Goal: Task Accomplishment & Management: Manage account settings

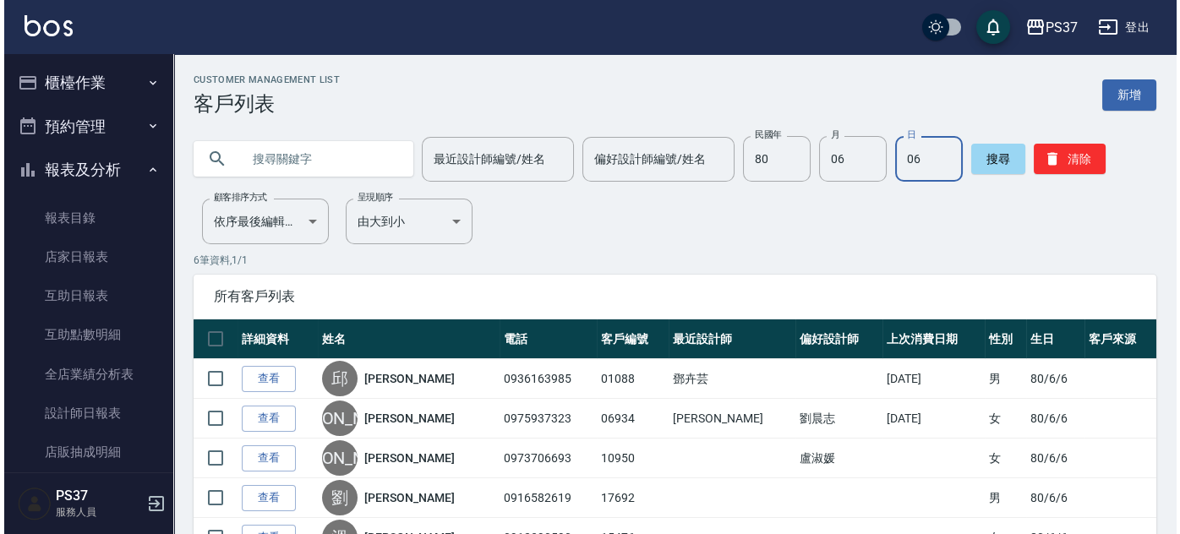
scroll to position [283, 0]
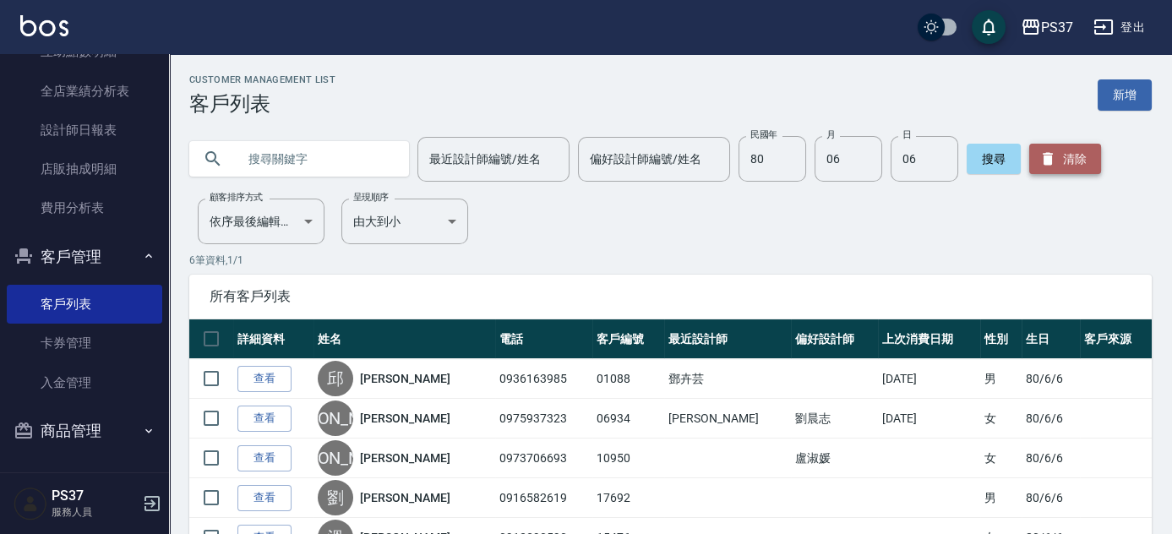
click at [1095, 153] on button "清除" at bounding box center [1065, 159] width 72 height 30
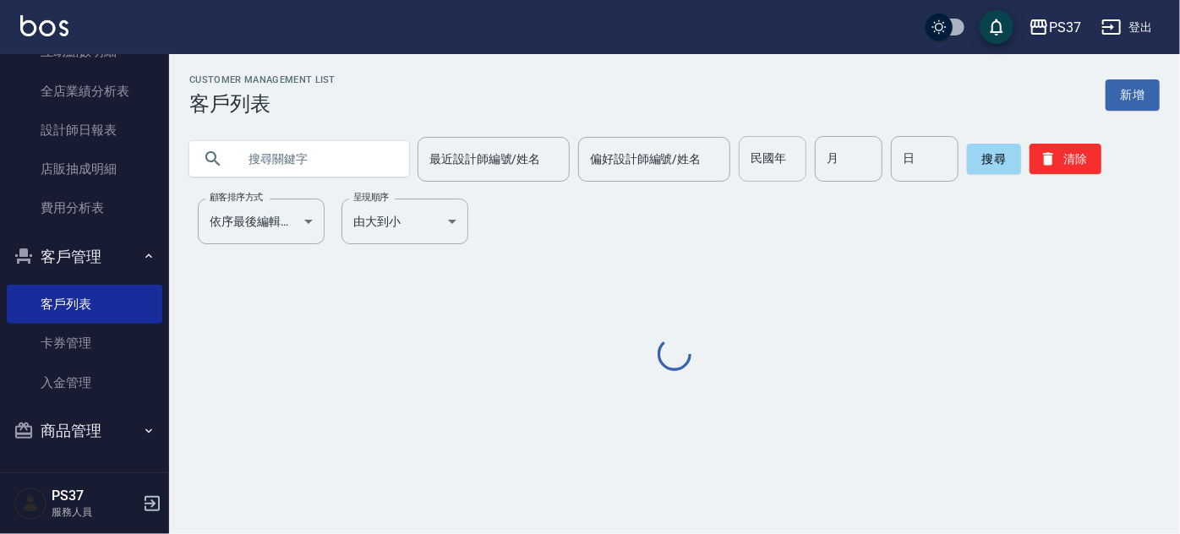
click at [768, 174] on input "民國年" at bounding box center [773, 159] width 68 height 46
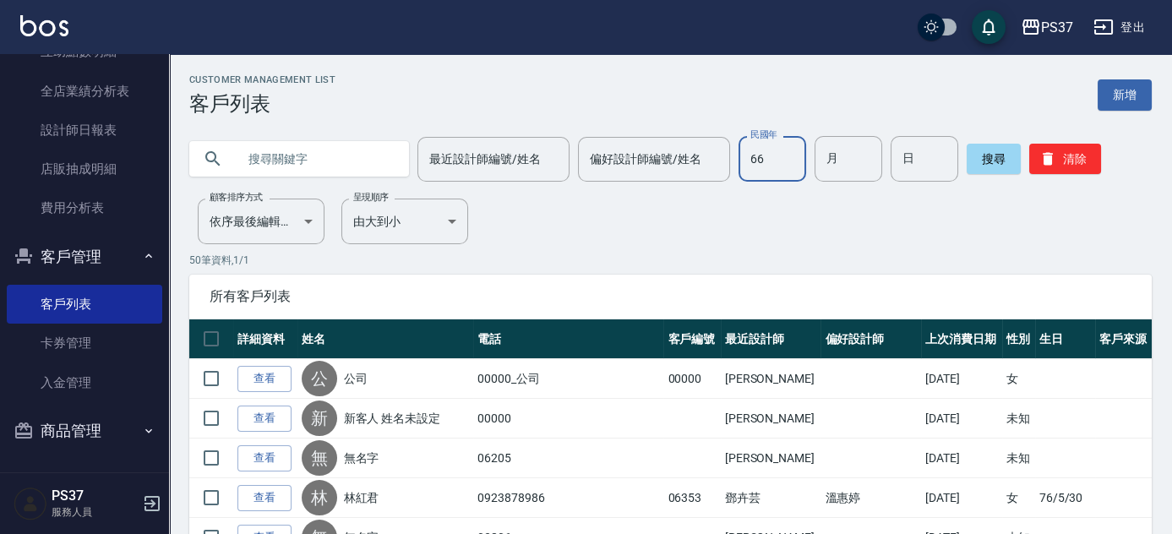
type input "66"
type input "06"
type input "16"
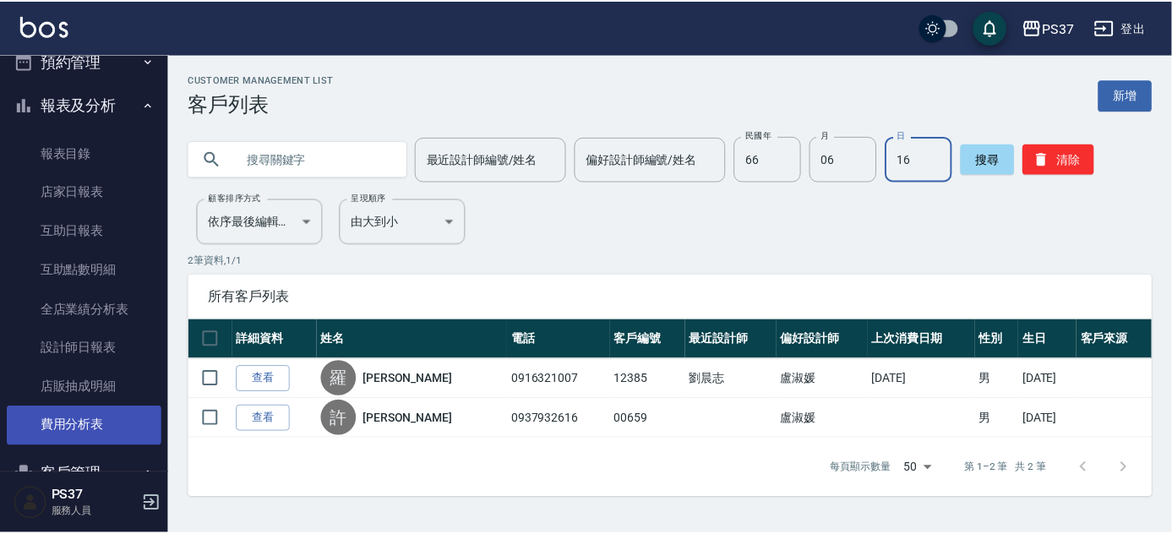
scroll to position [0, 0]
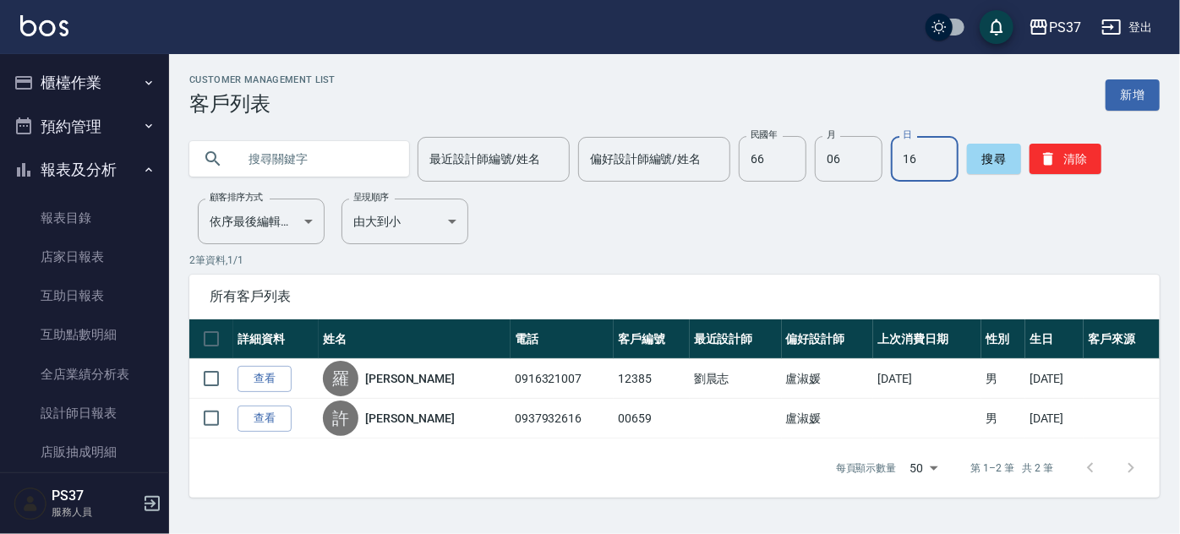
click at [112, 100] on button "櫃檯作業" at bounding box center [85, 83] width 156 height 44
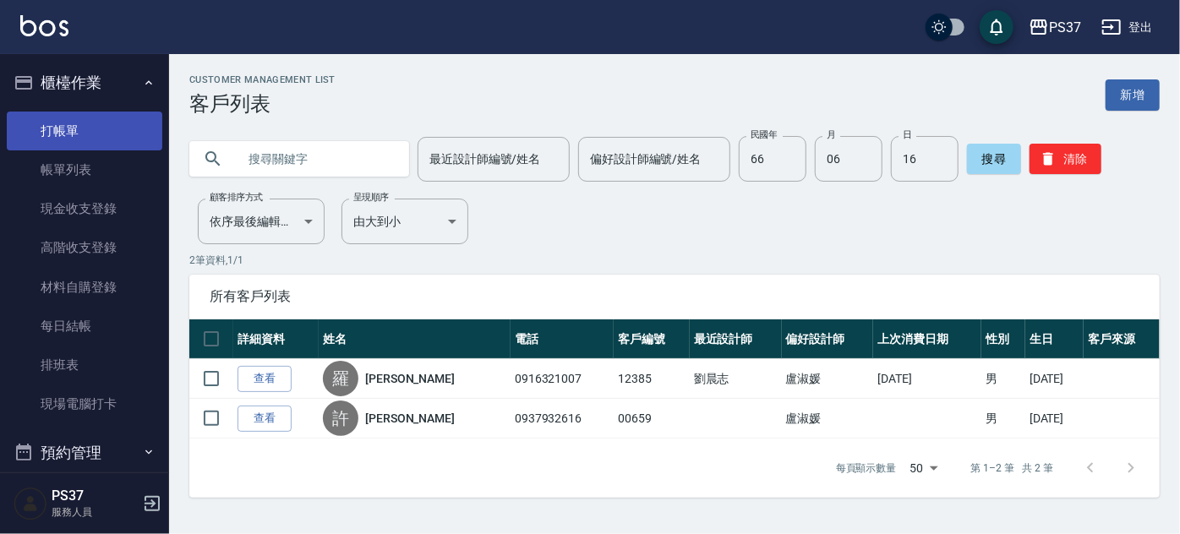
click at [89, 146] on link "打帳單" at bounding box center [85, 131] width 156 height 39
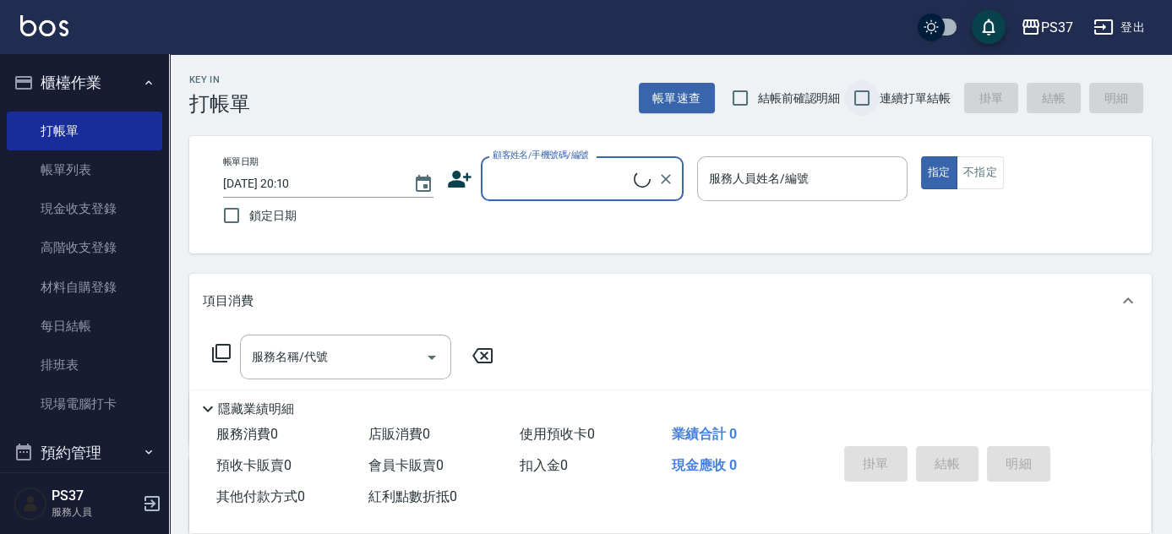
click at [860, 96] on input "連續打單結帳" at bounding box center [861, 97] width 35 height 35
checkbox input "true"
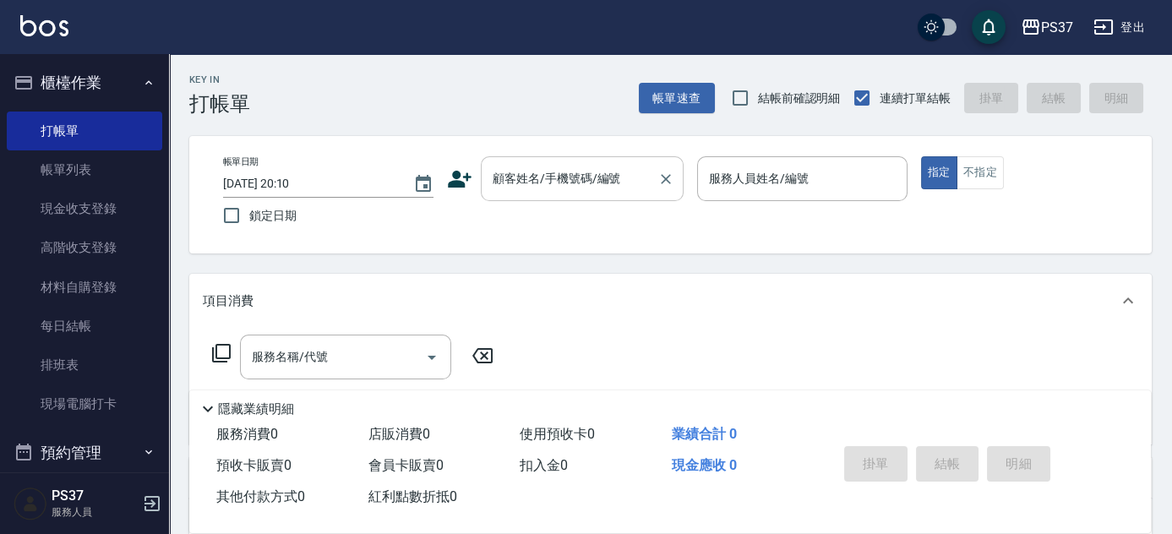
click at [600, 192] on input "顧客姓名/手機號碼/編號" at bounding box center [570, 179] width 162 height 30
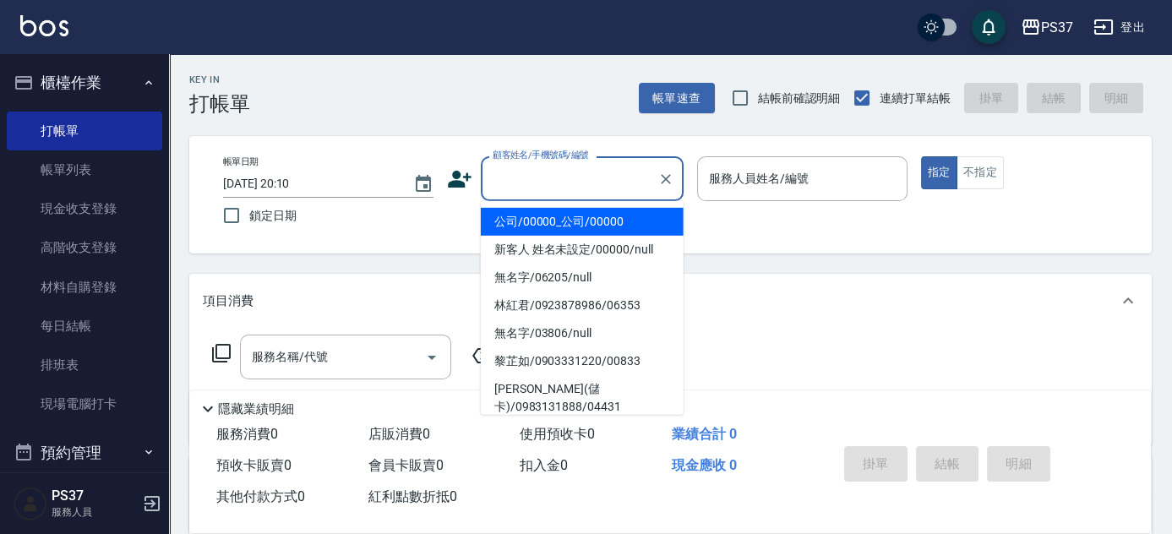
click at [593, 218] on li "公司/00000_公司/00000" at bounding box center [582, 222] width 203 height 28
type input "公司/00000_公司/00000"
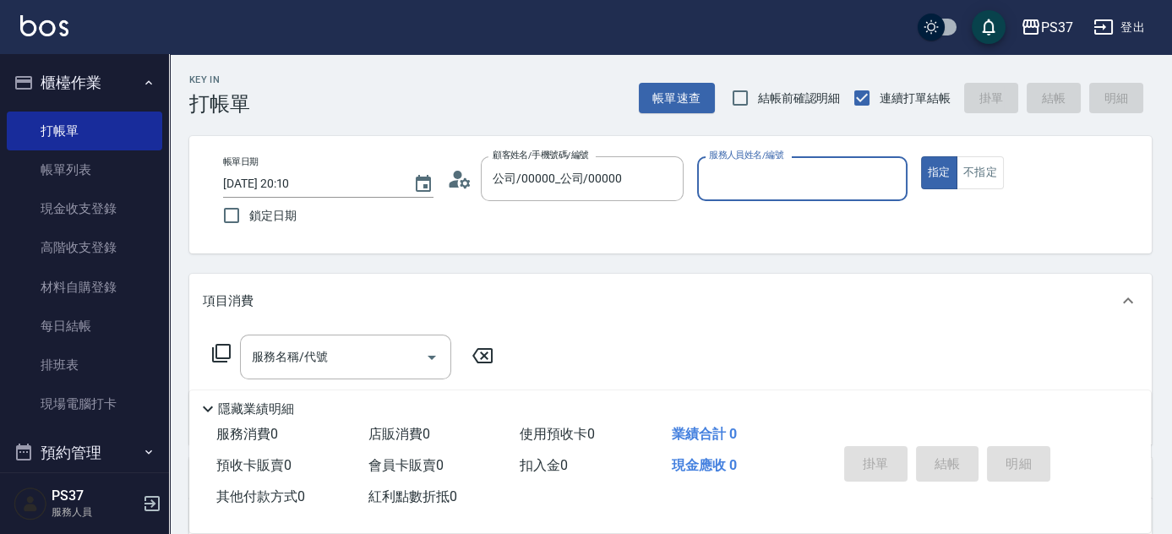
click at [718, 177] on input "服務人員姓名/編號" at bounding box center [802, 179] width 195 height 30
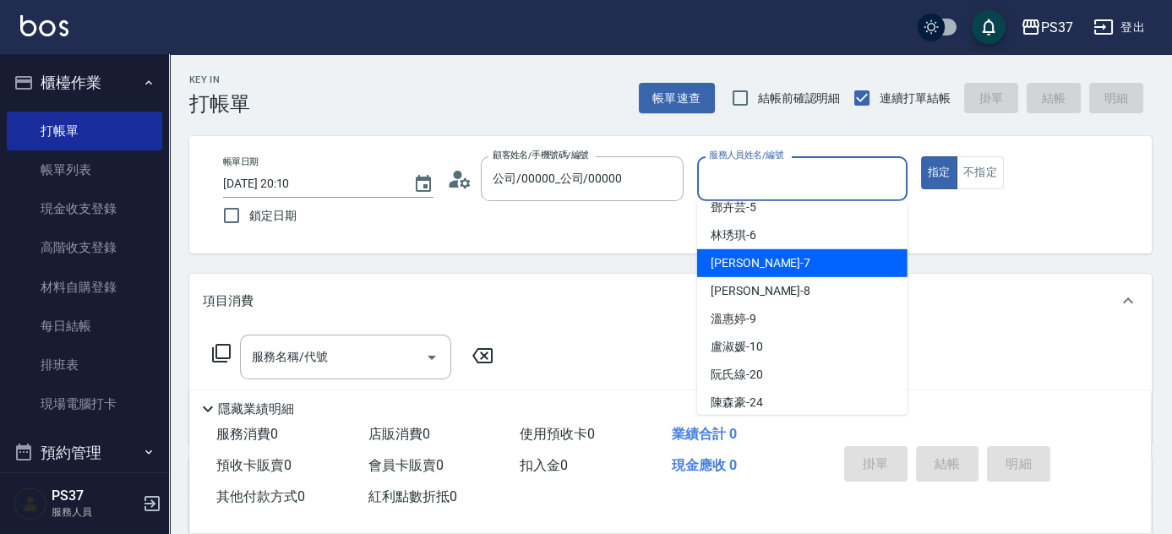
scroll to position [119, 0]
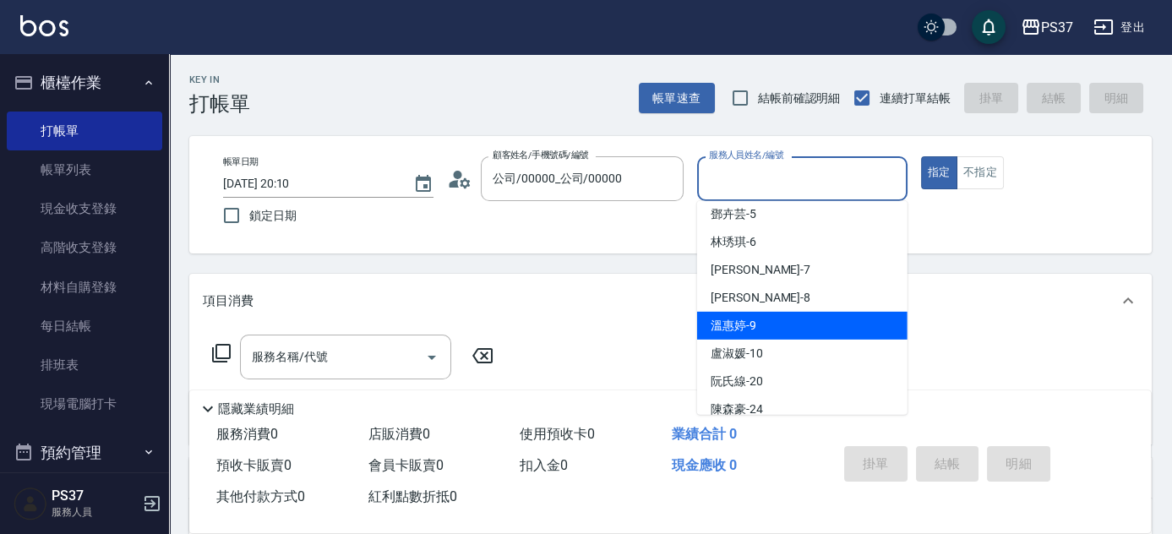
click at [796, 323] on div "溫惠婷 -9" at bounding box center [802, 326] width 210 height 28
type input "溫惠婷-9"
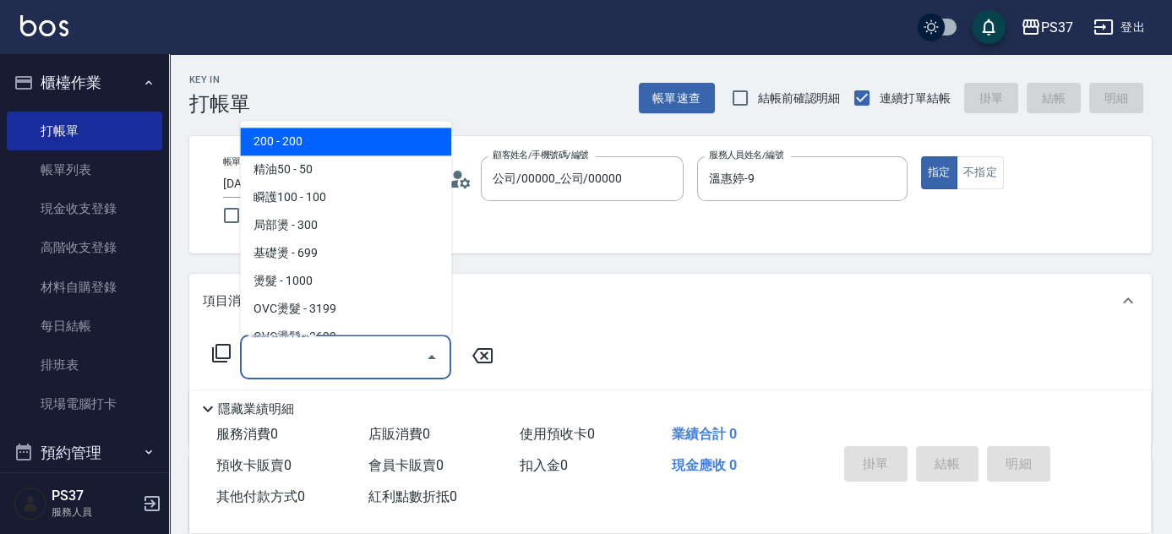
click at [314, 366] on input "服務名稱/代號" at bounding box center [333, 357] width 171 height 30
click at [322, 155] on span "200 - 200" at bounding box center [345, 142] width 211 height 28
type input "200(111)"
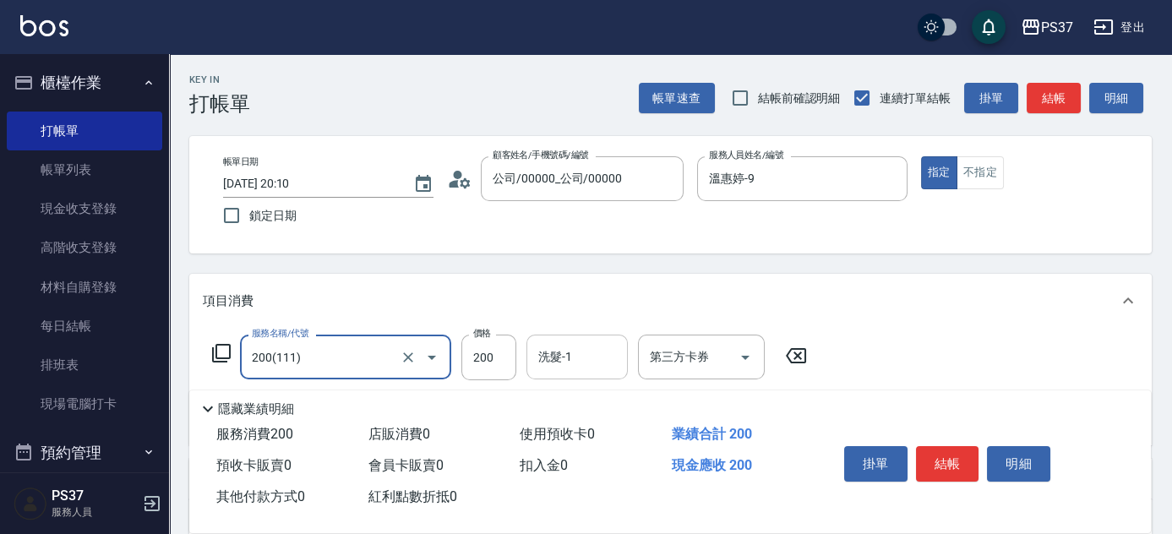
click at [583, 369] on input "洗髮-1" at bounding box center [577, 357] width 86 height 30
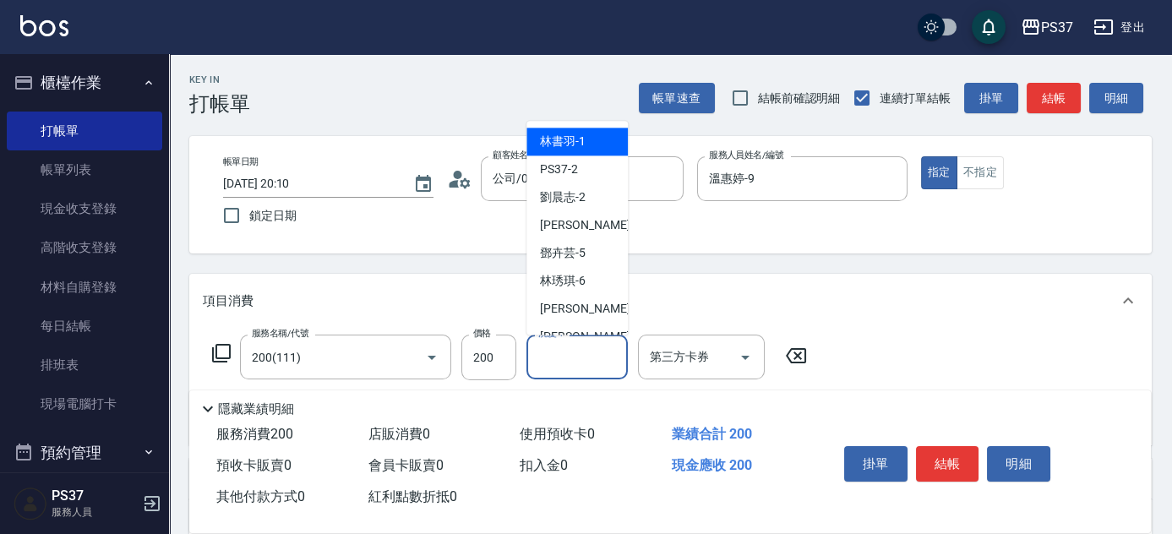
click at [590, 135] on div "林書羽 -1" at bounding box center [577, 142] width 101 height 28
type input "林書羽-1"
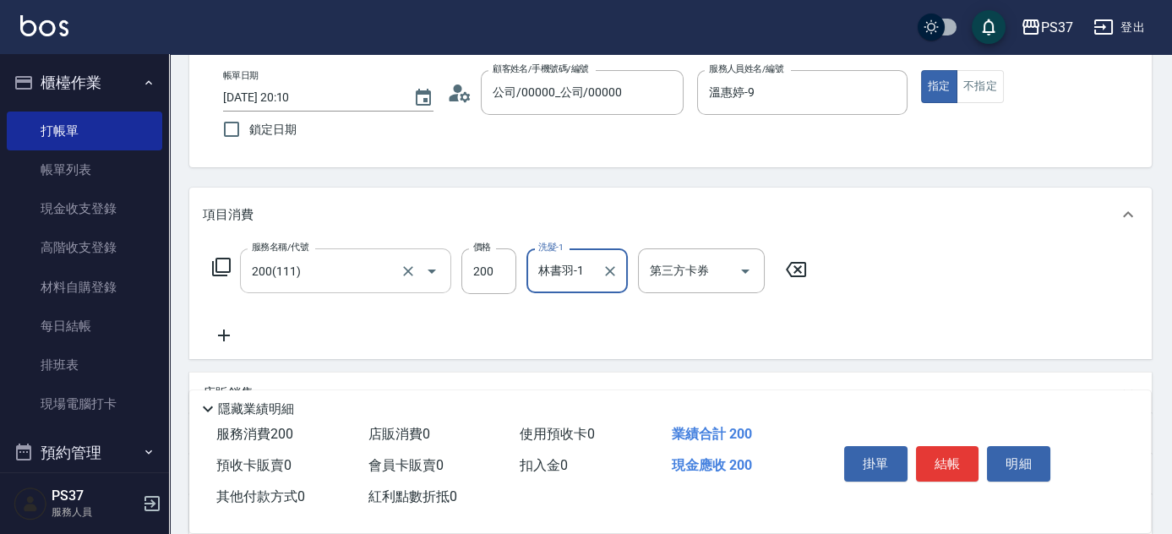
scroll to position [153, 0]
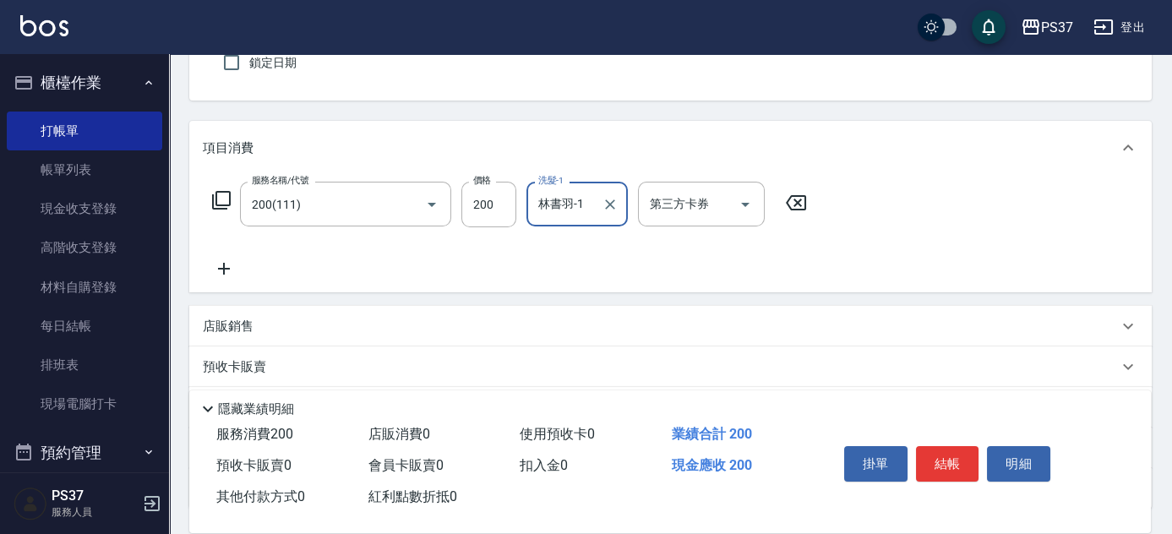
click at [221, 256] on div "服務名稱/代號 200(111) 服務名稱/代號 價格 200 價格 洗髮-1 林書羽-1 洗髮-1 第三方卡券 第三方卡券" at bounding box center [510, 230] width 614 height 97
click at [231, 267] on icon at bounding box center [224, 269] width 42 height 20
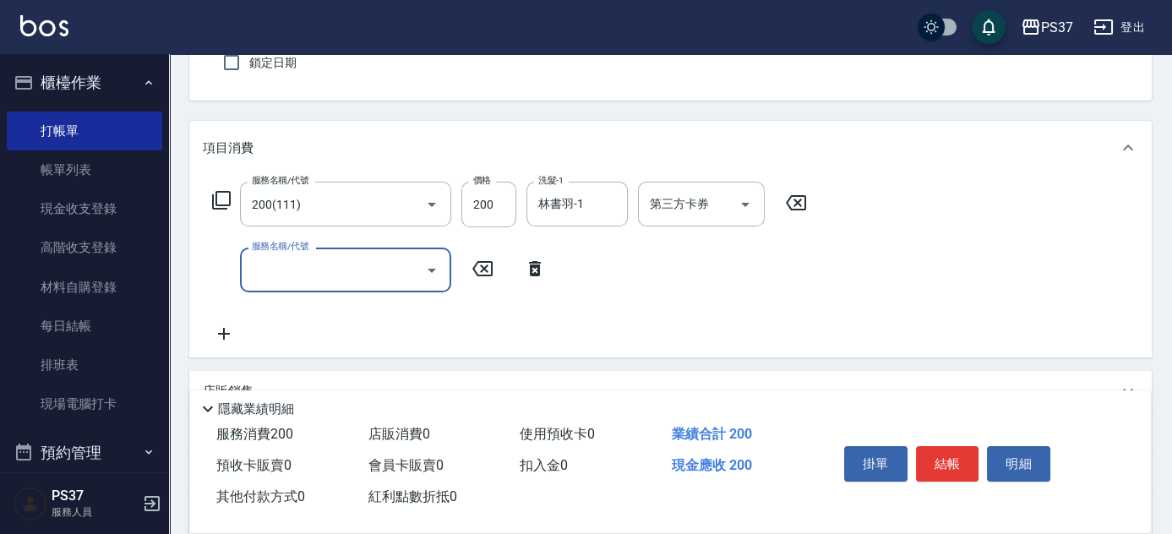
click at [272, 266] on input "服務名稱/代號" at bounding box center [333, 270] width 171 height 30
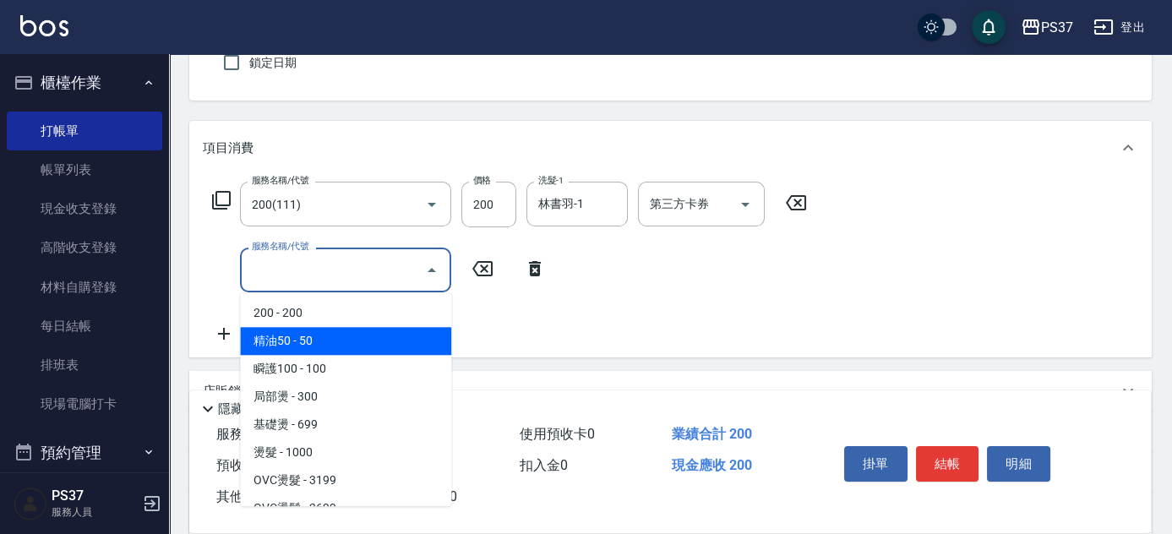
click at [325, 335] on span "精油50 - 50" at bounding box center [345, 341] width 211 height 28
type input "精油50(112)"
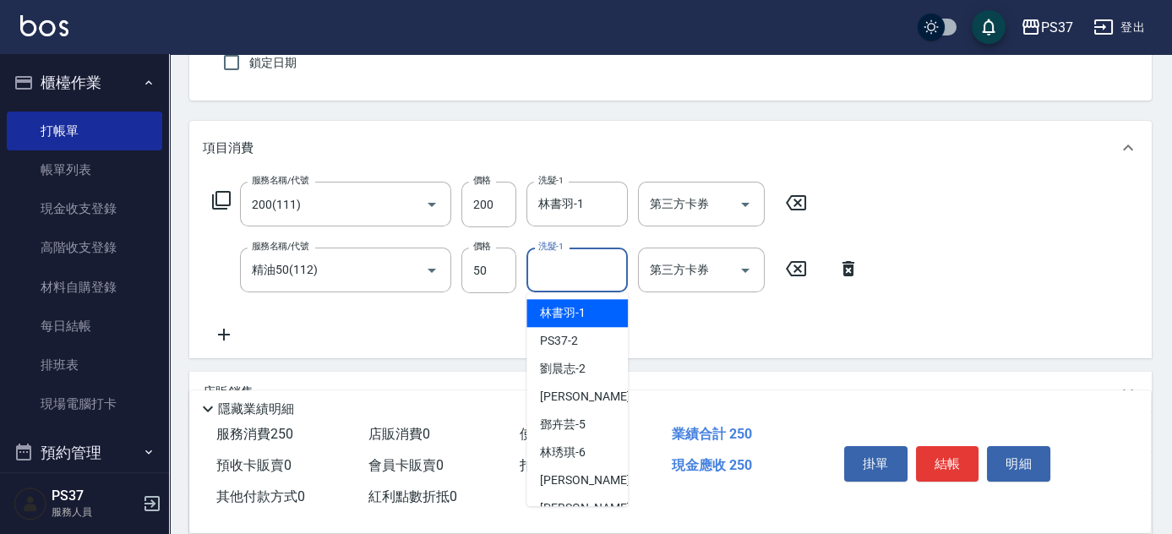
click at [570, 276] on input "洗髮-1" at bounding box center [577, 270] width 86 height 30
click at [576, 314] on span "林書羽 -1" at bounding box center [563, 313] width 46 height 18
type input "林書羽-1"
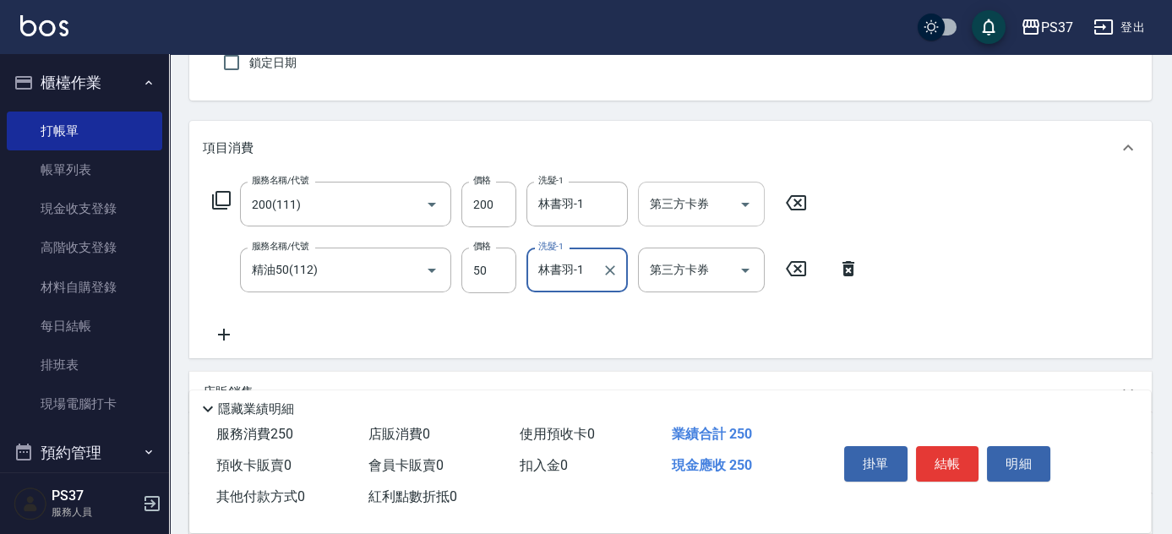
click at [744, 209] on icon "Open" at bounding box center [745, 204] width 20 height 20
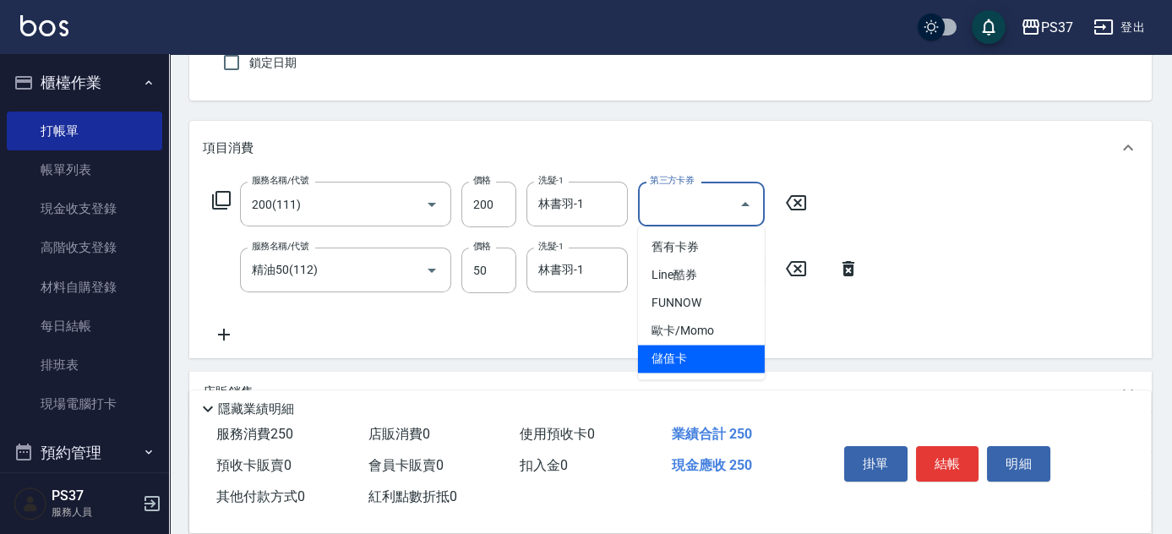
click at [680, 358] on span "儲值卡" at bounding box center [701, 359] width 127 height 28
type input "儲值卡"
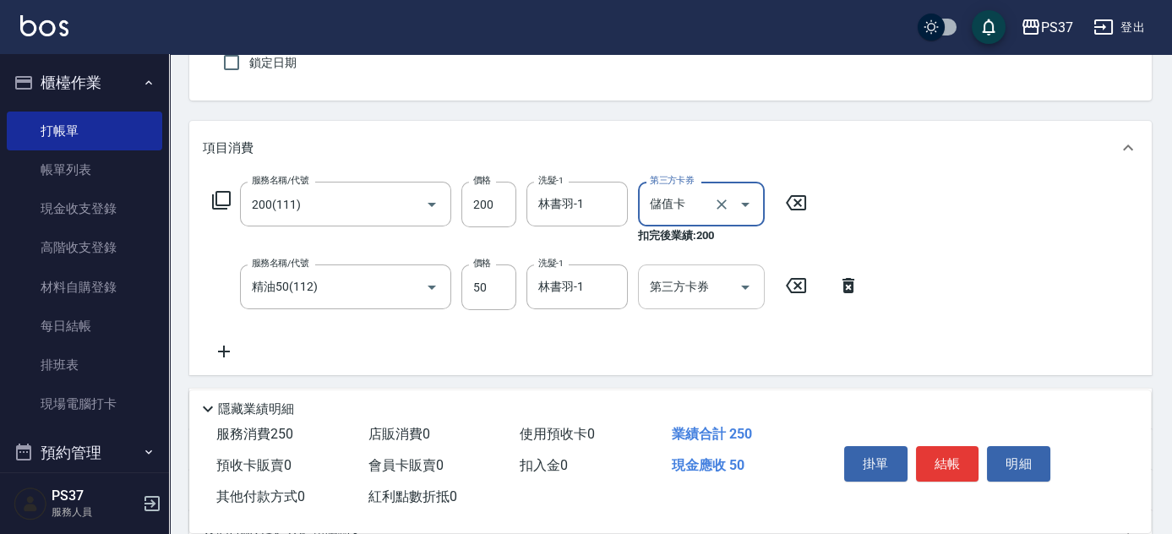
click at [751, 290] on icon "Open" at bounding box center [745, 287] width 20 height 20
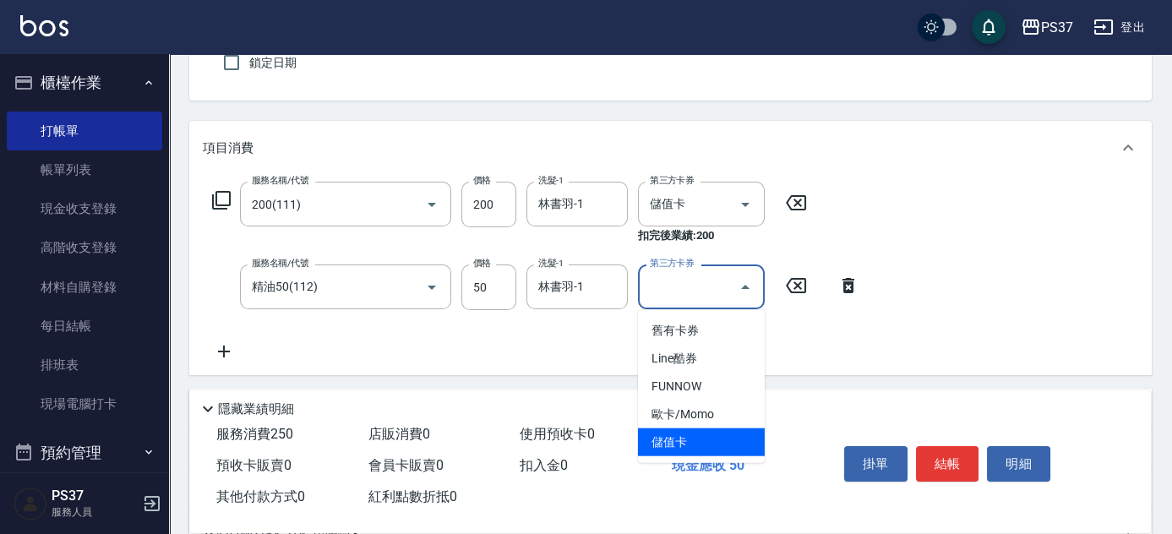
click at [704, 450] on span "儲值卡" at bounding box center [701, 443] width 127 height 28
type input "儲值卡"
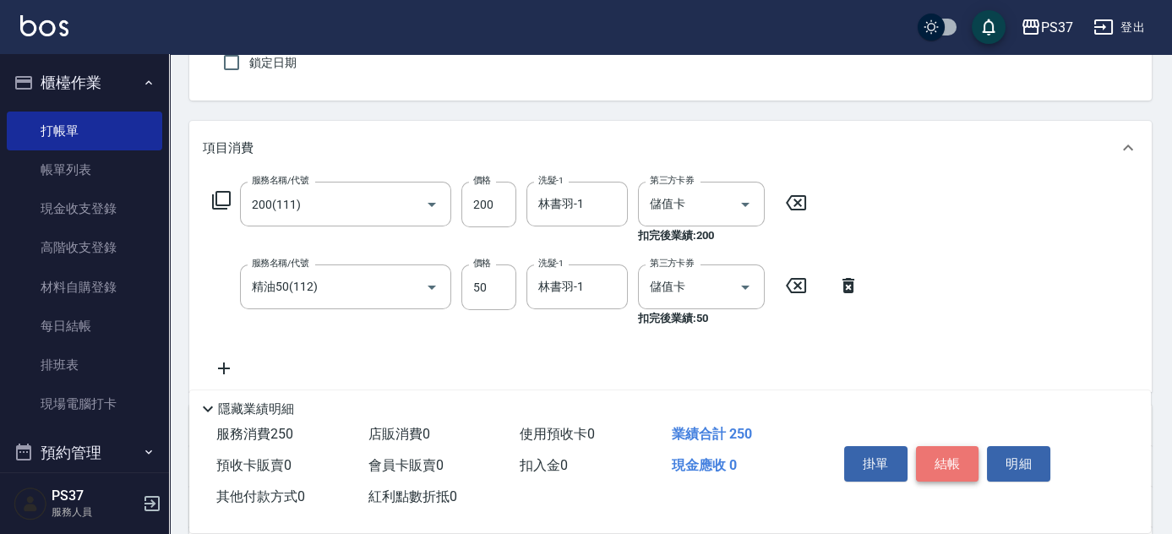
click at [953, 461] on button "結帳" at bounding box center [947, 463] width 63 height 35
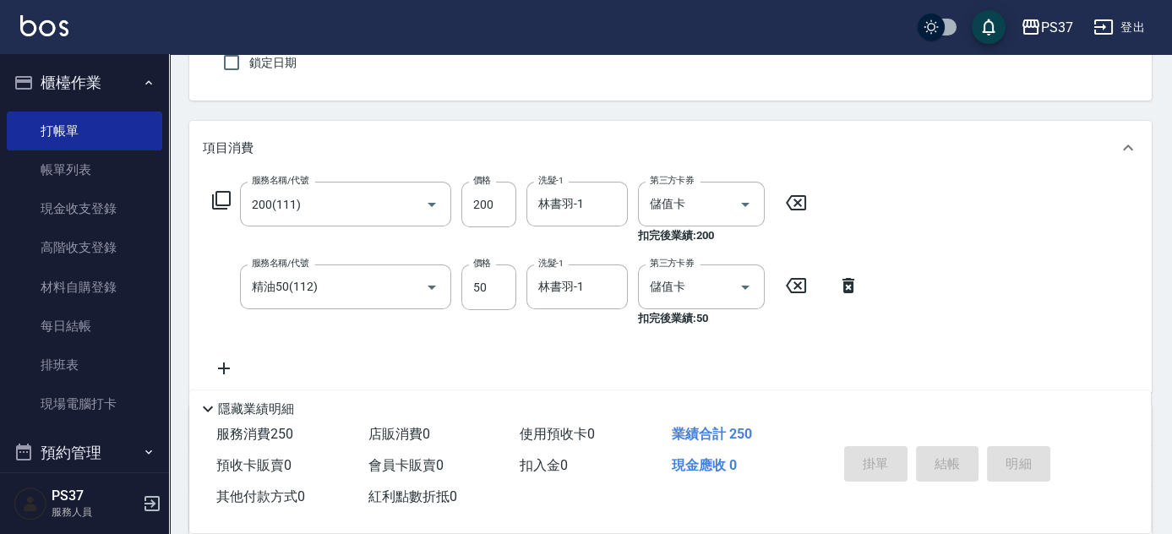
type input "2025/08/15 20:13"
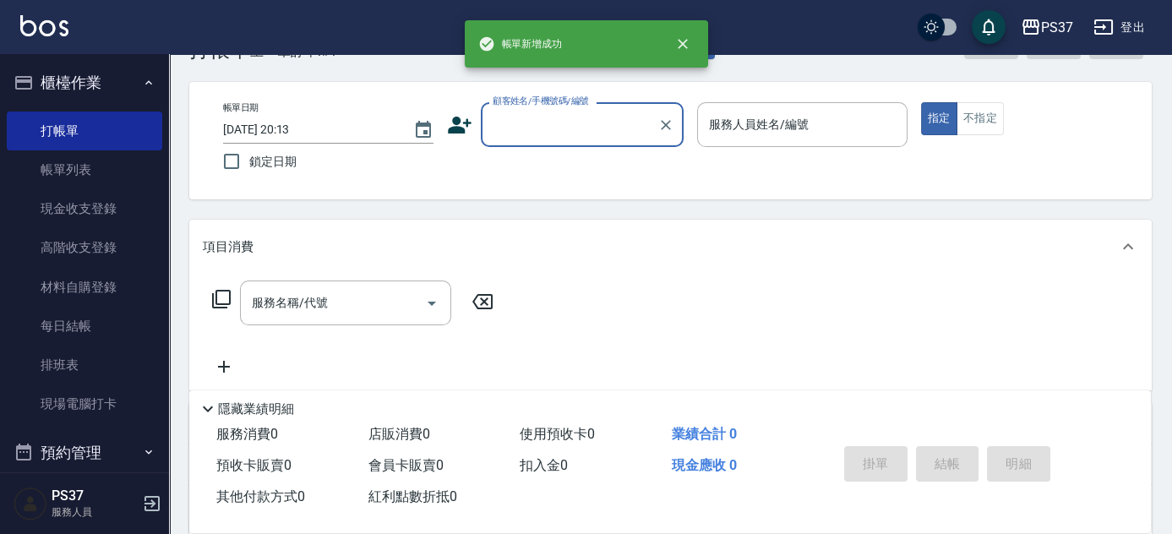
scroll to position [0, 0]
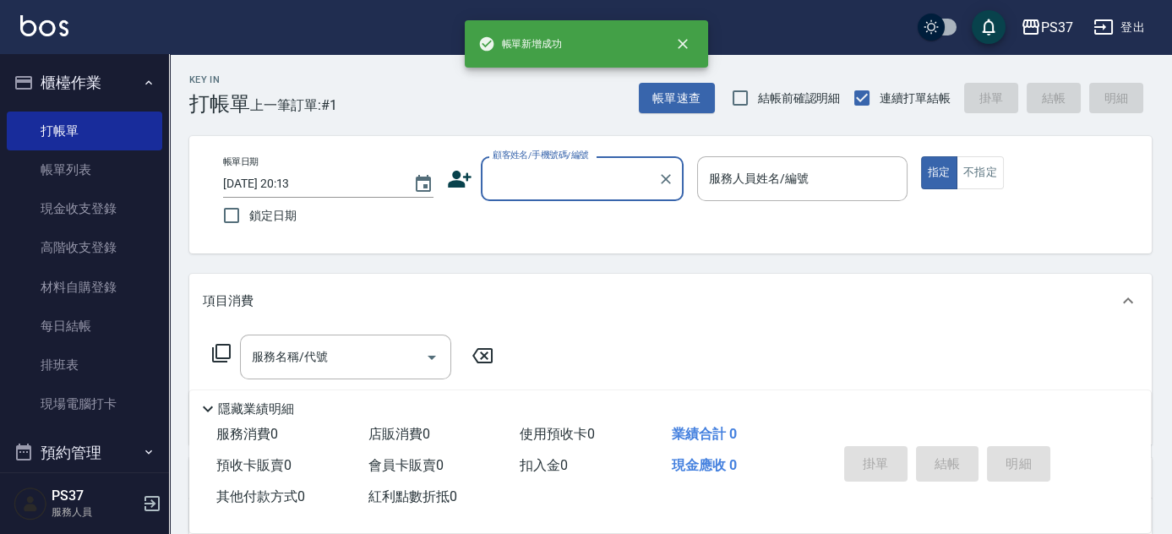
click at [558, 180] on input "顧客姓名/手機號碼/編號" at bounding box center [570, 179] width 162 height 30
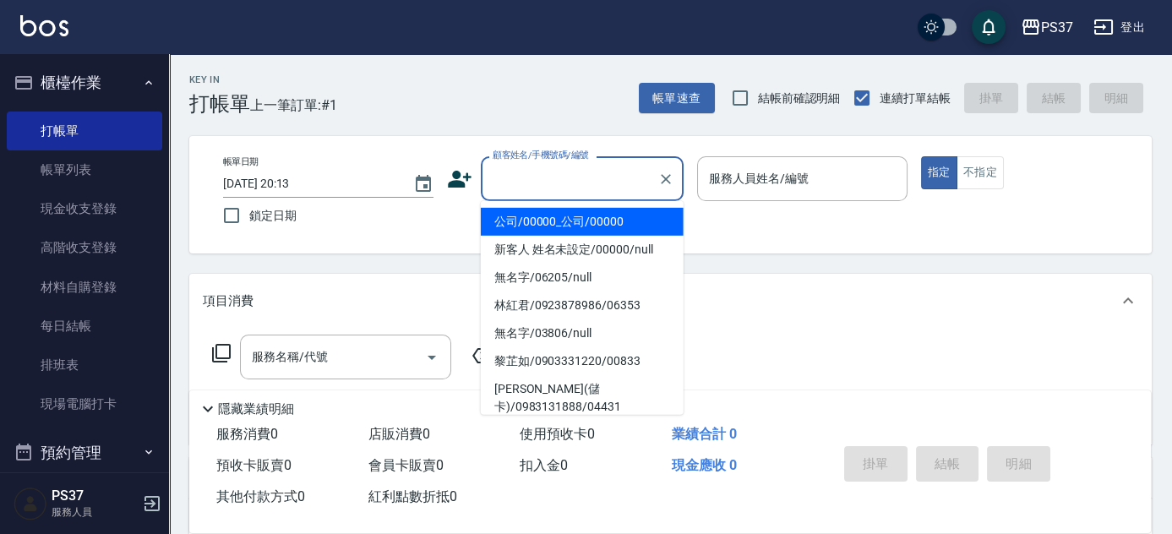
click at [578, 218] on li "公司/00000_公司/00000" at bounding box center [582, 222] width 203 height 28
type input "公司/00000_公司/00000"
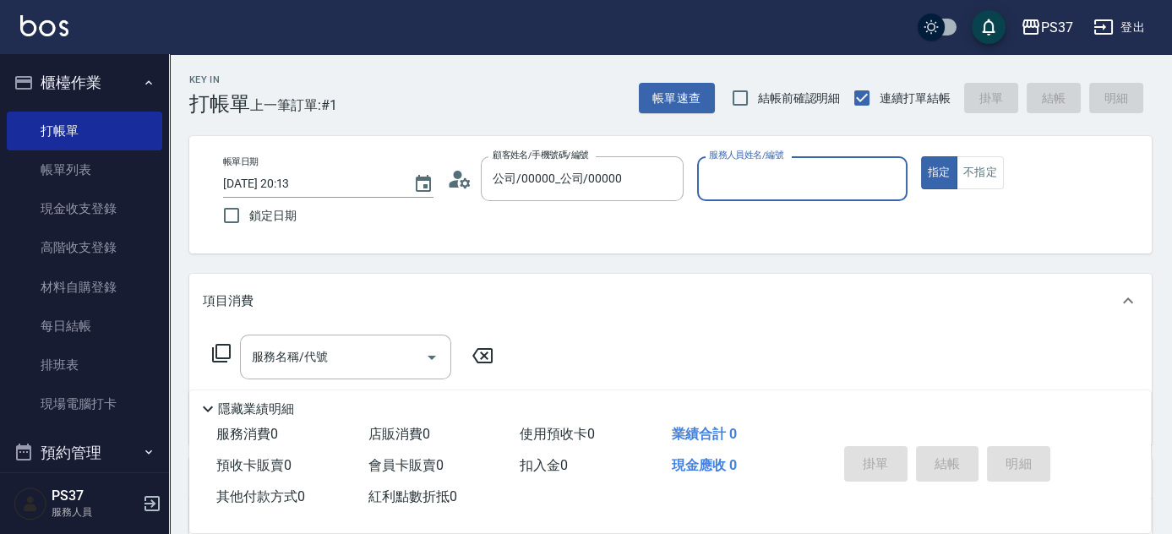
click at [739, 188] on input "服務人員姓名/編號" at bounding box center [802, 179] width 195 height 30
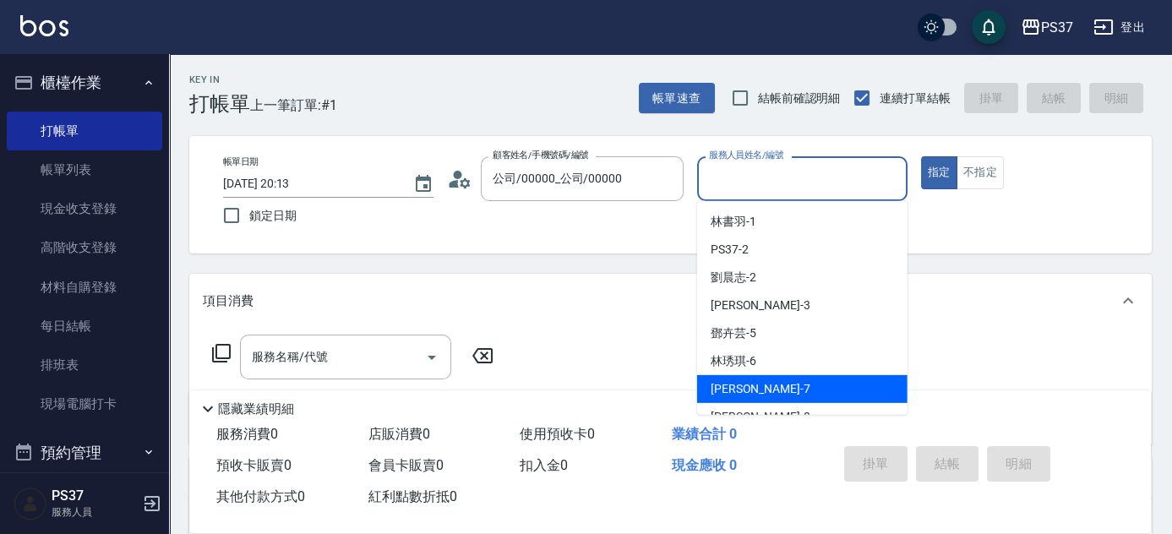
click at [760, 381] on div "黎氏萍 -7" at bounding box center [802, 389] width 210 height 28
type input "黎氏萍-7"
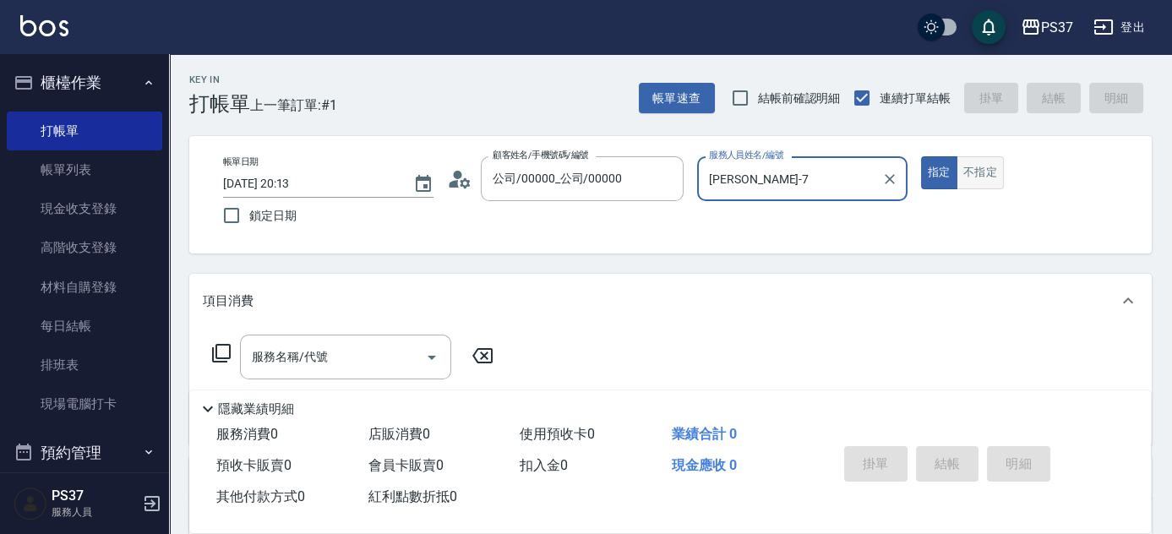
click at [960, 178] on button "不指定" at bounding box center [980, 172] width 47 height 33
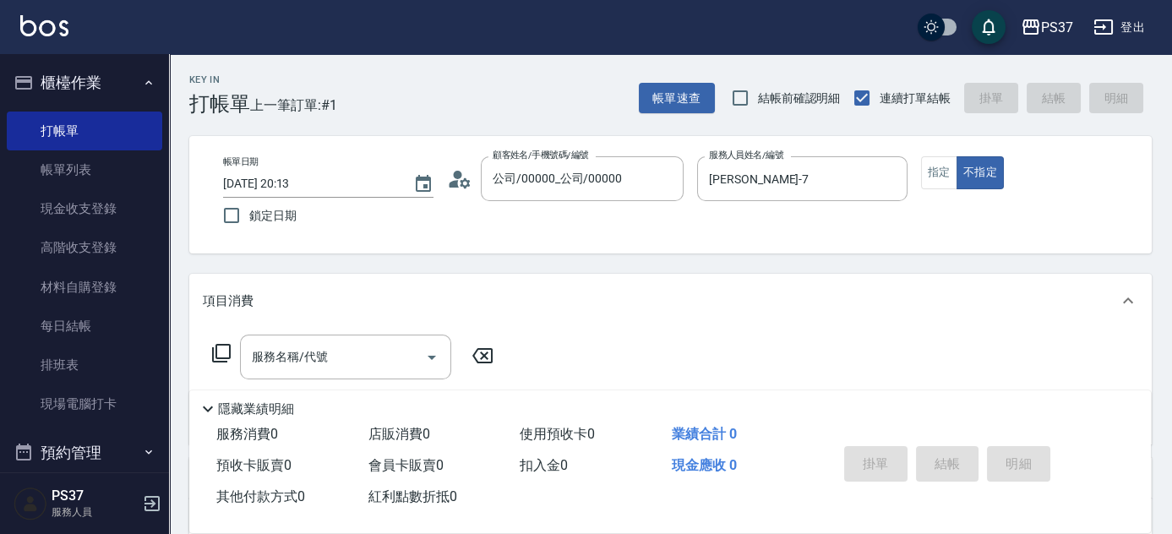
click at [295, 382] on div "服務名稱/代號 服務名稱/代號" at bounding box center [353, 383] width 301 height 96
click at [321, 341] on div "服務名稱/代號" at bounding box center [345, 357] width 211 height 45
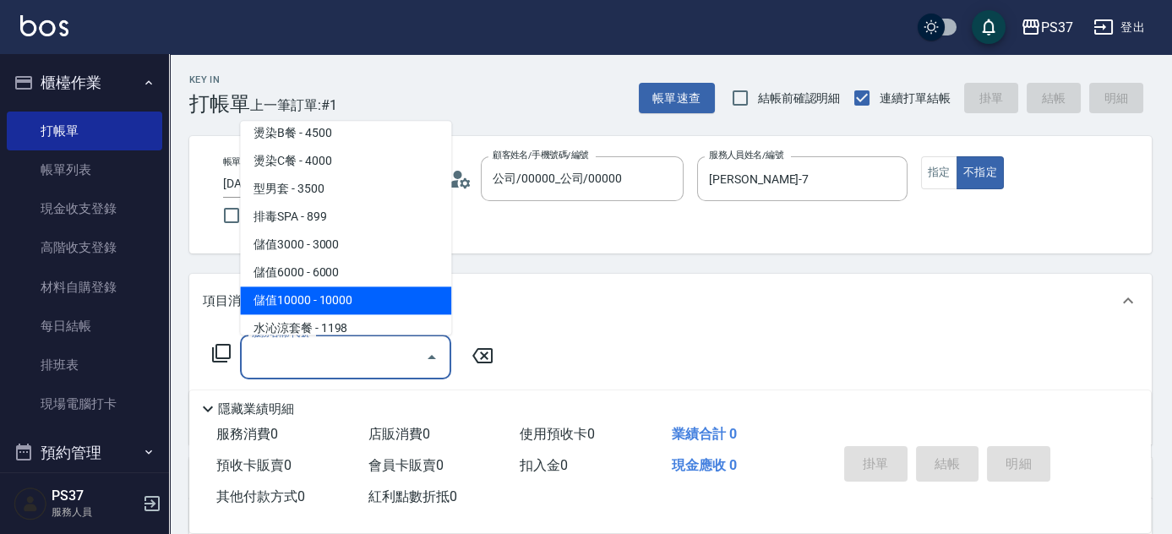
scroll to position [1767, 0]
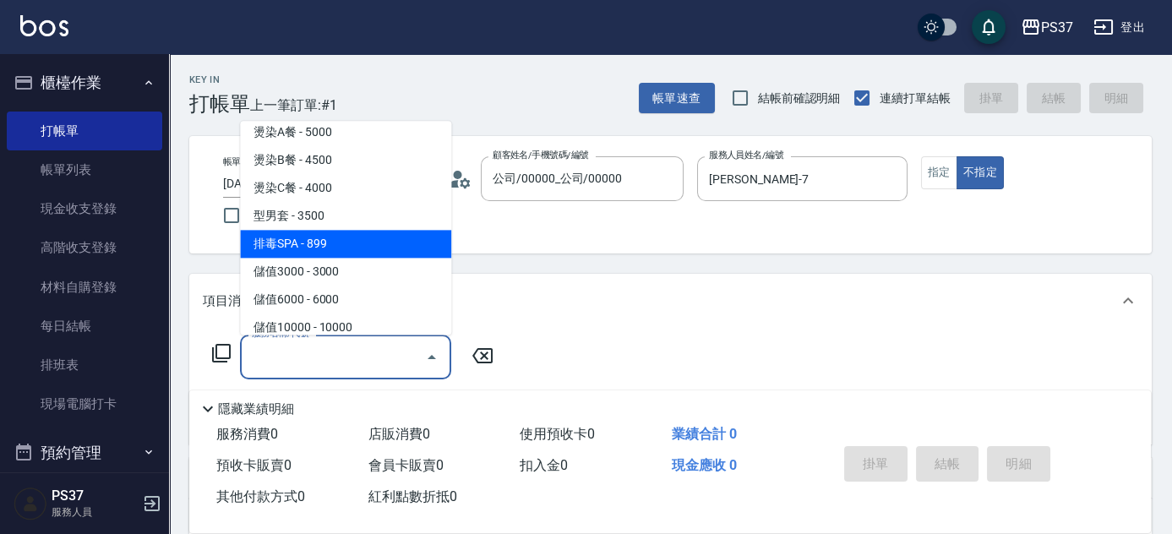
click at [329, 252] on span "排毒SPA - 899" at bounding box center [345, 245] width 211 height 28
type input "排毒SPA(0899)"
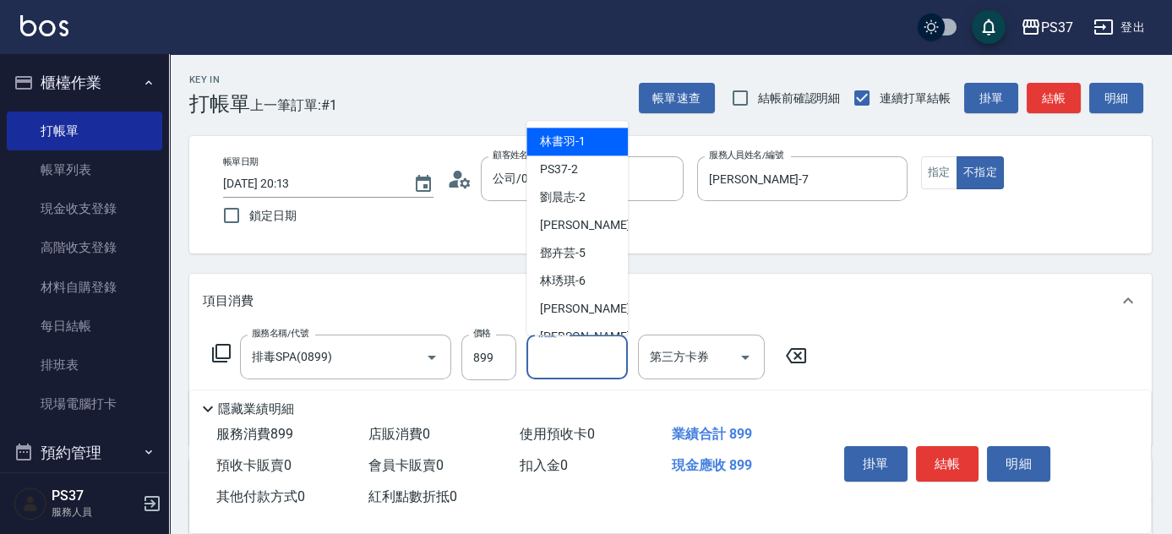
click at [586, 369] on input "洗髮-1" at bounding box center [577, 357] width 86 height 30
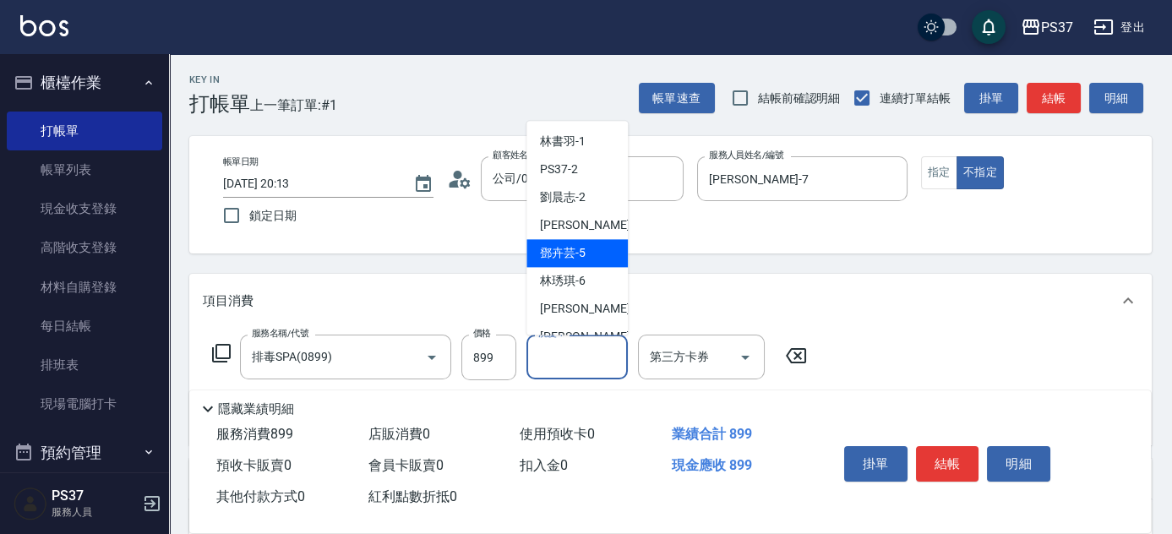
scroll to position [273, 0]
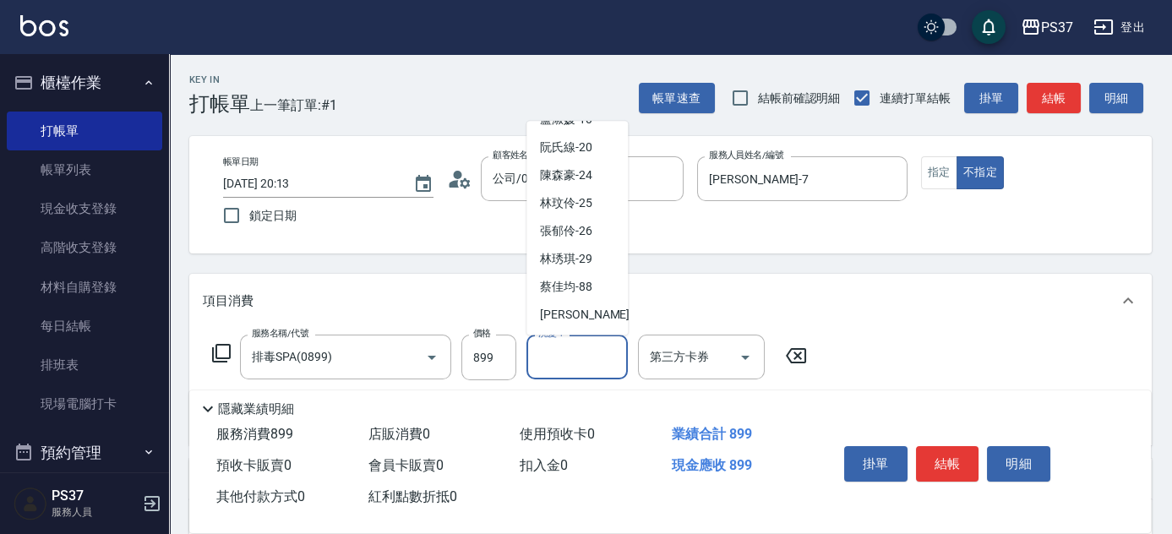
click at [582, 265] on span "林琇琪 -29" at bounding box center [566, 260] width 52 height 18
type input "林琇琪-29"
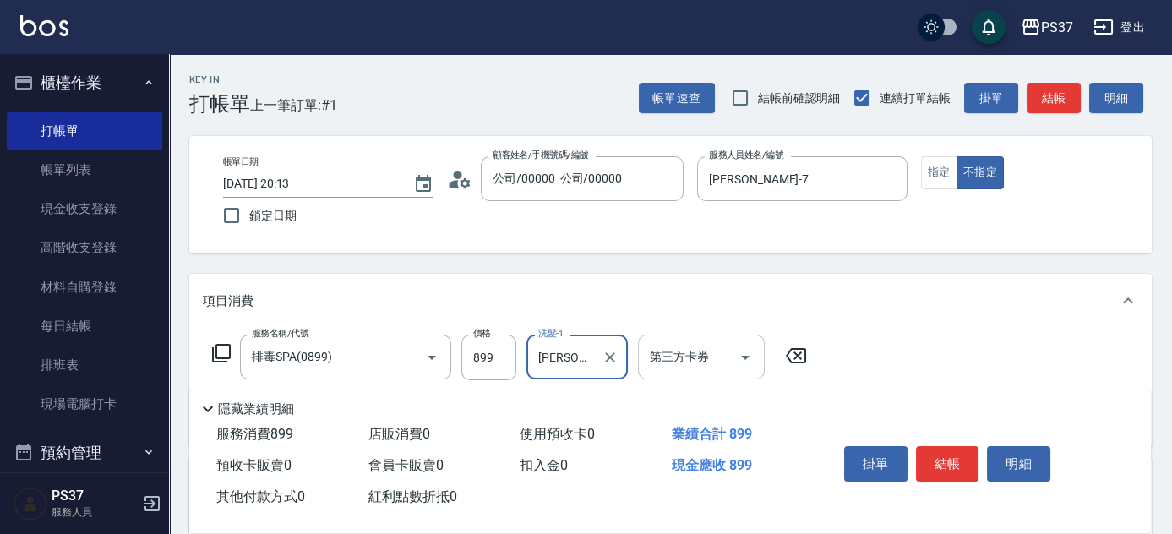
click at [745, 358] on icon "Open" at bounding box center [745, 358] width 8 height 4
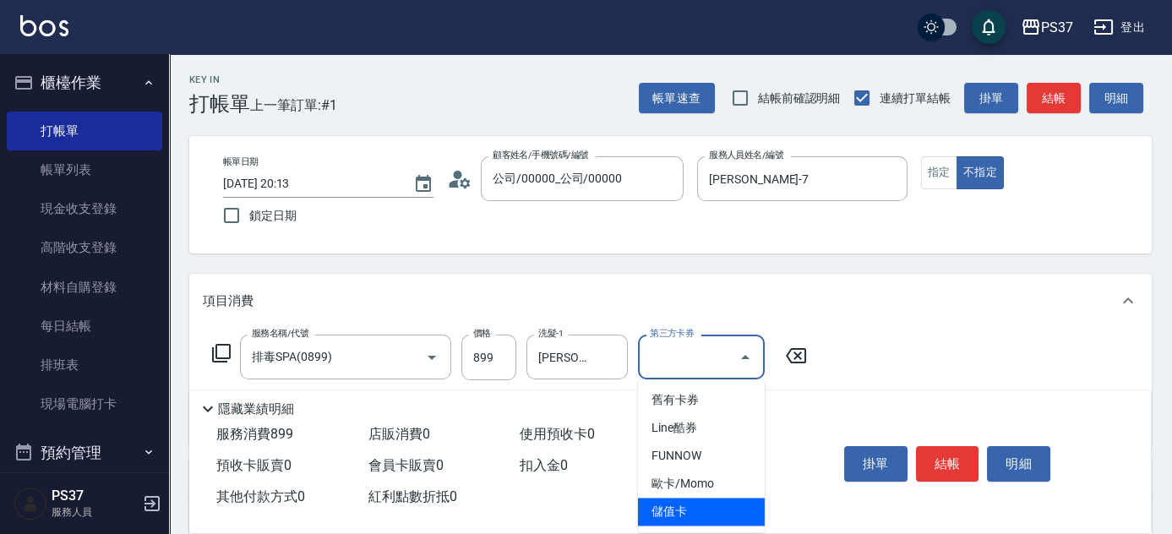
click at [705, 526] on span "儲值卡" at bounding box center [701, 512] width 127 height 28
type input "儲值卡"
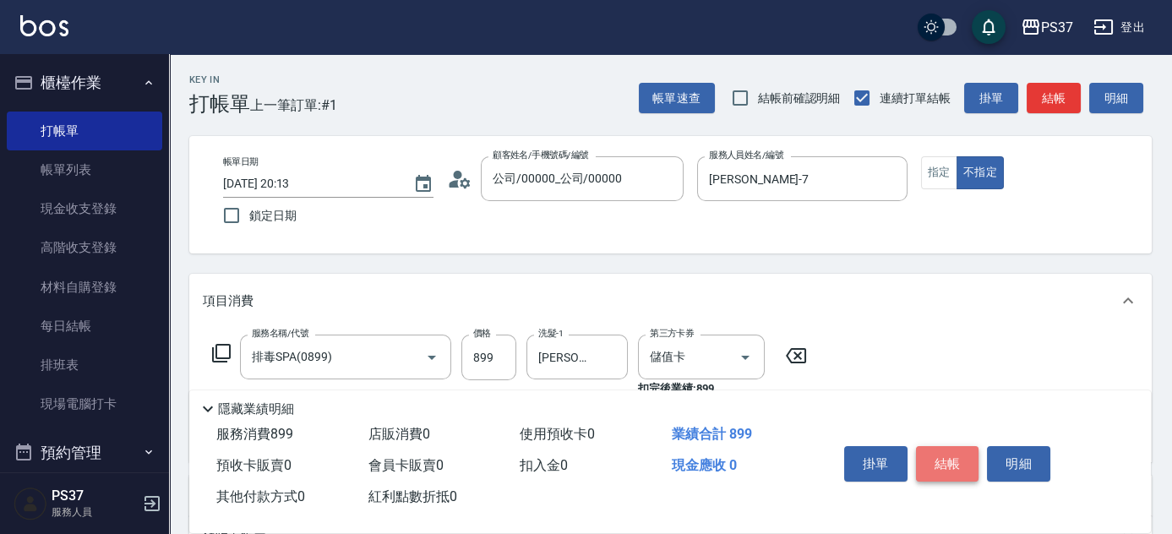
click at [938, 456] on button "結帳" at bounding box center [947, 463] width 63 height 35
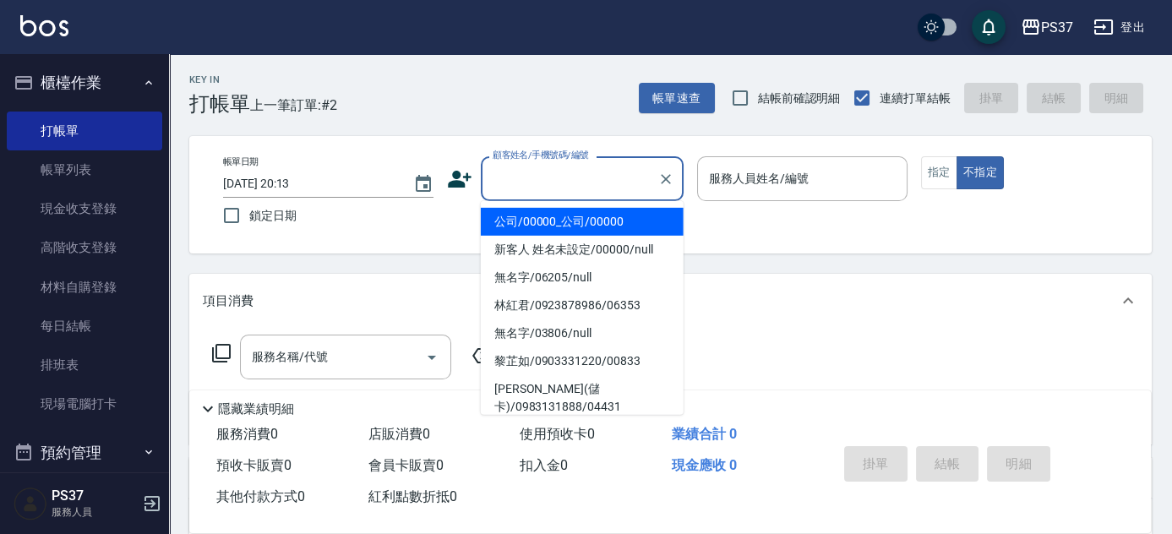
click at [584, 179] on input "顧客姓名/手機號碼/編號" at bounding box center [570, 179] width 162 height 30
click at [568, 214] on li "公司/00000_公司/00000" at bounding box center [582, 222] width 203 height 28
type input "公司/00000_公司/00000"
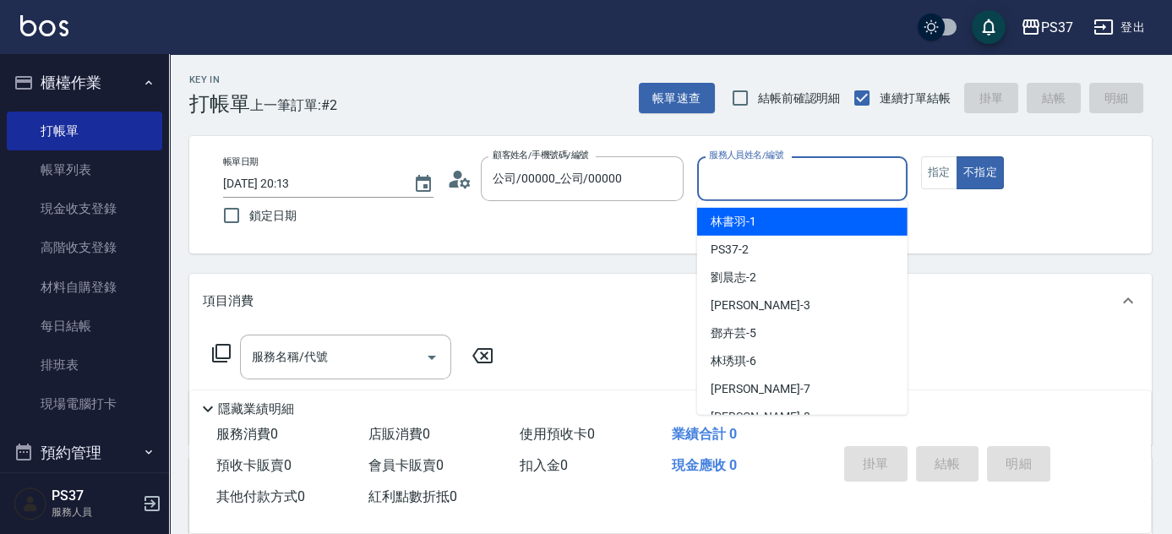
drag, startPoint x: 705, startPoint y: 189, endPoint x: 724, endPoint y: 185, distance: 19.1
click at [708, 189] on input "服務人員姓名/編號" at bounding box center [802, 179] width 195 height 30
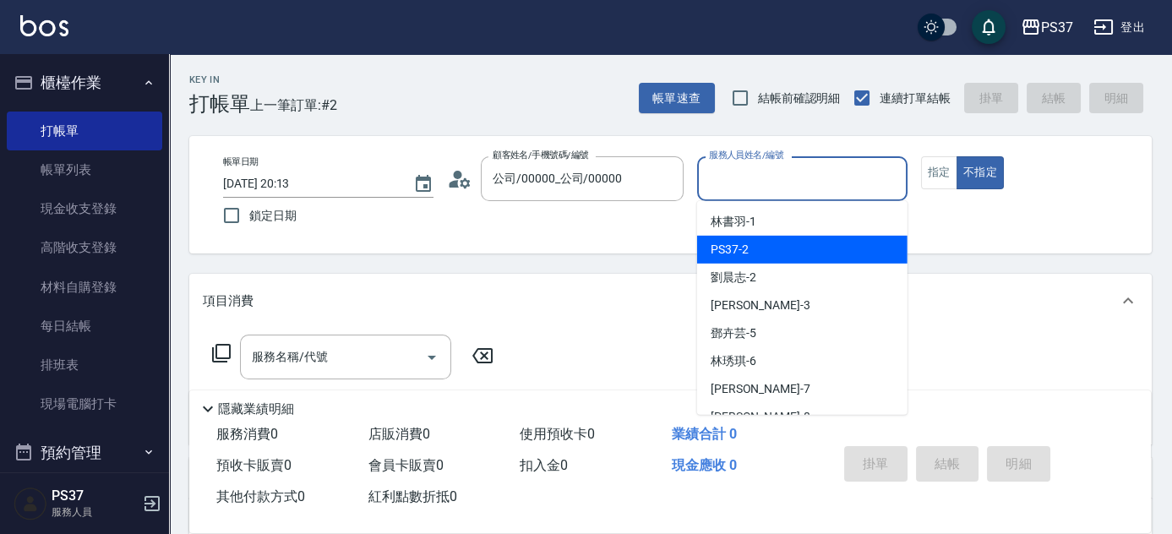
scroll to position [76, 0]
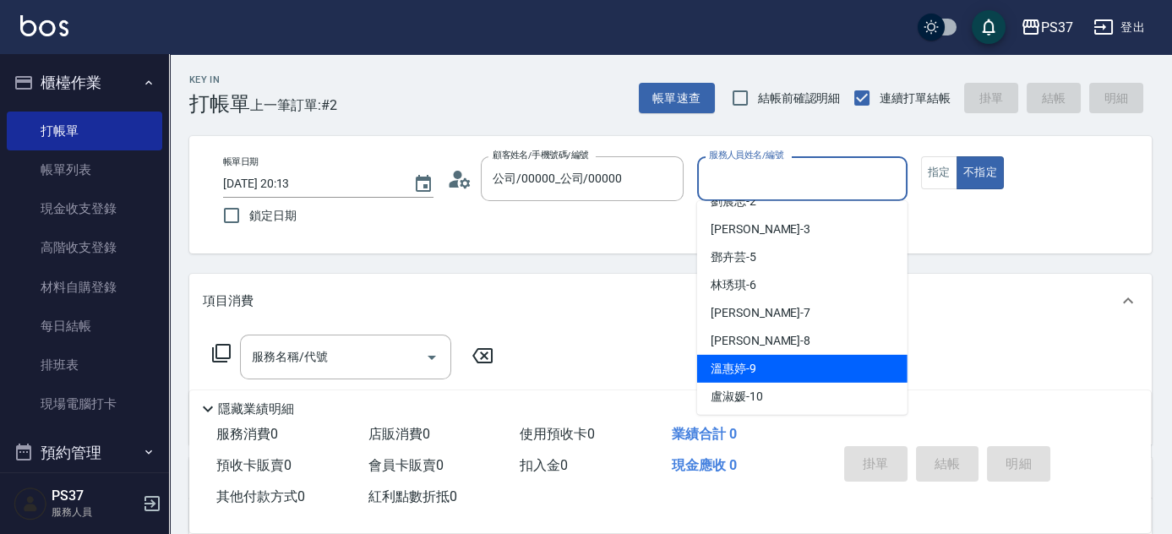
click at [728, 363] on span "溫惠婷 -9" at bounding box center [734, 369] width 46 height 18
type input "溫惠婷-9"
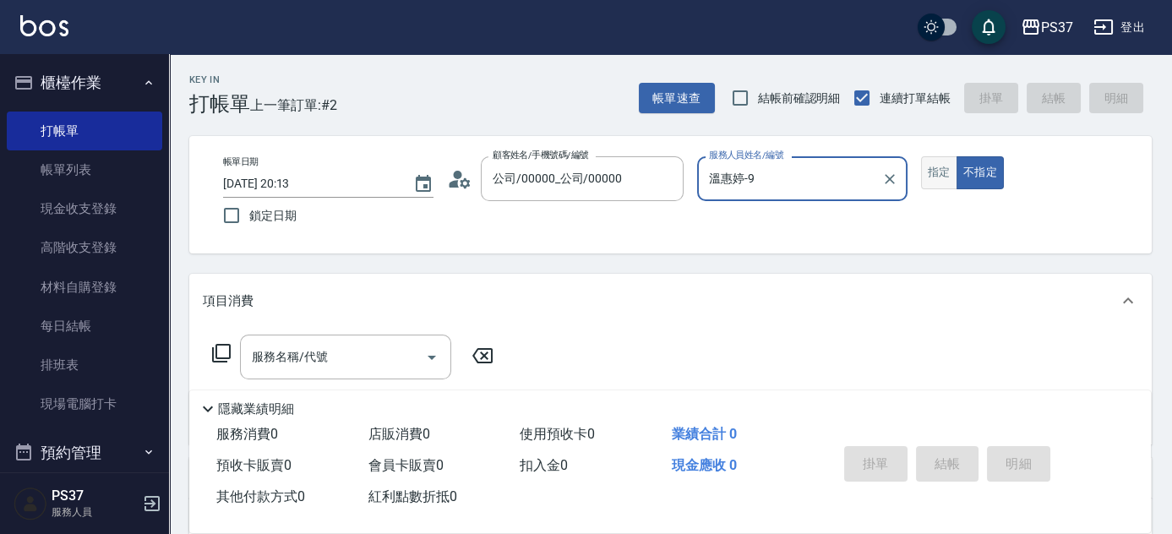
click at [935, 177] on button "指定" at bounding box center [939, 172] width 36 height 33
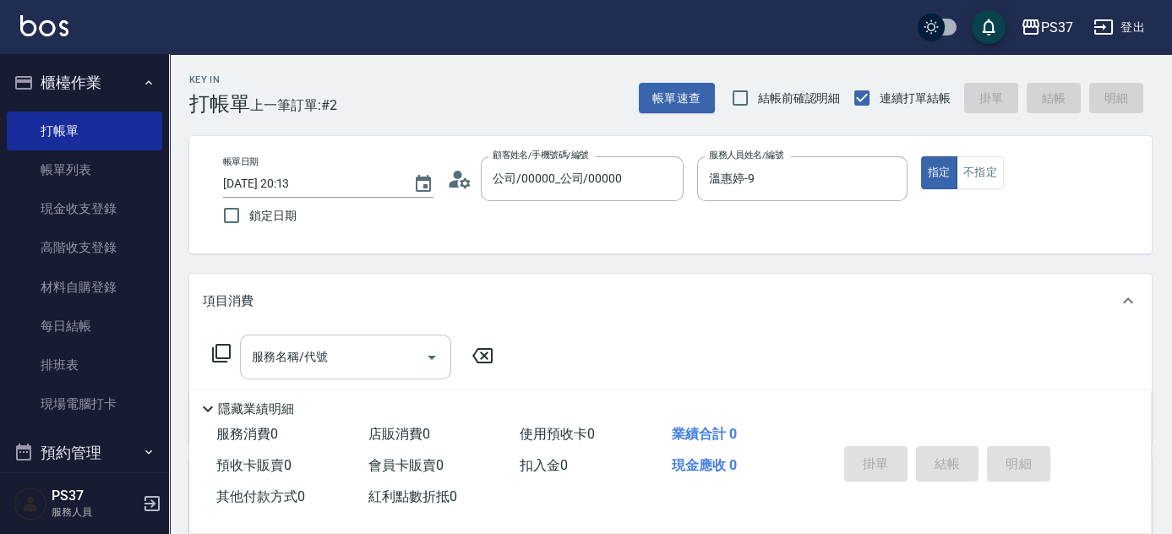
click at [351, 358] on input "服務名稱/代號" at bounding box center [333, 357] width 171 height 30
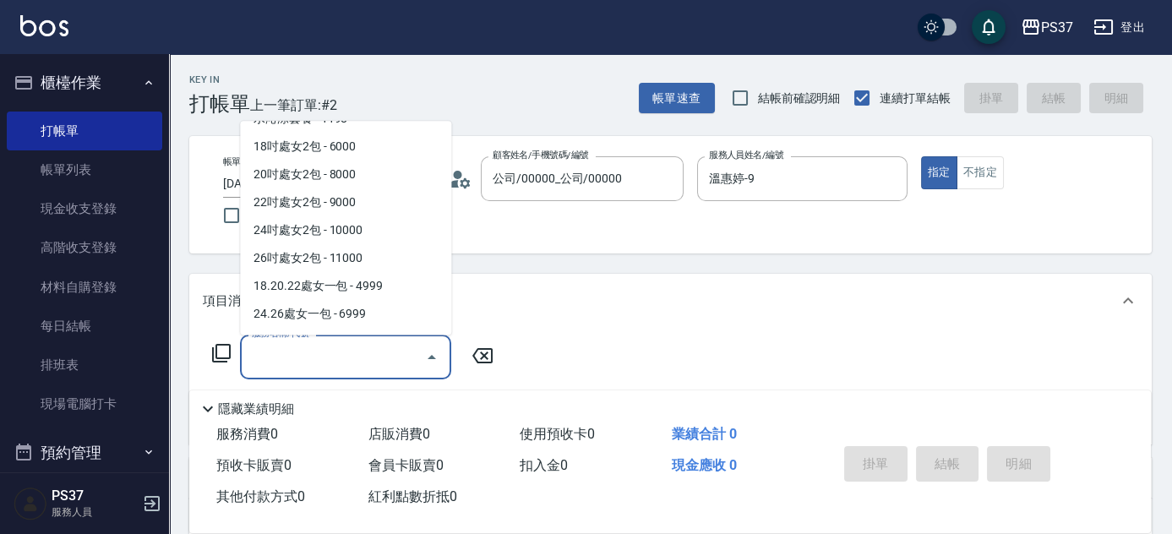
scroll to position [1849, 0]
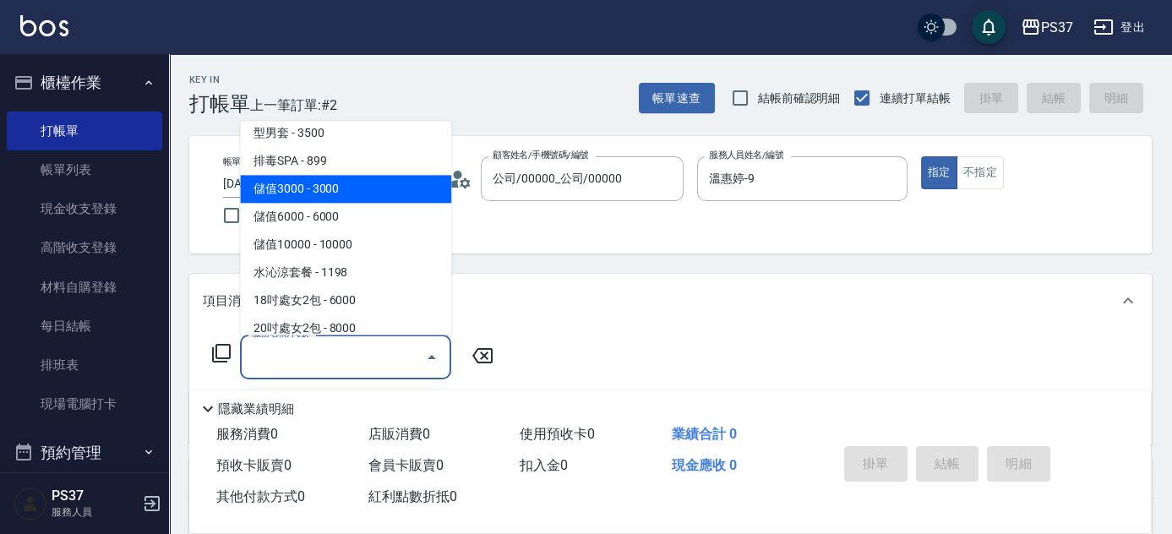
click at [323, 193] on span "儲值3000 - 3000" at bounding box center [345, 190] width 211 height 28
type input "儲值3000(901)"
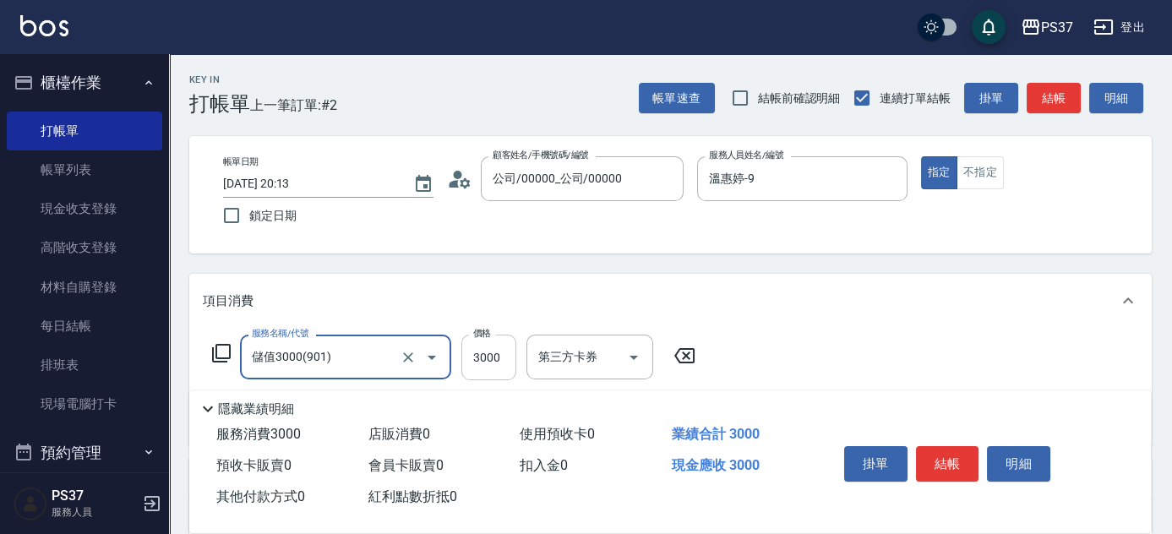
click at [490, 348] on input "3000" at bounding box center [488, 358] width 55 height 46
type input "3000"
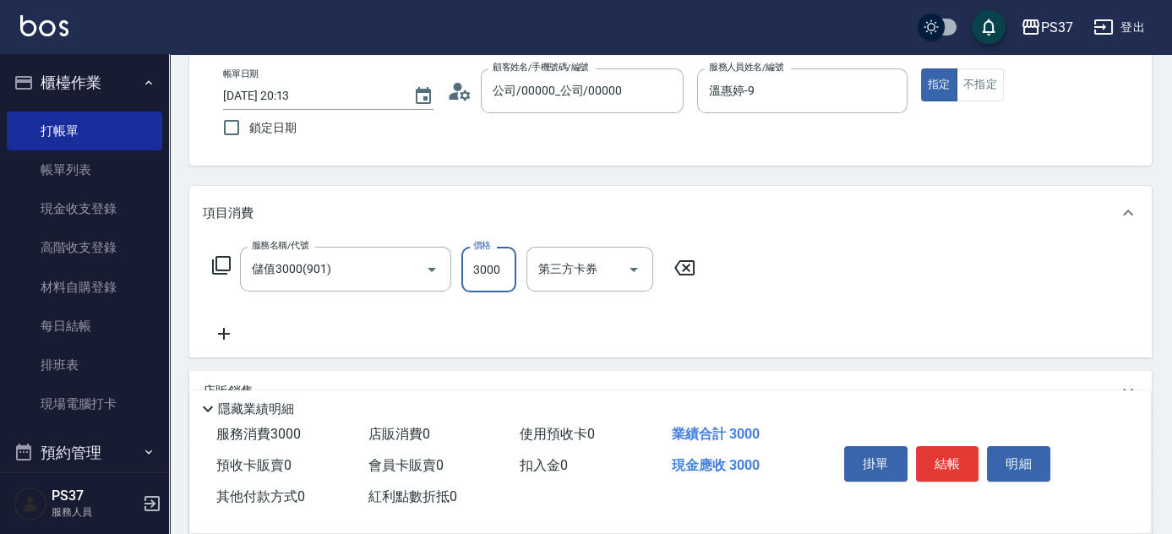
scroll to position [230, 0]
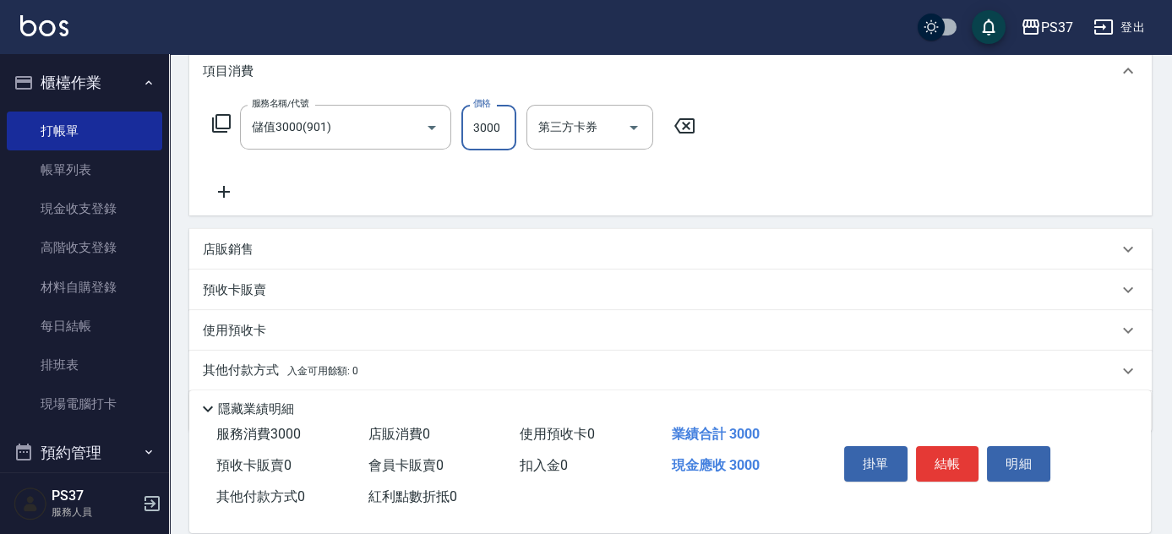
click at [227, 179] on div "服務名稱/代號 儲值3000(901) 服務名稱/代號 價格 3000 價格 第三方卡券 第三方卡券" at bounding box center [454, 153] width 503 height 97
click at [219, 187] on icon at bounding box center [224, 192] width 42 height 20
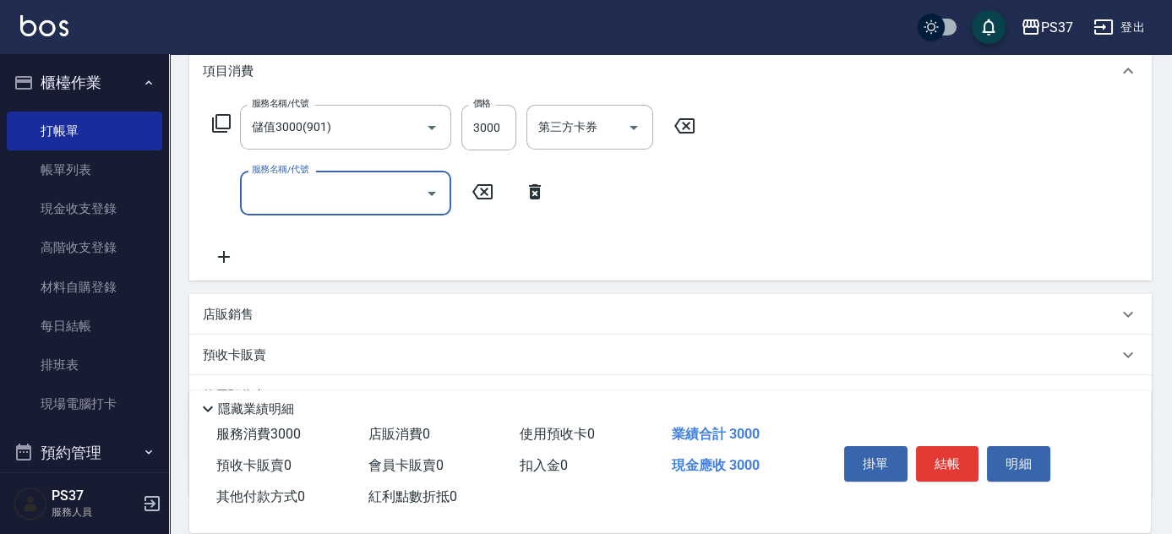
click at [315, 198] on input "服務名稱/代號" at bounding box center [333, 193] width 171 height 30
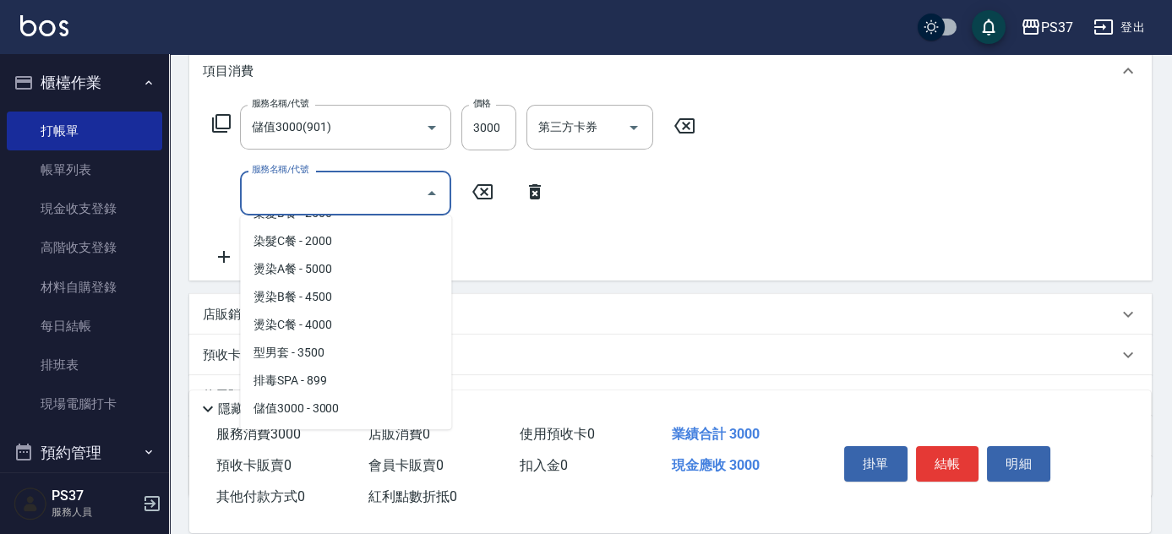
scroll to position [1843, 0]
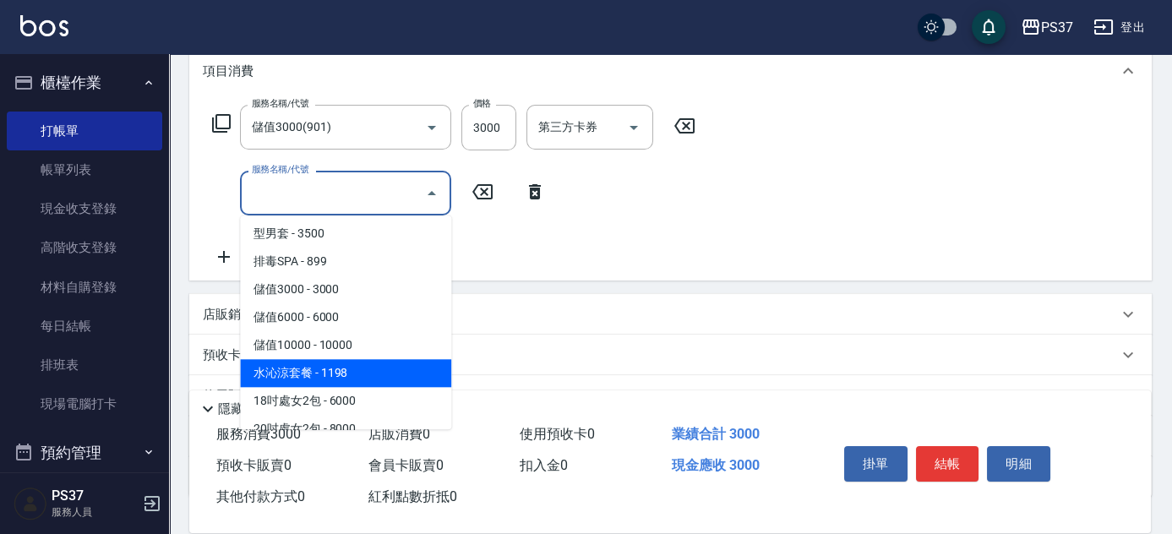
click at [336, 371] on span "水沁涼套餐 - 1198" at bounding box center [345, 373] width 211 height 28
type input "水沁涼套餐(5699)"
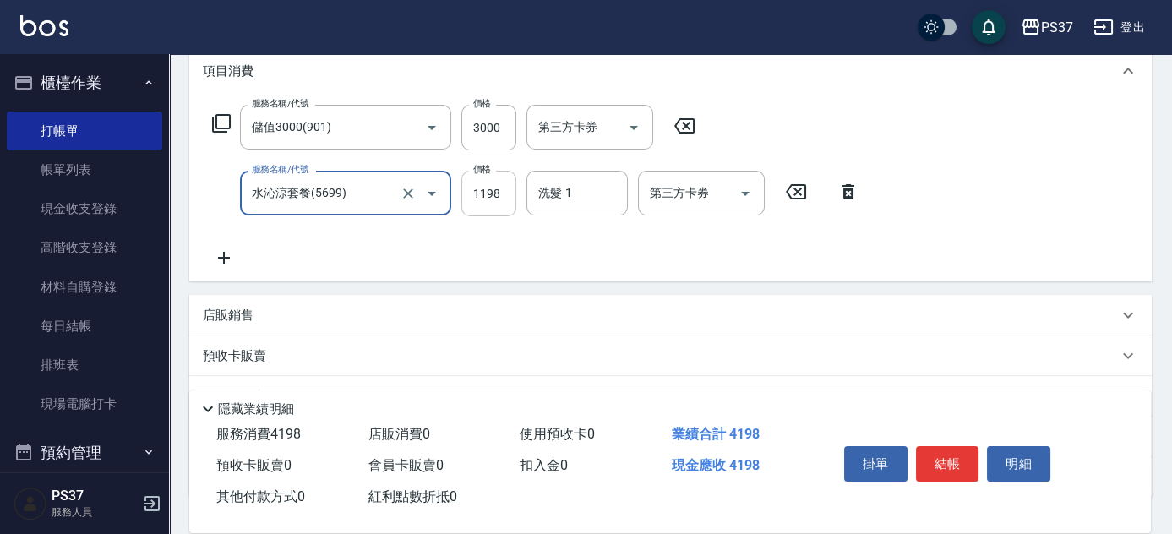
click at [495, 204] on input "1198" at bounding box center [488, 194] width 55 height 46
type input "1098"
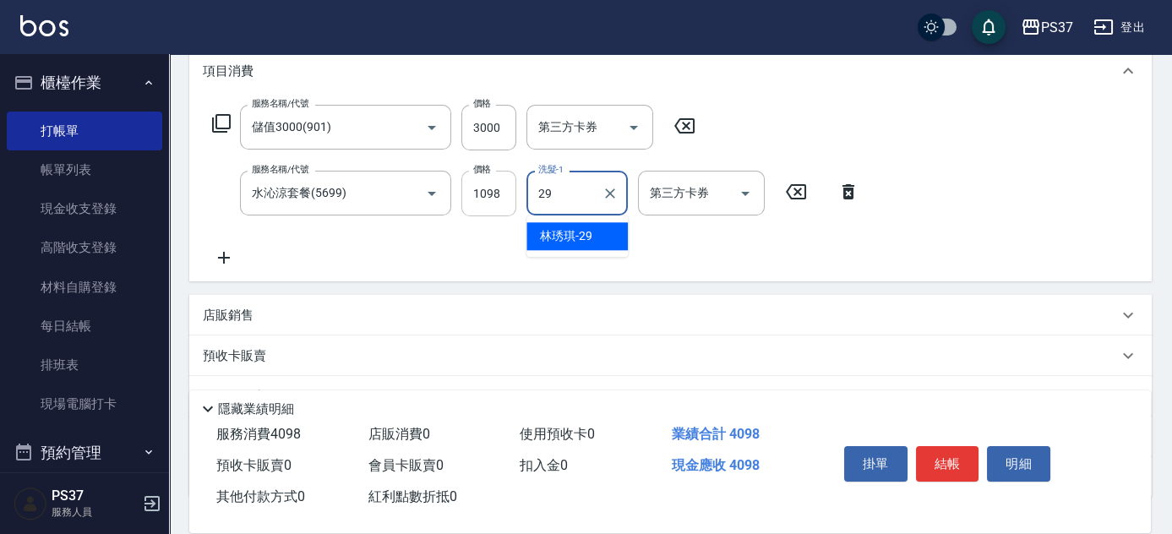
type input "林琇琪-29"
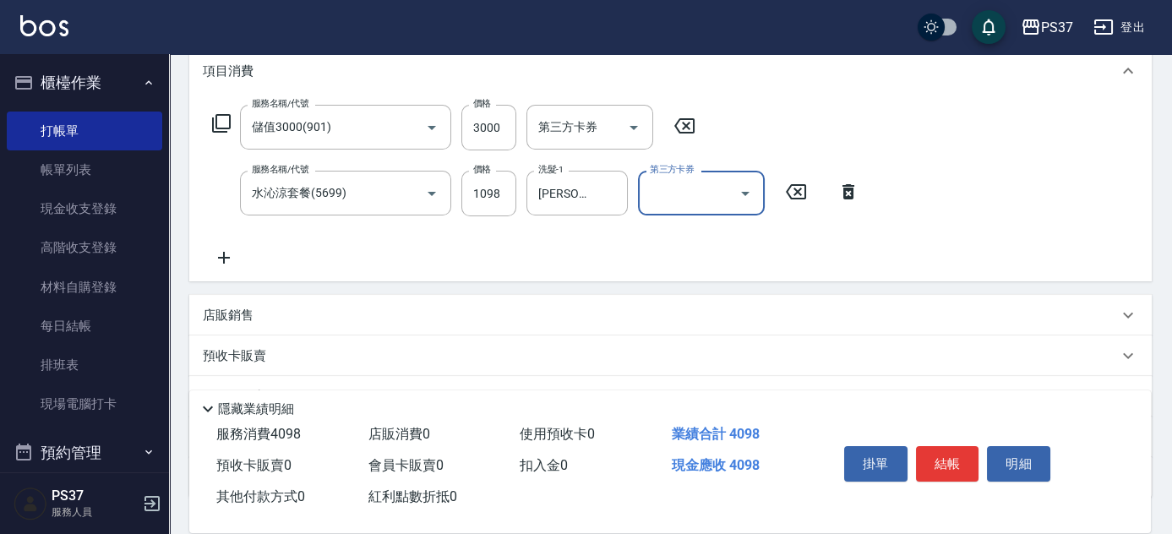
click at [748, 189] on icon "Open" at bounding box center [745, 193] width 20 height 20
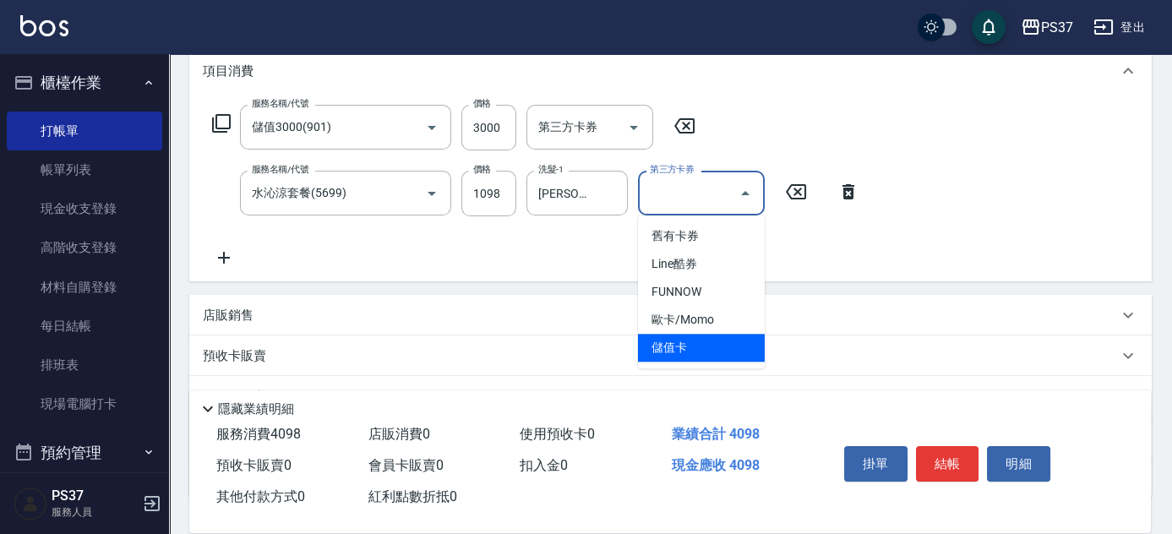
click at [717, 348] on span "儲值卡" at bounding box center [701, 348] width 127 height 28
type input "儲值卡"
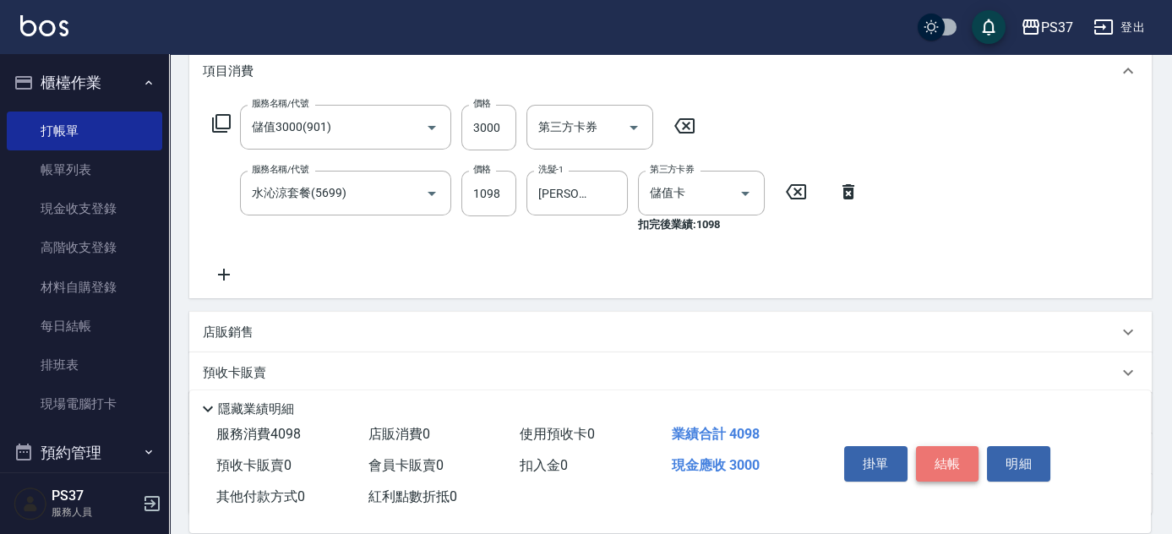
click at [937, 452] on button "結帳" at bounding box center [947, 463] width 63 height 35
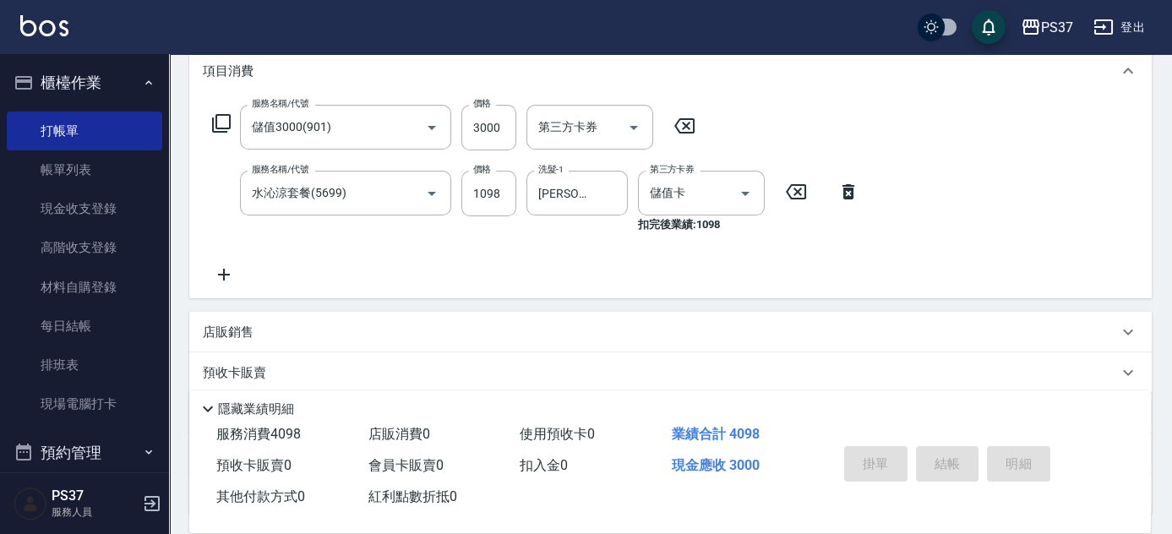
type input "2025/08/15 20:14"
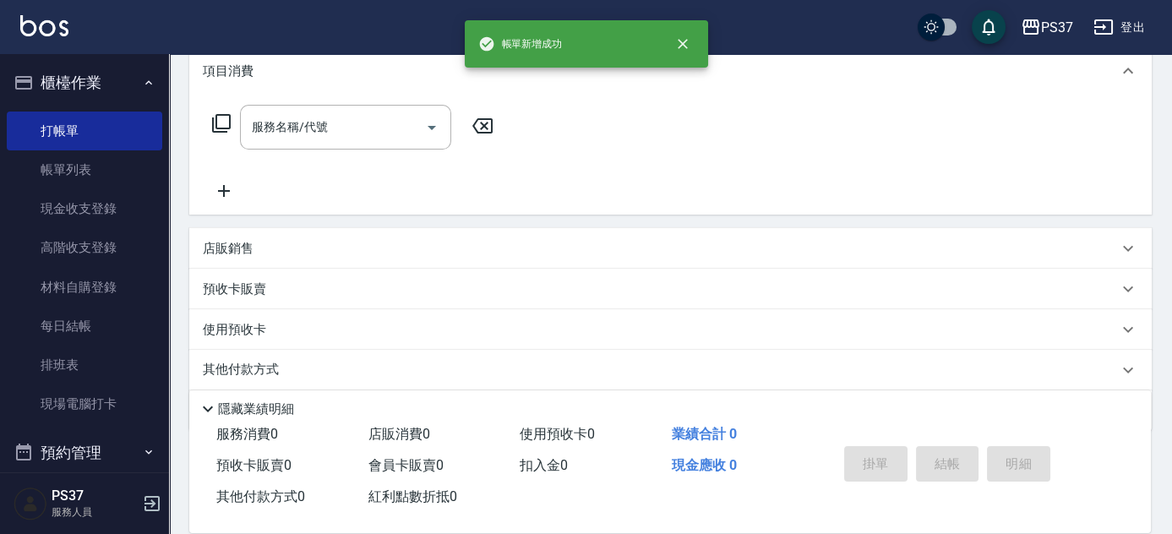
scroll to position [0, 0]
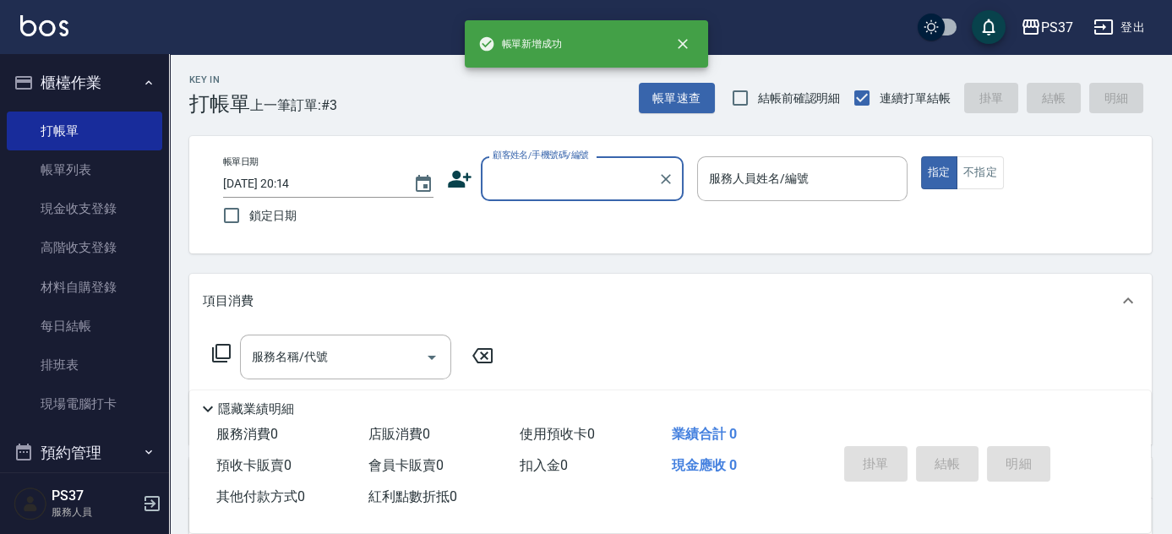
click at [555, 191] on input "顧客姓名/手機號碼/編號" at bounding box center [570, 179] width 162 height 30
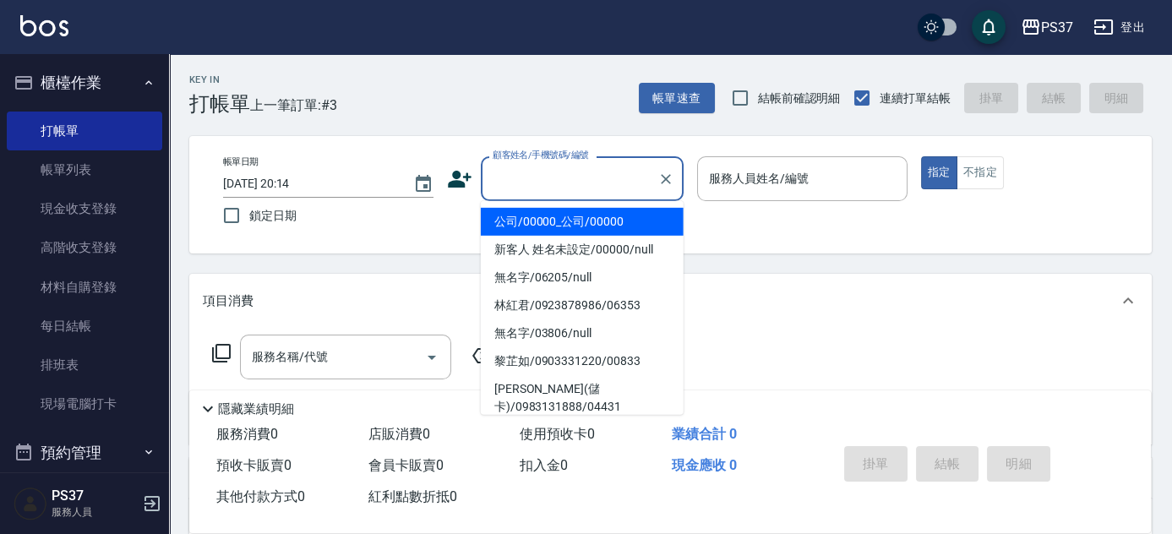
click at [582, 216] on li "公司/00000_公司/00000" at bounding box center [582, 222] width 203 height 28
type input "公司/00000_公司/00000"
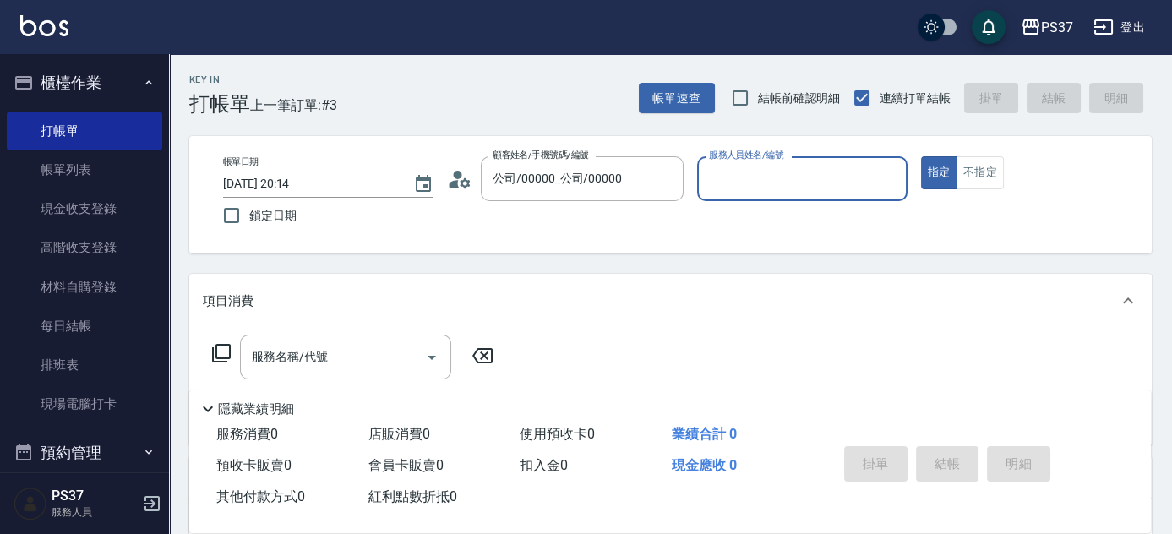
click at [752, 180] on input "服務人員姓名/編號" at bounding box center [802, 179] width 195 height 30
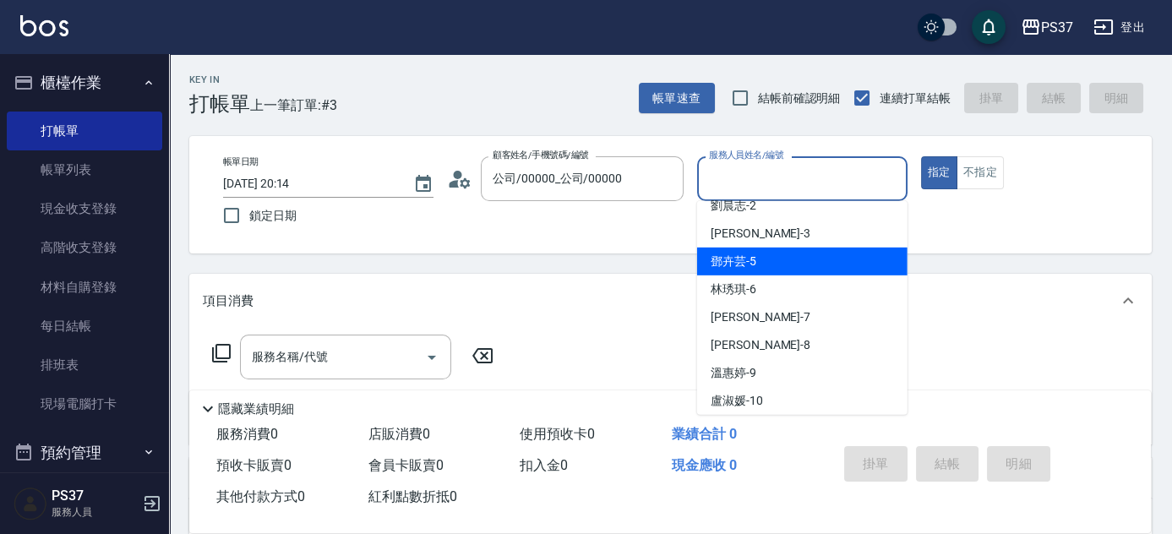
scroll to position [153, 0]
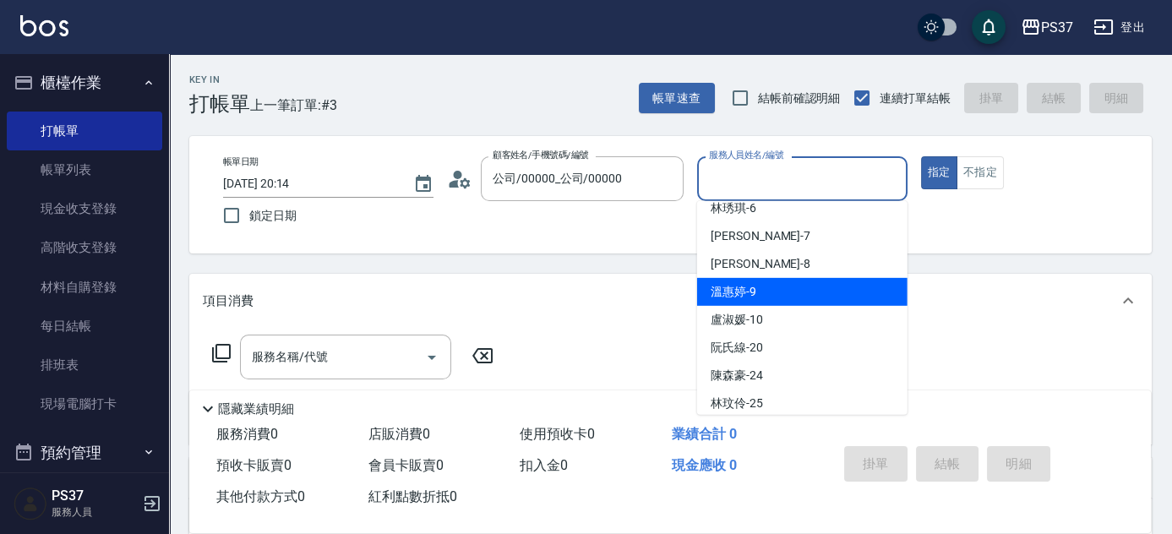
click at [789, 298] on div "溫惠婷 -9" at bounding box center [802, 292] width 210 height 28
type input "溫惠婷-9"
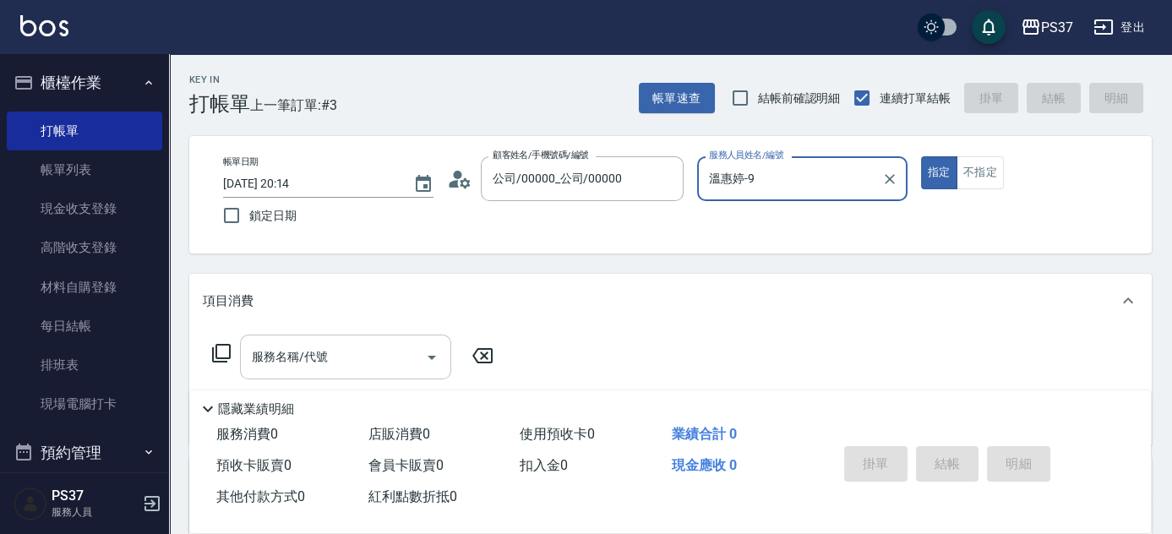
click at [380, 350] on input "服務名稱/代號" at bounding box center [333, 357] width 171 height 30
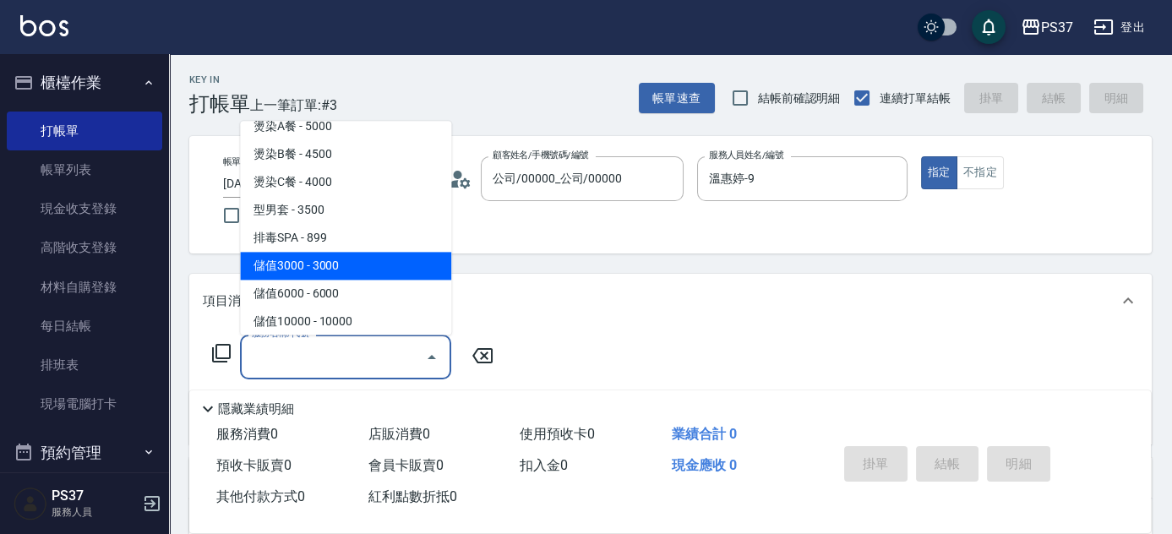
scroll to position [1926, 0]
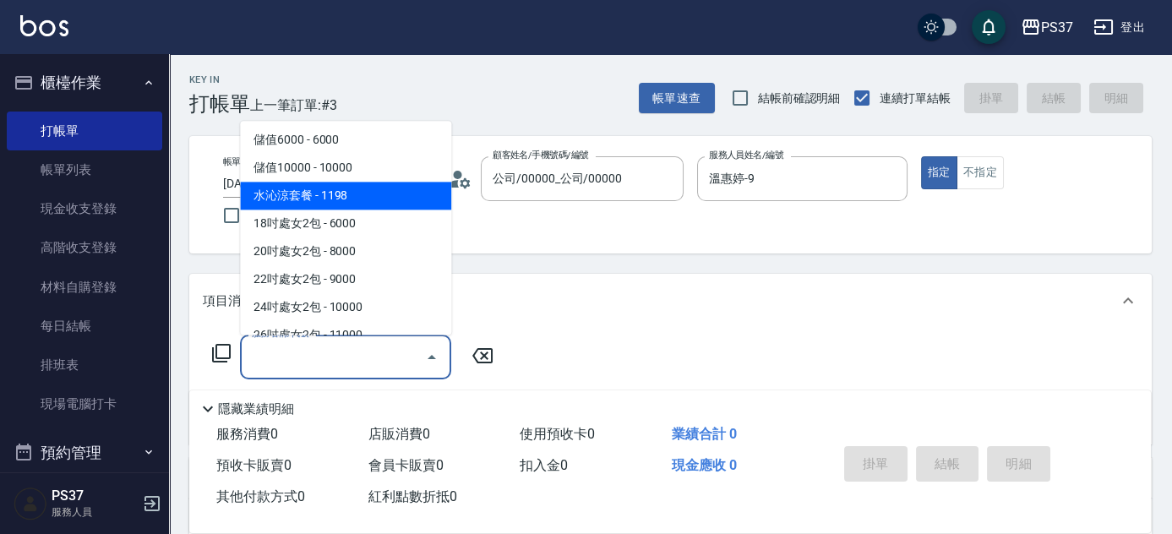
click at [378, 199] on span "水沁涼套餐 - 1198" at bounding box center [345, 197] width 211 height 28
type input "水沁涼套餐(5699)"
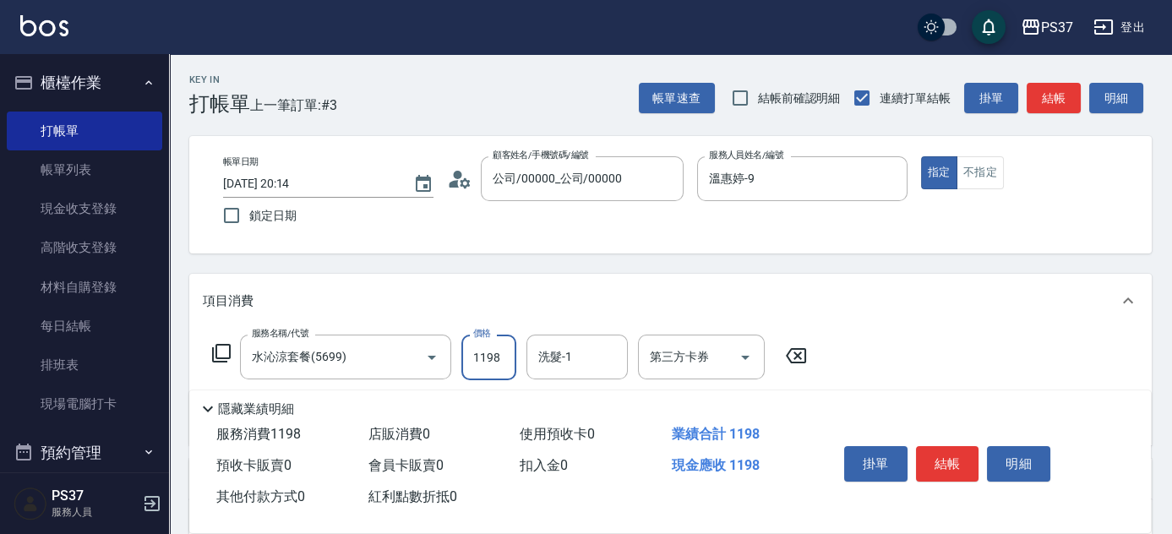
click at [508, 367] on input "1198" at bounding box center [488, 358] width 55 height 46
type input "1098"
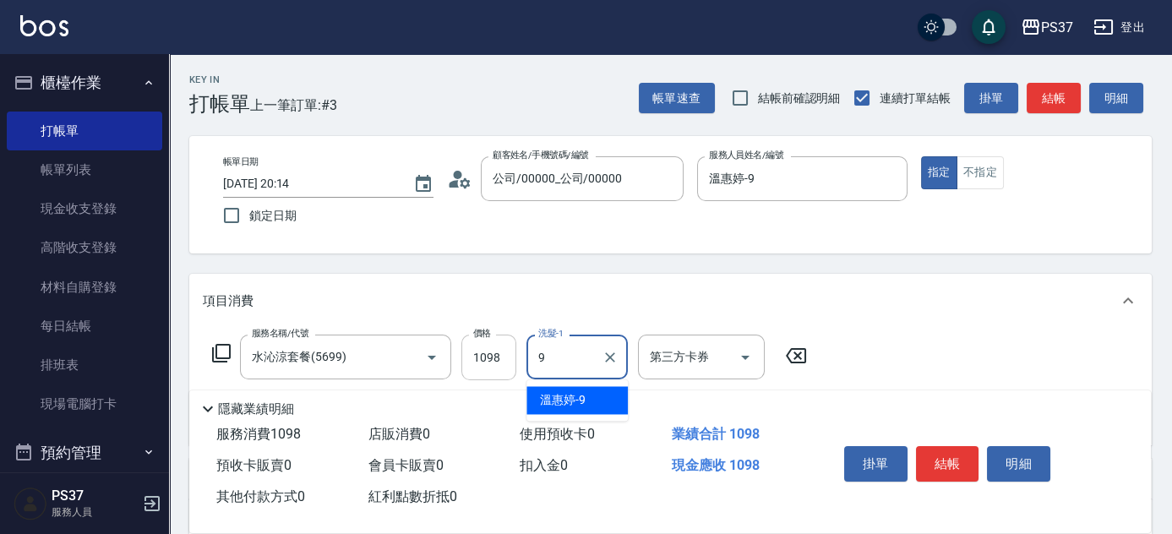
type input "溫惠婷-9"
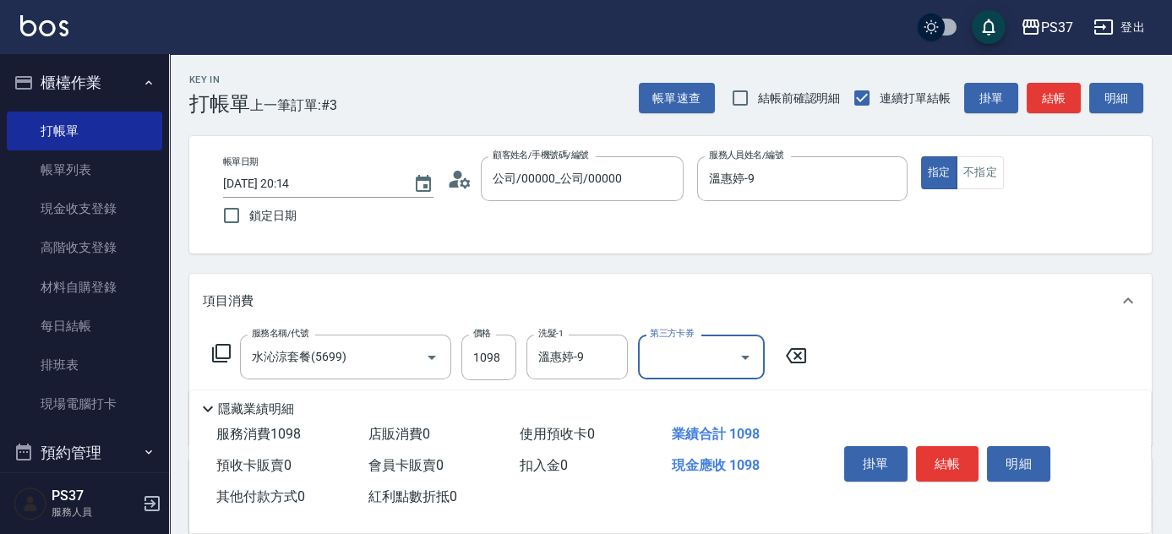
click at [751, 364] on icon "Open" at bounding box center [745, 357] width 20 height 20
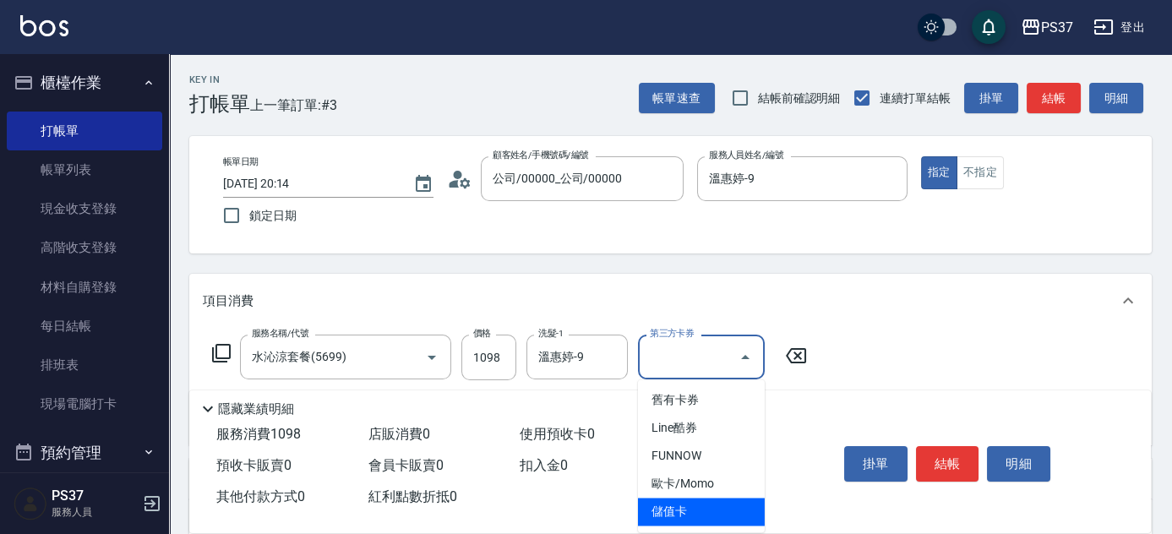
click at [690, 509] on span "儲值卡" at bounding box center [701, 512] width 127 height 28
type input "儲值卡"
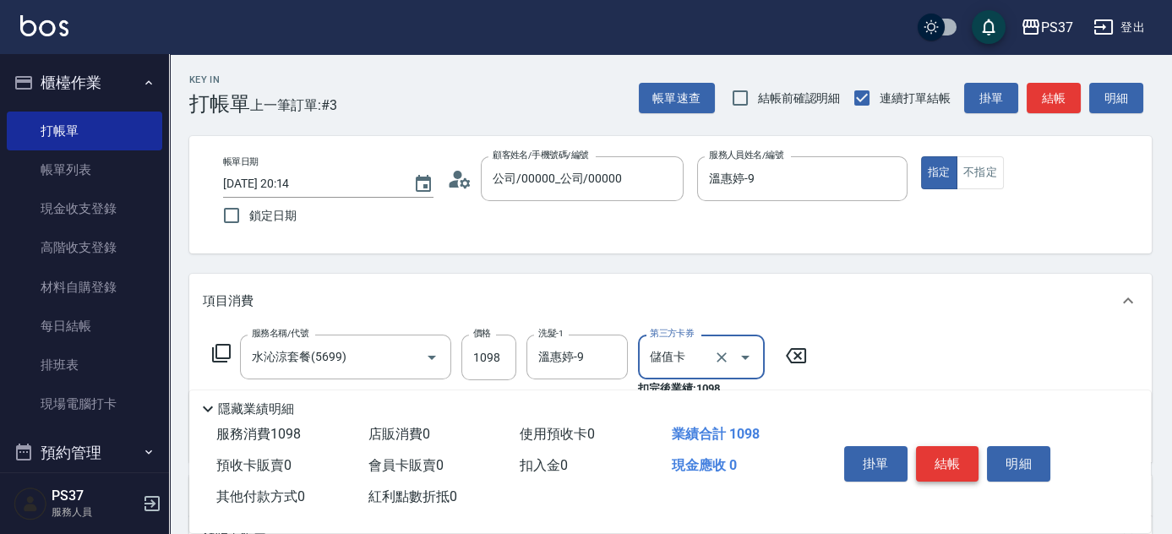
click at [947, 456] on button "結帳" at bounding box center [947, 463] width 63 height 35
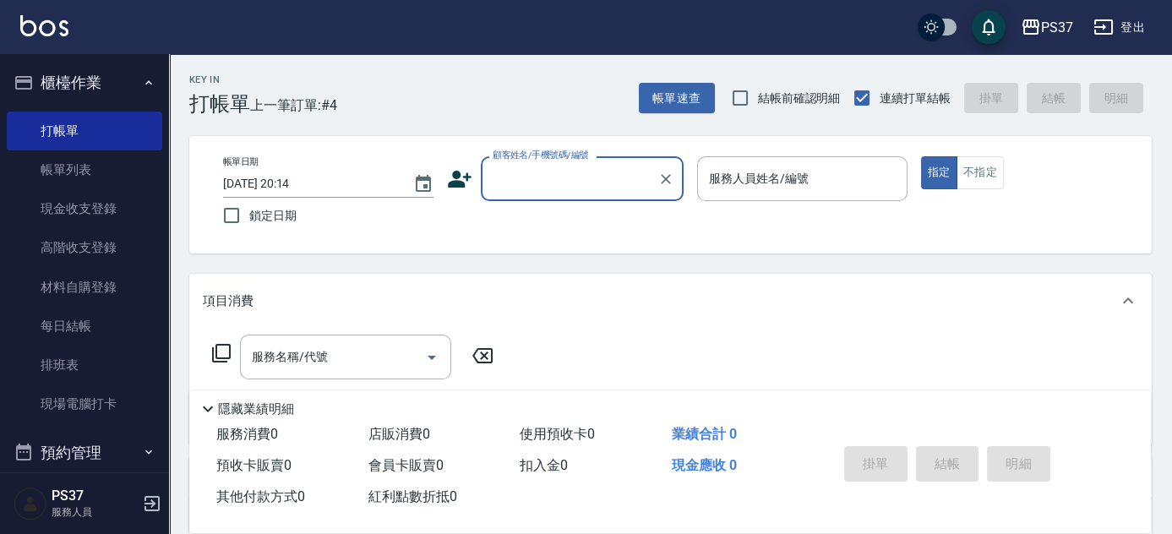
click at [581, 177] on input "顧客姓名/手機號碼/編號" at bounding box center [570, 179] width 162 height 30
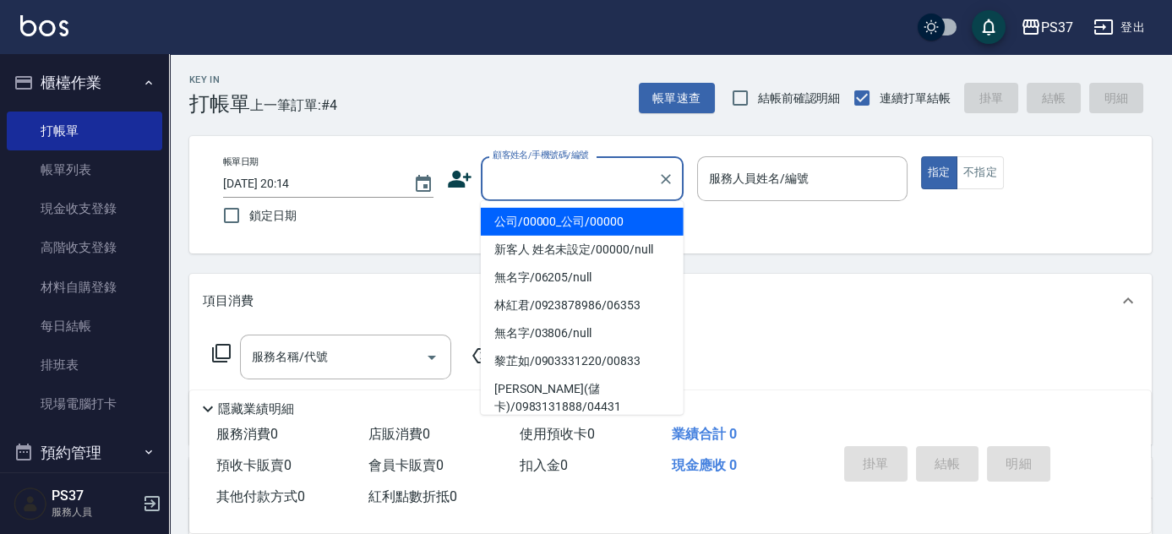
click at [570, 218] on li "公司/00000_公司/00000" at bounding box center [582, 222] width 203 height 28
type input "公司/00000_公司/00000"
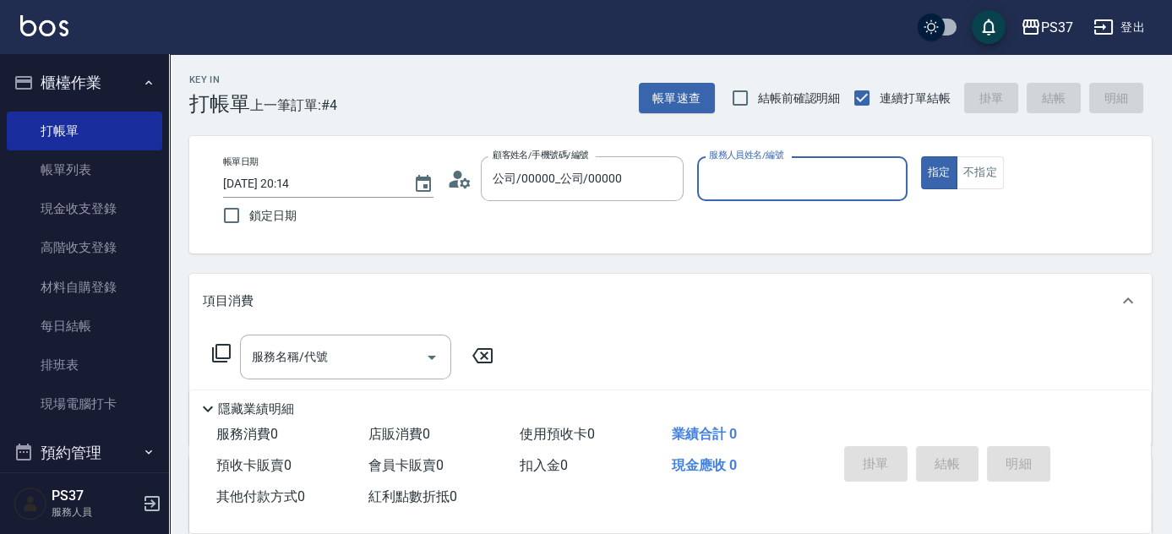
click at [737, 194] on div "服務人員姓名/編號" at bounding box center [802, 178] width 210 height 45
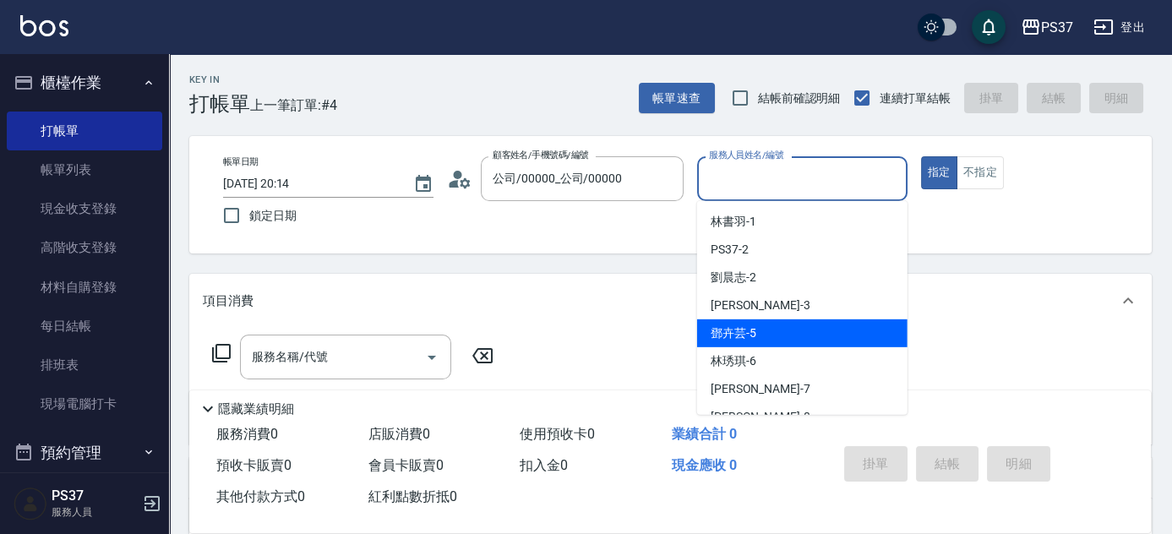
scroll to position [153, 0]
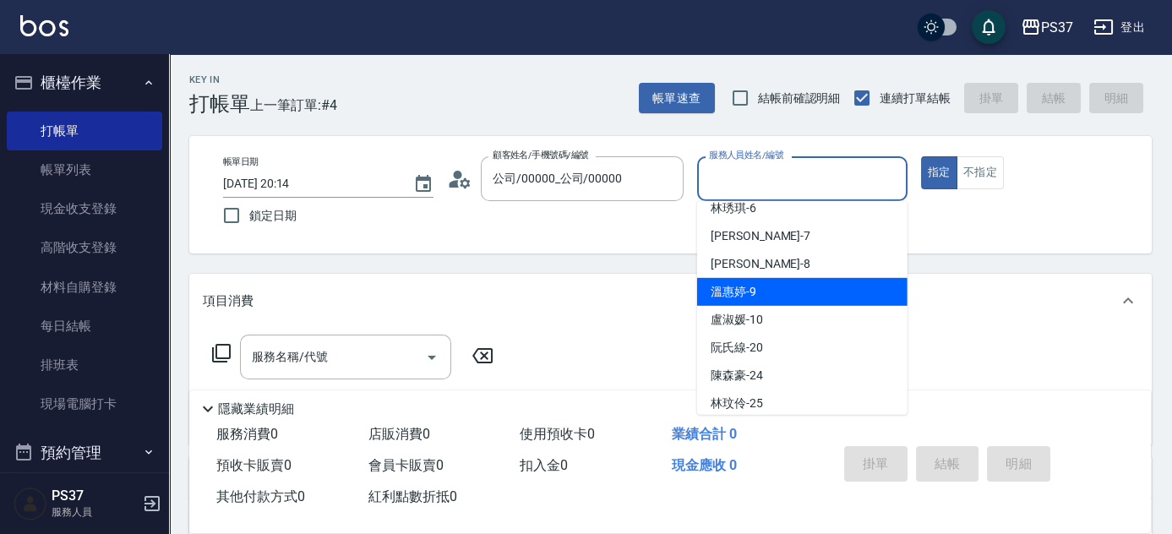
click at [779, 294] on div "溫惠婷 -9" at bounding box center [802, 292] width 210 height 28
type input "溫惠婷-9"
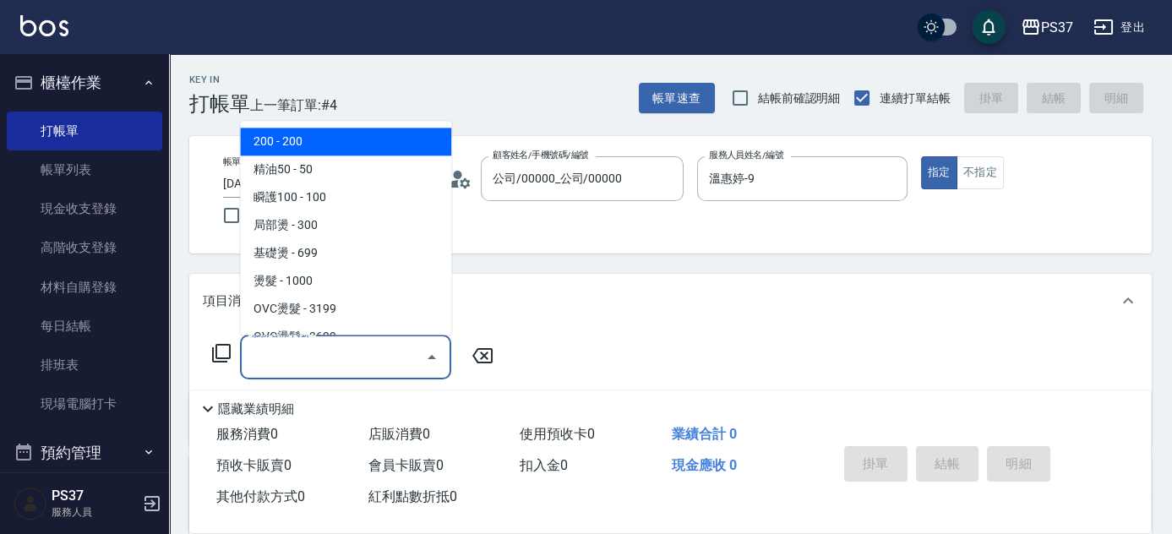
click at [367, 359] on input "服務名稱/代號" at bounding box center [333, 357] width 171 height 30
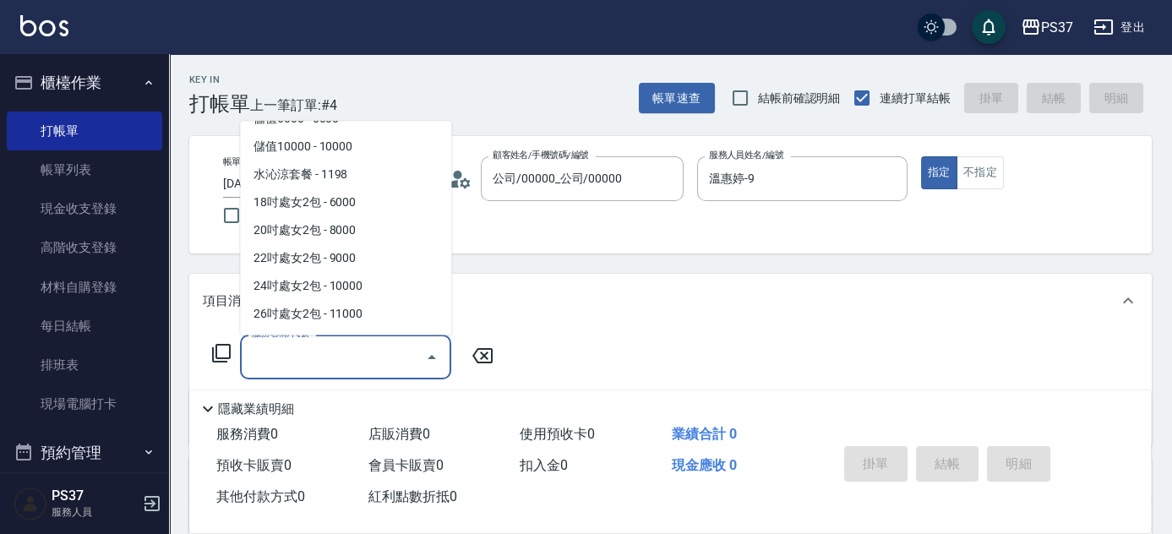
scroll to position [1920, 0]
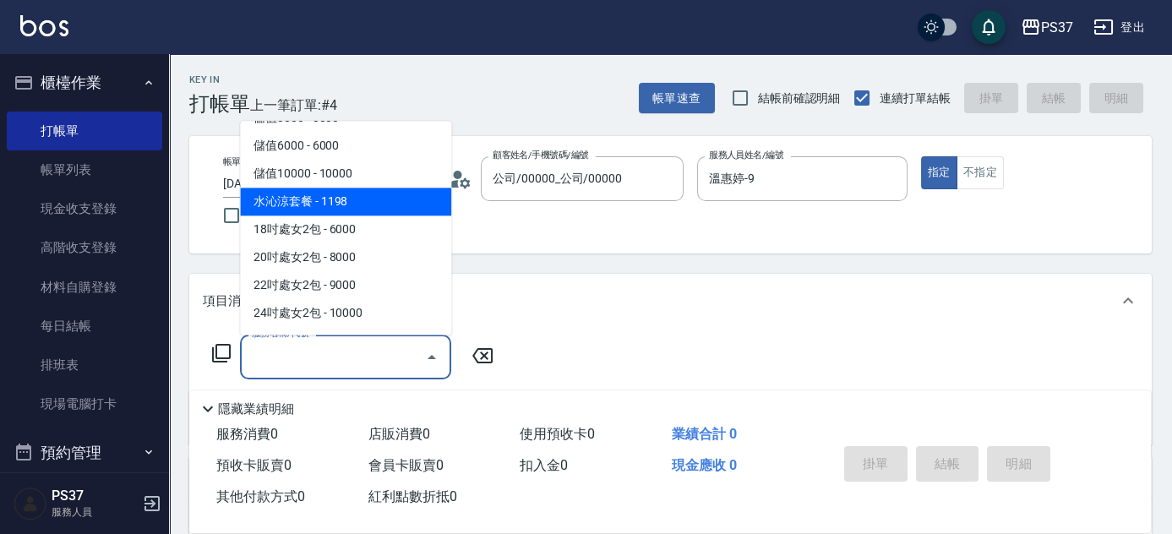
click at [383, 210] on span "水沁涼套餐 - 1198" at bounding box center [345, 202] width 211 height 28
type input "水沁涼套餐(5699)"
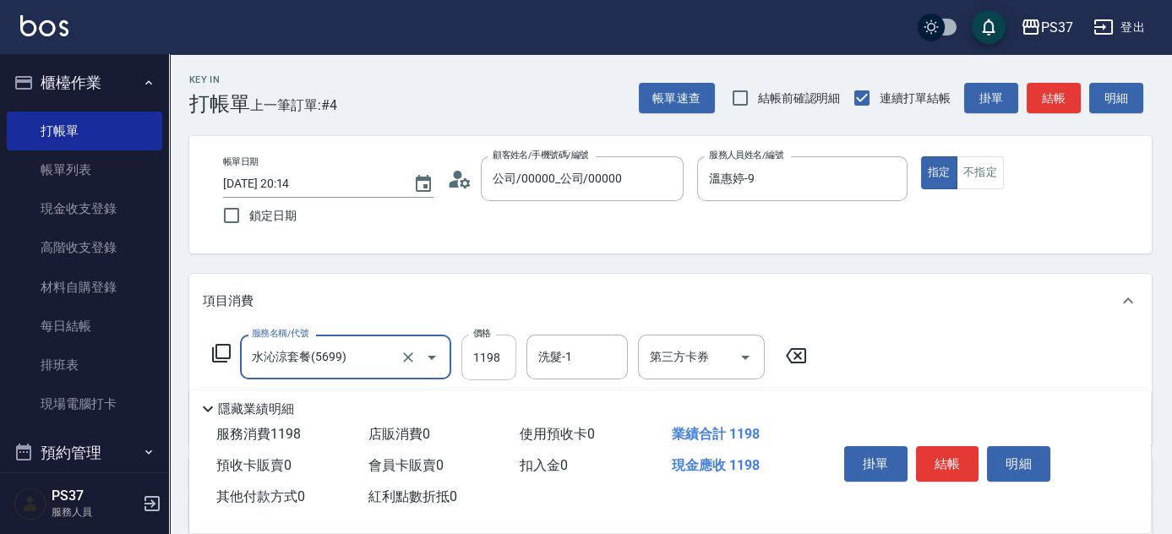
click at [506, 367] on input "1198" at bounding box center [488, 358] width 55 height 46
type input "1098"
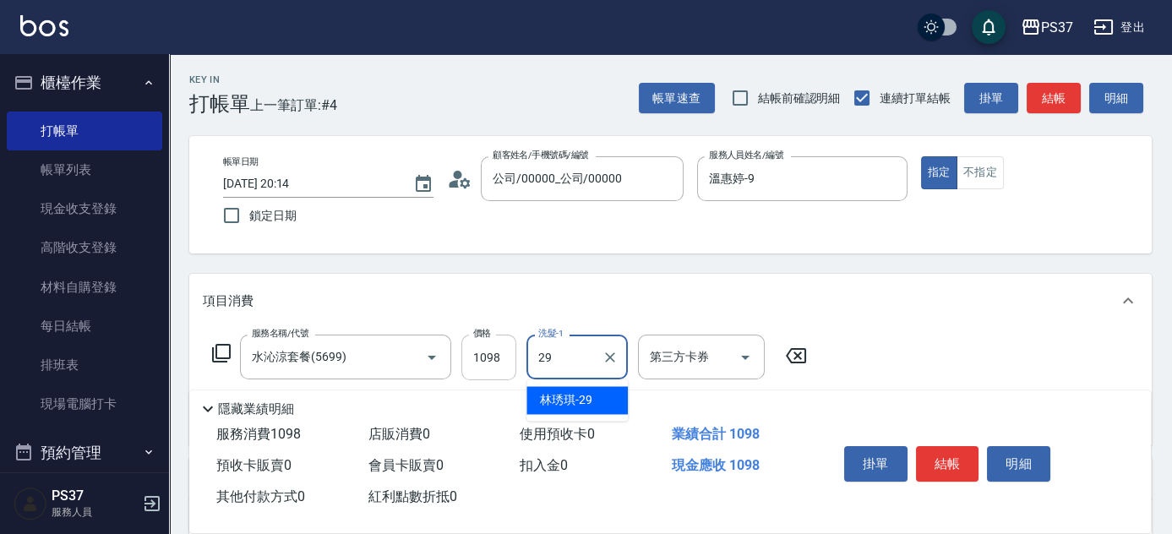
type input "林琇琪-29"
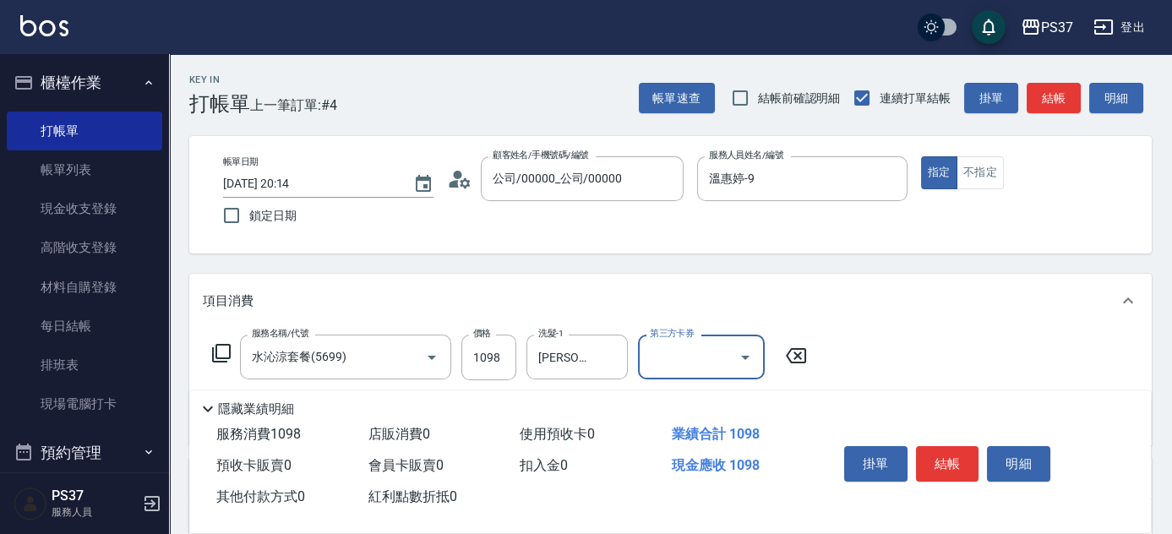
click at [745, 365] on icon "Open" at bounding box center [745, 357] width 20 height 20
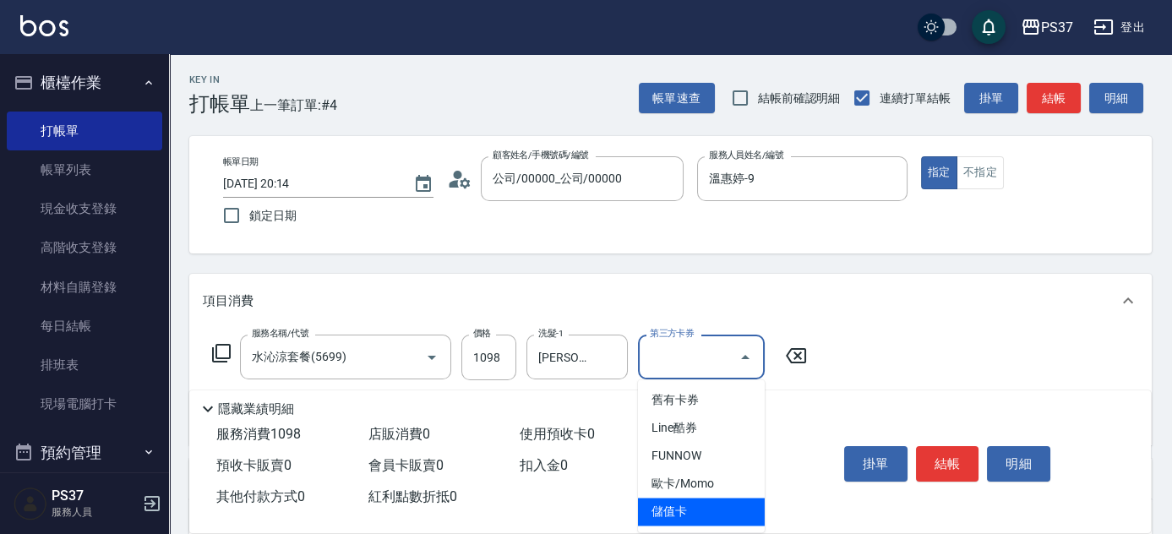
click at [704, 521] on span "儲值卡" at bounding box center [701, 512] width 127 height 28
type input "儲值卡"
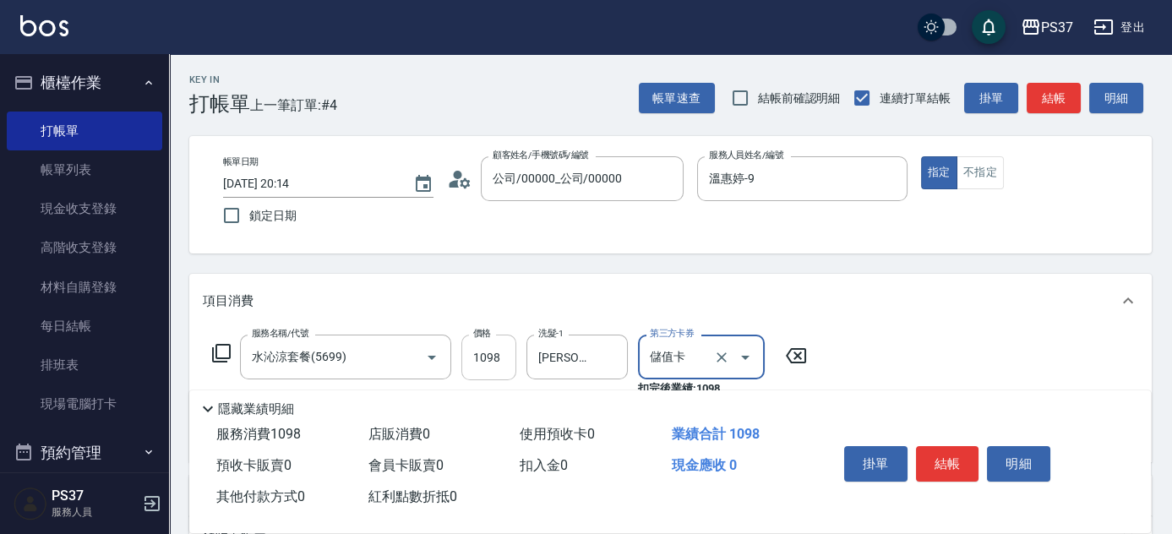
click at [494, 365] on input "1098" at bounding box center [488, 358] width 55 height 46
type input "1103"
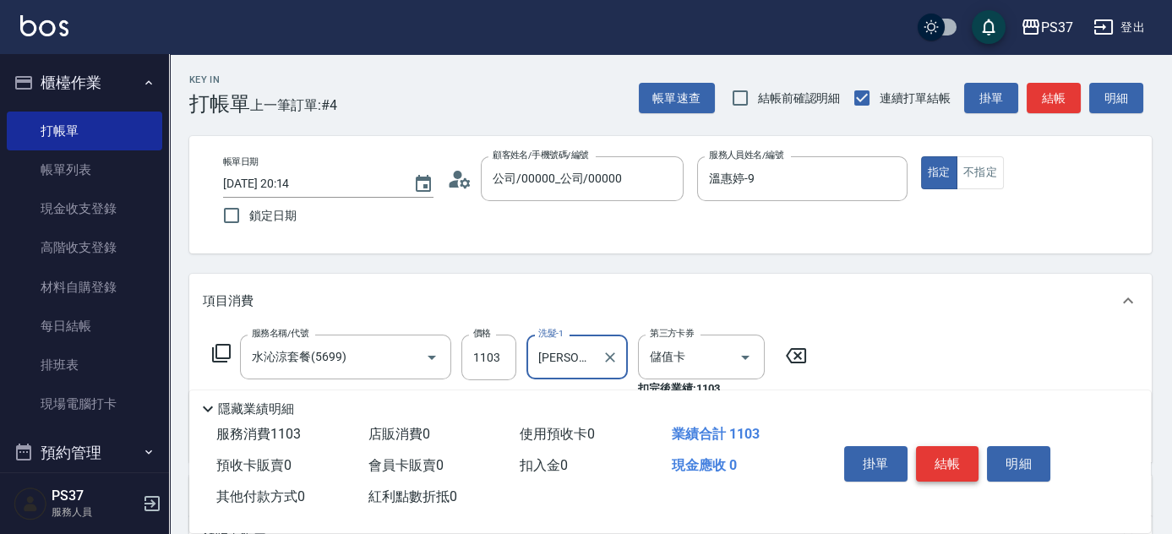
click at [927, 455] on button "結帳" at bounding box center [947, 463] width 63 height 35
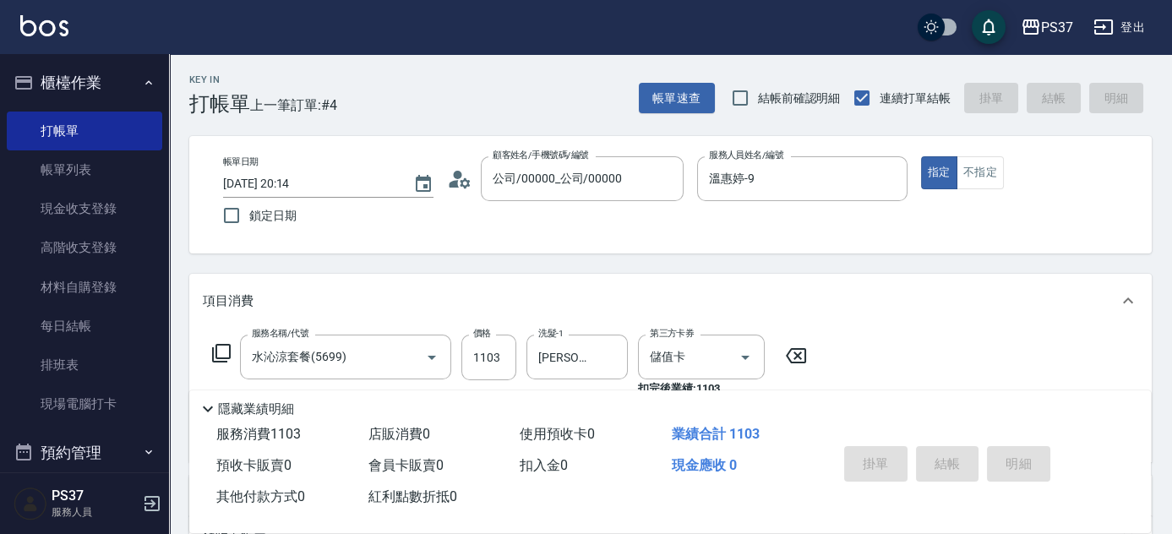
type input "2025/08/15 20:15"
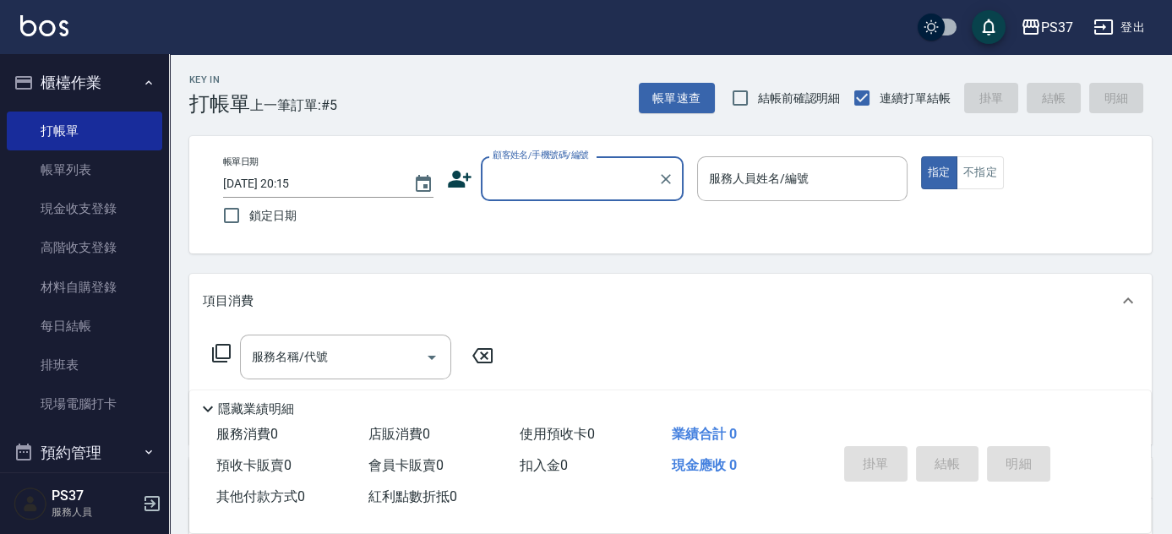
click at [571, 187] on input "顧客姓名/手機號碼/編號" at bounding box center [570, 179] width 162 height 30
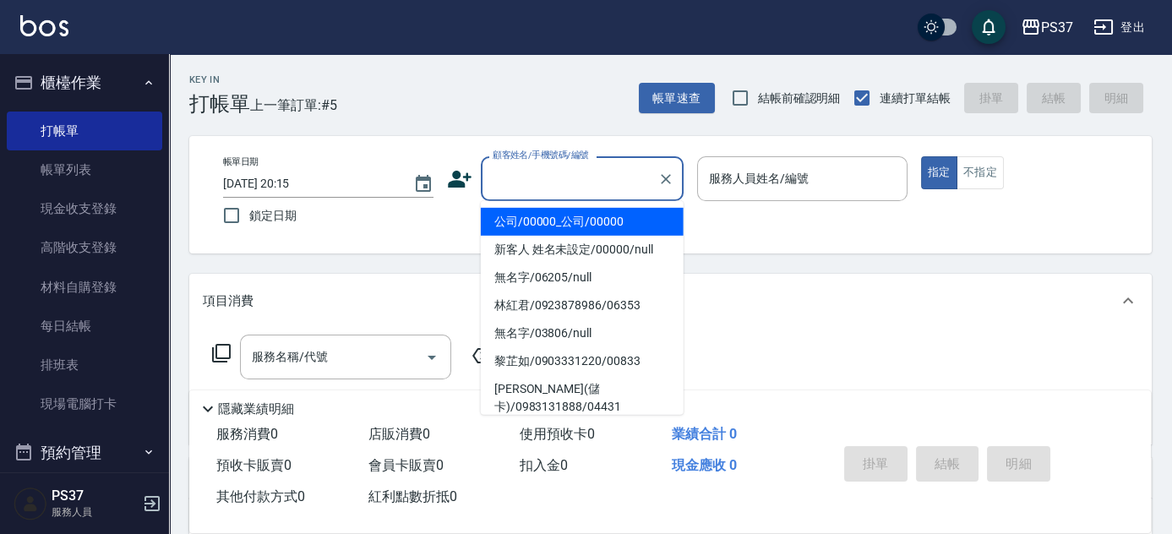
click at [555, 221] on li "公司/00000_公司/00000" at bounding box center [582, 222] width 203 height 28
type input "公司/00000_公司/00000"
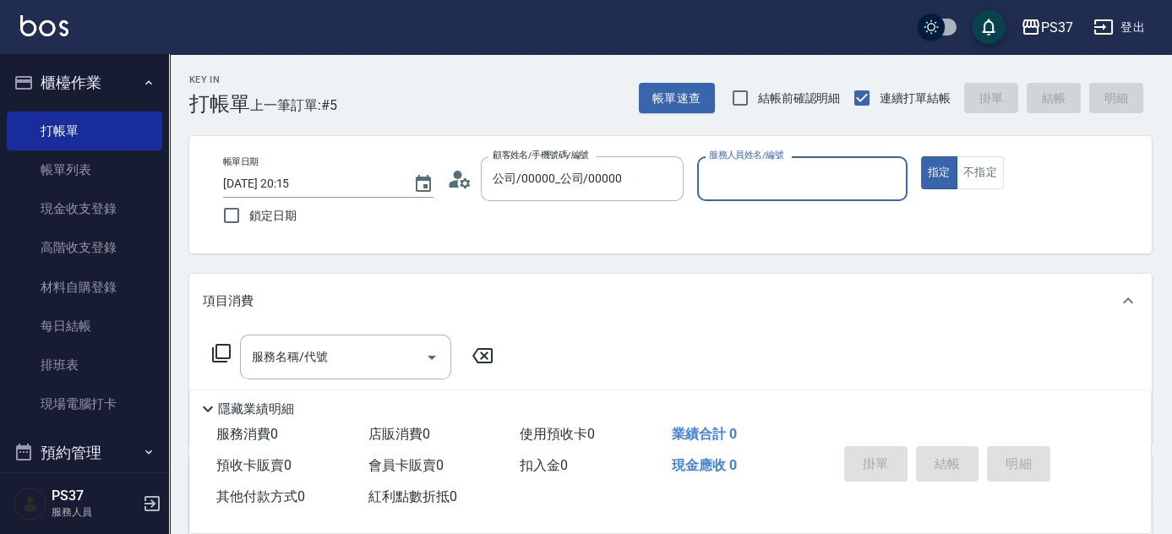
click at [751, 192] on input "服務人員姓名/編號" at bounding box center [802, 179] width 195 height 30
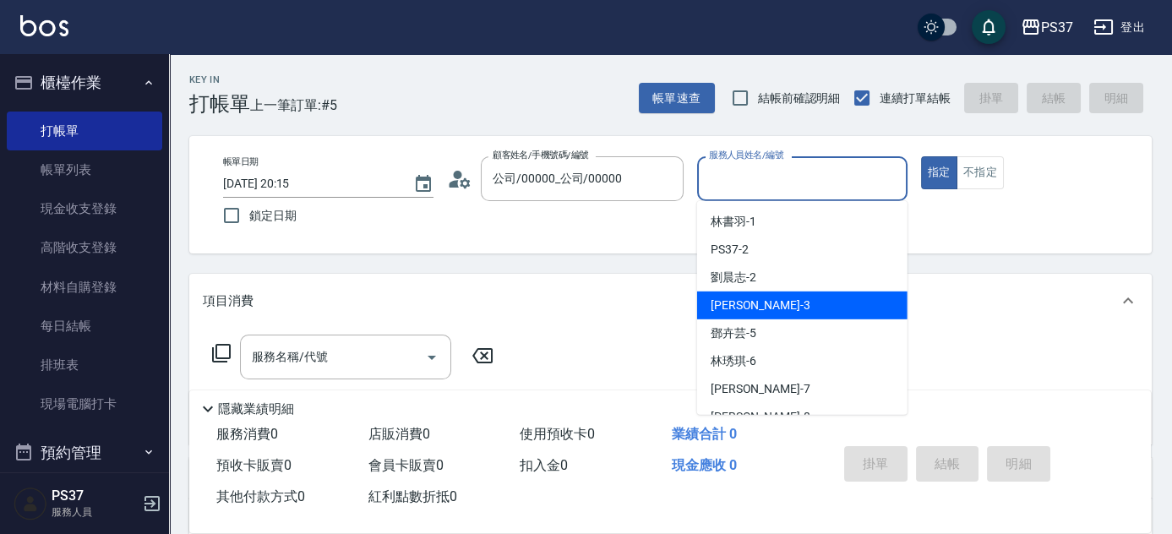
scroll to position [76, 0]
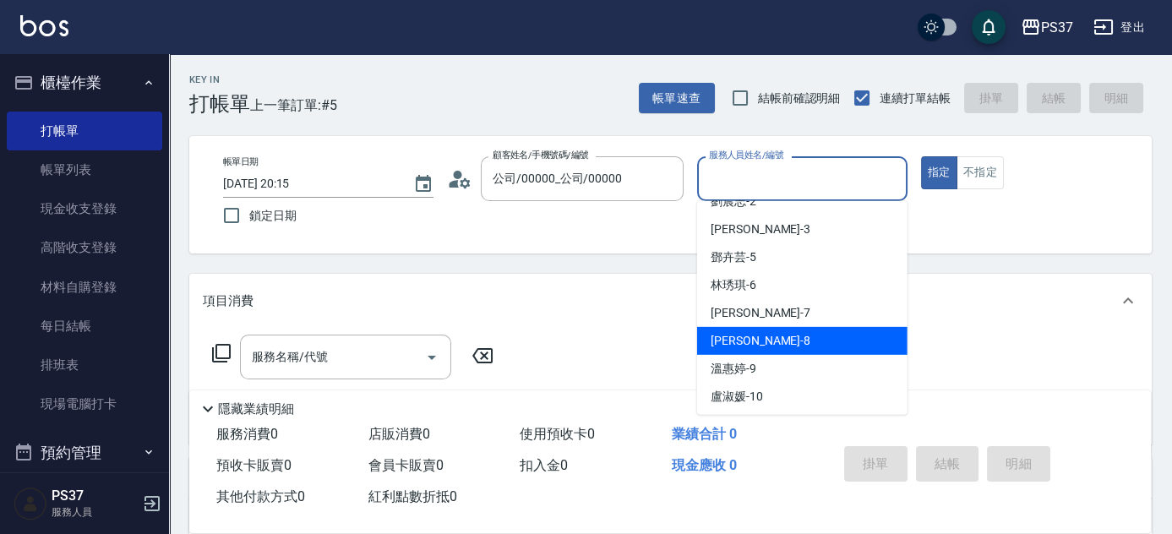
click at [759, 337] on div "徐雅娟 -8" at bounding box center [802, 341] width 210 height 28
type input "[PERSON_NAME]-8"
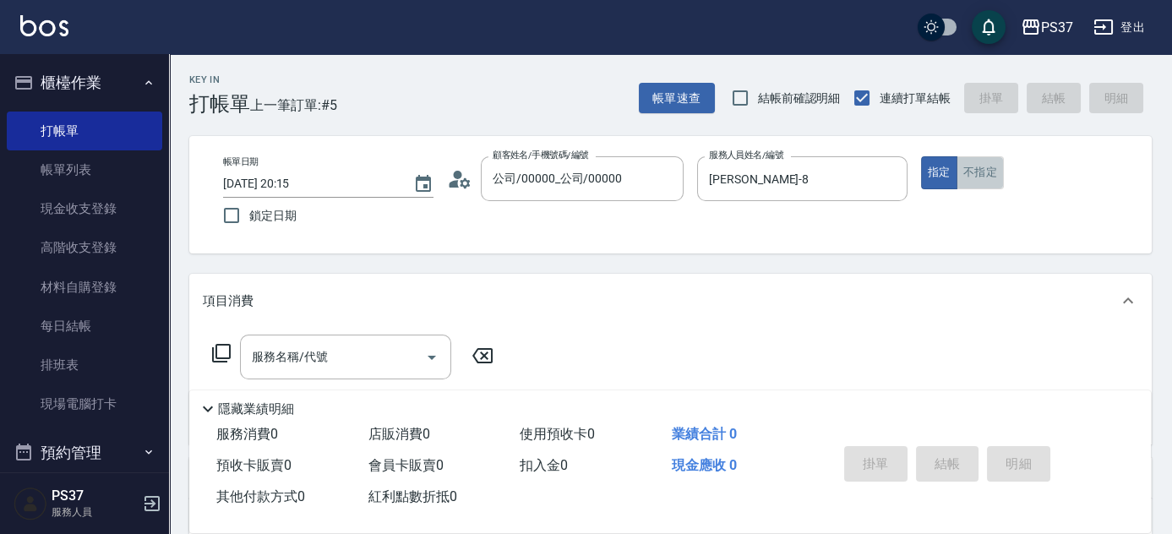
click at [975, 171] on button "不指定" at bounding box center [980, 172] width 47 height 33
click at [299, 348] on div "服務名稱/代號 服務名稱/代號" at bounding box center [345, 357] width 211 height 45
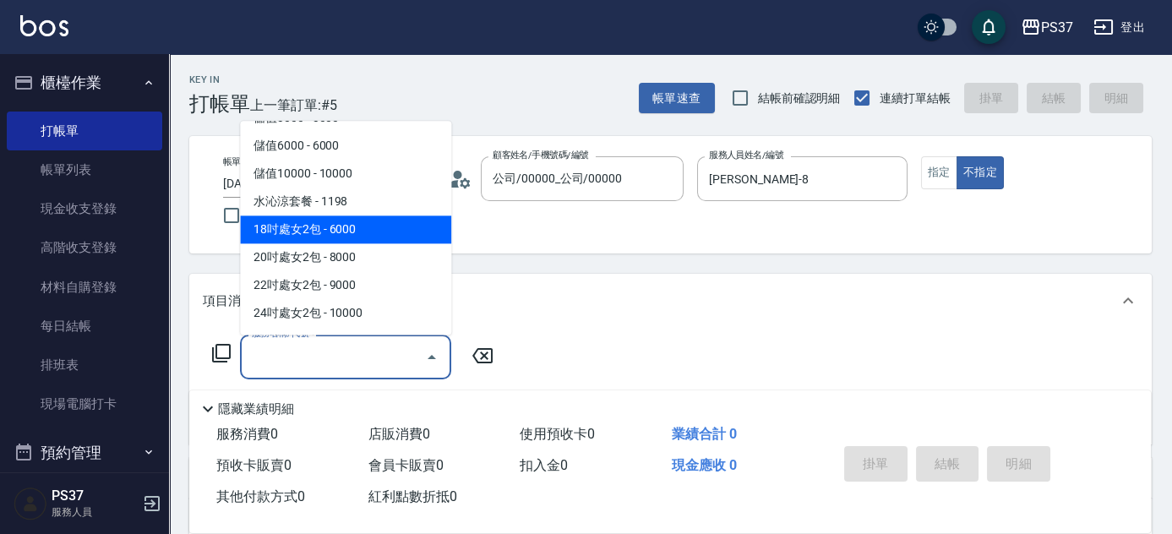
scroll to position [1843, 0]
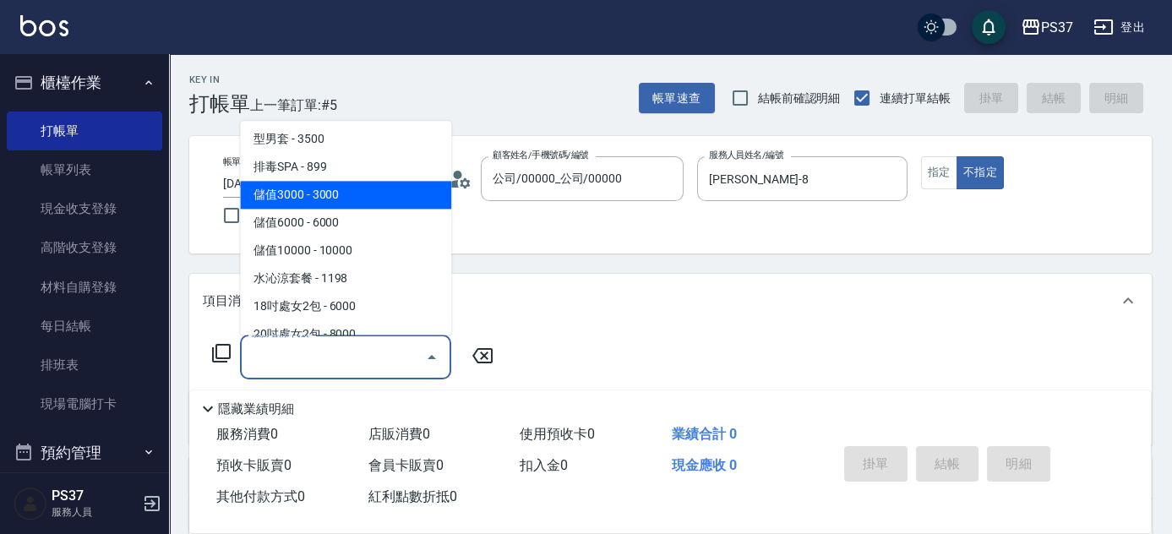
click at [360, 193] on span "儲值3000 - 3000" at bounding box center [345, 196] width 211 height 28
type input "儲值3000(901)"
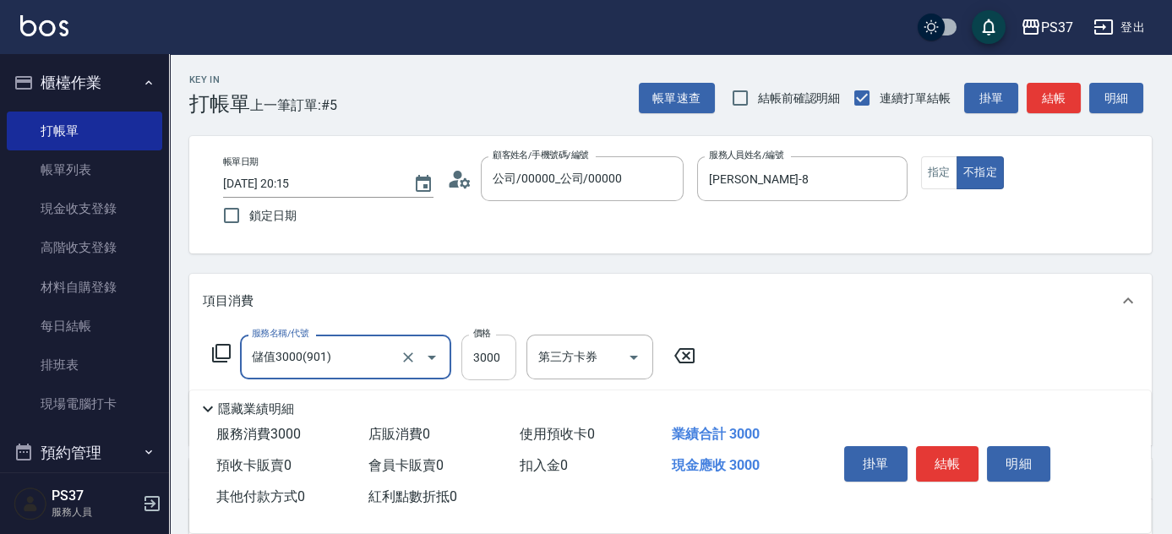
click at [502, 348] on input "3000" at bounding box center [488, 358] width 55 height 46
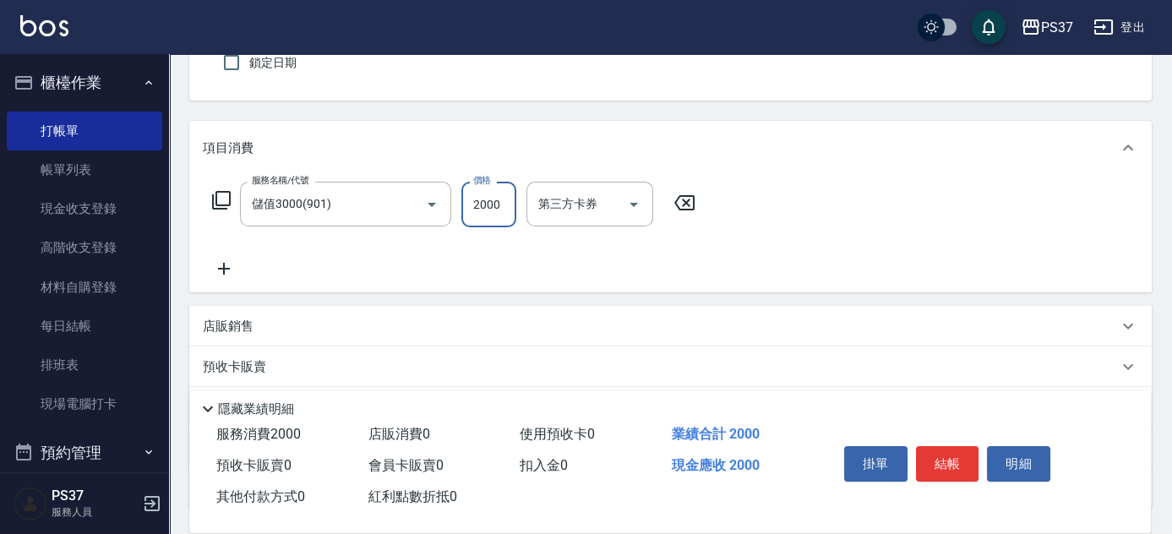
type input "2000"
click at [242, 265] on icon at bounding box center [224, 269] width 42 height 20
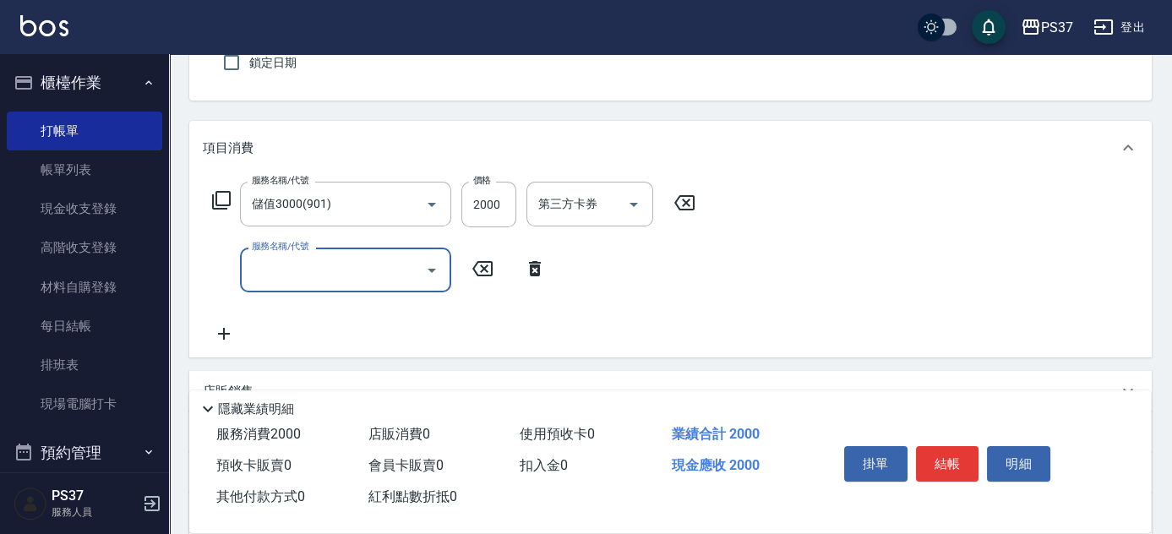
click at [272, 272] on input "服務名稱/代號" at bounding box center [333, 270] width 171 height 30
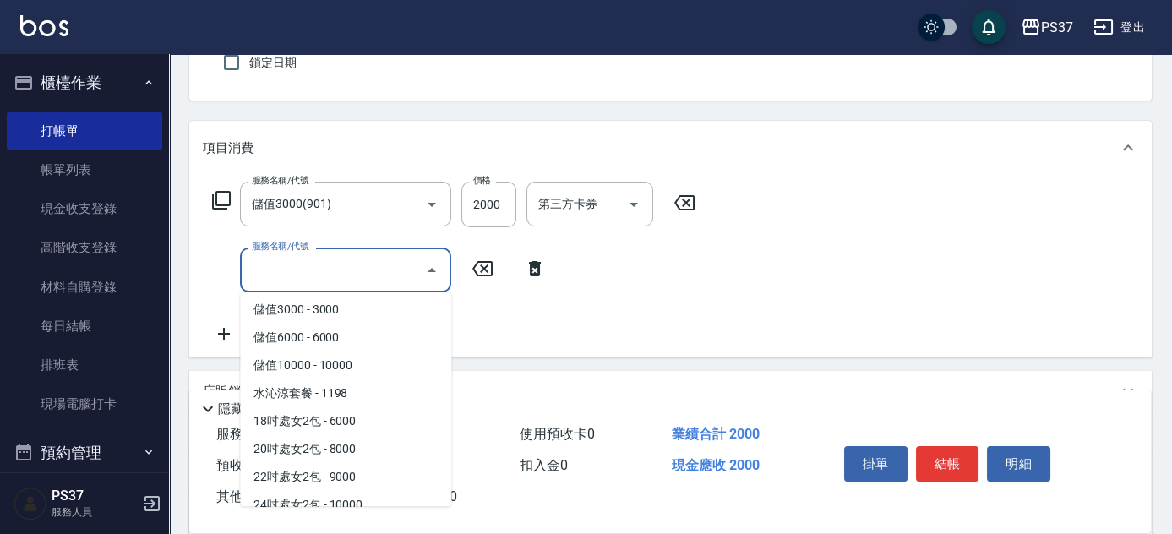
scroll to position [1843, 0]
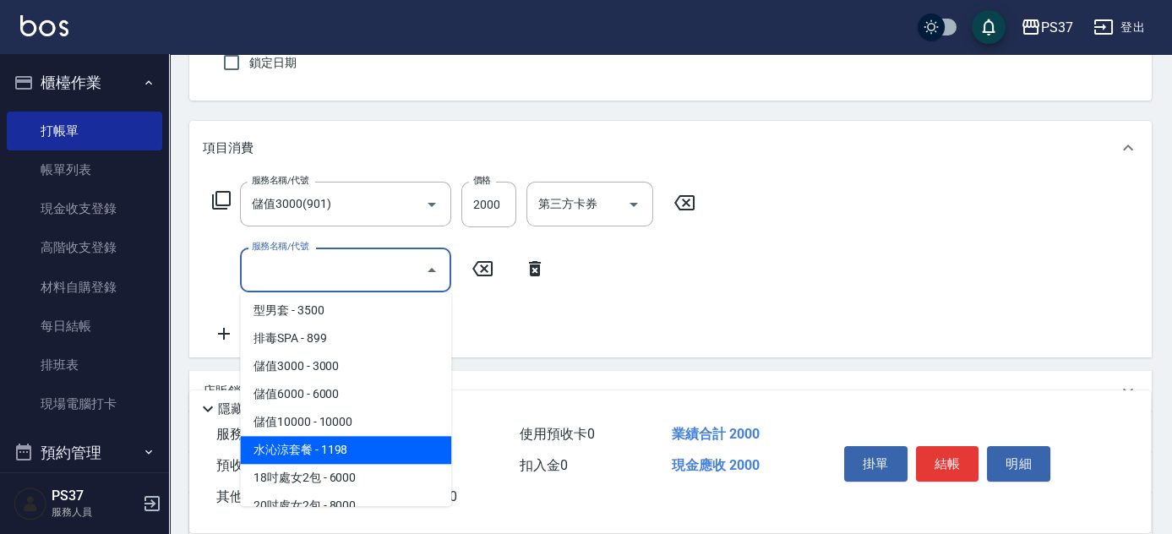
click at [376, 445] on span "水沁涼套餐 - 1198" at bounding box center [345, 450] width 211 height 28
type input "水沁涼套餐(5699)"
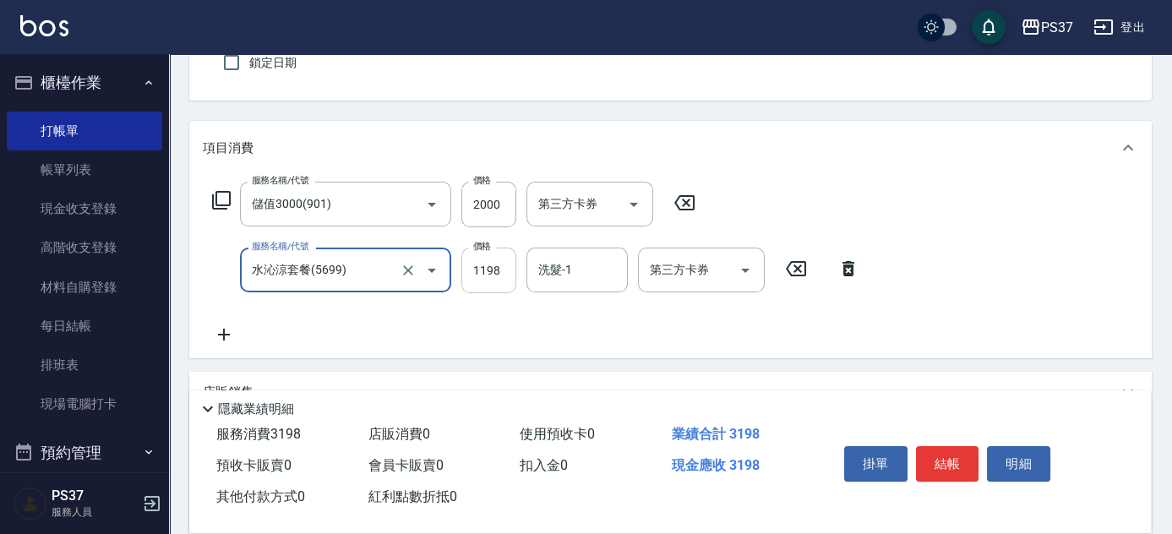
click at [482, 283] on input "1198" at bounding box center [488, 271] width 55 height 46
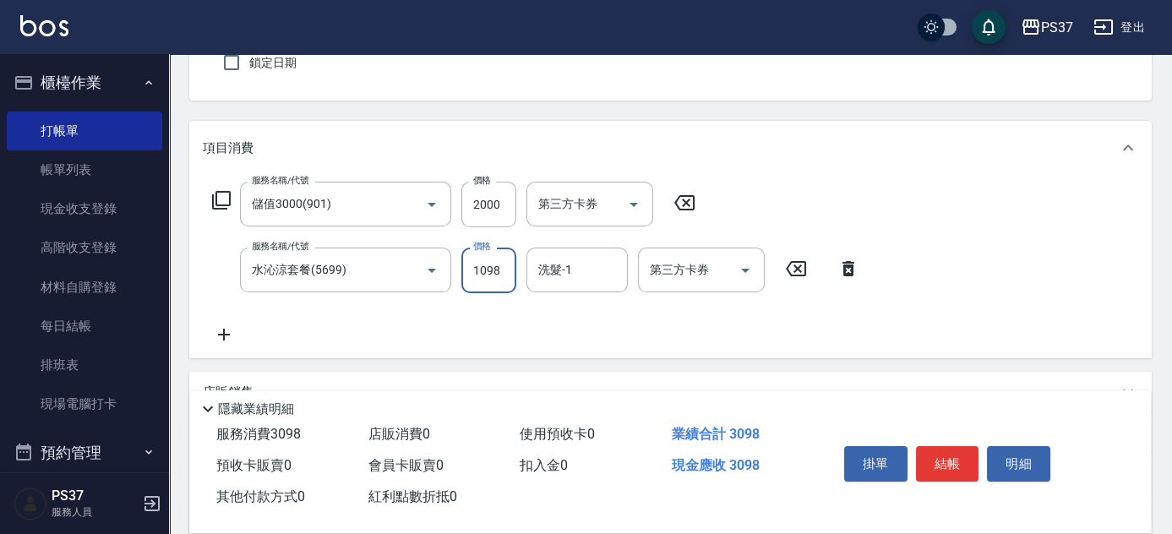
type input "1098"
type input "8"
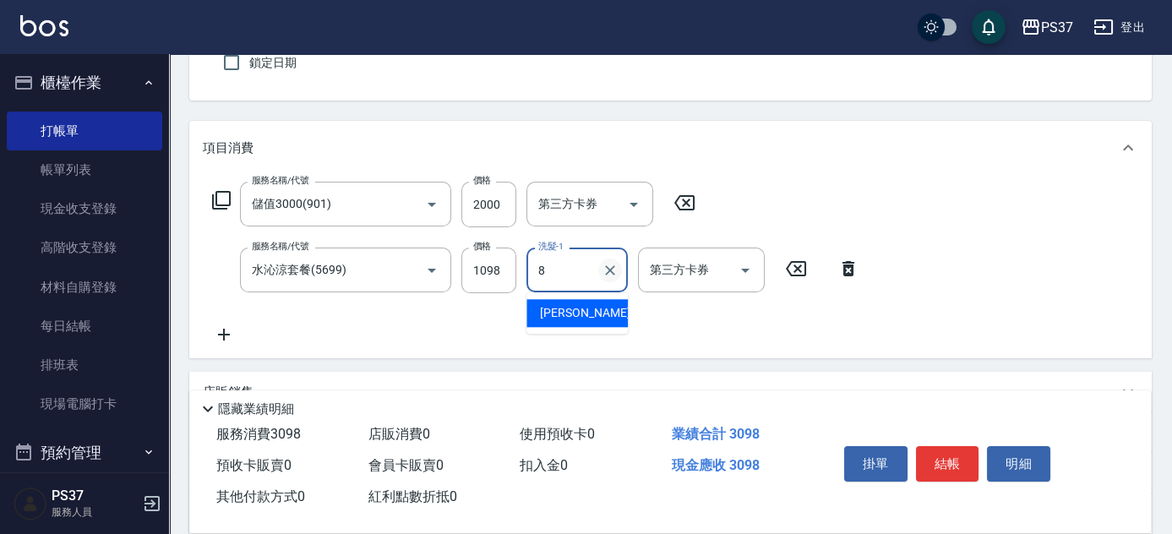
click at [614, 270] on icon "Clear" at bounding box center [610, 270] width 17 height 17
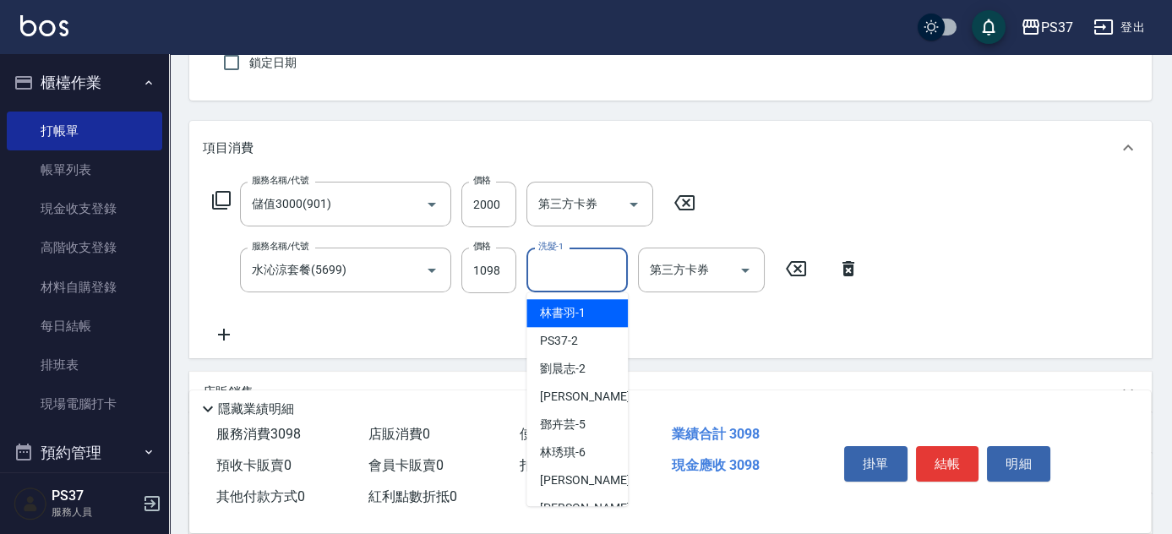
click at [590, 279] on input "洗髮-1" at bounding box center [577, 270] width 86 height 30
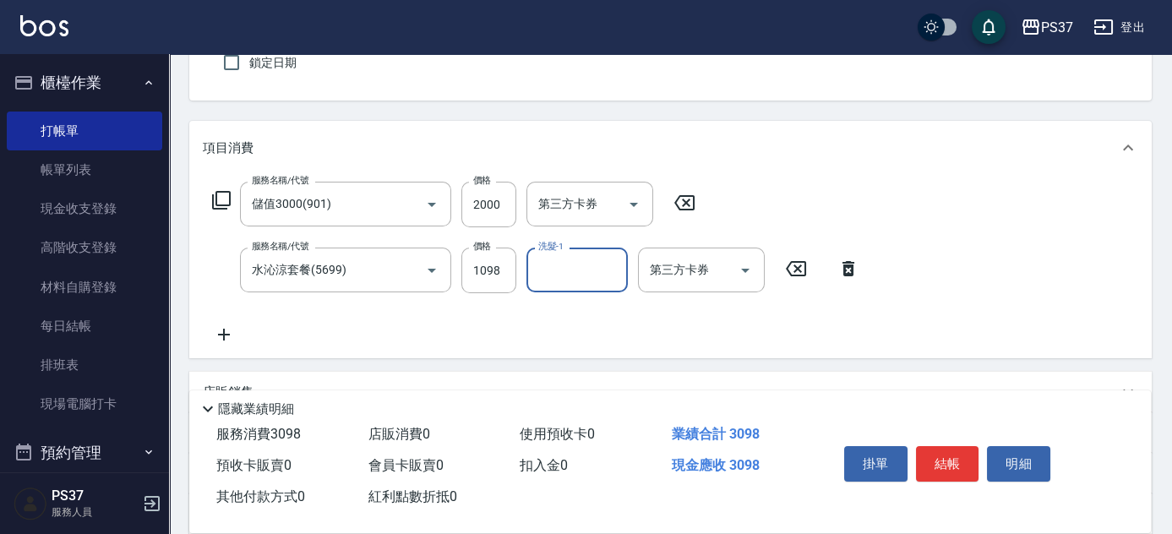
click at [589, 270] on input "洗髮-1" at bounding box center [577, 270] width 86 height 30
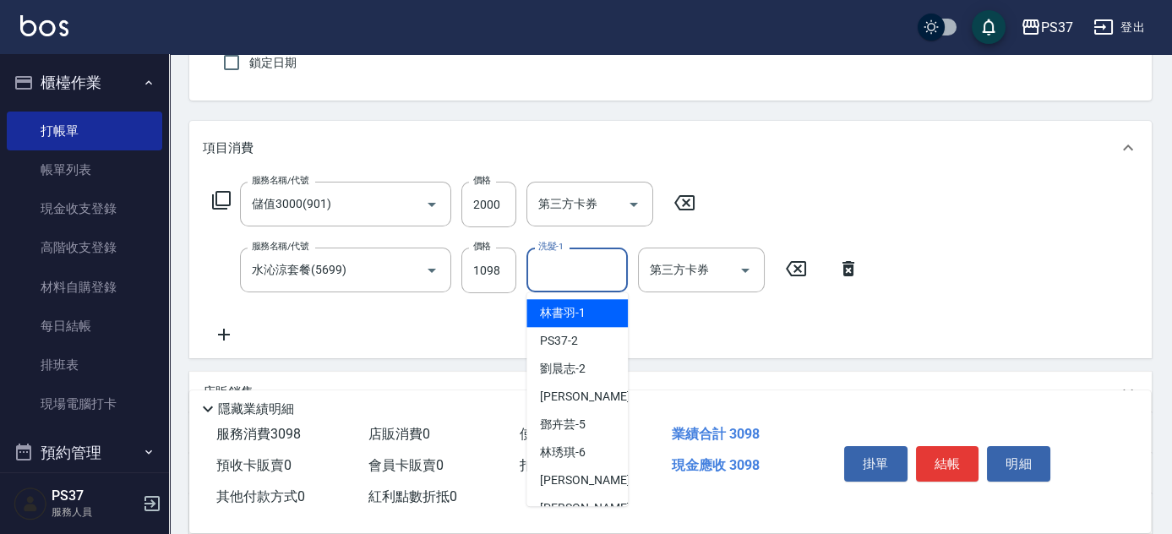
scroll to position [273, 0]
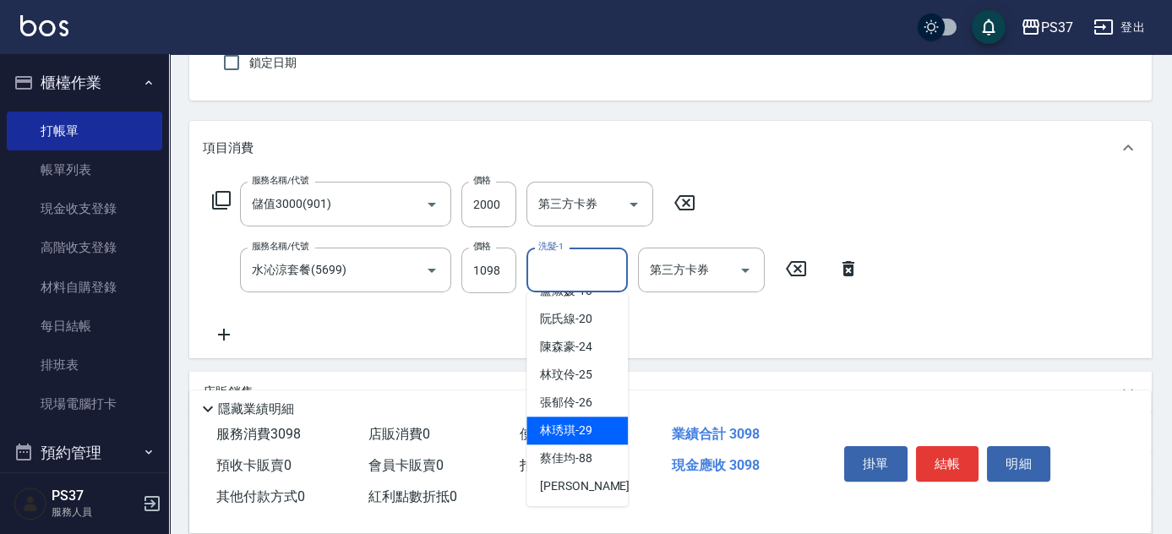
click at [577, 426] on span "林琇琪 -29" at bounding box center [566, 431] width 52 height 18
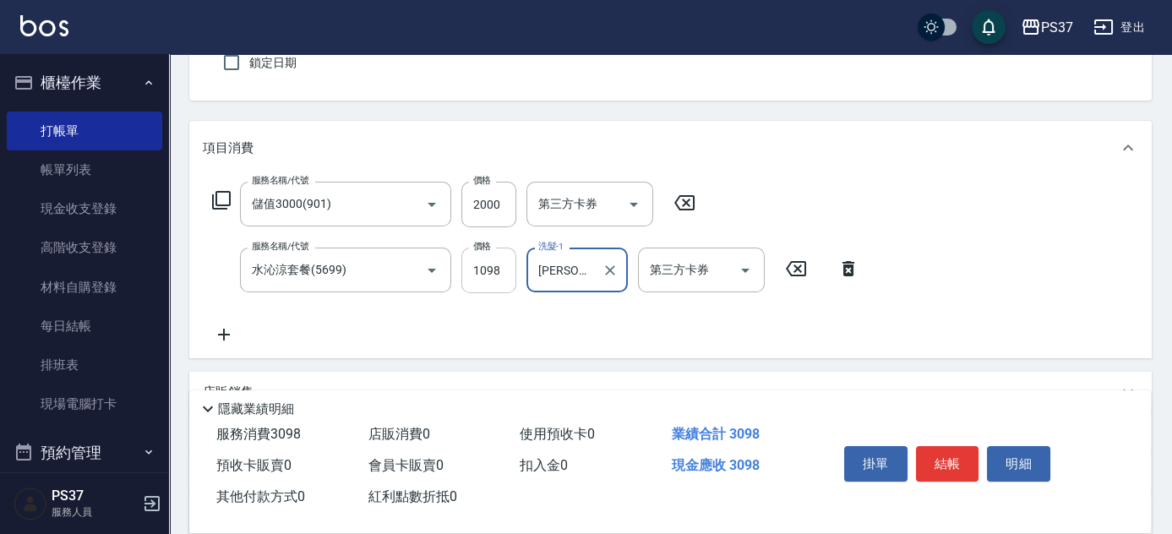
type input "林琇琪-29"
click at [500, 286] on input "1098" at bounding box center [488, 271] width 55 height 46
click at [752, 270] on icon "Open" at bounding box center [745, 270] width 20 height 20
type input "1100"
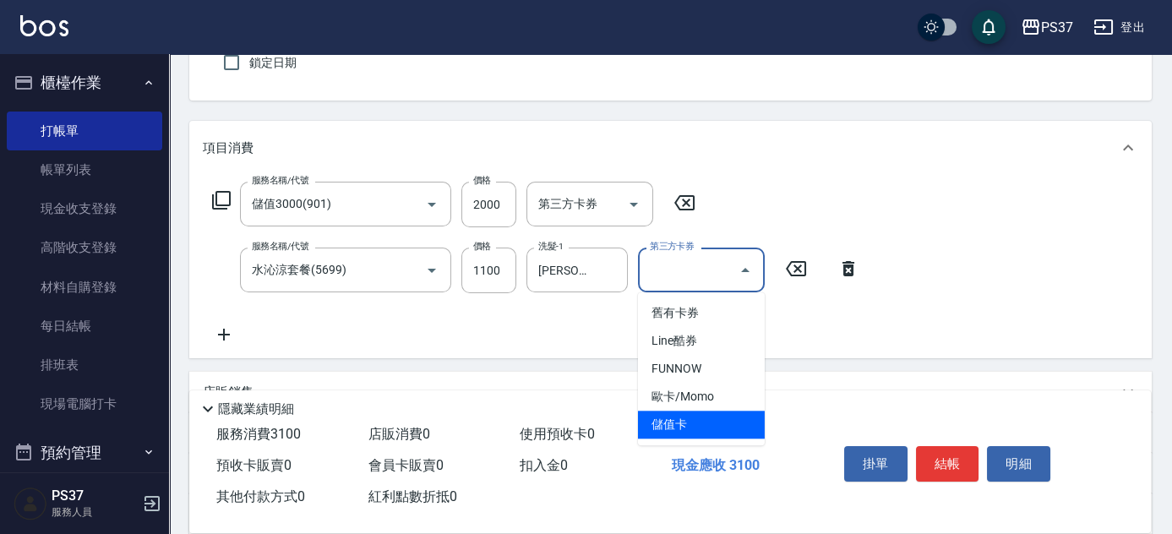
click at [705, 419] on span "儲值卡" at bounding box center [701, 425] width 127 height 28
type input "儲值卡"
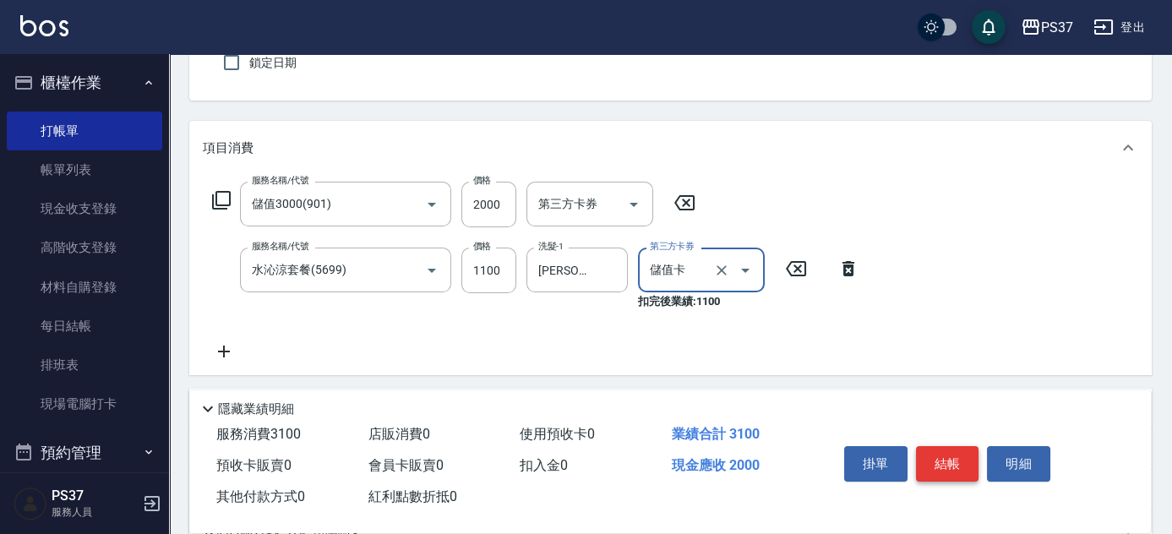
click at [926, 459] on button "結帳" at bounding box center [947, 463] width 63 height 35
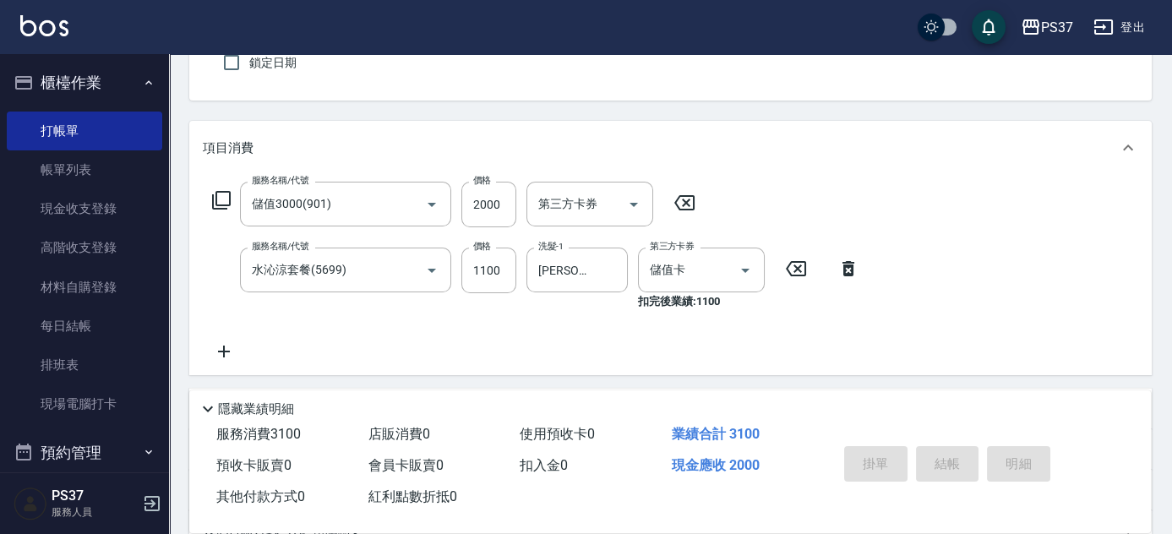
type input "2025/08/15 20:16"
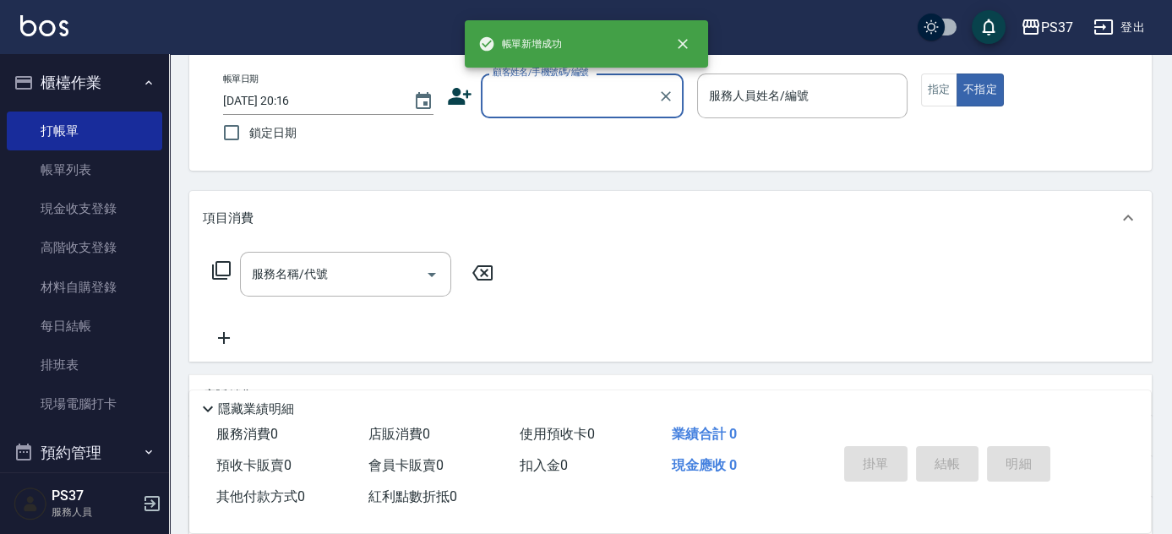
scroll to position [0, 0]
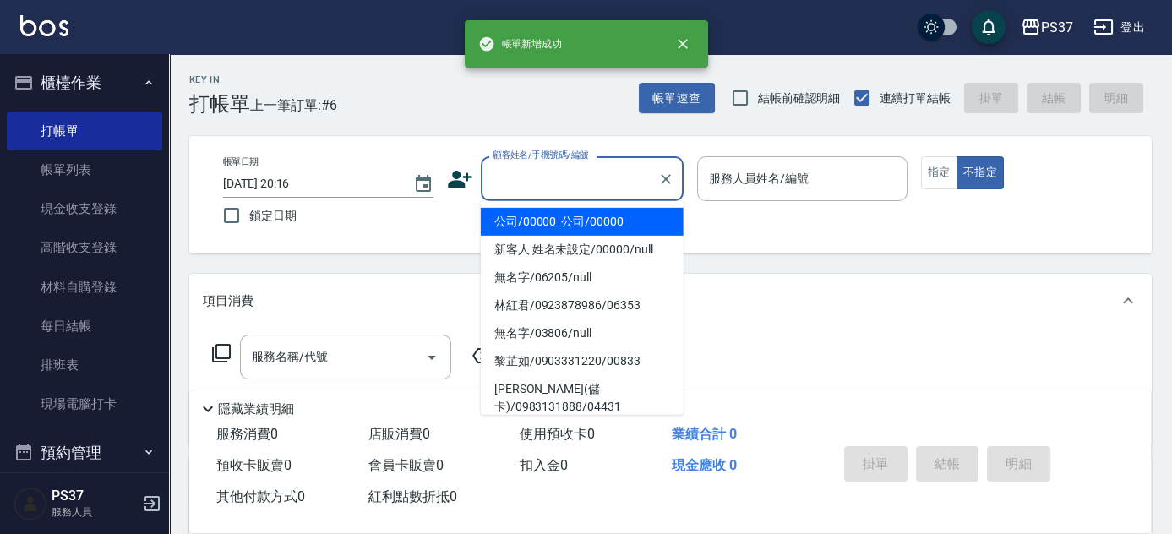
click at [594, 174] on input "顧客姓名/手機號碼/編號" at bounding box center [570, 179] width 162 height 30
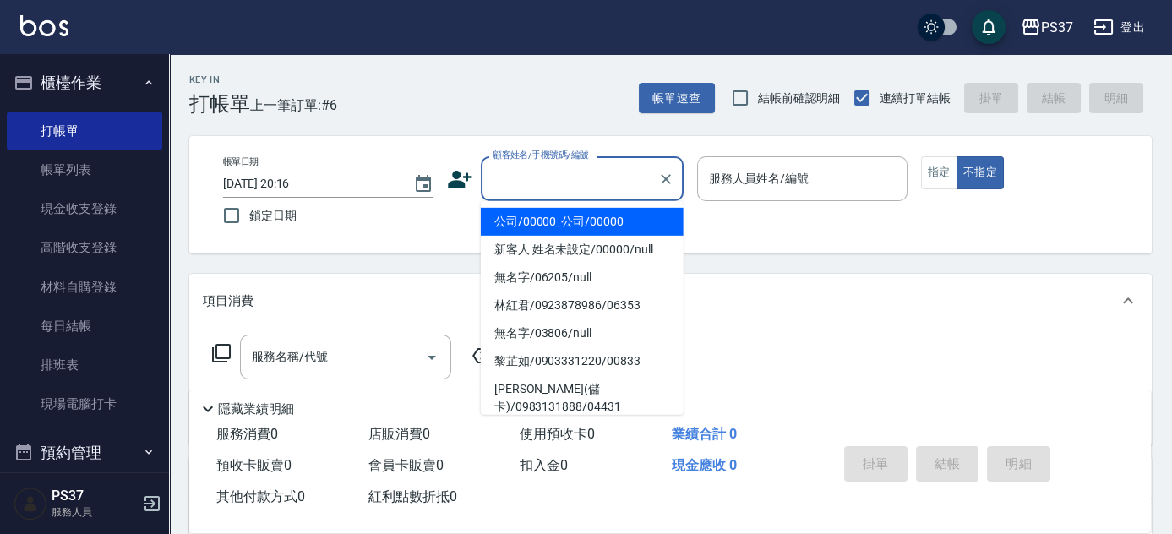
click at [594, 221] on li "公司/00000_公司/00000" at bounding box center [582, 222] width 203 height 28
type input "公司/00000_公司/00000"
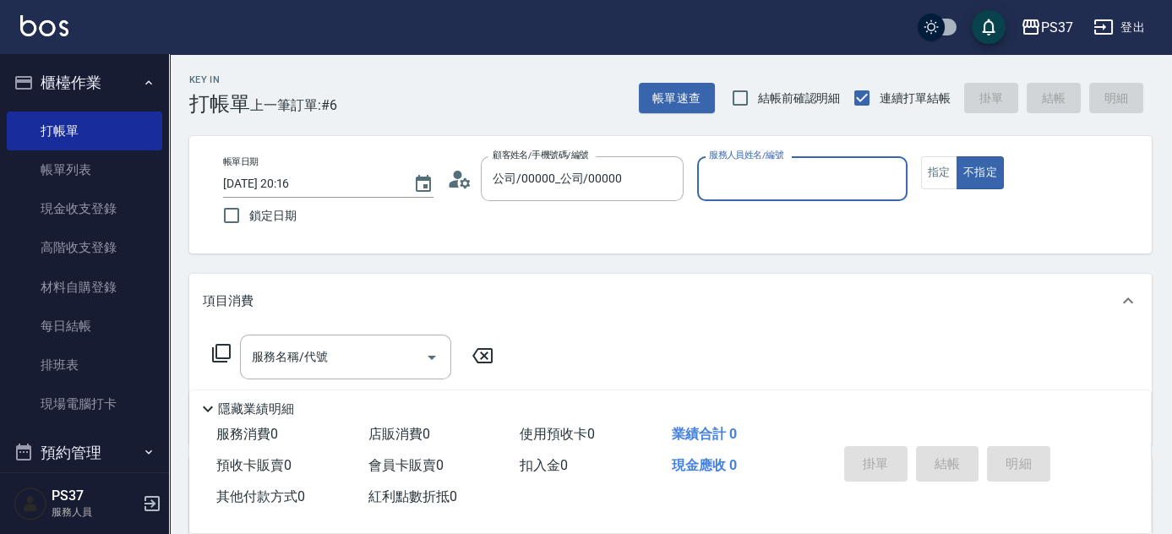
click at [762, 187] on input "服務人員姓名/編號" at bounding box center [802, 179] width 195 height 30
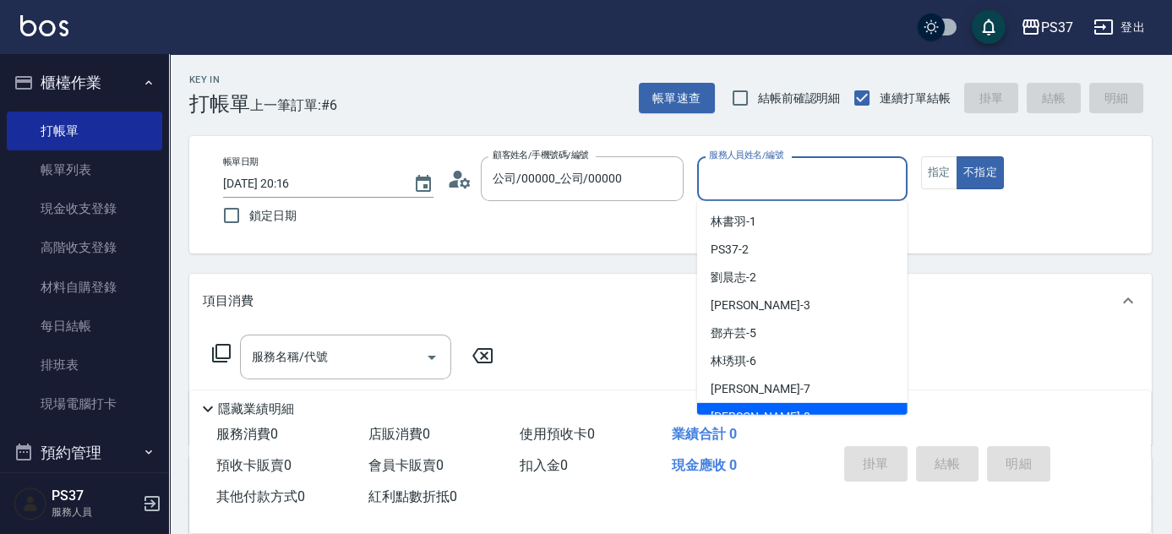
click at [786, 408] on div "徐雅娟 -8" at bounding box center [802, 417] width 210 height 28
type input "[PERSON_NAME]-8"
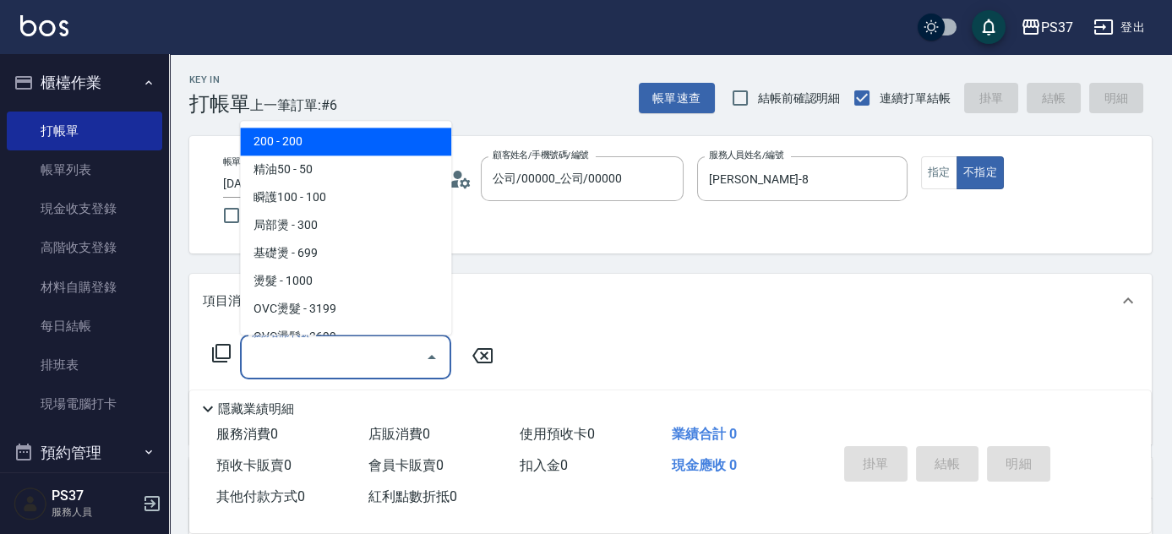
click at [302, 363] on input "服務名稱/代號" at bounding box center [333, 357] width 171 height 30
click at [319, 147] on span "200 - 200" at bounding box center [345, 142] width 211 height 28
type input "200(111)"
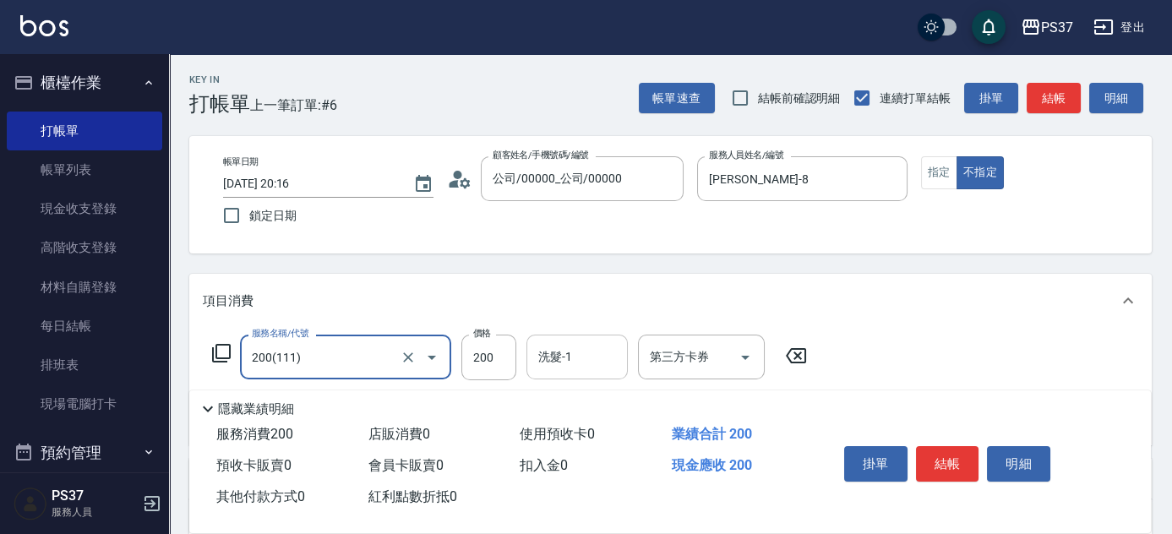
click at [579, 362] on input "洗髮-1" at bounding box center [577, 357] width 86 height 30
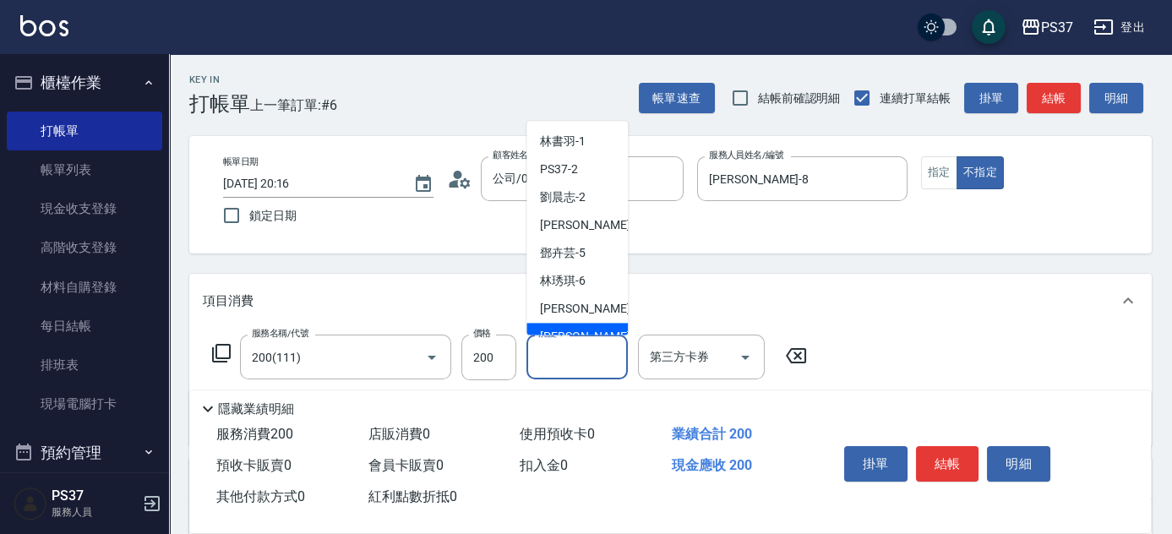
click at [575, 332] on span "徐雅娟 -8" at bounding box center [590, 338] width 100 height 18
type input "[PERSON_NAME]-8"
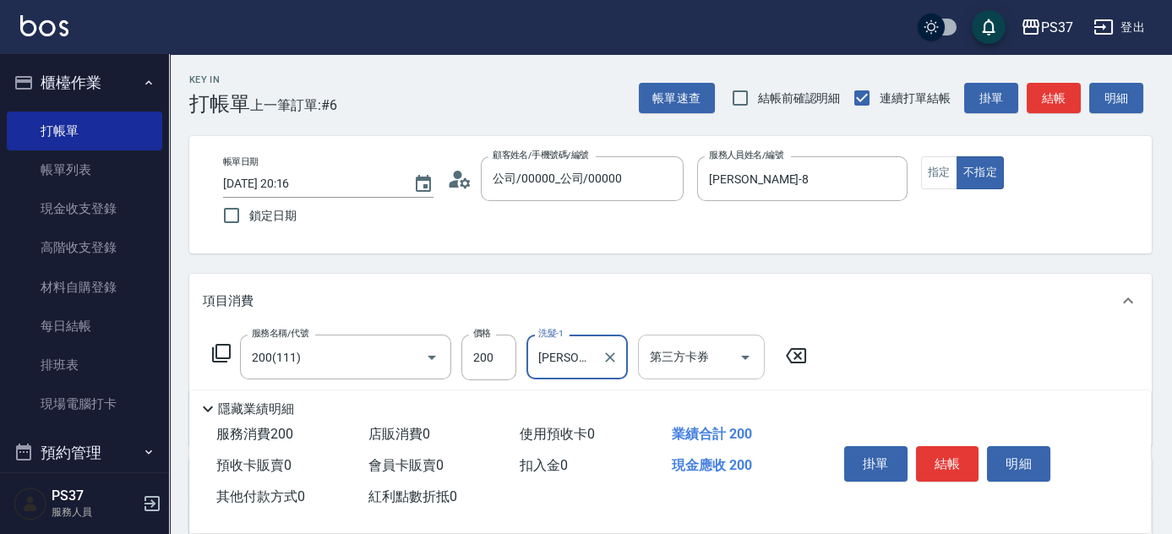
click at [743, 364] on icon "Open" at bounding box center [745, 357] width 20 height 20
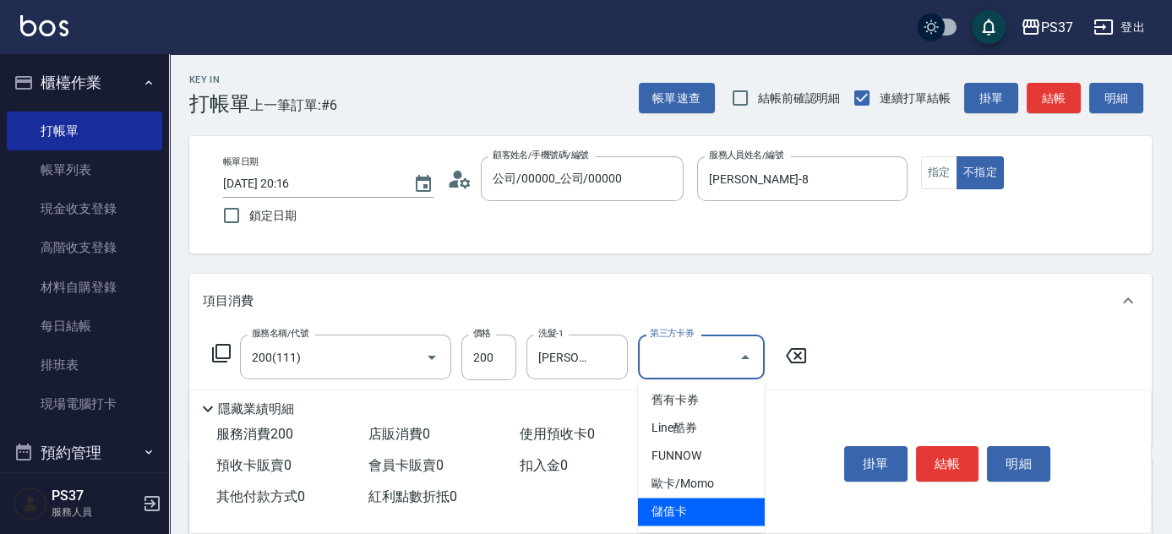
click at [722, 507] on span "儲值卡" at bounding box center [701, 512] width 127 height 28
type input "儲值卡"
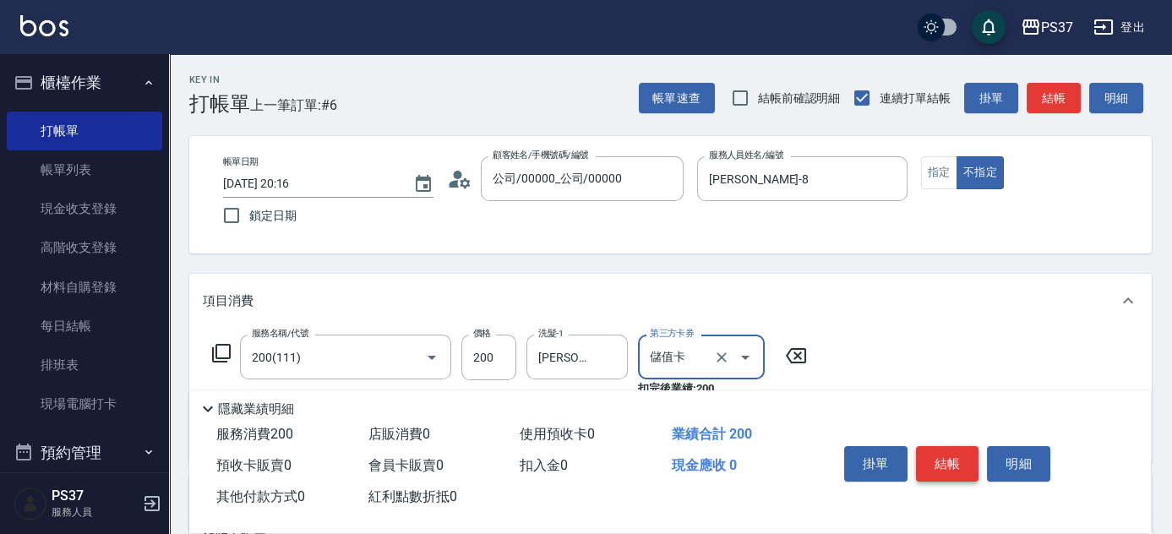
click at [942, 459] on button "結帳" at bounding box center [947, 463] width 63 height 35
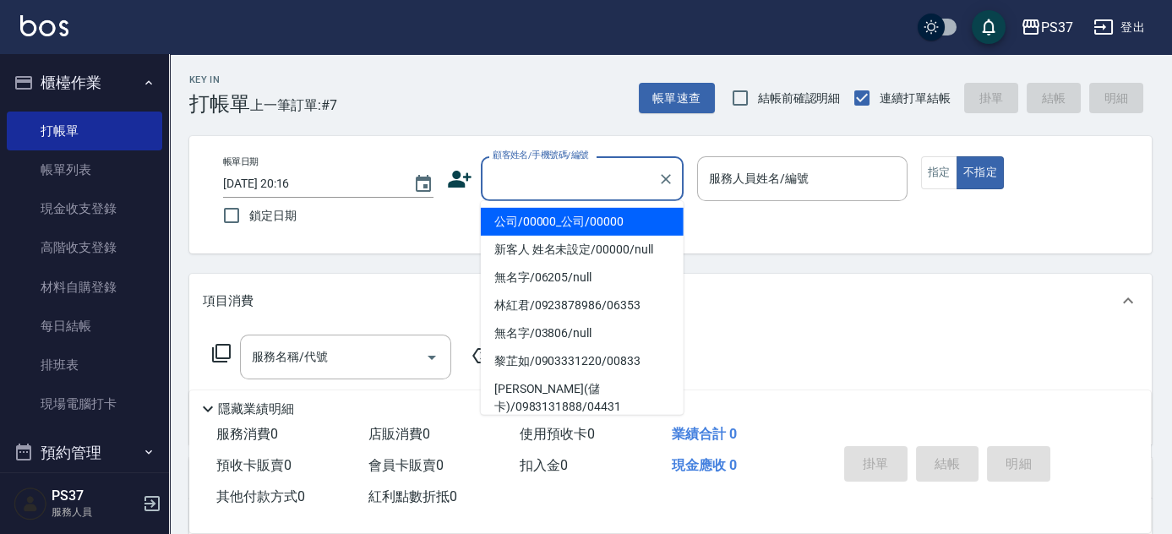
click at [579, 191] on input "顧客姓名/手機號碼/編號" at bounding box center [570, 179] width 162 height 30
click at [580, 224] on li "公司/00000_公司/00000" at bounding box center [582, 222] width 203 height 28
type input "公司/00000_公司/00000"
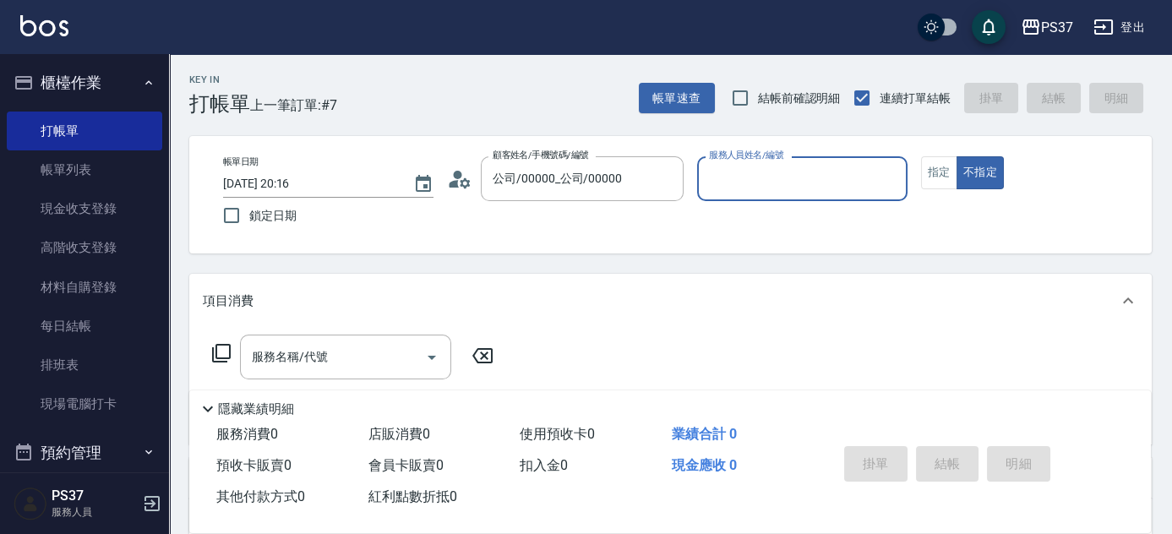
click at [718, 184] on input "服務人員姓名/編號" at bounding box center [802, 179] width 195 height 30
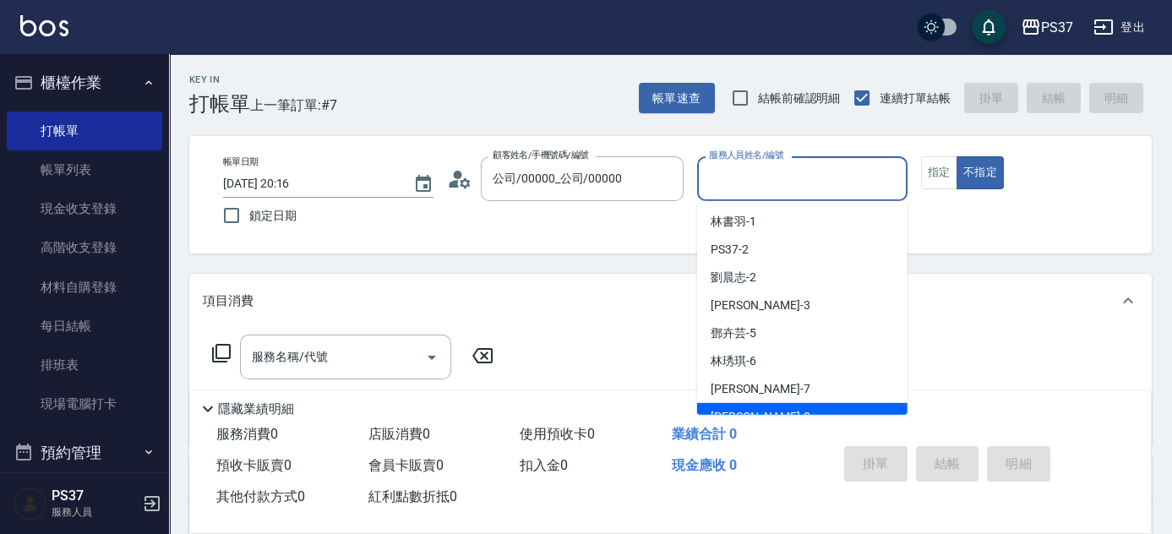
click at [778, 407] on div "徐雅娟 -8" at bounding box center [802, 417] width 210 height 28
type input "[PERSON_NAME]-8"
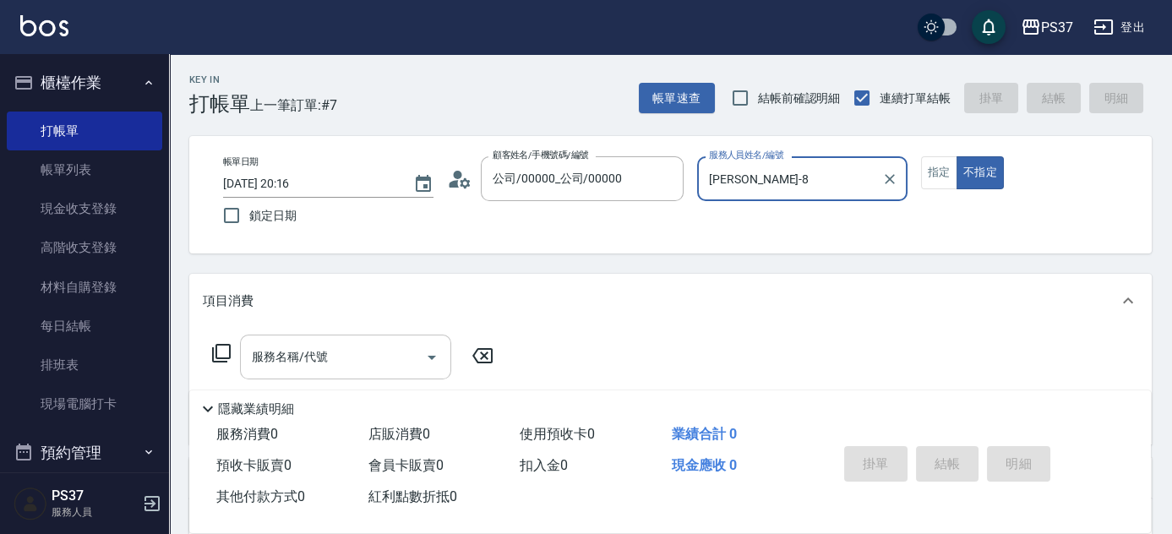
click at [367, 352] on input "服務名稱/代號" at bounding box center [333, 357] width 171 height 30
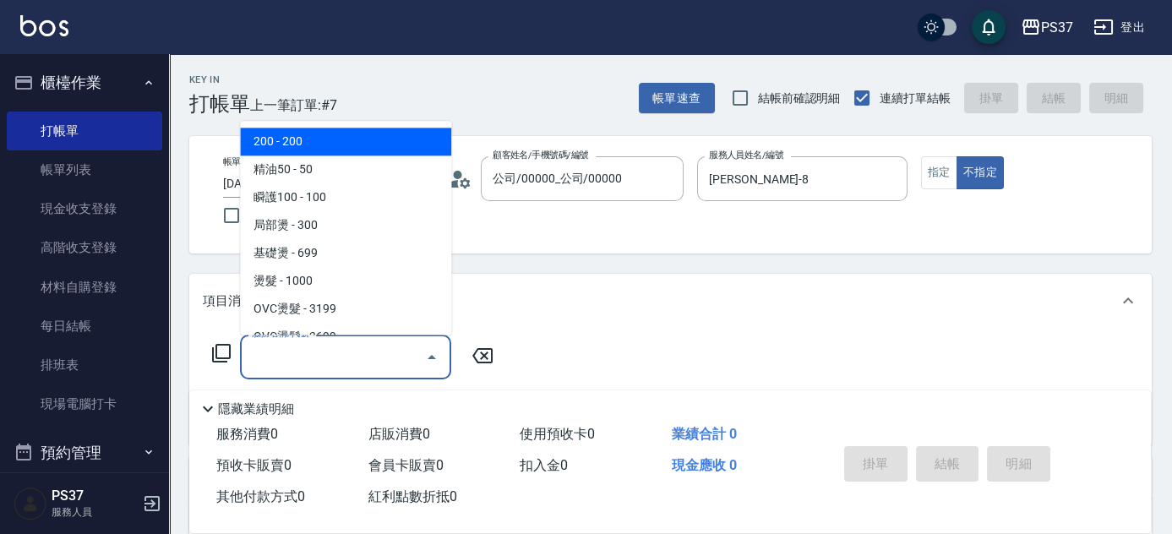
click at [358, 146] on span "200 - 200" at bounding box center [345, 142] width 211 height 28
type input "200(111)"
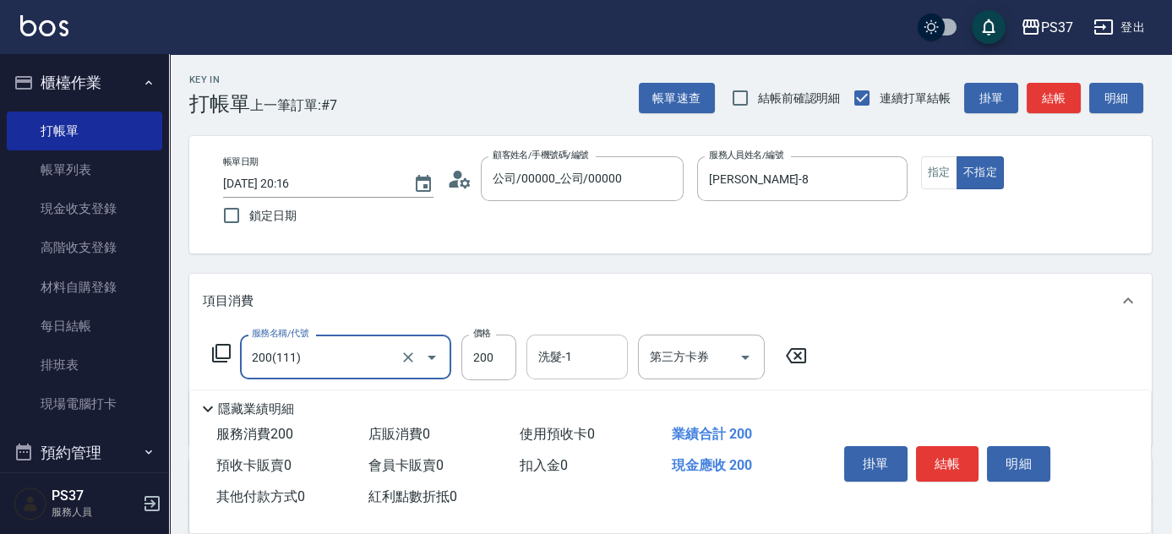
click at [575, 358] on input "洗髮-1" at bounding box center [577, 357] width 86 height 30
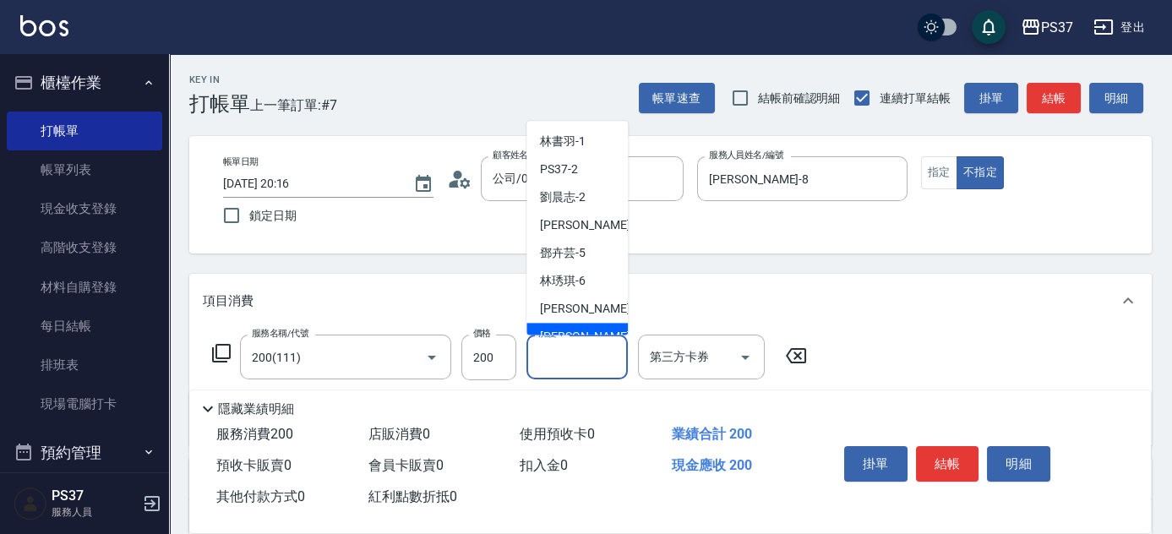
click at [573, 324] on div "徐雅娟 -8" at bounding box center [577, 338] width 101 height 28
type input "[PERSON_NAME]-8"
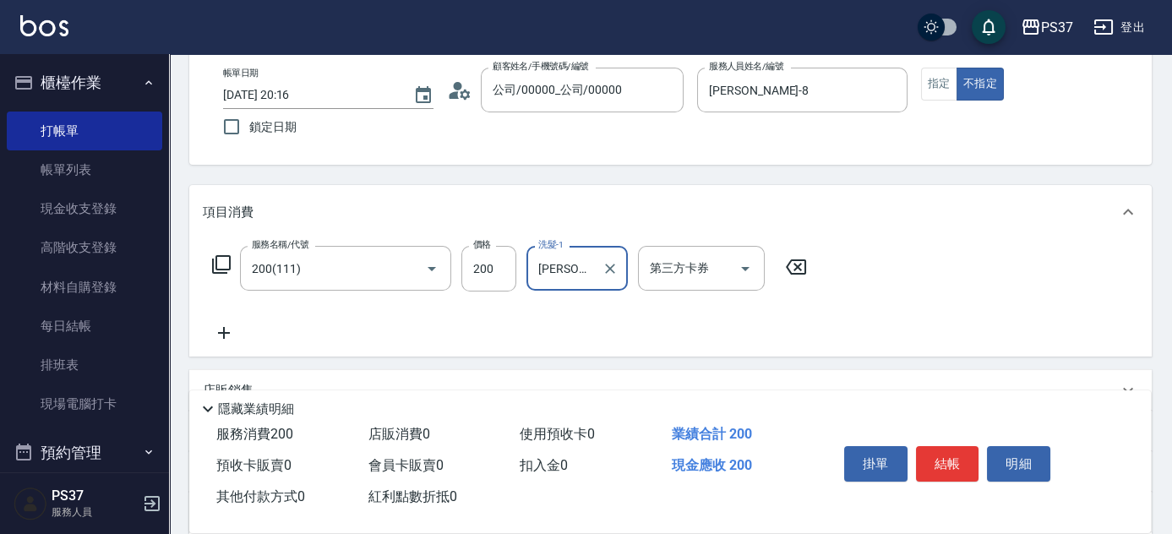
scroll to position [153, 0]
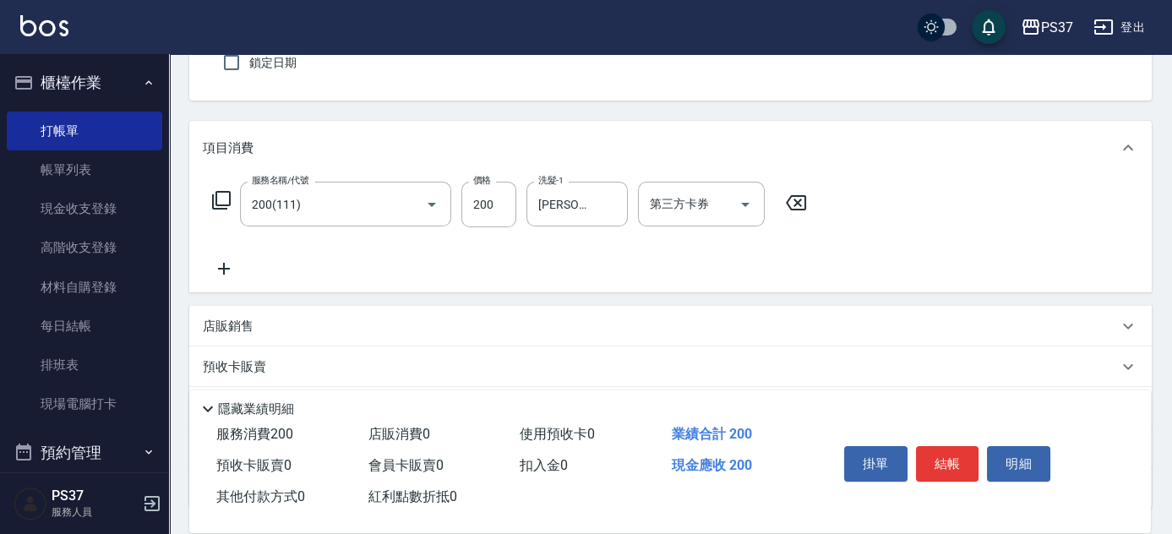
click at [232, 270] on icon at bounding box center [224, 269] width 42 height 20
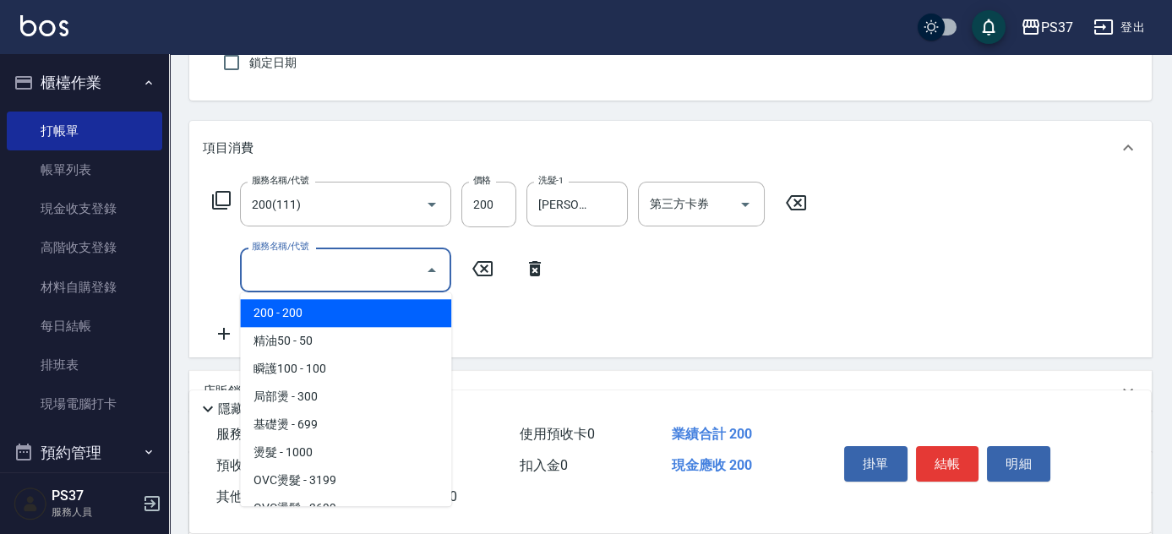
click at [275, 269] on input "服務名稱/代號" at bounding box center [333, 270] width 171 height 30
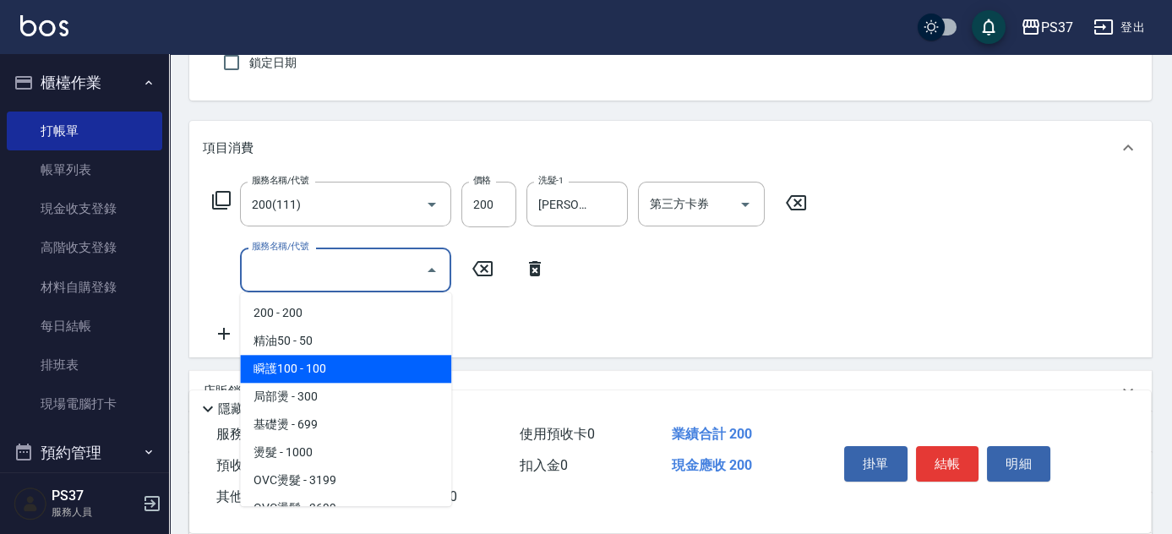
click at [333, 358] on span "瞬護100 - 100" at bounding box center [345, 369] width 211 height 28
type input "瞬護100(113)"
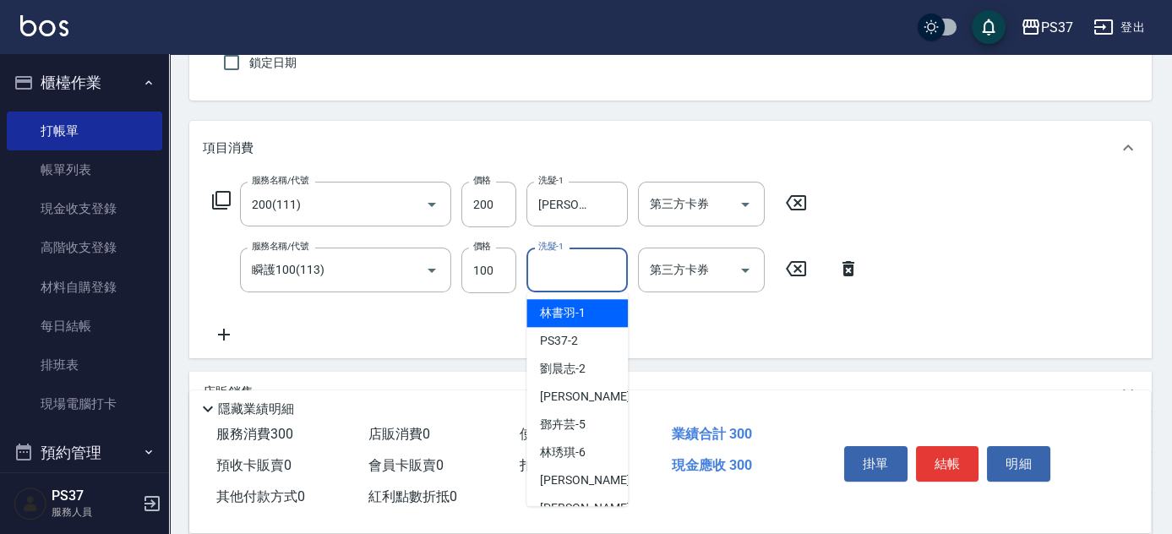
click at [569, 271] on input "洗髮-1" at bounding box center [577, 270] width 86 height 30
click at [565, 505] on span "徐雅娟 -8" at bounding box center [590, 509] width 100 height 18
type input "[PERSON_NAME]-8"
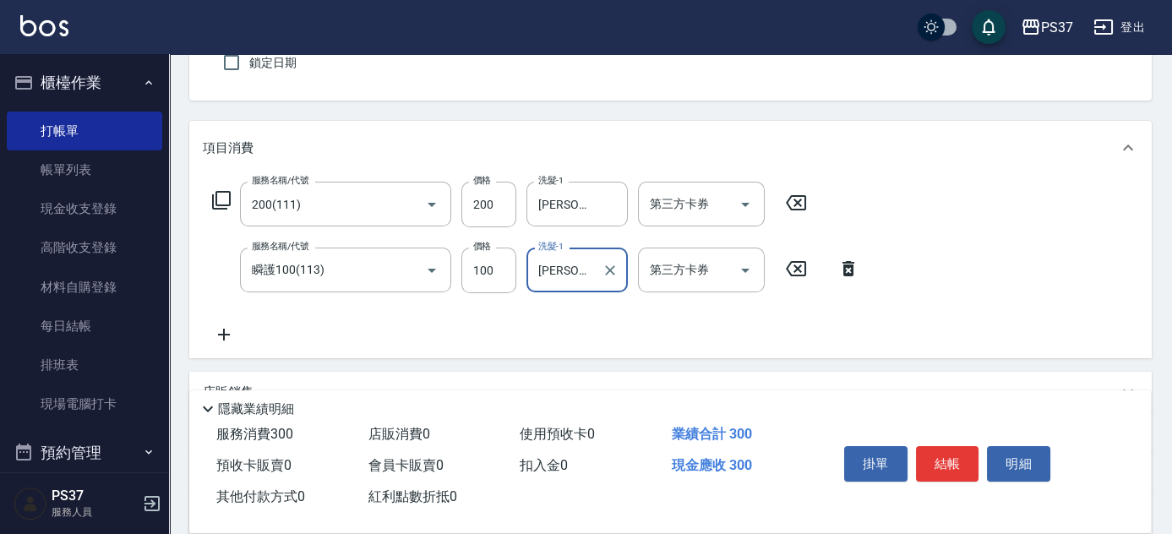
click at [217, 338] on icon at bounding box center [224, 335] width 42 height 20
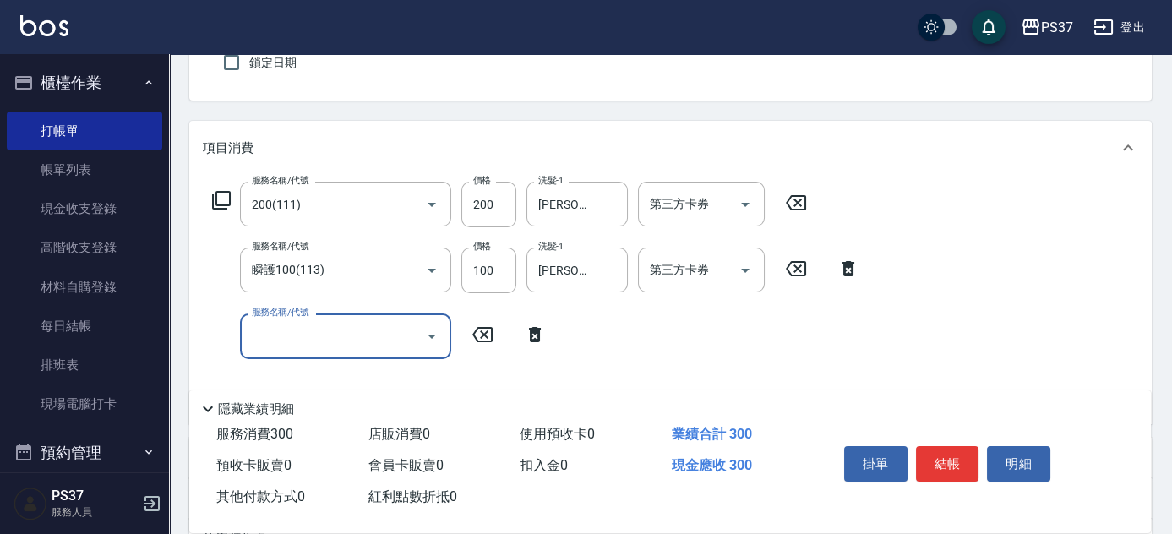
click at [256, 332] on input "服務名稱/代號" at bounding box center [333, 336] width 171 height 30
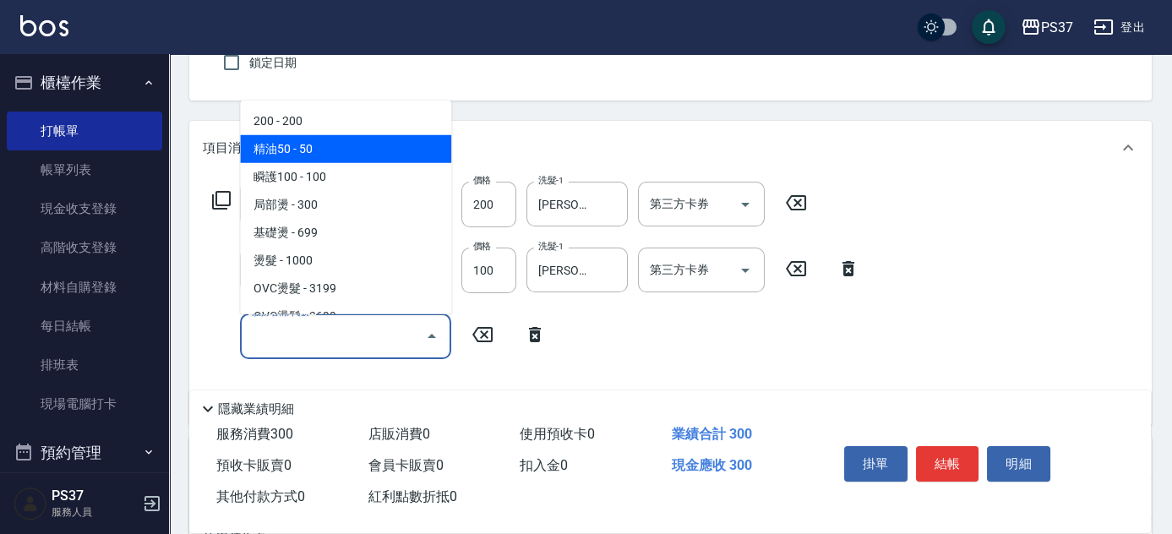
click at [363, 157] on span "精油50 - 50" at bounding box center [345, 149] width 211 height 28
type input "精油50(112)"
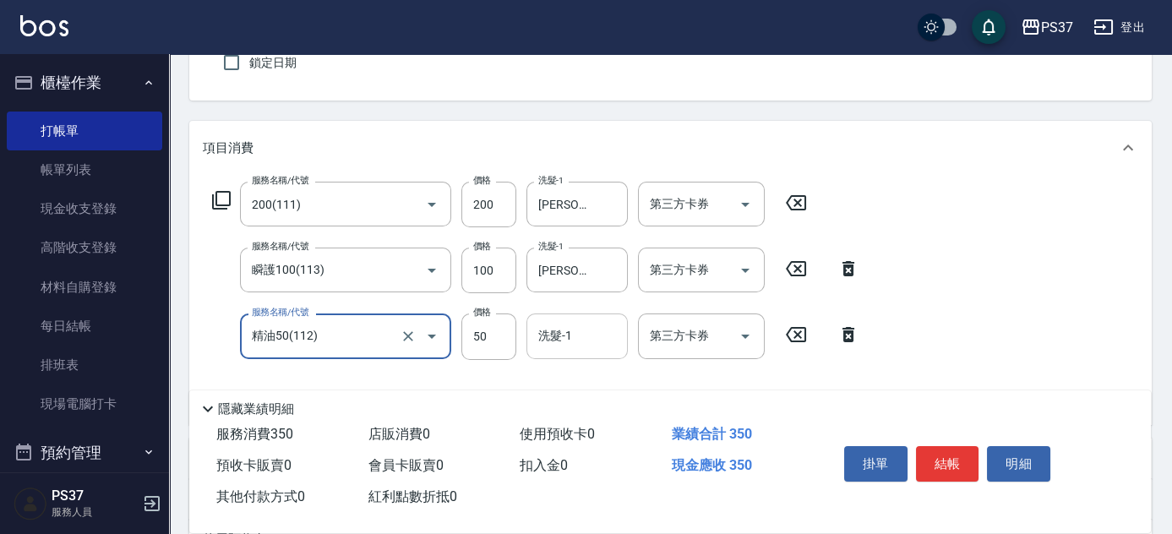
click at [563, 347] on input "洗髮-1" at bounding box center [577, 336] width 86 height 30
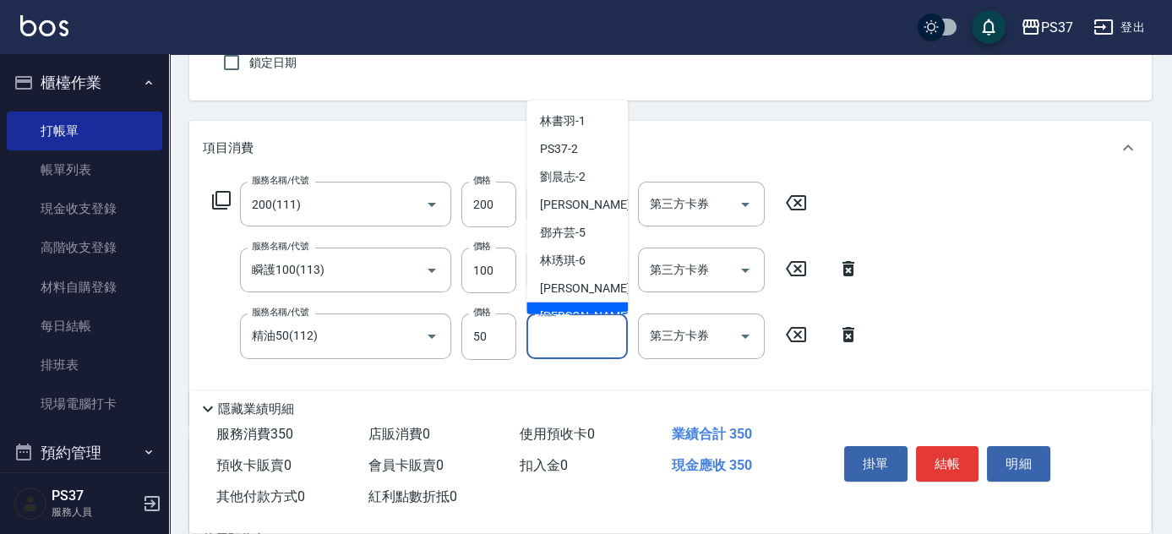
click at [576, 305] on div "徐雅娟 -8" at bounding box center [577, 317] width 101 height 28
type input "[PERSON_NAME]-8"
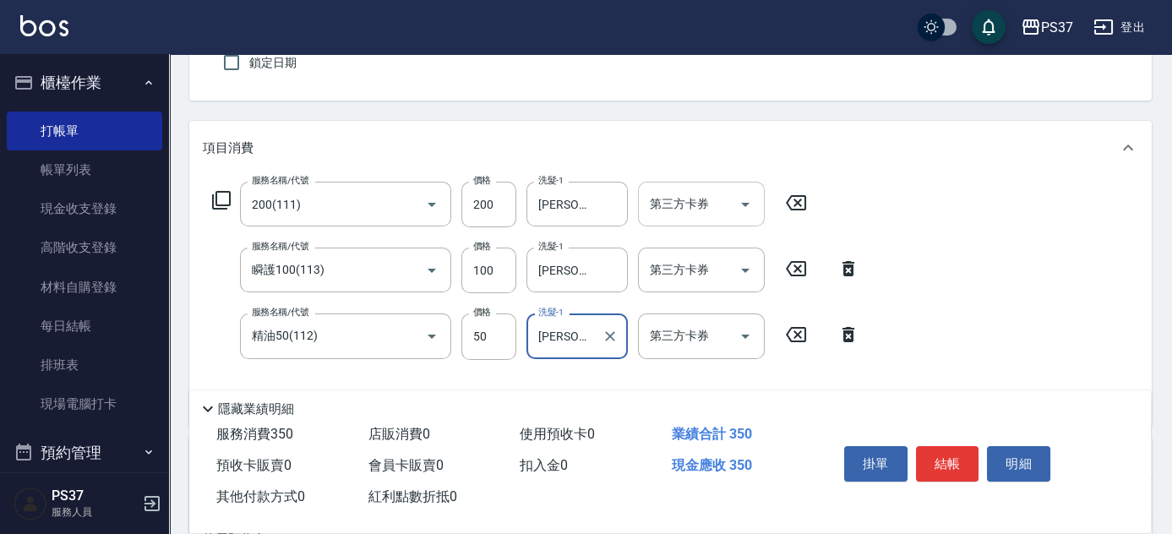
click at [741, 206] on icon "Open" at bounding box center [745, 204] width 20 height 20
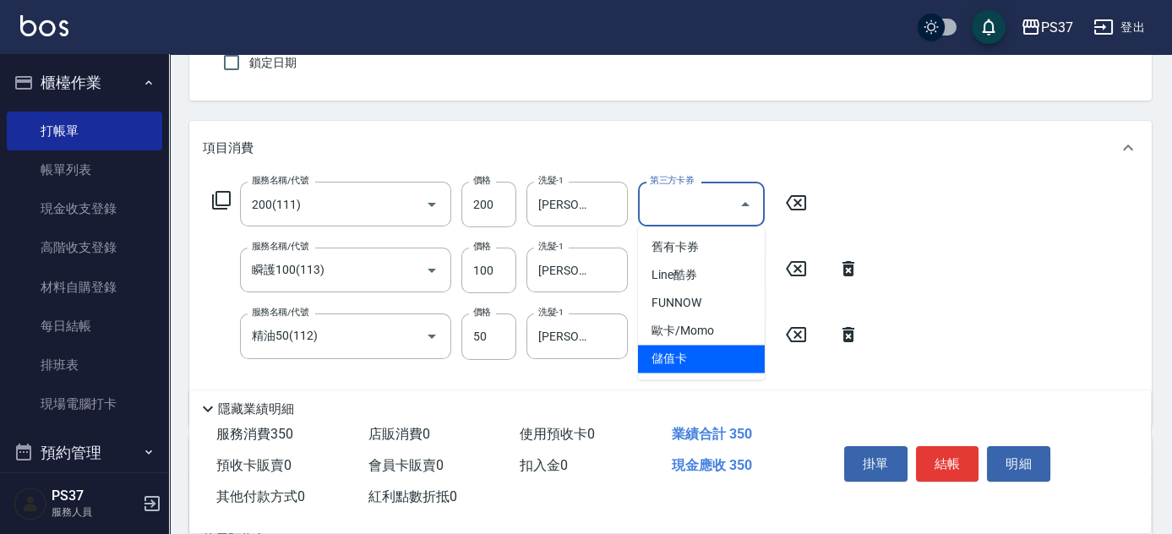
click at [699, 368] on span "儲值卡" at bounding box center [701, 359] width 127 height 28
type input "儲值卡"
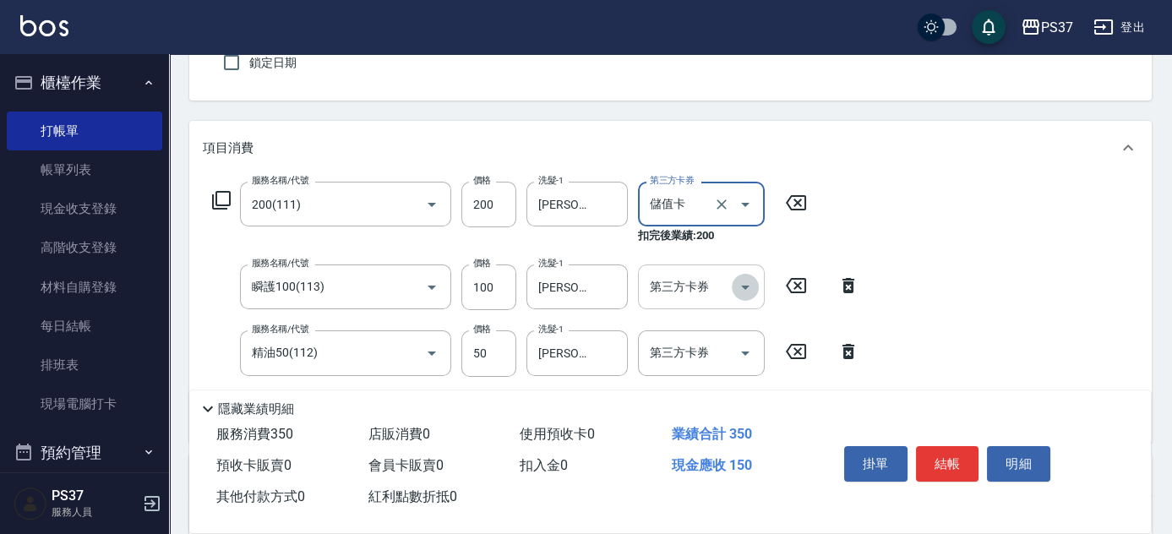
click at [749, 290] on icon "Open" at bounding box center [745, 287] width 20 height 20
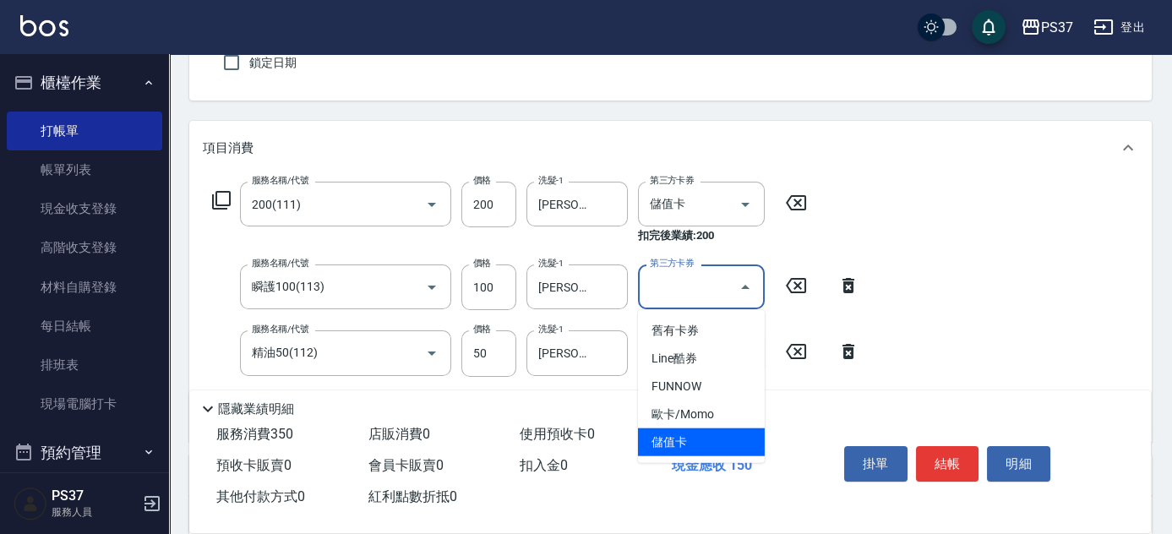
click at [705, 440] on span "儲值卡" at bounding box center [701, 443] width 127 height 28
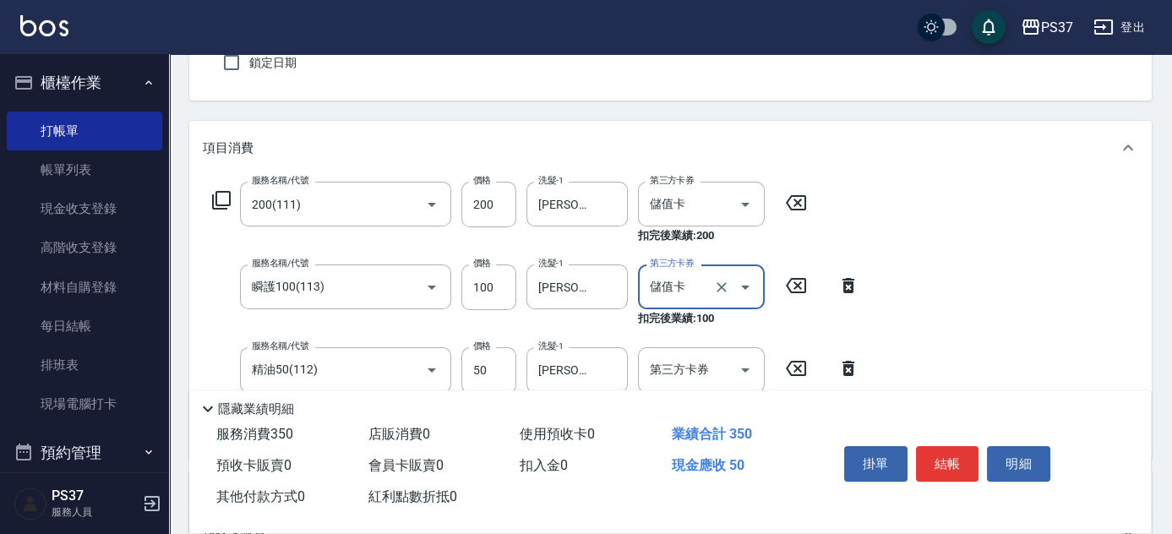
type input "儲值卡"
click at [745, 367] on icon "Open" at bounding box center [745, 370] width 20 height 20
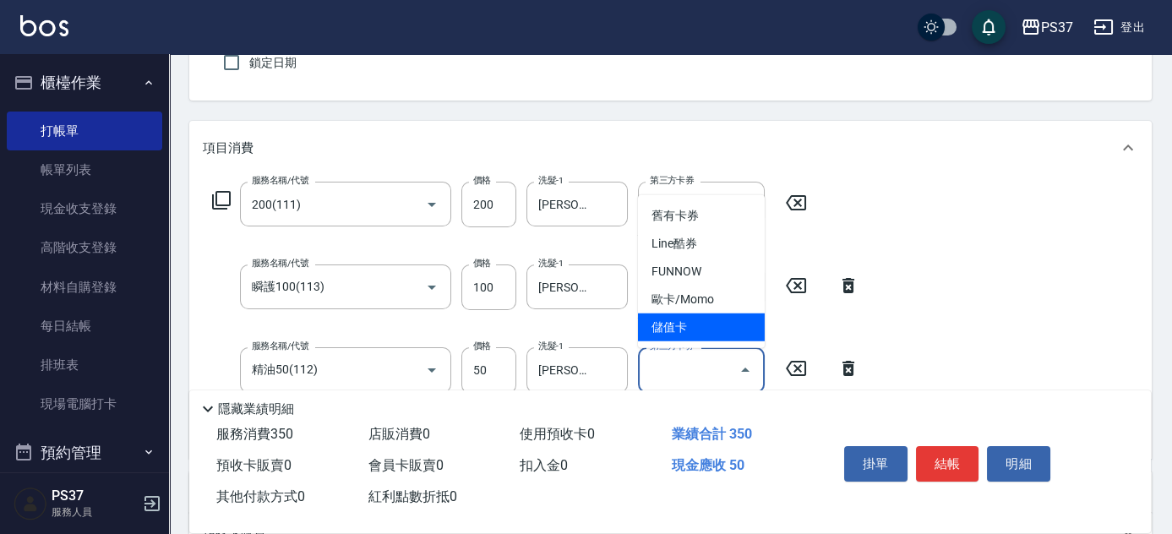
click at [701, 320] on span "儲值卡" at bounding box center [701, 328] width 127 height 28
type input "儲值卡"
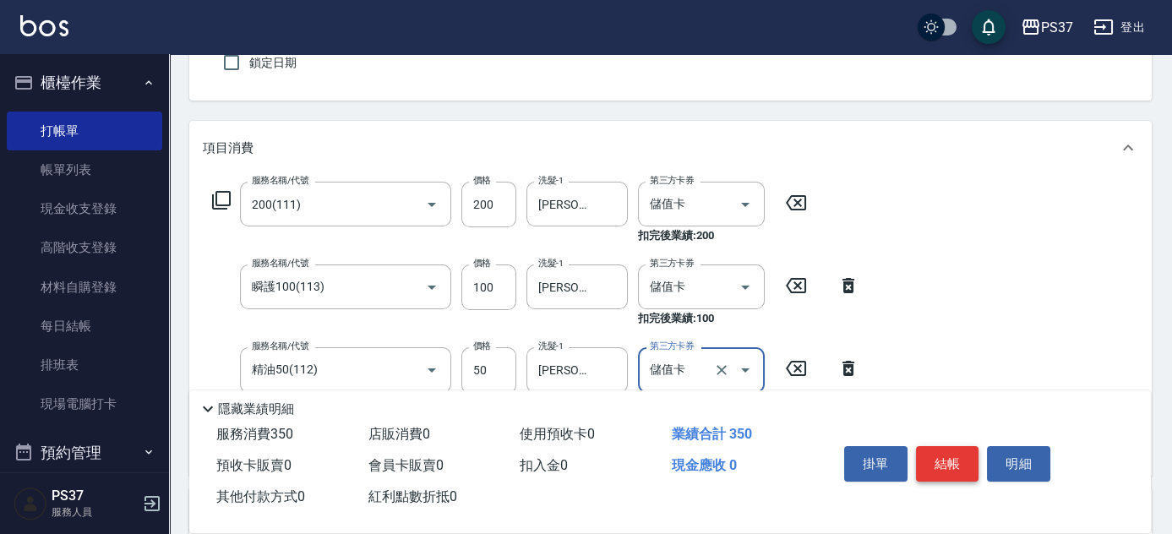
click at [948, 472] on button "結帳" at bounding box center [947, 463] width 63 height 35
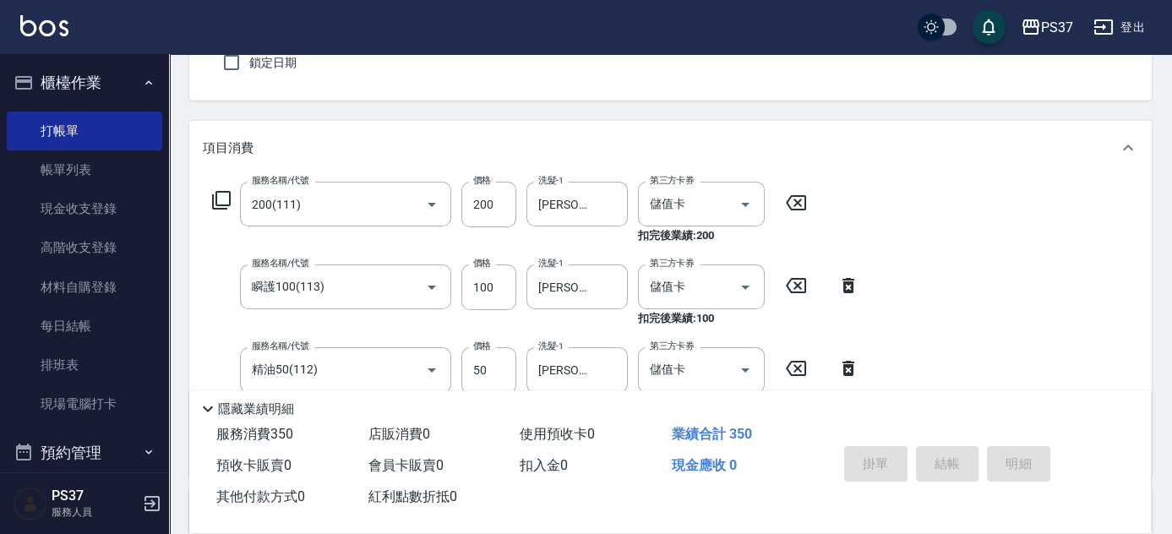
type input "2025/08/15 20:17"
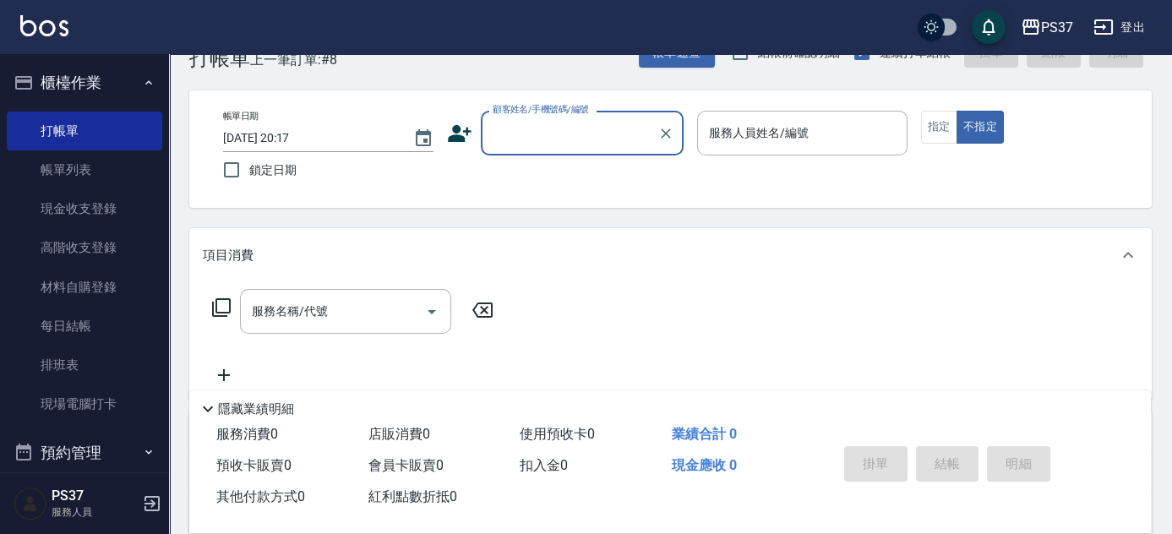
scroll to position [0, 0]
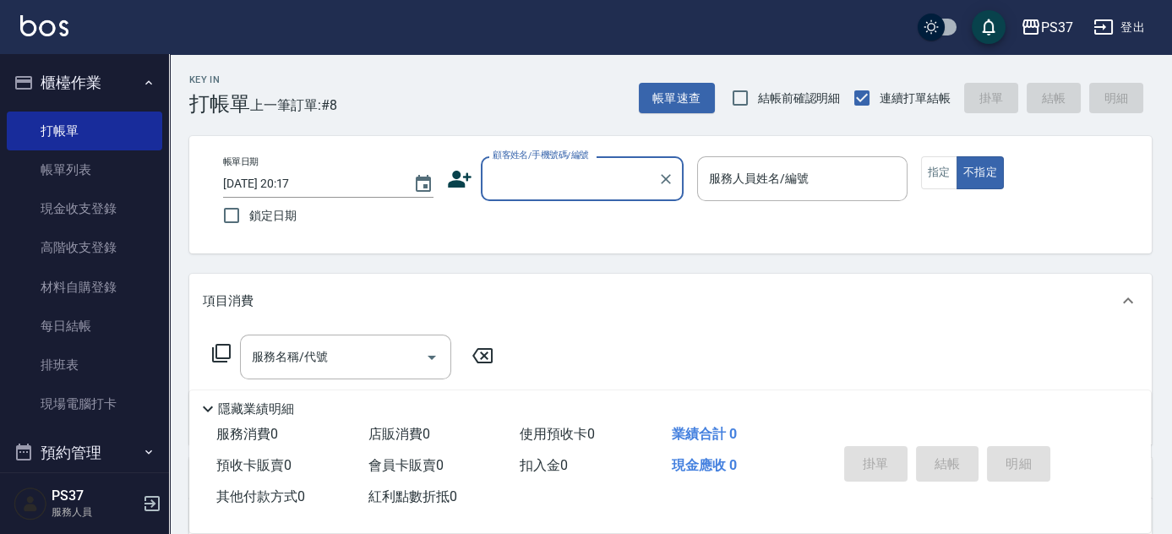
click at [521, 184] on input "顧客姓名/手機號碼/編號" at bounding box center [570, 179] width 162 height 30
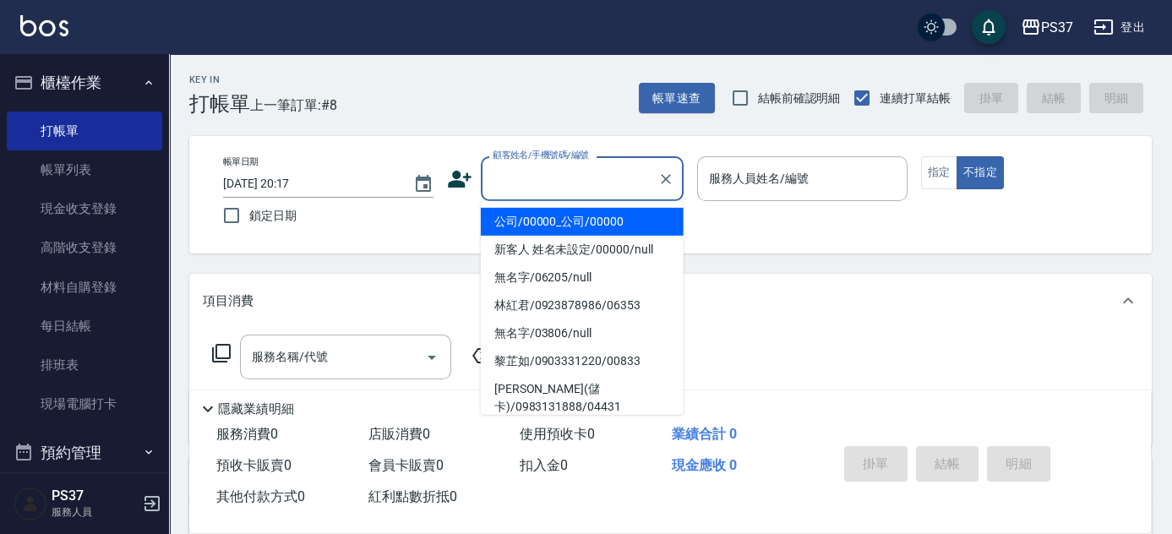
click at [538, 222] on li "公司/00000_公司/00000" at bounding box center [582, 222] width 203 height 28
type input "公司/00000_公司/00000"
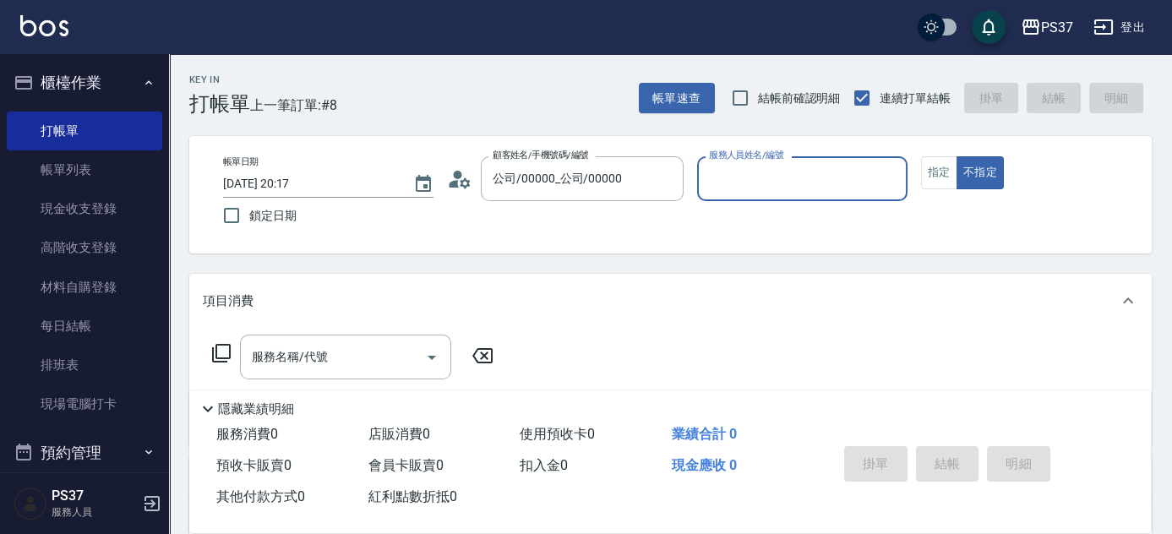
click at [809, 172] on input "服務人員姓名/編號" at bounding box center [802, 179] width 195 height 30
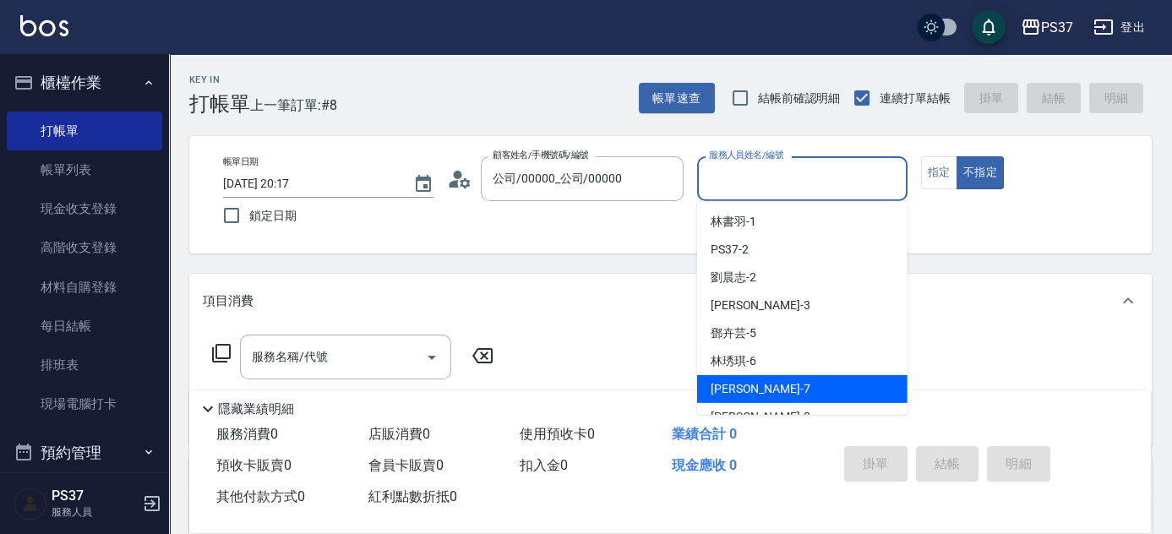
click at [767, 396] on div "黎氏萍 -7" at bounding box center [802, 389] width 210 height 28
type input "黎氏萍-7"
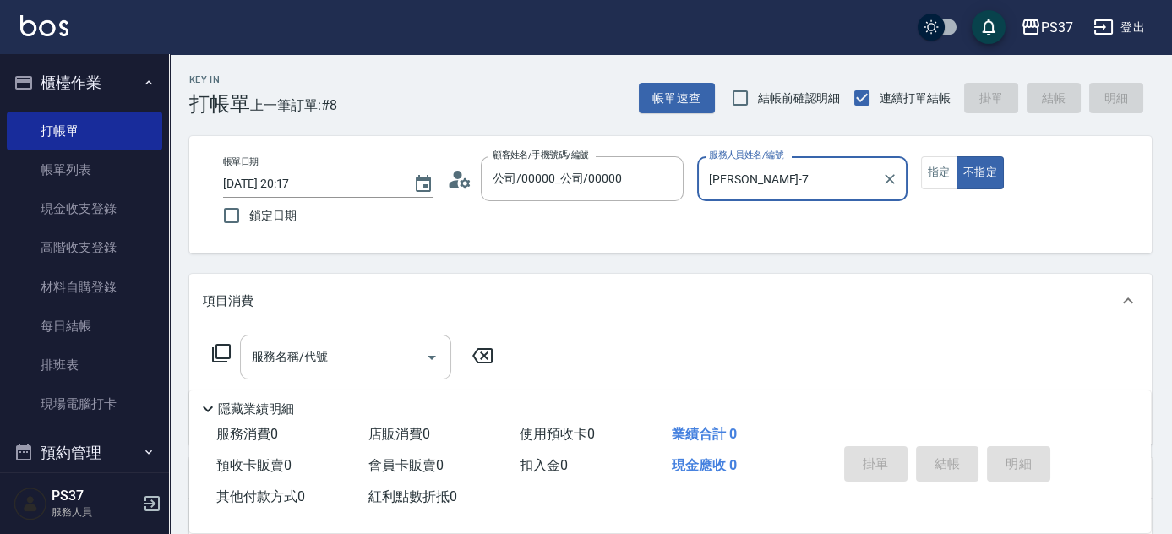
click at [347, 352] on input "服務名稱/代號" at bounding box center [333, 357] width 171 height 30
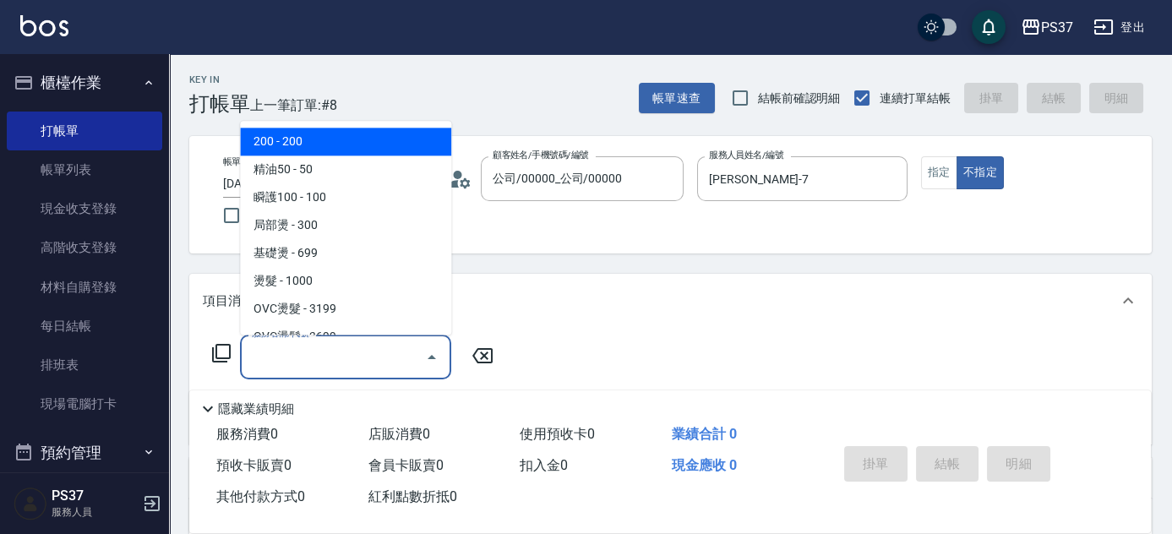
click at [340, 148] on span "200 - 200" at bounding box center [345, 142] width 211 height 28
type input "200(111)"
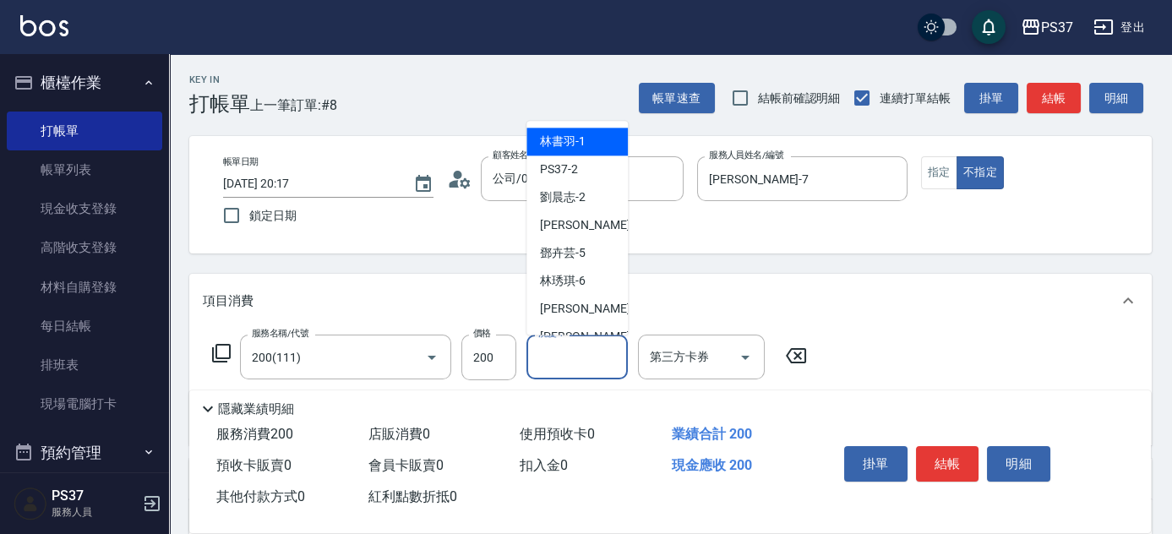
click at [552, 355] on input "洗髮-1" at bounding box center [577, 357] width 86 height 30
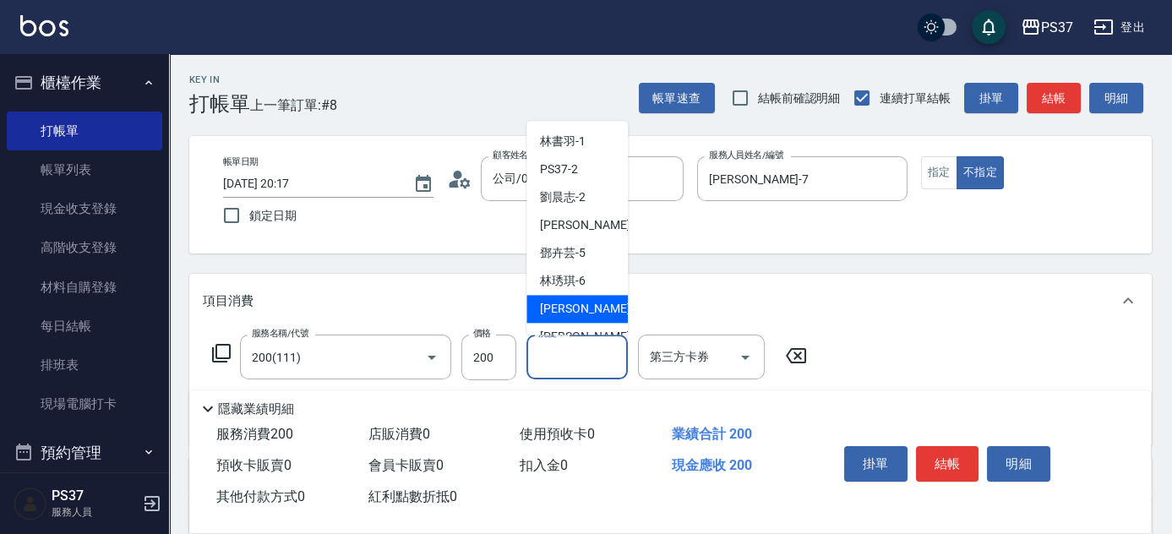
click at [571, 301] on span "黎氏萍 -7" at bounding box center [590, 310] width 100 height 18
type input "黎氏萍-7"
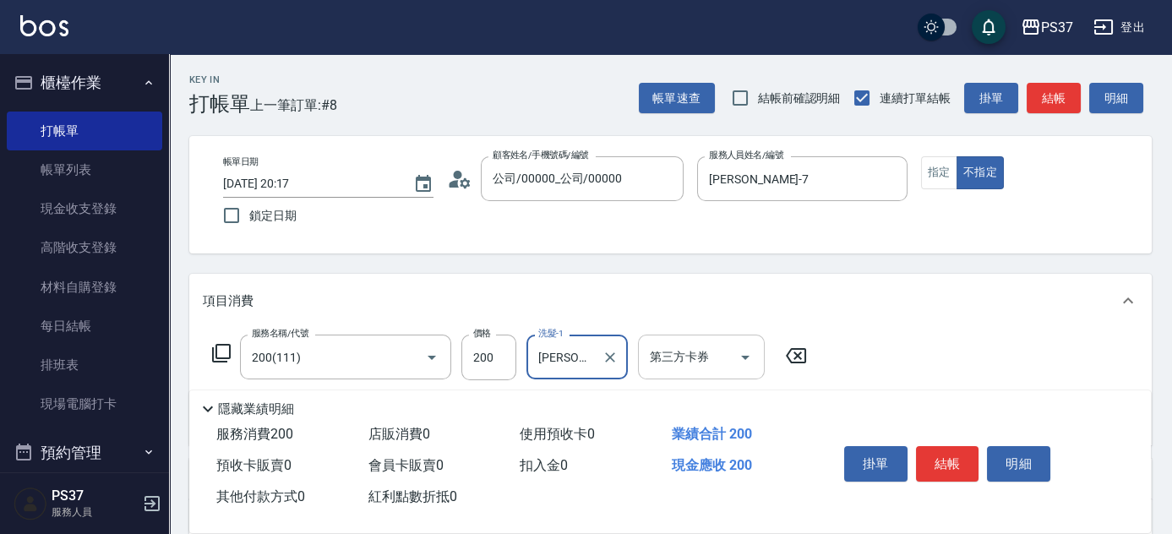
click at [745, 361] on icon "Open" at bounding box center [745, 357] width 20 height 20
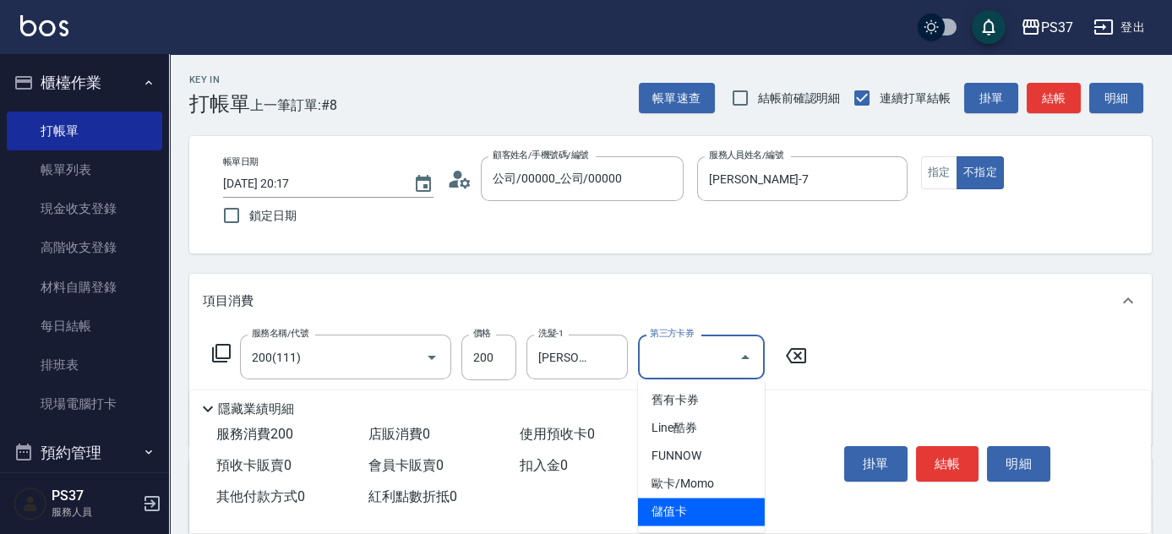
click at [719, 512] on span "儲值卡" at bounding box center [701, 512] width 127 height 28
type input "儲值卡"
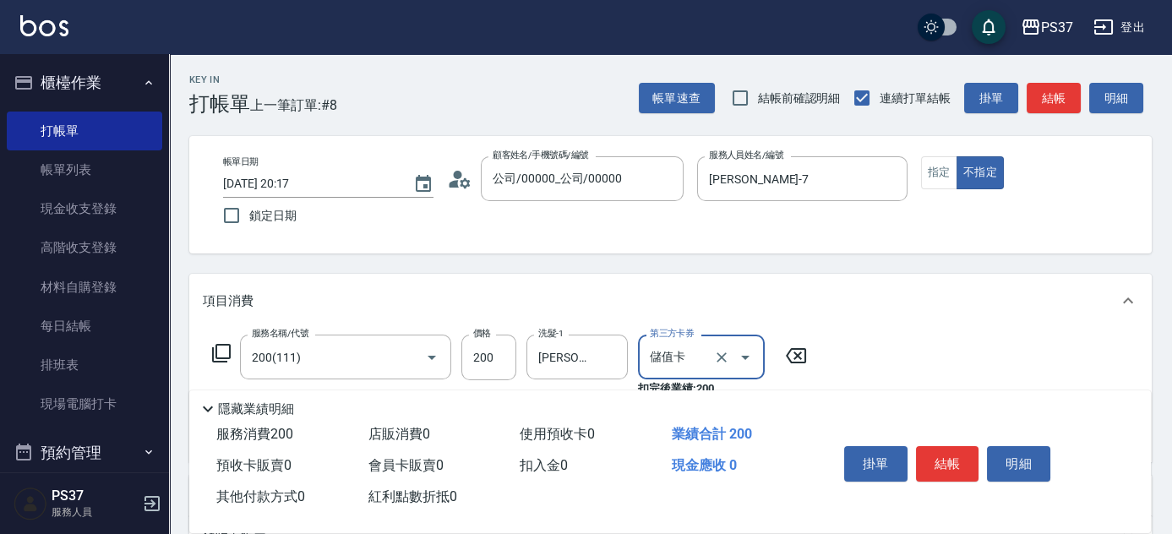
scroll to position [153, 0]
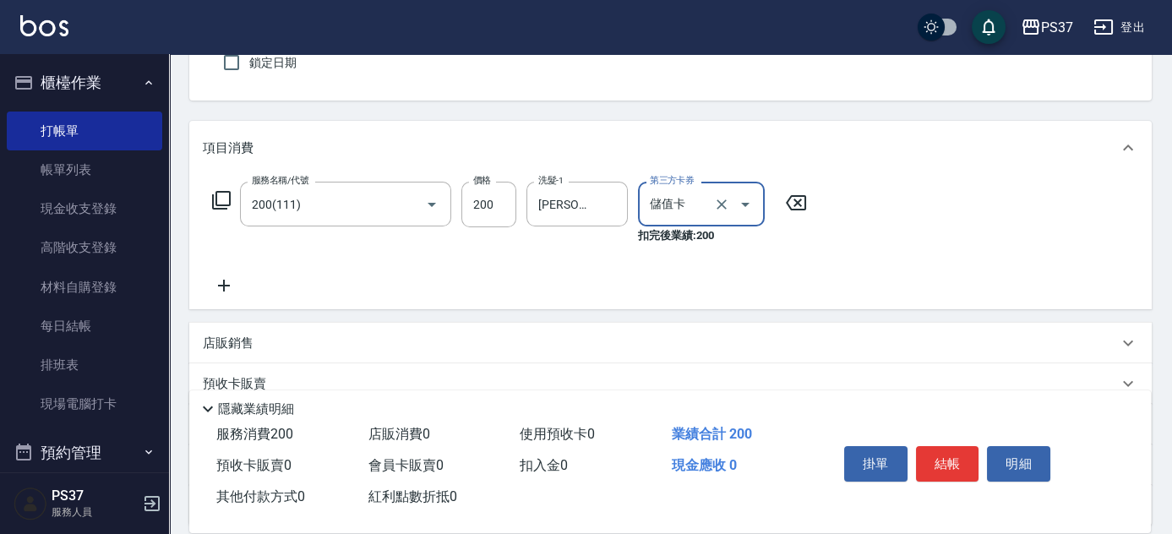
click at [218, 291] on icon at bounding box center [224, 286] width 42 height 20
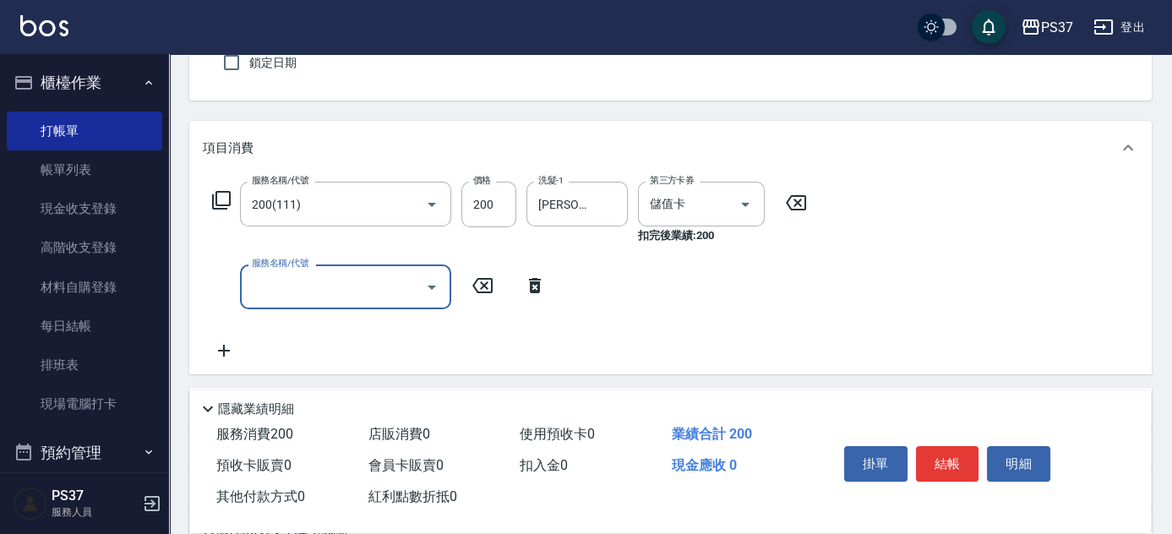
click at [265, 286] on input "服務名稱/代號" at bounding box center [333, 287] width 171 height 30
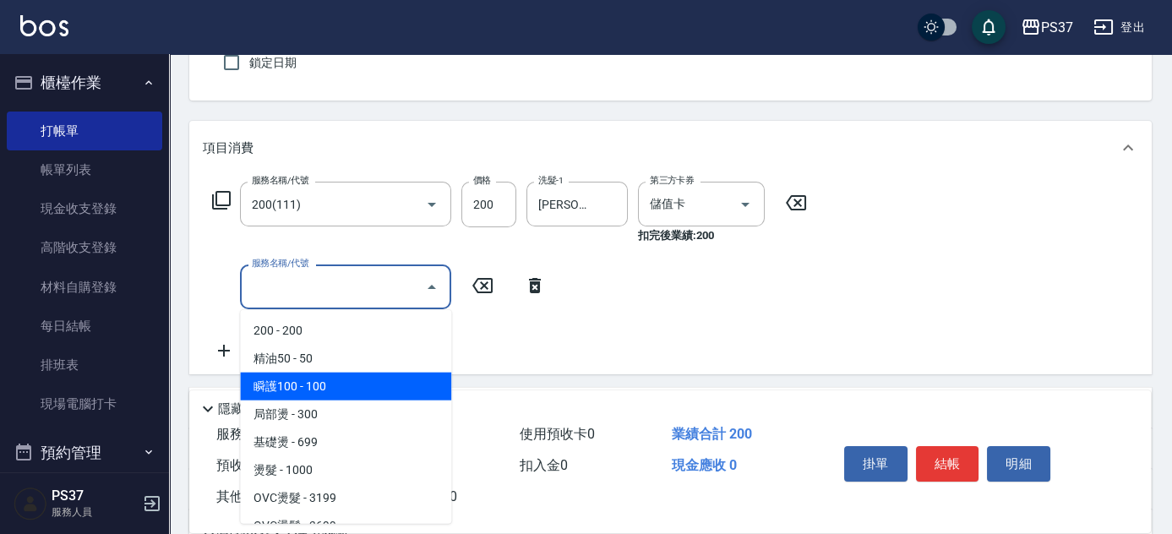
click at [337, 383] on span "瞬護100 - 100" at bounding box center [345, 387] width 211 height 28
type input "瞬護100(113)"
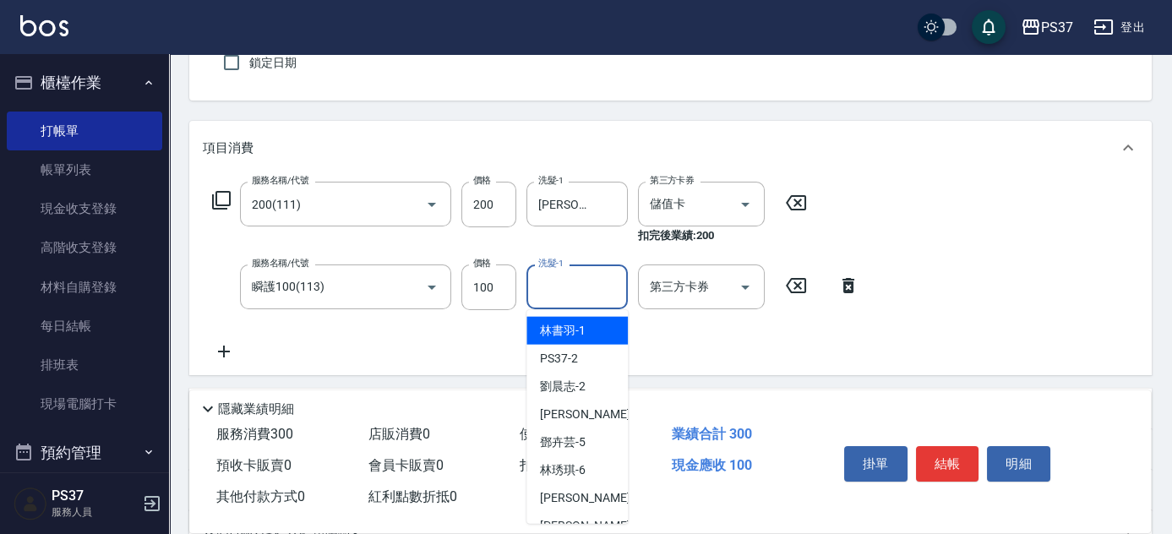
click at [570, 289] on input "洗髮-1" at bounding box center [577, 287] width 86 height 30
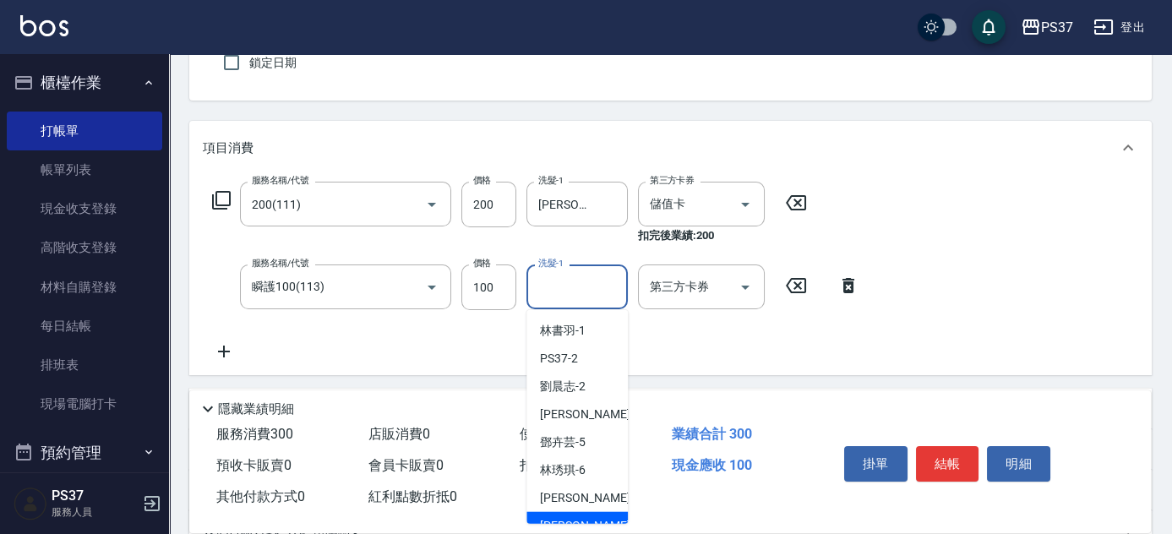
click at [593, 512] on div "徐雅娟 -8" at bounding box center [577, 526] width 101 height 28
type input "[PERSON_NAME]-8"
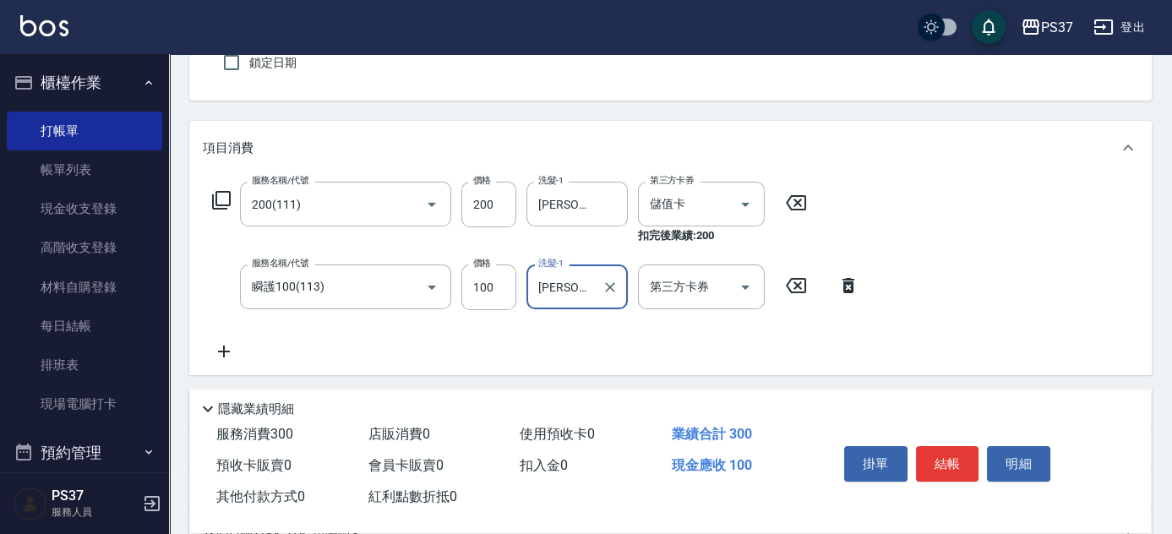
click at [231, 359] on icon at bounding box center [224, 351] width 42 height 20
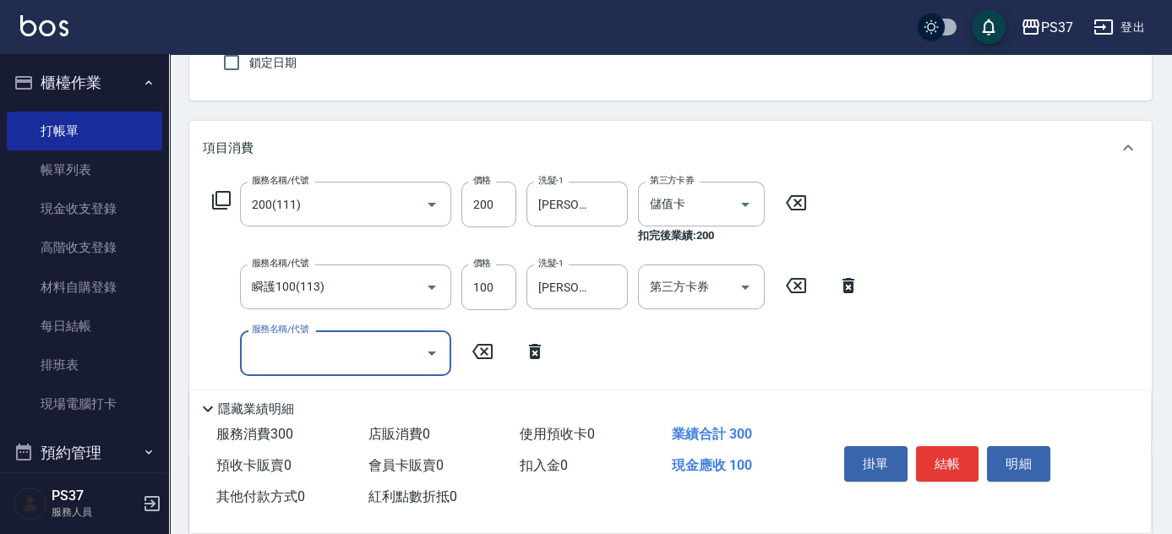
click at [276, 353] on input "服務名稱/代號" at bounding box center [333, 353] width 171 height 30
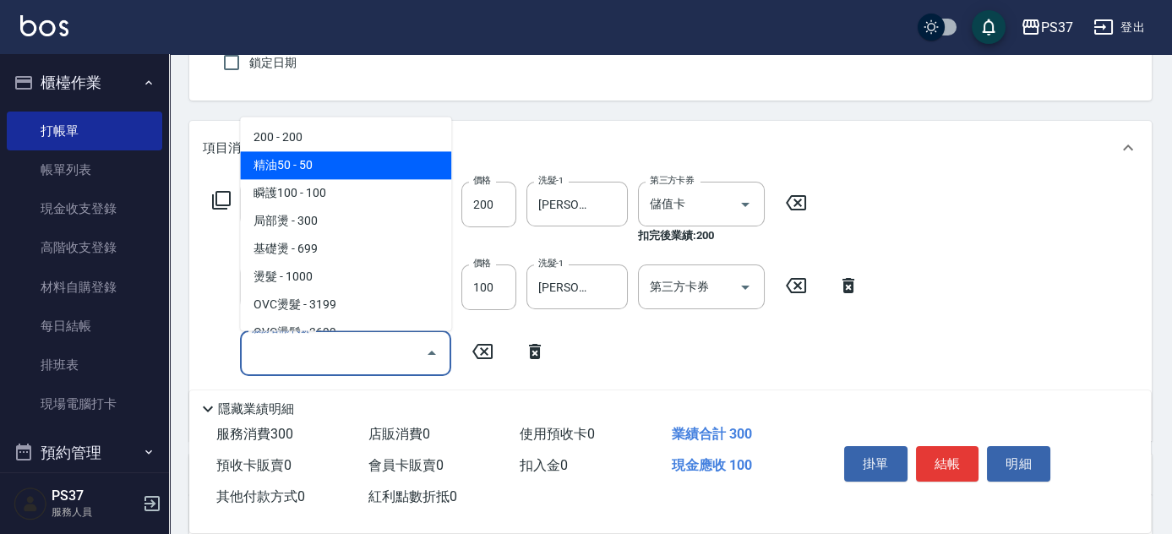
click at [374, 167] on span "精油50 - 50" at bounding box center [345, 166] width 211 height 28
type input "精油50(112)"
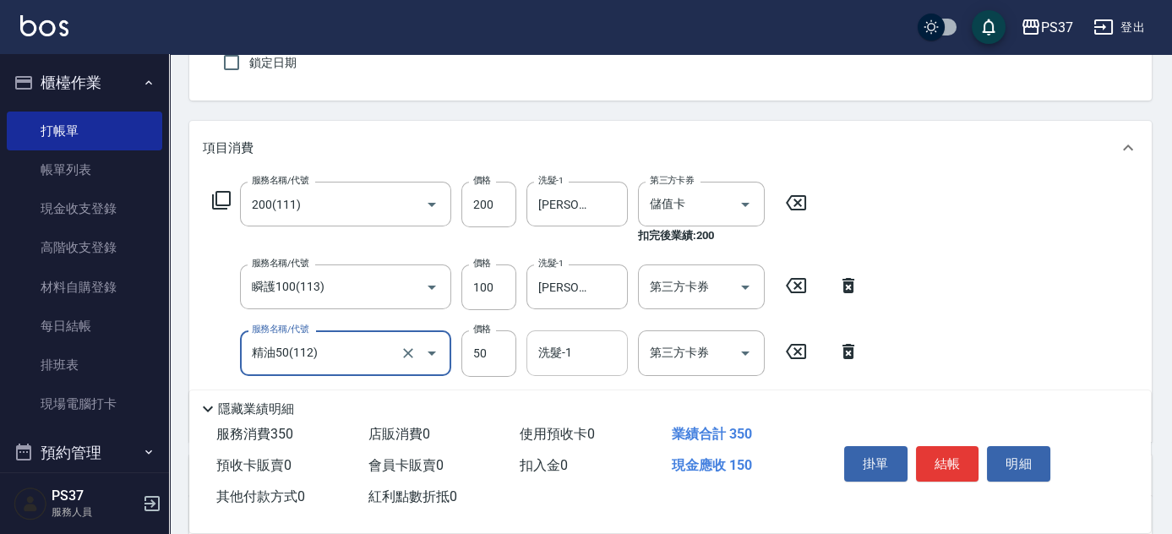
click at [576, 355] on input "洗髮-1" at bounding box center [577, 353] width 86 height 30
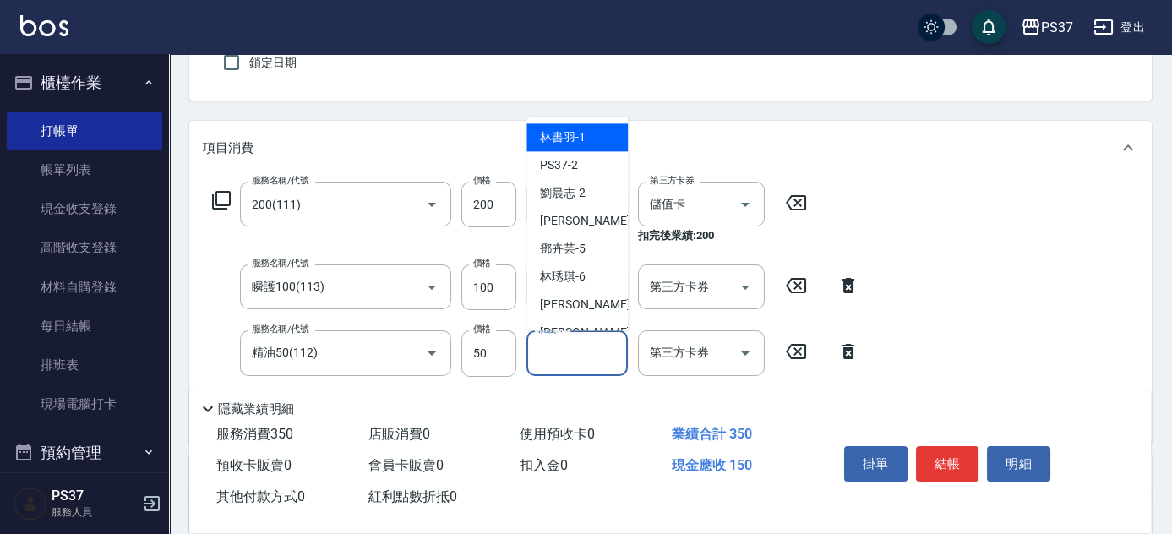
click at [592, 335] on div "洗髮-1" at bounding box center [577, 352] width 101 height 45
click at [570, 343] on input "洗髮-1" at bounding box center [577, 353] width 86 height 30
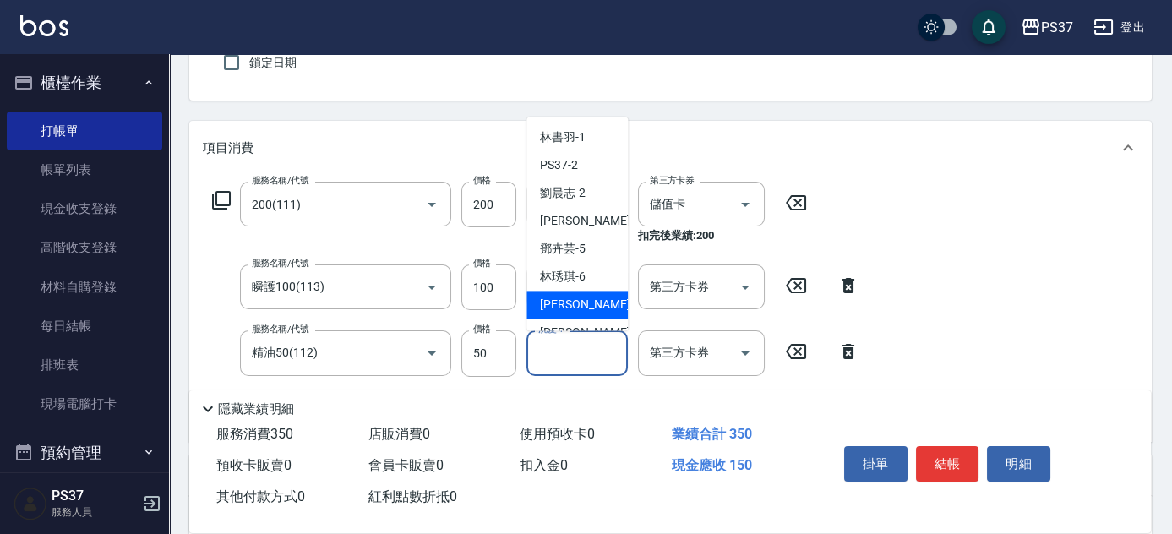
click at [579, 314] on div "黎氏萍 -7" at bounding box center [577, 306] width 101 height 28
type input "黎氏萍-7"
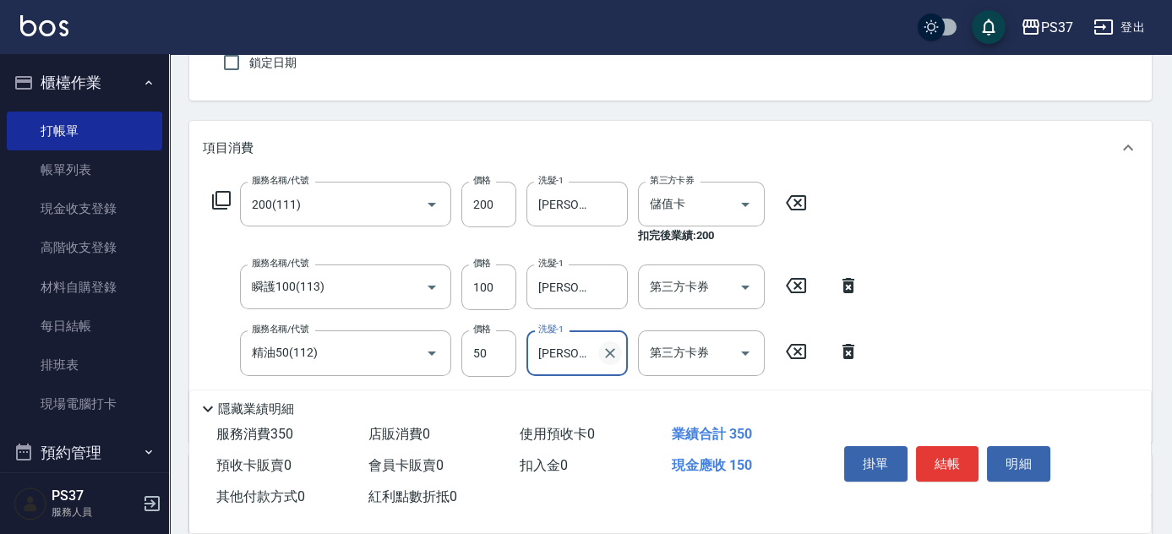
click at [609, 352] on icon "Clear" at bounding box center [610, 353] width 10 height 10
click at [576, 350] on input "洗髮-1" at bounding box center [577, 353] width 86 height 30
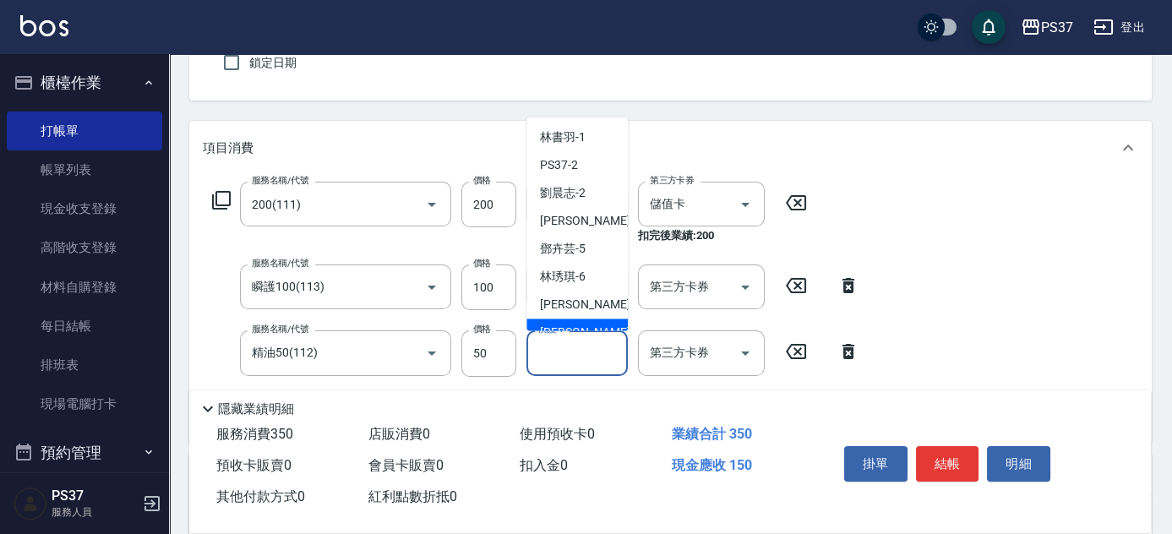
click at [584, 328] on span "徐雅娟 -8" at bounding box center [590, 334] width 100 height 18
type input "[PERSON_NAME]-8"
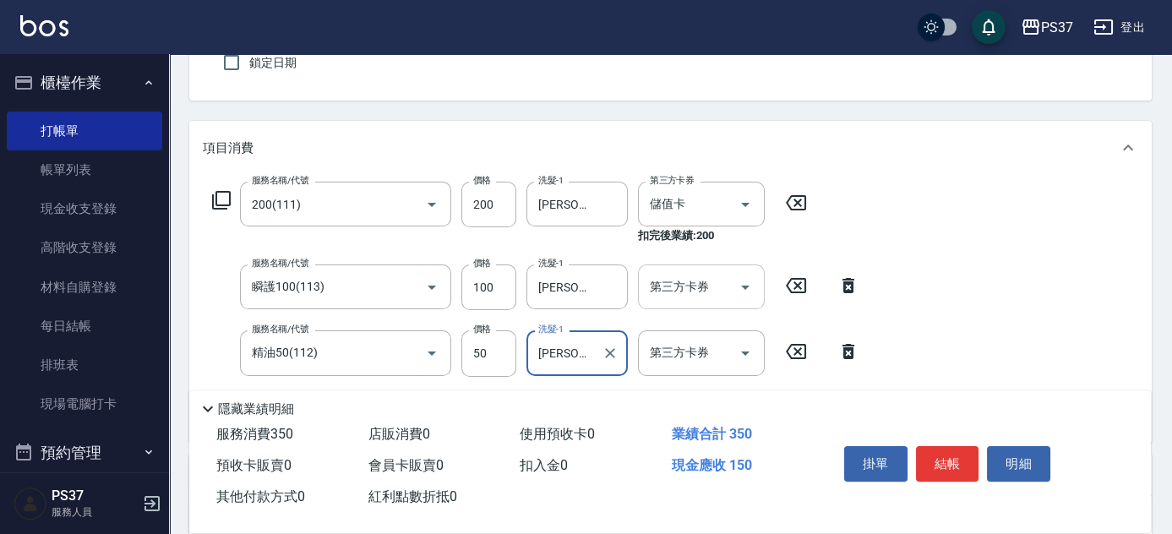
click at [745, 287] on icon "Open" at bounding box center [745, 288] width 8 height 4
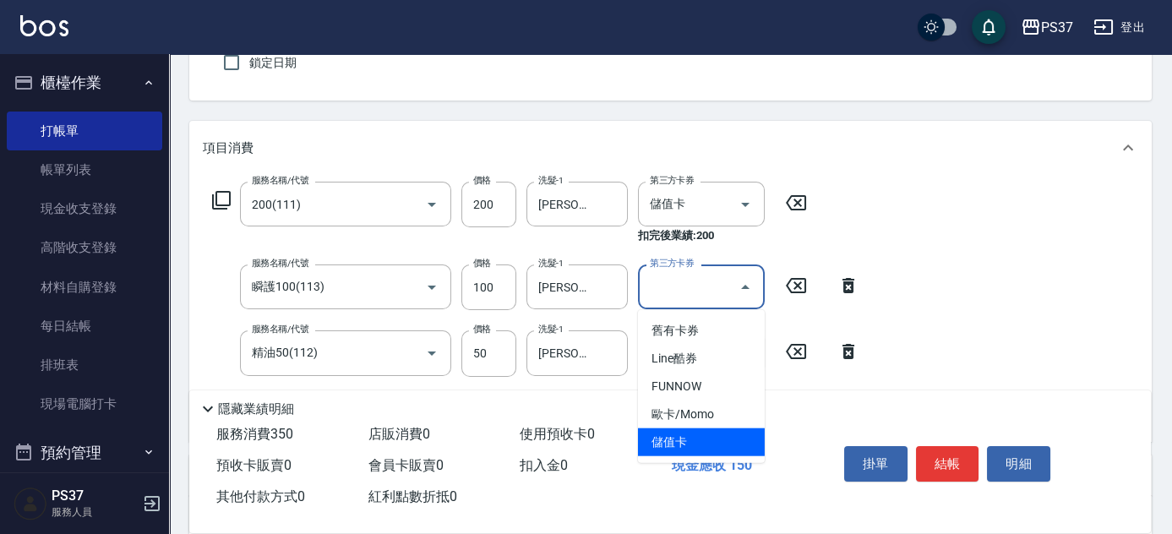
click at [728, 433] on span "儲值卡" at bounding box center [701, 443] width 127 height 28
type input "儲值卡"
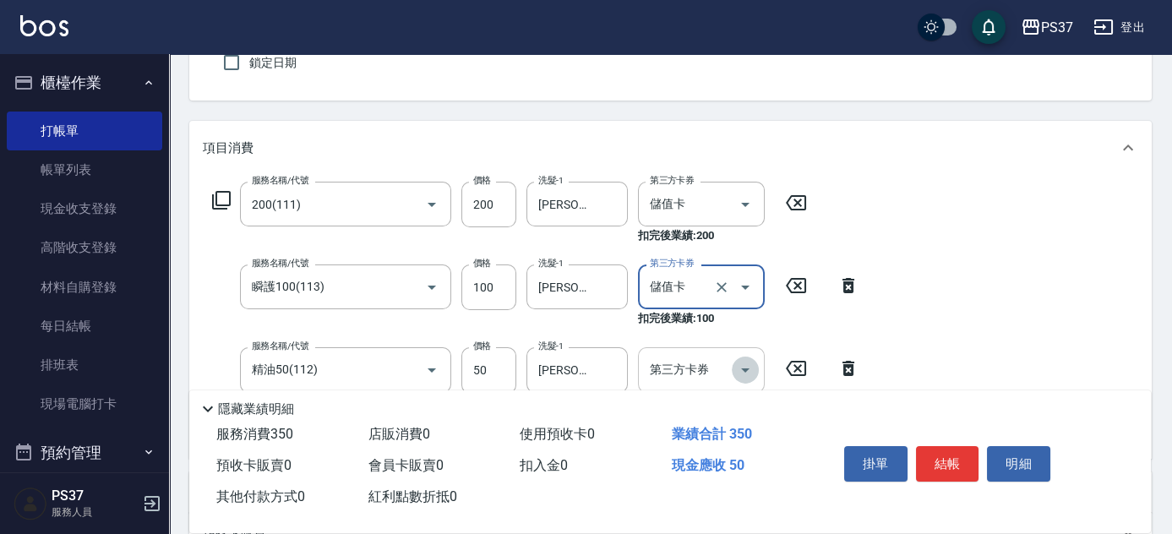
click at [751, 364] on icon "Open" at bounding box center [745, 370] width 20 height 20
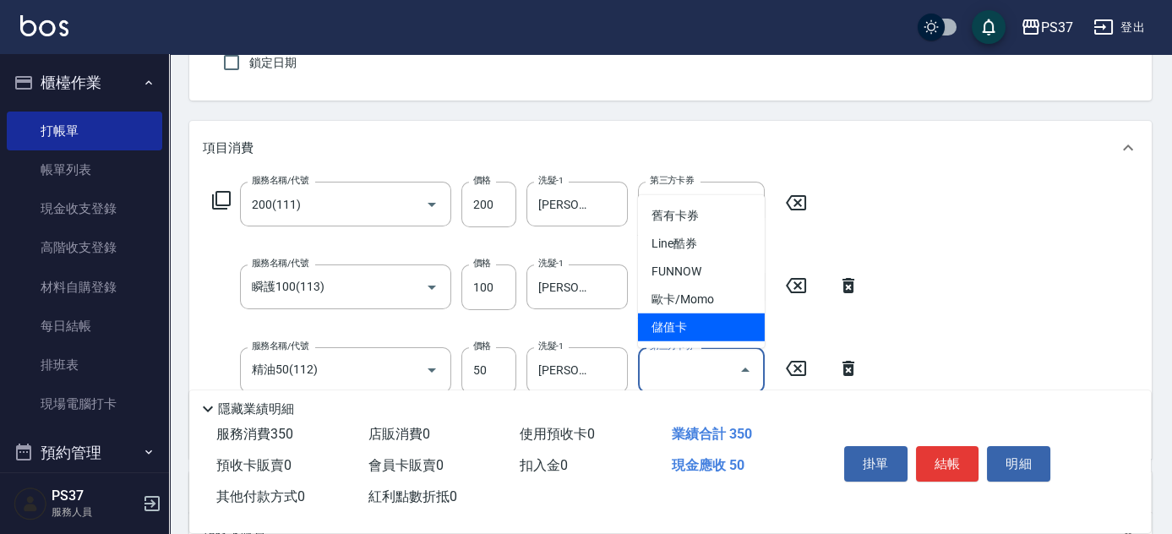
click at [728, 336] on span "儲值卡" at bounding box center [701, 328] width 127 height 28
type input "儲值卡"
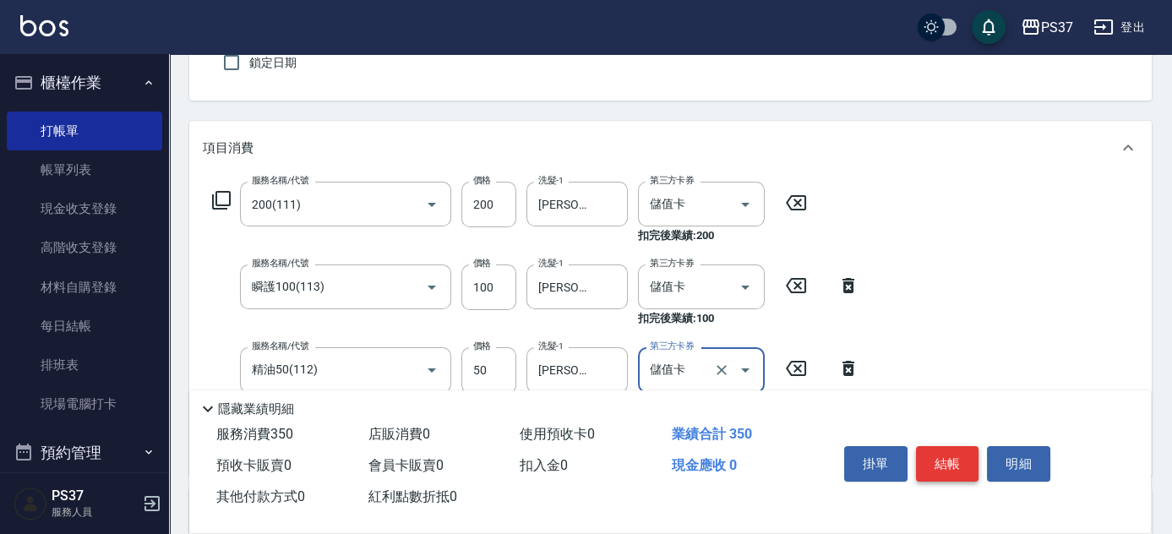
click at [928, 458] on button "結帳" at bounding box center [947, 463] width 63 height 35
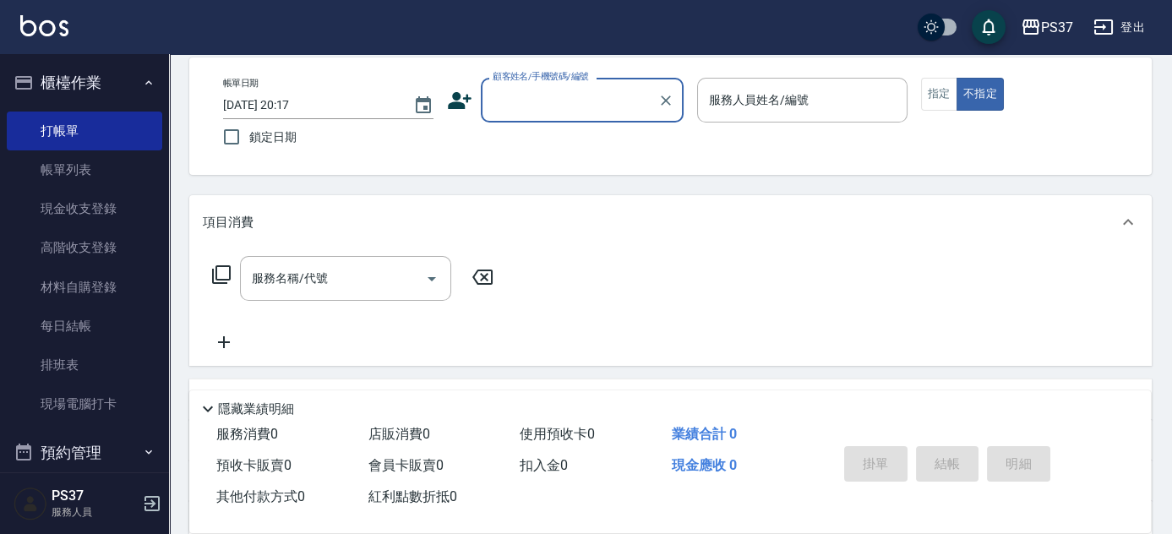
scroll to position [0, 0]
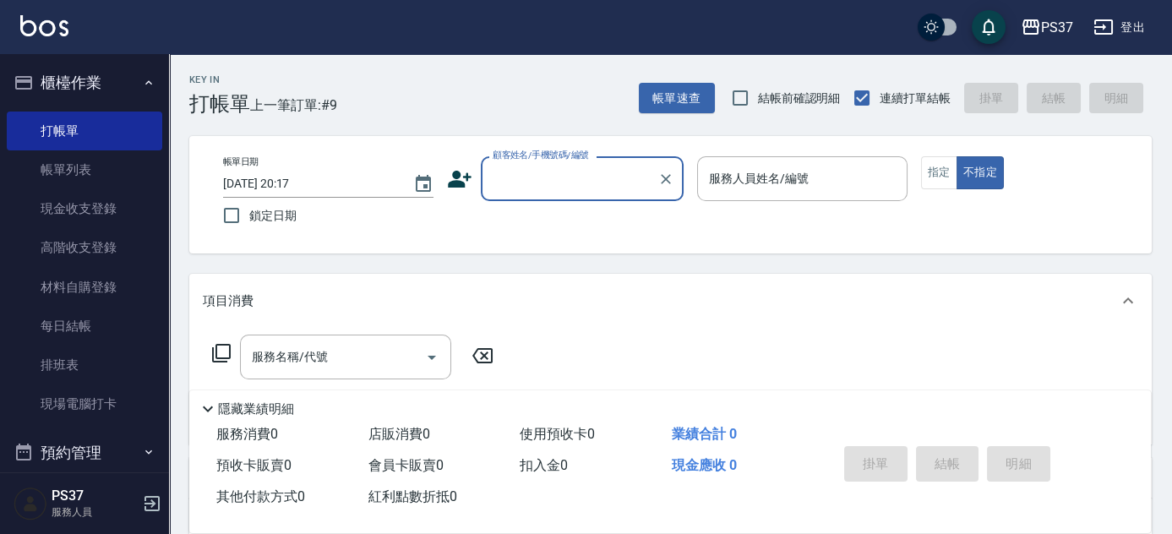
click at [569, 186] on input "顧客姓名/手機號碼/編號" at bounding box center [570, 179] width 162 height 30
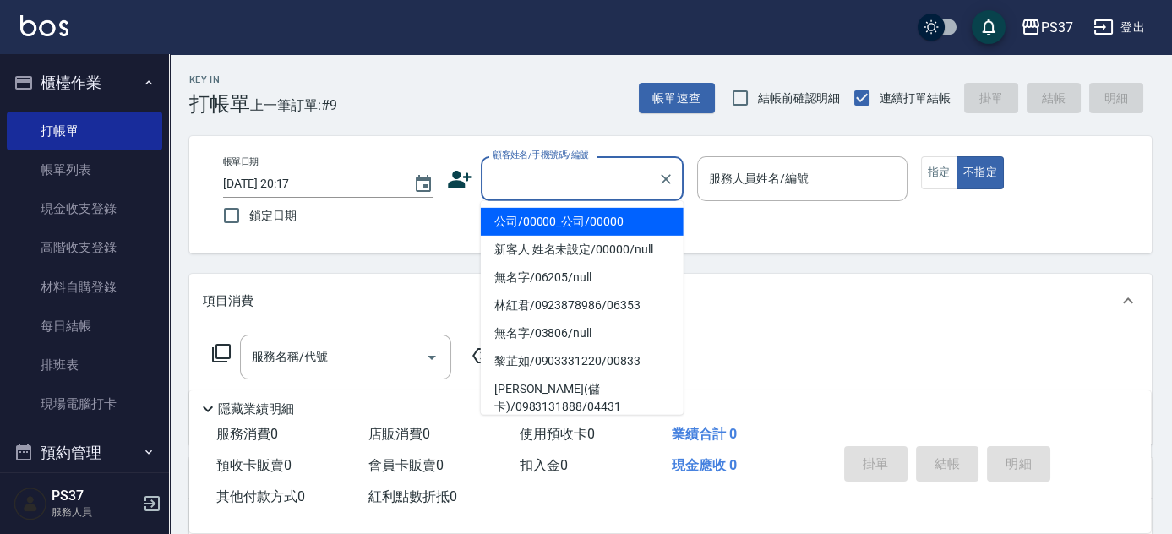
click at [557, 227] on li "公司/00000_公司/00000" at bounding box center [582, 222] width 203 height 28
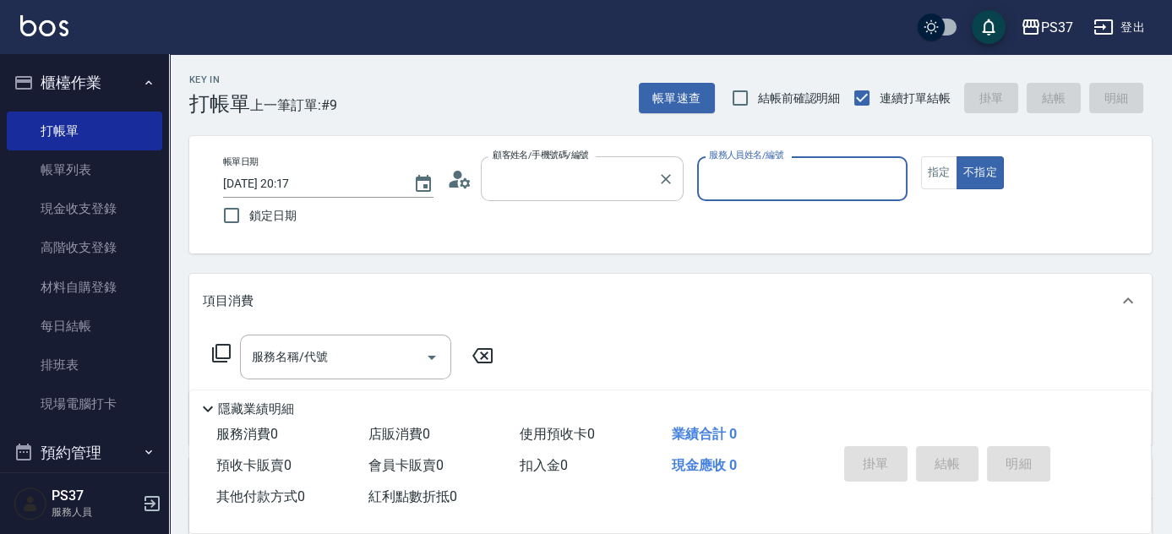
type input "公司/00000_公司/00000"
click at [748, 184] on input "服務人員姓名/編號" at bounding box center [802, 179] width 195 height 30
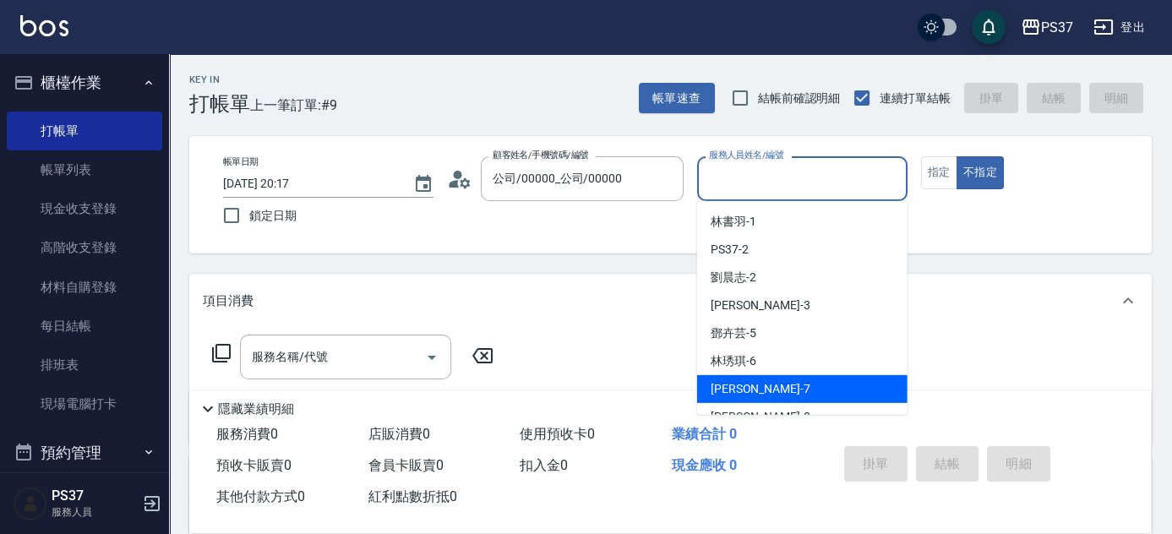
click at [789, 394] on div "黎氏萍 -7" at bounding box center [802, 389] width 210 height 28
type input "黎氏萍-7"
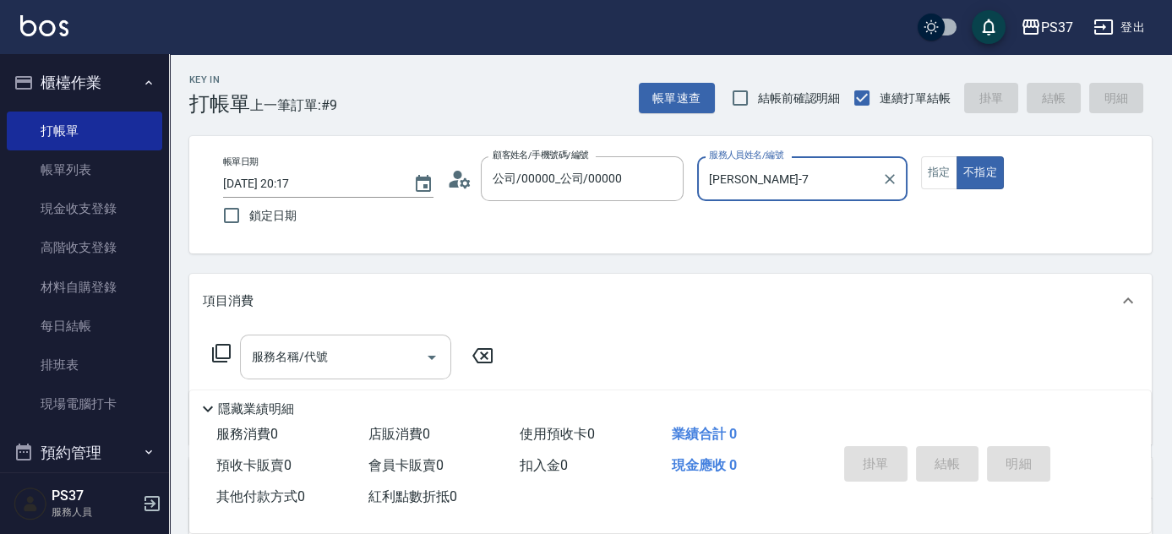
drag, startPoint x: 326, startPoint y: 358, endPoint x: 337, endPoint y: 339, distance: 22.3
click at [328, 360] on input "服務名稱/代號" at bounding box center [333, 357] width 171 height 30
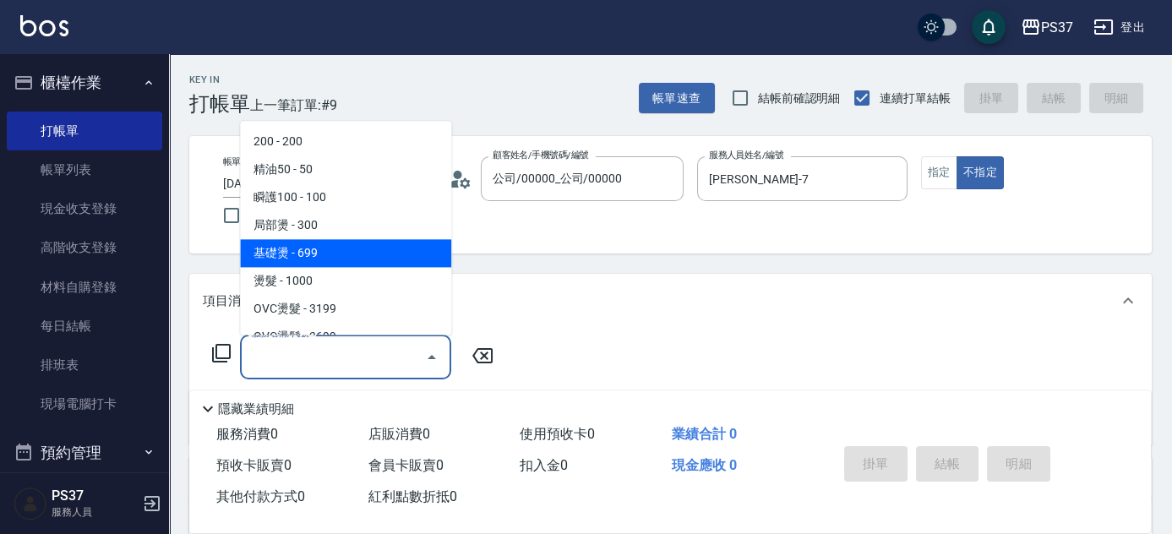
scroll to position [307, 0]
click at [352, 255] on span "剪髮 - 179" at bounding box center [345, 254] width 211 height 28
type input "剪髮(305)"
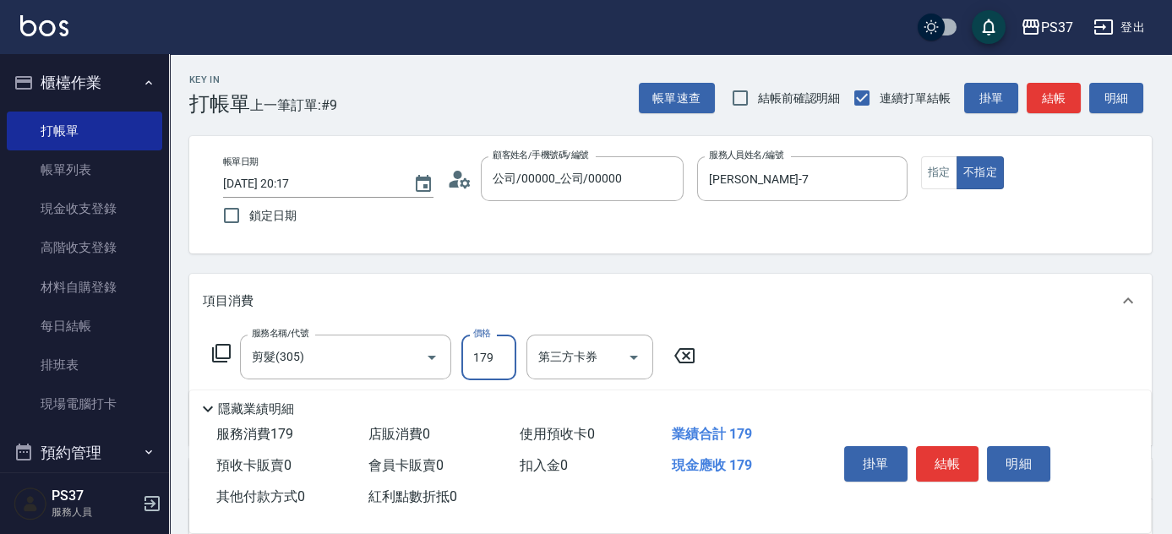
click at [490, 360] on input "179" at bounding box center [488, 358] width 55 height 46
type input "180"
click at [639, 363] on icon "Open" at bounding box center [634, 357] width 20 height 20
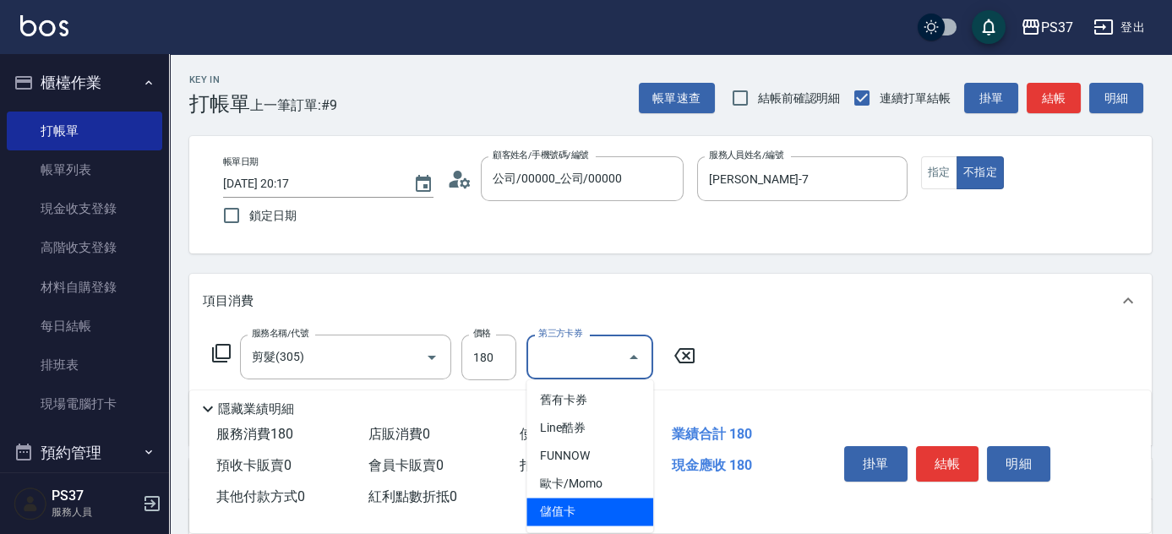
click at [606, 513] on span "儲值卡" at bounding box center [590, 512] width 127 height 28
type input "儲值卡"
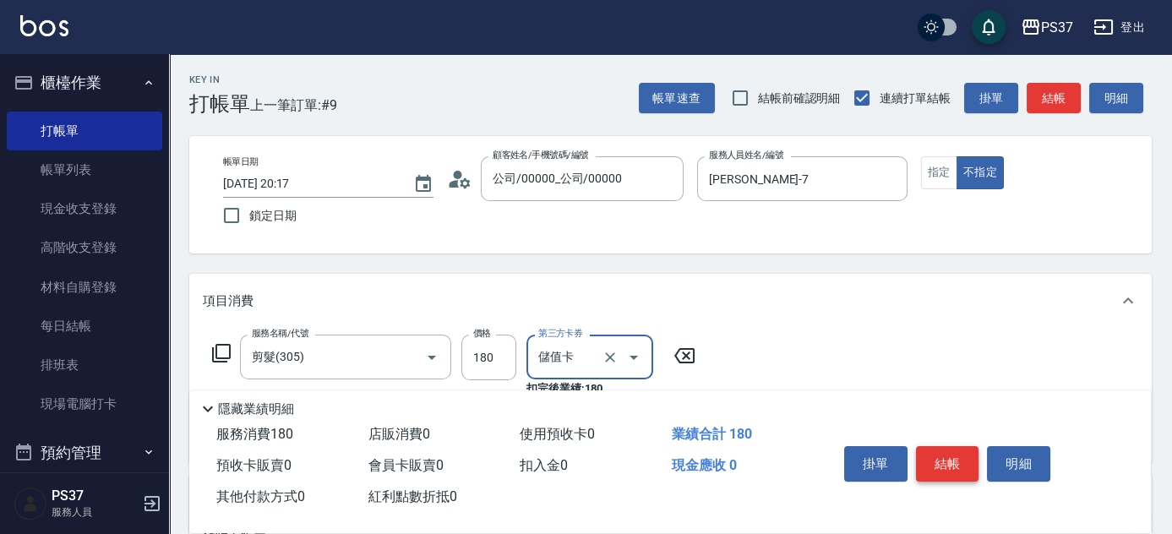
click at [950, 461] on button "結帳" at bounding box center [947, 463] width 63 height 35
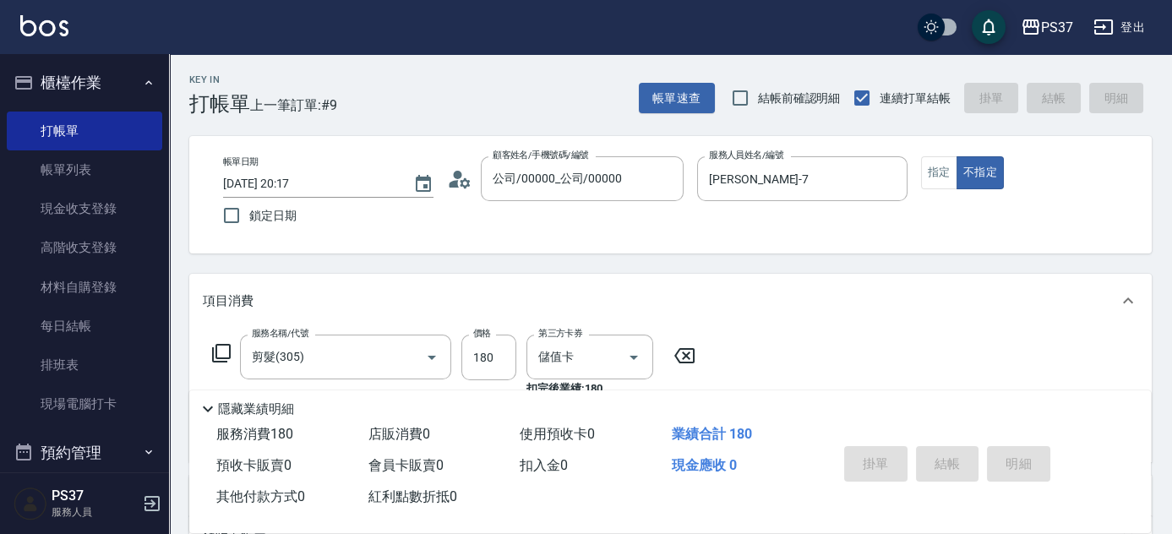
type input "2025/08/15 20:18"
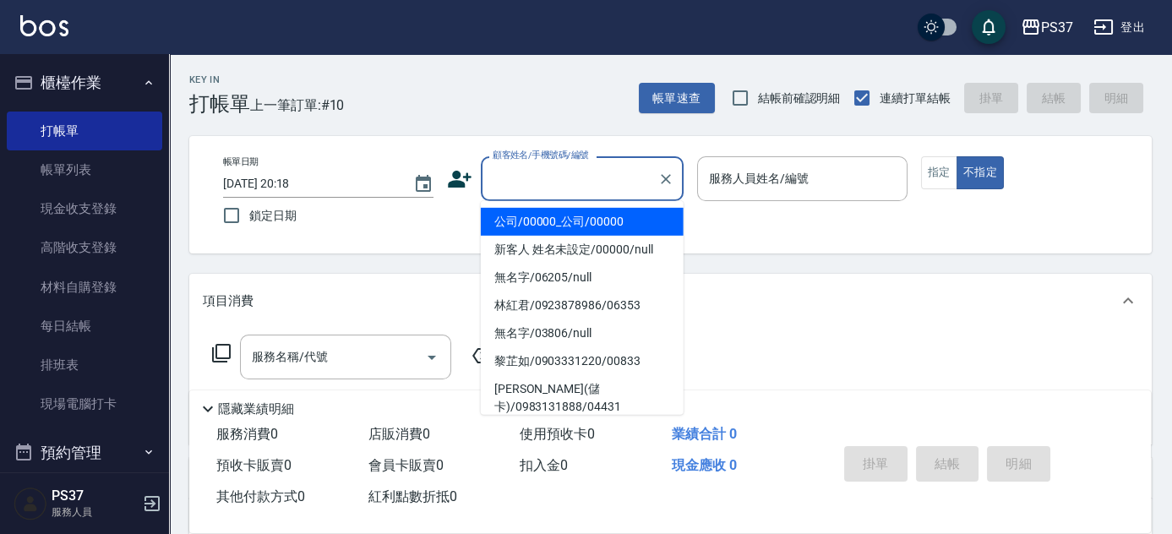
click at [583, 184] on input "顧客姓名/手機號碼/編號" at bounding box center [570, 179] width 162 height 30
click at [579, 217] on li "公司/00000_公司/00000" at bounding box center [582, 222] width 203 height 28
type input "公司/00000_公司/00000"
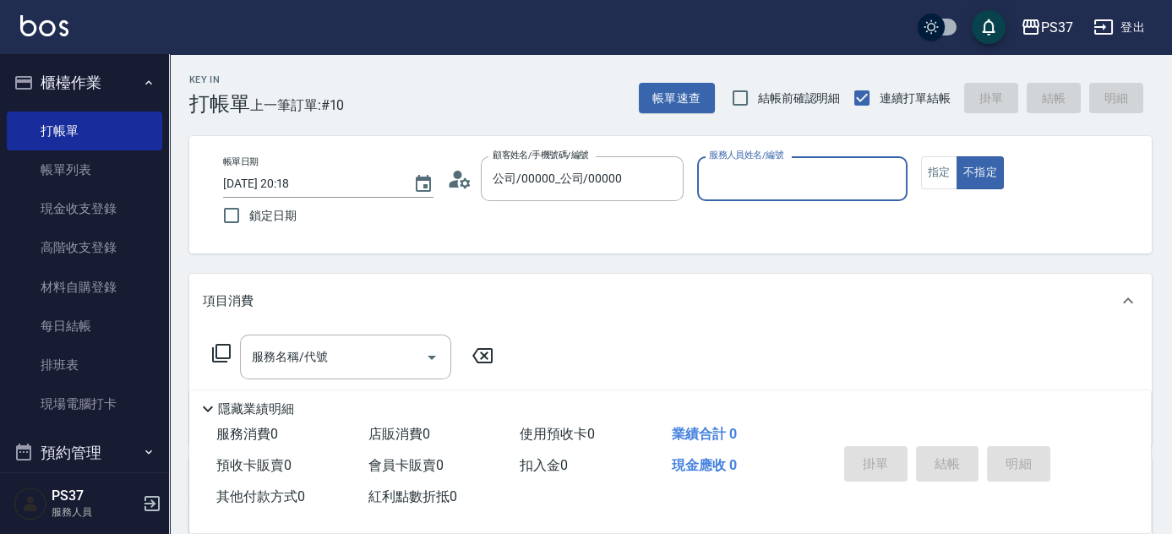
click at [732, 186] on input "服務人員姓名/編號" at bounding box center [802, 179] width 195 height 30
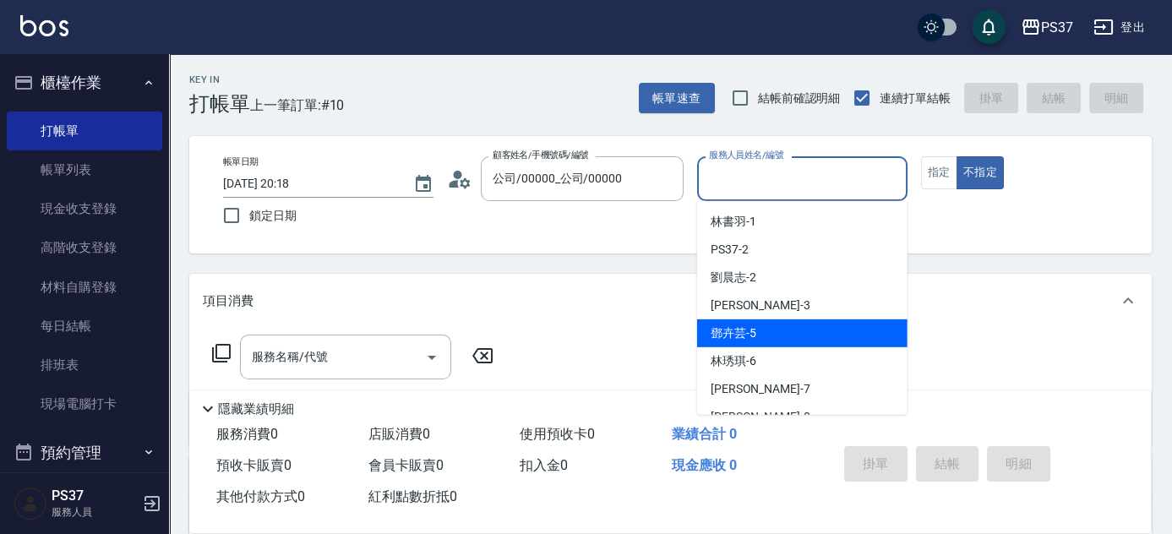
click at [780, 324] on div "鄧卉芸 -5" at bounding box center [802, 333] width 210 height 28
type input "鄧卉芸-5"
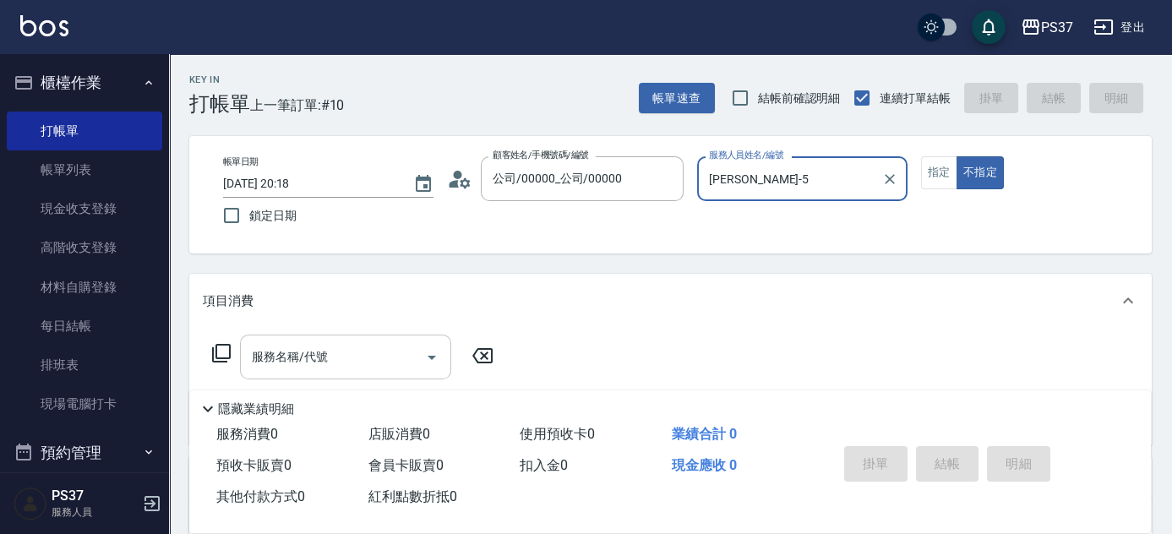
click at [343, 347] on input "服務名稱/代號" at bounding box center [333, 357] width 171 height 30
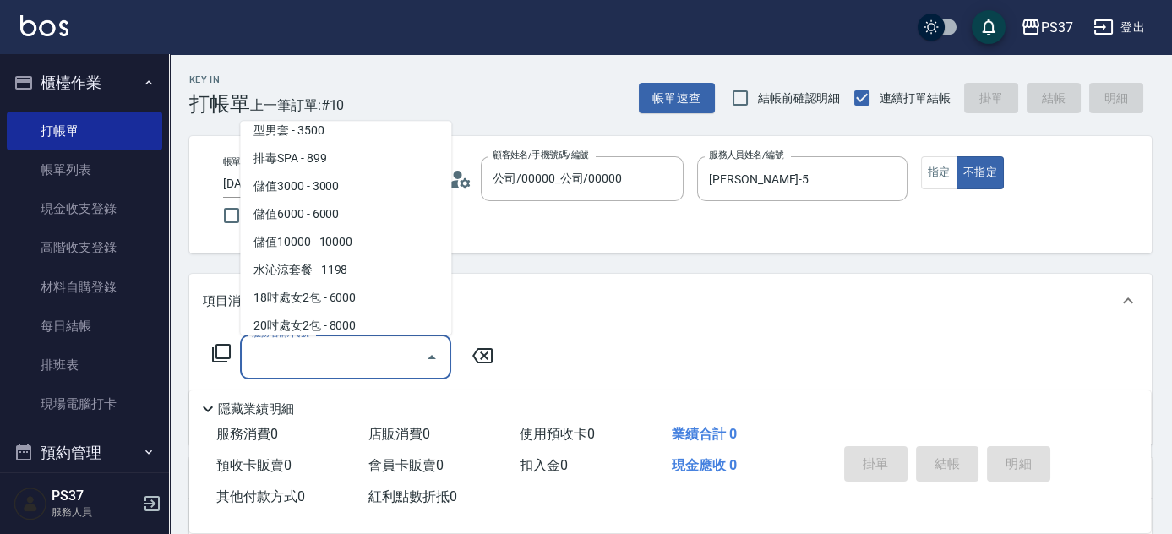
scroll to position [1849, 0]
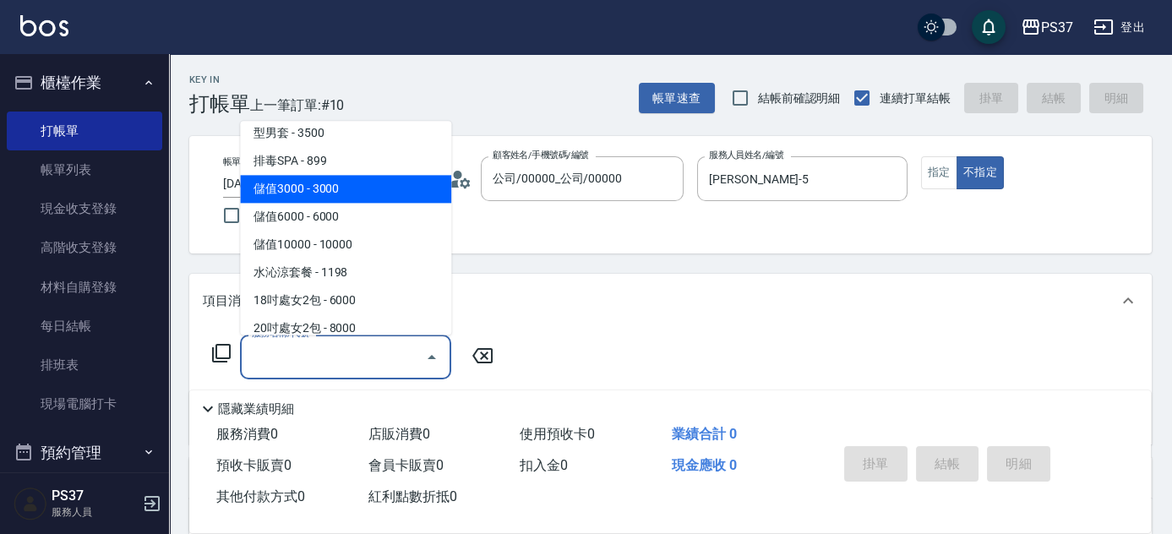
click at [363, 176] on span "儲值3000 - 3000" at bounding box center [345, 190] width 211 height 28
type input "儲值3000(901)"
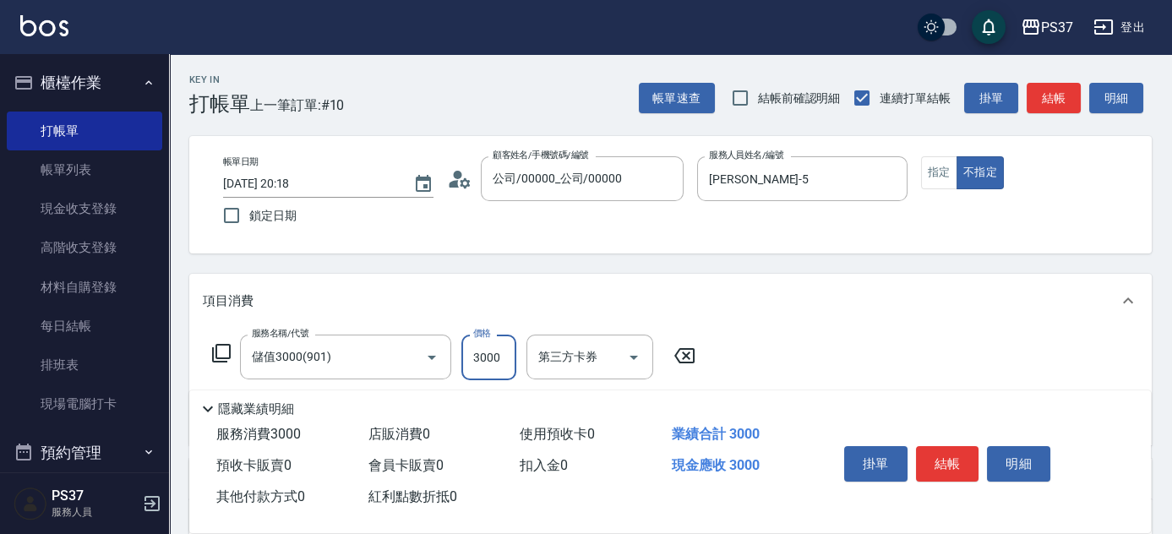
click at [505, 351] on input "3000" at bounding box center [488, 358] width 55 height 46
click at [505, 352] on input "2000" at bounding box center [488, 358] width 55 height 46
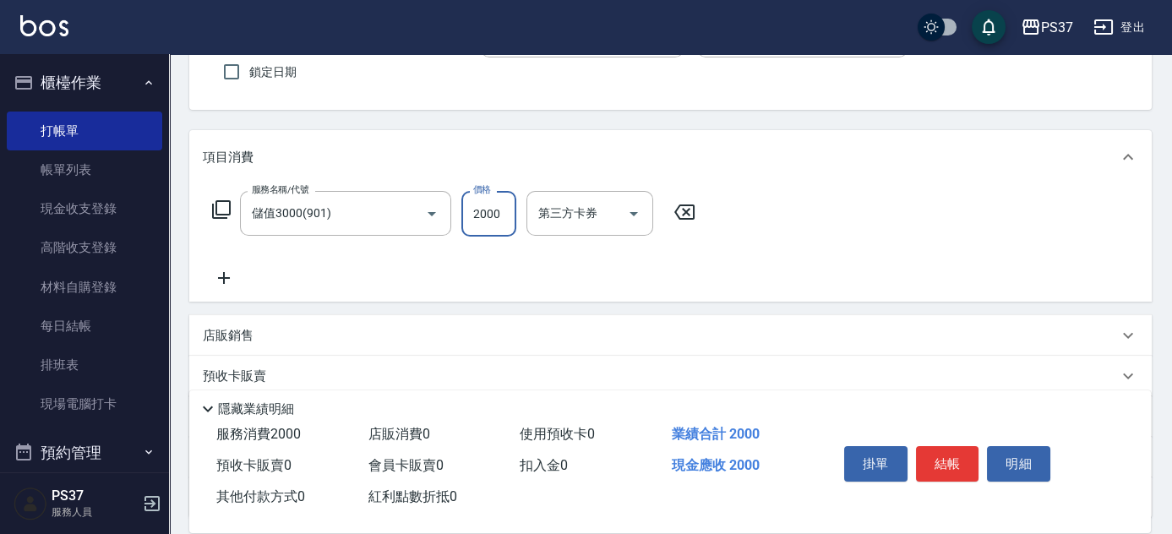
scroll to position [153, 0]
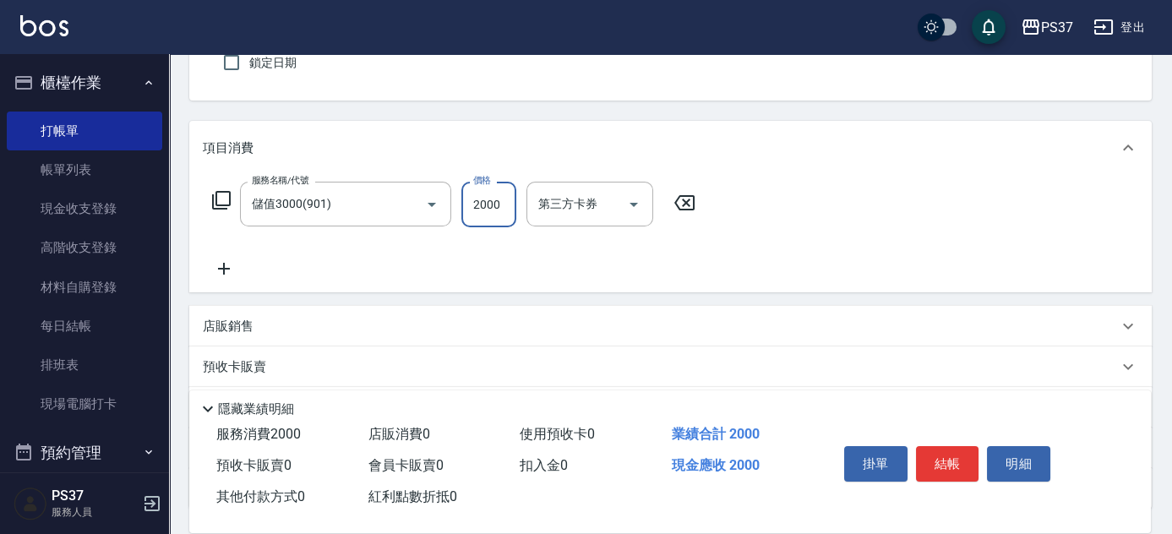
type input "2000"
click at [227, 271] on icon at bounding box center [224, 269] width 42 height 20
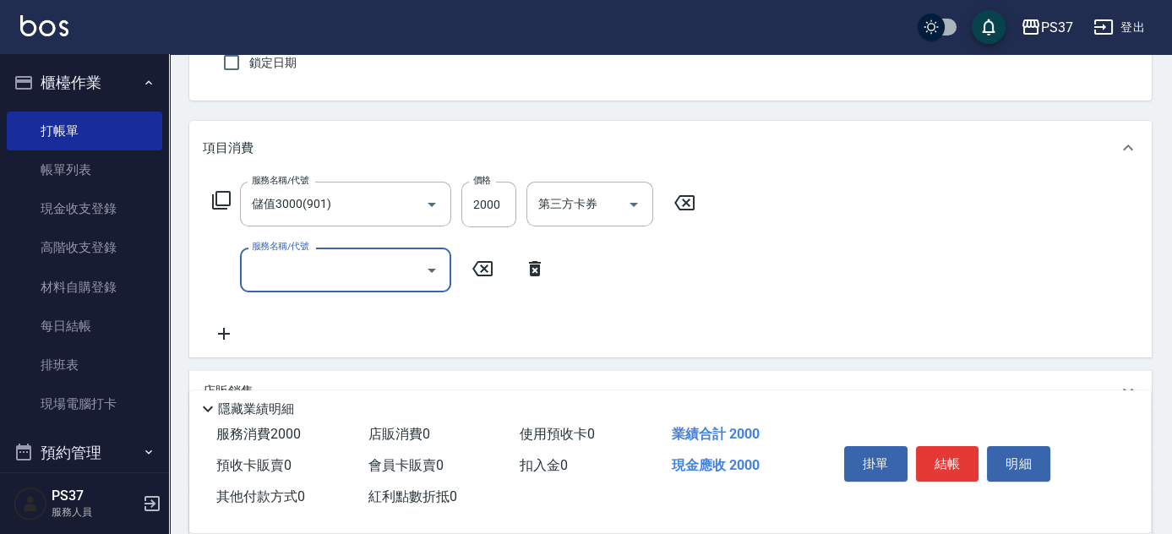
drag, startPoint x: 227, startPoint y: 271, endPoint x: 263, endPoint y: 281, distance: 37.5
click at [263, 281] on input "服務名稱/代號" at bounding box center [333, 270] width 171 height 30
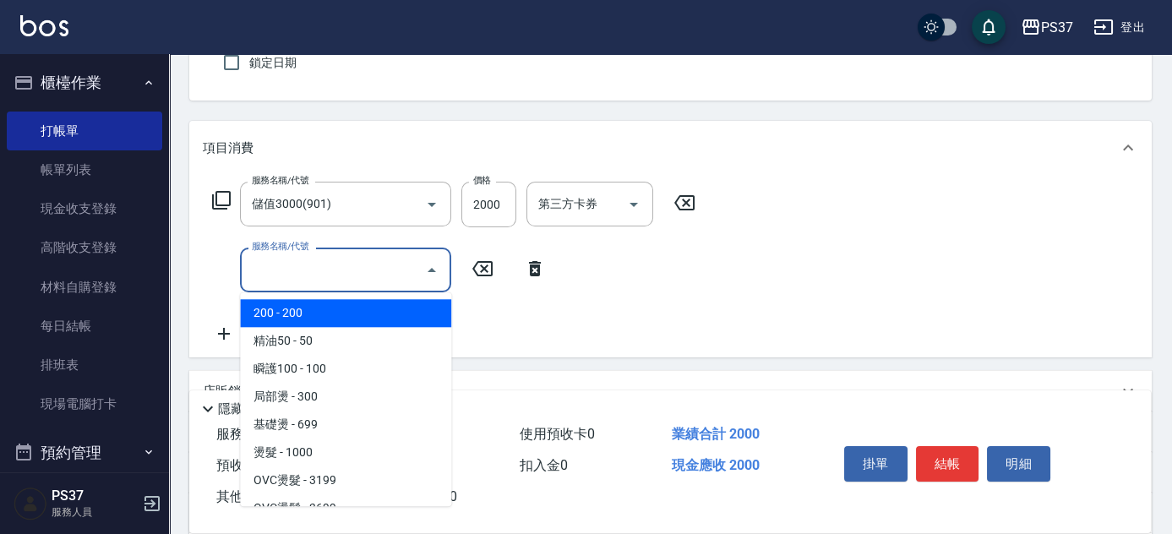
click at [329, 316] on span "200 - 200" at bounding box center [345, 313] width 211 height 28
type input "200(111)"
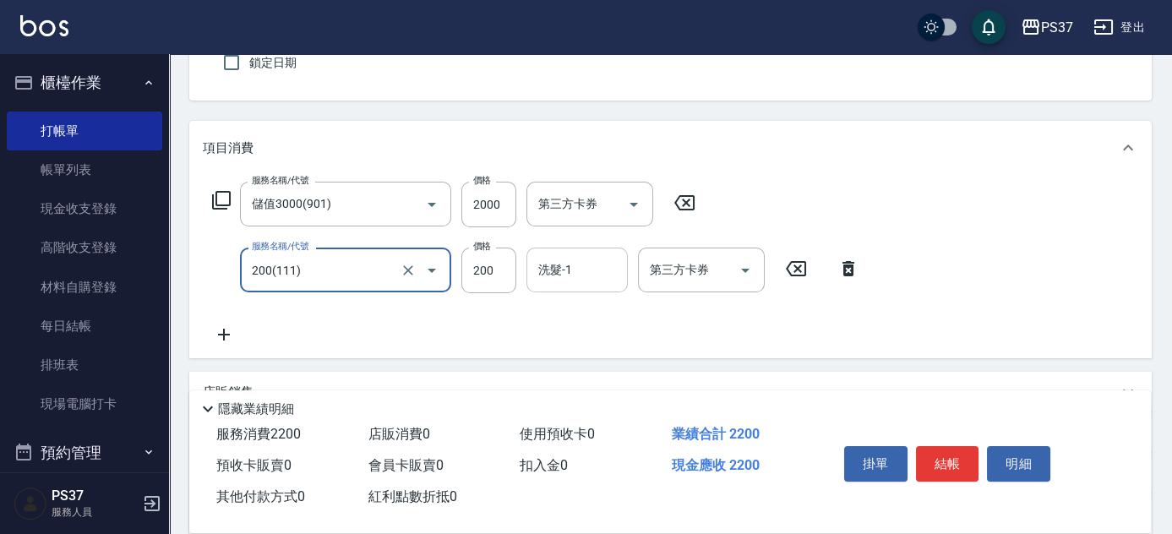
click at [563, 272] on input "洗髮-1" at bounding box center [577, 270] width 86 height 30
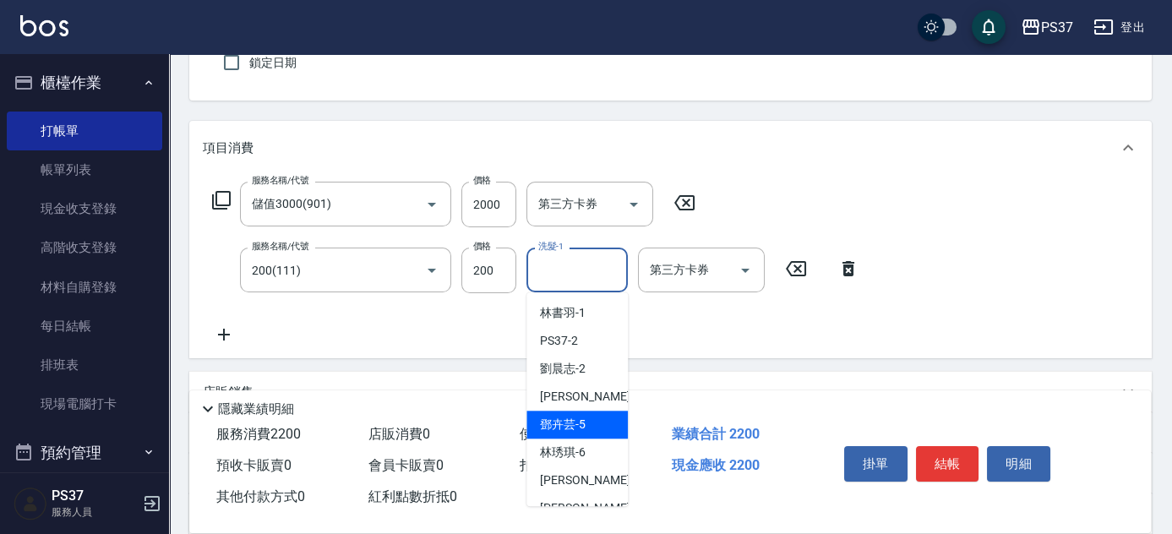
click at [583, 430] on span "鄧卉芸 -5" at bounding box center [563, 425] width 46 height 18
type input "鄧卉芸-5"
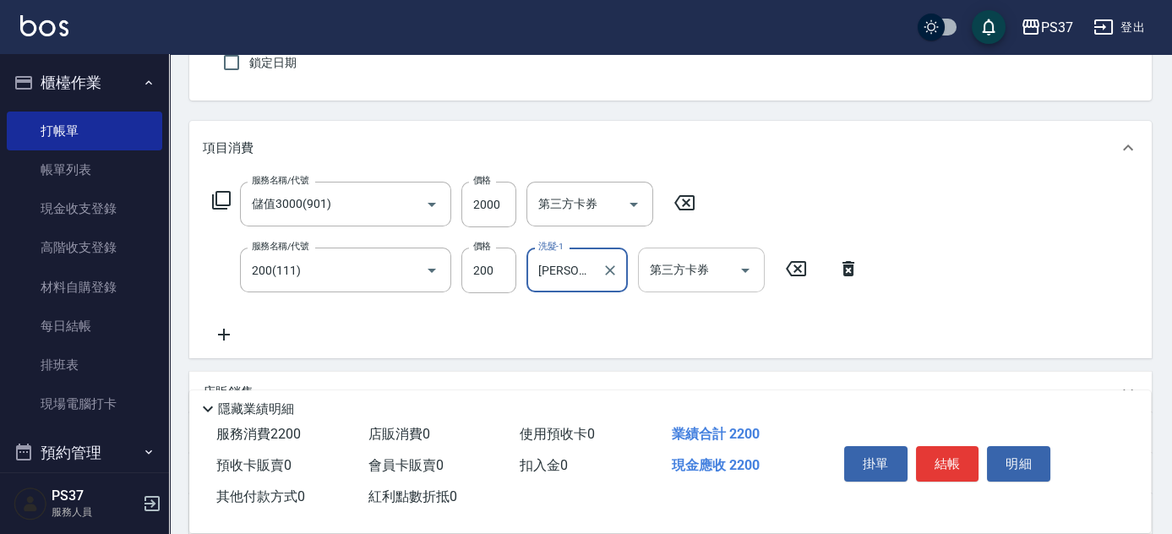
click at [750, 269] on icon "Open" at bounding box center [745, 270] width 20 height 20
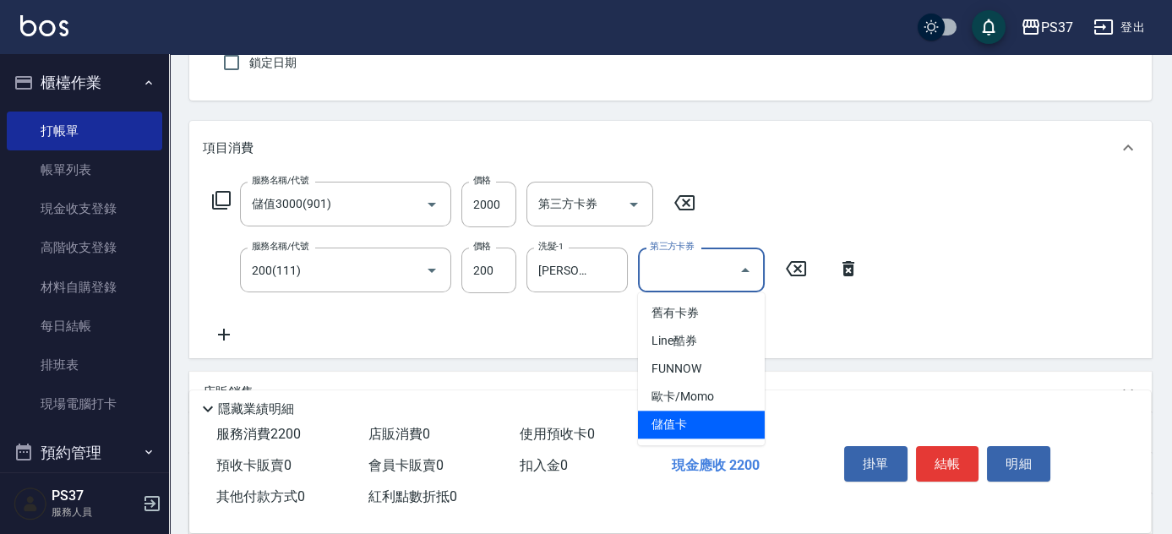
click at [707, 432] on span "儲值卡" at bounding box center [701, 425] width 127 height 28
type input "儲值卡"
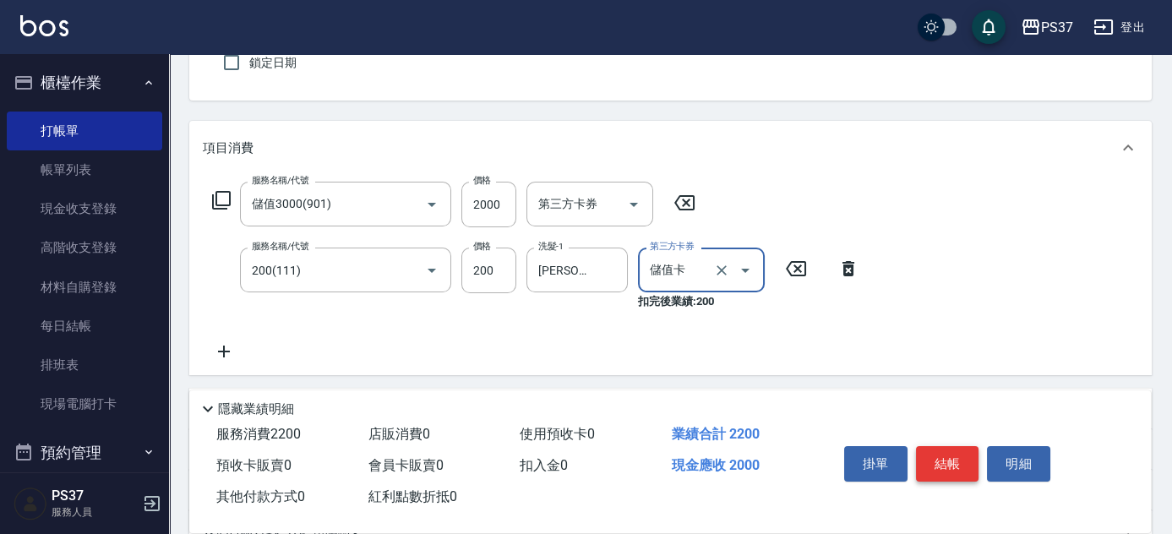
click at [935, 452] on button "結帳" at bounding box center [947, 463] width 63 height 35
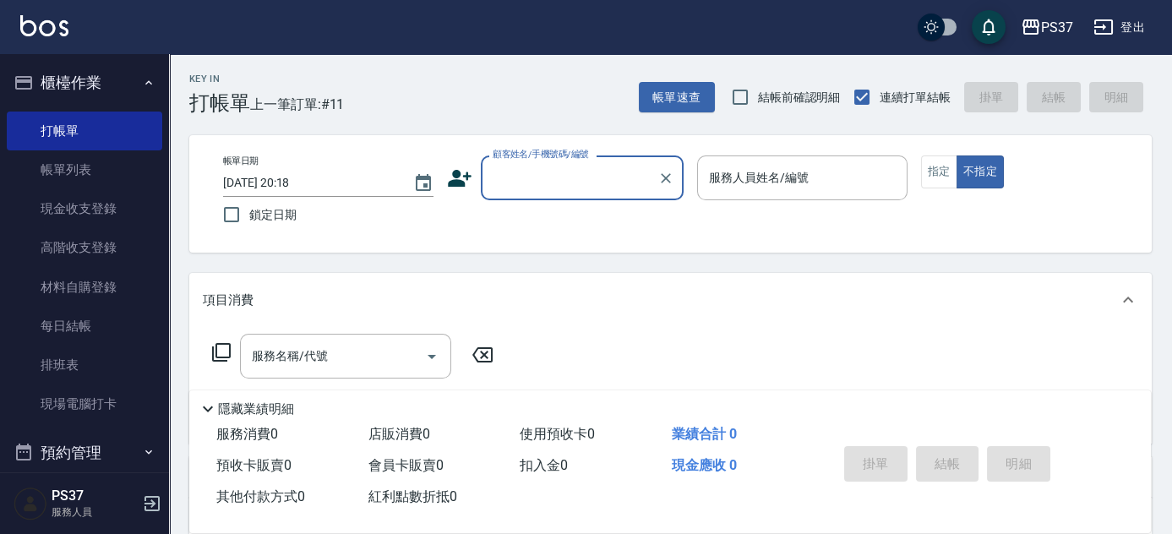
scroll to position [0, 0]
click at [513, 173] on input "顧客姓名/手機號碼/編號" at bounding box center [570, 179] width 162 height 30
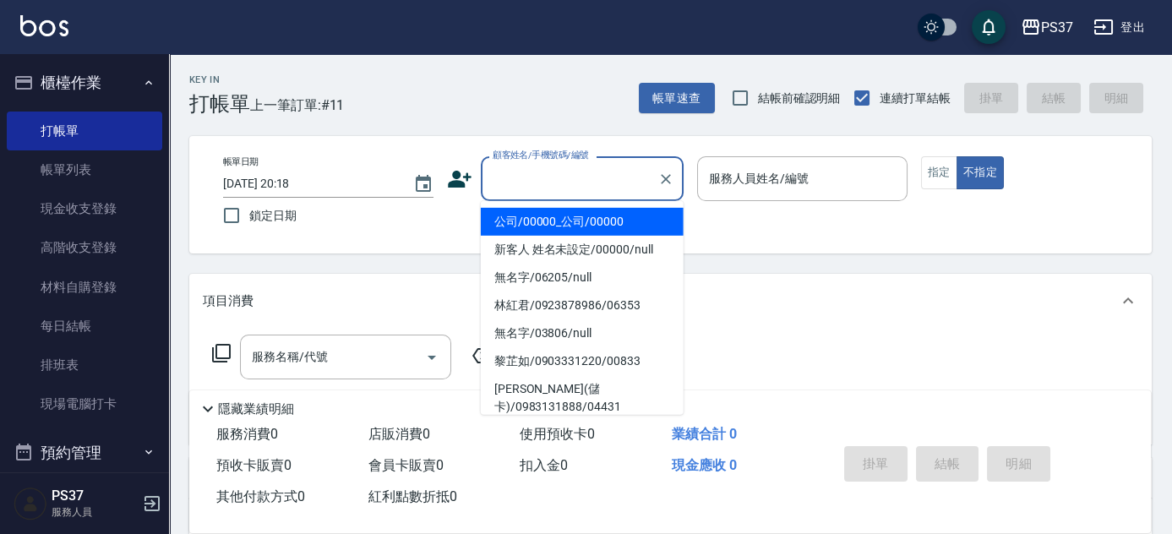
click at [570, 231] on li "公司/00000_公司/00000" at bounding box center [582, 222] width 203 height 28
type input "公司/00000_公司/00000"
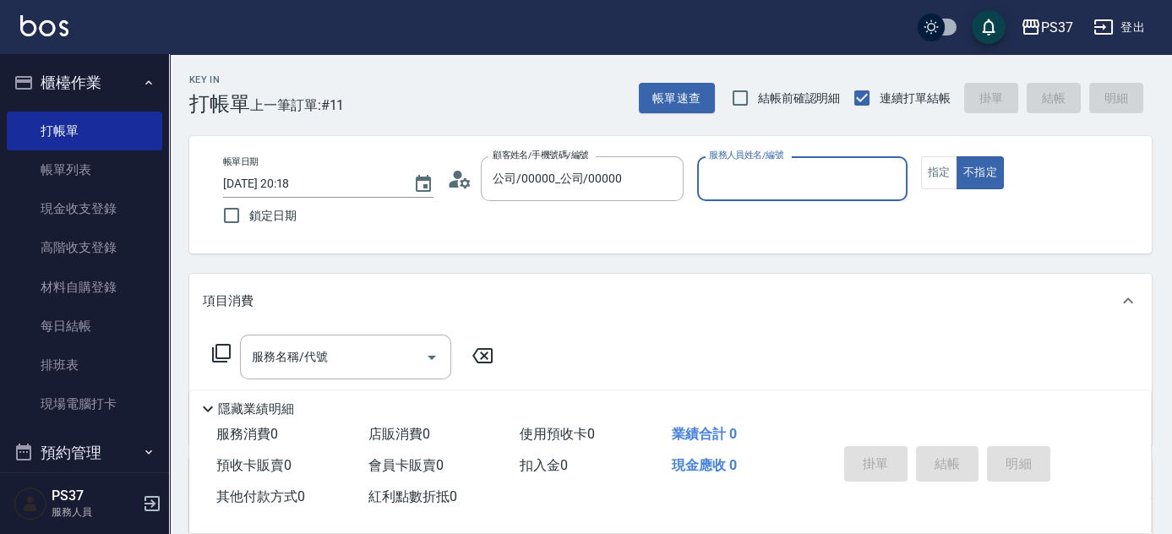
click at [781, 188] on input "服務人員姓名/編號" at bounding box center [802, 179] width 195 height 30
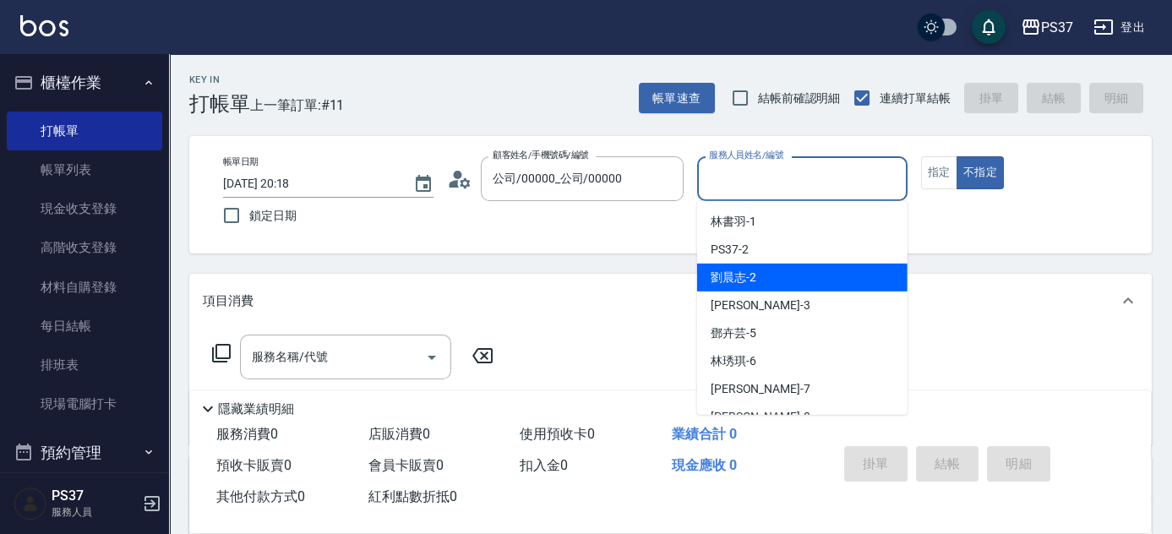
click at [793, 266] on div "劉晨志 -2" at bounding box center [802, 278] width 210 height 28
type input "劉晨志-2"
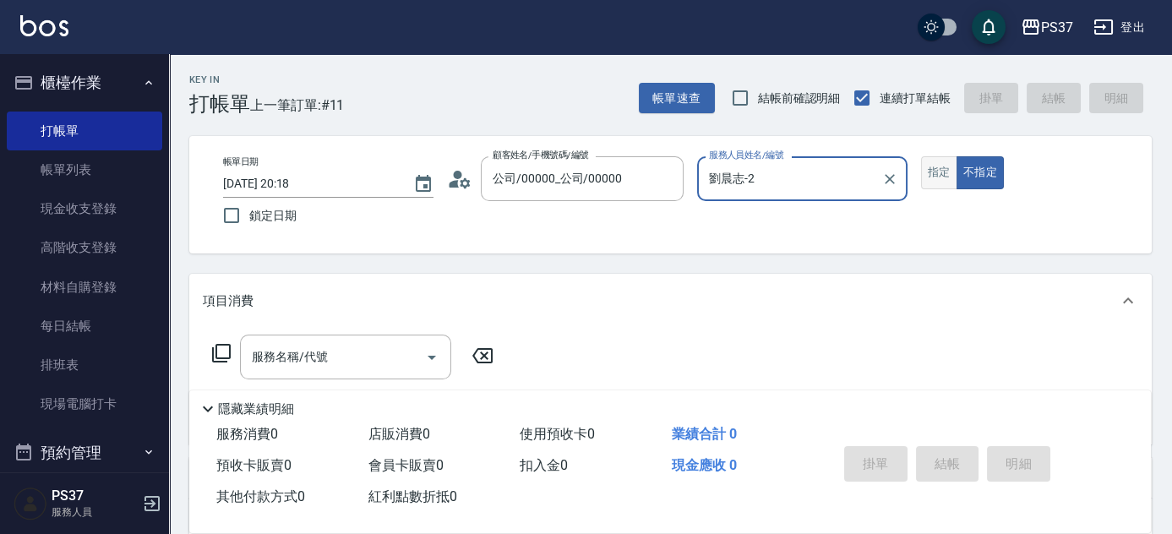
click at [929, 177] on button "指定" at bounding box center [939, 172] width 36 height 33
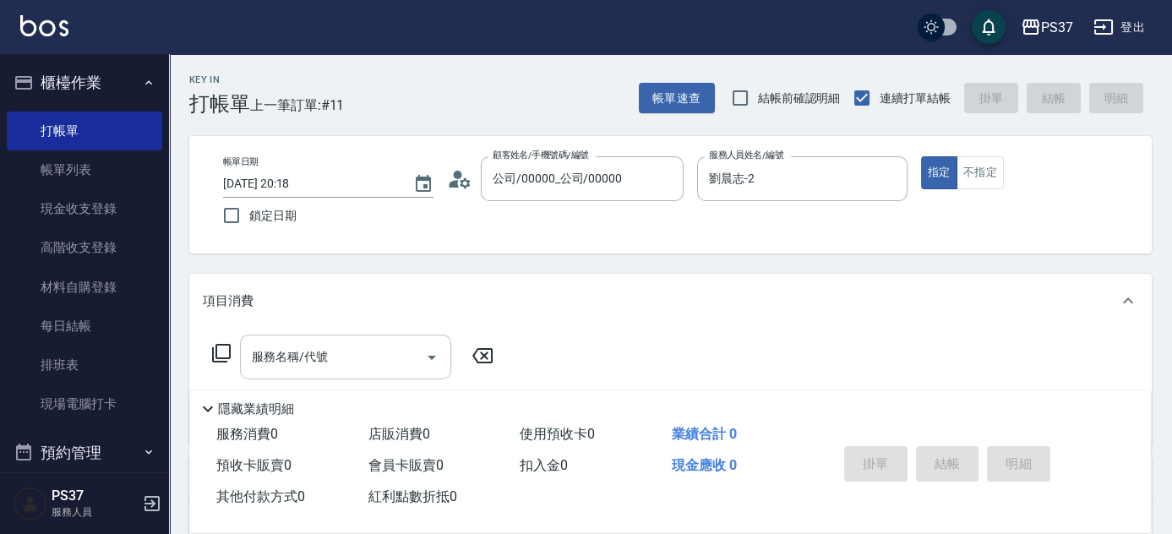
drag, startPoint x: 344, startPoint y: 360, endPoint x: 358, endPoint y: 341, distance: 24.2
click at [344, 361] on input "服務名稱/代號" at bounding box center [333, 357] width 171 height 30
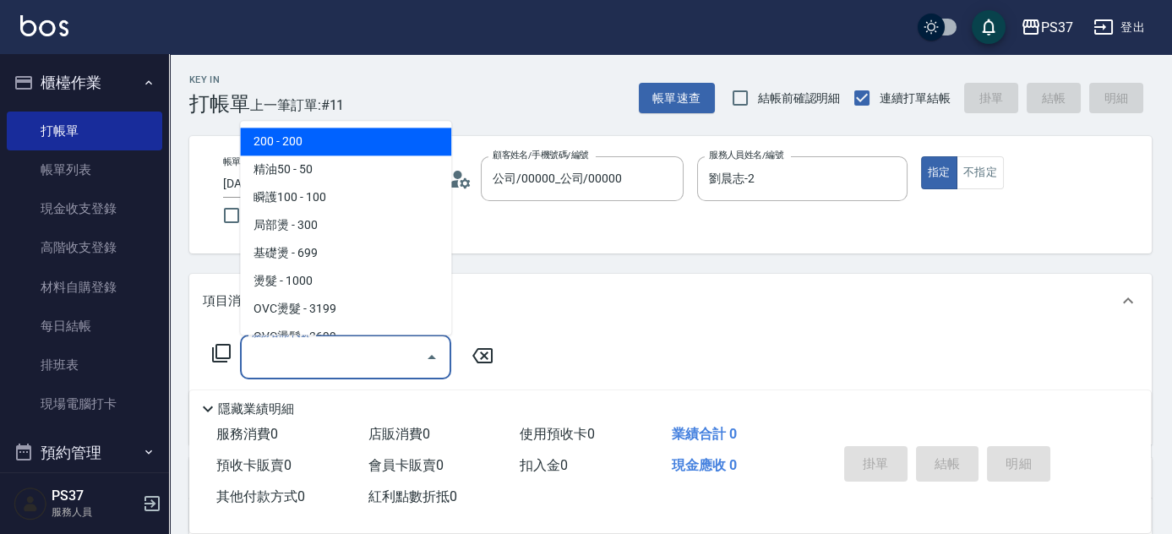
click at [337, 145] on span "200 - 200" at bounding box center [345, 142] width 211 height 28
type input "200(111)"
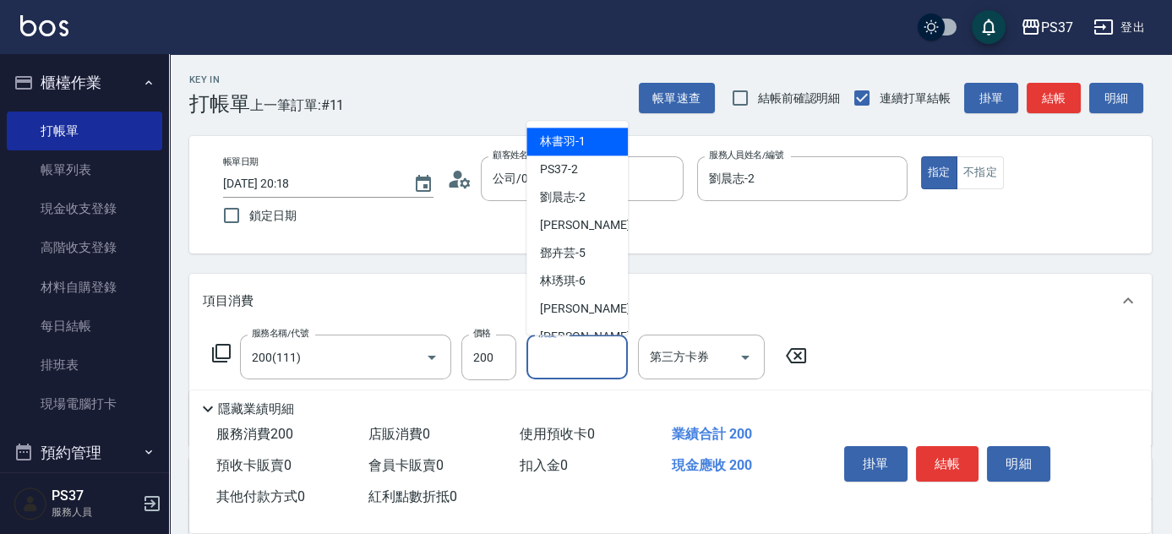
click at [586, 358] on input "洗髮-1" at bounding box center [577, 357] width 86 height 30
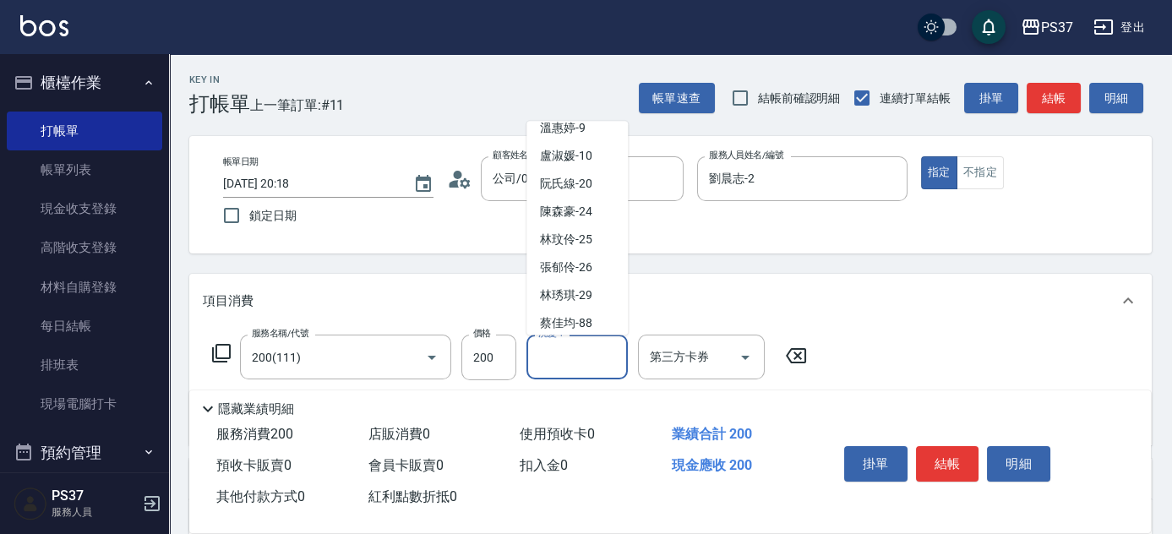
scroll to position [273, 0]
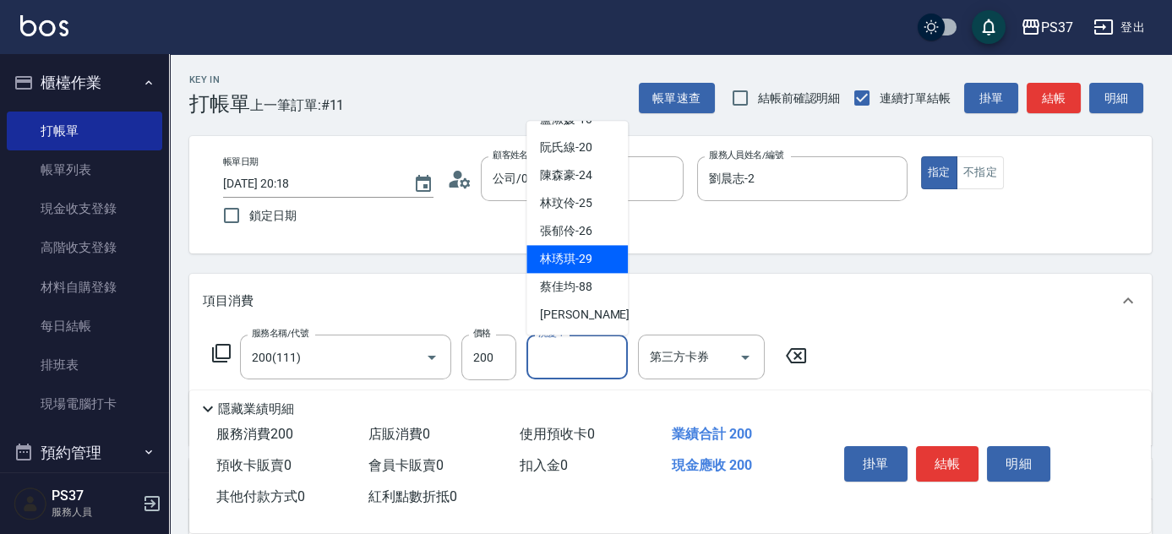
click at [593, 260] on div "林琇琪 -29" at bounding box center [577, 260] width 101 height 28
type input "林琇琪-29"
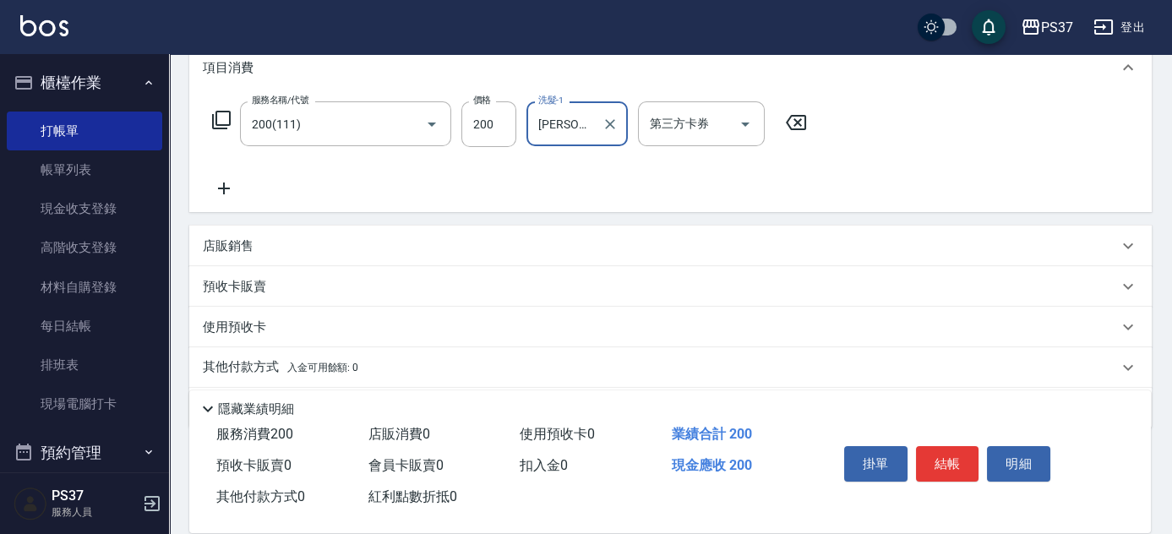
scroll to position [288, 0]
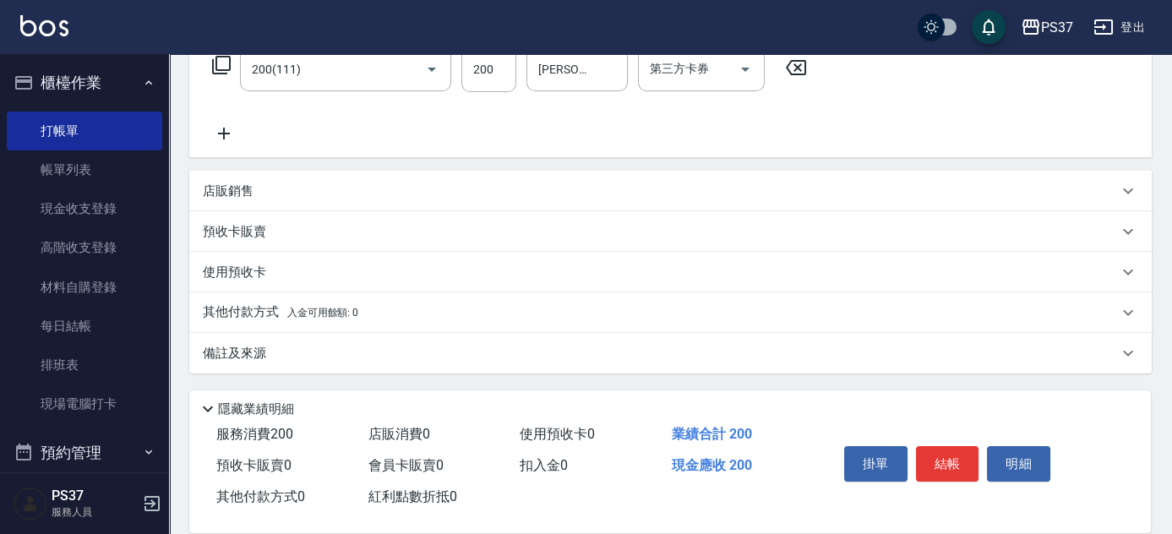
click at [226, 127] on icon at bounding box center [224, 133] width 42 height 20
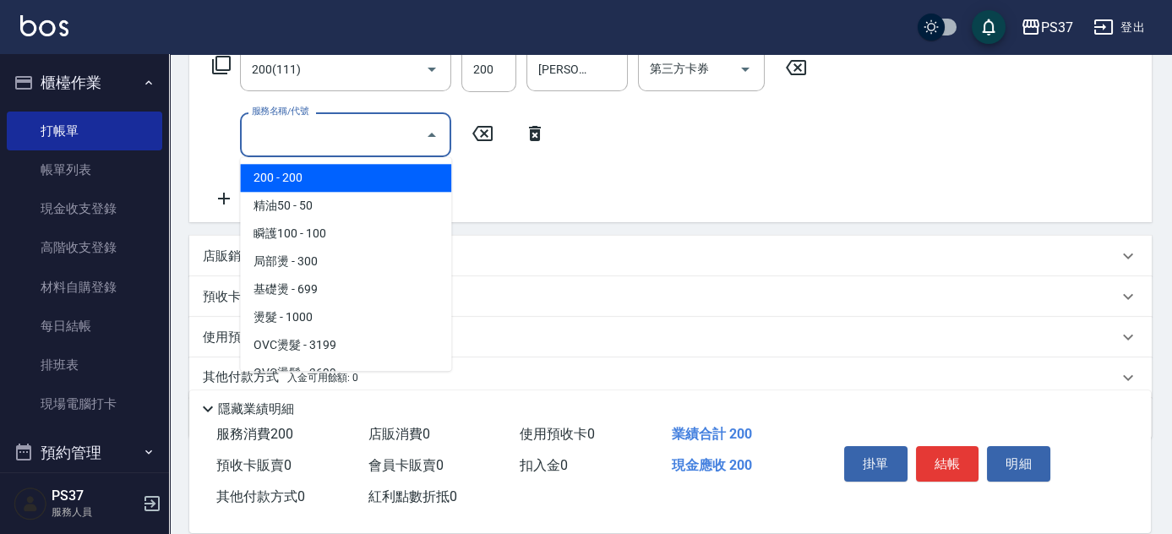
click at [273, 137] on input "服務名稱/代號" at bounding box center [333, 135] width 171 height 30
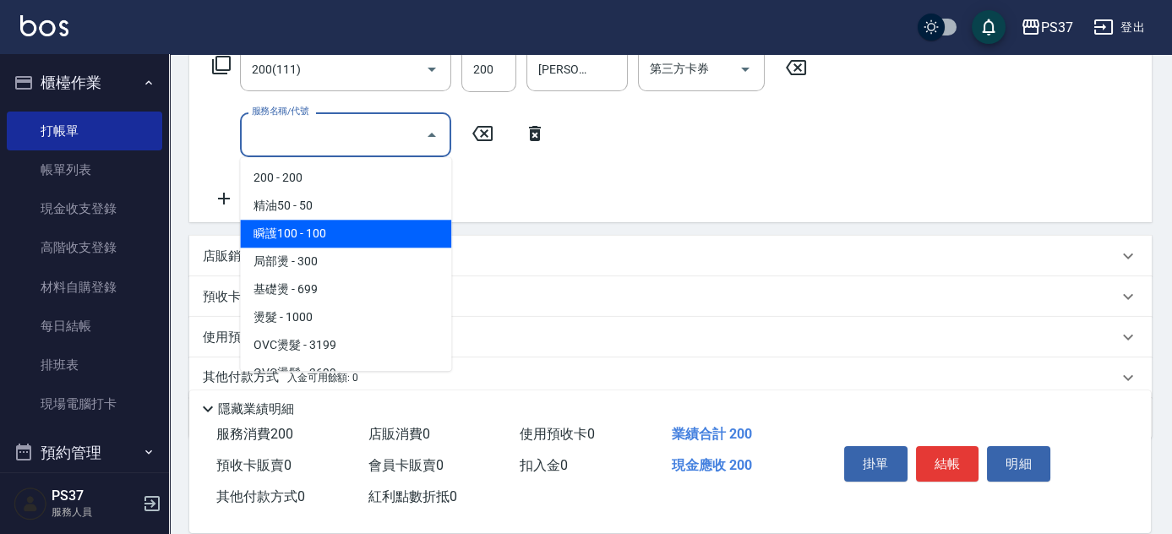
drag, startPoint x: 329, startPoint y: 227, endPoint x: 340, endPoint y: 219, distance: 13.4
click at [330, 227] on span "瞬護100 - 100" at bounding box center [345, 234] width 211 height 28
type input "瞬護100(113)"
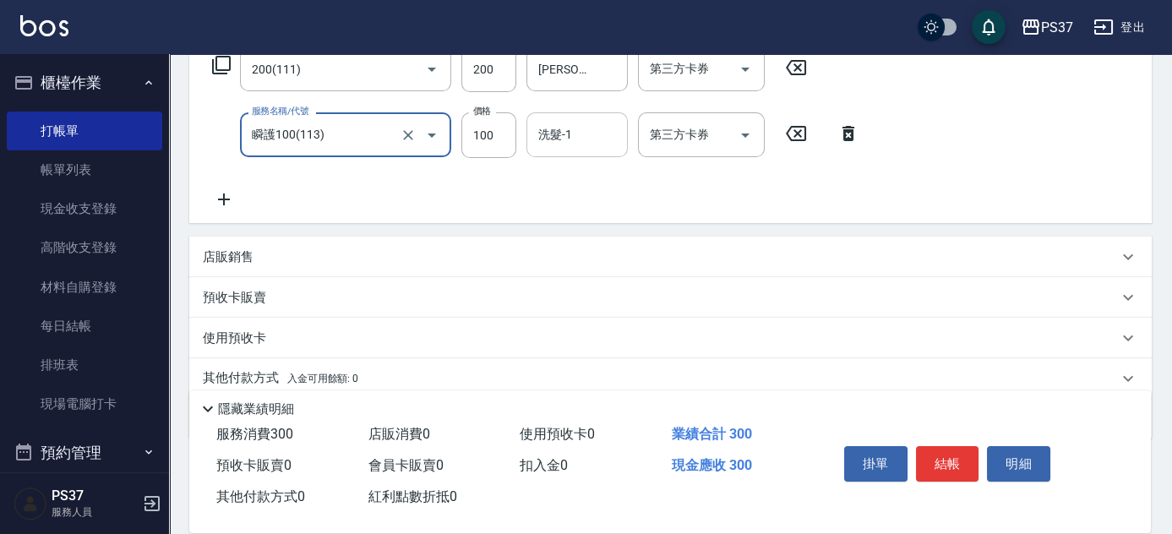
click at [598, 138] on input "洗髮-1" at bounding box center [577, 135] width 86 height 30
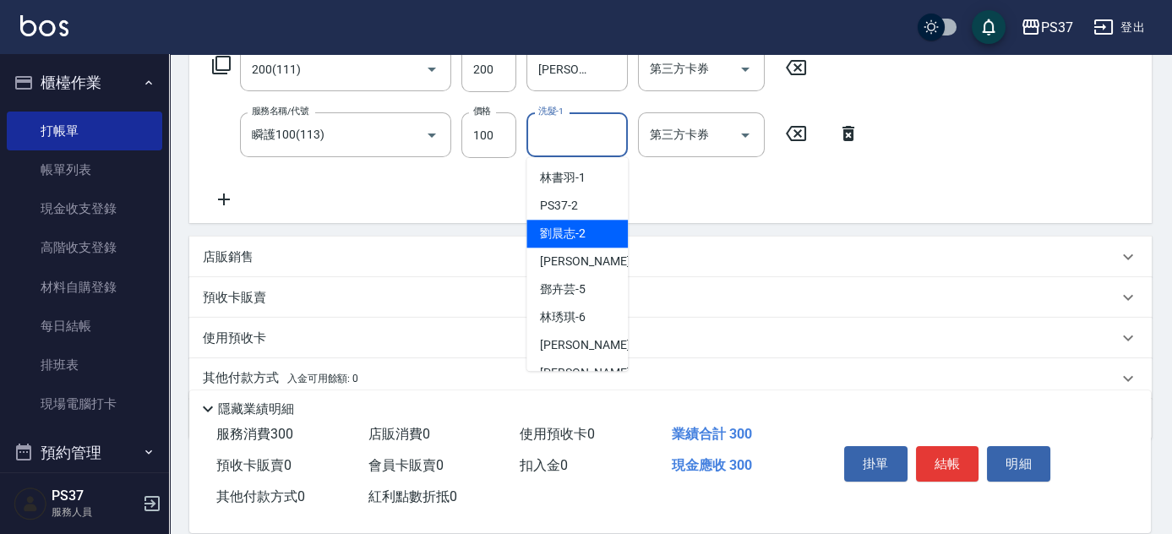
click at [586, 232] on div "劉晨志 -2" at bounding box center [577, 234] width 101 height 28
type input "劉晨志-2"
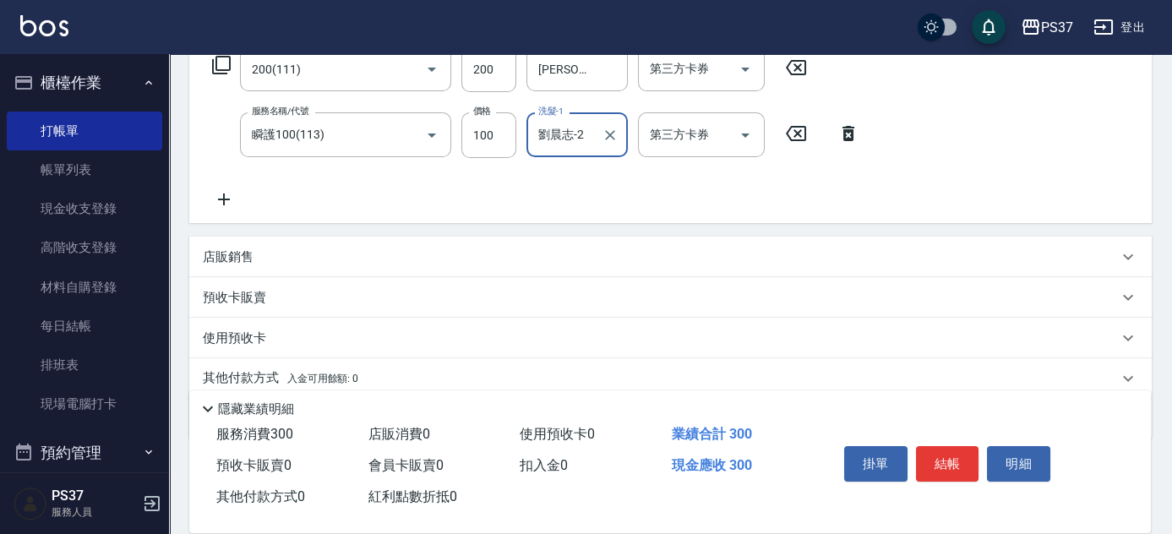
click at [232, 199] on icon at bounding box center [224, 199] width 42 height 20
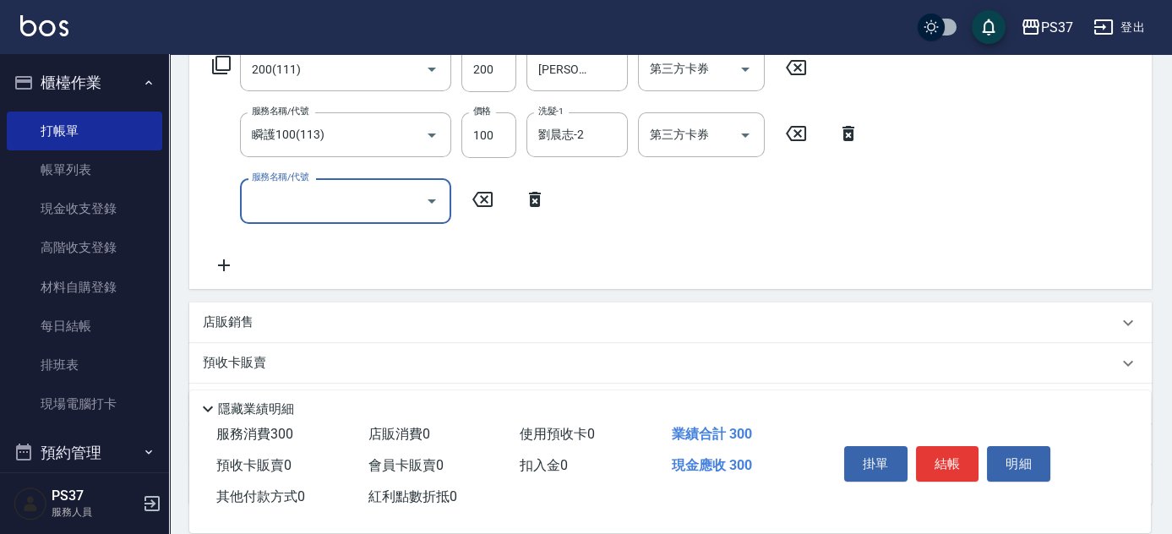
click at [321, 203] on input "服務名稱/代號" at bounding box center [333, 201] width 171 height 30
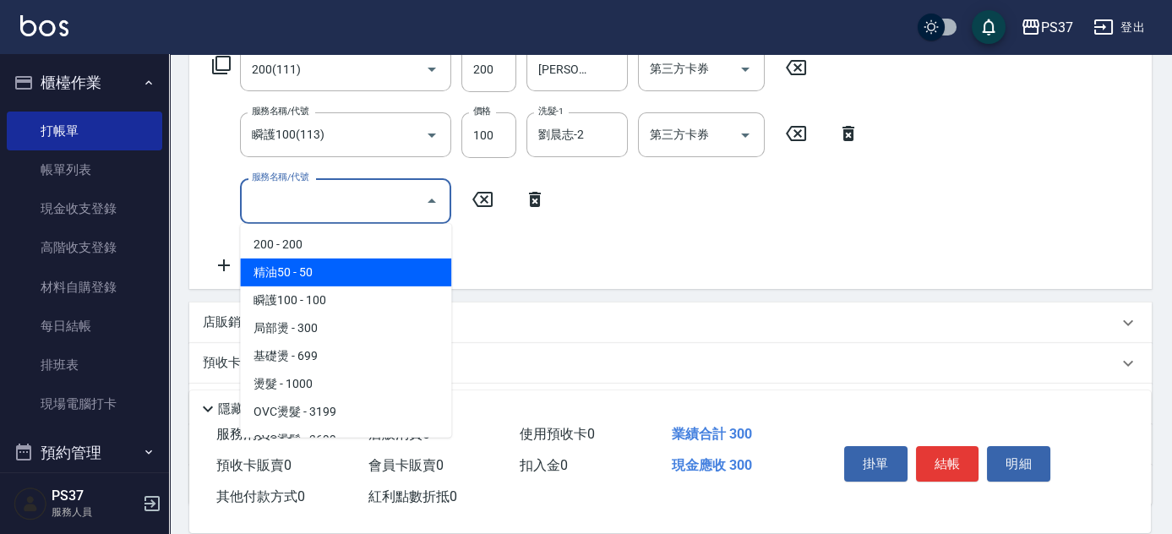
click at [352, 279] on span "精油50 - 50" at bounding box center [345, 273] width 211 height 28
type input "精油50(112)"
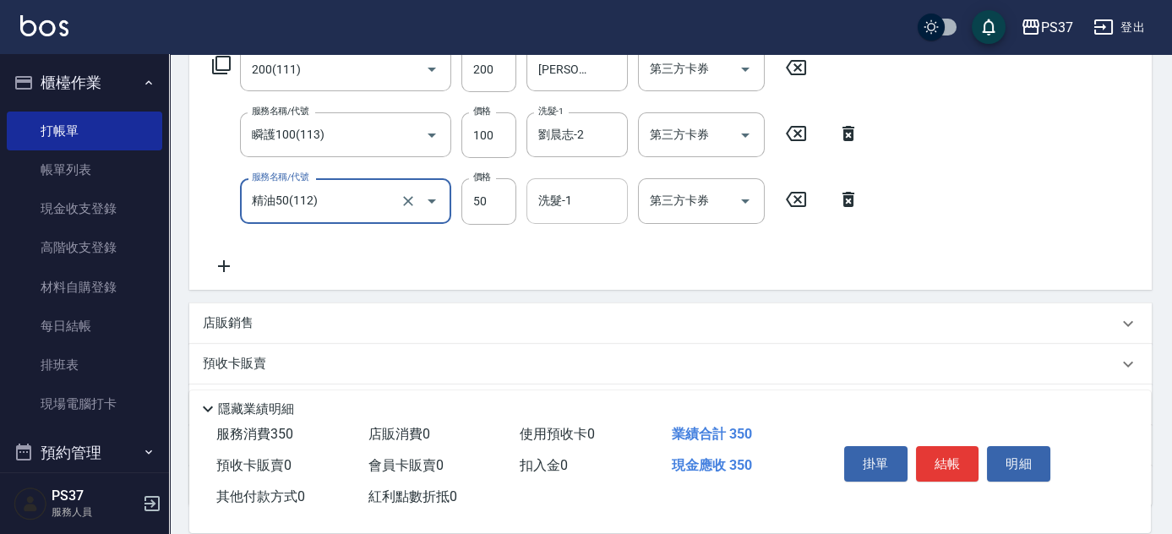
click at [571, 207] on input "洗髮-1" at bounding box center [577, 201] width 86 height 30
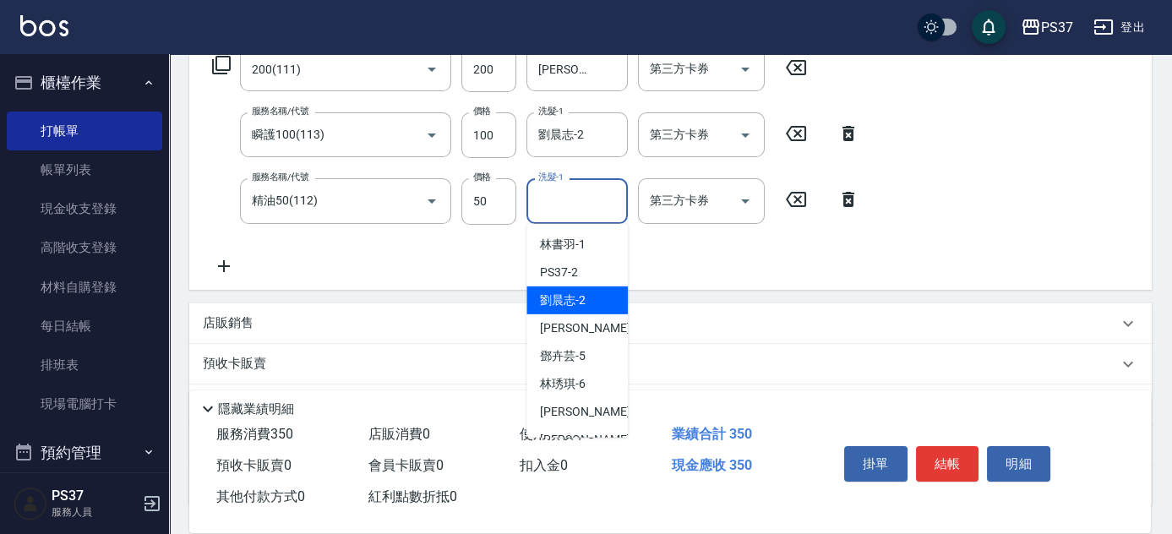
click at [587, 300] on div "劉晨志 -2" at bounding box center [577, 301] width 101 height 28
type input "劉晨志-2"
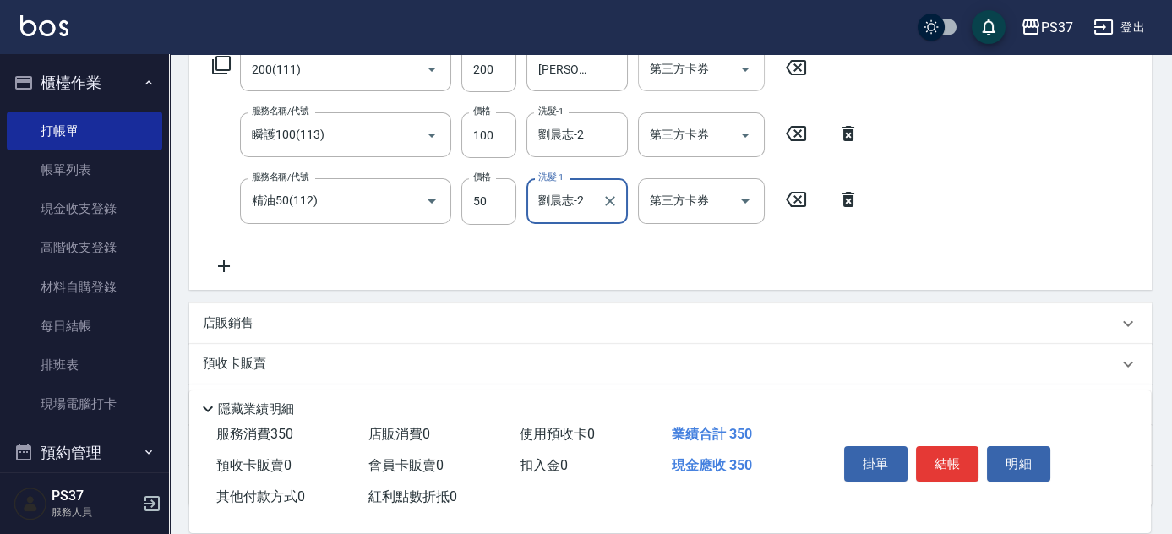
click at [751, 76] on icon "Open" at bounding box center [745, 69] width 20 height 20
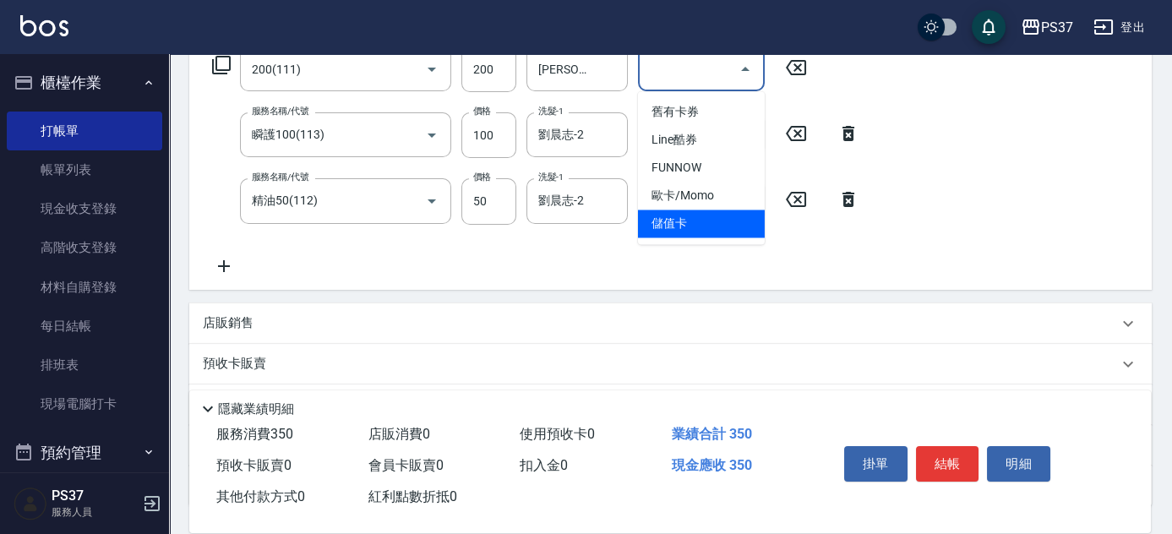
click at [711, 229] on span "儲值卡" at bounding box center [701, 224] width 127 height 28
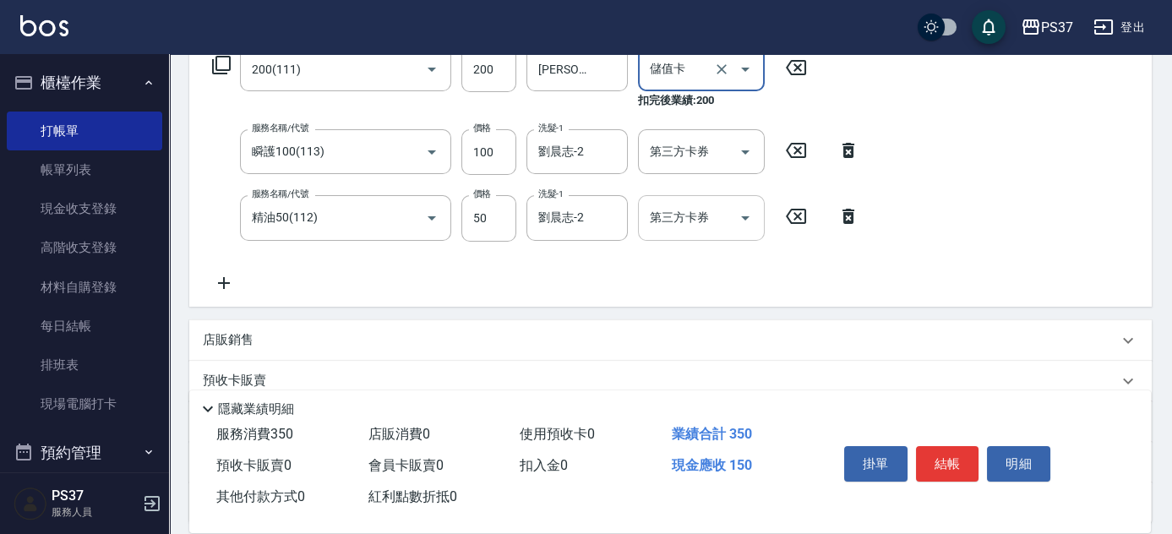
type input "儲值卡"
click at [745, 153] on icon "Open" at bounding box center [745, 152] width 8 height 4
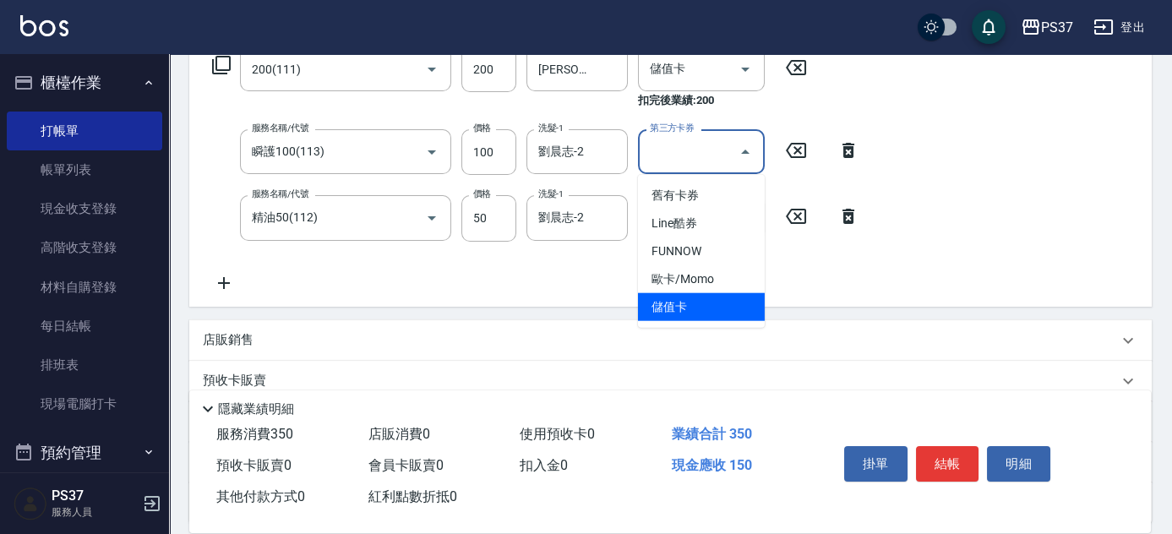
click at [714, 295] on span "儲值卡" at bounding box center [701, 307] width 127 height 28
type input "儲值卡"
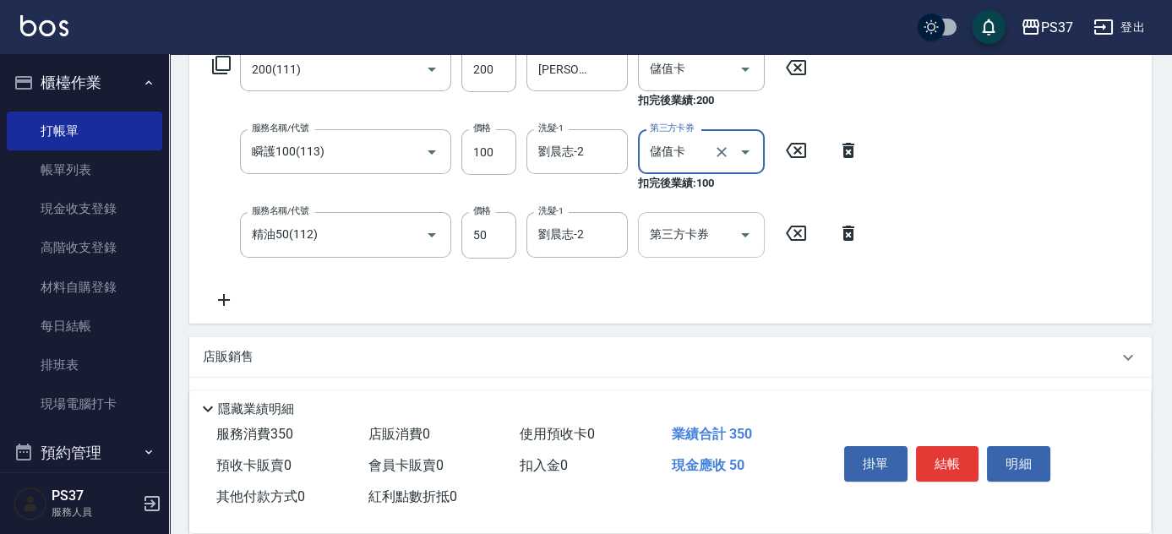
click at [752, 233] on icon "Open" at bounding box center [745, 235] width 20 height 20
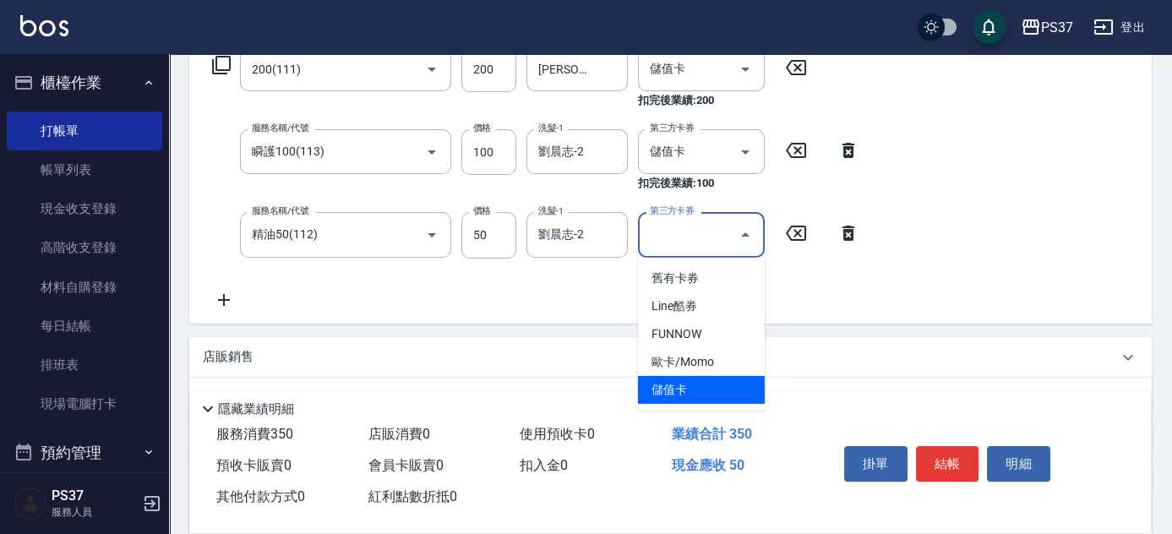
click at [736, 392] on span "儲值卡" at bounding box center [701, 390] width 127 height 28
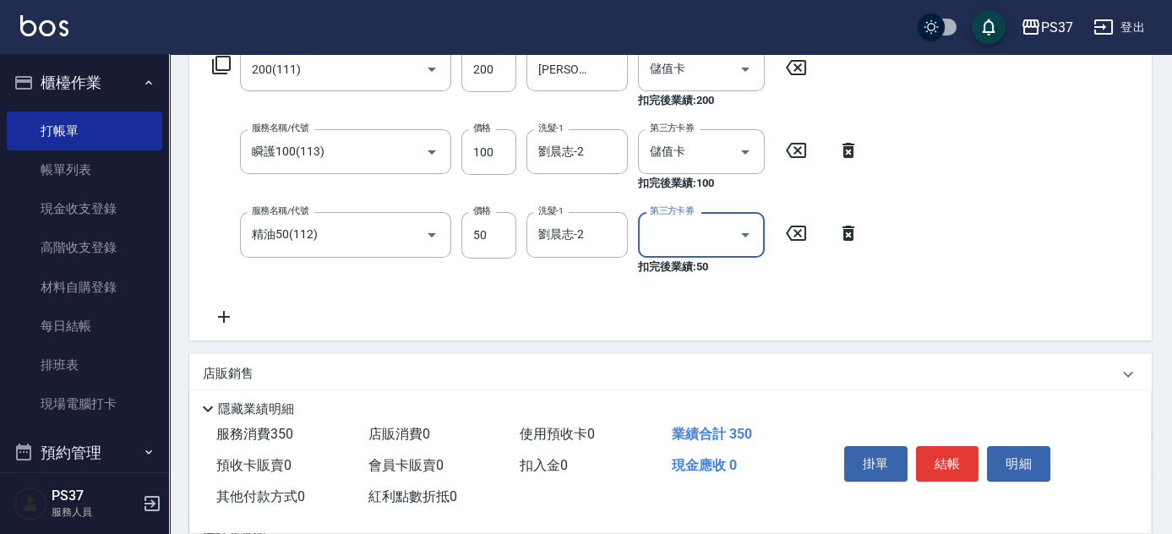
type input "儲值卡"
click at [948, 461] on button "結帳" at bounding box center [947, 463] width 63 height 35
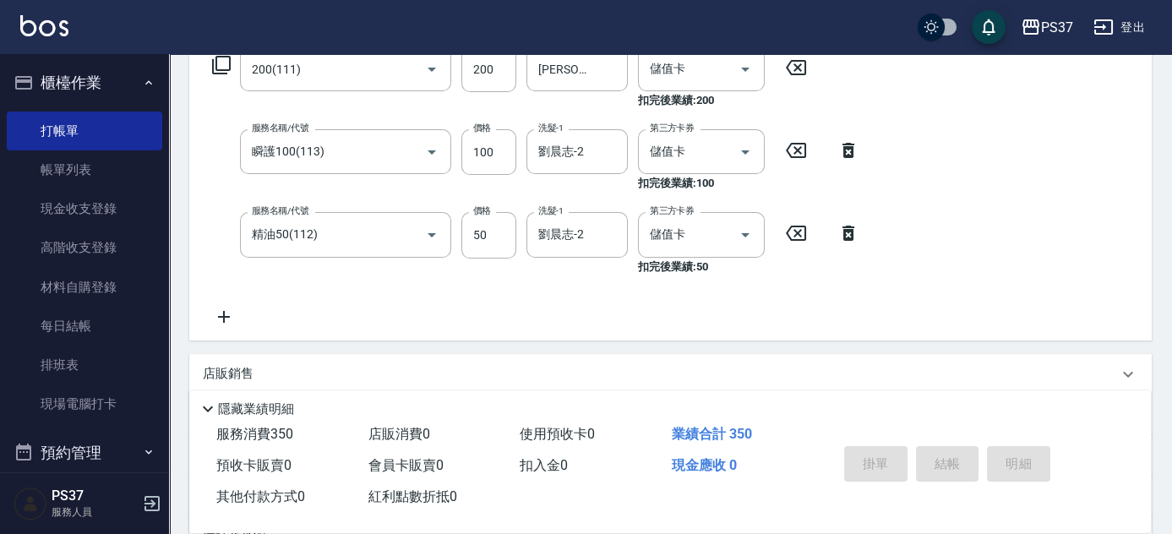
type input "2025/08/15 20:19"
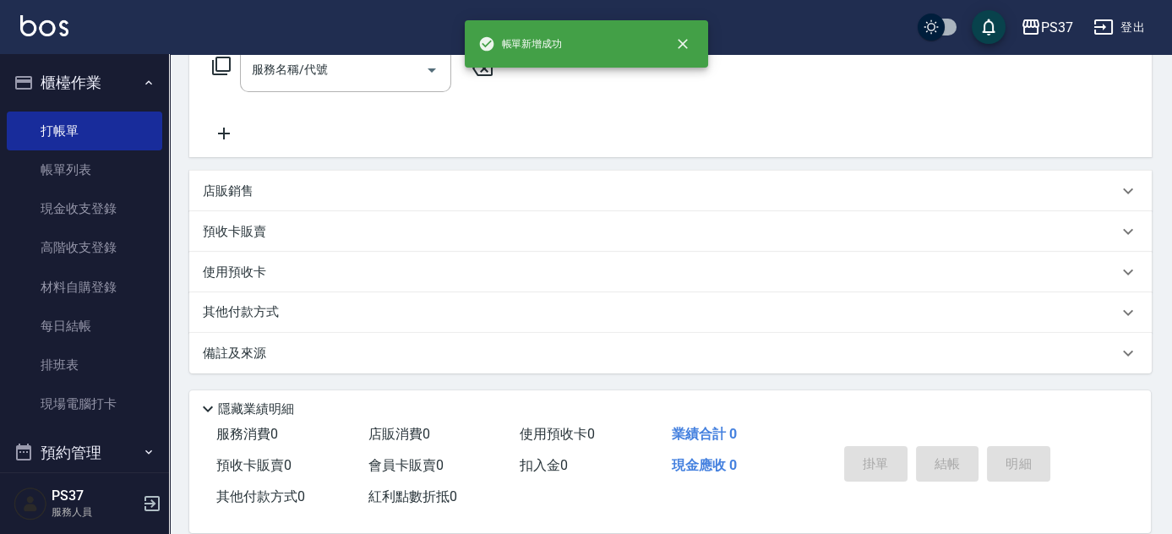
scroll to position [0, 0]
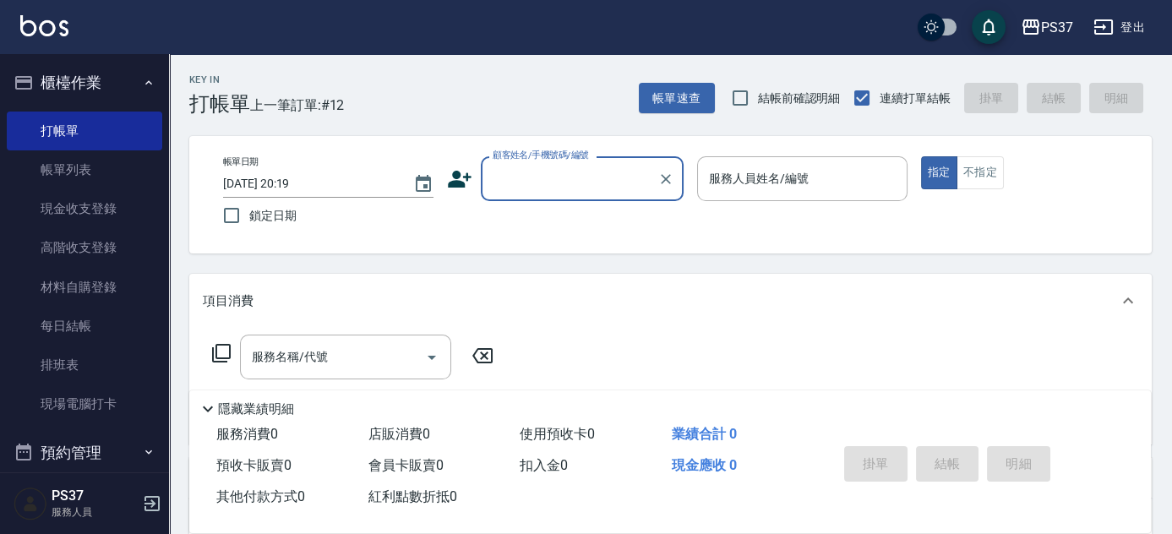
click at [557, 173] on input "顧客姓名/手機號碼/編號" at bounding box center [570, 179] width 162 height 30
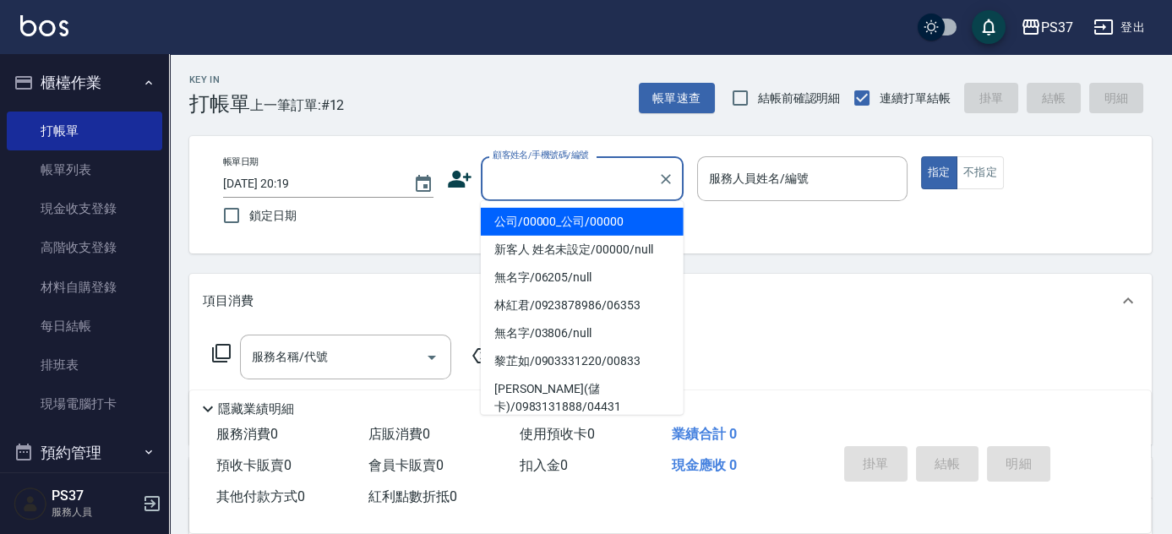
click at [565, 211] on li "公司/00000_公司/00000" at bounding box center [582, 222] width 203 height 28
type input "公司/00000_公司/00000"
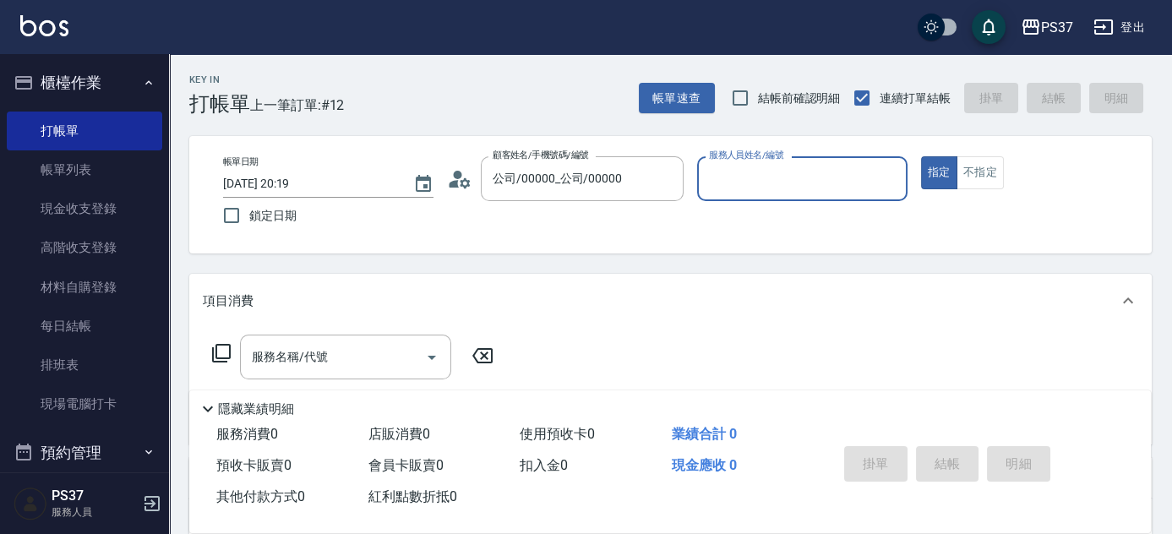
click at [770, 175] on input "服務人員姓名/編號" at bounding box center [802, 179] width 195 height 30
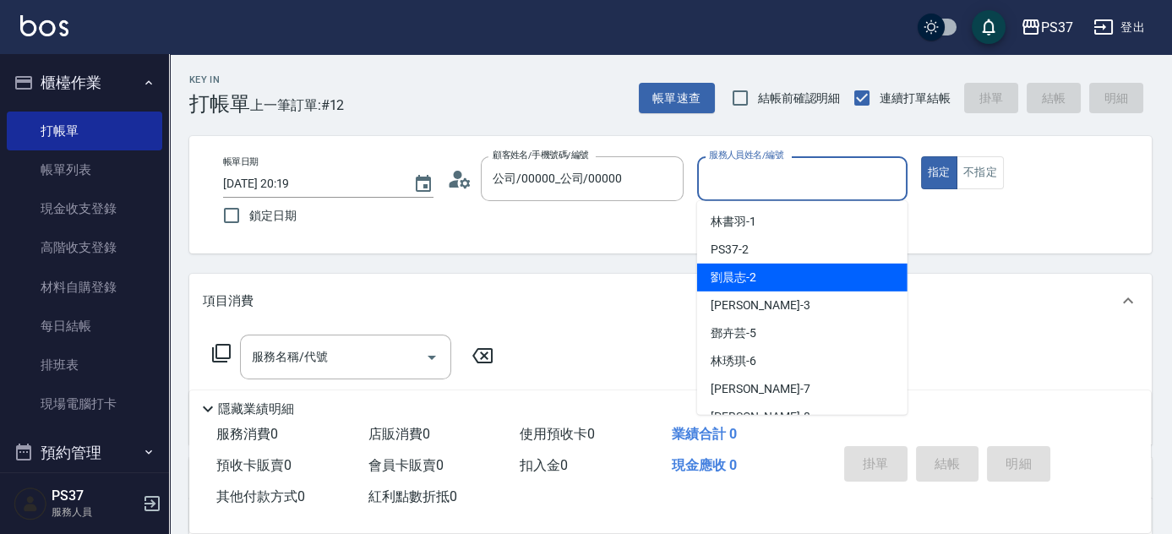
click at [782, 274] on div "劉晨志 -2" at bounding box center [802, 278] width 210 height 28
type input "劉晨志-2"
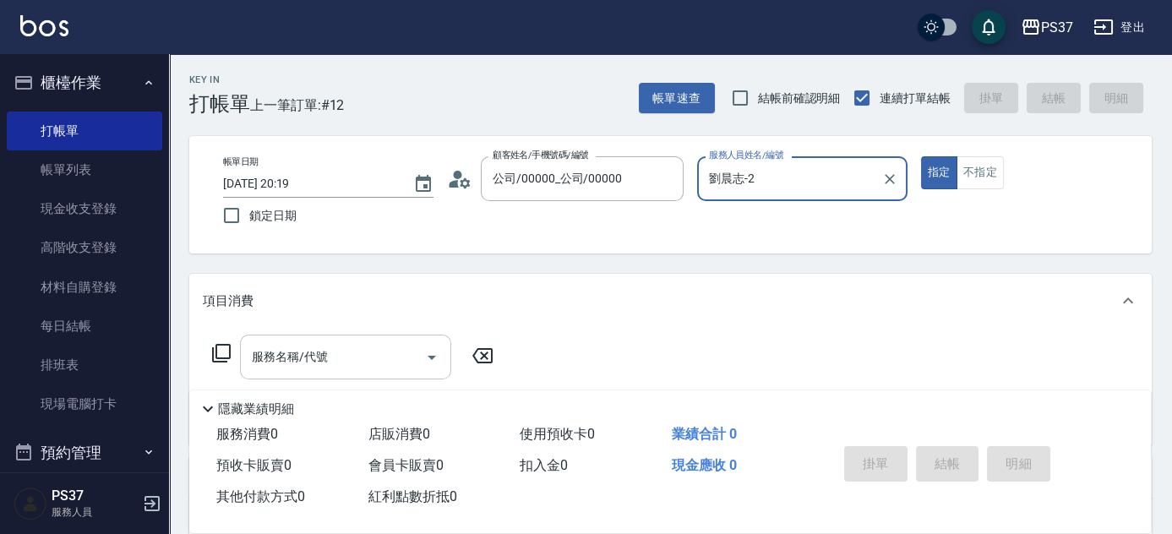
click at [342, 351] on input "服務名稱/代號" at bounding box center [333, 357] width 171 height 30
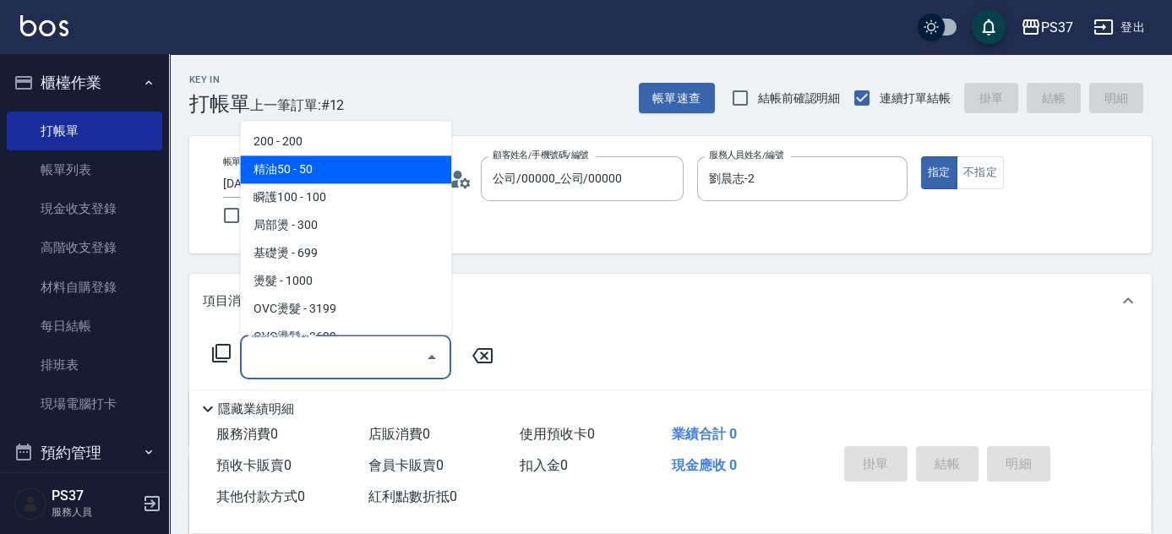
click at [336, 151] on span "200 - 200" at bounding box center [345, 142] width 211 height 28
type input "200(111)"
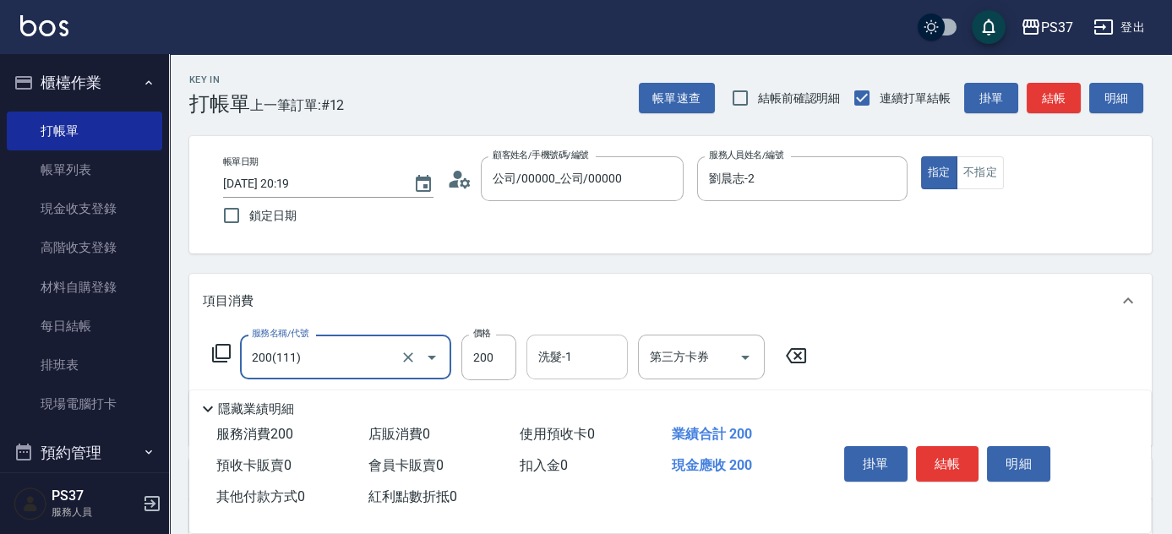
click at [579, 356] on input "洗髮-1" at bounding box center [577, 357] width 86 height 30
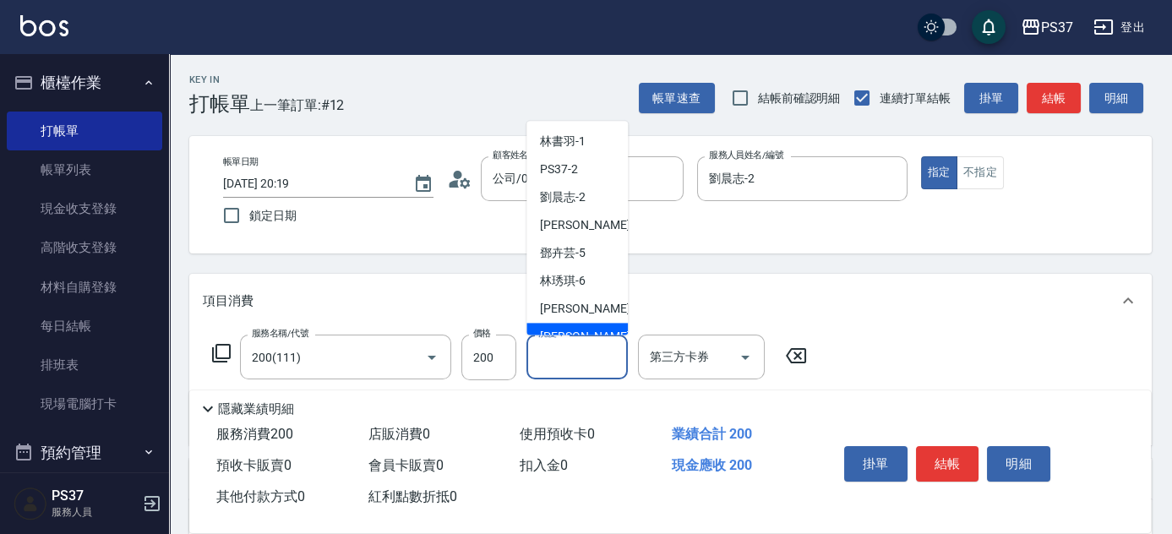
click at [586, 333] on div "徐雅娟 -8" at bounding box center [577, 338] width 101 height 28
type input "[PERSON_NAME]-8"
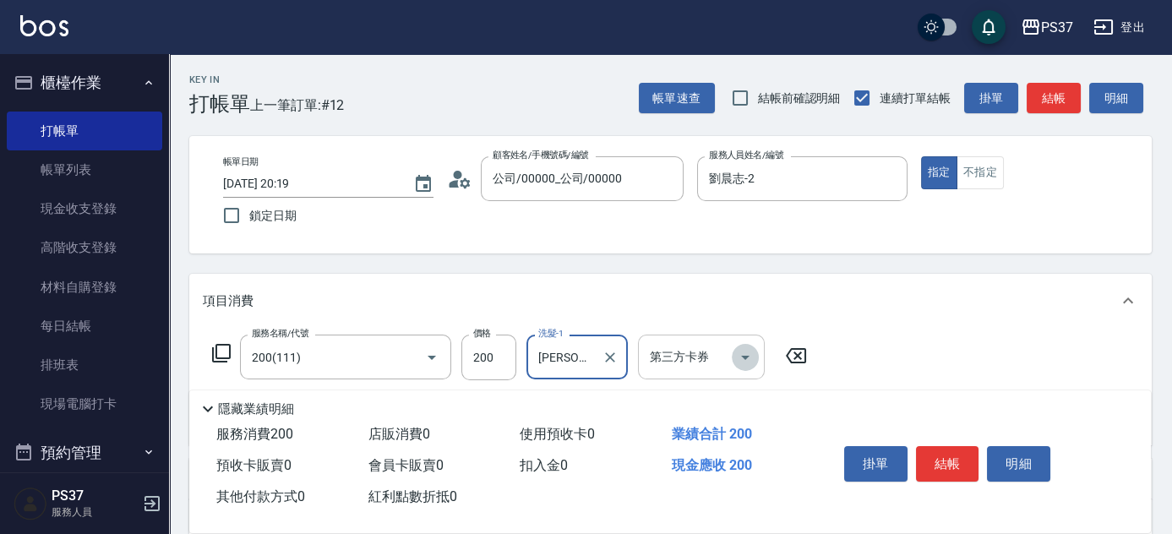
click at [749, 358] on icon "Open" at bounding box center [745, 357] width 20 height 20
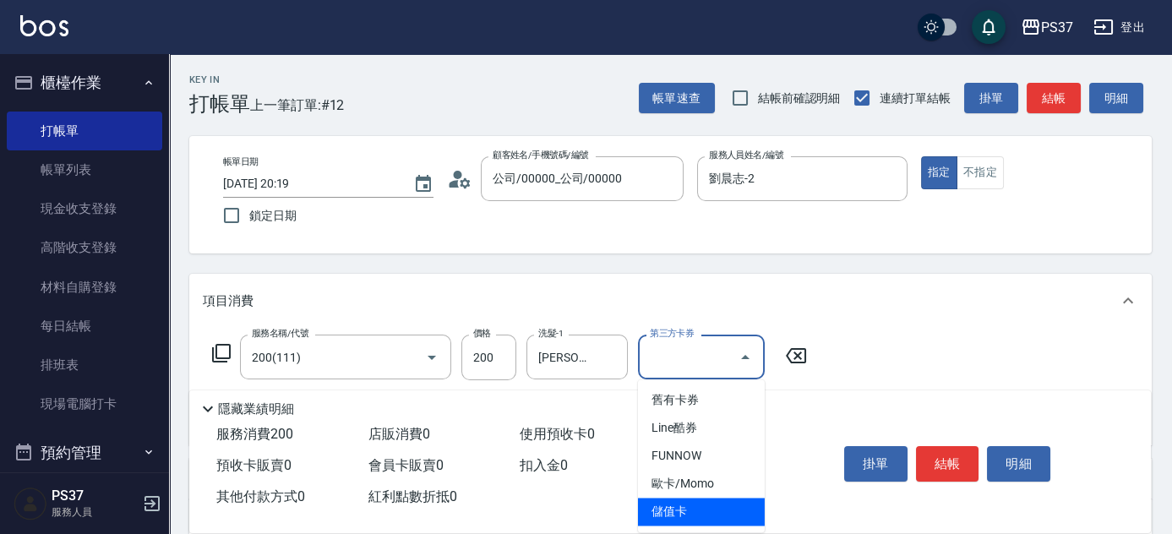
click at [752, 495] on span "歐卡/Momo" at bounding box center [701, 484] width 127 height 28
type input "歐卡/Momo"
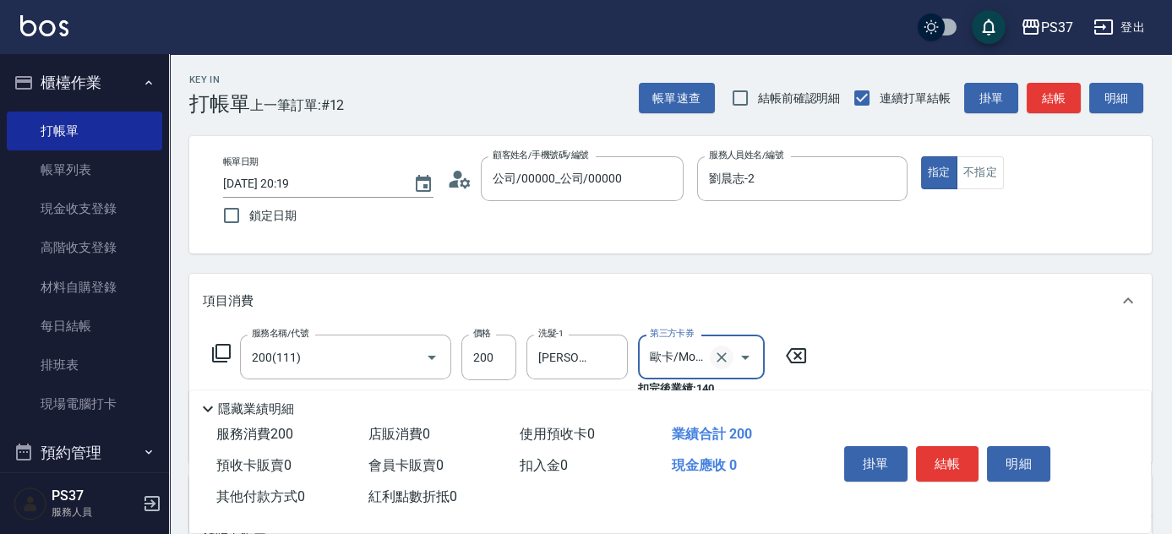
click at [724, 367] on button "Clear" at bounding box center [722, 358] width 24 height 24
click at [740, 360] on icon "Open" at bounding box center [745, 357] width 20 height 20
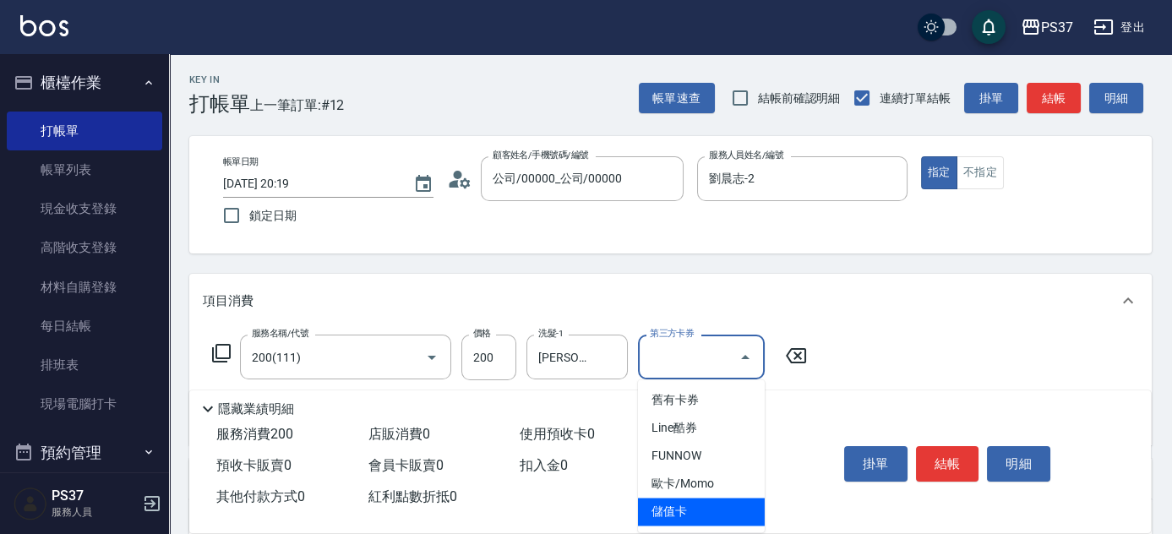
click at [730, 511] on span "儲值卡" at bounding box center [701, 512] width 127 height 28
type input "儲值卡"
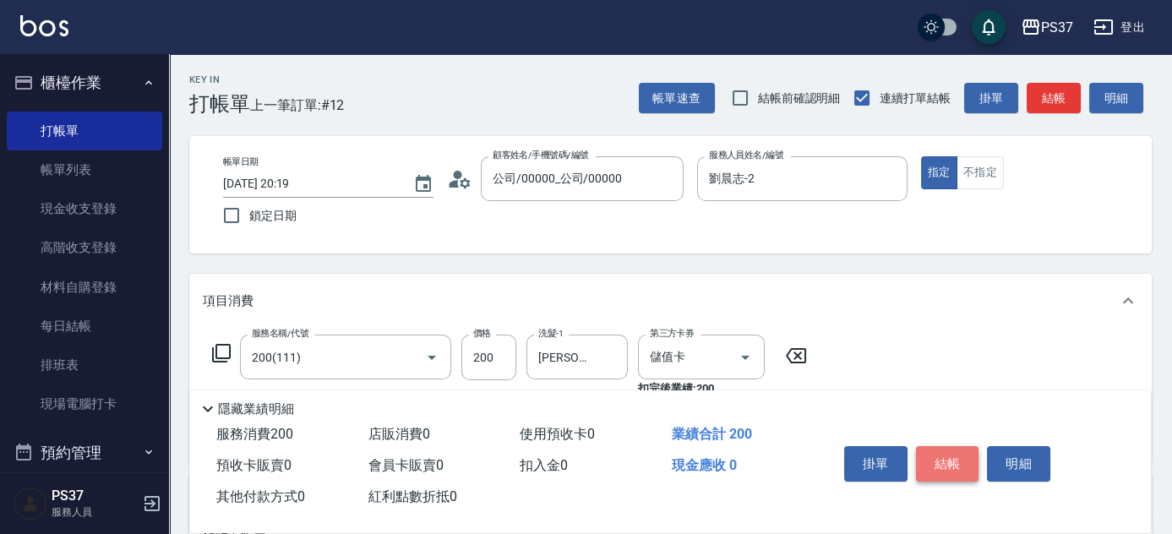
click at [949, 465] on button "結帳" at bounding box center [947, 463] width 63 height 35
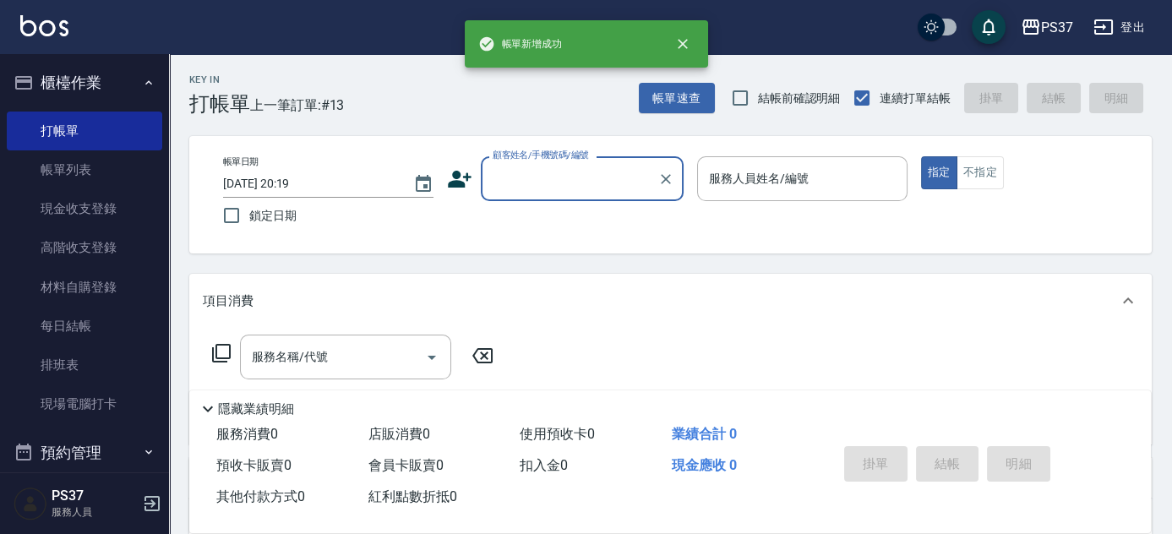
click at [582, 177] on input "顧客姓名/手機號碼/編號" at bounding box center [570, 179] width 162 height 30
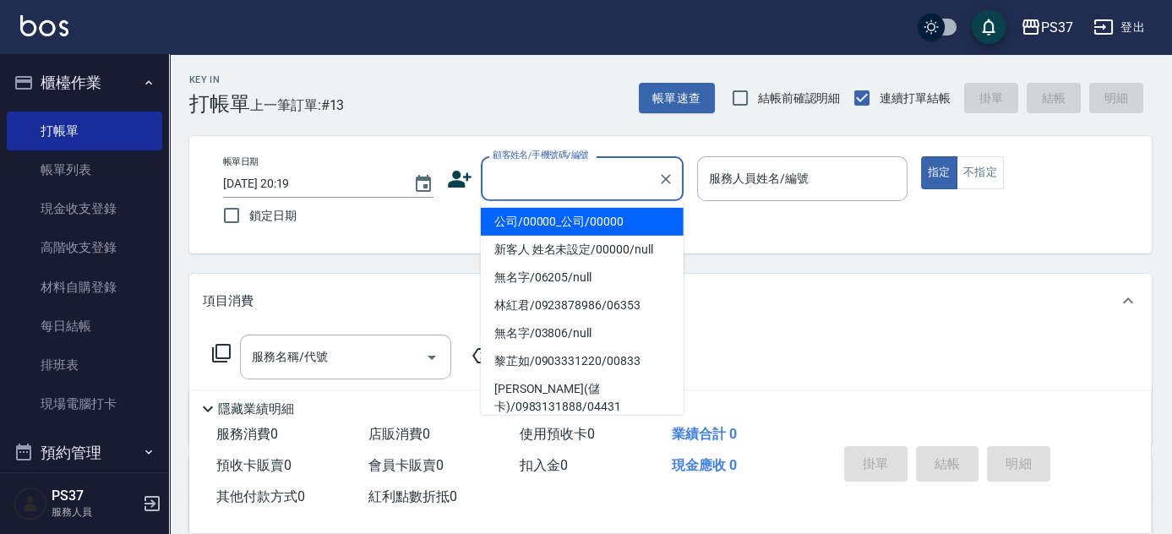
click at [586, 224] on li "公司/00000_公司/00000" at bounding box center [582, 222] width 203 height 28
type input "公司/00000_公司/00000"
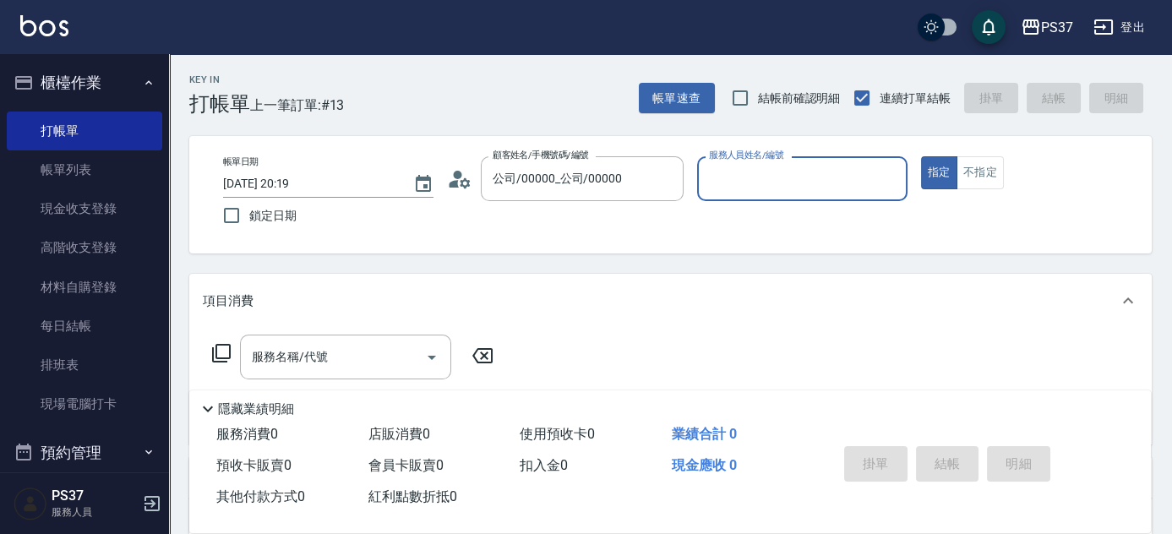
click at [735, 195] on div "服務人員姓名/編號" at bounding box center [802, 178] width 210 height 45
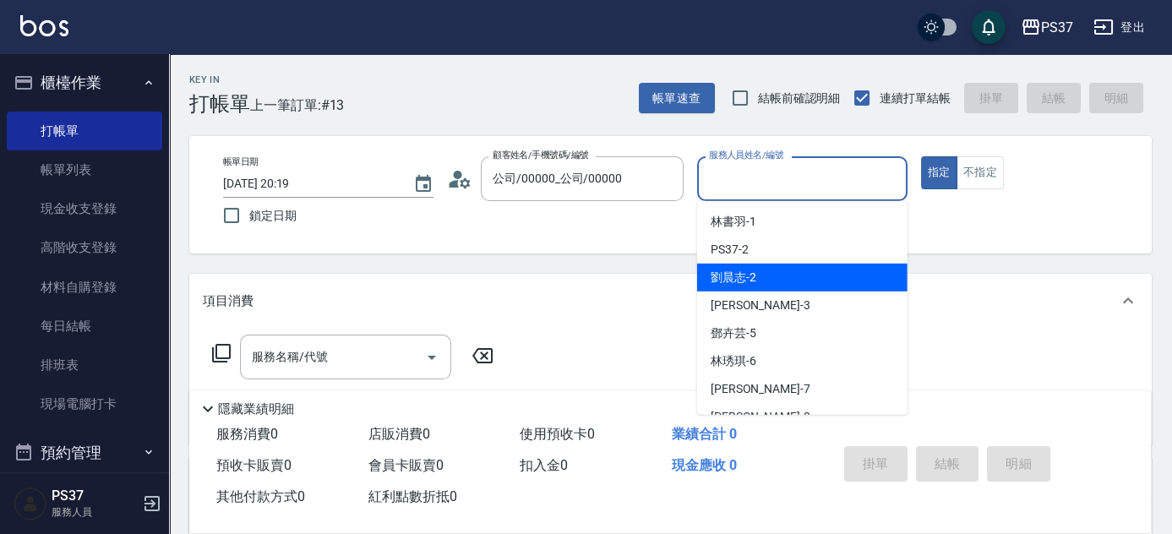
click at [764, 267] on div "劉晨志 -2" at bounding box center [802, 278] width 210 height 28
type input "劉晨志-2"
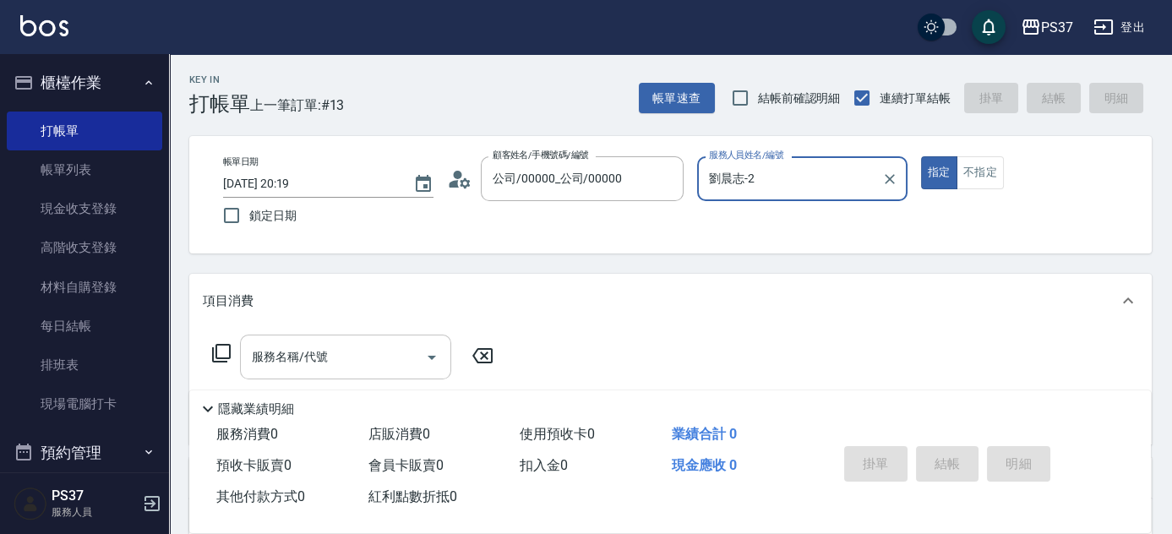
click at [367, 351] on input "服務名稱/代號" at bounding box center [333, 357] width 171 height 30
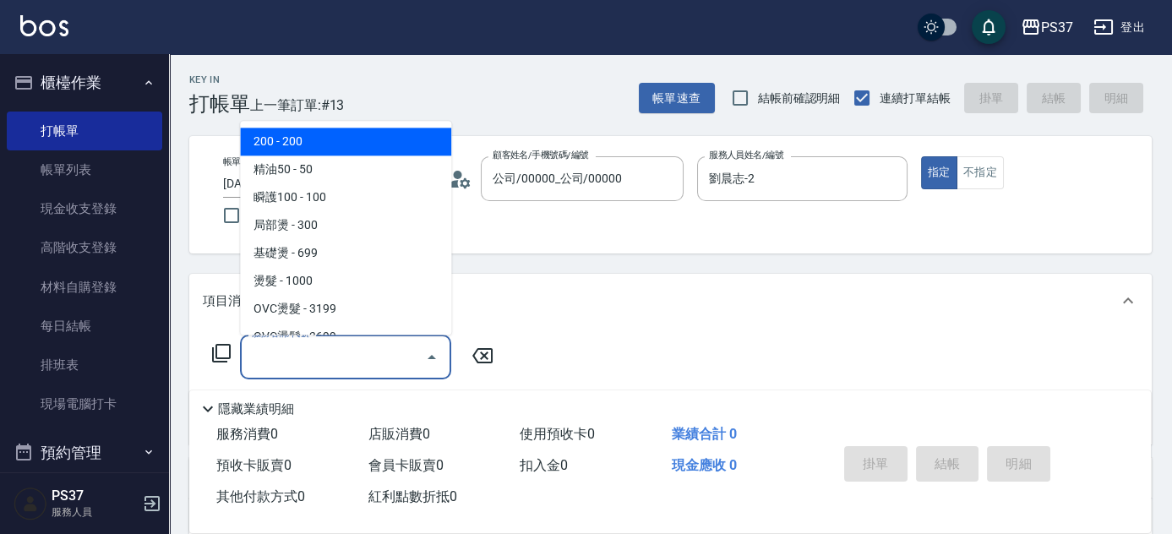
click at [330, 150] on span "200 - 200" at bounding box center [345, 142] width 211 height 28
type input "200(111)"
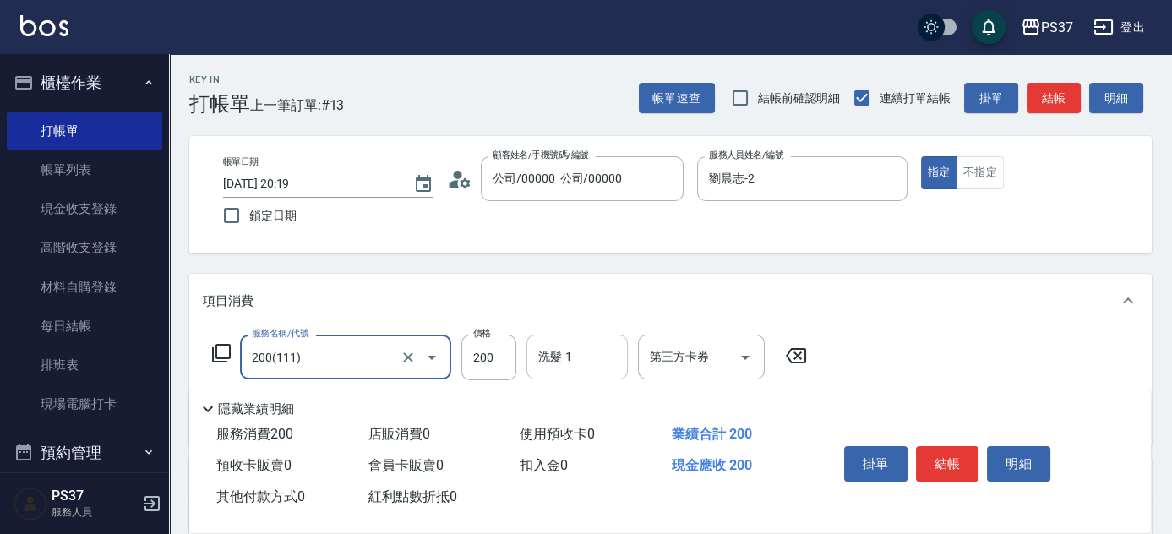
click at [586, 347] on input "洗髮-1" at bounding box center [577, 357] width 86 height 30
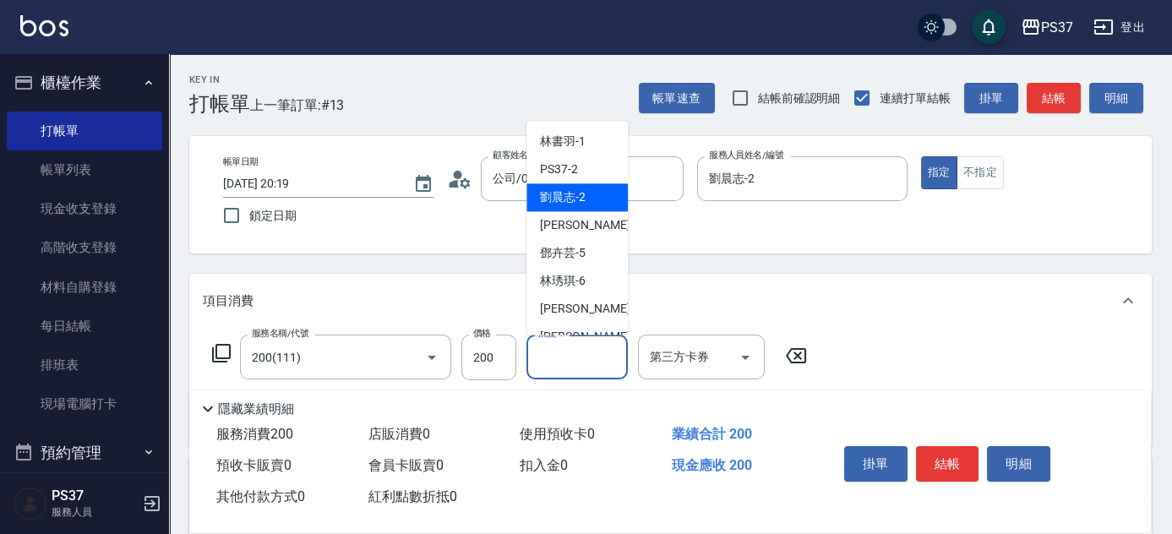
click at [570, 192] on span "劉晨志 -2" at bounding box center [563, 198] width 46 height 18
type input "劉晨志-2"
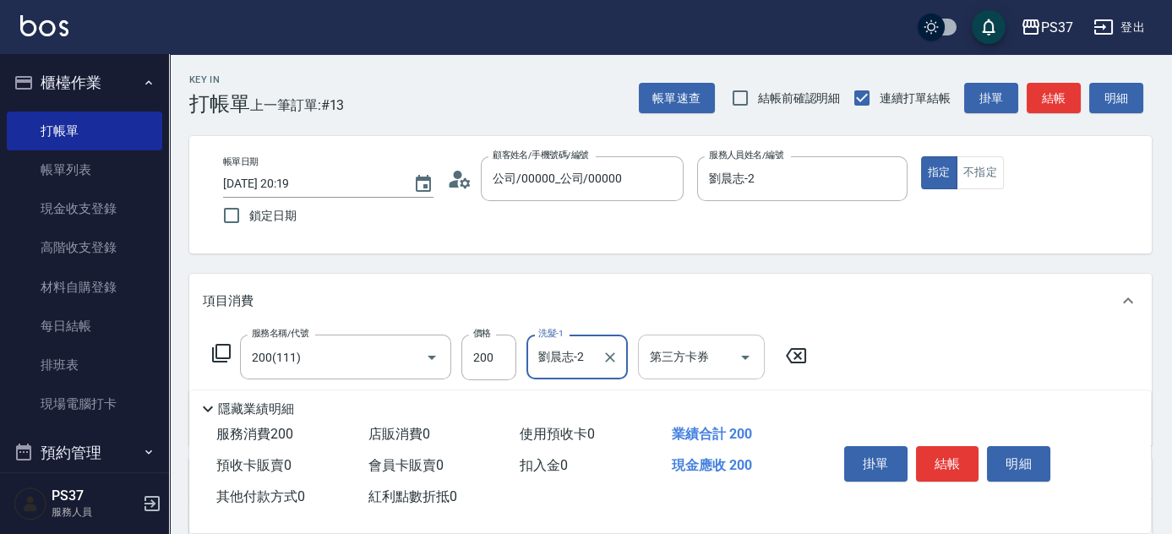
click at [738, 356] on icon "Open" at bounding box center [745, 357] width 20 height 20
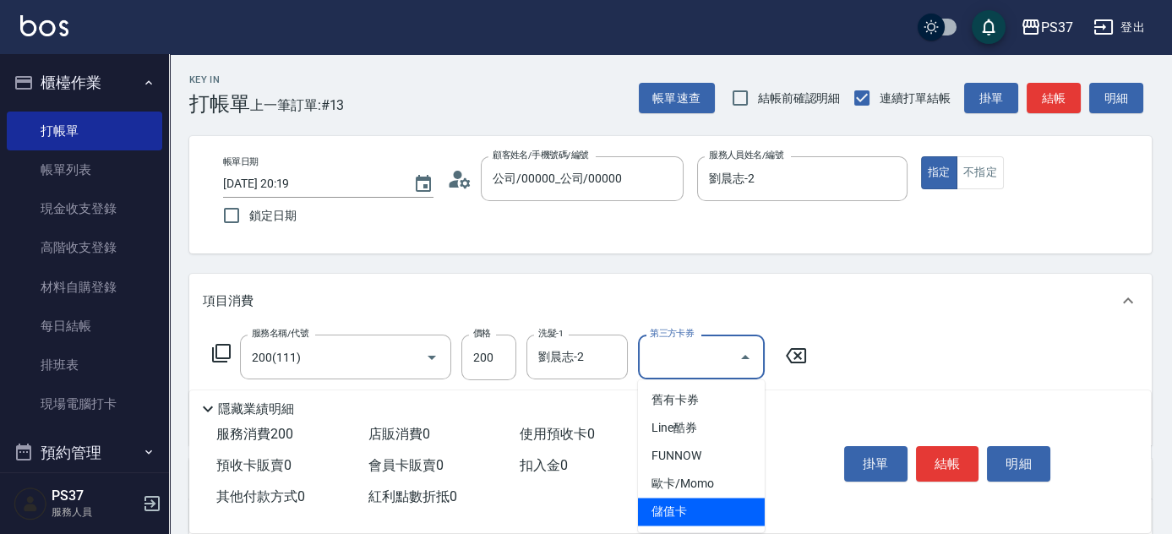
click at [715, 513] on span "儲值卡" at bounding box center [701, 512] width 127 height 28
type input "儲值卡"
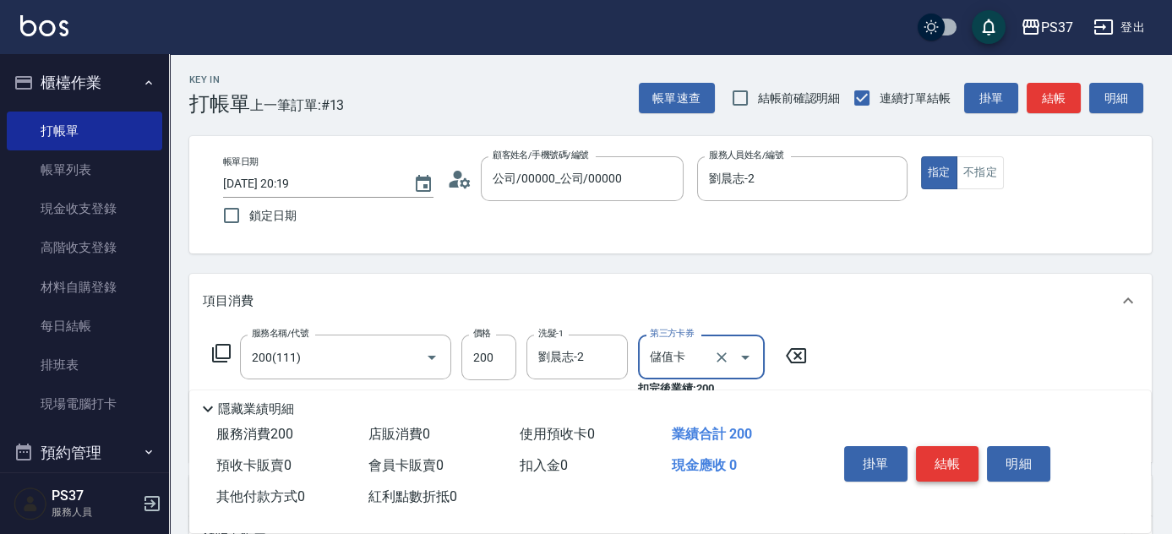
click at [953, 456] on button "結帳" at bounding box center [947, 463] width 63 height 35
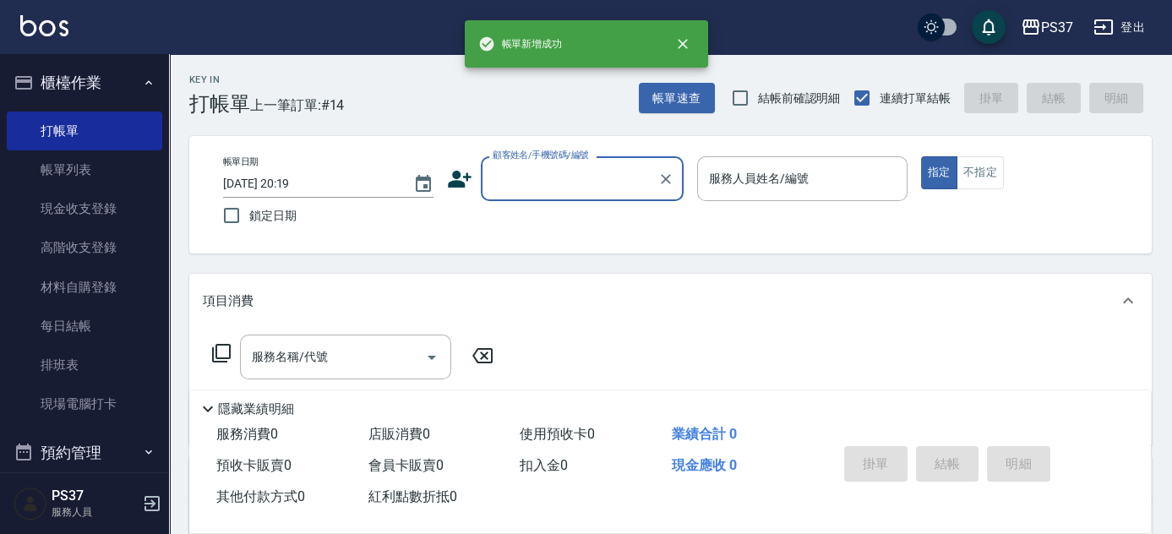
click at [599, 184] on input "顧客姓名/手機號碼/編號" at bounding box center [570, 179] width 162 height 30
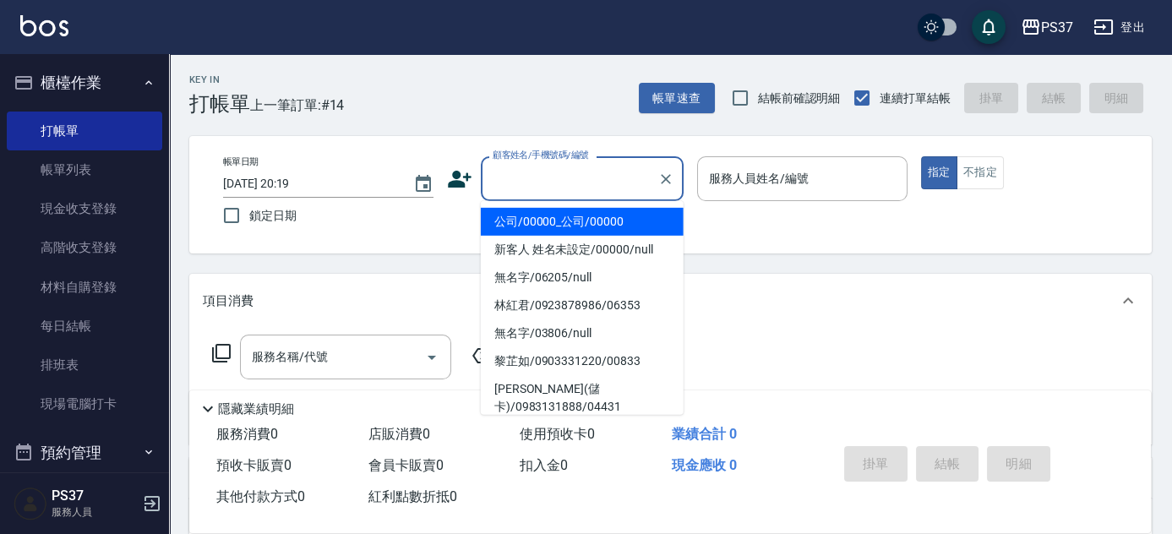
click at [592, 217] on li "公司/00000_公司/00000" at bounding box center [582, 222] width 203 height 28
type input "公司/00000_公司/00000"
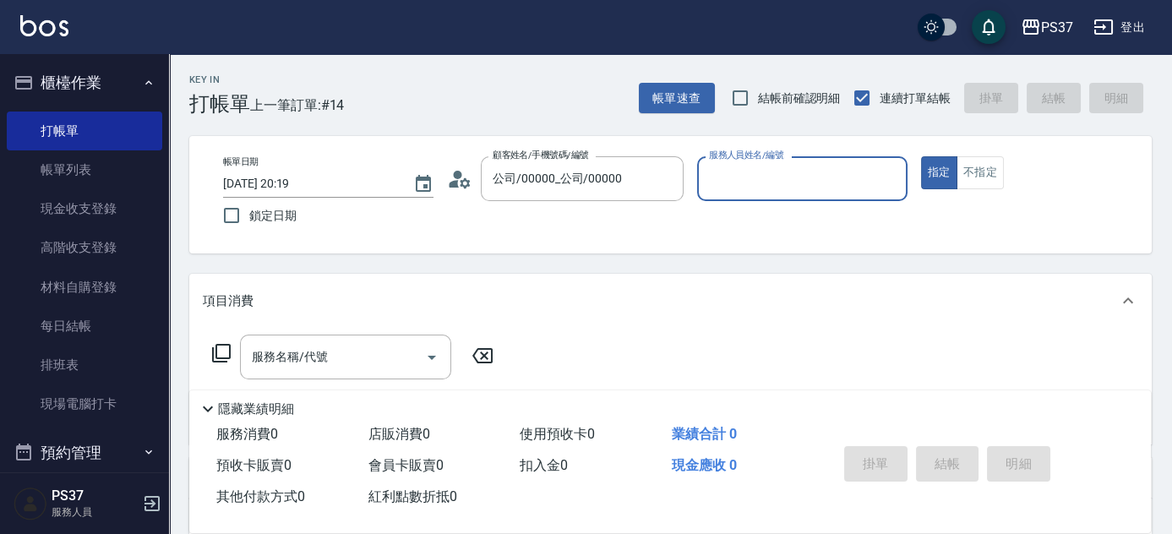
click at [728, 198] on div "服務人員姓名/編號" at bounding box center [802, 178] width 210 height 45
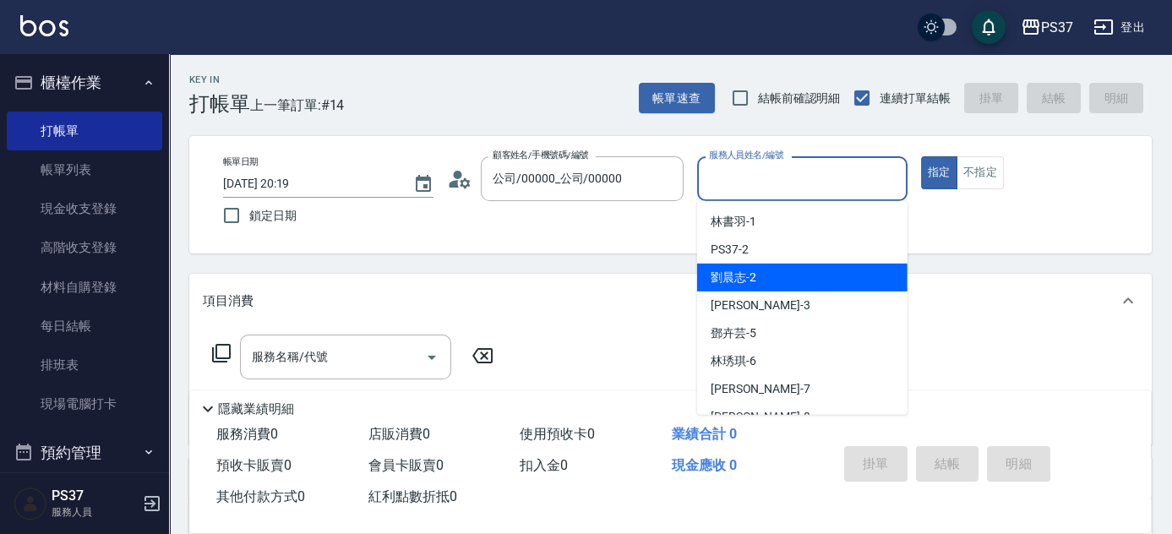
click at [762, 281] on div "劉晨志 -2" at bounding box center [802, 278] width 210 height 28
type input "劉晨志-2"
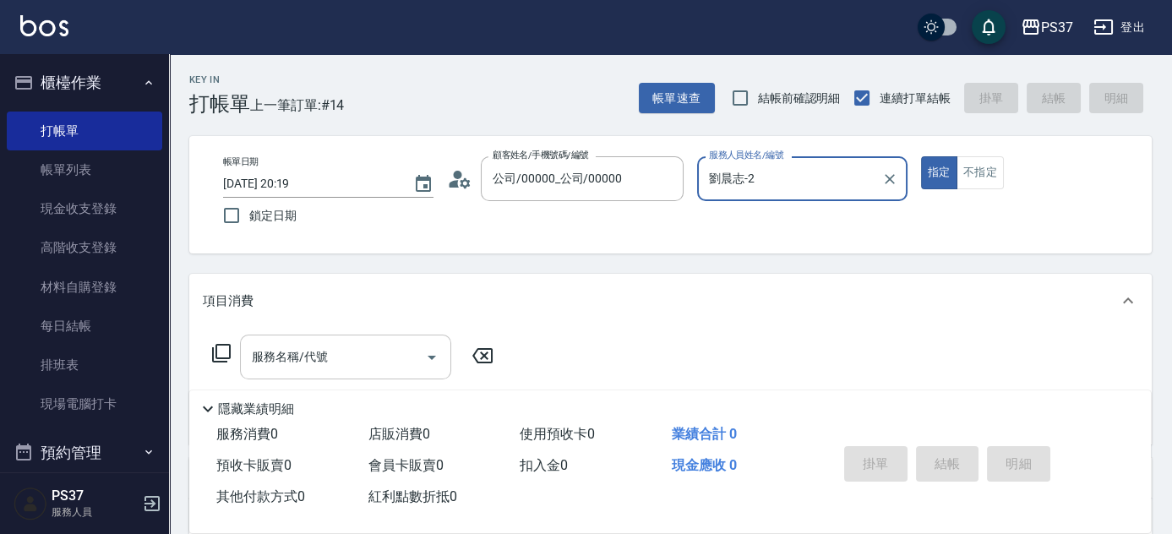
click at [332, 356] on input "服務名稱/代號" at bounding box center [333, 357] width 171 height 30
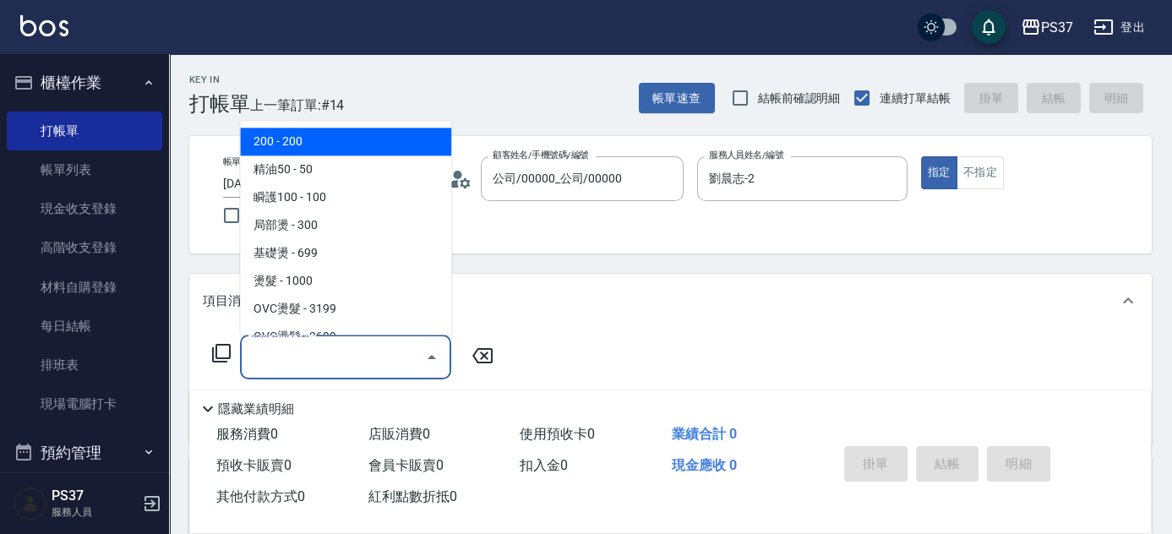
click at [333, 150] on span "200 - 200" at bounding box center [345, 142] width 211 height 28
type input "200(111)"
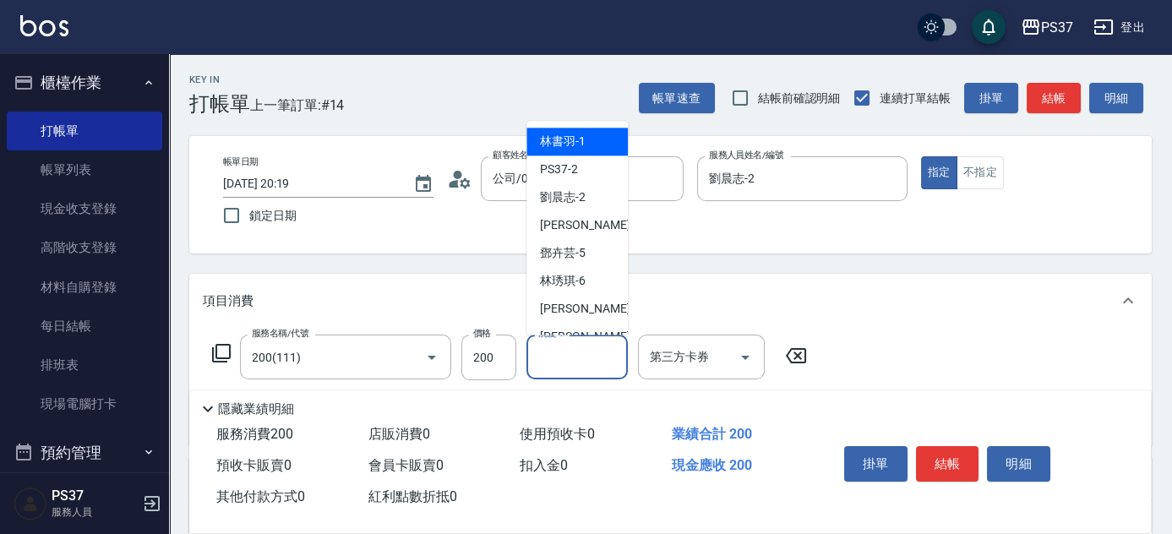
click at [580, 367] on input "洗髮-1" at bounding box center [577, 357] width 86 height 30
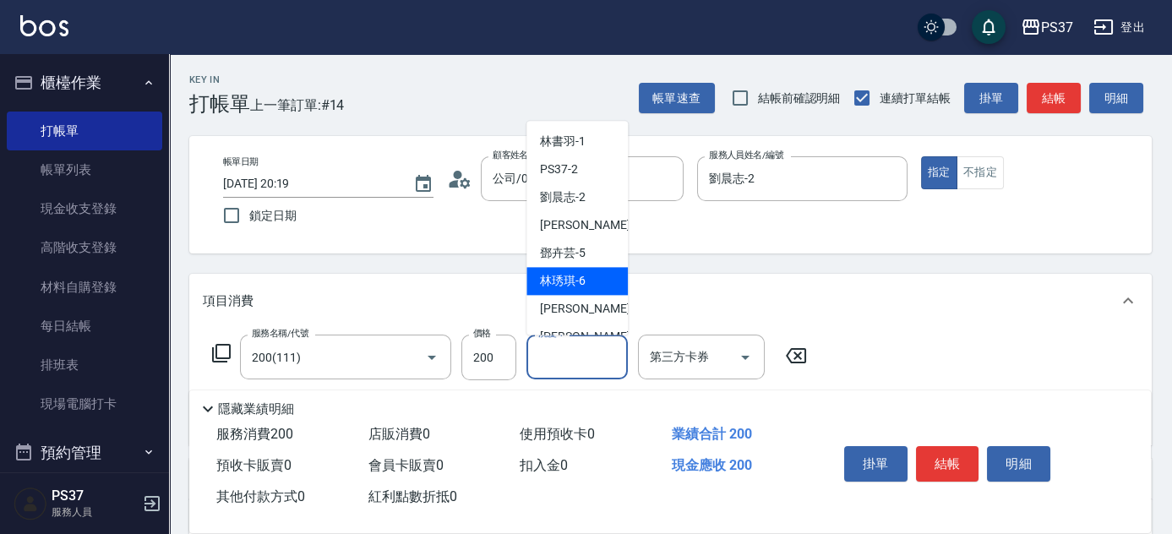
scroll to position [273, 0]
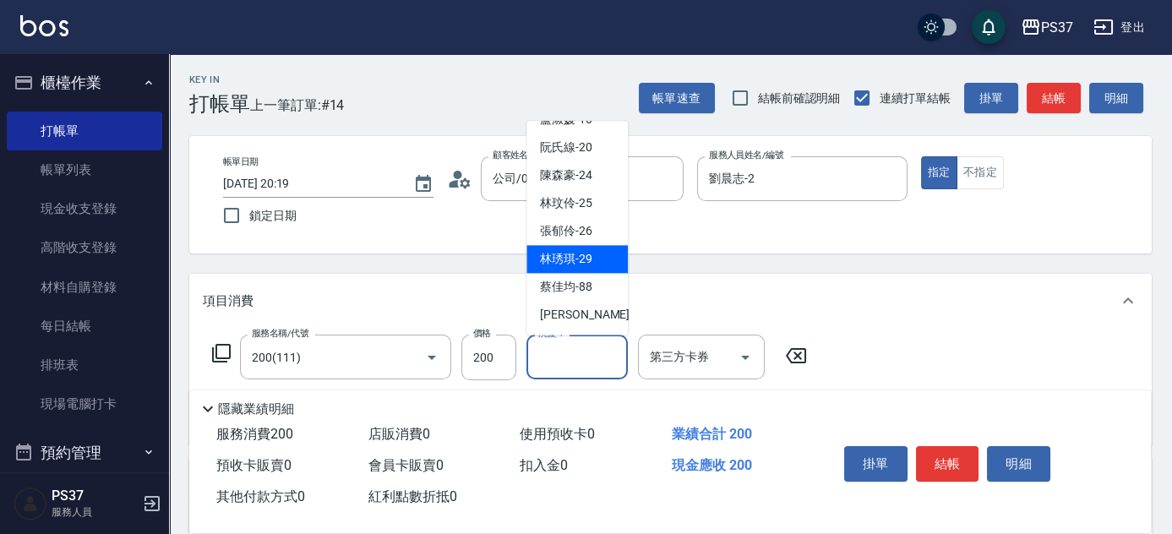
click at [576, 260] on span "林琇琪 -29" at bounding box center [566, 260] width 52 height 18
type input "林琇琪-29"
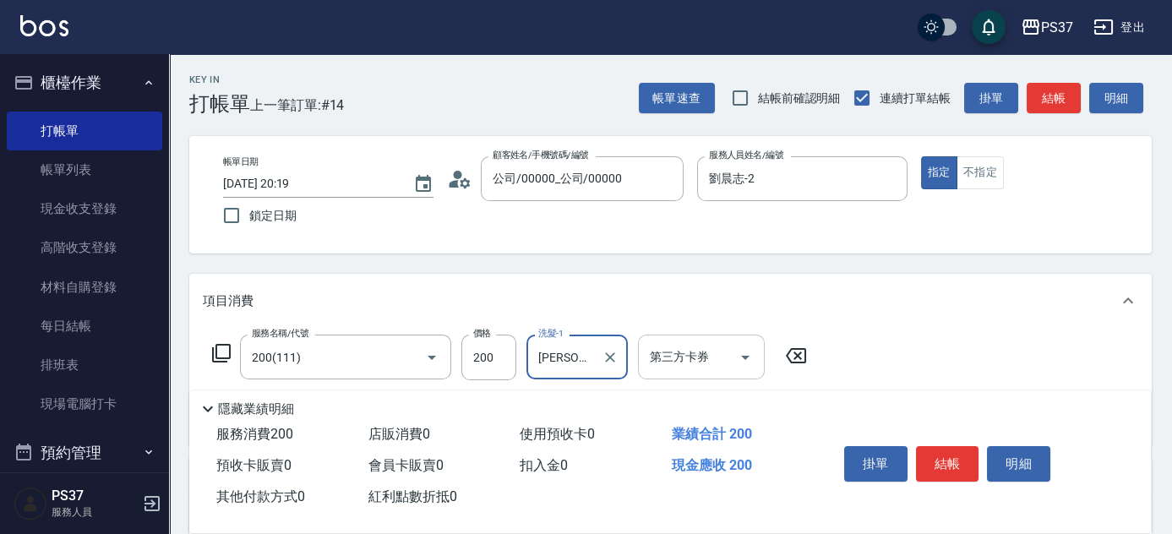
click at [736, 358] on icon "Open" at bounding box center [745, 357] width 20 height 20
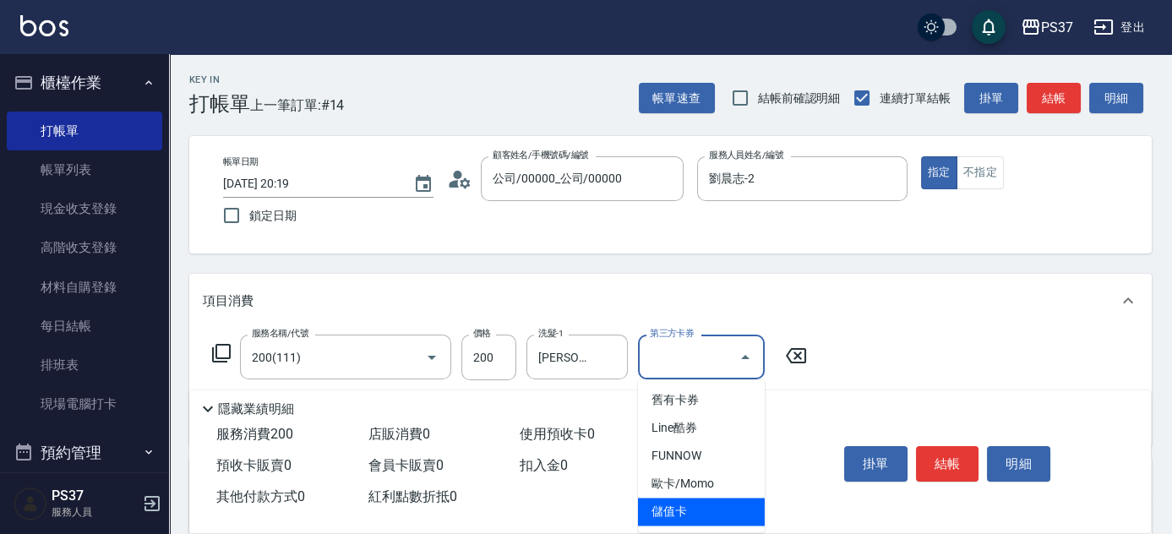
click at [721, 504] on span "儲值卡" at bounding box center [701, 512] width 127 height 28
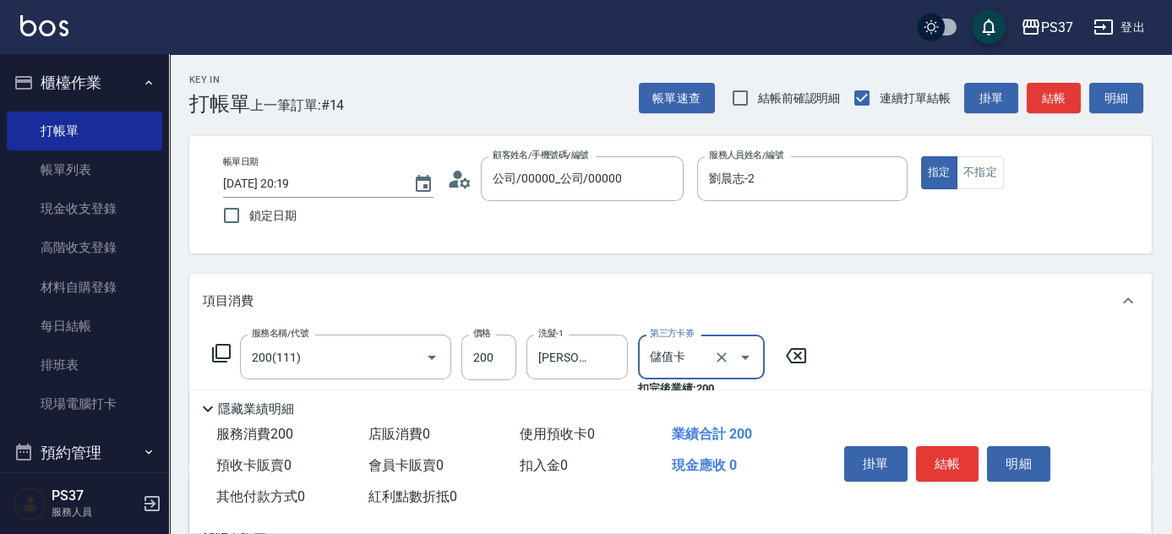
type input "儲值卡"
click at [928, 456] on button "結帳" at bounding box center [947, 463] width 63 height 35
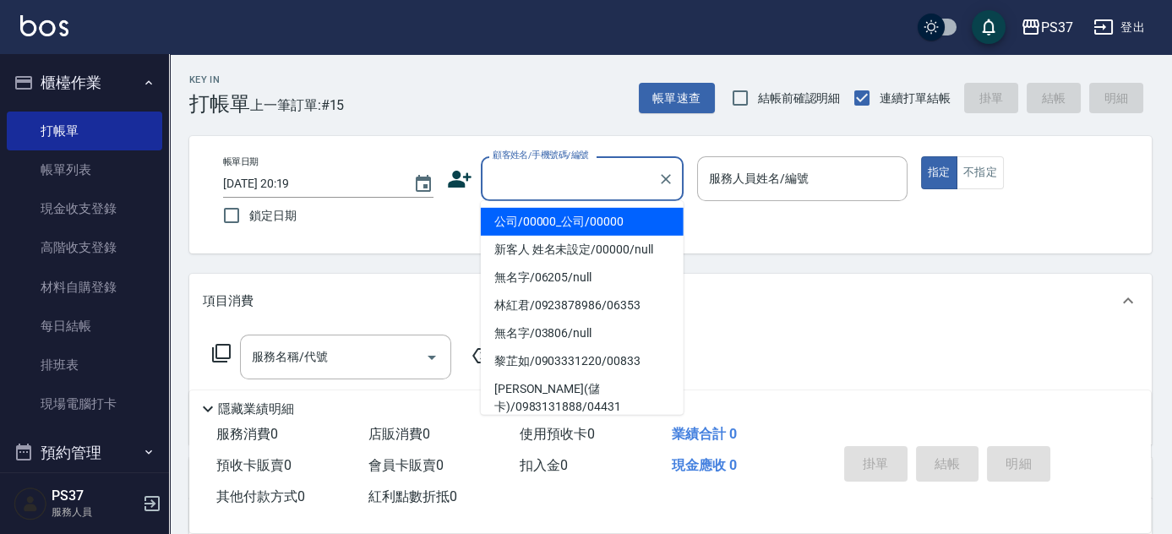
click at [571, 181] on input "顧客姓名/手機號碼/編號" at bounding box center [570, 179] width 162 height 30
click at [565, 222] on li "公司/00000_公司/00000" at bounding box center [582, 222] width 203 height 28
type input "公司/00000_公司/00000"
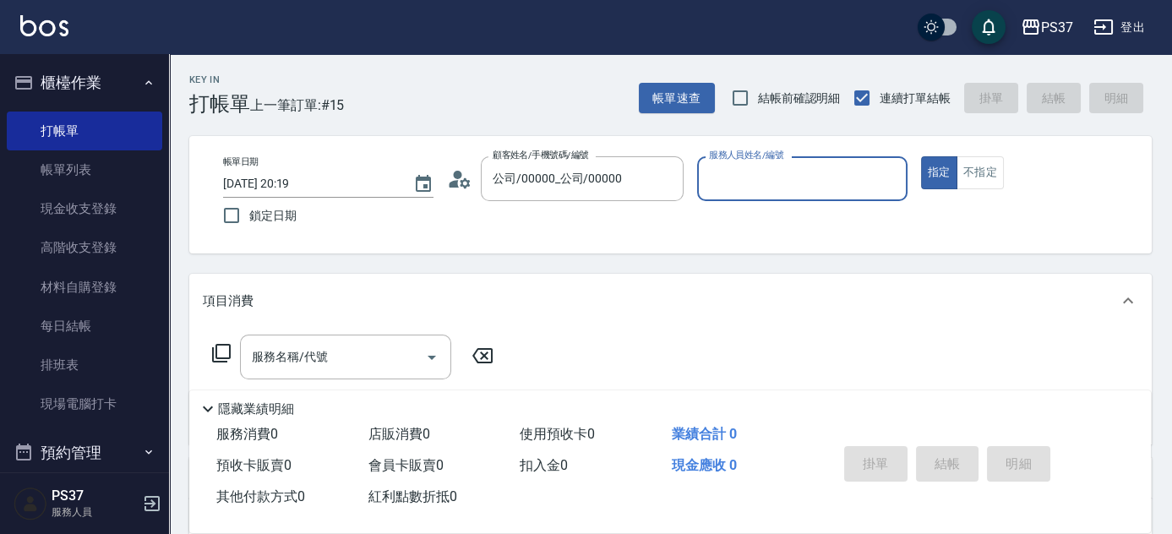
click at [762, 188] on input "服務人員姓名/編號" at bounding box center [802, 179] width 195 height 30
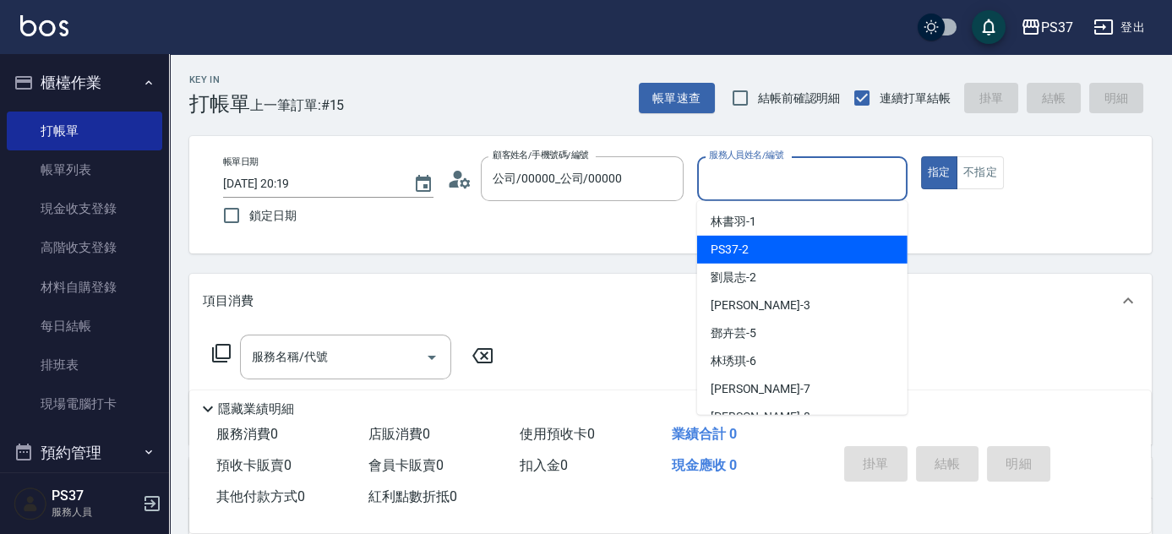
click at [772, 270] on div "劉晨志 -2" at bounding box center [802, 278] width 210 height 28
type input "劉晨志-2"
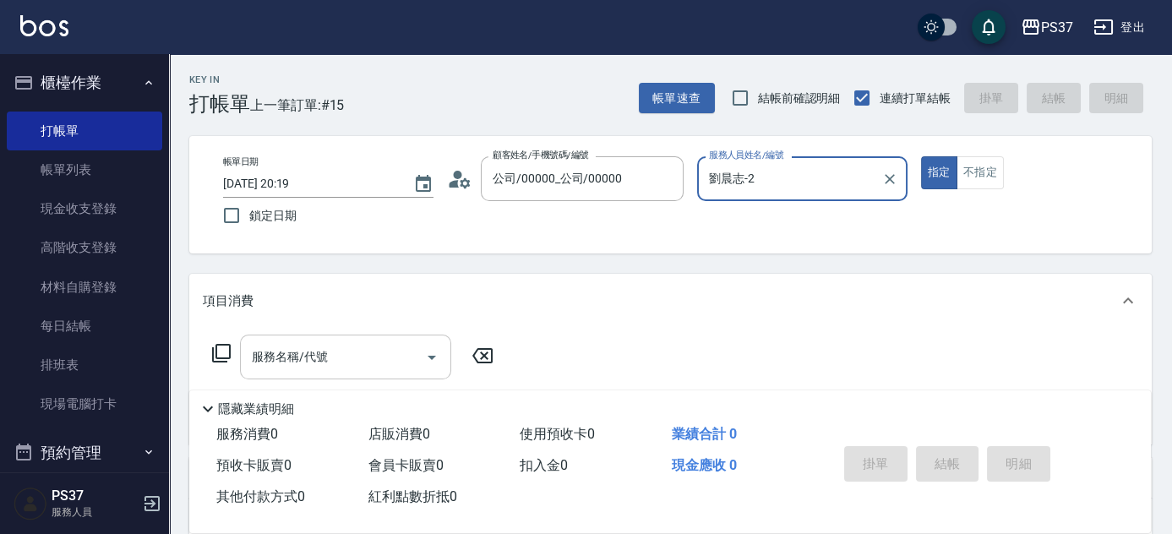
click at [355, 358] on input "服務名稱/代號" at bounding box center [333, 357] width 171 height 30
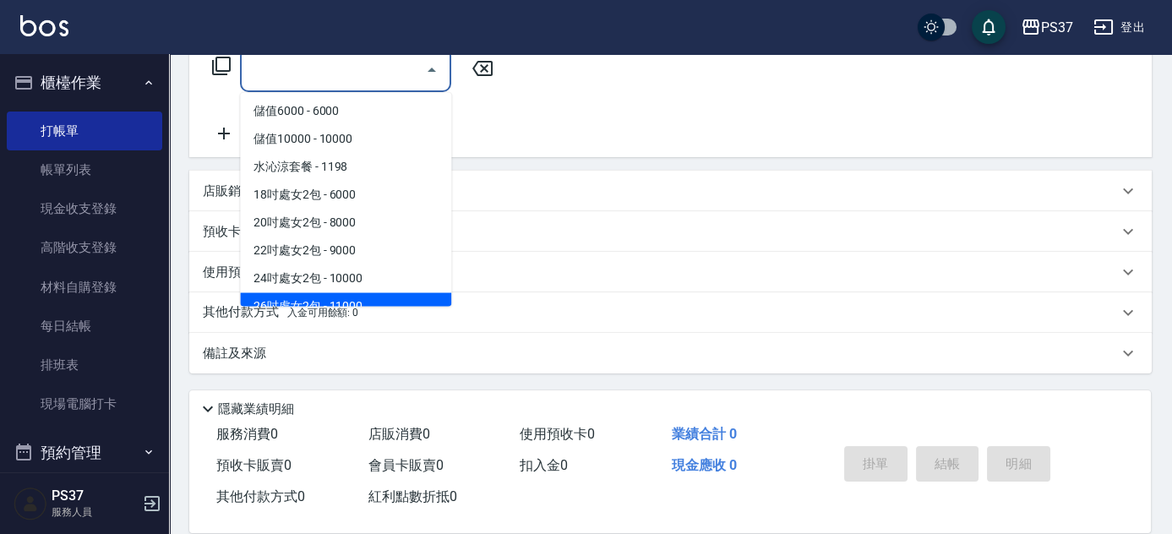
scroll to position [1849, 0]
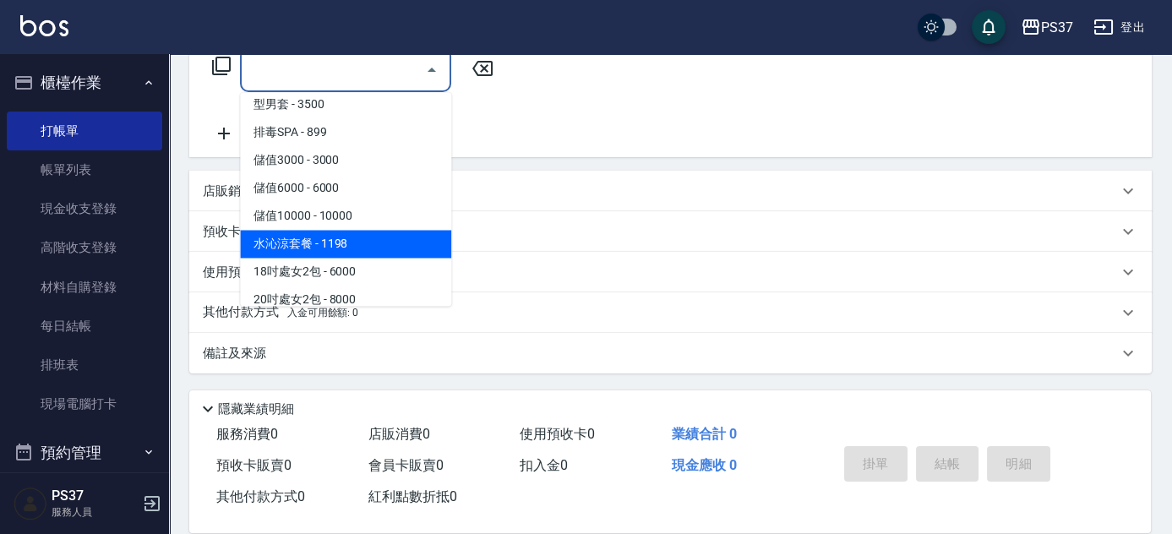
click at [366, 242] on span "水沁涼套餐 - 1198" at bounding box center [345, 244] width 211 height 28
type input "水沁涼套餐(5699)"
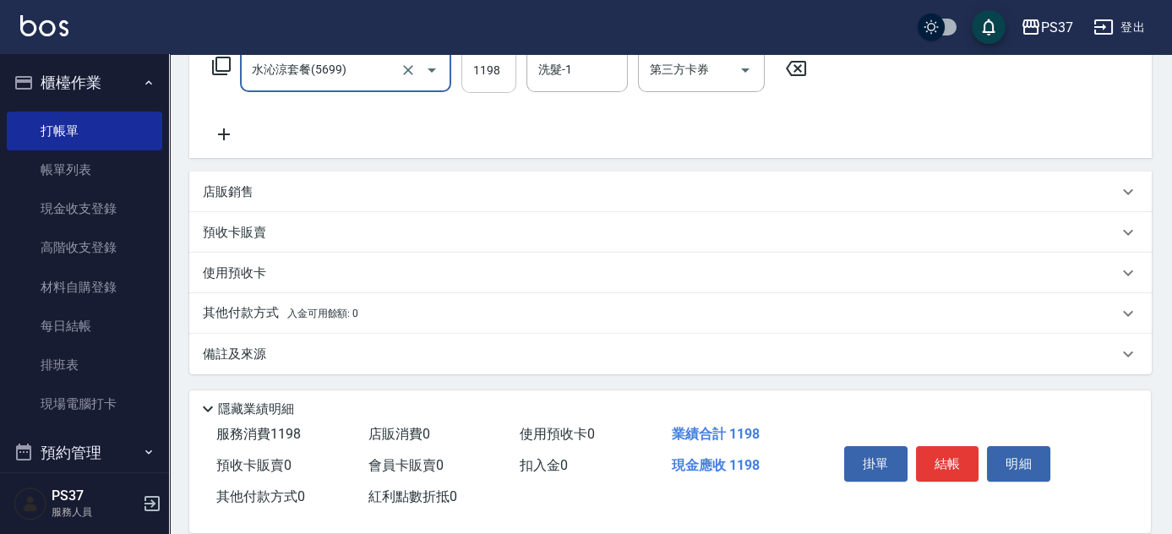
click at [502, 87] on input "1198" at bounding box center [488, 70] width 55 height 46
type input "1098"
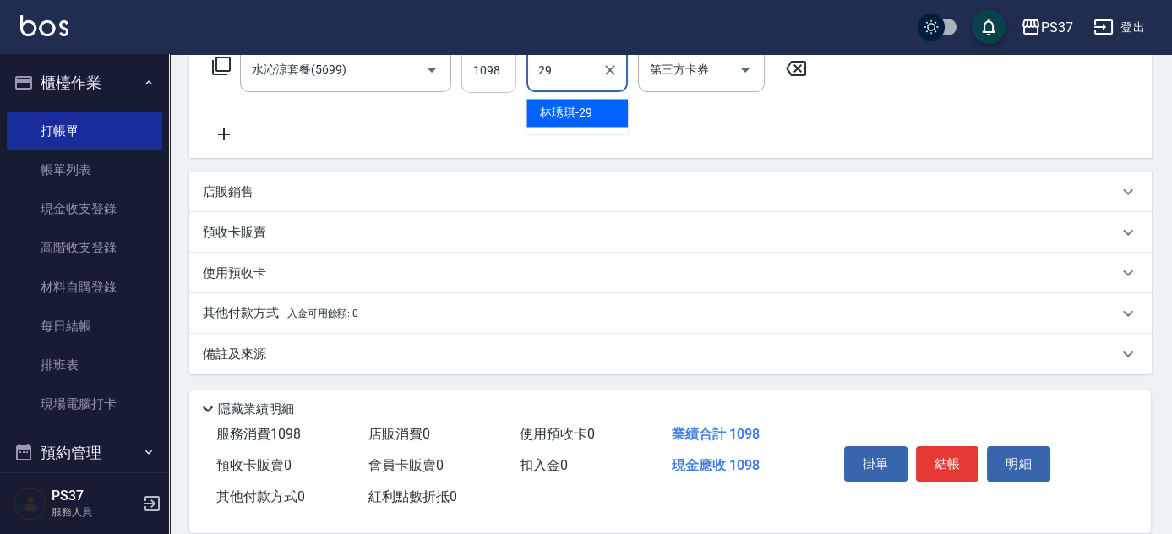
type input "林琇琪-29"
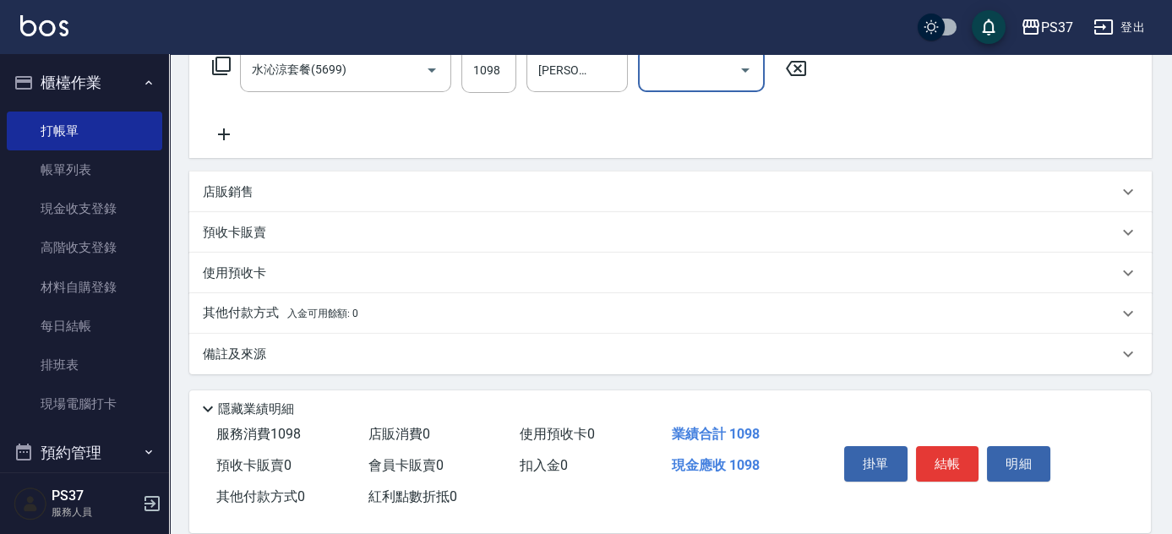
click at [744, 80] on button "Open" at bounding box center [745, 70] width 27 height 27
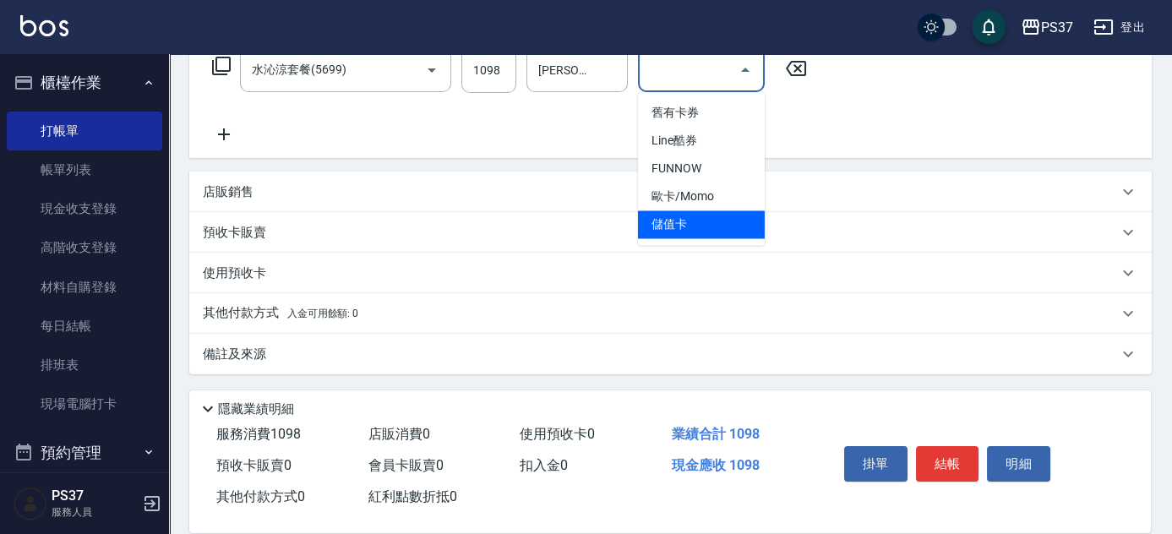
click at [694, 222] on span "儲值卡" at bounding box center [701, 224] width 127 height 28
type input "儲值卡"
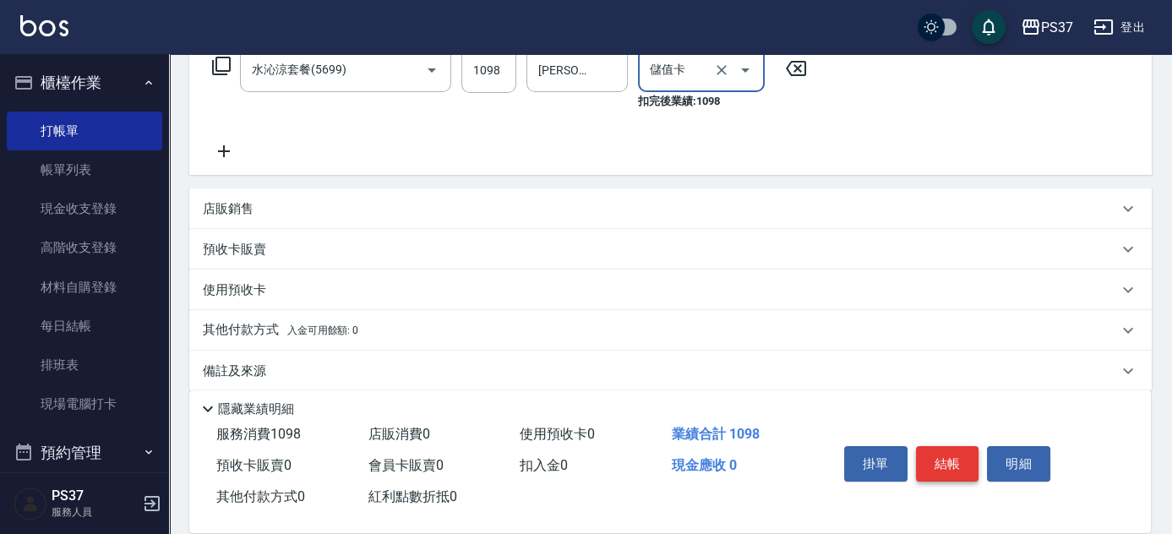
click at [922, 451] on button "結帳" at bounding box center [947, 463] width 63 height 35
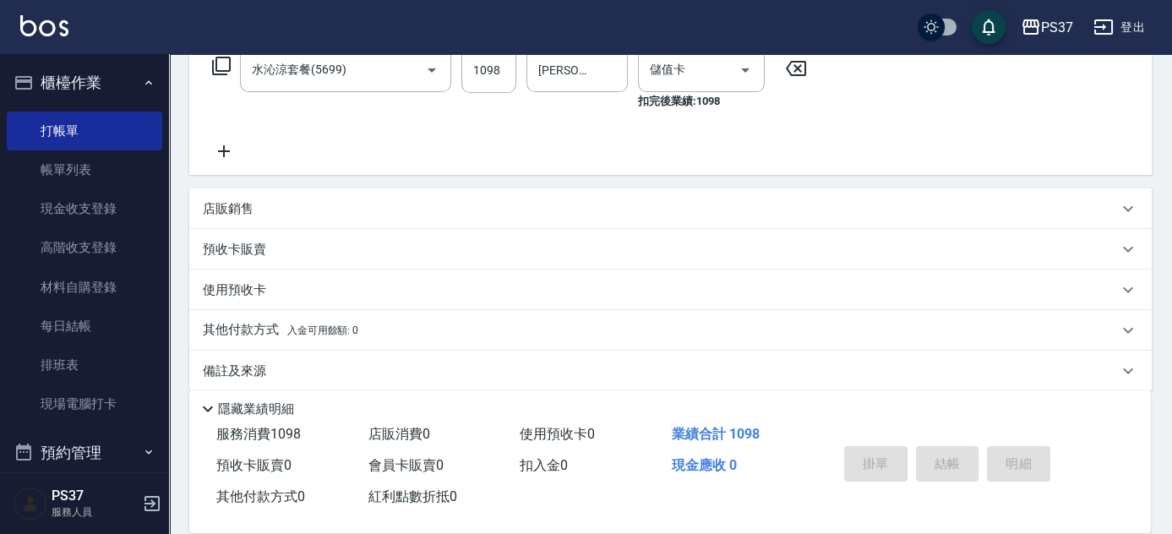
type input "2025/08/15 20:20"
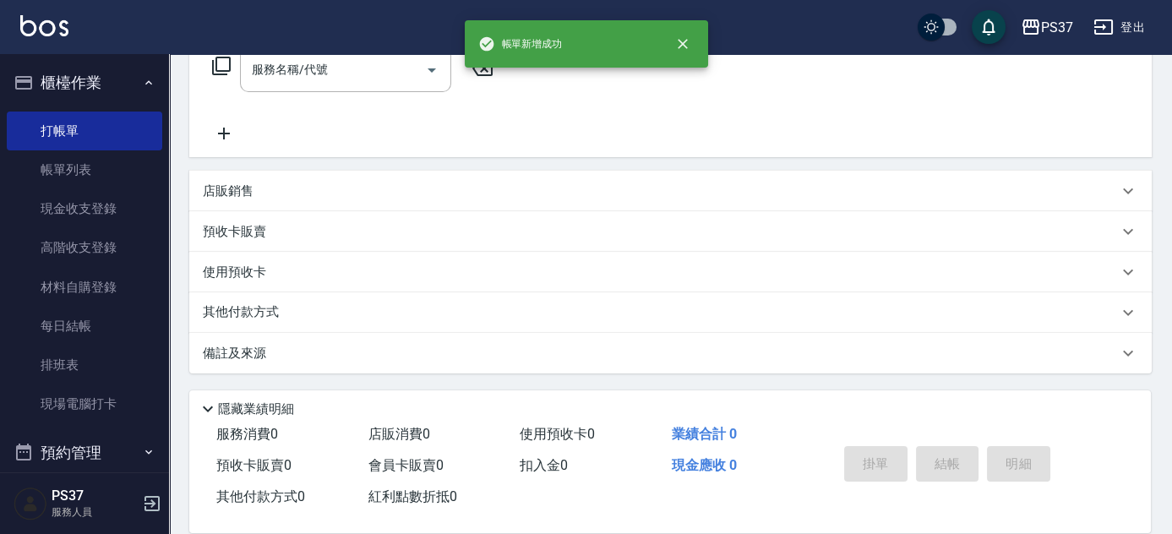
scroll to position [0, 0]
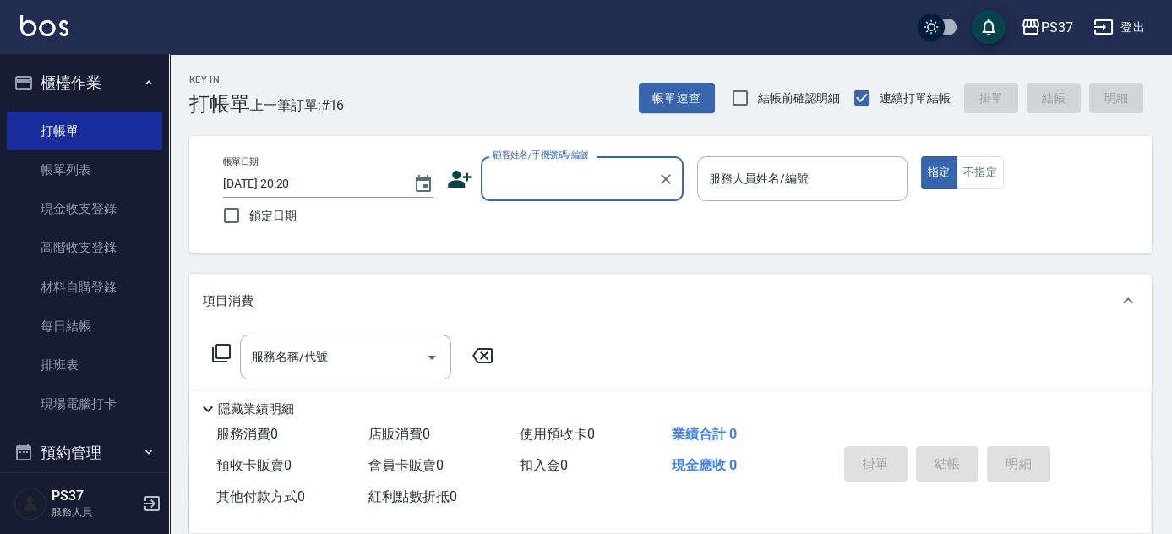
click at [521, 186] on input "顧客姓名/手機號碼/編號" at bounding box center [570, 179] width 162 height 30
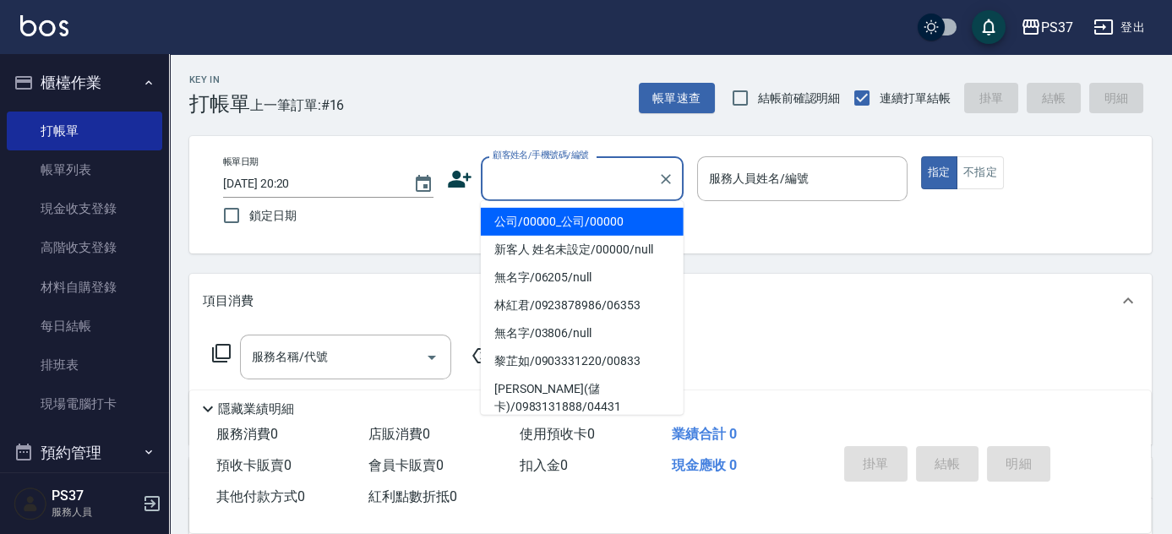
click at [553, 215] on li "公司/00000_公司/00000" at bounding box center [582, 222] width 203 height 28
type input "公司/00000_公司/00000"
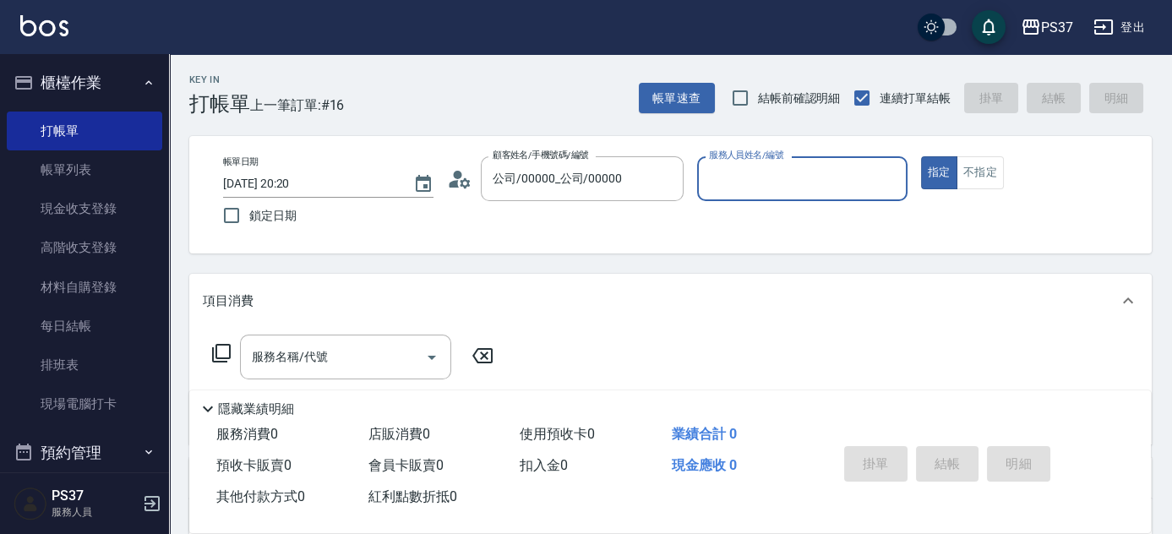
click at [778, 171] on input "服務人員姓名/編號" at bounding box center [802, 179] width 195 height 30
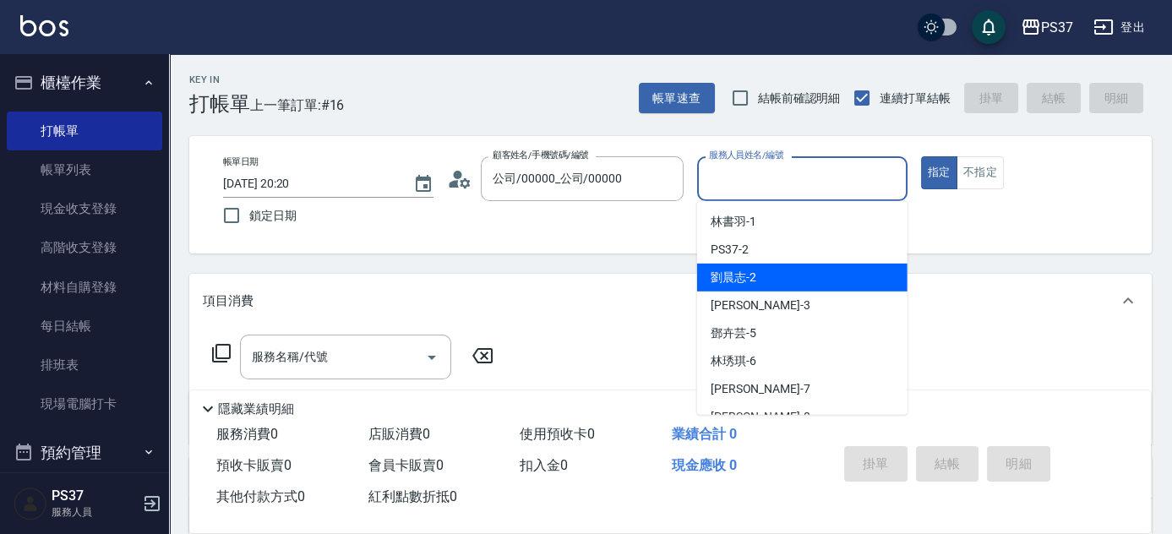
click at [773, 274] on div "劉晨志 -2" at bounding box center [802, 278] width 210 height 28
type input "劉晨志-2"
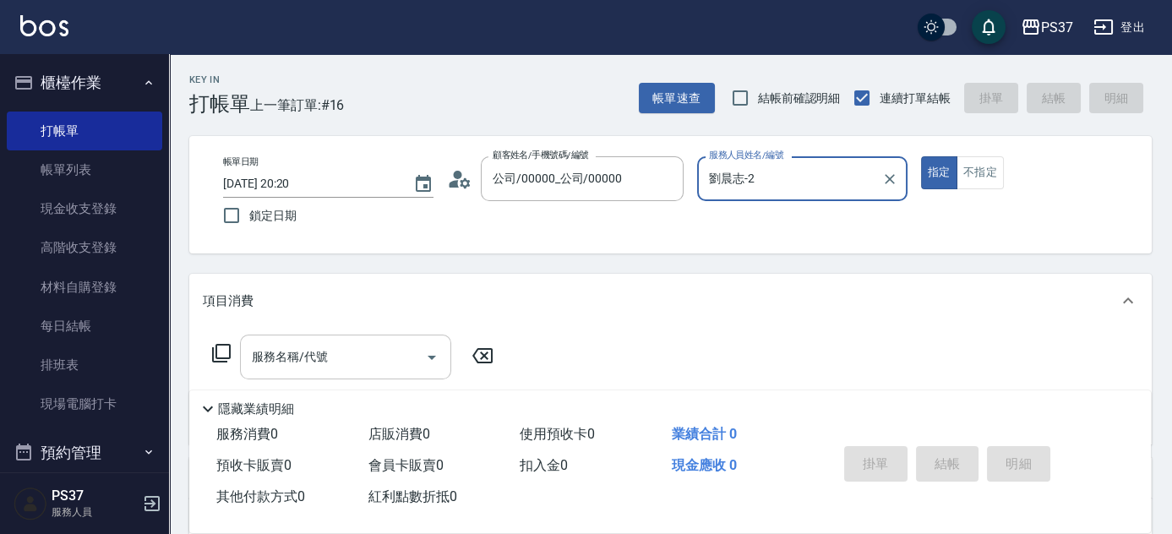
click at [340, 369] on input "服務名稱/代號" at bounding box center [333, 357] width 171 height 30
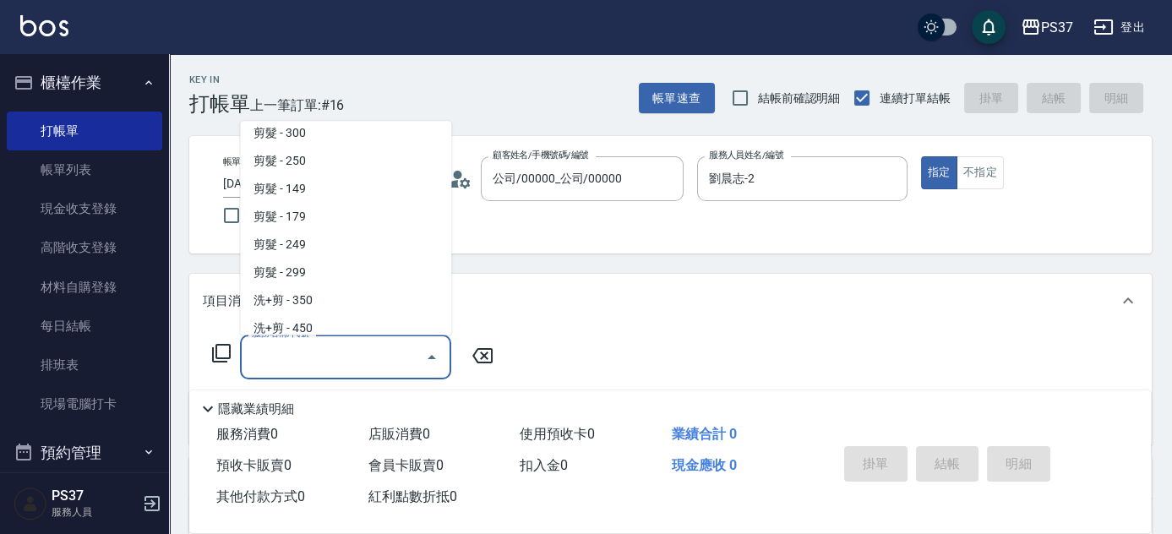
scroll to position [461, 0]
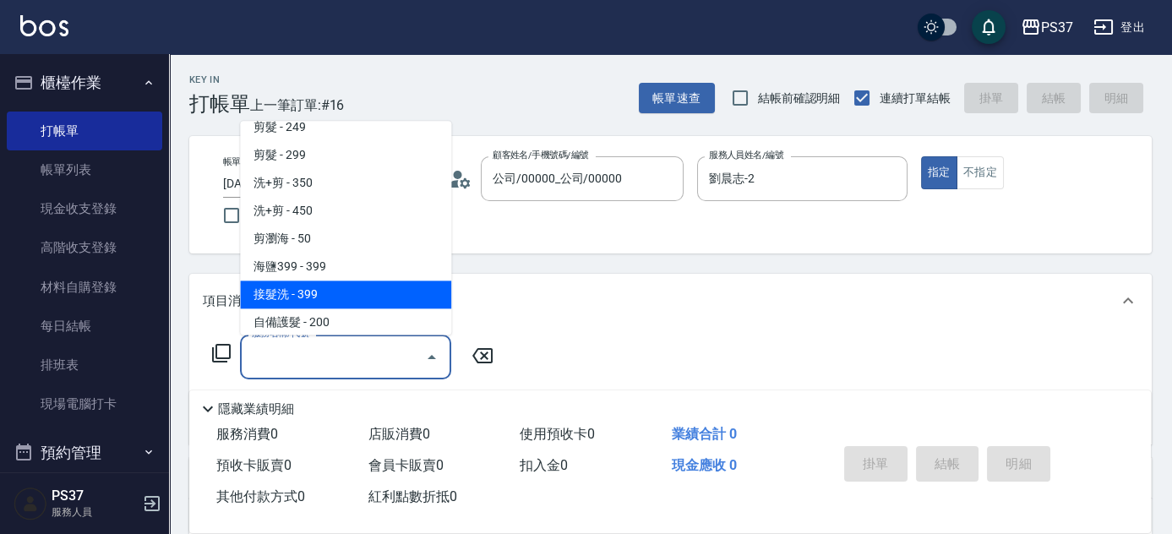
click at [336, 288] on span "接髮洗 - 399" at bounding box center [345, 295] width 211 height 28
type input "接髮洗(399)"
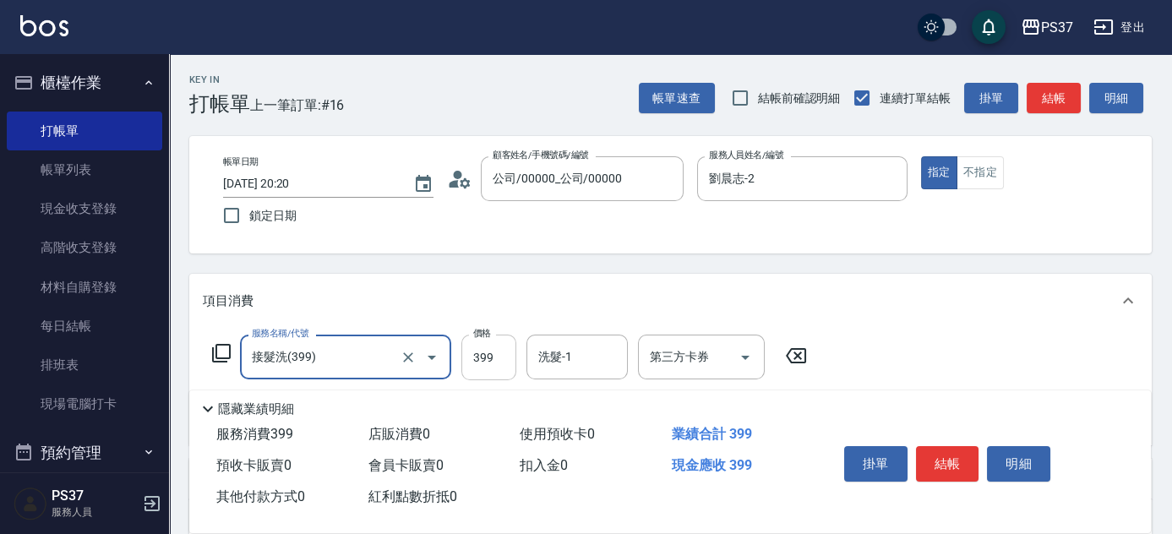
click at [480, 352] on input "399" at bounding box center [488, 358] width 55 height 46
type input "400"
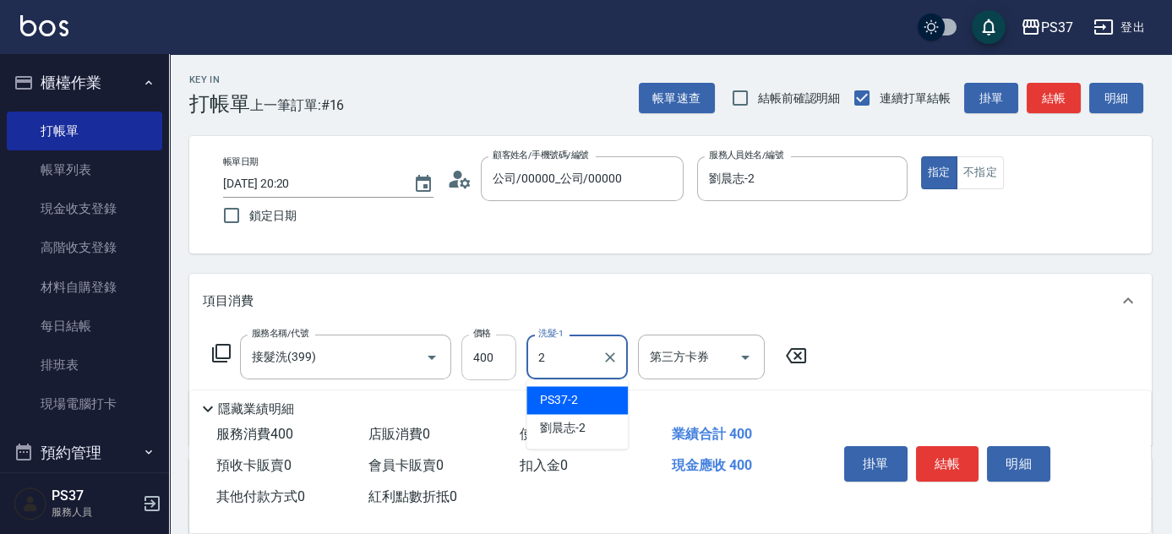
type input "PS37-2"
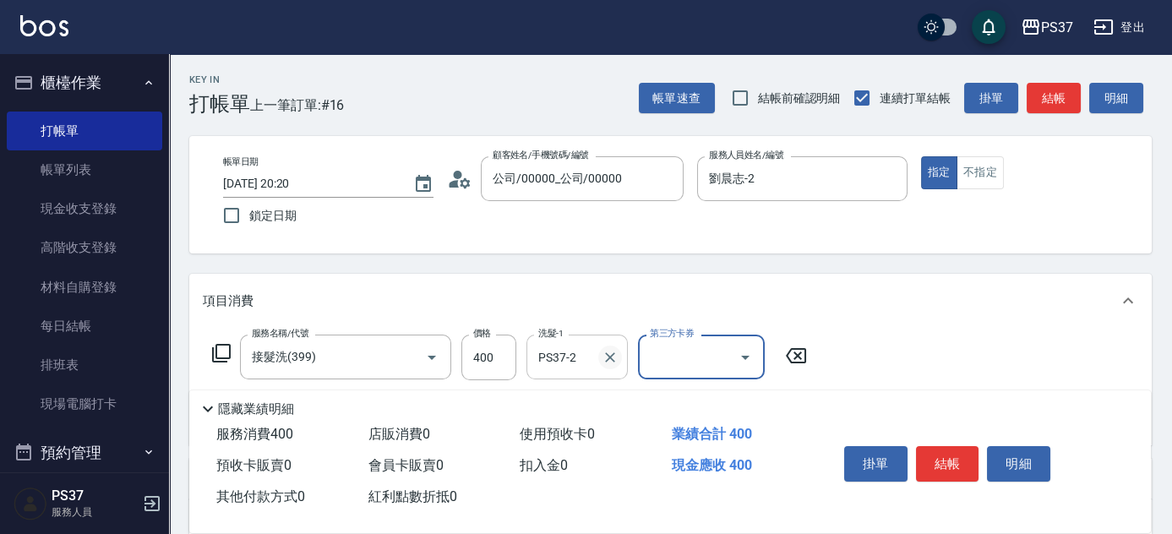
click at [609, 360] on icon "Clear" at bounding box center [610, 357] width 17 height 17
click at [582, 361] on input "洗髮-1" at bounding box center [577, 357] width 86 height 30
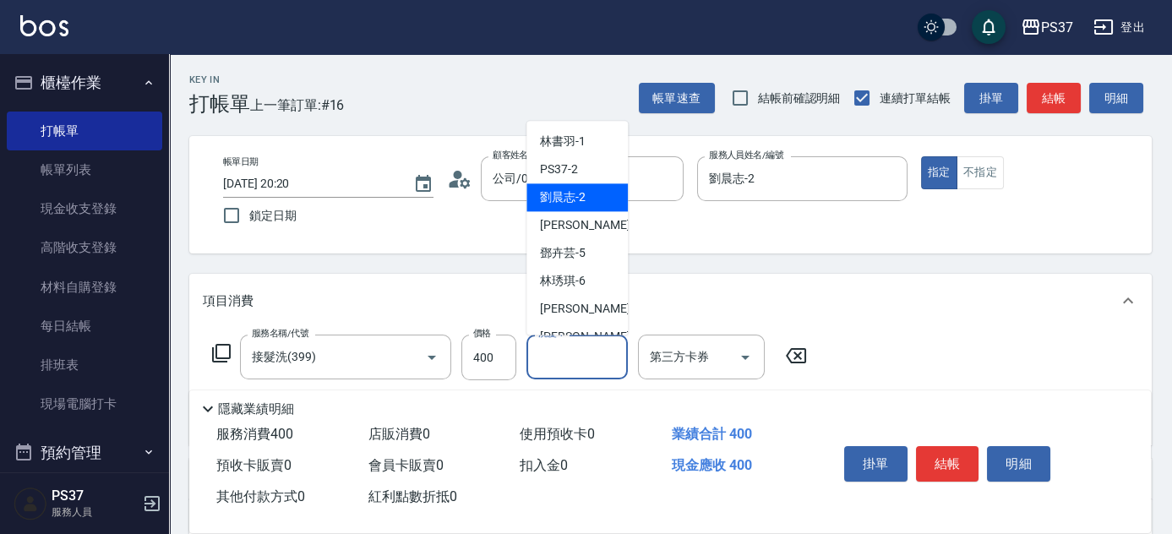
click at [582, 209] on div "劉晨志 -2" at bounding box center [577, 198] width 101 height 28
type input "劉晨志-2"
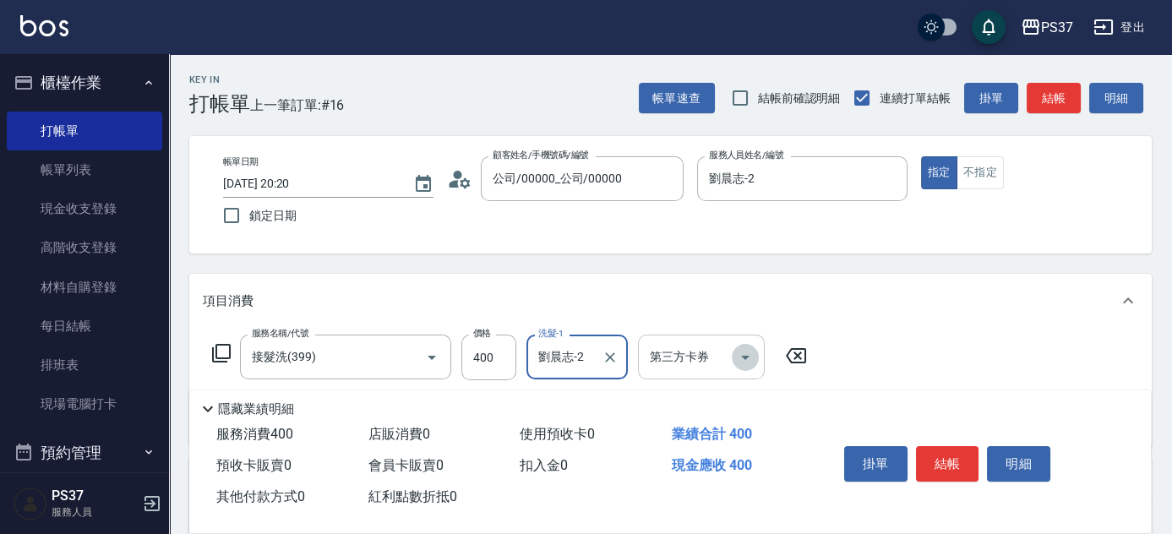
click at [749, 362] on icon "Open" at bounding box center [745, 357] width 20 height 20
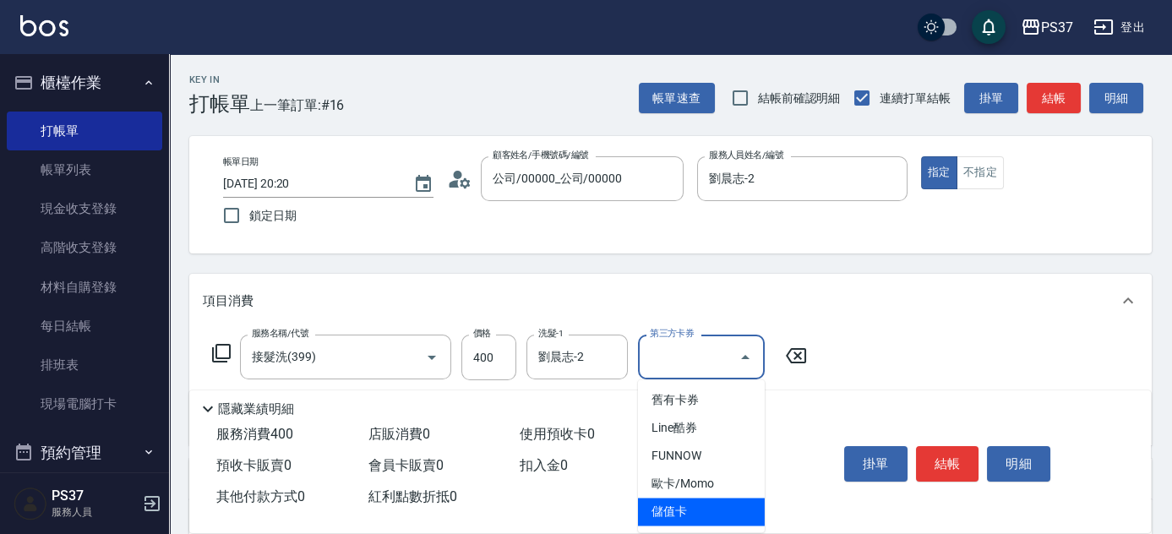
click at [723, 515] on span "儲值卡" at bounding box center [701, 512] width 127 height 28
type input "儲值卡"
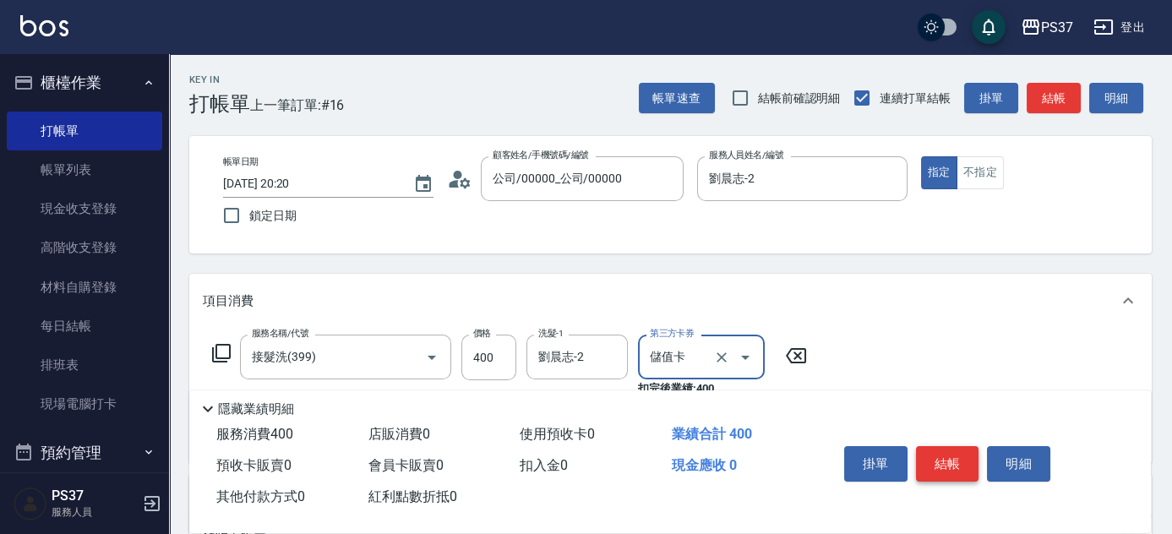
click at [964, 467] on button "結帳" at bounding box center [947, 463] width 63 height 35
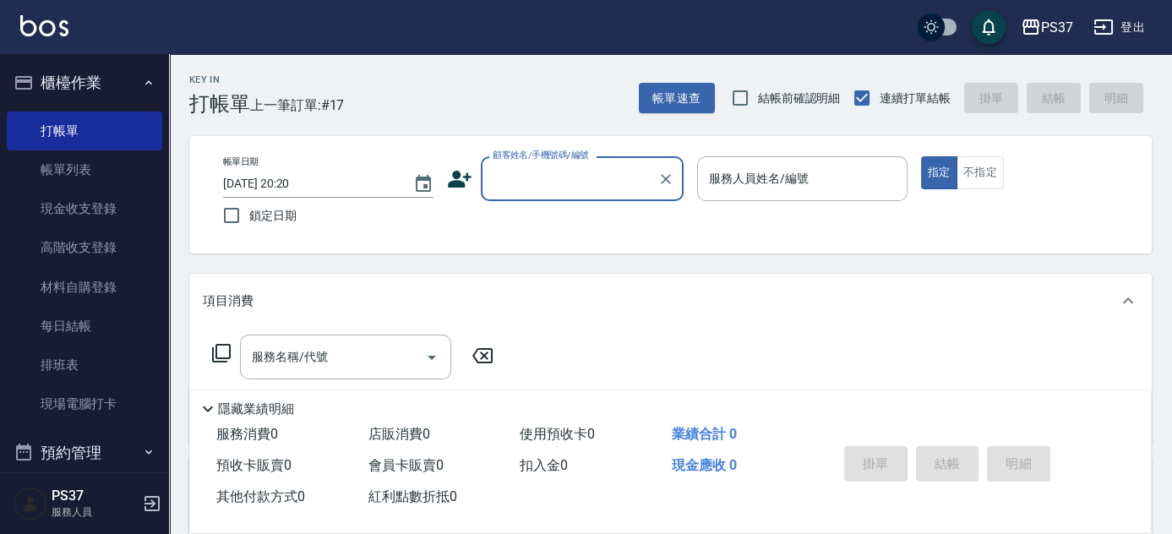
click at [586, 167] on input "顧客姓名/手機號碼/編號" at bounding box center [570, 179] width 162 height 30
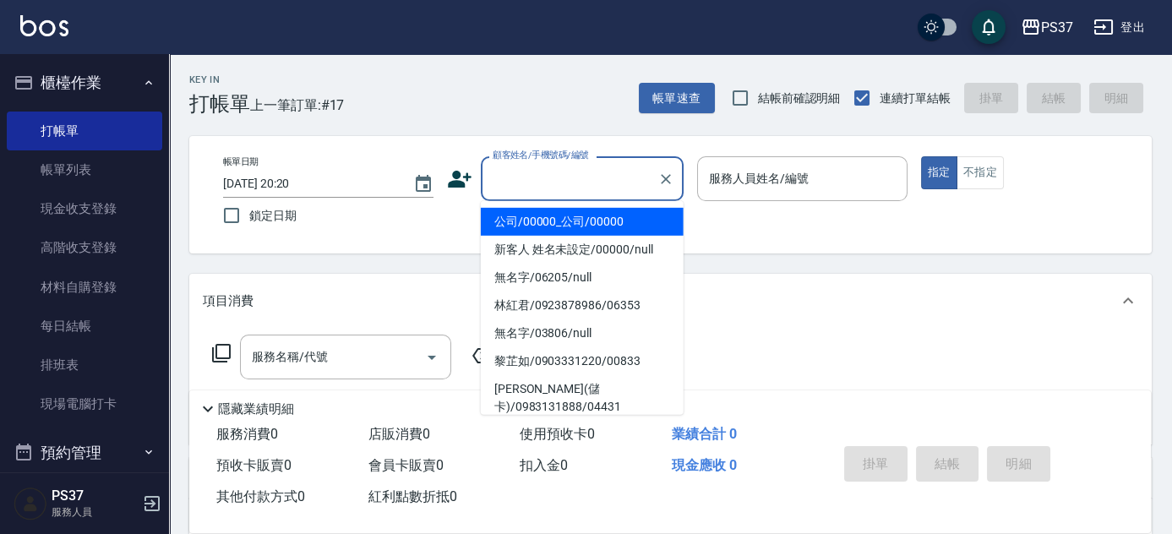
click at [563, 223] on li "公司/00000_公司/00000" at bounding box center [582, 222] width 203 height 28
type input "公司/00000_公司/00000"
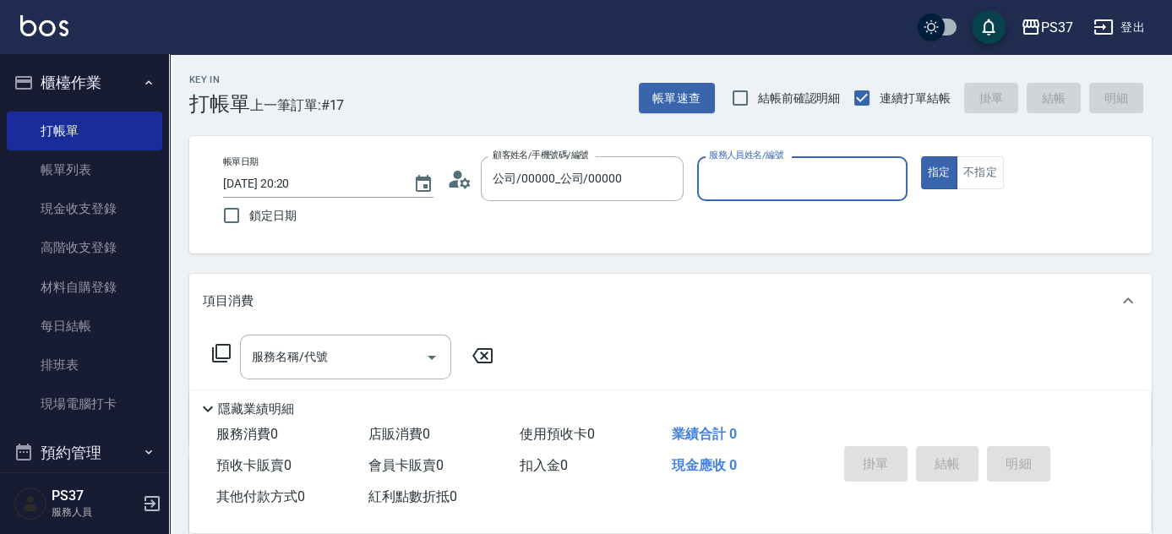
click at [732, 175] on input "服務人員姓名/編號" at bounding box center [802, 179] width 195 height 30
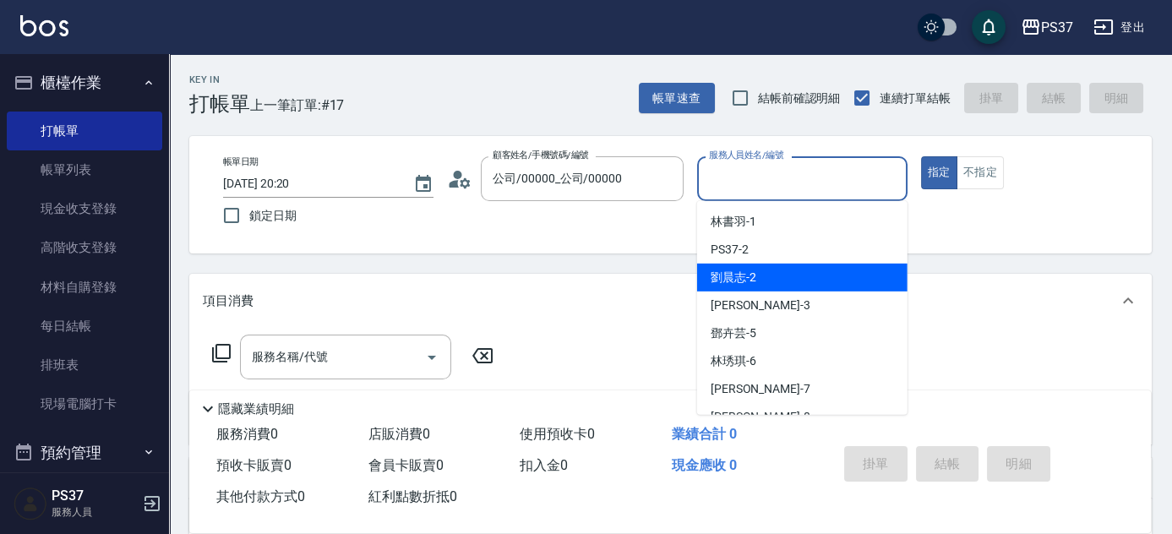
click at [747, 272] on span "劉晨志 -2" at bounding box center [734, 278] width 46 height 18
type input "劉晨志-2"
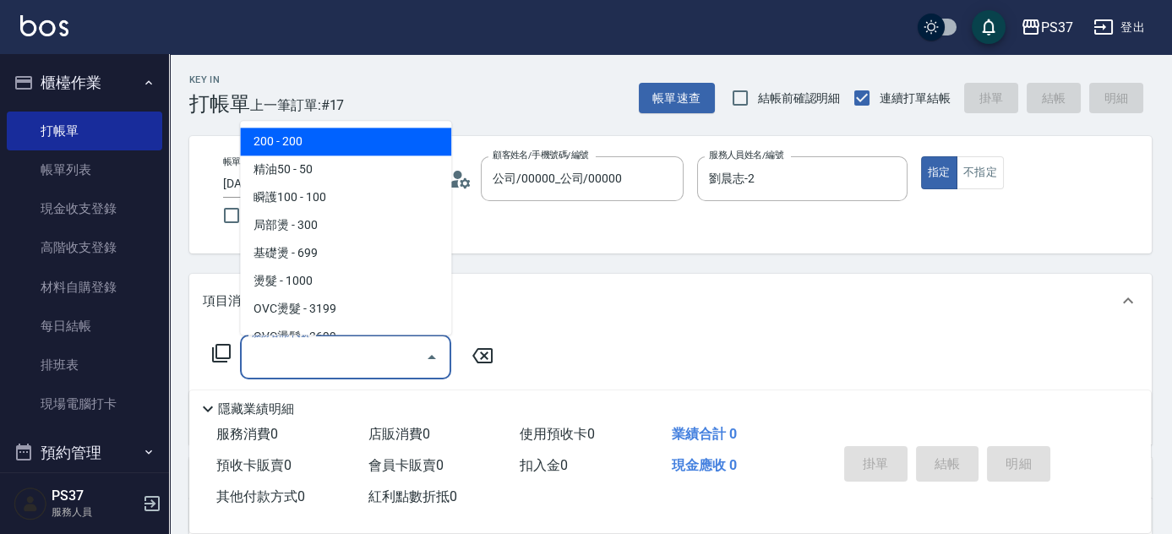
click at [367, 359] on input "服務名稱/代號" at bounding box center [333, 357] width 171 height 30
click at [336, 141] on span "200 - 200" at bounding box center [345, 142] width 211 height 28
type input "200(111)"
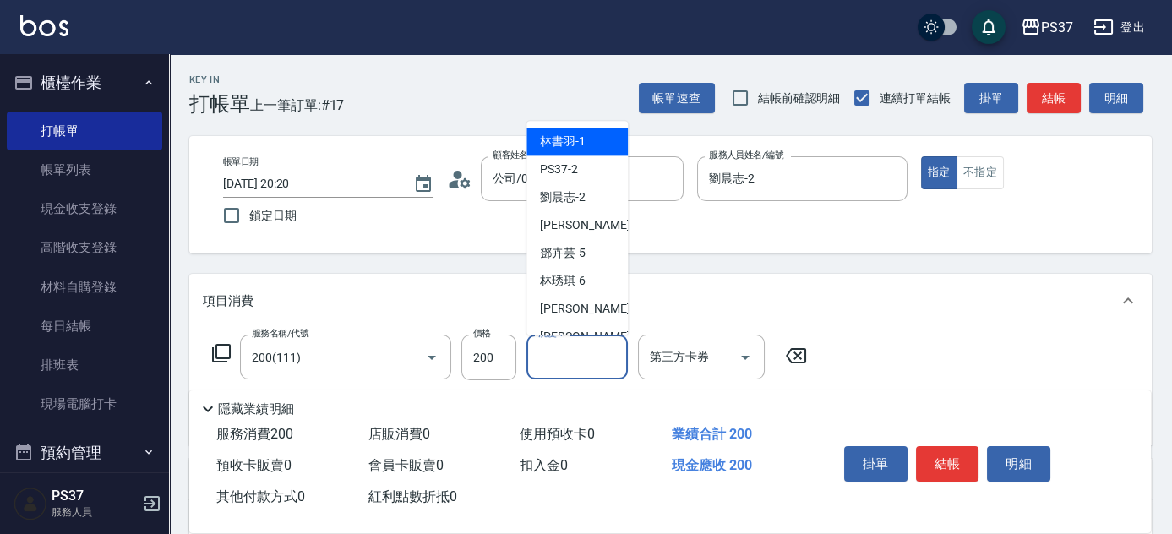
click at [575, 358] on input "洗髮-1" at bounding box center [577, 357] width 86 height 30
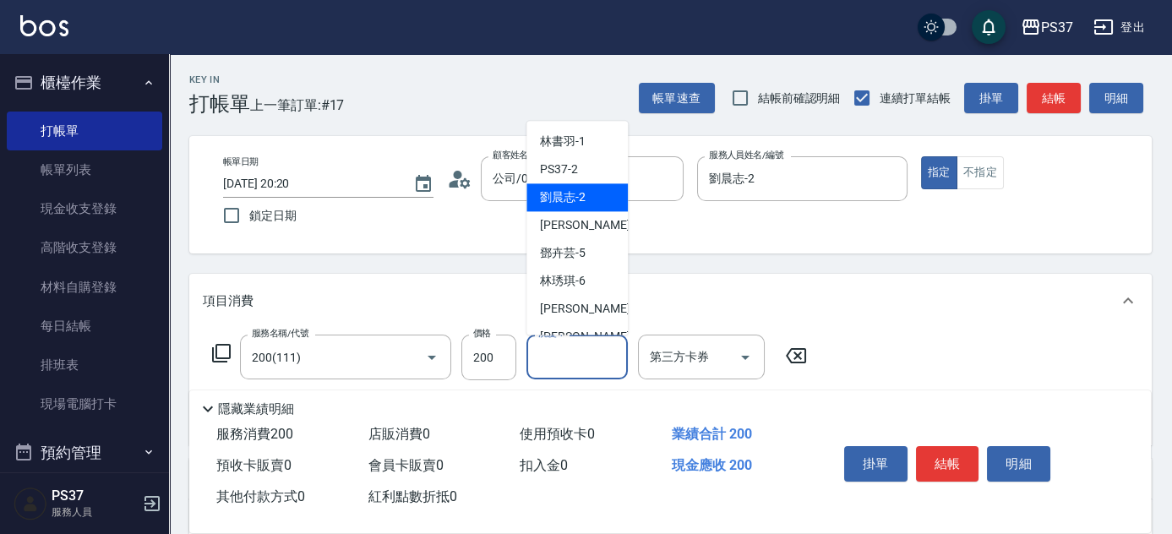
click at [586, 190] on div "劉晨志 -2" at bounding box center [577, 198] width 101 height 28
type input "劉晨志-2"
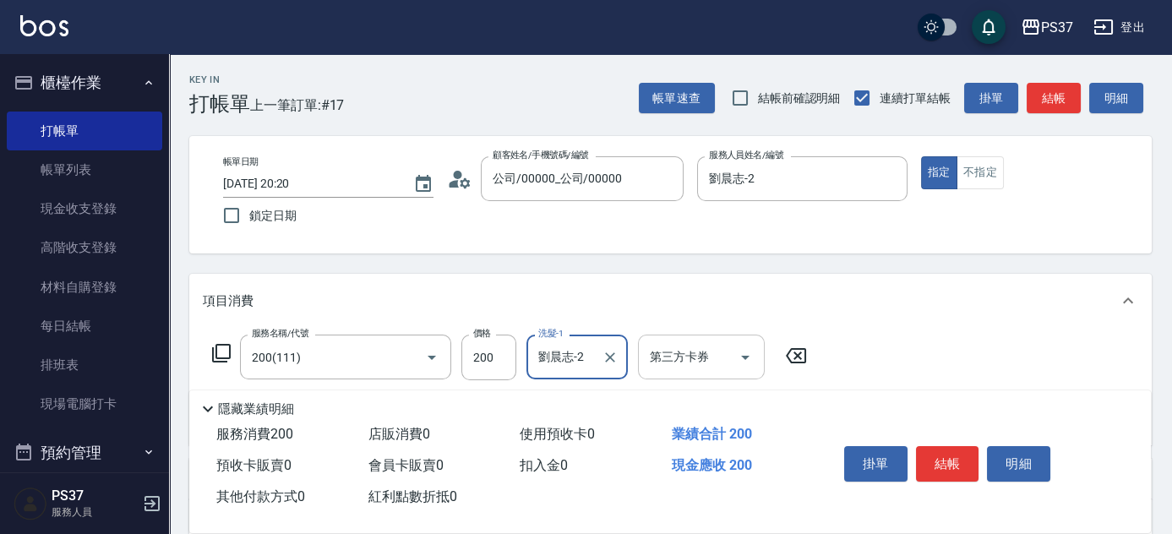
click at [751, 358] on icon "Open" at bounding box center [745, 357] width 20 height 20
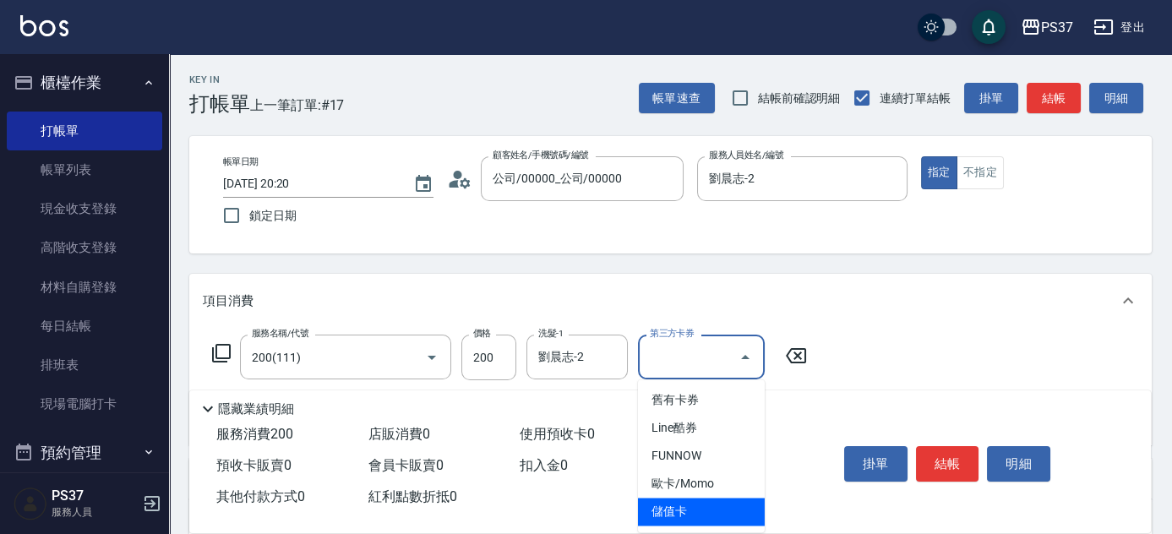
click at [732, 513] on span "儲值卡" at bounding box center [701, 512] width 127 height 28
type input "儲值卡"
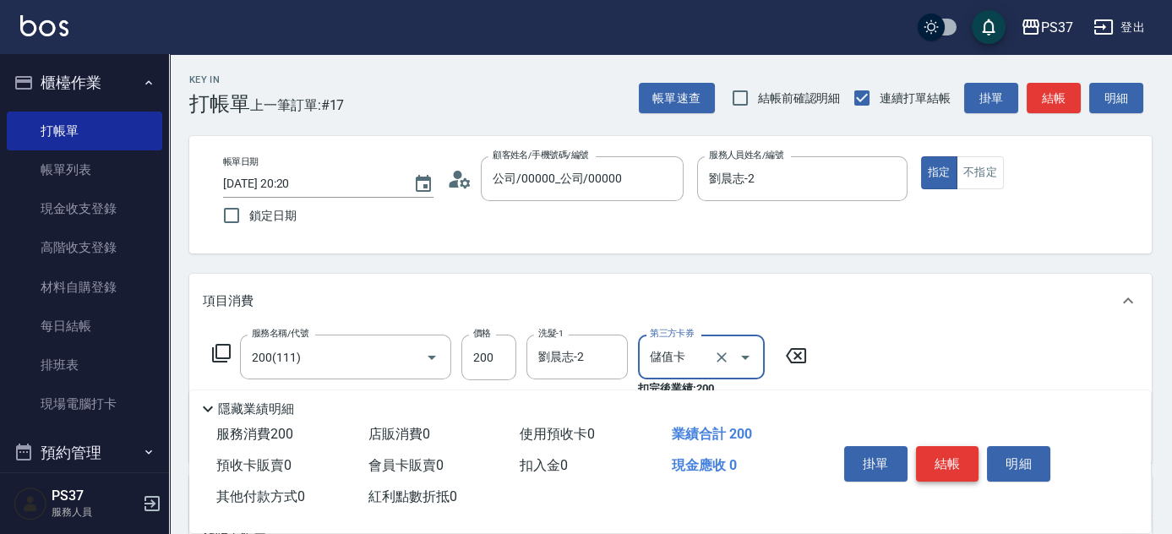
click at [967, 458] on button "結帳" at bounding box center [947, 463] width 63 height 35
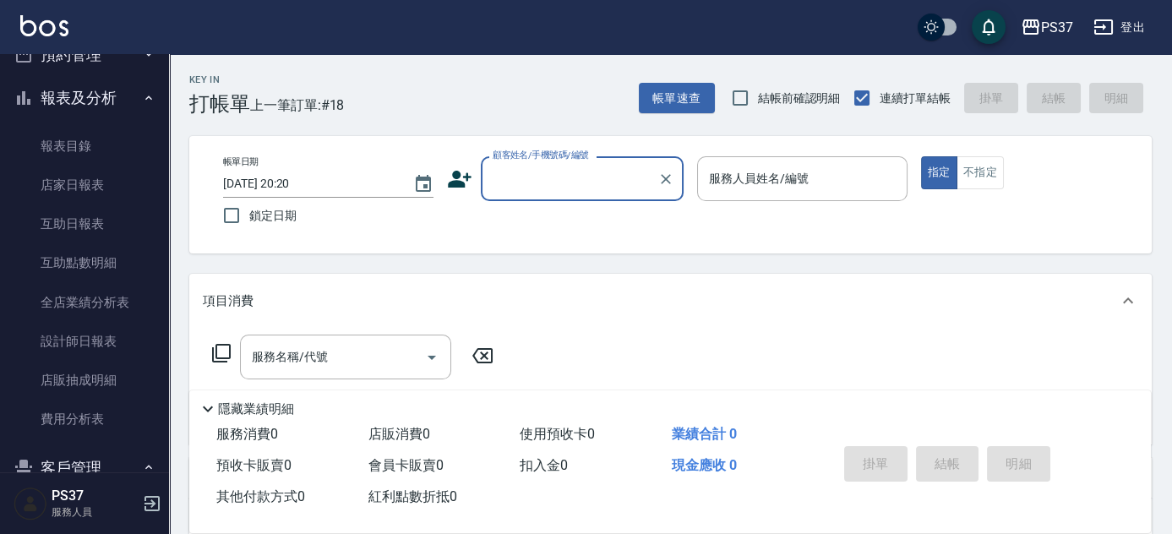
scroll to position [538, 0]
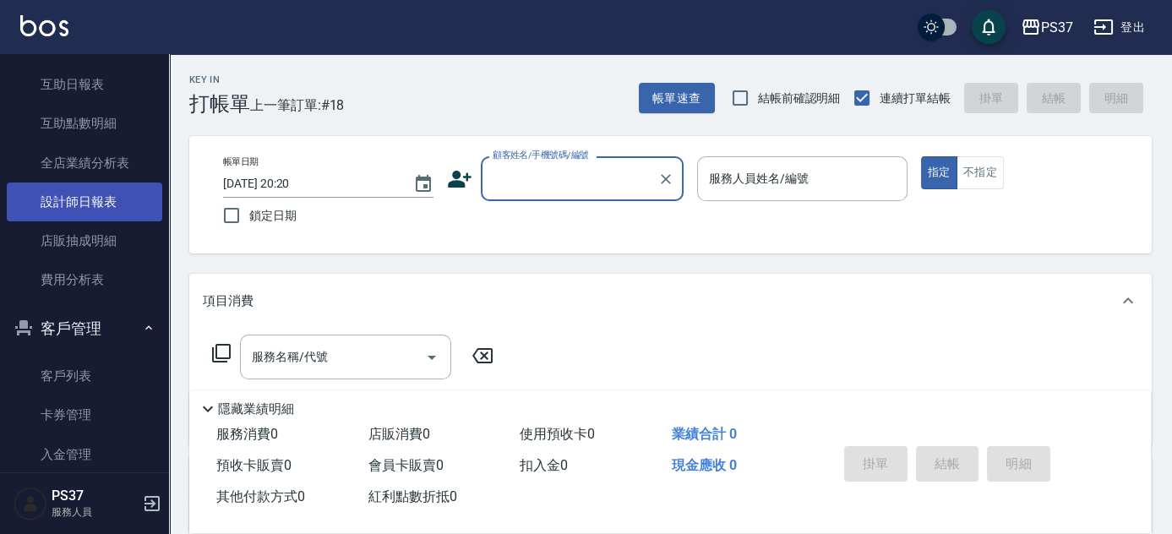
click at [101, 195] on link "設計師日報表" at bounding box center [85, 202] width 156 height 39
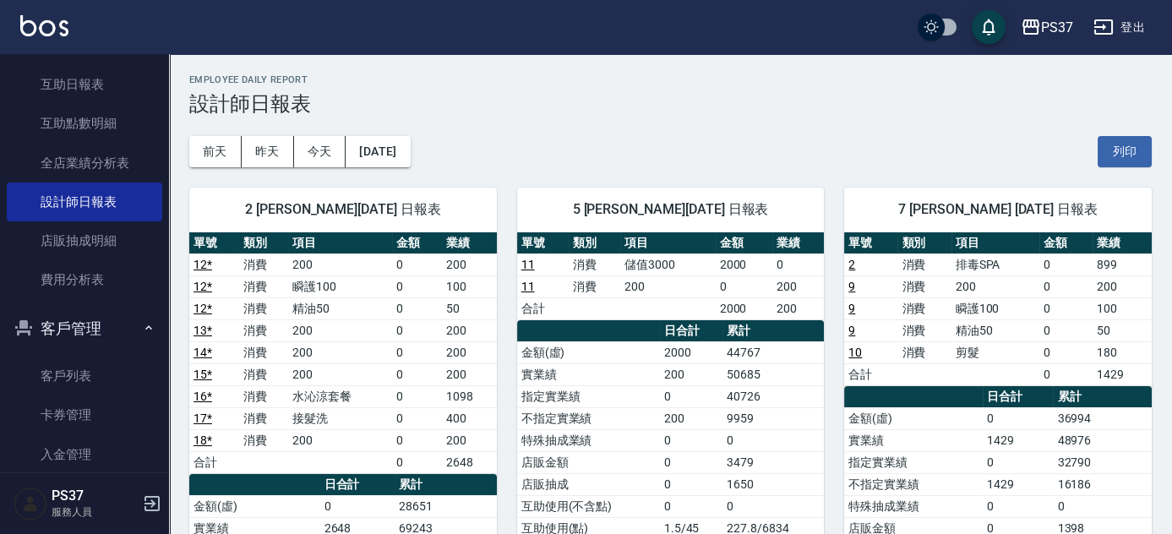
click at [522, 118] on div "前天 昨天 今天 2025/08/15 列印" at bounding box center [670, 152] width 963 height 72
click at [693, 91] on div "Employee Daily Report 設計師日報表" at bounding box center [670, 94] width 963 height 41
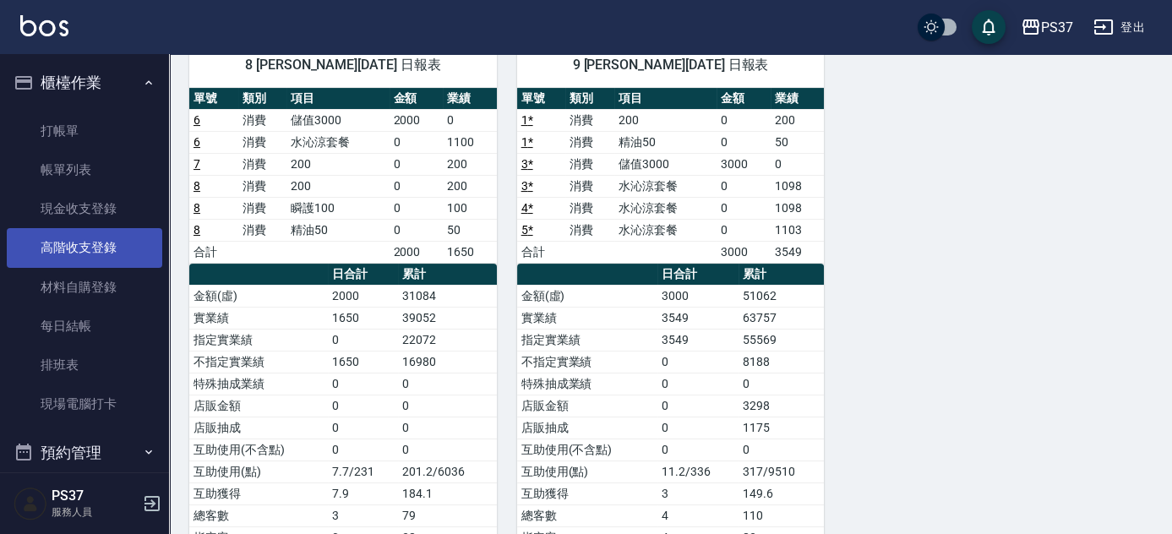
scroll to position [384, 0]
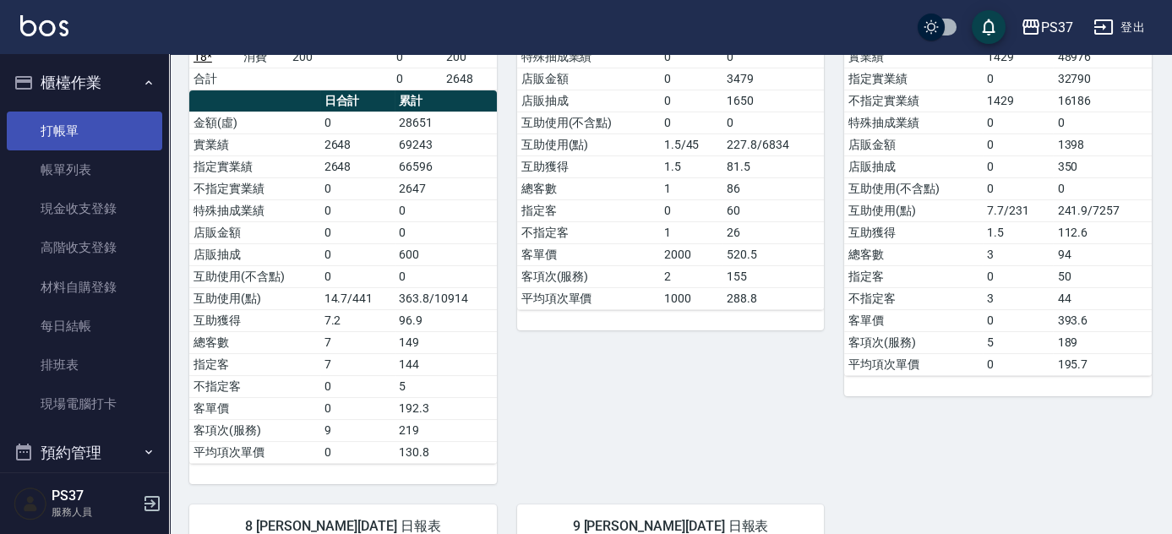
click at [90, 134] on link "打帳單" at bounding box center [85, 131] width 156 height 39
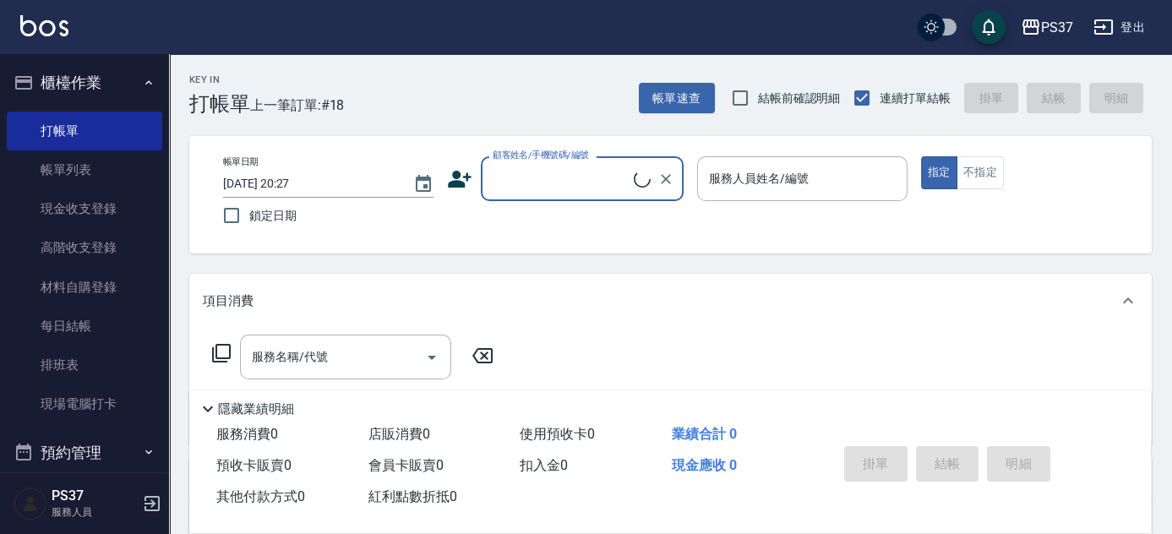
click at [563, 183] on input "顧客姓名/手機號碼/編號" at bounding box center [561, 179] width 145 height 30
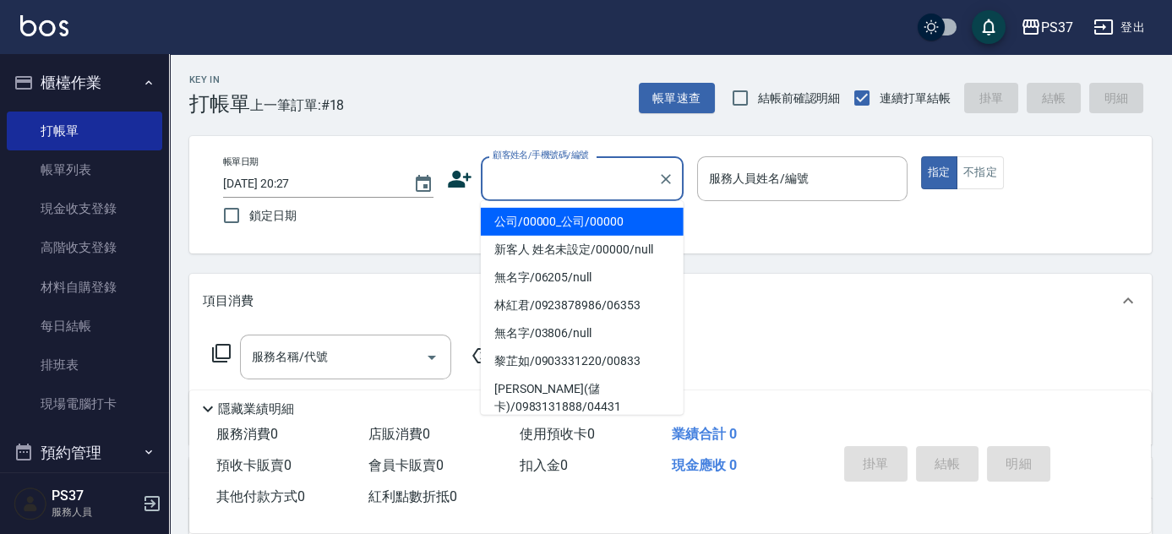
click at [584, 221] on li "公司/00000_公司/00000" at bounding box center [582, 222] width 203 height 28
type input "公司/00000_公司/00000"
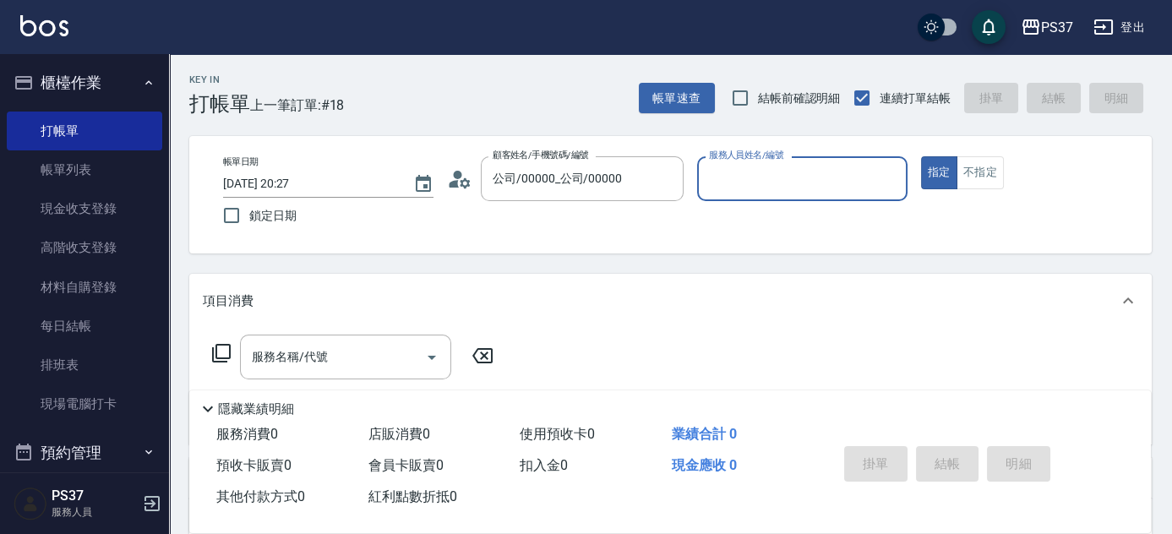
click at [802, 183] on input "服務人員姓名/編號" at bounding box center [802, 179] width 195 height 30
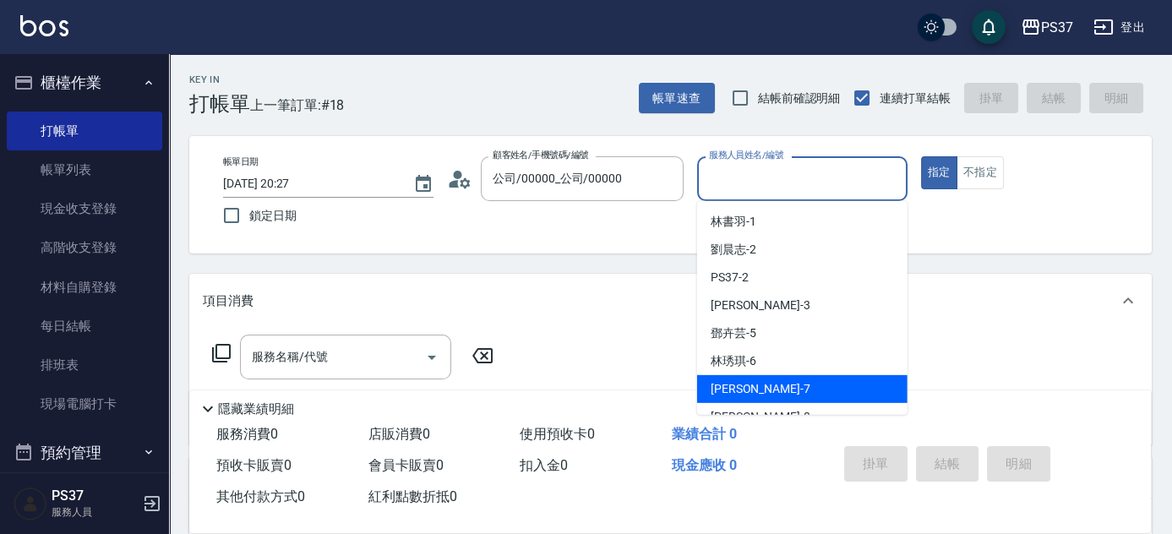
click at [773, 381] on div "黎氏萍 -7" at bounding box center [802, 389] width 210 height 28
type input "黎氏萍-7"
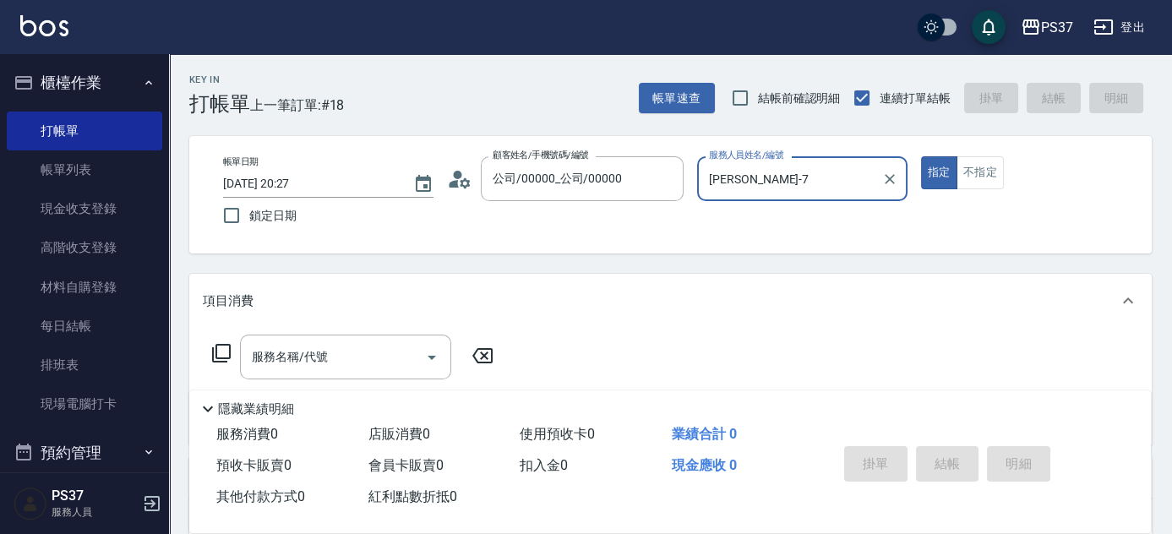
click at [1003, 175] on div "指定 不指定" at bounding box center [1026, 172] width 210 height 33
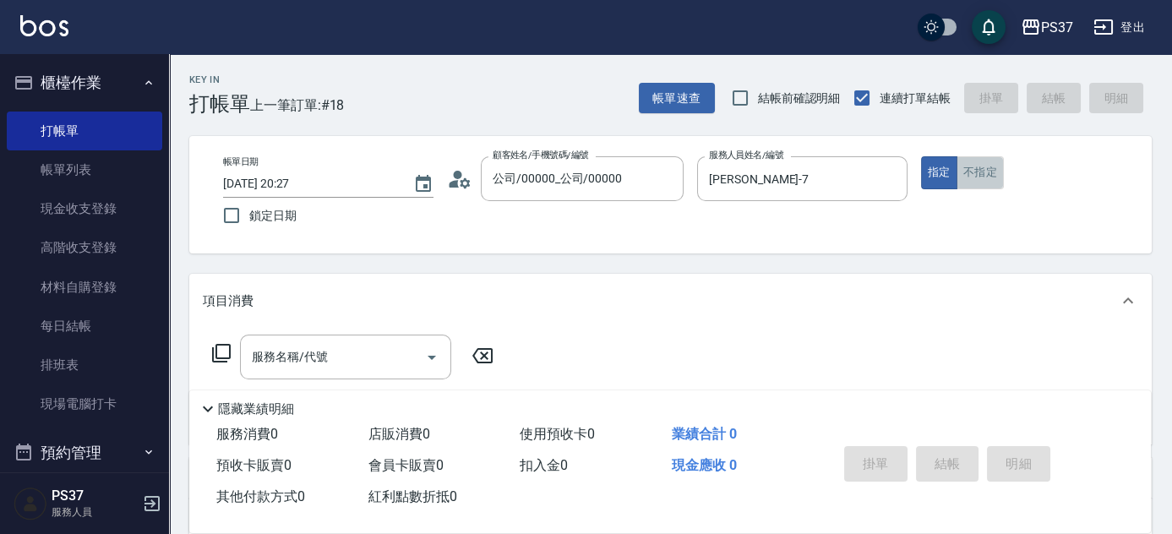
click at [978, 174] on button "不指定" at bounding box center [980, 172] width 47 height 33
click at [336, 357] on input "服務名稱/代號" at bounding box center [333, 357] width 171 height 30
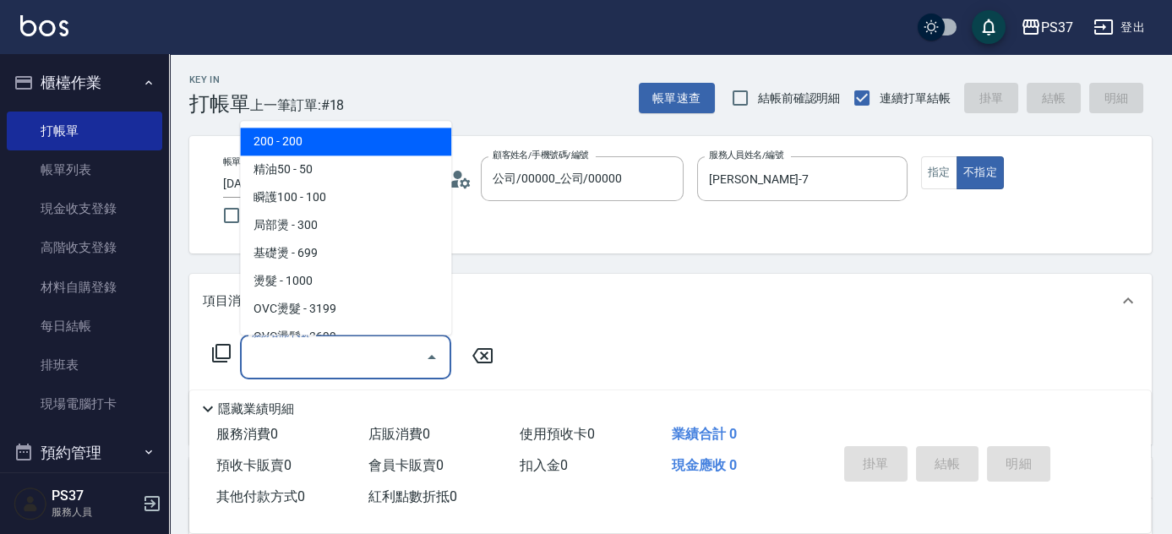
click at [305, 137] on span "200 - 200" at bounding box center [345, 142] width 211 height 28
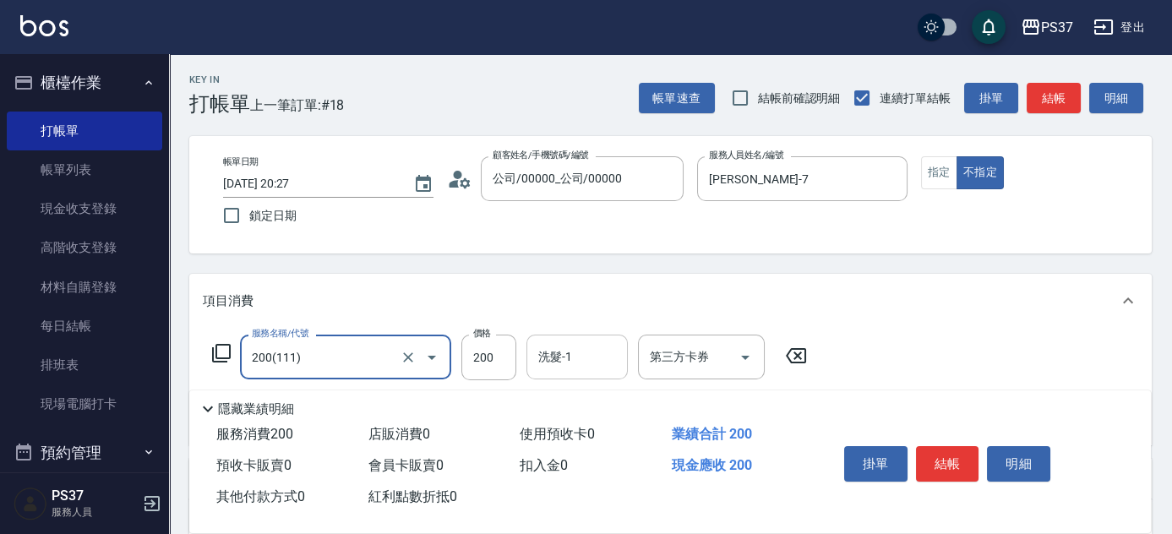
click at [564, 367] on input "洗髮-1" at bounding box center [577, 357] width 86 height 30
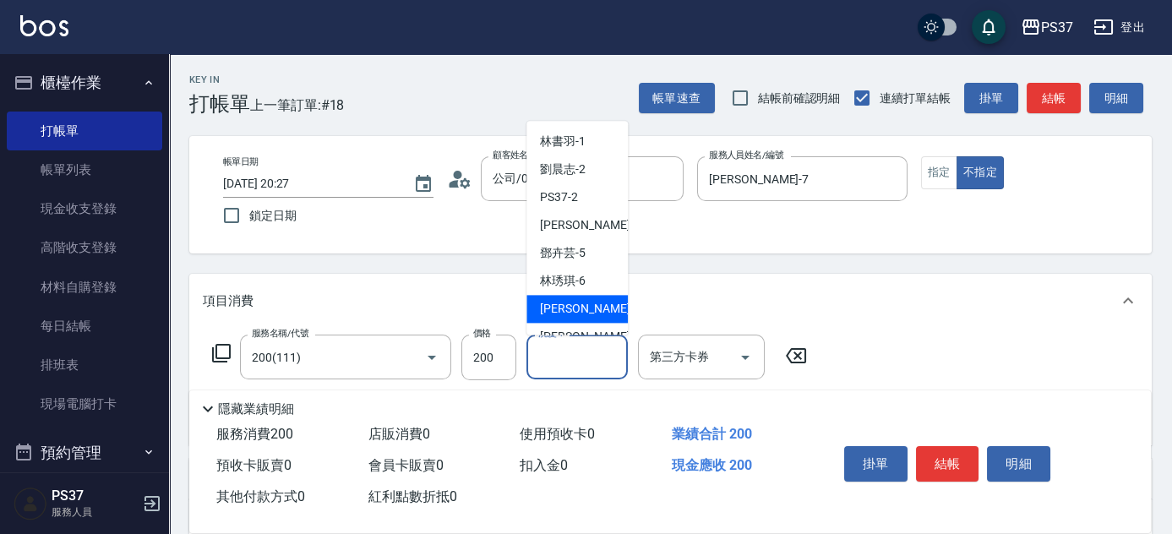
click at [592, 312] on div "黎氏萍 -7" at bounding box center [577, 310] width 101 height 28
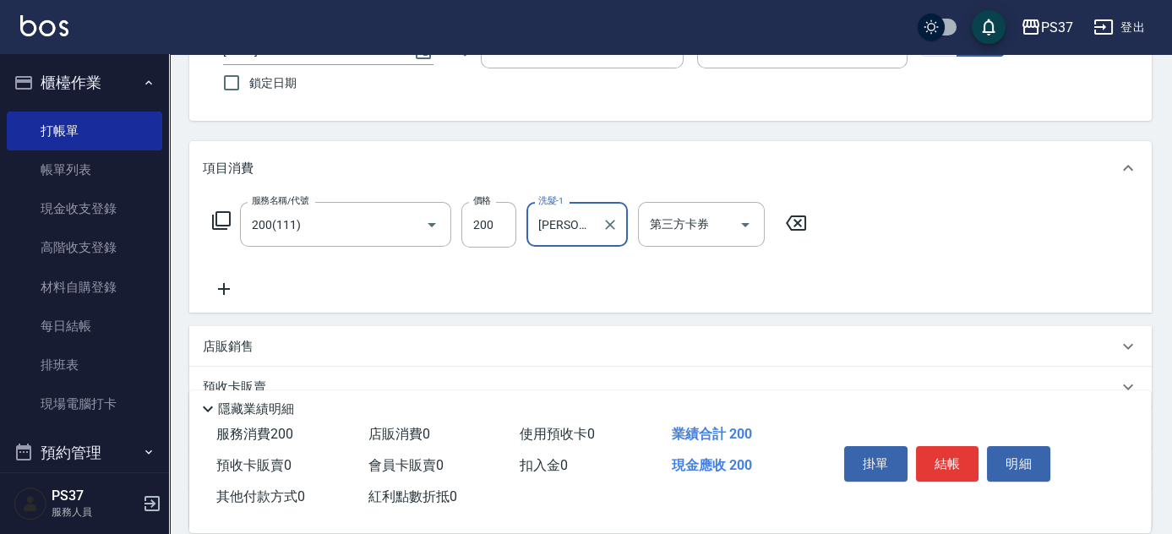
scroll to position [230, 0]
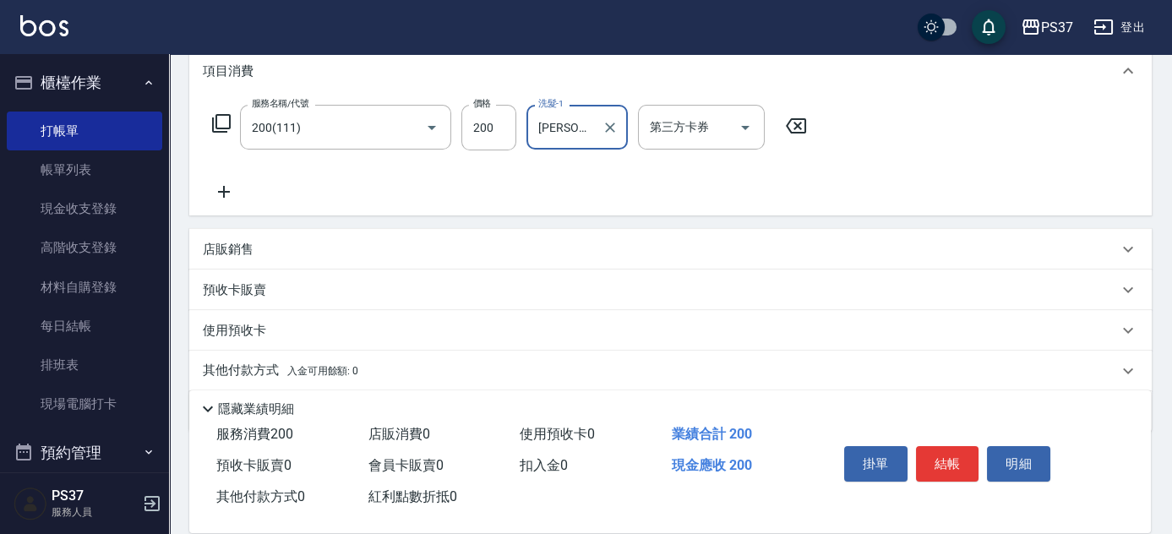
click at [236, 199] on icon at bounding box center [224, 192] width 42 height 20
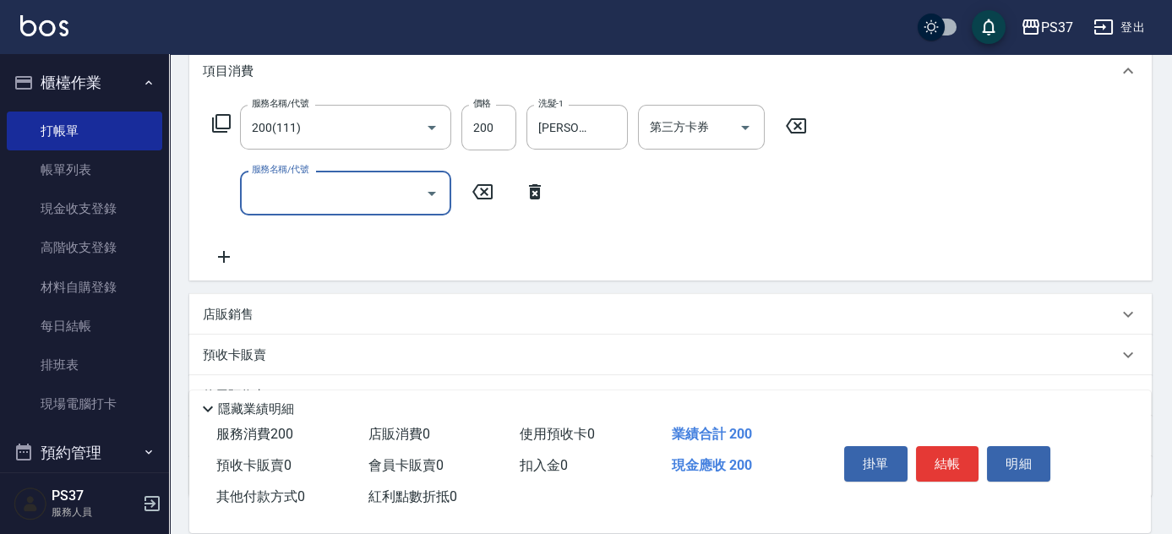
click at [276, 199] on input "服務名稱/代號" at bounding box center [333, 193] width 171 height 30
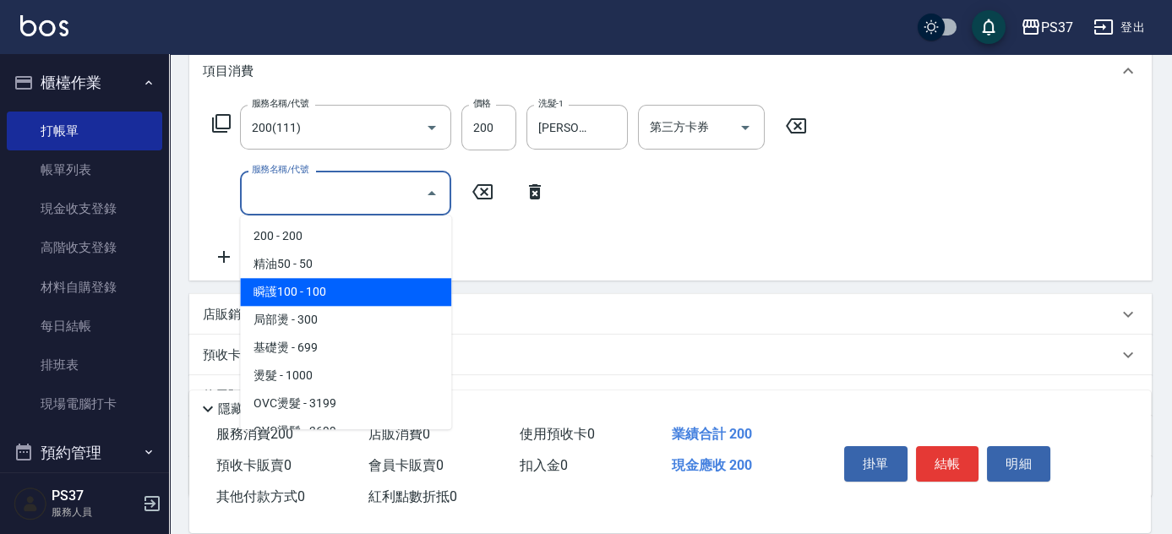
click at [347, 287] on span "瞬護100 - 100" at bounding box center [345, 292] width 211 height 28
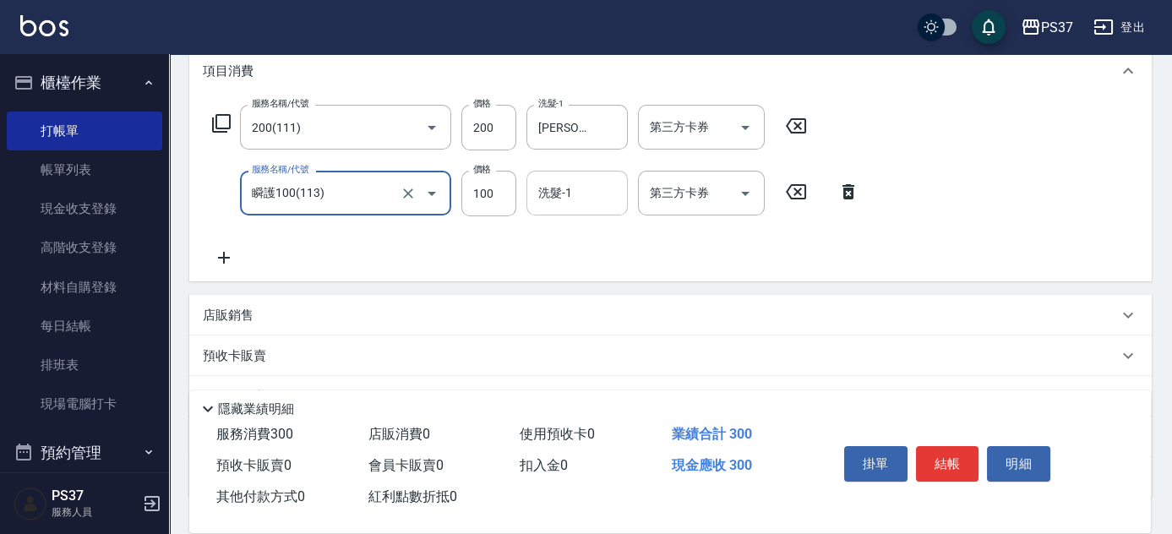
click at [575, 199] on input "洗髮-1" at bounding box center [577, 193] width 86 height 30
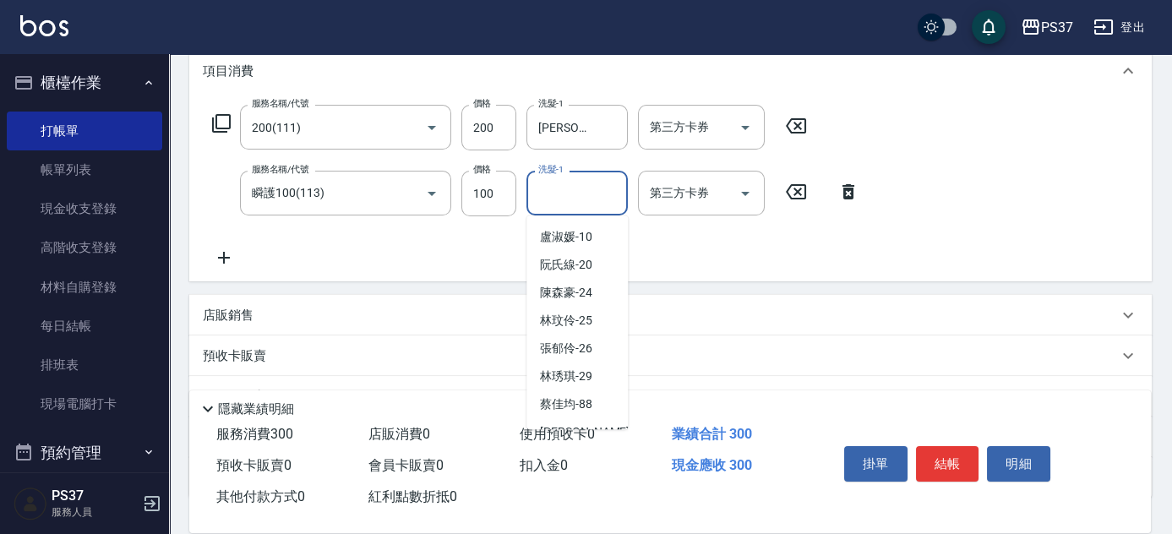
scroll to position [273, 0]
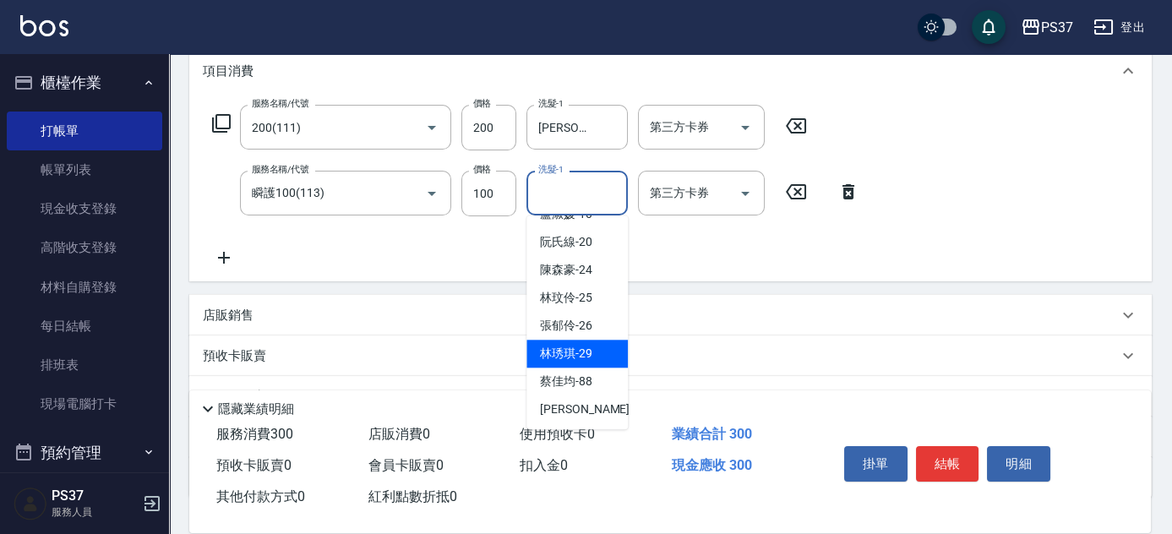
click at [593, 363] on div "林琇琪 -29" at bounding box center [577, 354] width 101 height 28
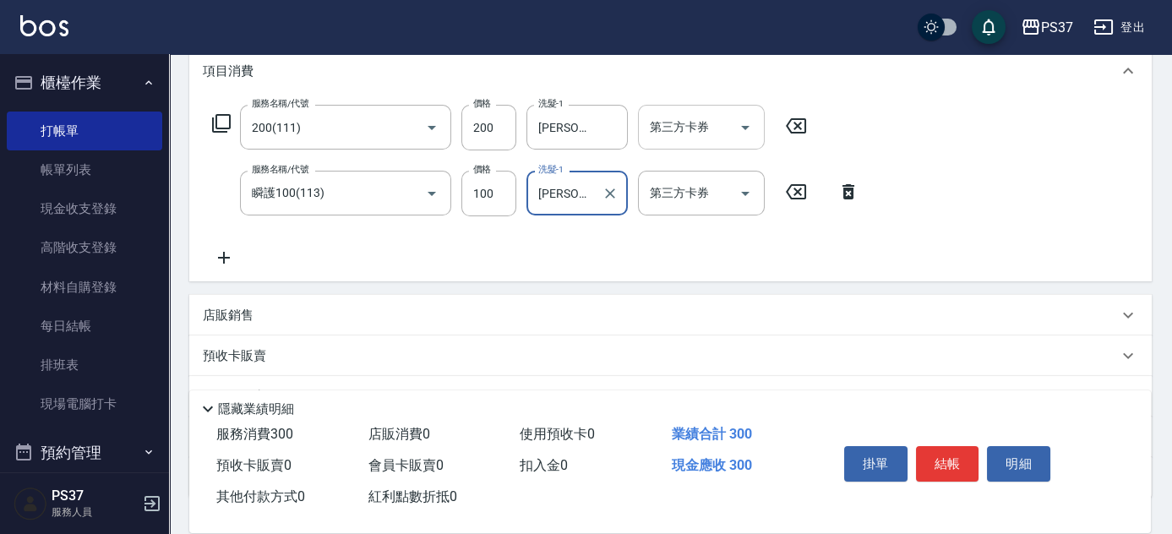
click at [745, 128] on icon "Open" at bounding box center [745, 128] width 8 height 4
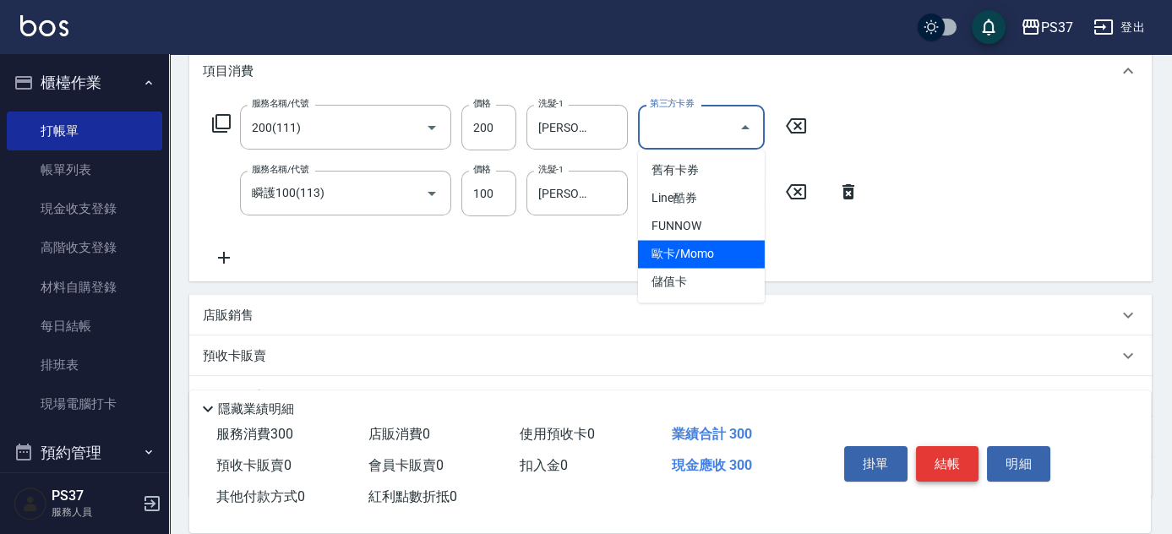
click at [954, 451] on button "結帳" at bounding box center [947, 463] width 63 height 35
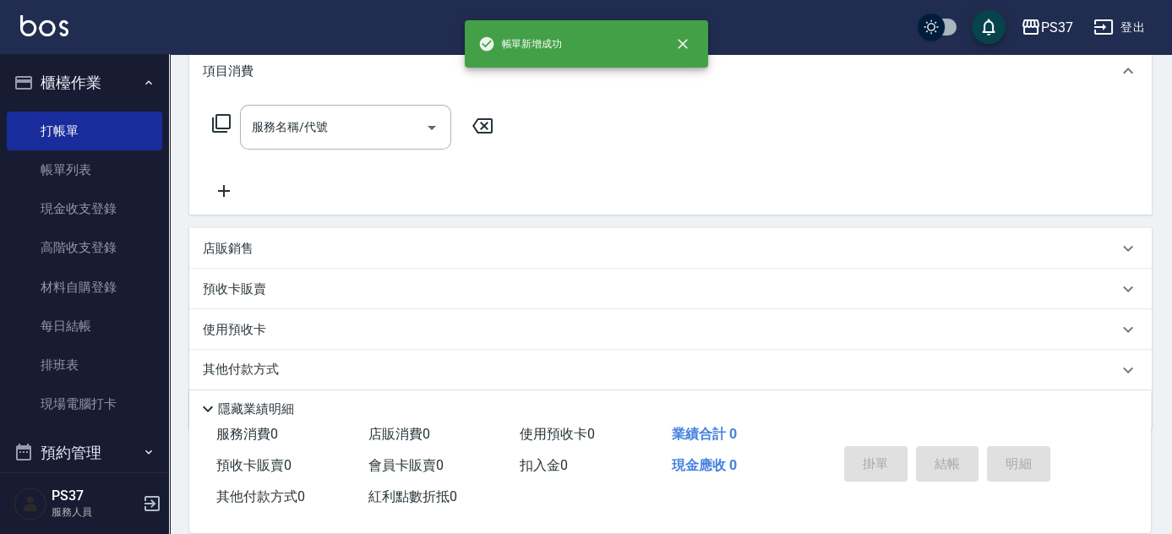
scroll to position [0, 0]
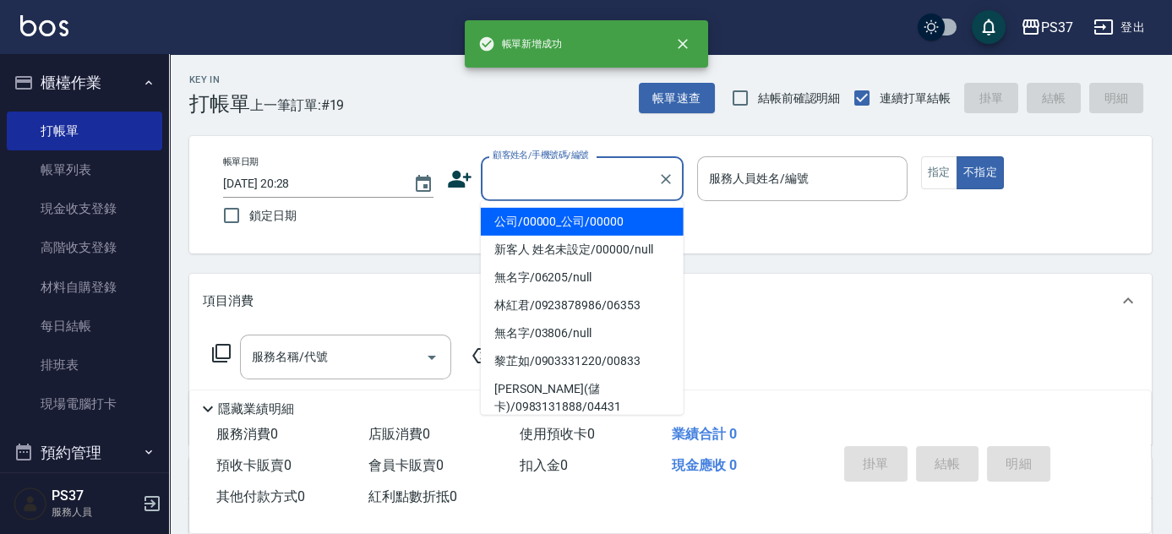
click at [609, 177] on input "顧客姓名/手機號碼/編號" at bounding box center [570, 179] width 162 height 30
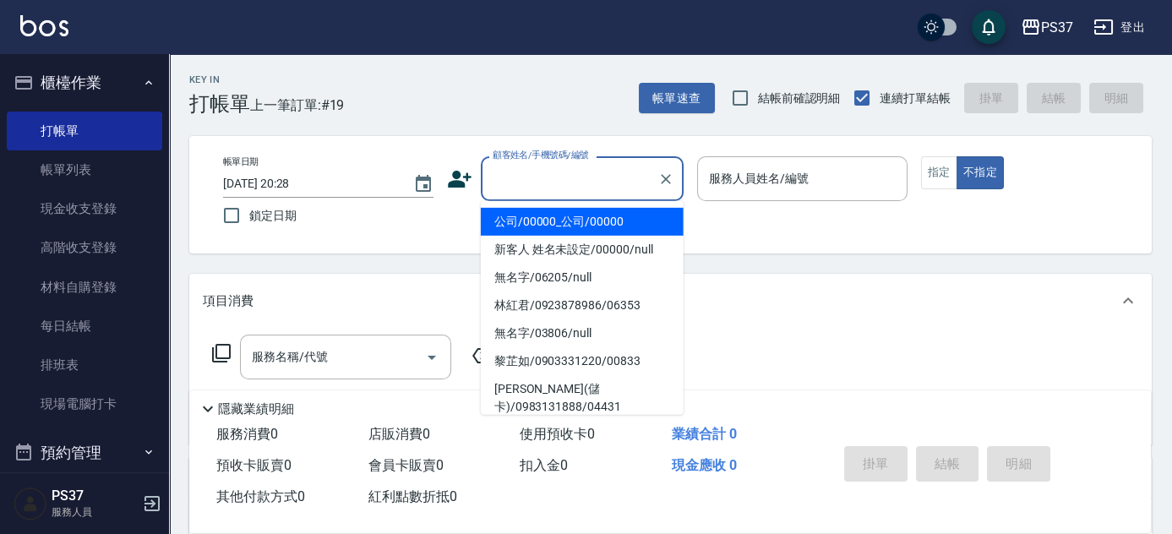
click at [603, 216] on li "公司/00000_公司/00000" at bounding box center [582, 222] width 203 height 28
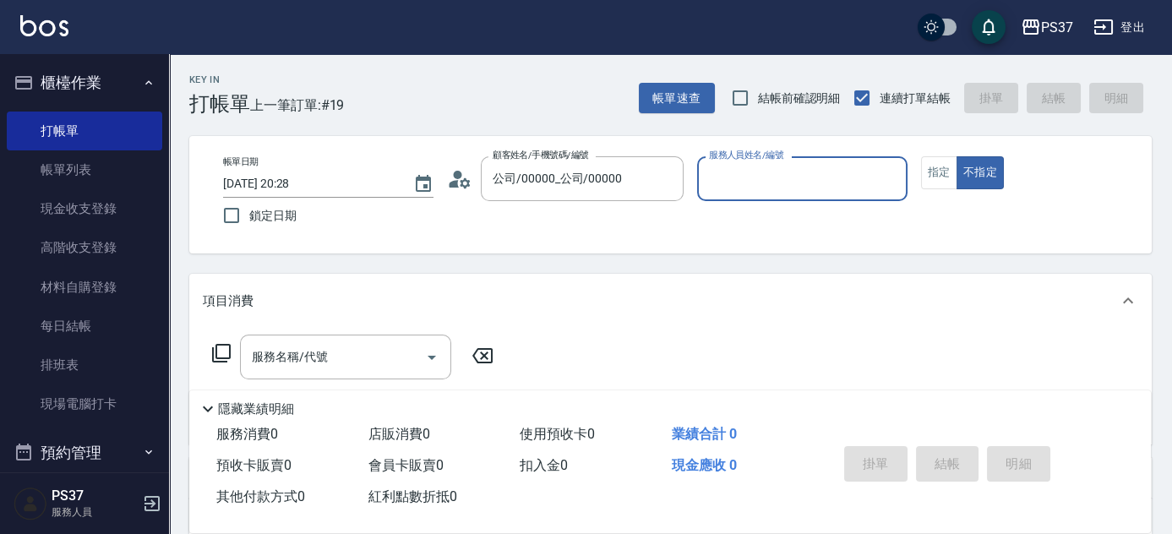
click at [735, 187] on input "服務人員姓名/編號" at bounding box center [802, 179] width 195 height 30
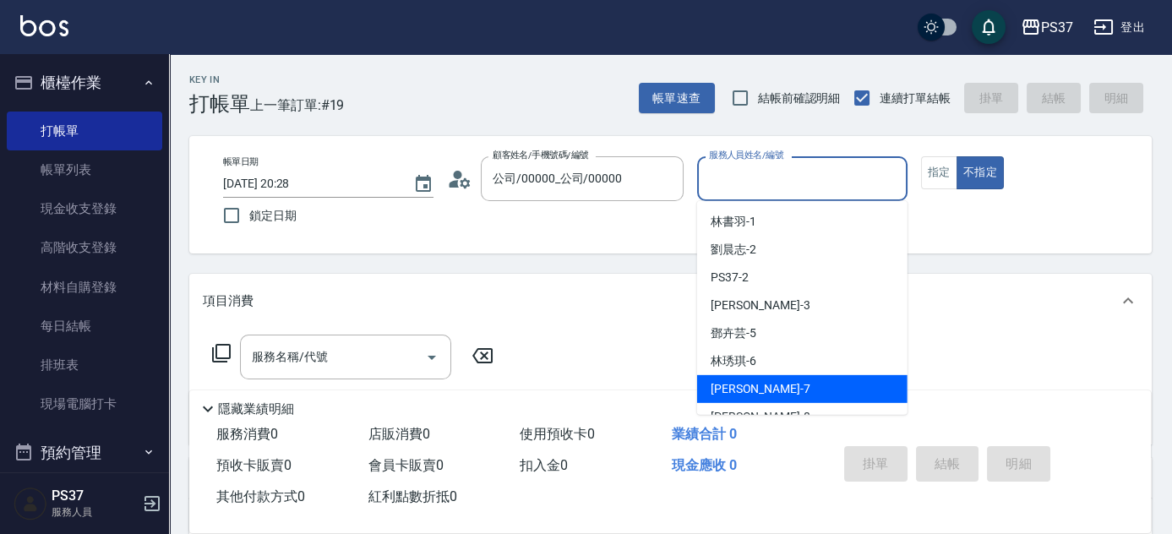
click at [775, 385] on div "黎氏萍 -7" at bounding box center [802, 389] width 210 height 28
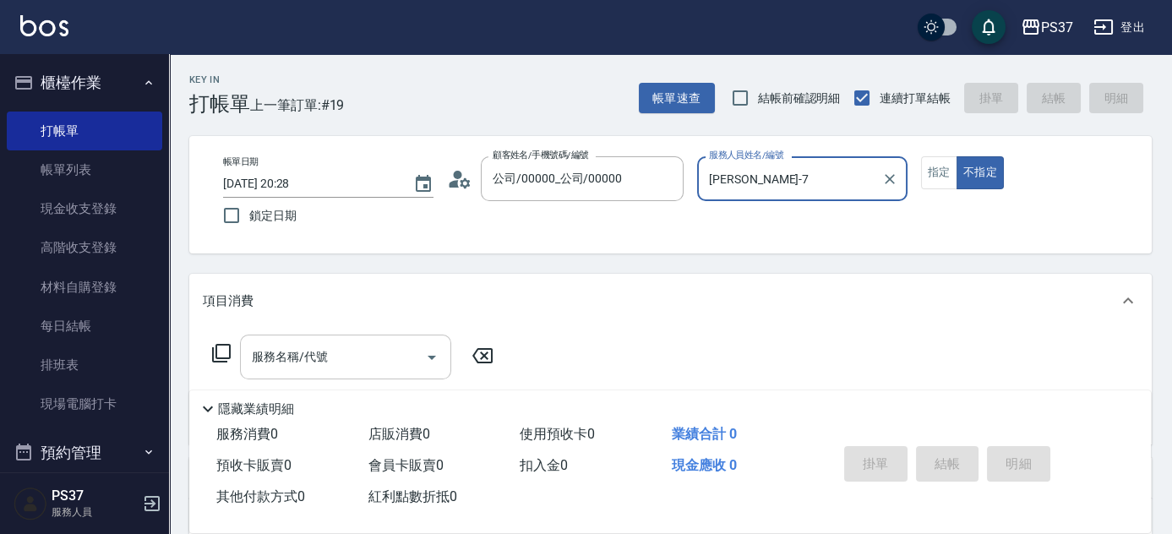
click at [390, 360] on input "服務名稱/代號" at bounding box center [333, 357] width 171 height 30
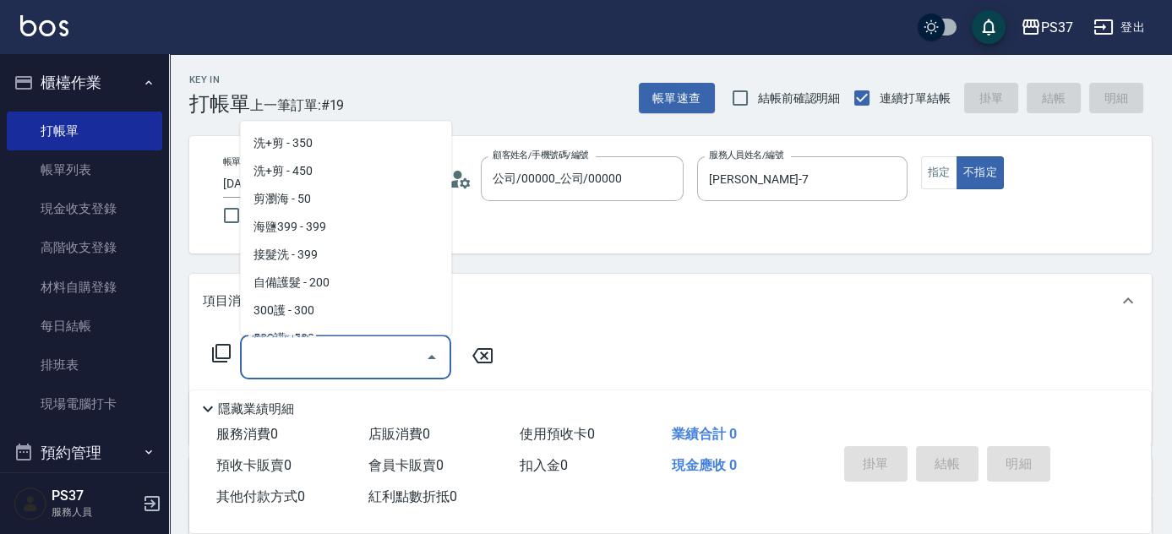
scroll to position [538, 0]
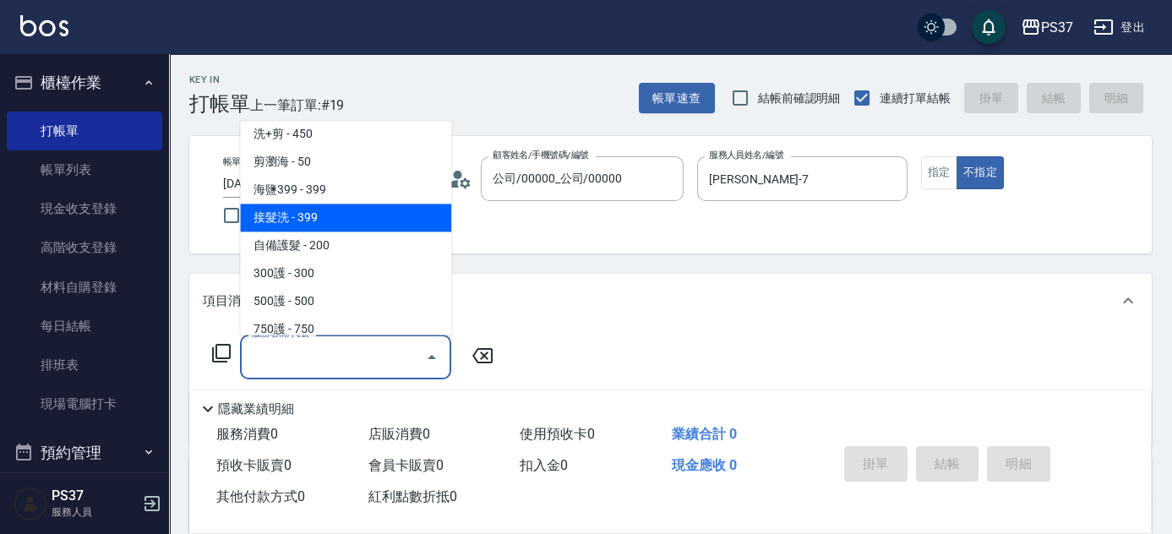
click at [352, 206] on span "接髮洗 - 399" at bounding box center [345, 219] width 211 height 28
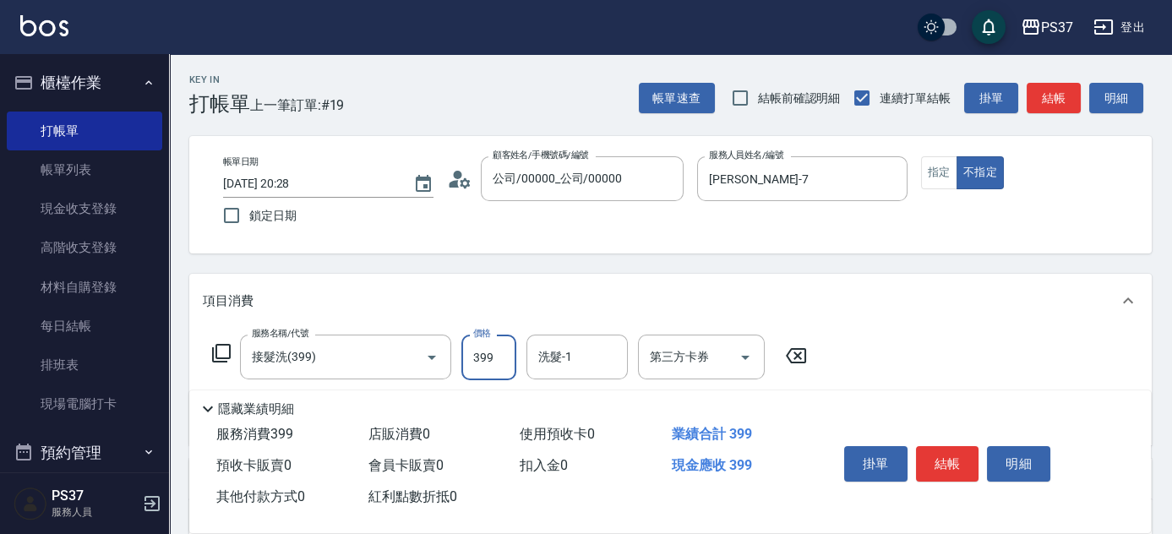
click at [483, 343] on input "399" at bounding box center [488, 358] width 55 height 46
click at [926, 465] on button "結帳" at bounding box center [947, 463] width 63 height 35
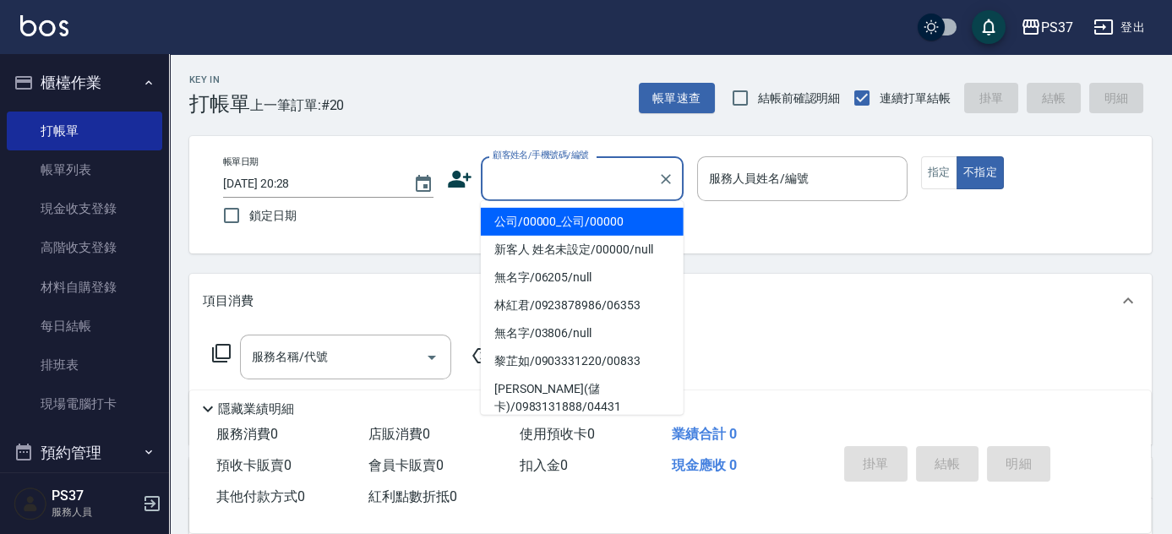
click at [600, 185] on input "顧客姓名/手機號碼/編號" at bounding box center [570, 179] width 162 height 30
click at [606, 227] on li "公司/00000_公司/00000" at bounding box center [582, 222] width 203 height 28
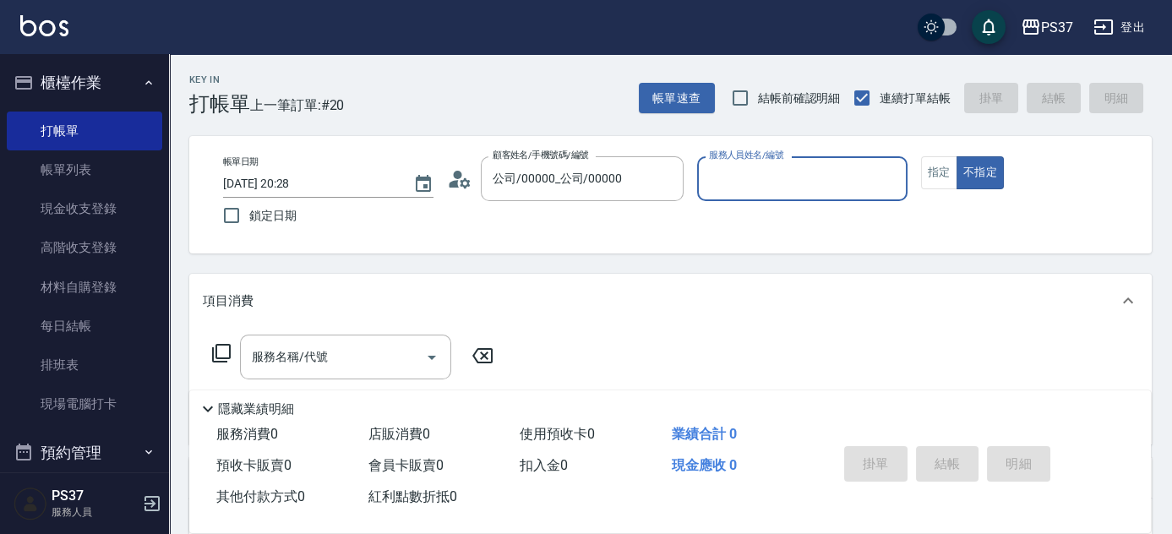
click at [734, 199] on div "服務人員姓名/編號" at bounding box center [802, 178] width 210 height 45
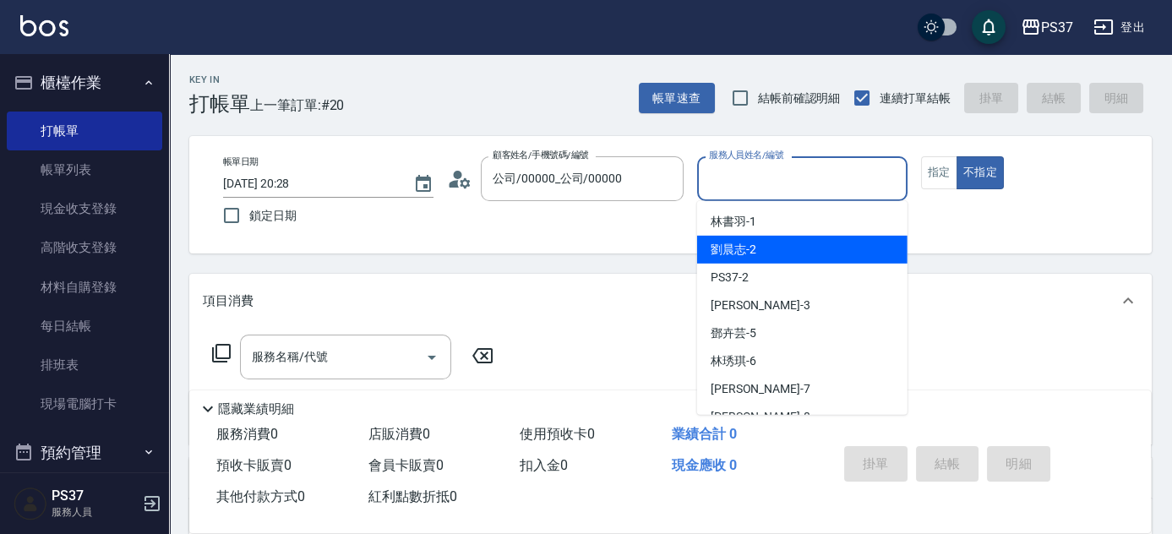
click at [748, 253] on span "劉晨志 -2" at bounding box center [734, 250] width 46 height 18
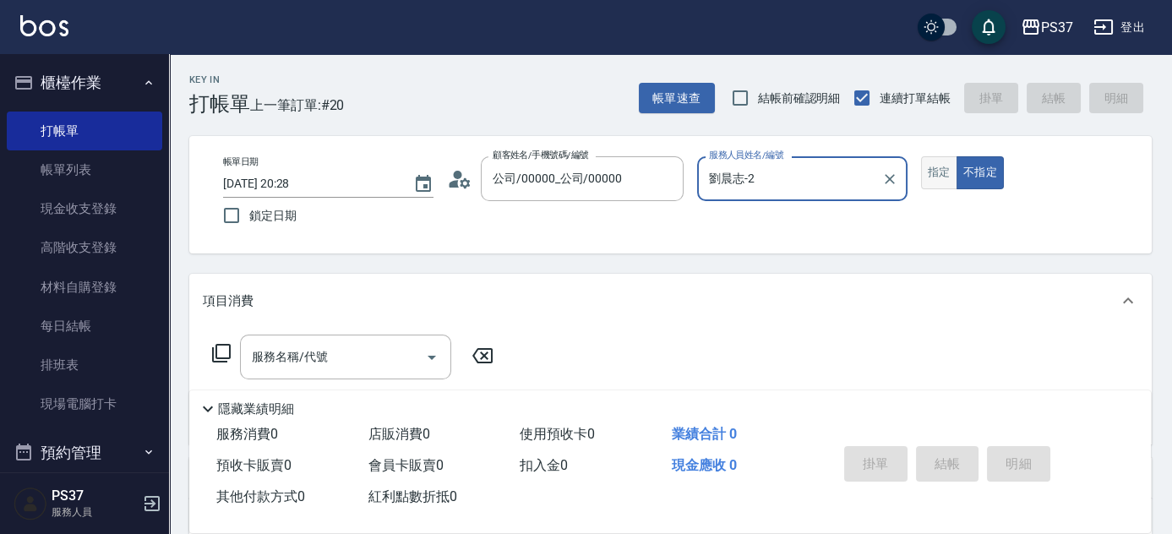
click at [933, 167] on button "指定" at bounding box center [939, 172] width 36 height 33
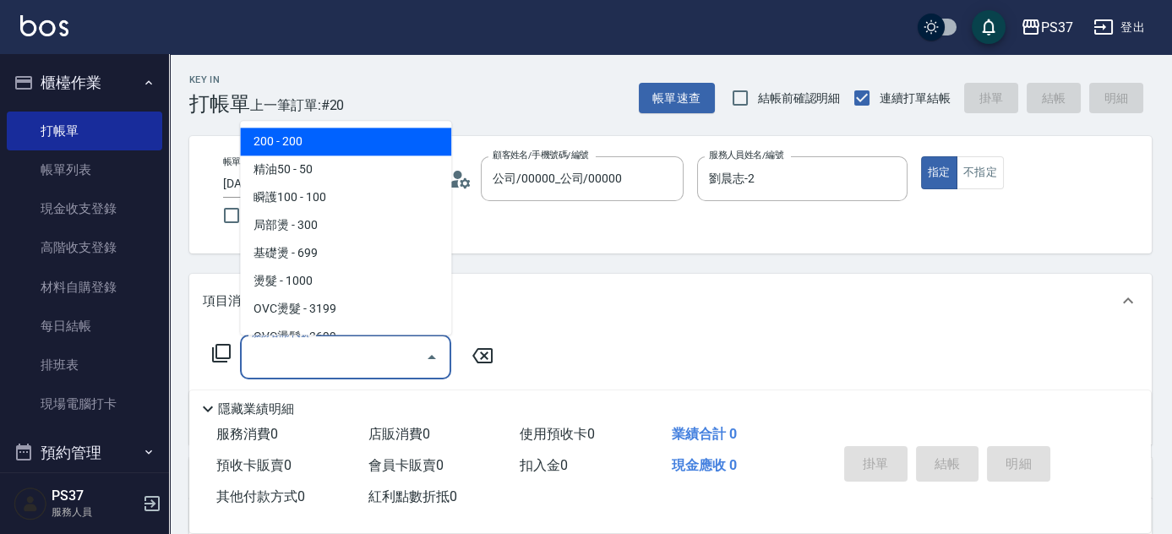
click at [372, 347] on input "服務名稱/代號" at bounding box center [333, 357] width 171 height 30
click at [354, 151] on span "200 - 200" at bounding box center [345, 142] width 211 height 28
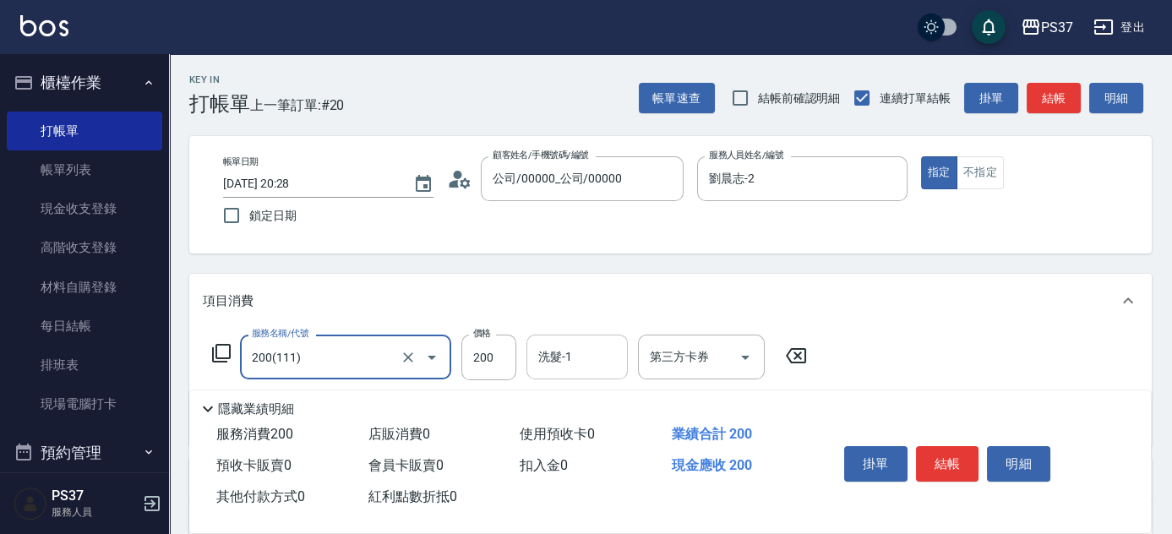
click at [575, 362] on input "洗髮-1" at bounding box center [577, 357] width 86 height 30
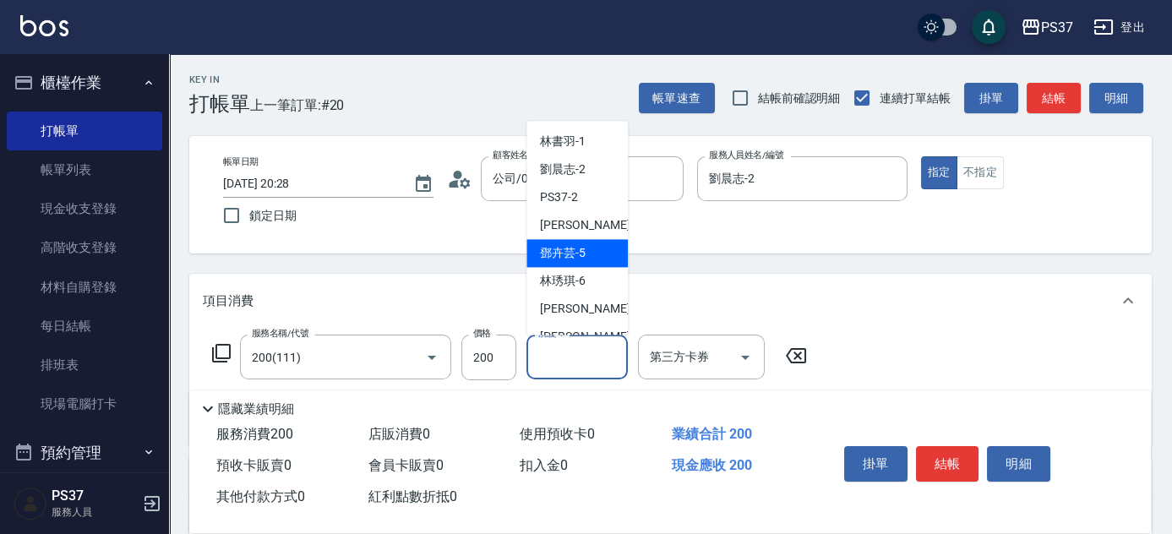
scroll to position [273, 0]
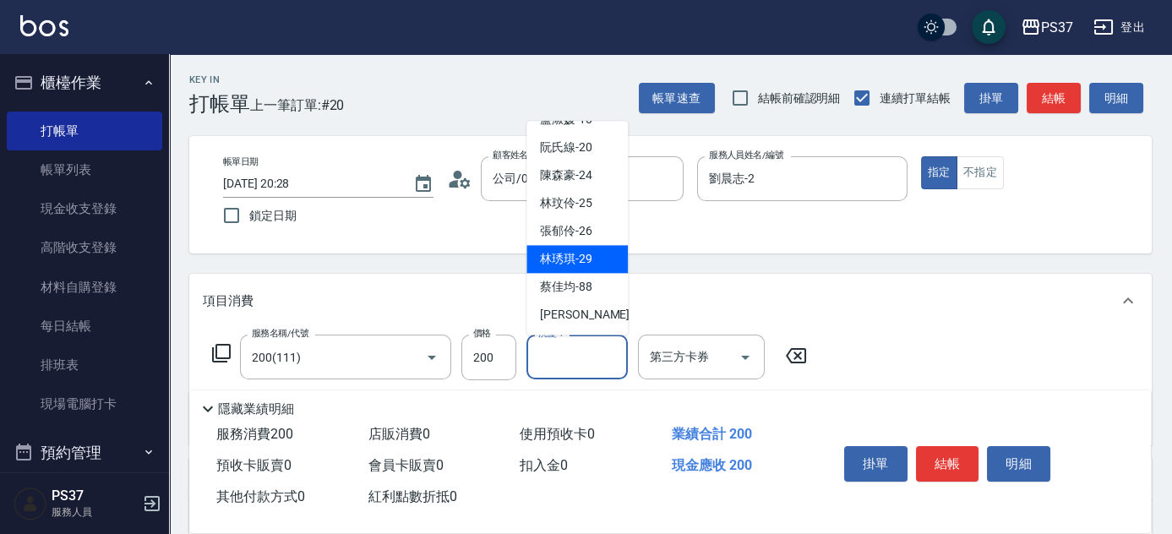
click at [583, 268] on div "林琇琪 -29" at bounding box center [577, 260] width 101 height 28
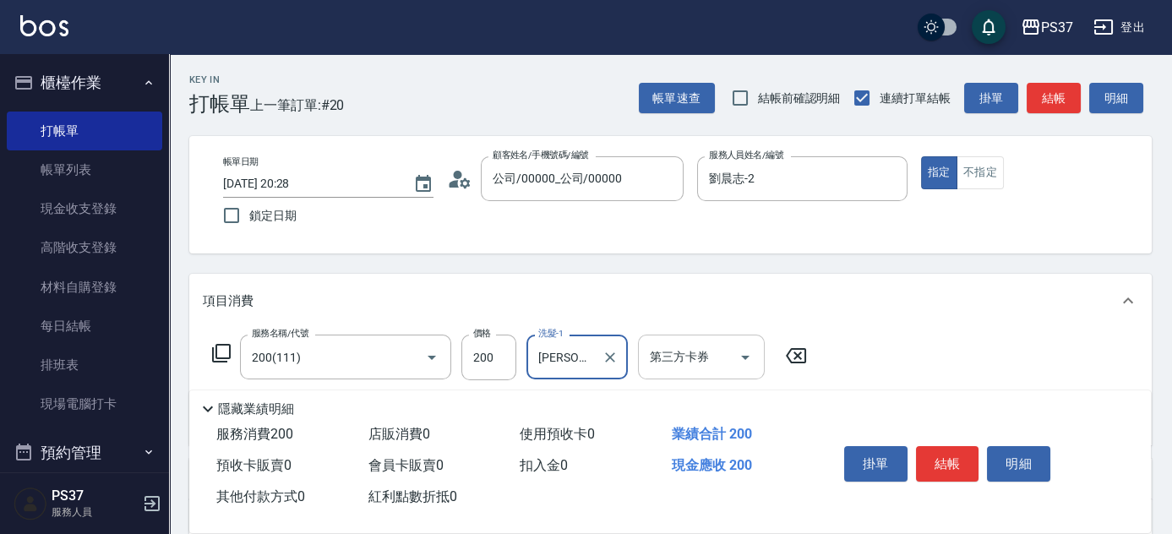
click at [738, 351] on icon "Open" at bounding box center [745, 357] width 20 height 20
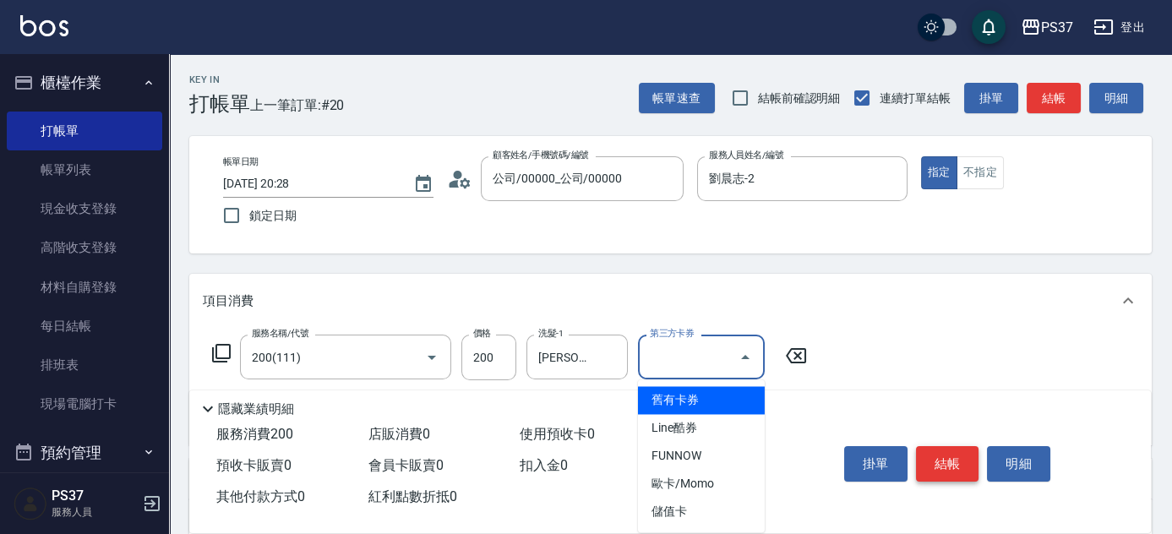
click at [958, 461] on button "結帳" at bounding box center [947, 463] width 63 height 35
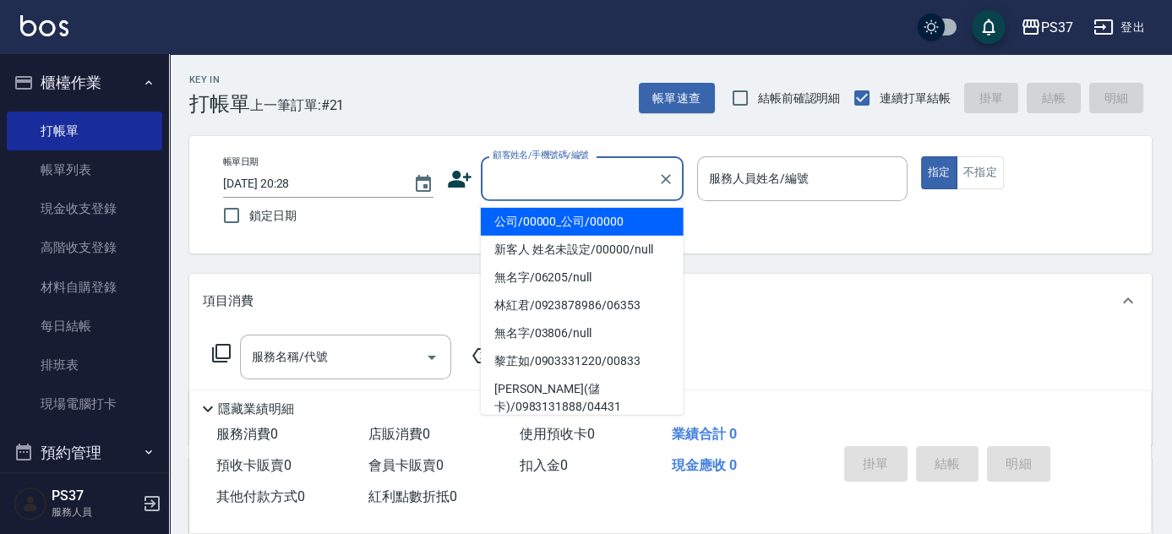
click at [589, 186] on input "顧客姓名/手機號碼/編號" at bounding box center [570, 179] width 162 height 30
click at [594, 219] on li "公司/00000_公司/00000" at bounding box center [582, 222] width 203 height 28
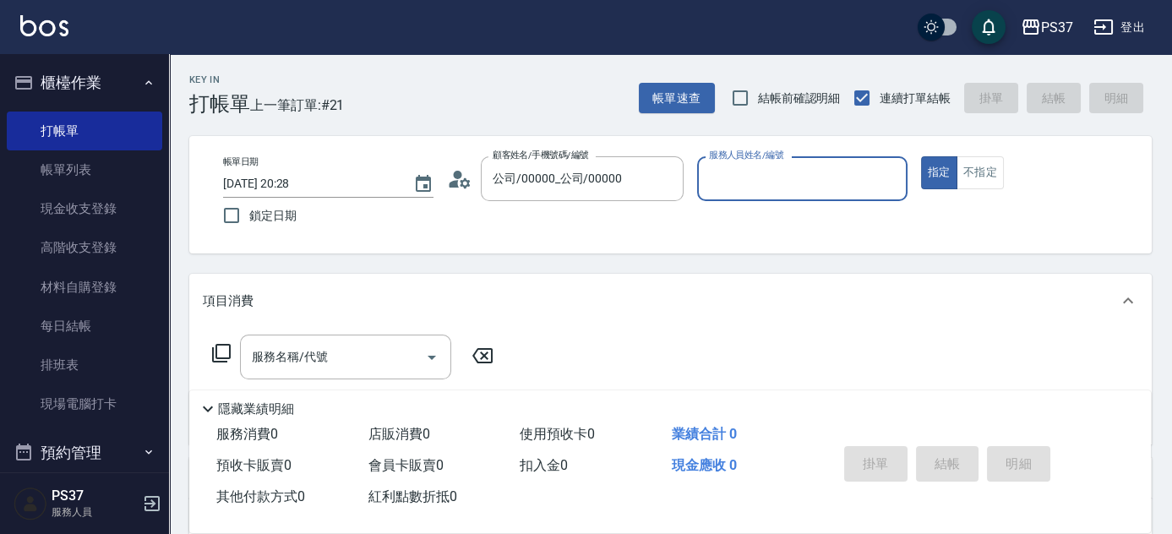
click at [727, 183] on input "服務人員姓名/編號" at bounding box center [802, 179] width 195 height 30
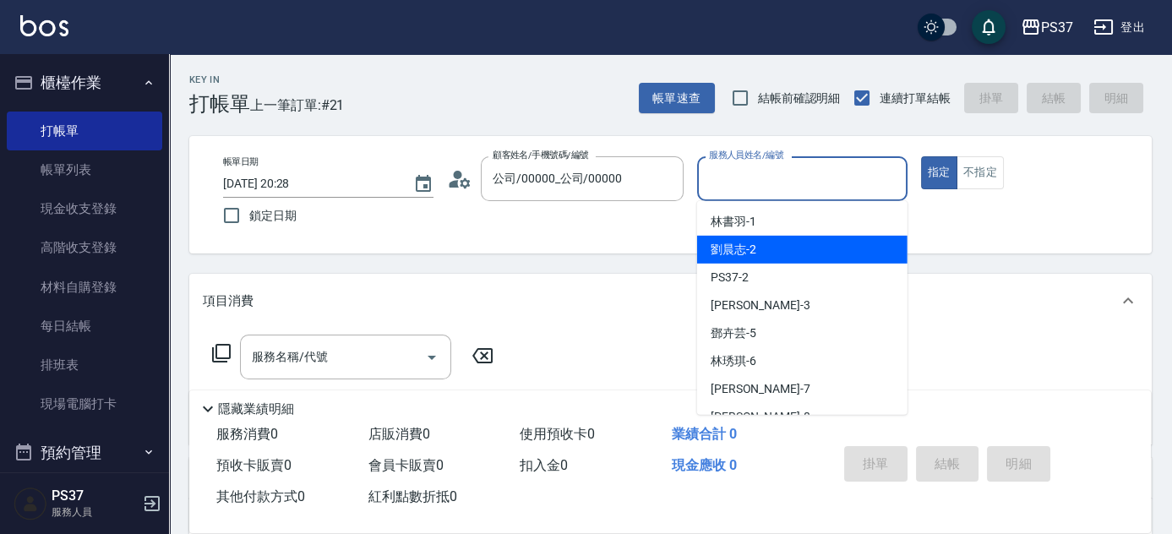
click at [748, 259] on div "劉晨志 -2" at bounding box center [802, 250] width 210 height 28
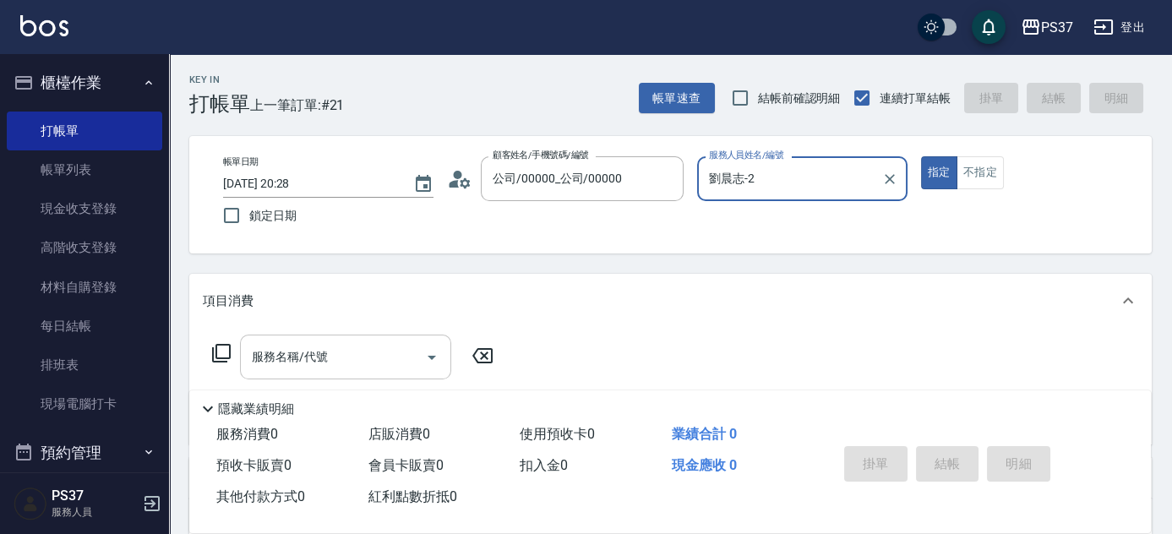
click at [304, 369] on input "服務名稱/代號" at bounding box center [333, 357] width 171 height 30
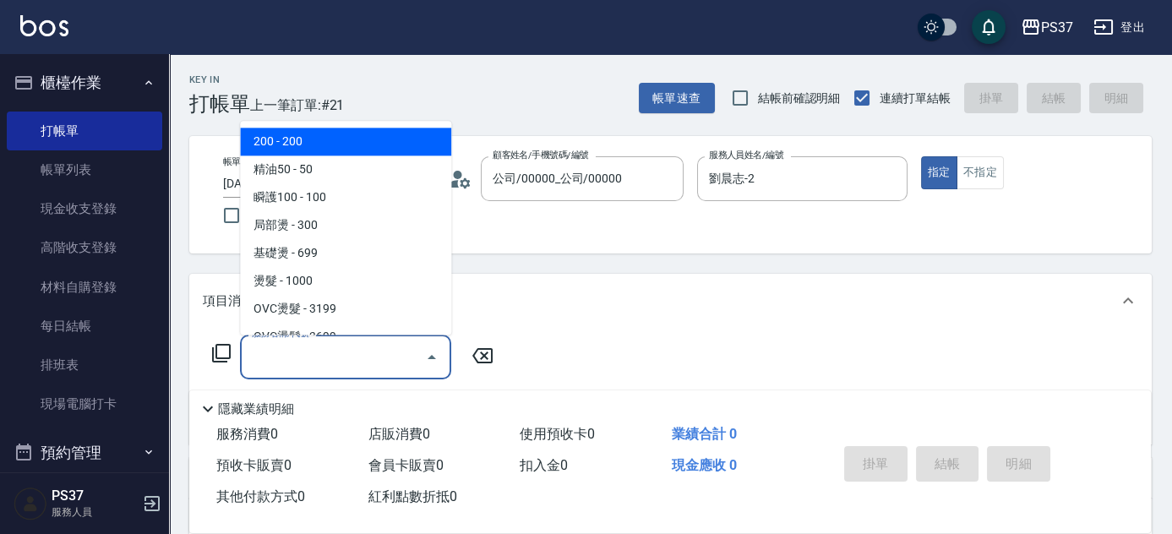
click at [320, 142] on span "200 - 200" at bounding box center [345, 142] width 211 height 28
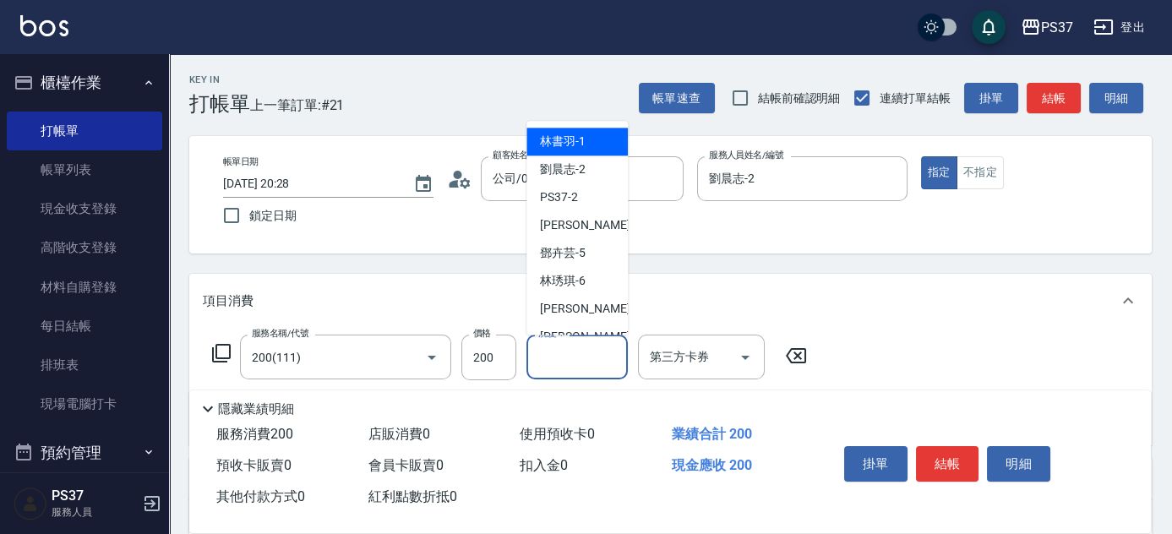
click at [575, 358] on input "洗髮-1" at bounding box center [577, 357] width 86 height 30
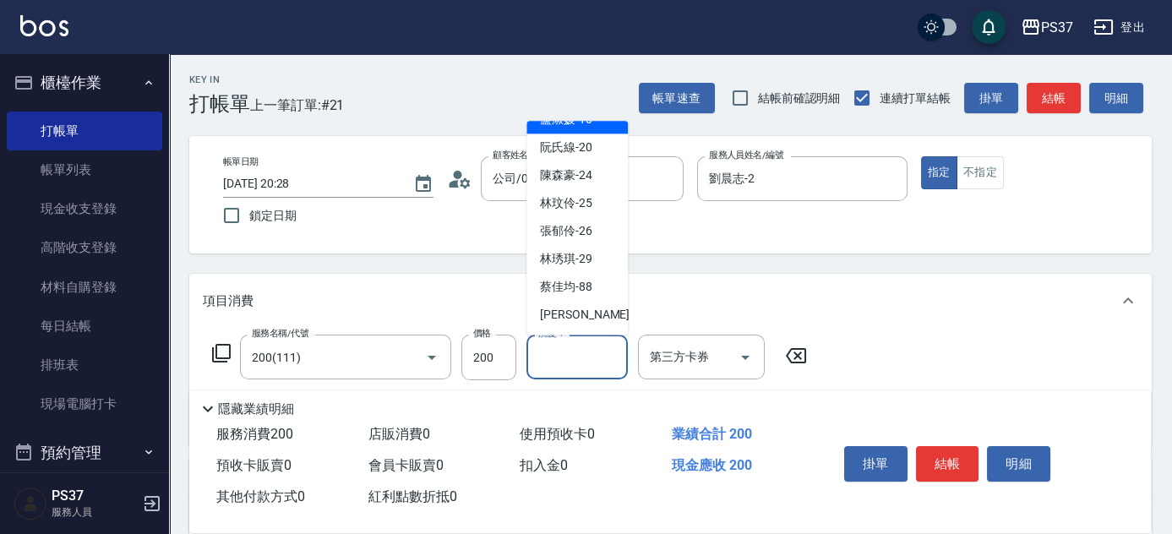
click at [559, 259] on span "林琇琪 -29" at bounding box center [566, 260] width 52 height 18
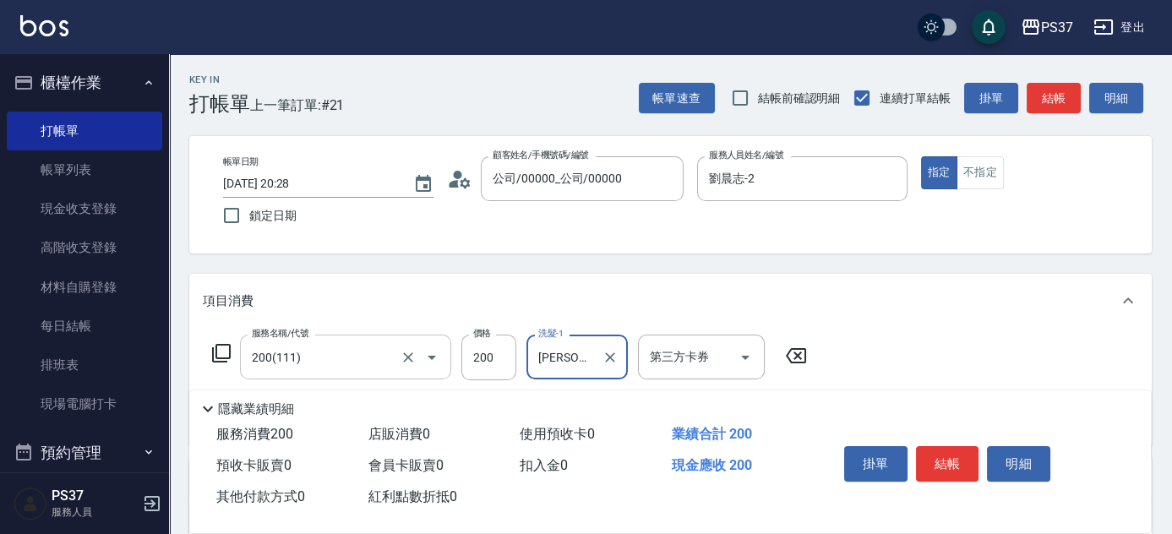
scroll to position [76, 0]
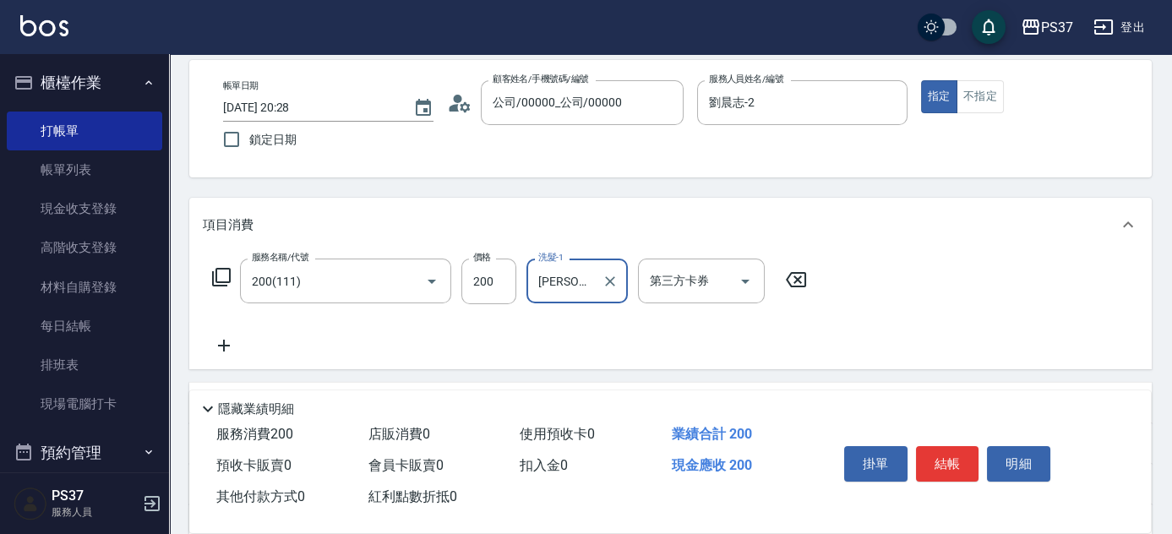
click at [223, 348] on icon at bounding box center [224, 346] width 12 height 12
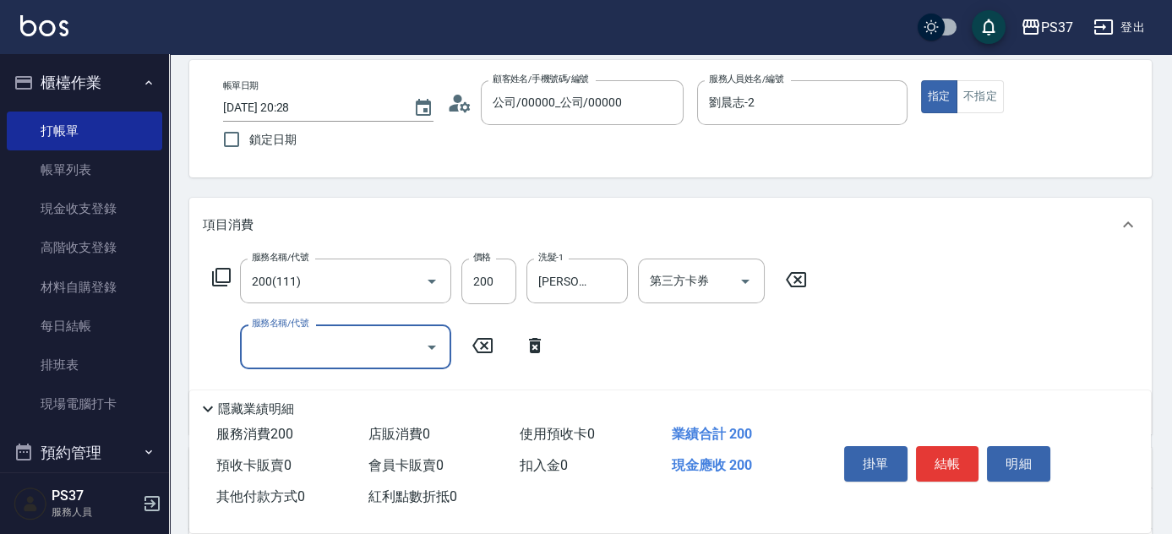
click at [268, 344] on input "服務名稱/代號" at bounding box center [333, 347] width 171 height 30
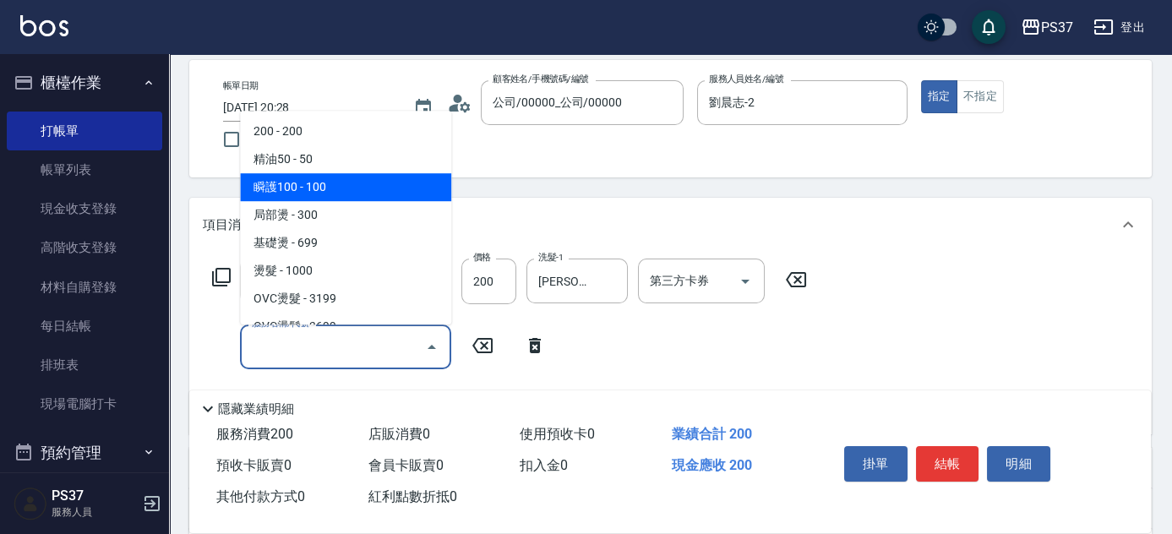
click at [345, 191] on span "瞬護100 - 100" at bounding box center [345, 187] width 211 height 28
click at [345, 191] on div "Key In 打帳單 上一筆訂單:#21 帳單速查 結帳前確認明細 連續打單結帳 掛單 結帳 明細 帳單日期 2025/08/15 20:28 鎖定日期 顧客…" at bounding box center [670, 394] width 1003 height 833
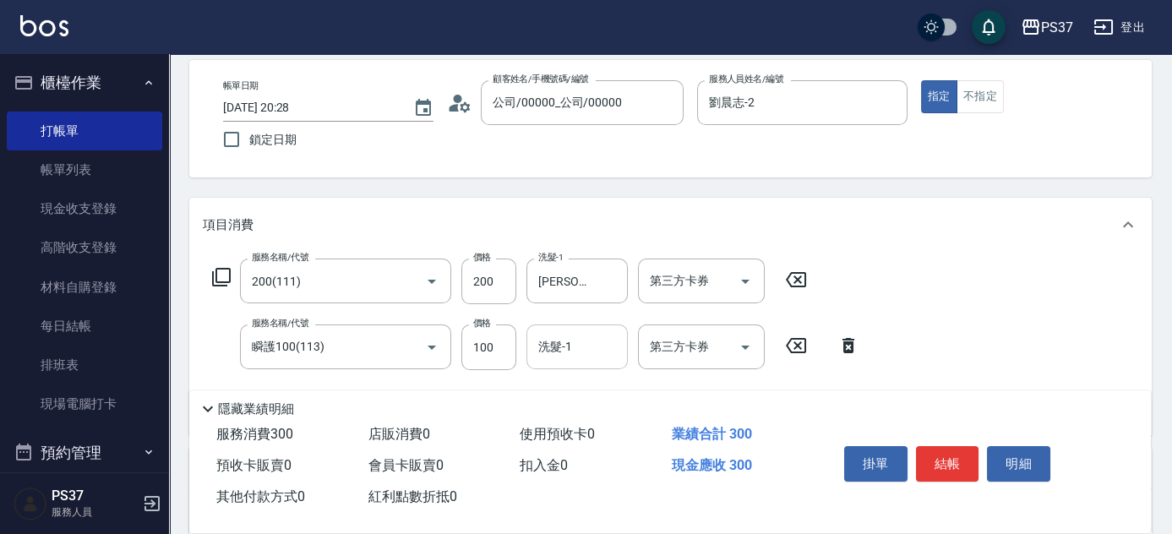
click at [571, 361] on input "洗髮-1" at bounding box center [577, 347] width 86 height 30
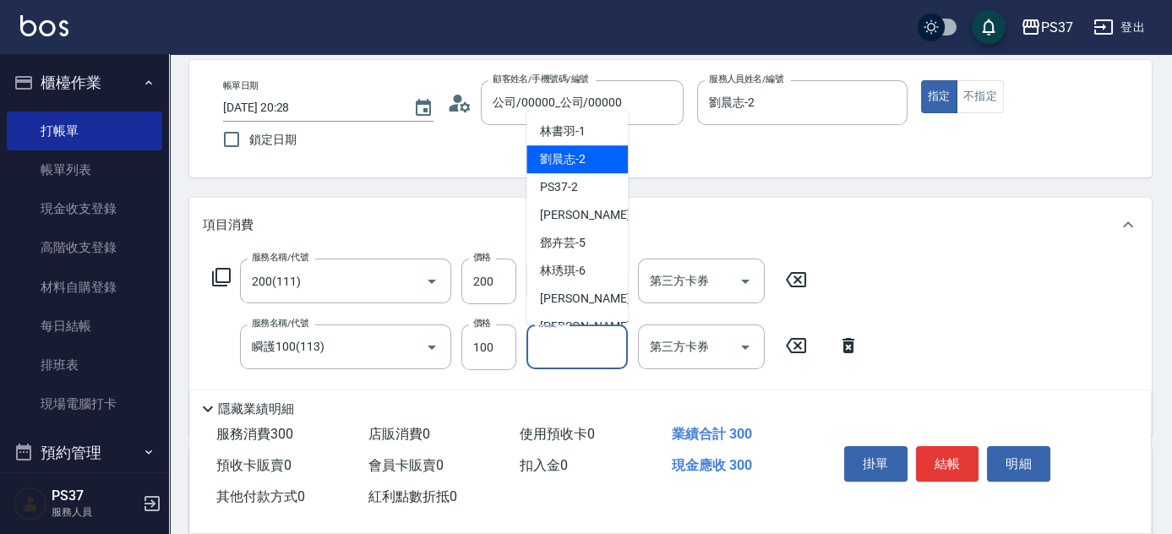
click at [579, 159] on span "劉晨志 -2" at bounding box center [563, 159] width 46 height 18
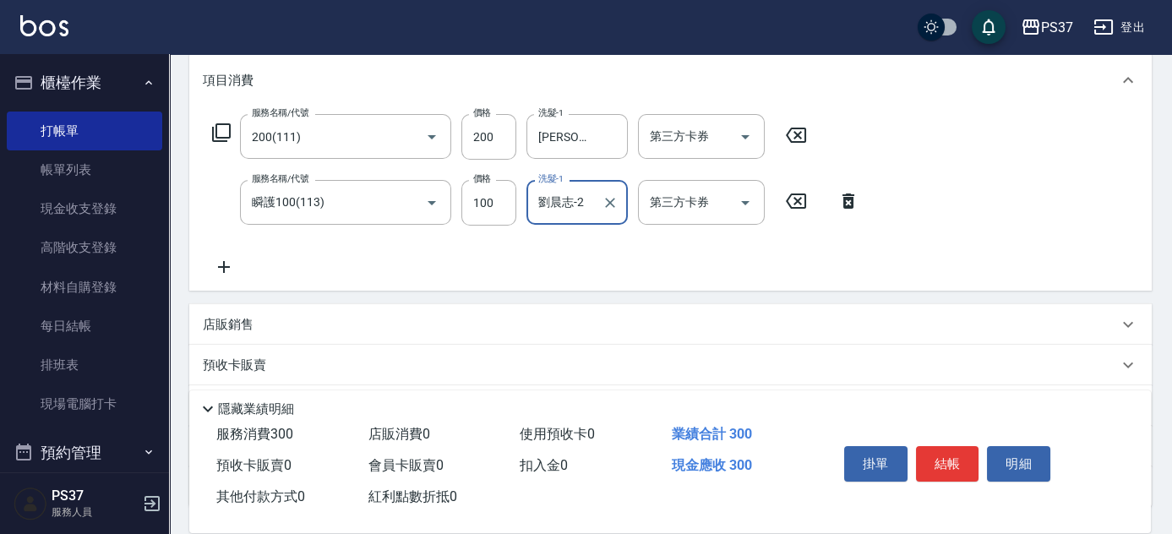
scroll to position [307, 0]
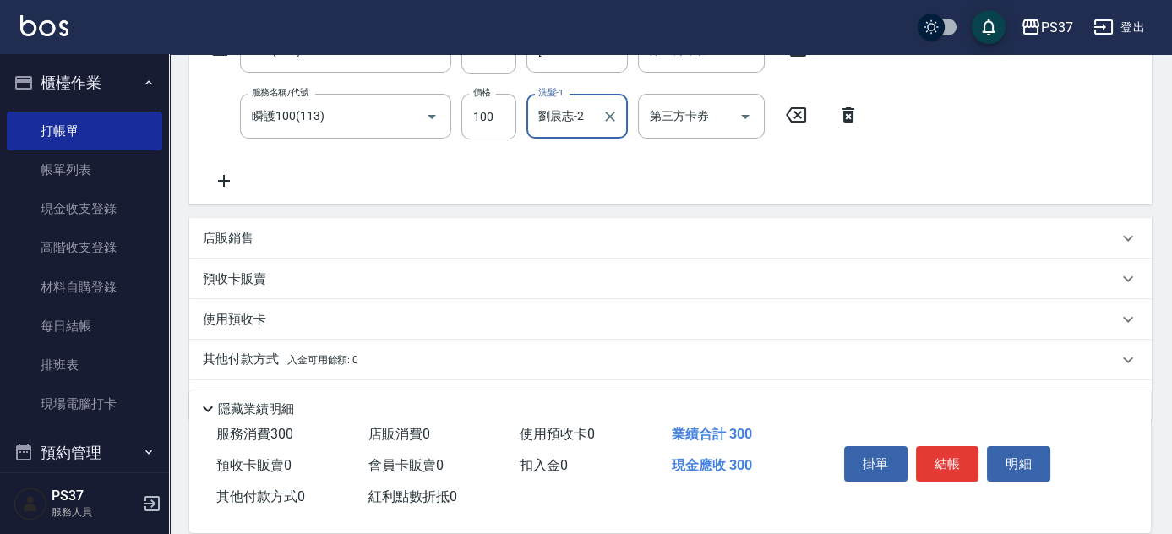
click at [229, 184] on icon at bounding box center [224, 181] width 42 height 20
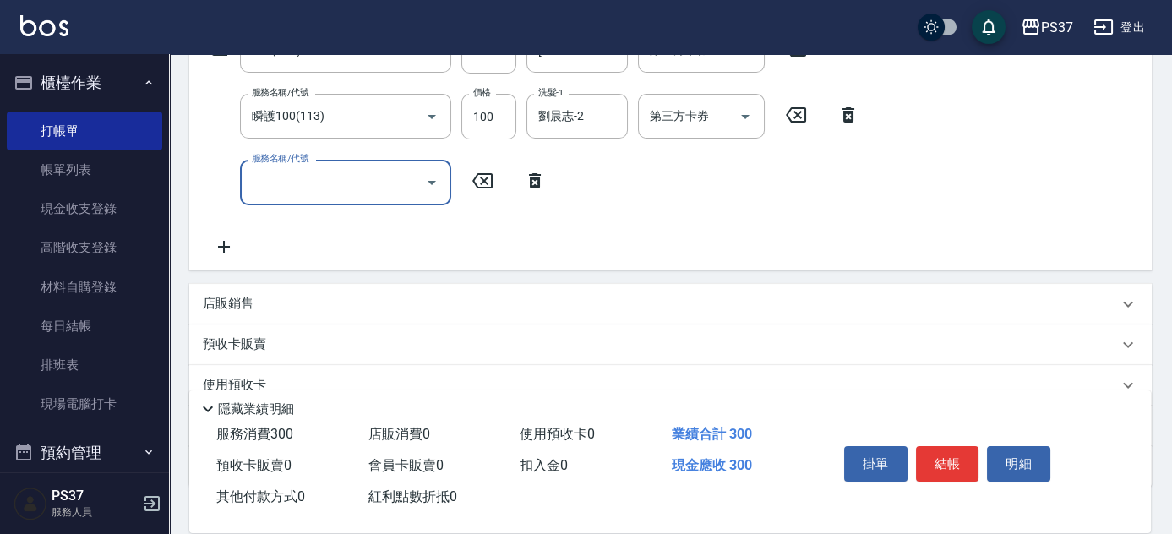
click at [272, 188] on input "服務名稱/代號" at bounding box center [333, 182] width 171 height 30
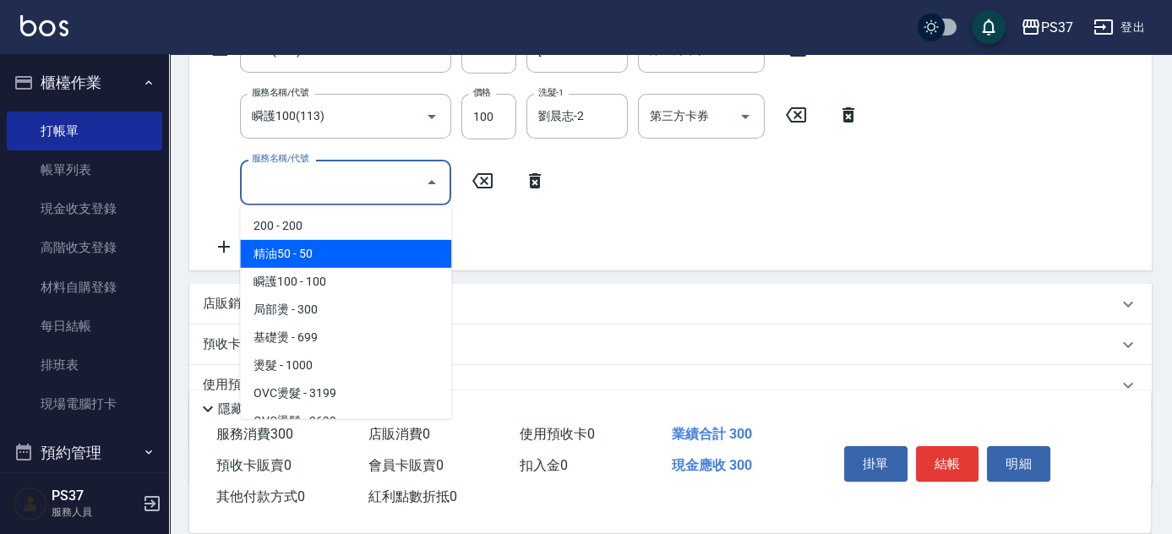
drag, startPoint x: 332, startPoint y: 253, endPoint x: 374, endPoint y: 246, distance: 42.0
click at [333, 252] on span "精油50 - 50" at bounding box center [345, 254] width 211 height 28
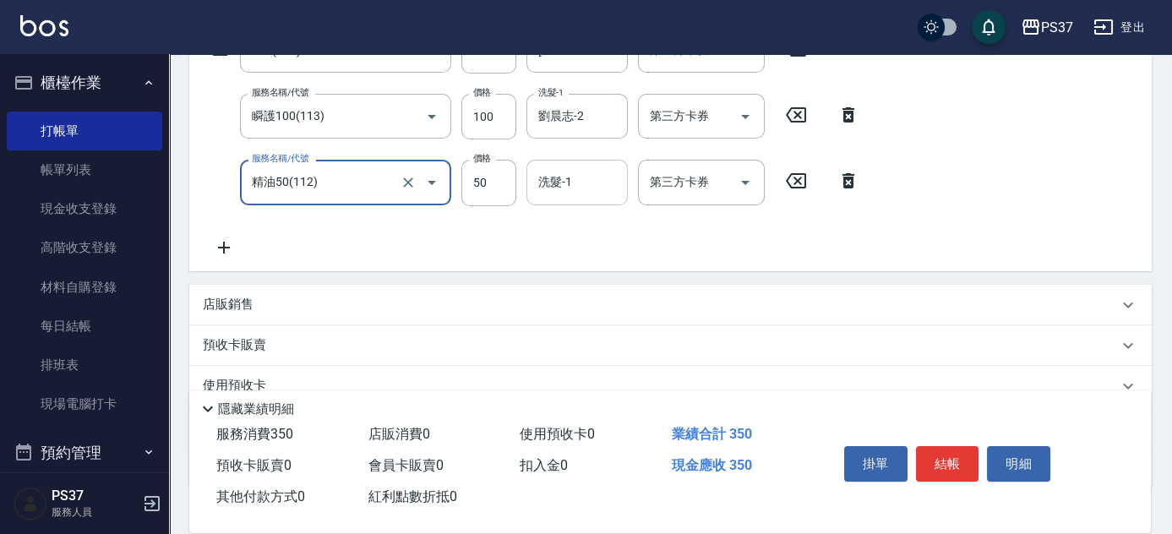
click at [539, 187] on input "洗髮-1" at bounding box center [577, 182] width 86 height 30
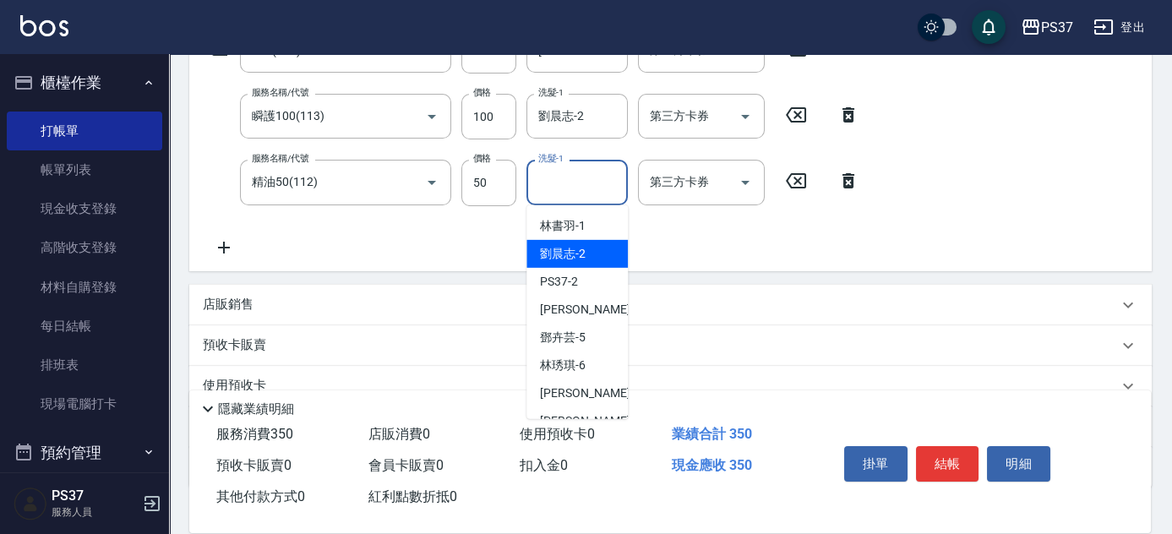
click at [565, 242] on div "劉晨志 -2" at bounding box center [577, 254] width 101 height 28
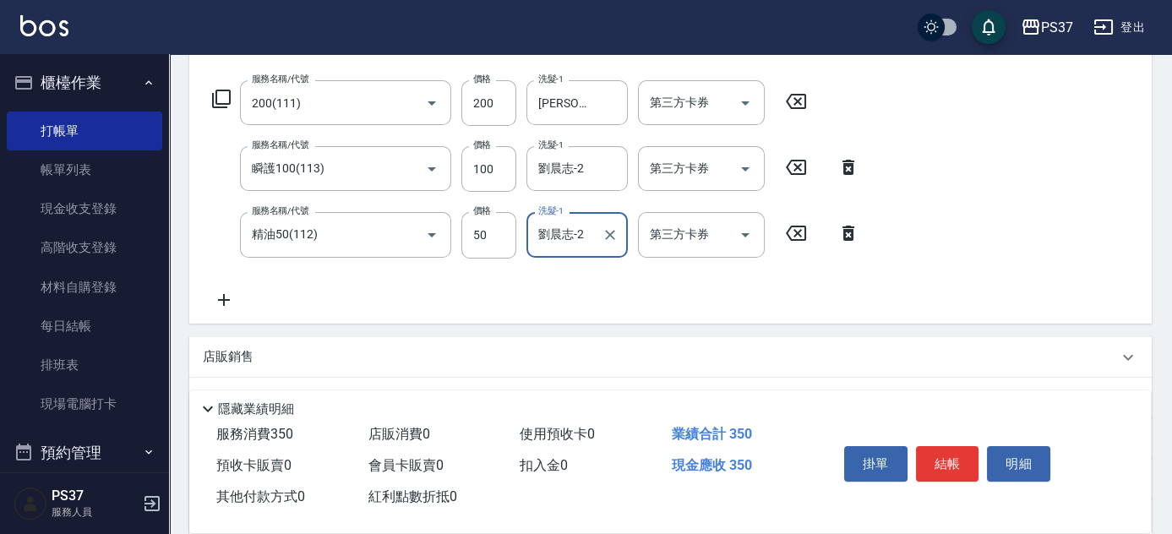
scroll to position [230, 0]
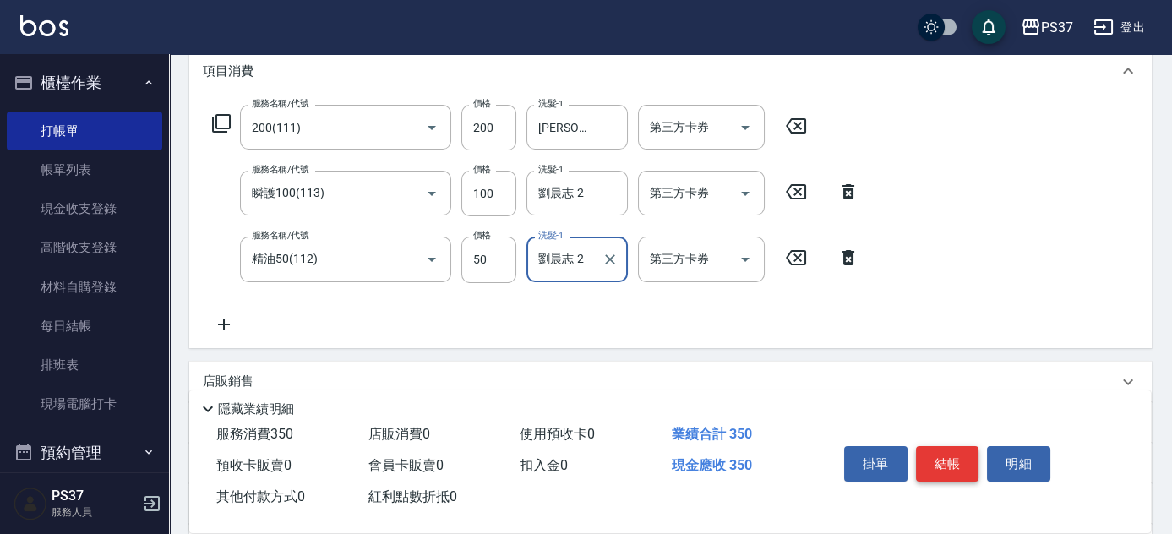
click at [955, 468] on button "結帳" at bounding box center [947, 463] width 63 height 35
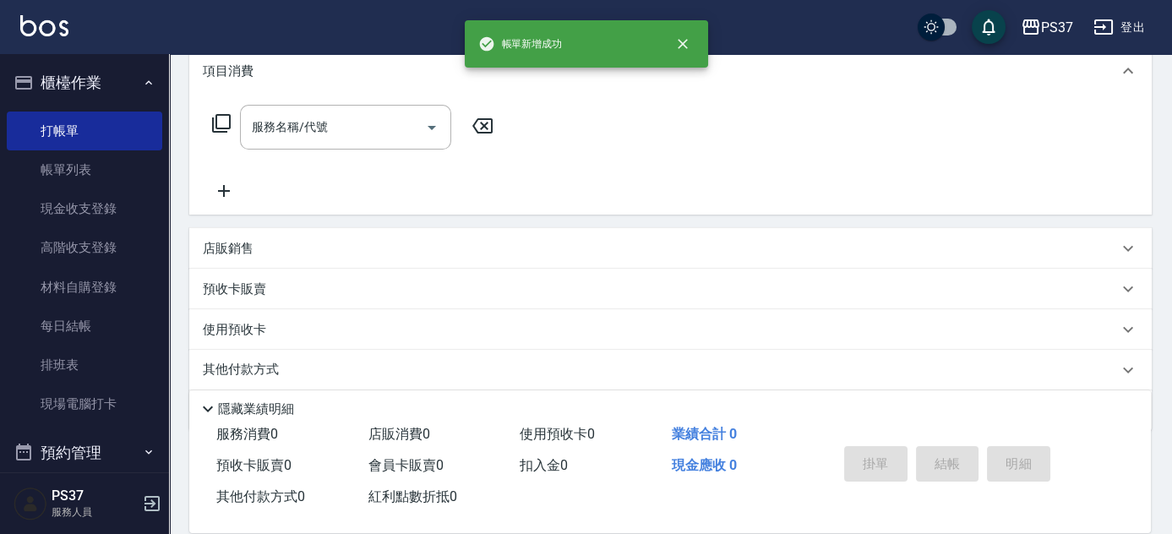
scroll to position [0, 0]
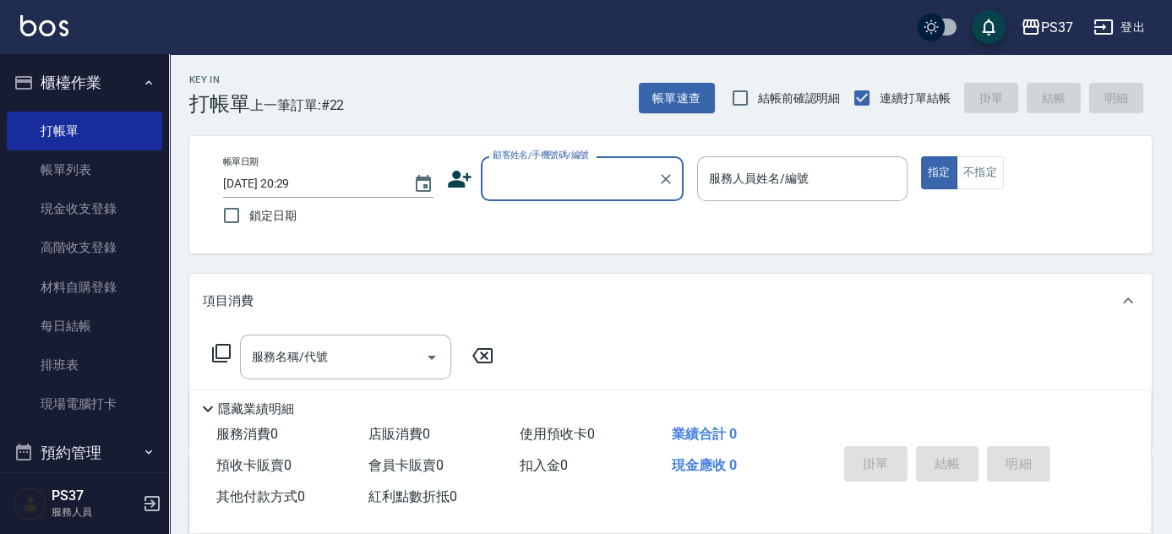
click at [563, 178] on input "顧客姓名/手機號碼/編號" at bounding box center [570, 179] width 162 height 30
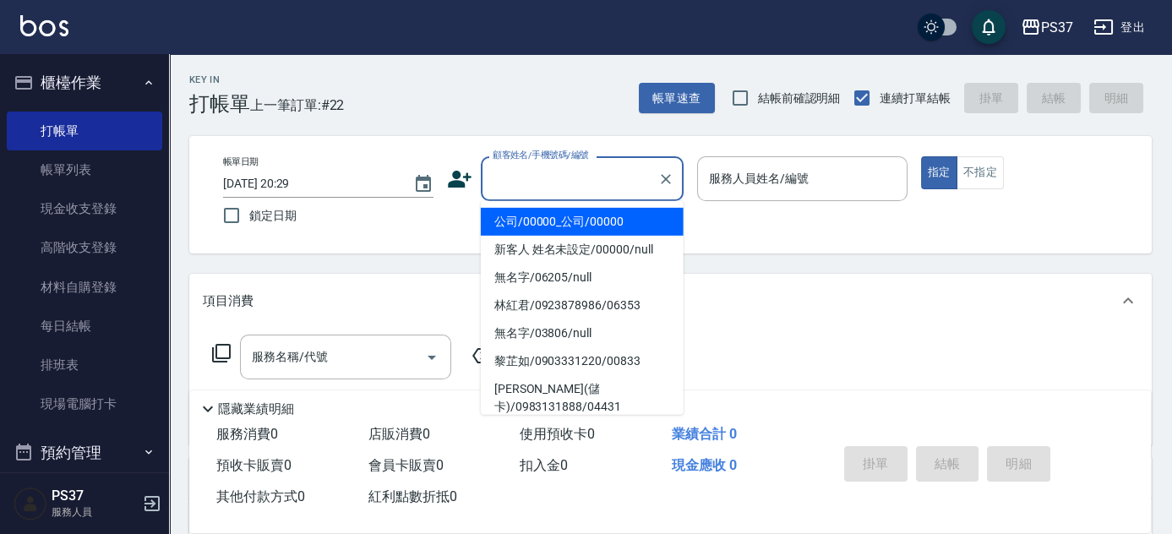
click at [559, 211] on li "公司/00000_公司/00000" at bounding box center [582, 222] width 203 height 28
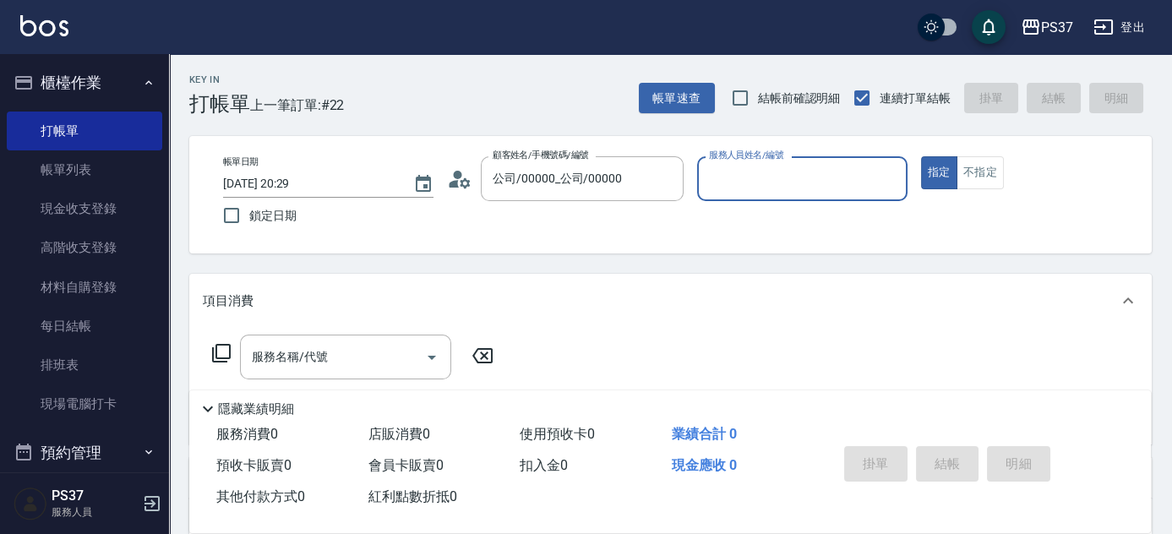
click at [744, 181] on input "服務人員姓名/編號" at bounding box center [802, 179] width 195 height 30
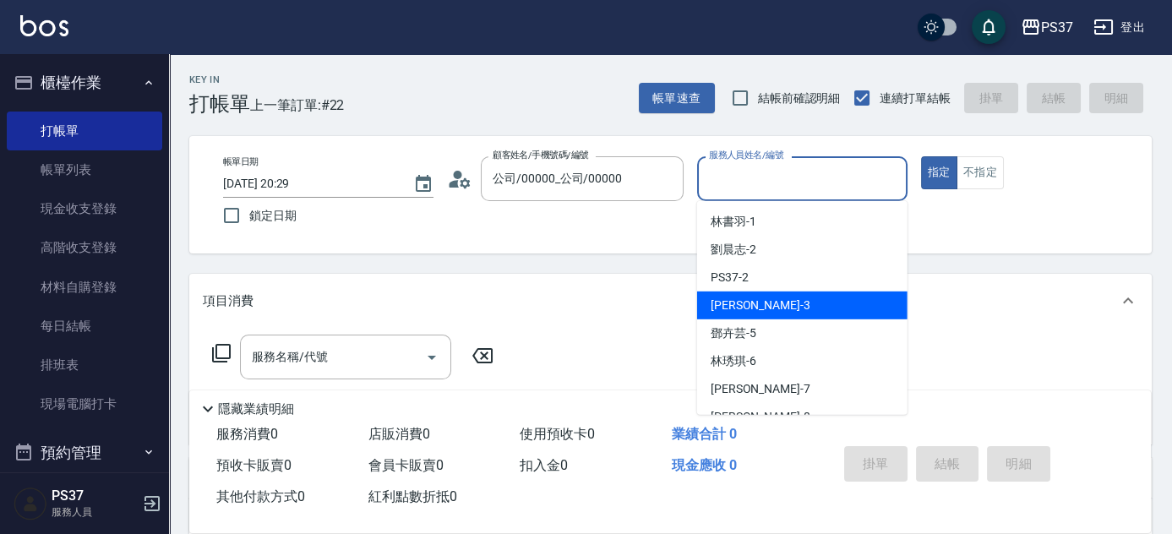
scroll to position [76, 0]
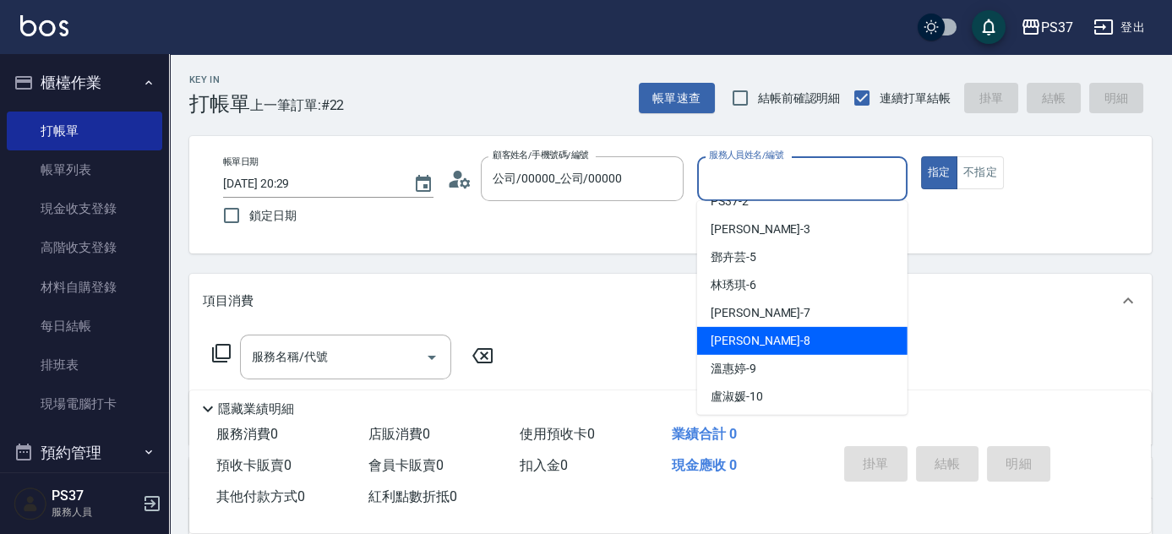
click at [761, 344] on div "徐雅娟 -8" at bounding box center [802, 341] width 210 height 28
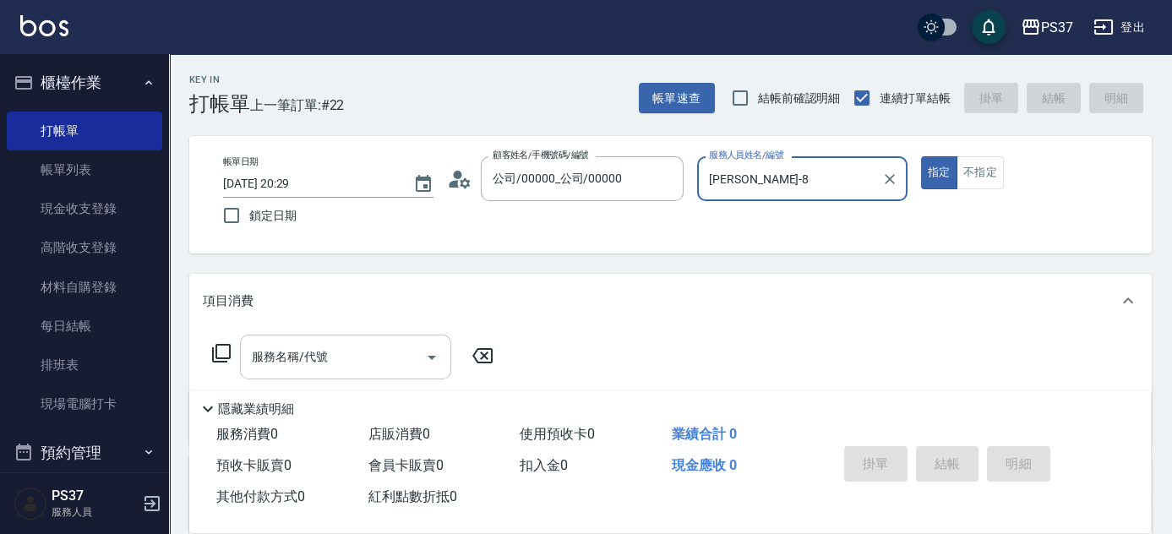
click at [347, 371] on input "服務名稱/代號" at bounding box center [333, 357] width 171 height 30
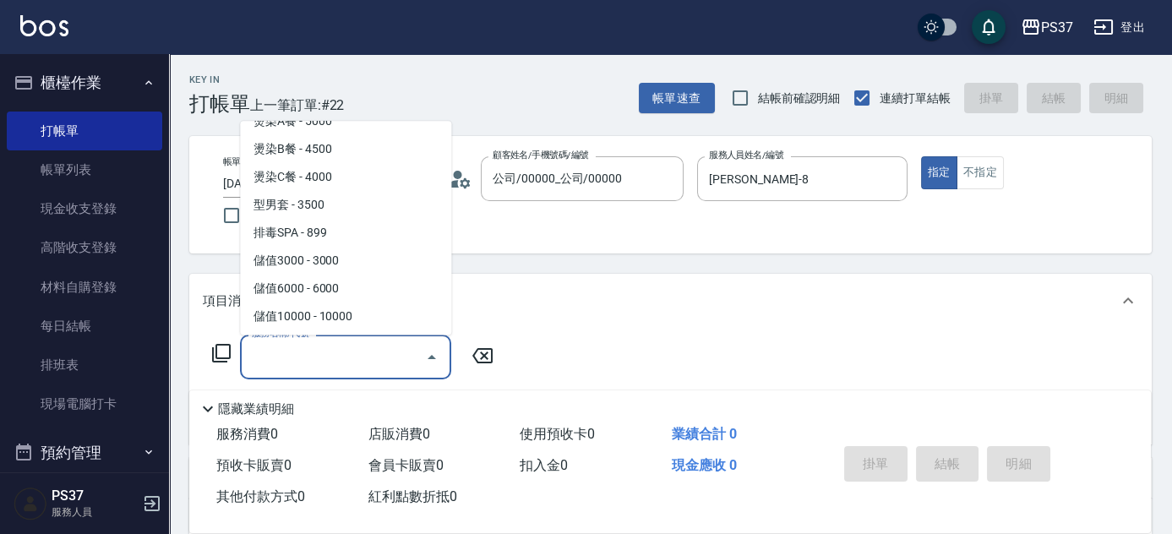
scroll to position [1767, 0]
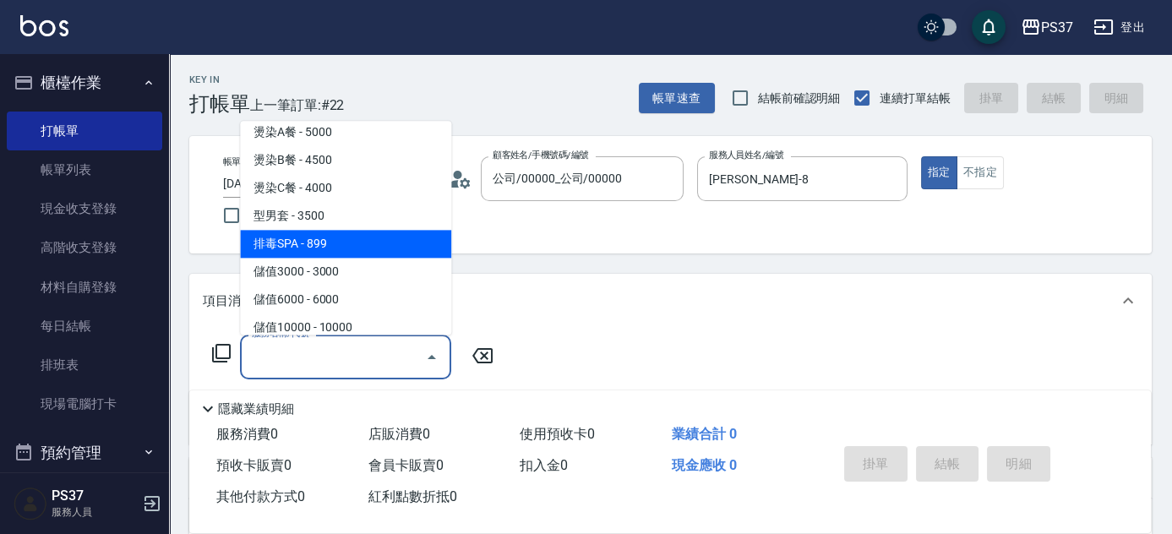
click at [356, 240] on span "排毒SPA - 899" at bounding box center [345, 245] width 211 height 28
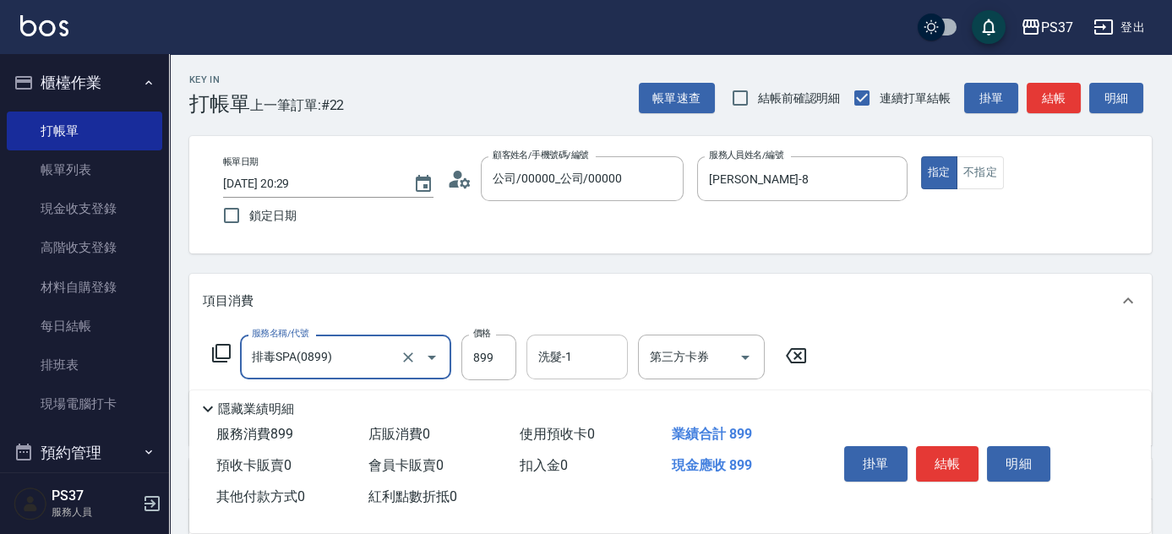
click at [589, 358] on input "洗髮-1" at bounding box center [577, 357] width 86 height 30
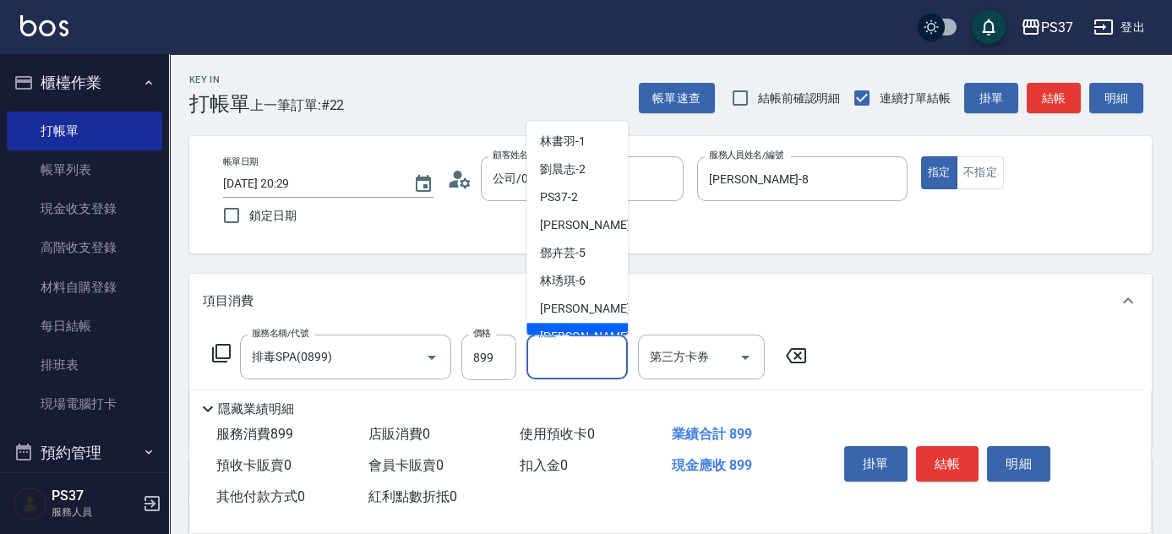
click at [588, 330] on div "徐雅娟 -8" at bounding box center [577, 338] width 101 height 28
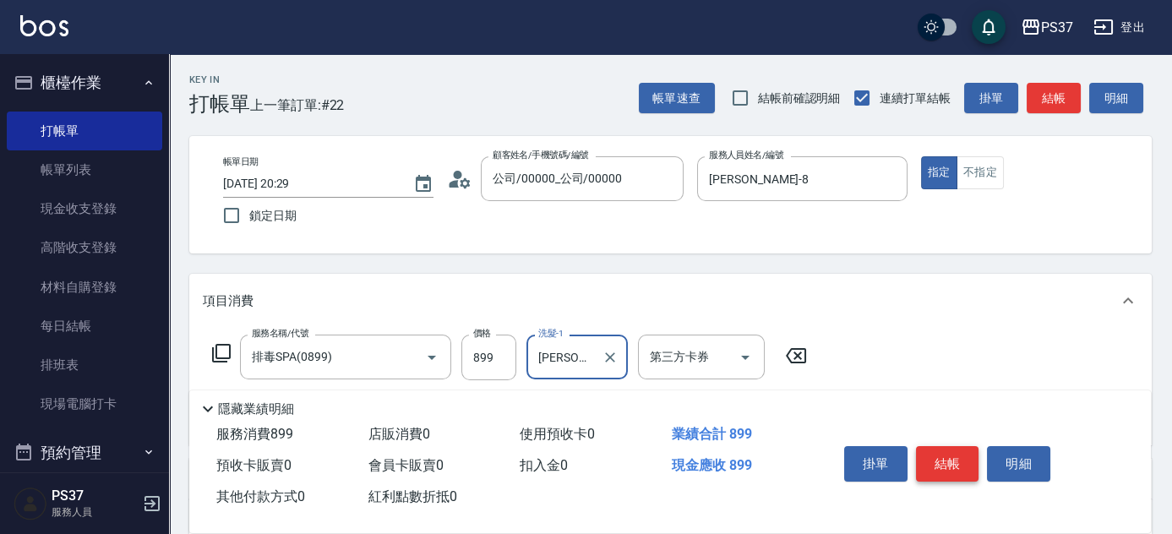
click at [940, 456] on button "結帳" at bounding box center [947, 463] width 63 height 35
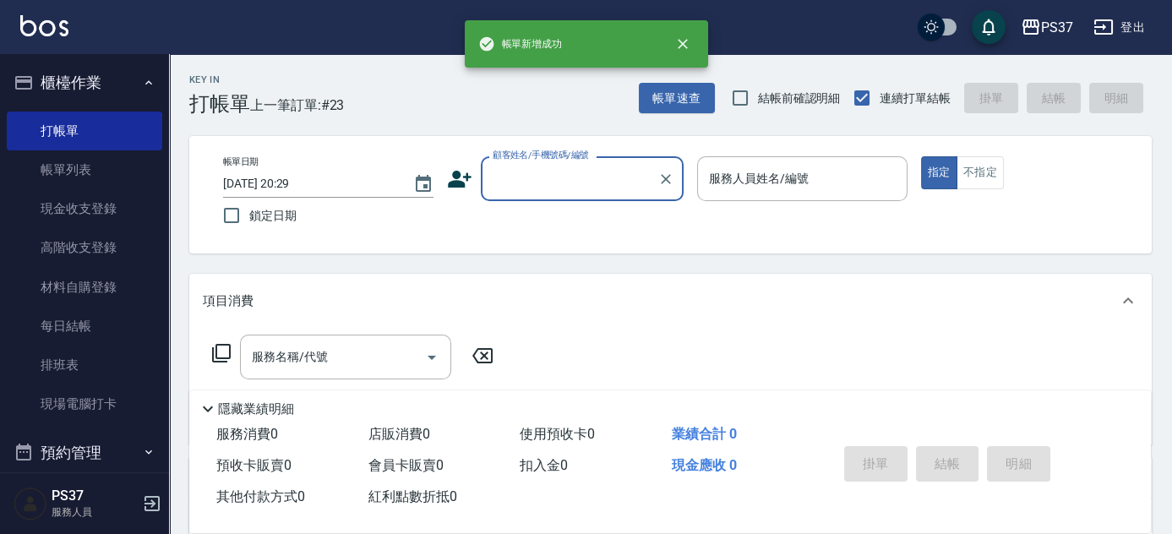
click at [563, 199] on div "顧客姓名/手機號碼/編號" at bounding box center [582, 178] width 203 height 45
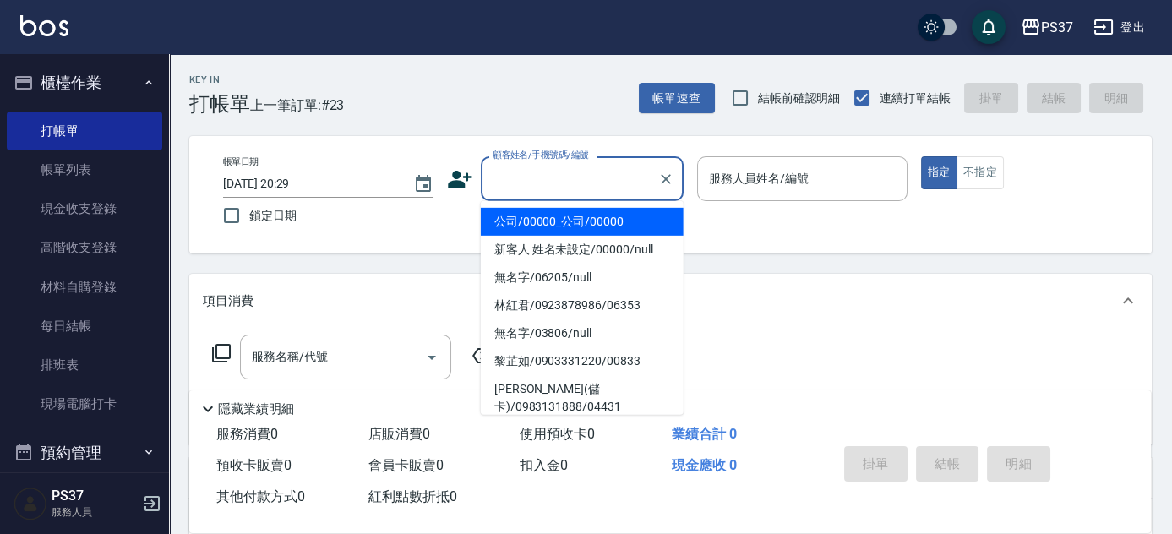
click at [565, 221] on li "公司/00000_公司/00000" at bounding box center [582, 222] width 203 height 28
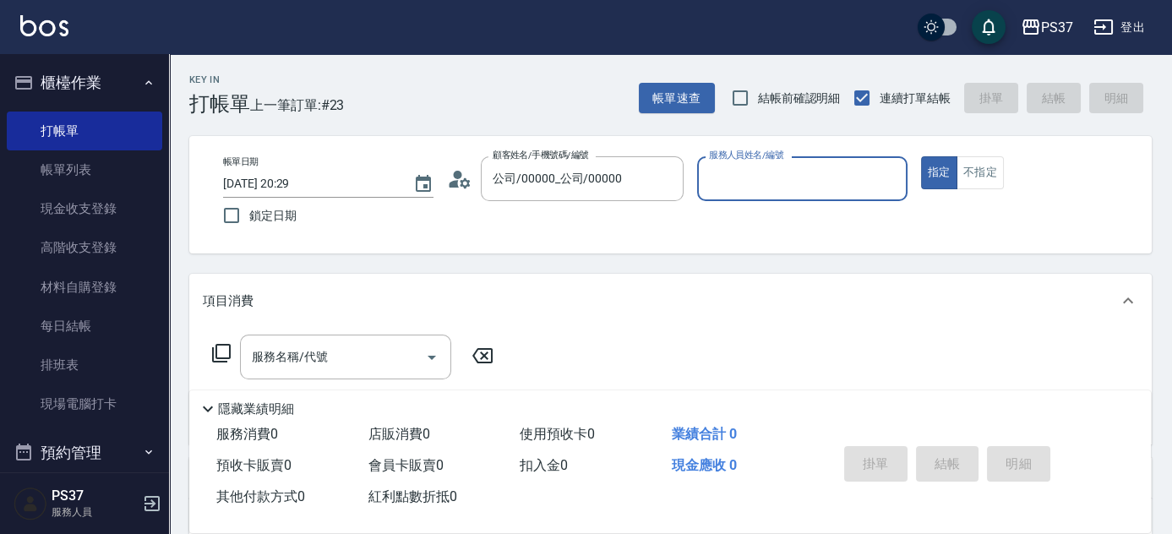
click at [747, 178] on input "服務人員姓名/編號" at bounding box center [802, 179] width 195 height 30
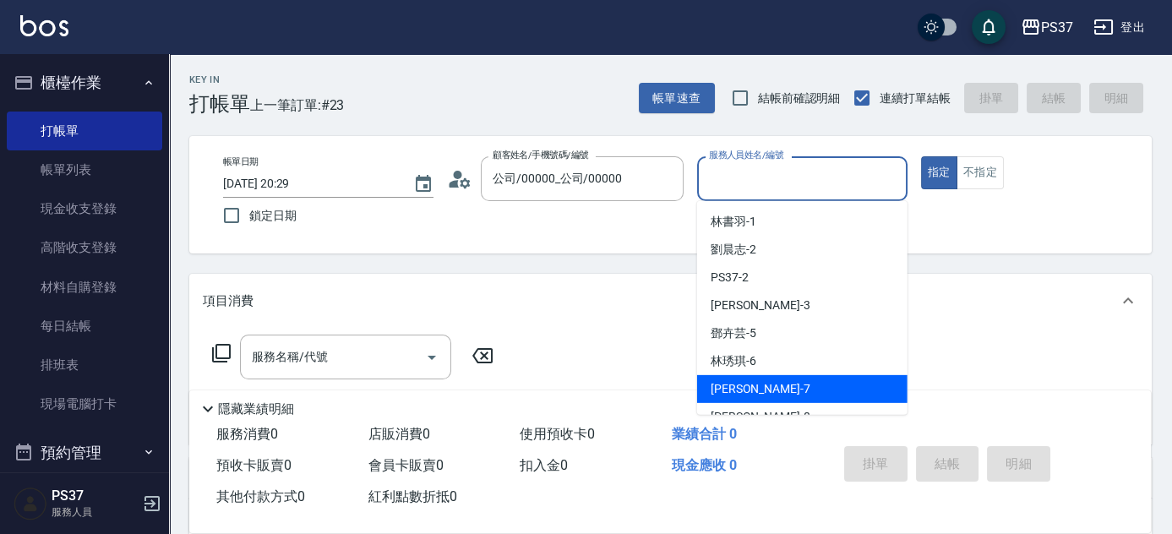
click at [789, 382] on div "黎氏萍 -7" at bounding box center [802, 389] width 210 height 28
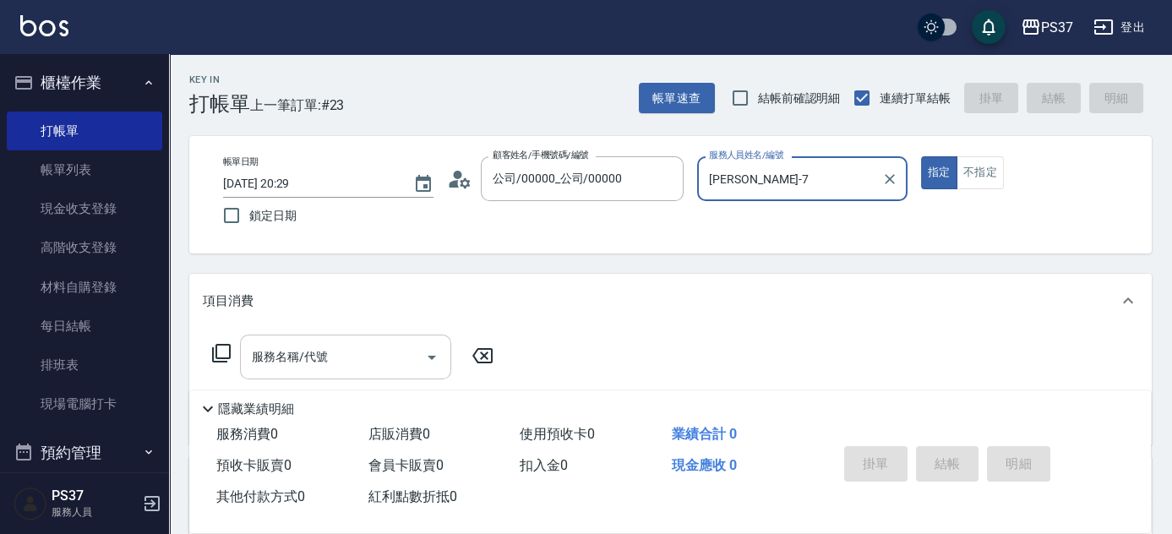
click at [329, 354] on input "服務名稱/代號" at bounding box center [333, 357] width 171 height 30
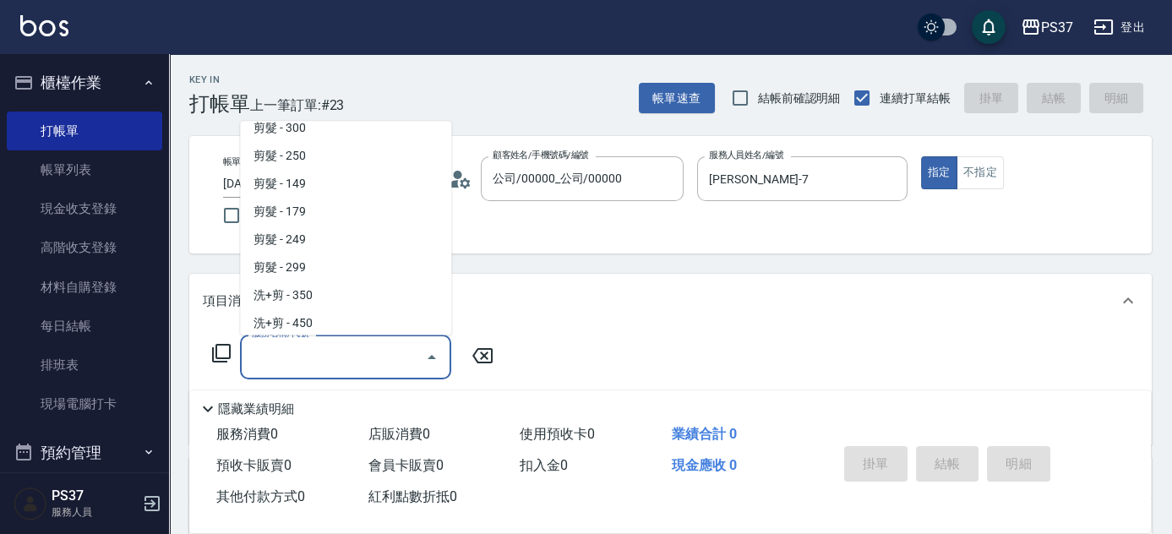
scroll to position [461, 0]
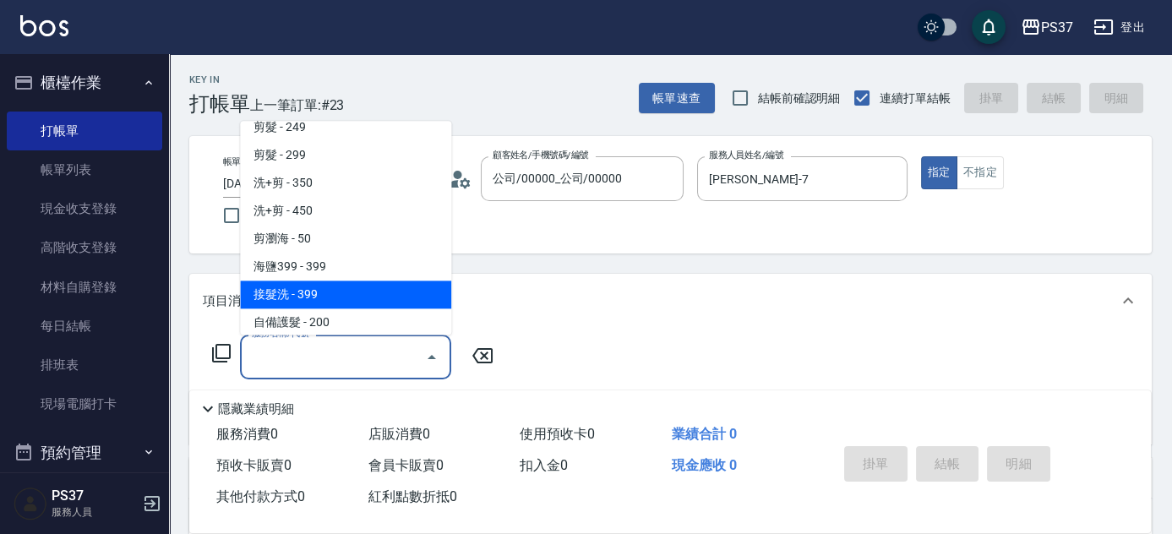
click at [348, 293] on span "接髮洗 - 399" at bounding box center [345, 295] width 211 height 28
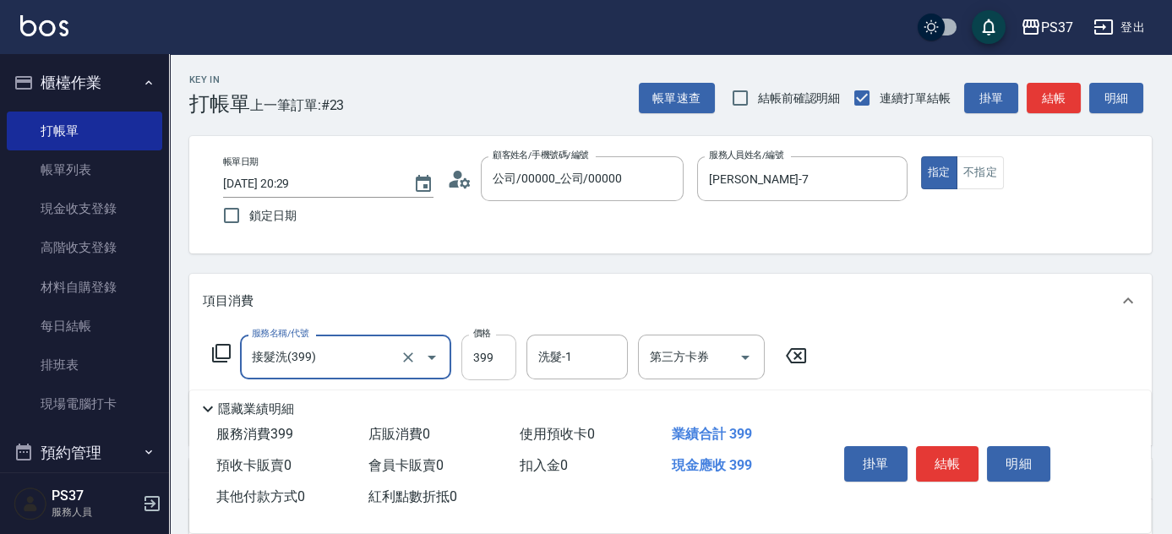
click at [505, 367] on input "399" at bounding box center [488, 358] width 55 height 46
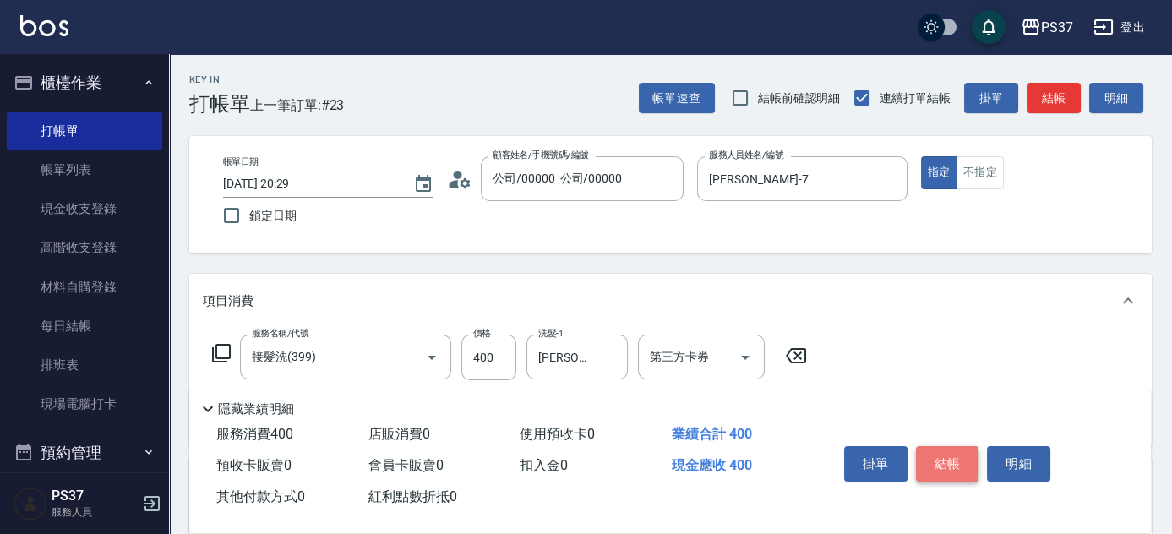
click at [931, 458] on button "結帳" at bounding box center [947, 463] width 63 height 35
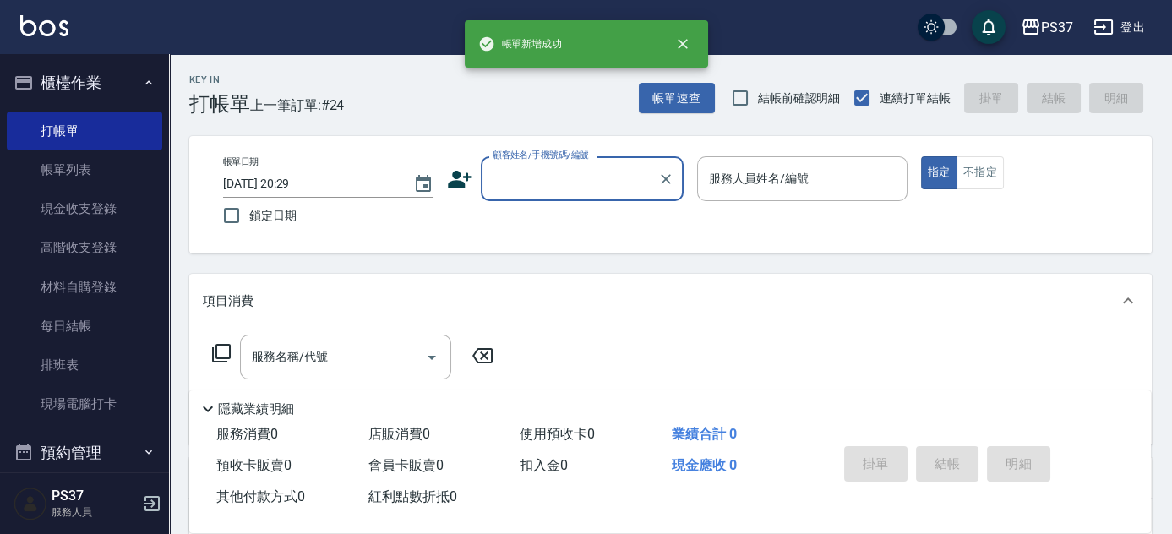
click at [587, 186] on input "顧客姓名/手機號碼/編號" at bounding box center [570, 179] width 162 height 30
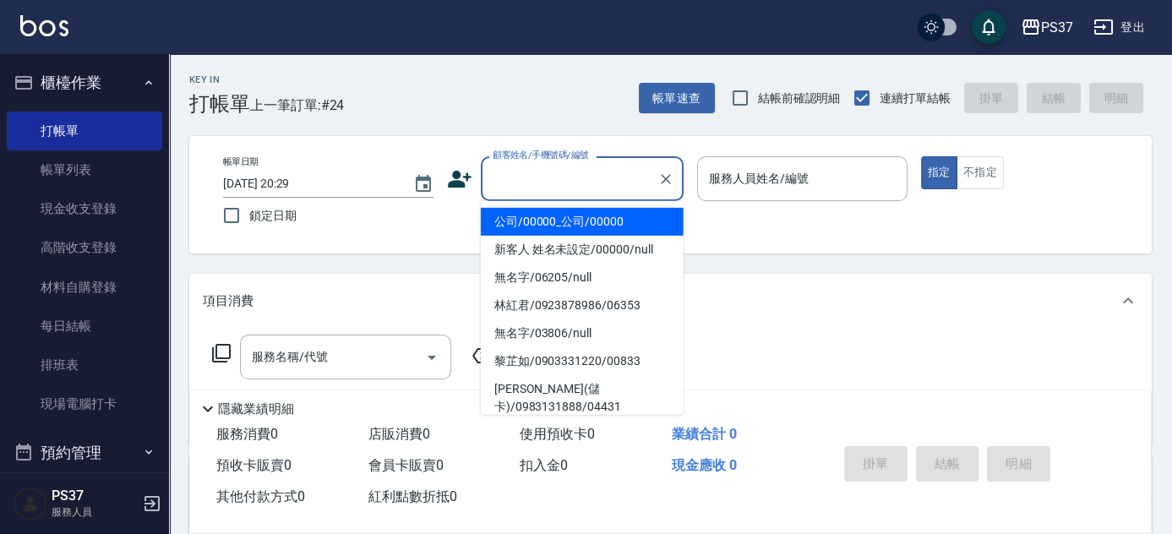
click at [585, 222] on li "公司/00000_公司/00000" at bounding box center [582, 222] width 203 height 28
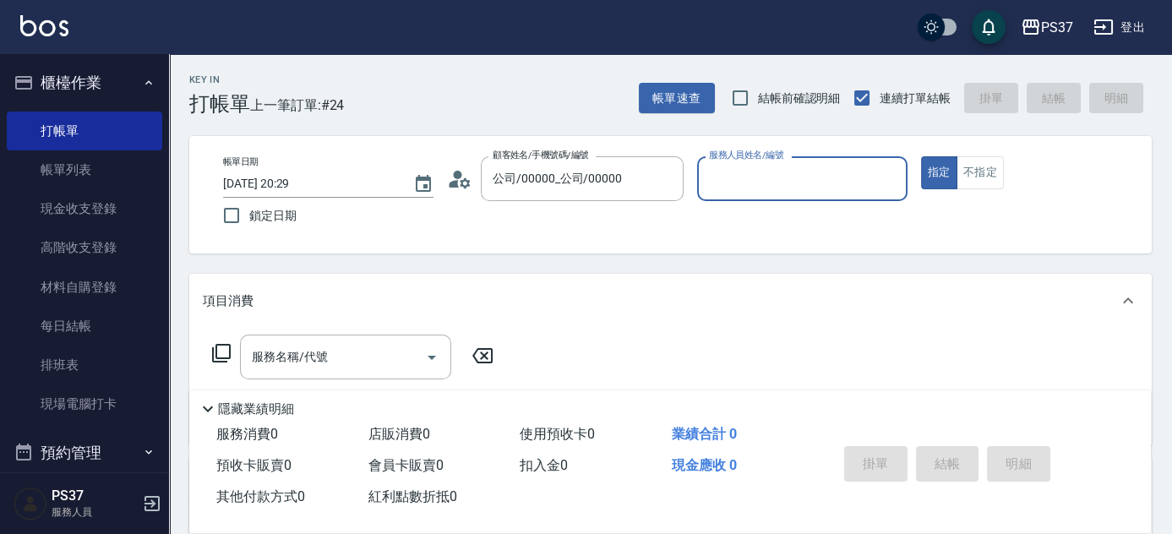
click at [759, 193] on input "服務人員姓名/編號" at bounding box center [802, 179] width 195 height 30
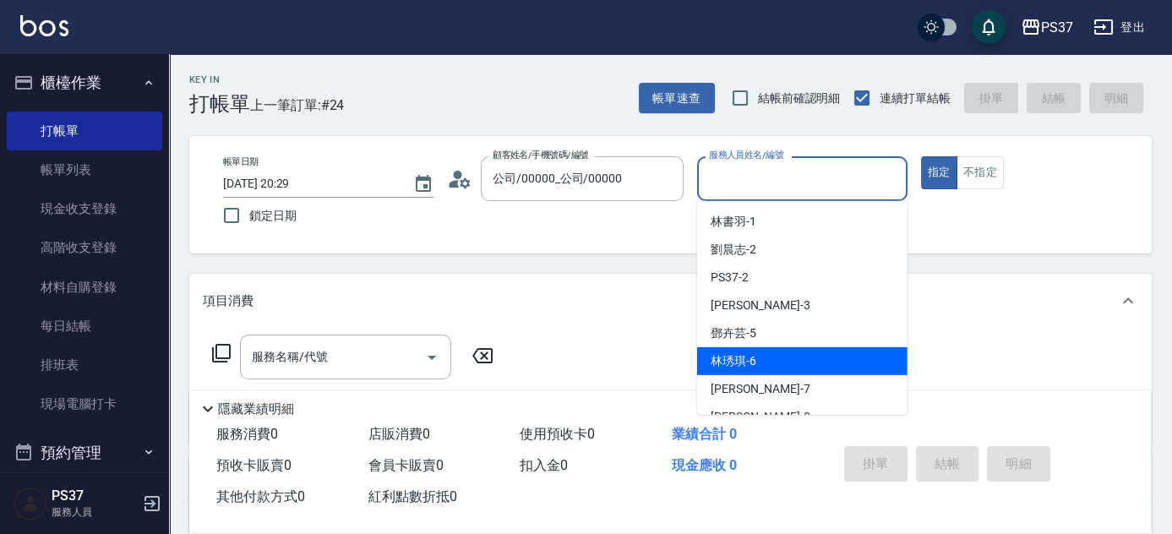
scroll to position [153, 0]
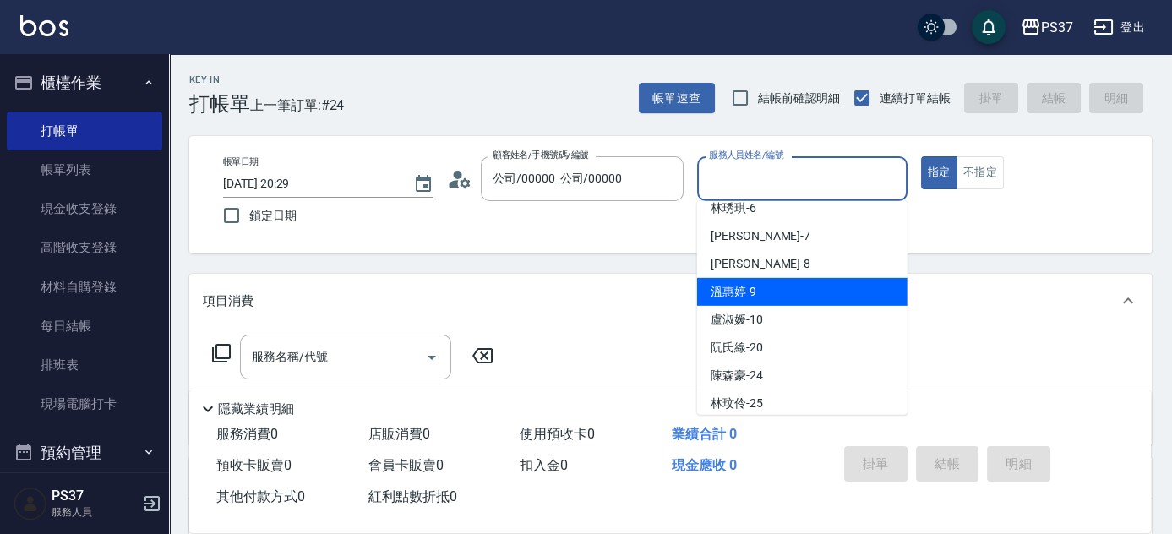
click at [773, 303] on div "溫惠婷 -9" at bounding box center [802, 292] width 210 height 28
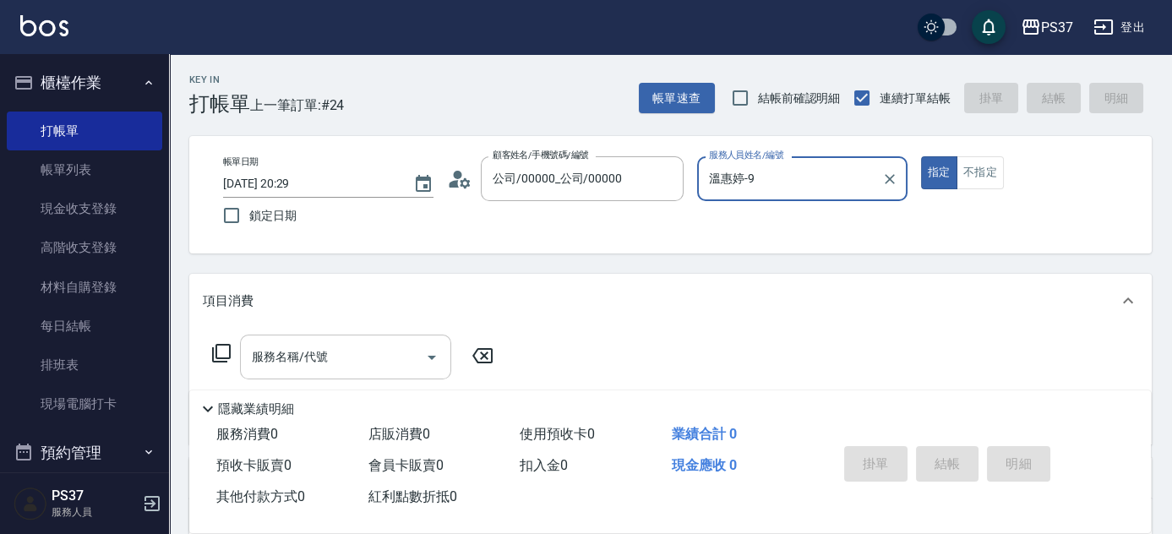
click at [319, 371] on div "服務名稱/代號" at bounding box center [345, 357] width 211 height 45
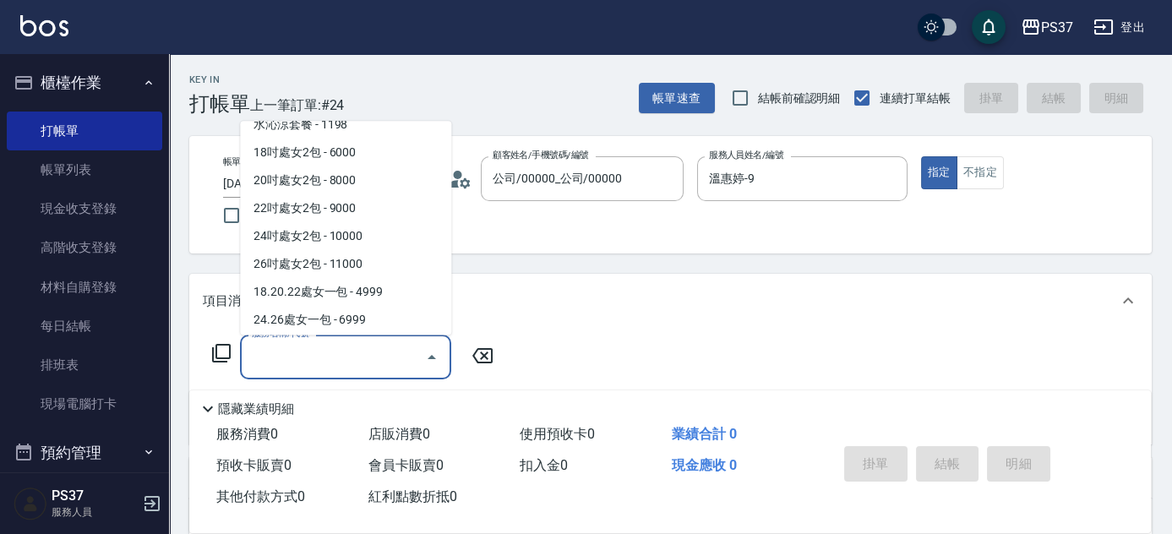
scroll to position [1920, 0]
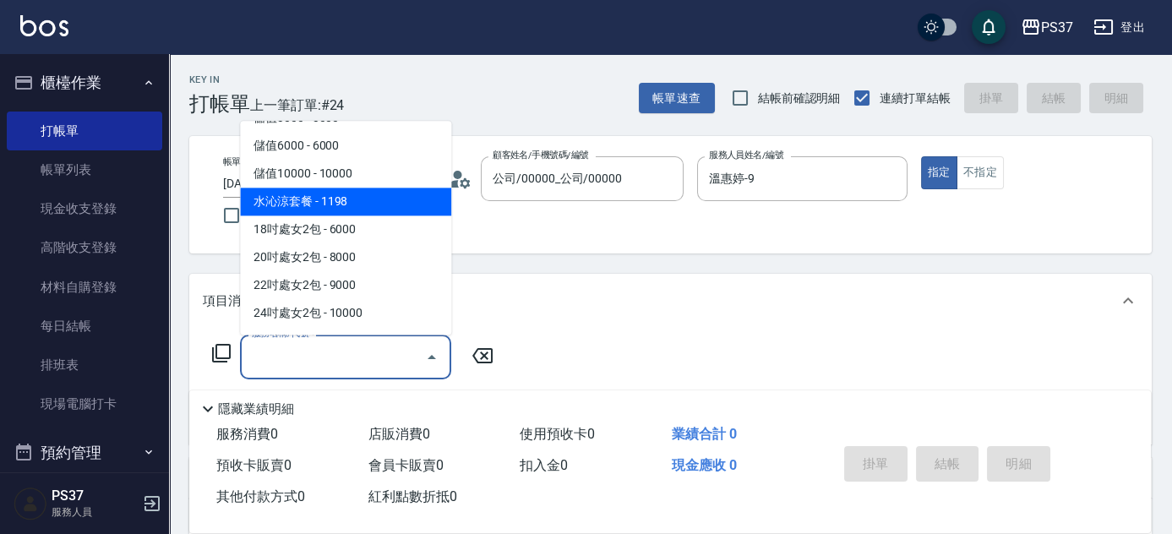
click at [369, 211] on span "水沁涼套餐 - 1198" at bounding box center [345, 202] width 211 height 28
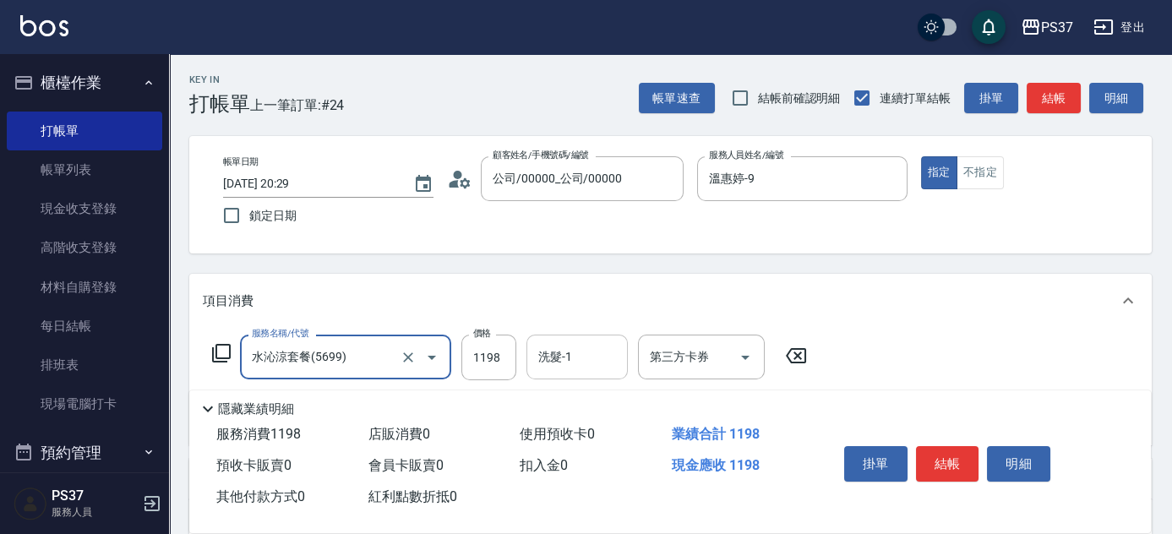
click at [579, 374] on div "洗髮-1" at bounding box center [577, 357] width 101 height 45
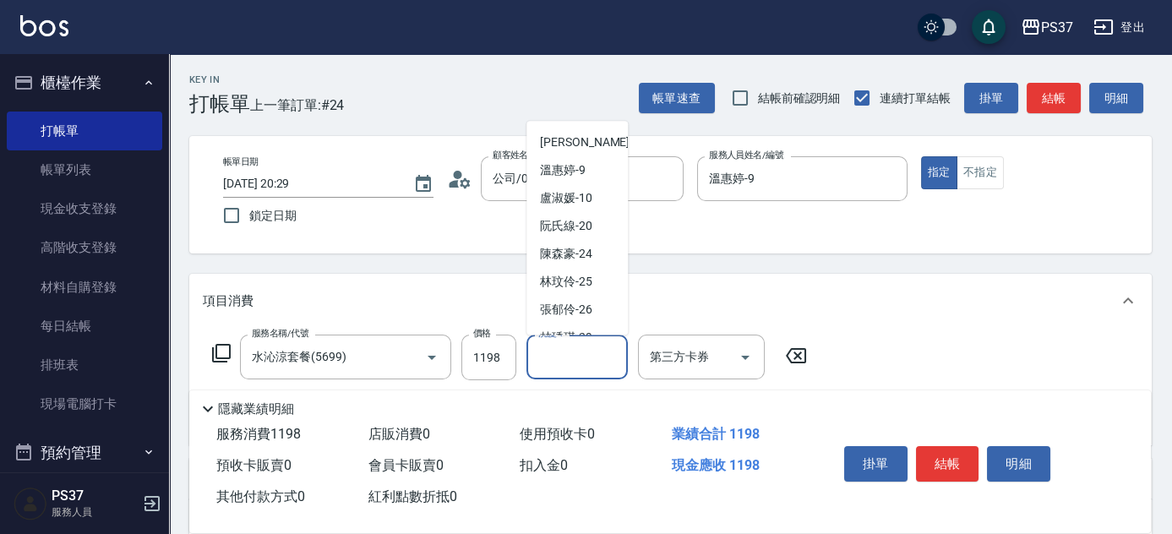
scroll to position [273, 0]
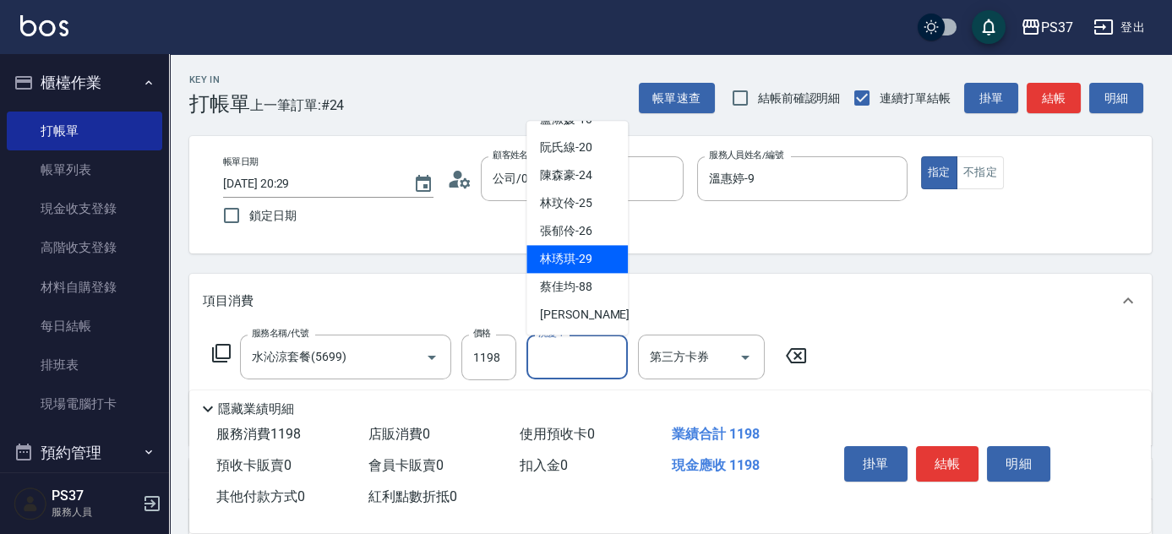
click at [586, 267] on span "林琇琪 -29" at bounding box center [566, 260] width 52 height 18
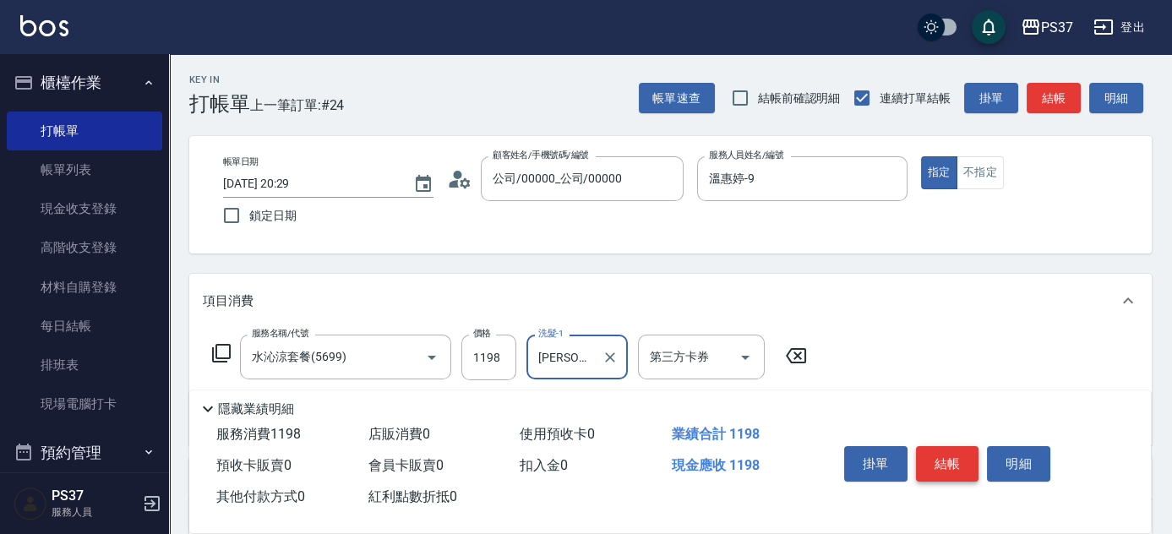
click at [964, 466] on button "結帳" at bounding box center [947, 463] width 63 height 35
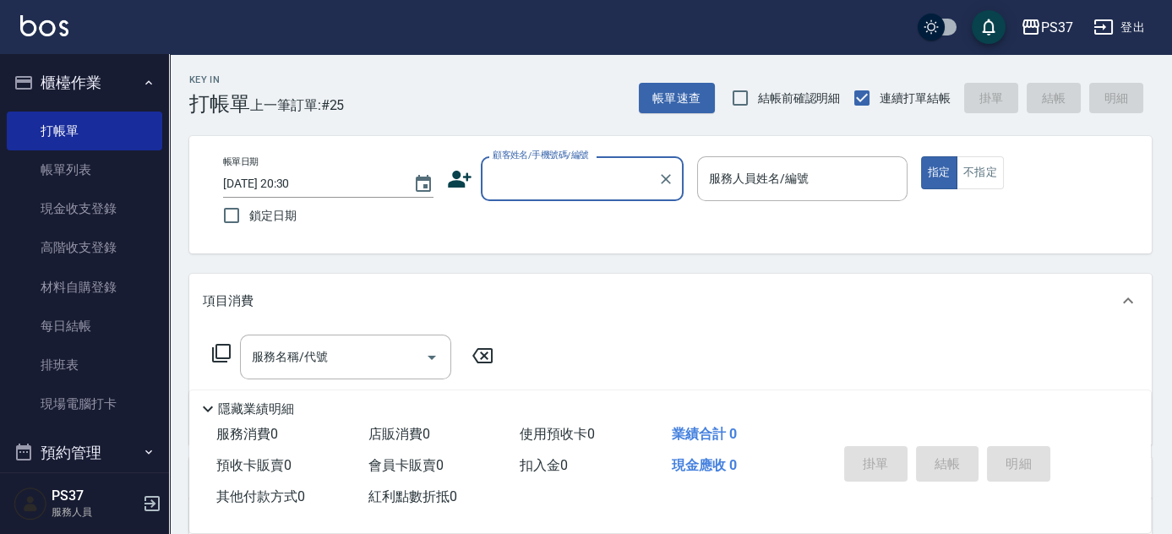
click at [532, 175] on input "顧客姓名/手機號碼/編號" at bounding box center [570, 179] width 162 height 30
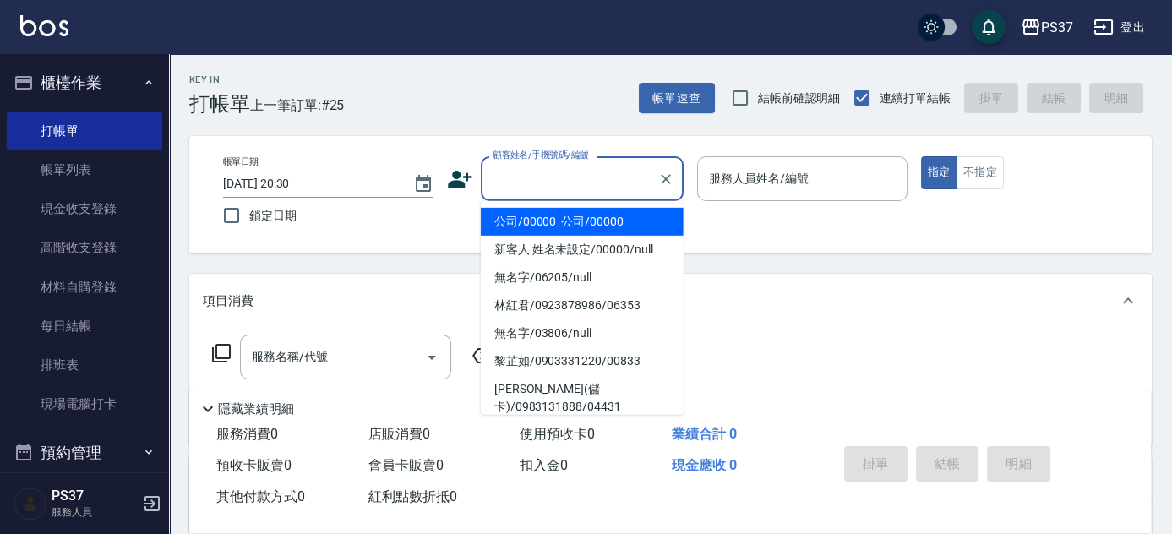
click at [557, 214] on li "公司/00000_公司/00000" at bounding box center [582, 222] width 203 height 28
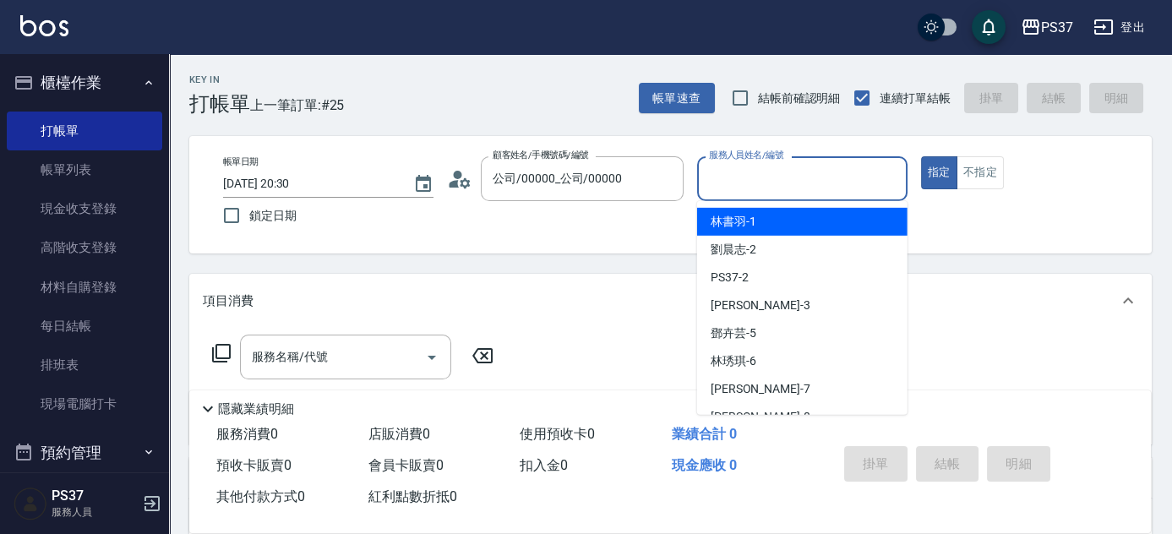
click at [735, 183] on input "服務人員姓名/編號" at bounding box center [802, 179] width 195 height 30
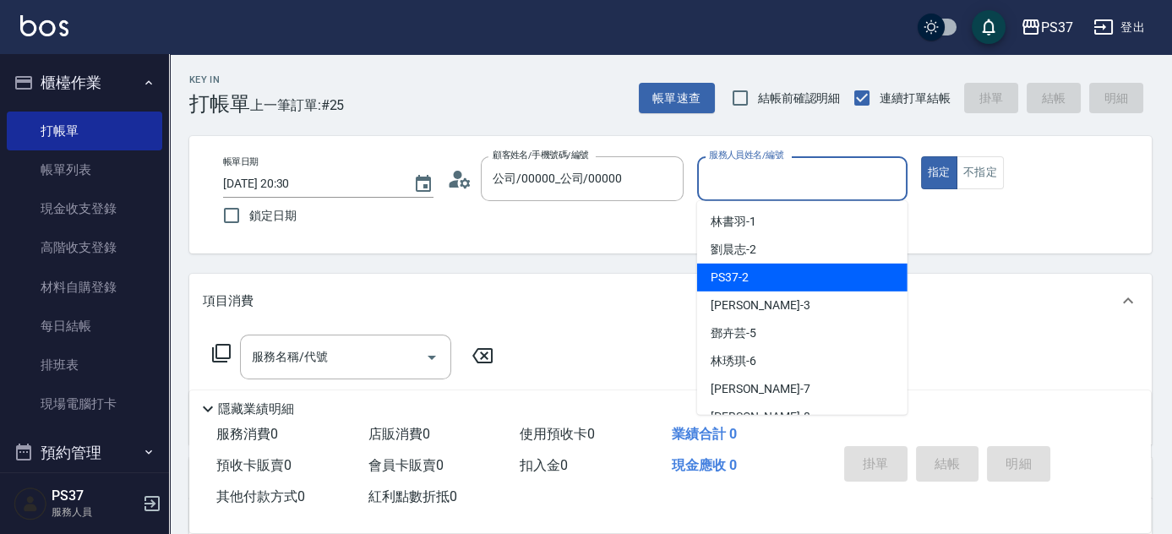
click at [749, 260] on div "劉晨志 -2" at bounding box center [802, 250] width 210 height 28
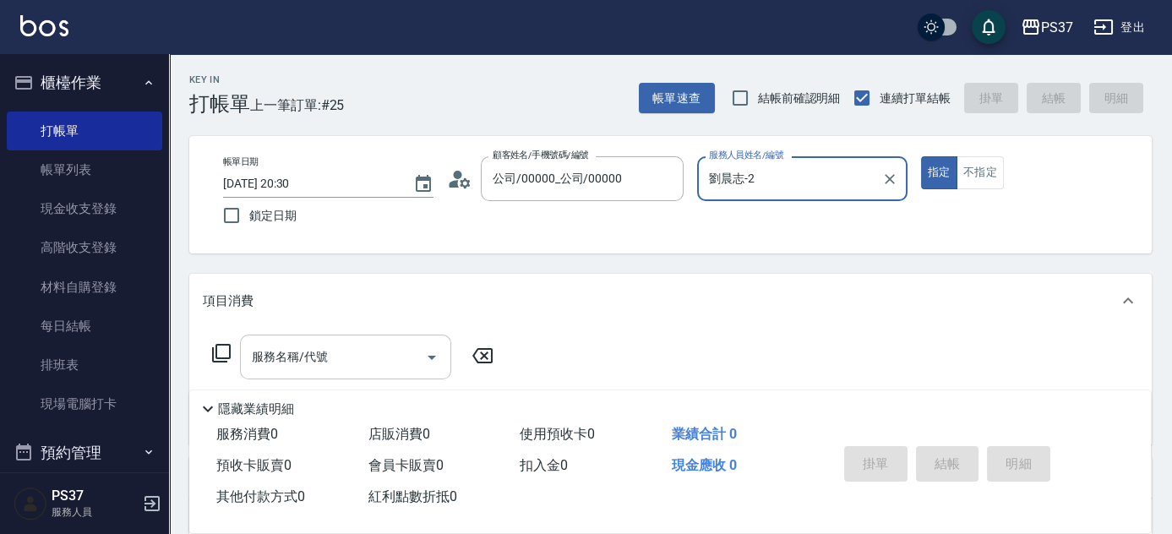
click at [365, 359] on input "服務名稱/代號" at bounding box center [333, 357] width 171 height 30
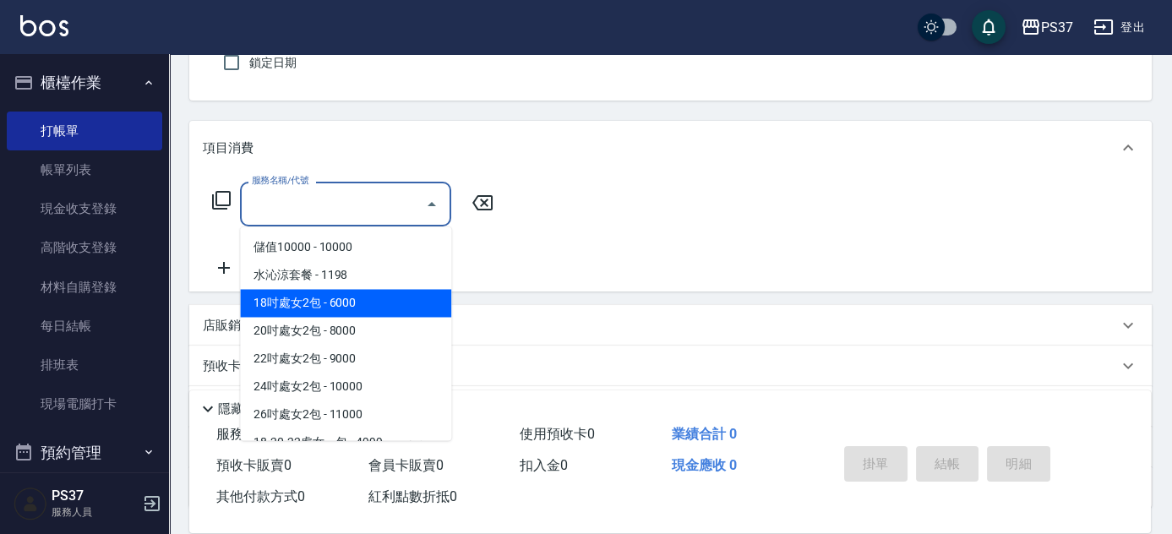
scroll to position [1926, 0]
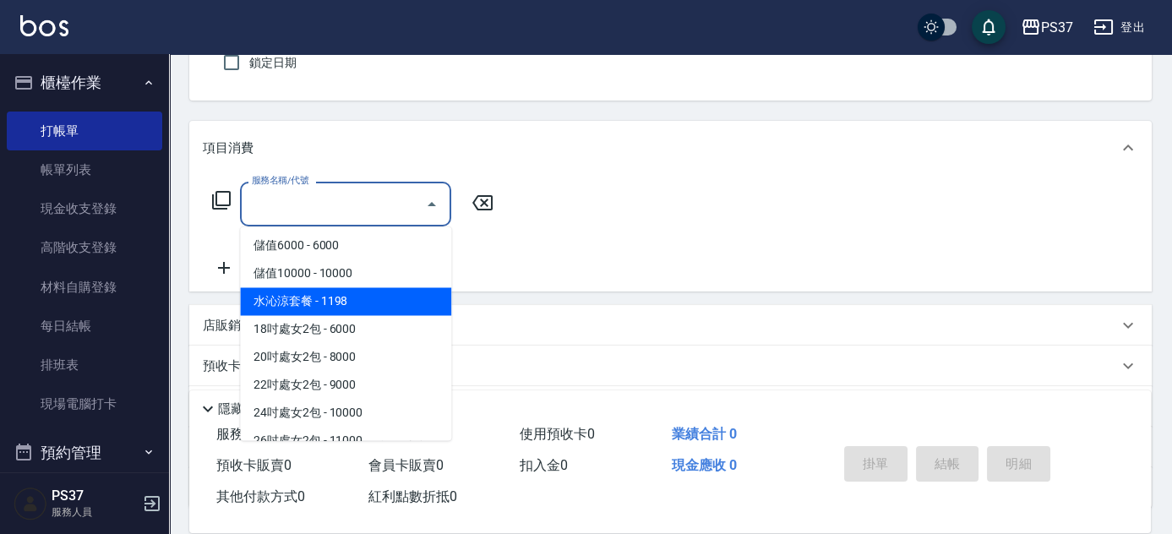
click at [357, 303] on span "水沁涼套餐 - 1198" at bounding box center [345, 301] width 211 height 28
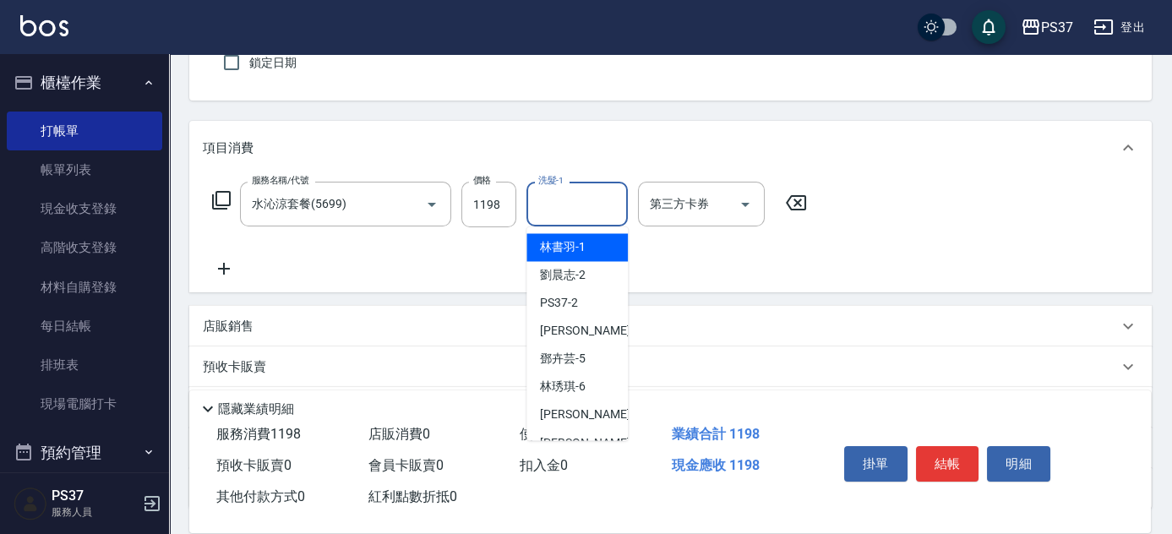
click at [576, 212] on input "洗髮-1" at bounding box center [577, 204] width 86 height 30
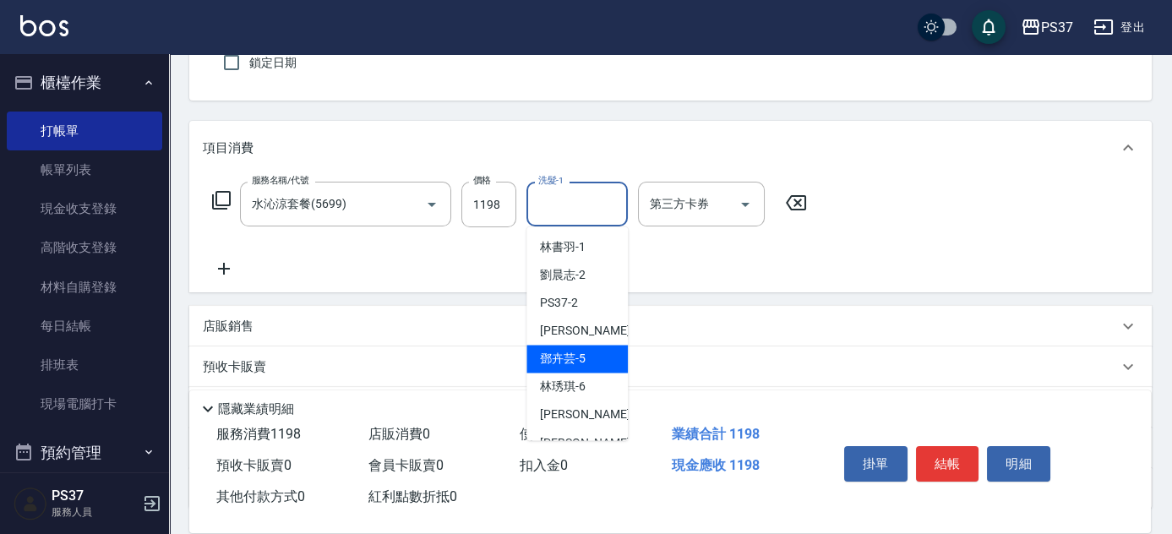
scroll to position [273, 0]
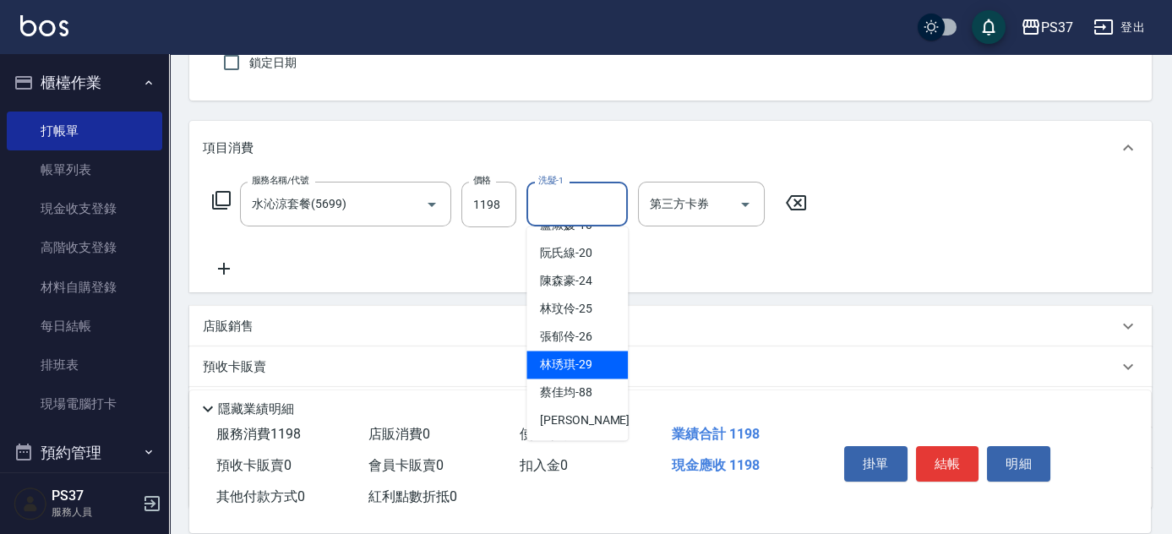
click at [586, 367] on span "林琇琪 -29" at bounding box center [566, 365] width 52 height 18
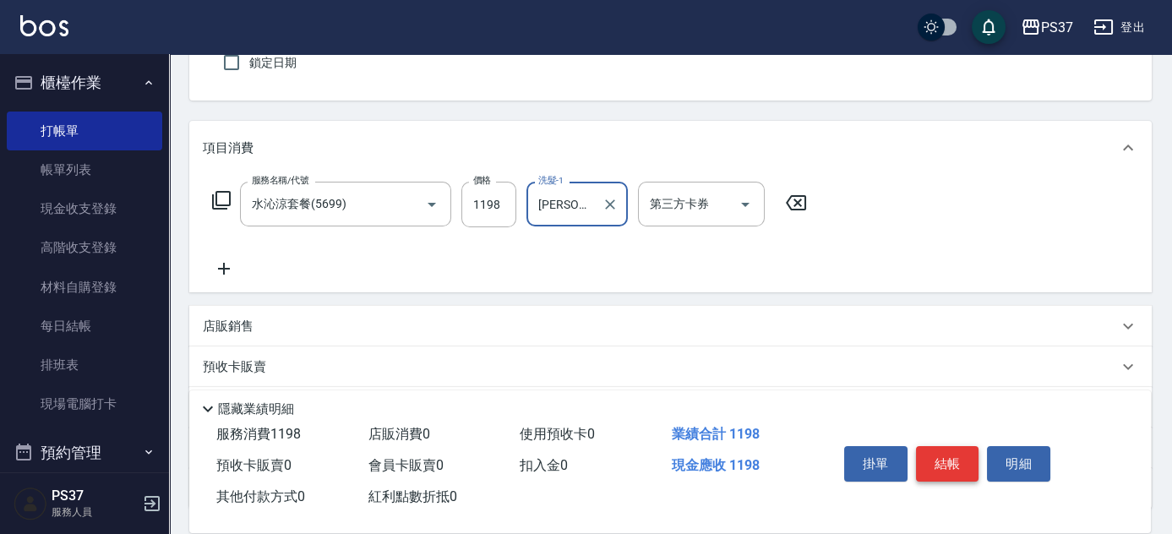
click at [935, 449] on button "結帳" at bounding box center [947, 463] width 63 height 35
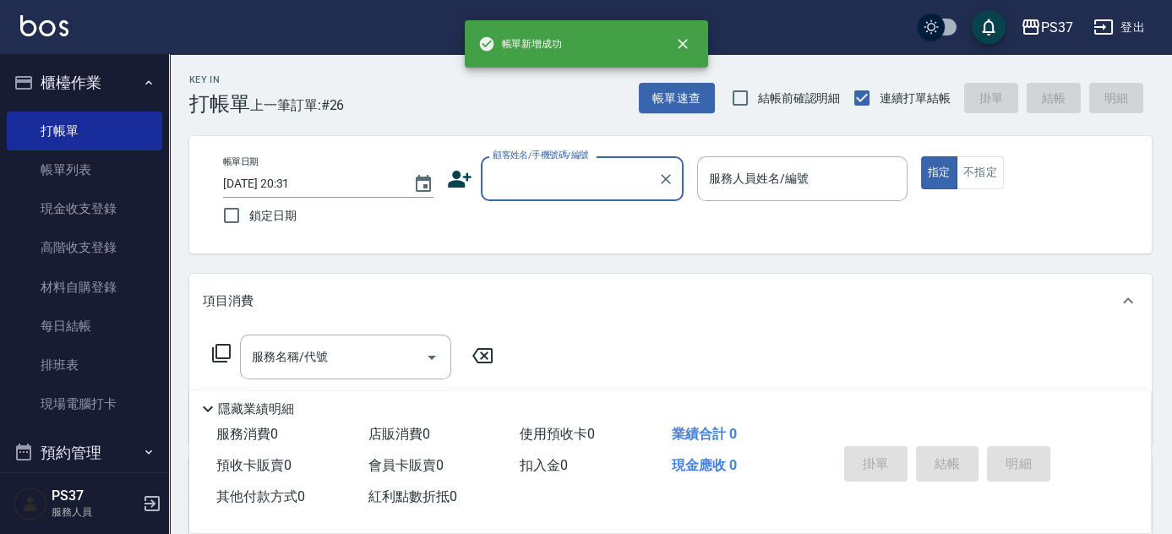
scroll to position [0, 0]
click at [532, 189] on input "顧客姓名/手機號碼/編號" at bounding box center [570, 179] width 162 height 30
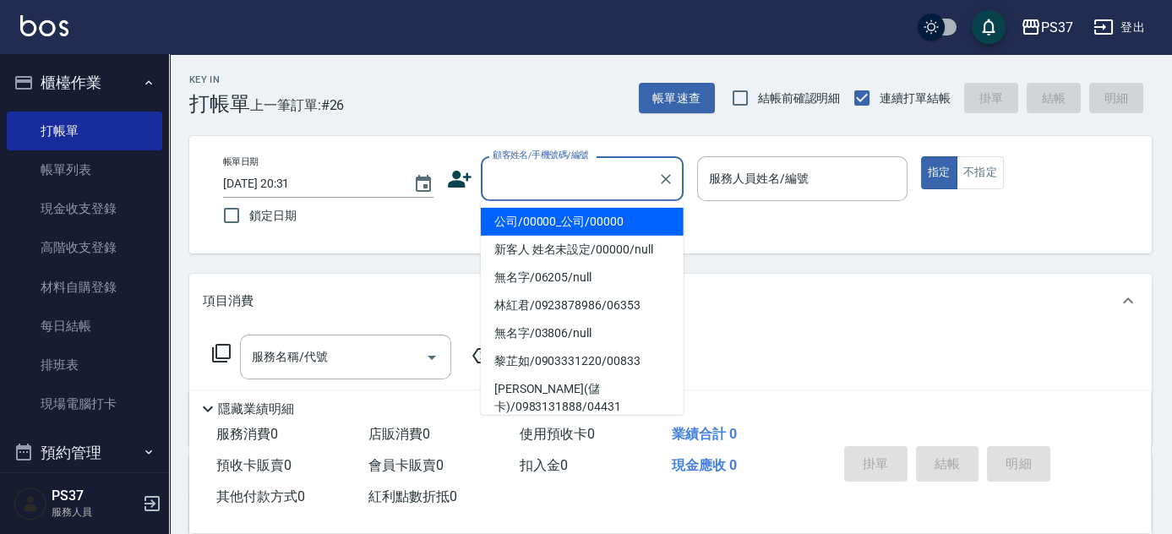
click at [558, 214] on li "公司/00000_公司/00000" at bounding box center [582, 222] width 203 height 28
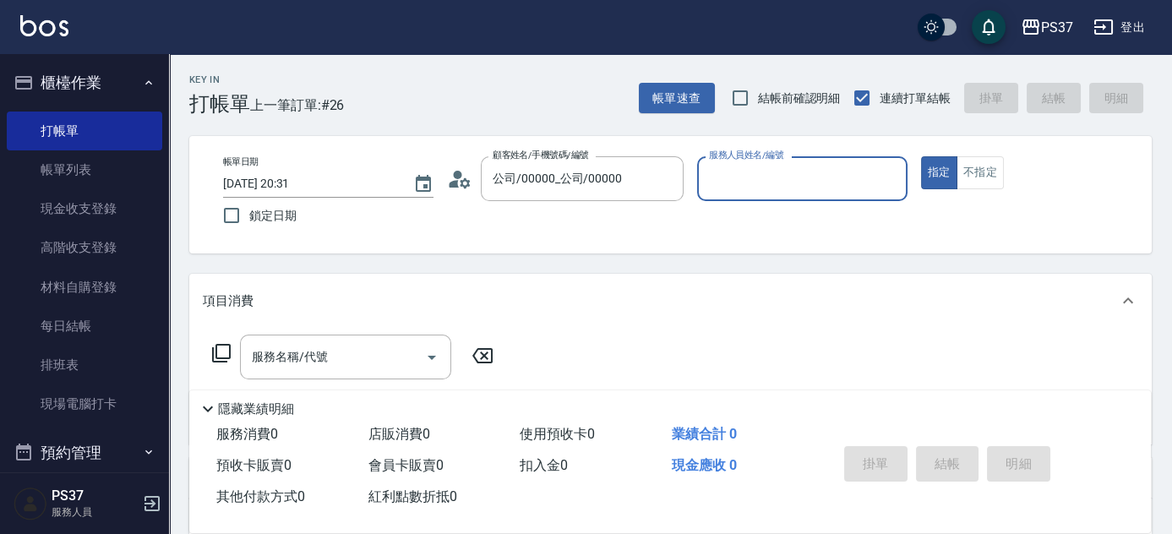
click at [792, 180] on input "服務人員姓名/編號" at bounding box center [802, 179] width 195 height 30
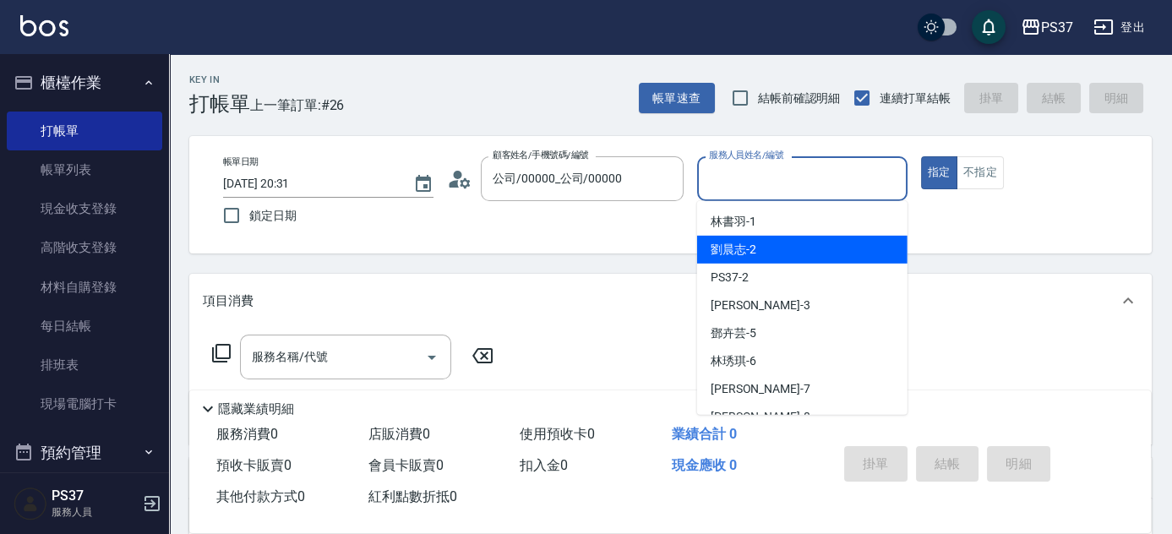
click at [782, 236] on div "劉晨志 -2" at bounding box center [802, 250] width 210 height 28
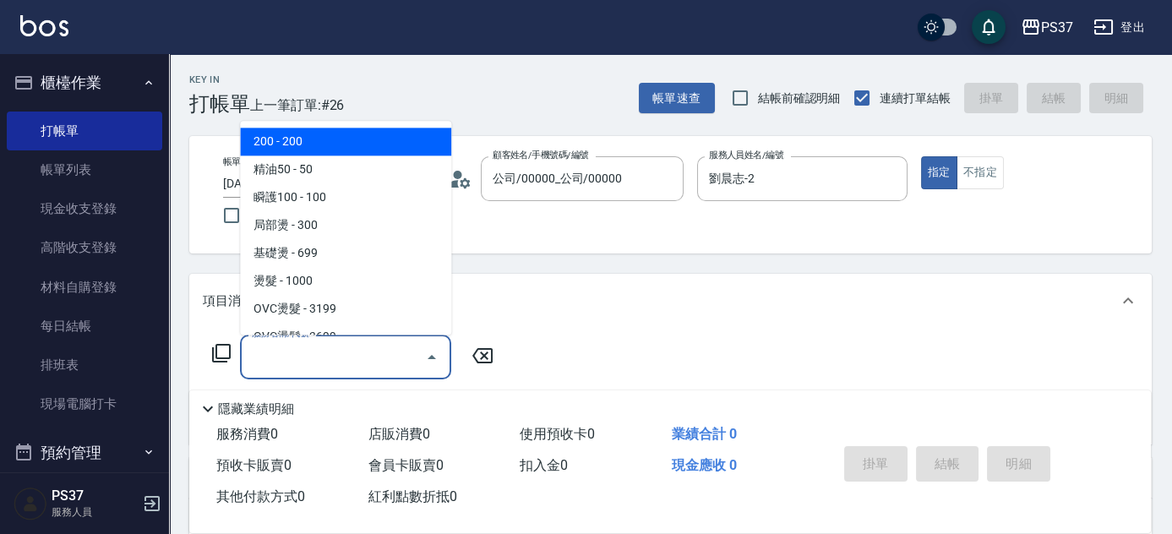
click at [321, 352] on input "服務名稱/代號" at bounding box center [333, 357] width 171 height 30
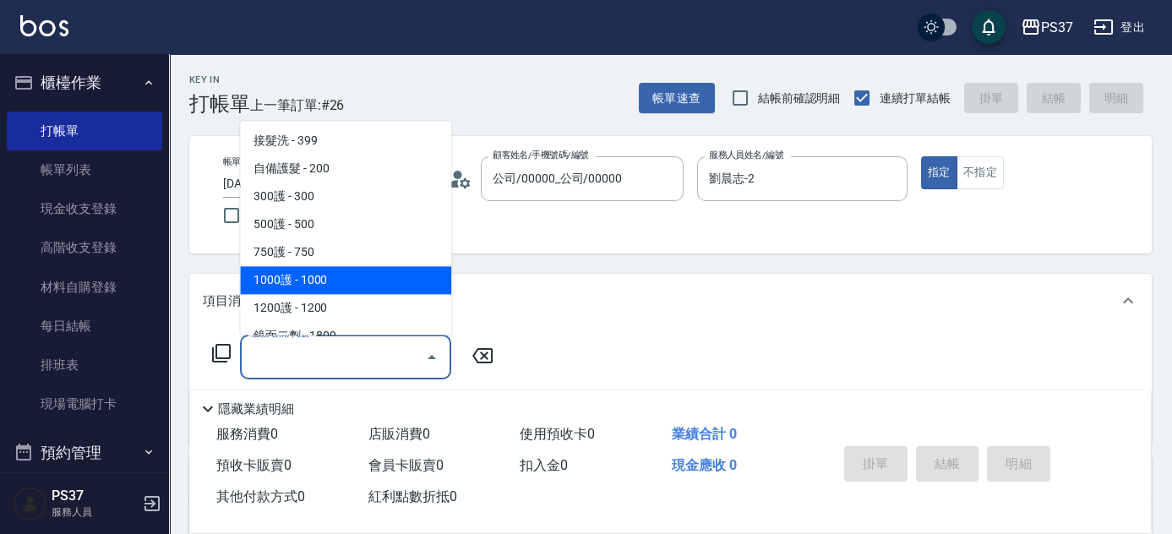
scroll to position [998, 0]
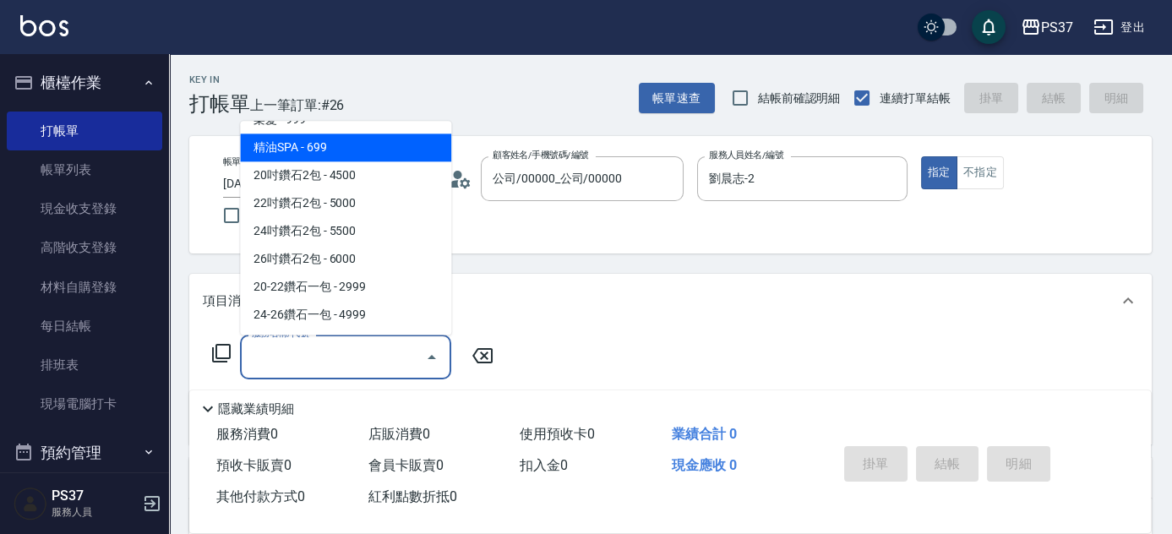
click at [396, 145] on span "精油SPA - 699" at bounding box center [345, 148] width 211 height 28
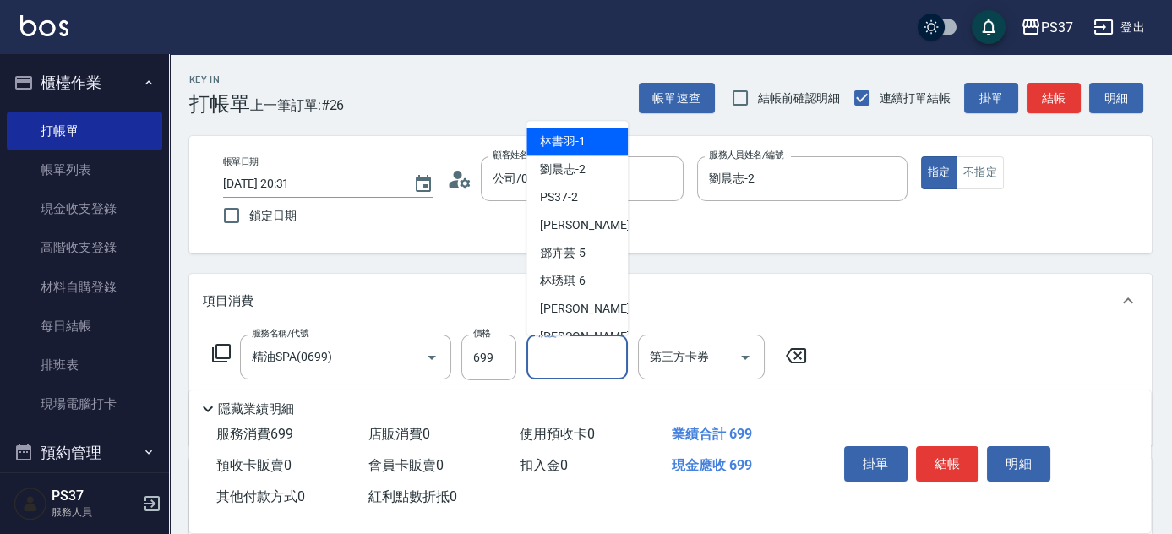
click at [568, 344] on input "洗髮-1" at bounding box center [577, 357] width 86 height 30
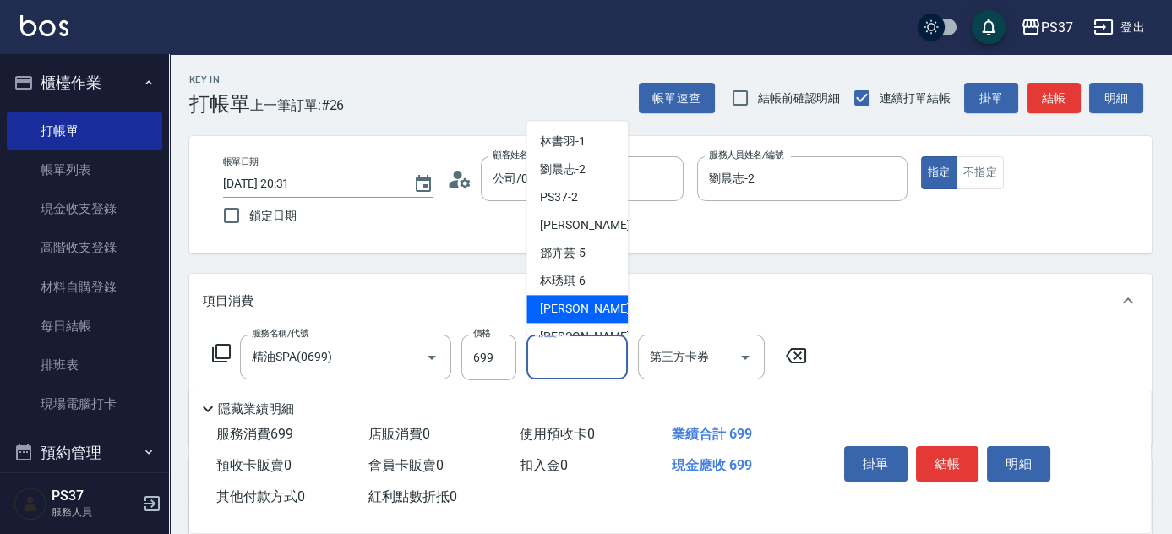
click at [572, 322] on div "黎氏萍 -7" at bounding box center [577, 310] width 101 height 28
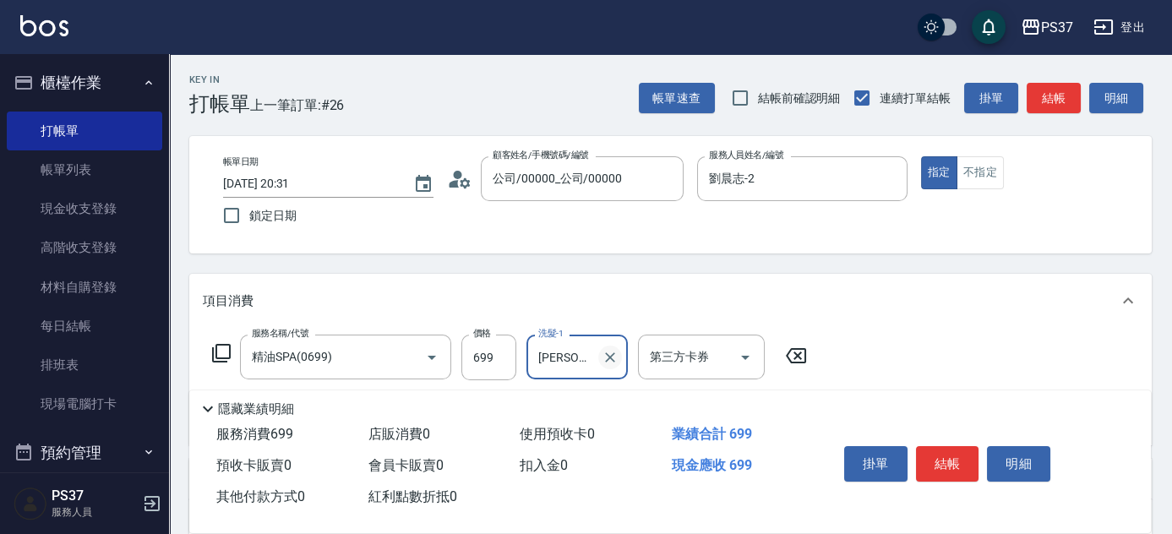
click at [605, 352] on icon "Clear" at bounding box center [610, 357] width 17 height 17
click at [570, 358] on input "洗髮-1" at bounding box center [577, 357] width 86 height 30
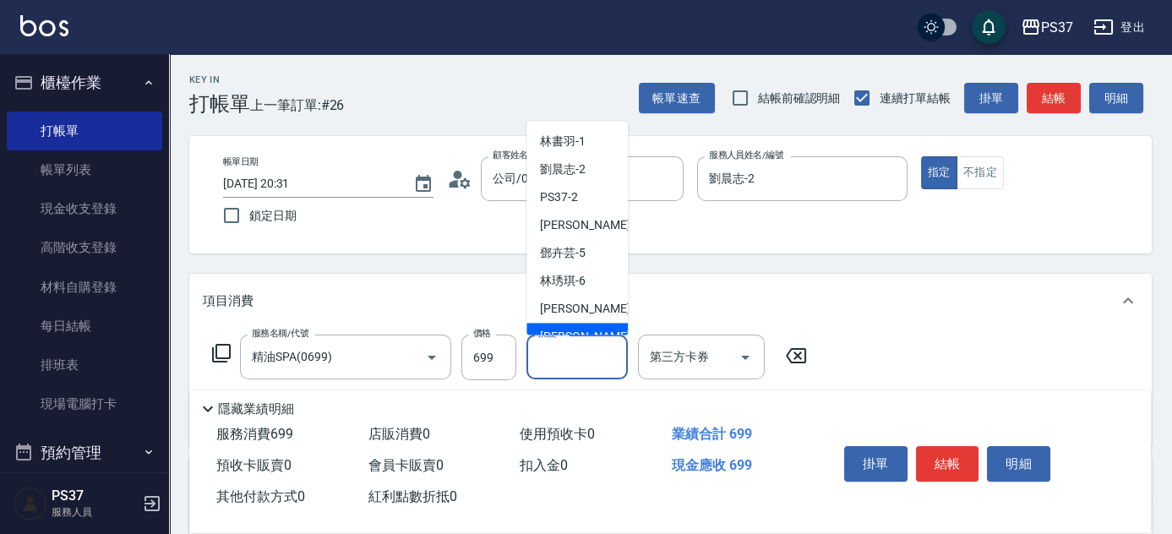
click at [573, 333] on span "徐雅娟 -8" at bounding box center [590, 338] width 100 height 18
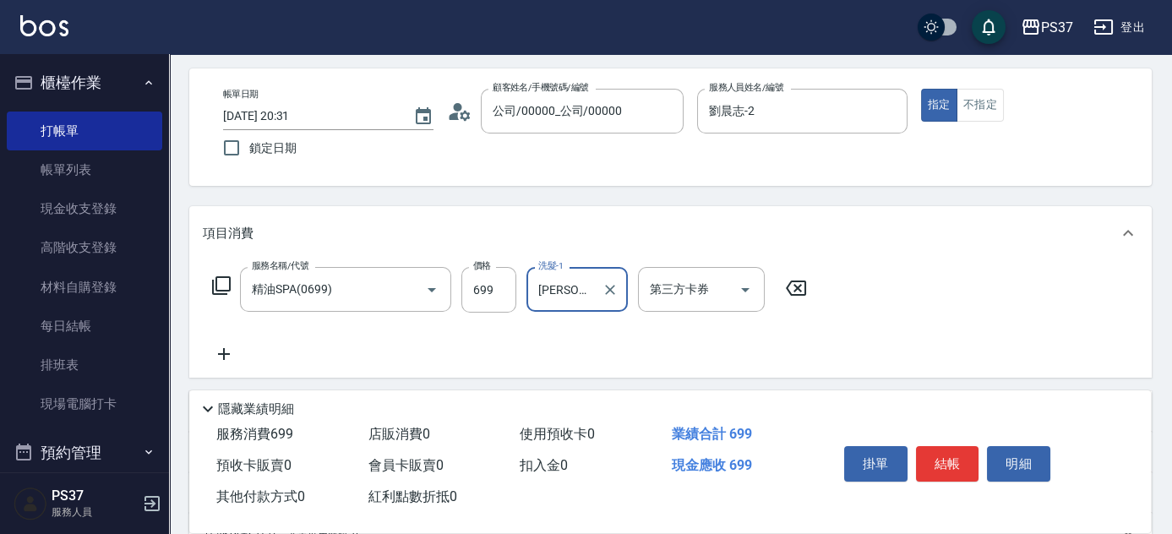
scroll to position [153, 0]
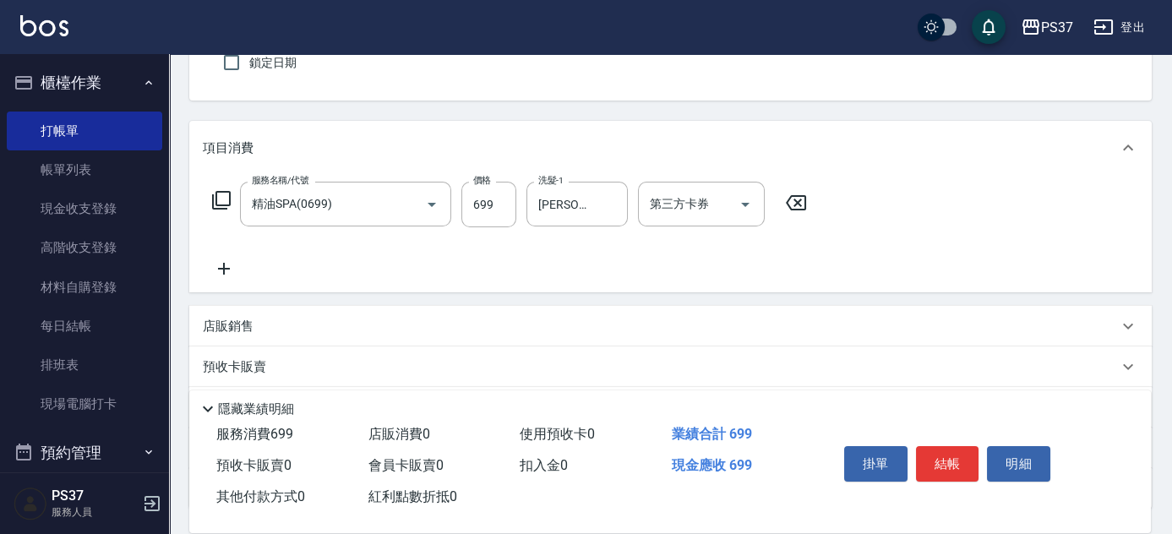
click at [230, 263] on icon at bounding box center [224, 269] width 42 height 20
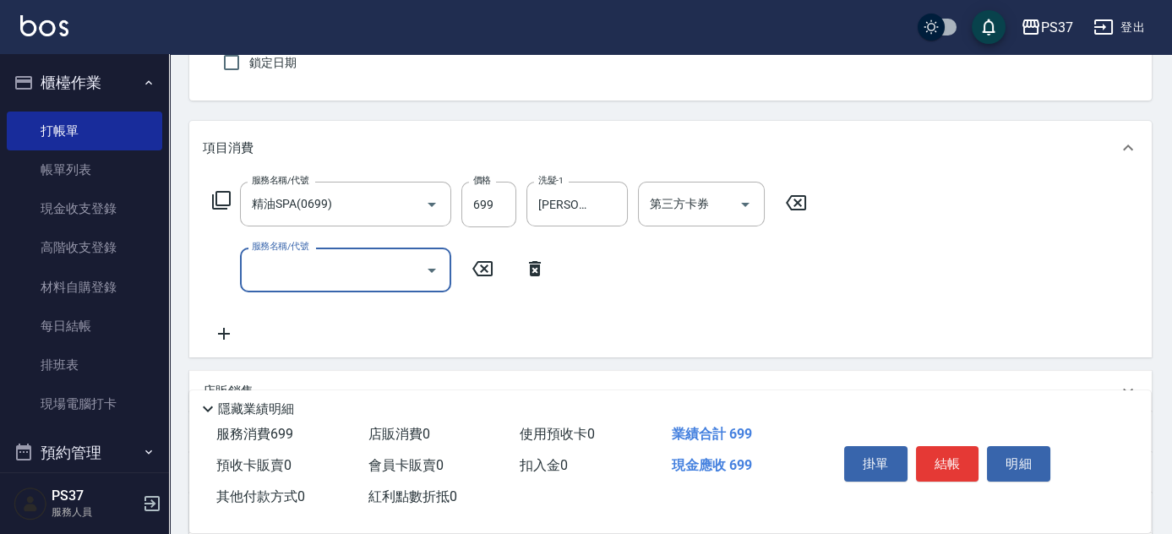
click at [279, 272] on input "服務名稱/代號" at bounding box center [333, 270] width 171 height 30
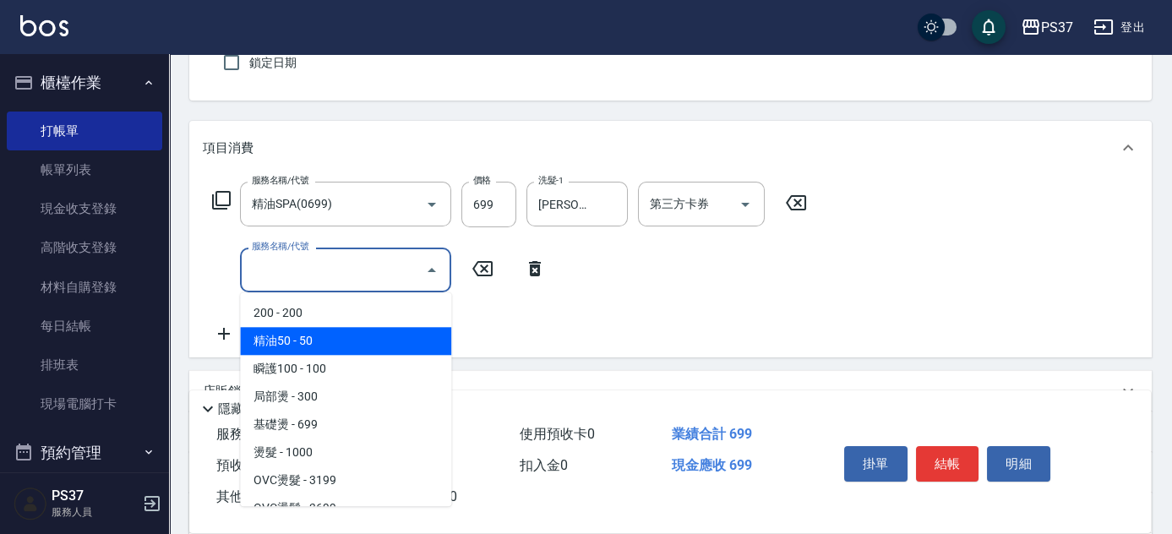
click at [344, 344] on span "精油50 - 50" at bounding box center [345, 341] width 211 height 28
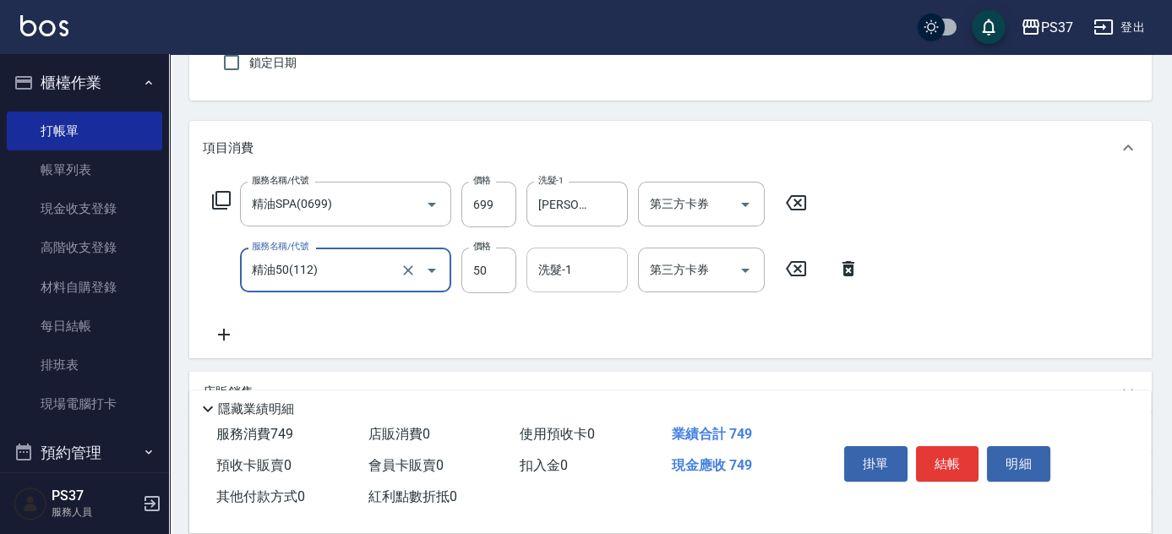
click at [561, 287] on div "洗髮-1" at bounding box center [577, 270] width 101 height 45
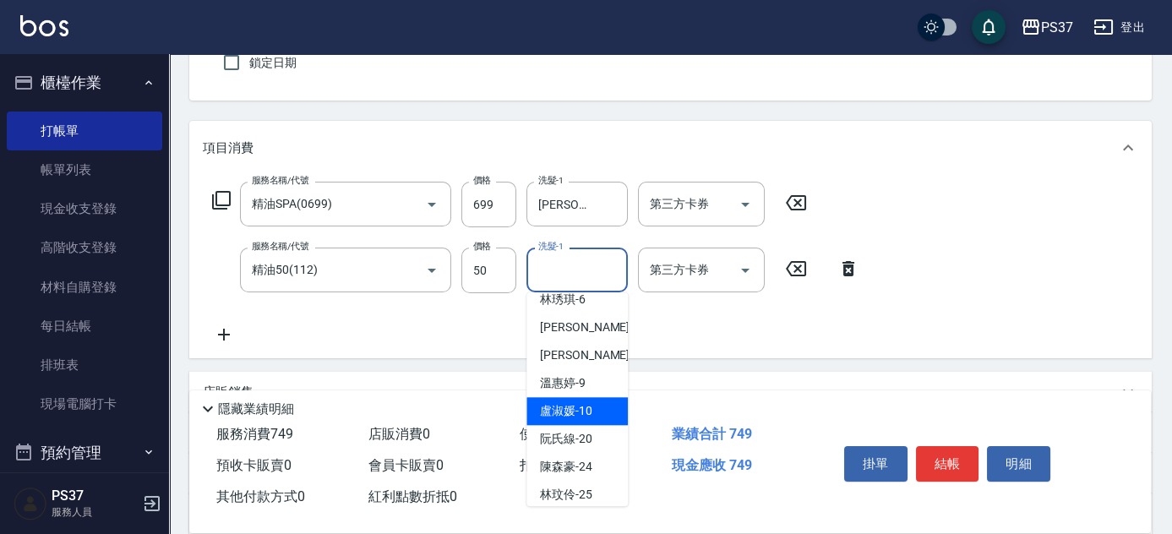
click at [578, 384] on span "溫惠婷 -9" at bounding box center [563, 383] width 46 height 18
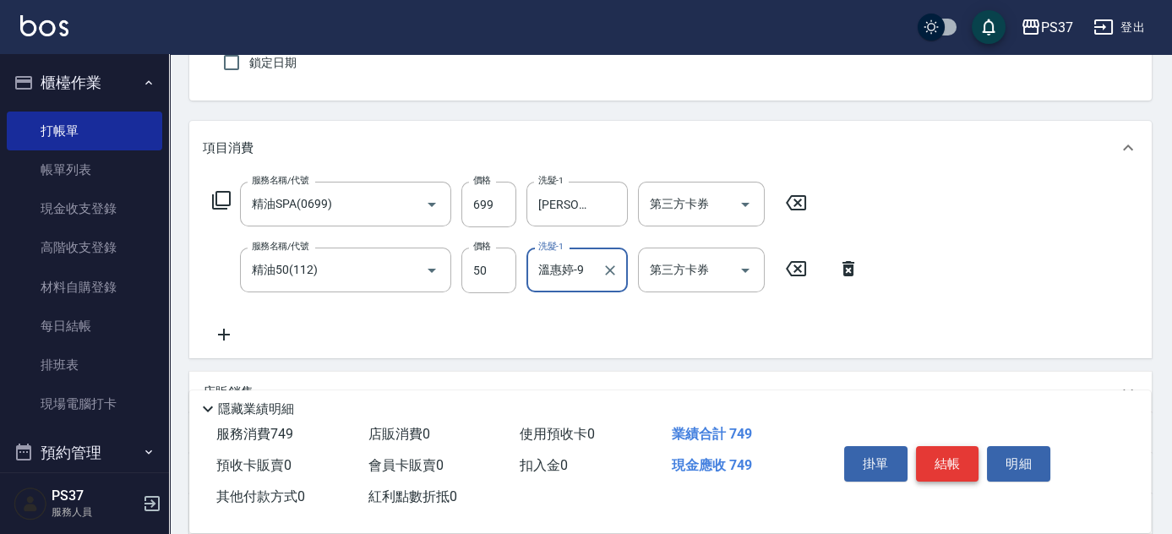
click at [970, 455] on button "結帳" at bounding box center [947, 463] width 63 height 35
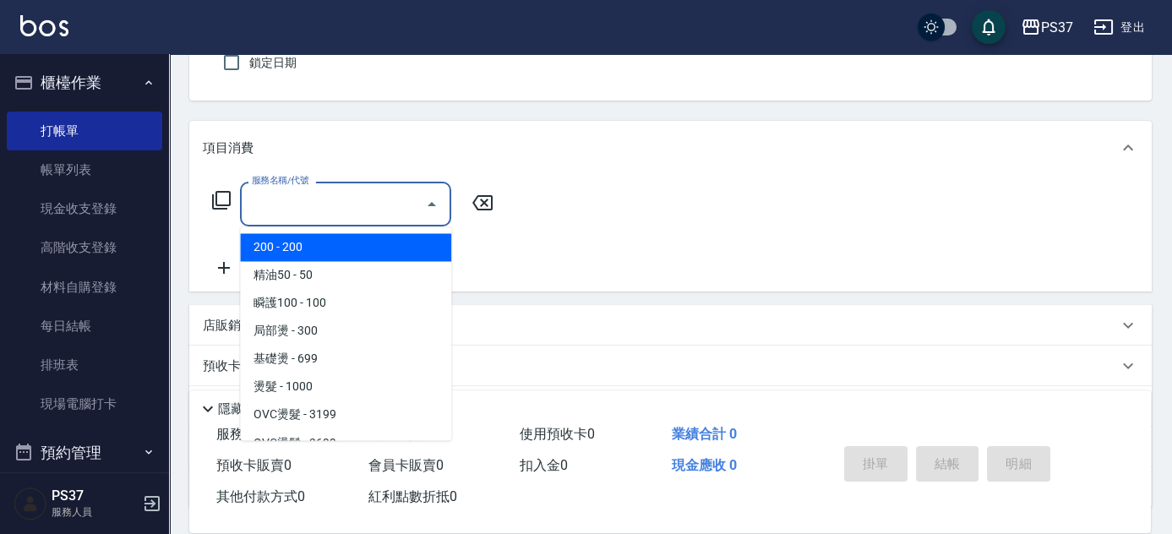
click at [331, 198] on input "服務名稱/代號" at bounding box center [333, 204] width 171 height 30
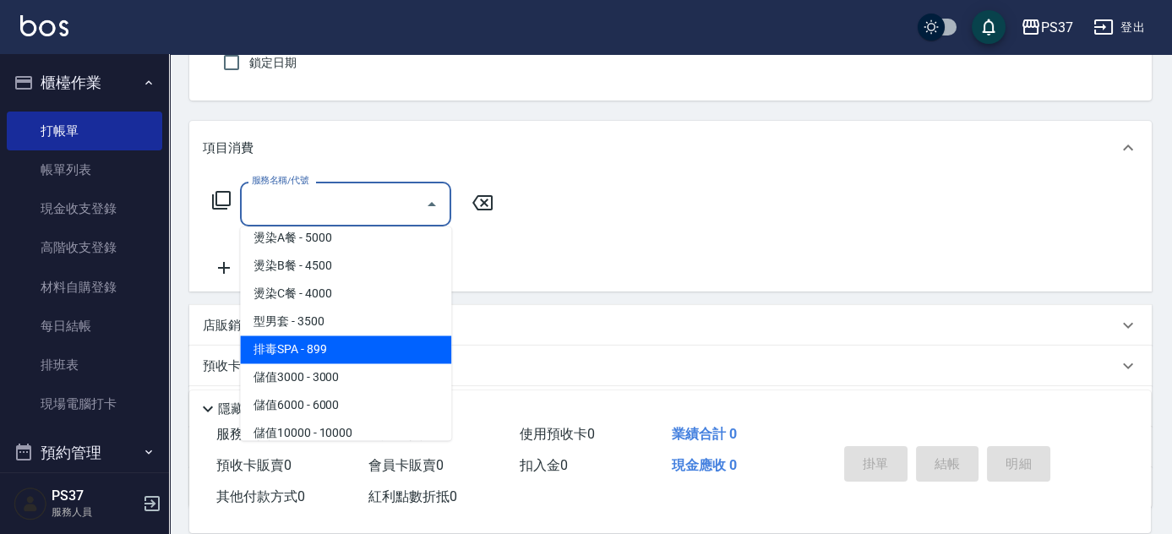
scroll to position [1920, 0]
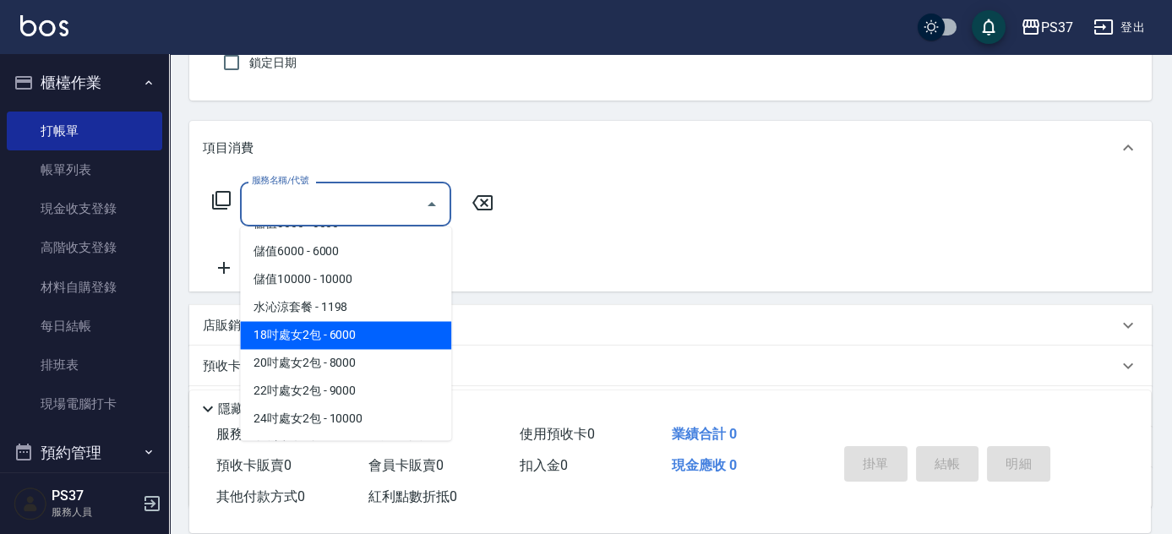
click at [356, 305] on span "水沁涼套餐 - 1198" at bounding box center [345, 307] width 211 height 28
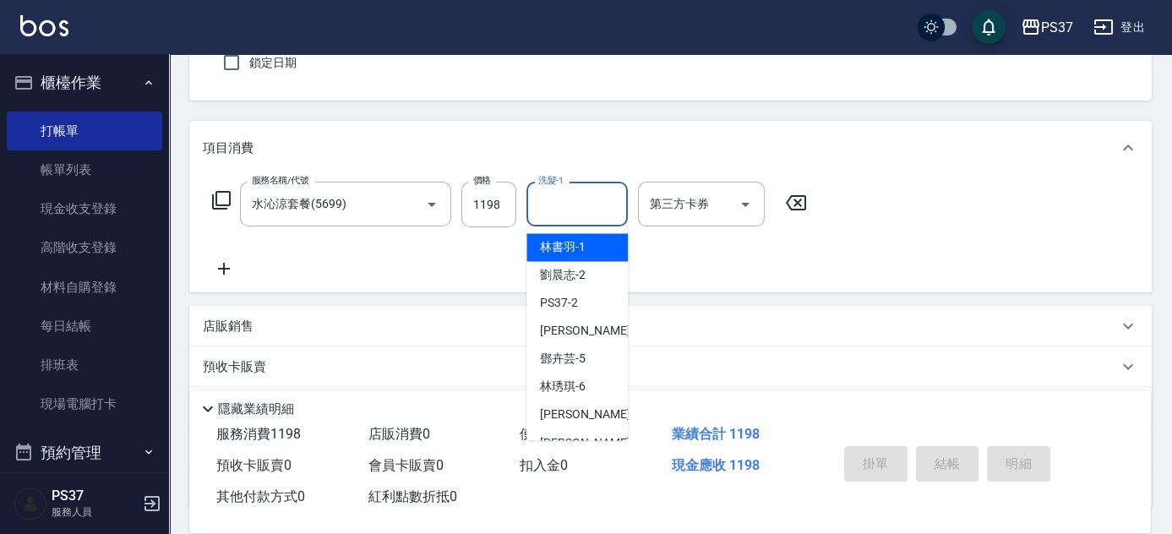
click at [583, 210] on input "洗髮-1" at bounding box center [577, 204] width 86 height 30
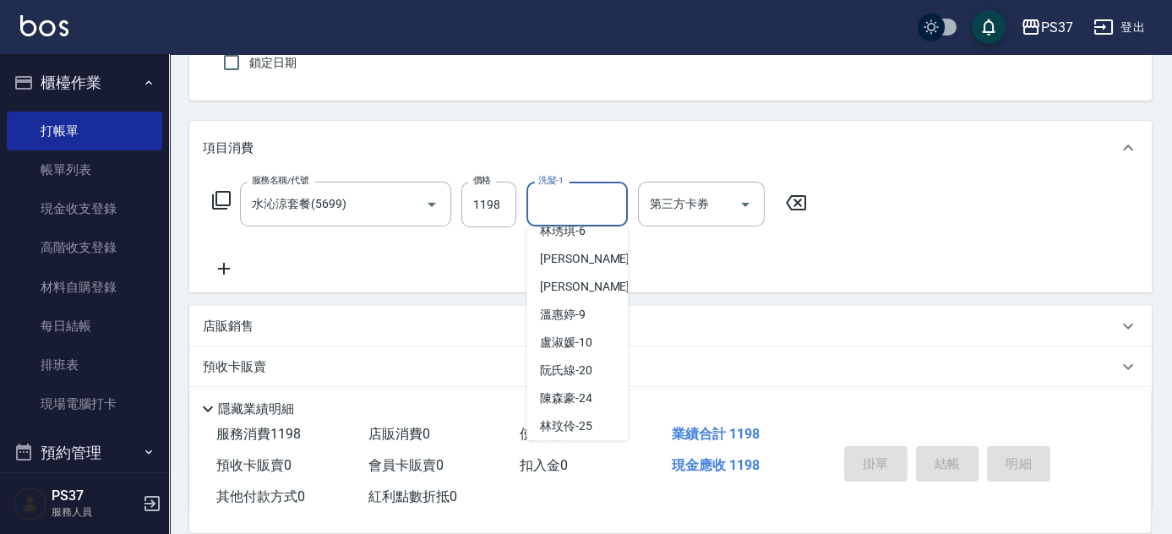
scroll to position [273, 0]
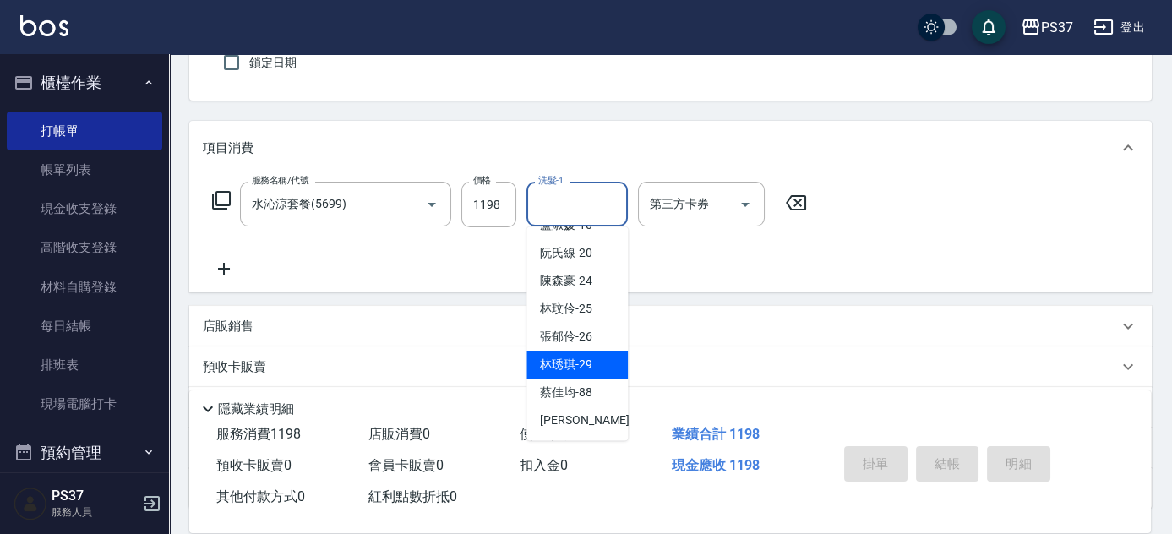
click at [572, 368] on span "林琇琪 -29" at bounding box center [566, 365] width 52 height 18
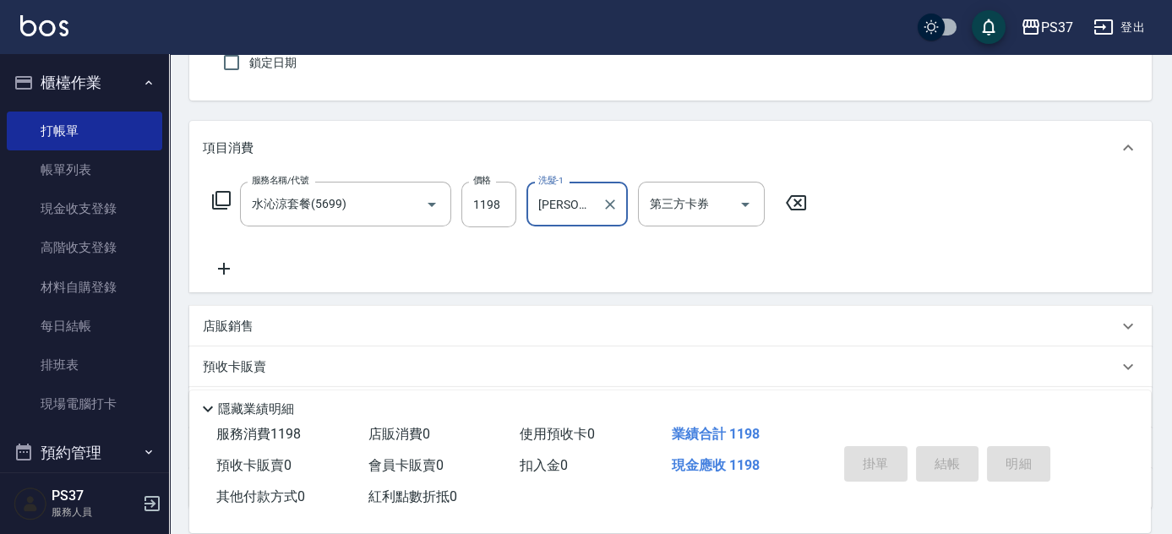
scroll to position [0, 0]
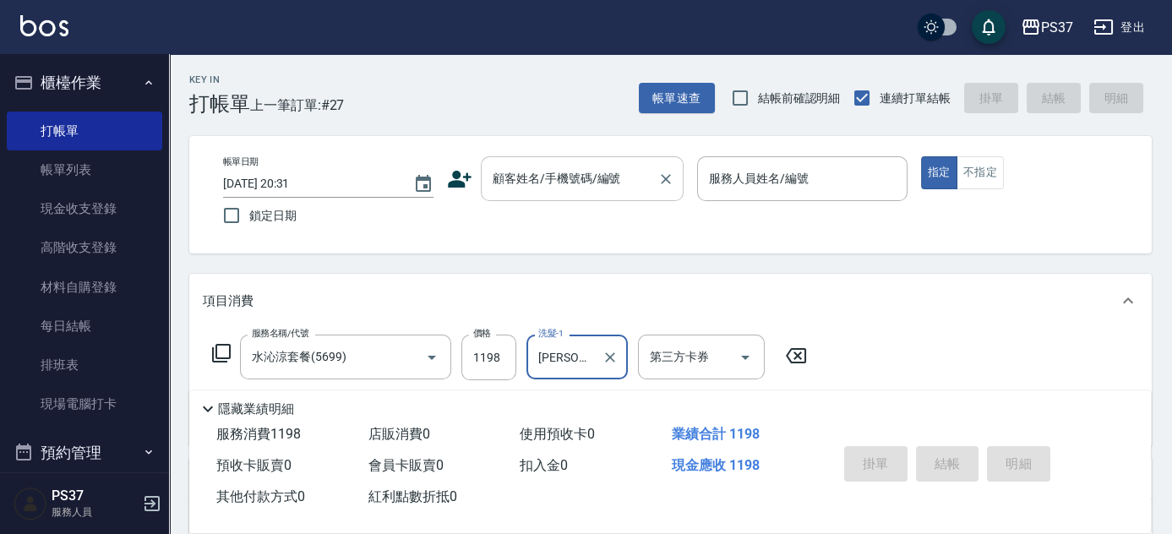
click at [565, 169] on div "顧客姓名/手機號碼/編號 顧客姓名/手機號碼/編號" at bounding box center [582, 178] width 203 height 45
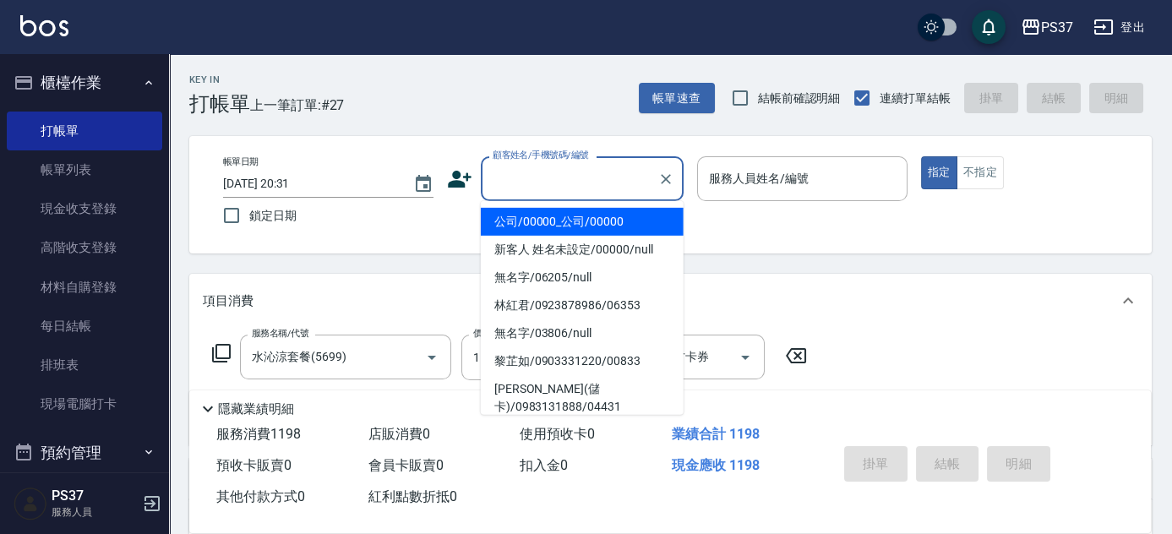
click at [565, 216] on li "公司/00000_公司/00000" at bounding box center [582, 222] width 203 height 28
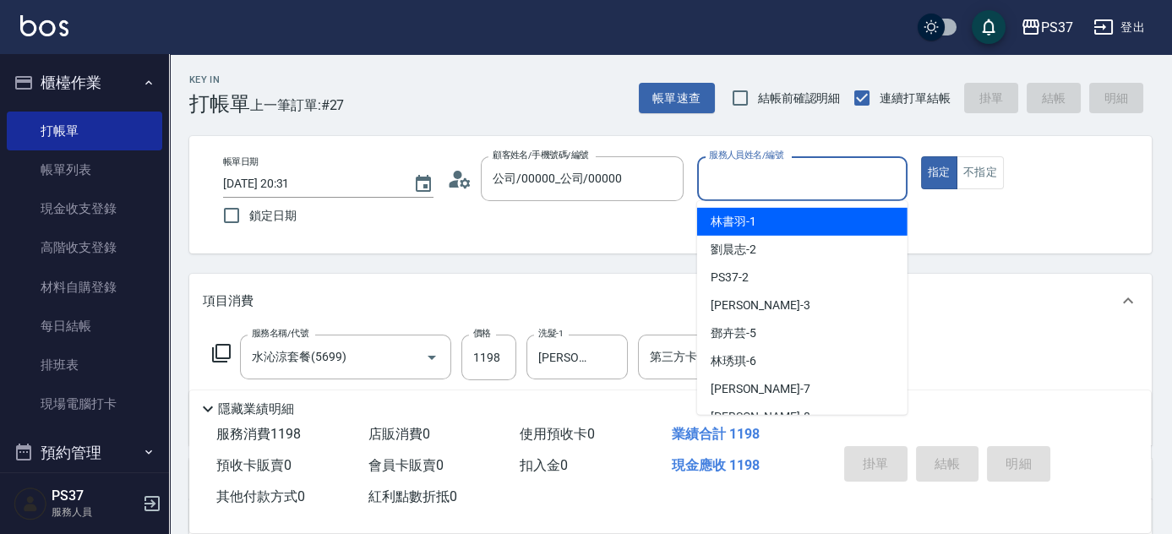
click at [753, 186] on input "服務人員姓名/編號" at bounding box center [802, 179] width 195 height 30
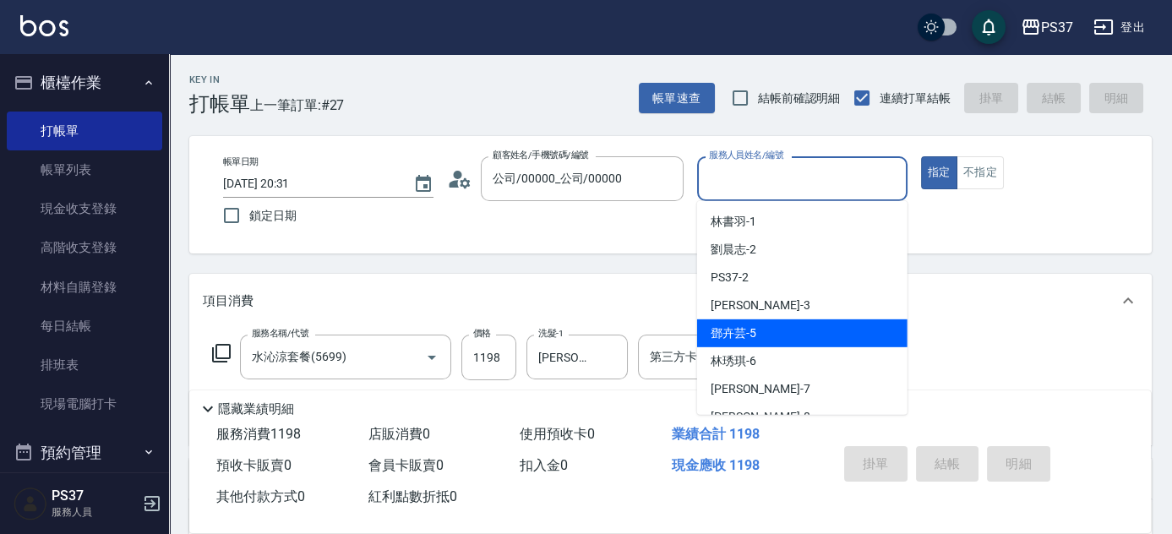
click at [777, 336] on div "鄧卉芸 -5" at bounding box center [802, 333] width 210 height 28
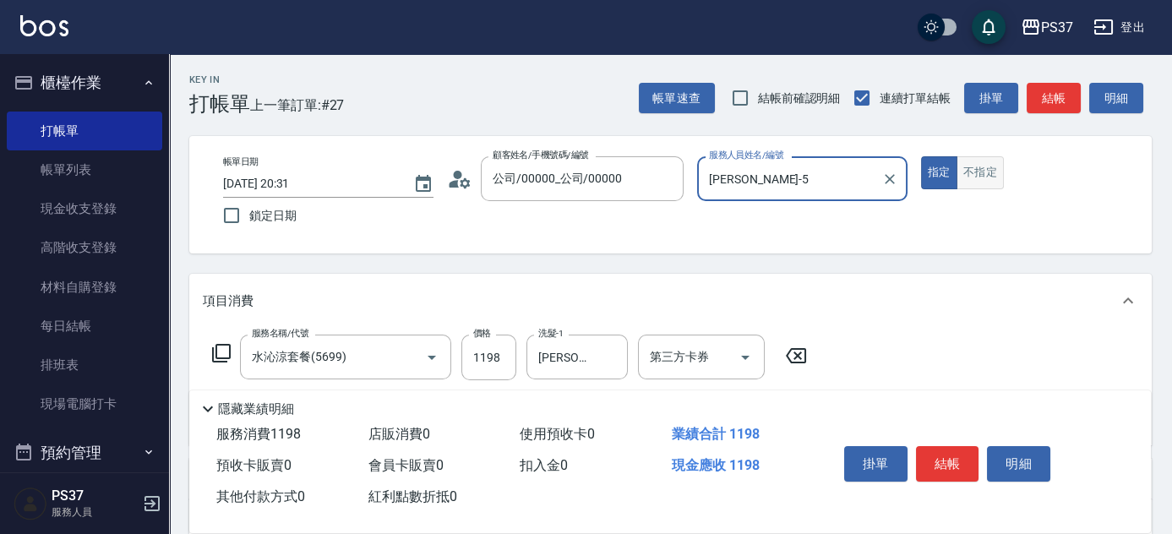
click at [971, 170] on button "不指定" at bounding box center [980, 172] width 47 height 33
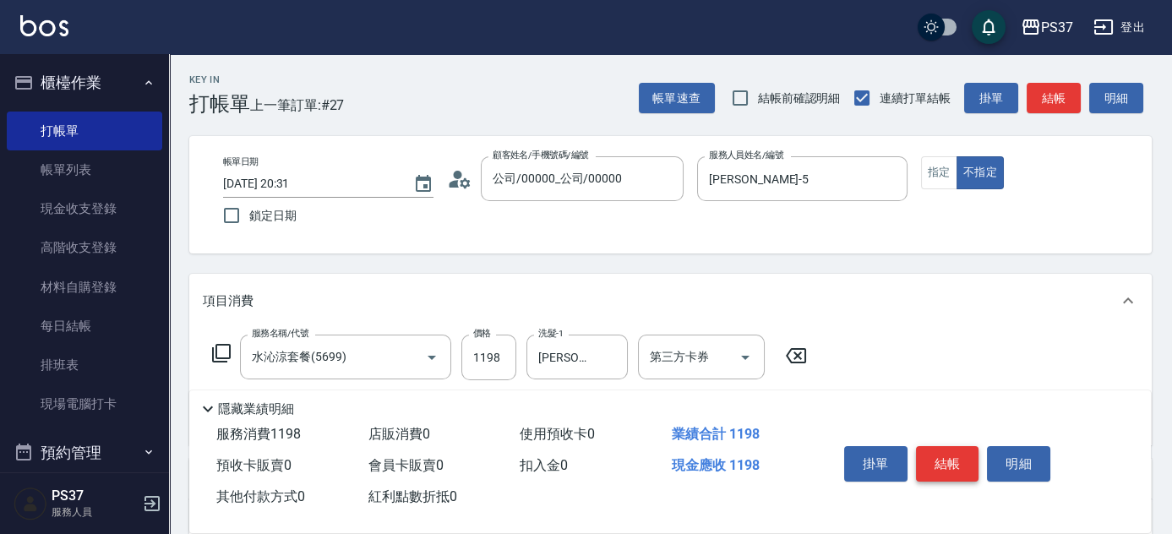
click at [952, 446] on button "結帳" at bounding box center [947, 463] width 63 height 35
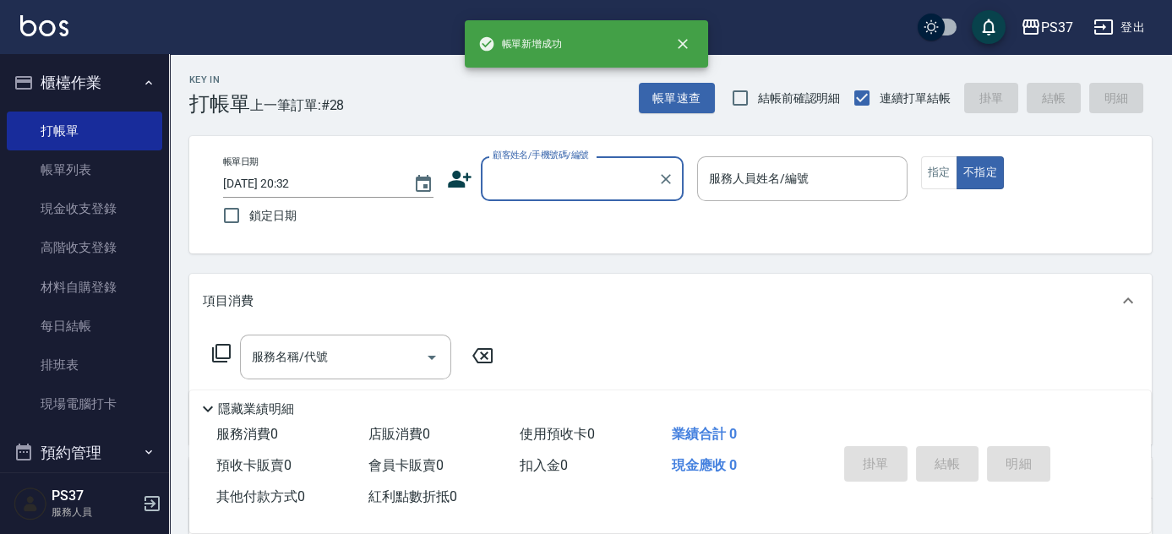
click at [545, 188] on input "顧客姓名/手機號碼/編號" at bounding box center [570, 179] width 162 height 30
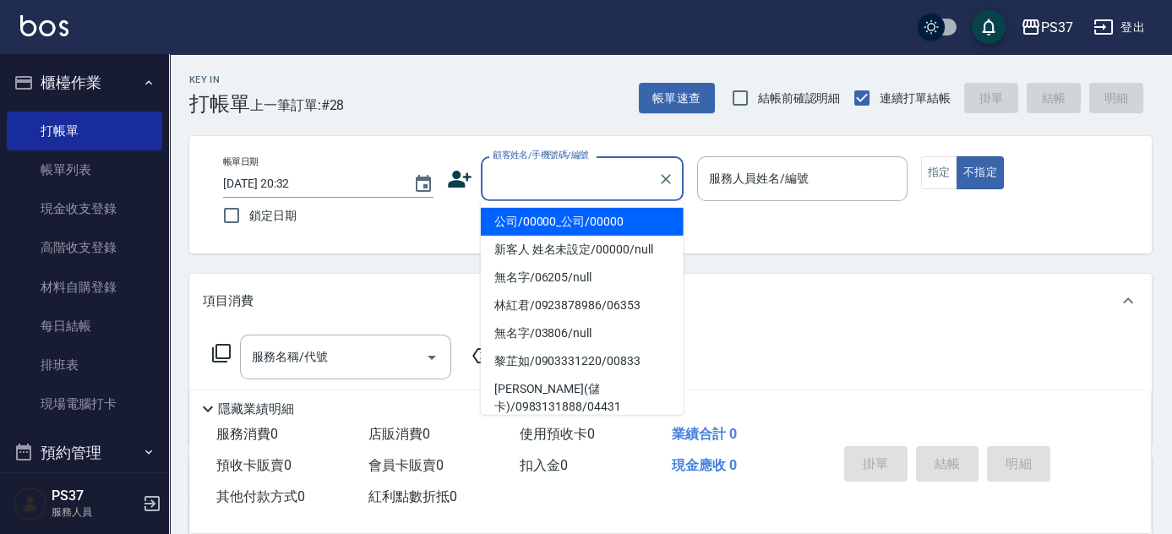
click at [547, 212] on li "公司/00000_公司/00000" at bounding box center [582, 222] width 203 height 28
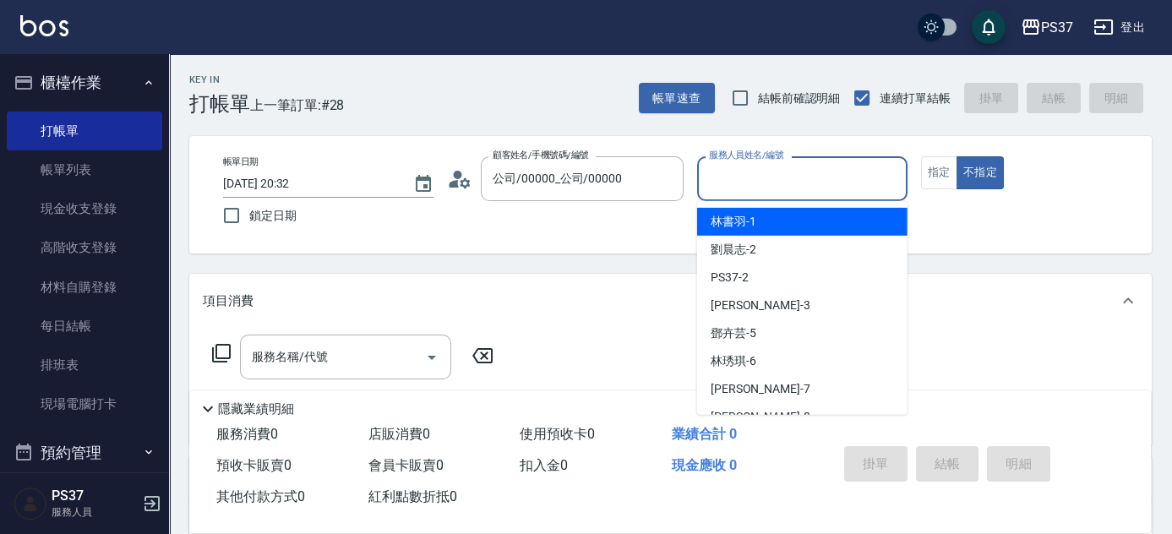
click at [754, 192] on input "服務人員姓名/編號" at bounding box center [802, 179] width 195 height 30
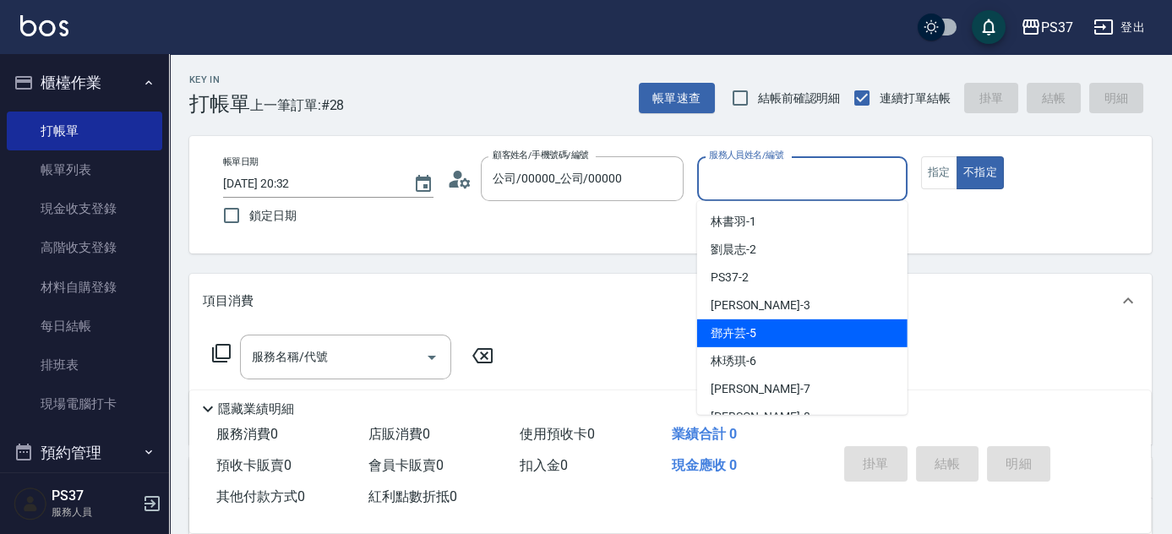
click at [770, 326] on div "鄧卉芸 -5" at bounding box center [802, 333] width 210 height 28
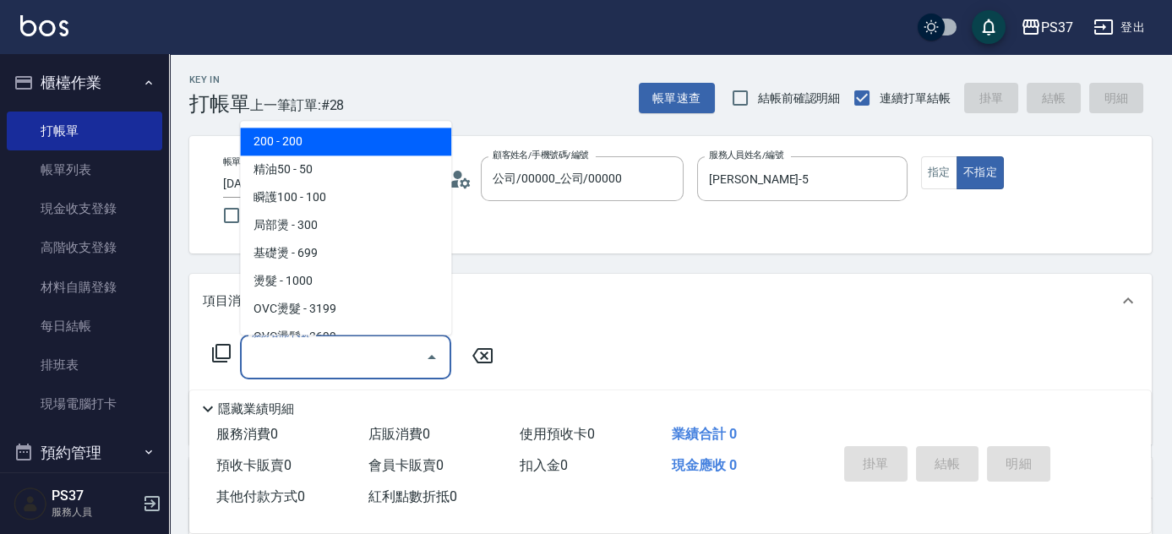
click at [358, 357] on input "服務名稱/代號" at bounding box center [333, 357] width 171 height 30
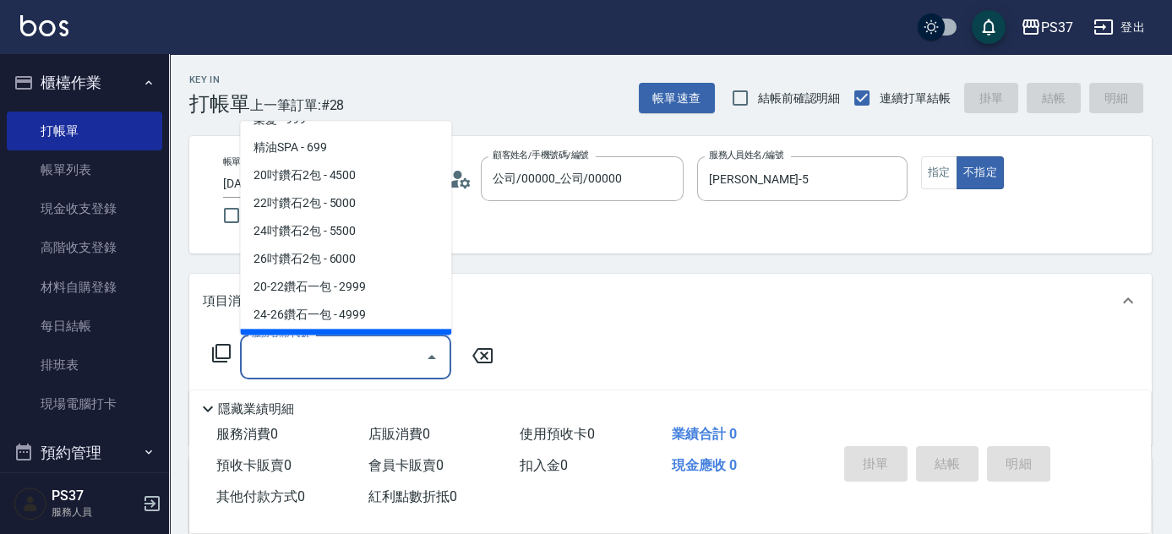
scroll to position [921, 0]
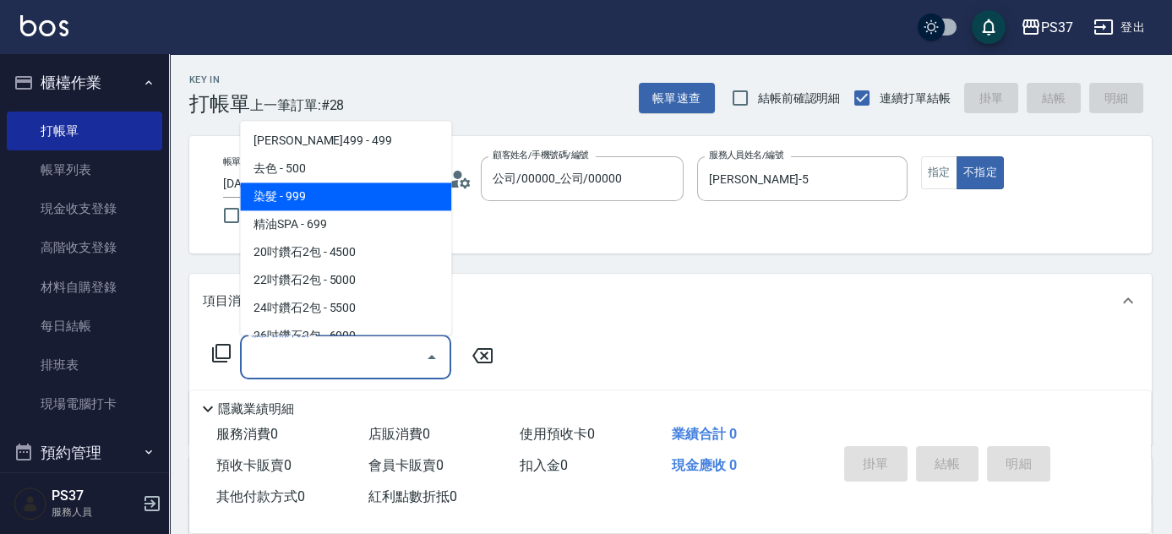
click at [362, 190] on span "染髮 - 999" at bounding box center [345, 197] width 211 height 28
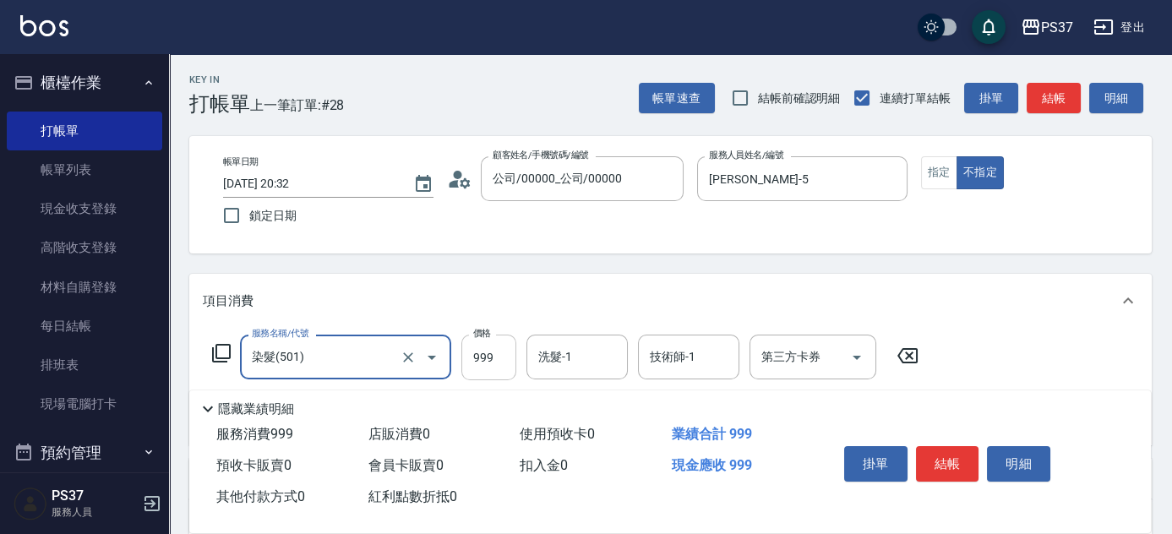
click at [486, 343] on input "999" at bounding box center [488, 358] width 55 height 46
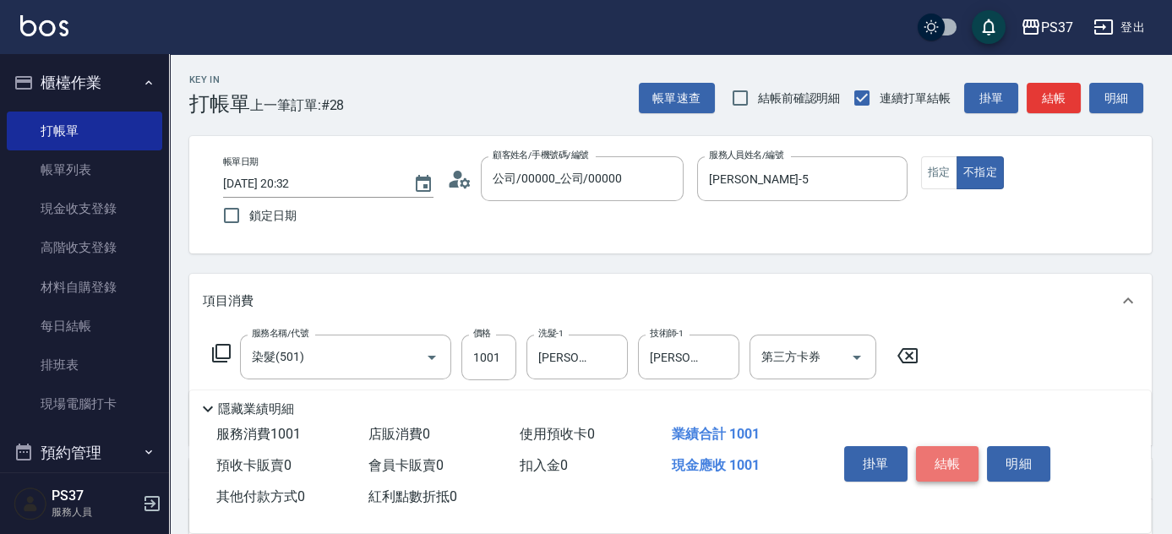
click at [938, 463] on button "結帳" at bounding box center [947, 463] width 63 height 35
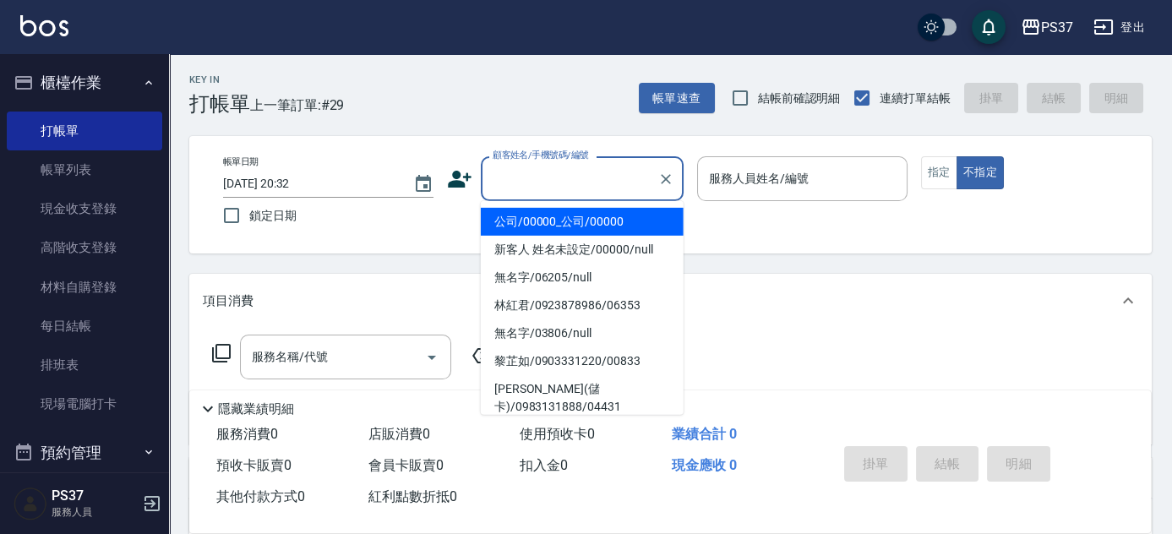
click at [554, 186] on input "顧客姓名/手機號碼/編號" at bounding box center [570, 179] width 162 height 30
click at [549, 214] on li "公司/00000_公司/00000" at bounding box center [582, 222] width 203 height 28
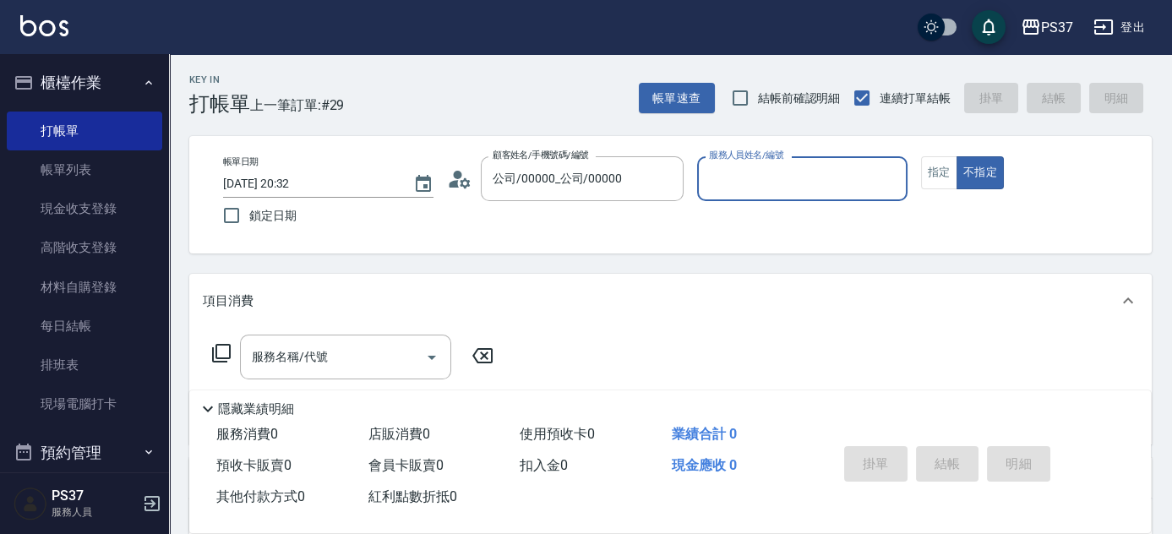
click at [764, 182] on input "服務人員姓名/編號" at bounding box center [802, 179] width 195 height 30
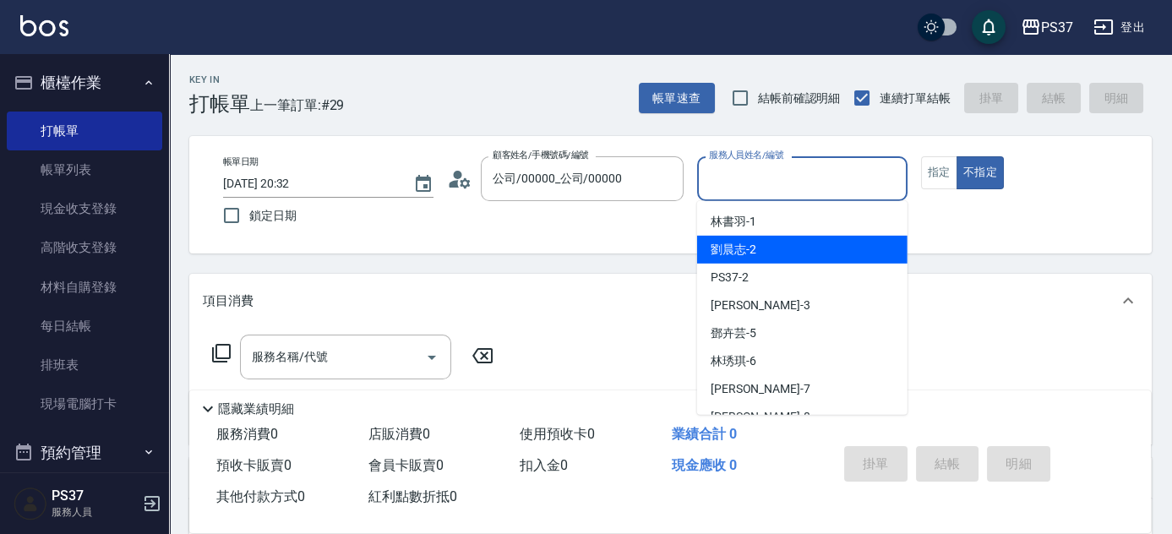
click at [808, 259] on div "劉晨志 -2" at bounding box center [802, 250] width 210 height 28
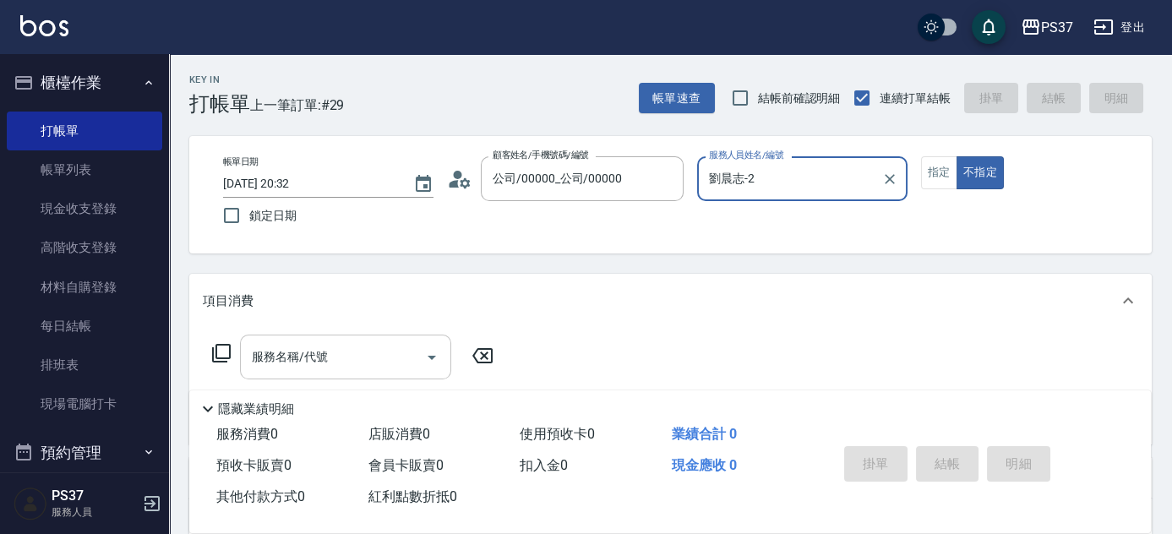
click at [360, 357] on input "服務名稱/代號" at bounding box center [333, 357] width 171 height 30
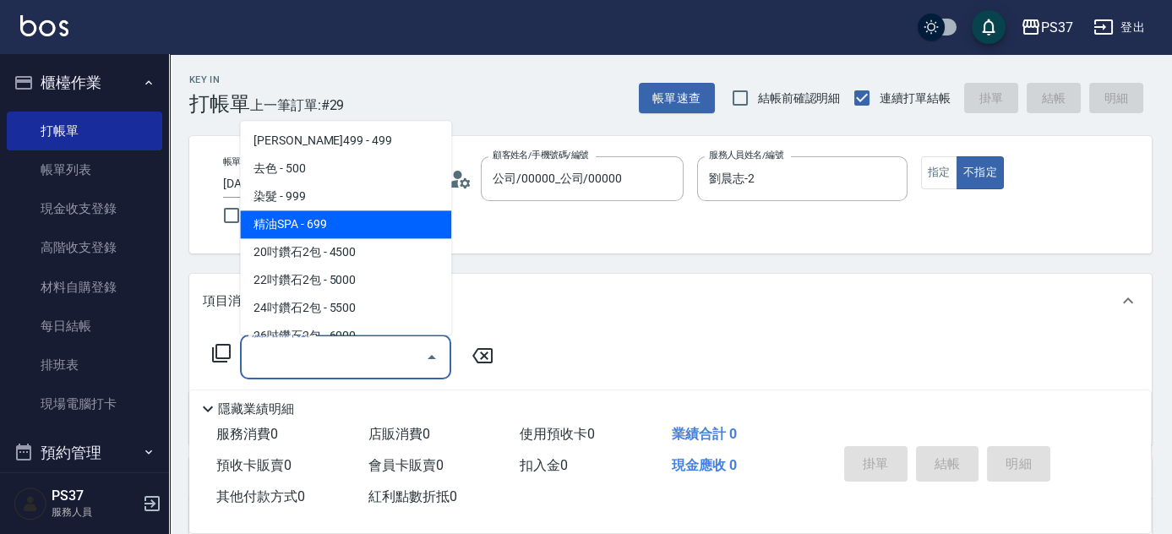
click at [365, 217] on span "精油SPA - 699" at bounding box center [345, 225] width 211 height 28
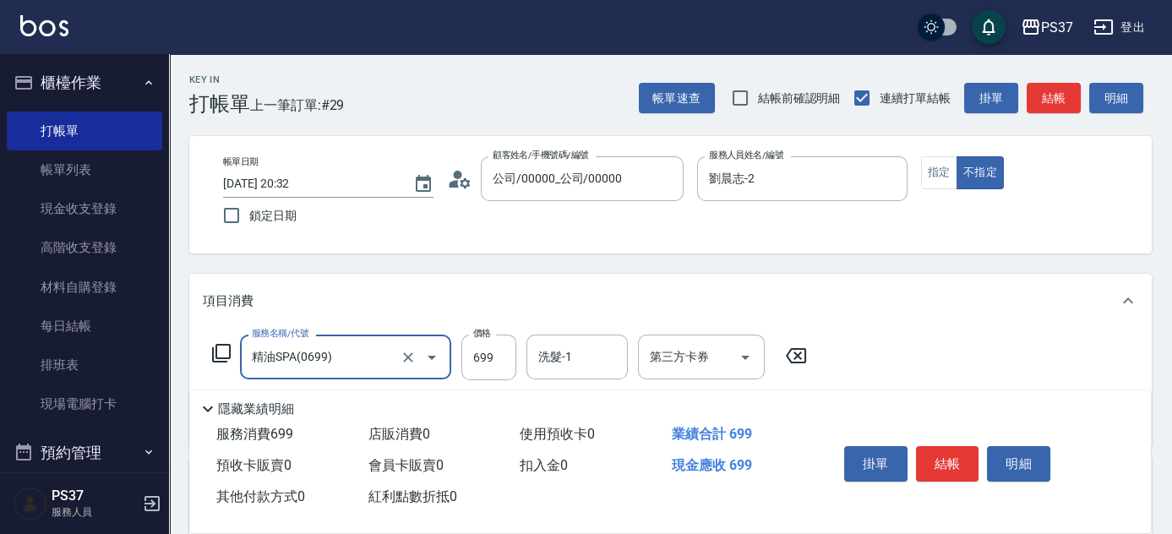
click at [346, 369] on input "精油SPA(0699)" at bounding box center [322, 357] width 149 height 30
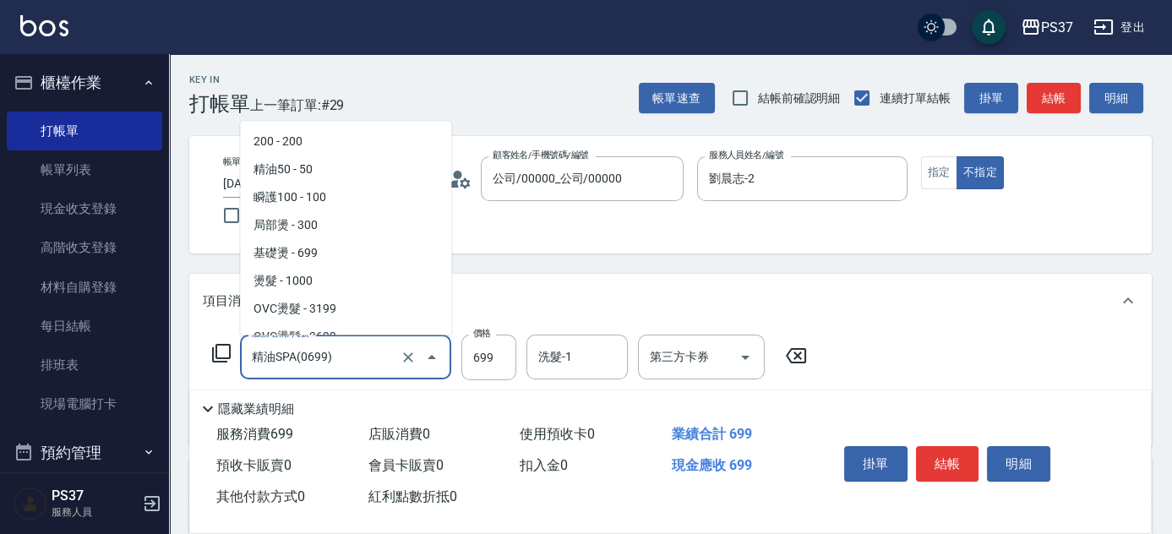
scroll to position [825, 0]
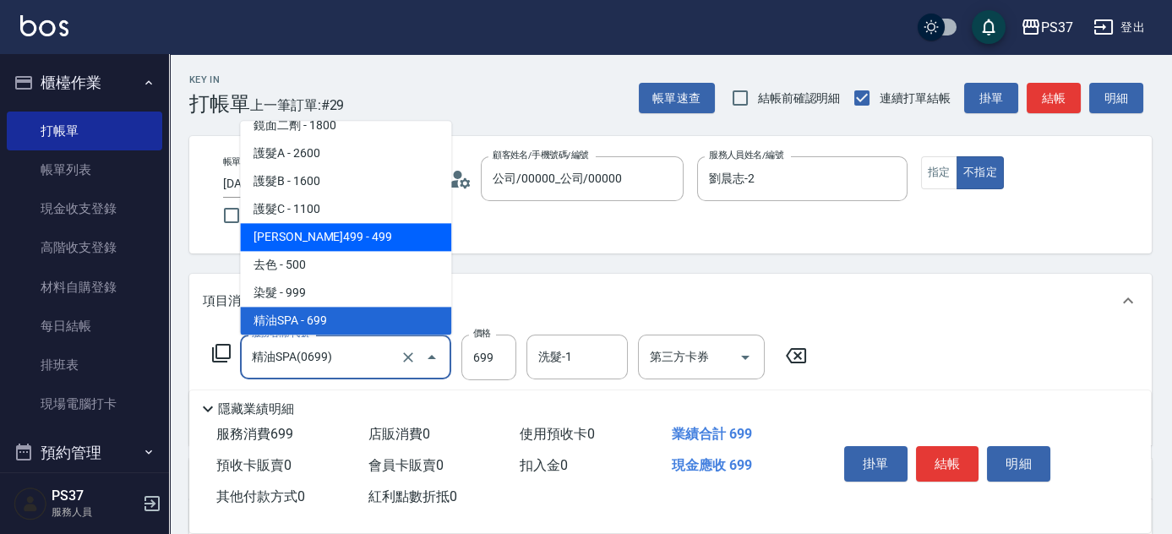
click at [344, 242] on span "伊黛莉499 - 499" at bounding box center [345, 238] width 211 height 28
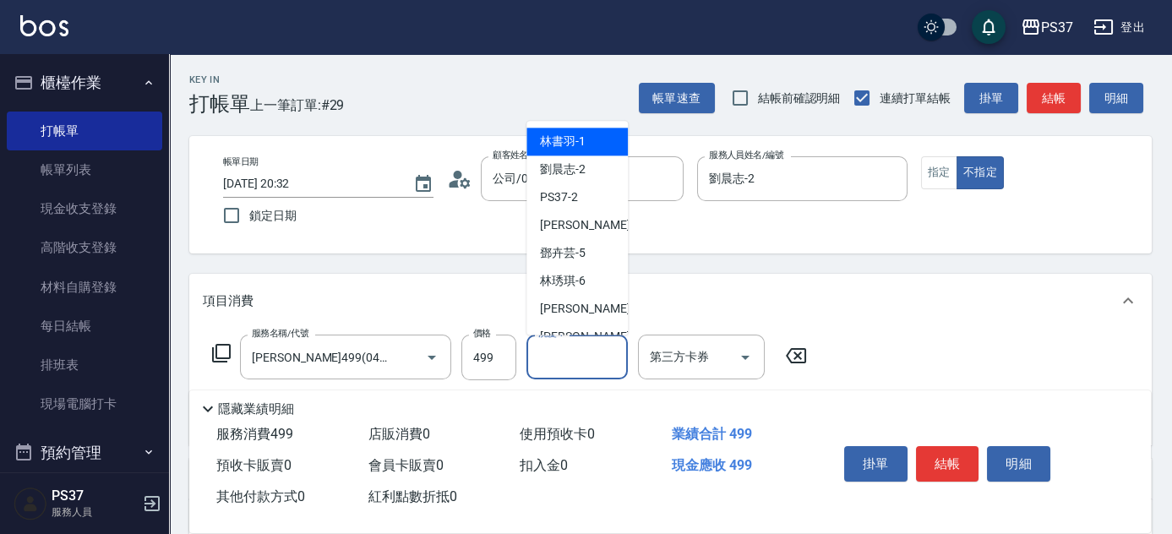
click at [550, 360] on input "洗髮-1" at bounding box center [577, 357] width 86 height 30
click at [565, 336] on div "洗髮-1" at bounding box center [577, 357] width 101 height 45
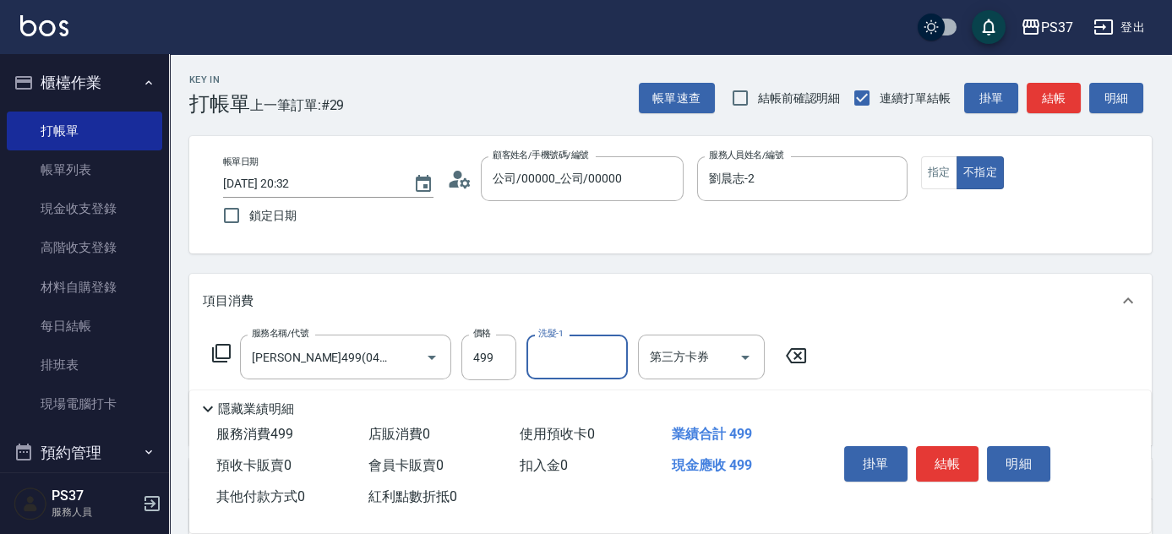
click at [554, 348] on input "洗髮-1" at bounding box center [577, 357] width 86 height 30
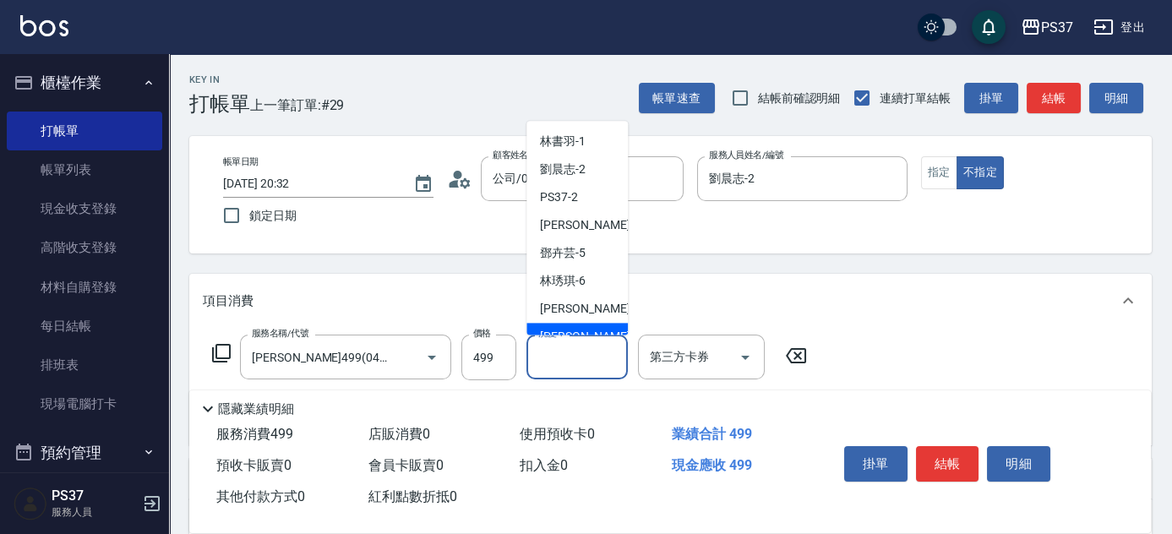
click at [564, 330] on span "徐雅娟 -8" at bounding box center [590, 338] width 100 height 18
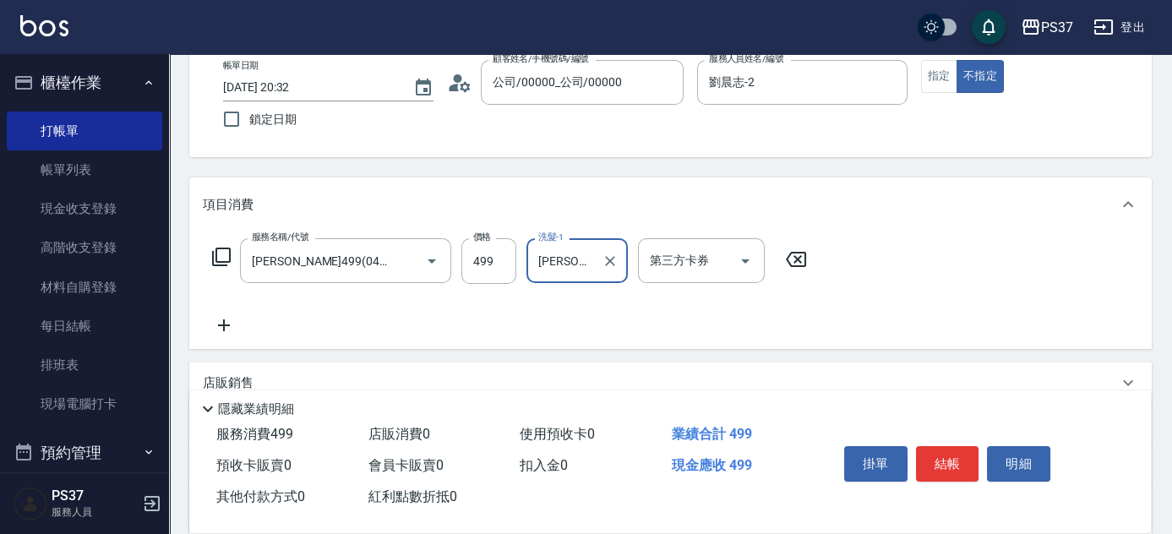
scroll to position [153, 0]
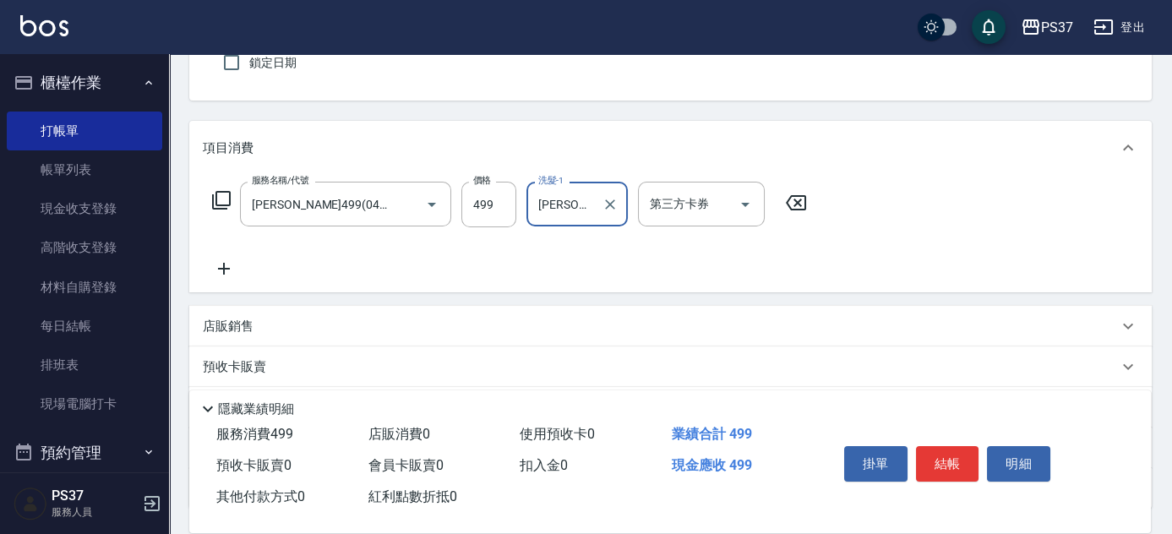
click at [223, 270] on icon at bounding box center [224, 269] width 12 height 12
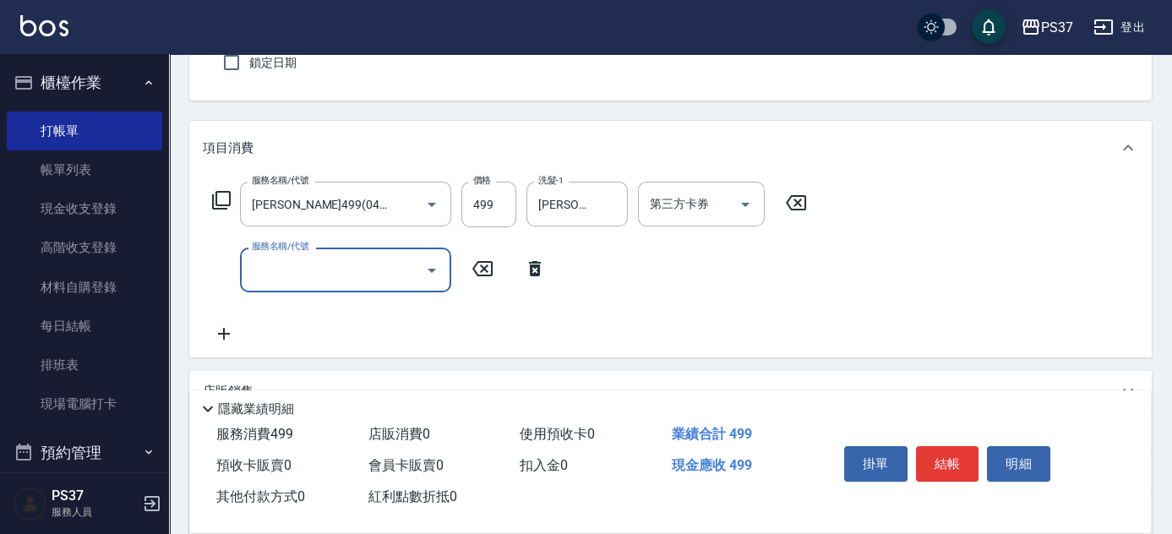
click at [270, 270] on input "服務名稱/代號" at bounding box center [333, 270] width 171 height 30
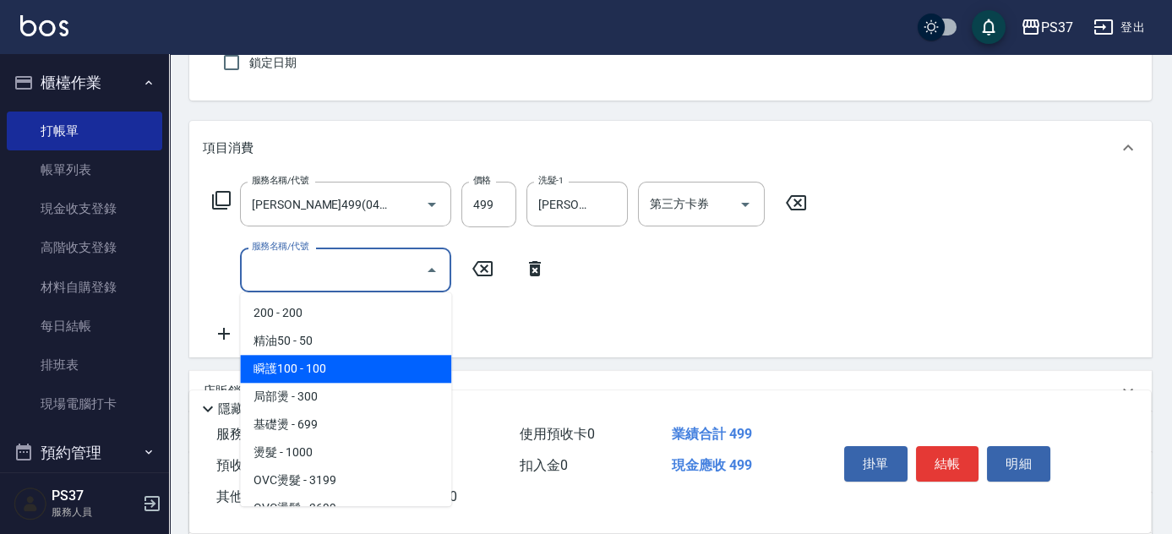
drag, startPoint x: 363, startPoint y: 368, endPoint x: 388, endPoint y: 351, distance: 29.8
click at [363, 367] on span "瞬護100 - 100" at bounding box center [345, 369] width 211 height 28
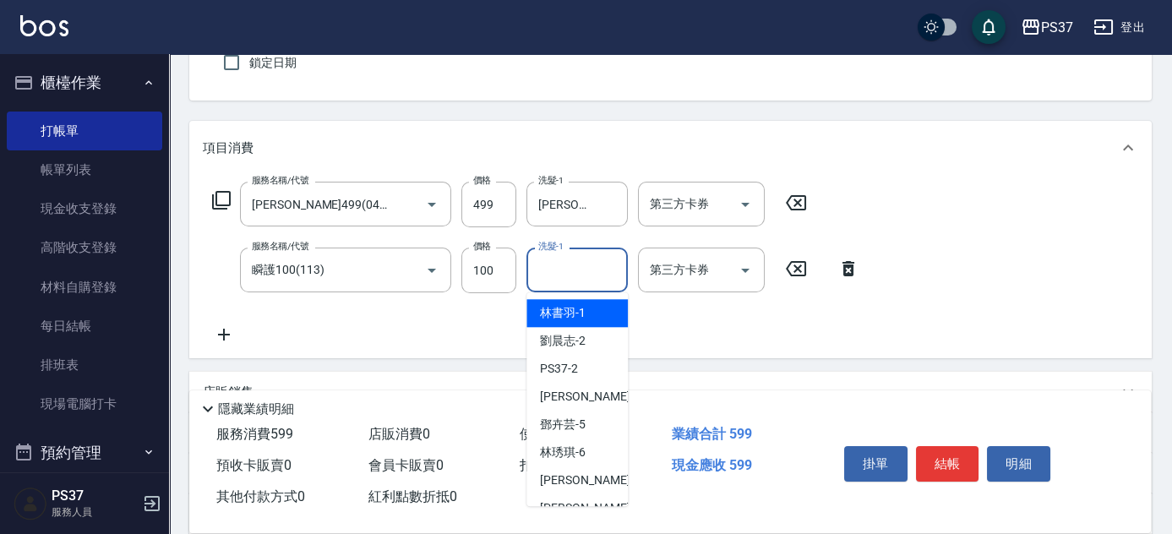
click at [557, 272] on input "洗髮-1" at bounding box center [577, 270] width 86 height 30
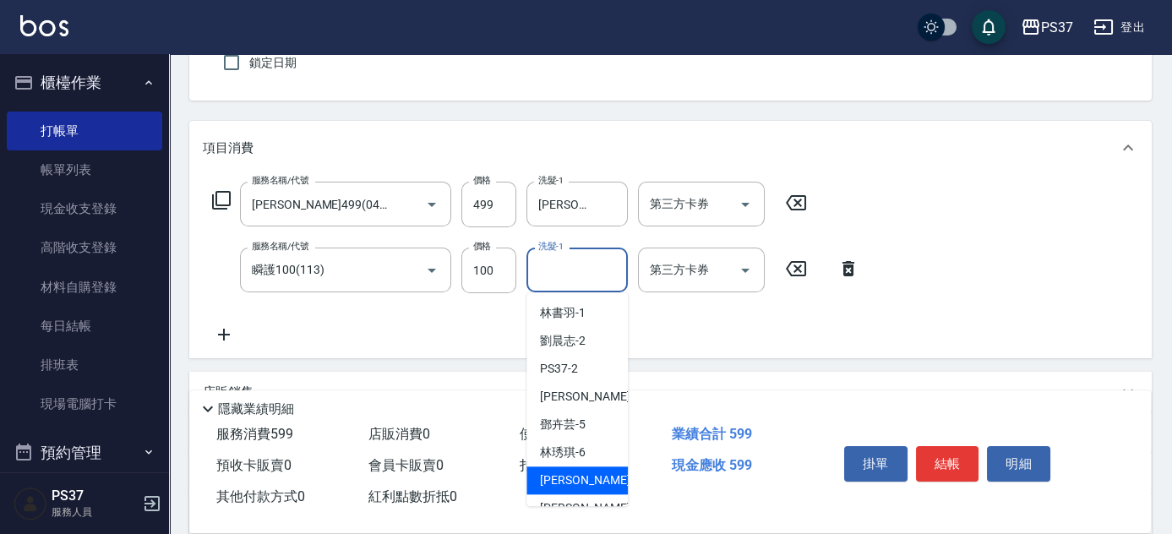
click at [577, 493] on div "黎氏萍 -7" at bounding box center [577, 481] width 101 height 28
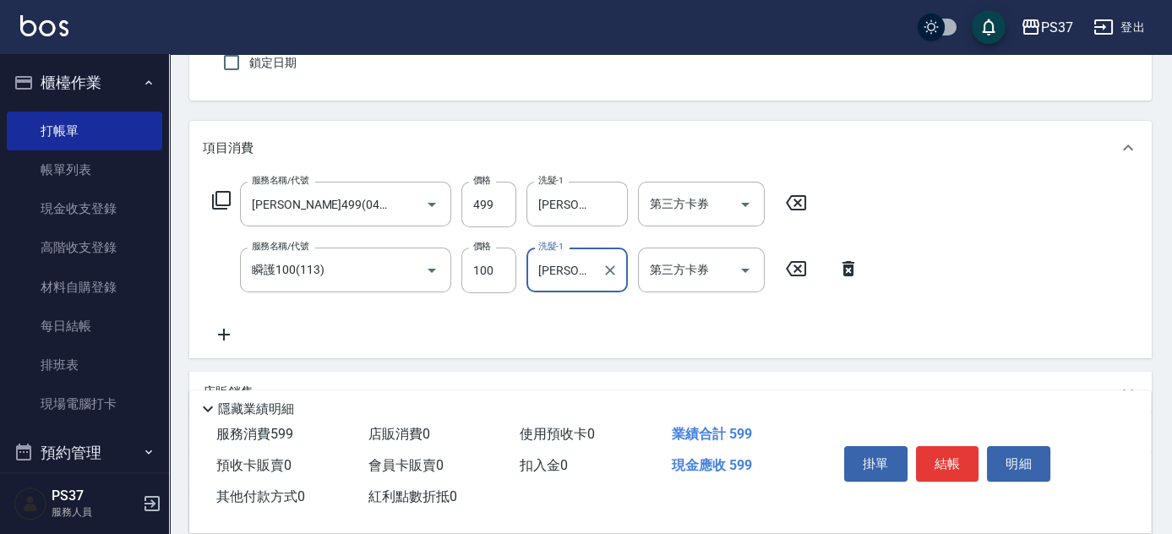
click at [582, 281] on input "黎氏萍-7" at bounding box center [564, 270] width 61 height 30
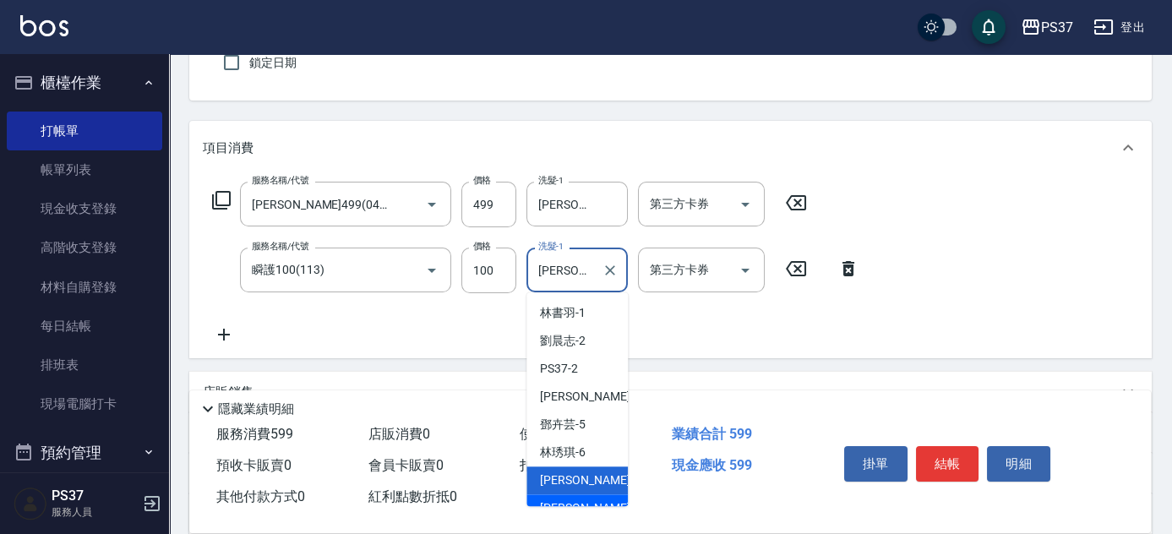
click at [568, 504] on span "徐雅娟 -8" at bounding box center [590, 509] width 100 height 18
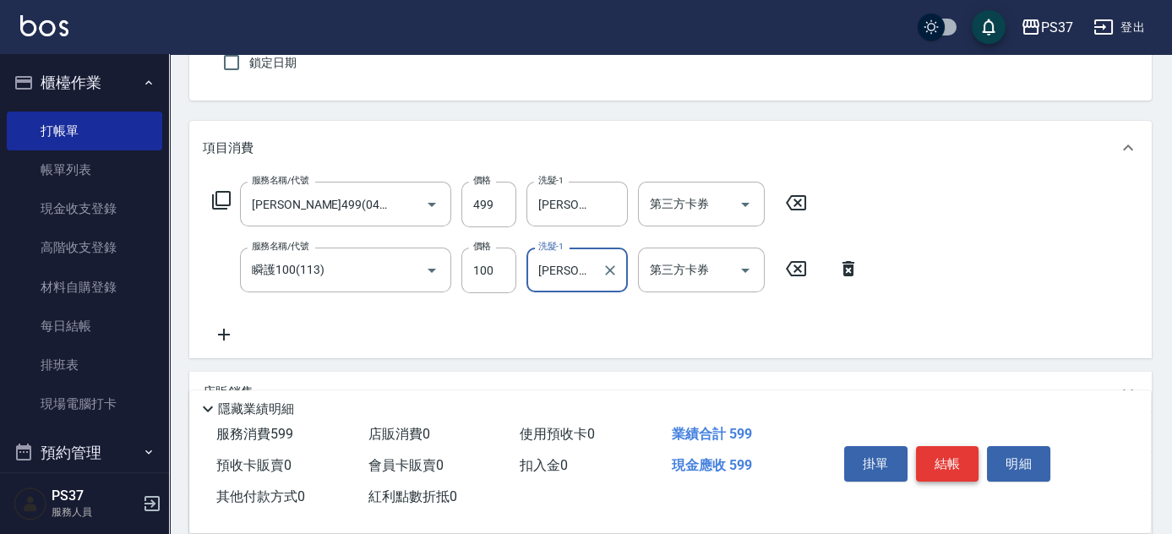
click at [948, 469] on button "結帳" at bounding box center [947, 463] width 63 height 35
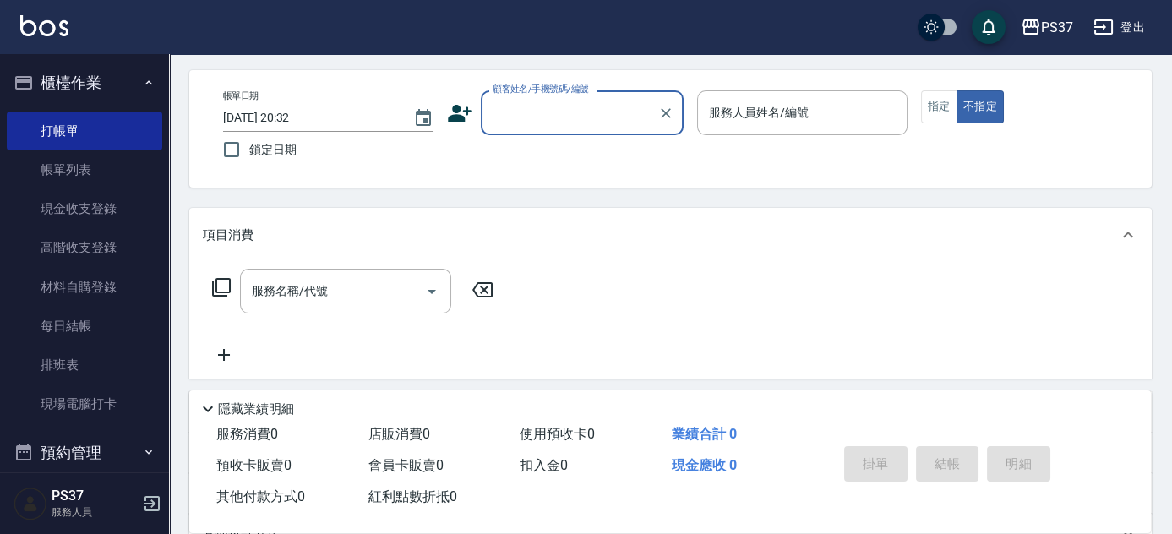
scroll to position [0, 0]
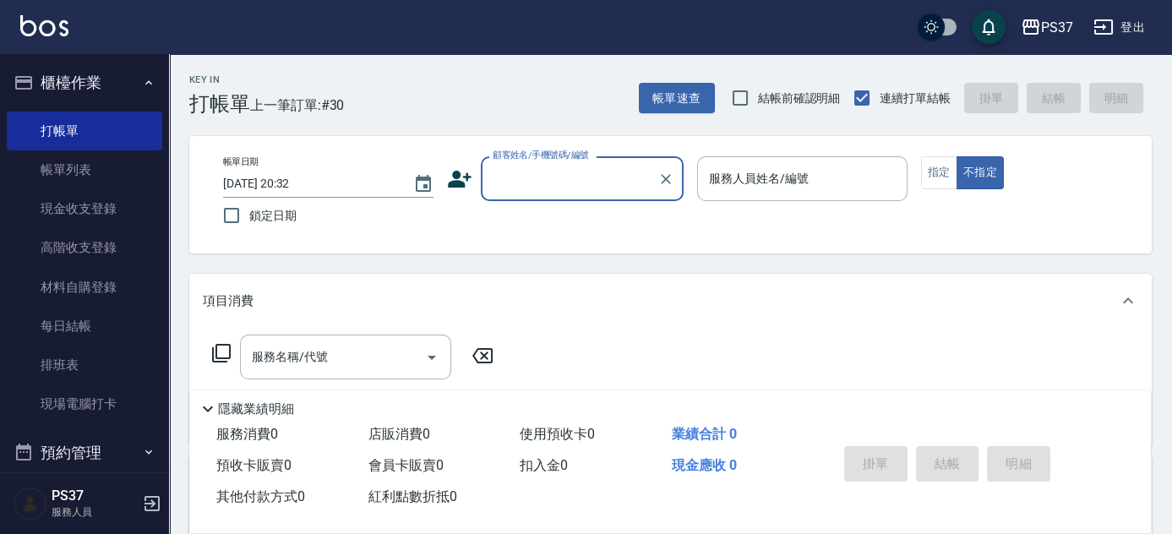
click at [582, 179] on input "顧客姓名/手機號碼/編號" at bounding box center [570, 179] width 162 height 30
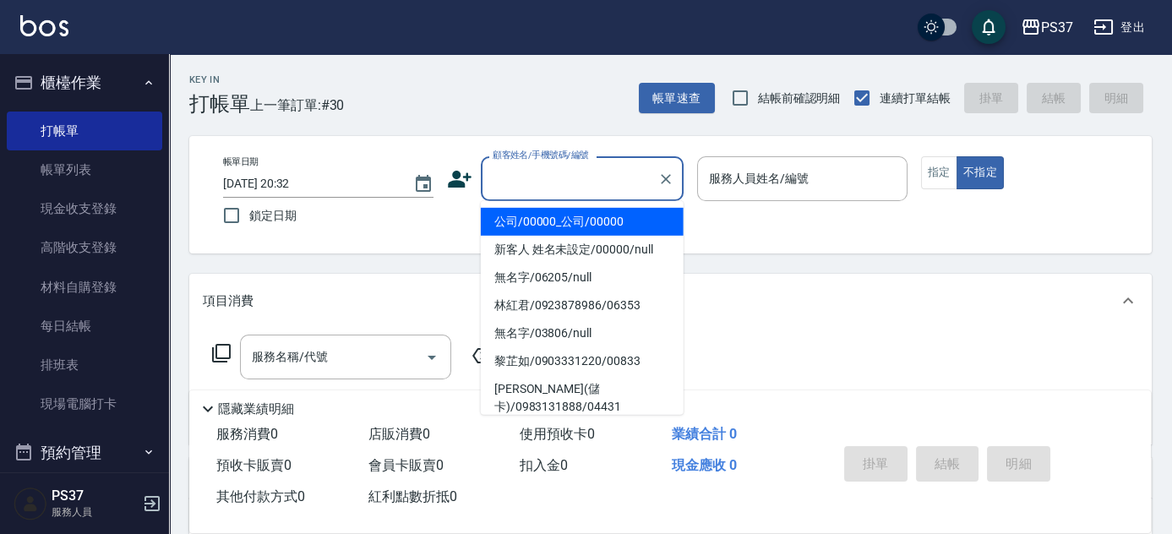
drag, startPoint x: 582, startPoint y: 232, endPoint x: 617, endPoint y: 216, distance: 38.6
click at [582, 232] on li "公司/00000_公司/00000" at bounding box center [582, 222] width 203 height 28
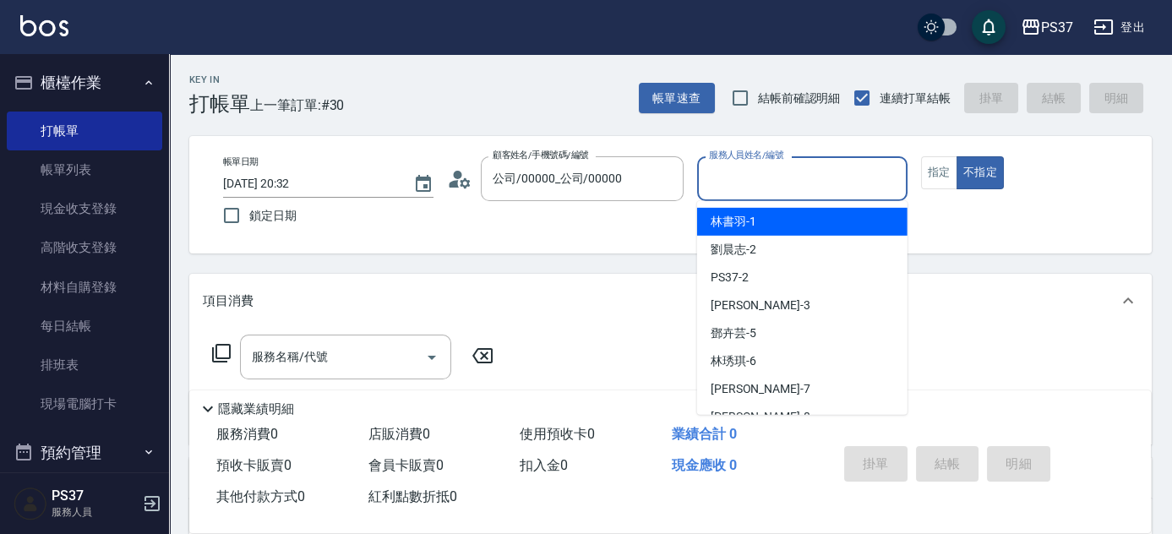
click at [727, 178] on input "服務人員姓名/編號" at bounding box center [802, 179] width 195 height 30
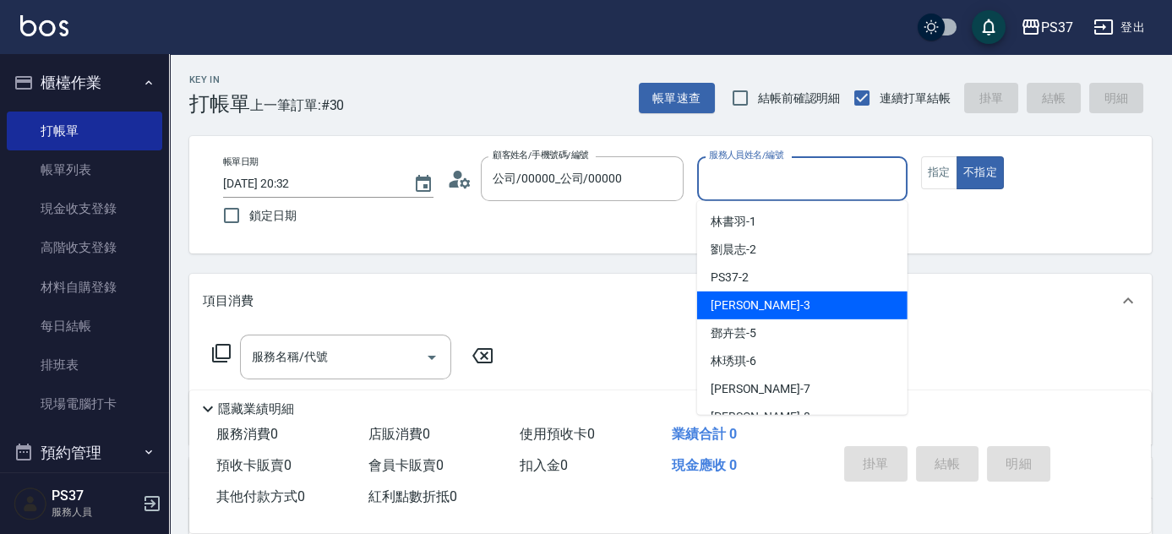
scroll to position [153, 0]
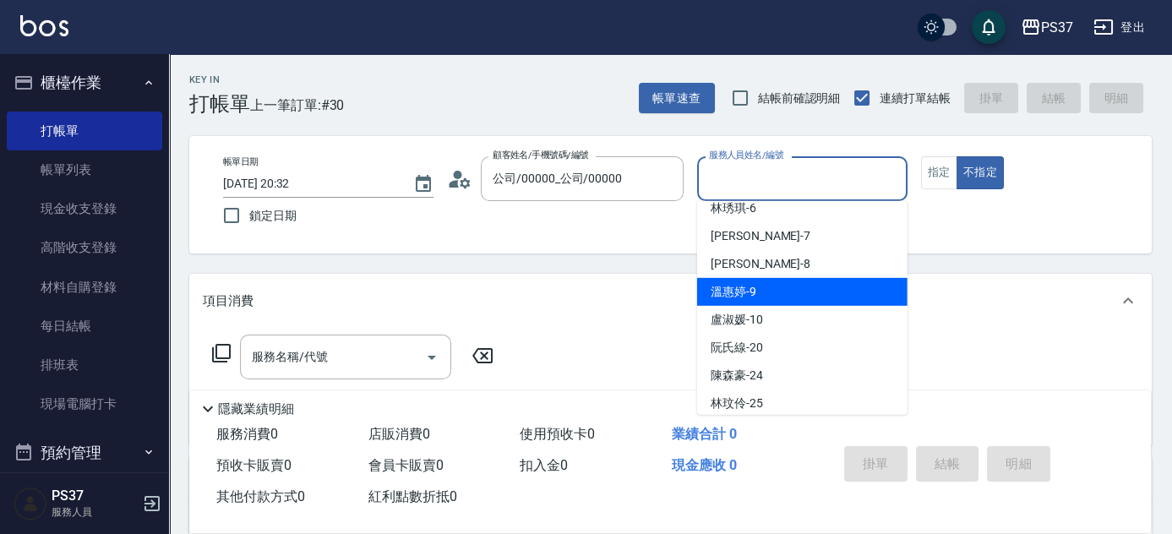
click at [764, 290] on div "溫惠婷 -9" at bounding box center [802, 292] width 210 height 28
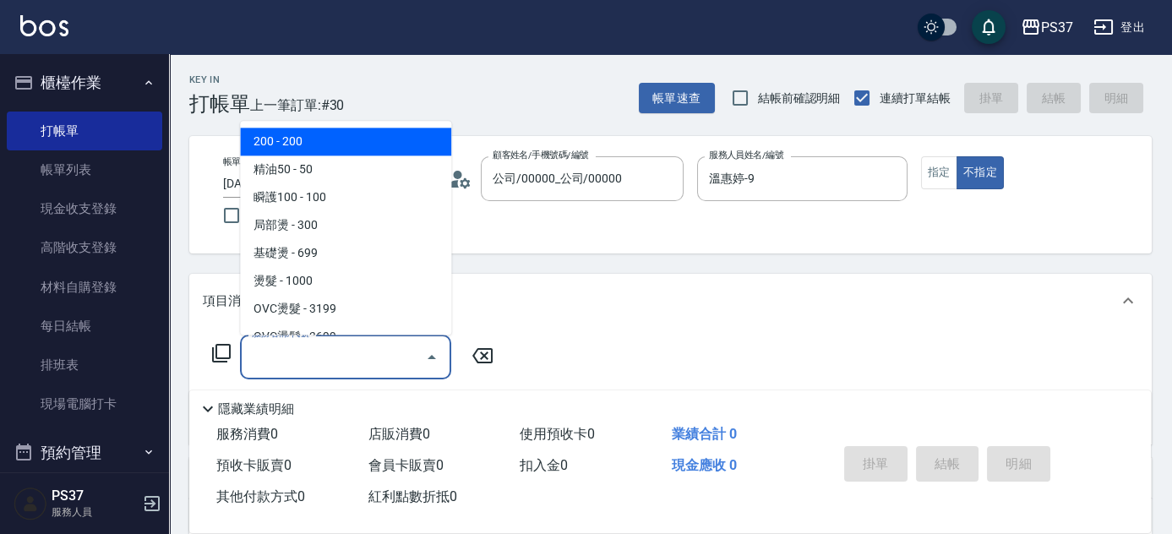
click at [361, 352] on input "服務名稱/代號" at bounding box center [333, 357] width 171 height 30
click at [352, 145] on span "200 - 200" at bounding box center [345, 142] width 211 height 28
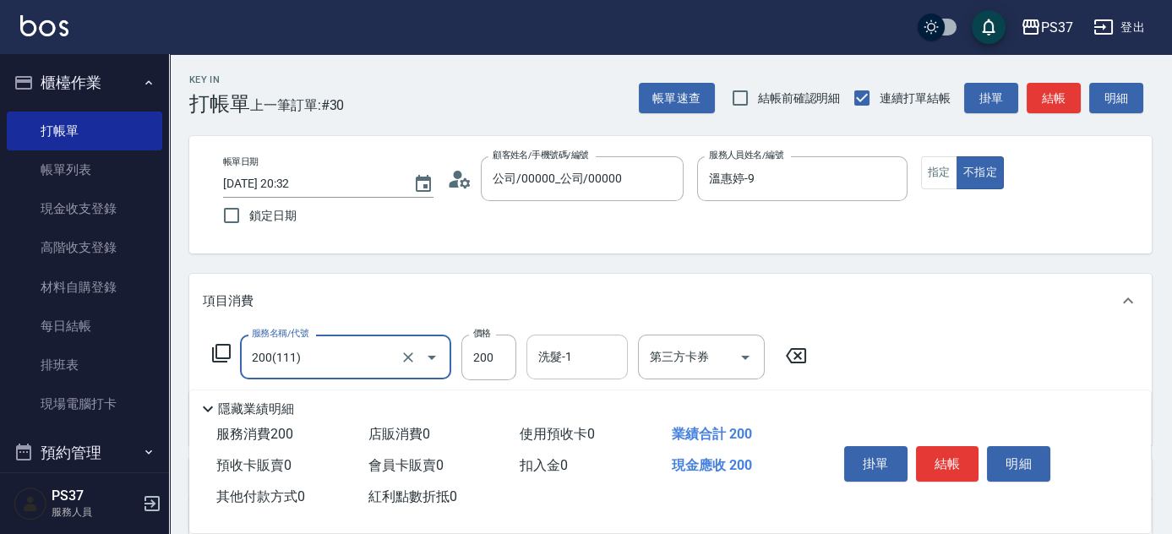
click at [544, 352] on input "洗髮-1" at bounding box center [577, 357] width 86 height 30
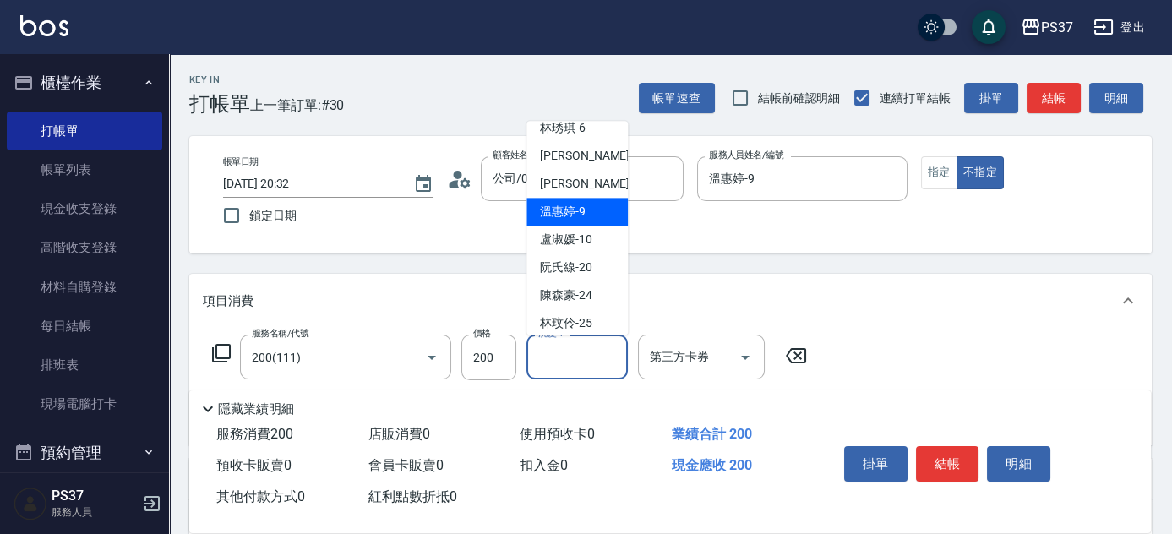
click at [566, 215] on span "溫惠婷 -9" at bounding box center [563, 213] width 46 height 18
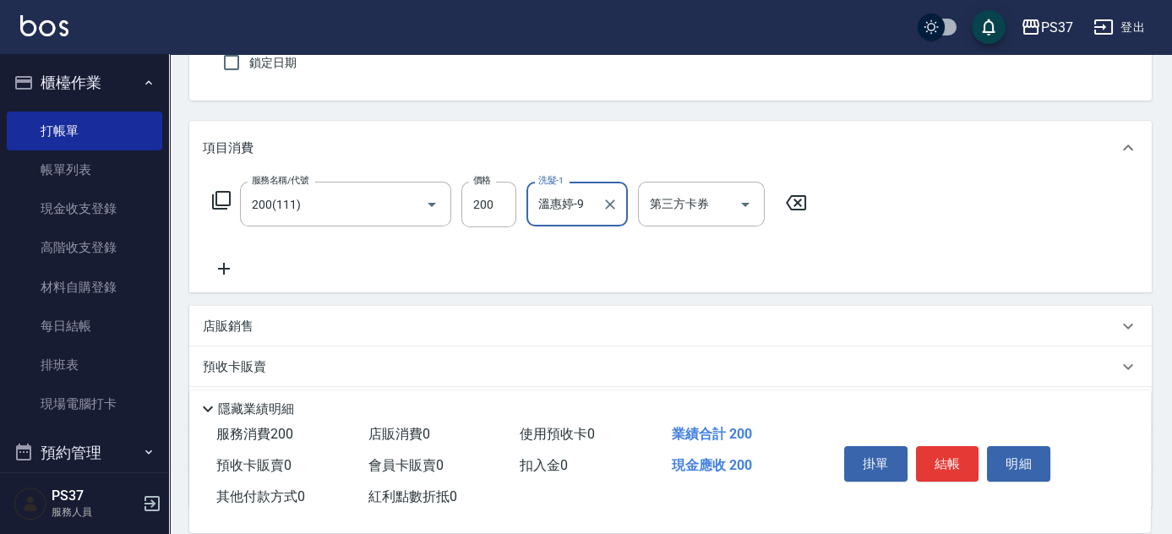
click at [236, 268] on icon at bounding box center [224, 269] width 42 height 20
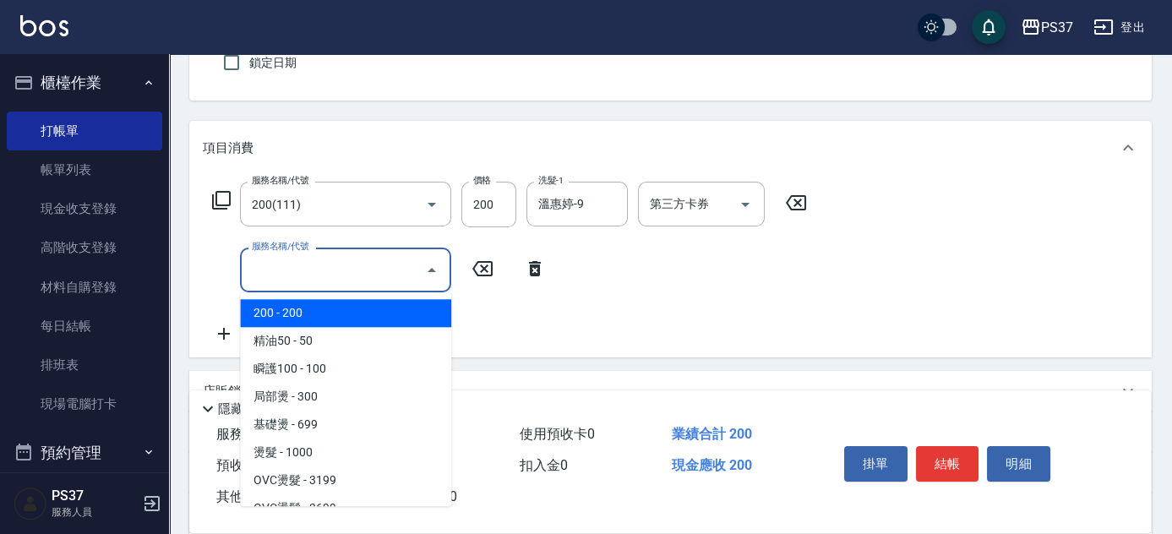
click at [292, 267] on input "服務名稱/代號" at bounding box center [333, 270] width 171 height 30
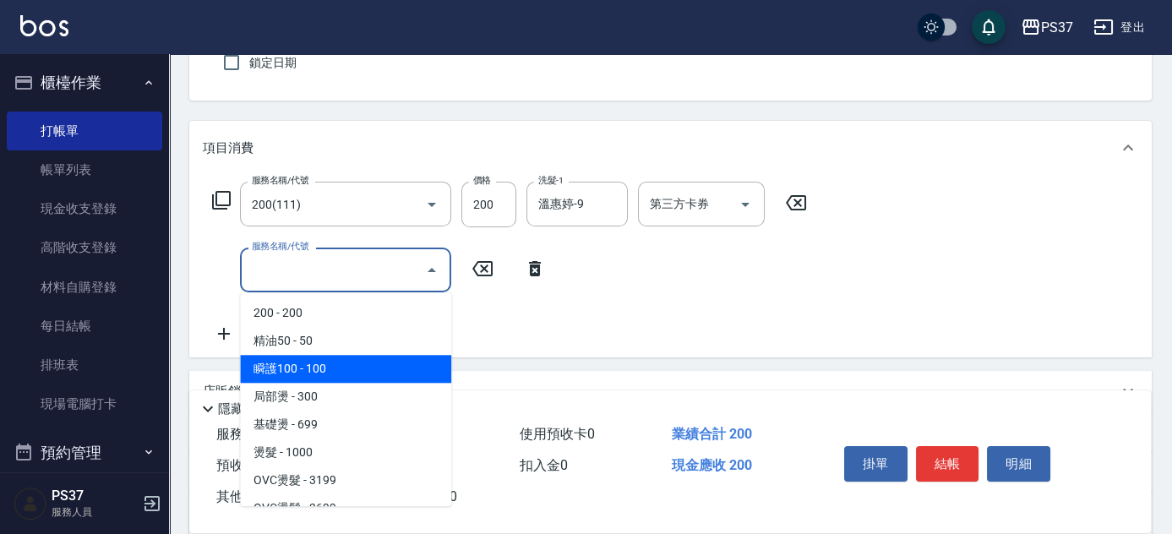
click at [358, 365] on span "瞬護100 - 100" at bounding box center [345, 369] width 211 height 28
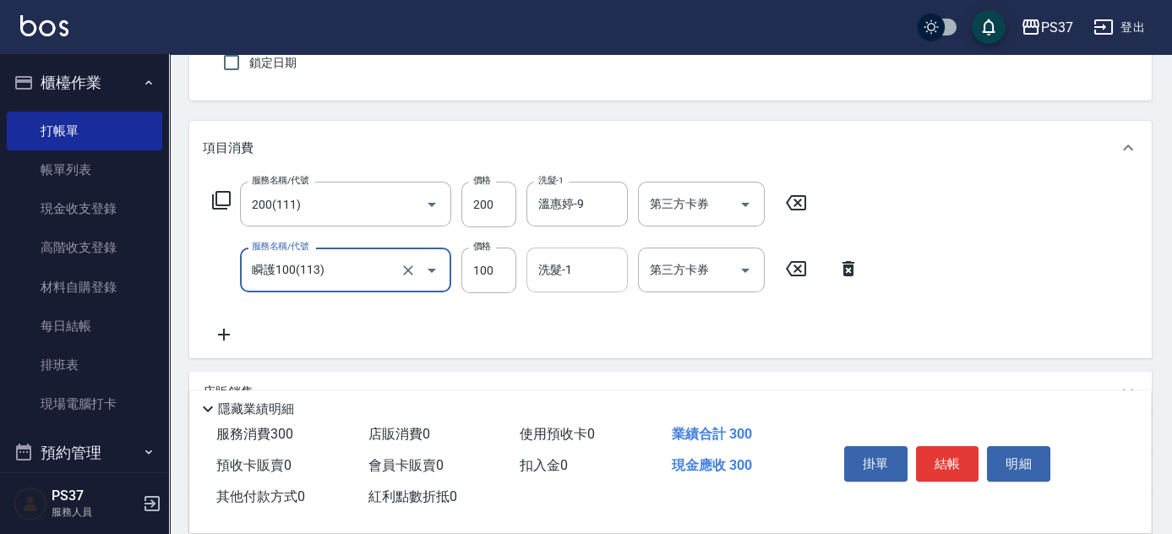
click at [583, 273] on input "洗髮-1" at bounding box center [577, 270] width 86 height 30
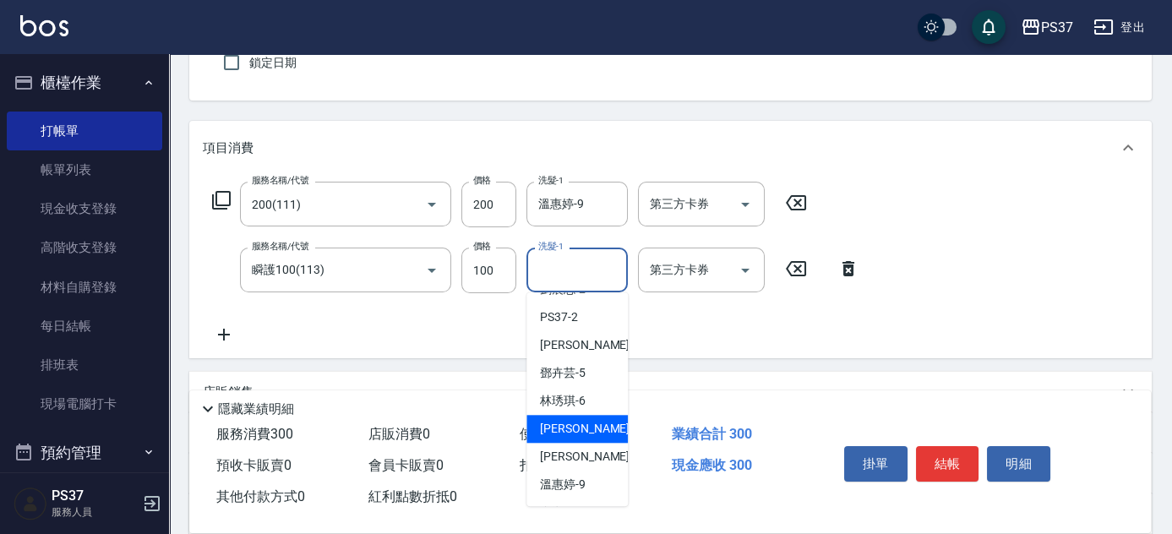
scroll to position [76, 0]
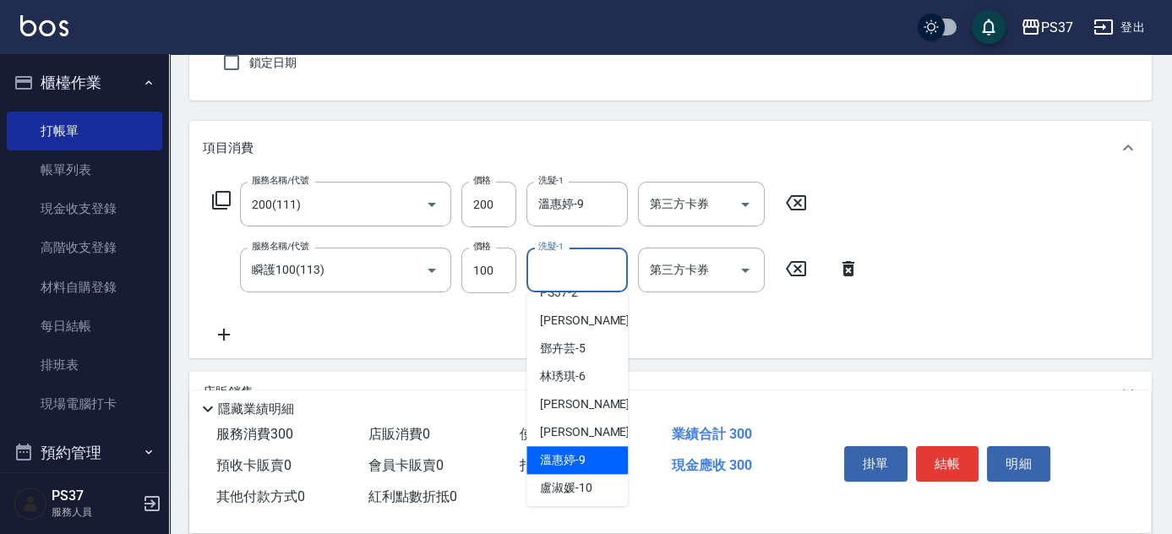
drag, startPoint x: 583, startPoint y: 451, endPoint x: 553, endPoint y: 452, distance: 30.5
click at [583, 451] on span "溫惠婷 -9" at bounding box center [563, 460] width 46 height 18
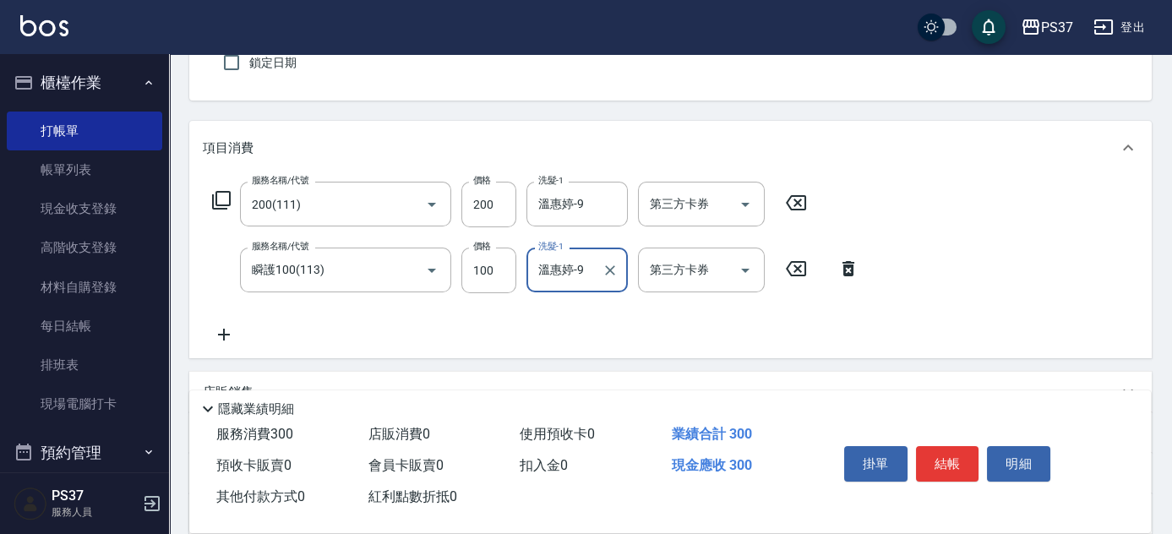
click at [227, 330] on icon at bounding box center [224, 335] width 42 height 20
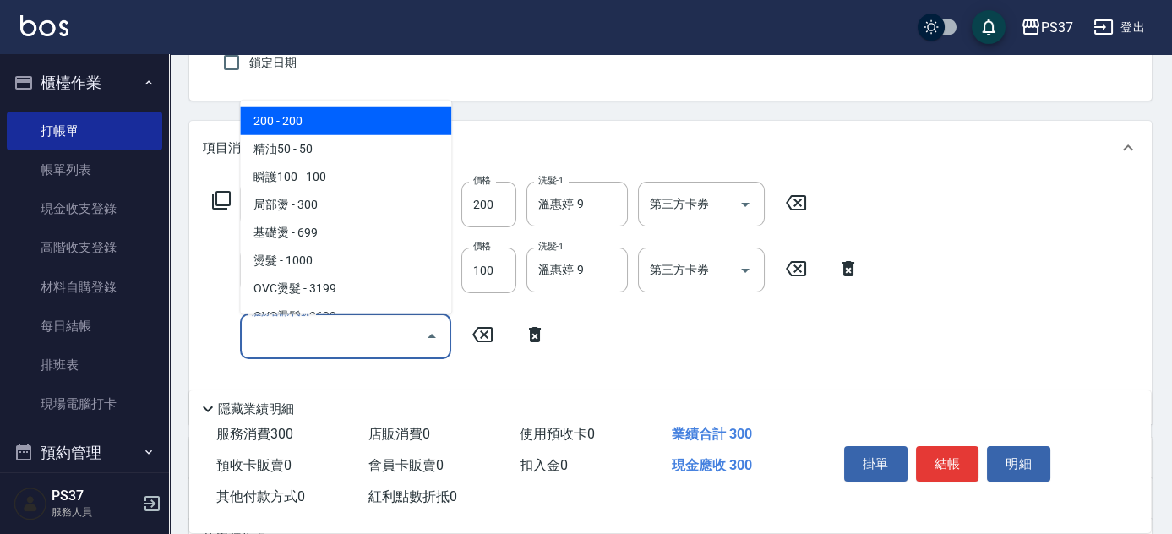
click at [291, 328] on input "服務名稱/代號" at bounding box center [333, 336] width 171 height 30
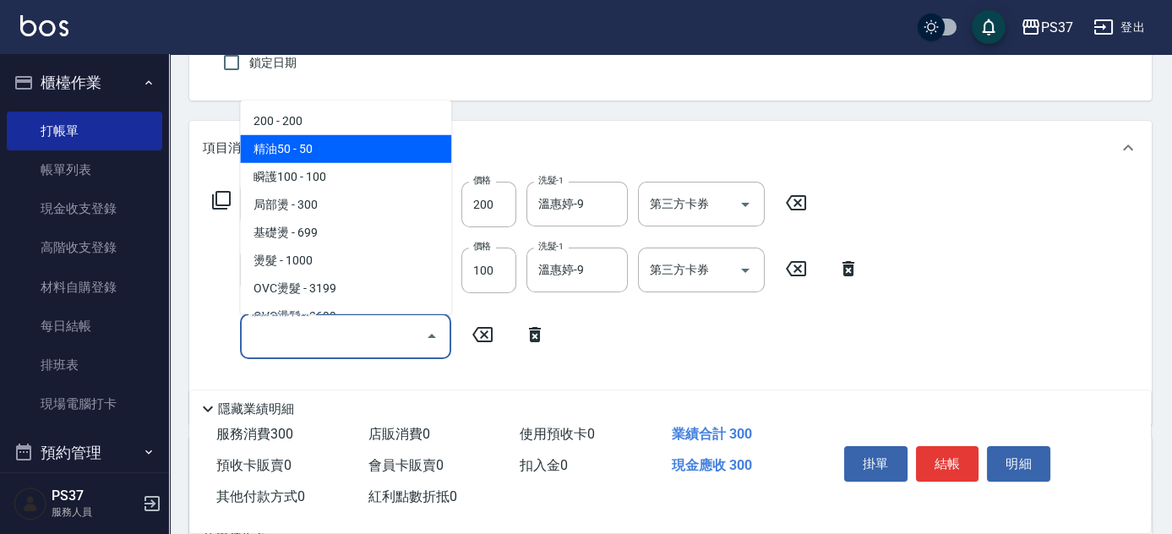
click at [363, 155] on span "精油50 - 50" at bounding box center [345, 149] width 211 height 28
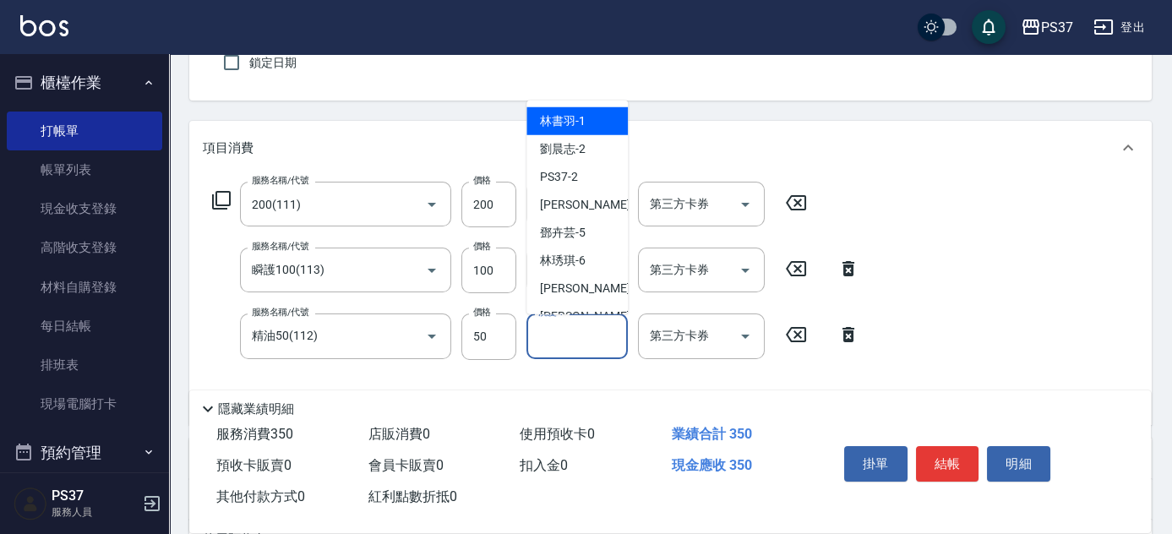
click at [568, 349] on input "洗髮-1" at bounding box center [577, 336] width 86 height 30
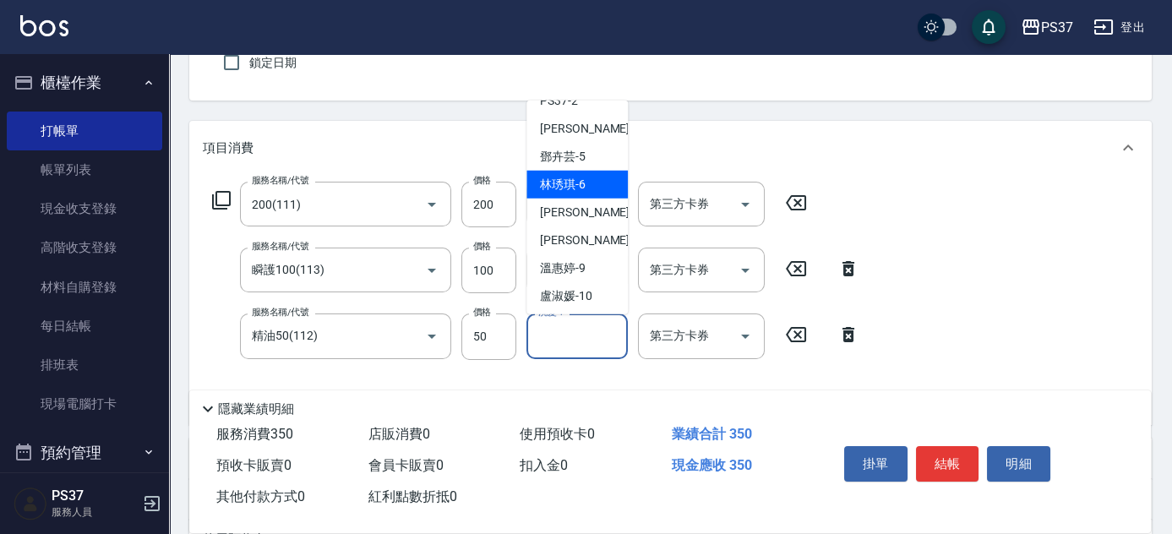
click at [572, 259] on span "溫惠婷 -9" at bounding box center [563, 268] width 46 height 18
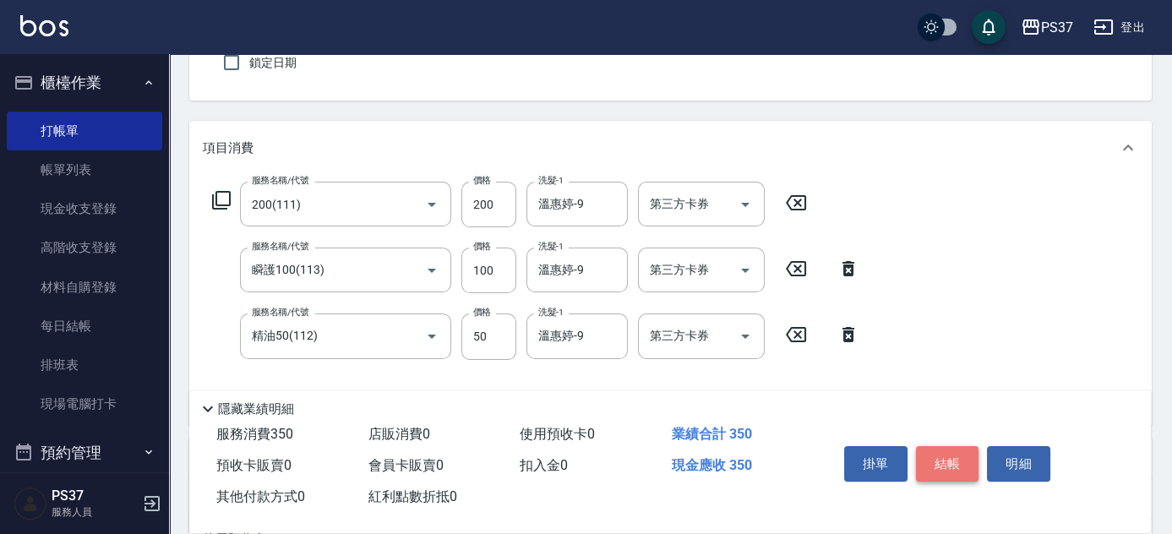
click at [944, 461] on button "結帳" at bounding box center [947, 463] width 63 height 35
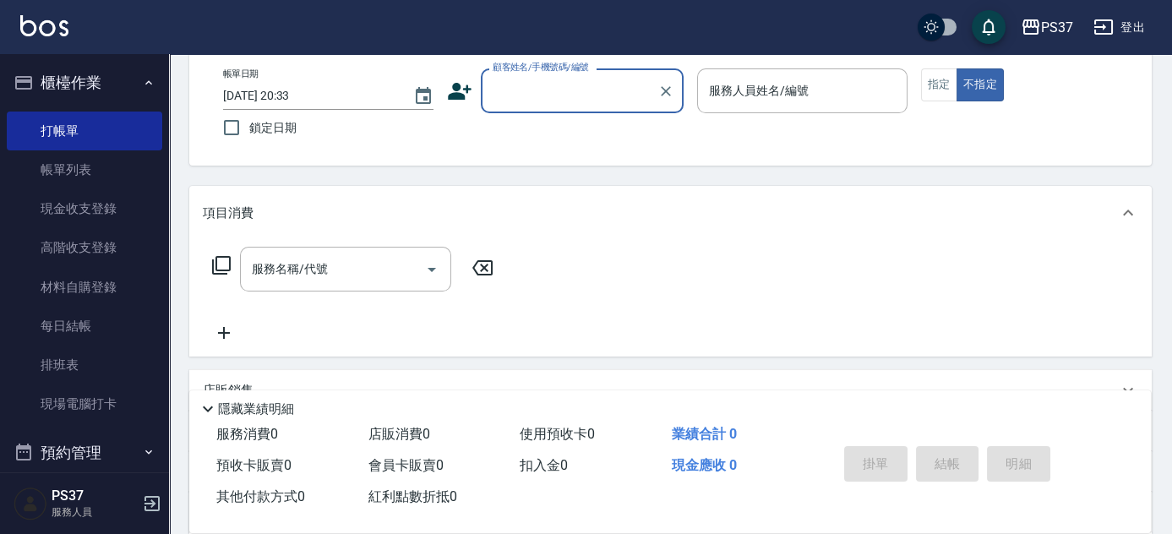
scroll to position [0, 0]
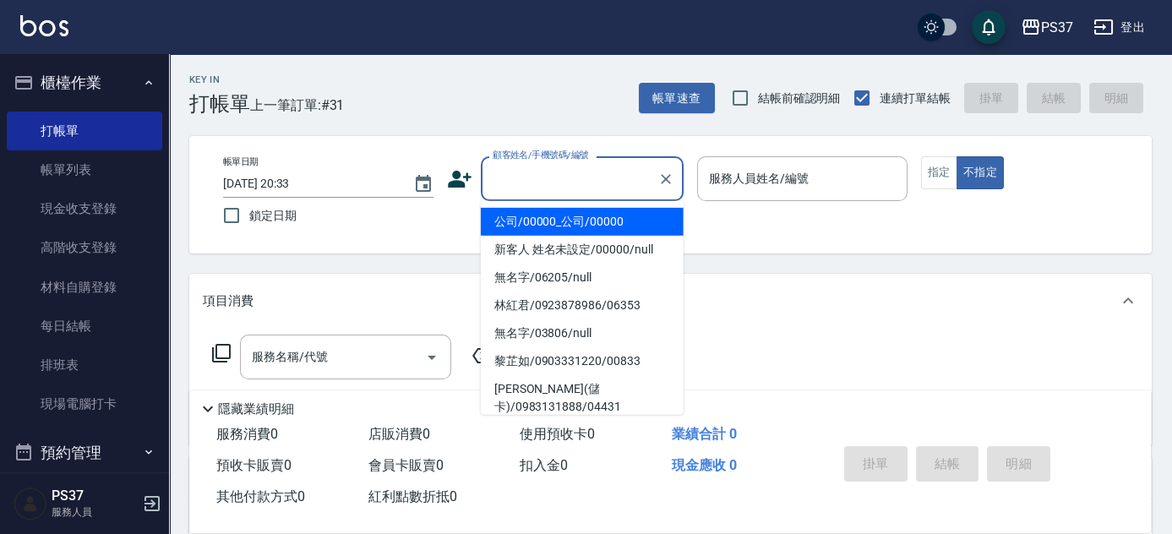
click at [559, 173] on input "顧客姓名/手機號碼/編號" at bounding box center [570, 179] width 162 height 30
click at [582, 224] on li "公司/00000_公司/00000" at bounding box center [582, 222] width 203 height 28
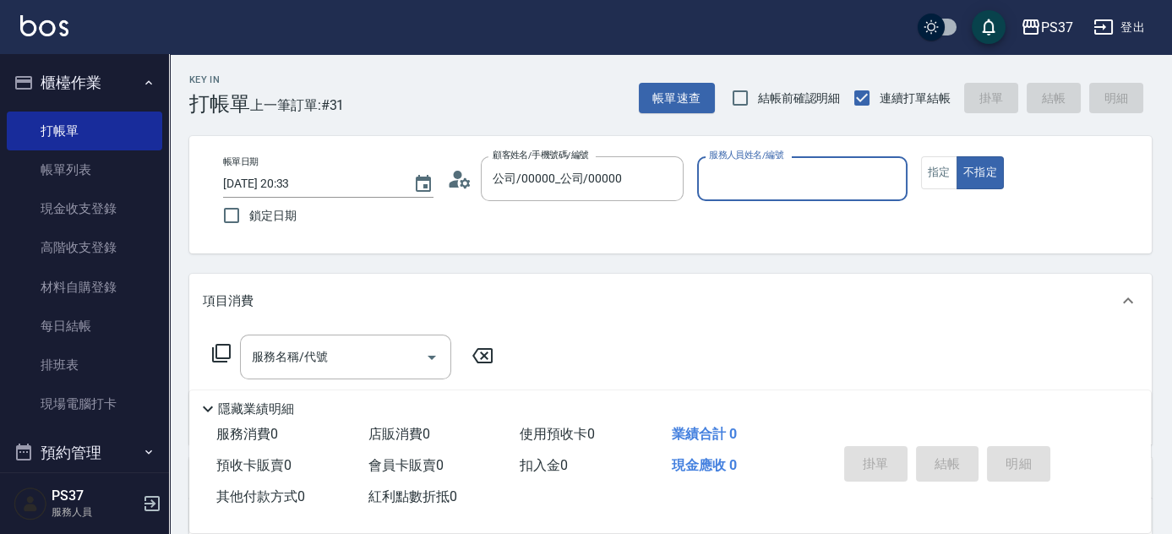
click at [744, 158] on label "服務人員姓名/編號" at bounding box center [746, 155] width 74 height 13
click at [744, 164] on input "服務人員姓名/編號" at bounding box center [802, 179] width 195 height 30
click at [736, 172] on input "服務人員姓名/編號" at bounding box center [802, 179] width 195 height 30
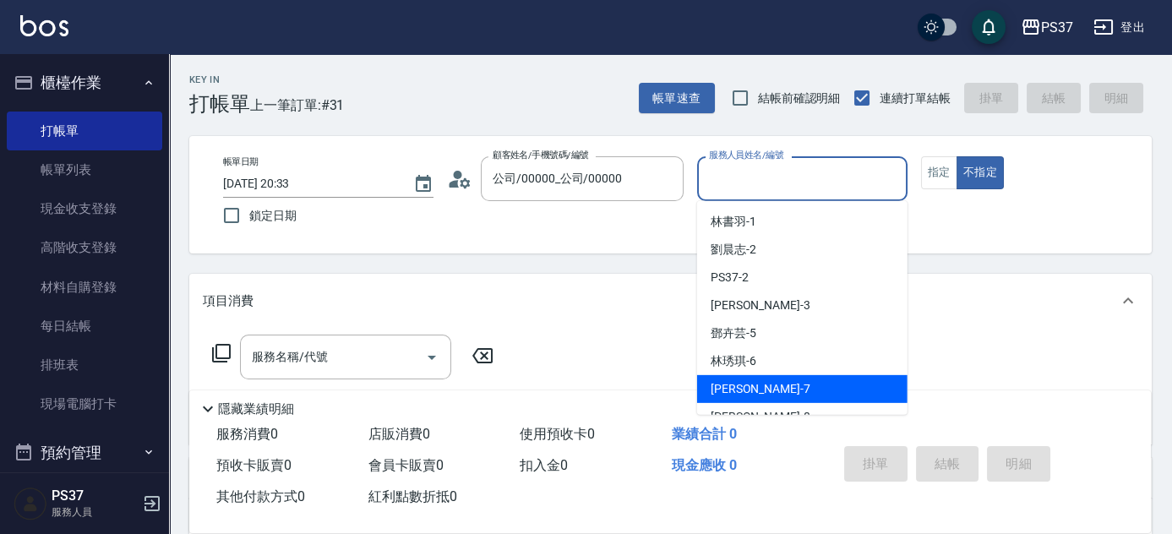
click at [777, 380] on div "黎氏萍 -7" at bounding box center [802, 389] width 210 height 28
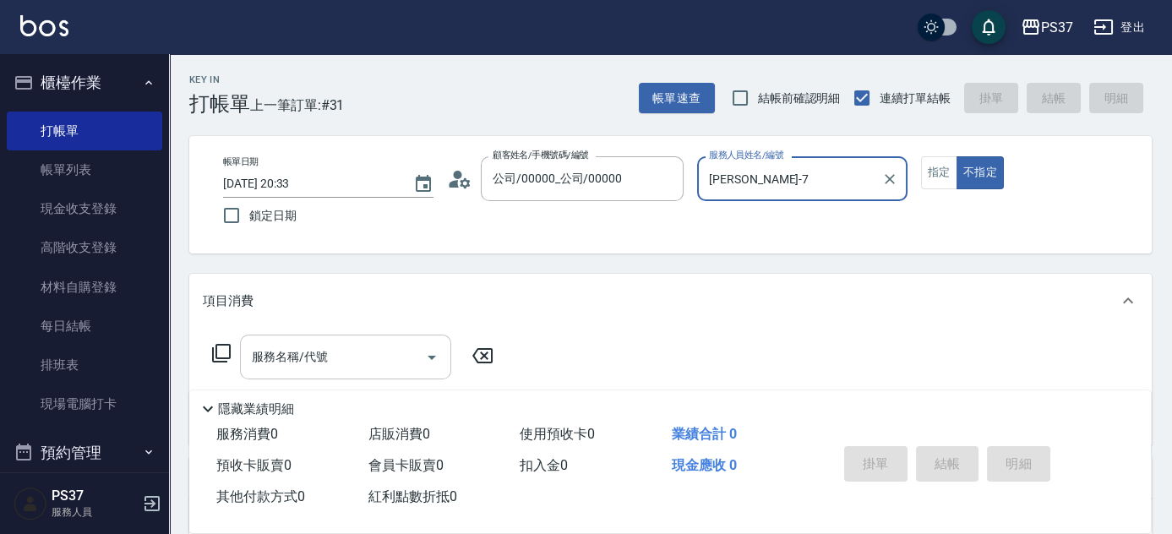
click at [330, 355] on input "服務名稱/代號" at bounding box center [333, 357] width 171 height 30
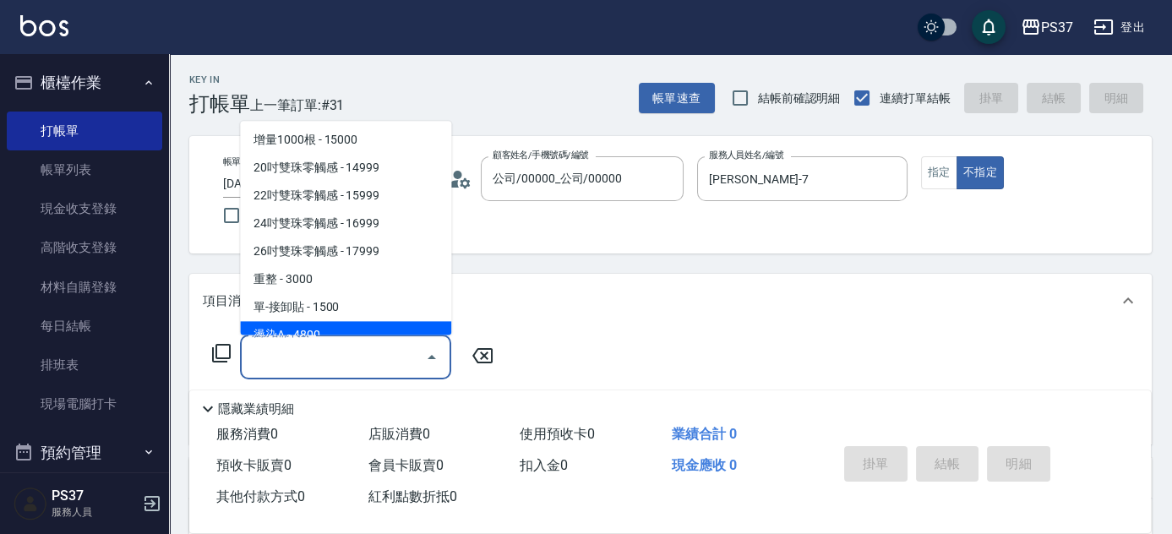
scroll to position [1767, 0]
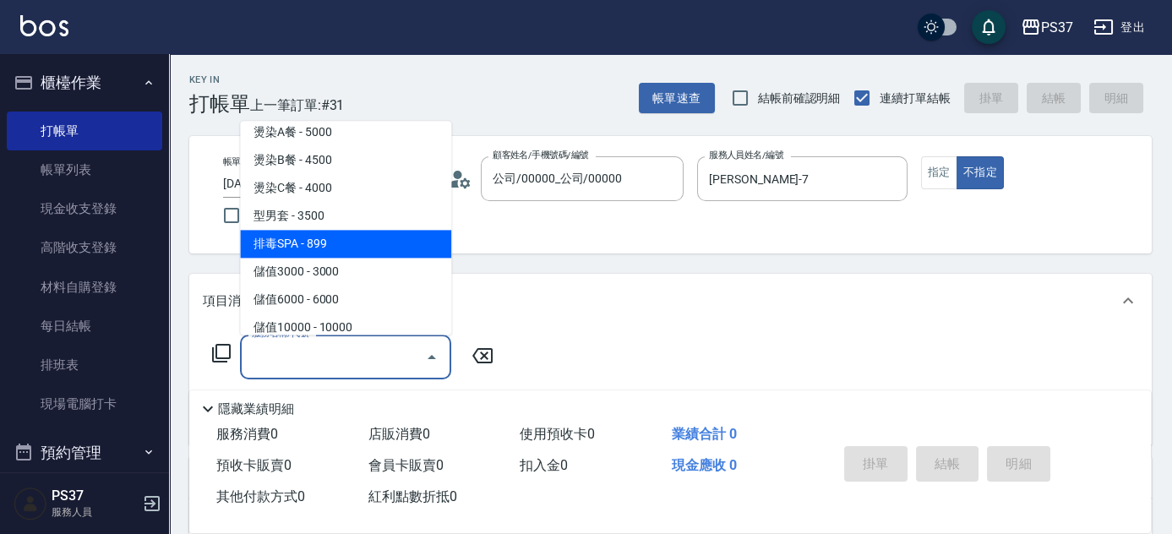
click at [374, 252] on span "排毒SPA - 899" at bounding box center [345, 245] width 211 height 28
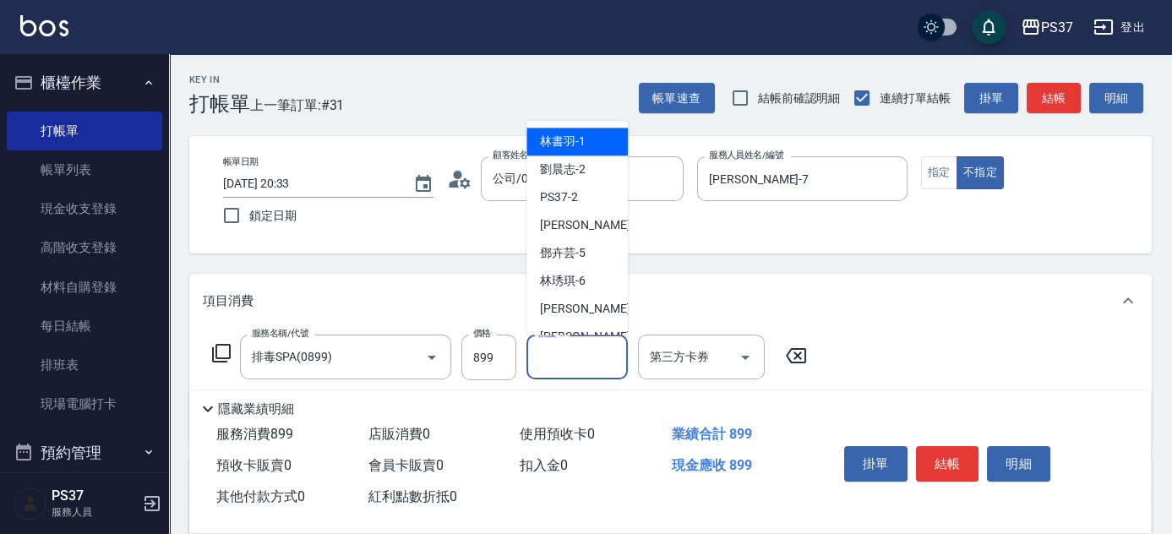
click at [563, 364] on input "洗髮-1" at bounding box center [577, 357] width 86 height 30
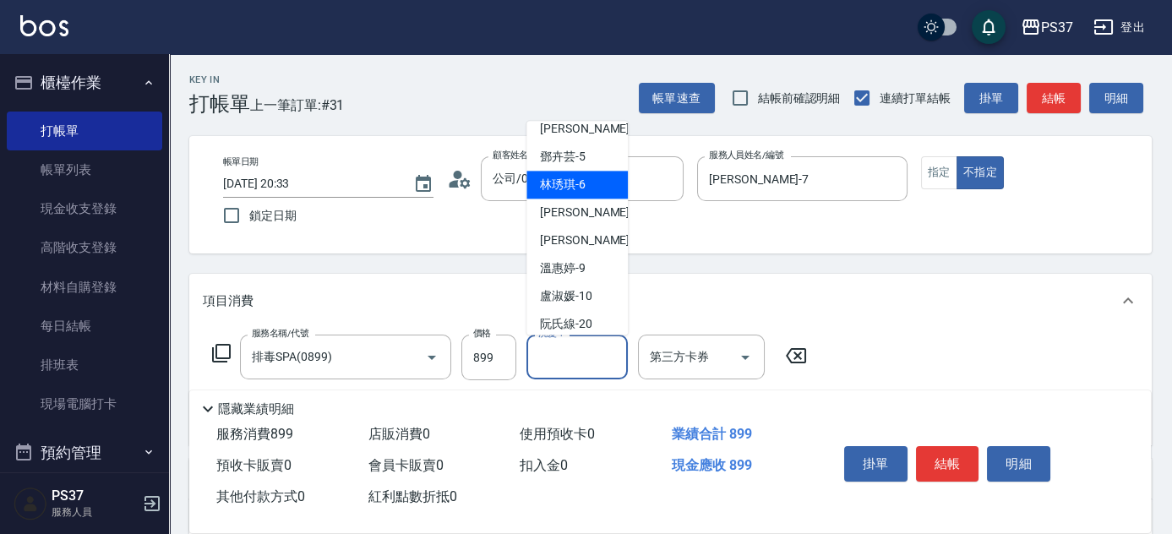
scroll to position [230, 0]
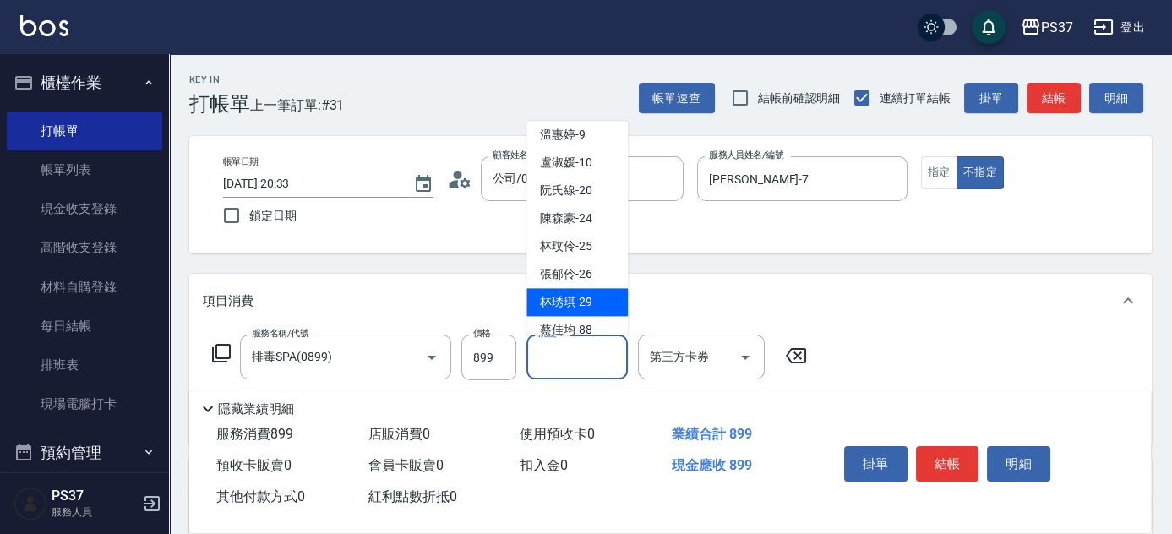
click at [565, 297] on span "林琇琪 -29" at bounding box center [566, 303] width 52 height 18
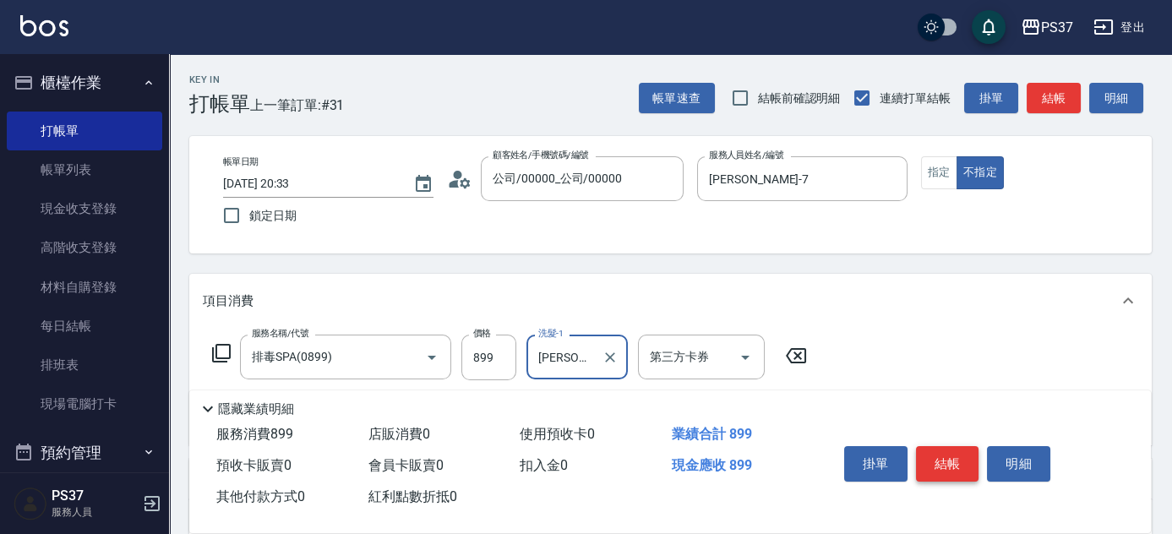
click at [937, 459] on button "結帳" at bounding box center [947, 463] width 63 height 35
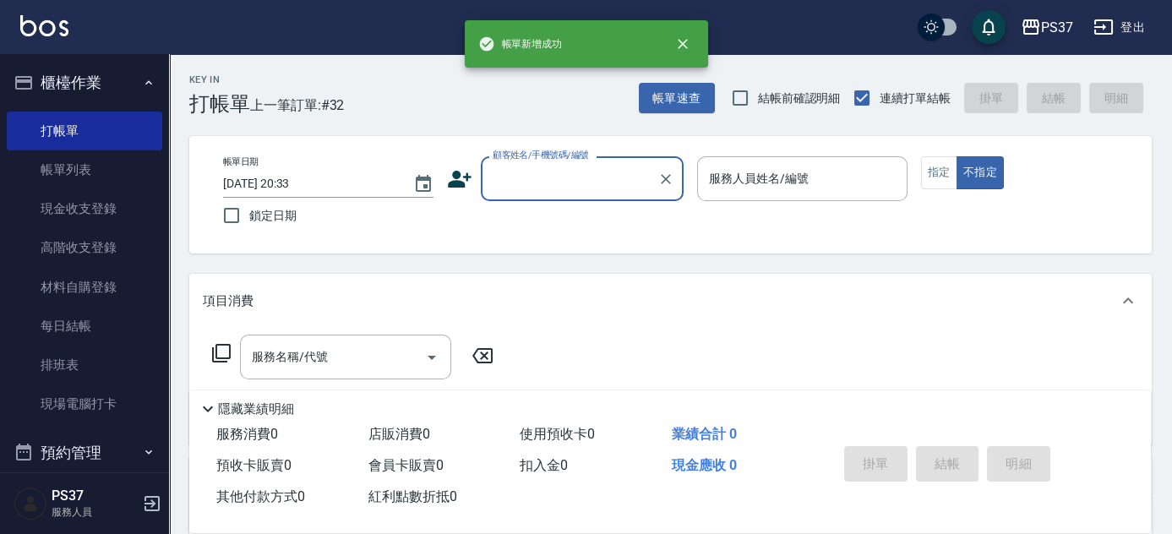
click at [540, 186] on input "顧客姓名/手機號碼/編號" at bounding box center [570, 179] width 162 height 30
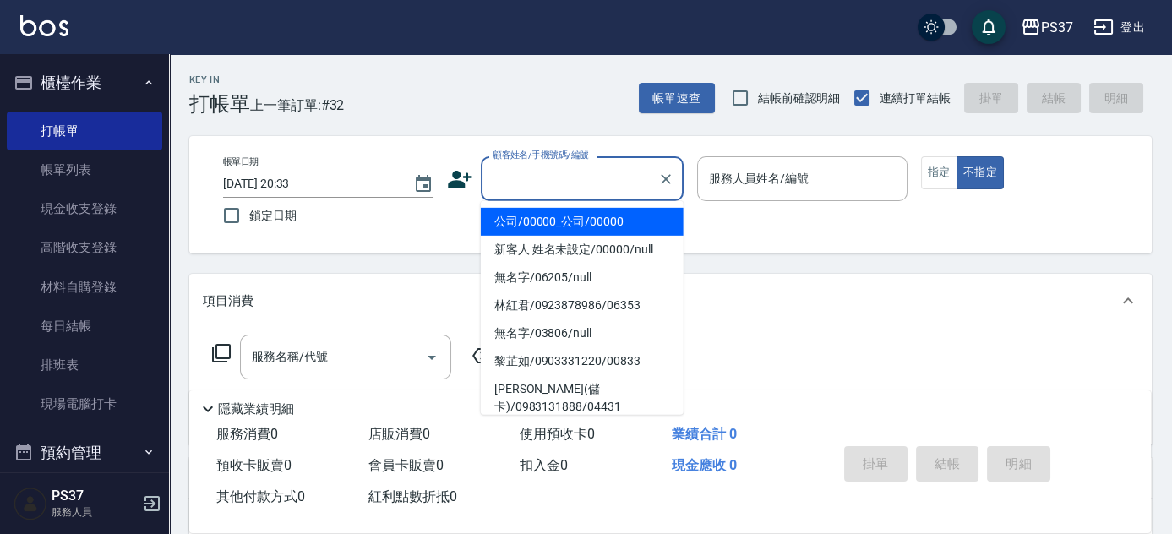
click at [560, 234] on li "公司/00000_公司/00000" at bounding box center [582, 222] width 203 height 28
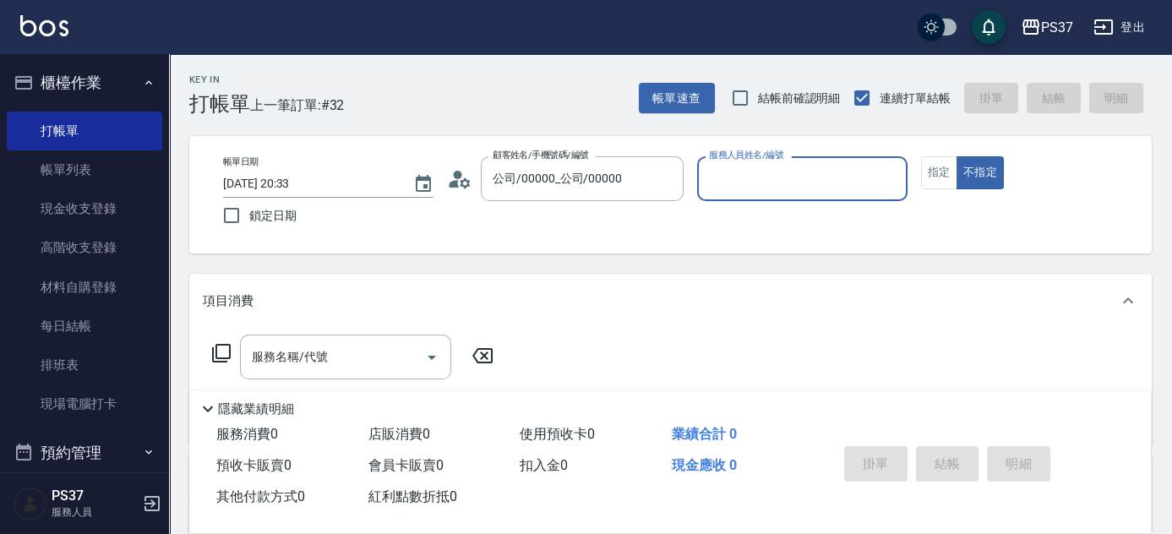
click at [779, 199] on div "服務人員姓名/編號" at bounding box center [802, 178] width 210 height 45
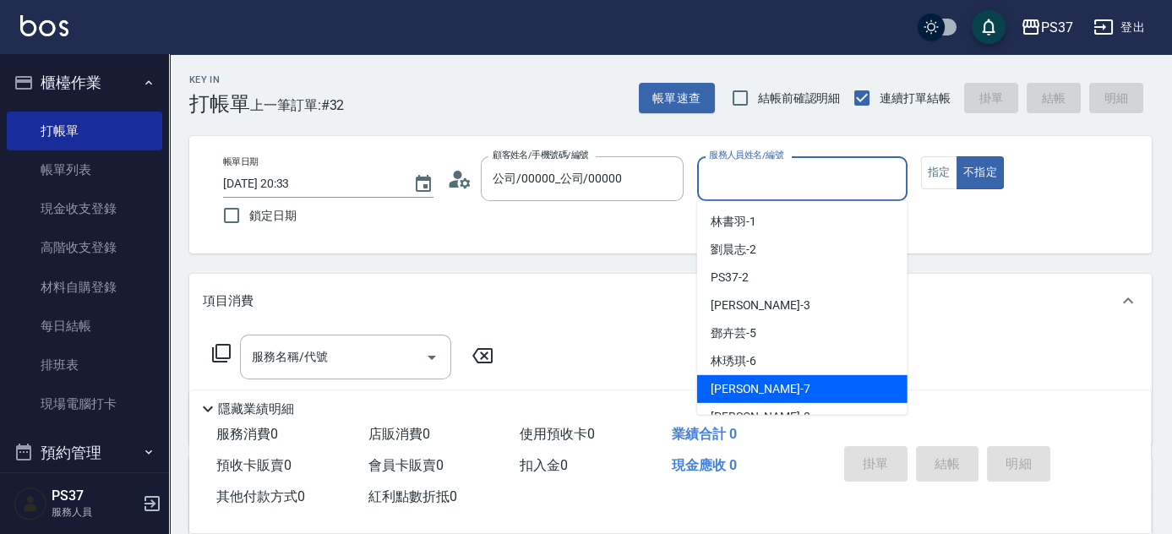
click at [821, 389] on div "黎氏萍 -7" at bounding box center [802, 389] width 210 height 28
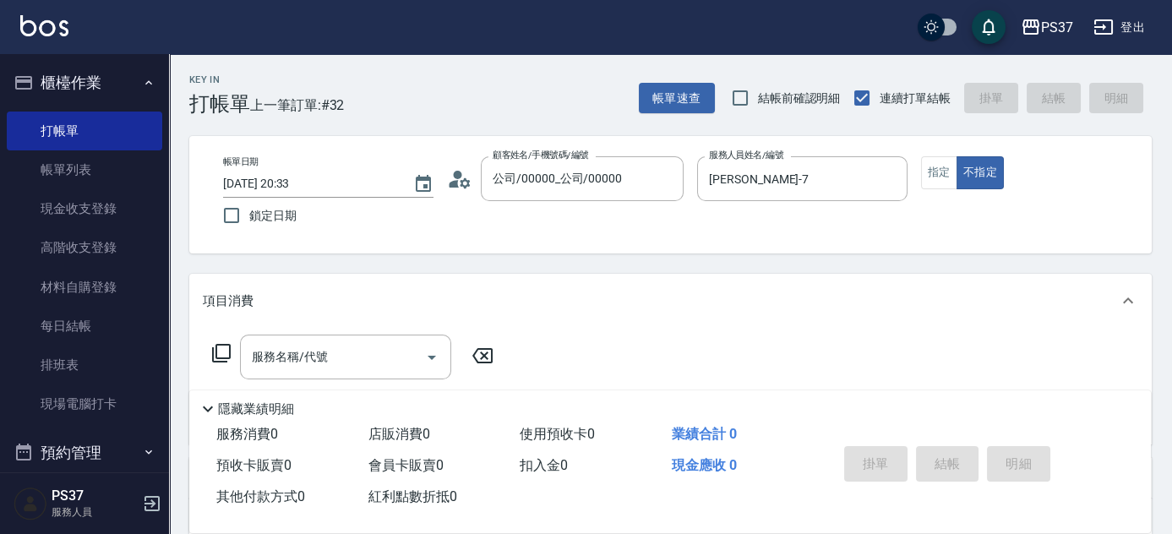
click at [330, 381] on div "服務名稱/代號 服務名稱/代號" at bounding box center [353, 383] width 301 height 96
click at [343, 369] on input "服務名稱/代號" at bounding box center [333, 357] width 171 height 30
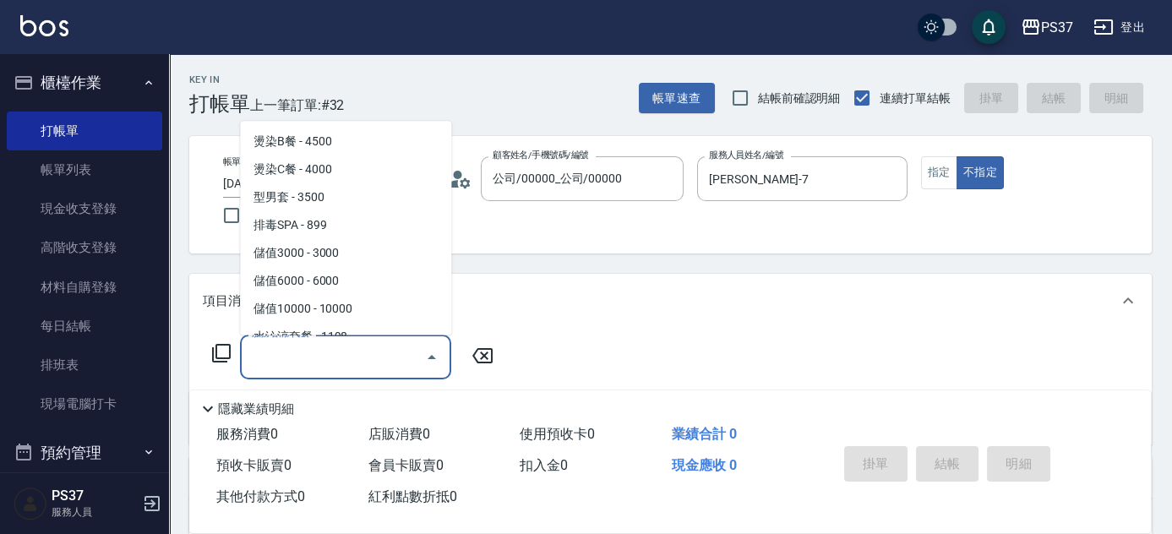
scroll to position [1767, 0]
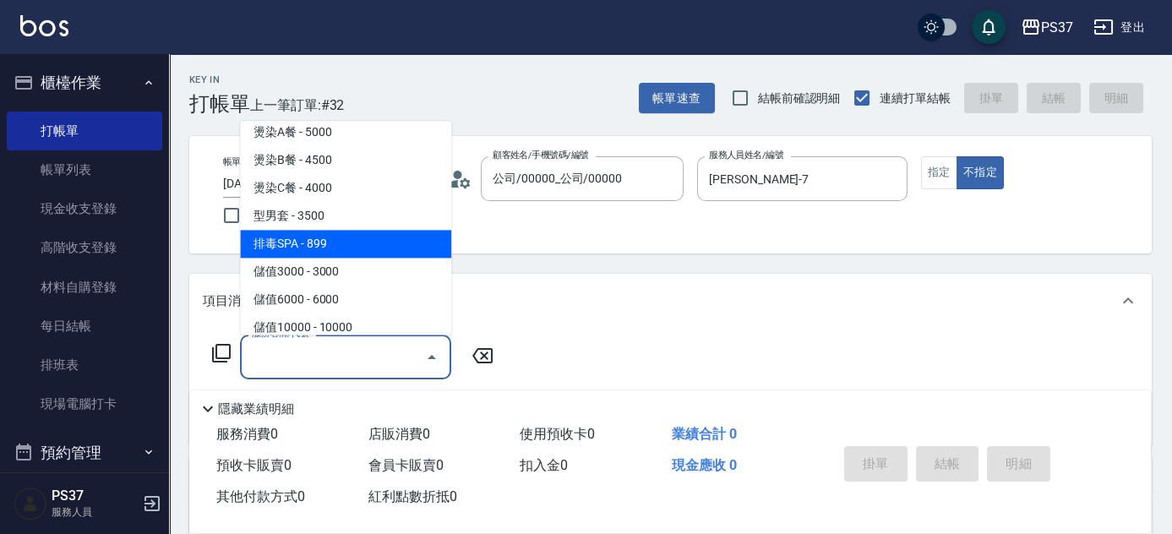
click at [324, 245] on span "排毒SPA - 899" at bounding box center [345, 245] width 211 height 28
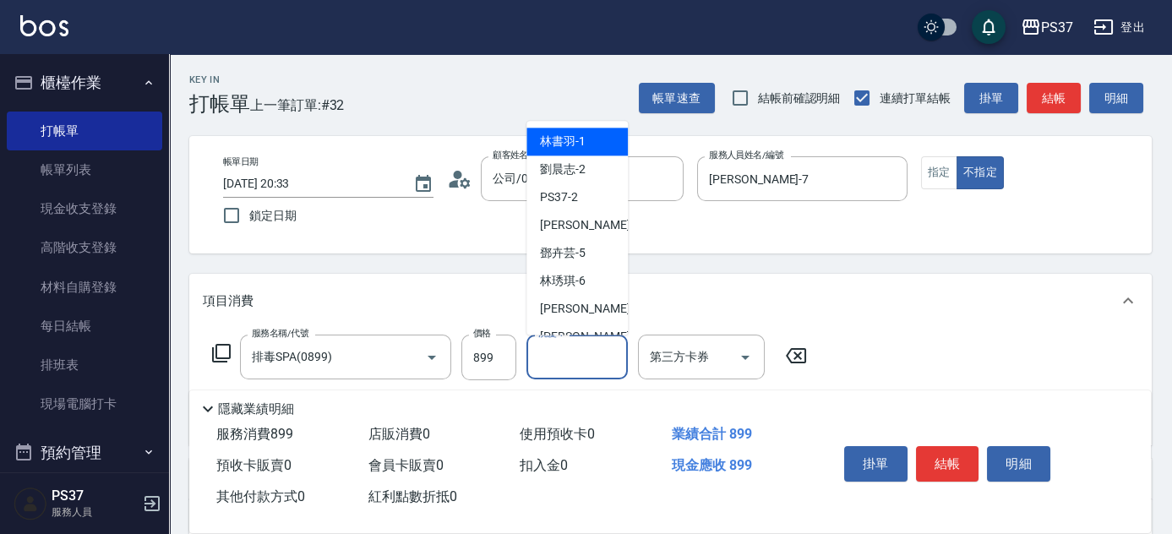
click at [604, 357] on input "洗髮-1" at bounding box center [577, 357] width 86 height 30
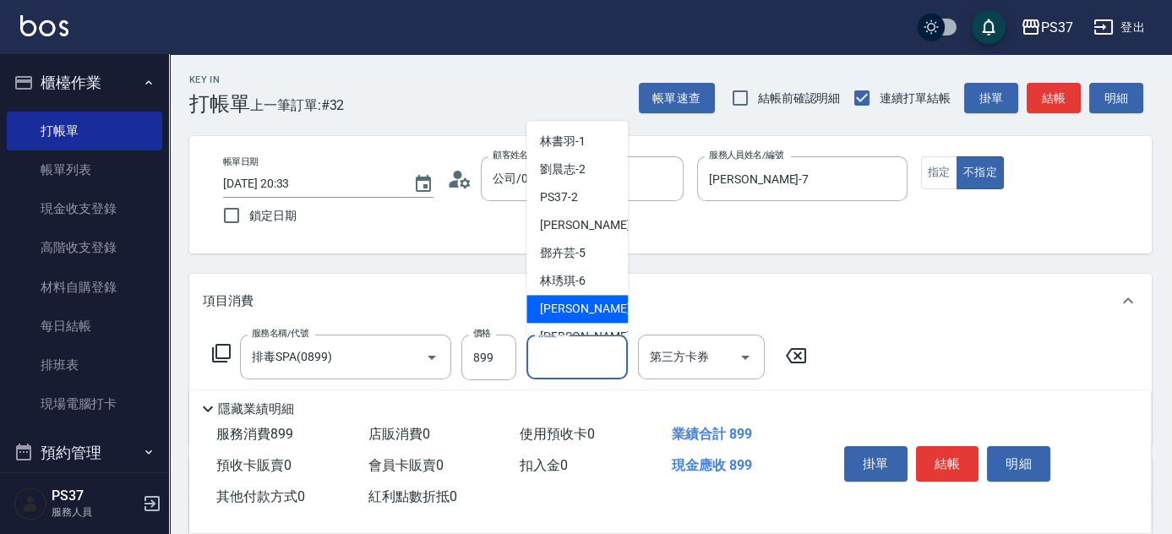
click at [589, 311] on div "黎氏萍 -7" at bounding box center [577, 310] width 101 height 28
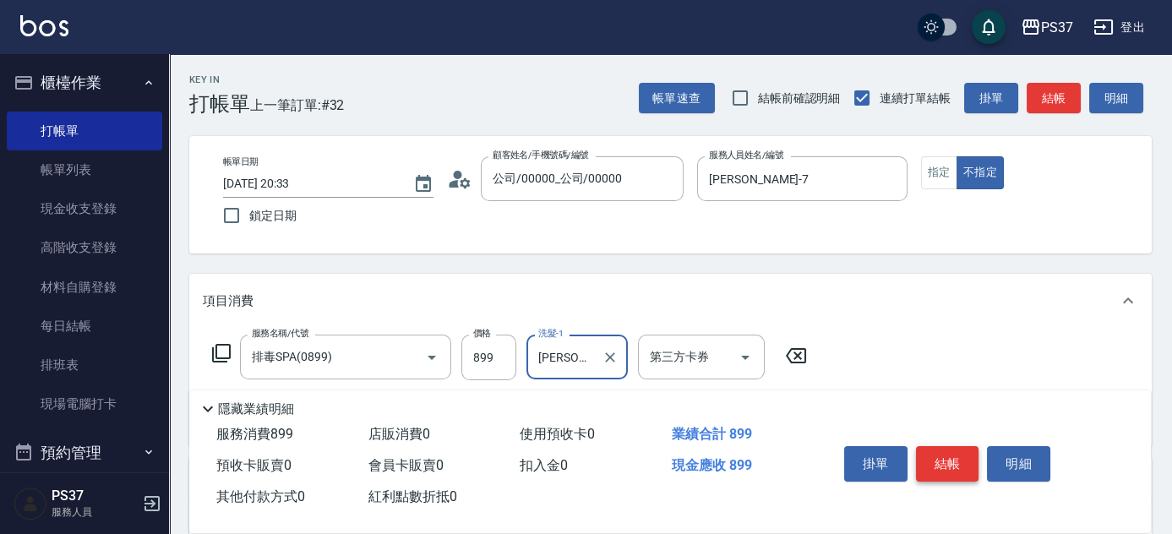
click at [936, 459] on button "結帳" at bounding box center [947, 463] width 63 height 35
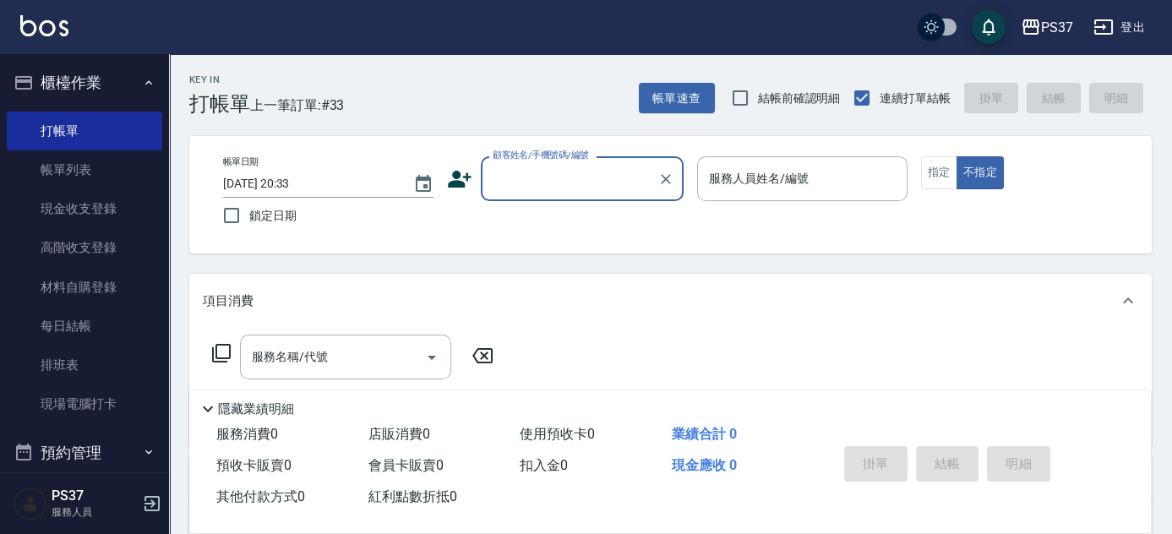
click at [602, 181] on input "顧客姓名/手機號碼/編號" at bounding box center [570, 179] width 162 height 30
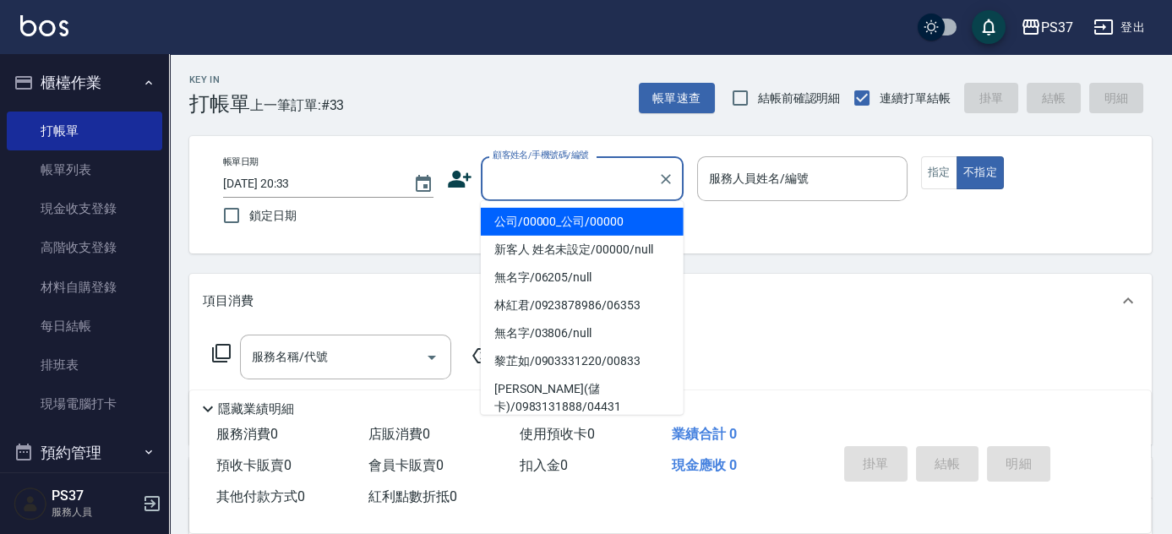
click at [590, 223] on li "公司/00000_公司/00000" at bounding box center [582, 222] width 203 height 28
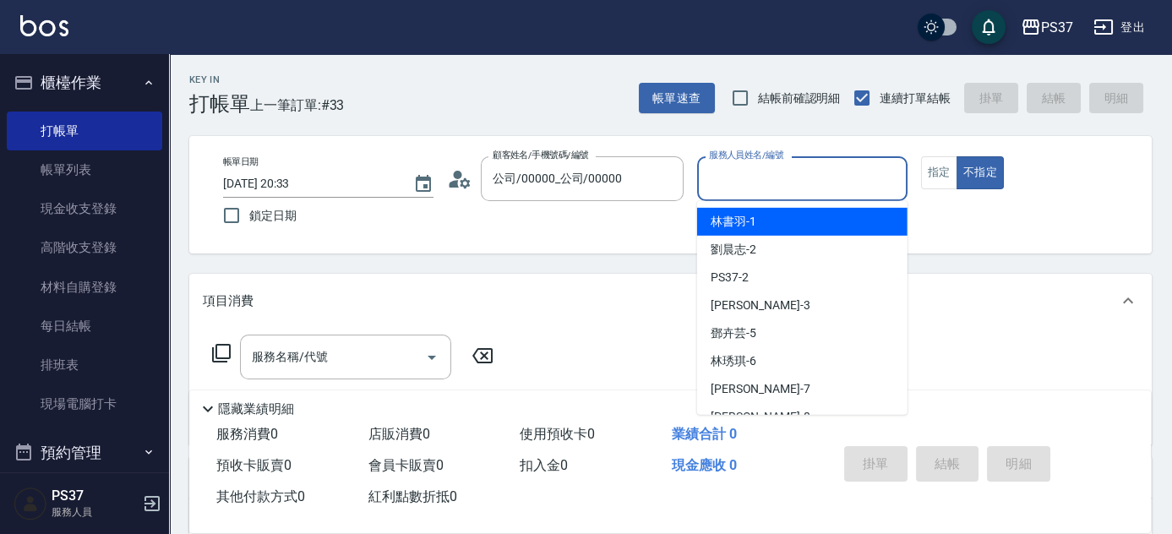
click at [777, 172] on input "服務人員姓名/編號" at bounding box center [802, 179] width 195 height 30
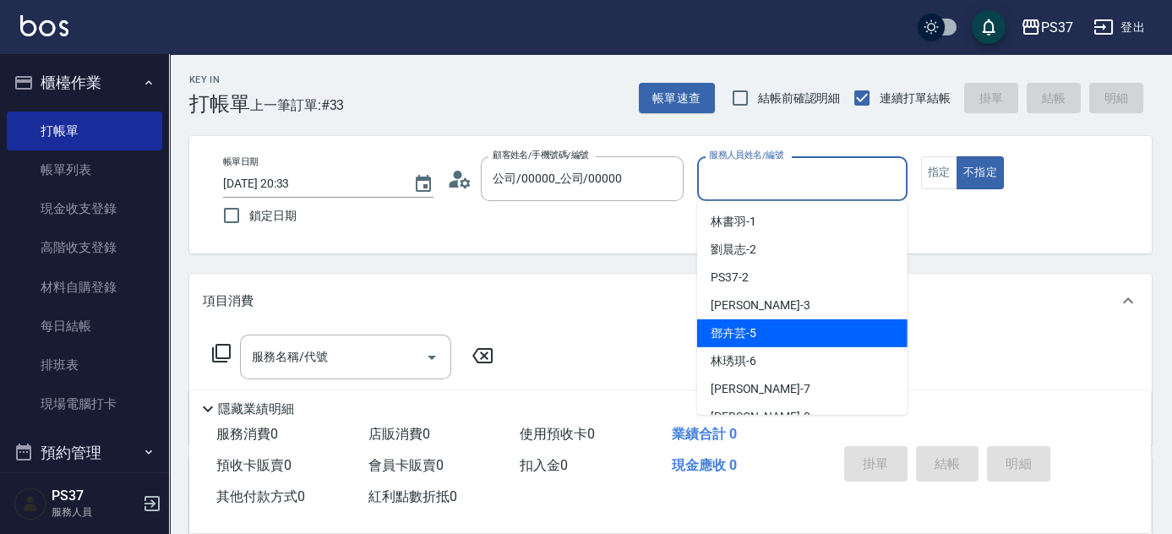
click at [801, 335] on div "鄧卉芸 -5" at bounding box center [802, 333] width 210 height 28
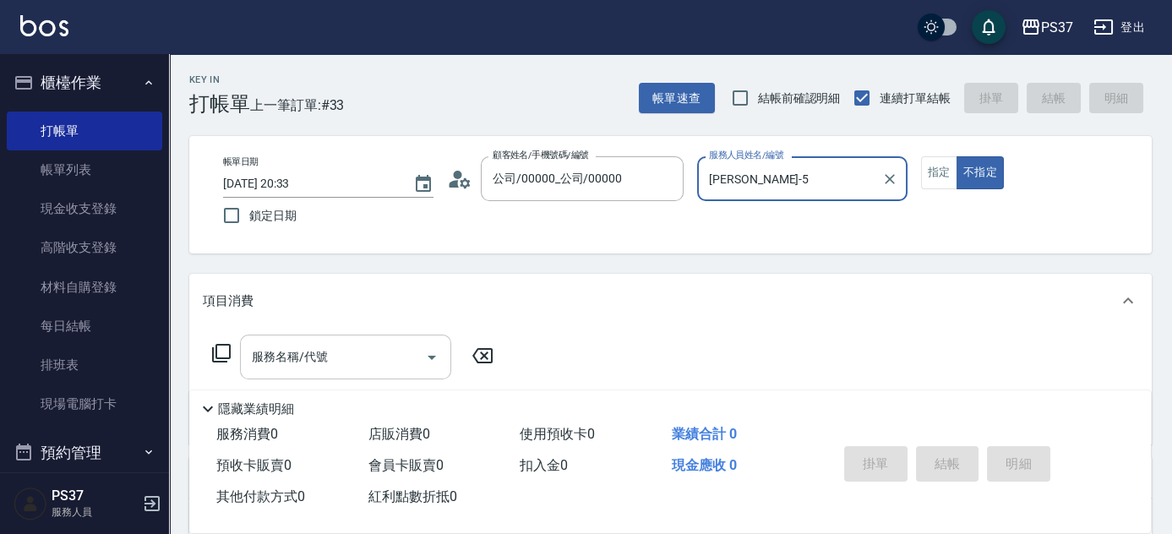
click at [316, 354] on input "服務名稱/代號" at bounding box center [333, 357] width 171 height 30
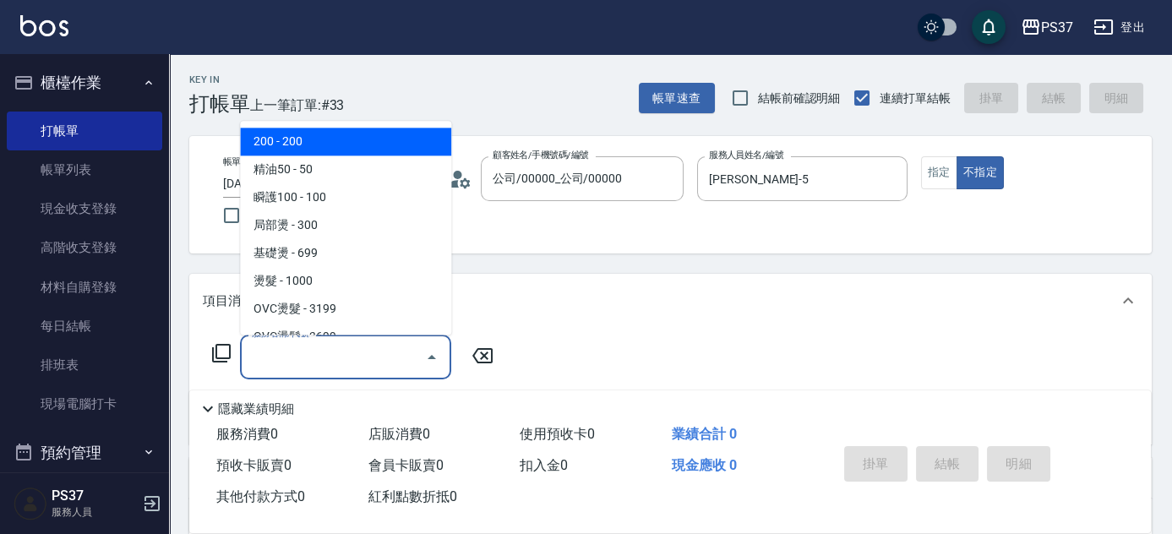
click at [380, 147] on span "200 - 200" at bounding box center [345, 142] width 211 height 28
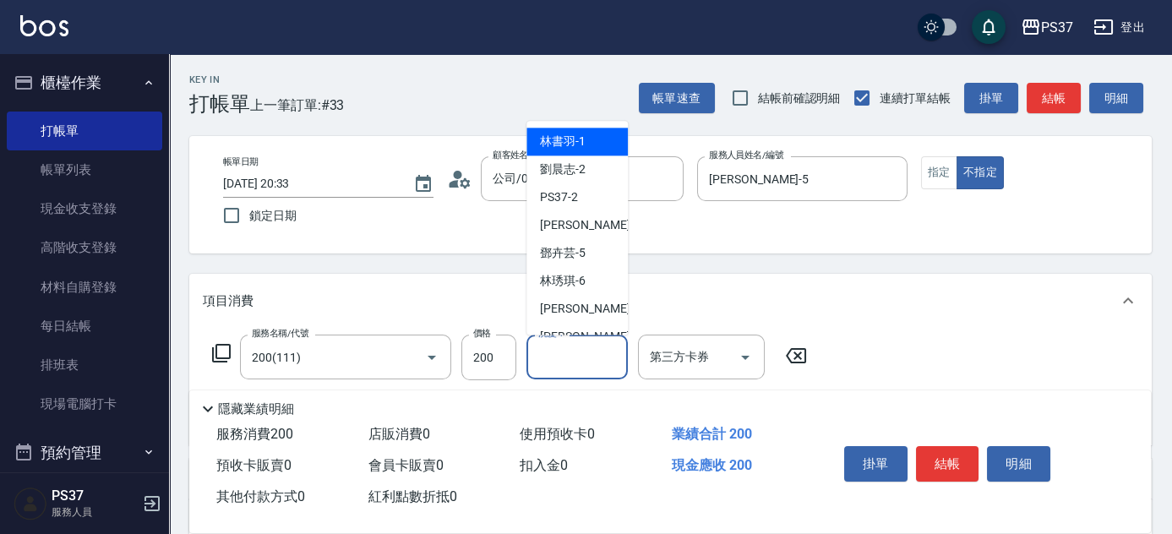
click at [565, 369] on input "洗髮-1" at bounding box center [577, 357] width 86 height 30
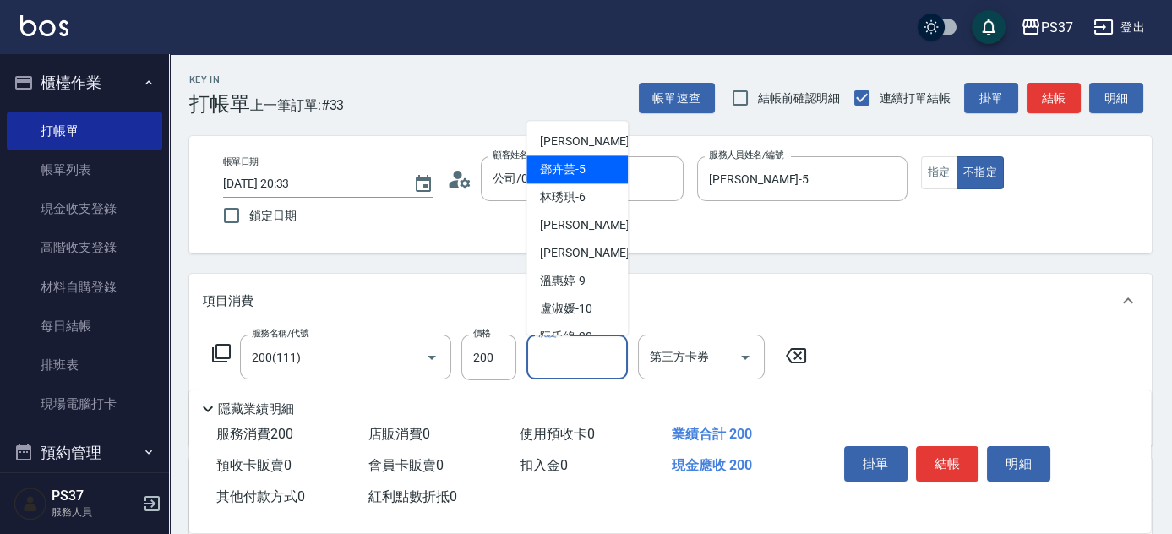
scroll to position [273, 0]
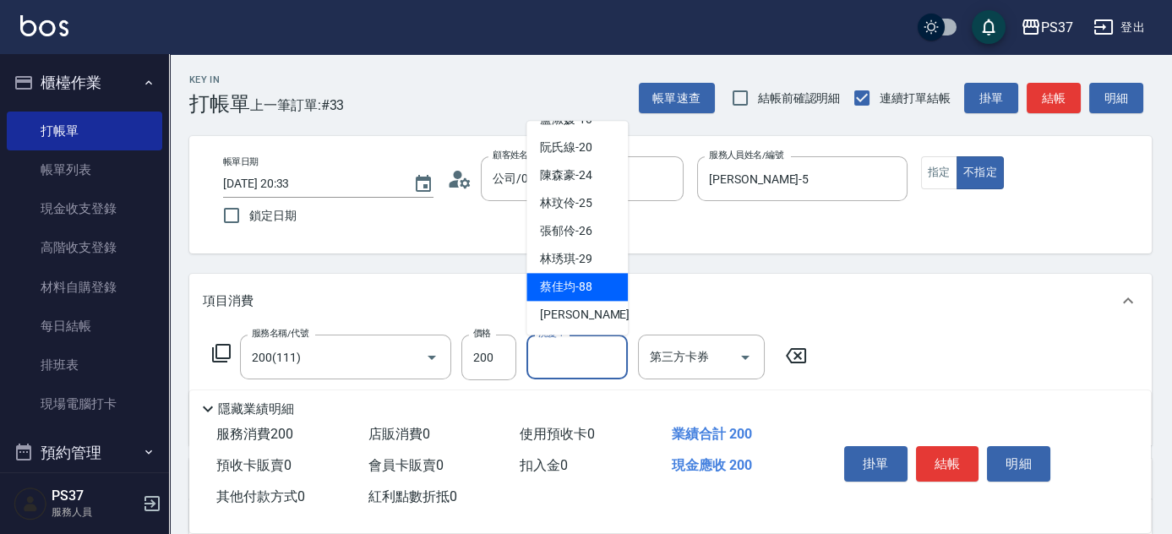
click at [566, 274] on div "蔡佳均 -88" at bounding box center [577, 288] width 101 height 28
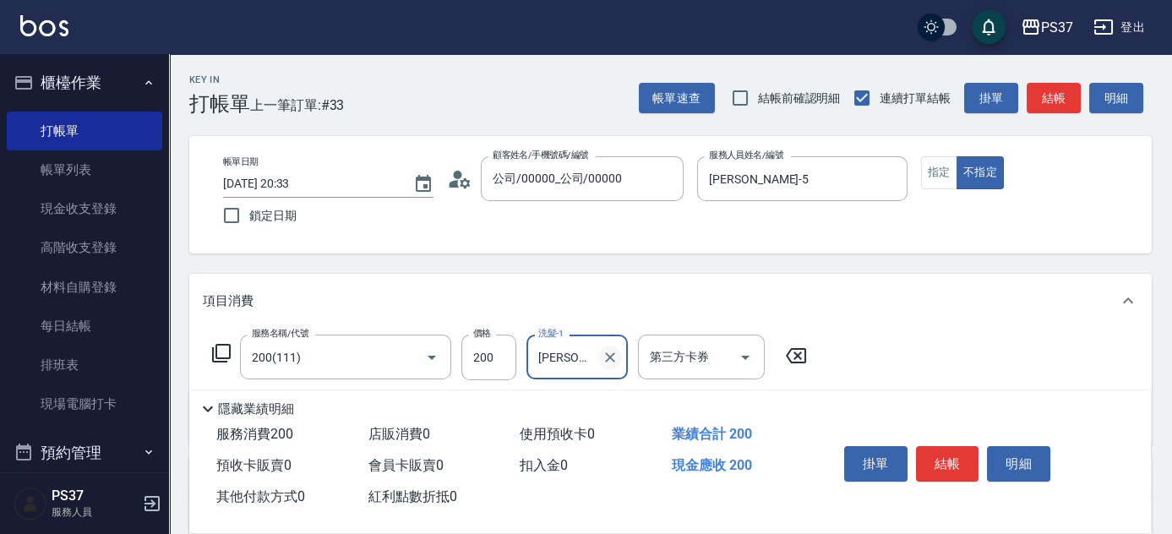
click at [606, 352] on icon "Clear" at bounding box center [610, 357] width 17 height 17
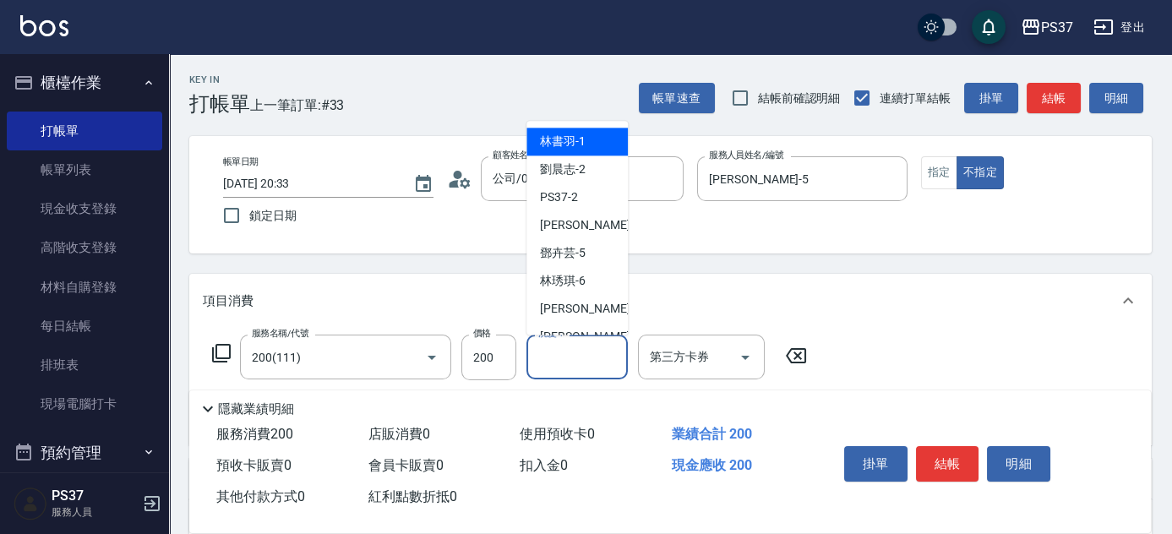
click at [583, 353] on input "洗髮-1" at bounding box center [577, 357] width 86 height 30
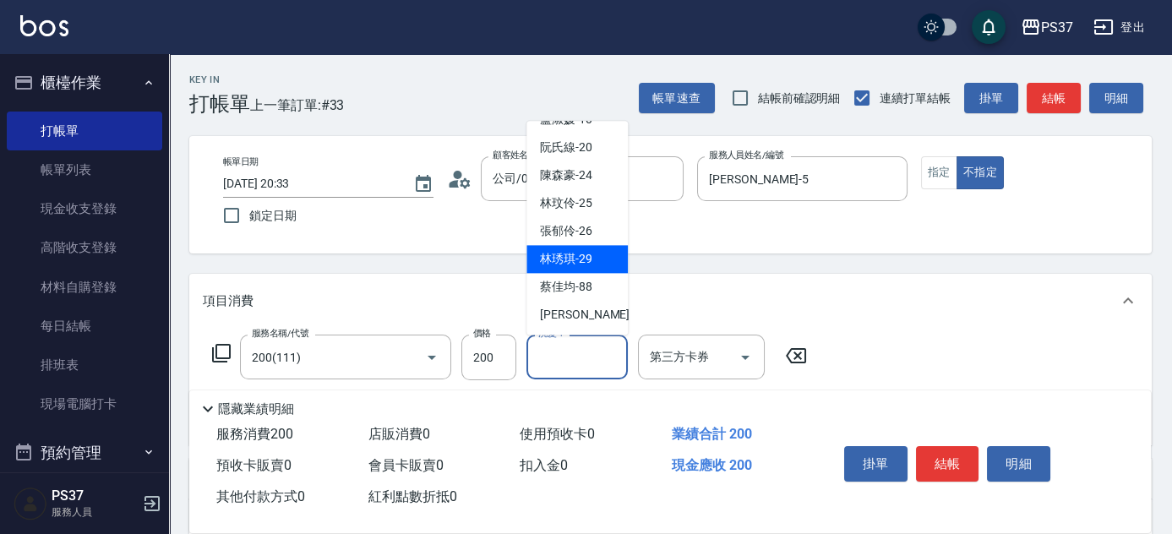
click at [581, 259] on span "林琇琪 -29" at bounding box center [566, 260] width 52 height 18
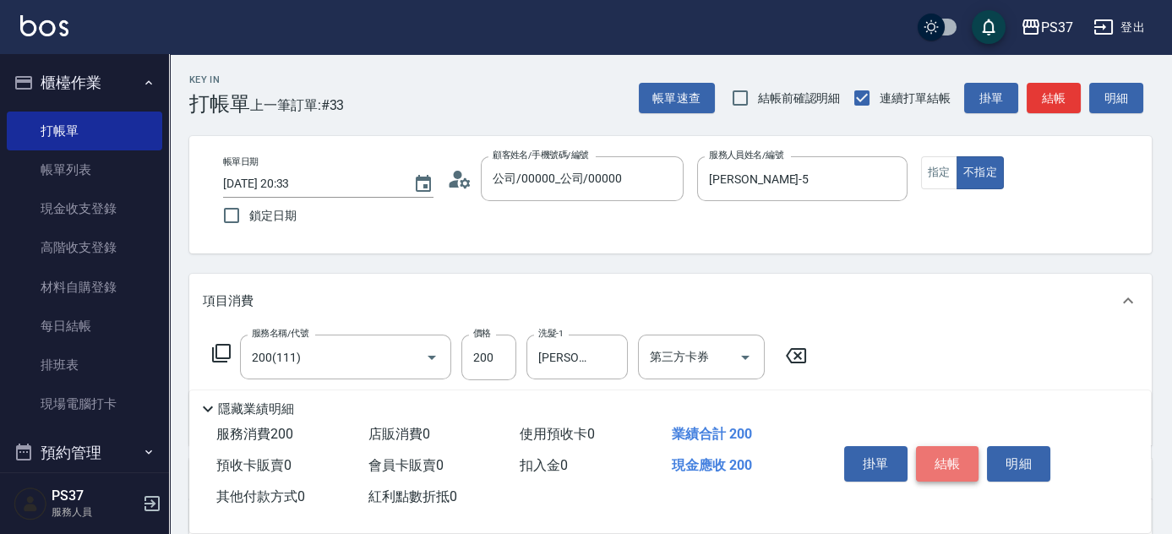
click at [958, 467] on button "結帳" at bounding box center [947, 463] width 63 height 35
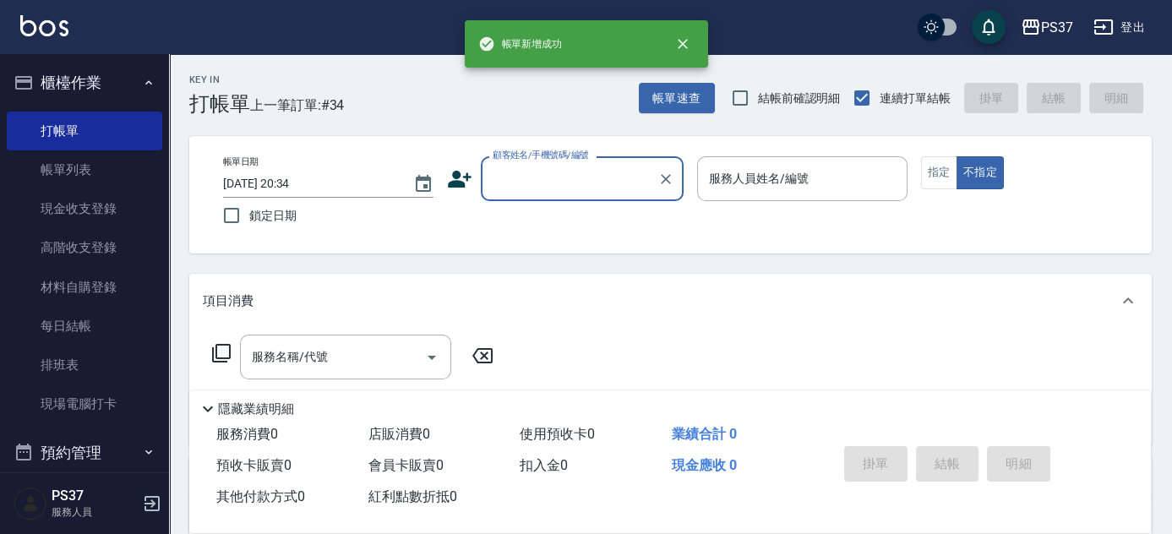
click at [609, 184] on input "顧客姓名/手機號碼/編號" at bounding box center [570, 179] width 162 height 30
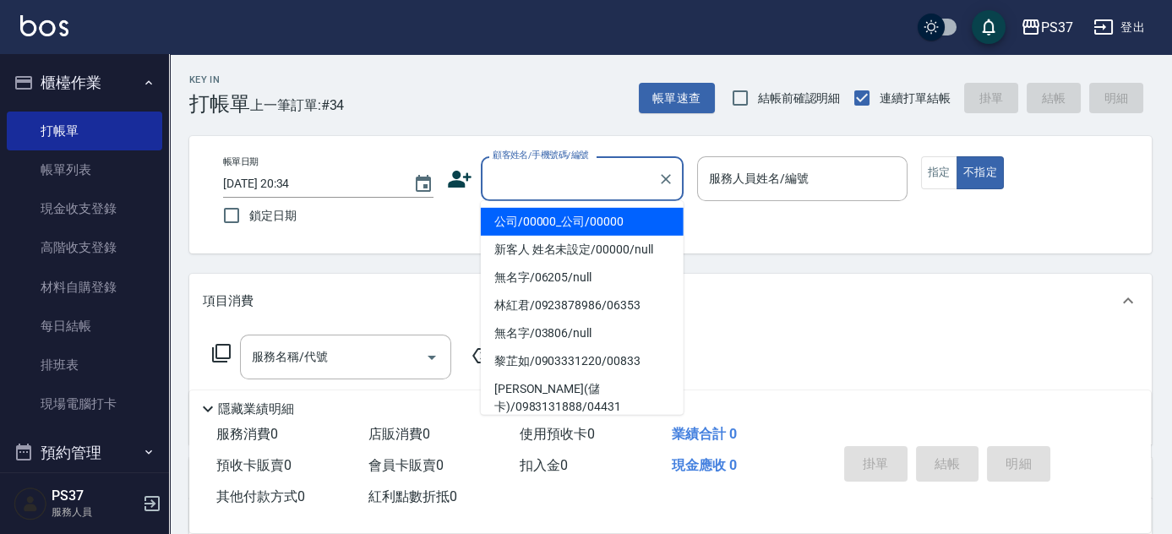
click at [599, 220] on li "公司/00000_公司/00000" at bounding box center [582, 222] width 203 height 28
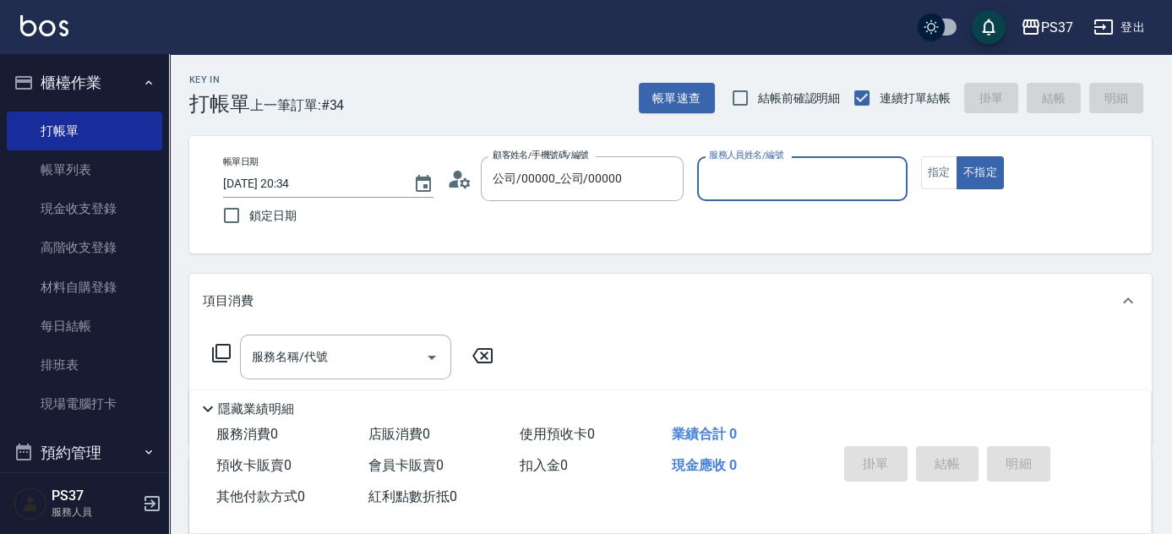
click at [754, 193] on input "服務人員姓名/編號" at bounding box center [802, 179] width 195 height 30
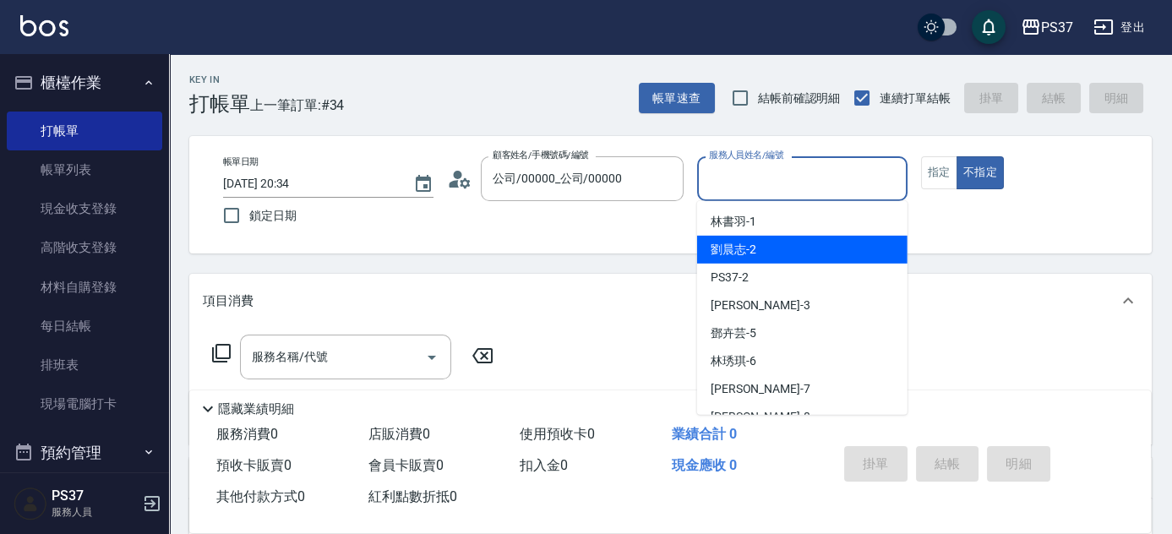
click at [795, 255] on div "劉晨志 -2" at bounding box center [802, 250] width 210 height 28
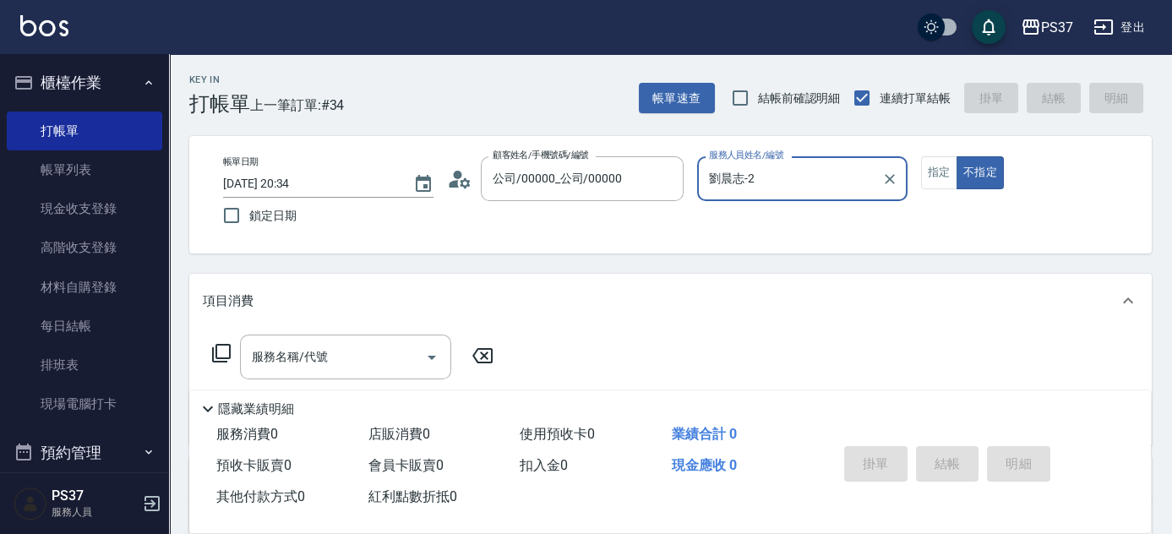
click at [779, 183] on input "劉晨志-2" at bounding box center [790, 179] width 170 height 30
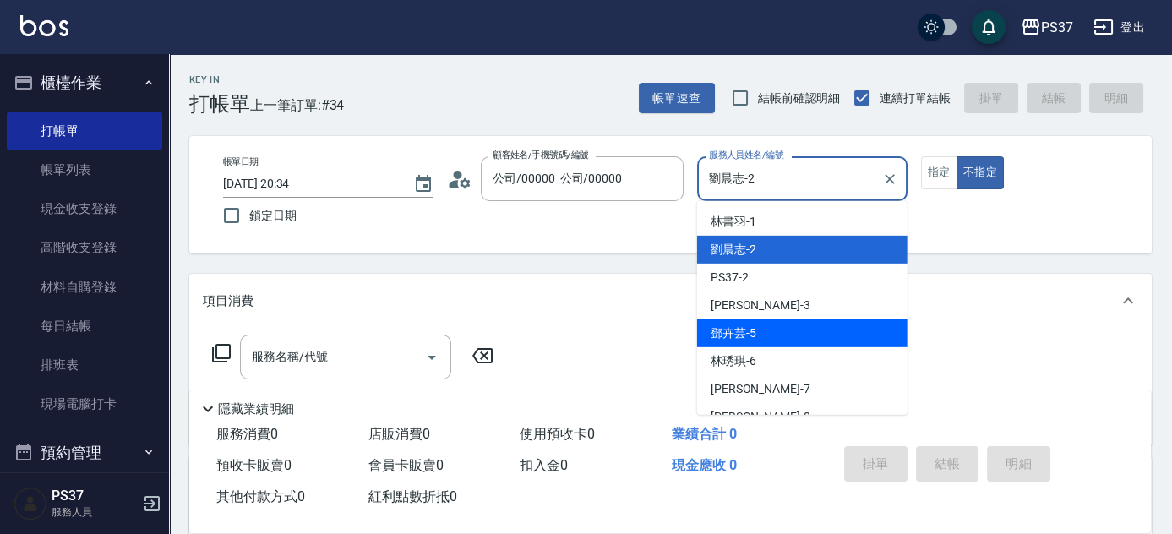
click at [778, 330] on div "鄧卉芸 -5" at bounding box center [802, 333] width 210 height 28
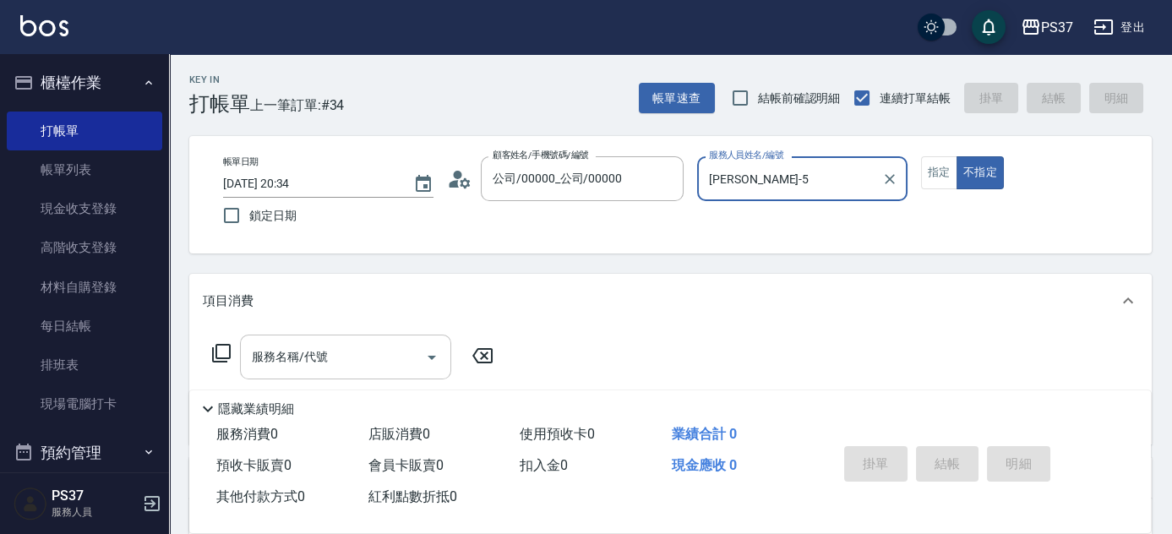
click at [365, 358] on input "服務名稱/代號" at bounding box center [333, 357] width 171 height 30
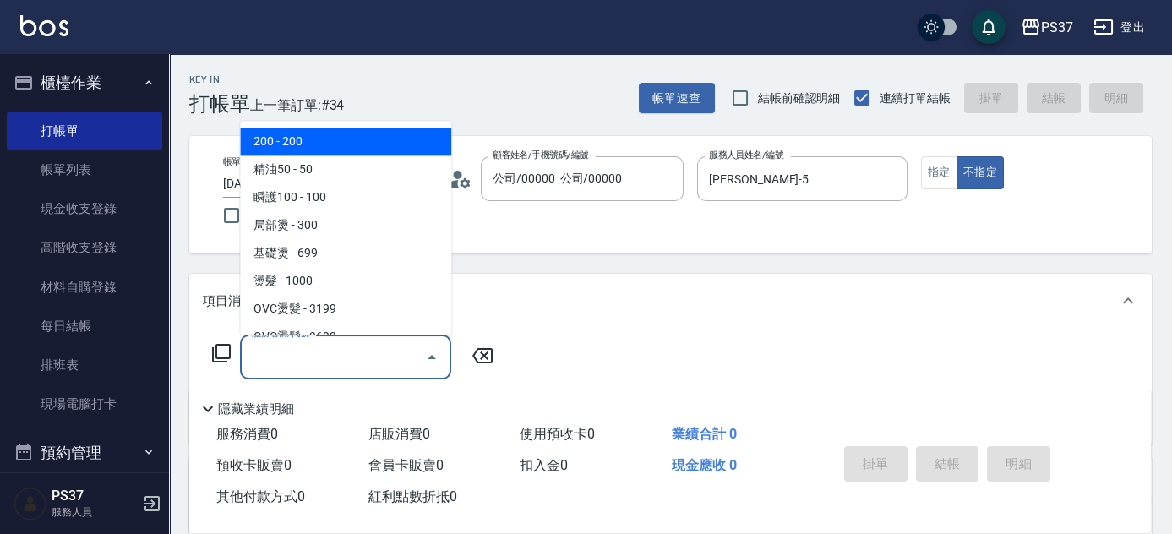
click at [366, 148] on span "200 - 200" at bounding box center [345, 142] width 211 height 28
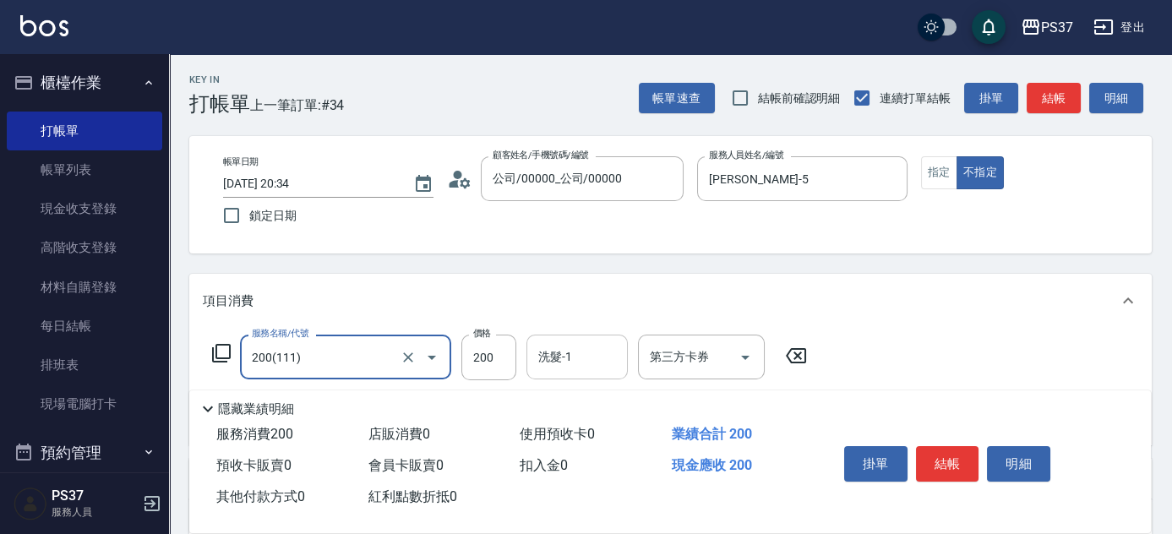
click at [563, 360] on input "洗髮-1" at bounding box center [577, 357] width 86 height 30
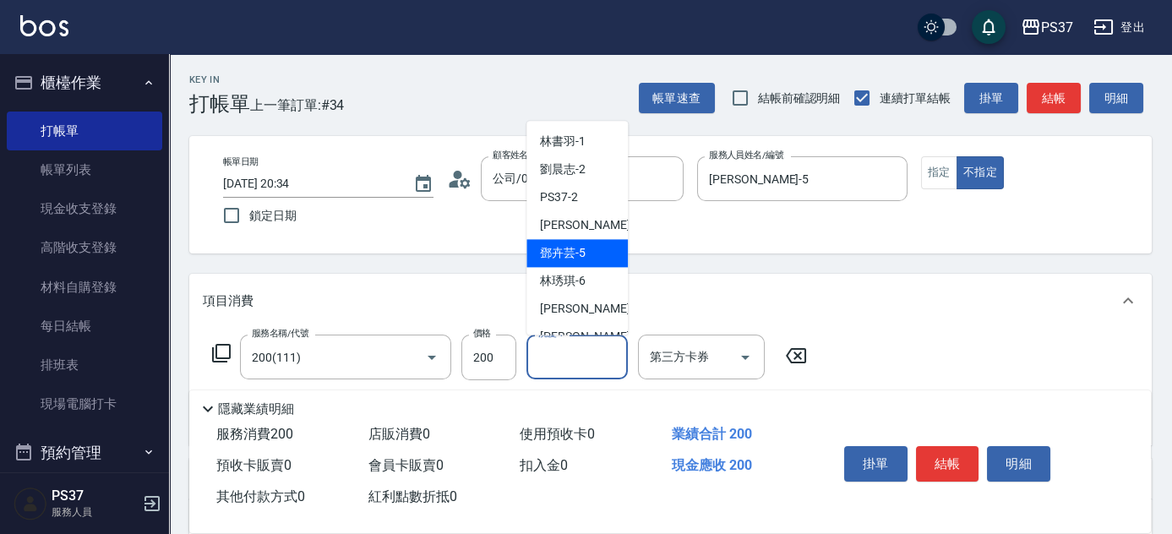
click at [576, 263] on div "鄧卉芸 -5" at bounding box center [577, 254] width 101 height 28
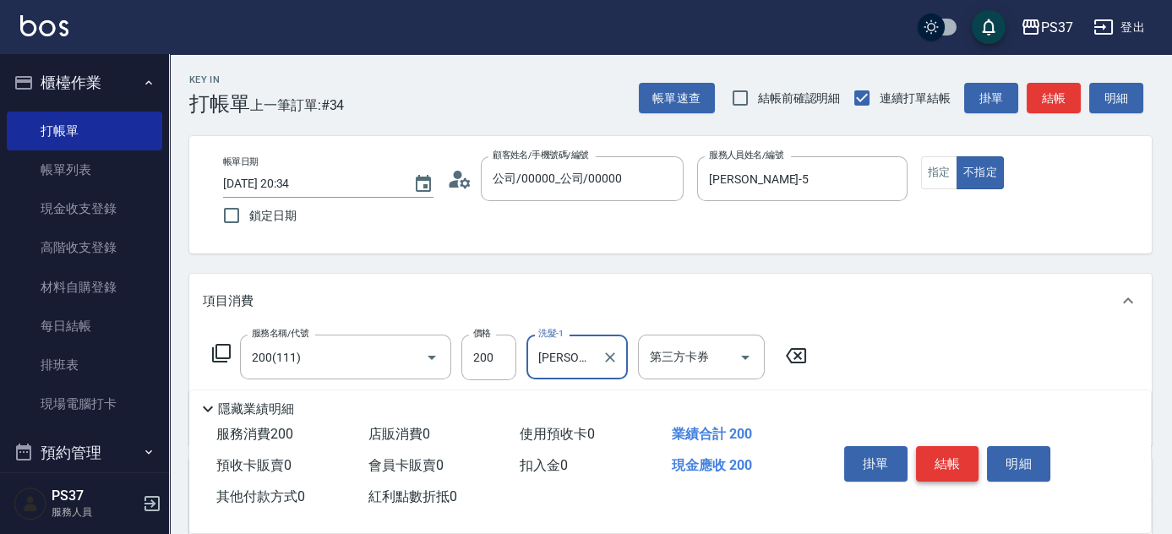
click at [935, 474] on button "結帳" at bounding box center [947, 463] width 63 height 35
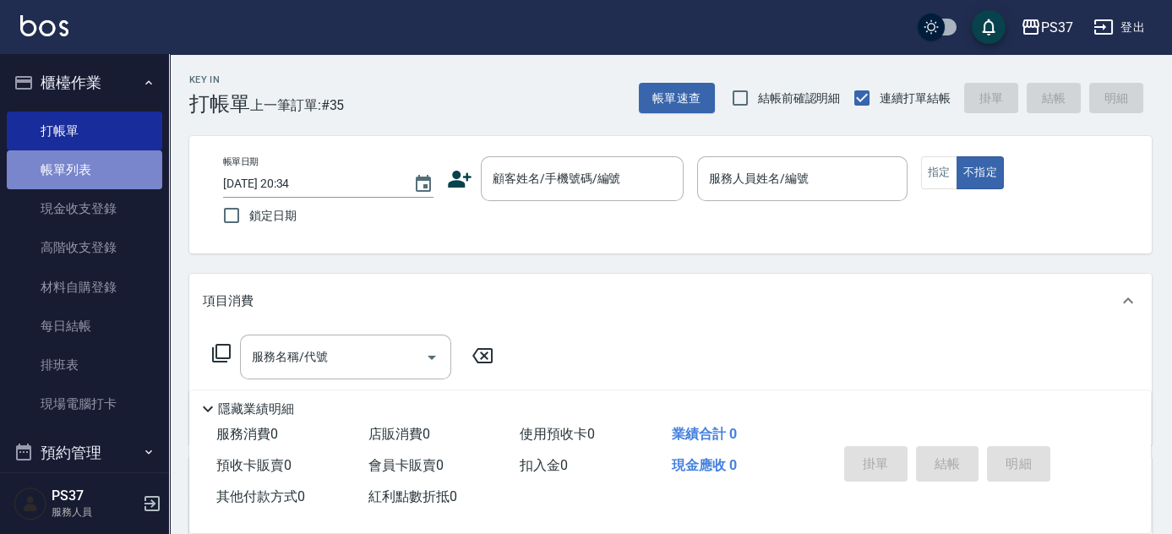
click at [126, 167] on link "帳單列表" at bounding box center [85, 169] width 156 height 39
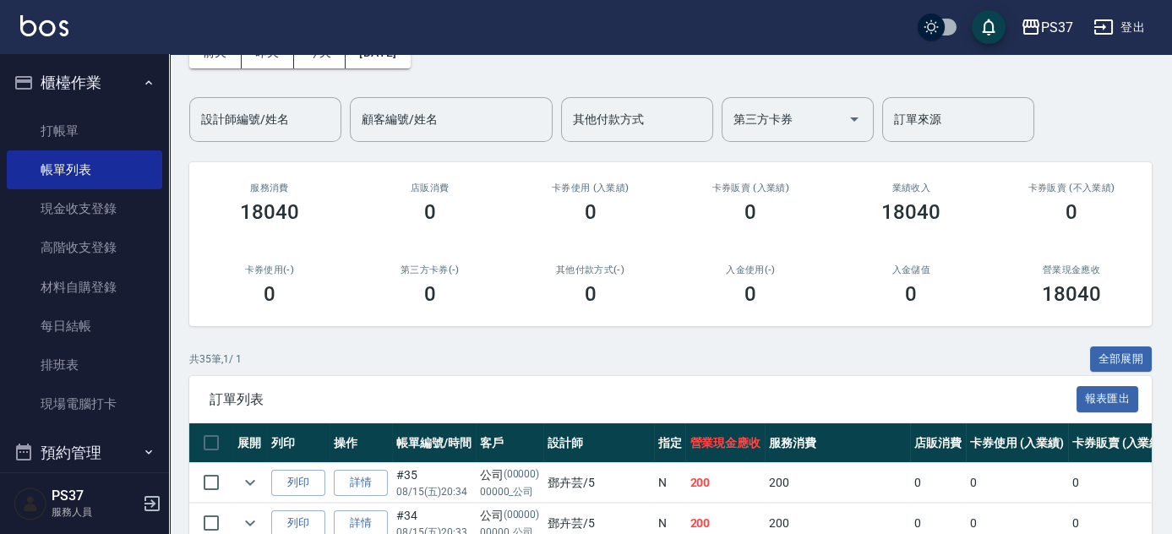
scroll to position [384, 0]
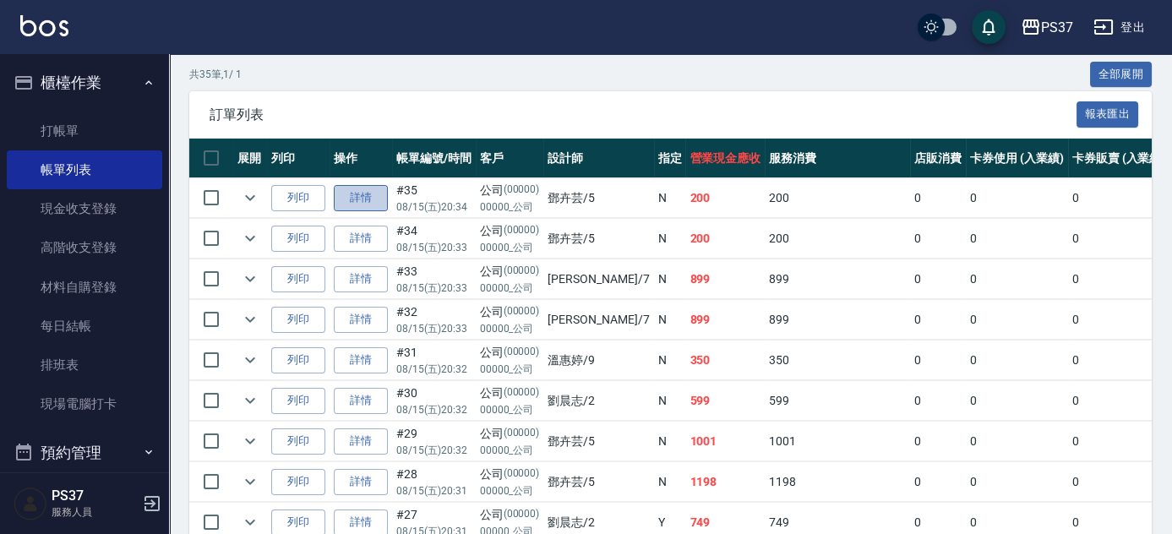
click at [366, 192] on link "詳情" at bounding box center [361, 198] width 54 height 26
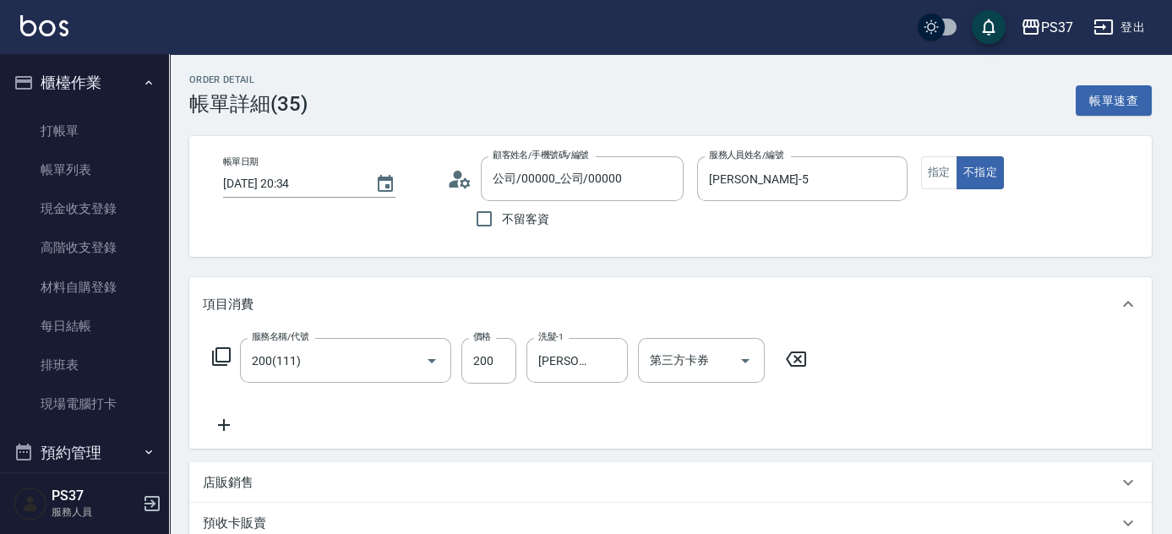
click at [220, 423] on icon at bounding box center [224, 425] width 42 height 20
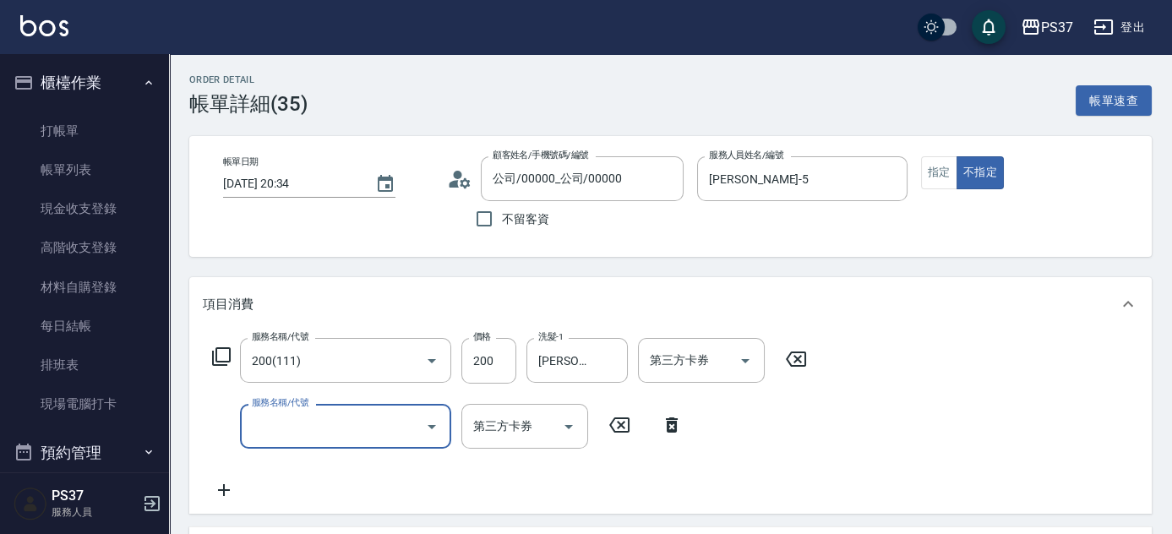
click at [291, 436] on input "服務名稱/代號" at bounding box center [333, 427] width 171 height 30
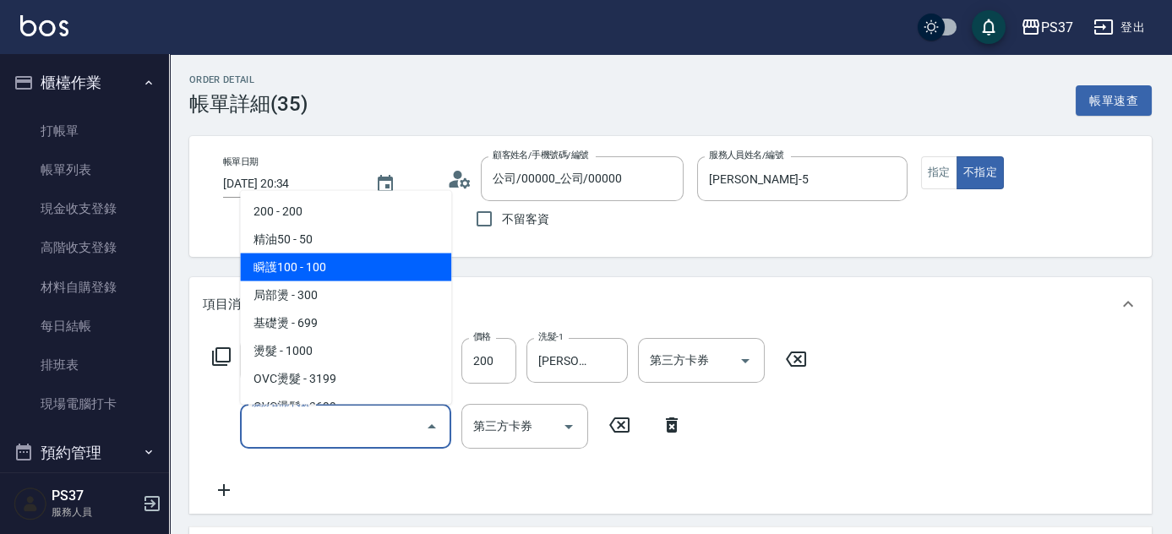
click at [347, 276] on span "瞬護100 - 100" at bounding box center [345, 268] width 211 height 28
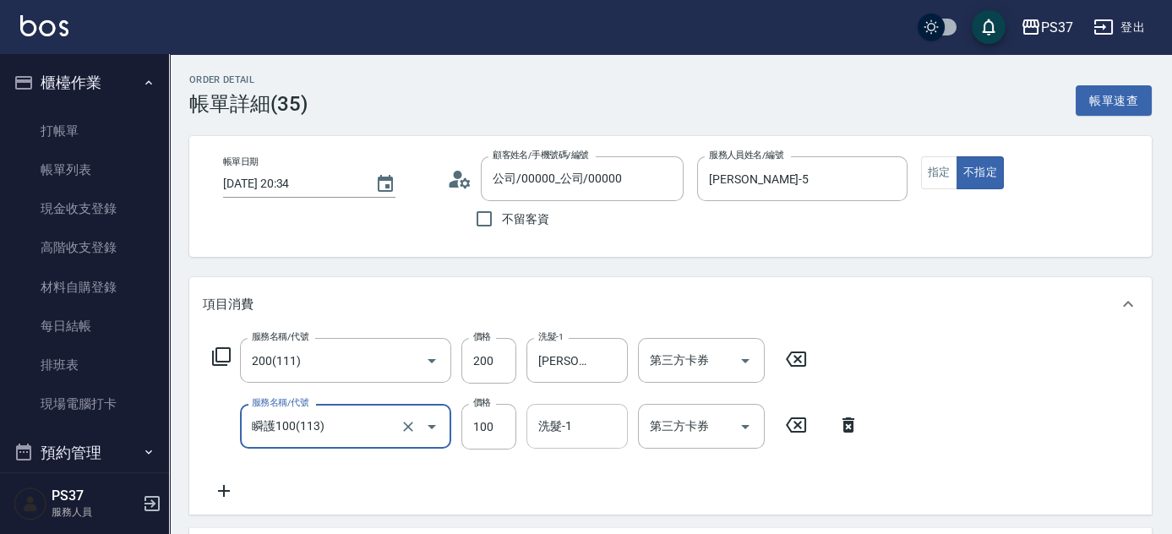
click at [566, 436] on input "洗髮-1" at bounding box center [577, 427] width 86 height 30
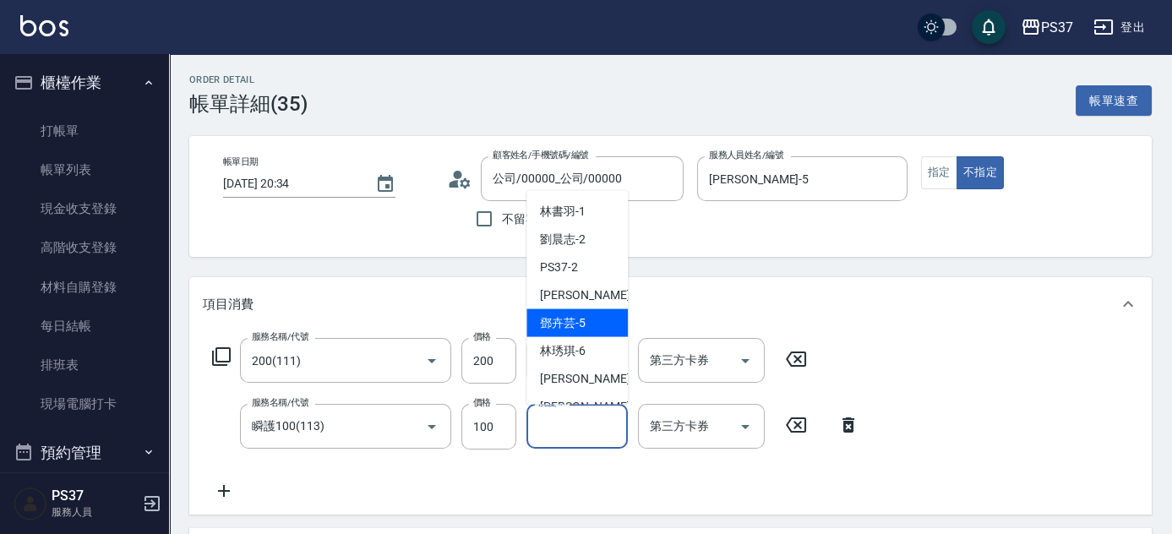
click at [568, 325] on span "鄧卉芸 -5" at bounding box center [563, 323] width 46 height 18
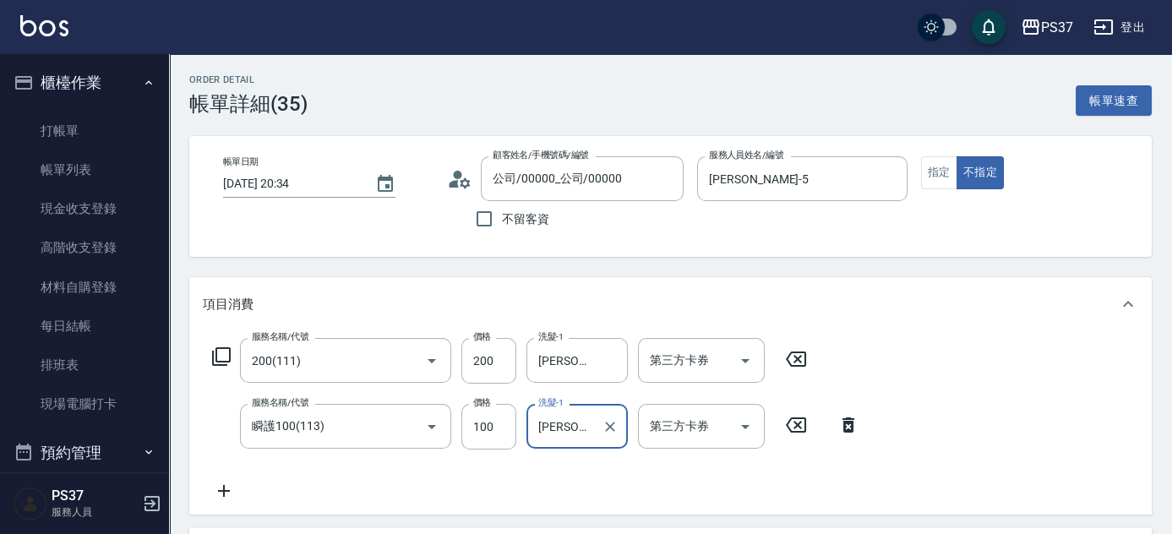
scroll to position [307, 0]
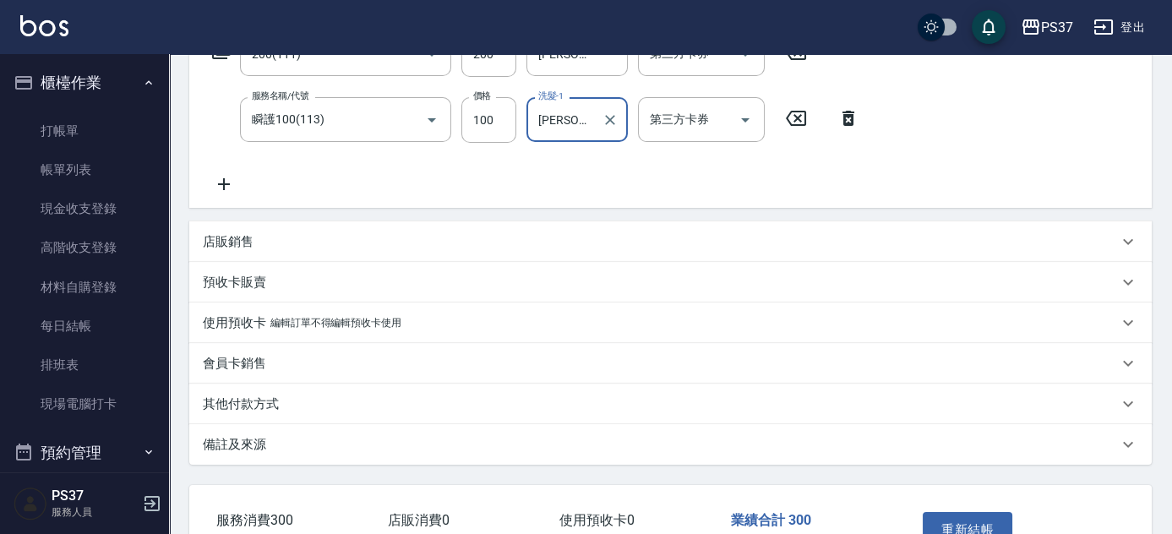
click at [219, 186] on icon at bounding box center [224, 184] width 42 height 20
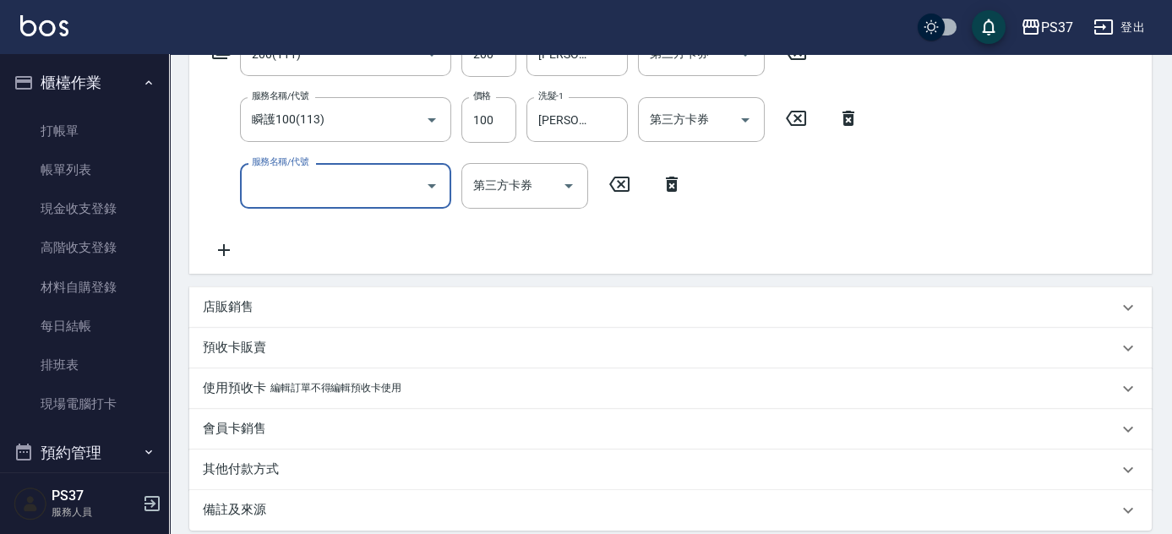
click at [287, 190] on input "服務名稱/代號" at bounding box center [333, 186] width 171 height 30
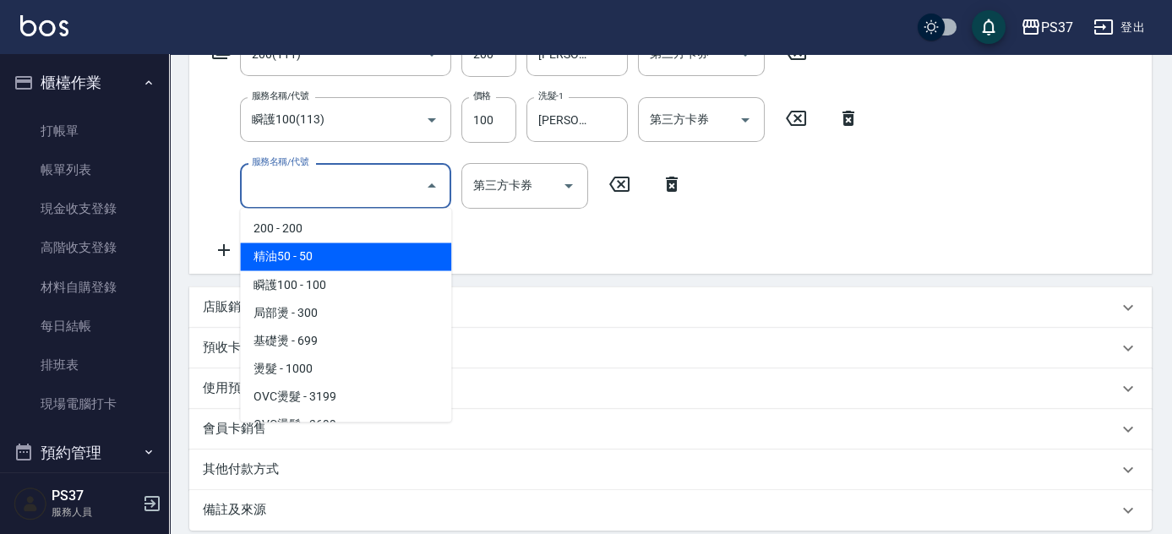
click at [329, 260] on span "精油50 - 50" at bounding box center [345, 257] width 211 height 28
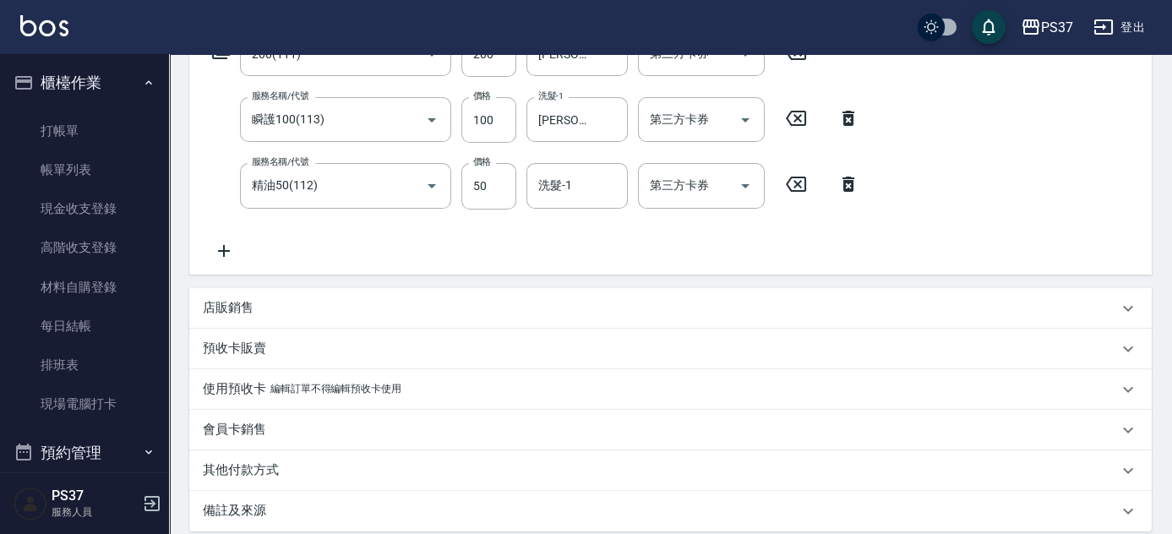
click at [636, 193] on form "洗髮-1 洗髮-1" at bounding box center [583, 185] width 112 height 45
click at [595, 193] on input "洗髮-1" at bounding box center [577, 186] width 86 height 30
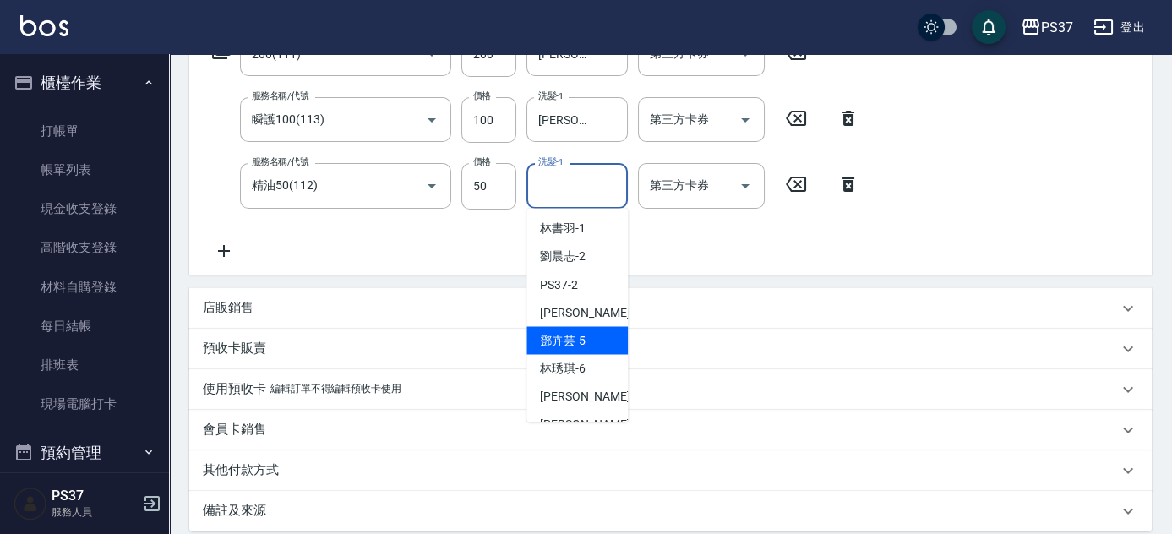
click at [582, 331] on span "鄧卉芸 -5" at bounding box center [563, 340] width 46 height 18
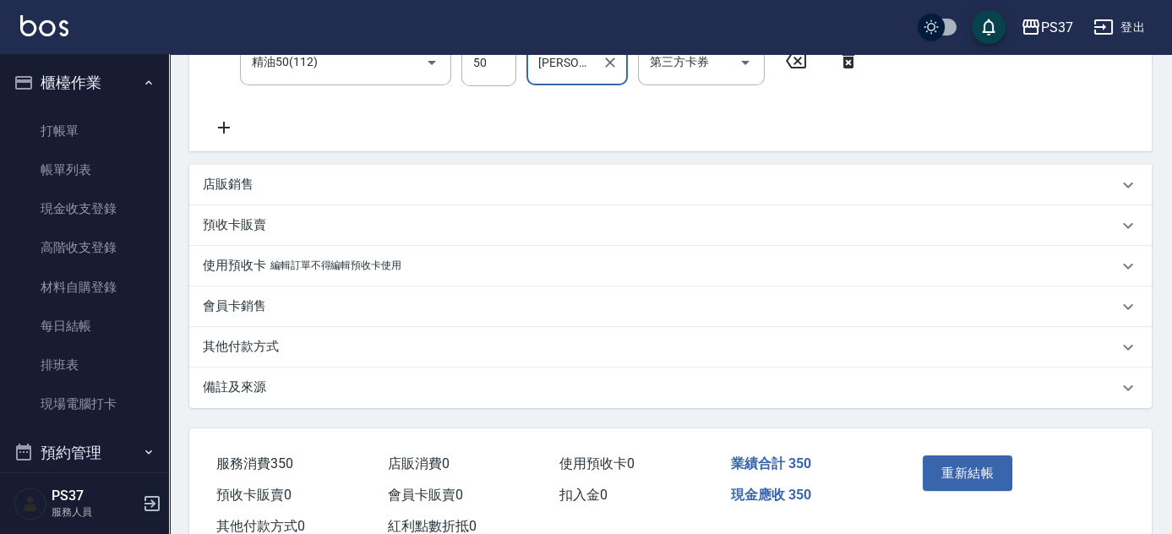
scroll to position [484, 0]
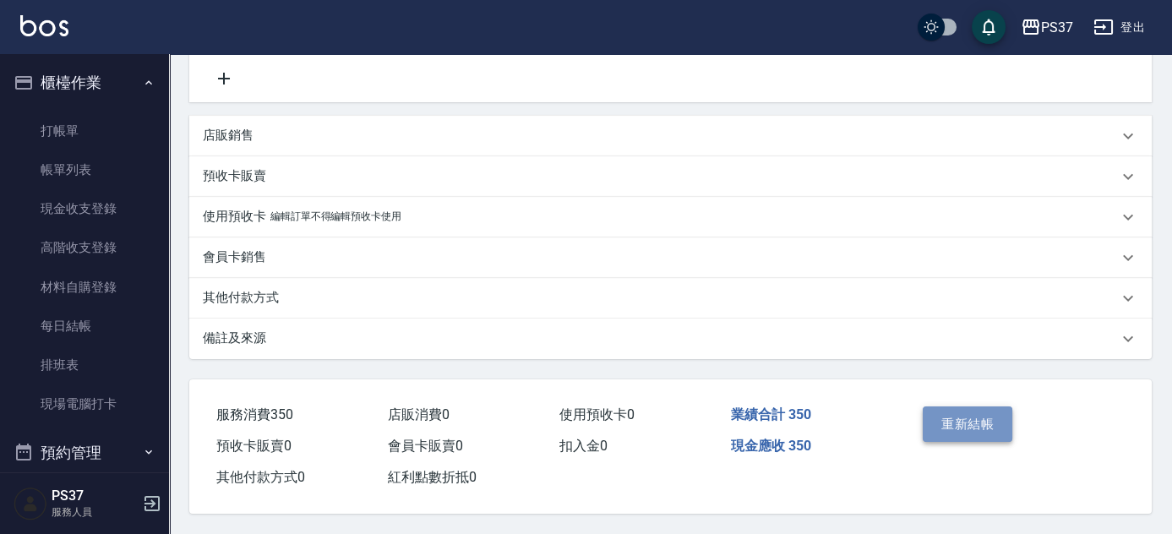
click at [969, 429] on button "重新結帳" at bounding box center [968, 424] width 90 height 35
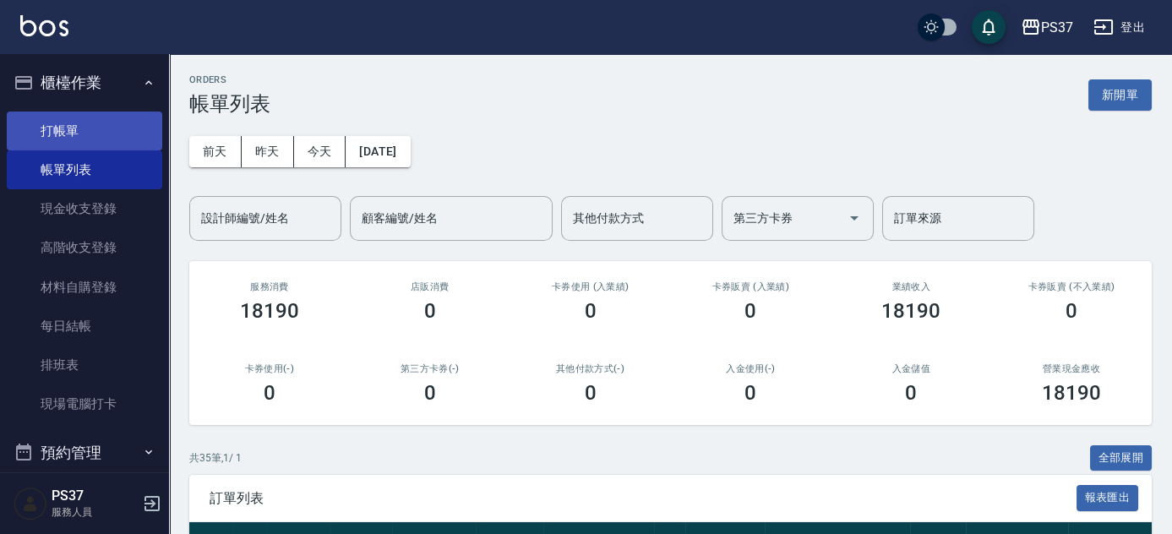
click at [22, 117] on link "打帳單" at bounding box center [85, 131] width 156 height 39
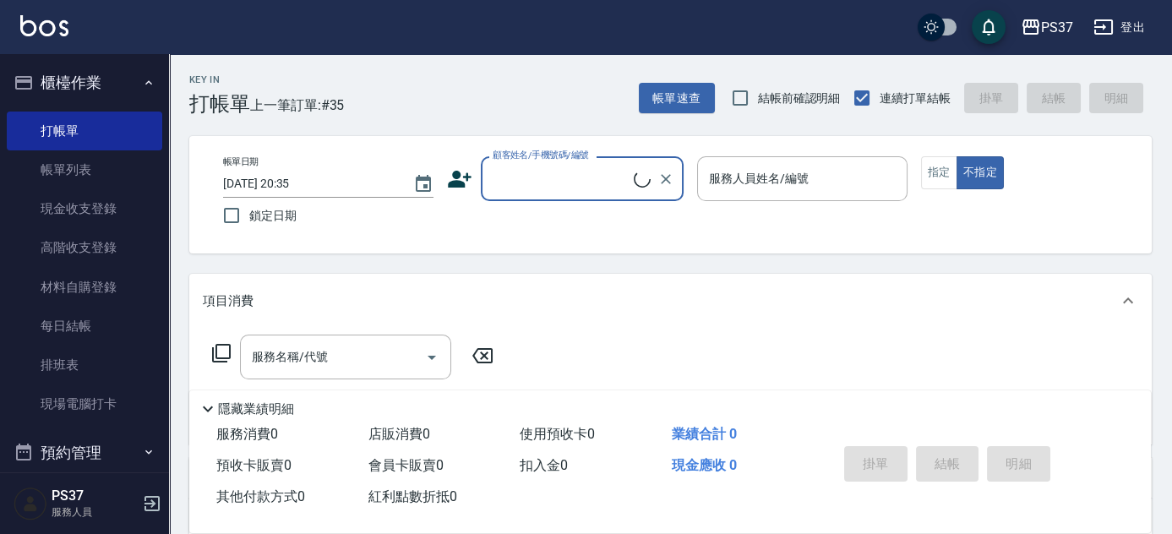
click at [605, 171] on input "顧客姓名/手機號碼/編號" at bounding box center [561, 179] width 145 height 30
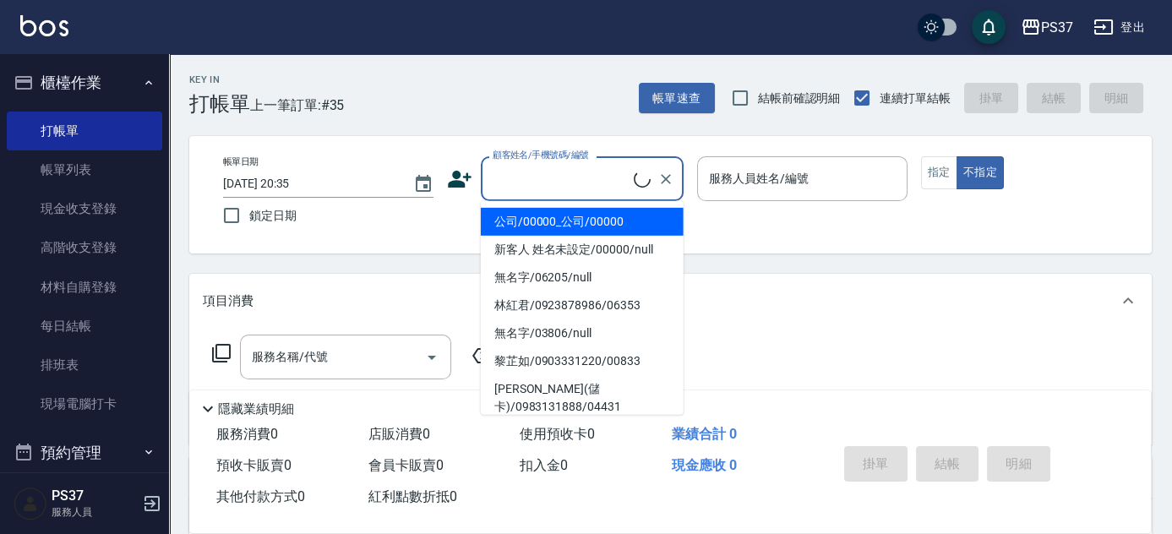
click at [575, 220] on li "公司/00000_公司/00000" at bounding box center [582, 222] width 203 height 28
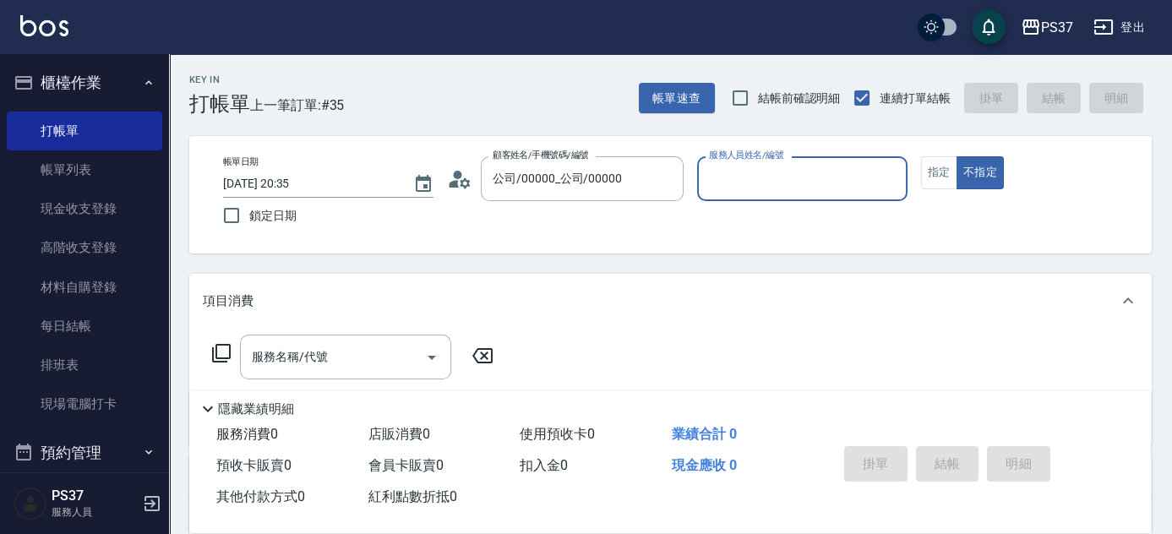
click at [760, 186] on input "服務人員姓名/編號" at bounding box center [802, 179] width 195 height 30
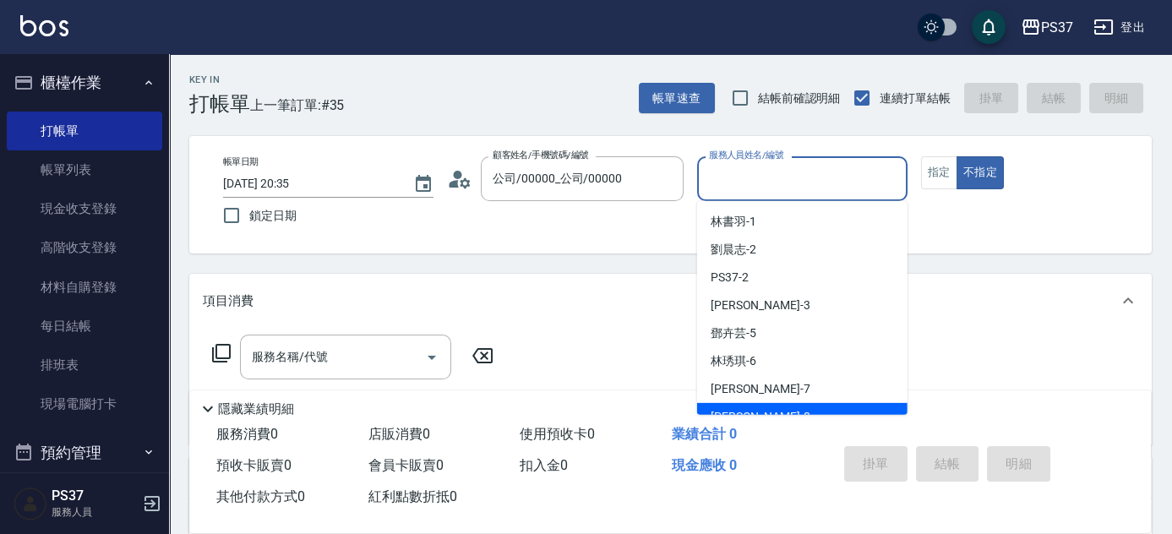
click at [774, 414] on body "PS37 登出 櫃檯作業 打帳單 帳單列表 現金收支登錄 高階收支登錄 材料自購登錄 每日結帳 排班表 現場電腦打卡 預約管理 預約管理 單日預約紀錄 單週預…" at bounding box center [586, 411] width 1172 height 822
click at [771, 409] on div "徐雅娟 -8" at bounding box center [802, 417] width 210 height 28
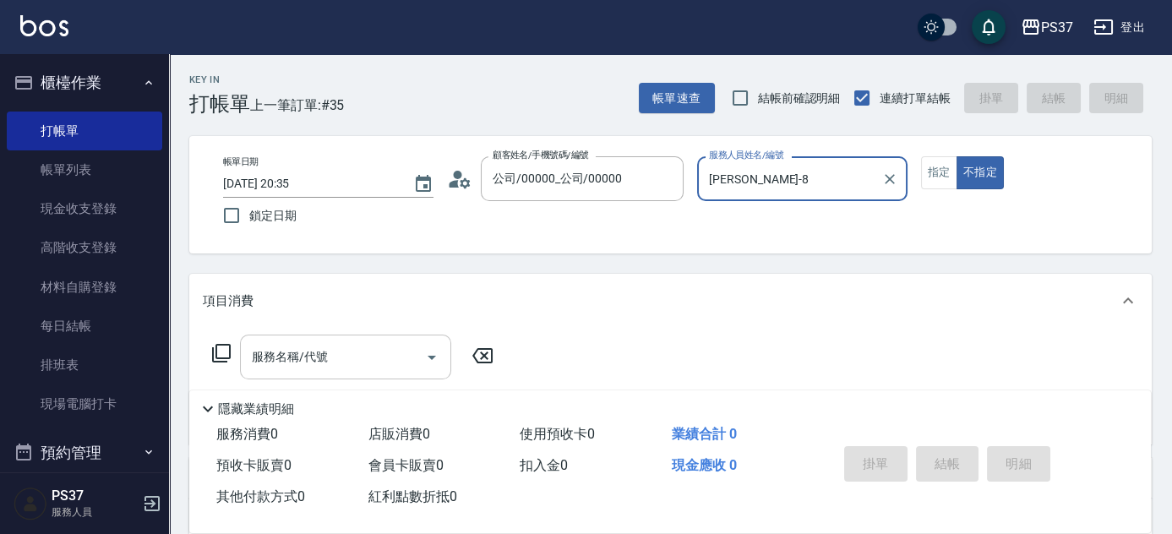
click at [350, 368] on input "服務名稱/代號" at bounding box center [333, 357] width 171 height 30
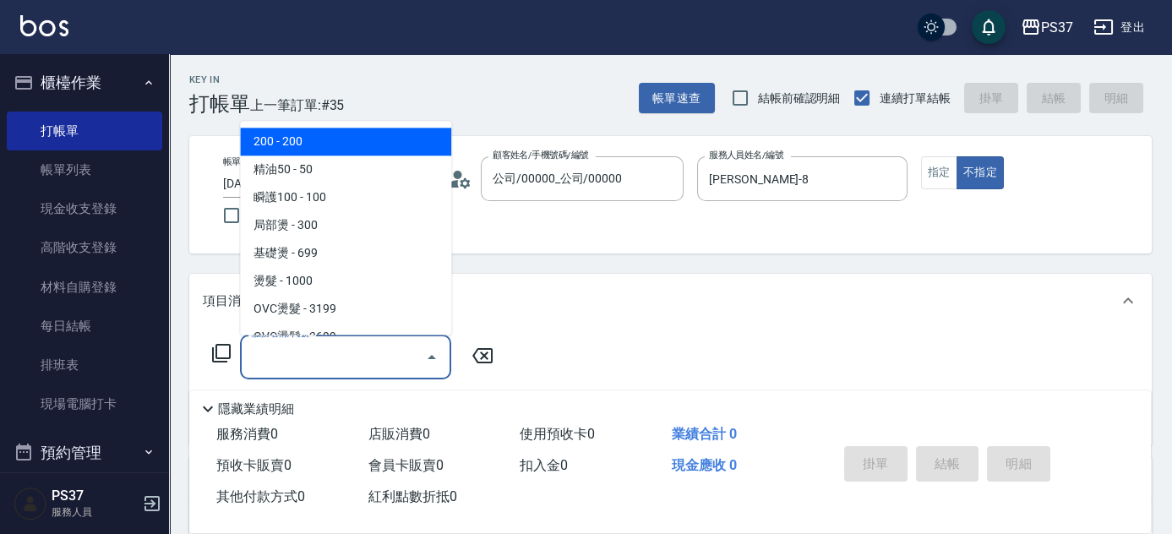
click at [342, 134] on span "200 - 200" at bounding box center [345, 142] width 211 height 28
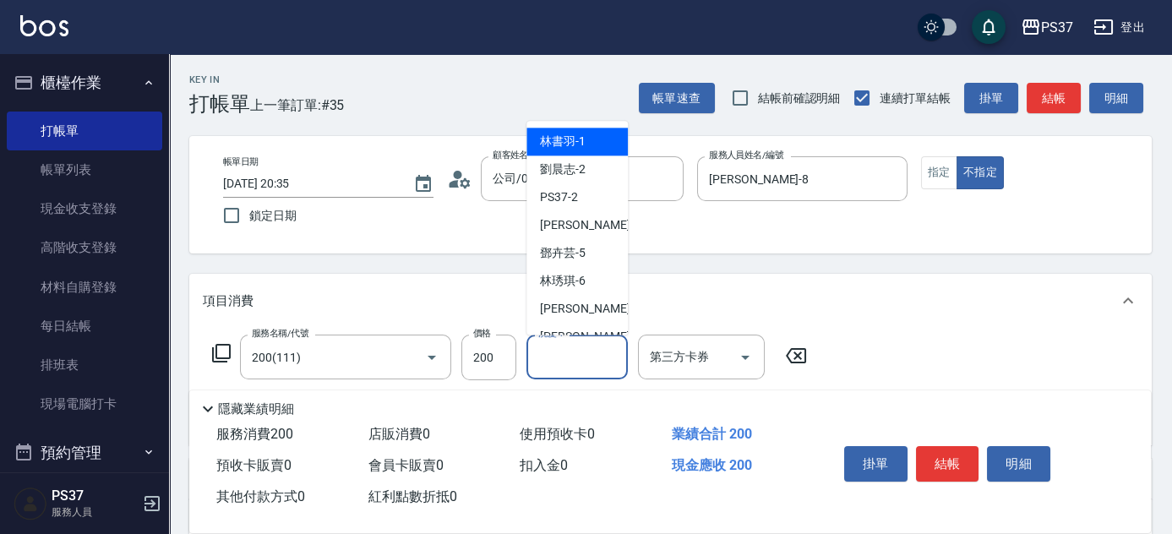
click at [576, 353] on input "洗髮-1" at bounding box center [577, 357] width 86 height 30
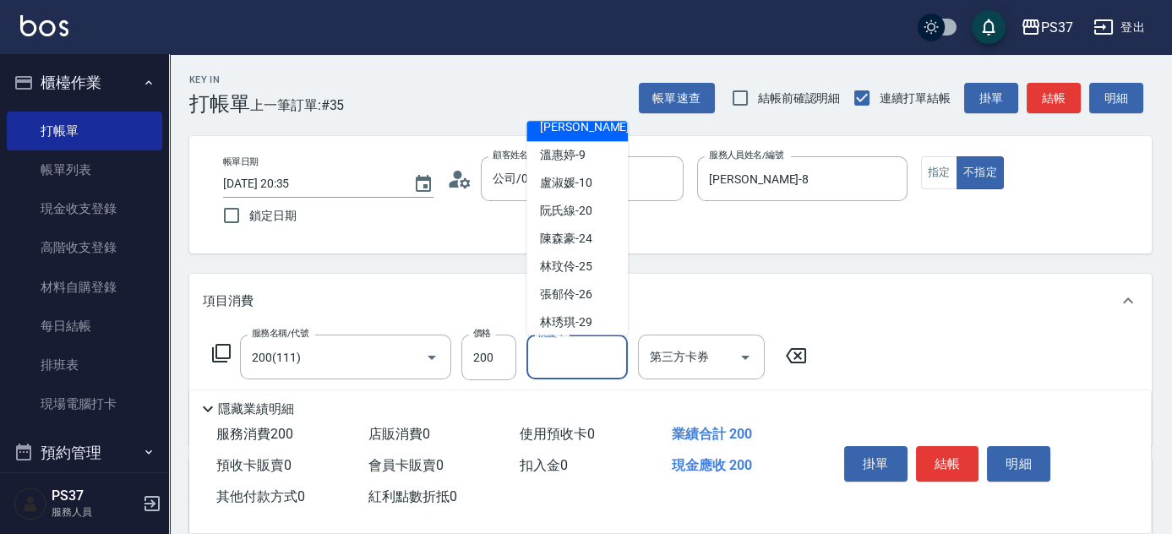
scroll to position [273, 0]
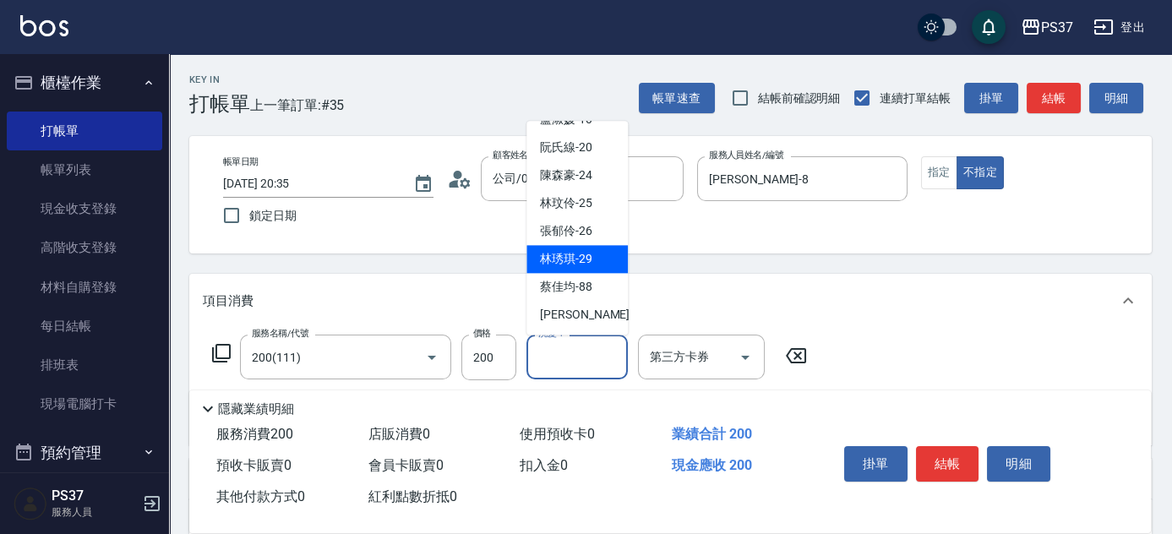
click at [576, 263] on span "林琇琪 -29" at bounding box center [566, 260] width 52 height 18
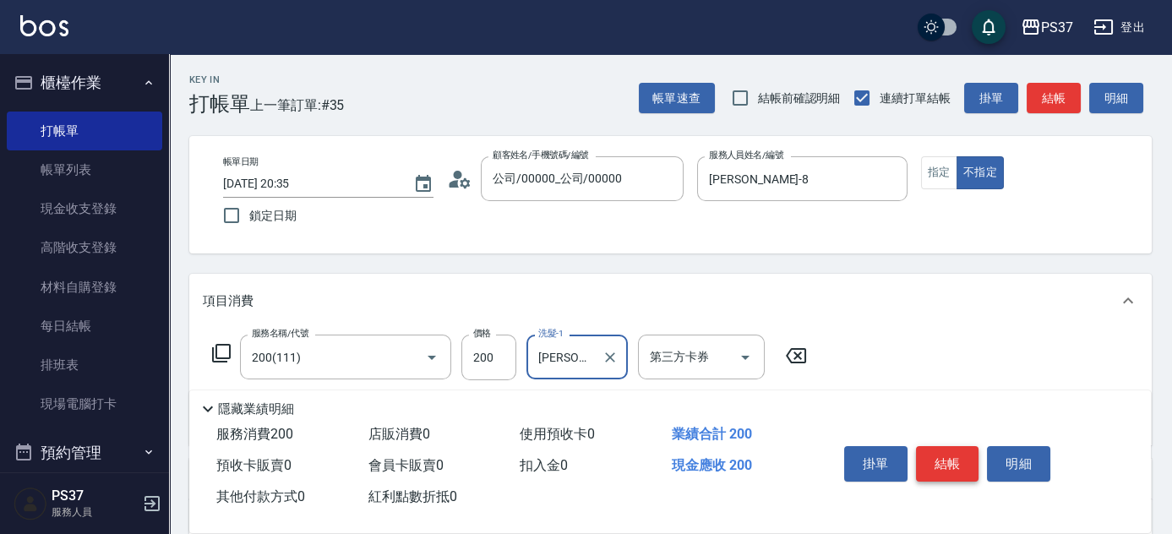
click at [925, 463] on button "結帳" at bounding box center [947, 463] width 63 height 35
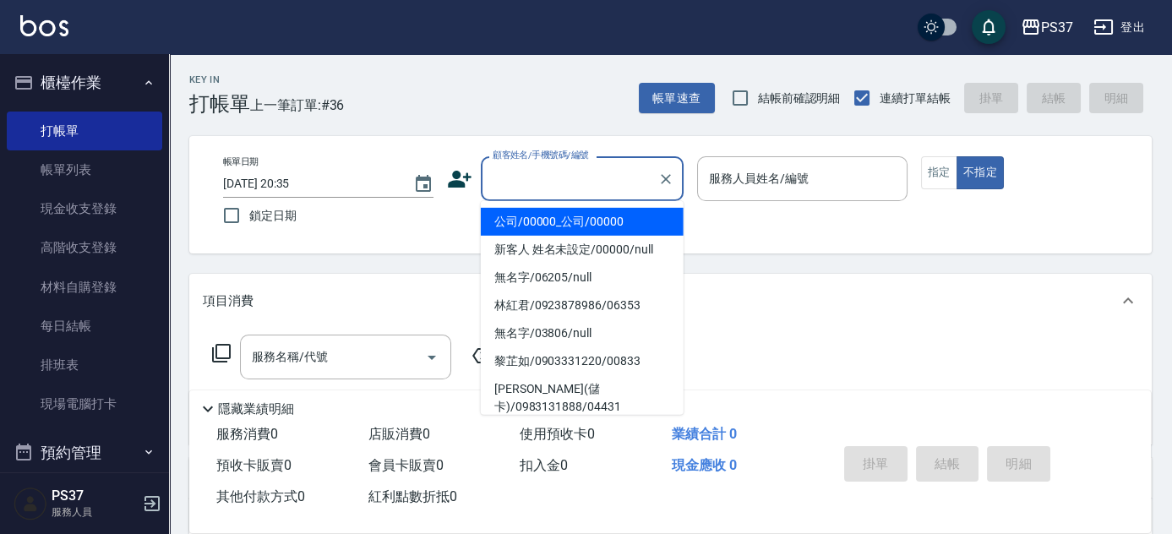
click at [552, 172] on input "顧客姓名/手機號碼/編號" at bounding box center [570, 179] width 162 height 30
click at [565, 221] on li "公司/00000_公司/00000" at bounding box center [582, 222] width 203 height 28
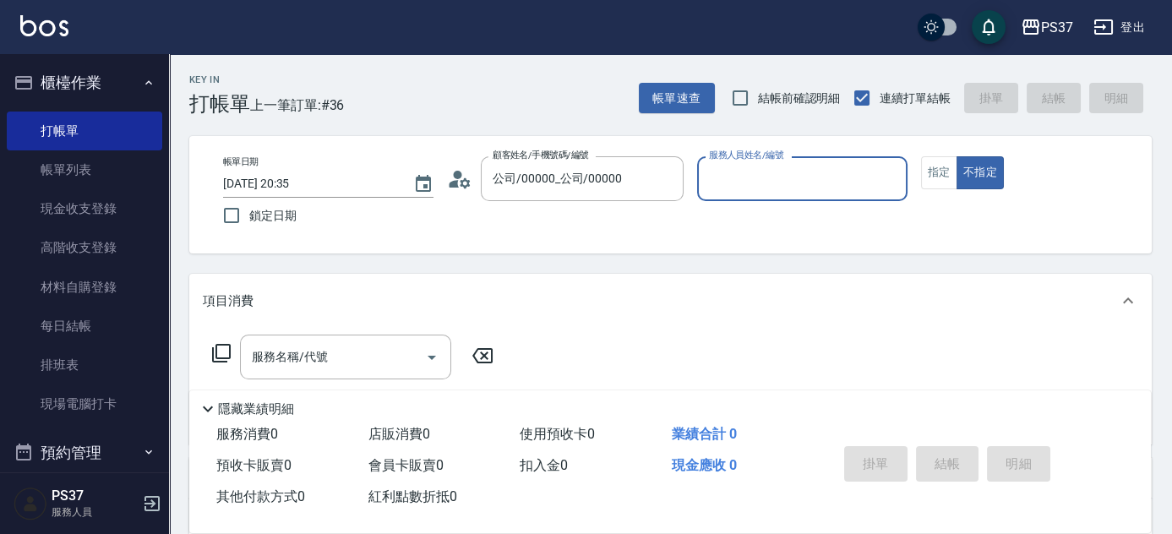
click at [730, 186] on input "服務人員姓名/編號" at bounding box center [802, 179] width 195 height 30
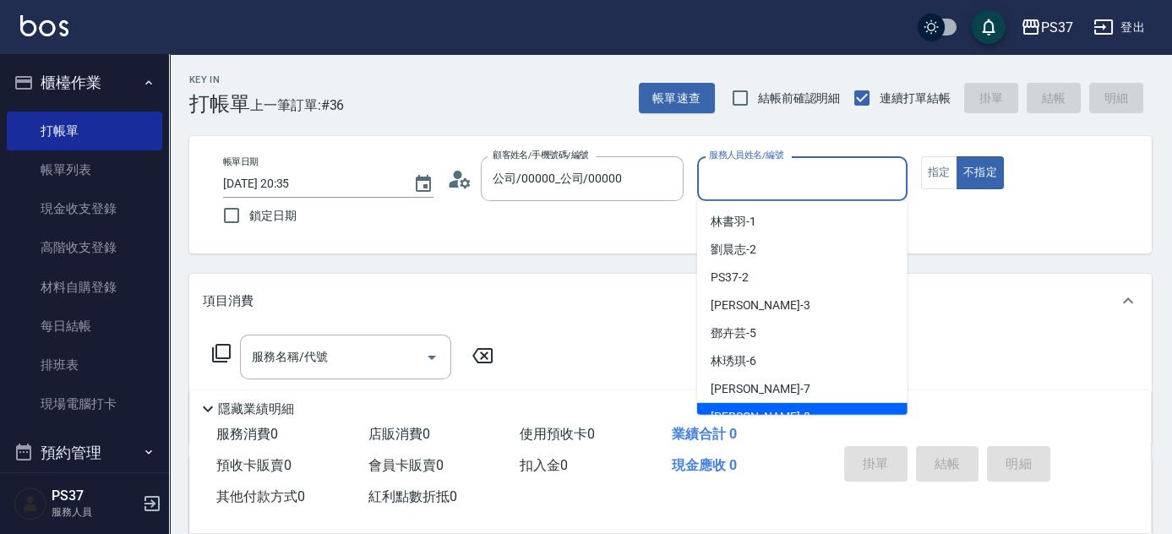
click at [784, 404] on div "徐雅娟 -8" at bounding box center [802, 417] width 210 height 28
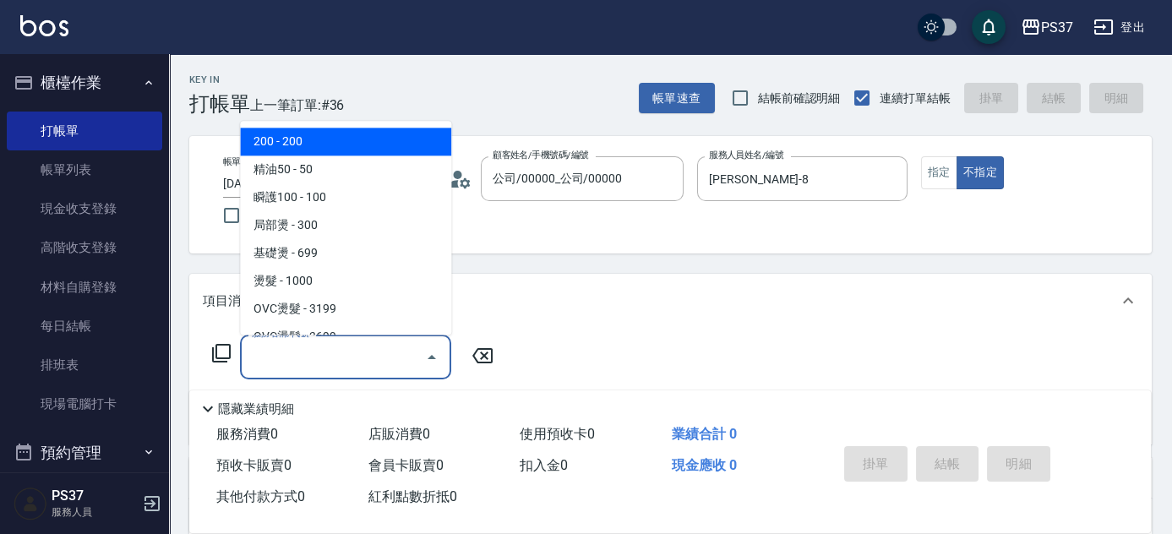
drag, startPoint x: 350, startPoint y: 358, endPoint x: 356, endPoint y: 281, distance: 77.1
click at [350, 358] on input "服務名稱/代號" at bounding box center [333, 357] width 171 height 30
click at [340, 145] on span "200 - 200" at bounding box center [345, 142] width 211 height 28
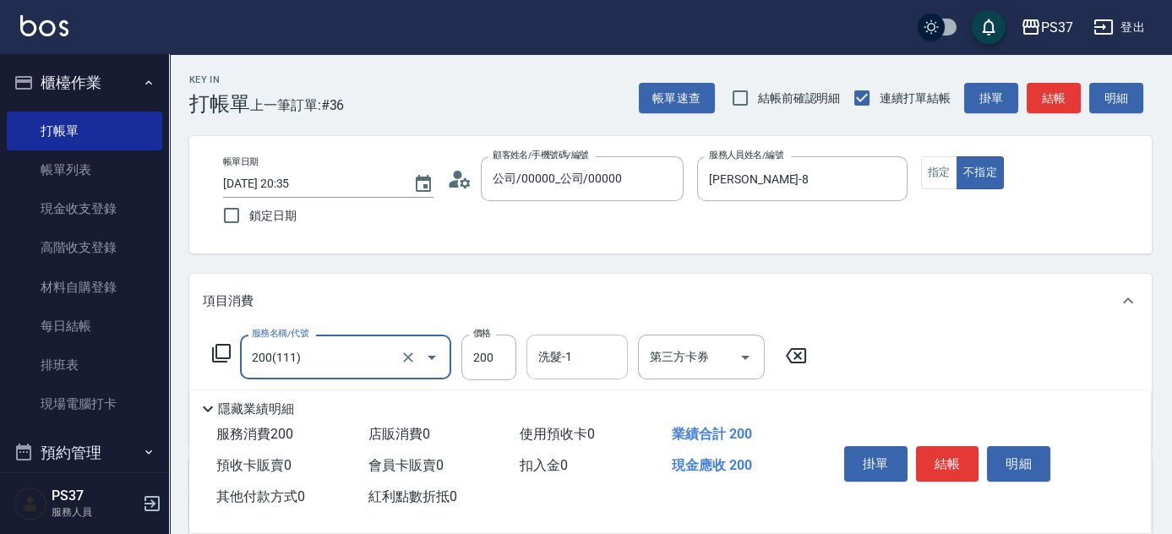
click at [574, 353] on input "洗髮-1" at bounding box center [577, 357] width 86 height 30
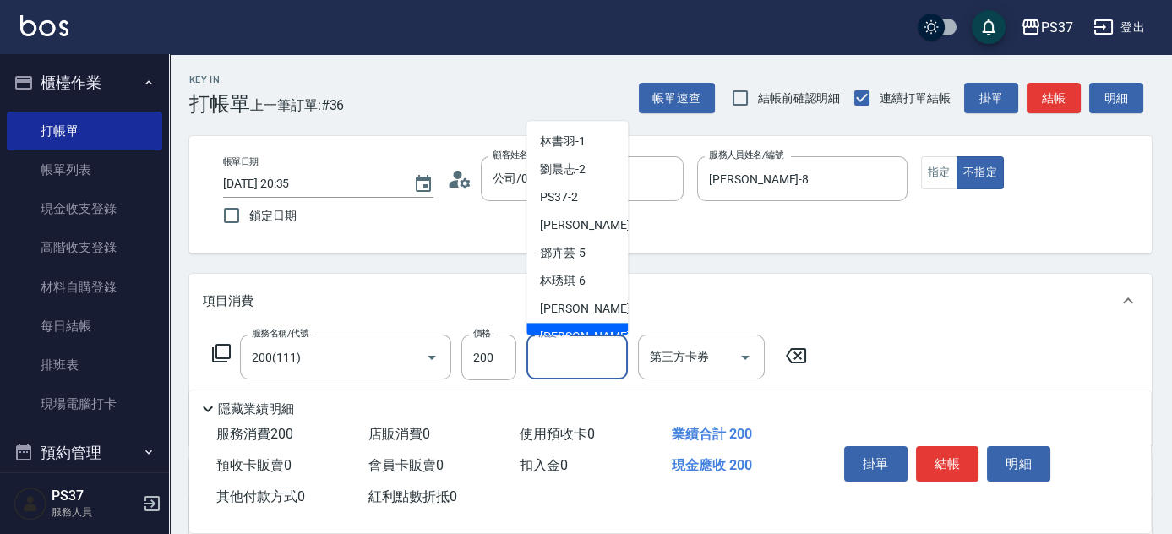
click at [576, 330] on span "徐雅娟 -8" at bounding box center [590, 338] width 100 height 18
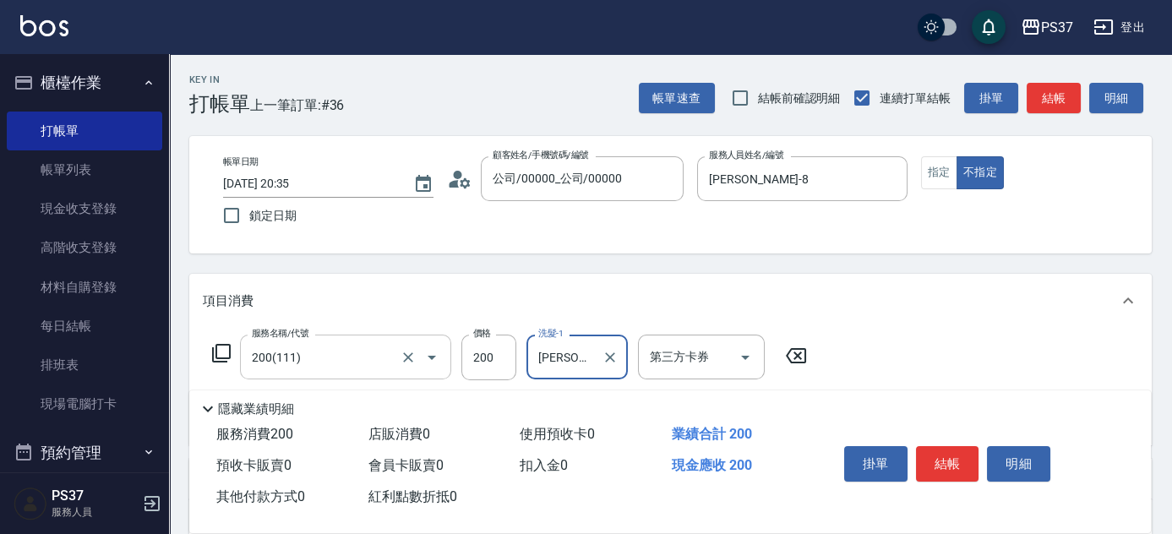
scroll to position [153, 0]
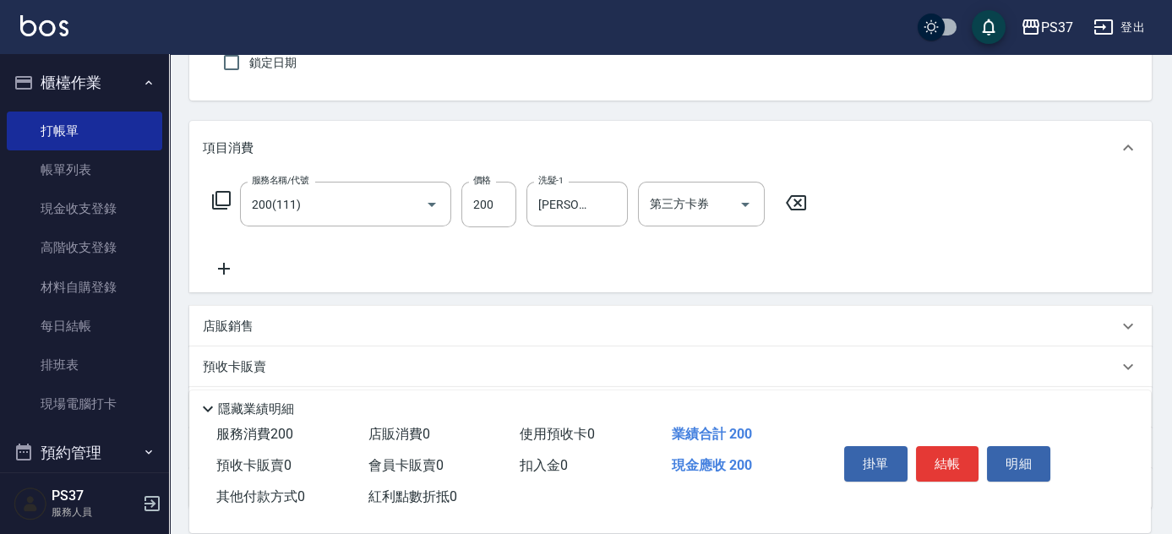
click at [224, 268] on icon at bounding box center [224, 269] width 12 height 12
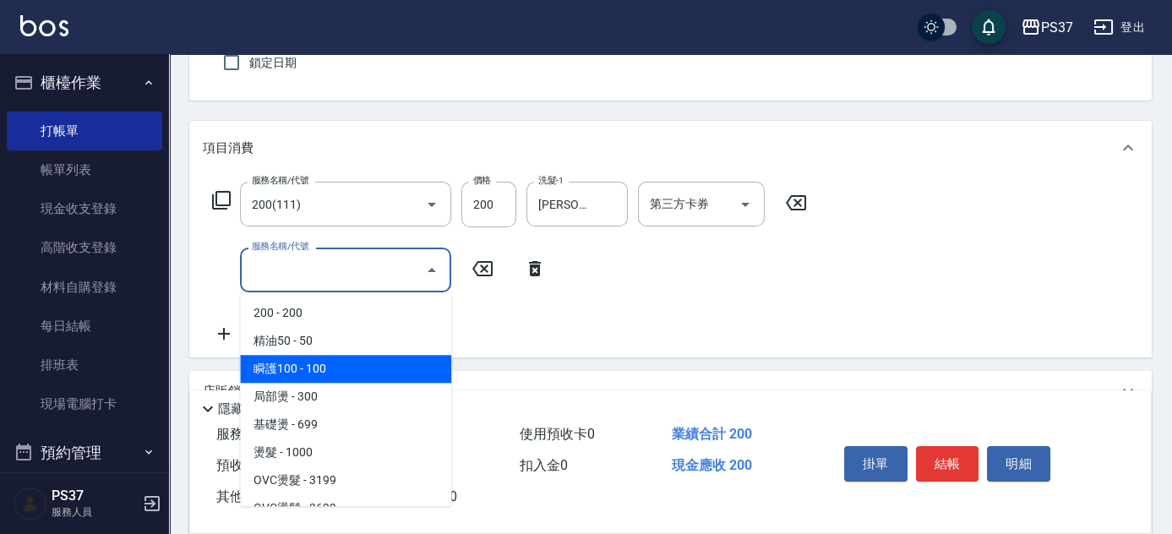
click at [359, 367] on span "瞬護100 - 100" at bounding box center [345, 369] width 211 height 28
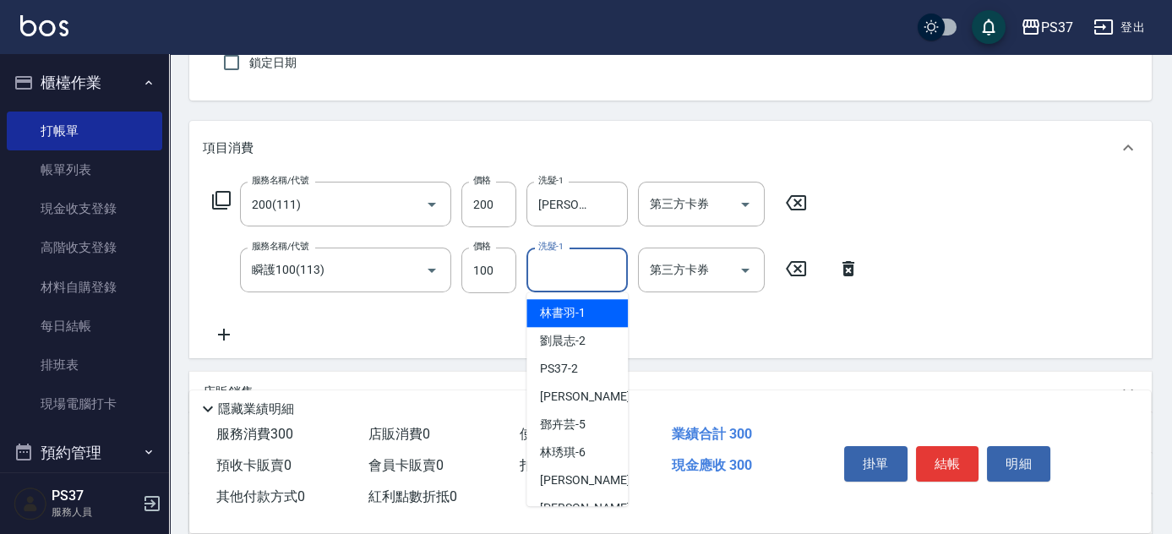
click at [586, 270] on input "洗髮-1" at bounding box center [577, 270] width 86 height 30
click at [593, 502] on div "徐雅娟 -8" at bounding box center [577, 508] width 101 height 28
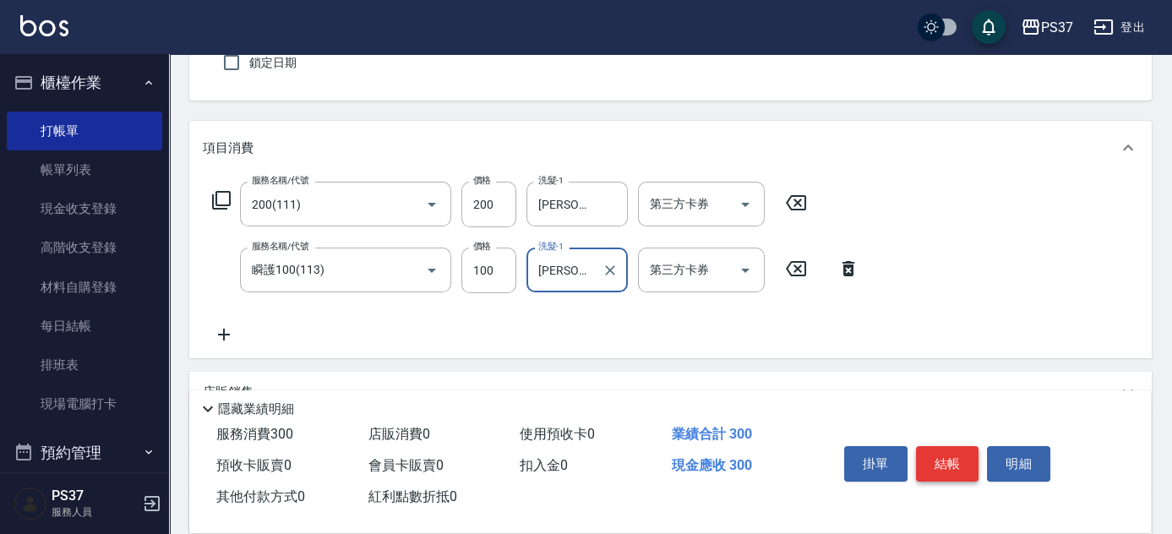
click at [965, 467] on button "結帳" at bounding box center [947, 463] width 63 height 35
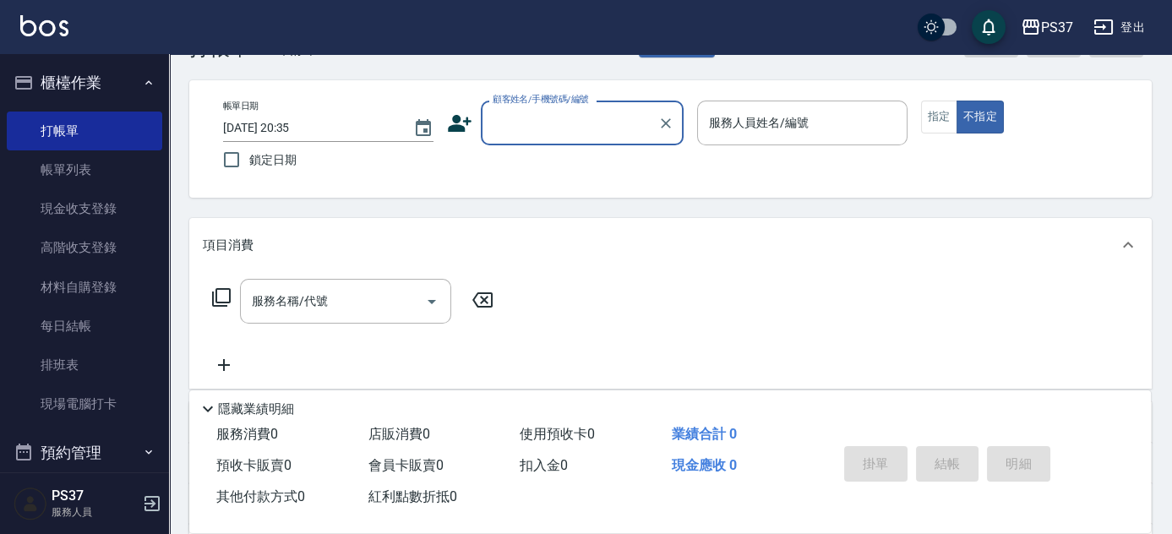
scroll to position [0, 0]
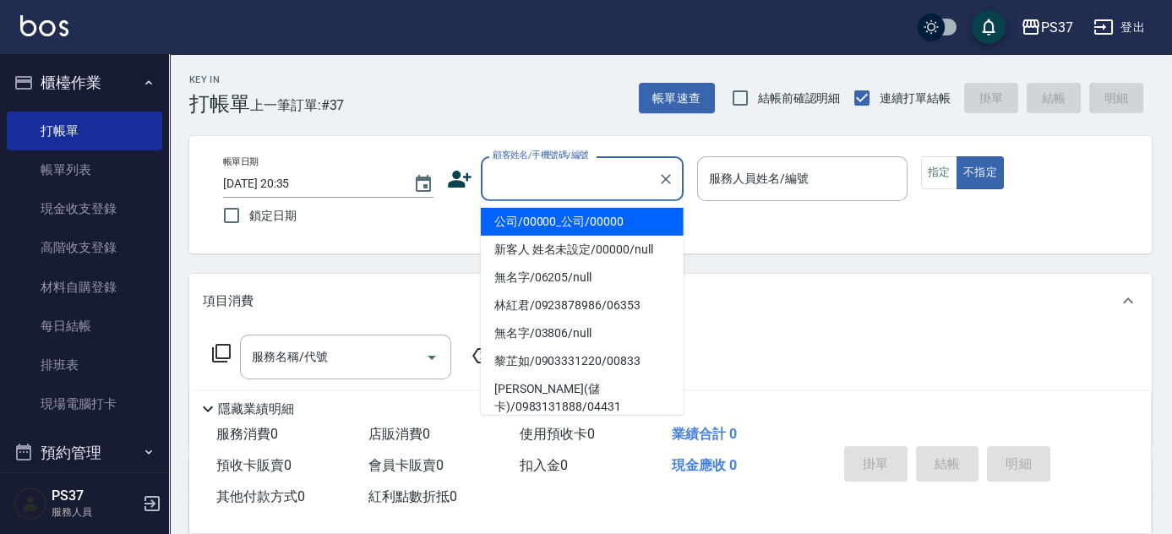
click at [561, 188] on input "顧客姓名/手機號碼/編號" at bounding box center [570, 179] width 162 height 30
click at [548, 219] on li "公司/00000_公司/00000" at bounding box center [582, 222] width 203 height 28
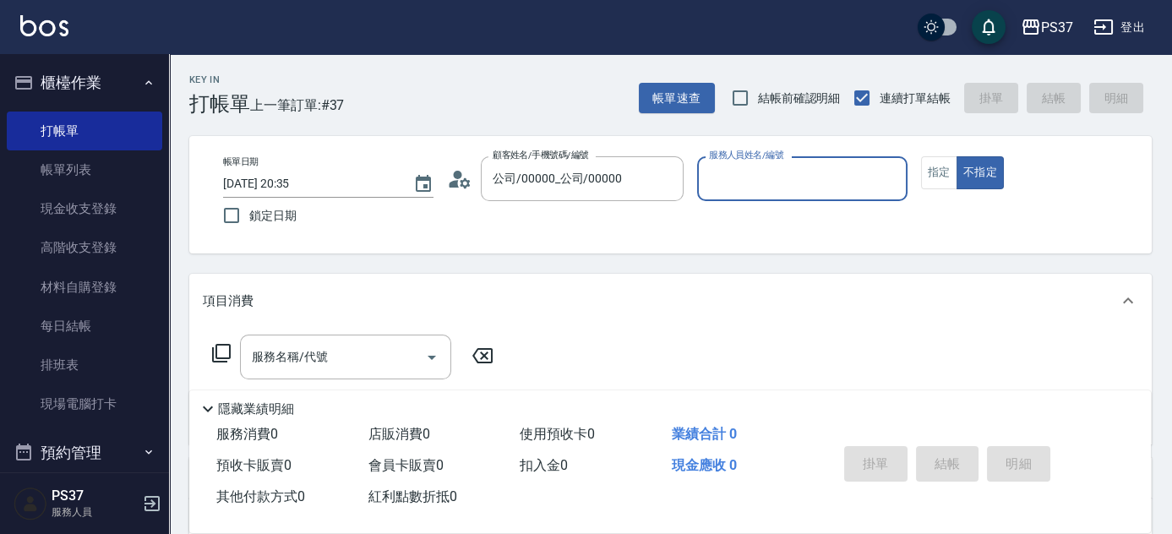
click at [755, 184] on input "服務人員姓名/編號" at bounding box center [802, 179] width 195 height 30
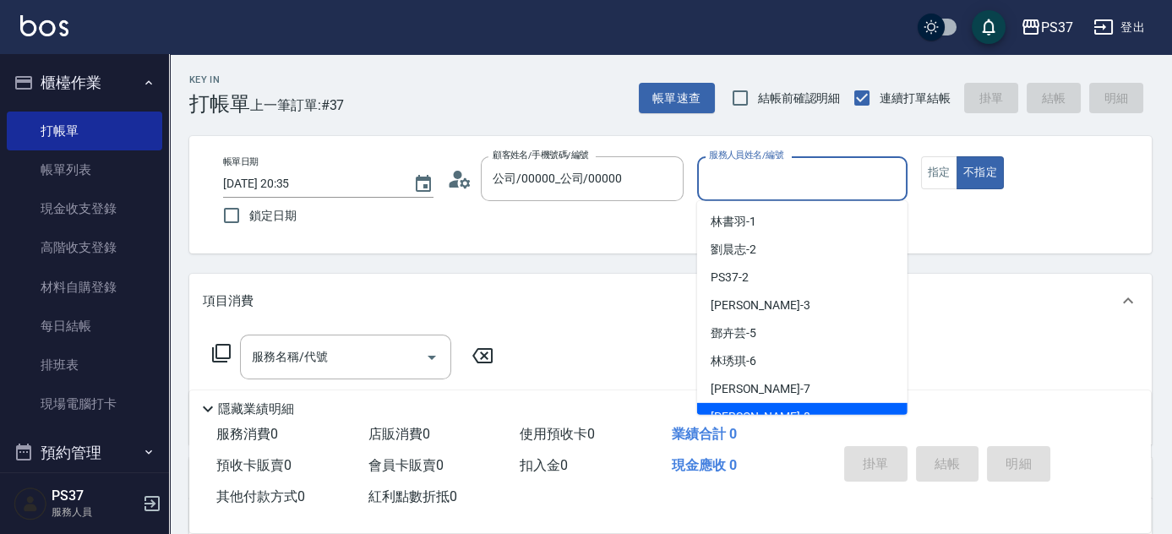
click at [778, 404] on div "徐雅娟 -8" at bounding box center [802, 417] width 210 height 28
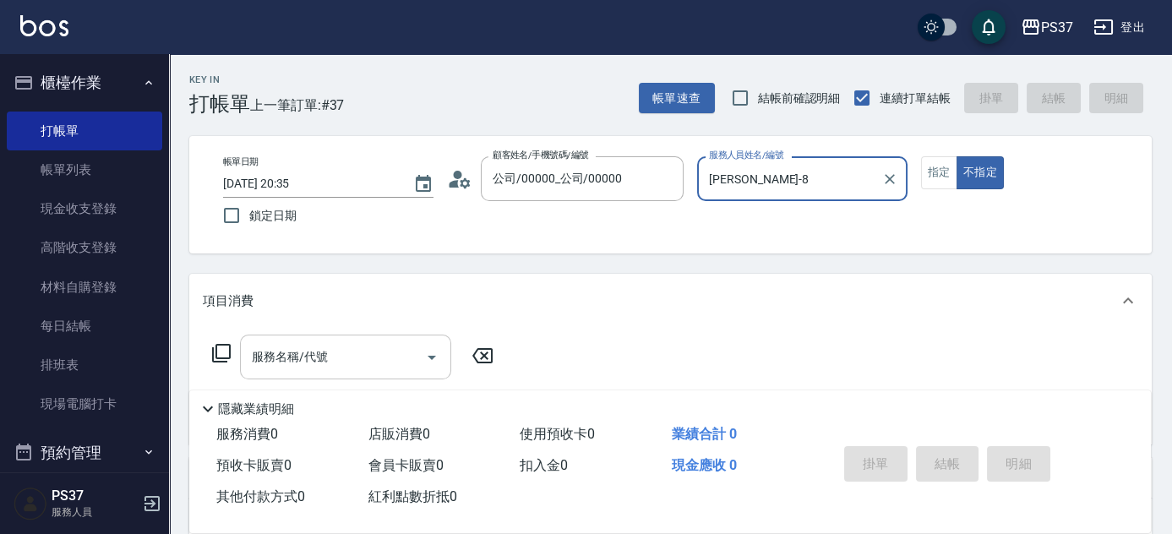
click at [294, 355] on input "服務名稱/代號" at bounding box center [333, 357] width 171 height 30
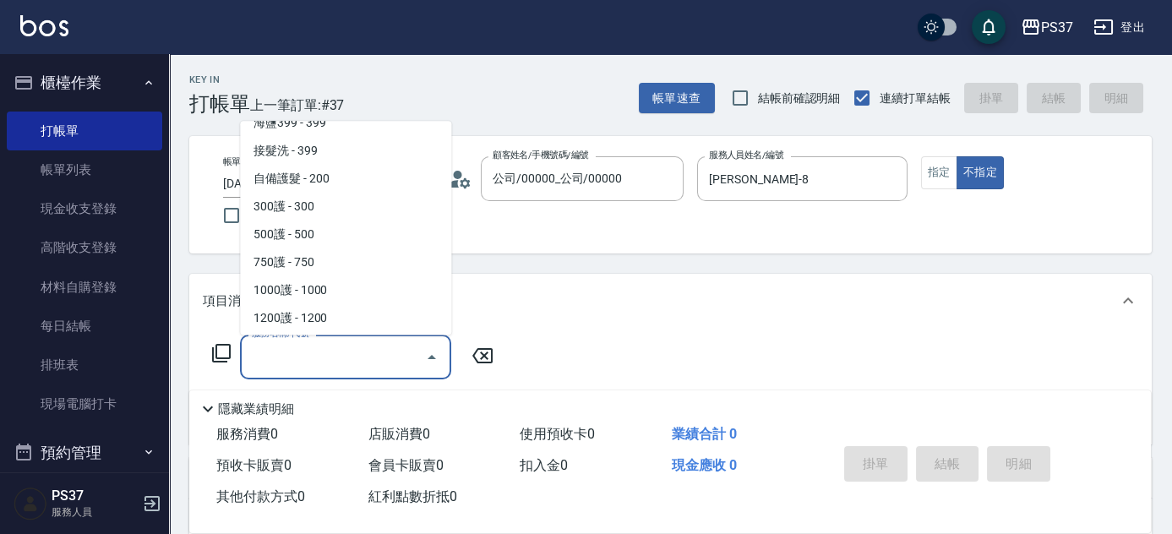
scroll to position [768, 0]
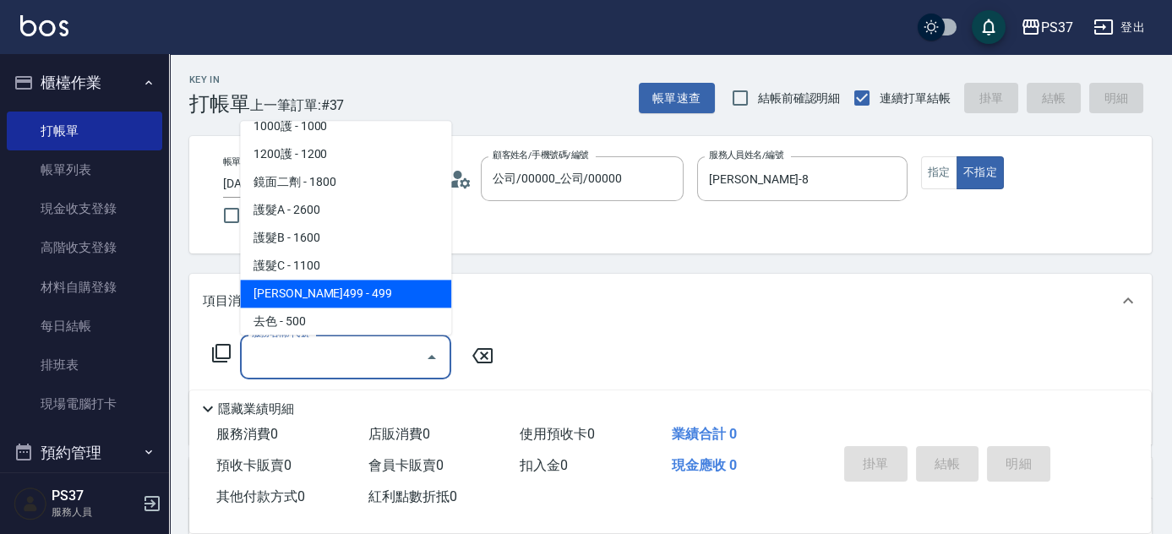
click at [353, 301] on span "伊黛莉499 - 499" at bounding box center [345, 295] width 211 height 28
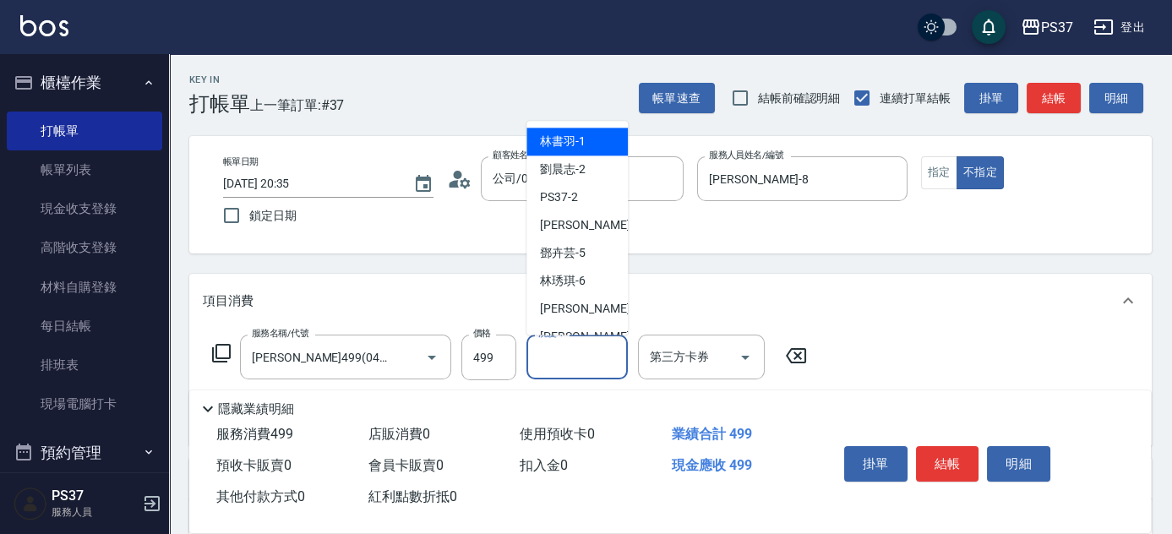
click at [563, 361] on input "洗髮-1" at bounding box center [577, 357] width 86 height 30
click at [571, 330] on span "徐雅娟 -8" at bounding box center [590, 338] width 100 height 18
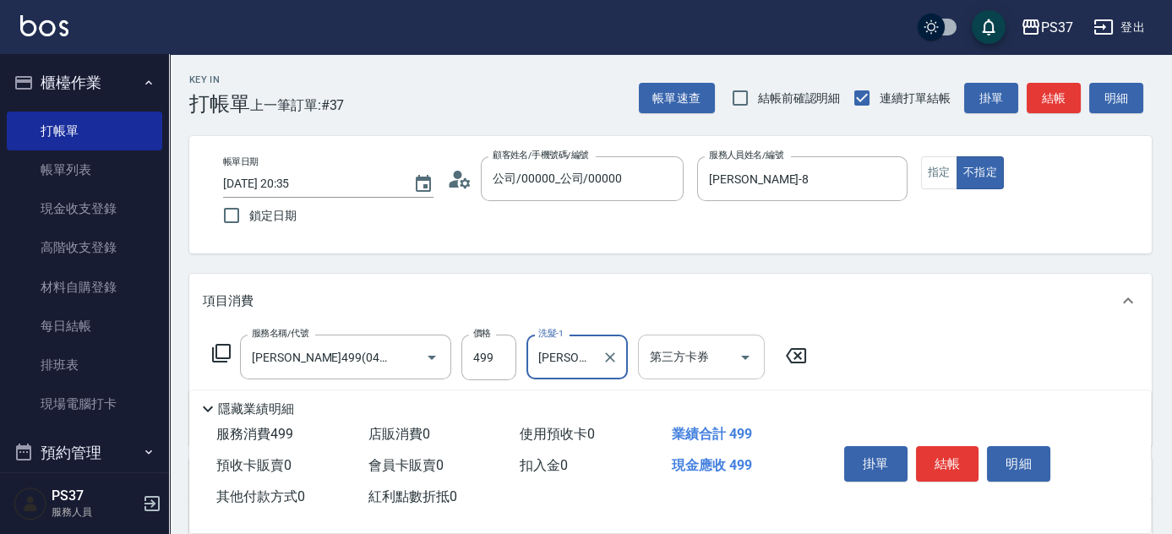
click at [752, 355] on icon "Open" at bounding box center [745, 357] width 20 height 20
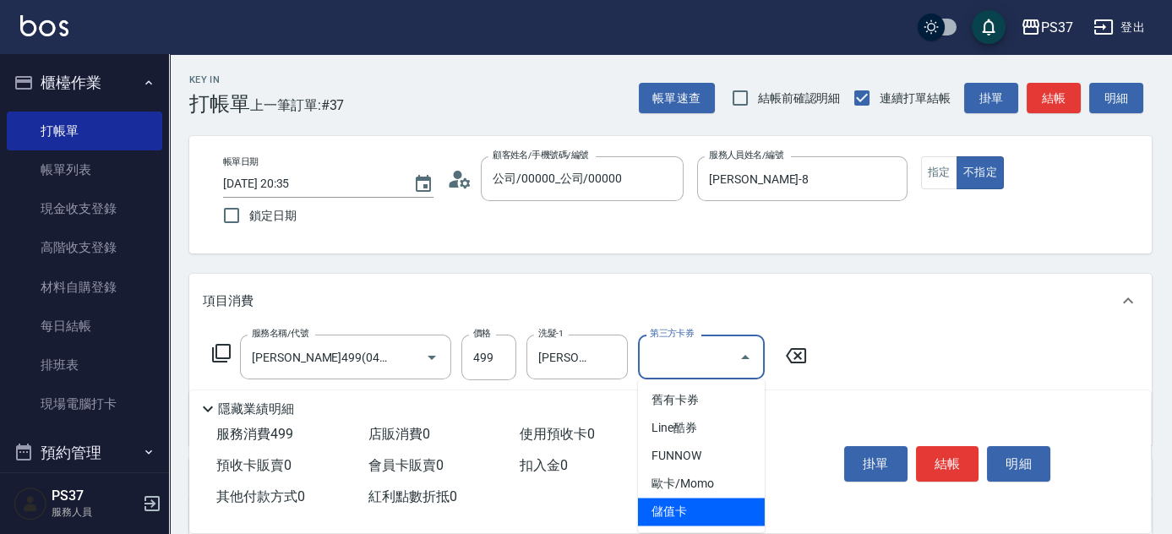
click at [725, 511] on span "儲值卡" at bounding box center [701, 512] width 127 height 28
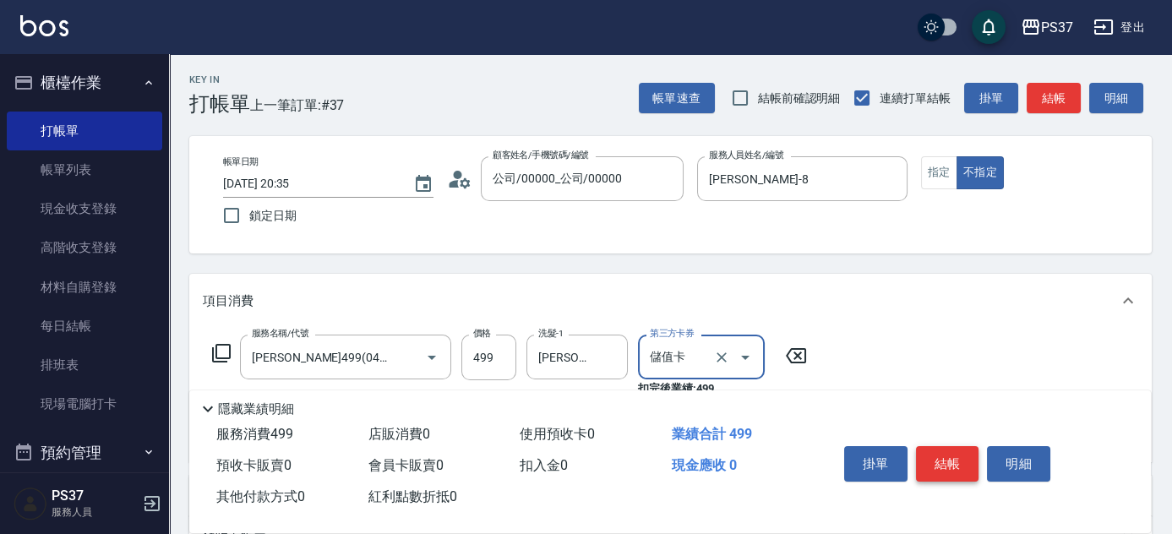
click at [938, 453] on button "結帳" at bounding box center [947, 463] width 63 height 35
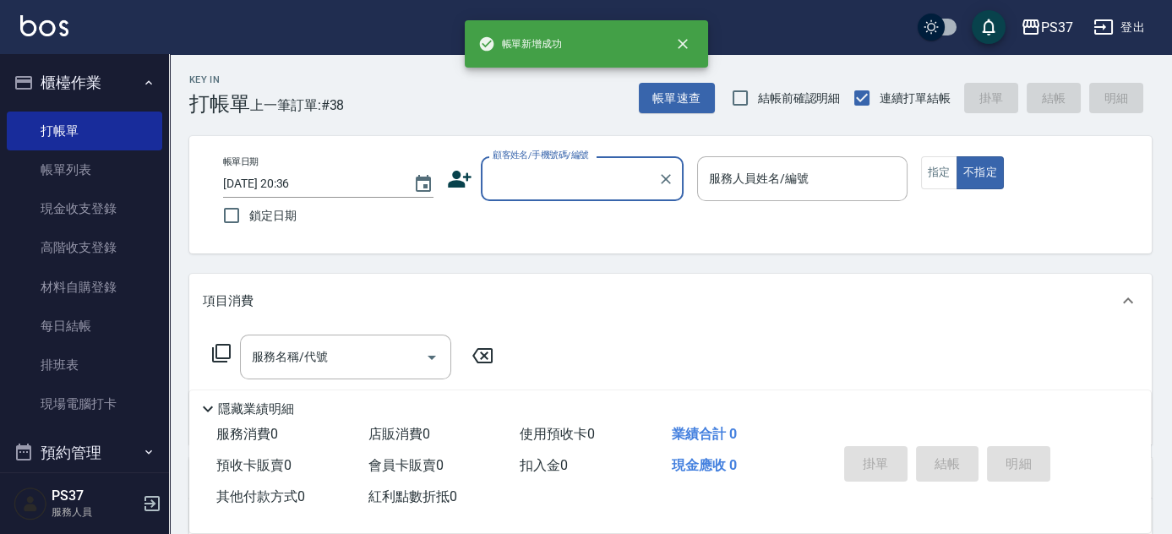
click at [576, 213] on div "帳單日期 2025/08/15 20:36 鎖定日期 顧客姓名/手機號碼/編號 顧客姓名/手機號碼/編號 服務人員姓名/編號 服務人員姓名/編號 指定 不指定" at bounding box center [671, 194] width 922 height 77
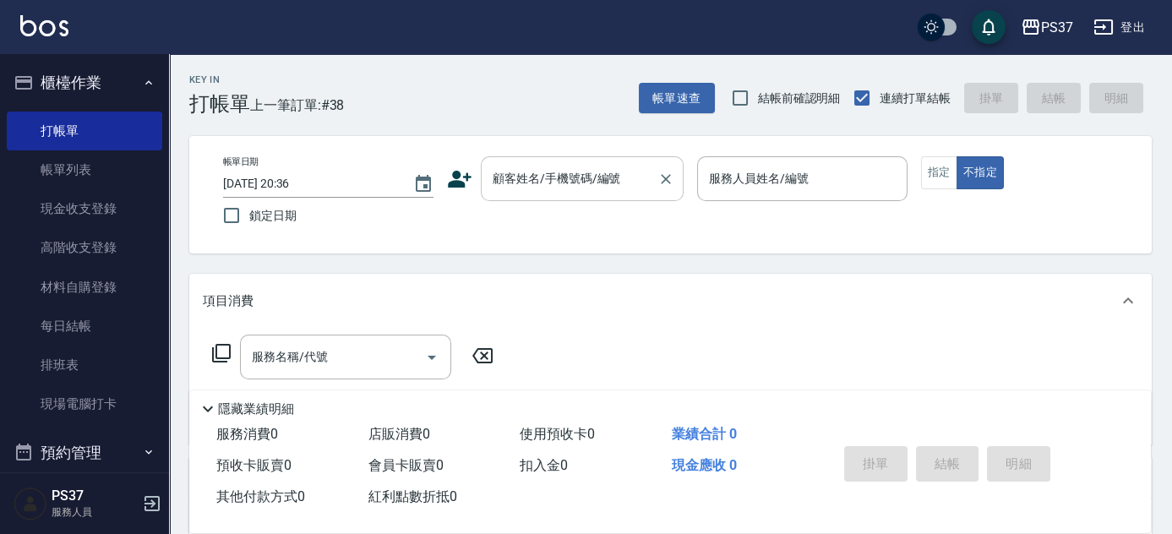
click at [576, 186] on input "顧客姓名/手機號碼/編號" at bounding box center [570, 179] width 162 height 30
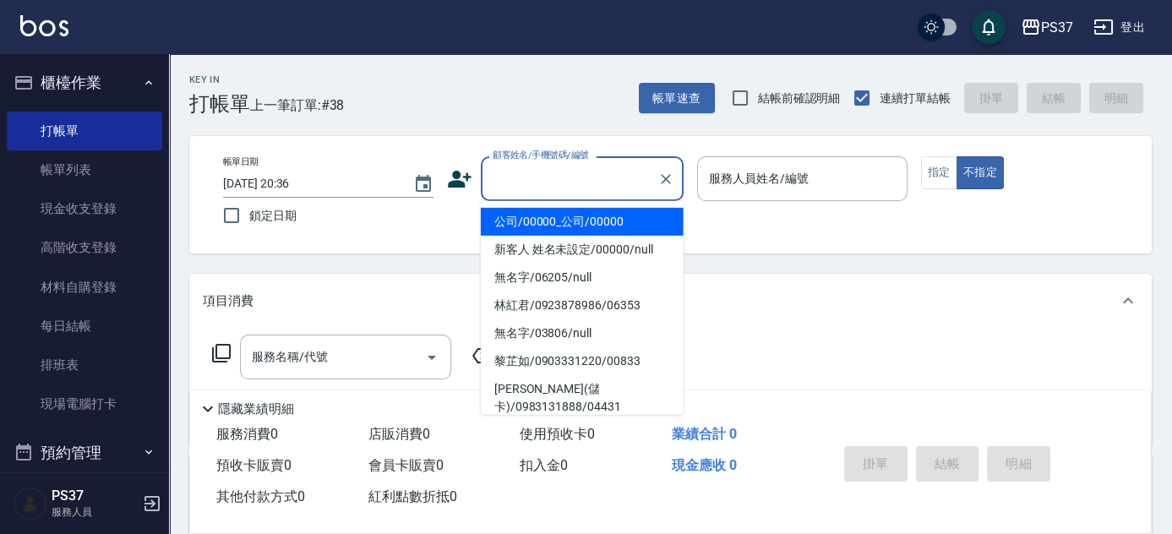
click at [585, 227] on li "公司/00000_公司/00000" at bounding box center [582, 222] width 203 height 28
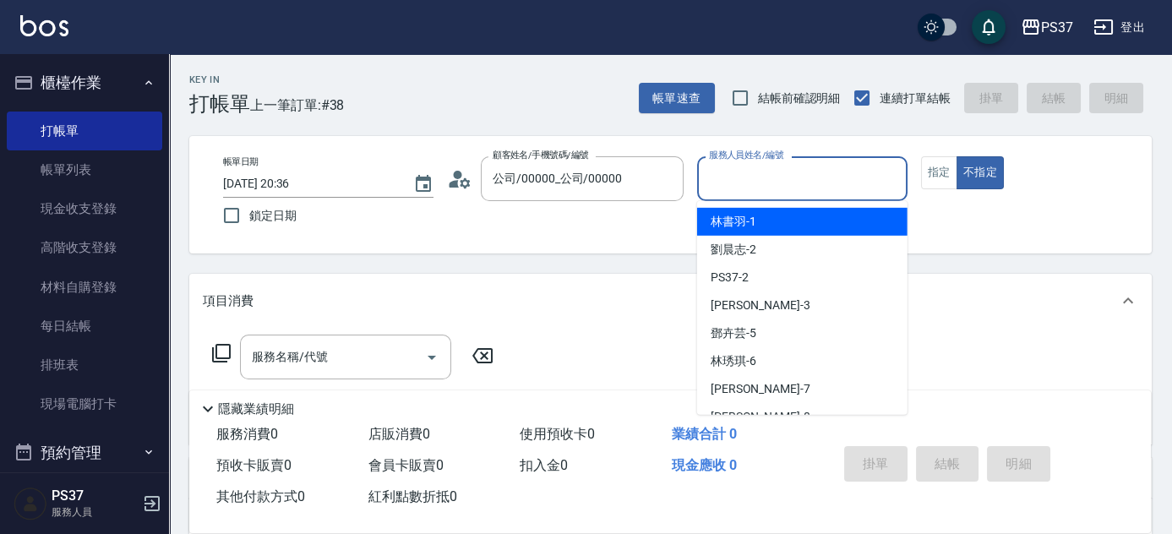
click at [729, 188] on input "服務人員姓名/編號" at bounding box center [802, 179] width 195 height 30
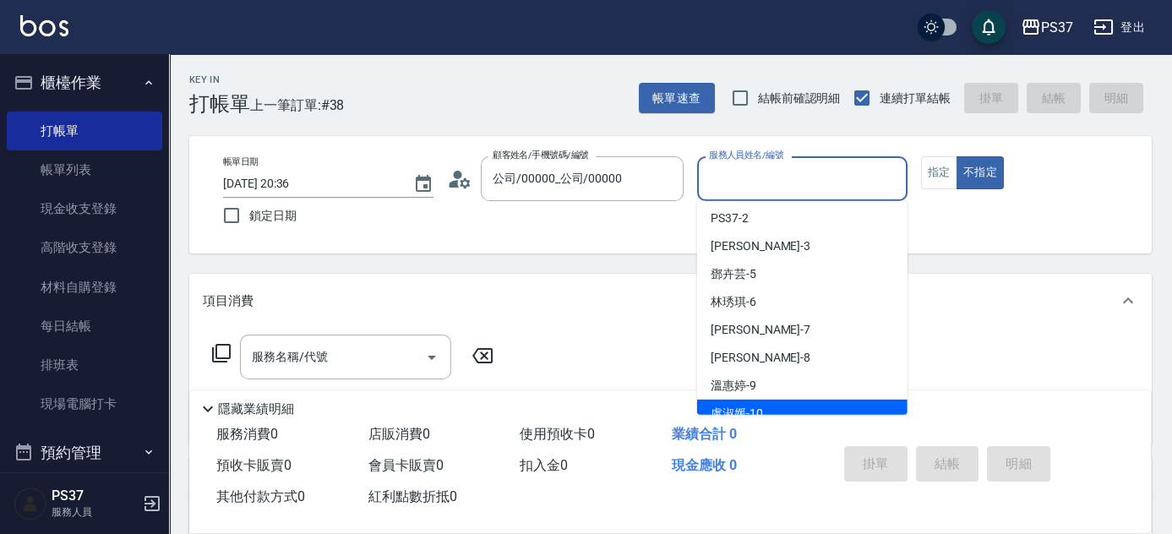
scroll to position [153, 0]
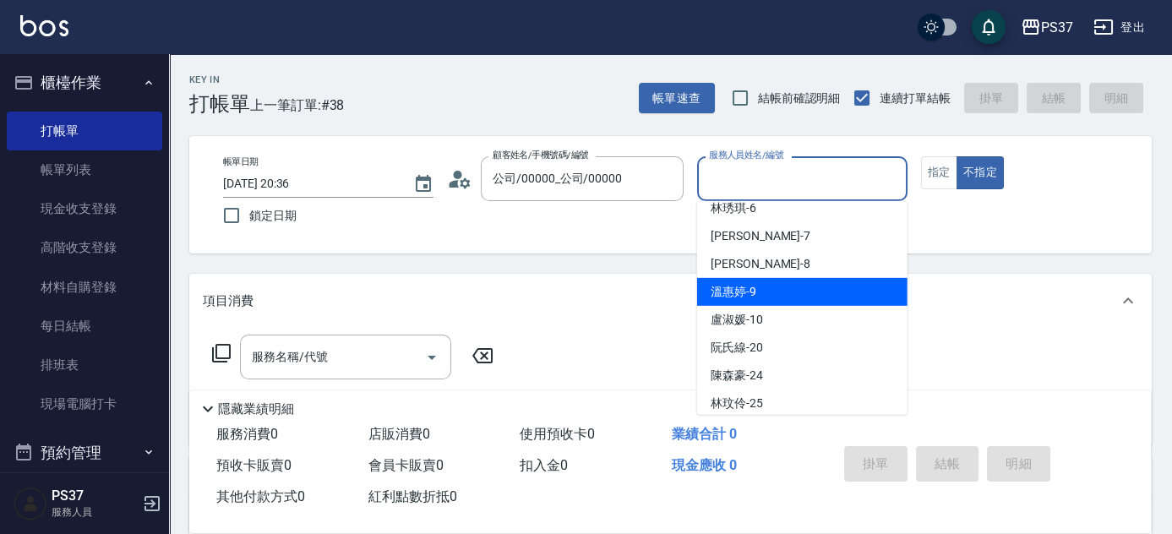
click at [766, 284] on div "溫惠婷 -9" at bounding box center [802, 292] width 210 height 28
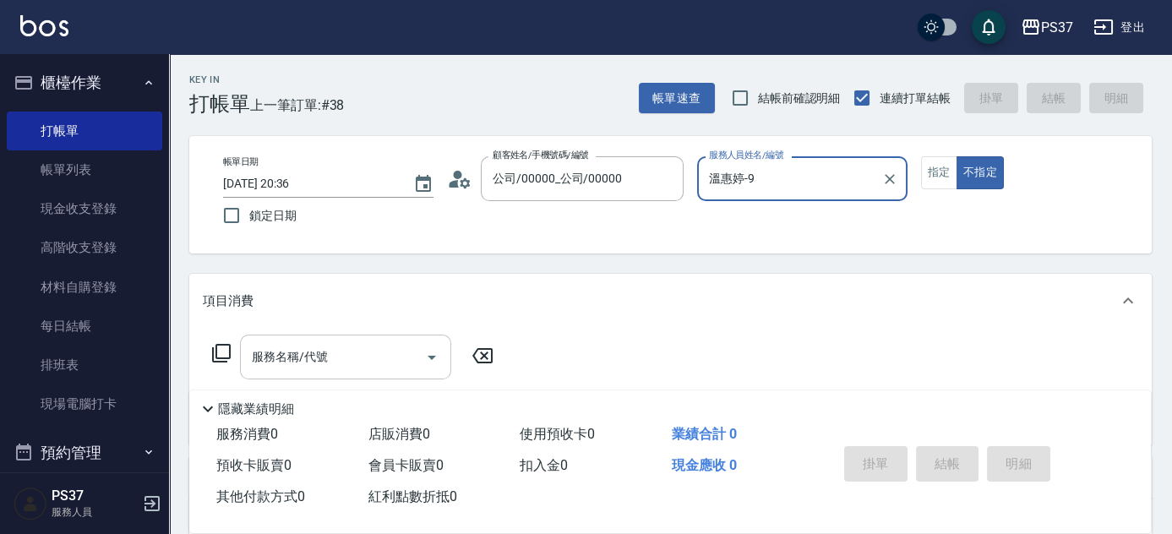
click at [309, 358] on input "服務名稱/代號" at bounding box center [333, 357] width 171 height 30
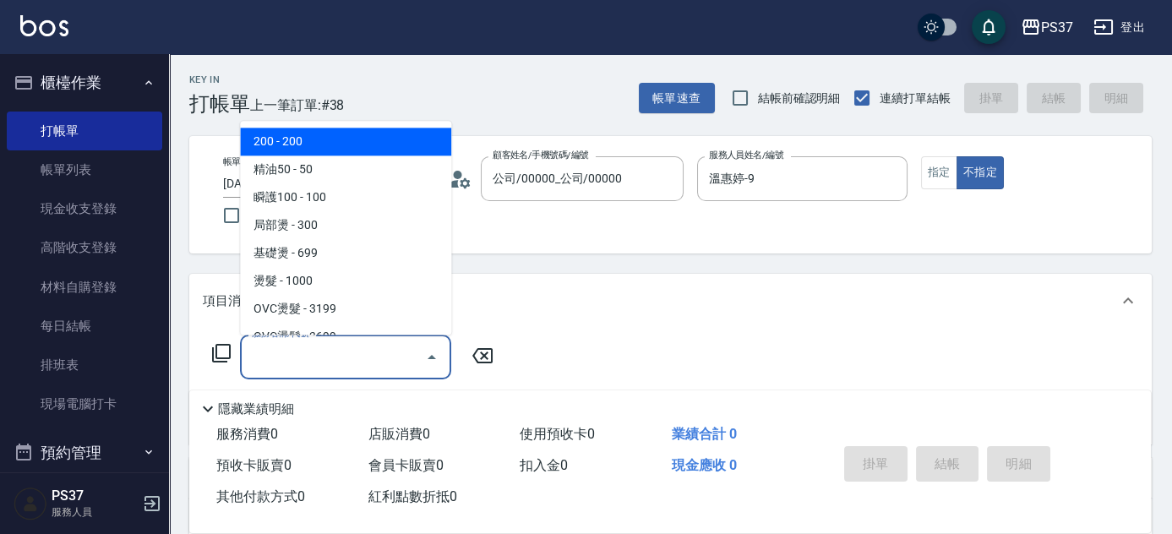
click at [316, 137] on span "200 - 200" at bounding box center [345, 142] width 211 height 28
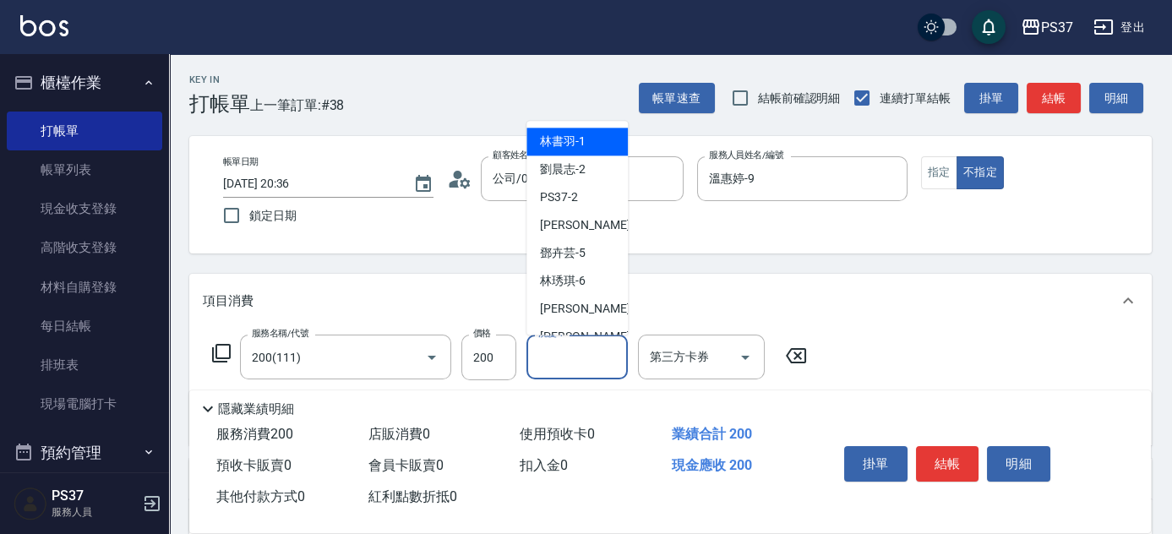
click at [563, 354] on input "洗髮-1" at bounding box center [577, 357] width 86 height 30
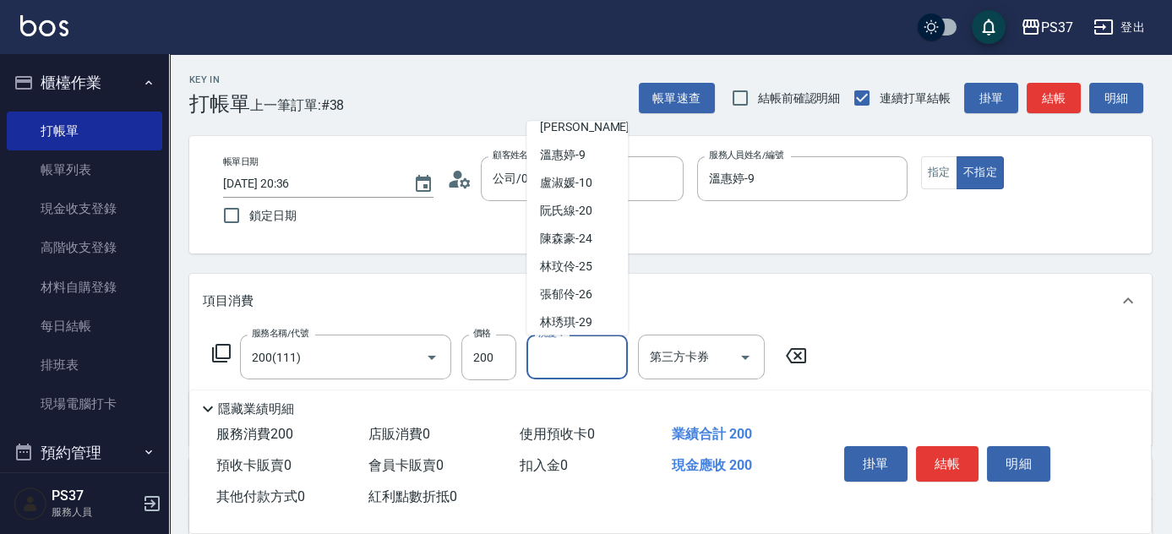
scroll to position [230, 0]
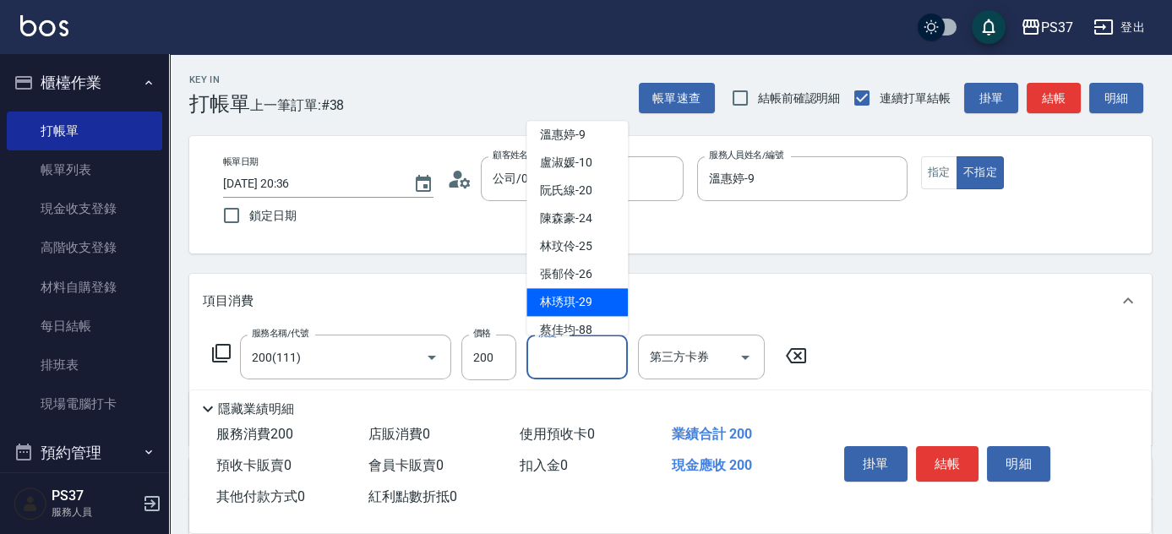
click at [574, 297] on span "林琇琪 -29" at bounding box center [566, 303] width 52 height 18
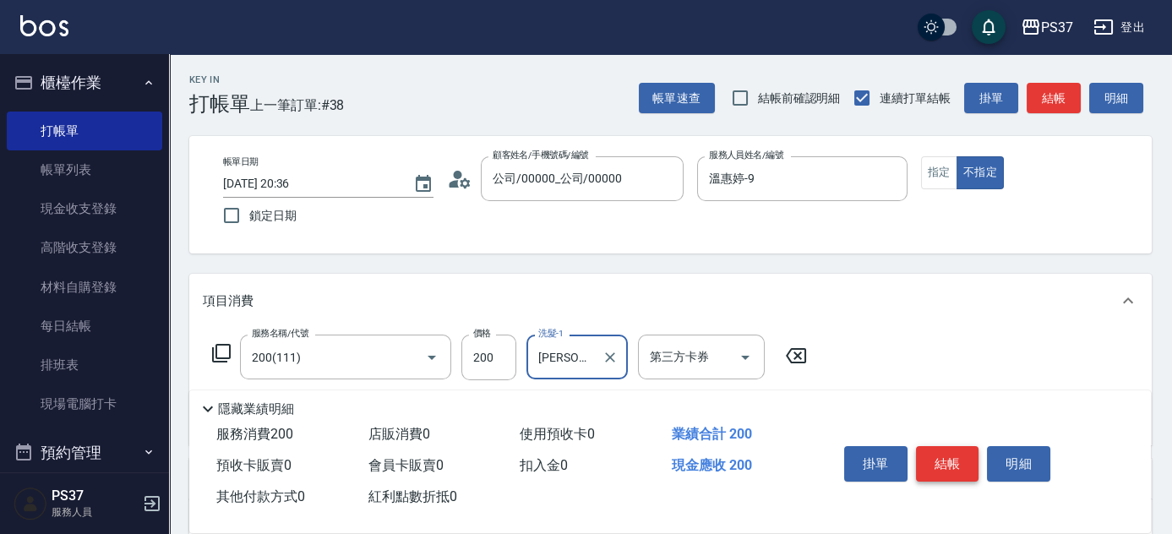
click at [930, 454] on button "結帳" at bounding box center [947, 463] width 63 height 35
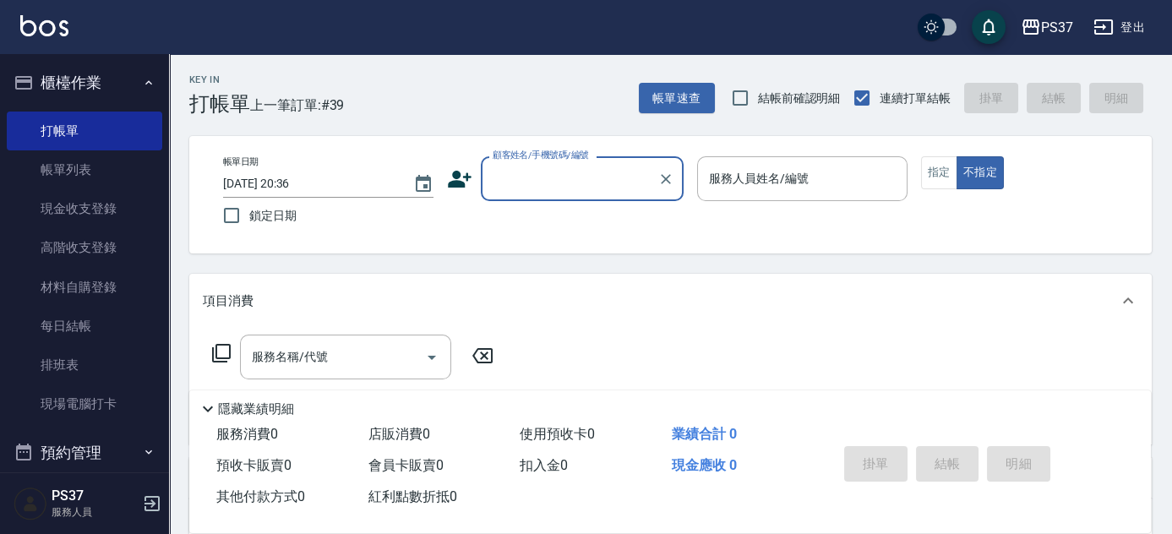
click at [568, 177] on input "顧客姓名/手機號碼/編號" at bounding box center [570, 179] width 162 height 30
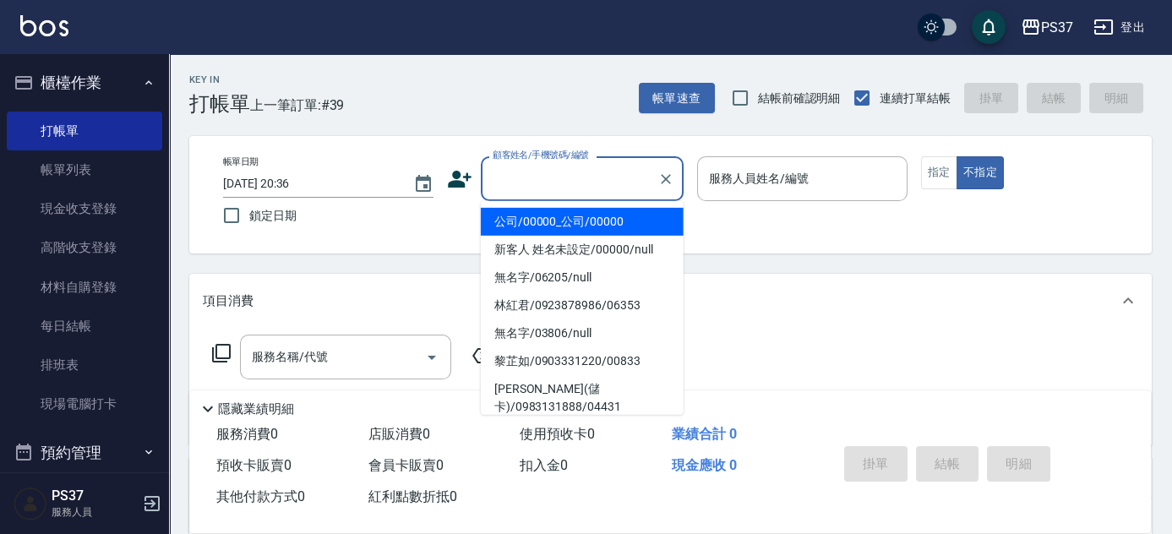
click at [563, 205] on ul "公司/00000_公司/00000 新客人 姓名未設定/00000/null 無名字/06205/null 林紅君/0923878986/06353 無名字/…" at bounding box center [582, 308] width 203 height 214
click at [594, 217] on li "公司/00000_公司/00000" at bounding box center [582, 222] width 203 height 28
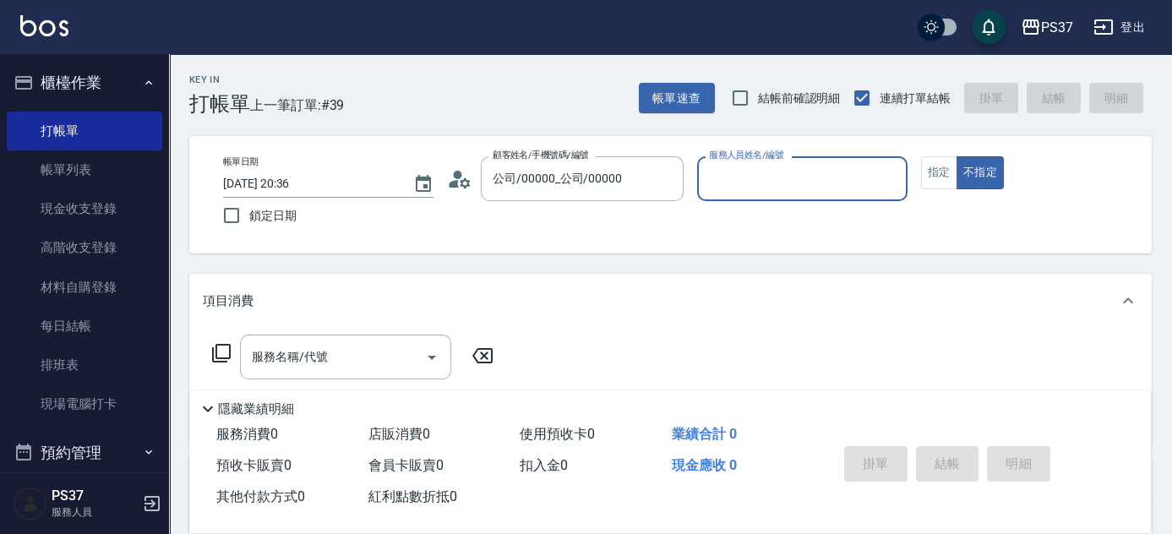
click at [800, 183] on input "服務人員姓名/編號" at bounding box center [802, 179] width 195 height 30
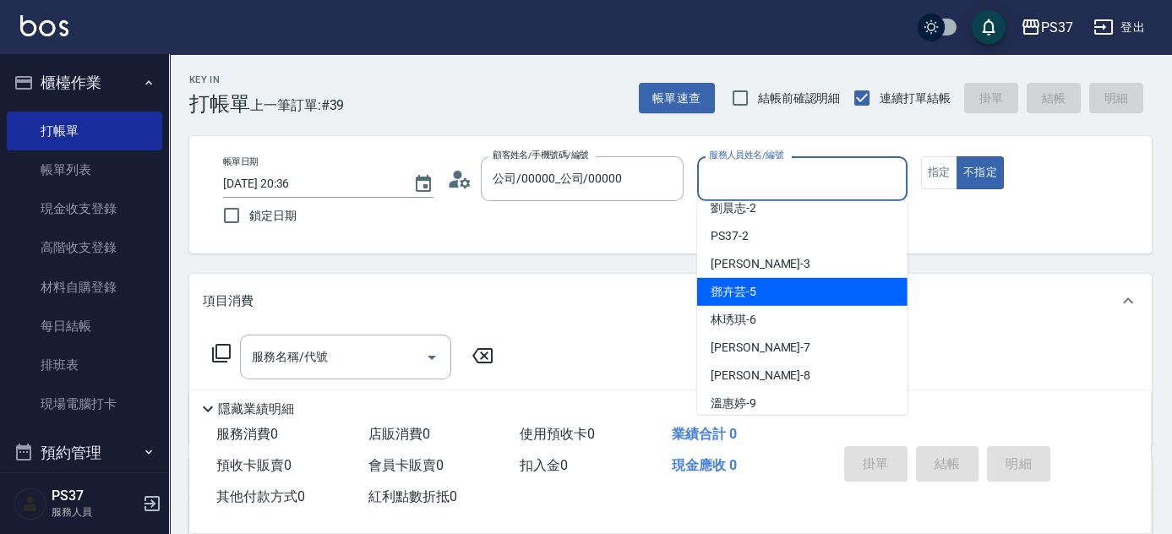
scroll to position [76, 0]
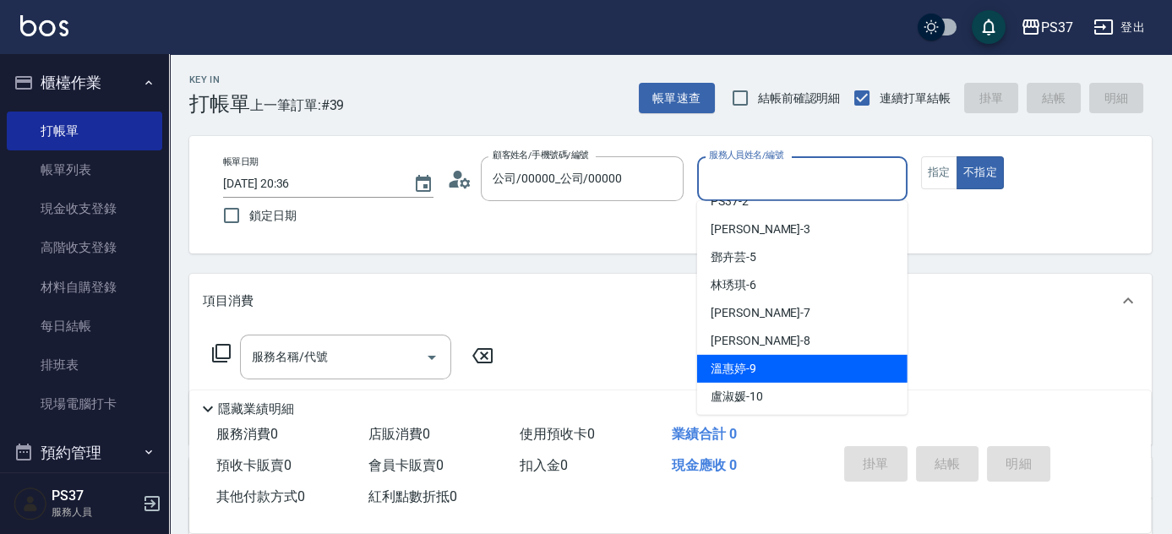
click at [785, 369] on div "溫惠婷 -9" at bounding box center [802, 369] width 210 height 28
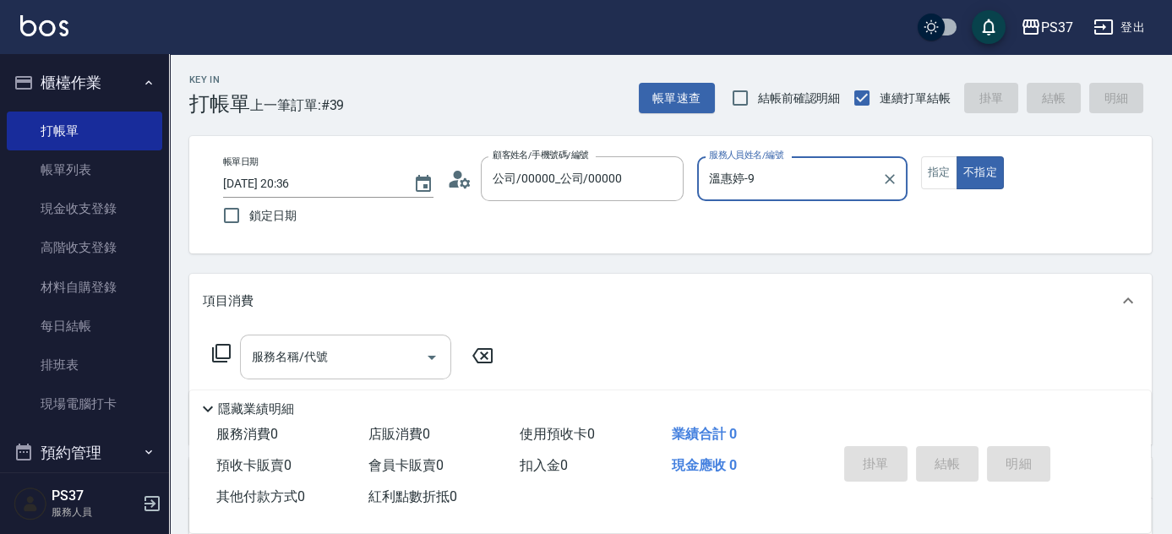
click at [320, 351] on input "服務名稱/代號" at bounding box center [333, 357] width 171 height 30
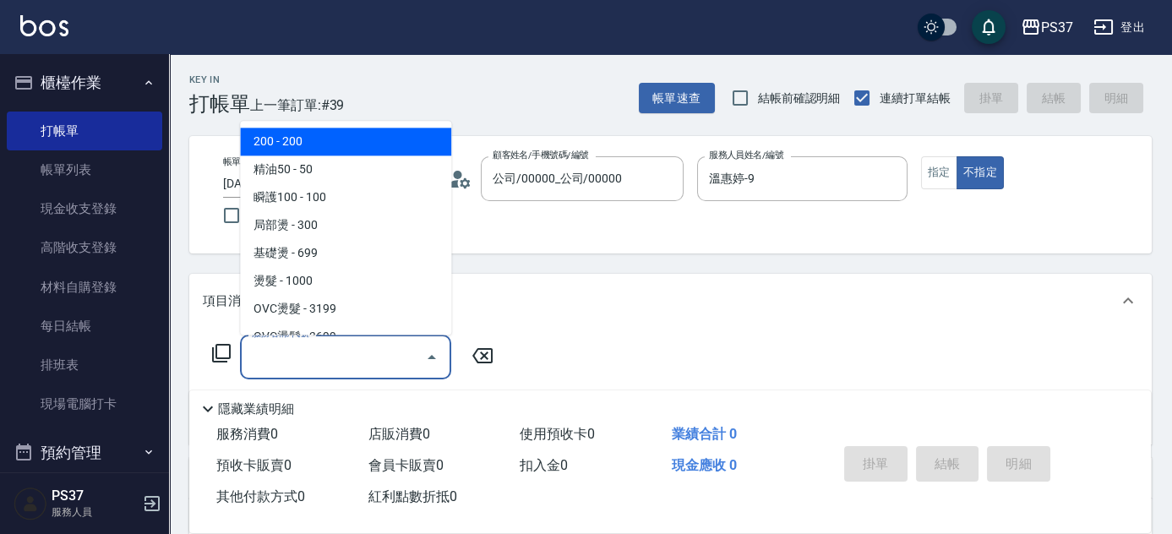
click at [344, 139] on span "200 - 200" at bounding box center [345, 142] width 211 height 28
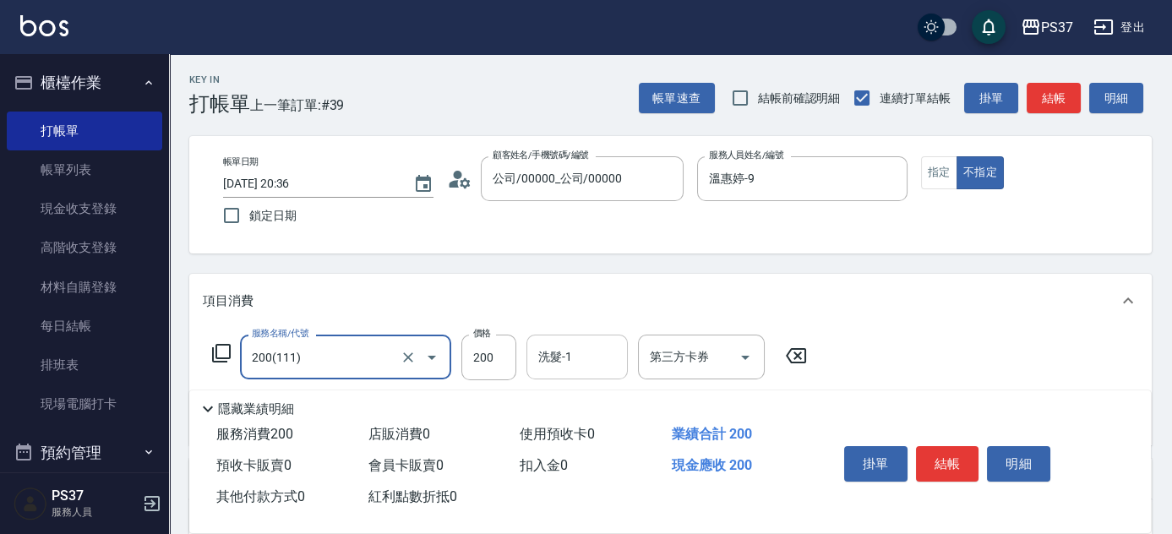
click at [580, 358] on input "洗髮-1" at bounding box center [577, 357] width 86 height 30
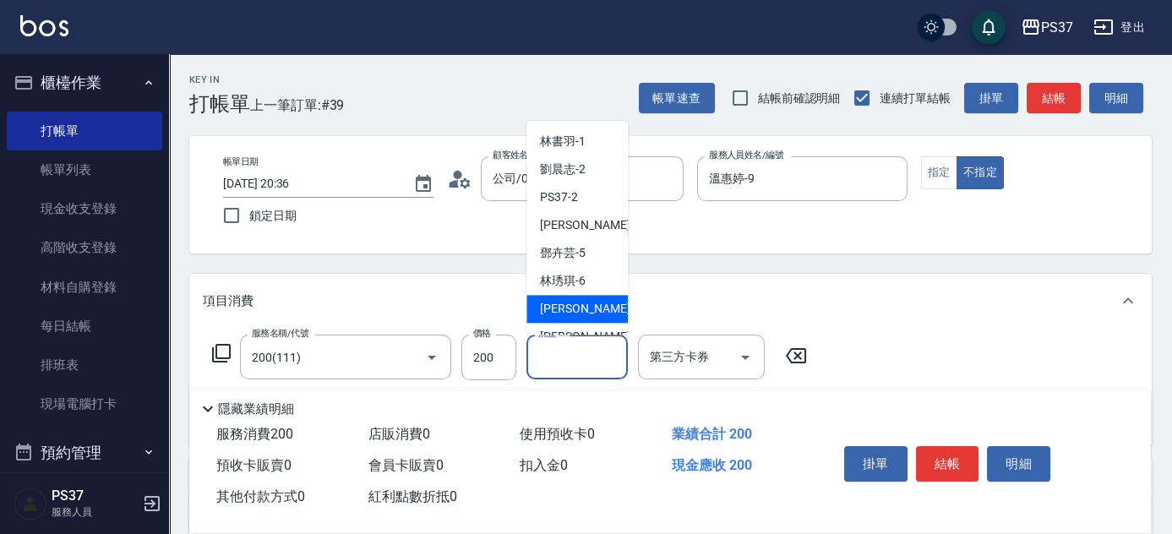
scroll to position [273, 0]
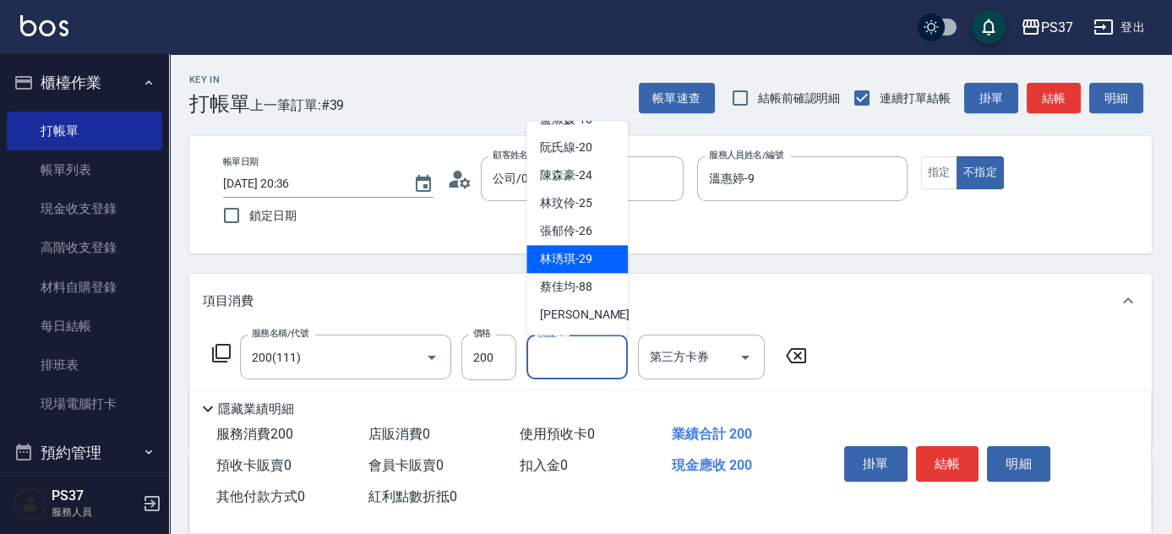
click at [586, 258] on span "林琇琪 -29" at bounding box center [566, 260] width 52 height 18
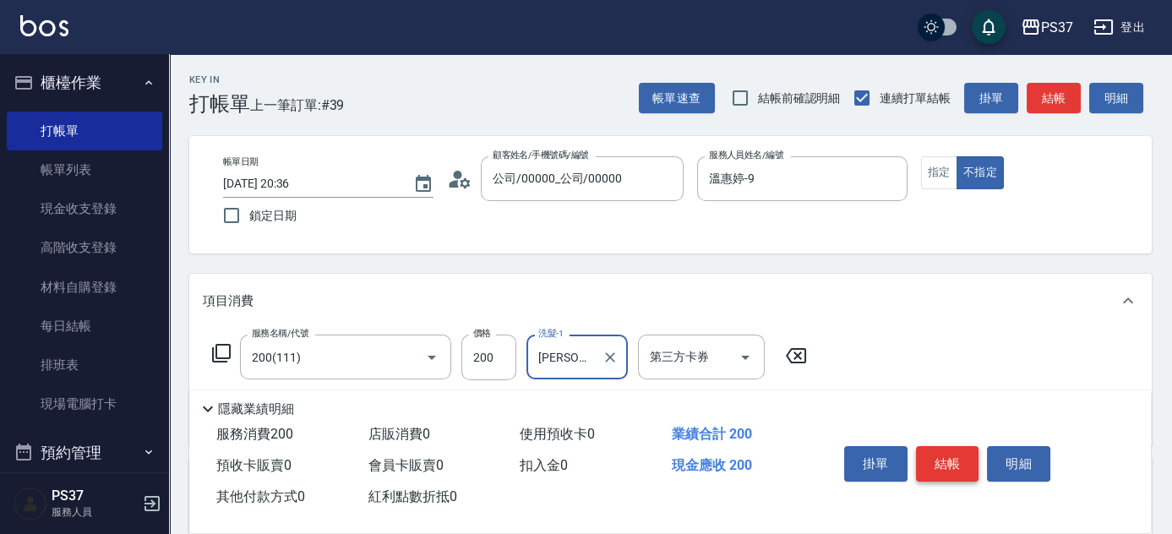
click at [949, 464] on button "結帳" at bounding box center [947, 463] width 63 height 35
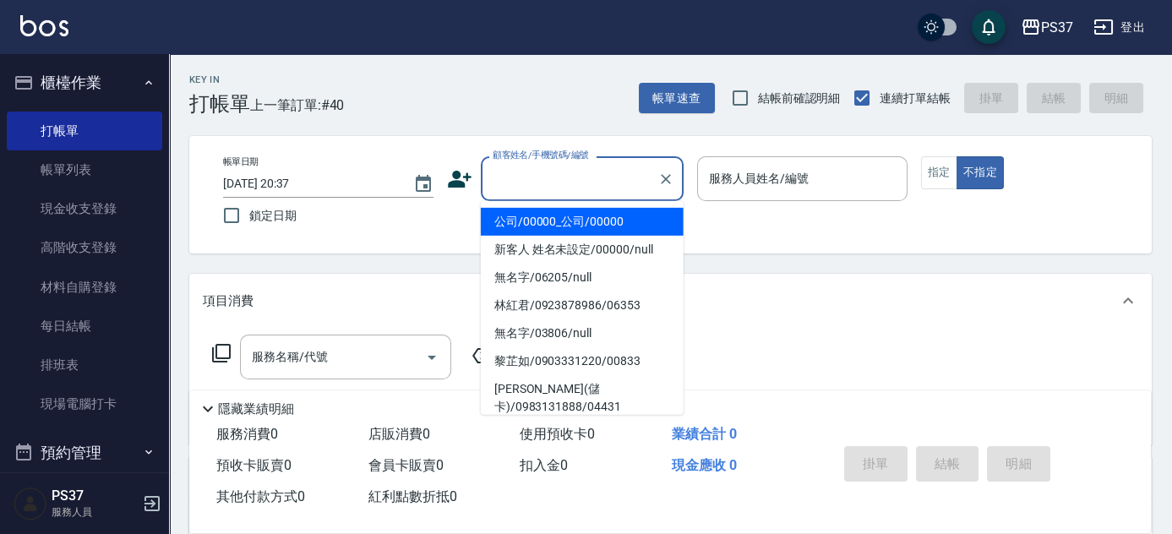
click at [527, 165] on input "顧客姓名/手機號碼/編號" at bounding box center [570, 179] width 162 height 30
click at [570, 222] on li "公司/00000_公司/00000" at bounding box center [582, 222] width 203 height 28
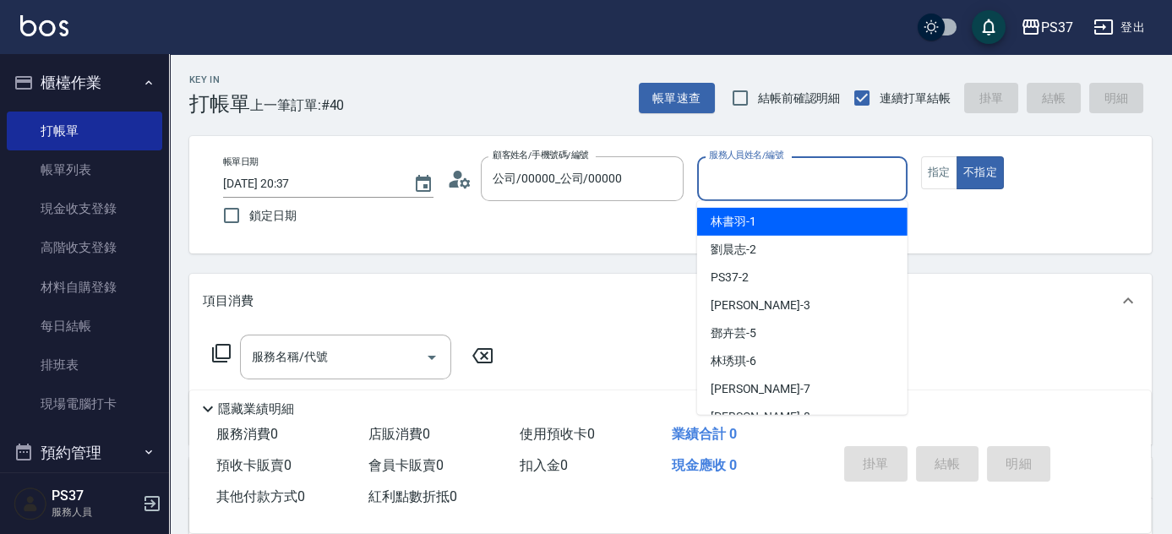
click at [745, 190] on input "服務人員姓名/編號" at bounding box center [802, 179] width 195 height 30
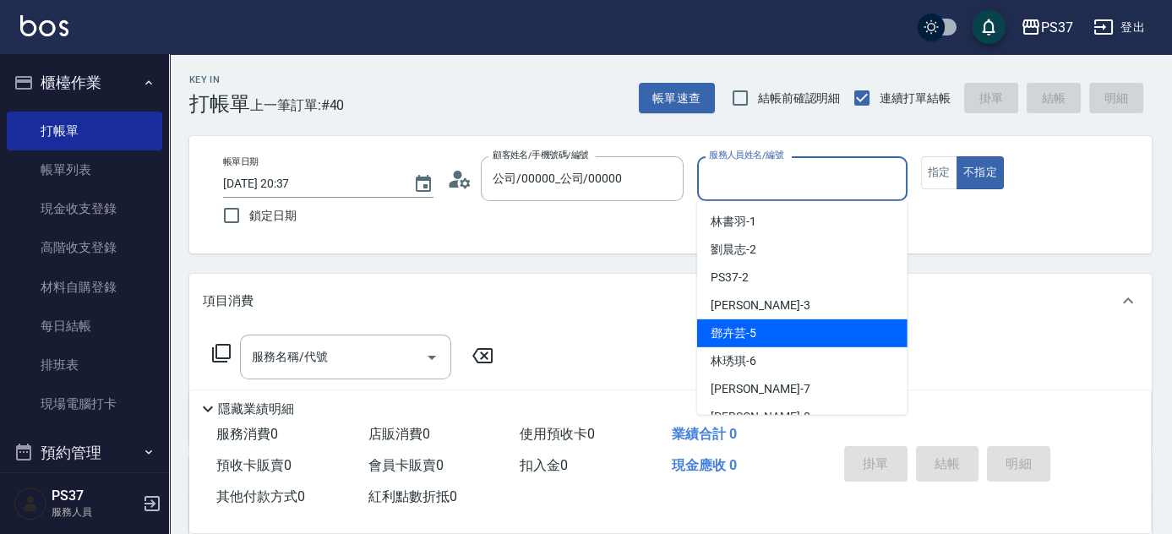
scroll to position [76, 0]
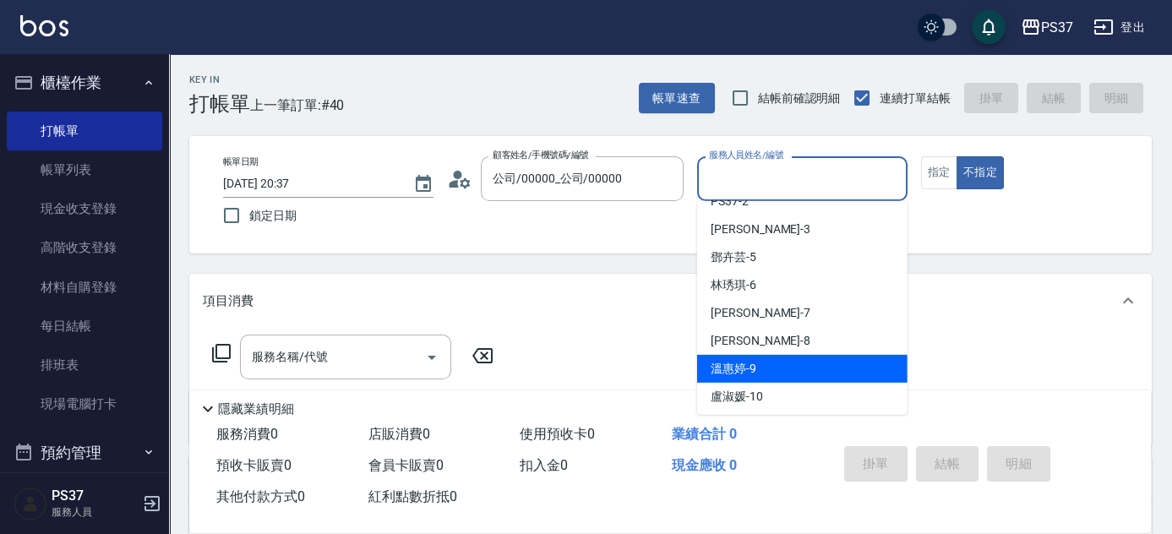
click at [805, 355] on div "溫惠婷 -9" at bounding box center [802, 369] width 210 height 28
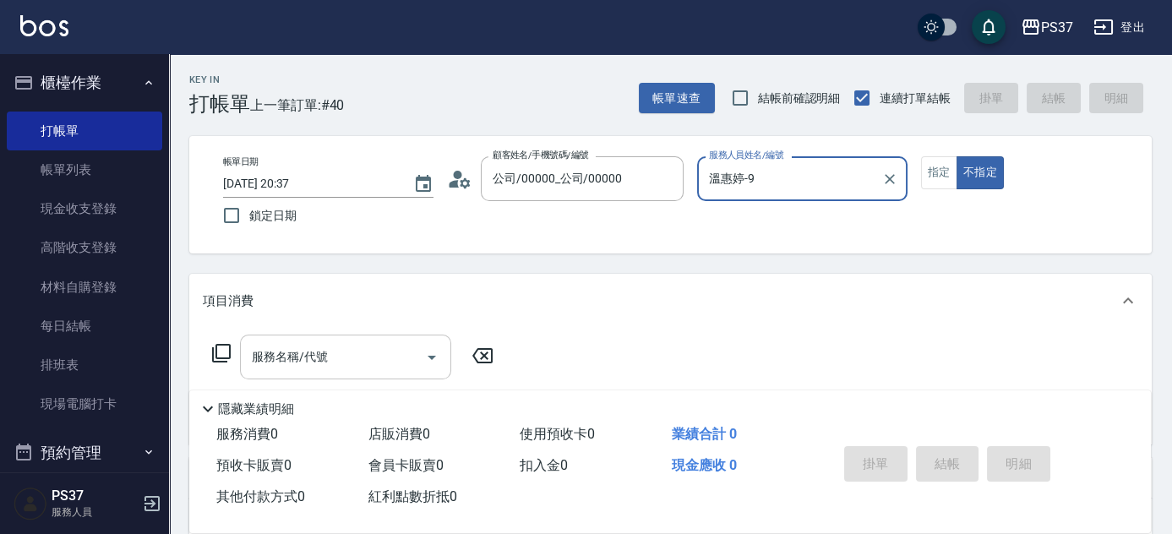
click at [324, 358] on input "服務名稱/代號" at bounding box center [333, 357] width 171 height 30
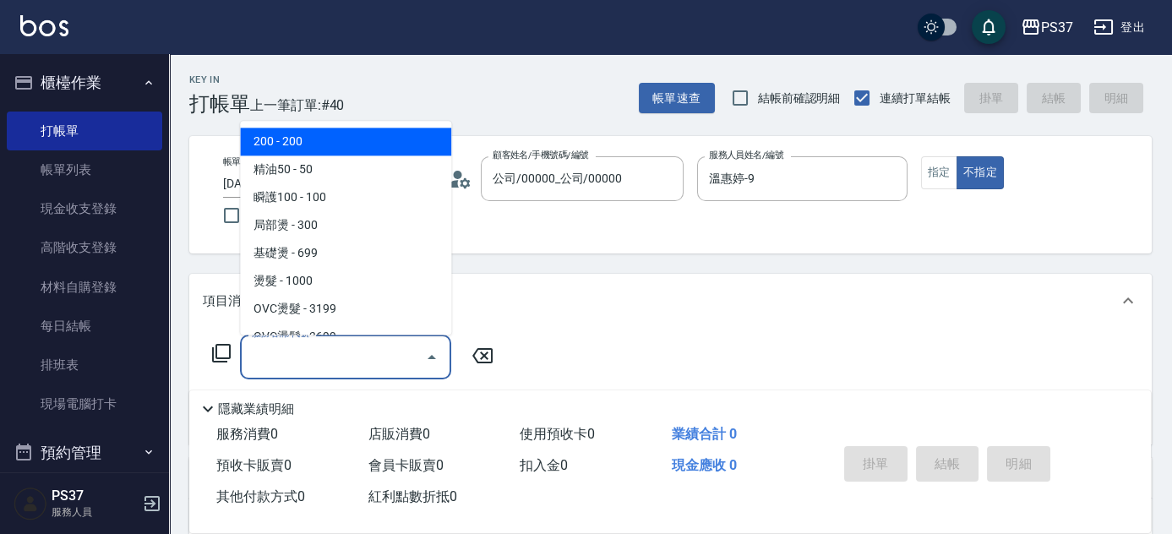
click at [319, 148] on span "200 - 200" at bounding box center [345, 142] width 211 height 28
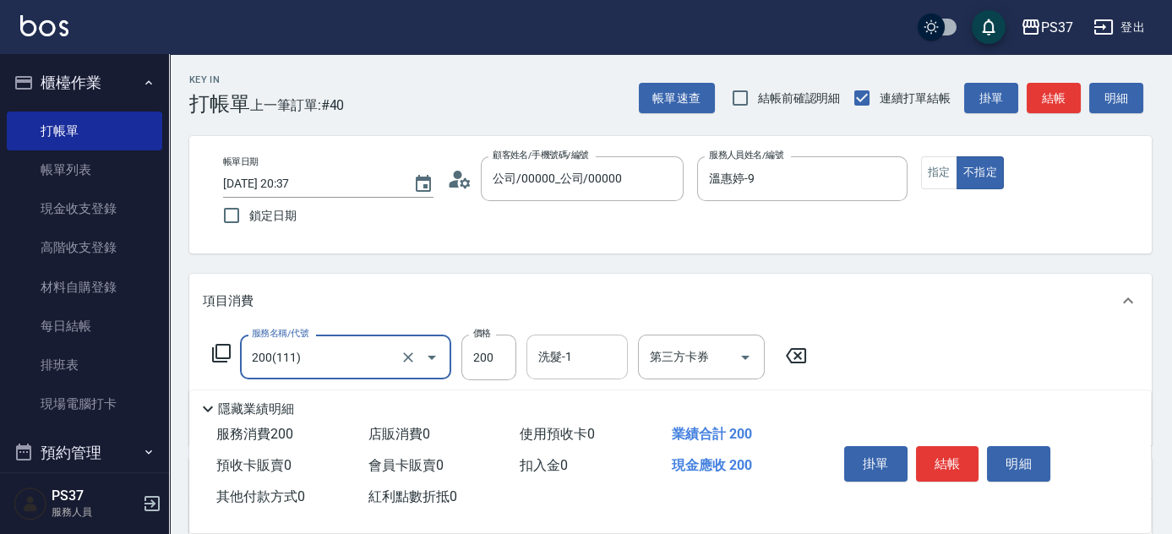
click at [606, 362] on input "洗髮-1" at bounding box center [577, 357] width 86 height 30
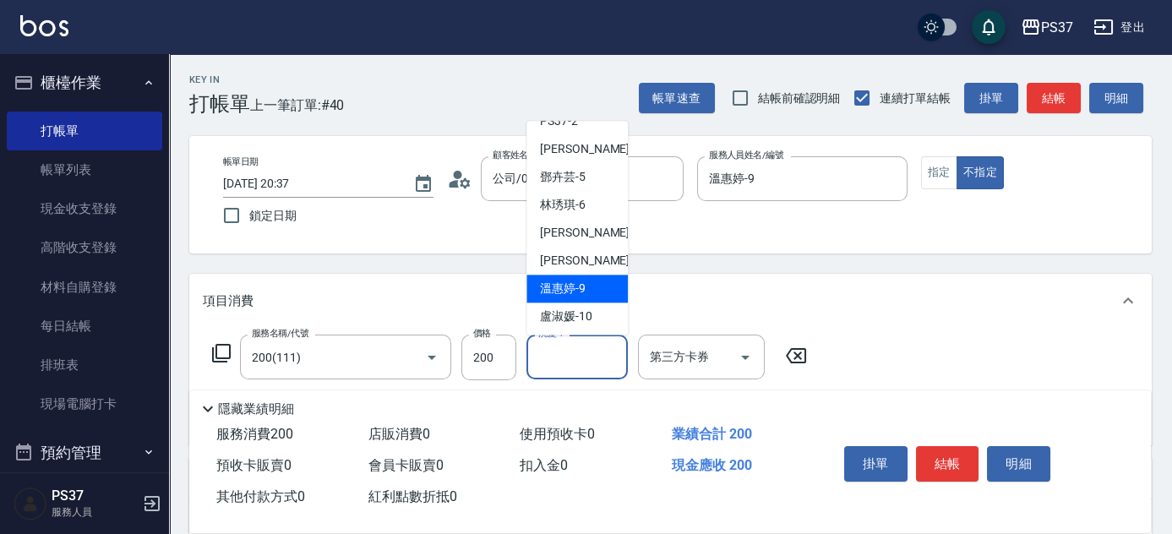
click at [576, 281] on span "溫惠婷 -9" at bounding box center [563, 290] width 46 height 18
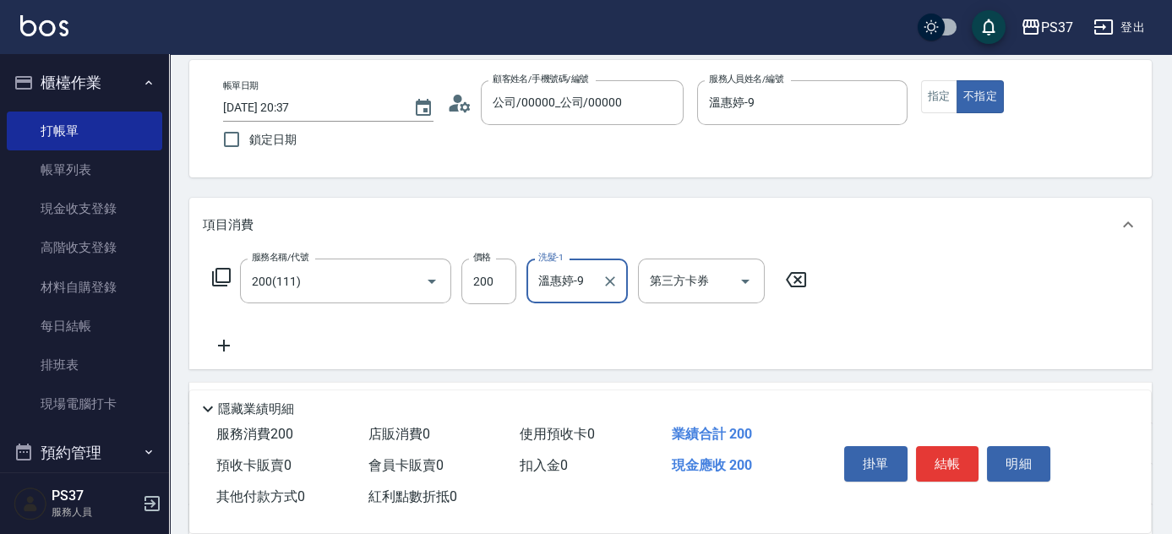
click at [221, 340] on icon at bounding box center [224, 346] width 42 height 20
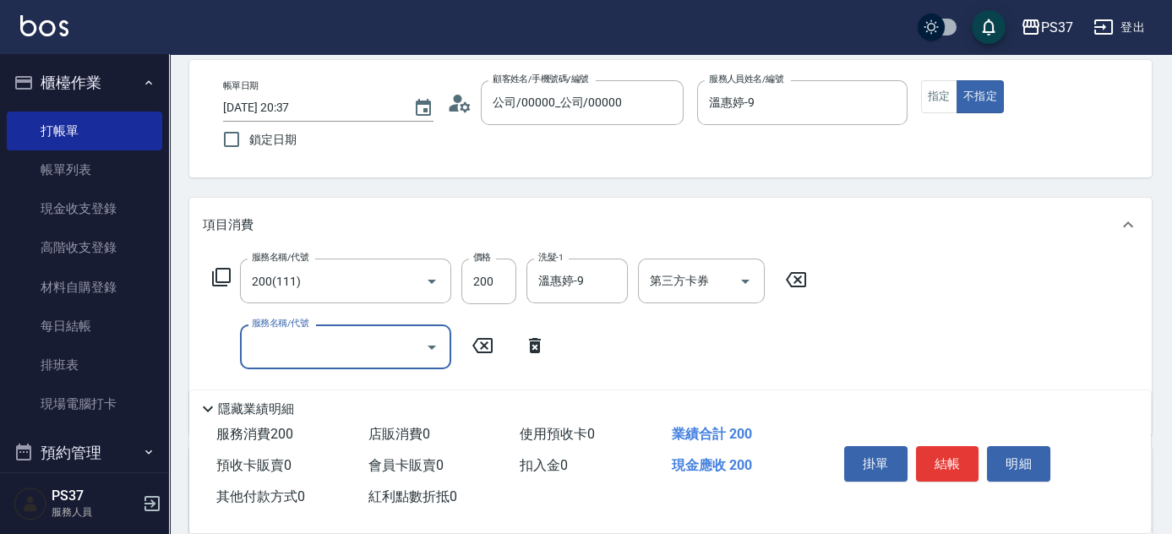
click at [265, 343] on input "服務名稱/代號" at bounding box center [333, 347] width 171 height 30
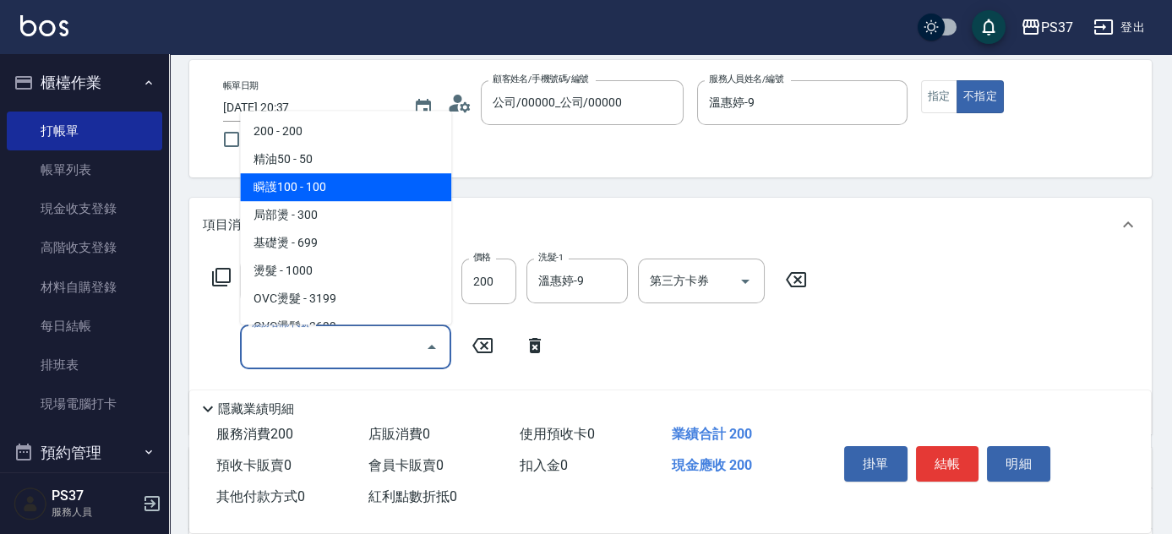
click at [334, 194] on span "瞬護100 - 100" at bounding box center [345, 187] width 211 height 28
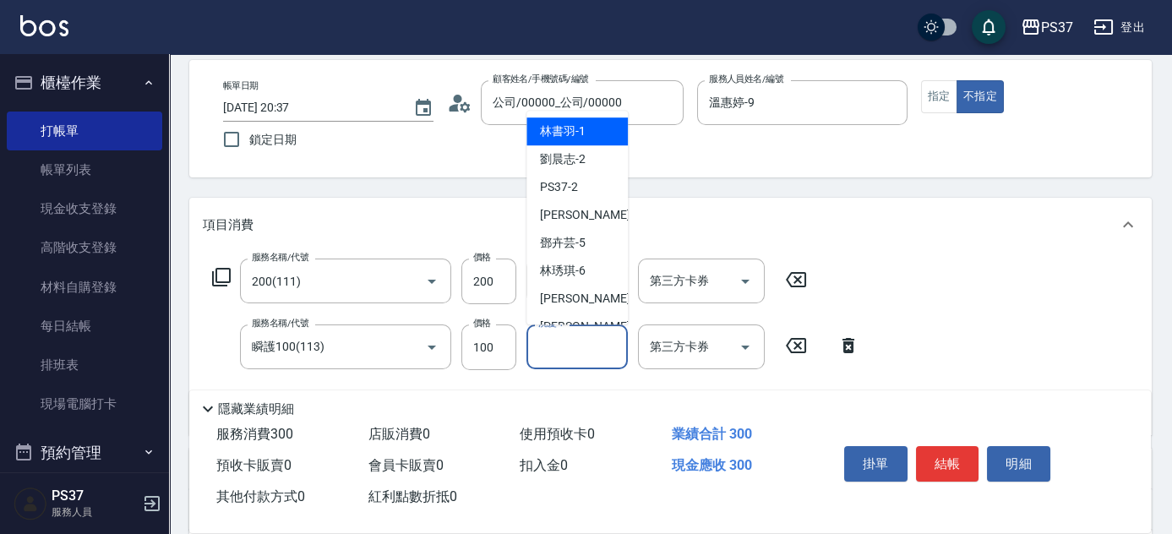
click at [563, 352] on input "洗髮-1" at bounding box center [577, 347] width 86 height 30
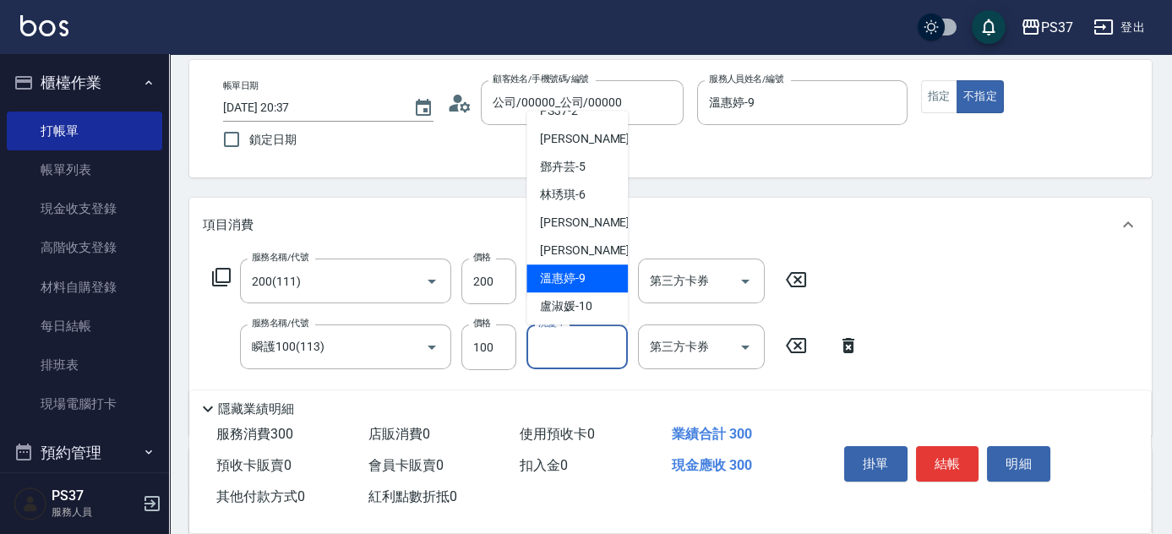
click at [556, 283] on span "溫惠婷 -9" at bounding box center [563, 279] width 46 height 18
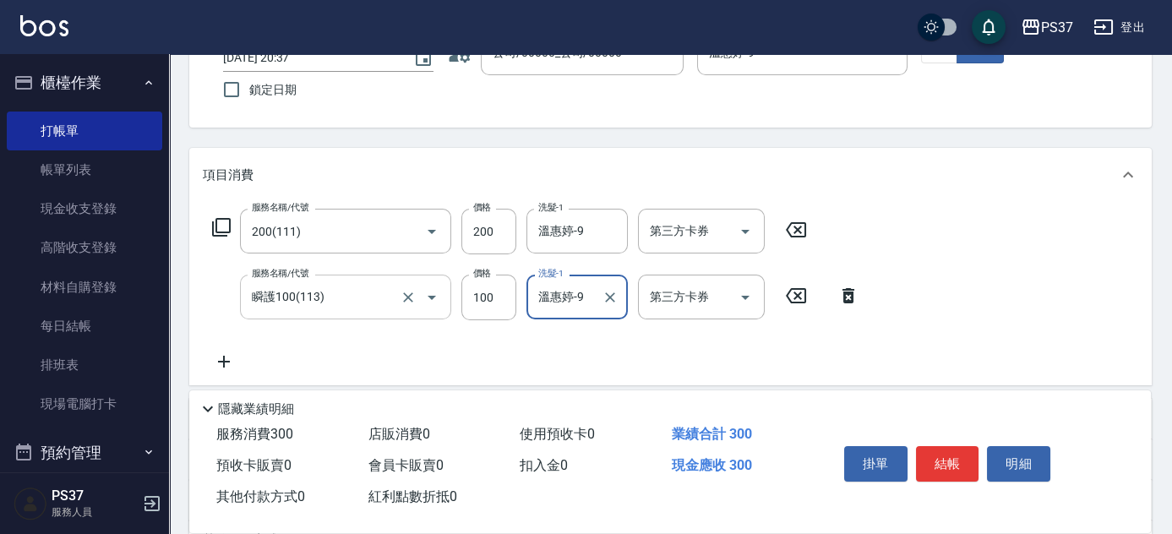
scroll to position [153, 0]
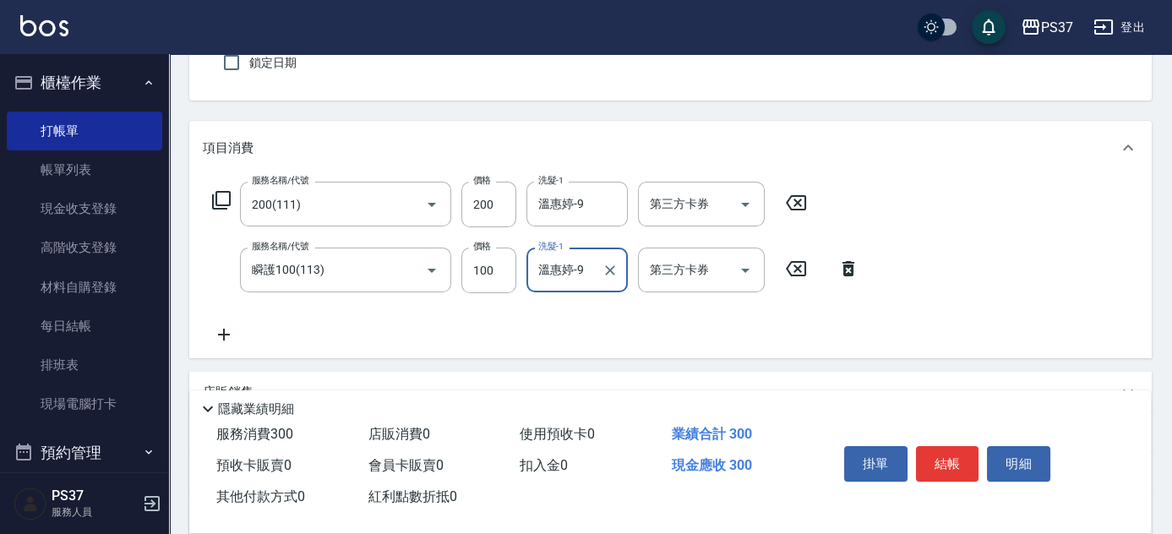
click at [219, 340] on icon at bounding box center [224, 335] width 42 height 20
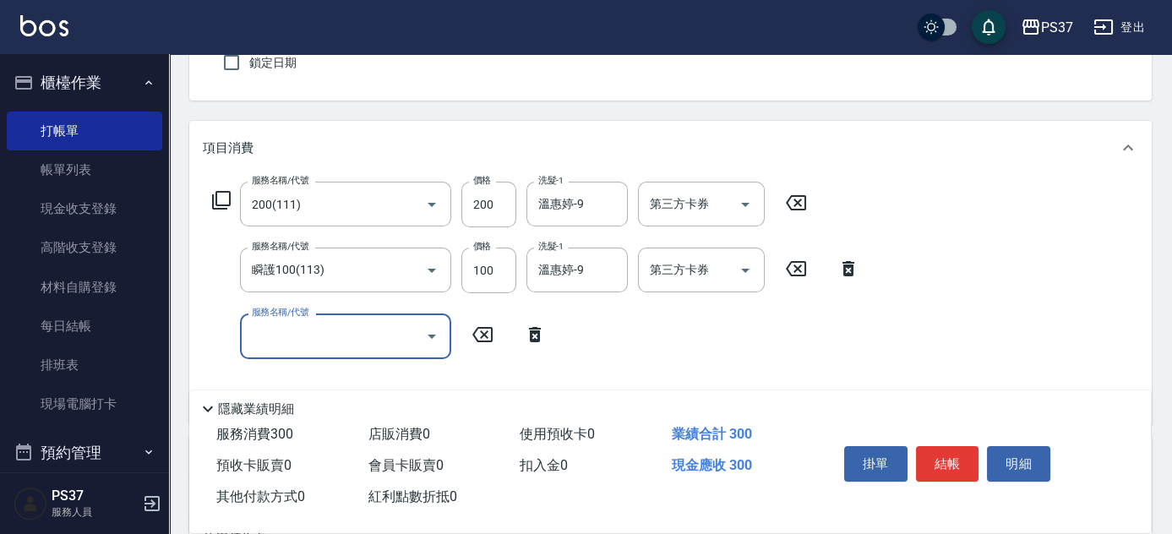
click at [312, 330] on input "服務名稱/代號" at bounding box center [333, 336] width 171 height 30
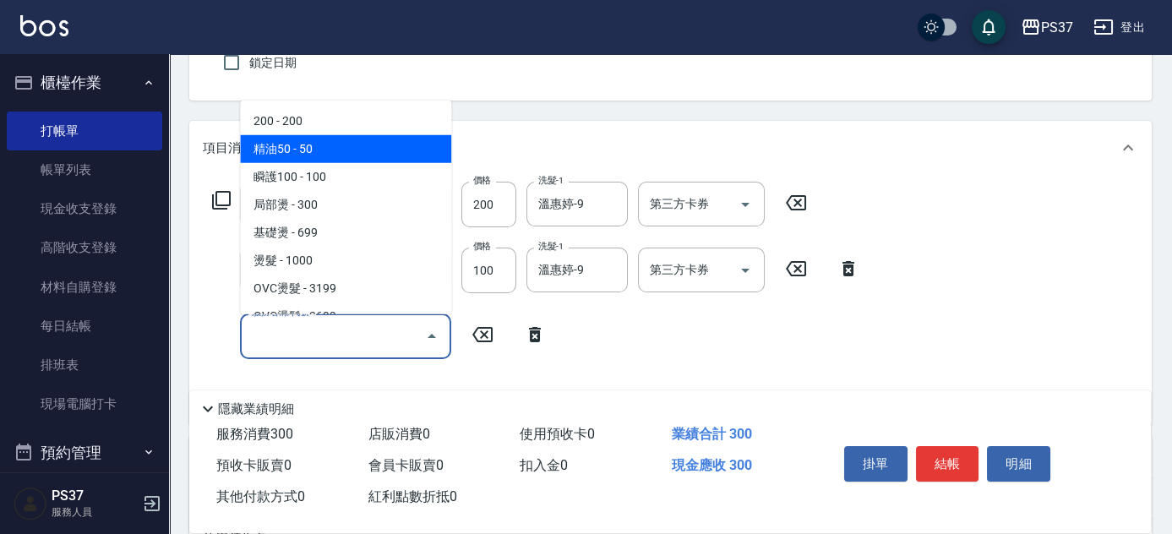
click at [347, 152] on span "精油50 - 50" at bounding box center [345, 149] width 211 height 28
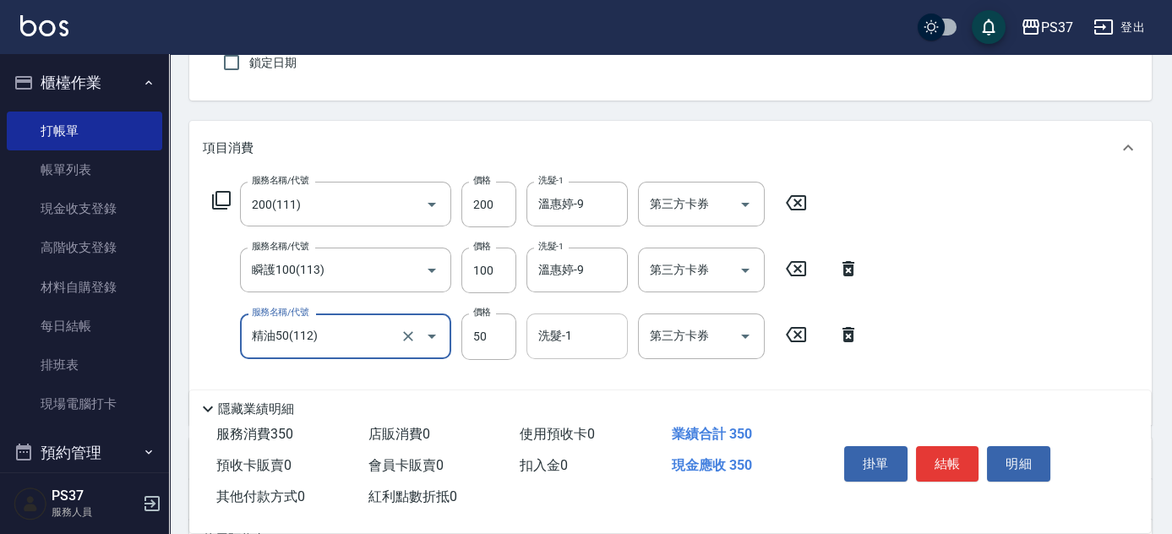
click at [576, 317] on div "洗髮-1" at bounding box center [577, 336] width 101 height 45
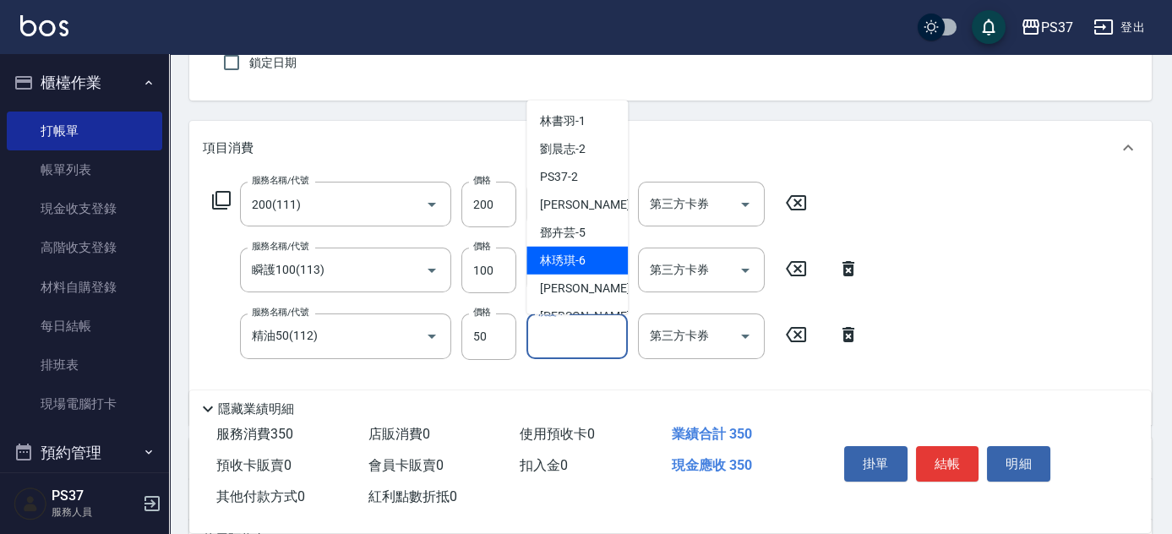
scroll to position [76, 0]
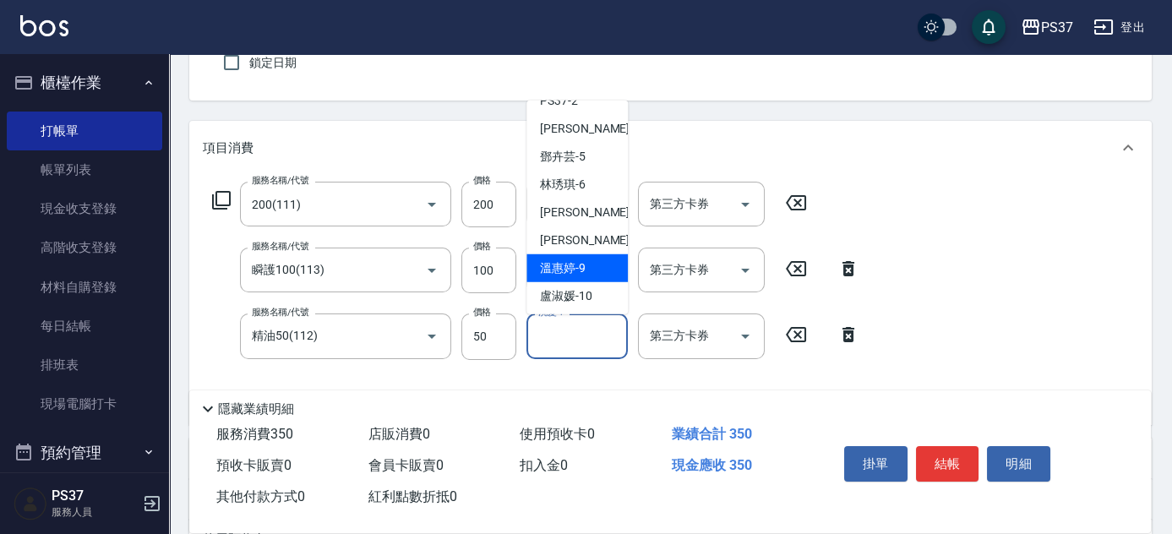
click at [570, 272] on span "溫惠婷 -9" at bounding box center [563, 268] width 46 height 18
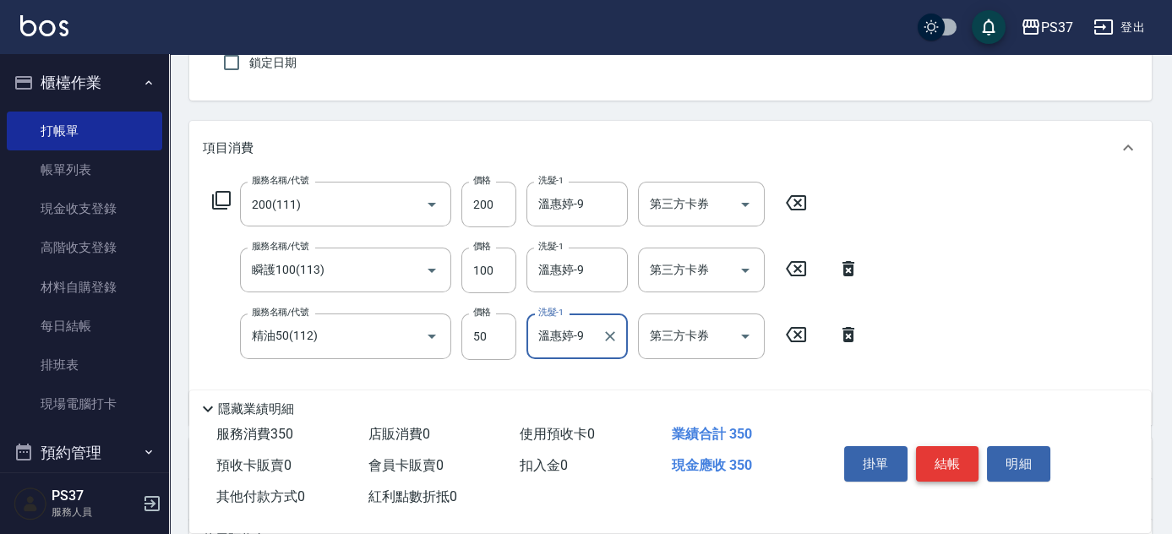
click at [934, 467] on button "結帳" at bounding box center [947, 463] width 63 height 35
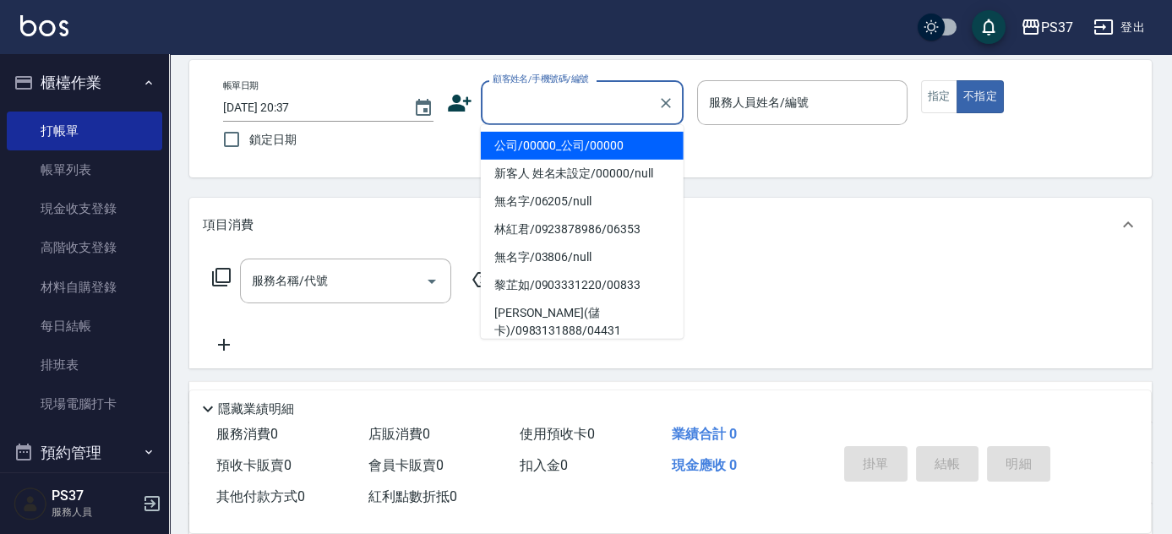
click at [558, 105] on input "顧客姓名/手機號碼/編號" at bounding box center [570, 103] width 162 height 30
click at [556, 134] on li "公司/00000_公司/00000" at bounding box center [582, 146] width 203 height 28
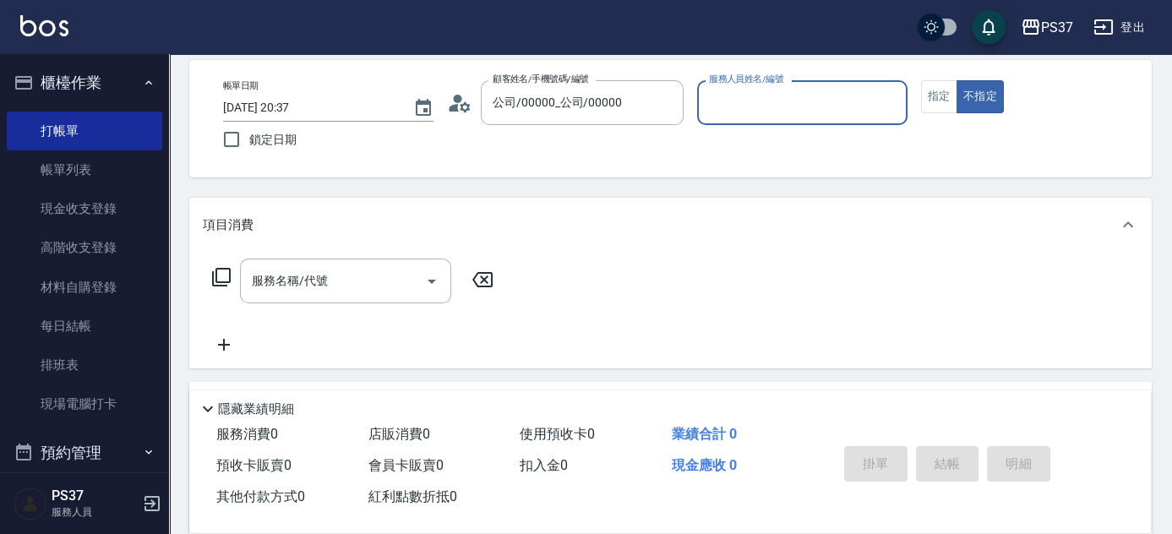
click at [765, 114] on input "服務人員姓名/編號" at bounding box center [802, 103] width 195 height 30
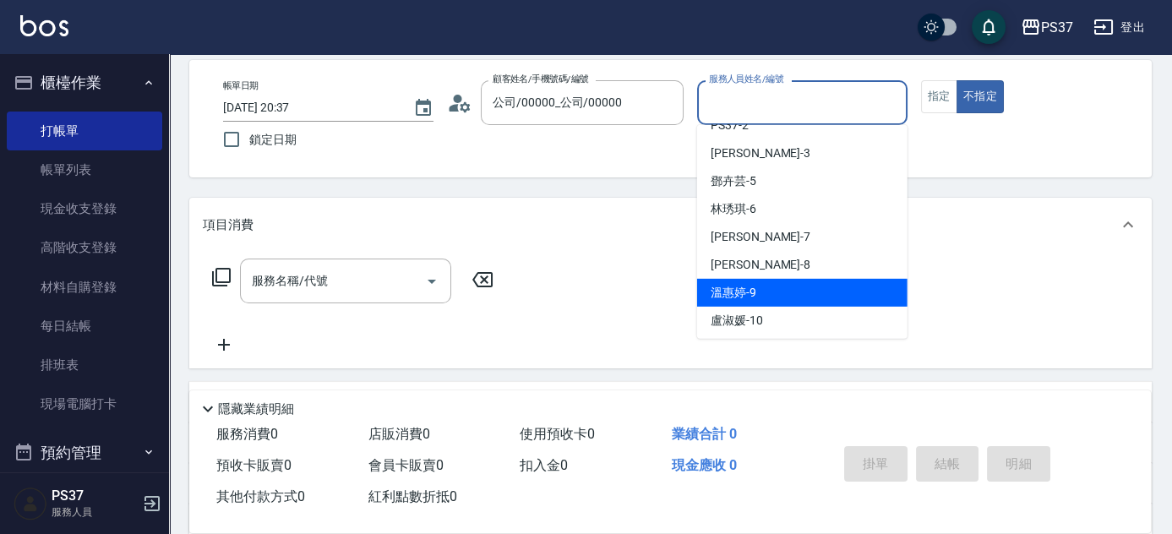
click at [802, 292] on div "溫惠婷 -9" at bounding box center [802, 293] width 210 height 28
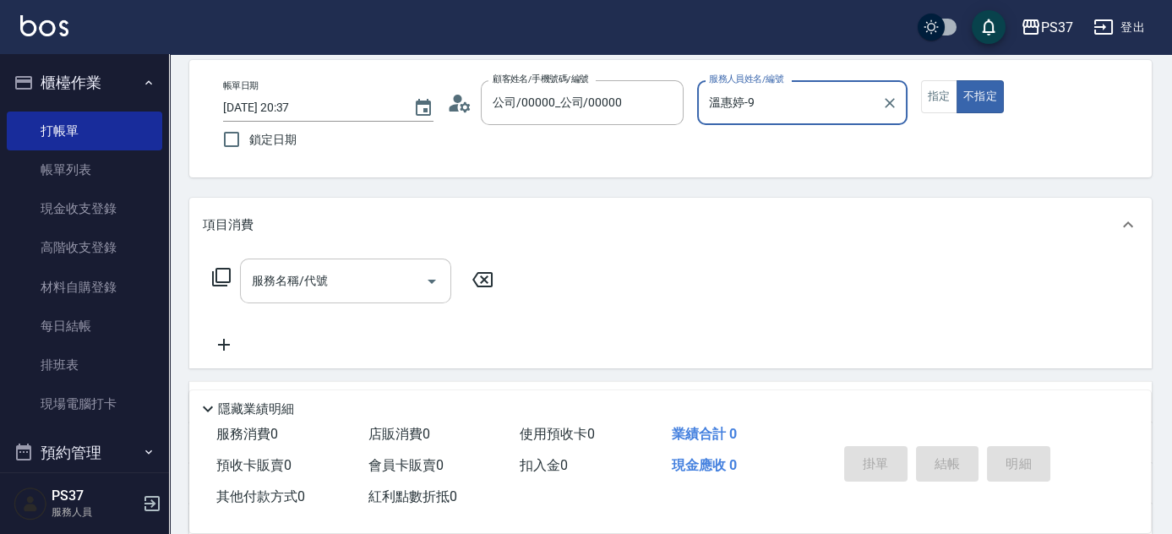
click at [333, 281] on input "服務名稱/代號" at bounding box center [333, 281] width 171 height 30
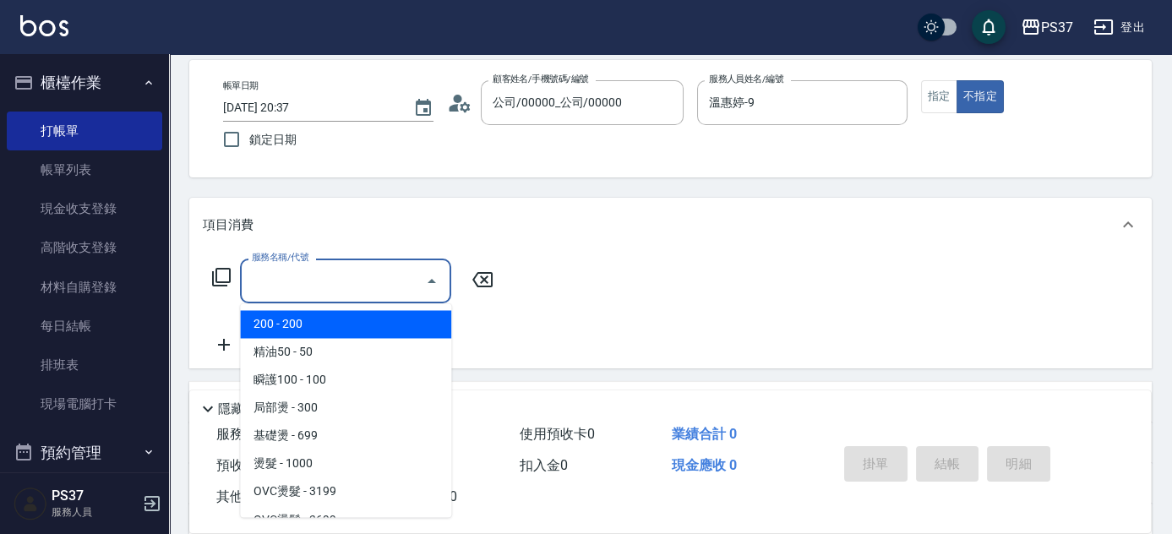
drag, startPoint x: 326, startPoint y: 325, endPoint x: 353, endPoint y: 322, distance: 27.2
click at [327, 325] on span "200 - 200" at bounding box center [345, 324] width 211 height 28
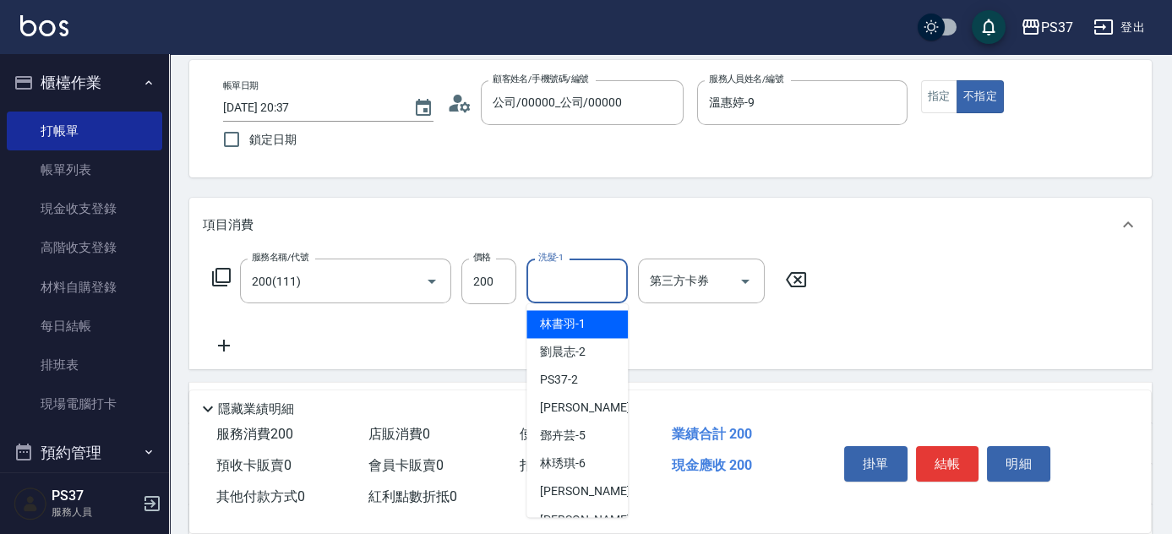
click at [603, 290] on input "洗髮-1" at bounding box center [577, 281] width 86 height 30
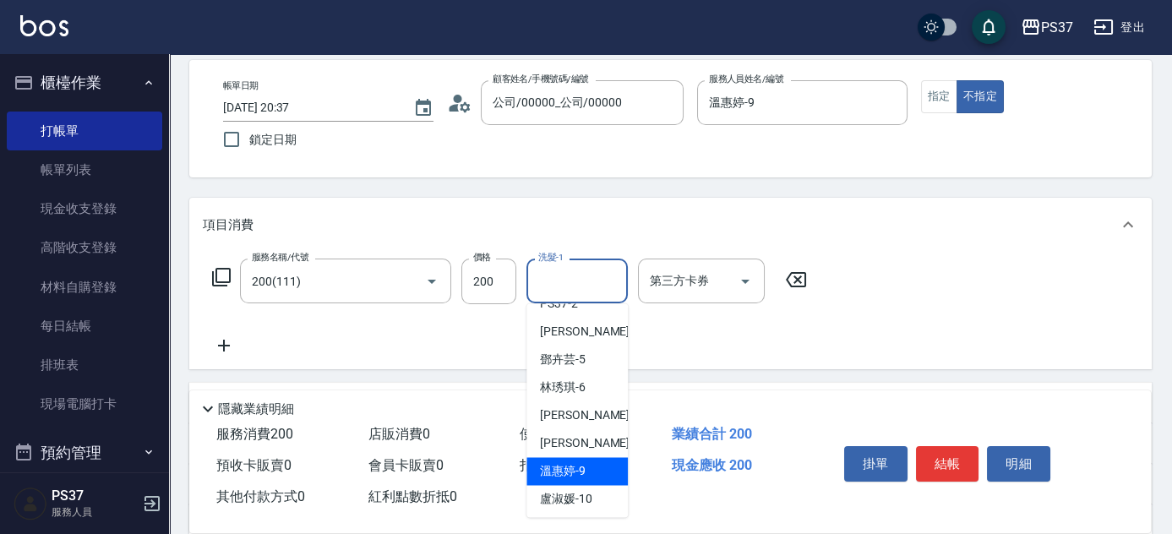
click at [576, 460] on div "溫惠婷 -9" at bounding box center [577, 471] width 101 height 28
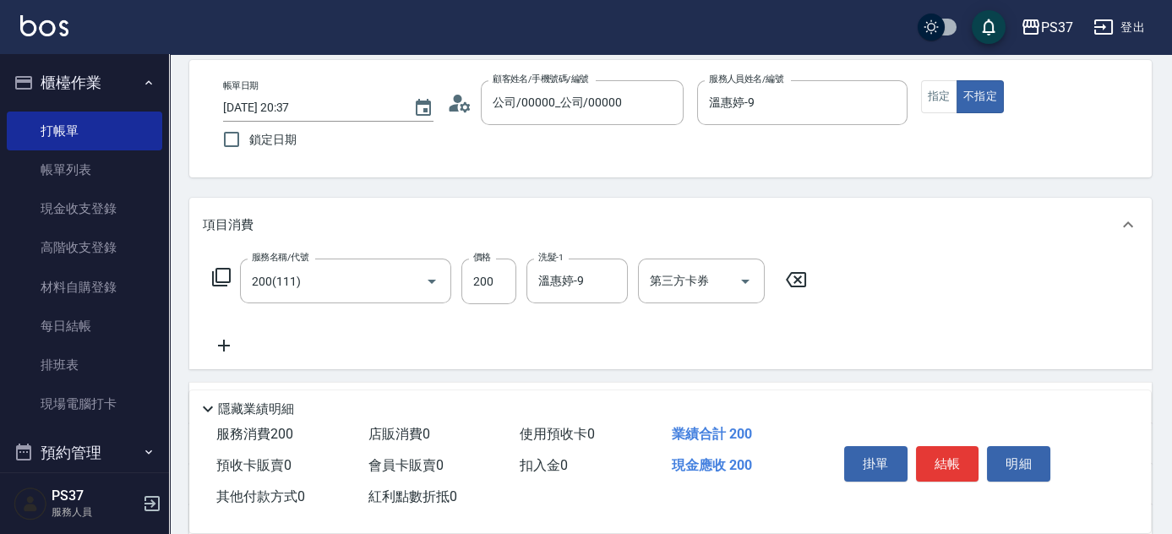
click at [217, 341] on icon at bounding box center [224, 346] width 42 height 20
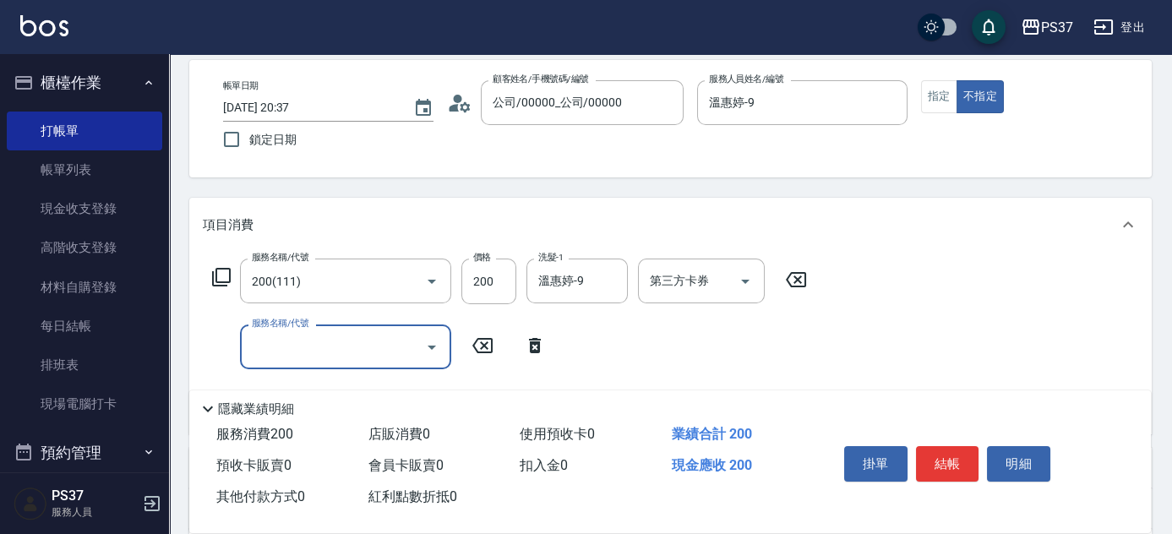
click at [265, 344] on input "服務名稱/代號" at bounding box center [333, 347] width 171 height 30
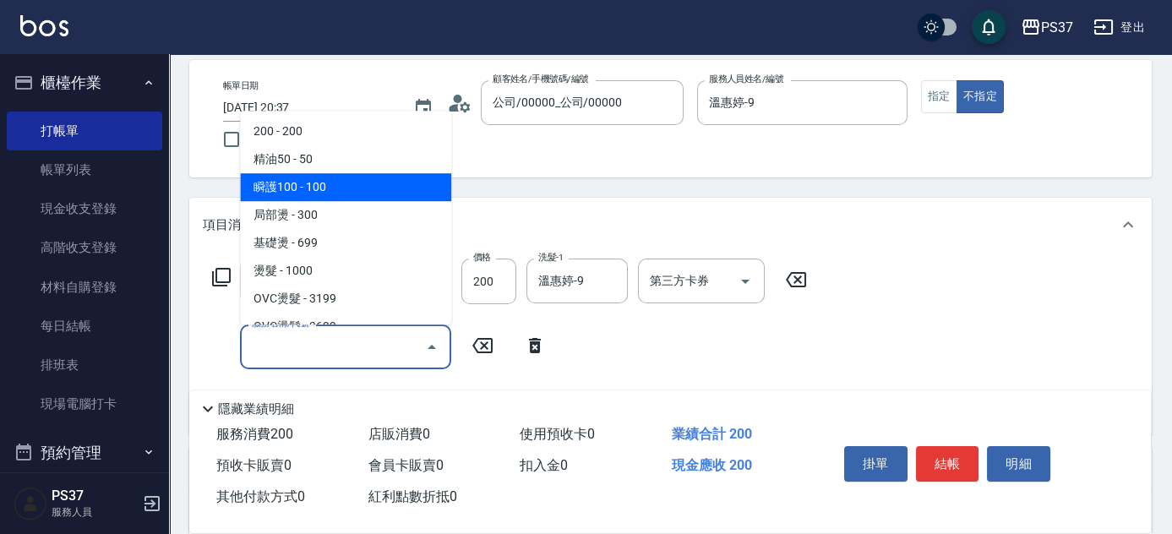
click at [326, 197] on span "瞬護100 - 100" at bounding box center [345, 187] width 211 height 28
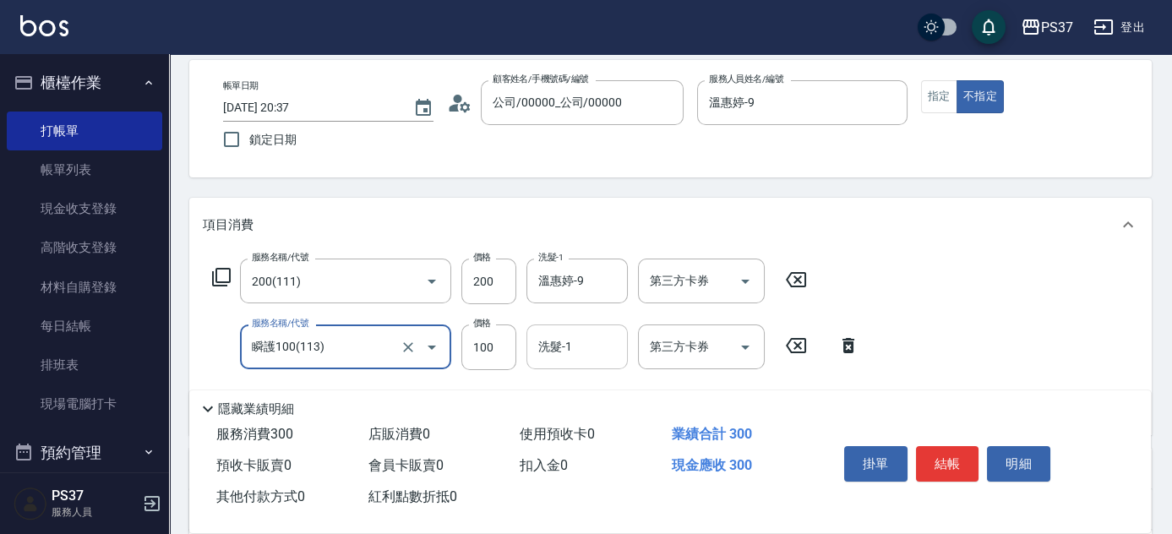
click at [552, 349] on input "洗髮-1" at bounding box center [577, 347] width 86 height 30
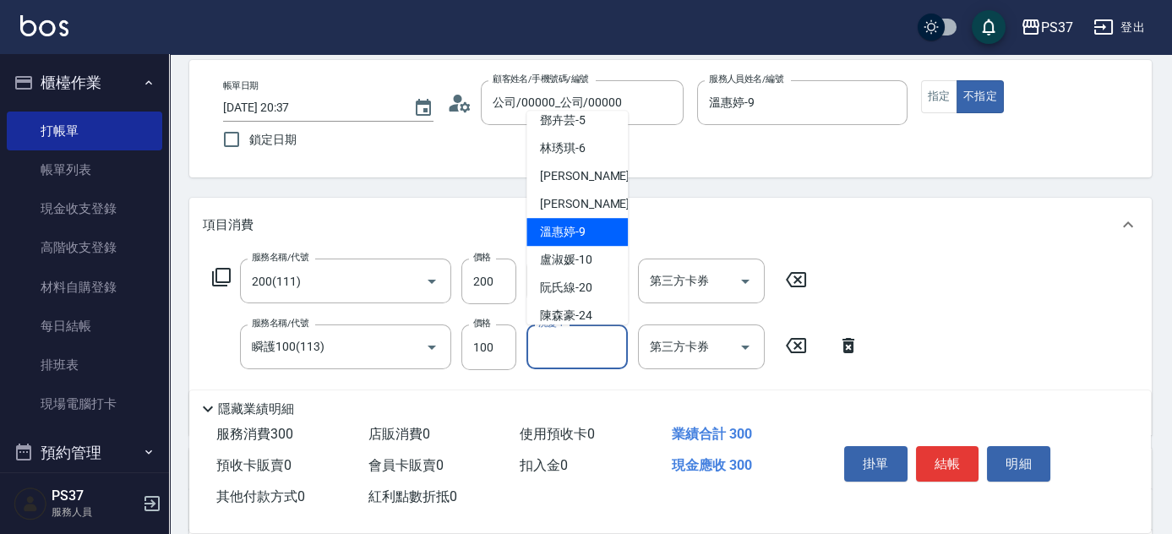
scroll to position [153, 0]
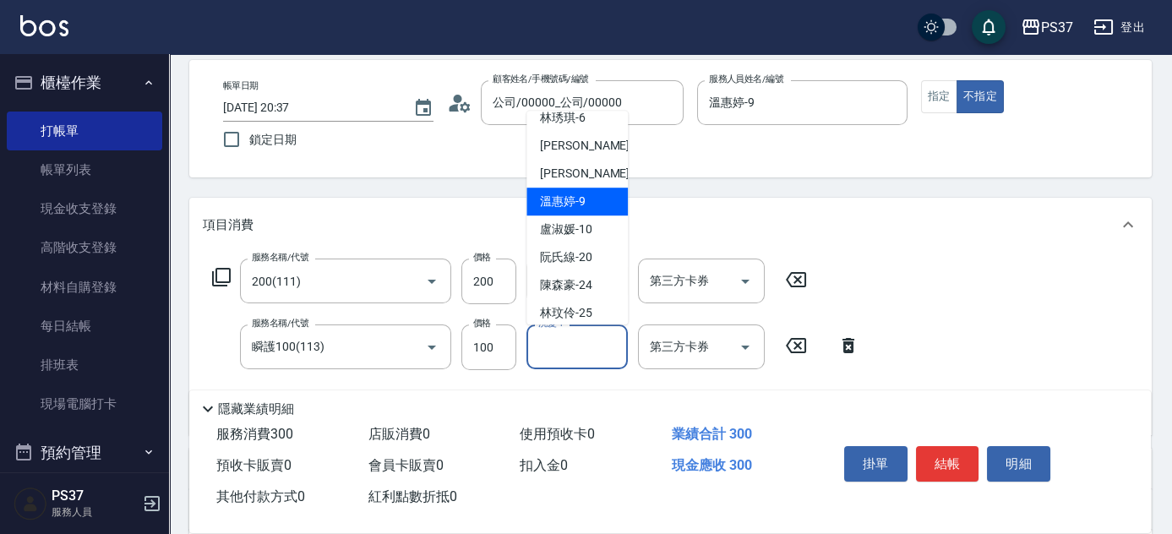
click at [555, 213] on div "溫惠婷 -9" at bounding box center [577, 202] width 101 height 28
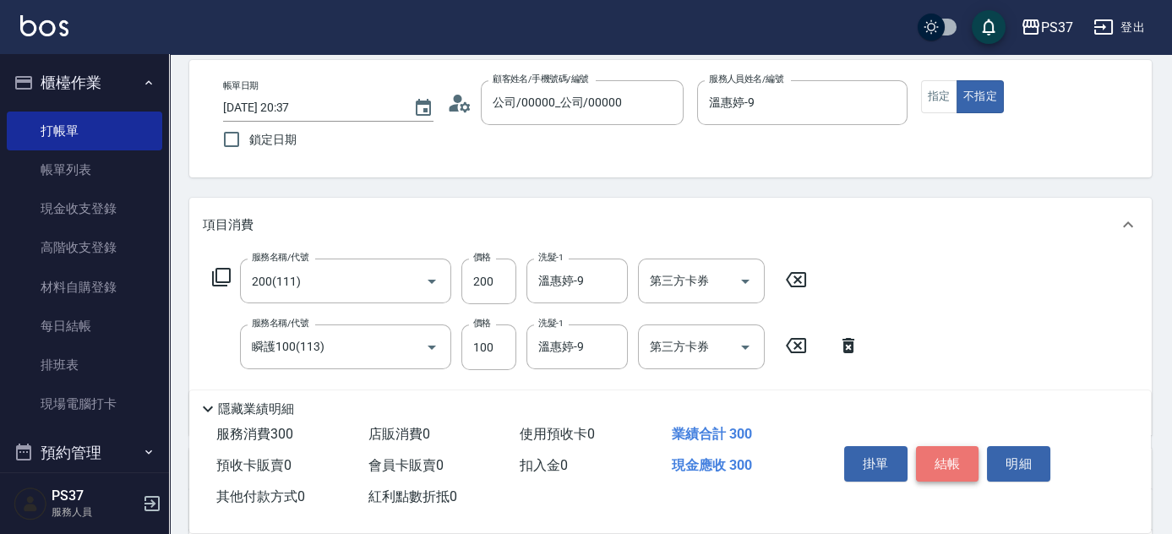
click at [952, 463] on button "結帳" at bounding box center [947, 463] width 63 height 35
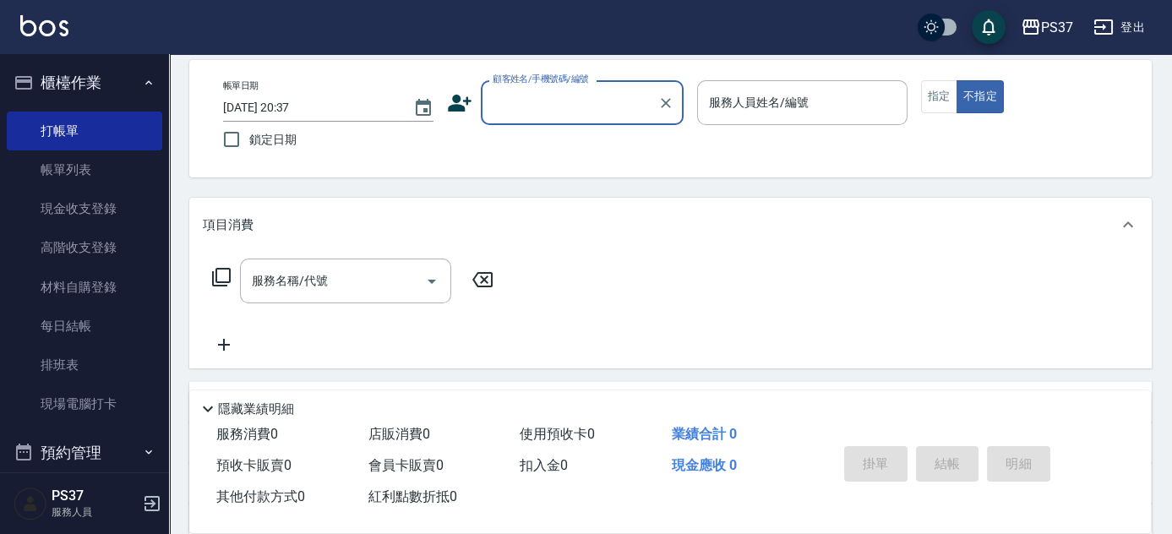
click at [560, 117] on div "顧客姓名/手機號碼/編號" at bounding box center [582, 102] width 203 height 45
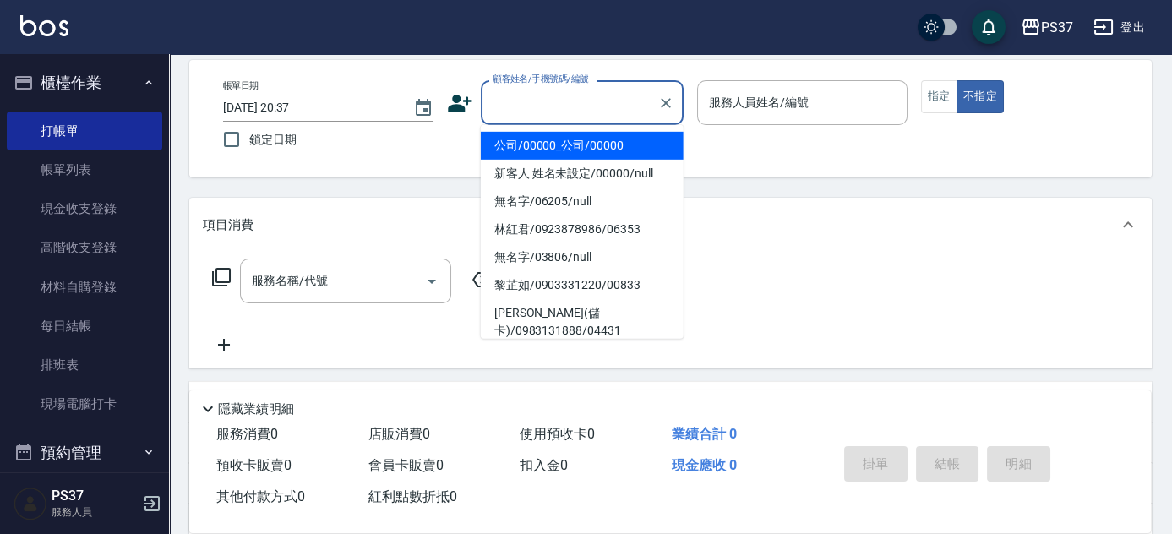
click at [560, 131] on ul "公司/00000_公司/00000 新客人 姓名未設定/00000/null 無名字/06205/null 林紅君/0923878986/06353 無名字/…" at bounding box center [582, 232] width 203 height 214
drag, startPoint x: 560, startPoint y: 136, endPoint x: 636, endPoint y: 123, distance: 76.3
click at [560, 137] on li "公司/00000_公司/00000" at bounding box center [582, 146] width 203 height 28
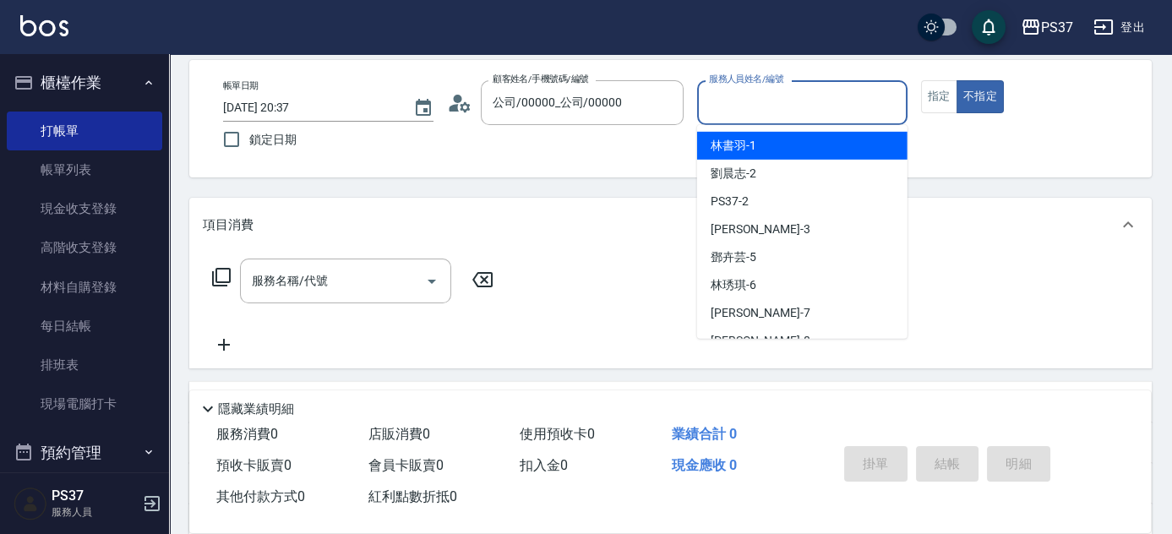
click at [719, 101] on input "服務人員姓名/編號" at bounding box center [802, 103] width 195 height 30
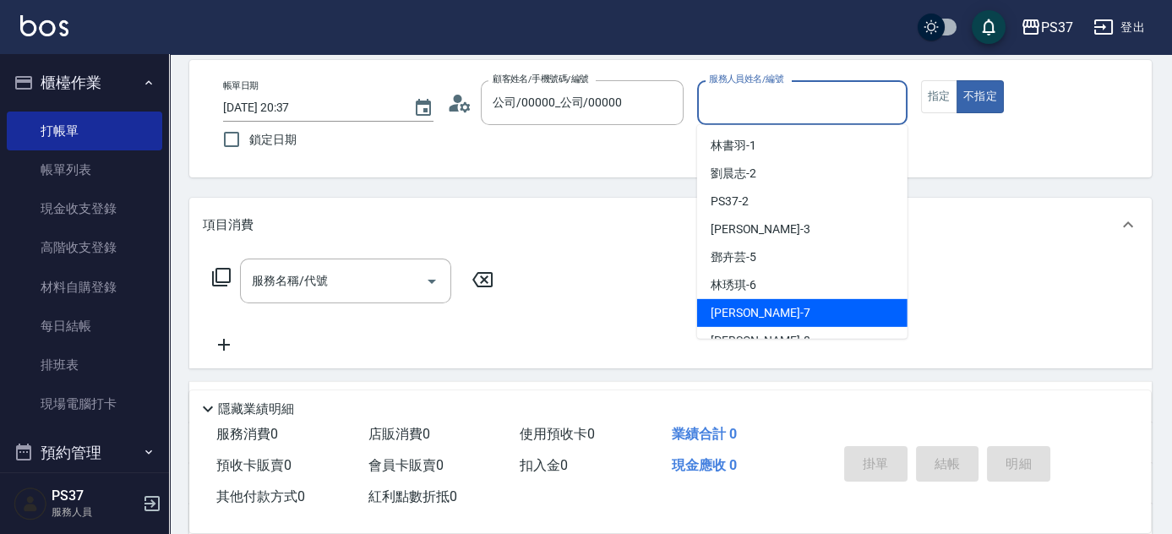
drag, startPoint x: 802, startPoint y: 309, endPoint x: 702, endPoint y: 314, distance: 99.8
click at [802, 310] on div "黎氏萍 -7" at bounding box center [802, 313] width 210 height 28
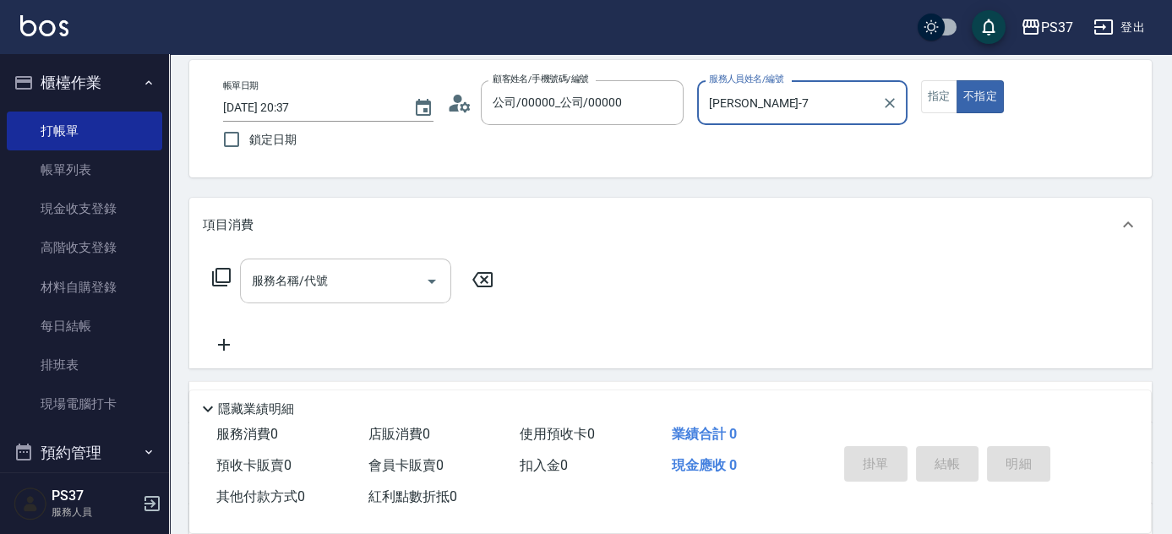
click at [360, 290] on input "服務名稱/代號" at bounding box center [333, 281] width 171 height 30
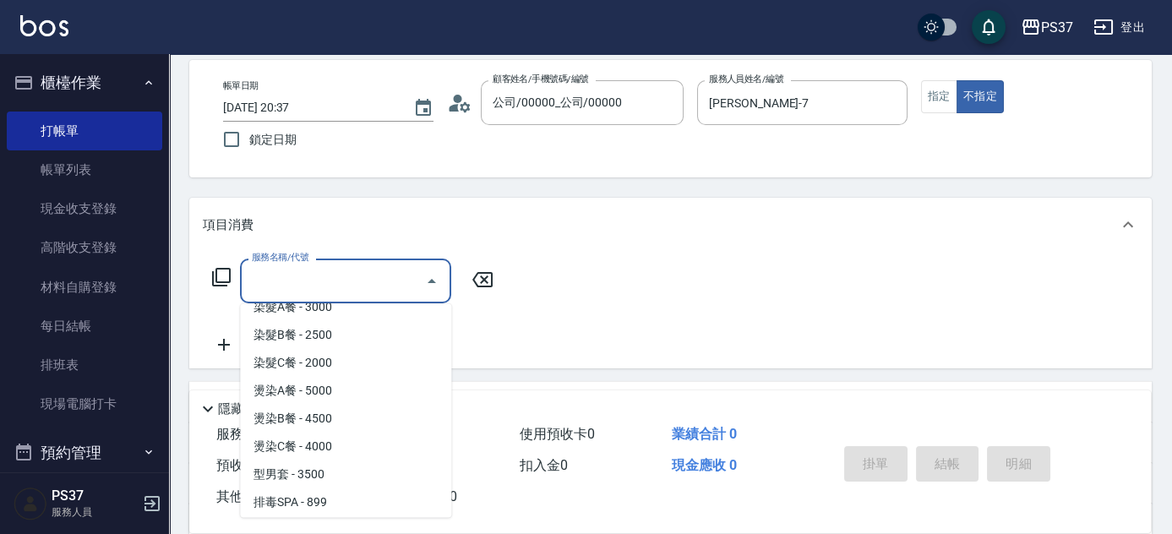
scroll to position [1843, 0]
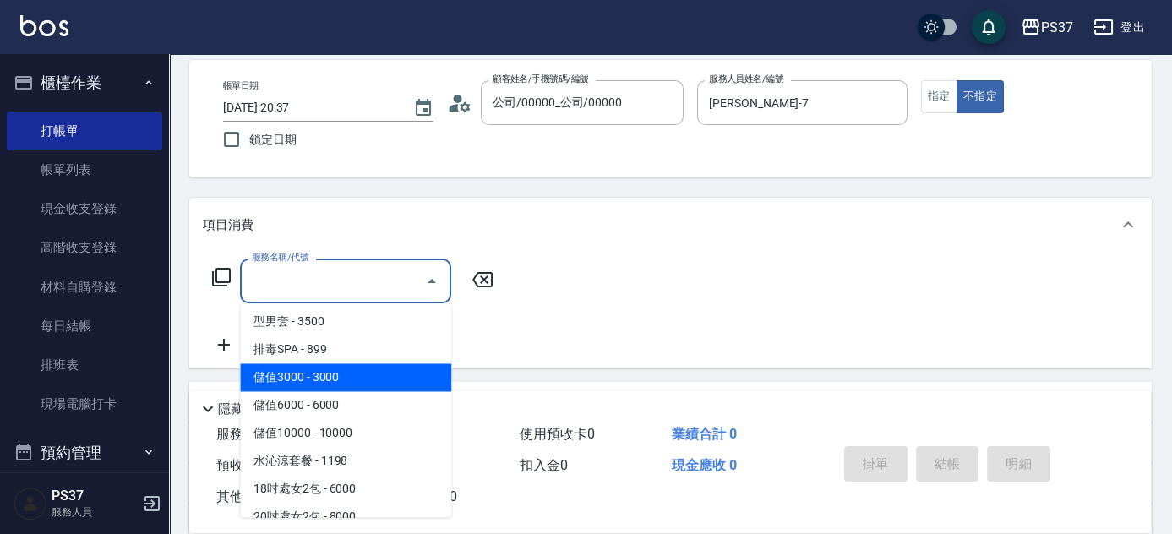
click at [352, 357] on span "排毒SPA - 899" at bounding box center [345, 350] width 211 height 28
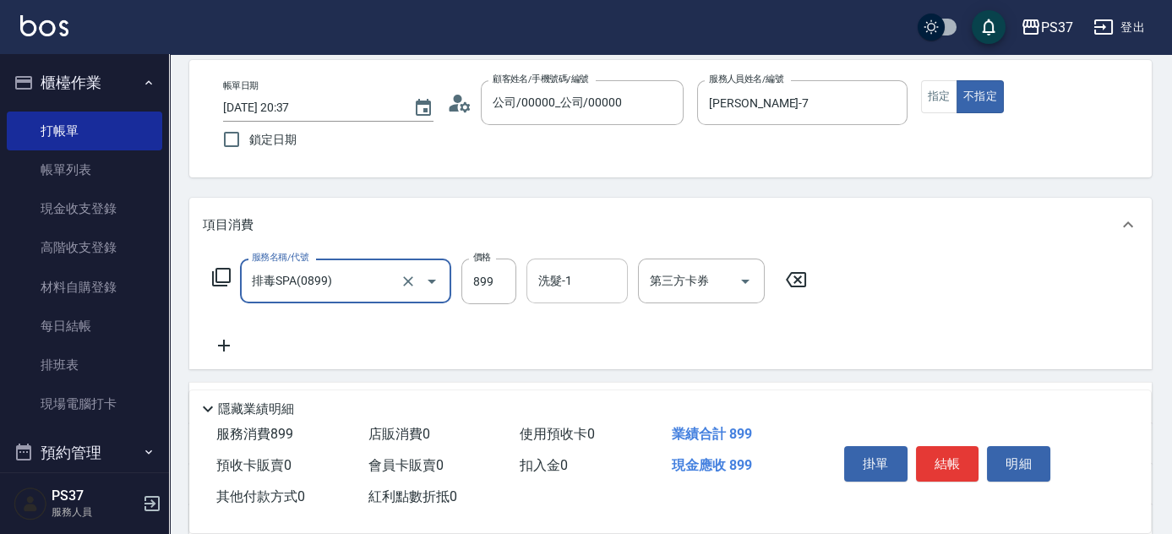
click at [567, 284] on input "洗髮-1" at bounding box center [577, 281] width 86 height 30
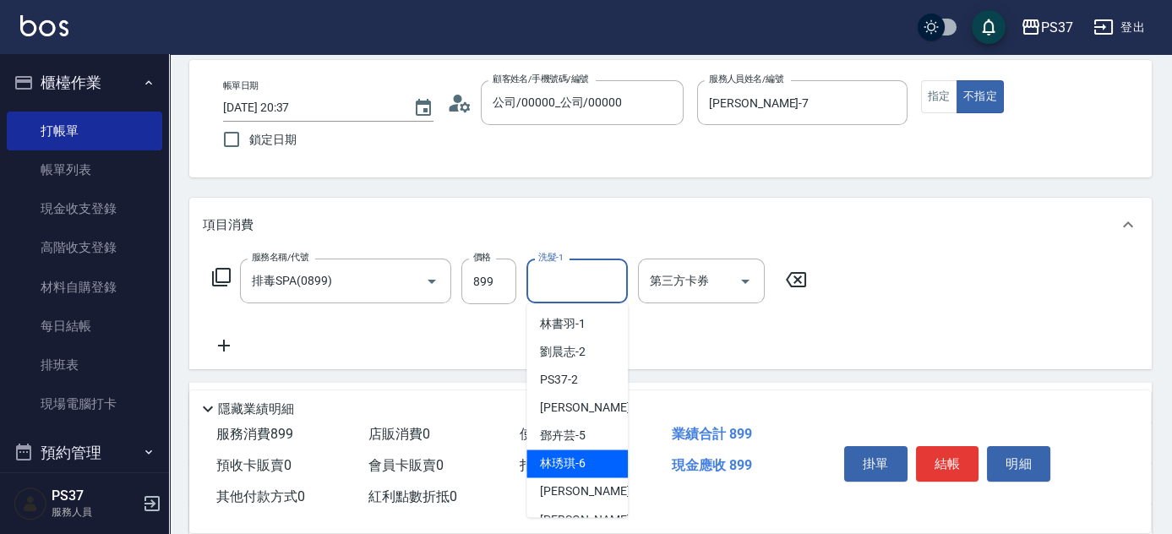
scroll to position [76, 0]
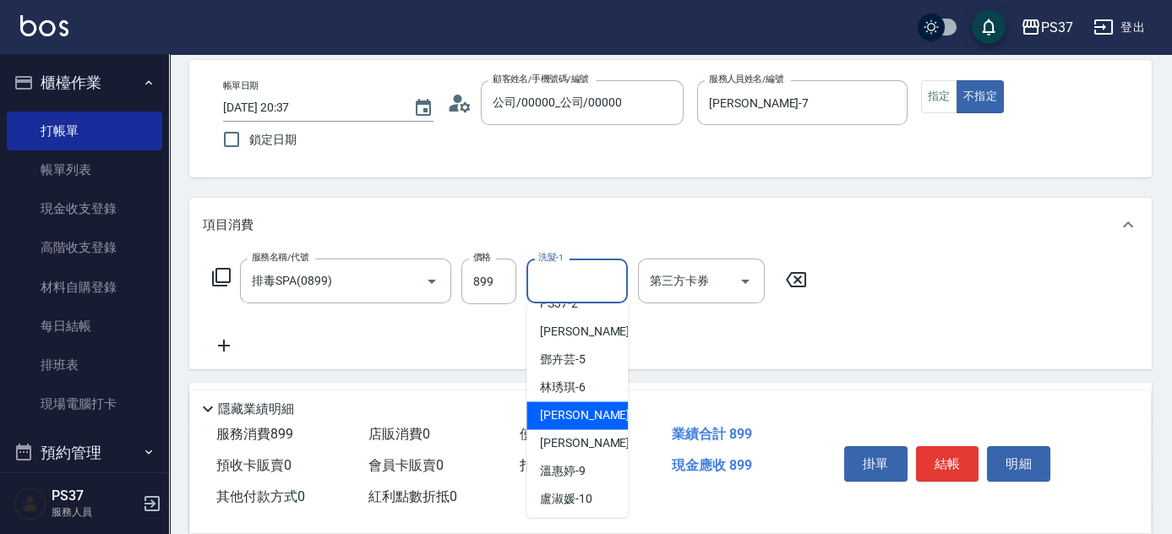
click at [582, 417] on span "黎氏萍 -7" at bounding box center [590, 416] width 100 height 18
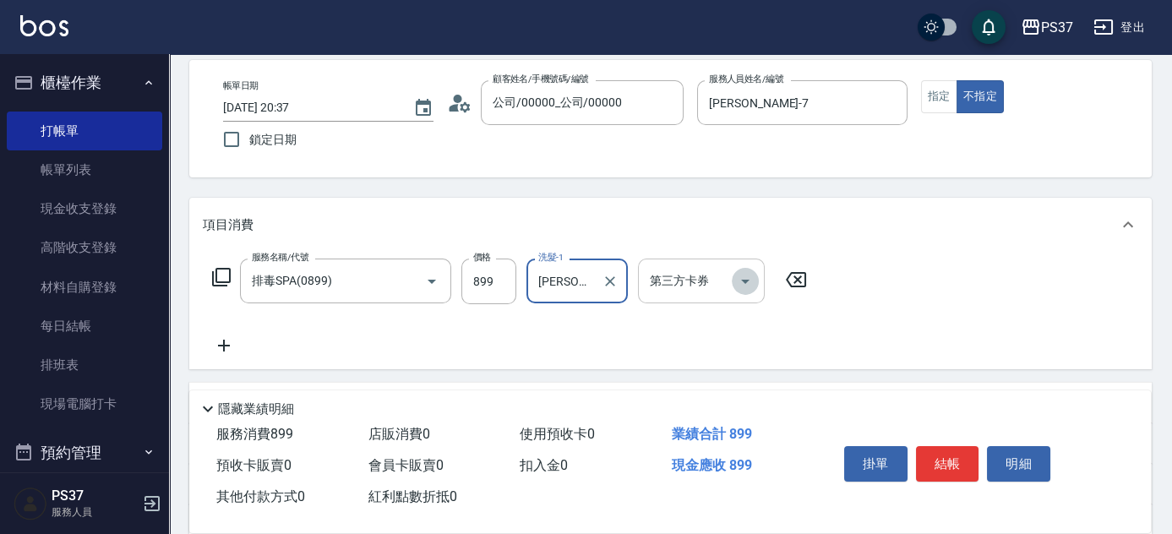
click at [740, 278] on icon "Open" at bounding box center [745, 281] width 20 height 20
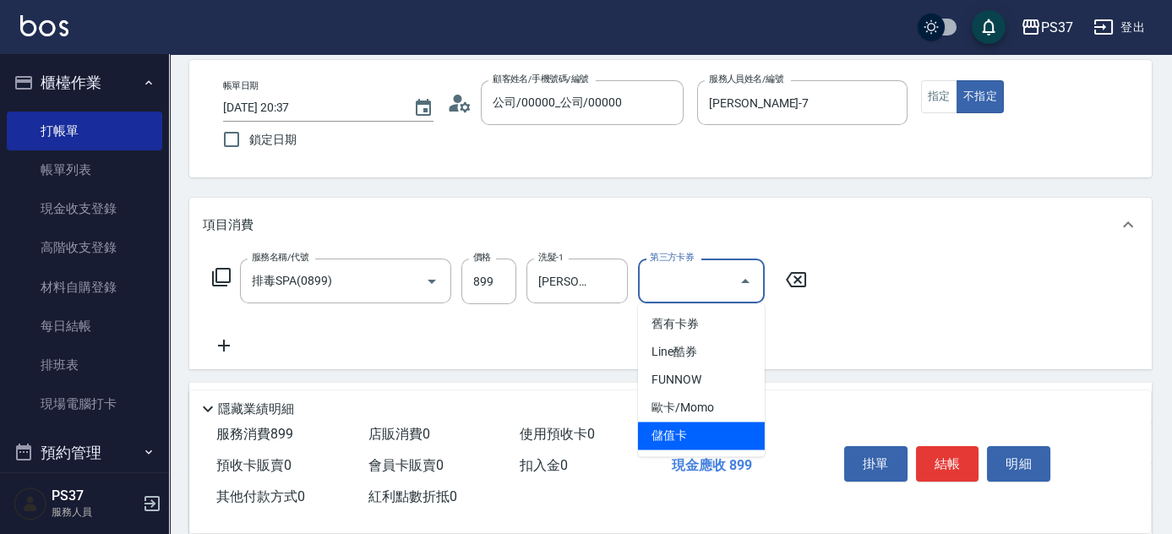
click at [718, 440] on span "儲值卡" at bounding box center [701, 436] width 127 height 28
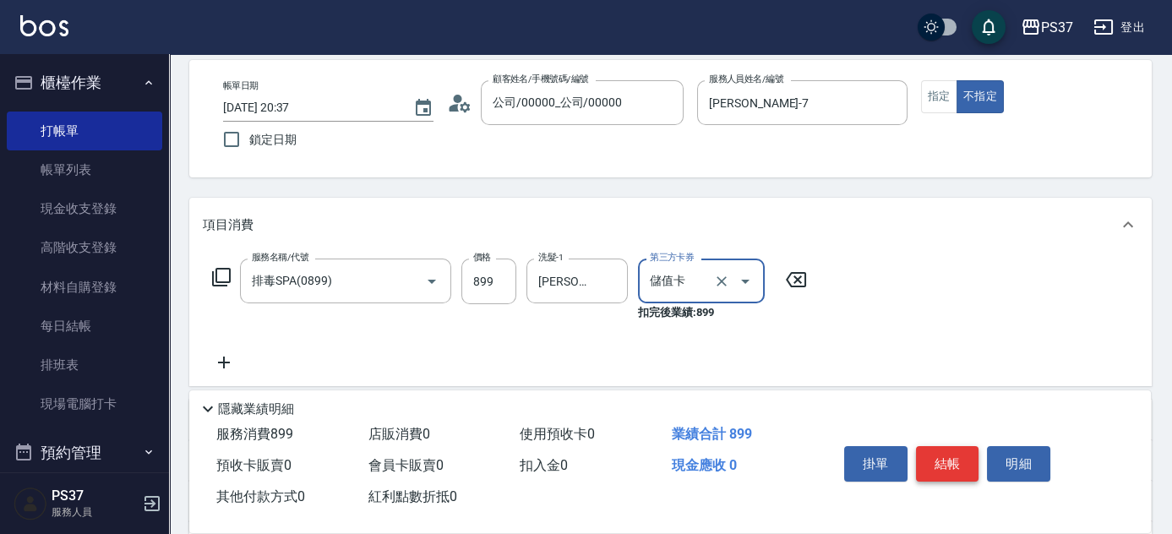
click at [931, 452] on button "結帳" at bounding box center [947, 463] width 63 height 35
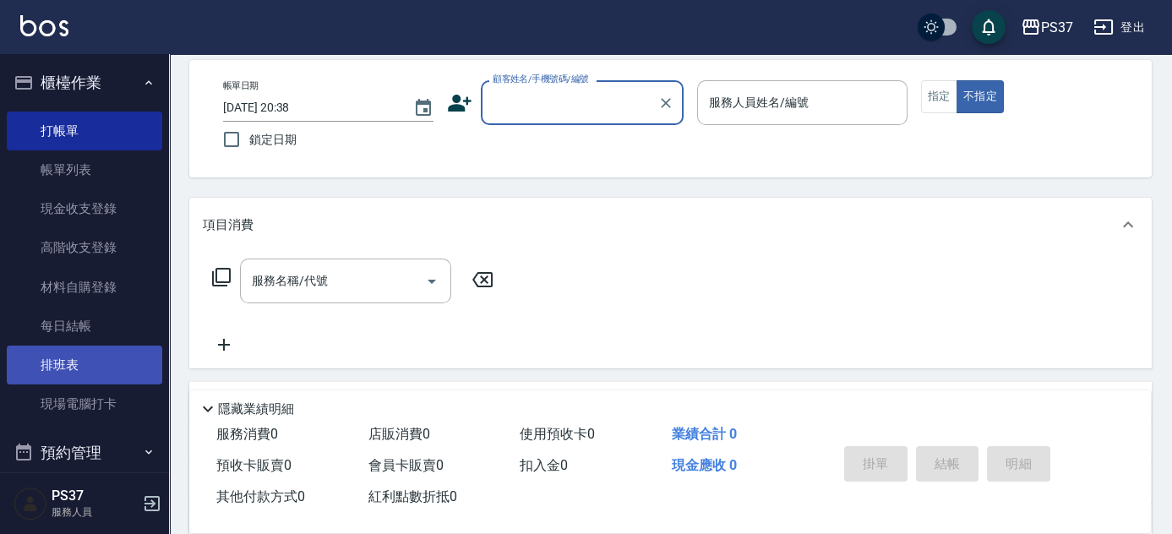
scroll to position [307, 0]
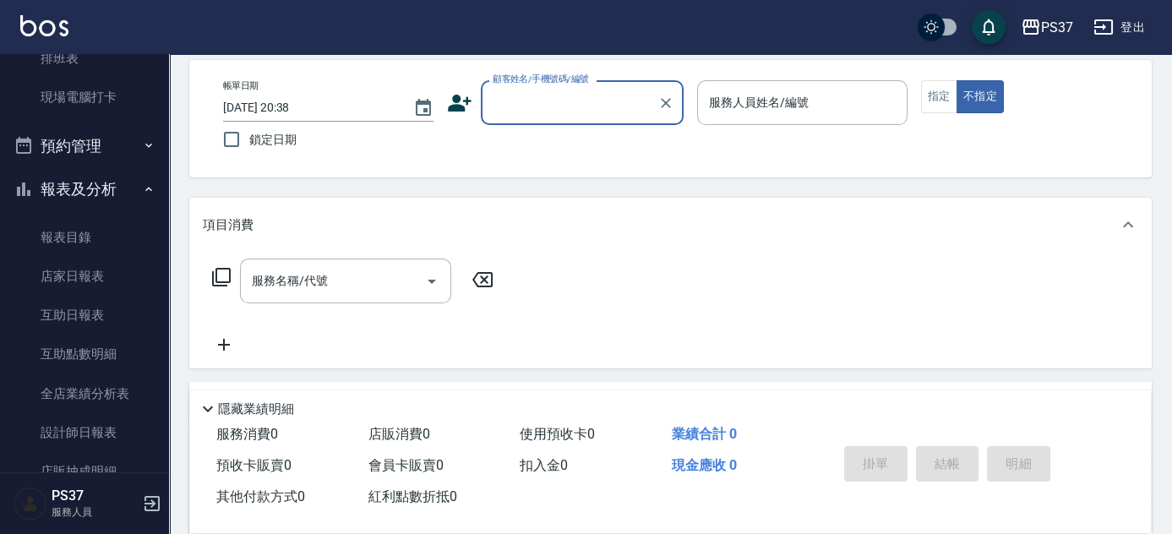
click at [583, 114] on input "顧客姓名/手機號碼/編號" at bounding box center [570, 103] width 162 height 30
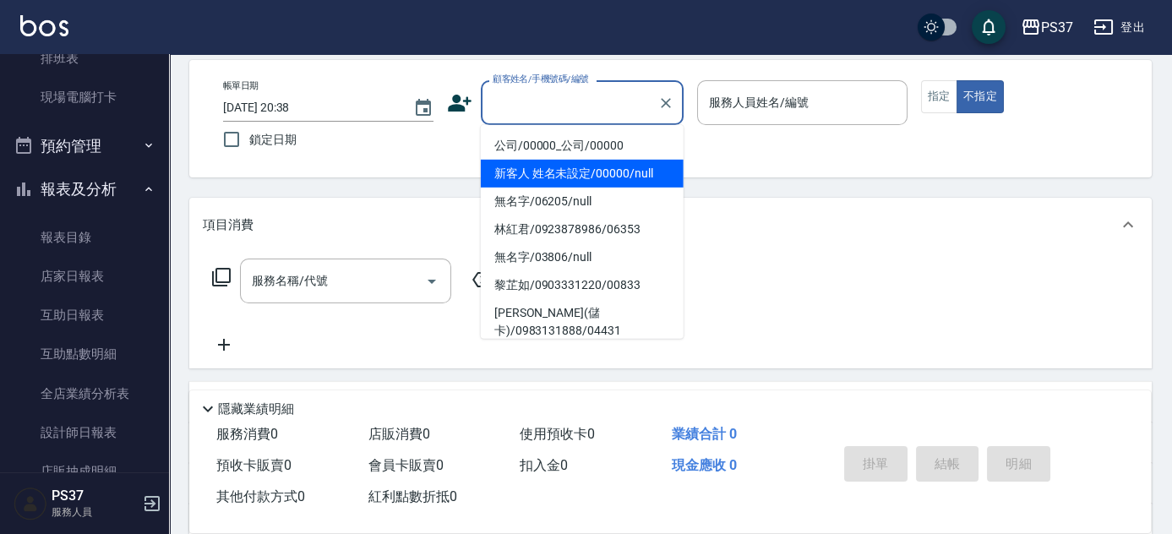
click at [586, 163] on li "新客人 姓名未設定/00000/null" at bounding box center [582, 174] width 203 height 28
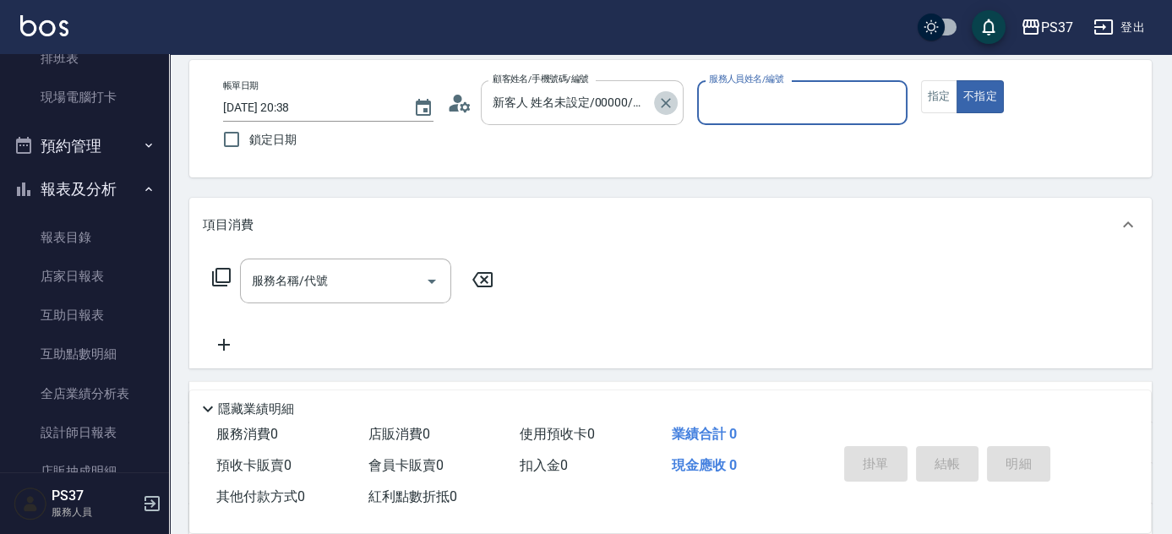
drag, startPoint x: 674, startPoint y: 102, endPoint x: 642, endPoint y: 106, distance: 32.4
click at [675, 102] on button "Clear" at bounding box center [666, 103] width 24 height 24
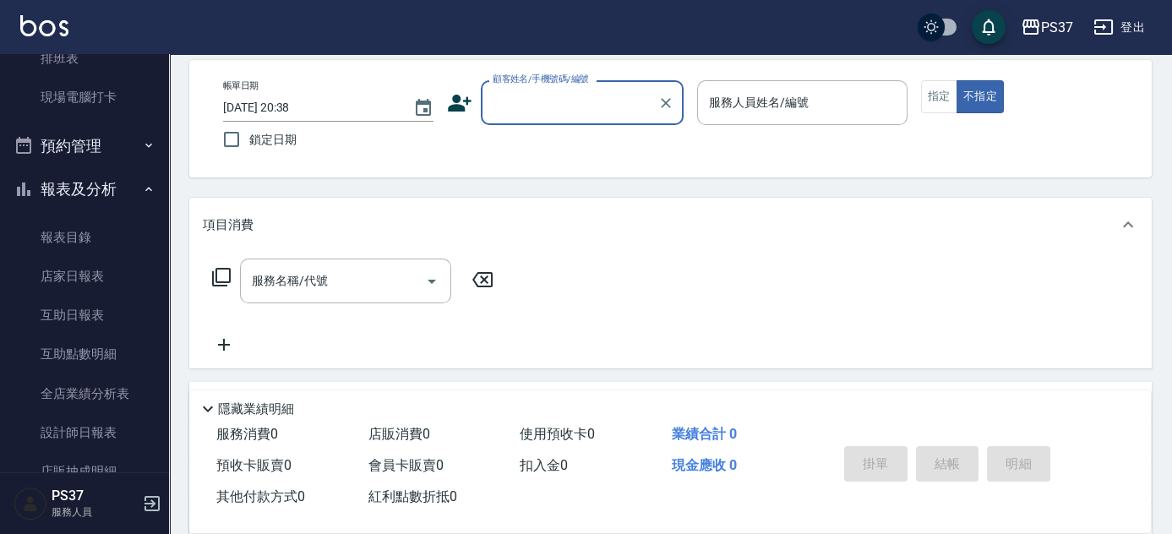
click at [614, 108] on input "顧客姓名/手機號碼/編號" at bounding box center [570, 103] width 162 height 30
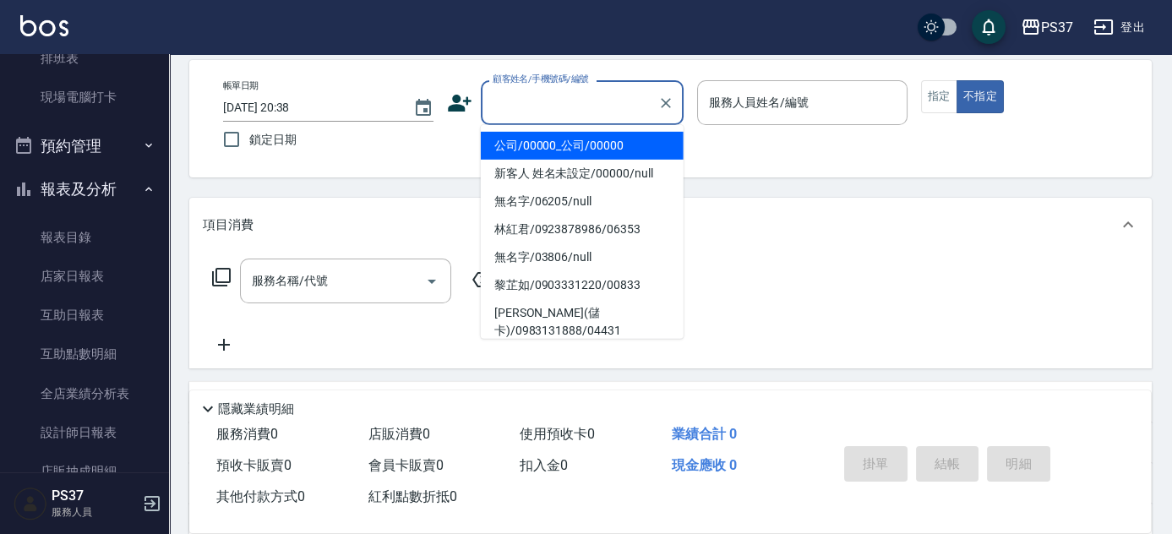
click at [593, 138] on li "公司/00000_公司/00000" at bounding box center [582, 146] width 203 height 28
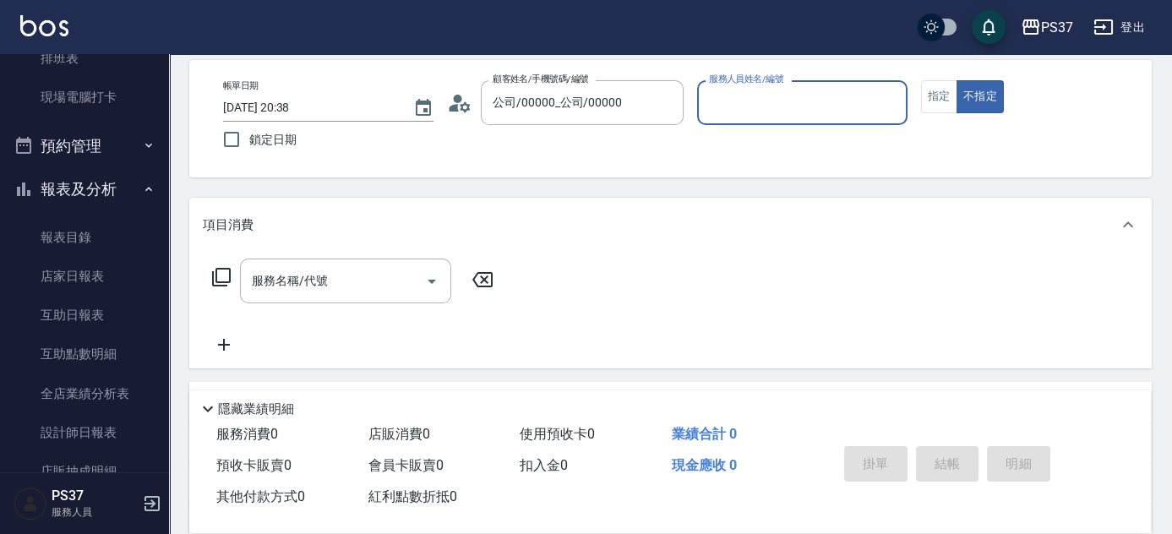
click at [721, 105] on input "服務人員姓名/編號" at bounding box center [802, 103] width 195 height 30
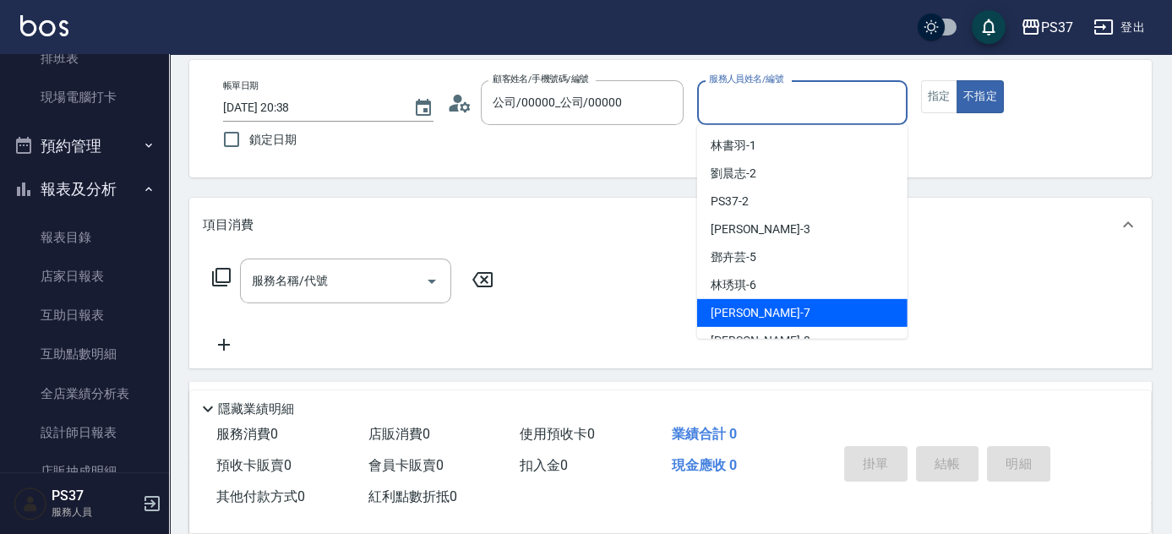
click at [783, 320] on div "黎氏萍 -7" at bounding box center [802, 313] width 210 height 28
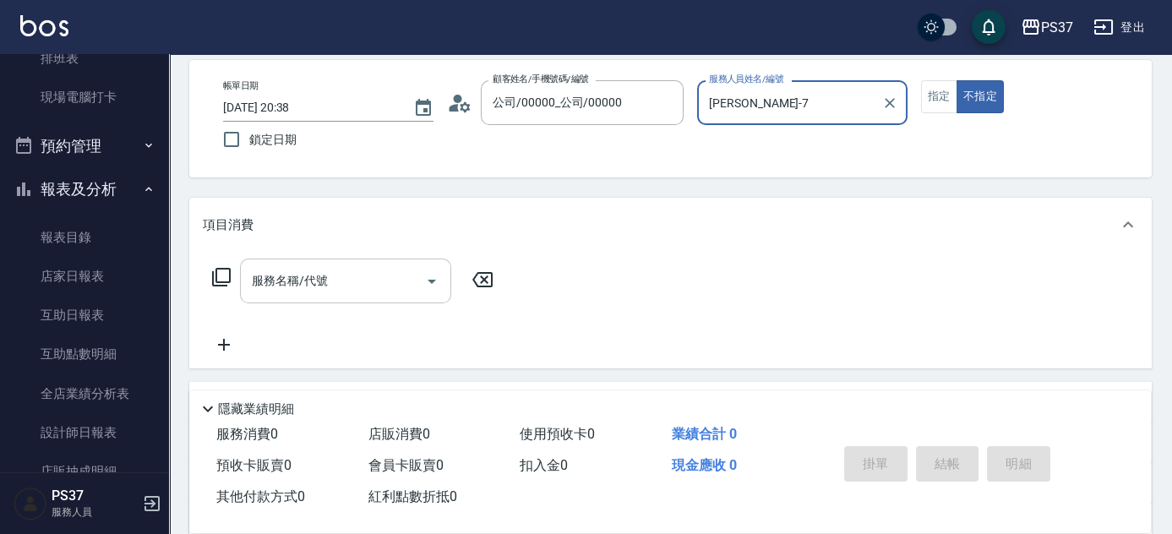
click at [366, 284] on input "服務名稱/代號" at bounding box center [333, 281] width 171 height 30
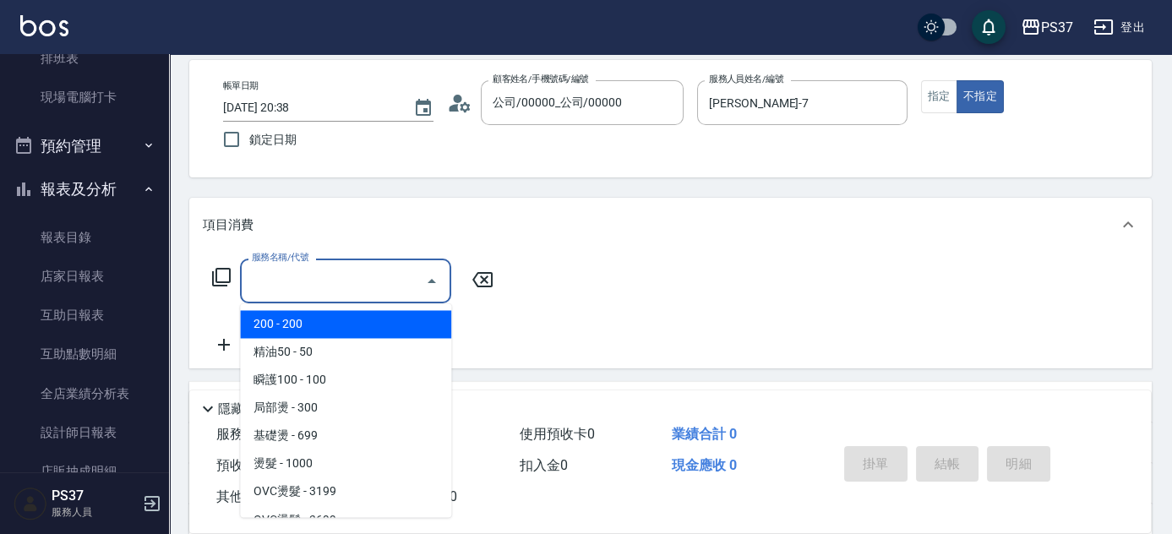
click at [288, 330] on span "200 - 200" at bounding box center [345, 324] width 211 height 28
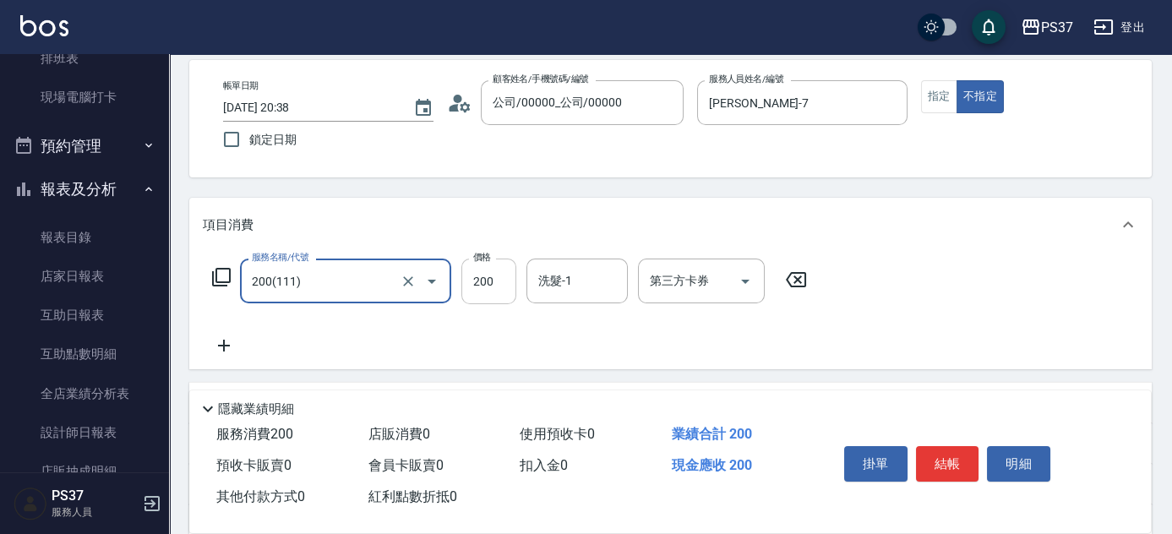
click at [487, 290] on input "200" at bounding box center [488, 282] width 55 height 46
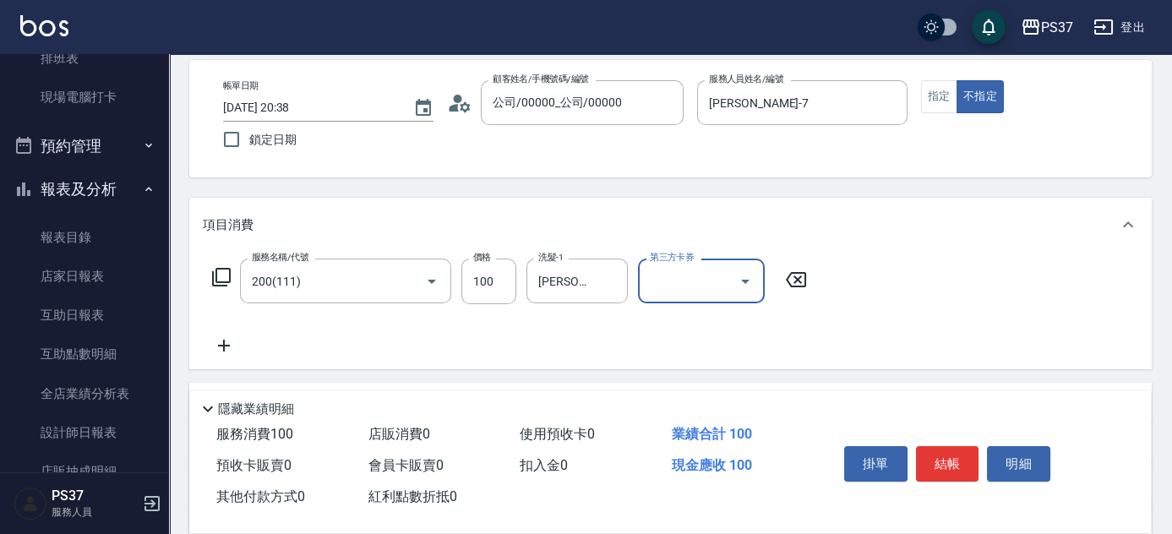
click at [226, 346] on icon at bounding box center [224, 346] width 12 height 12
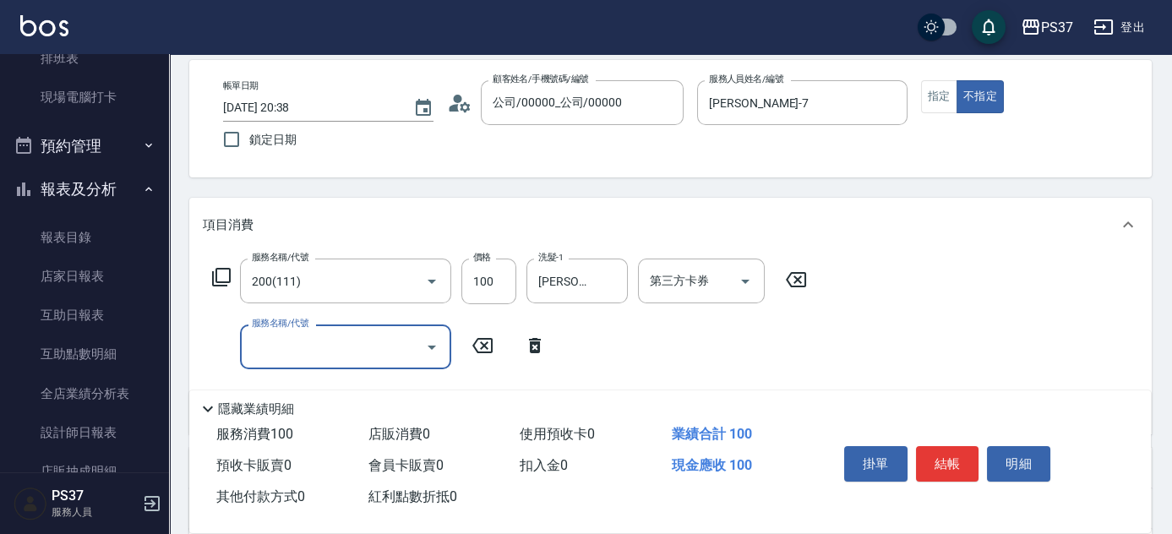
click at [281, 341] on input "服務名稱/代號" at bounding box center [333, 347] width 171 height 30
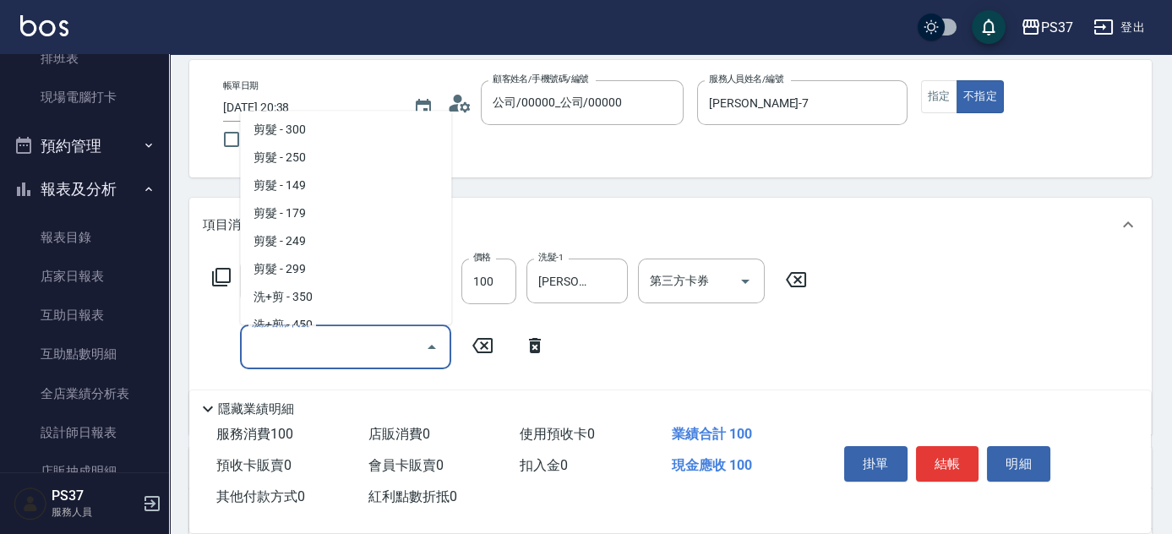
scroll to position [384, 0]
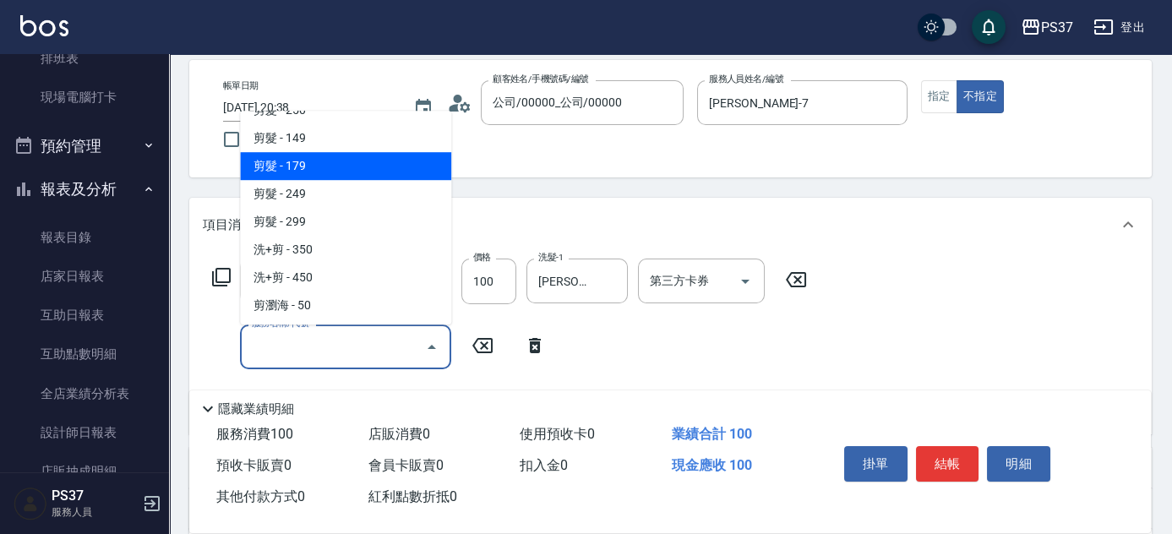
click at [373, 150] on span "剪髮 - 149" at bounding box center [345, 138] width 211 height 28
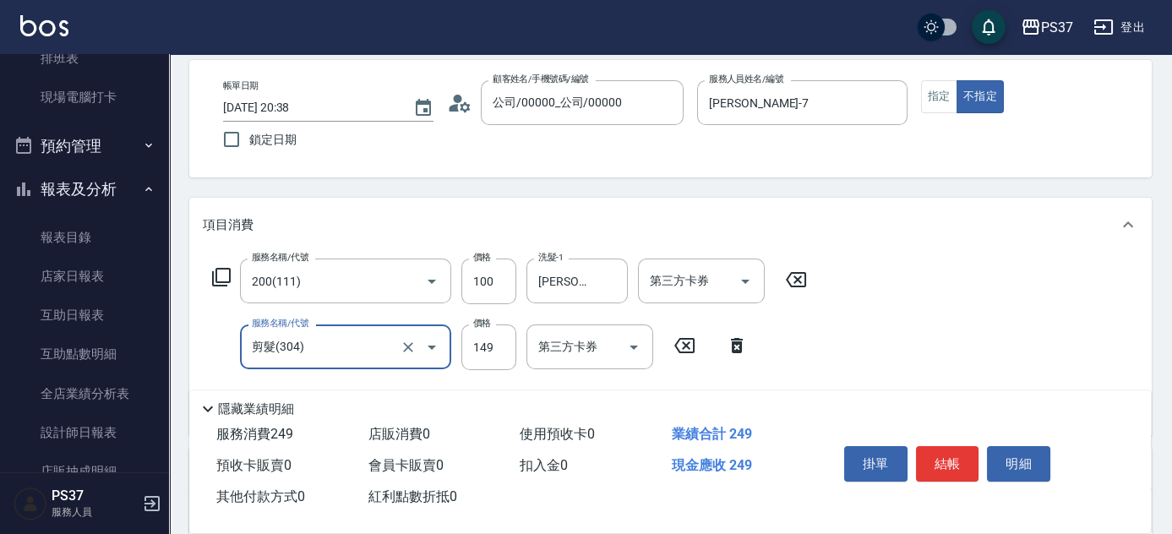
click at [358, 340] on input "剪髮(304)" at bounding box center [322, 347] width 149 height 30
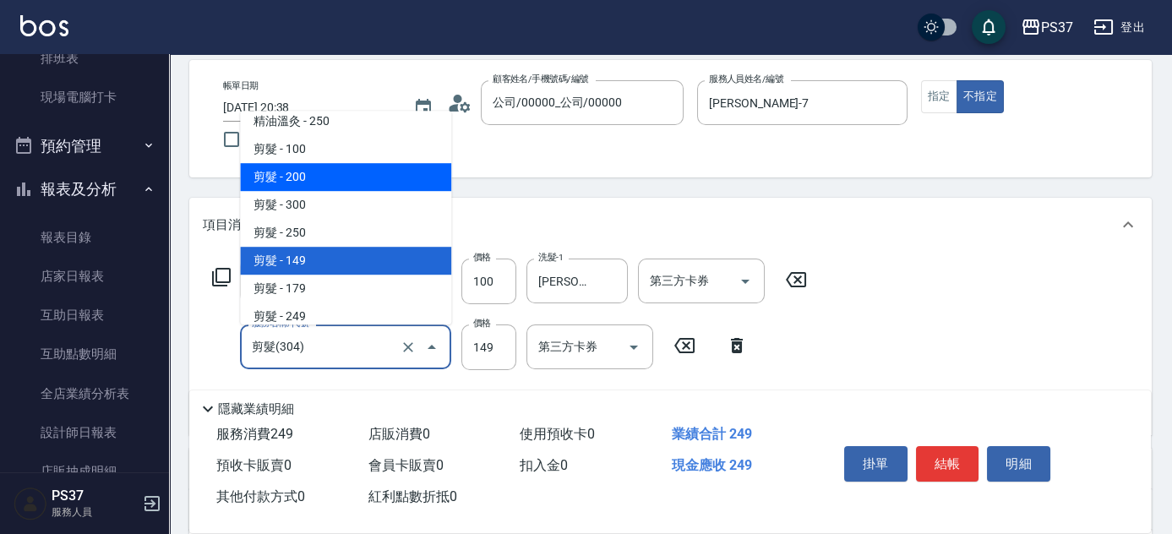
scroll to position [288, 0]
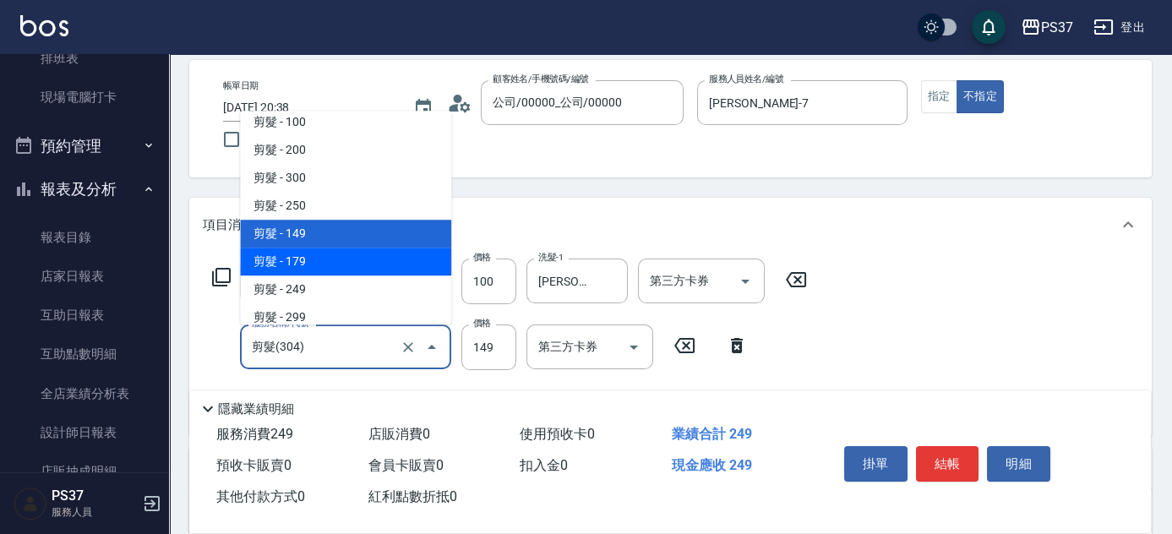
click at [358, 261] on span "剪髮 - 179" at bounding box center [345, 262] width 211 height 28
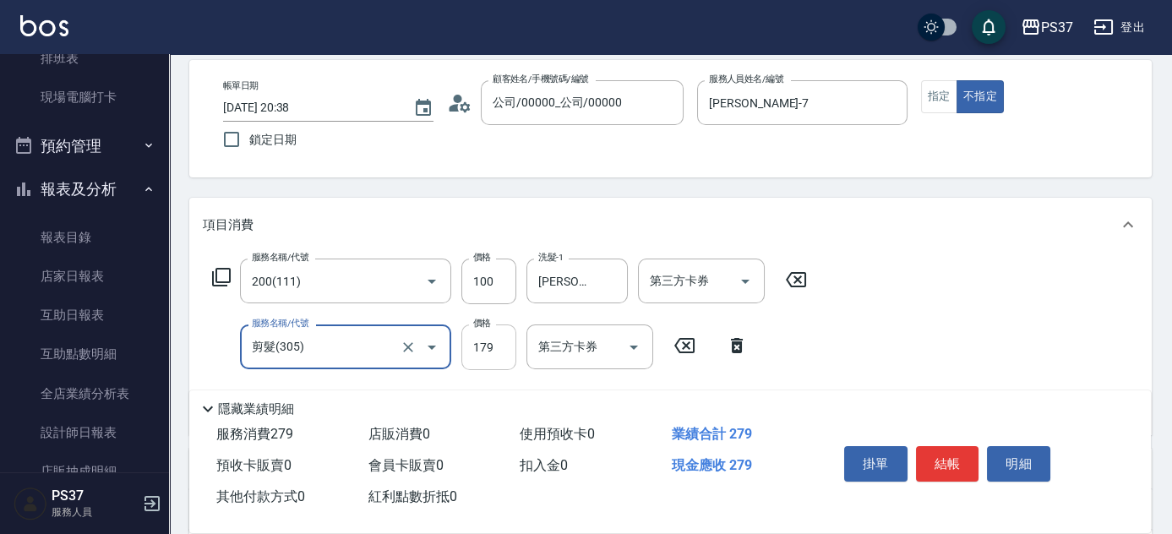
click at [488, 335] on input "179" at bounding box center [488, 348] width 55 height 46
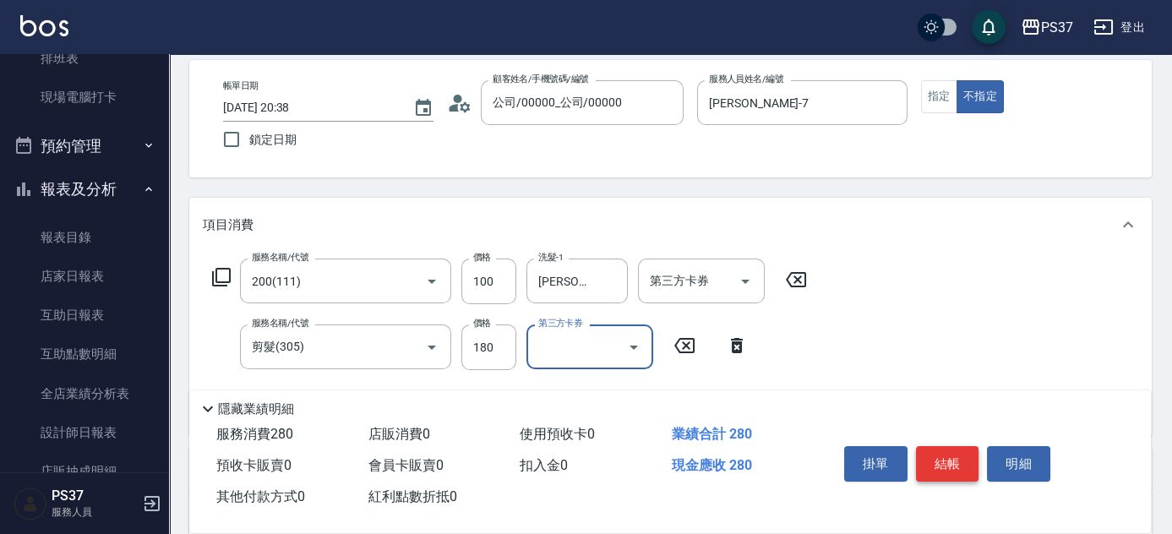
click at [926, 447] on button "結帳" at bounding box center [947, 463] width 63 height 35
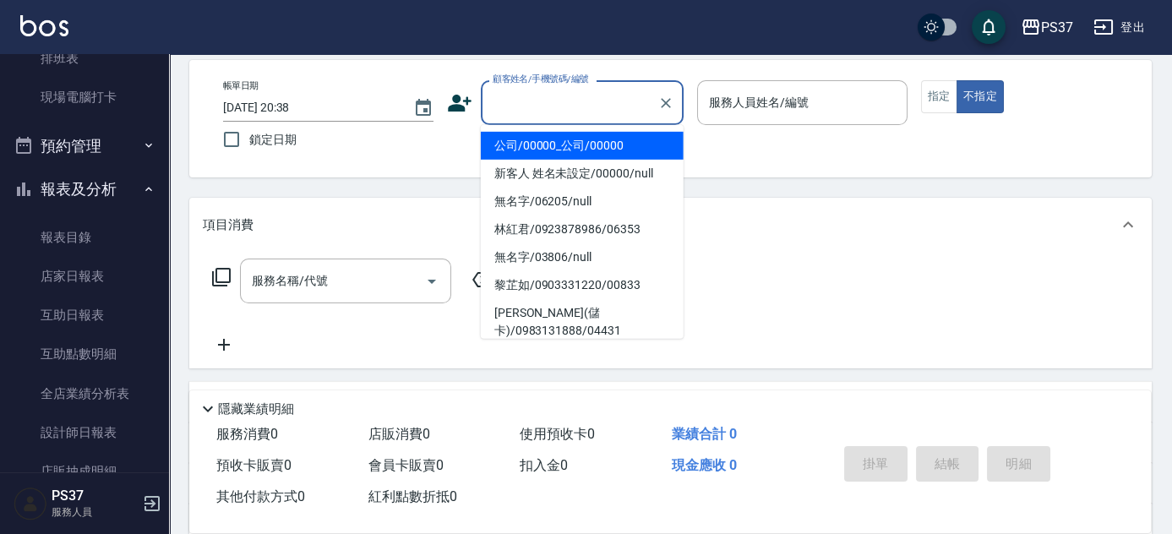
click at [587, 110] on input "顧客姓名/手機號碼/編號" at bounding box center [570, 103] width 162 height 30
click at [568, 137] on li "公司/00000_公司/00000" at bounding box center [582, 146] width 203 height 28
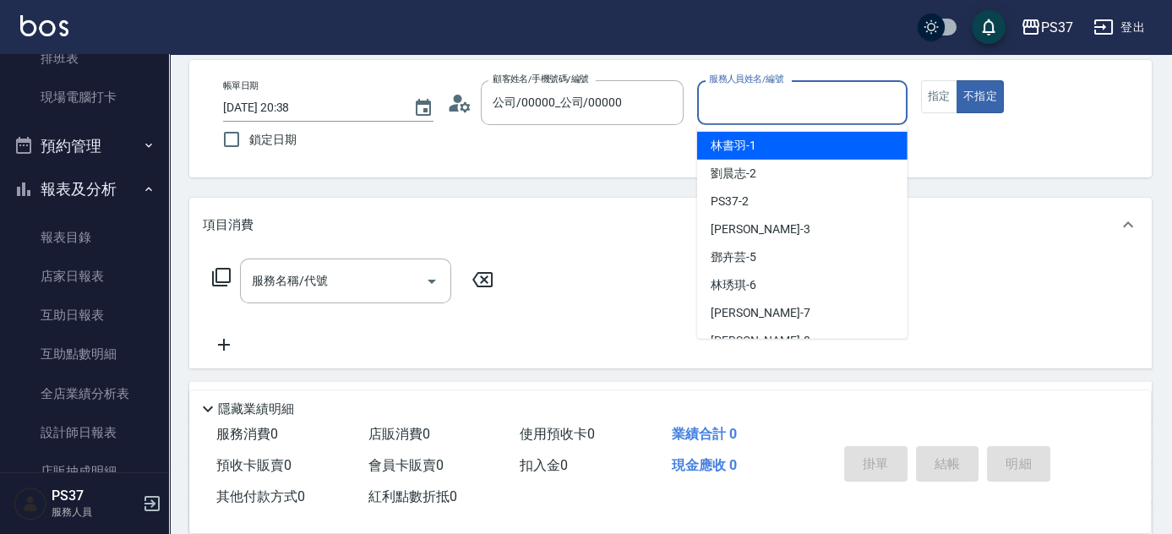
click at [730, 107] on input "服務人員姓名/編號" at bounding box center [802, 103] width 195 height 30
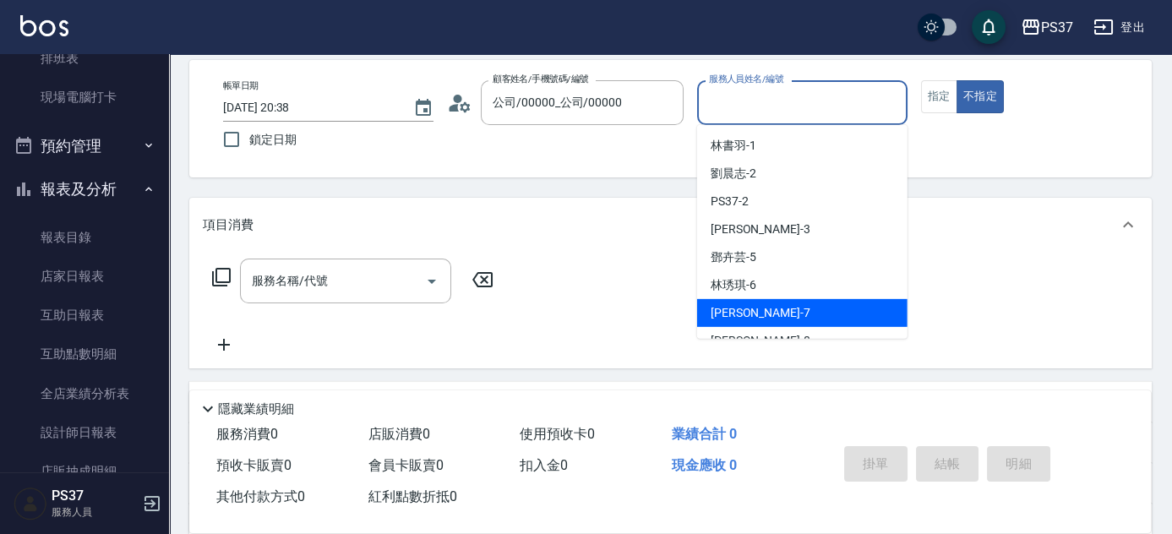
click at [778, 309] on div "黎氏萍 -7" at bounding box center [802, 313] width 210 height 28
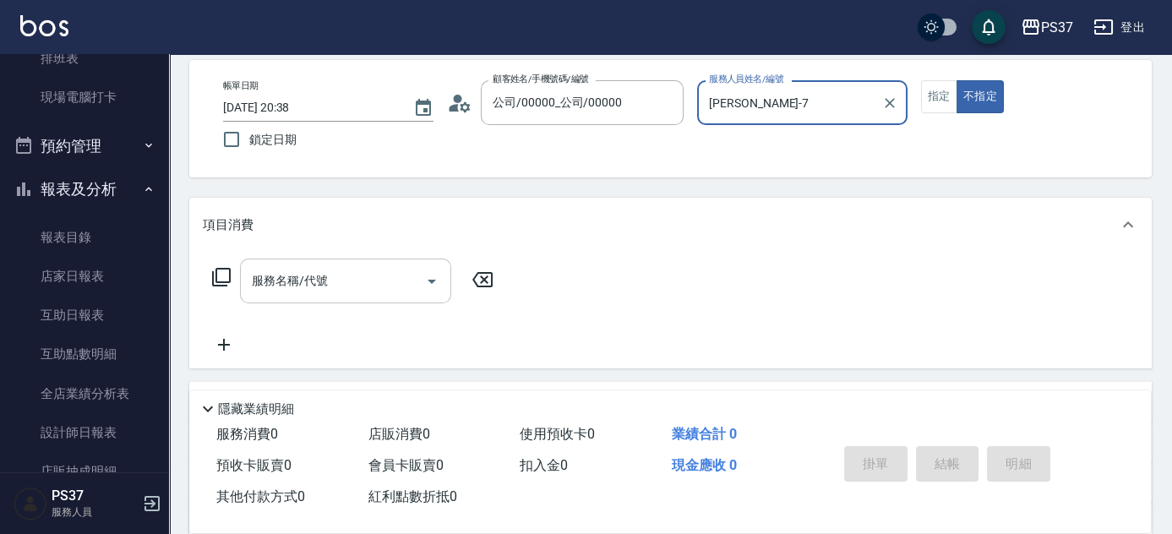
click at [380, 292] on input "服務名稱/代號" at bounding box center [333, 281] width 171 height 30
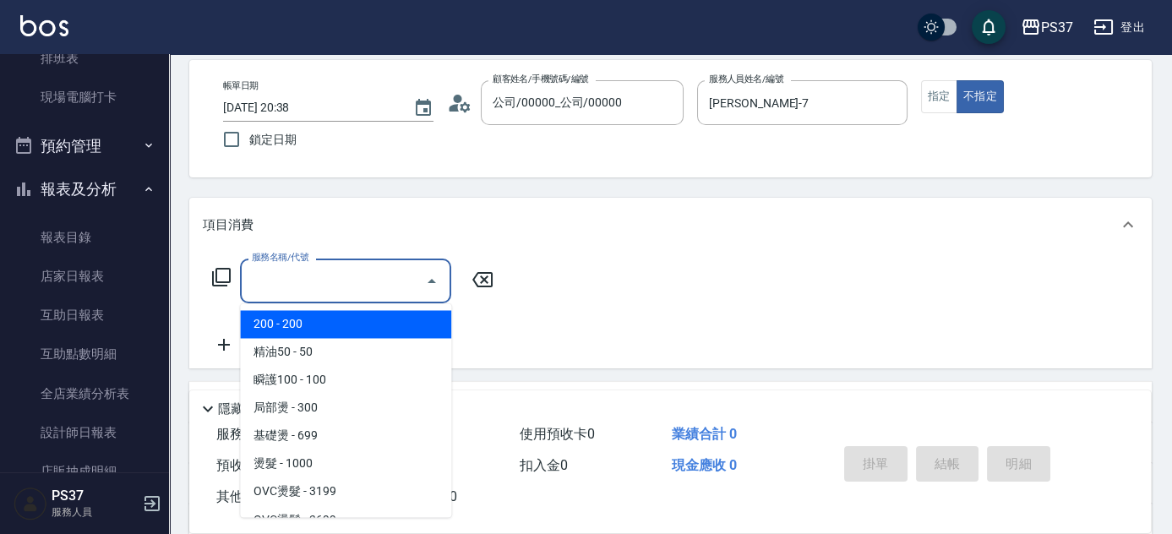
click at [329, 319] on span "200 - 200" at bounding box center [345, 324] width 211 height 28
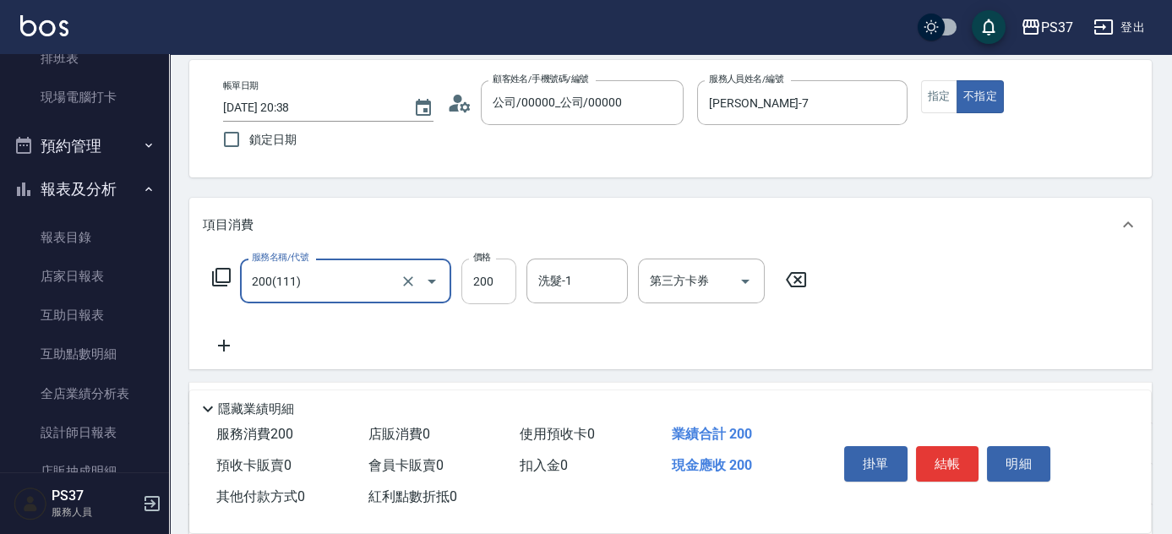
click at [470, 291] on input "200" at bounding box center [488, 282] width 55 height 46
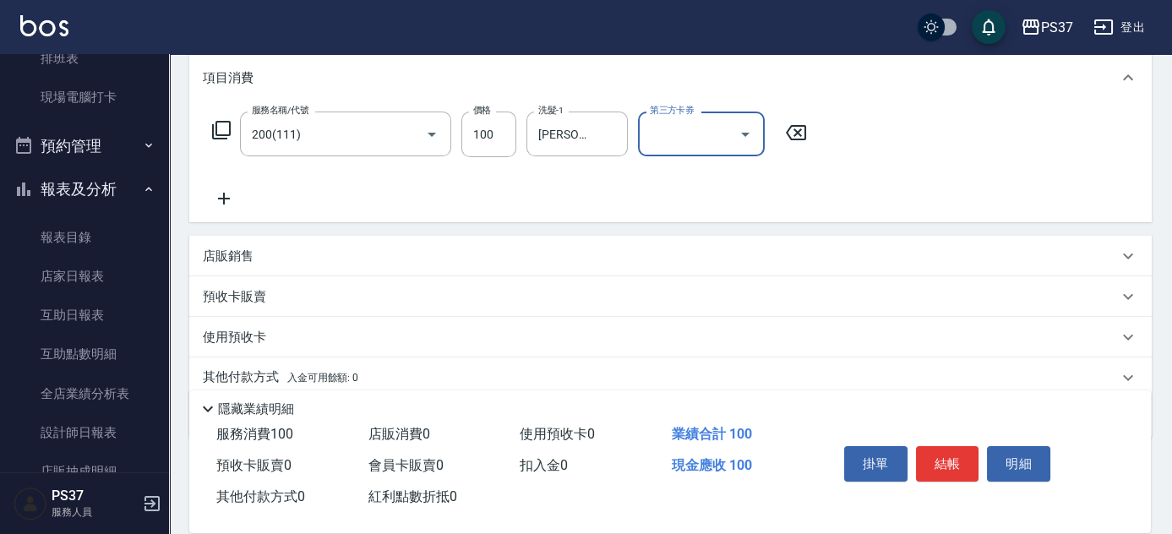
scroll to position [230, 0]
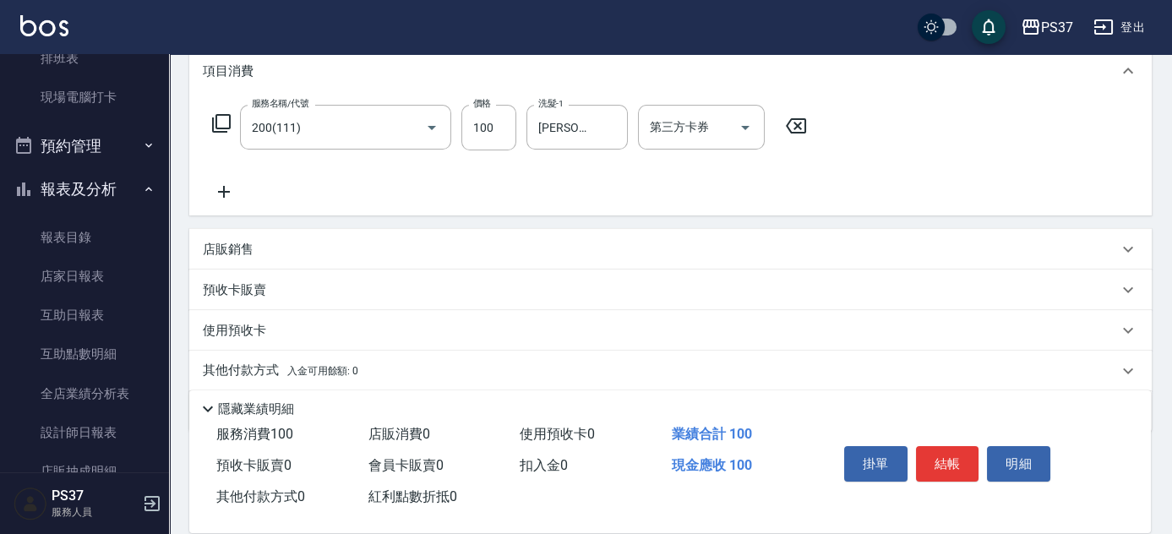
click at [218, 192] on icon at bounding box center [224, 192] width 12 height 12
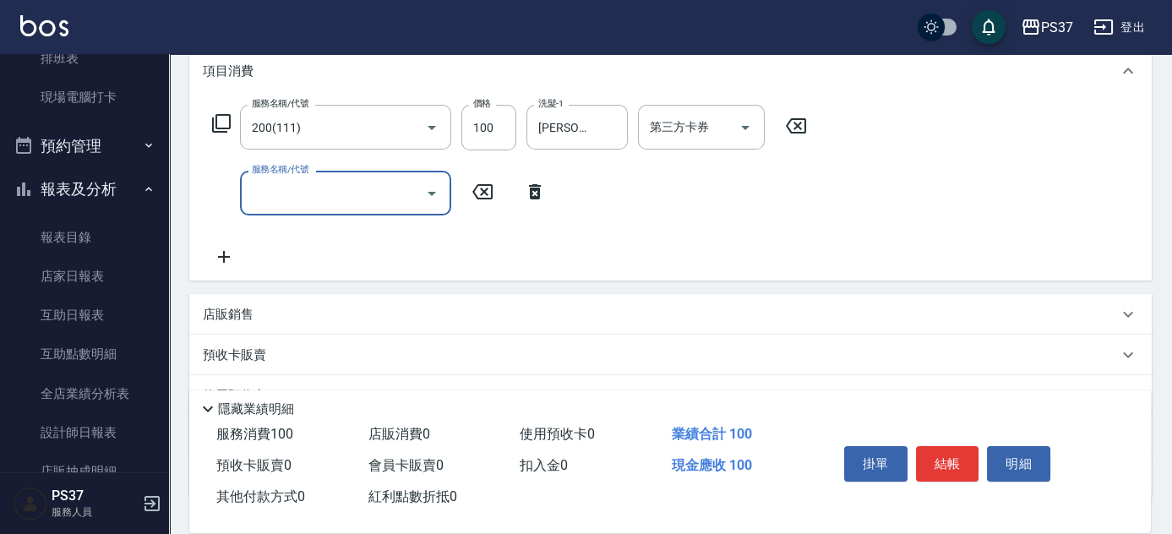
click at [299, 210] on div "服務名稱/代號" at bounding box center [345, 193] width 211 height 45
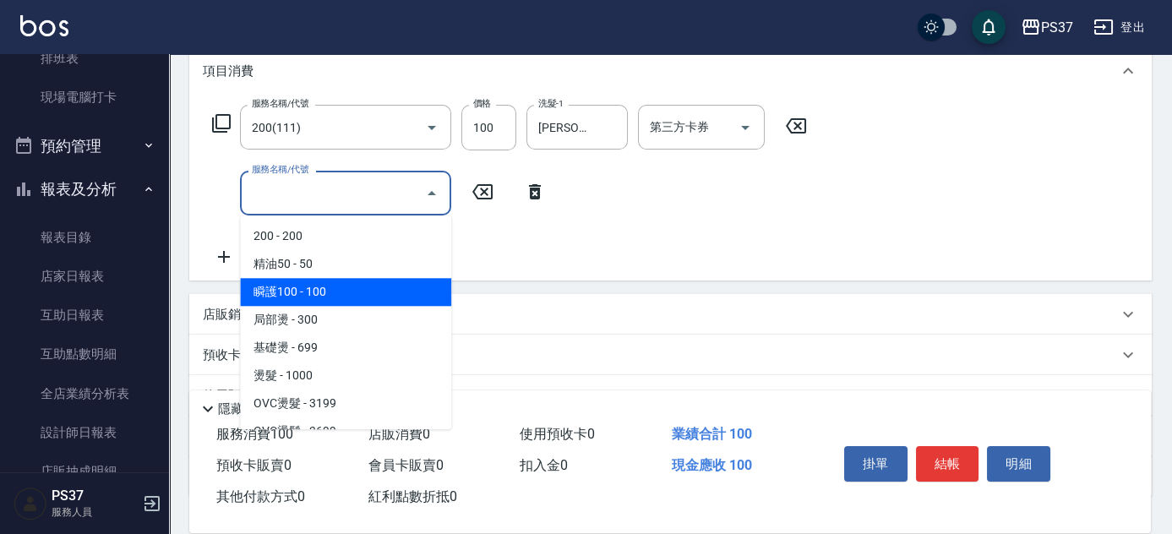
scroll to position [307, 0]
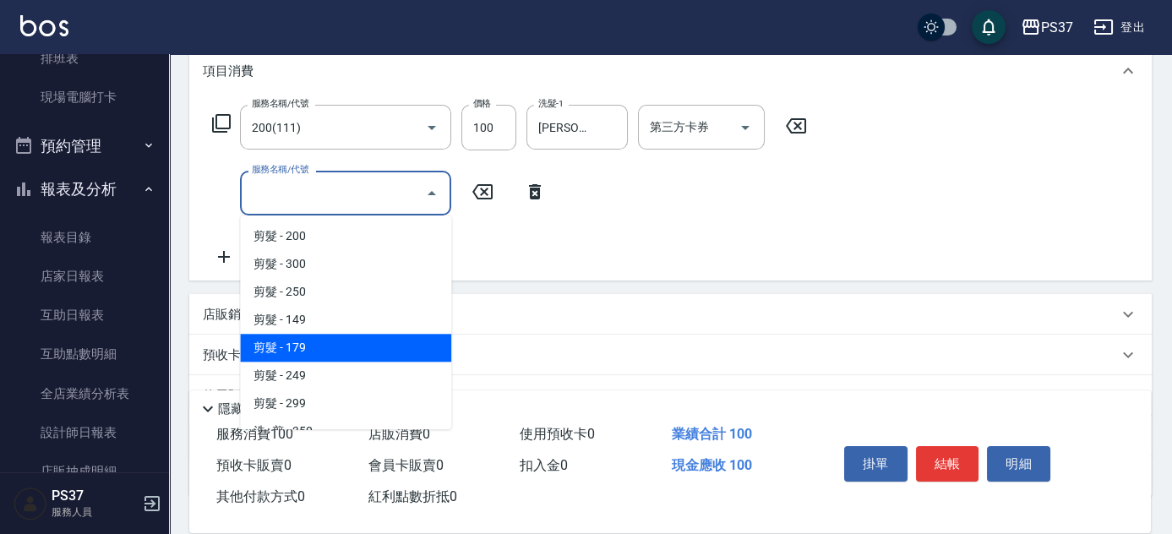
click at [348, 351] on span "剪髮 - 179" at bounding box center [345, 348] width 211 height 28
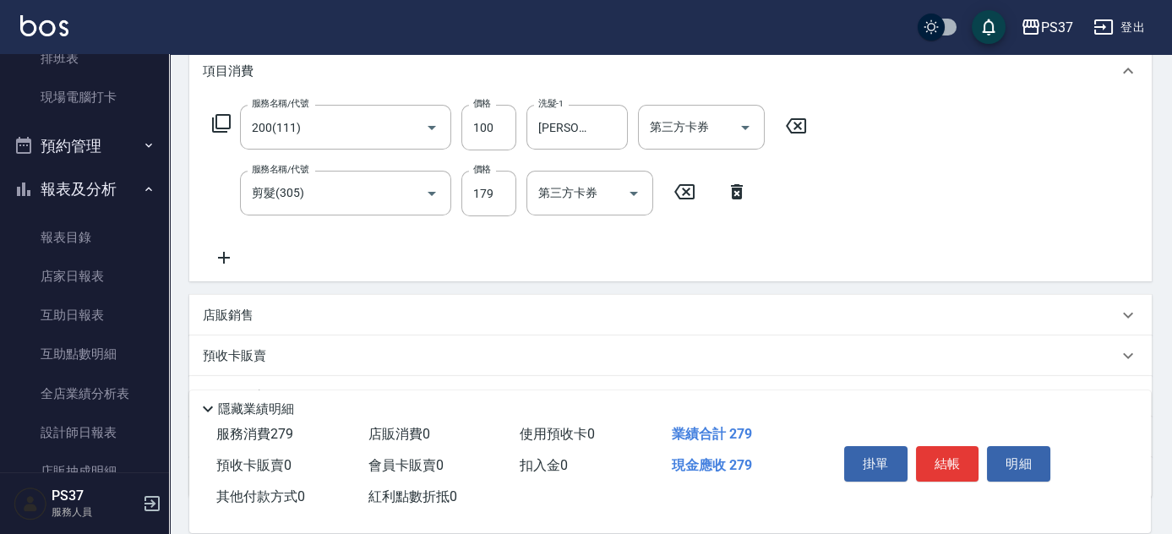
click at [516, 181] on div "服務名稱/代號 剪髮(305) 服務名稱/代號 價格 179 價格 第三方卡券 第三方卡券" at bounding box center [480, 194] width 555 height 46
click at [487, 199] on input "179" at bounding box center [488, 194] width 55 height 46
click at [954, 449] on button "結帳" at bounding box center [947, 463] width 63 height 35
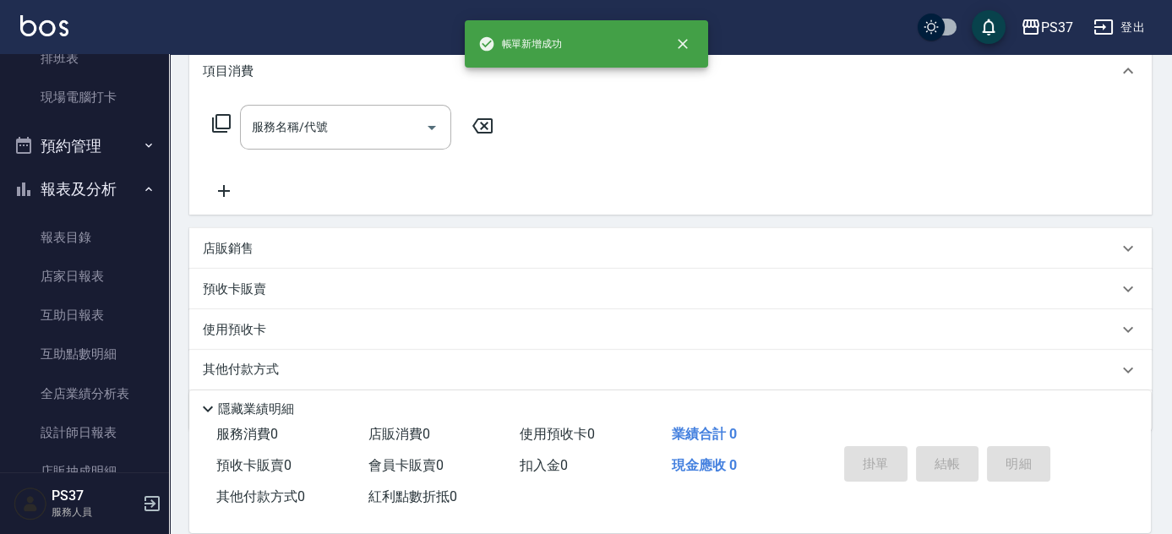
scroll to position [0, 0]
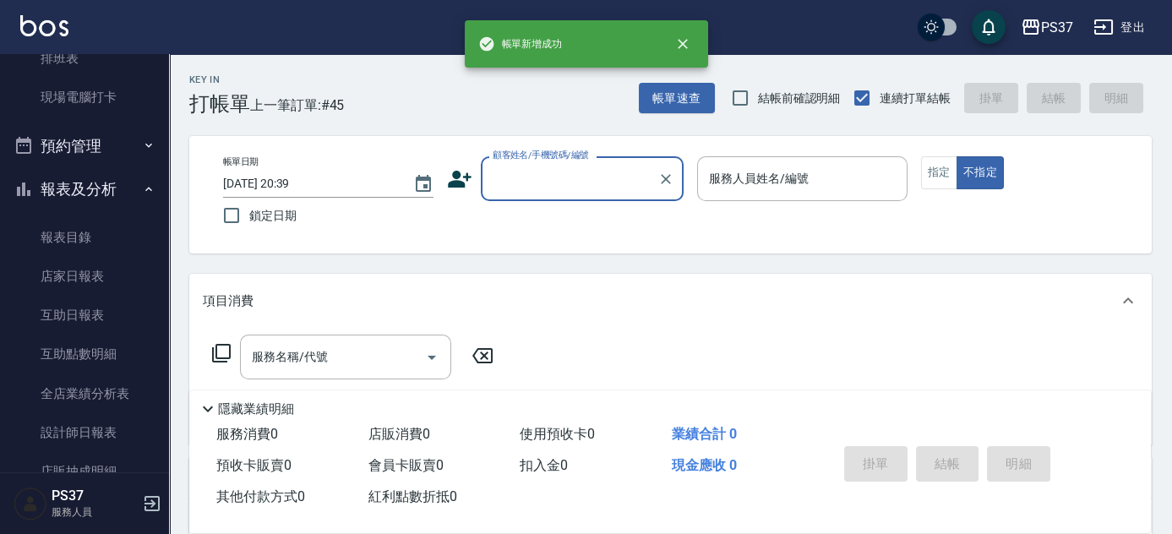
click at [516, 179] on input "顧客姓名/手機號碼/編號" at bounding box center [570, 179] width 162 height 30
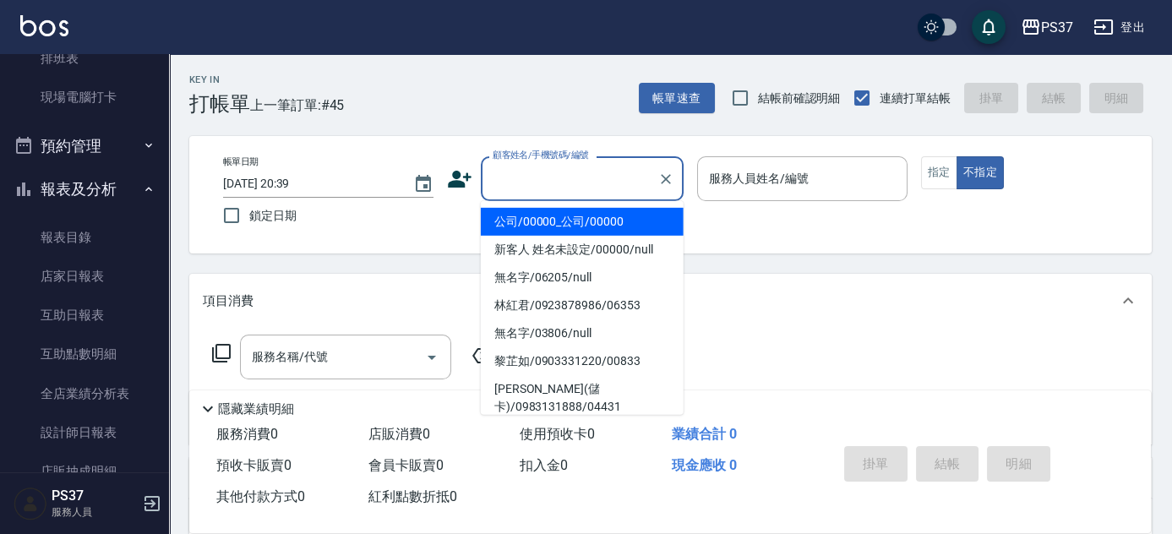
click at [534, 219] on li "公司/00000_公司/00000" at bounding box center [582, 222] width 203 height 28
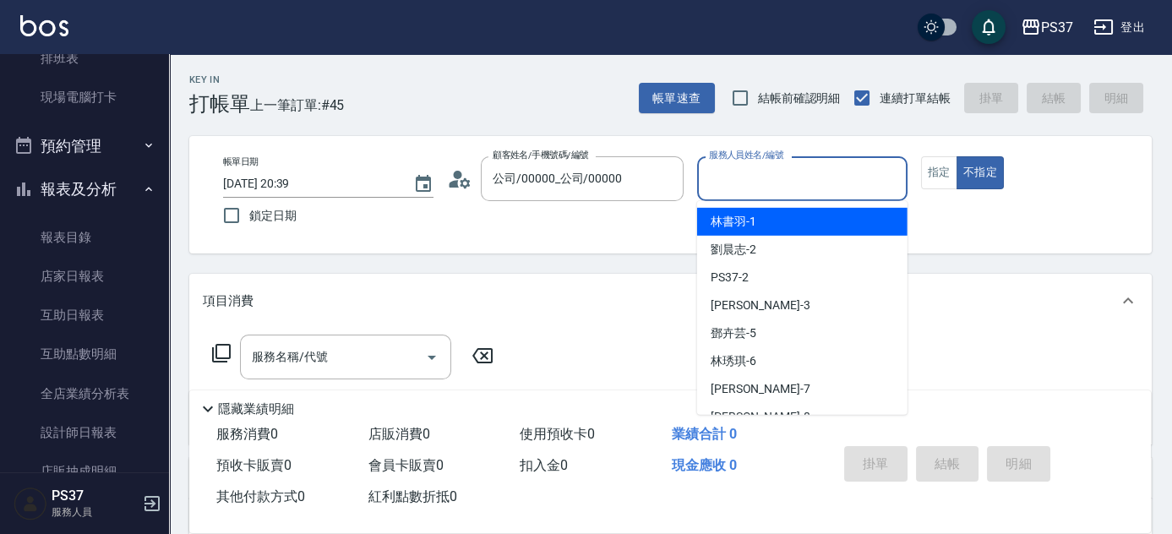
click at [752, 186] on input "服務人員姓名/編號" at bounding box center [802, 179] width 195 height 30
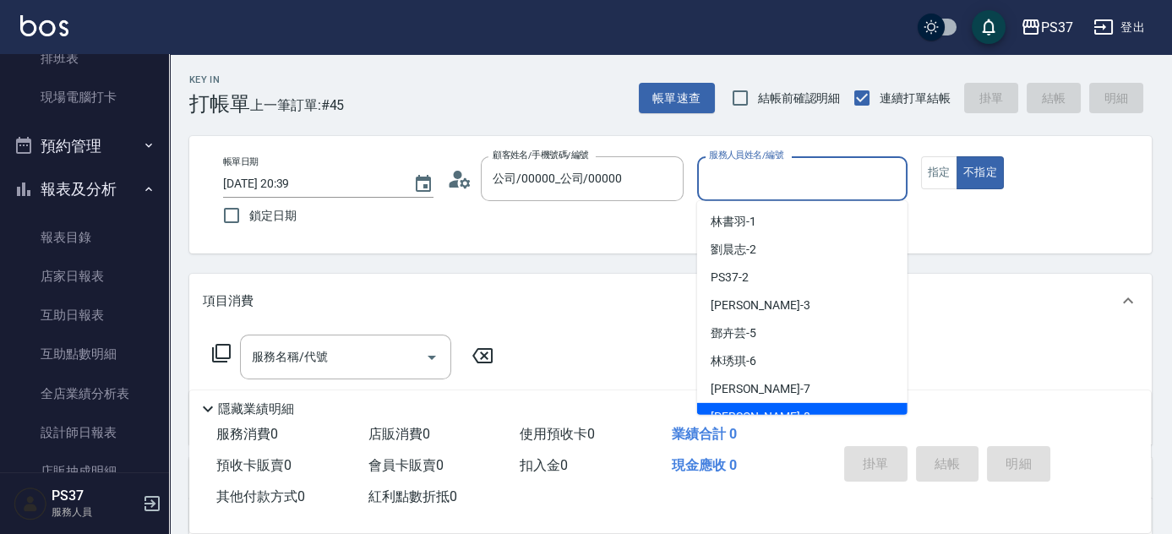
click at [780, 406] on div "徐雅娟 -8" at bounding box center [802, 417] width 210 height 28
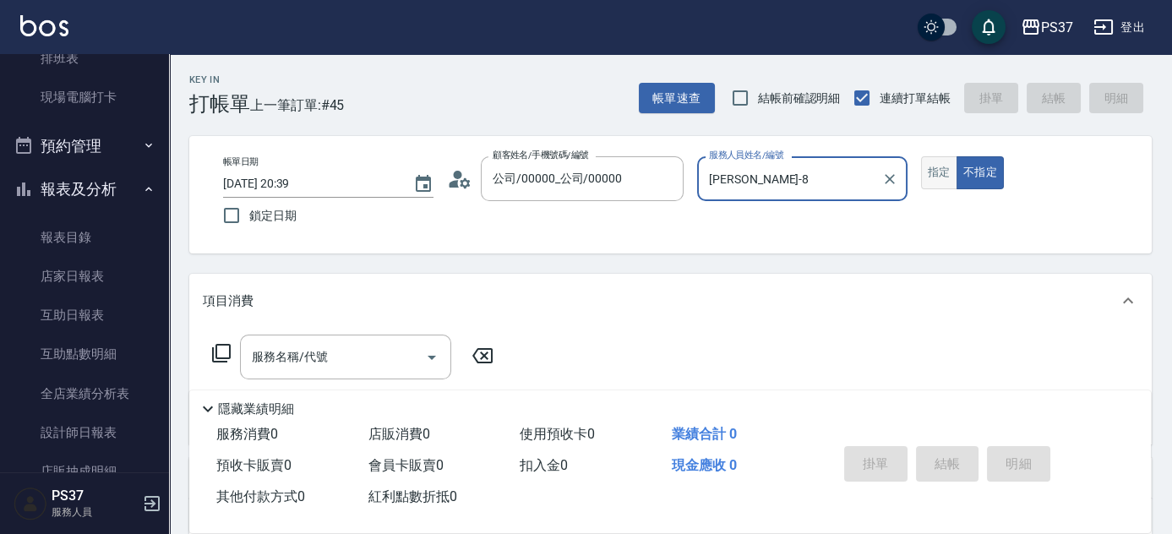
click at [942, 173] on button "指定" at bounding box center [939, 172] width 36 height 33
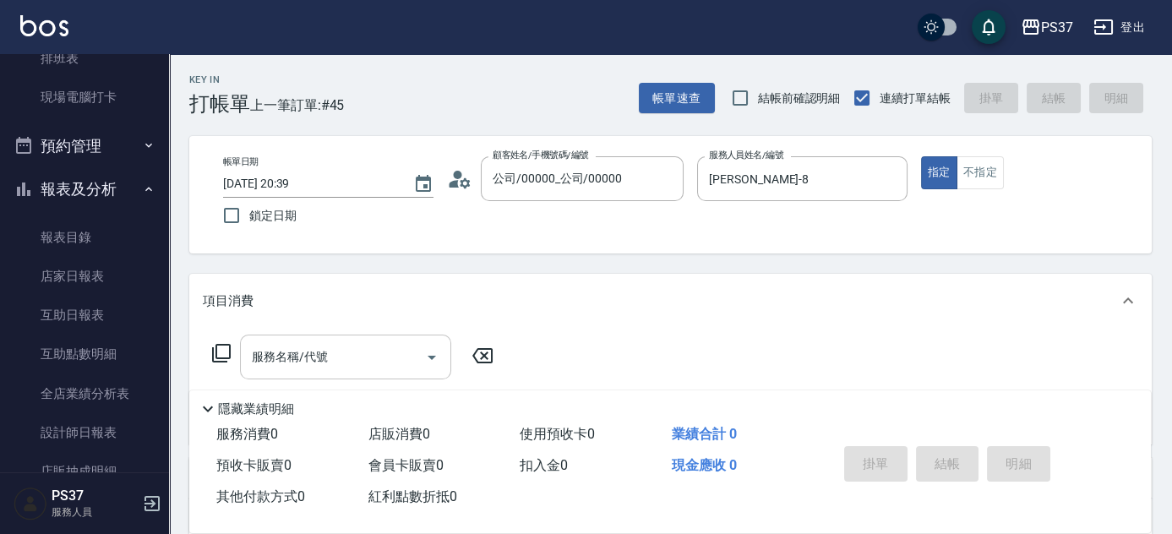
click at [333, 360] on input "服務名稱/代號" at bounding box center [333, 357] width 171 height 30
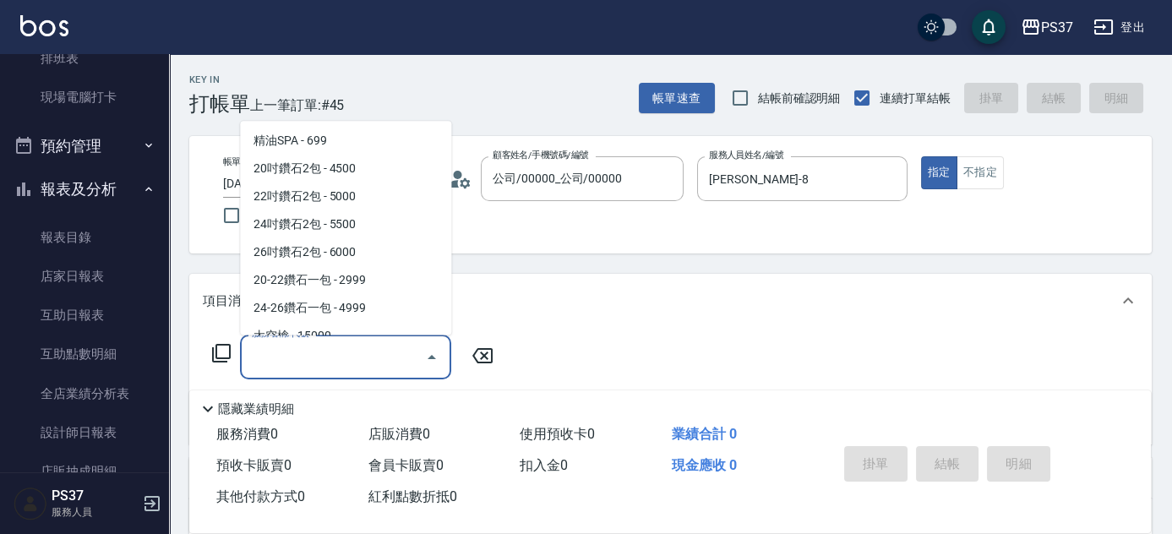
scroll to position [921, 0]
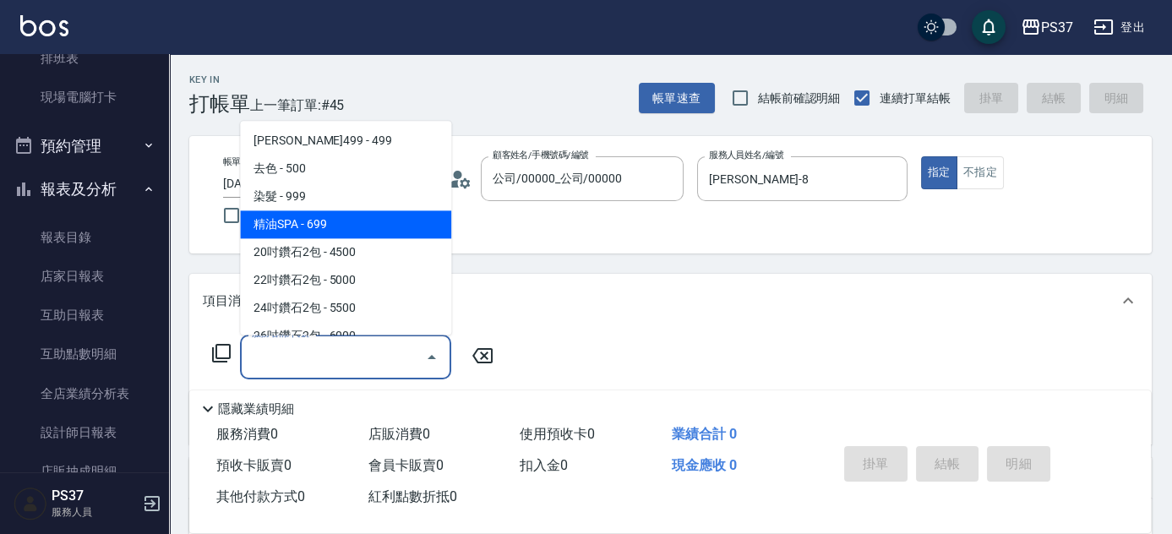
click at [353, 216] on span "精油SPA - 699" at bounding box center [345, 225] width 211 height 28
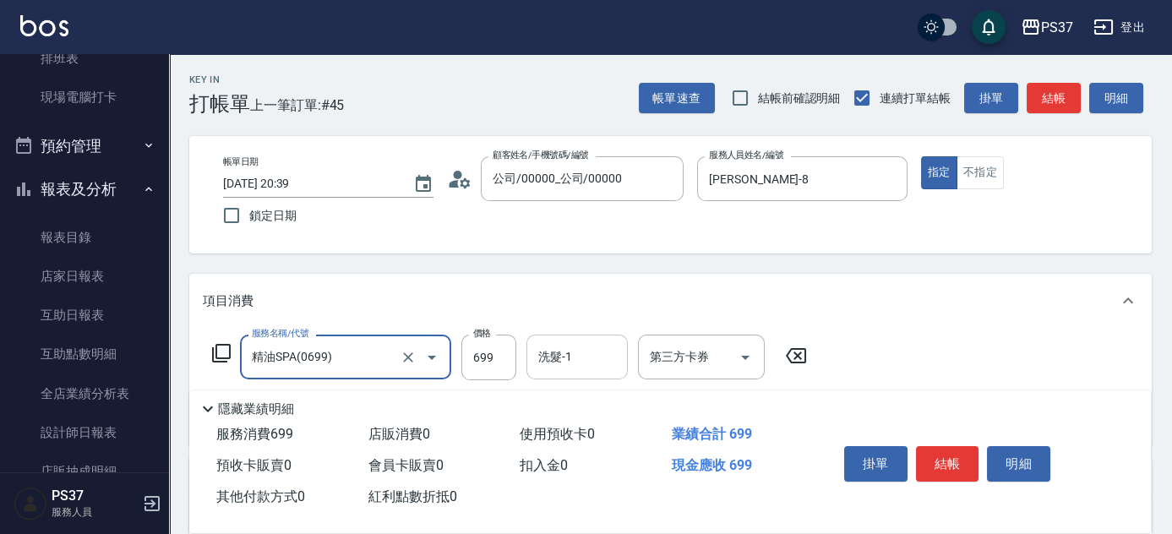
click at [574, 365] on input "洗髮-1" at bounding box center [577, 357] width 86 height 30
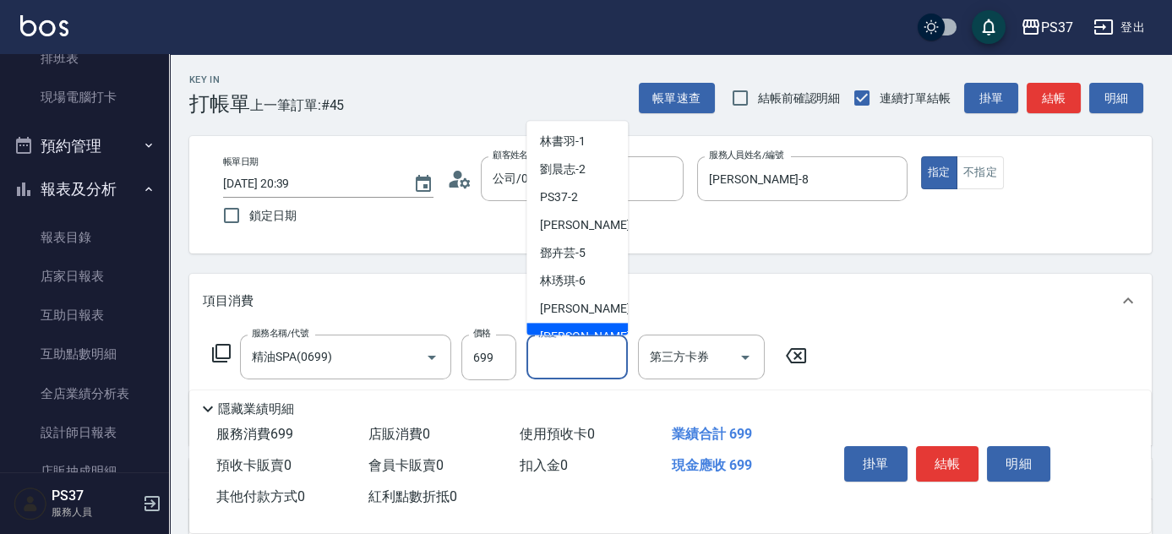
click at [576, 330] on span "徐雅娟 -8" at bounding box center [590, 338] width 100 height 18
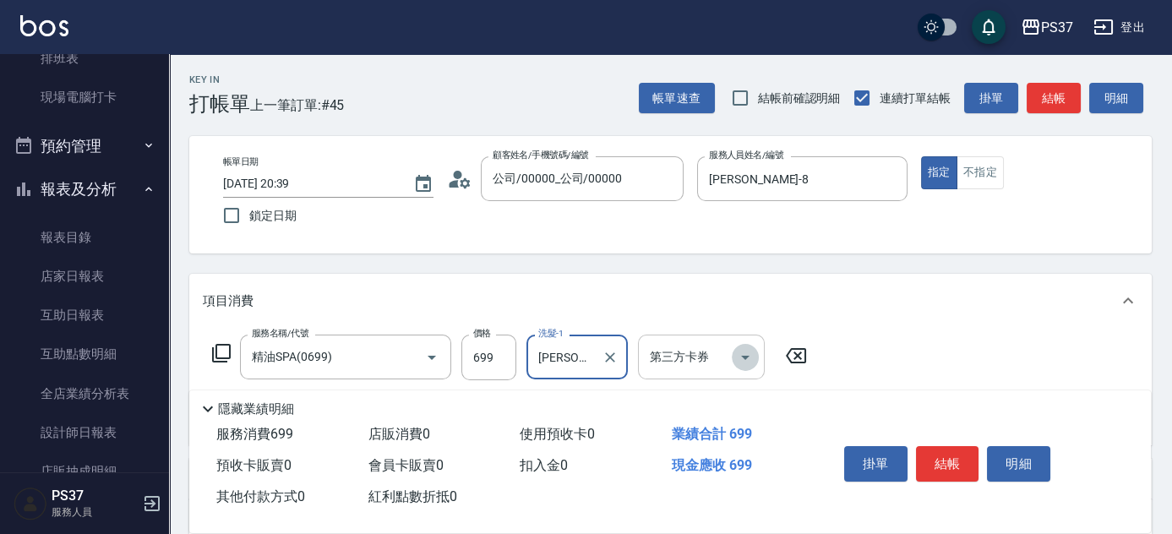
click at [749, 363] on icon "Open" at bounding box center [745, 357] width 20 height 20
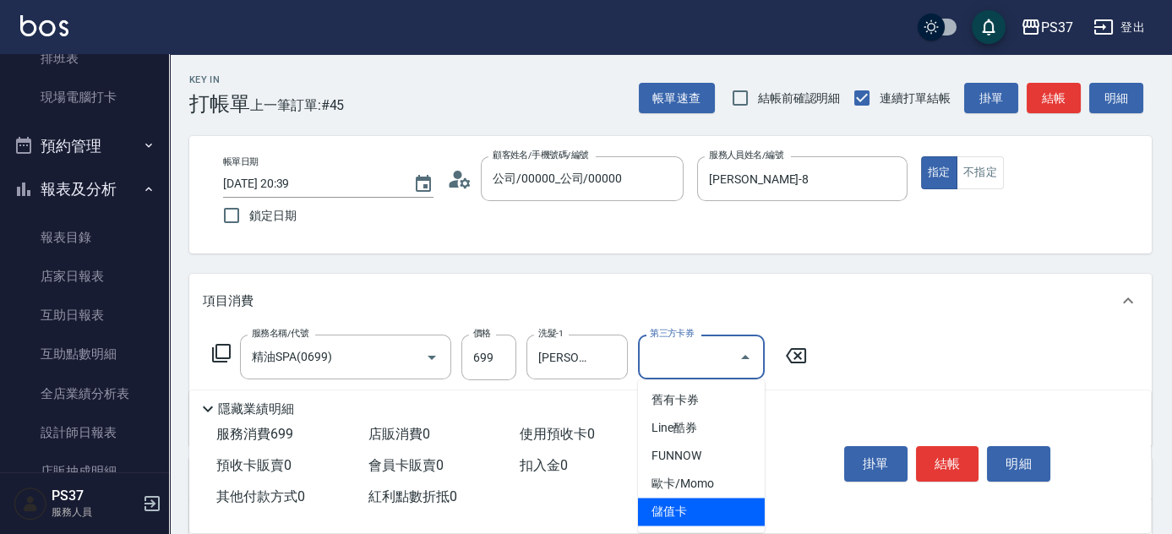
click at [718, 506] on span "儲值卡" at bounding box center [701, 512] width 127 height 28
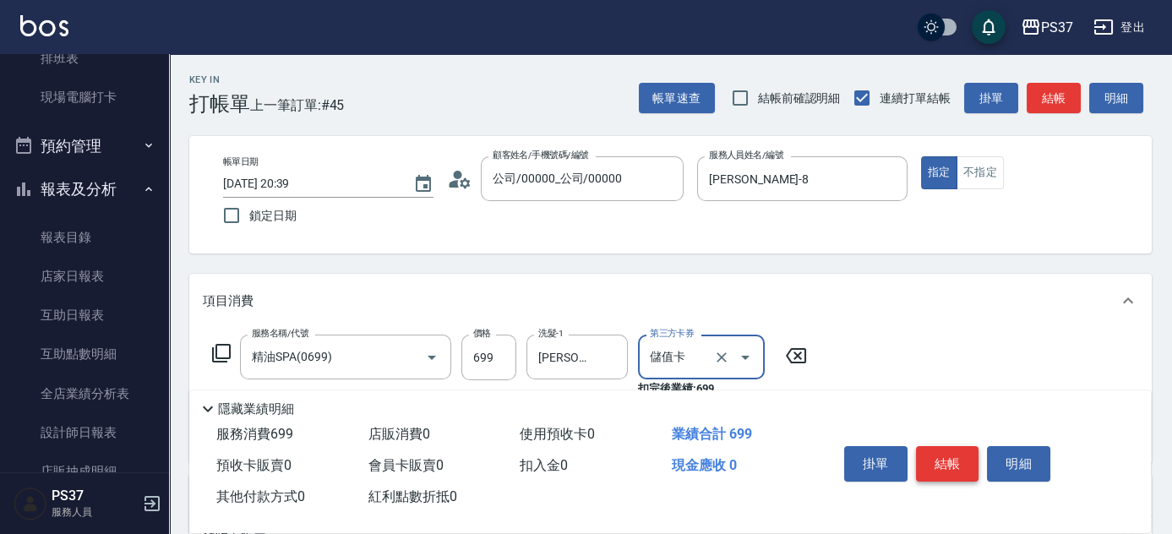
click at [942, 464] on button "結帳" at bounding box center [947, 463] width 63 height 35
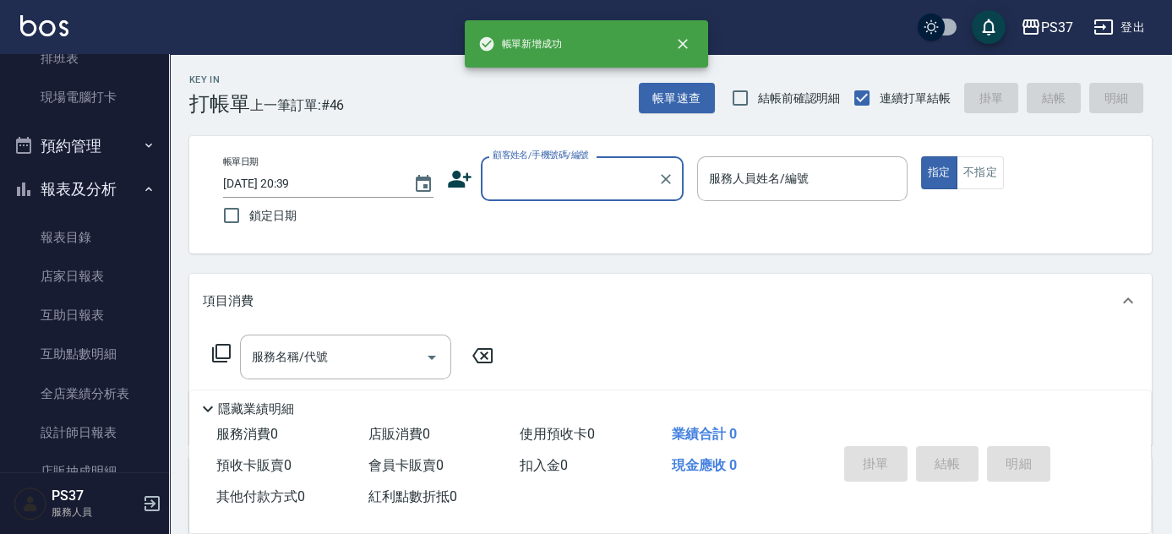
click at [551, 175] on input "顧客姓名/手機號碼/編號" at bounding box center [570, 179] width 162 height 30
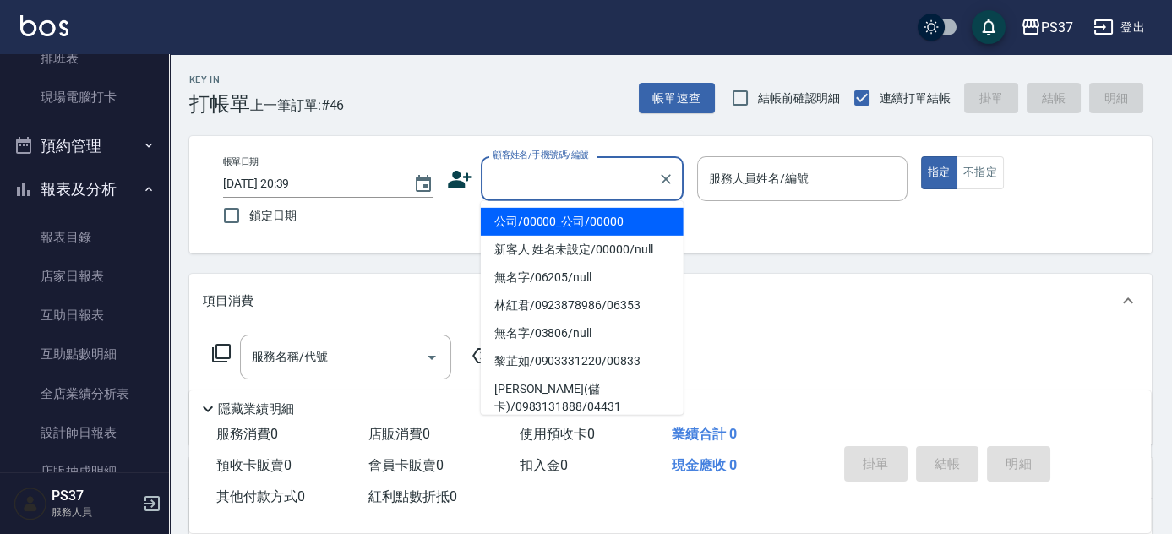
click at [559, 225] on li "公司/00000_公司/00000" at bounding box center [582, 222] width 203 height 28
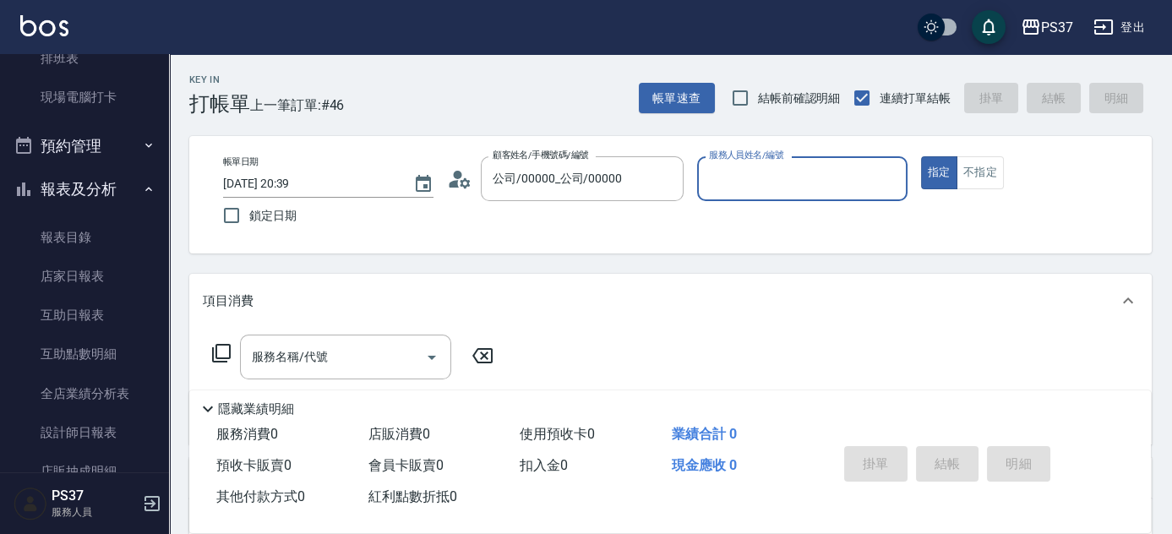
click at [743, 192] on input "服務人員姓名/編號" at bounding box center [802, 179] width 195 height 30
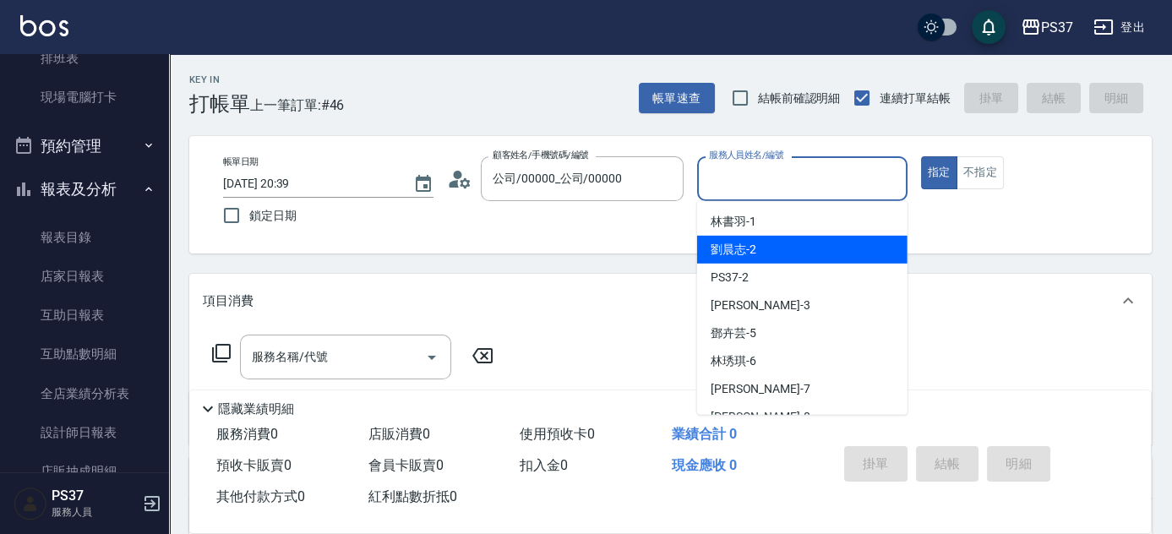
click at [752, 253] on span "劉晨志 -2" at bounding box center [734, 250] width 46 height 18
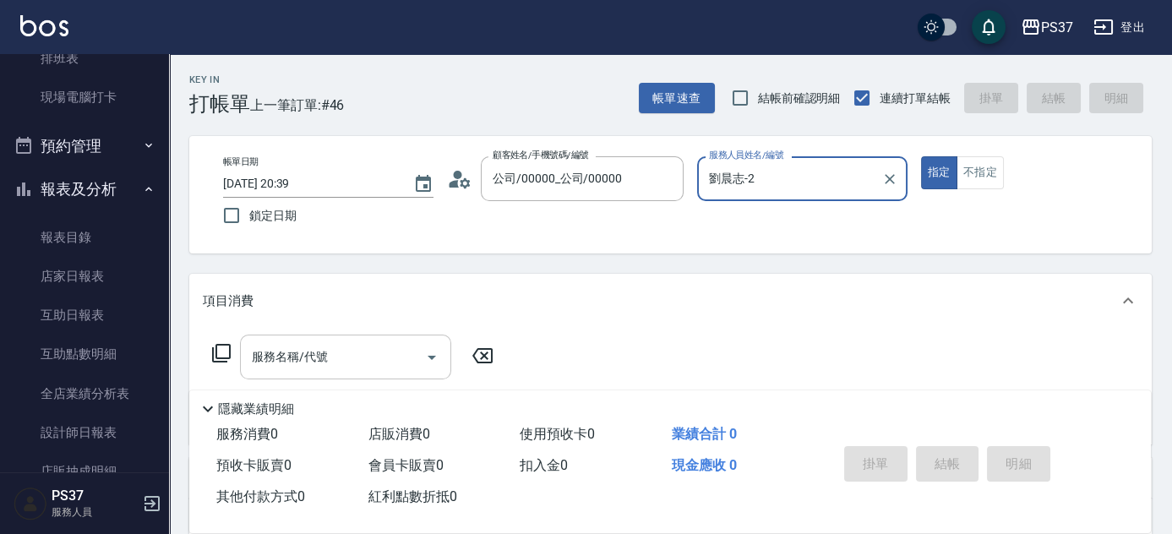
click at [349, 367] on input "服務名稱/代號" at bounding box center [333, 357] width 171 height 30
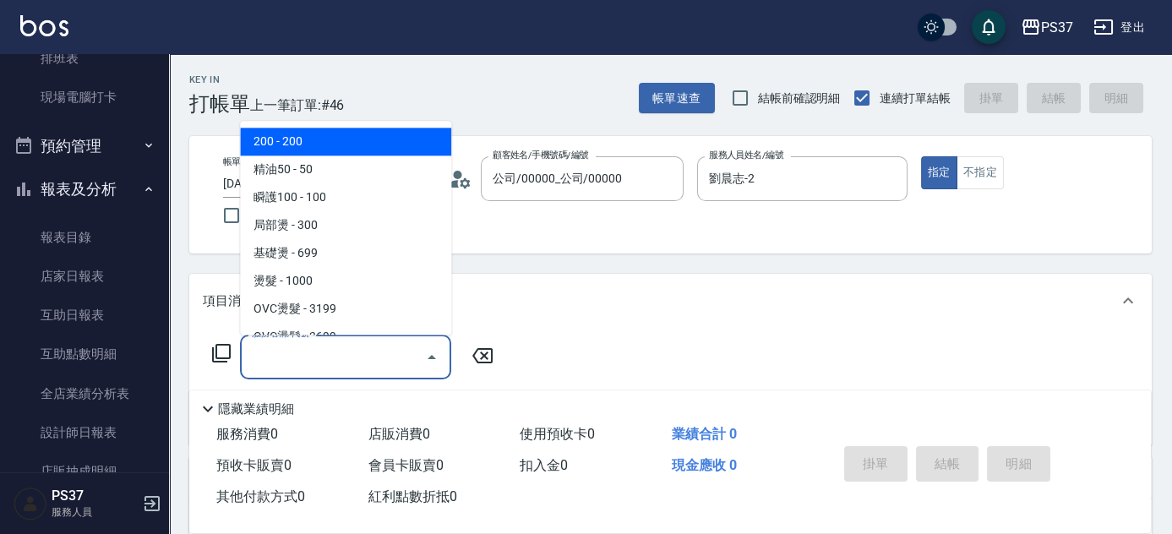
click at [338, 151] on span "200 - 200" at bounding box center [345, 142] width 211 height 28
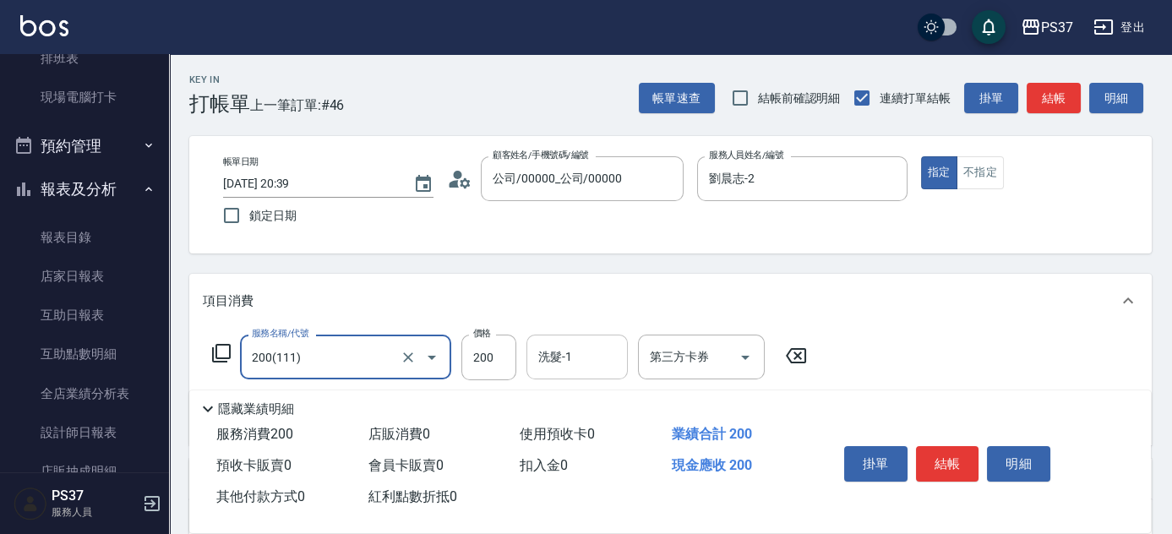
click at [593, 375] on div "洗髮-1" at bounding box center [577, 357] width 101 height 45
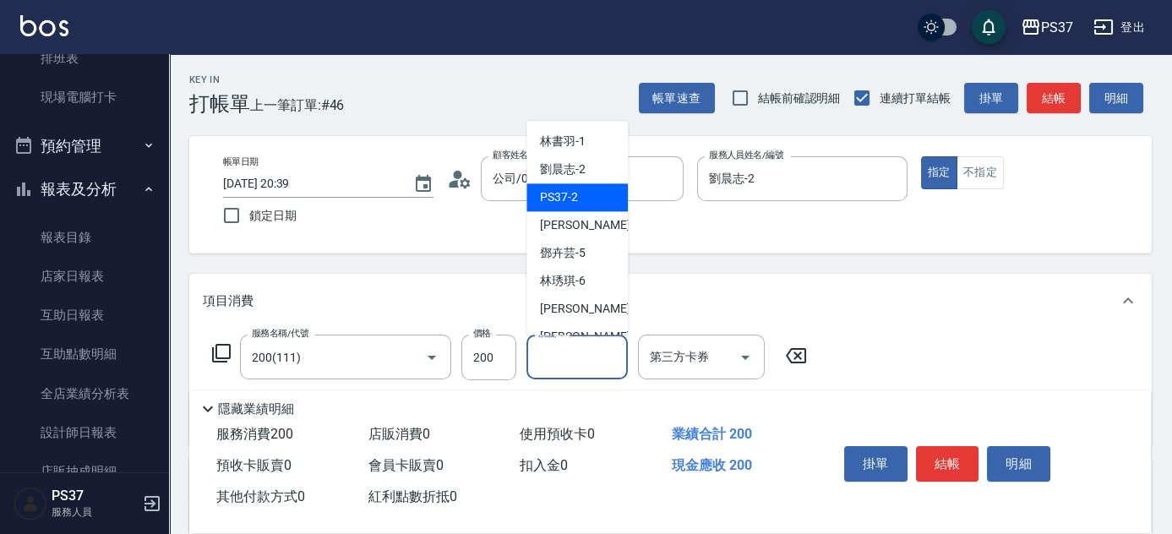
click at [919, 410] on div "隱藏業績明細" at bounding box center [674, 409] width 953 height 20
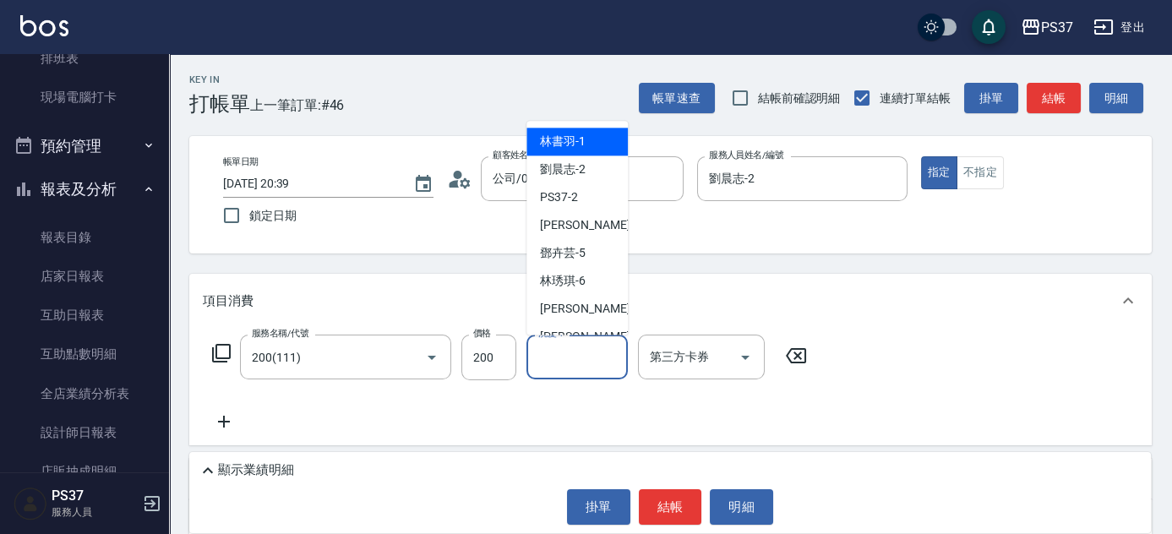
click at [576, 362] on input "洗髮-1" at bounding box center [577, 357] width 86 height 30
click at [580, 167] on span "劉晨志 -2" at bounding box center [563, 170] width 46 height 18
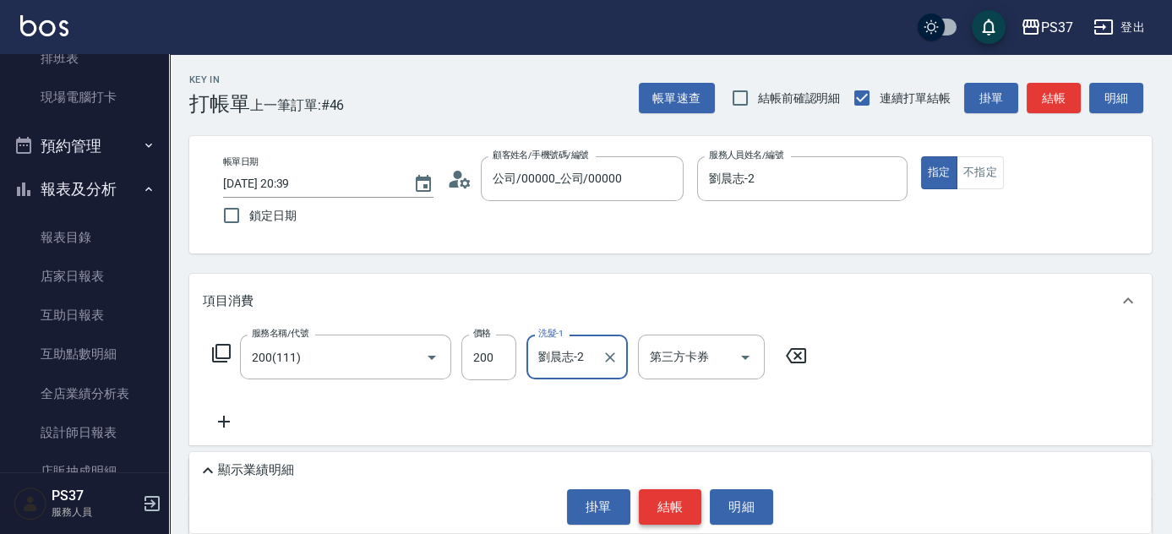
click at [671, 502] on button "結帳" at bounding box center [670, 506] width 63 height 35
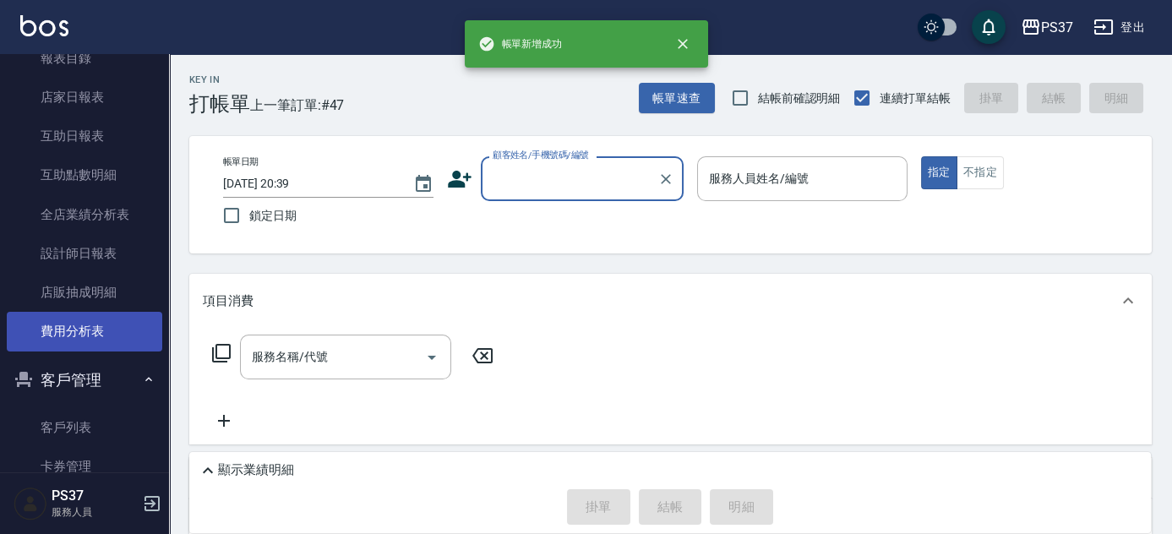
scroll to position [379, 0]
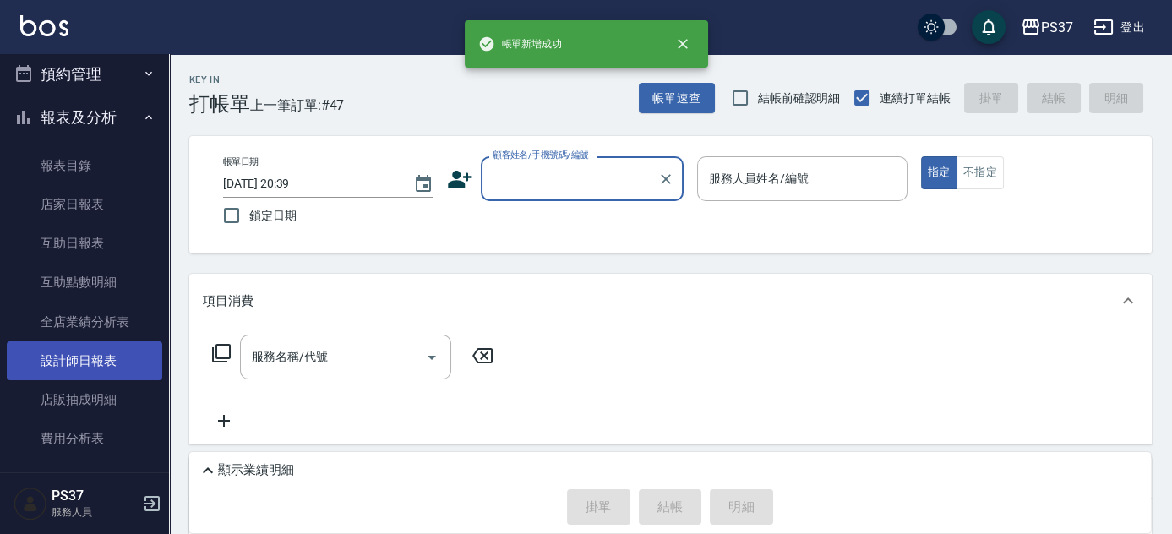
click at [70, 359] on link "設計師日報表" at bounding box center [85, 360] width 156 height 39
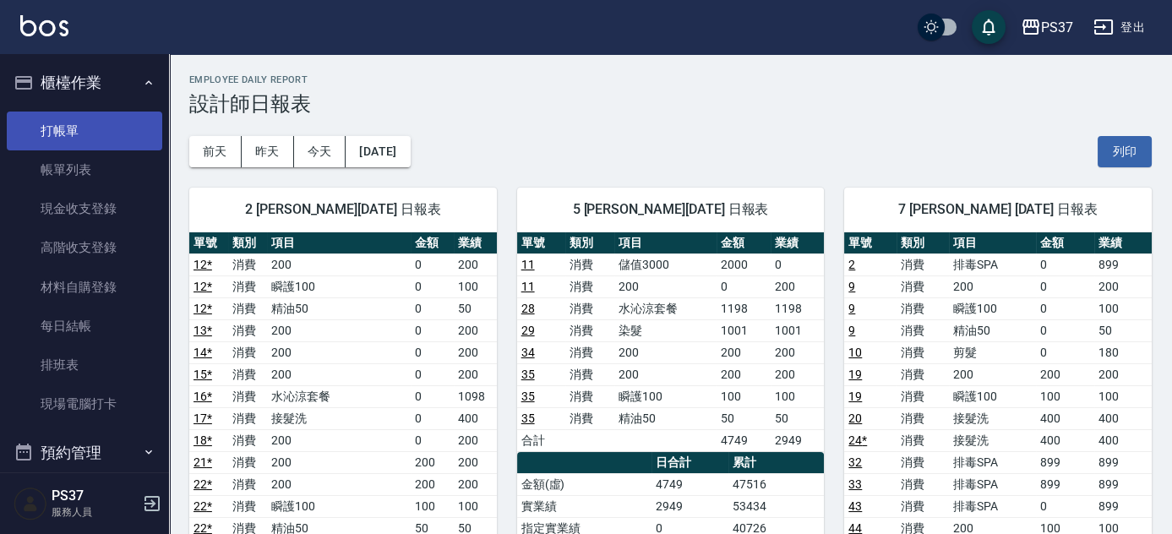
click at [79, 145] on link "打帳單" at bounding box center [85, 131] width 156 height 39
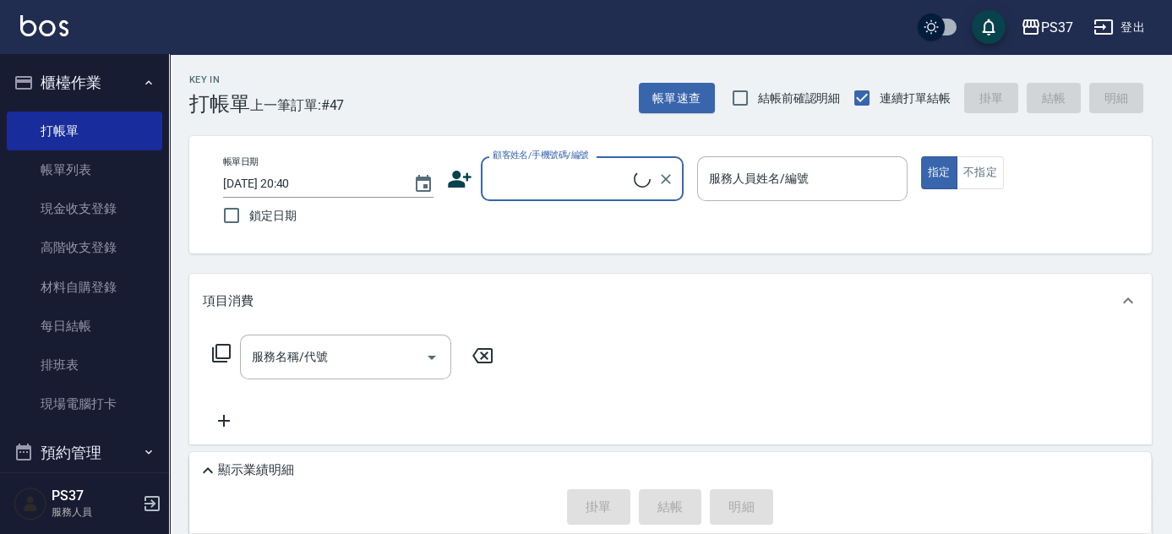
click at [554, 178] on input "顧客姓名/手機號碼/編號" at bounding box center [561, 179] width 145 height 30
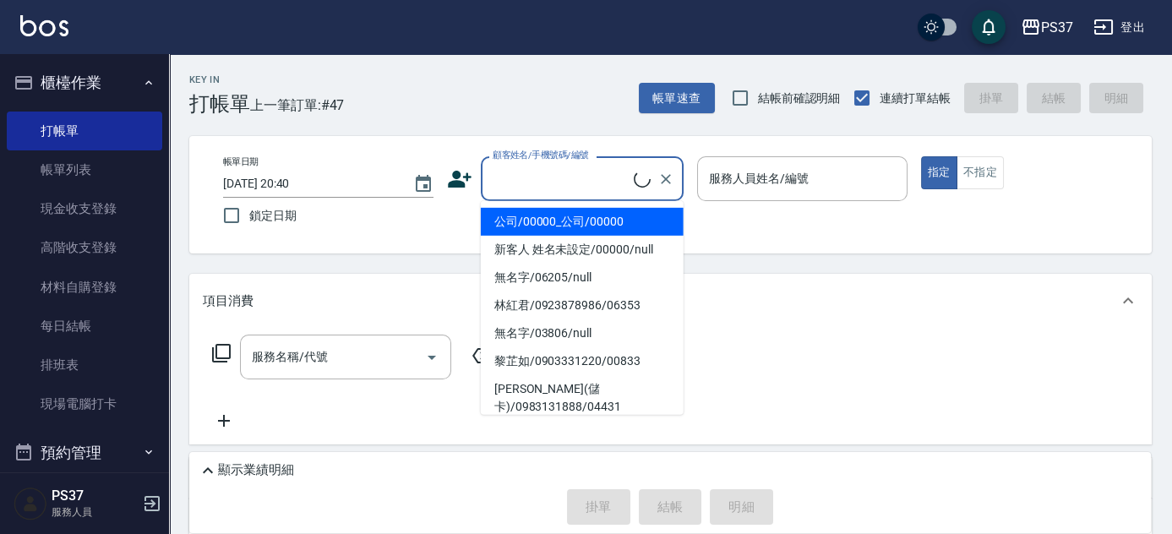
click at [545, 231] on li "公司/00000_公司/00000" at bounding box center [582, 222] width 203 height 28
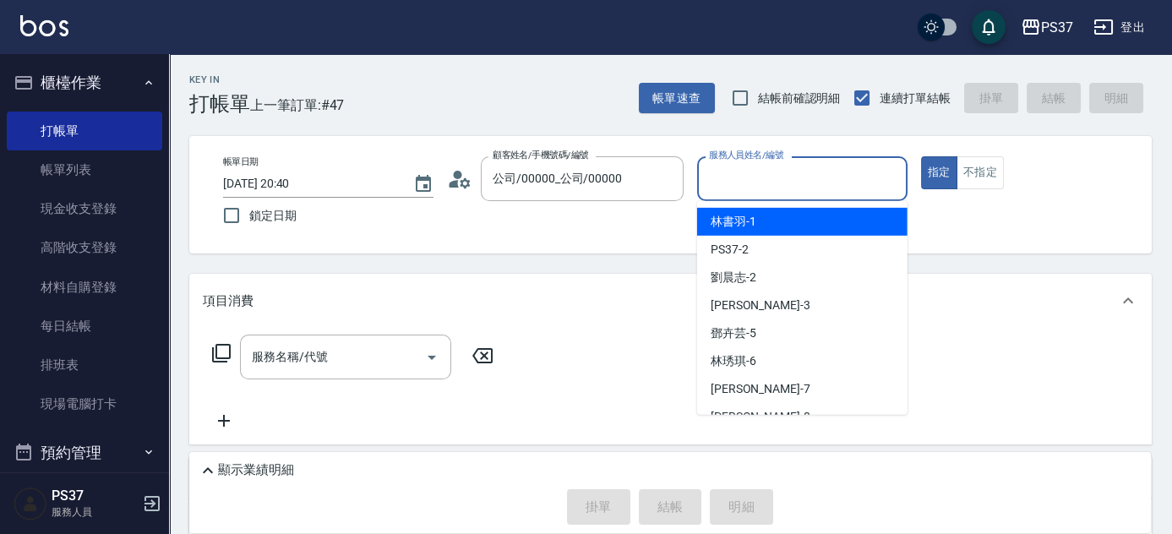
click at [764, 186] on input "服務人員姓名/編號" at bounding box center [802, 179] width 195 height 30
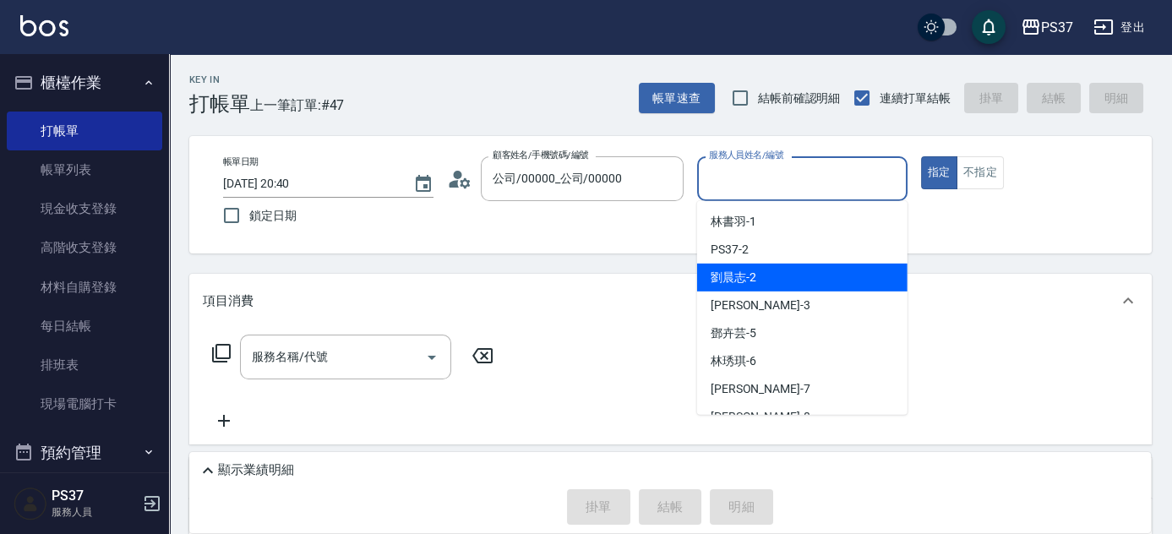
click at [774, 281] on div "劉晨志 -2" at bounding box center [802, 278] width 210 height 28
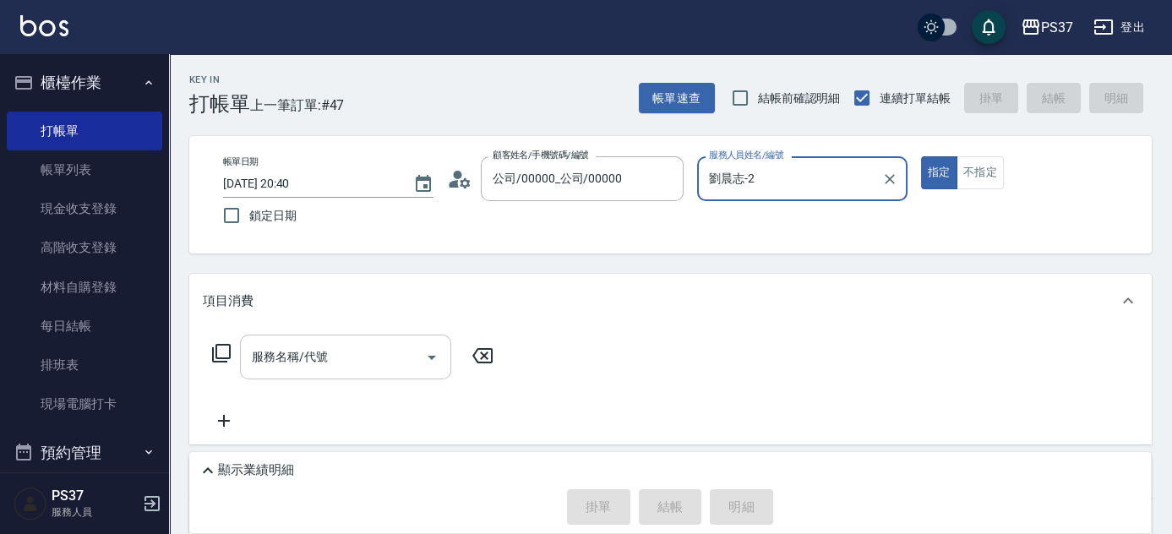
click at [341, 356] on input "服務名稱/代號" at bounding box center [333, 357] width 171 height 30
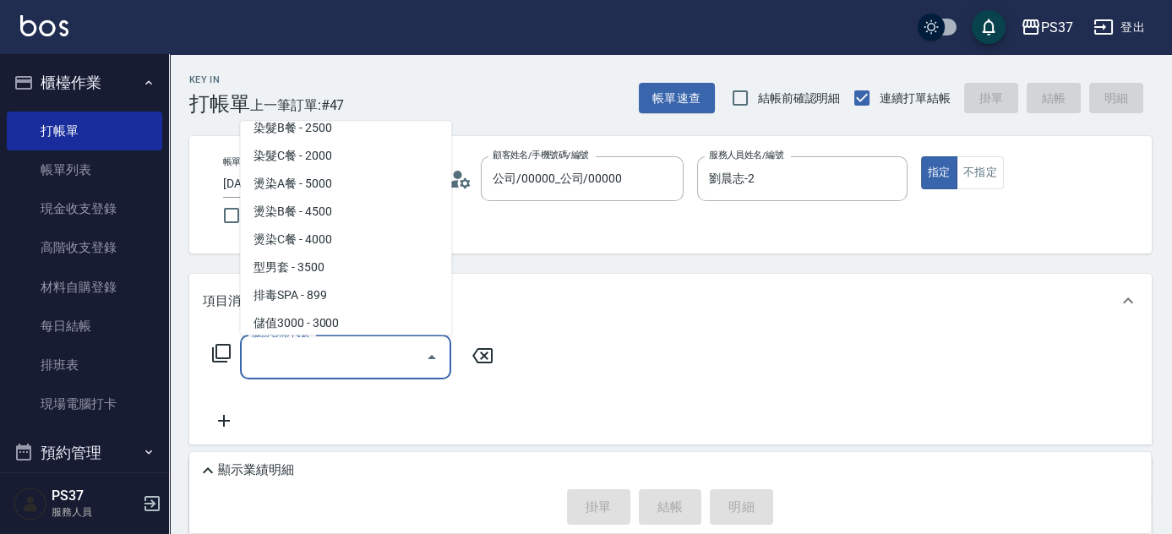
scroll to position [1843, 0]
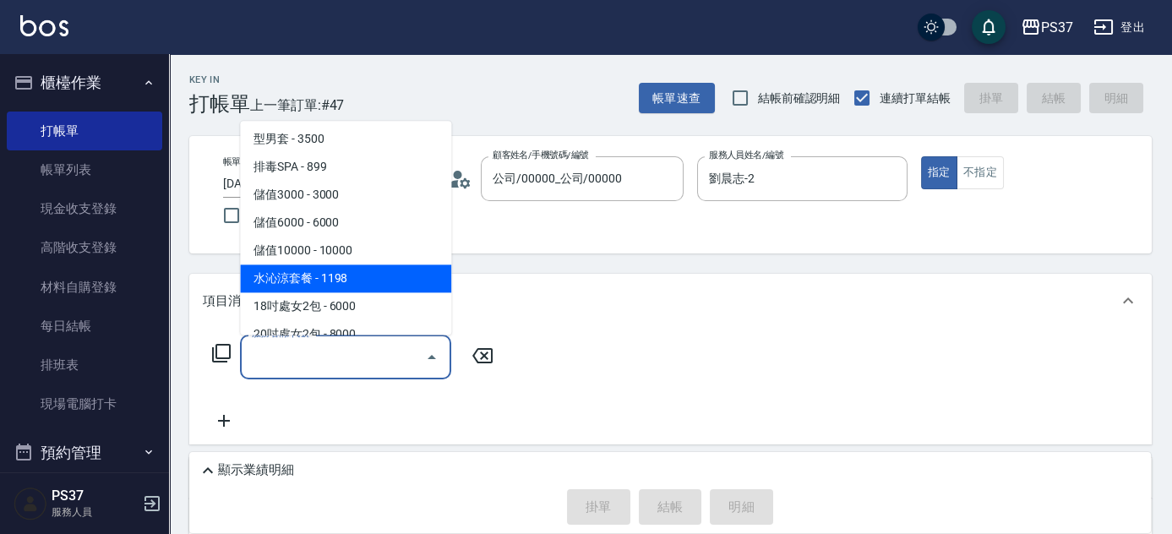
click at [363, 283] on span "水沁涼套餐 - 1198" at bounding box center [345, 279] width 211 height 28
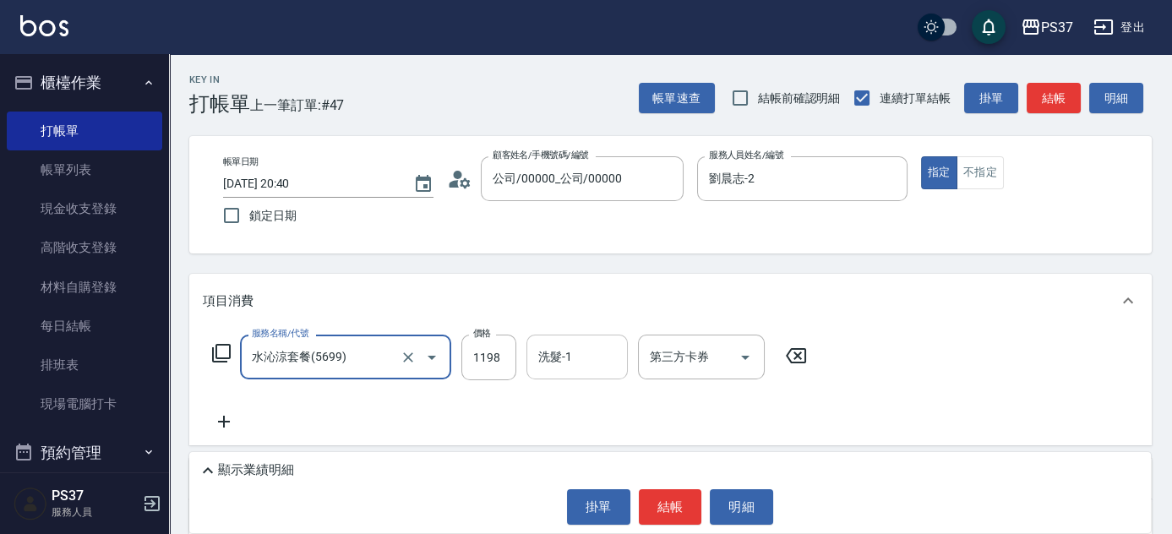
click at [560, 358] on input "洗髮-1" at bounding box center [577, 357] width 86 height 30
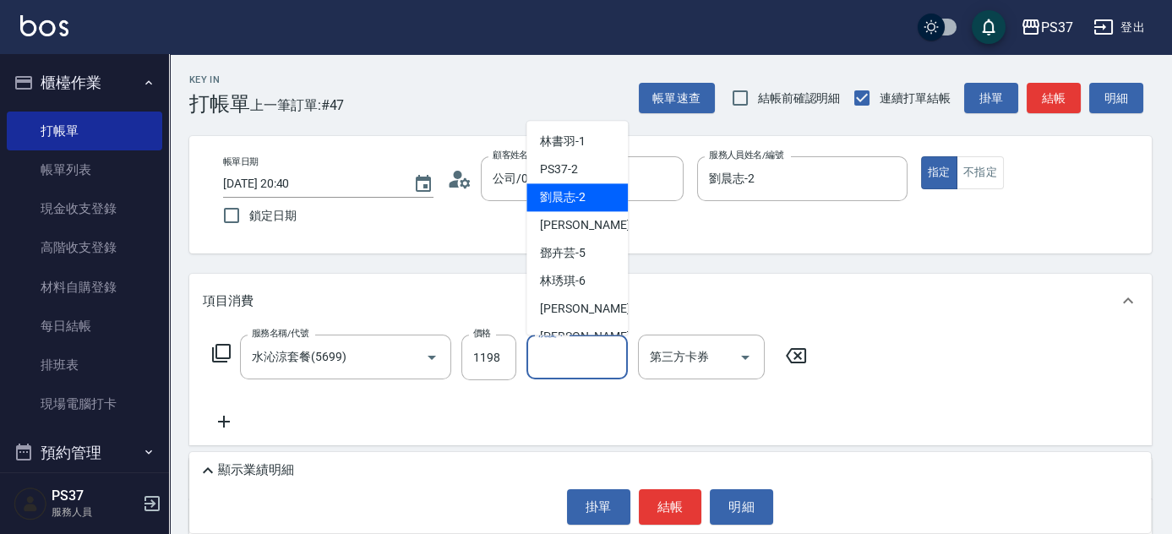
click at [567, 193] on span "劉晨志 -2" at bounding box center [563, 198] width 46 height 18
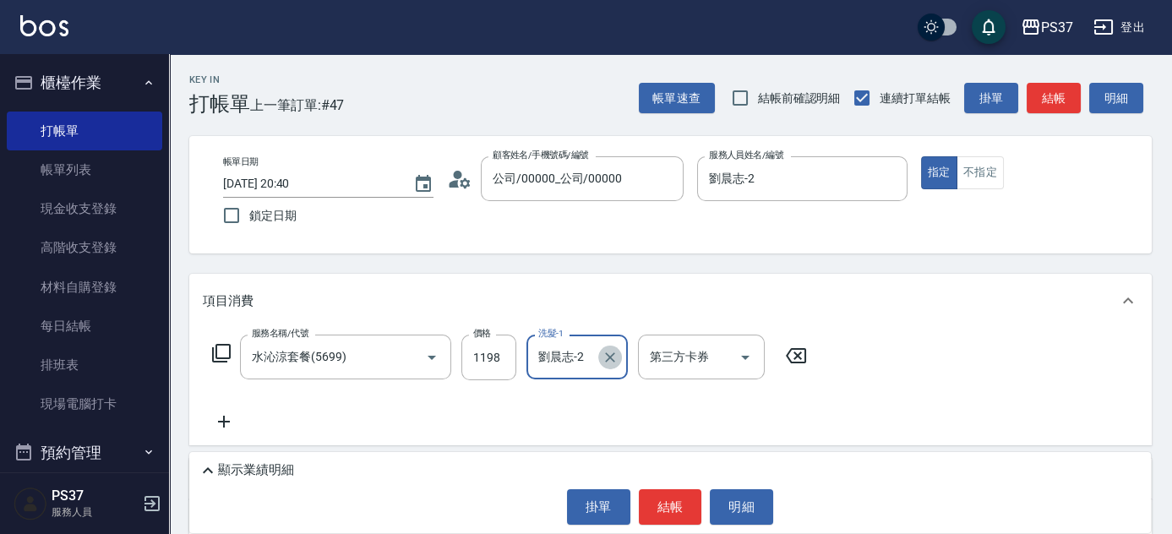
click at [603, 352] on icon "Clear" at bounding box center [610, 357] width 17 height 17
click at [582, 354] on input "洗髮-1" at bounding box center [577, 357] width 86 height 30
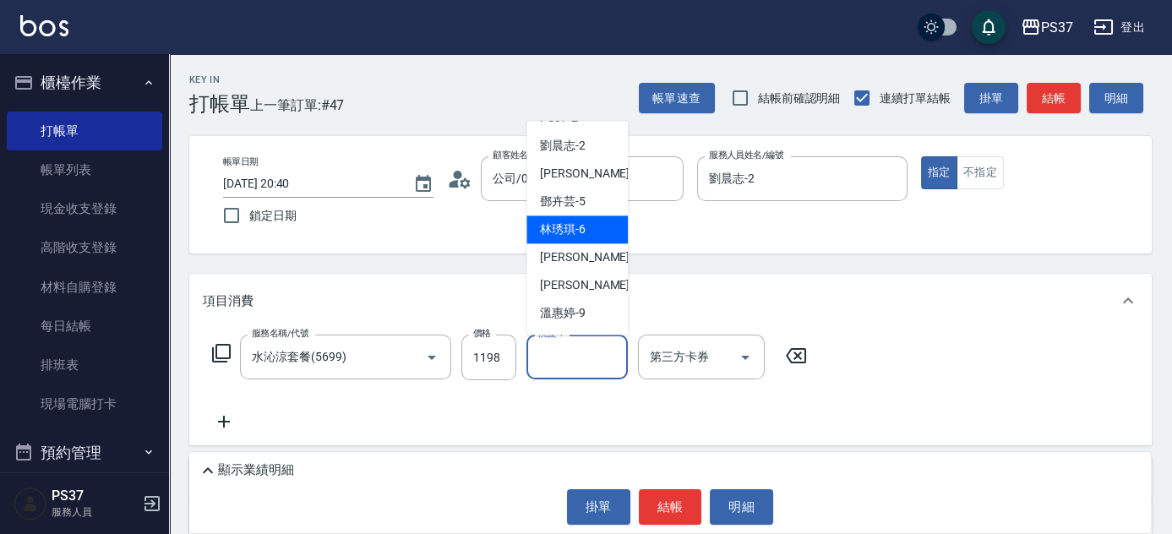
scroll to position [76, 0]
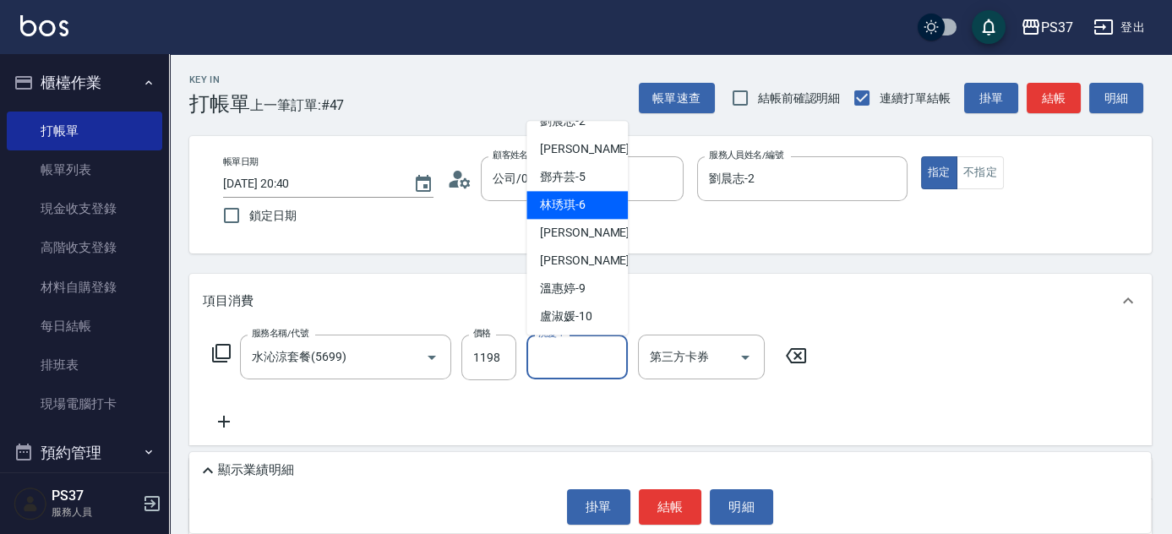
click at [579, 292] on span "溫惠婷 -9" at bounding box center [563, 290] width 46 height 18
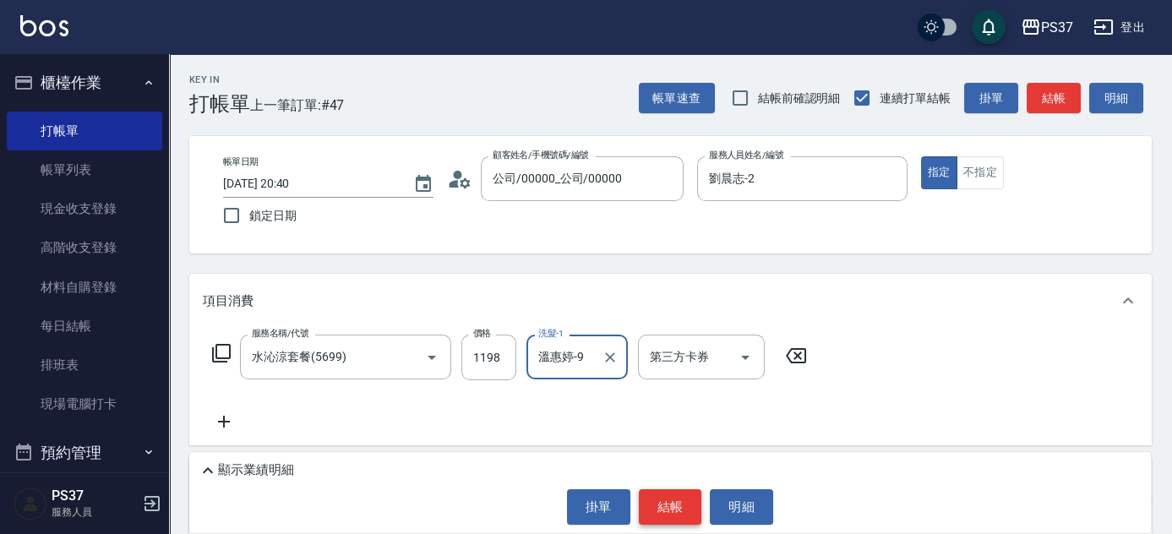
click at [665, 507] on button "結帳" at bounding box center [670, 506] width 63 height 35
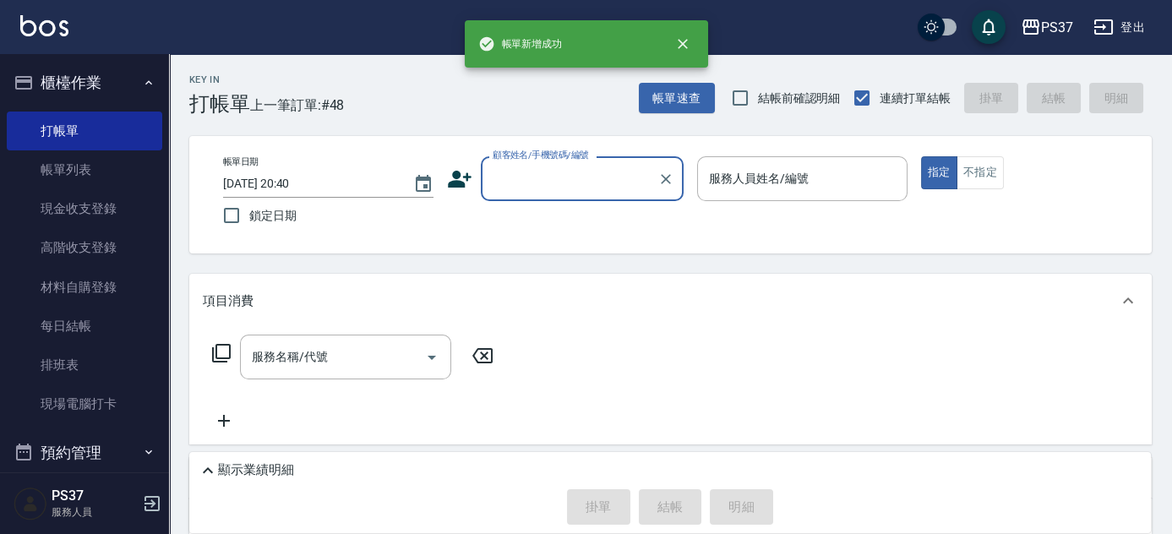
click at [541, 197] on div "顧客姓名/手機號碼/編號" at bounding box center [582, 178] width 203 height 45
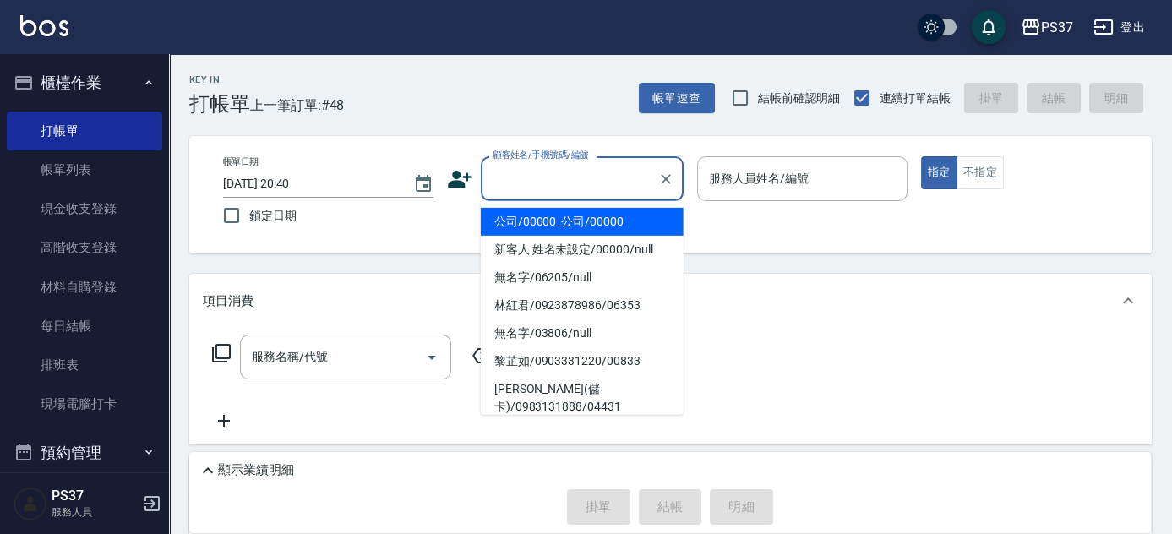
click at [545, 216] on li "公司/00000_公司/00000" at bounding box center [582, 222] width 203 height 28
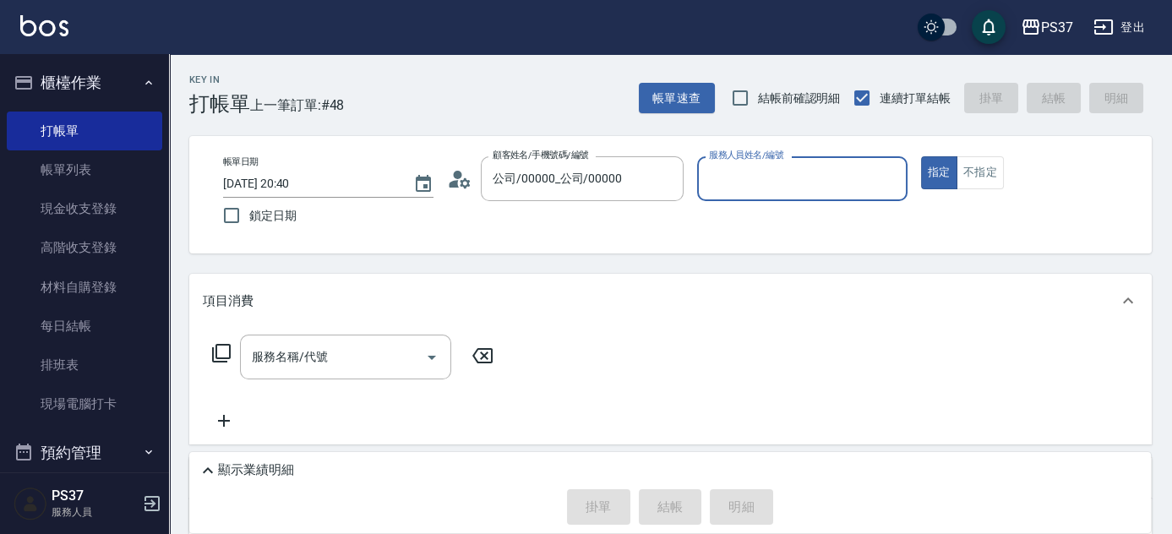
click at [718, 182] on input "服務人員姓名/編號" at bounding box center [802, 179] width 195 height 30
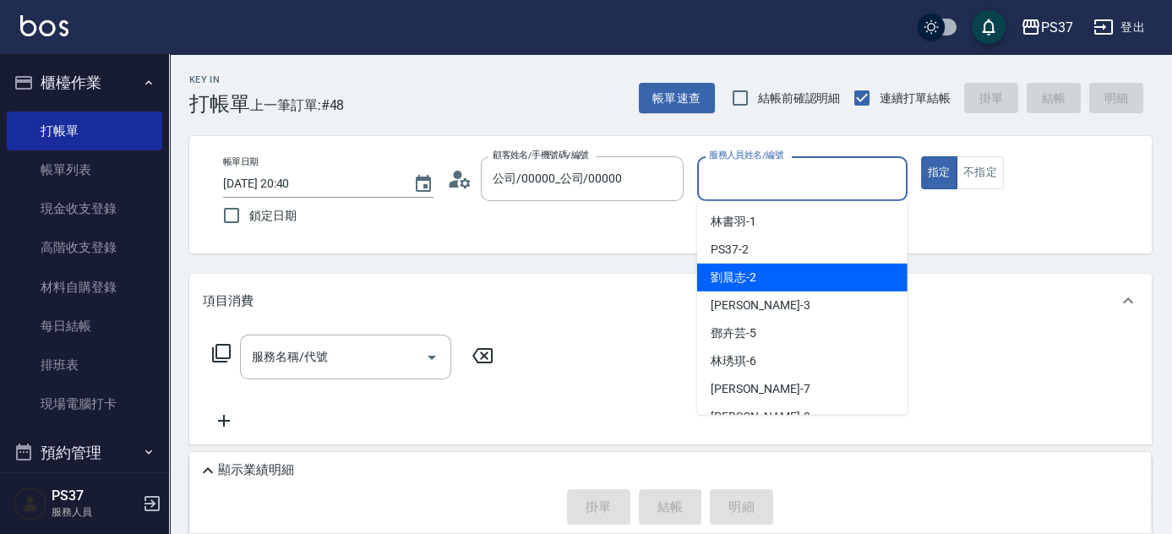
click at [757, 274] on div "劉晨志 -2" at bounding box center [802, 278] width 210 height 28
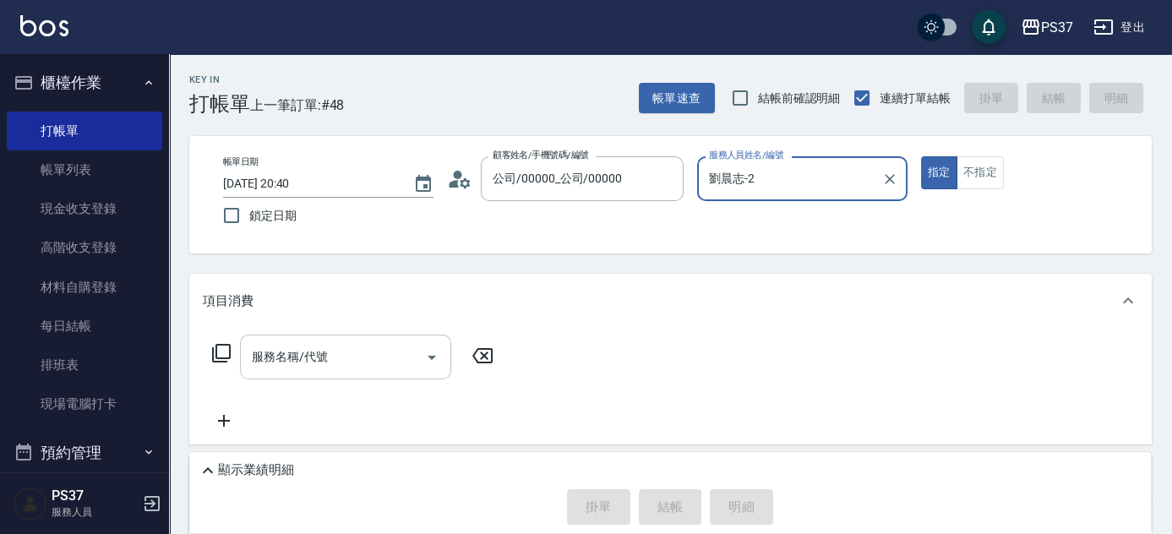
click at [365, 371] on input "服務名稱/代號" at bounding box center [333, 357] width 171 height 30
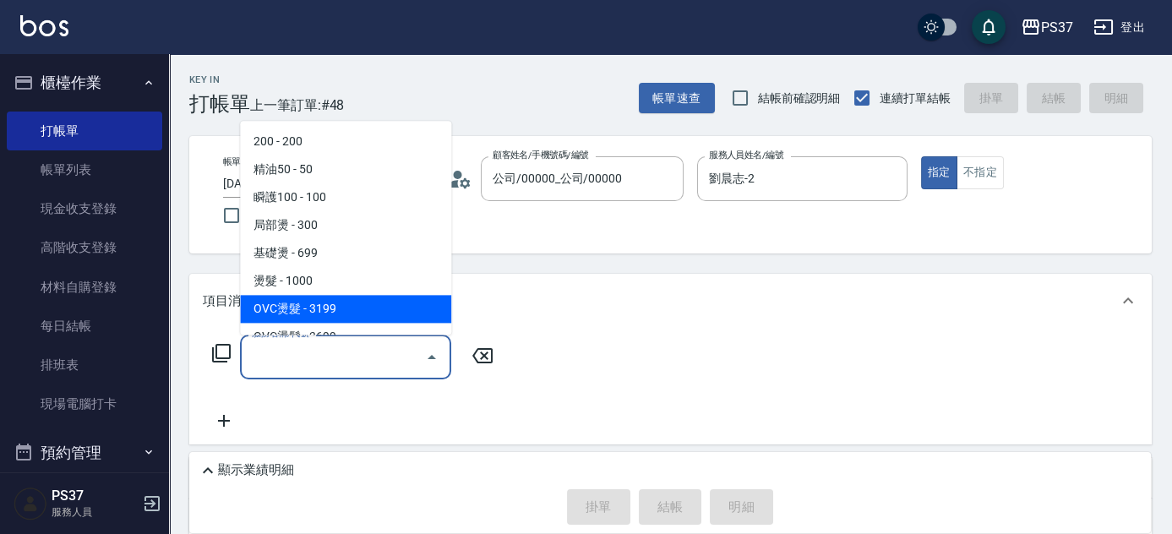
click at [369, 296] on span "OVC燙髮 - 3199" at bounding box center [345, 310] width 211 height 28
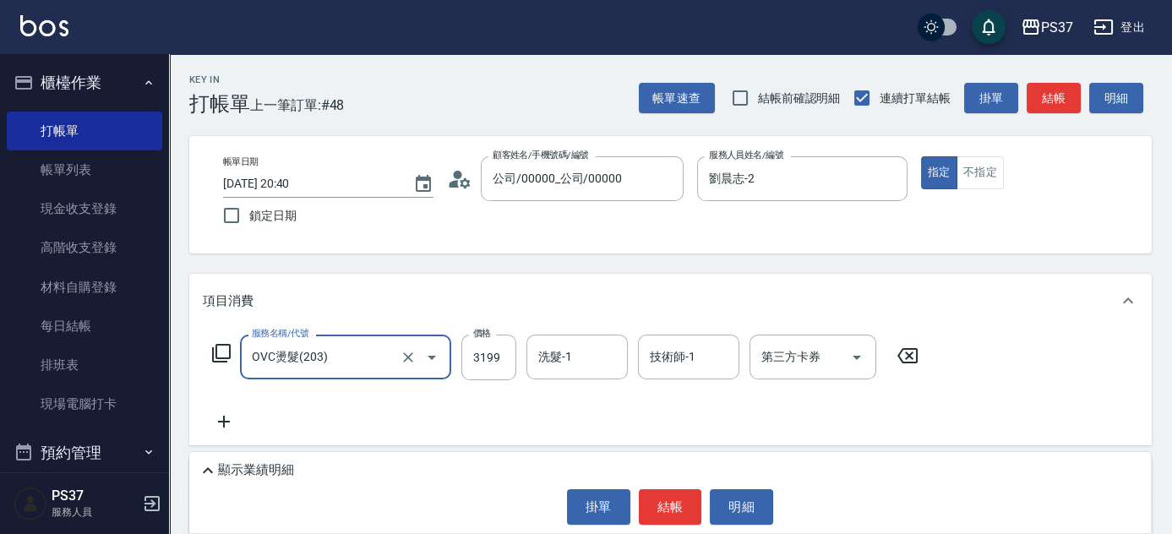
click at [366, 357] on input "OVC燙髮(203)" at bounding box center [322, 357] width 149 height 30
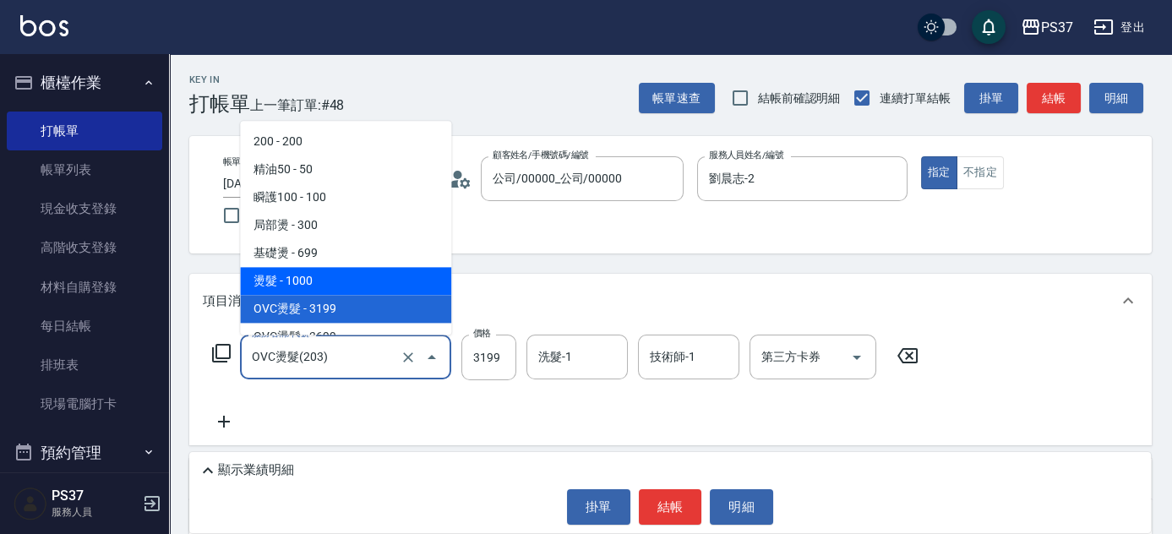
click at [365, 287] on span "燙髮 - 1000" at bounding box center [345, 282] width 211 height 28
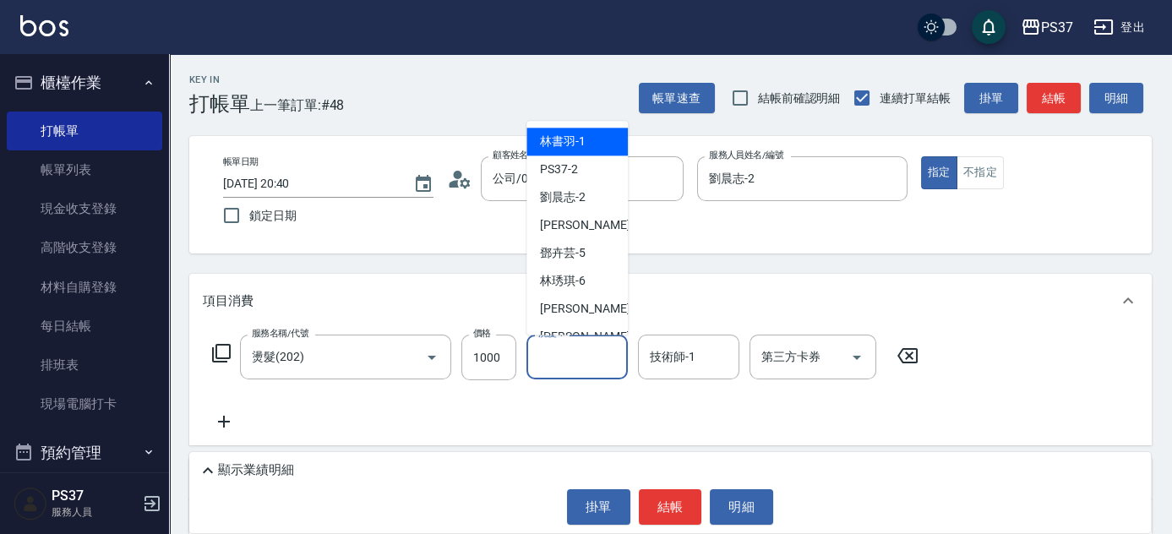
click at [579, 367] on input "洗髮-1" at bounding box center [577, 357] width 86 height 30
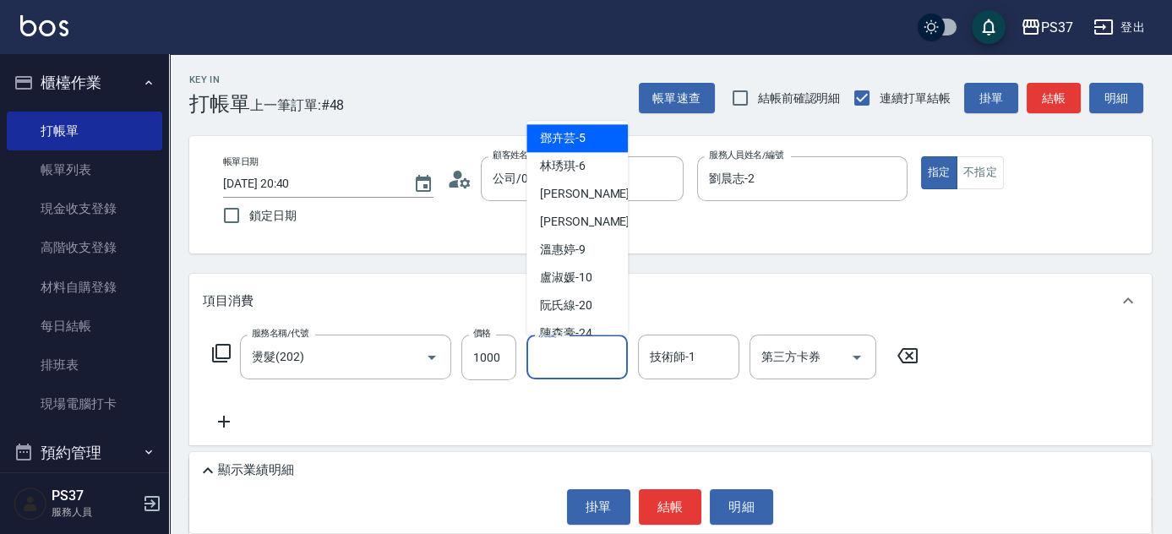
scroll to position [273, 0]
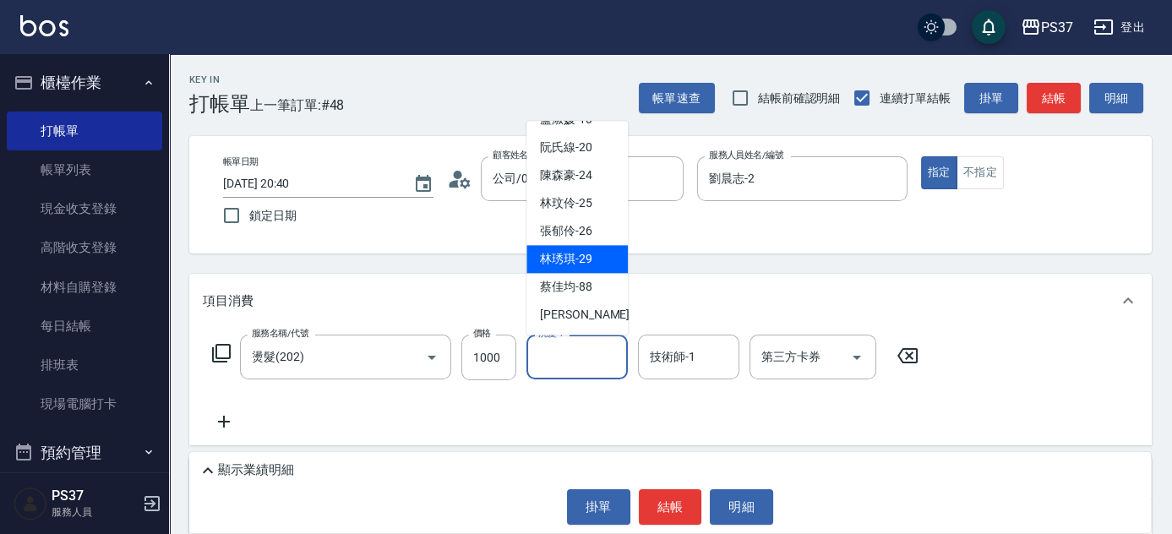
click at [575, 256] on span "林琇琪 -29" at bounding box center [566, 260] width 52 height 18
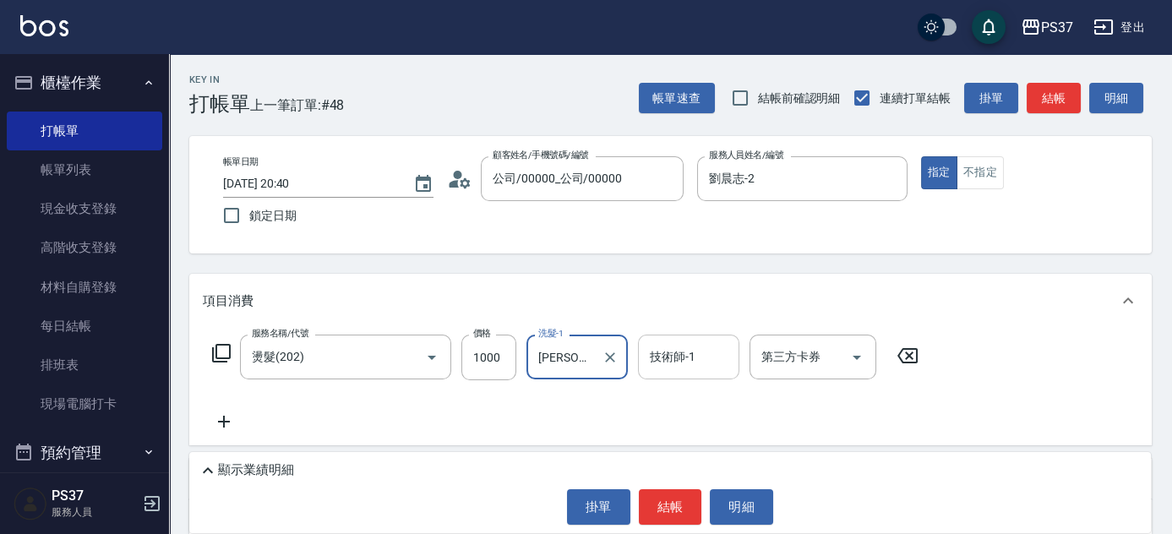
click at [669, 362] on input "技術師-1" at bounding box center [689, 357] width 86 height 30
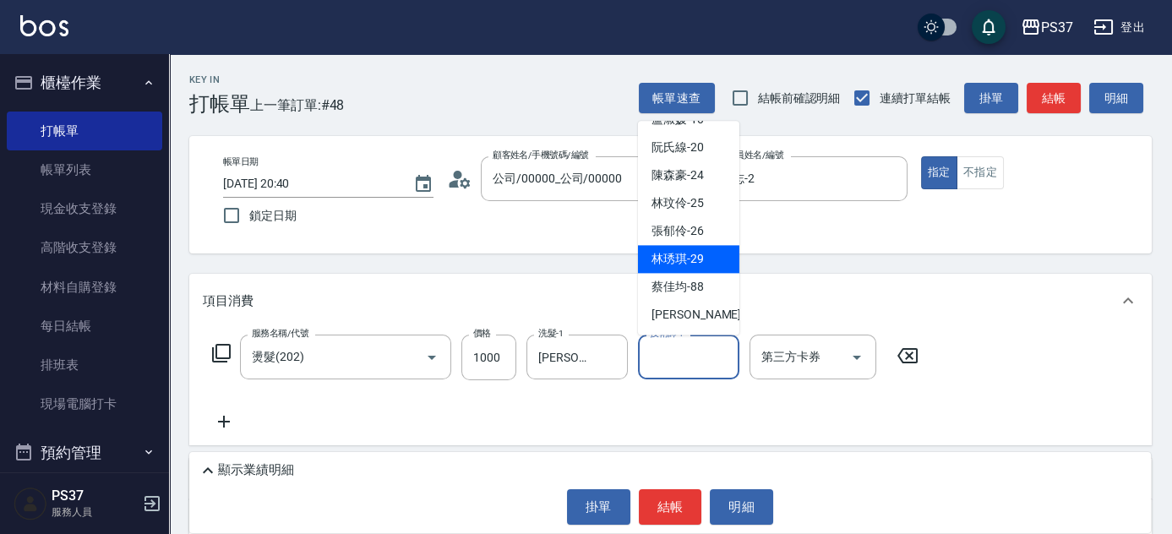
click at [675, 265] on span "林琇琪 -29" at bounding box center [678, 260] width 52 height 18
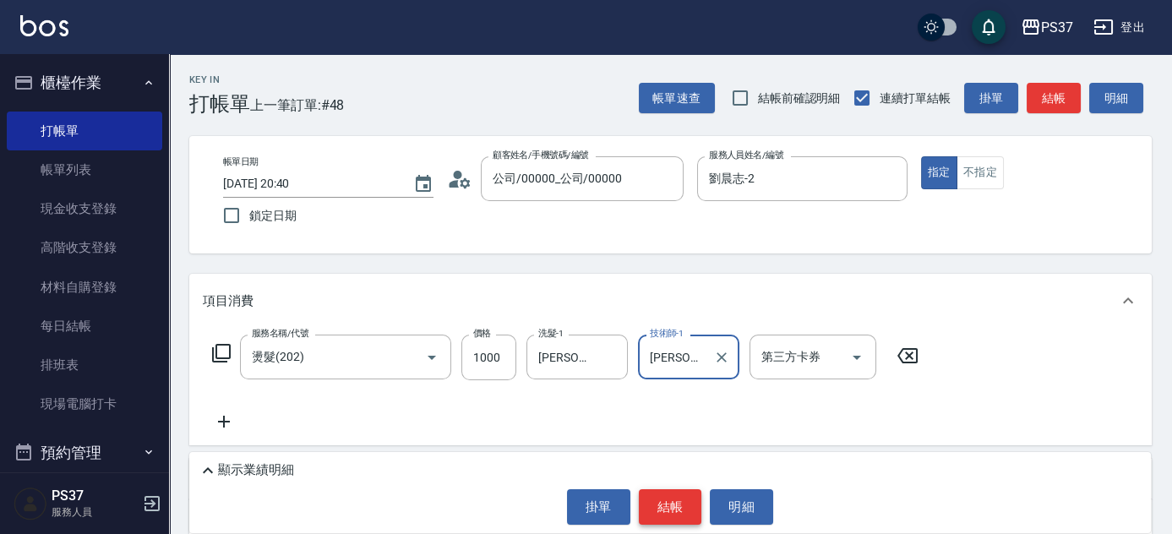
click at [674, 509] on button "結帳" at bounding box center [670, 506] width 63 height 35
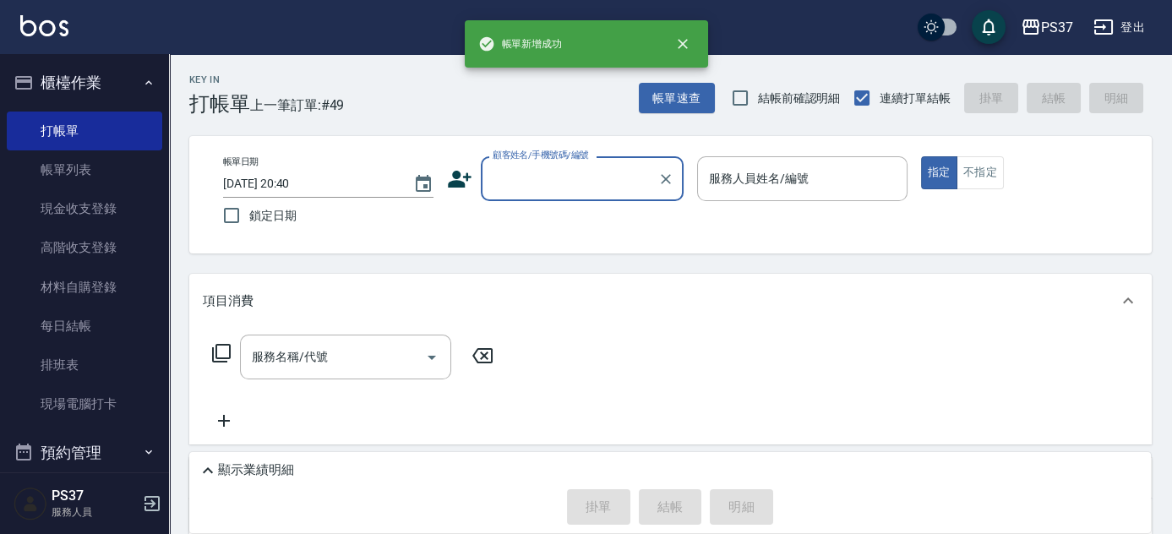
drag, startPoint x: 79, startPoint y: 166, endPoint x: 421, endPoint y: 263, distance: 355.9
click at [79, 165] on link "帳單列表" at bounding box center [85, 169] width 156 height 39
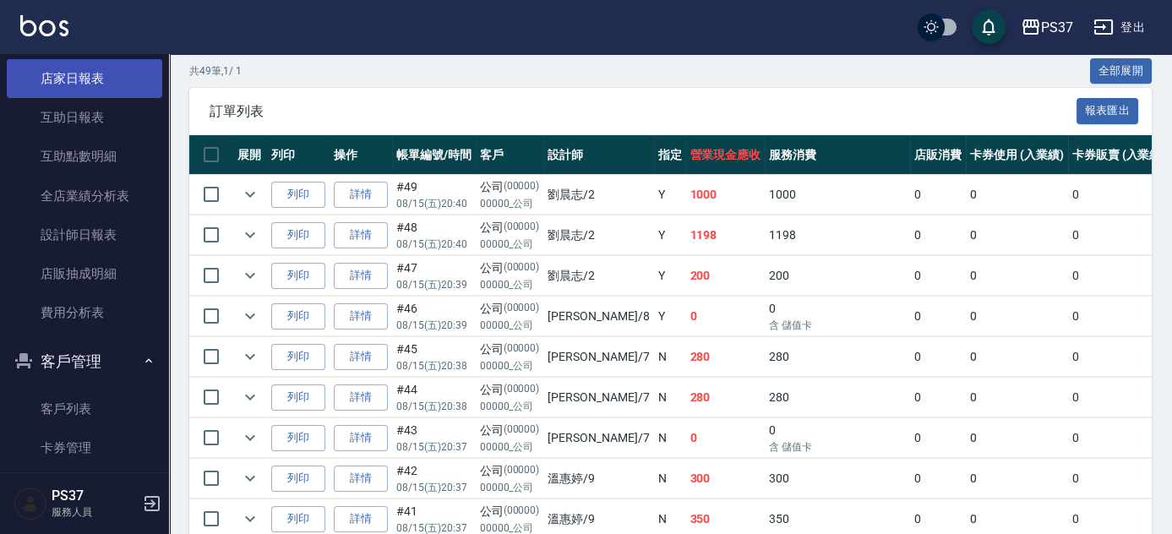
scroll to position [538, 0]
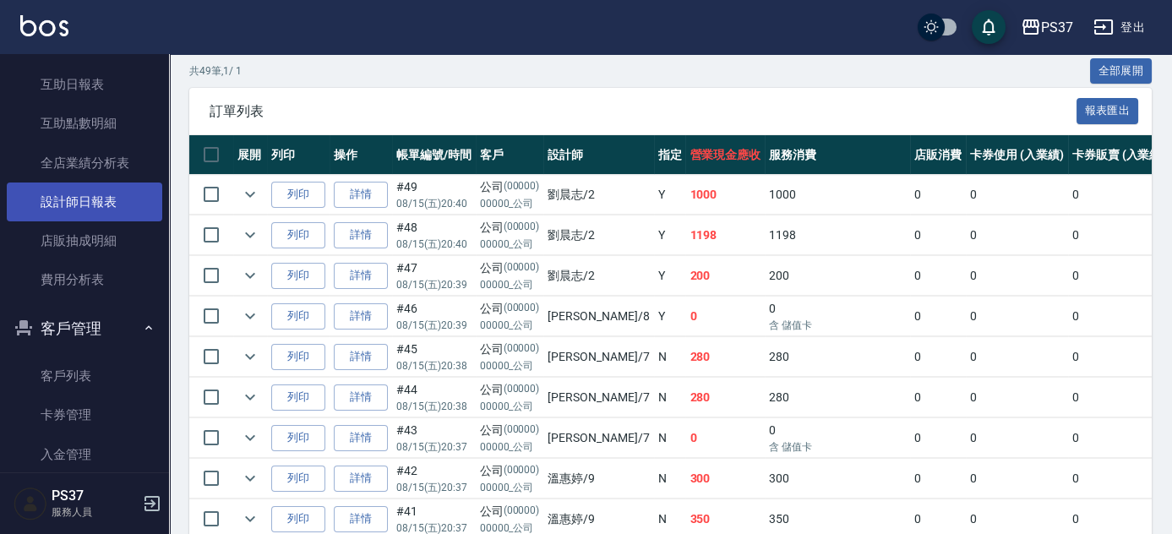
click at [95, 209] on link "設計師日報表" at bounding box center [85, 202] width 156 height 39
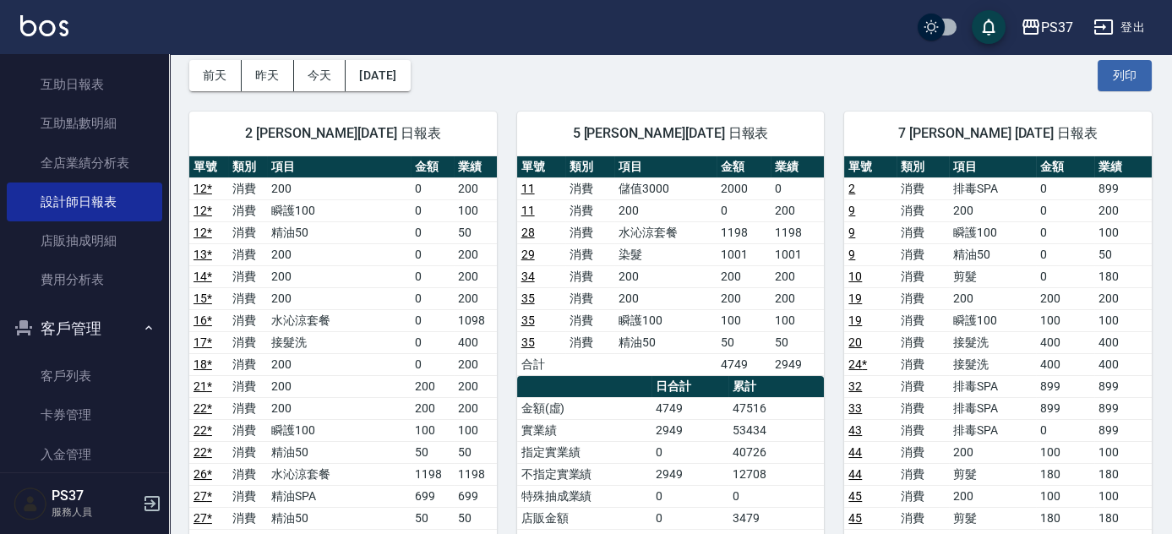
scroll to position [230, 0]
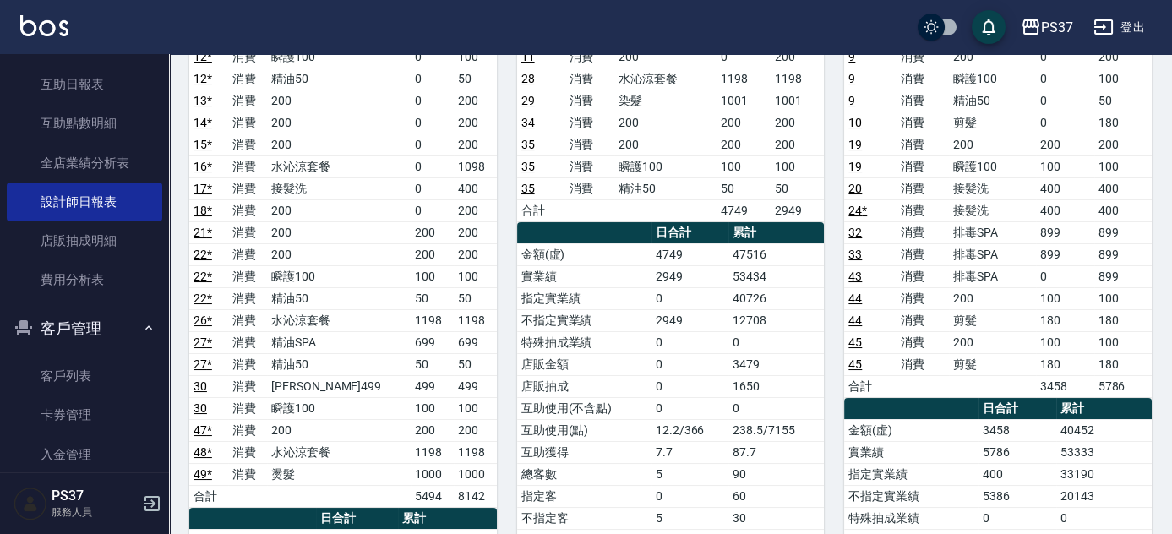
click at [201, 337] on link "27 *" at bounding box center [203, 343] width 19 height 14
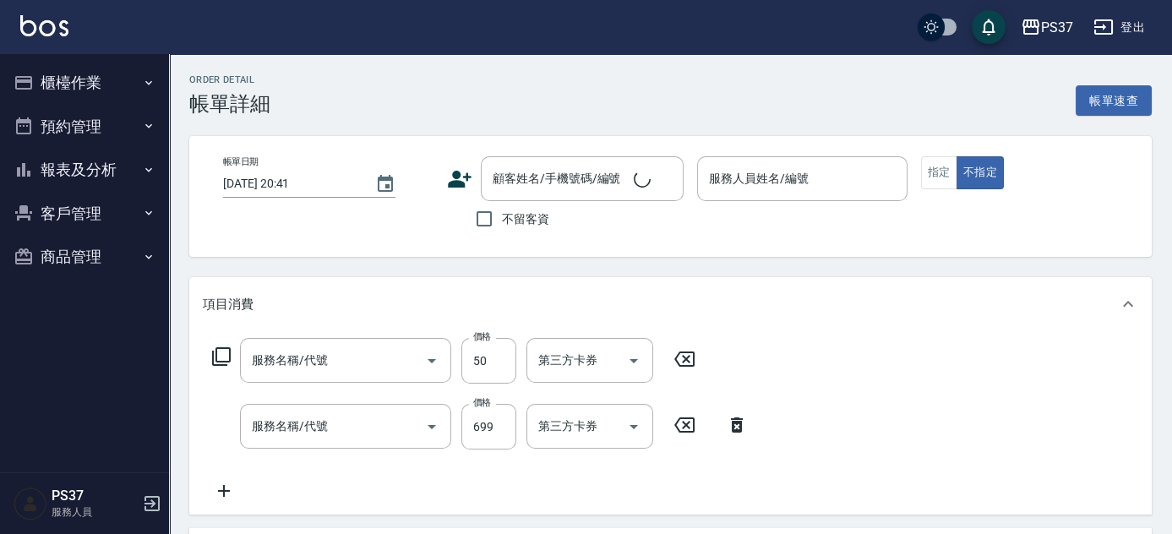
type input "精油50(112)"
type input "精油SPA(0699)"
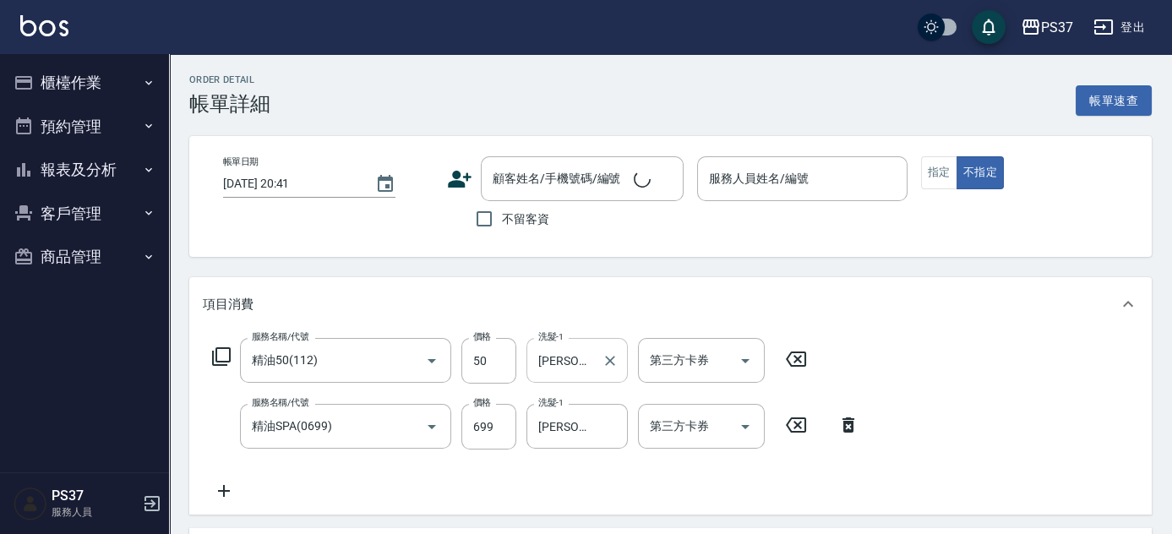
type input "[DATE] 20:31"
type input "[PERSON_NAME]-2"
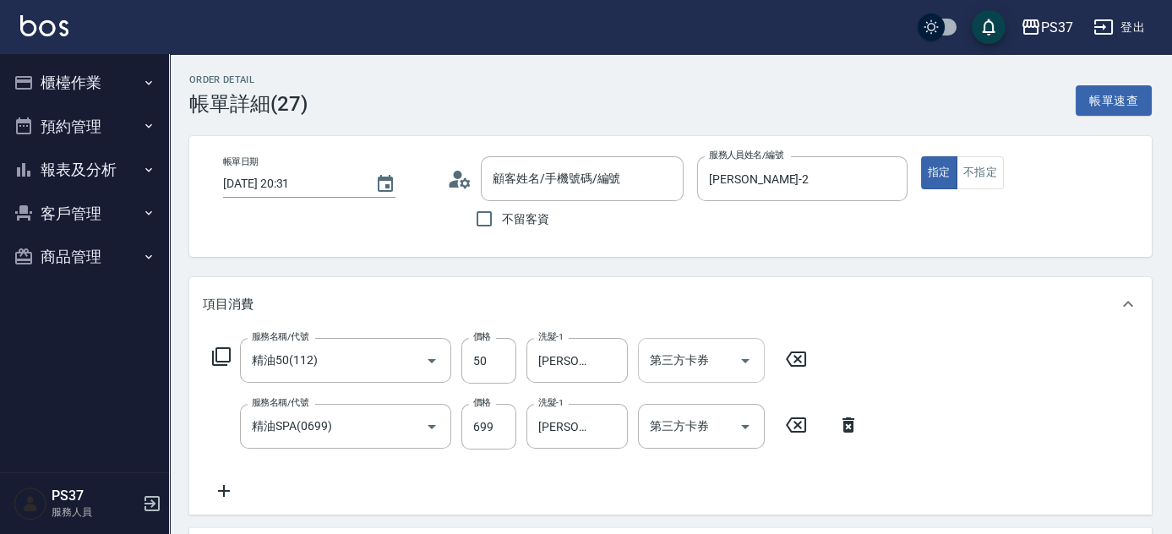
scroll to position [76, 0]
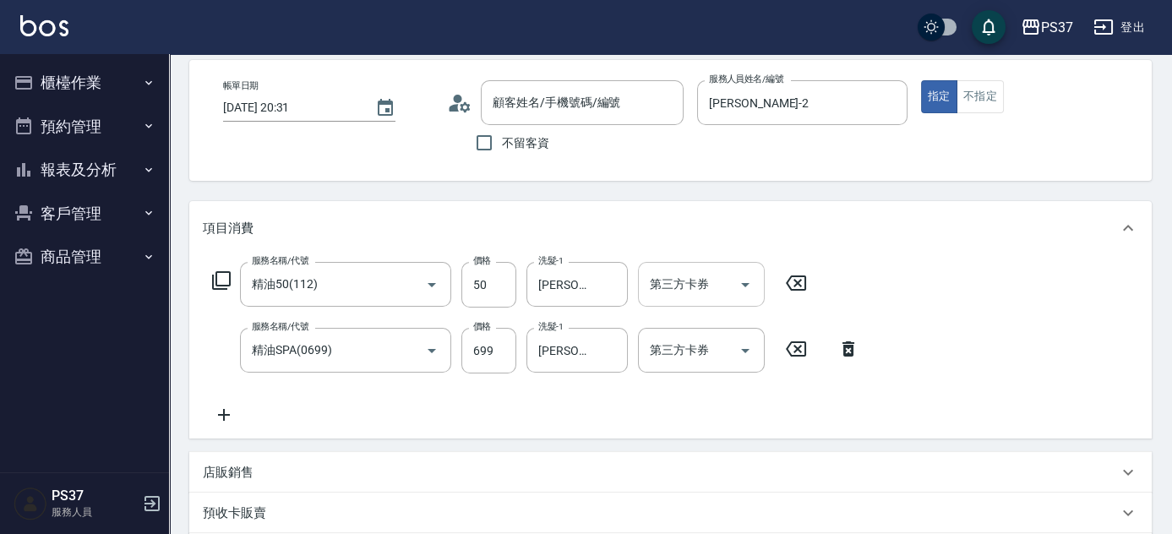
type input "公司/00000_公司/00000"
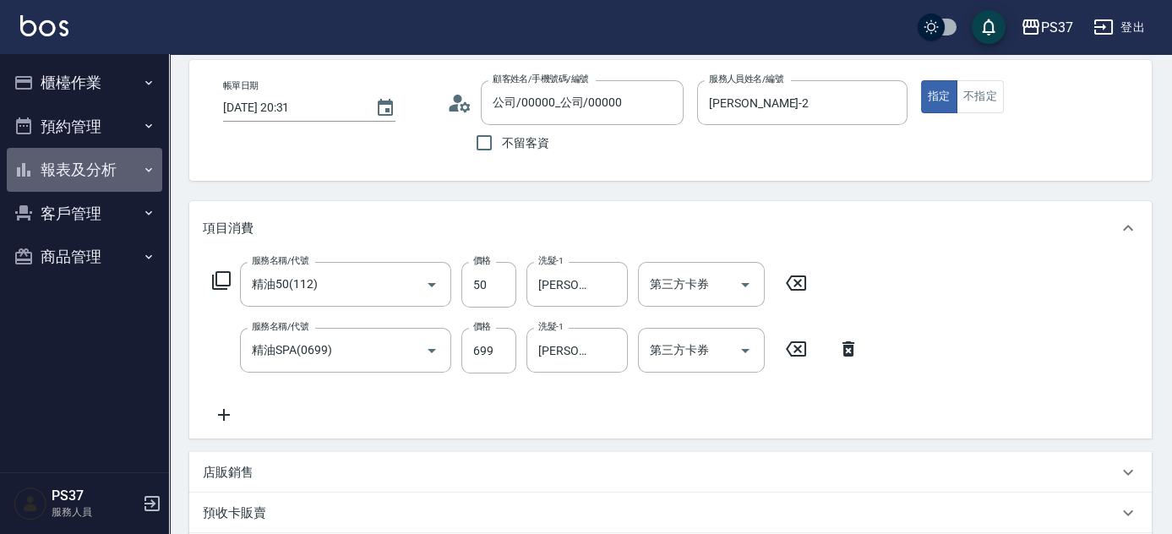
click at [83, 177] on button "報表及分析" at bounding box center [85, 170] width 156 height 44
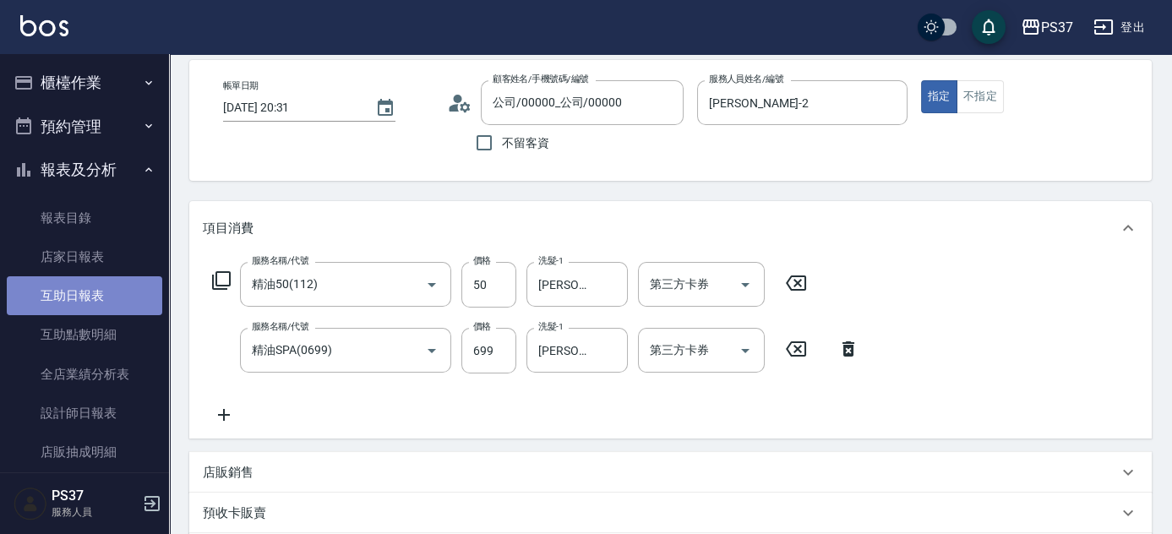
click at [94, 287] on link "互助日報表" at bounding box center [85, 295] width 156 height 39
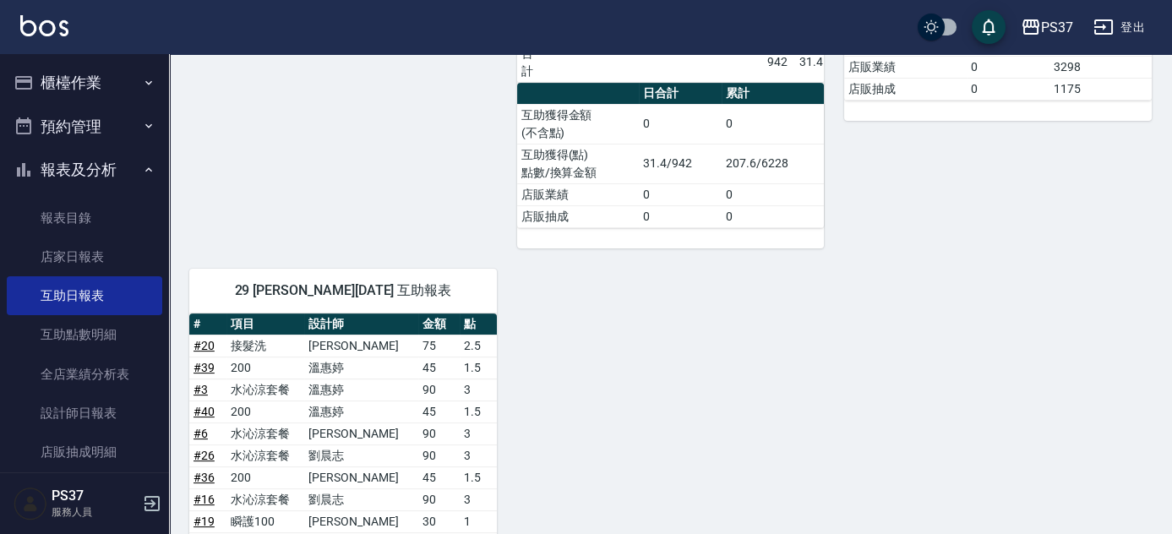
scroll to position [614, 0]
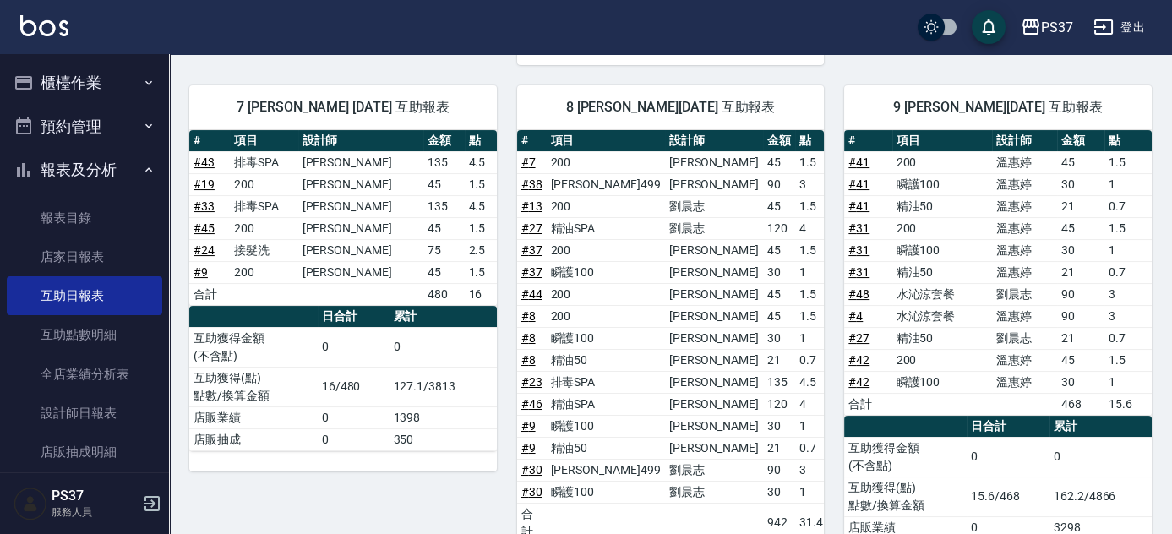
click at [534, 287] on link "# 44" at bounding box center [532, 294] width 21 height 14
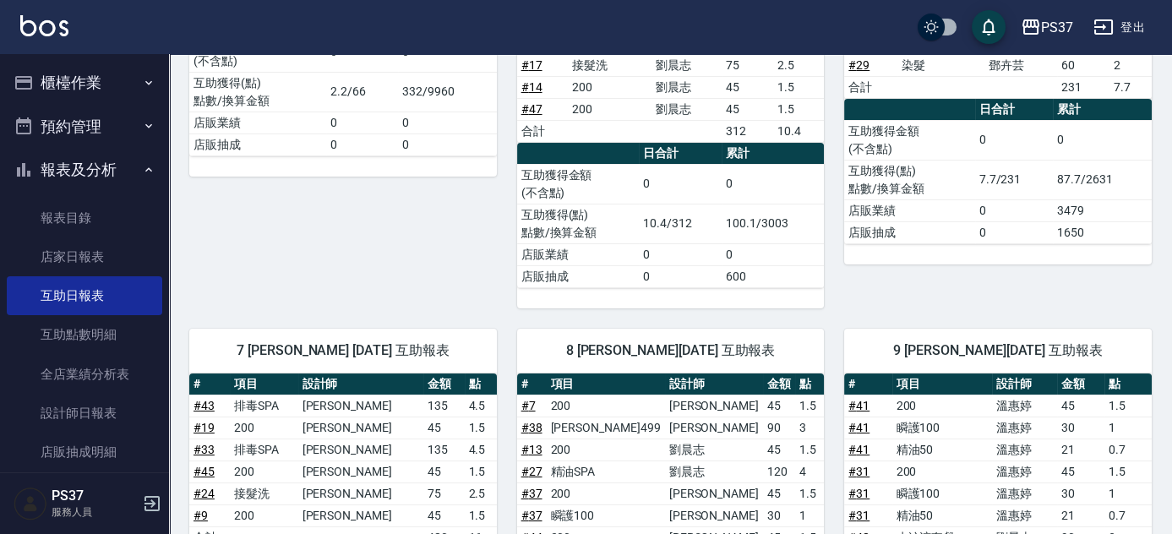
scroll to position [205, 0]
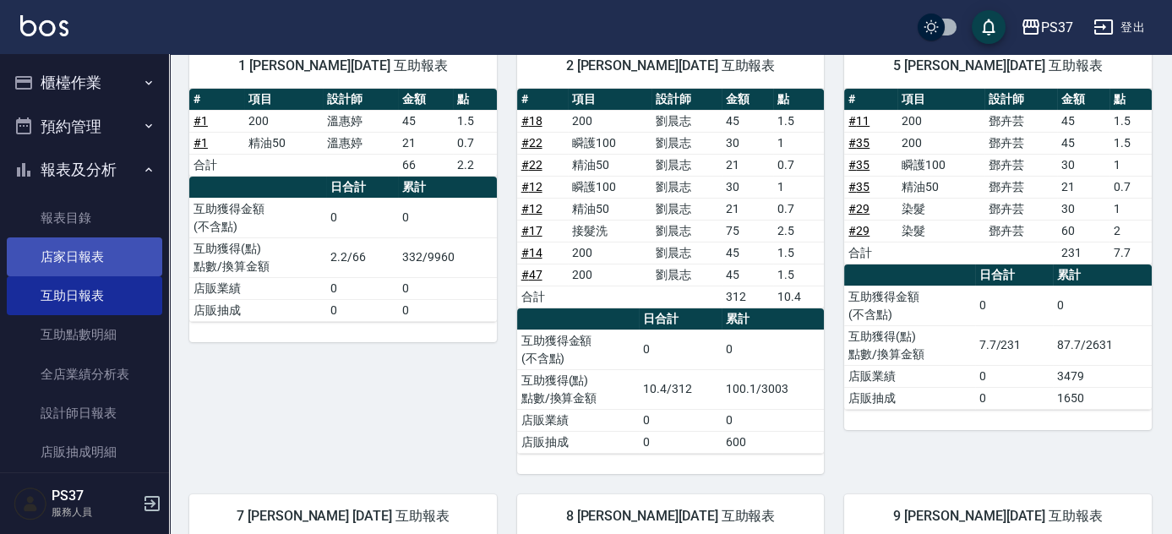
click at [91, 270] on link "店家日報表" at bounding box center [85, 257] width 156 height 39
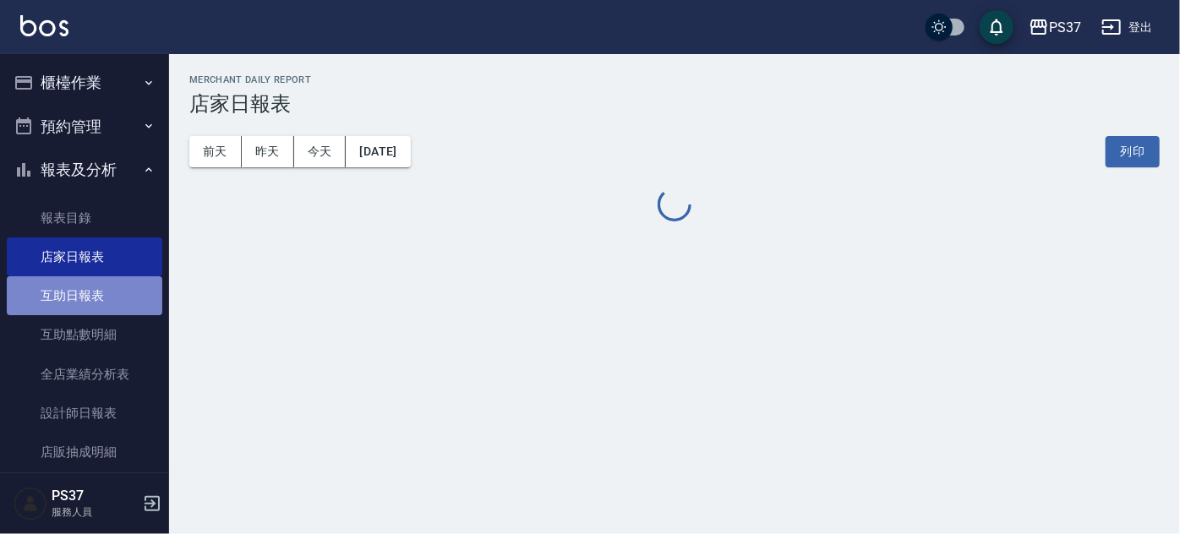
click at [98, 298] on link "互助日報表" at bounding box center [85, 295] width 156 height 39
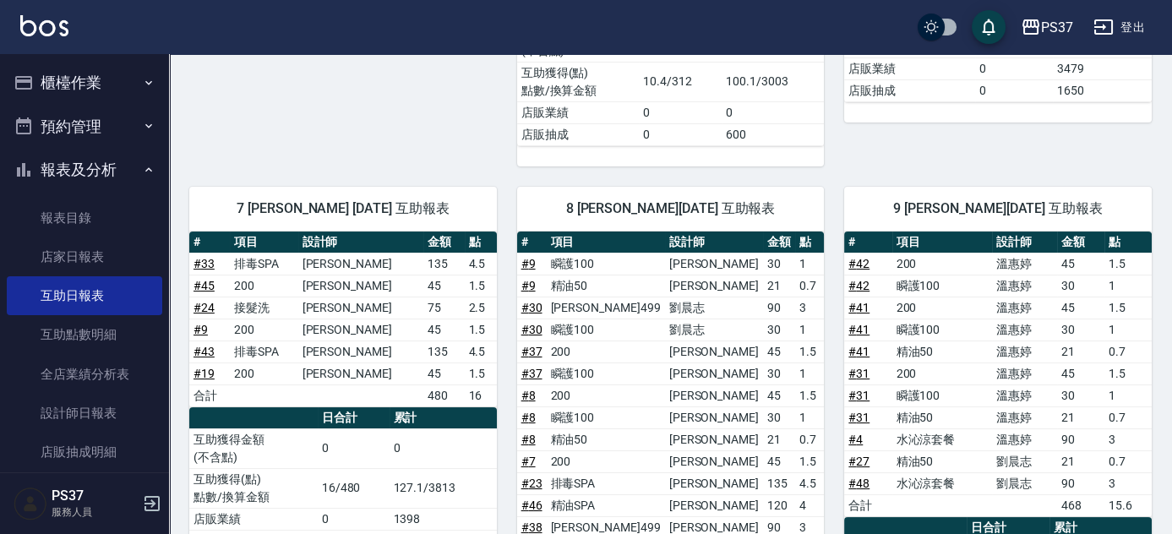
scroll to position [590, 0]
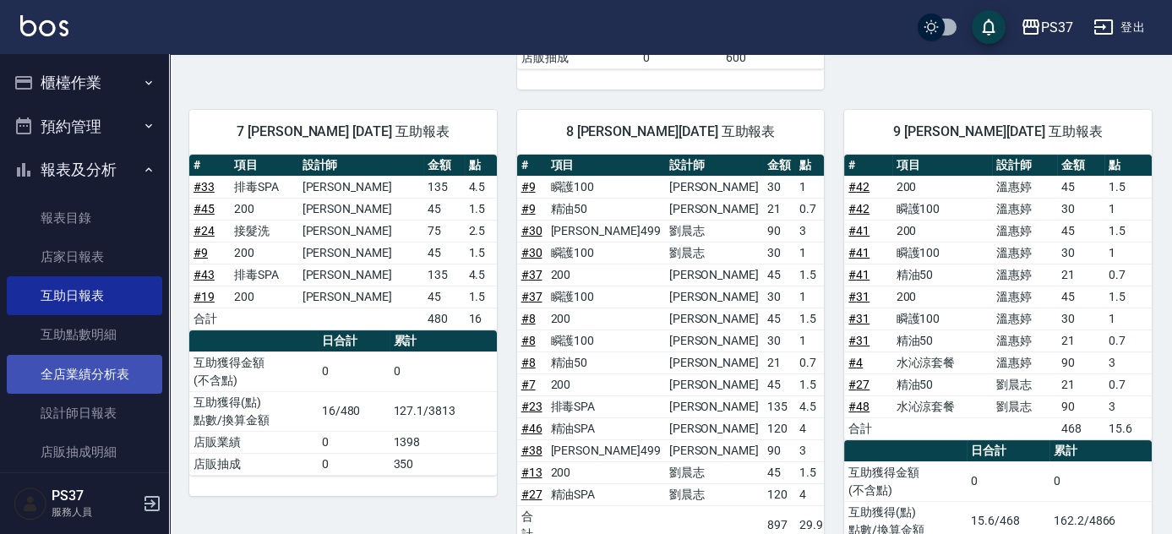
click at [109, 371] on link "全店業績分析表" at bounding box center [85, 374] width 156 height 39
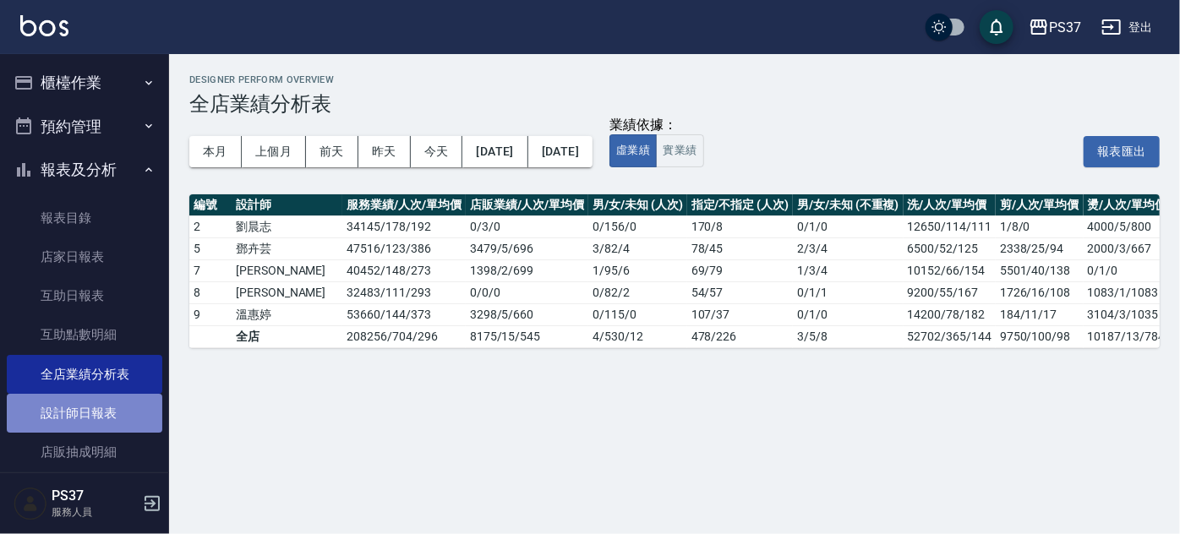
click at [85, 414] on link "設計師日報表" at bounding box center [85, 413] width 156 height 39
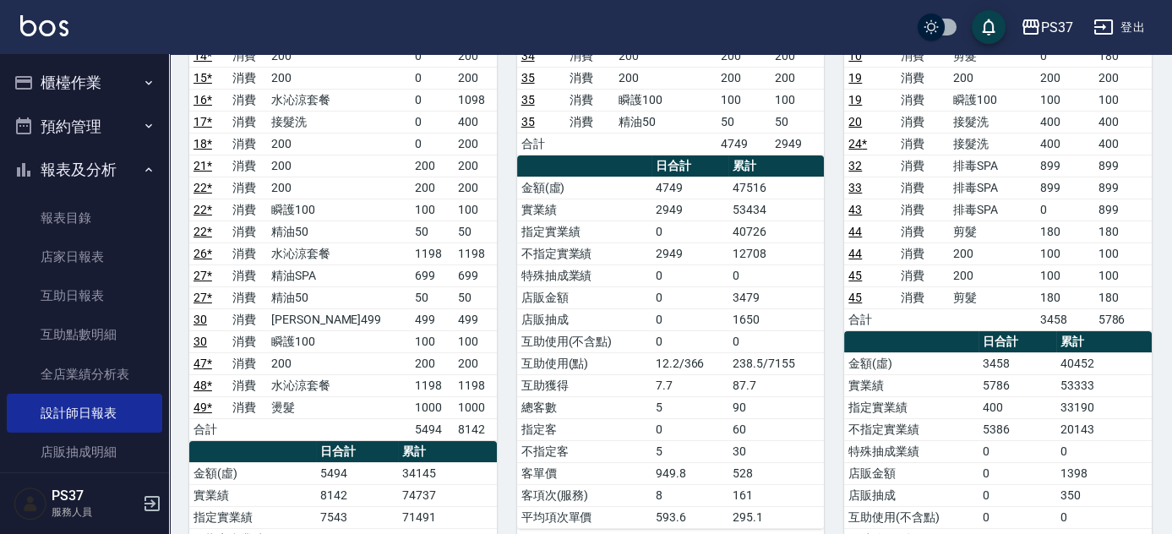
scroll to position [153, 0]
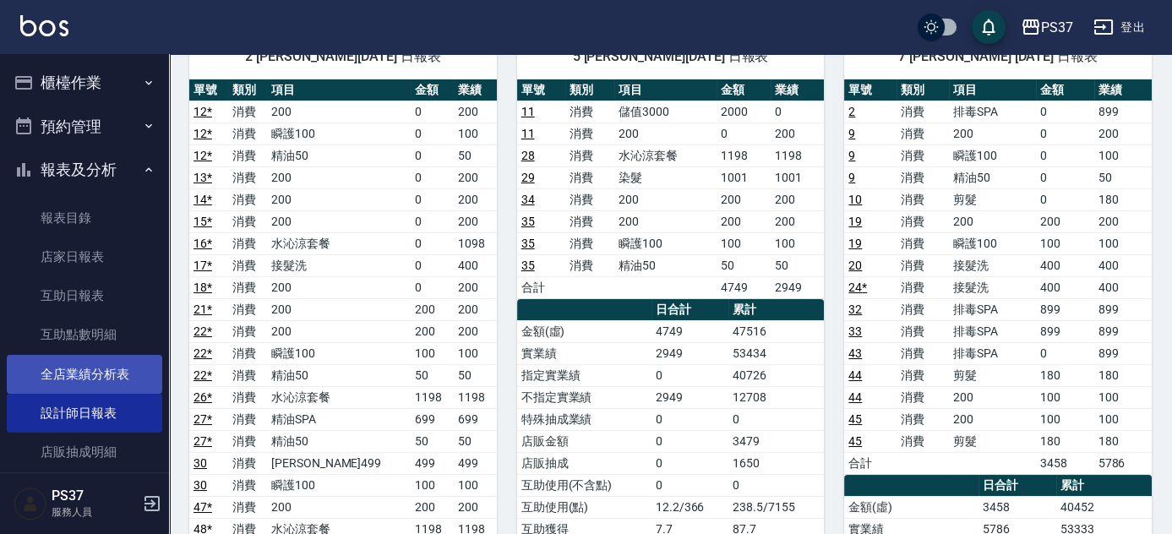
click at [95, 362] on link "全店業績分析表" at bounding box center [85, 374] width 156 height 39
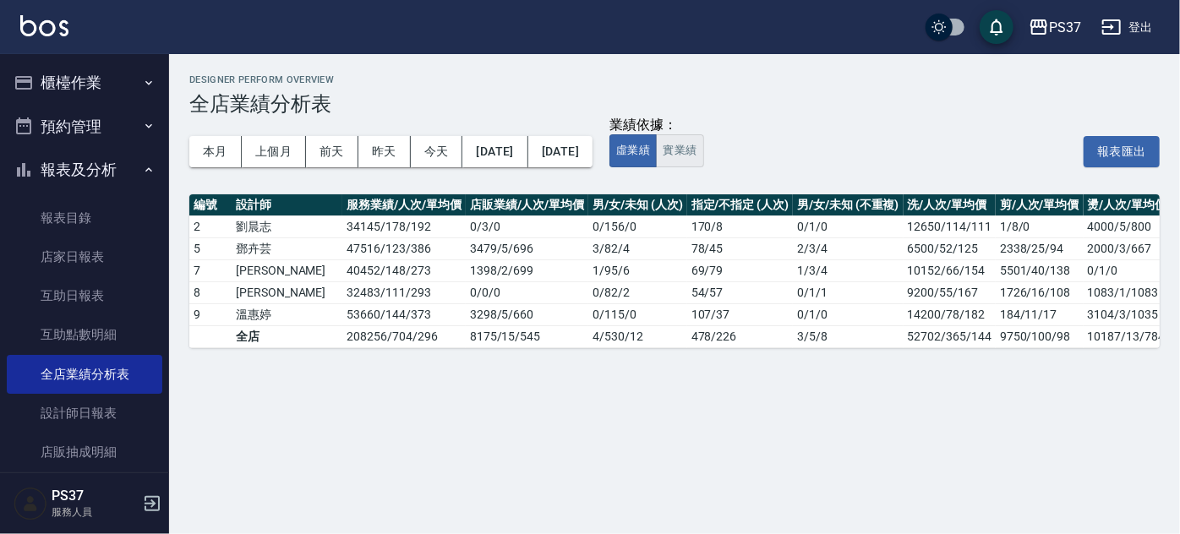
click at [703, 157] on button "實業績" at bounding box center [679, 150] width 47 height 33
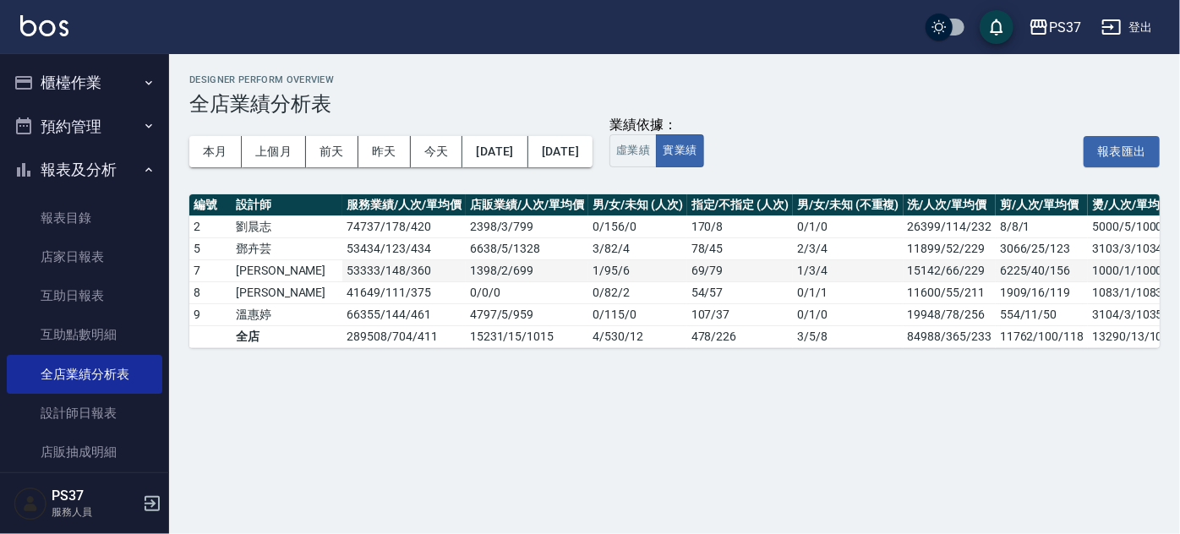
click at [385, 279] on td "53333 / 148 / 360" at bounding box center [403, 270] width 123 height 22
click at [370, 186] on div "本月 上個月 前天 昨天 今天 2025/08/01 2025/08/15" at bounding box center [390, 152] width 403 height 72
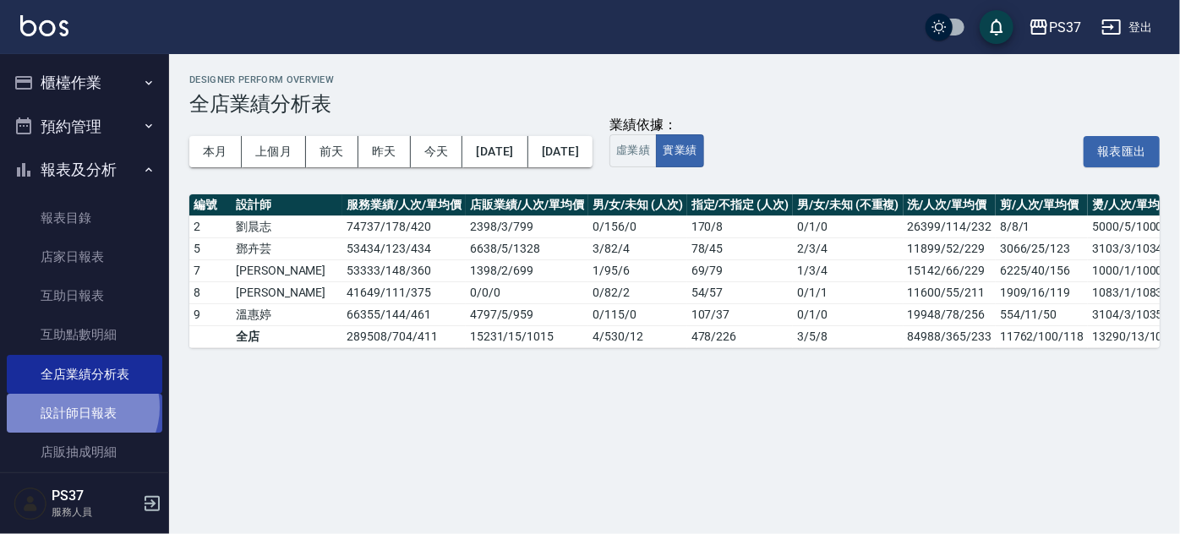
click at [78, 409] on link "設計師日報表" at bounding box center [85, 413] width 156 height 39
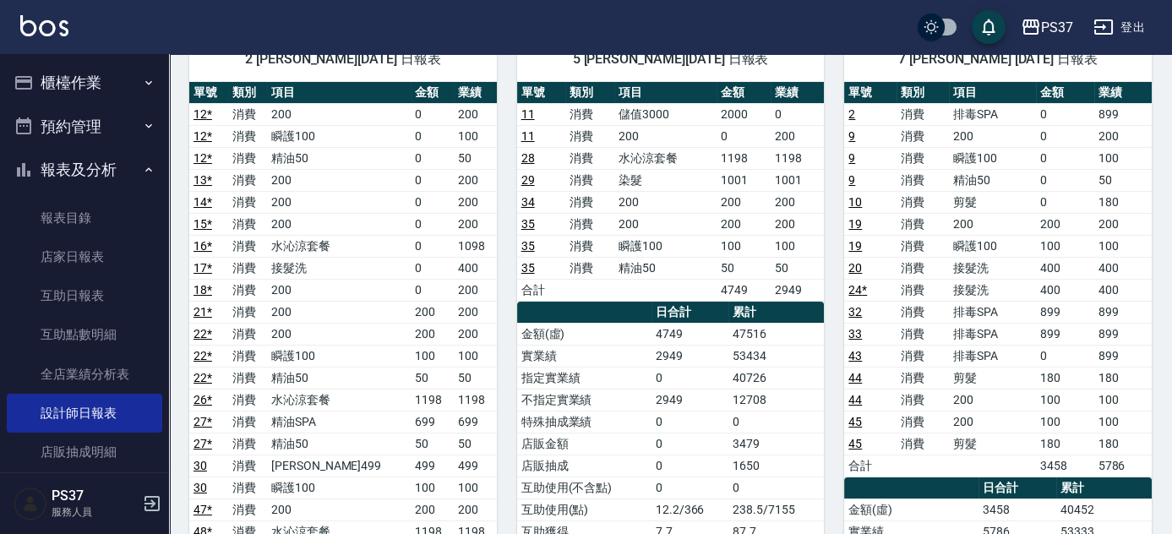
scroll to position [153, 0]
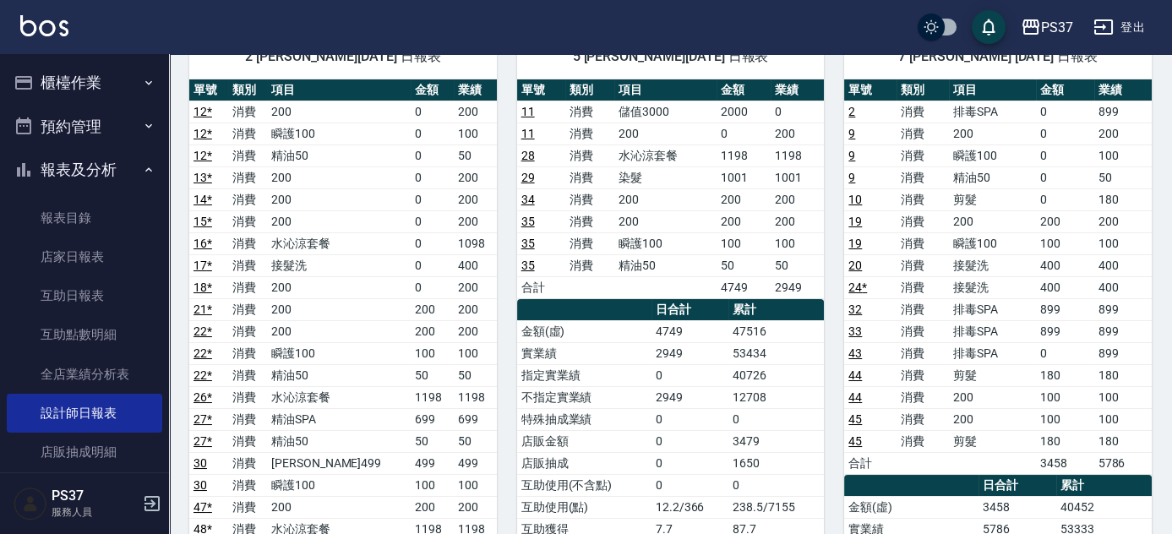
click at [197, 418] on link "27 *" at bounding box center [203, 419] width 19 height 14
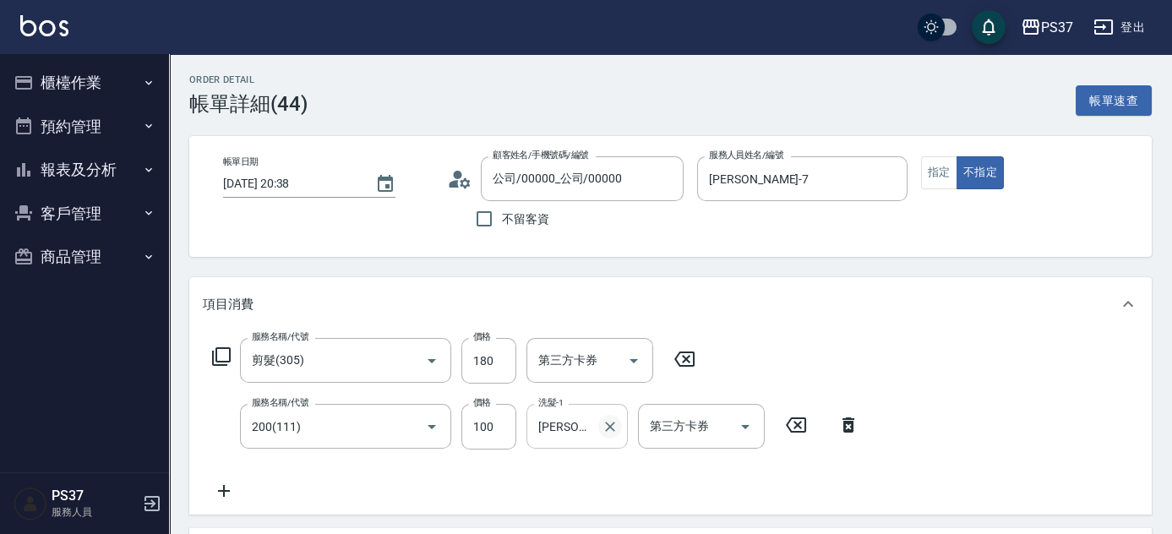
click at [612, 428] on icon "Clear" at bounding box center [610, 427] width 10 height 10
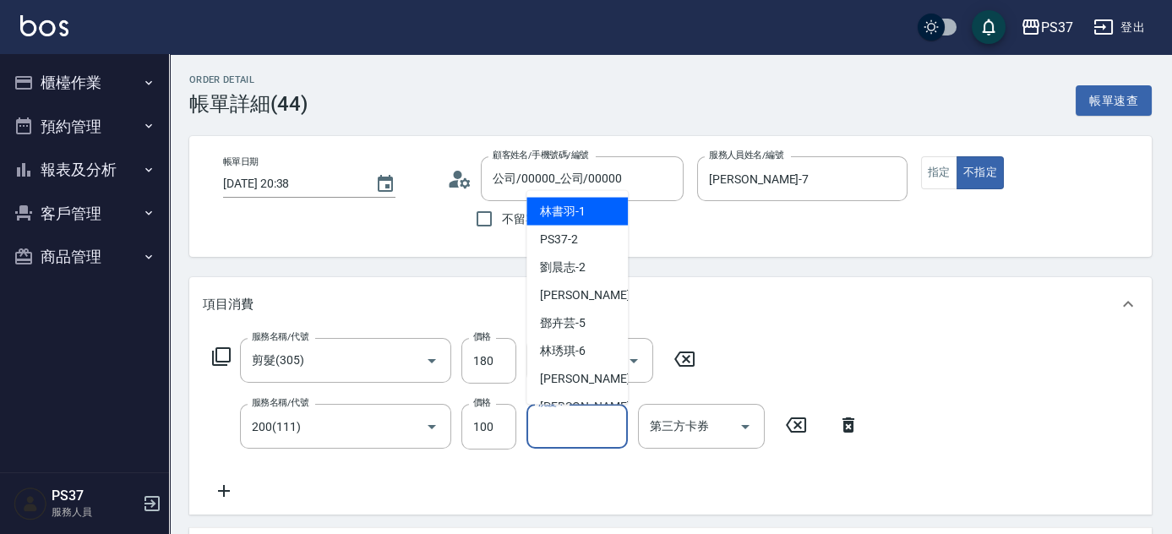
click at [572, 425] on input "洗髮-1" at bounding box center [577, 427] width 86 height 30
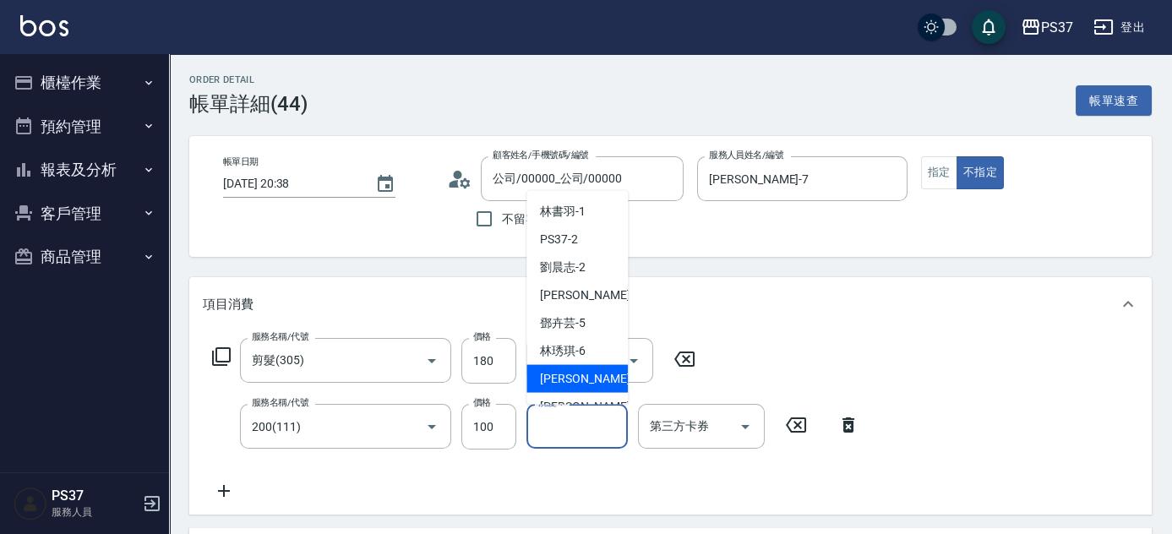
scroll to position [273, 0]
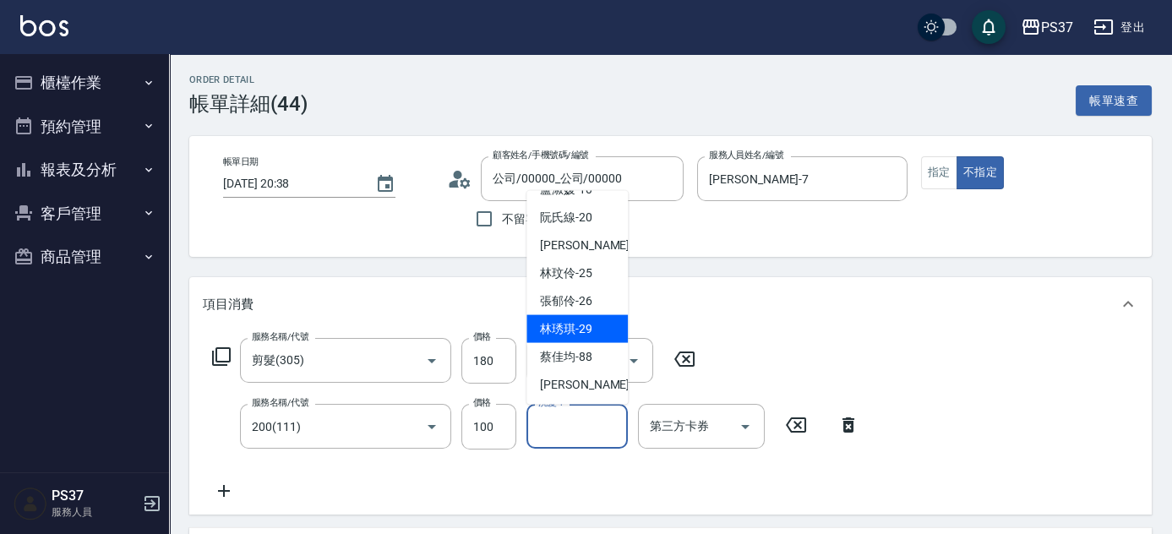
click at [570, 337] on div "[PERSON_NAME]-29" at bounding box center [577, 329] width 101 height 28
type input "[PERSON_NAME]-29"
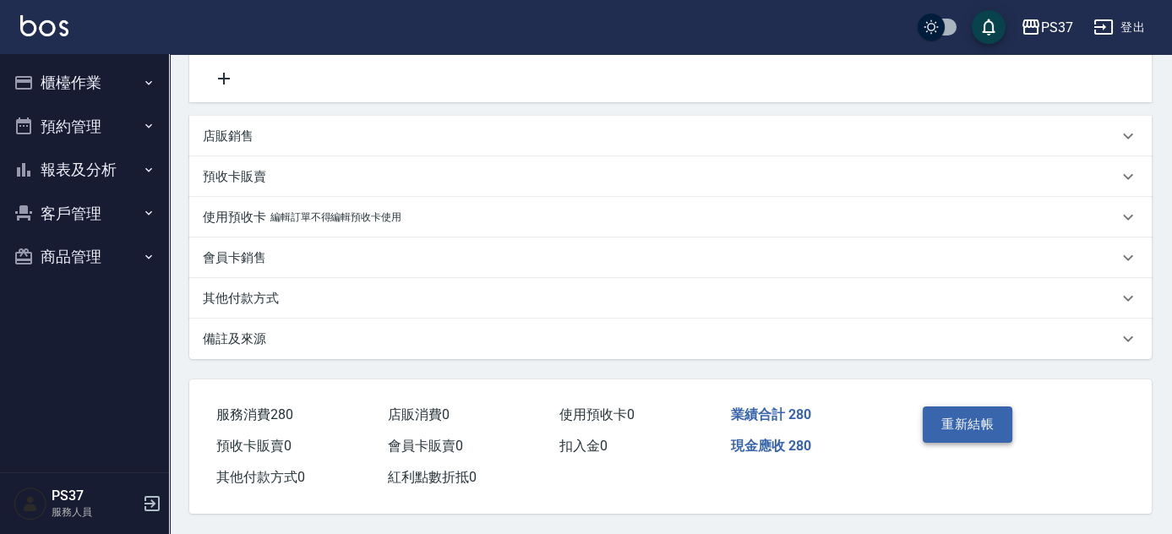
scroll to position [418, 0]
click at [991, 423] on button "重新結帳" at bounding box center [968, 424] width 90 height 35
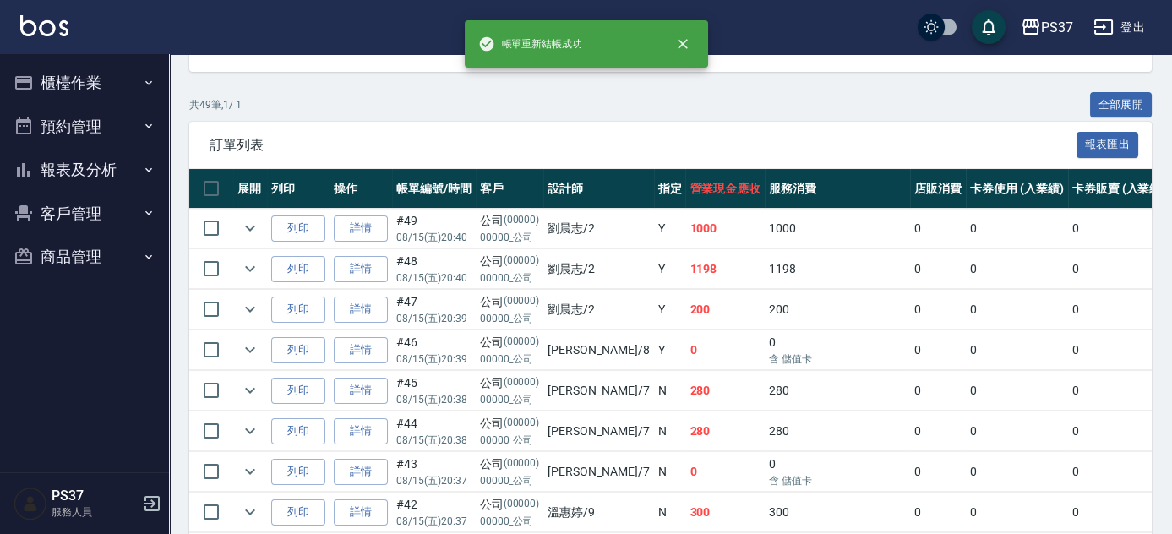
scroll to position [538, 0]
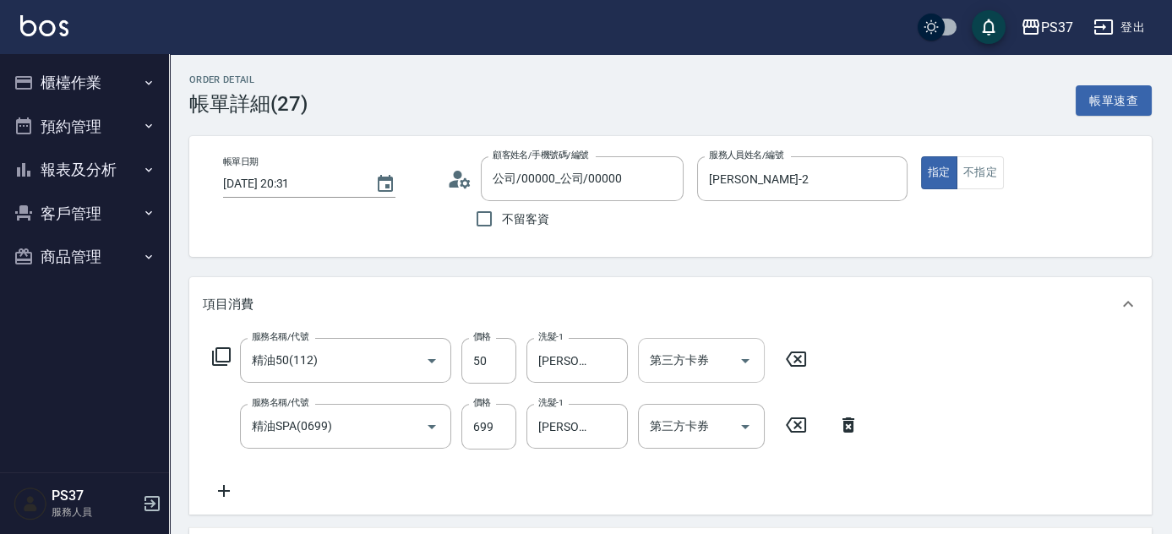
click at [748, 361] on icon "Open" at bounding box center [745, 361] width 20 height 20
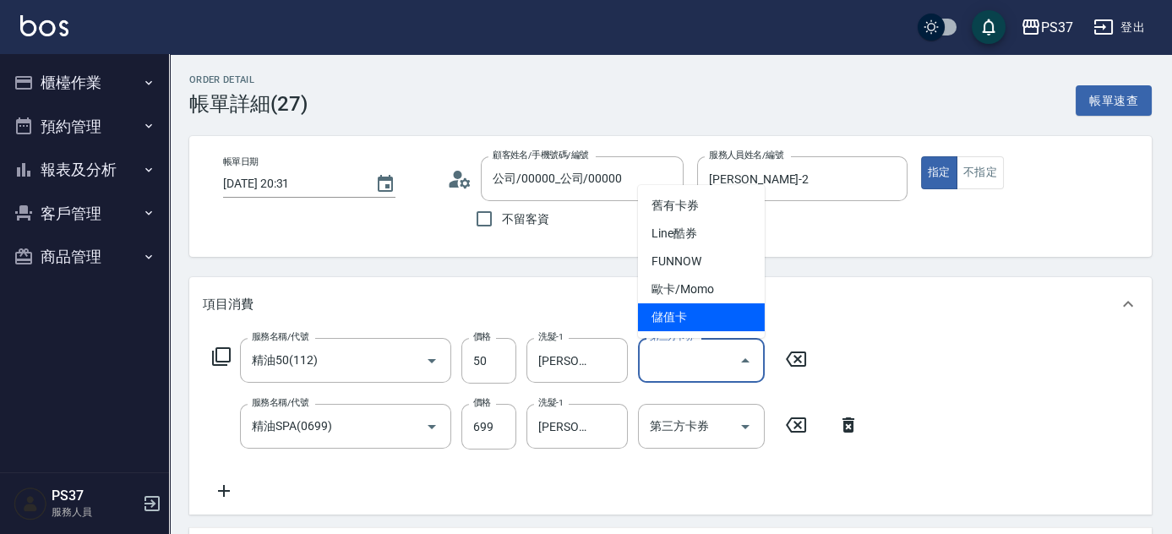
click at [712, 329] on span "儲值卡" at bounding box center [701, 317] width 127 height 28
type input "儲值卡"
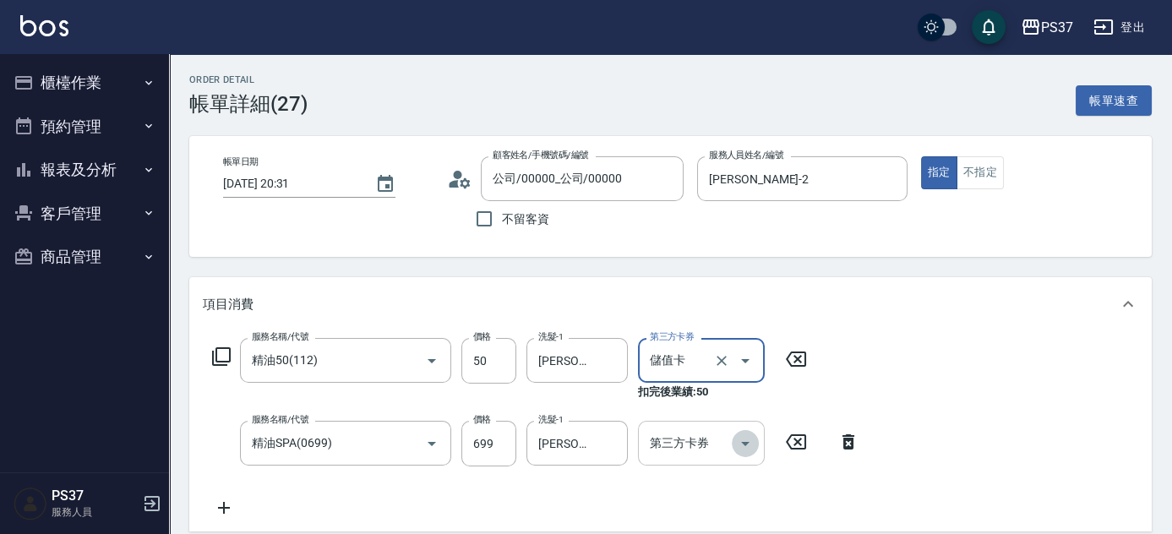
click at [754, 441] on icon "Open" at bounding box center [745, 444] width 20 height 20
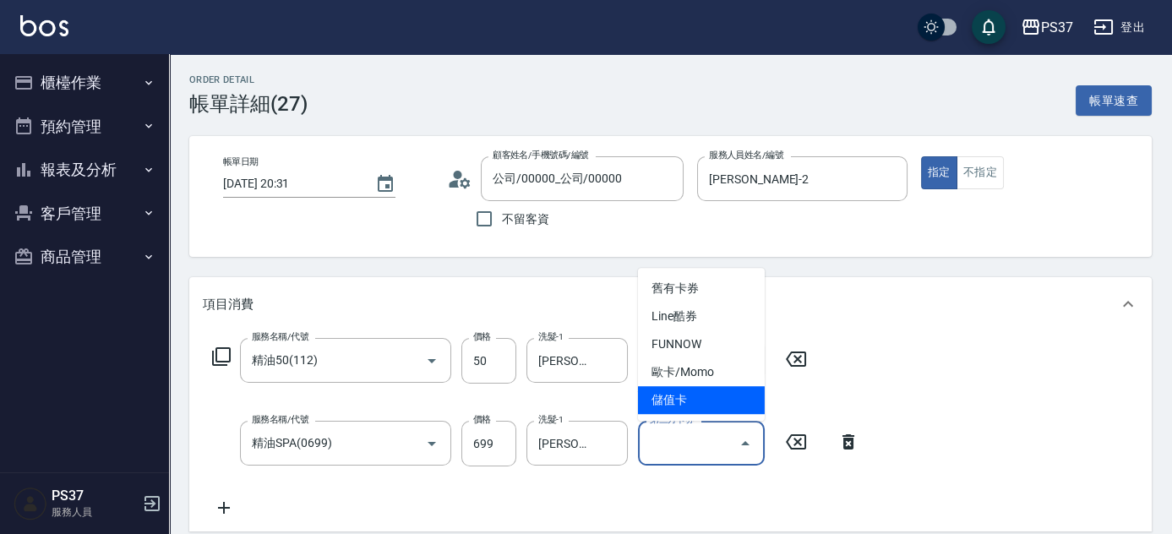
click at [737, 406] on span "儲值卡" at bounding box center [701, 400] width 127 height 28
type input "儲值卡"
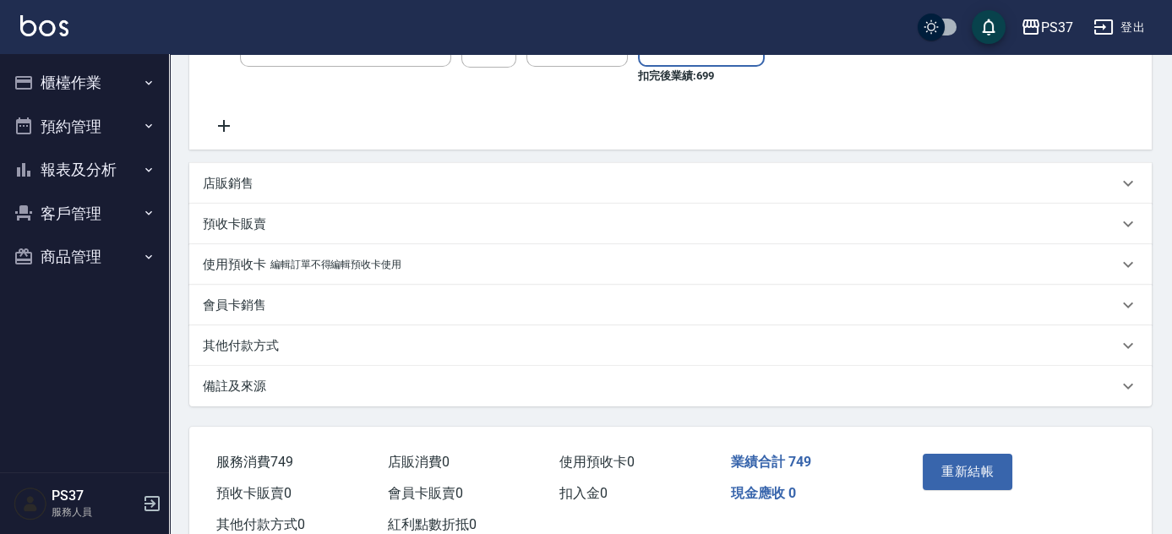
scroll to position [452, 0]
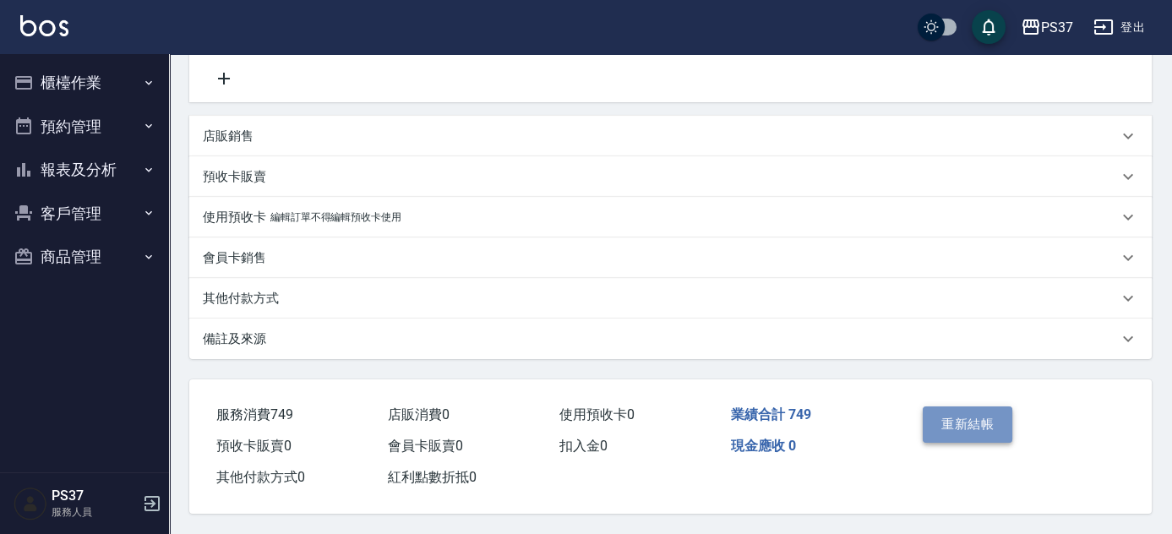
click at [969, 424] on button "重新結帳" at bounding box center [968, 424] width 90 height 35
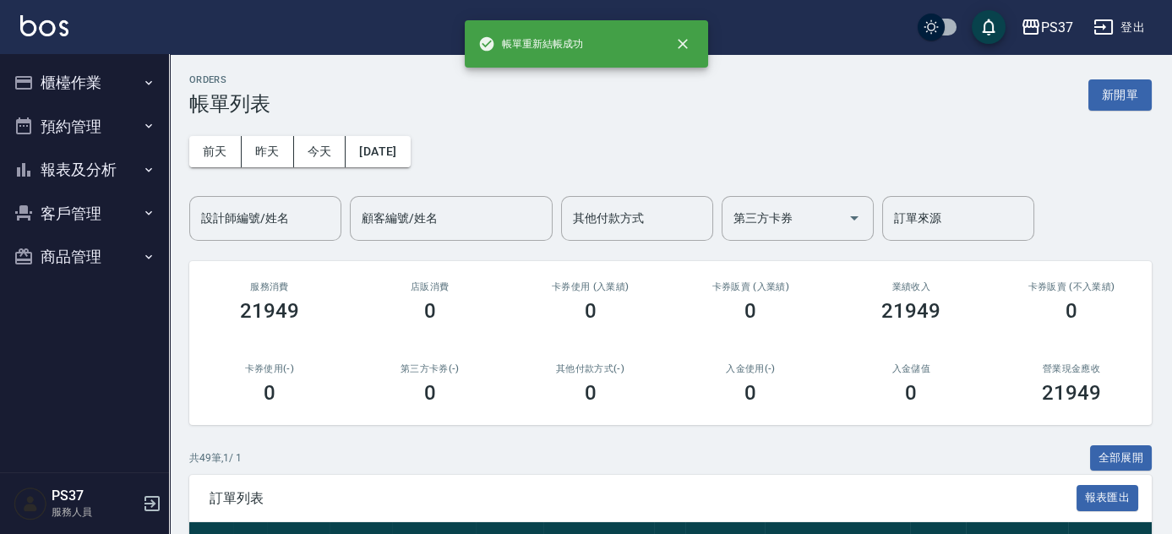
click at [107, 173] on button "報表及分析" at bounding box center [85, 170] width 156 height 44
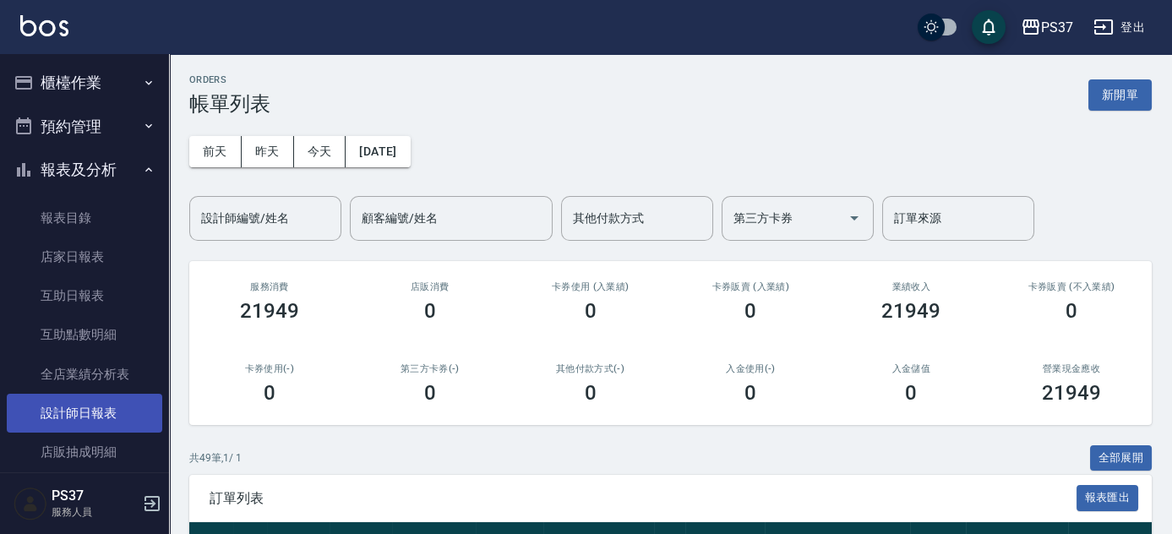
click at [79, 407] on link "設計師日報表" at bounding box center [85, 413] width 156 height 39
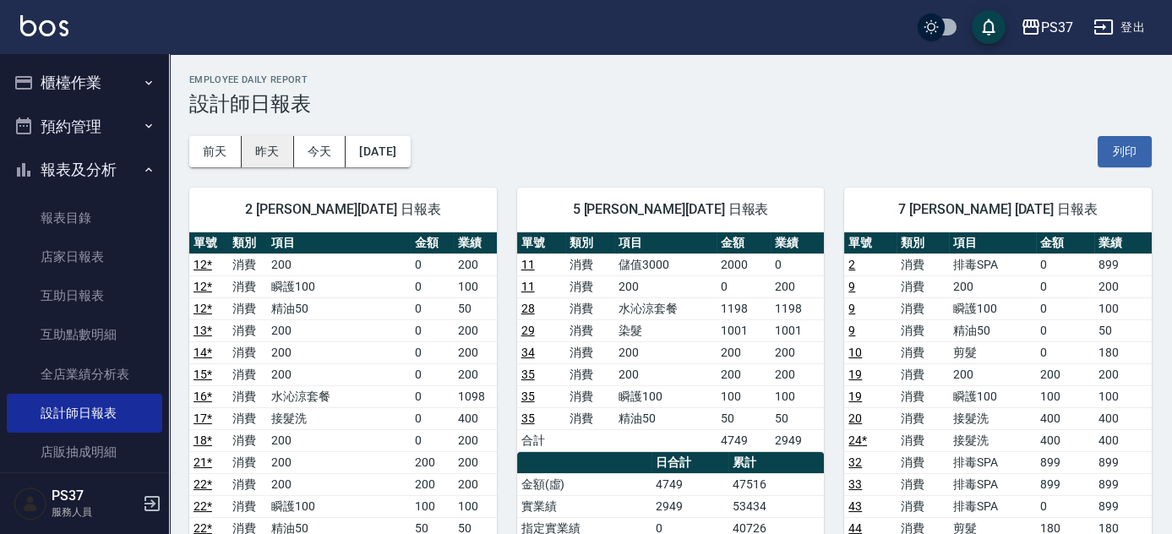
click at [261, 150] on button "昨天" at bounding box center [268, 151] width 52 height 31
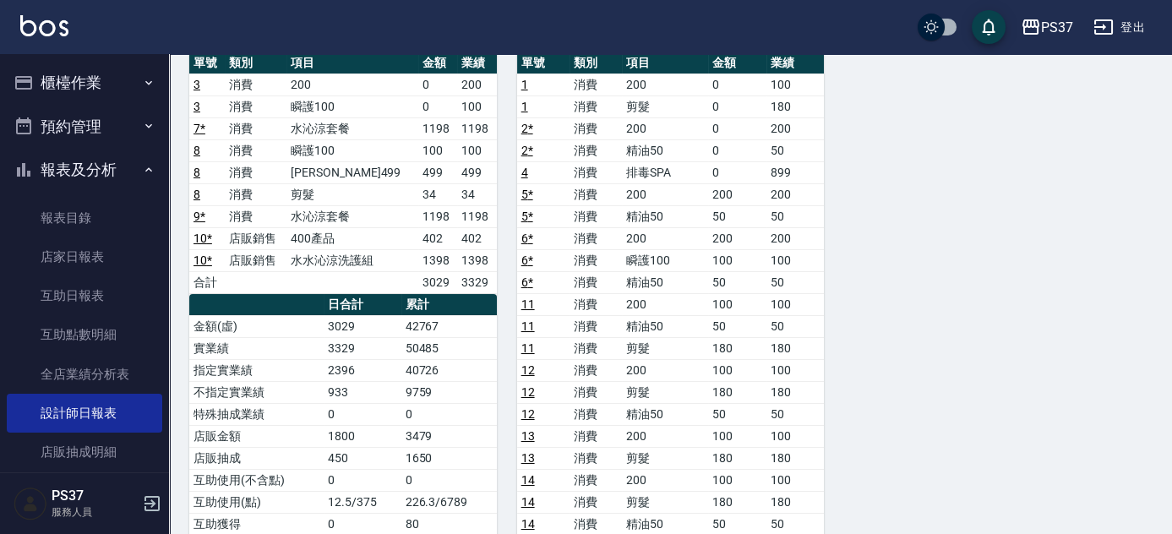
scroll to position [153, 0]
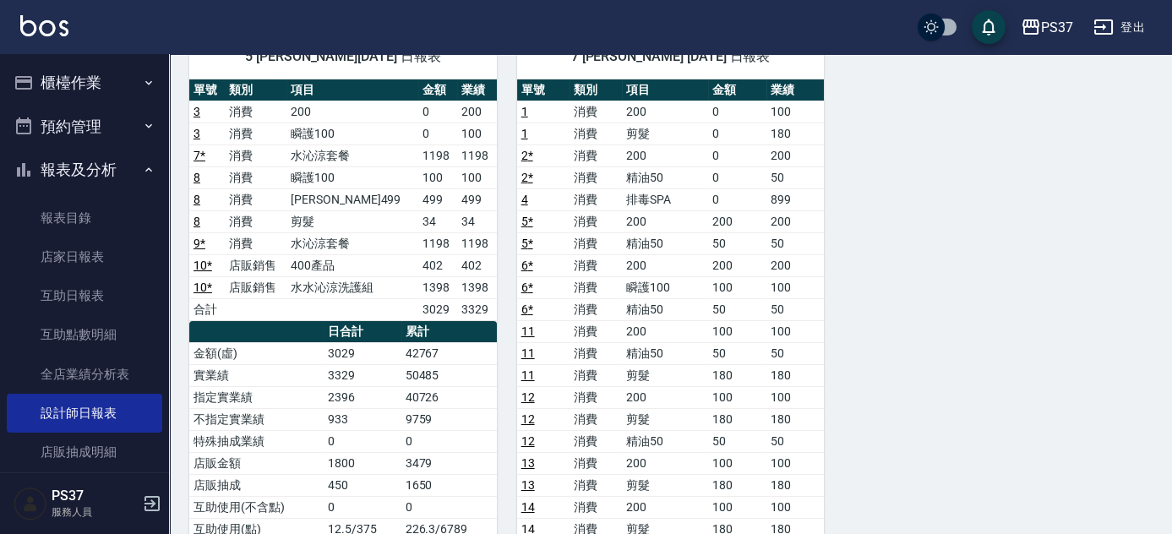
click at [525, 194] on link "4" at bounding box center [525, 200] width 7 height 14
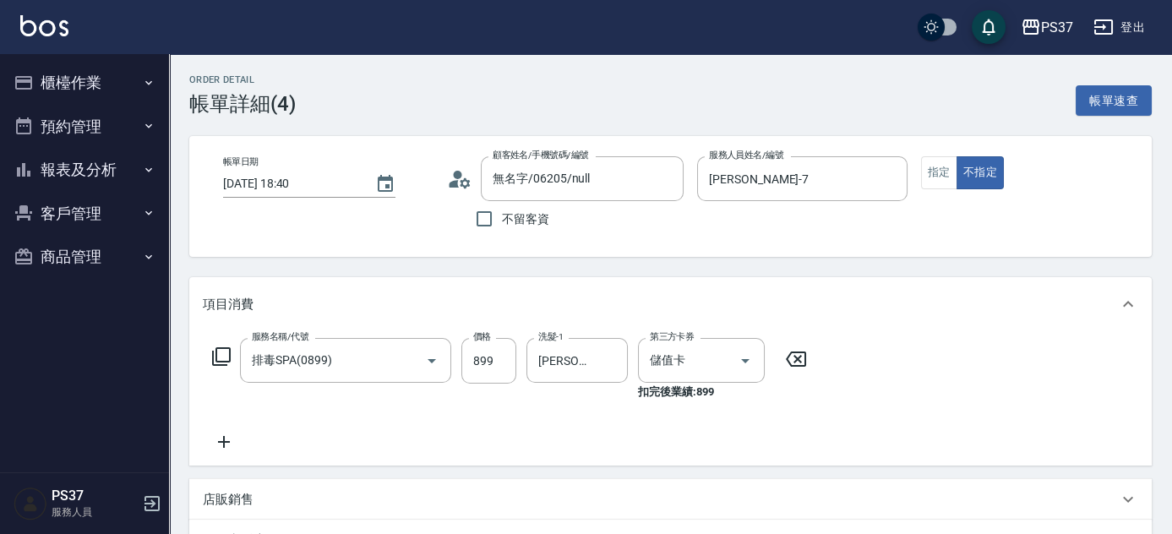
click at [79, 185] on button "報表及分析" at bounding box center [85, 170] width 156 height 44
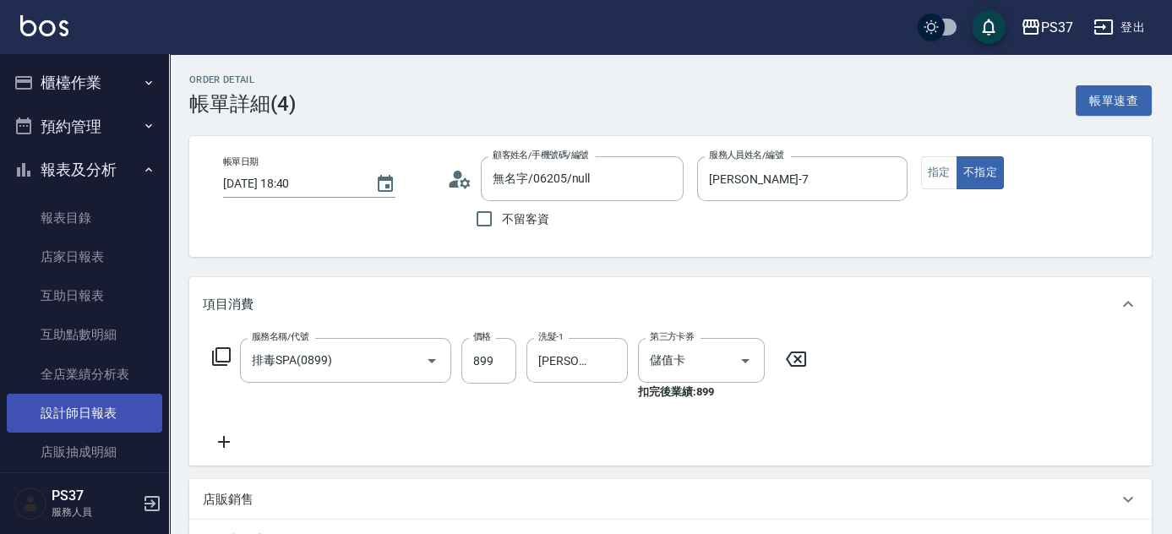
click at [95, 405] on link "設計師日報表" at bounding box center [85, 413] width 156 height 39
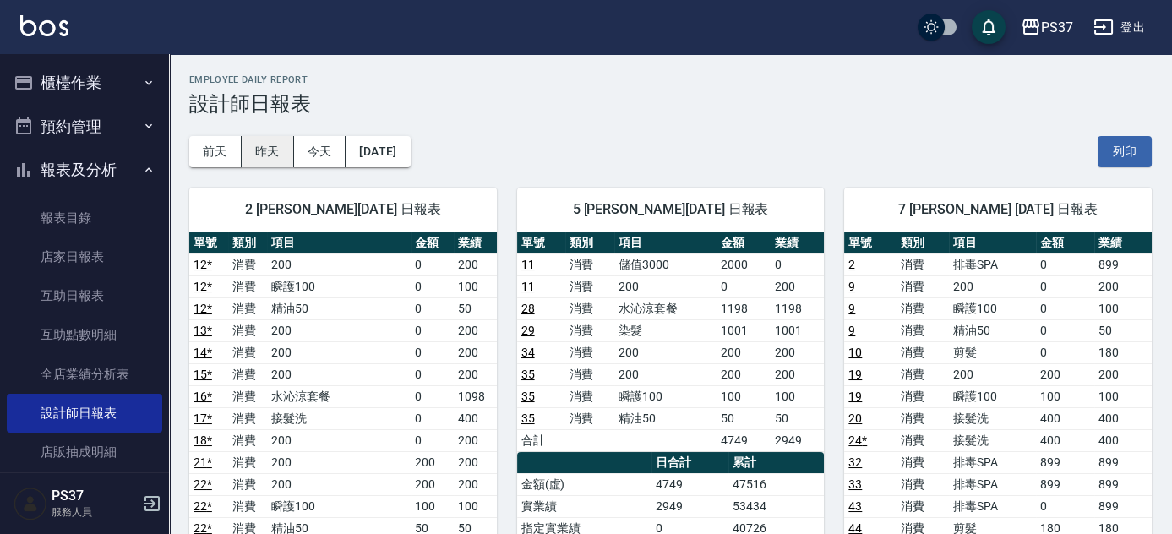
click at [272, 161] on button "昨天" at bounding box center [268, 151] width 52 height 31
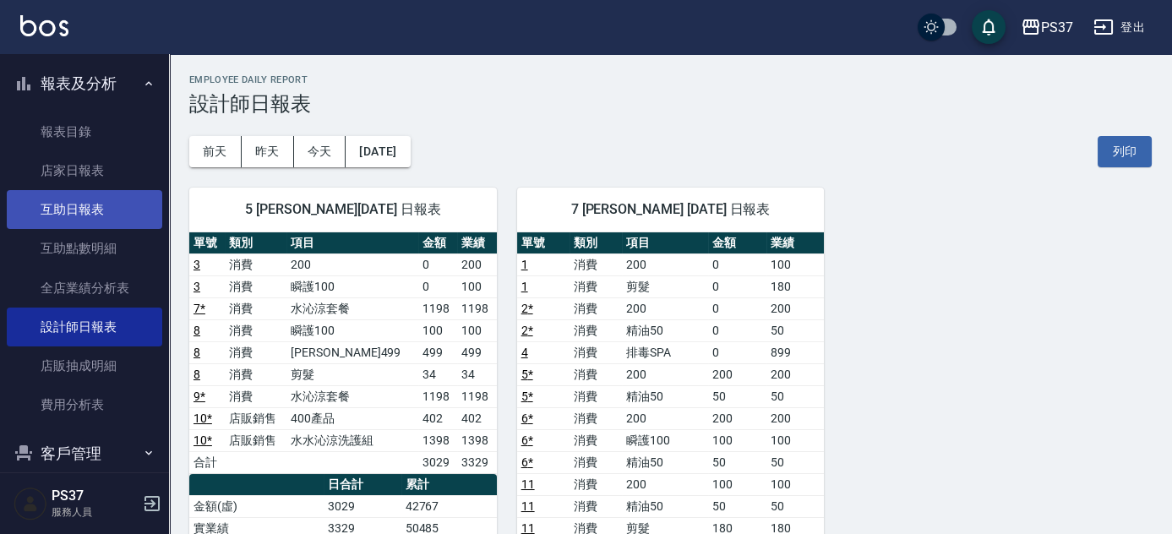
scroll to position [152, 0]
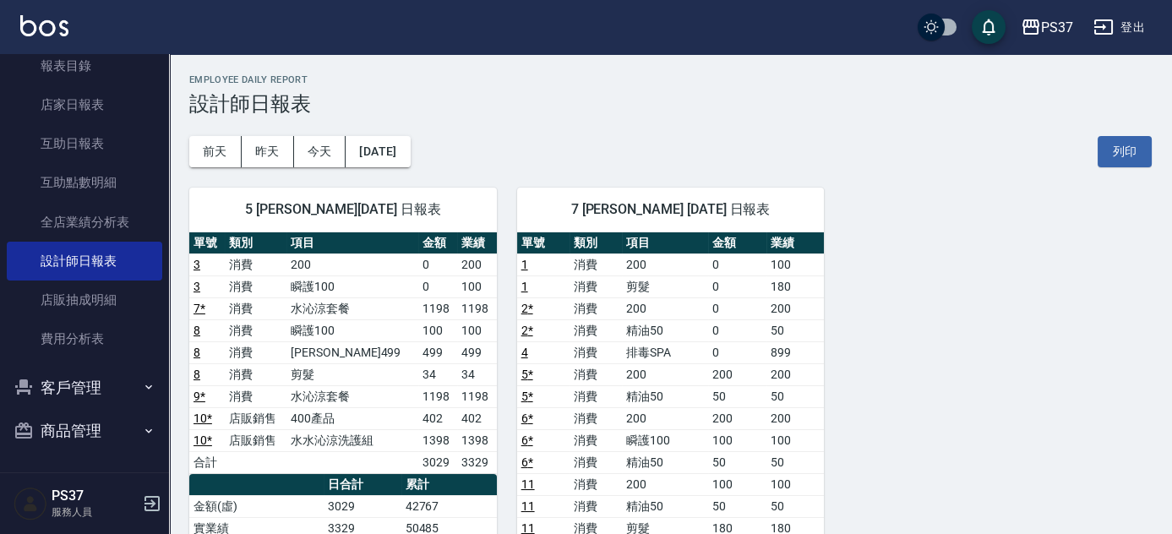
click at [75, 383] on button "客戶管理" at bounding box center [85, 388] width 156 height 44
click at [68, 447] on link "客戶列表" at bounding box center [85, 435] width 156 height 39
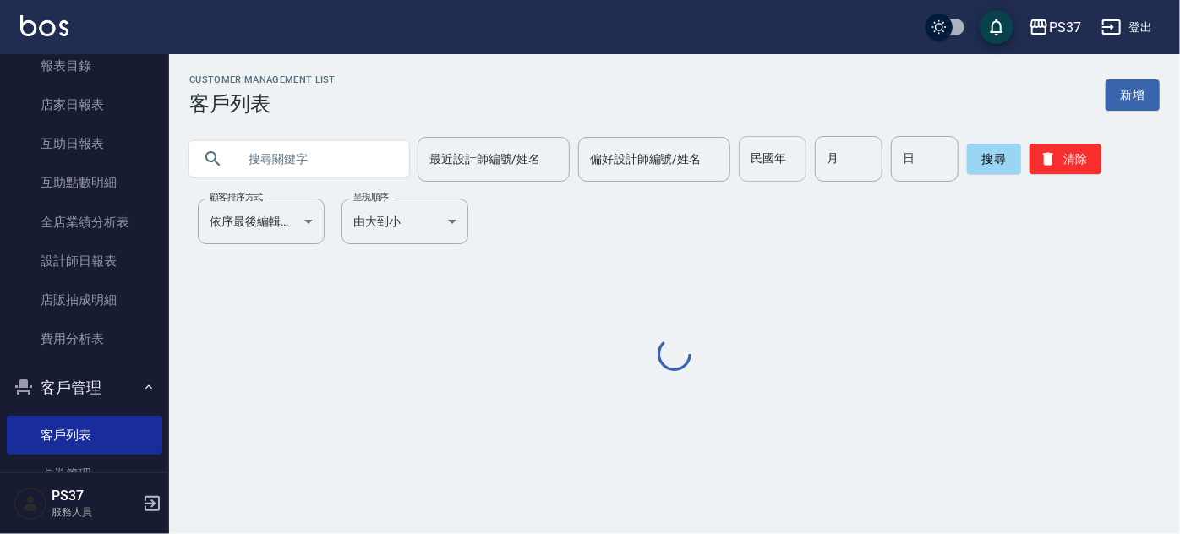
click at [789, 153] on input "民國年" at bounding box center [773, 159] width 68 height 46
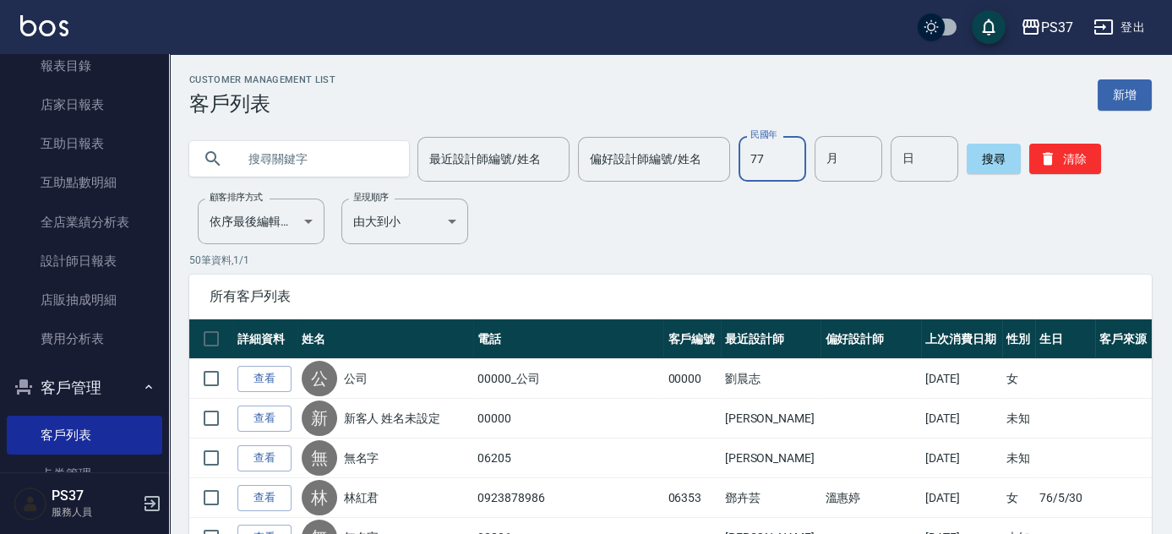
type input "77"
type input "03"
type input "27"
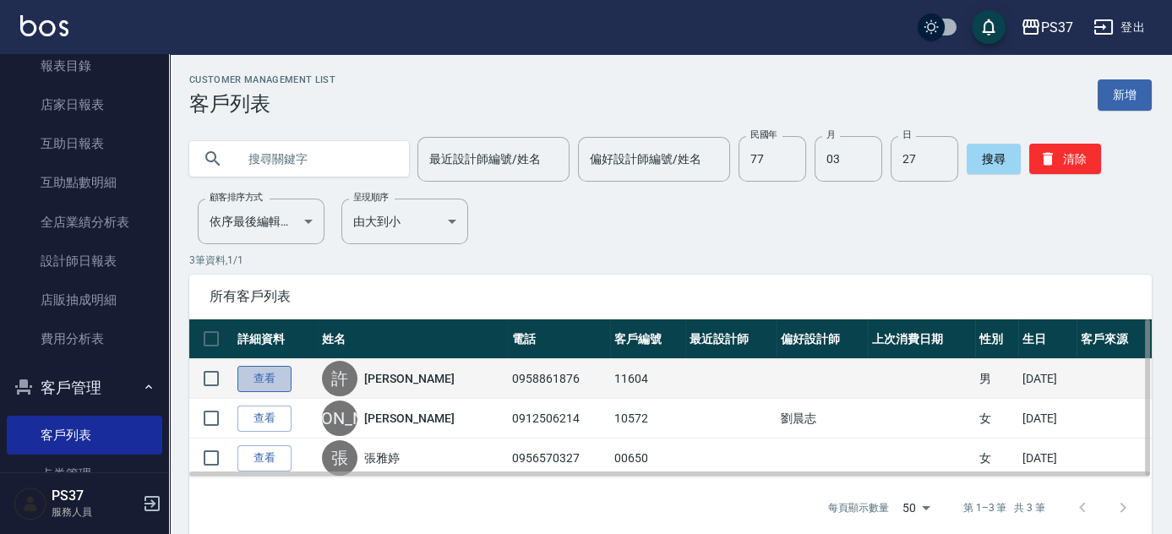
click at [263, 382] on link "查看" at bounding box center [265, 379] width 54 height 26
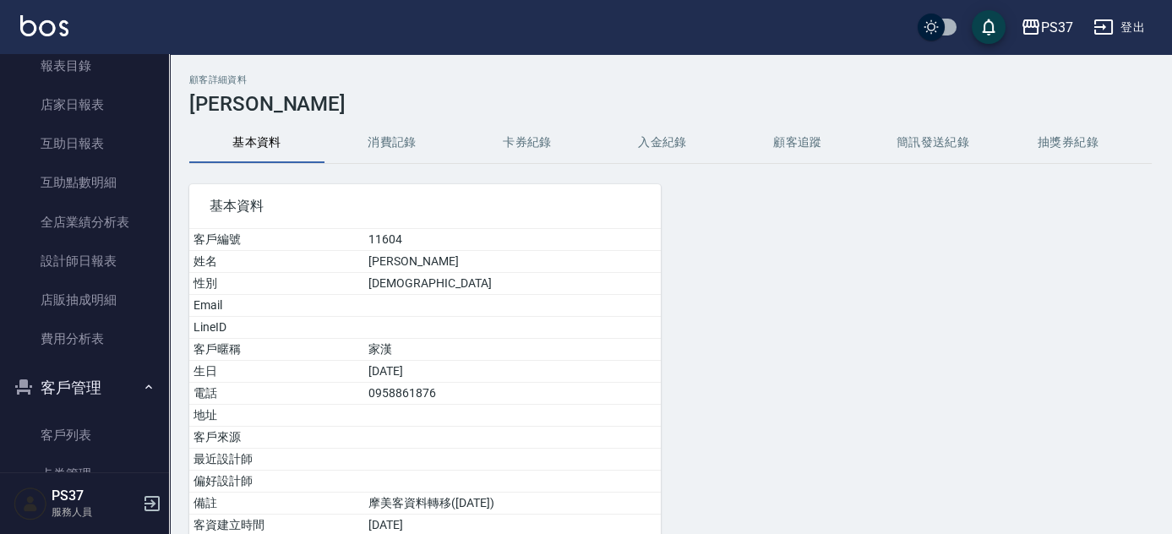
click at [390, 133] on button "消費記錄" at bounding box center [392, 143] width 135 height 41
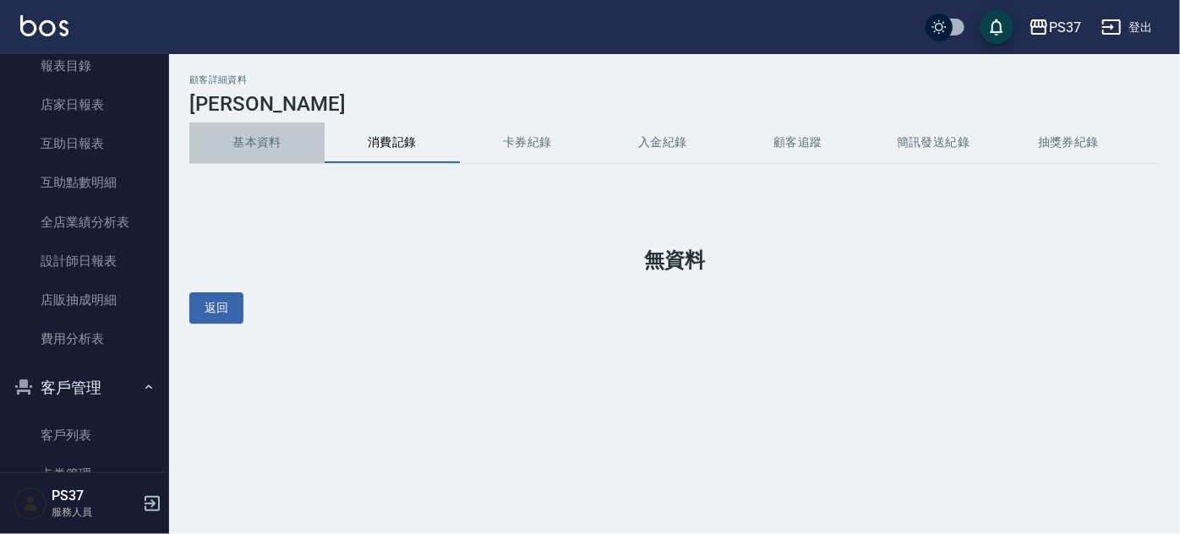
click at [251, 134] on button "基本資料" at bounding box center [256, 143] width 135 height 41
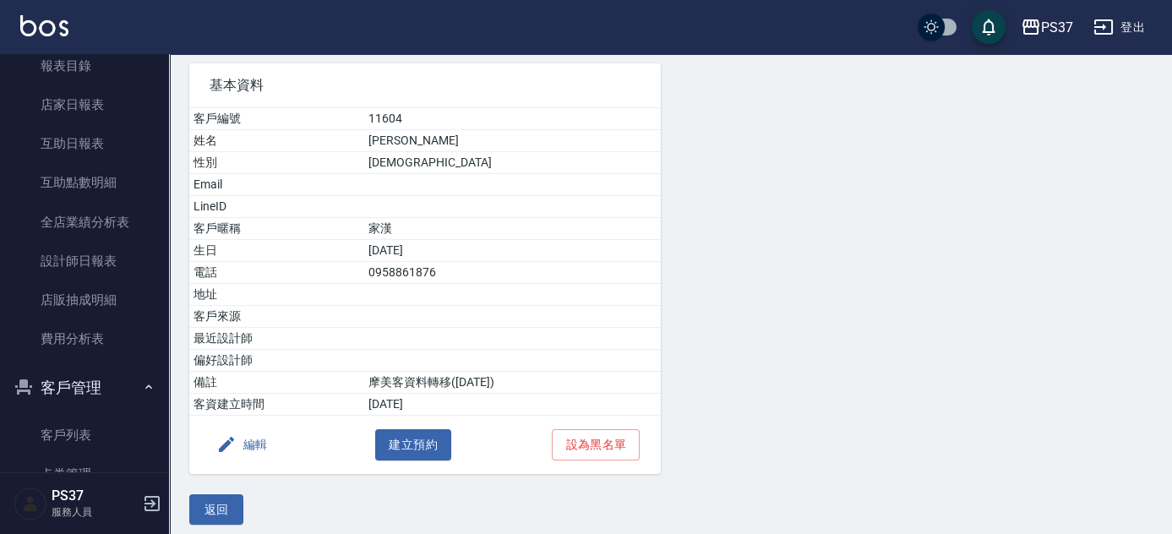
scroll to position [128, 0]
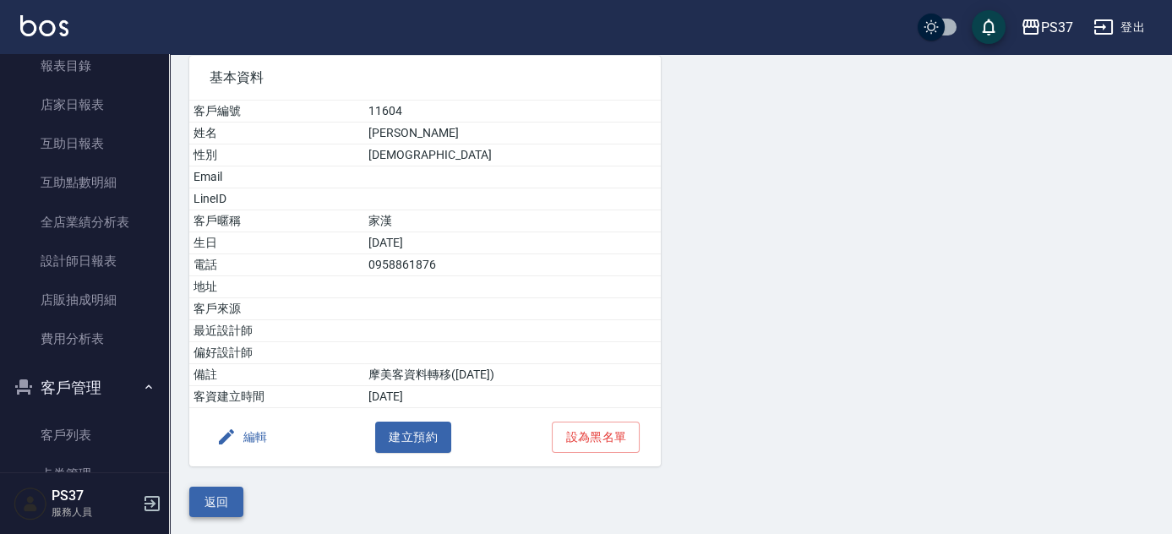
click at [214, 493] on button "返回" at bounding box center [216, 502] width 54 height 31
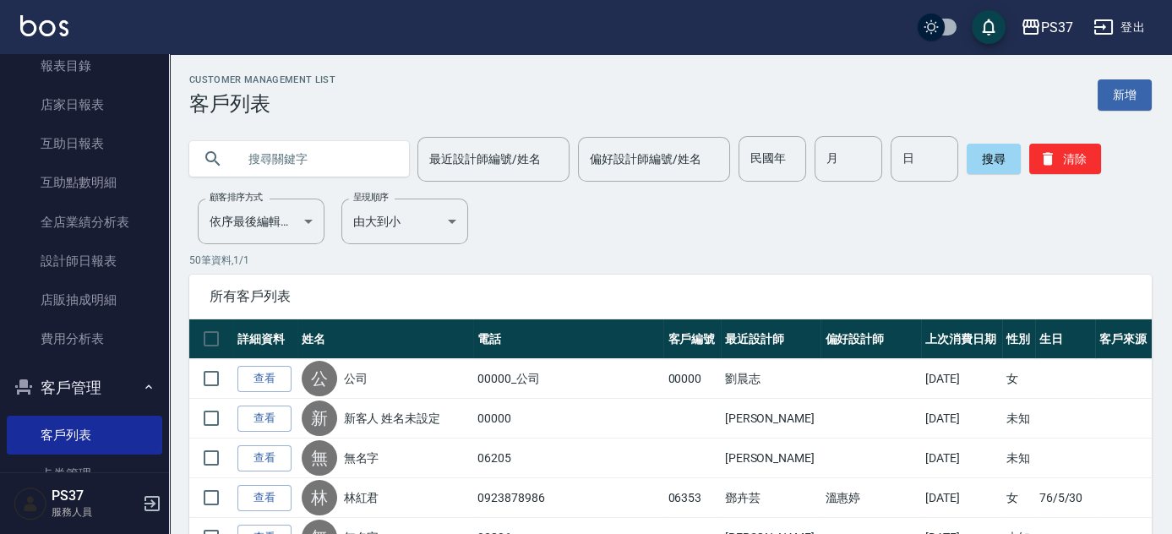
click at [233, 162] on div at bounding box center [299, 158] width 220 height 35
click at [260, 157] on input "text" at bounding box center [316, 159] width 159 height 46
type input "11604"
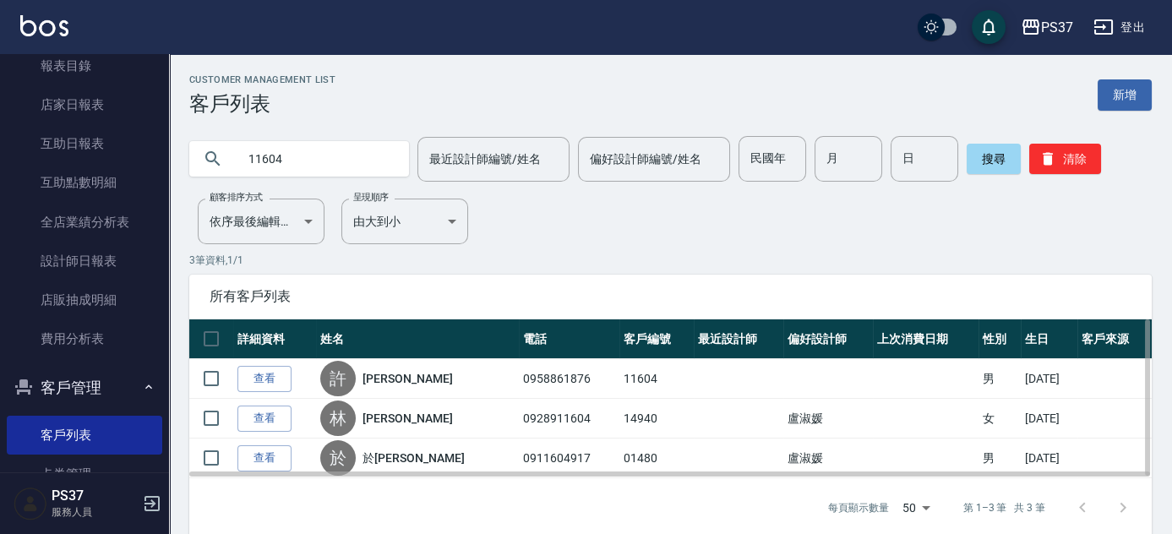
click at [837, 352] on table "詳細資料 姓名 電話 客戶編號 最近設計師 偏好設計師 上次消費日期 性別 生日 客戶來源 查看 許 許家漢 0958861876 11604 男 77/3/…" at bounding box center [670, 398] width 963 height 159
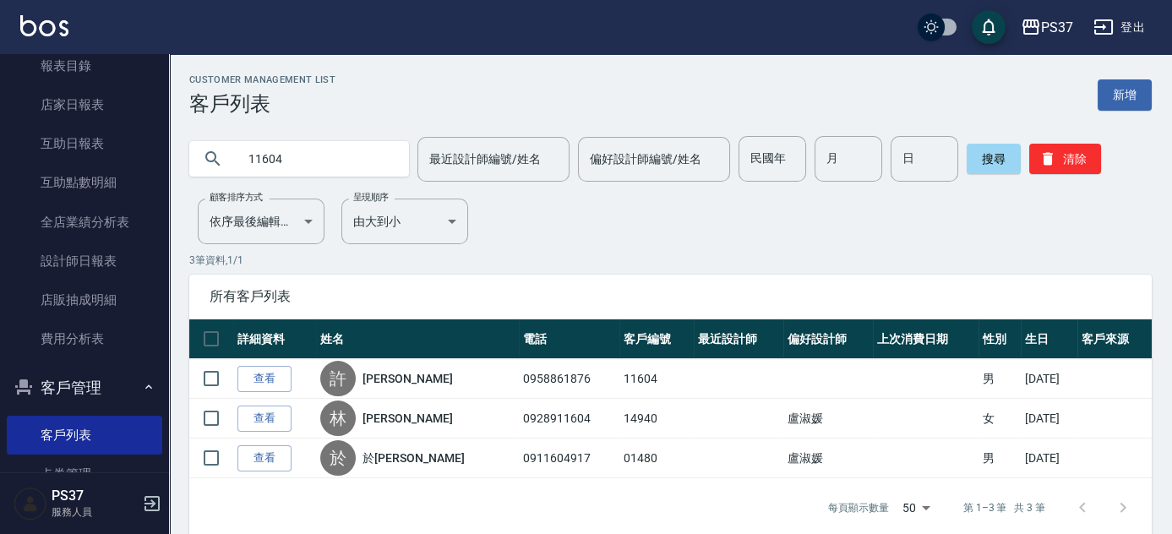
click at [778, 280] on div "所有客戶列表" at bounding box center [670, 297] width 963 height 44
click at [1040, 161] on icon "button" at bounding box center [1048, 158] width 17 height 17
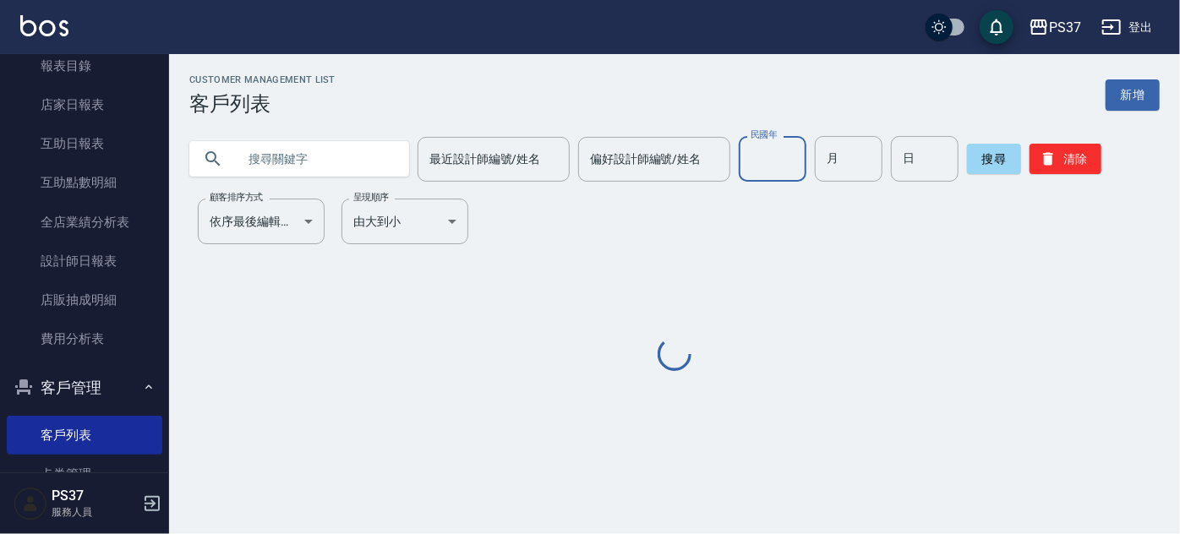
click at [767, 151] on input "民國年" at bounding box center [773, 159] width 68 height 46
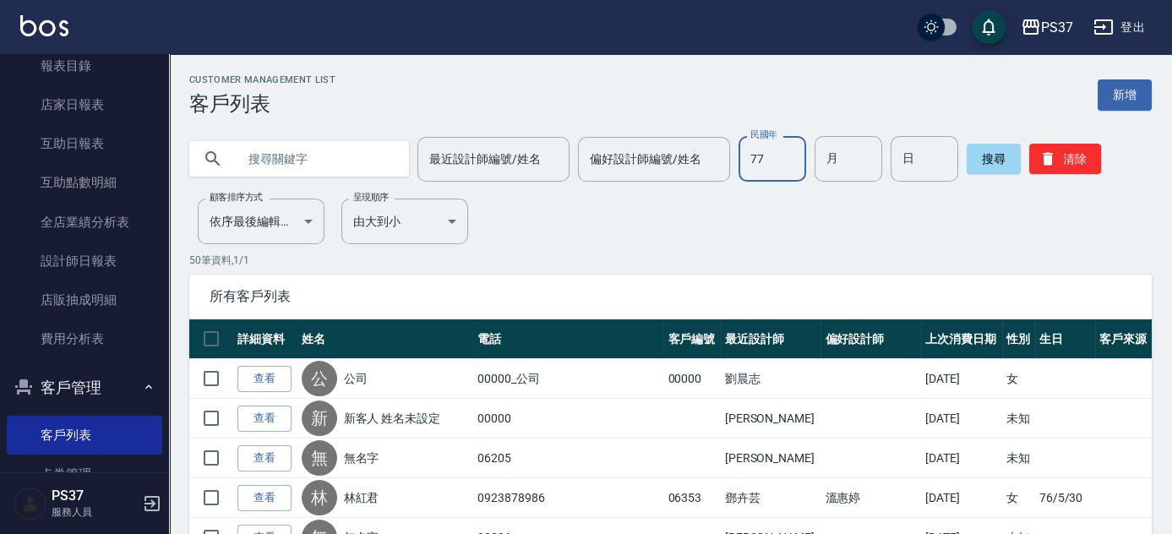
type input "77"
type input "03"
type input "24"
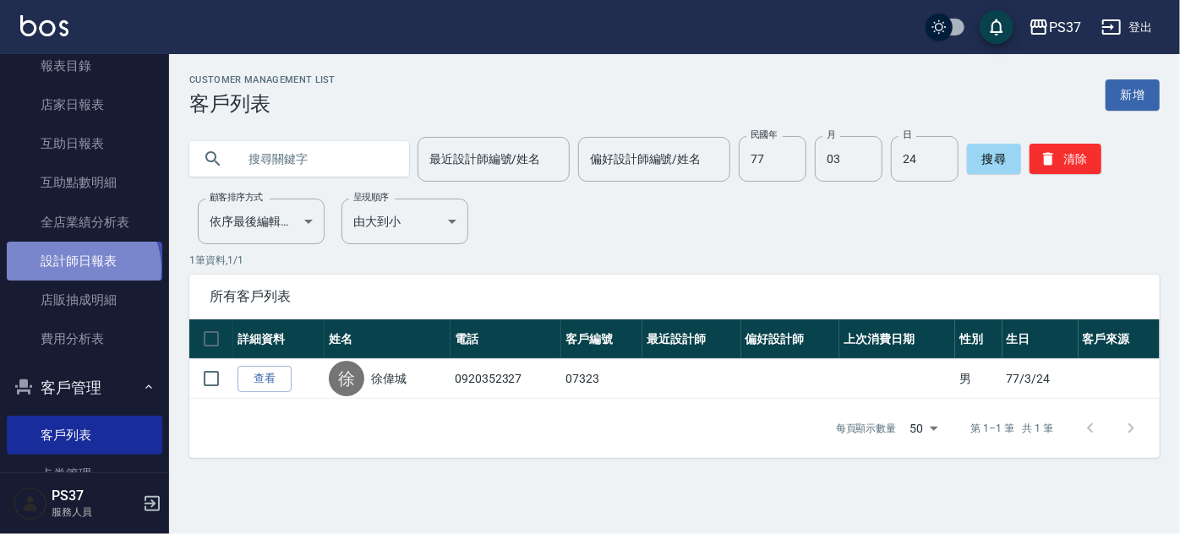
click at [81, 269] on link "設計師日報表" at bounding box center [85, 261] width 156 height 39
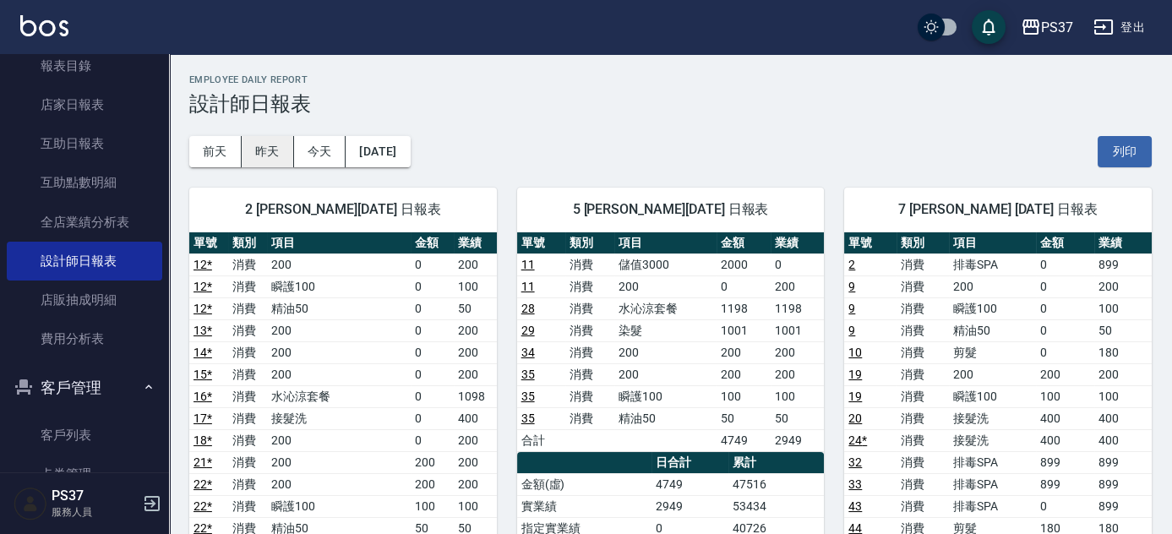
click at [270, 152] on button "昨天" at bounding box center [268, 151] width 52 height 31
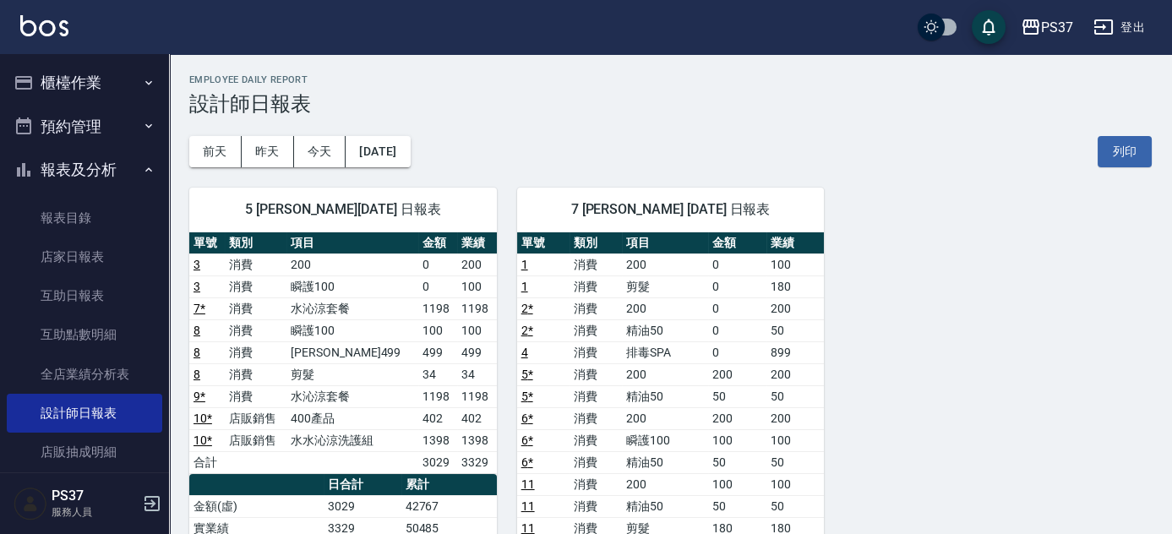
click at [95, 83] on button "櫃檯作業" at bounding box center [85, 83] width 156 height 44
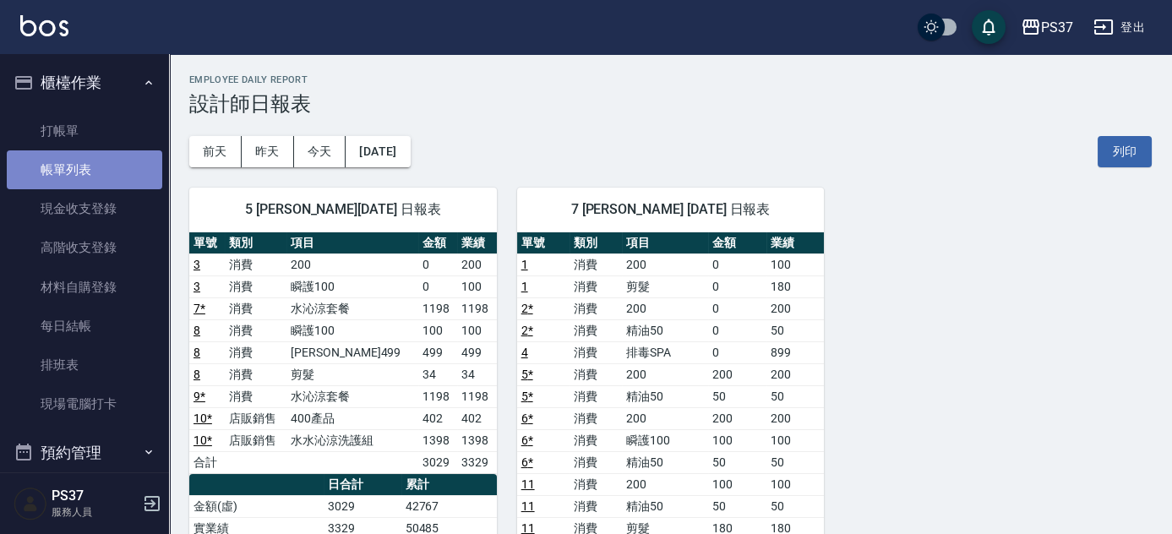
click at [99, 175] on link "帳單列表" at bounding box center [85, 169] width 156 height 39
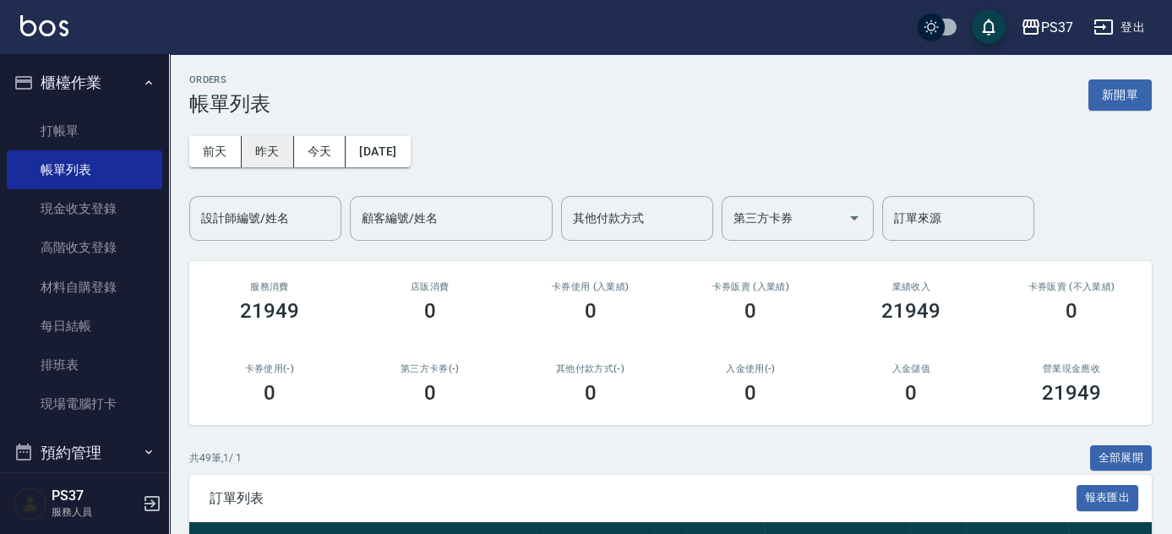
click at [275, 156] on button "昨天" at bounding box center [268, 151] width 52 height 31
click at [319, 156] on button "今天" at bounding box center [320, 151] width 52 height 31
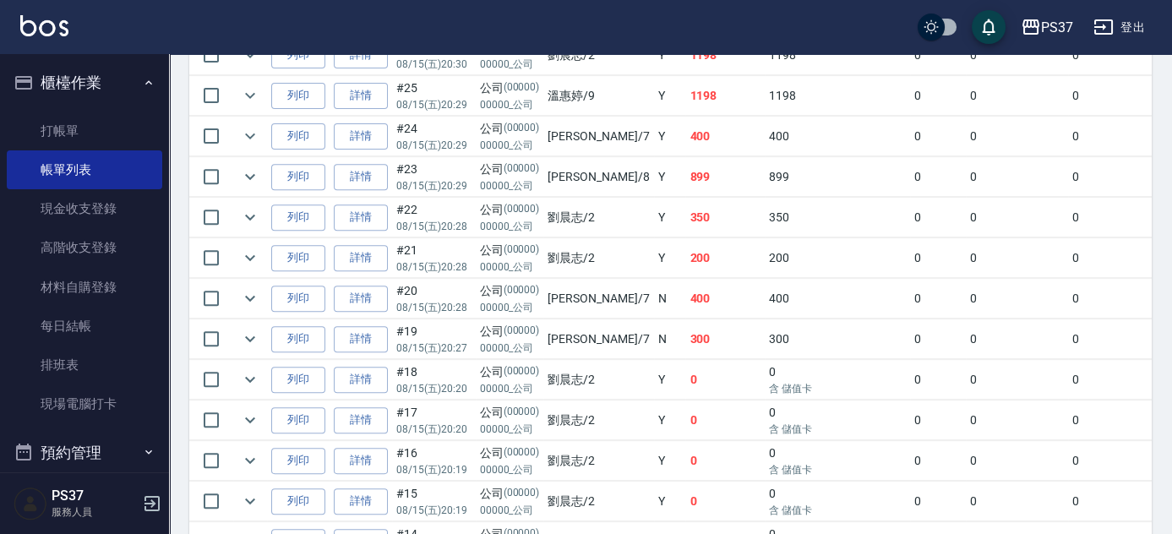
scroll to position [1767, 0]
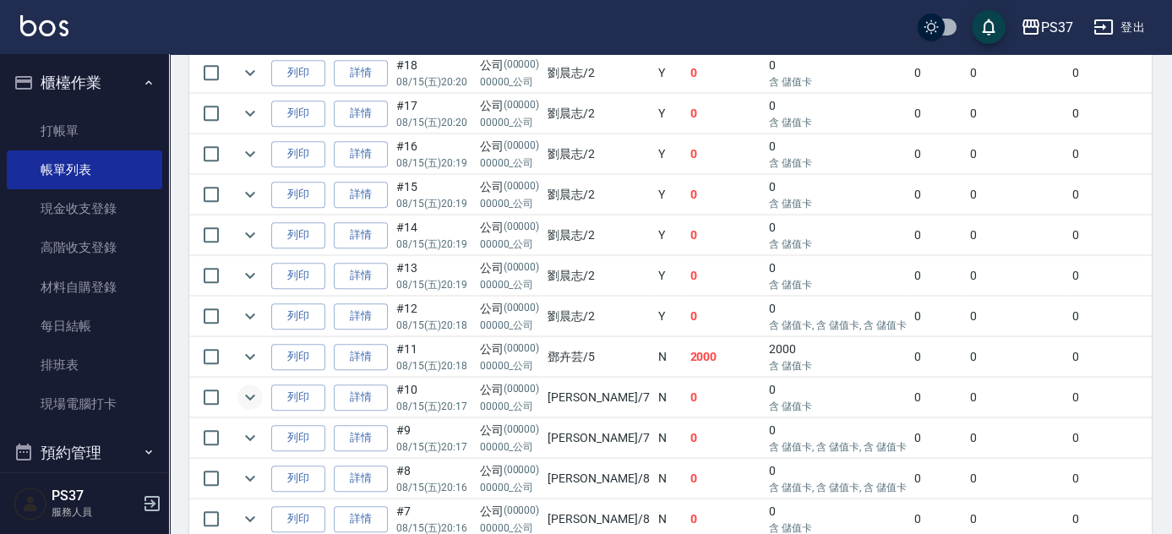
click at [247, 387] on icon "expand row" at bounding box center [250, 397] width 20 height 20
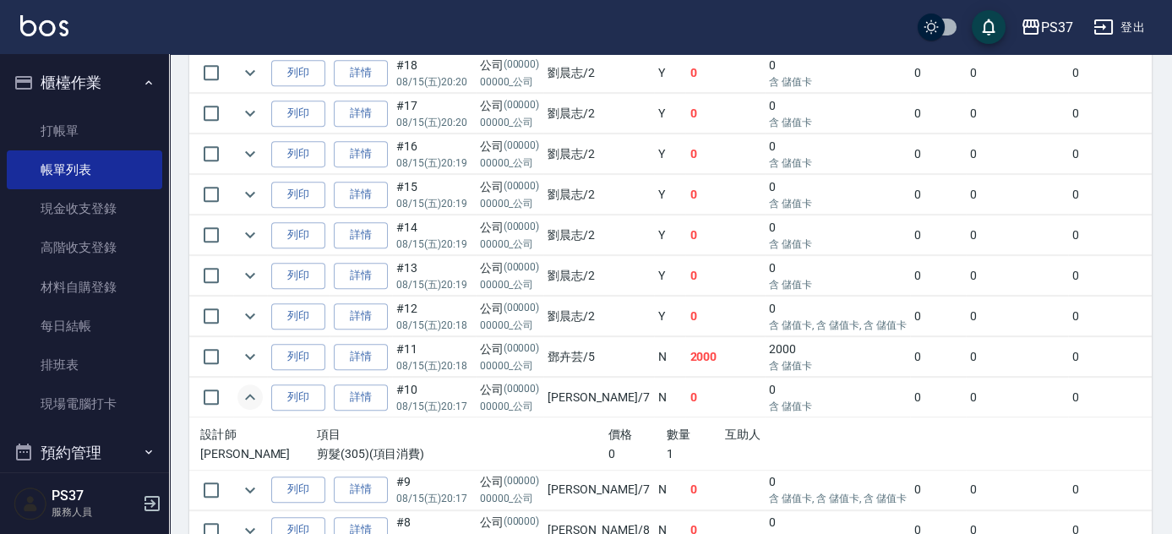
click at [247, 387] on icon "expand row" at bounding box center [250, 397] width 20 height 20
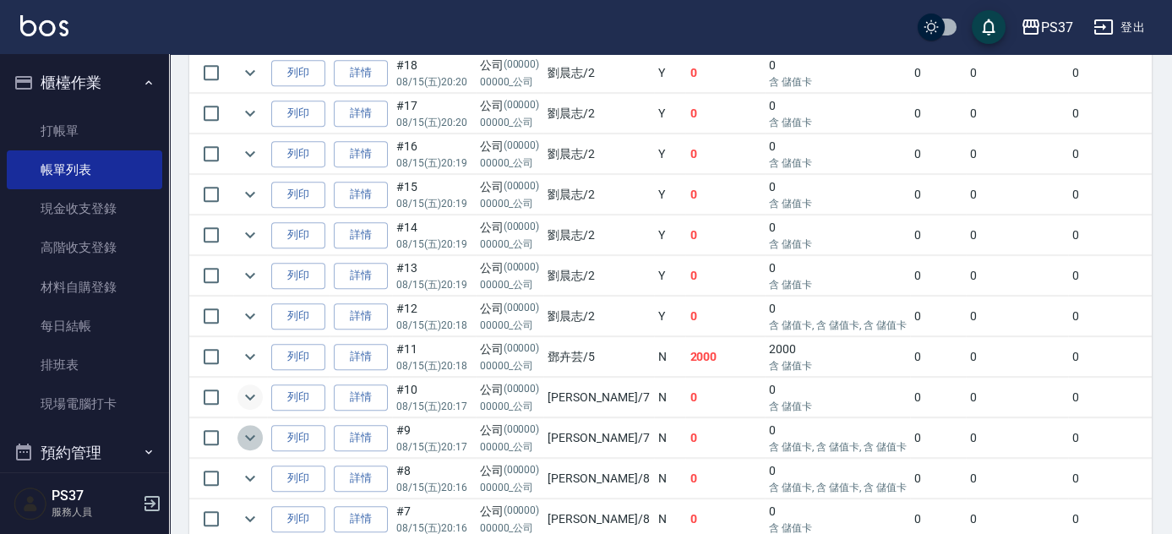
click at [242, 428] on icon "expand row" at bounding box center [250, 438] width 20 height 20
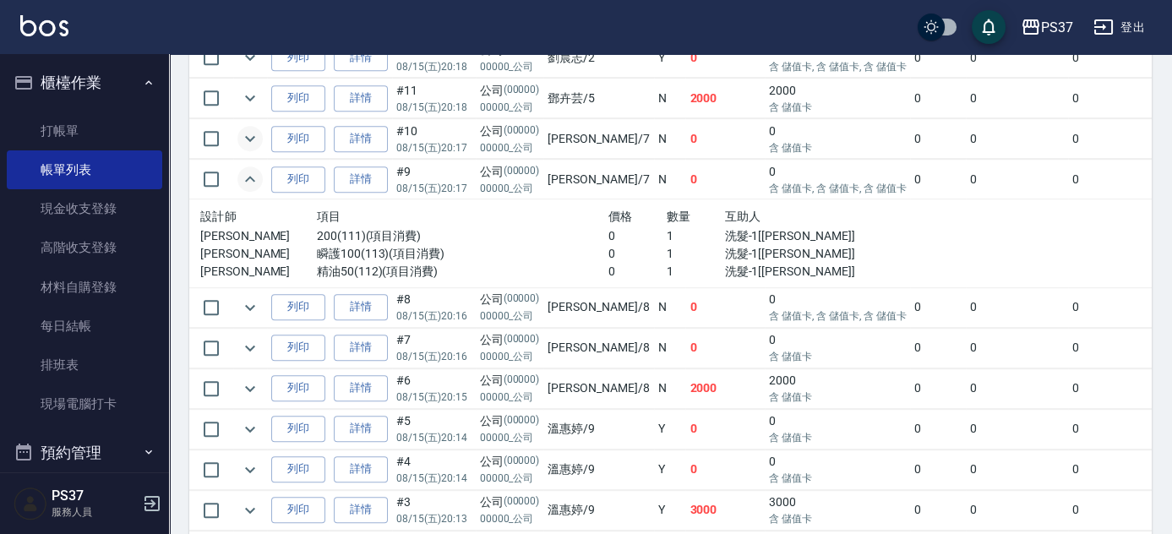
scroll to position [2158, 0]
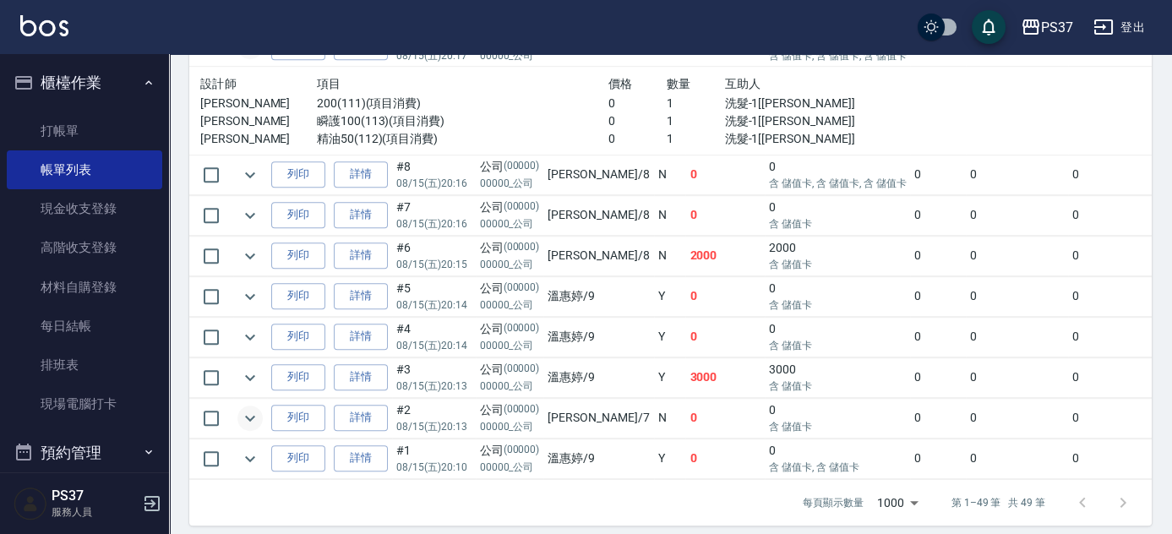
click at [250, 415] on icon "expand row" at bounding box center [250, 418] width 10 height 6
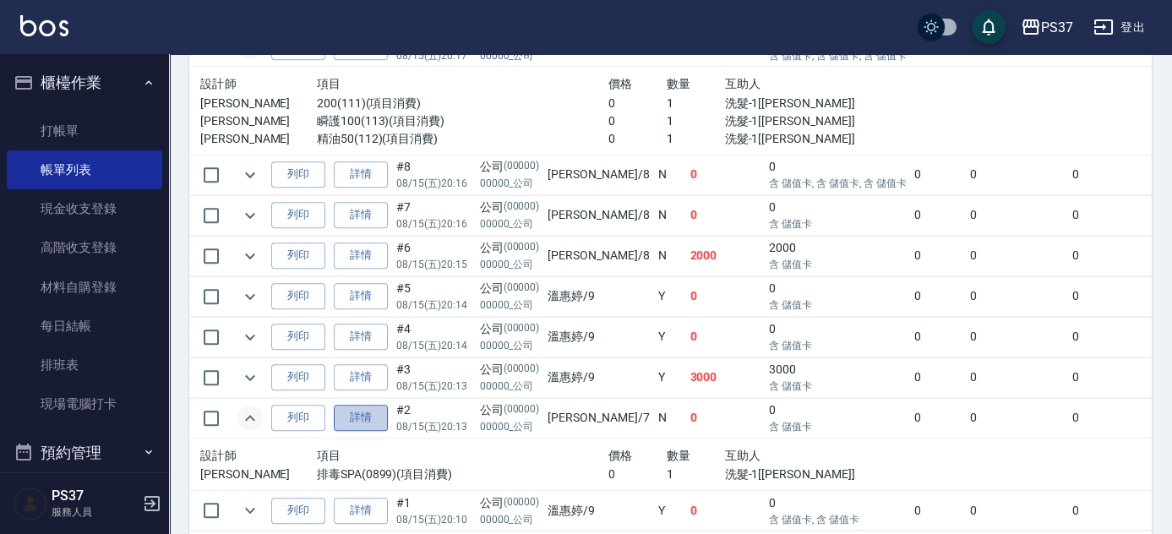
click at [347, 405] on link "詳情" at bounding box center [361, 418] width 54 height 26
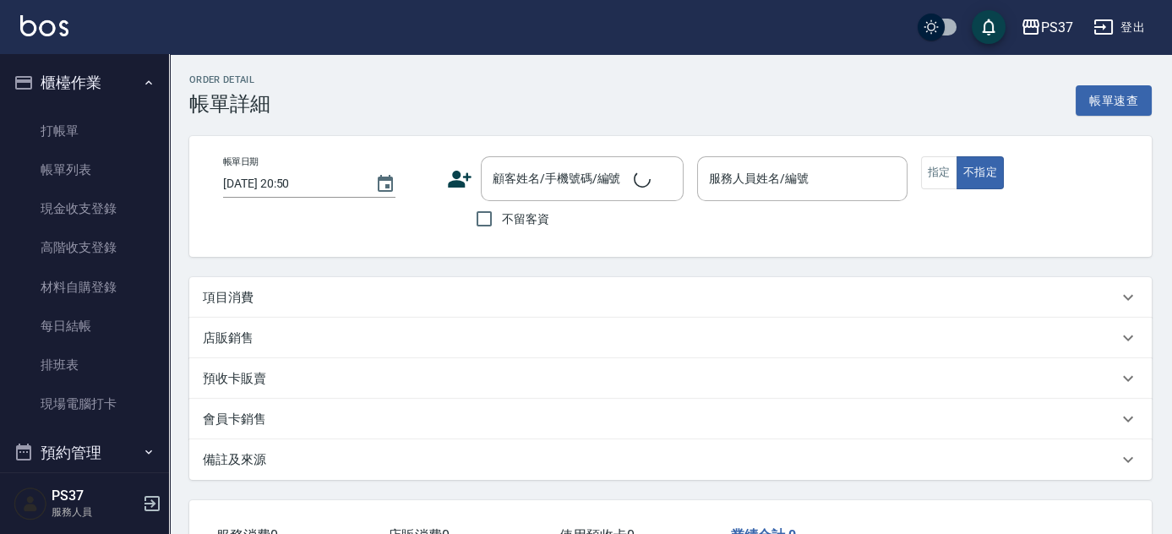
type input "2025/08/15 20:13"
type input "黎氏萍-7"
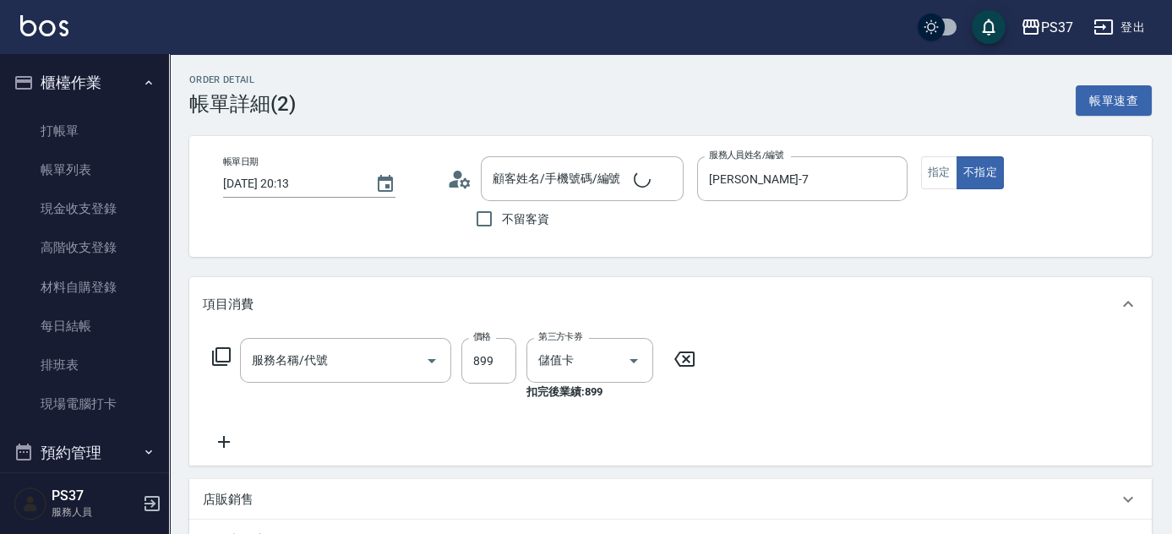
type input "排毒SPA(0899)"
type input "公司/00000_公司/00000"
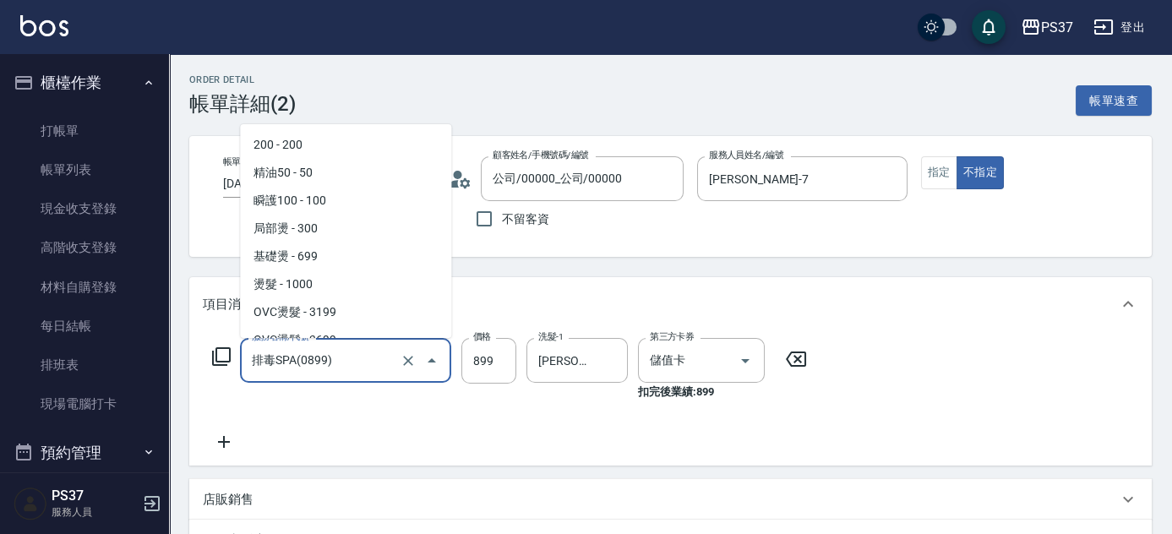
click at [362, 374] on input "排毒SPA(0899)" at bounding box center [322, 361] width 149 height 30
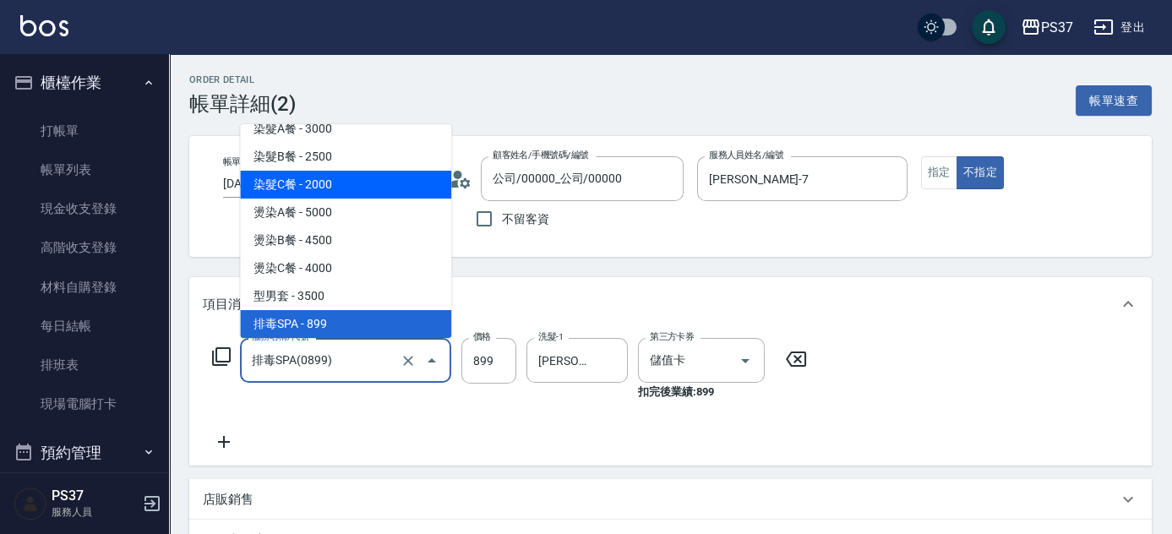
click at [791, 358] on icon at bounding box center [796, 359] width 42 height 20
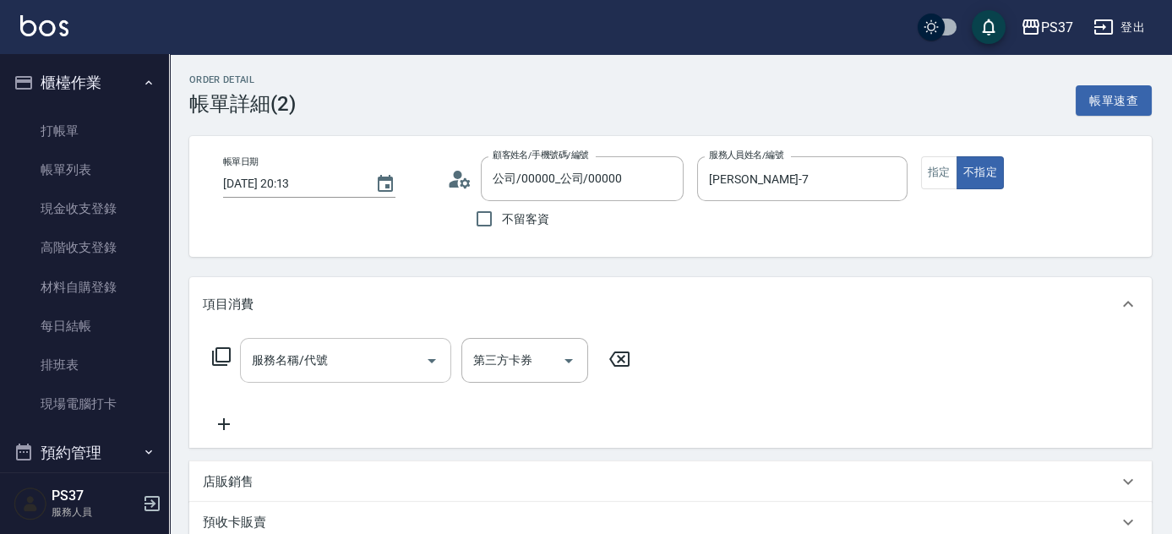
click at [325, 363] on input "服務名稱/代號" at bounding box center [333, 361] width 171 height 30
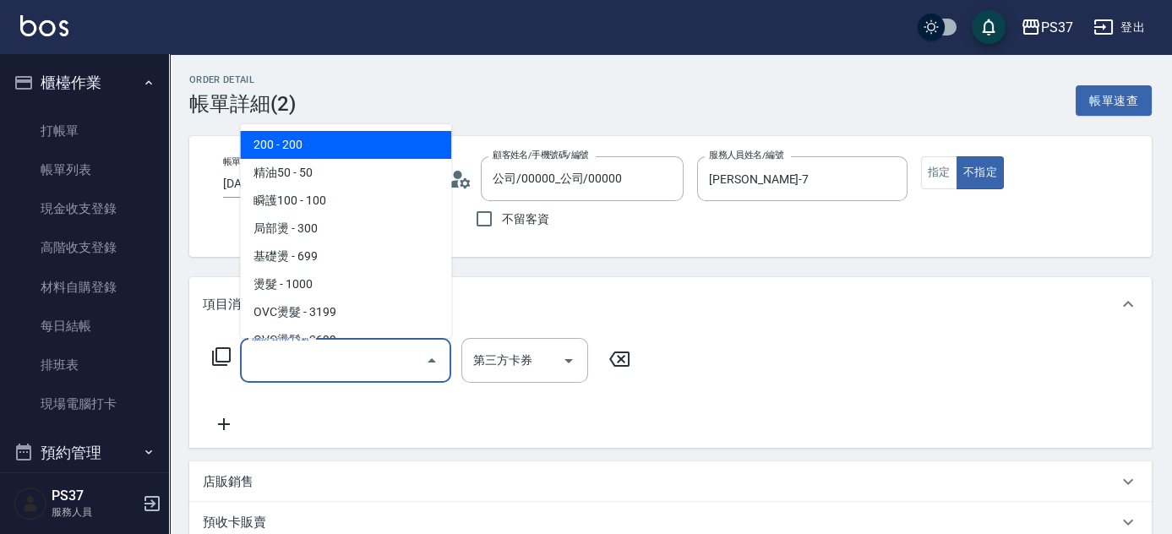
click at [387, 140] on span "200 - 200" at bounding box center [345, 145] width 211 height 28
type input "200(111)"
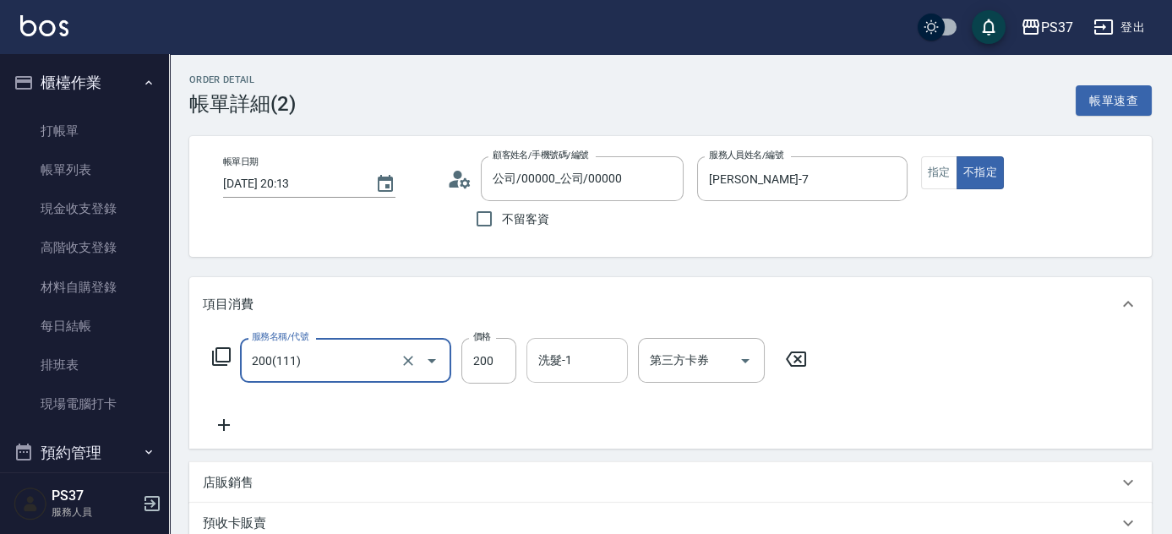
click at [565, 366] on input "洗髮-1" at bounding box center [577, 361] width 86 height 30
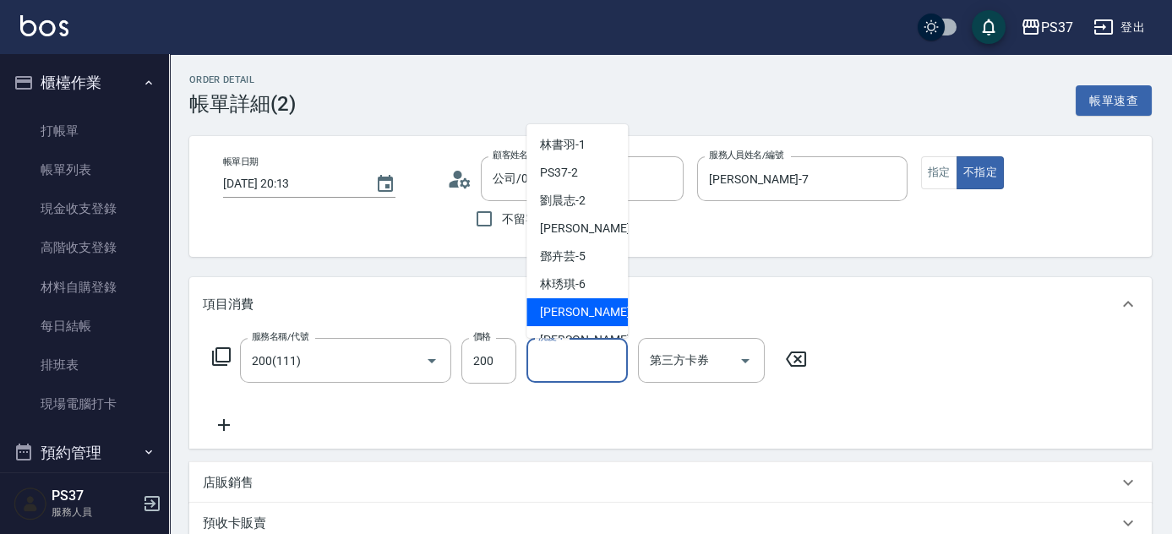
scroll to position [273, 0]
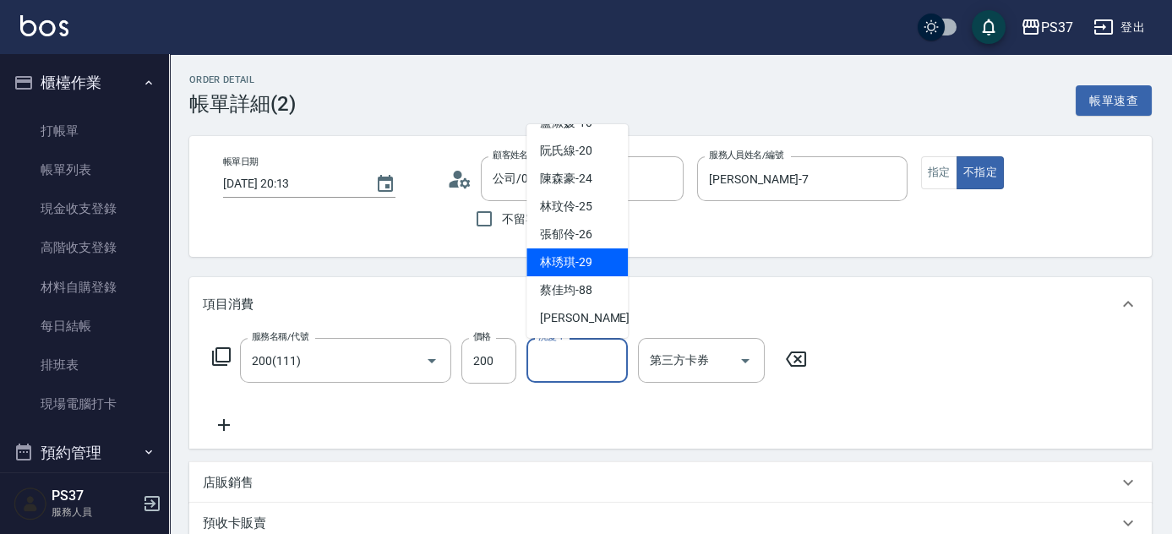
click at [586, 270] on span "林琇琪 -29" at bounding box center [566, 263] width 52 height 18
type input "林琇琪-29"
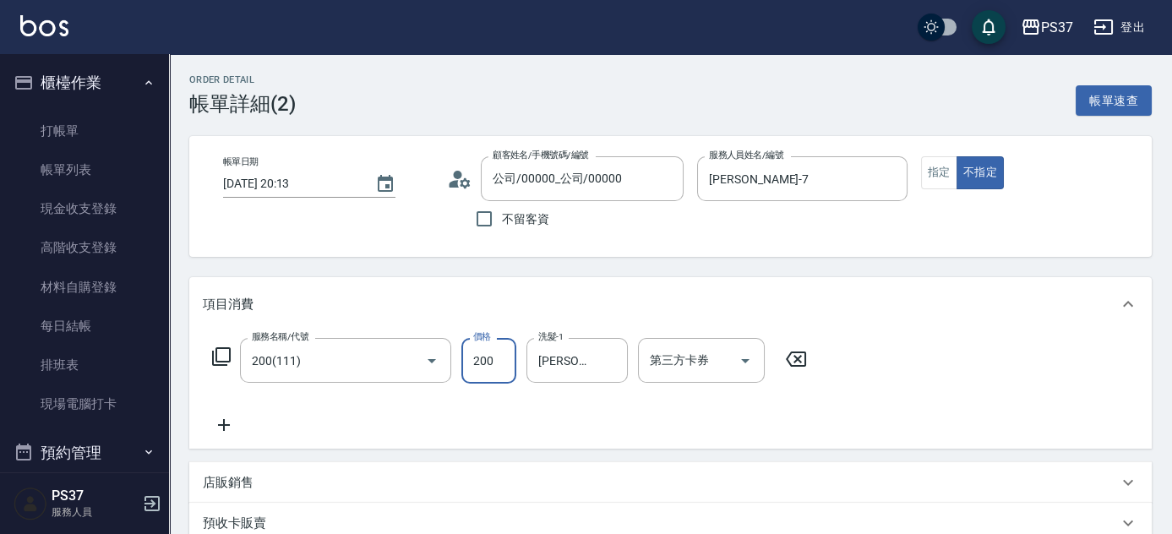
click at [471, 357] on input "200" at bounding box center [488, 361] width 55 height 46
type input "100"
click at [229, 423] on icon at bounding box center [224, 425] width 42 height 20
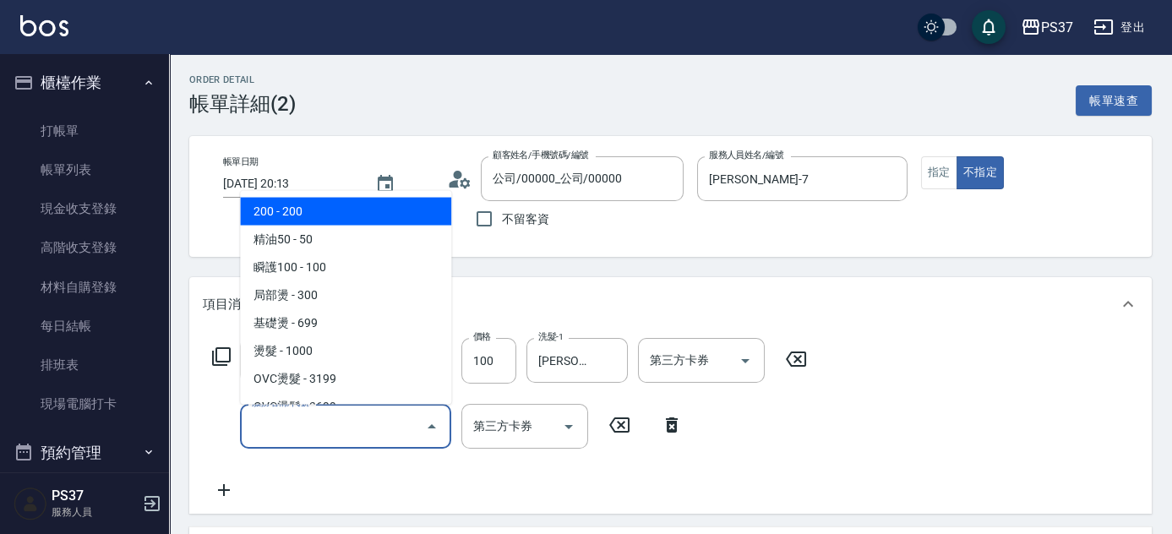
click at [292, 425] on input "服務名稱/代號" at bounding box center [333, 427] width 171 height 30
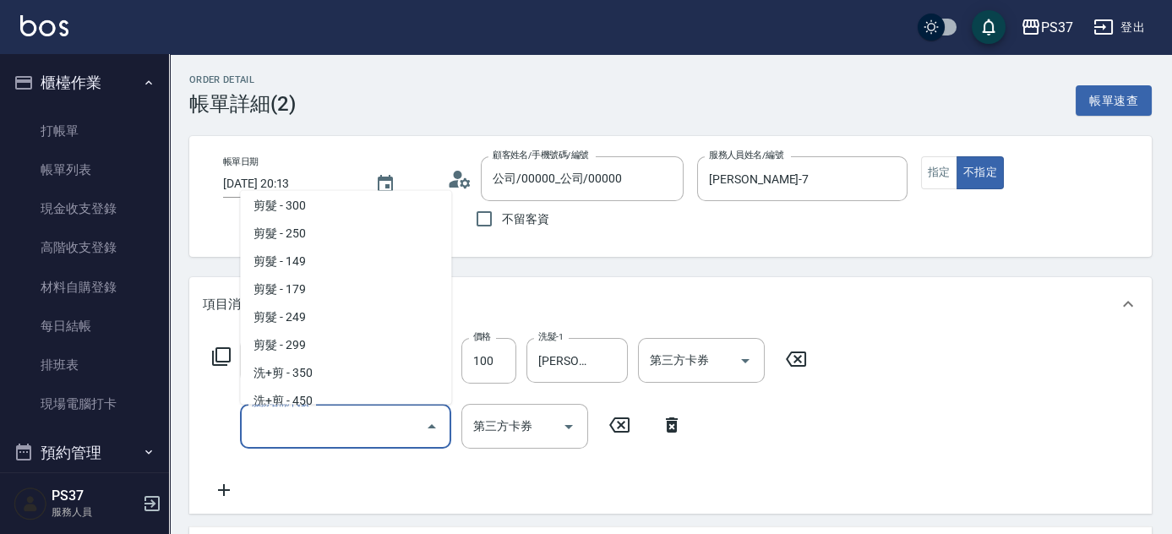
scroll to position [384, 0]
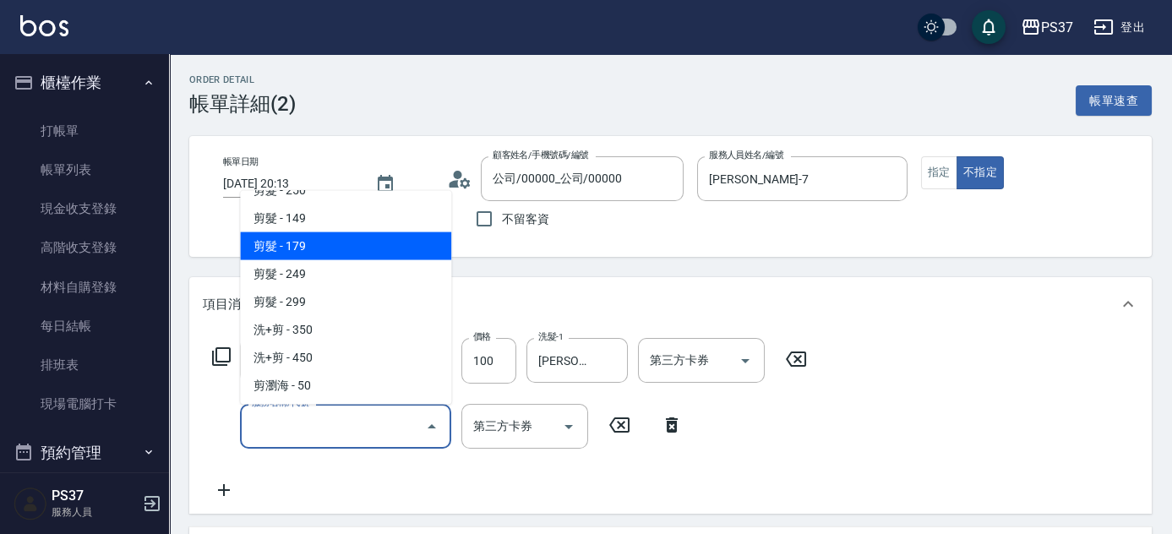
click at [347, 256] on span "剪髮 - 179" at bounding box center [345, 246] width 211 height 28
type input "剪髮(305)"
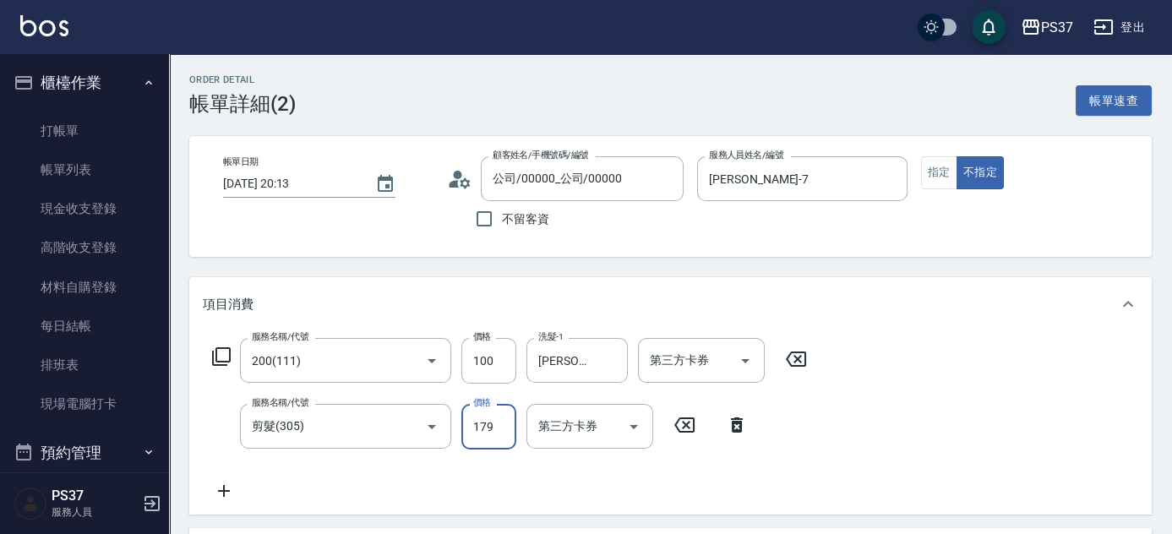
click at [489, 431] on input "179" at bounding box center [488, 427] width 55 height 46
type input "180"
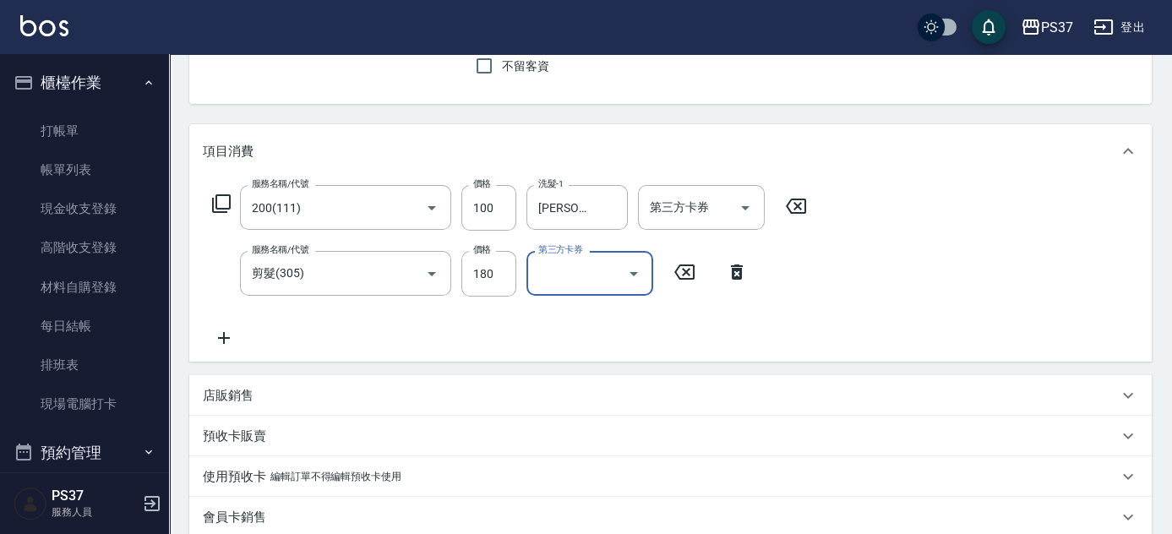
click at [221, 330] on icon at bounding box center [224, 338] width 42 height 20
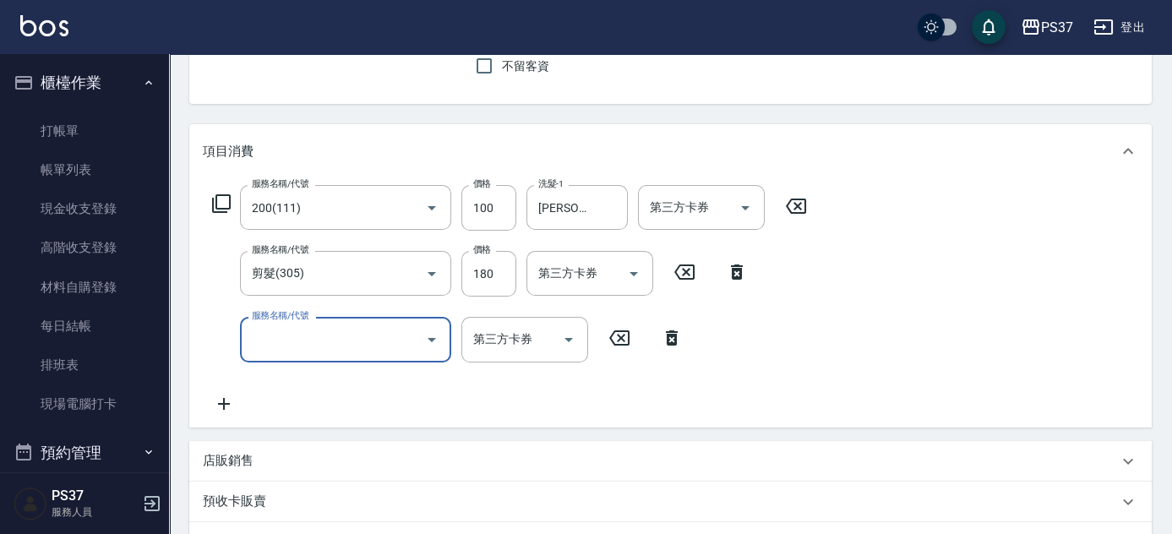
click at [270, 335] on input "服務名稱/代號" at bounding box center [333, 340] width 171 height 30
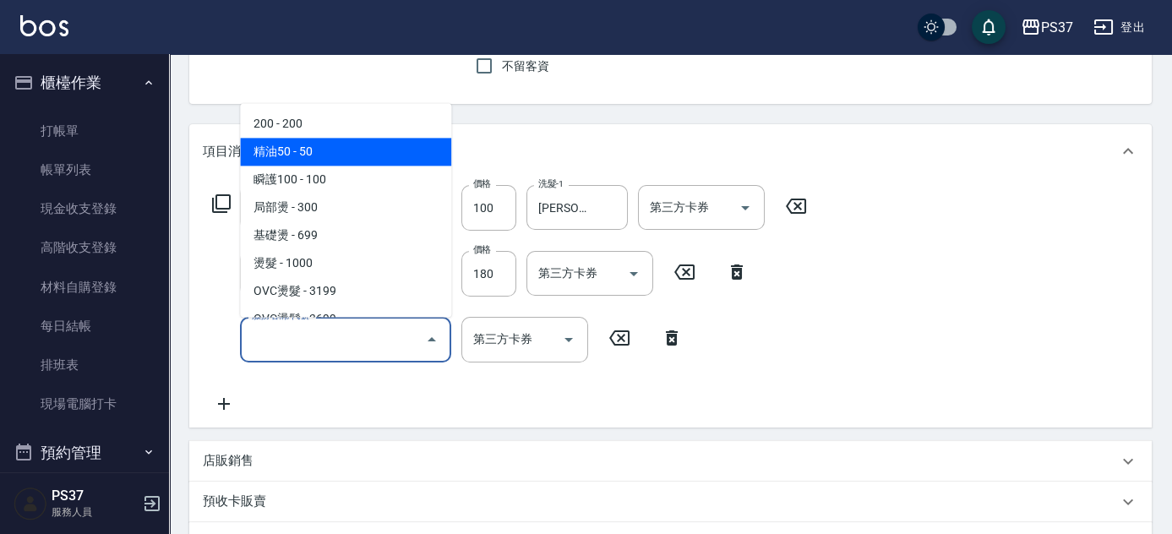
click at [322, 158] on span "精油50 - 50" at bounding box center [345, 153] width 211 height 28
type input "精油50(112)"
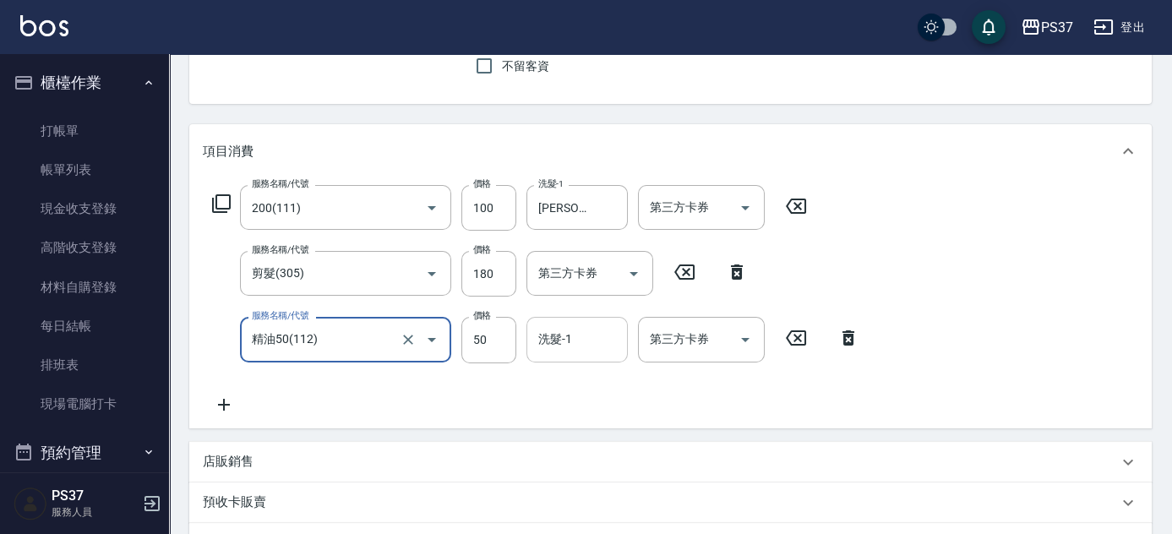
click at [591, 347] on input "洗髮-1" at bounding box center [577, 340] width 86 height 30
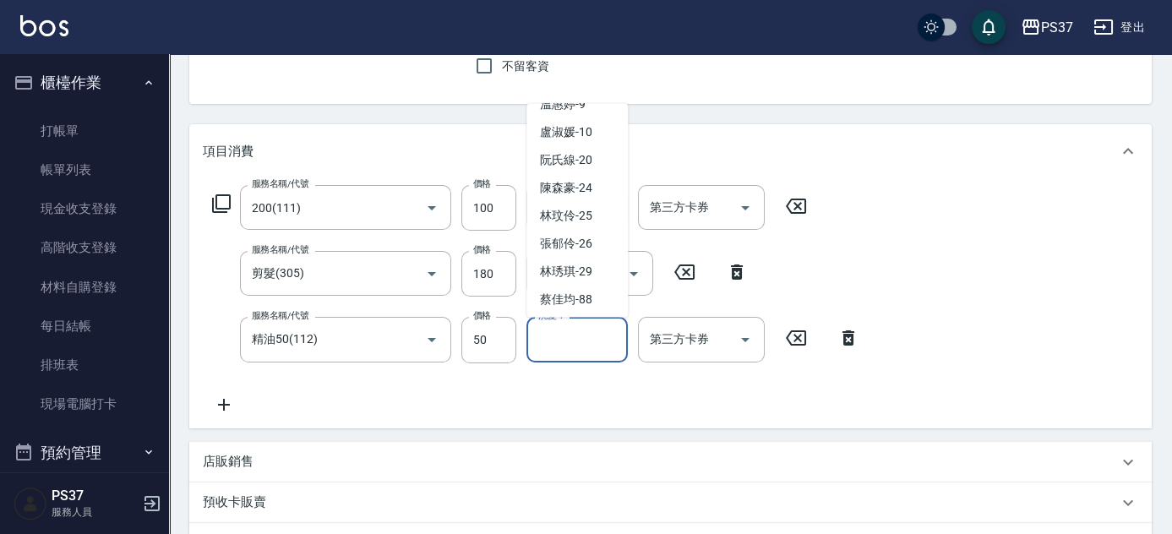
scroll to position [273, 0]
click at [579, 244] on span "林琇琪 -29" at bounding box center [566, 242] width 52 height 18
type input "林琇琪-29"
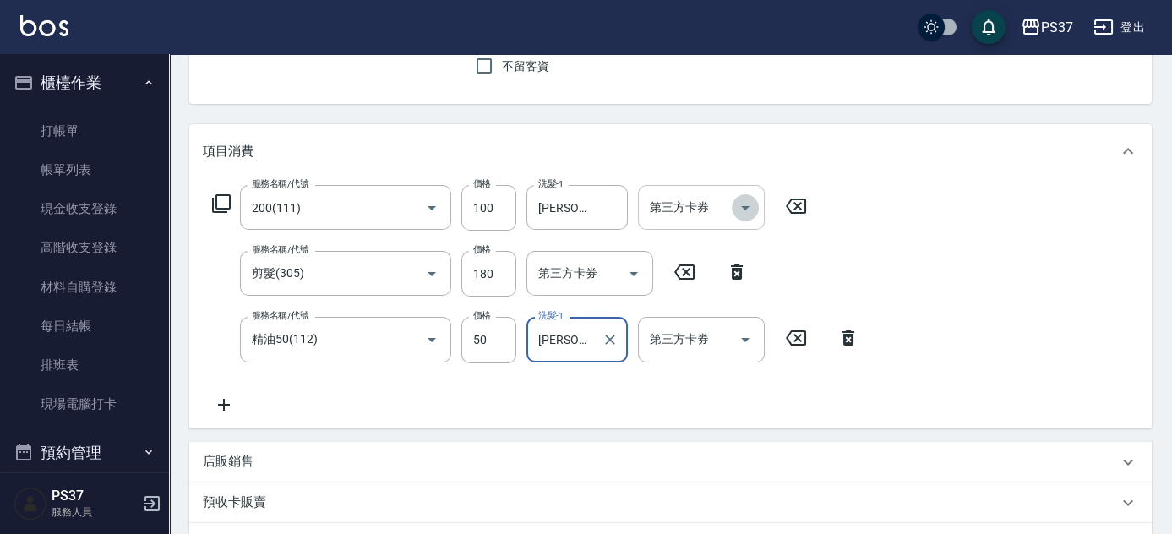
click at [755, 202] on icon "Open" at bounding box center [745, 208] width 20 height 20
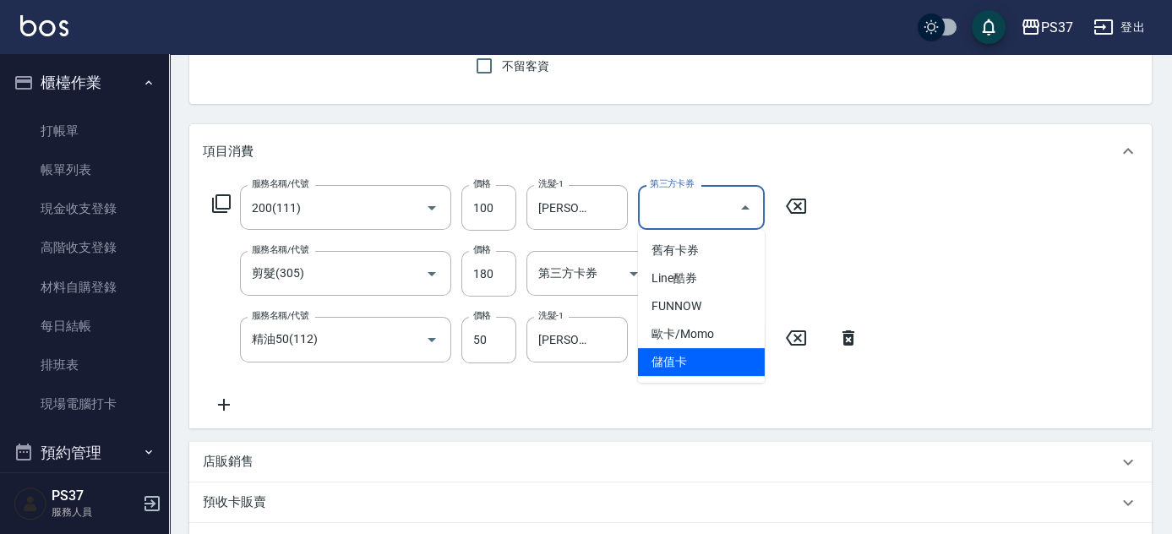
click at [698, 355] on span "儲值卡" at bounding box center [701, 362] width 127 height 28
type input "儲值卡"
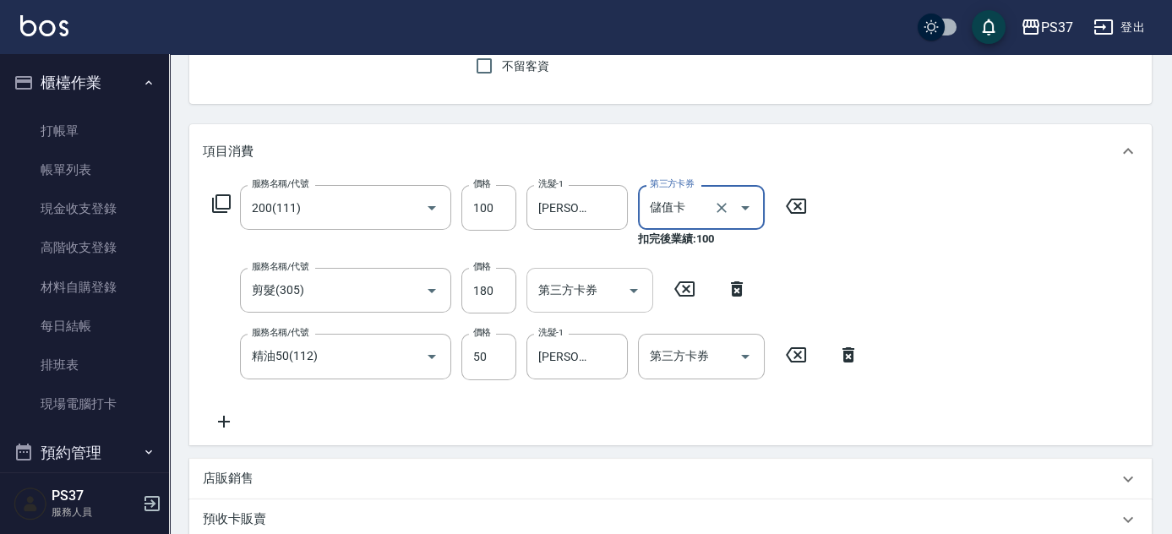
click at [620, 293] on button "Open" at bounding box center [633, 290] width 27 height 27
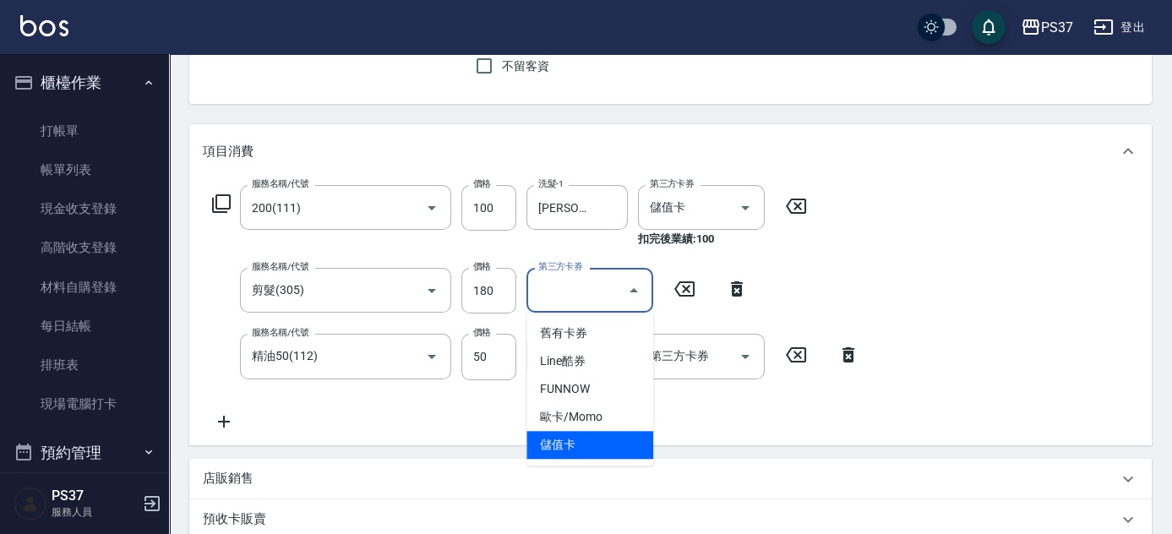
click at [607, 438] on span "儲值卡" at bounding box center [590, 445] width 127 height 28
type input "儲值卡"
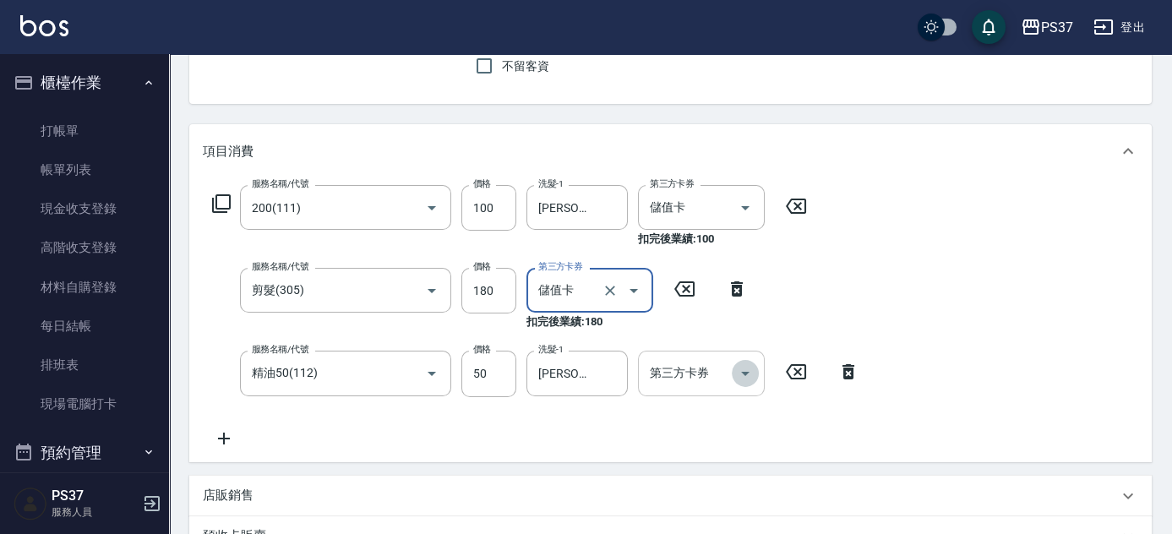
click at [752, 367] on icon "Open" at bounding box center [745, 373] width 20 height 20
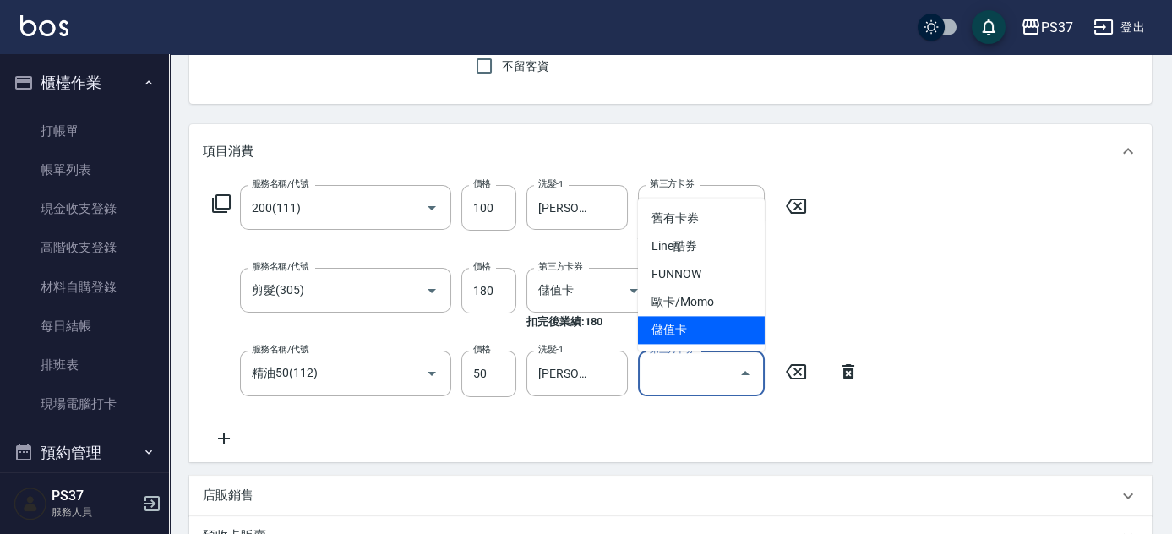
click at [711, 330] on span "儲值卡" at bounding box center [701, 330] width 127 height 28
type input "儲值卡"
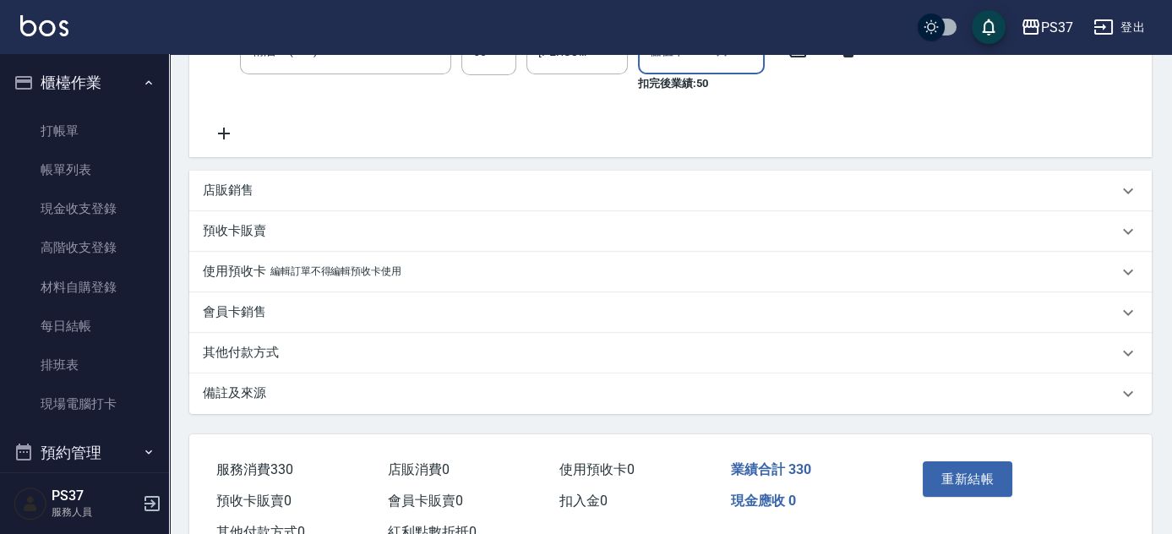
scroll to position [535, 0]
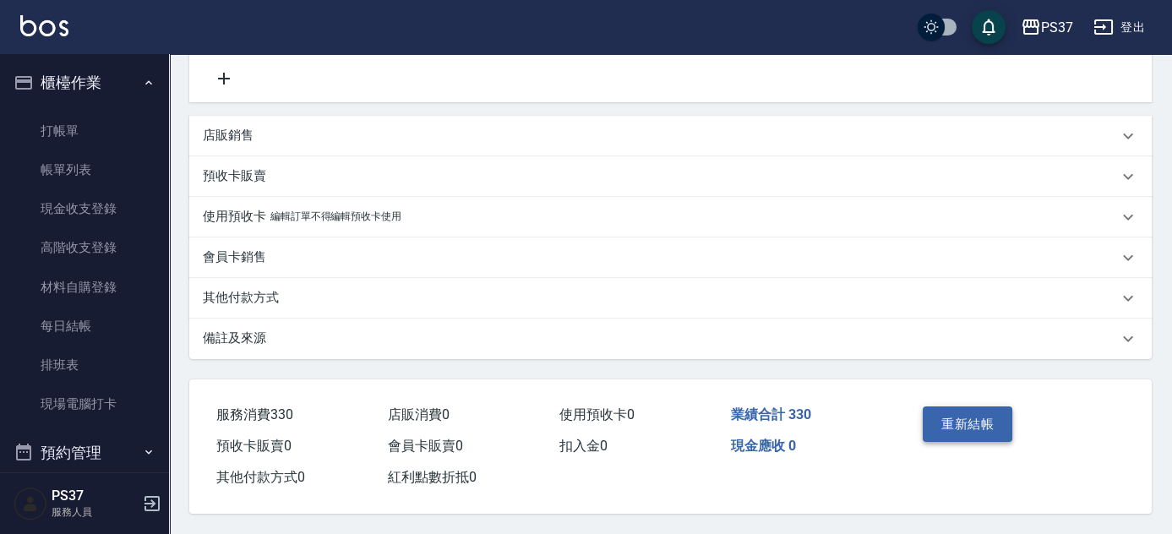
click at [980, 429] on button "重新結帳" at bounding box center [968, 424] width 90 height 35
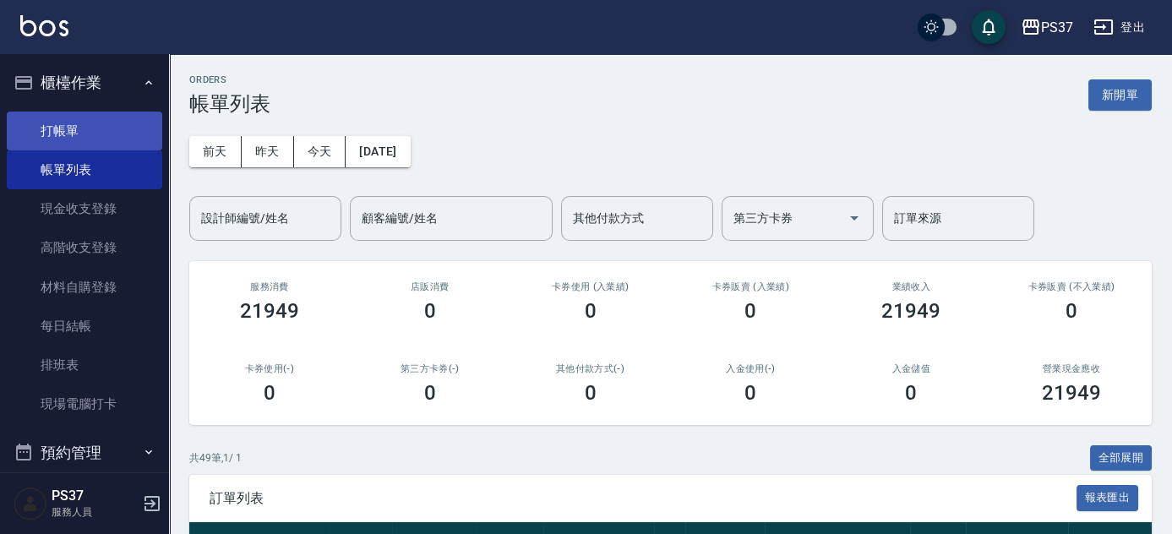
click at [128, 139] on link "打帳單" at bounding box center [85, 131] width 156 height 39
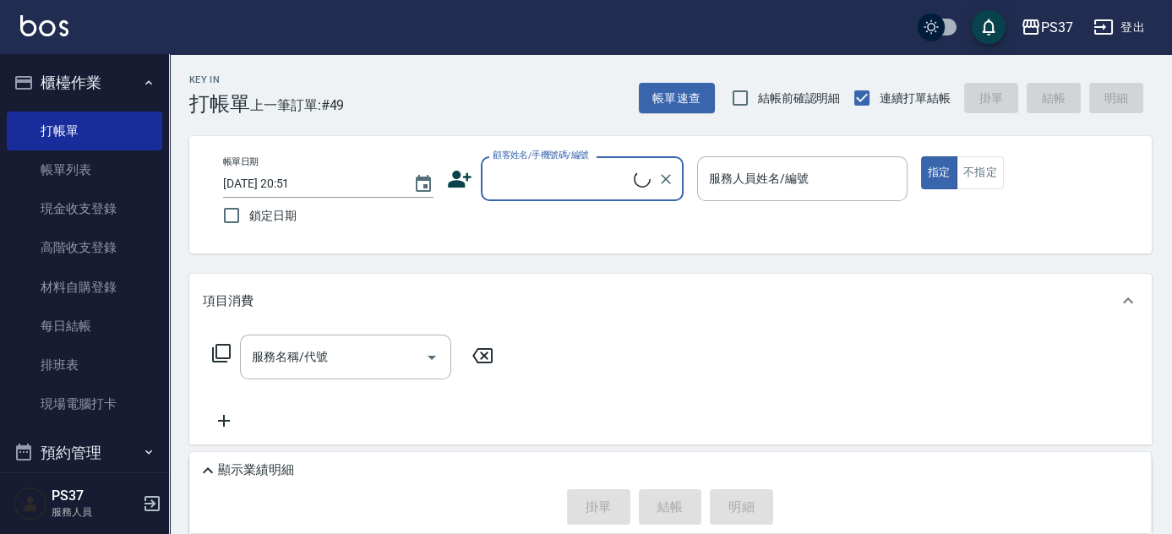
click at [552, 186] on input "顧客姓名/手機號碼/編號" at bounding box center [561, 179] width 145 height 30
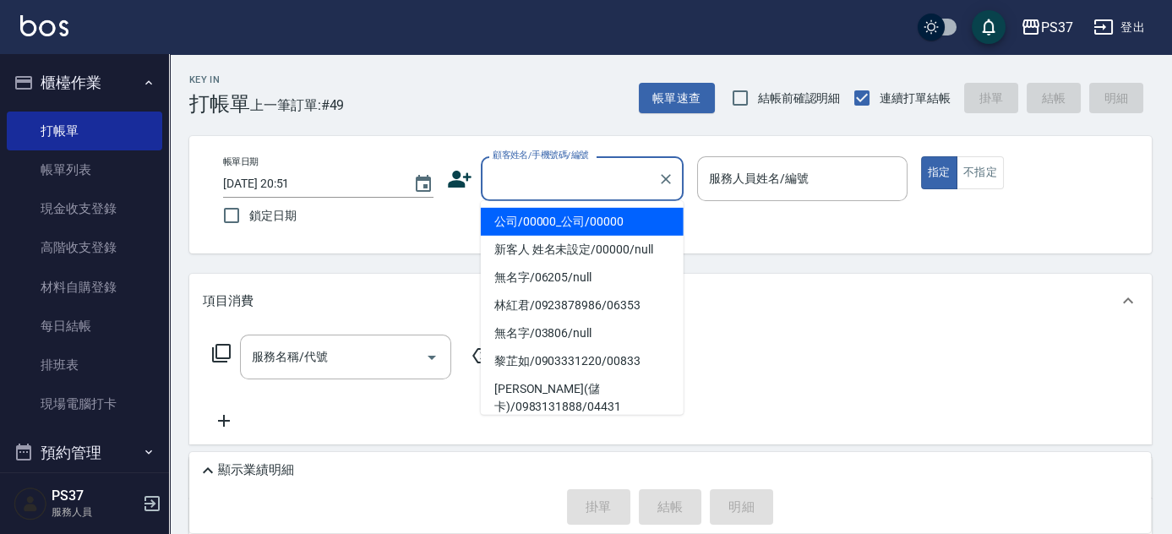
click at [570, 221] on li "公司/00000_公司/00000" at bounding box center [582, 222] width 203 height 28
type input "公司/00000_公司/00000"
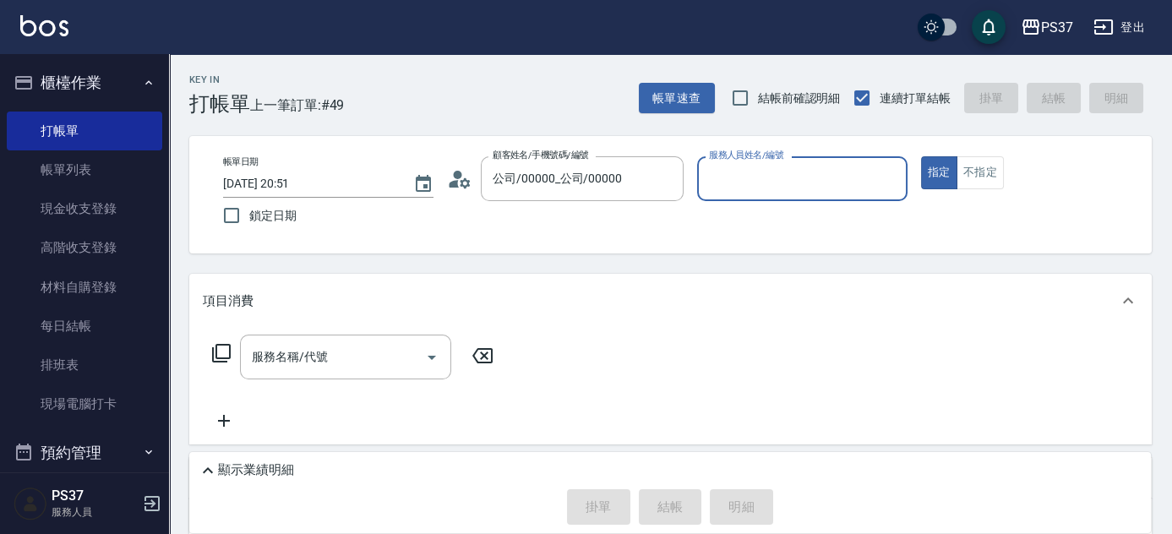
click at [784, 193] on input "服務人員姓名/編號" at bounding box center [802, 179] width 195 height 30
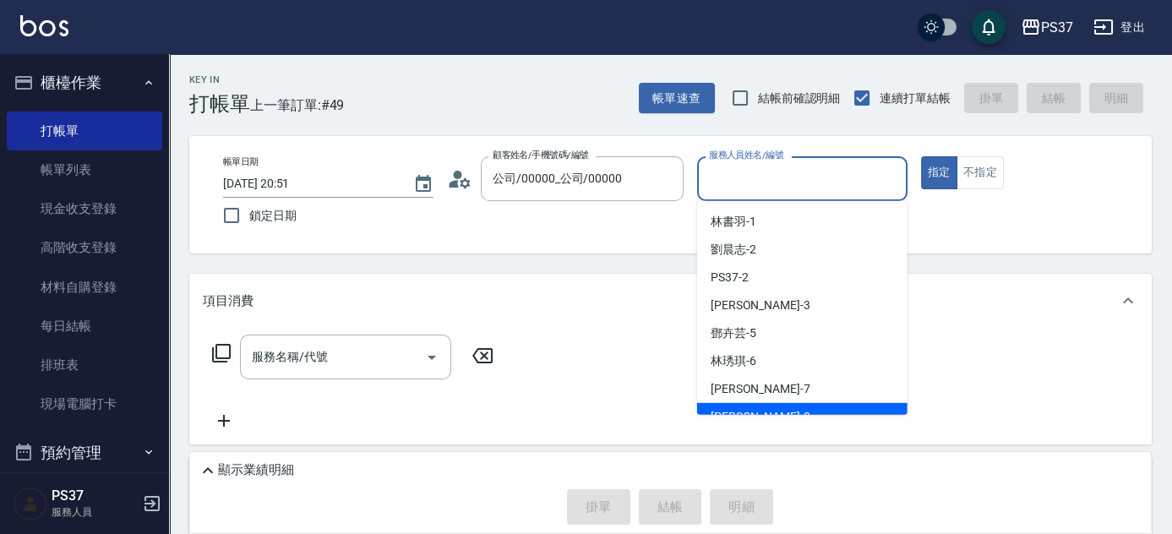
click at [771, 405] on div "徐雅娟 -8" at bounding box center [802, 417] width 210 height 28
type input "[PERSON_NAME]-8"
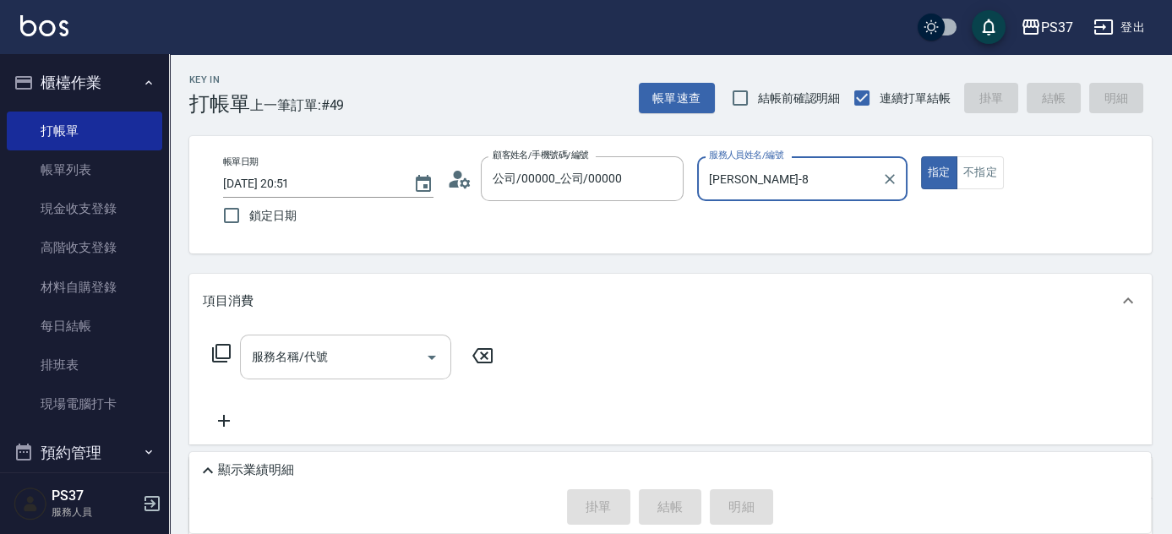
click at [379, 356] on input "服務名稱/代號" at bounding box center [333, 357] width 171 height 30
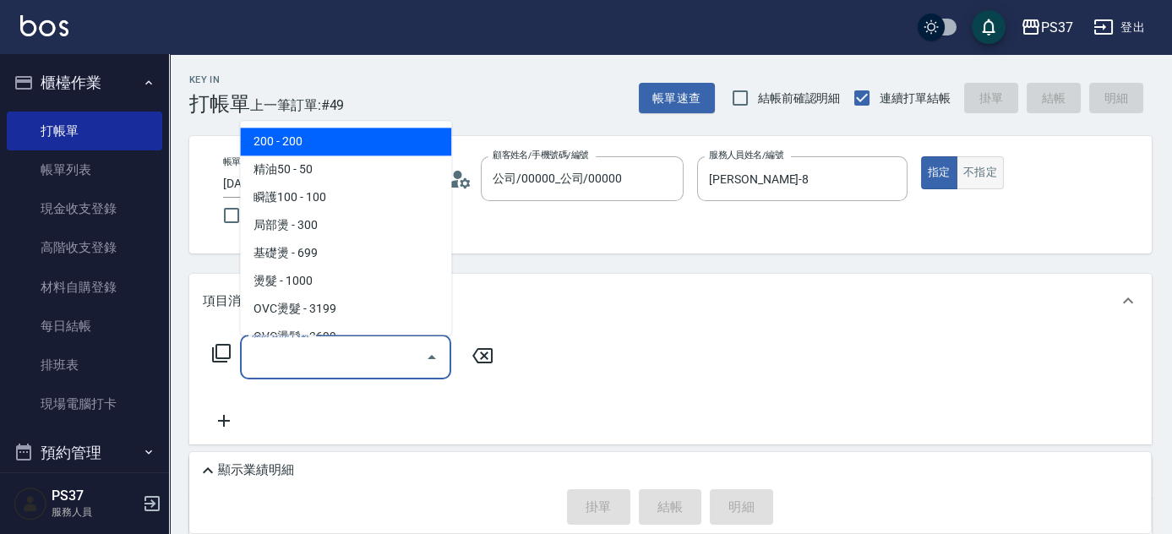
click at [993, 179] on button "不指定" at bounding box center [980, 172] width 47 height 33
click at [349, 359] on input "服務名稱/代號" at bounding box center [333, 357] width 171 height 30
click at [336, 151] on span "200 - 200" at bounding box center [345, 142] width 211 height 28
type input "200(111)"
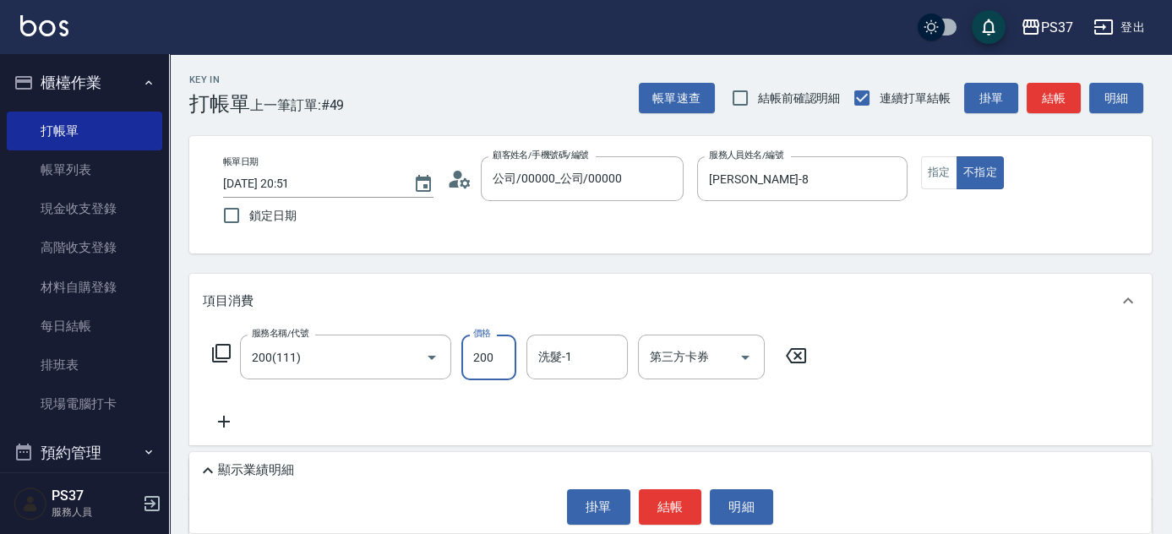
click at [502, 360] on input "200" at bounding box center [488, 358] width 55 height 46
type input "100"
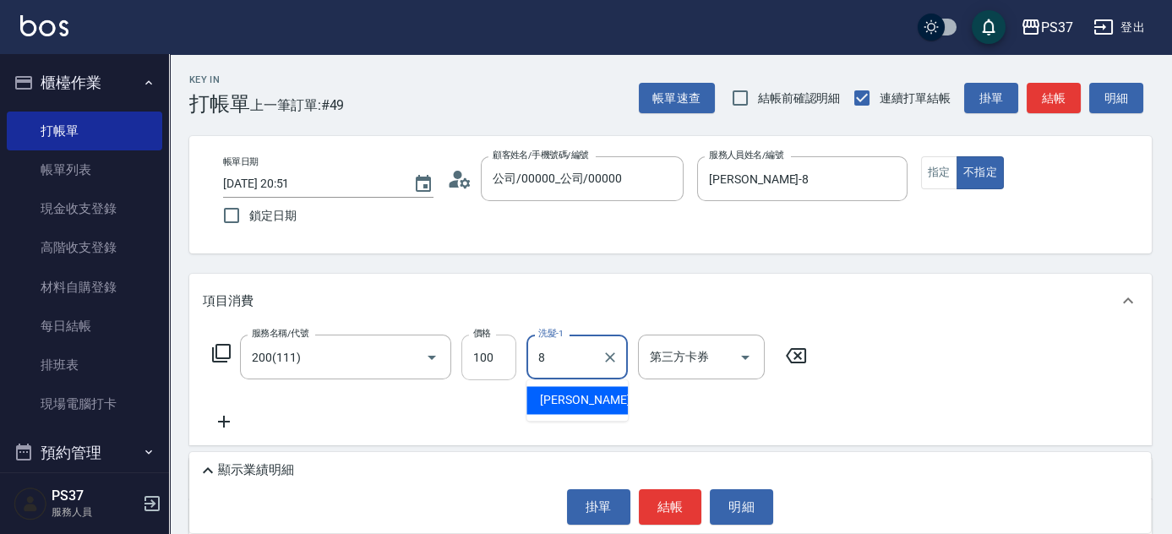
type input "[PERSON_NAME]-8"
click at [233, 418] on icon at bounding box center [224, 422] width 42 height 20
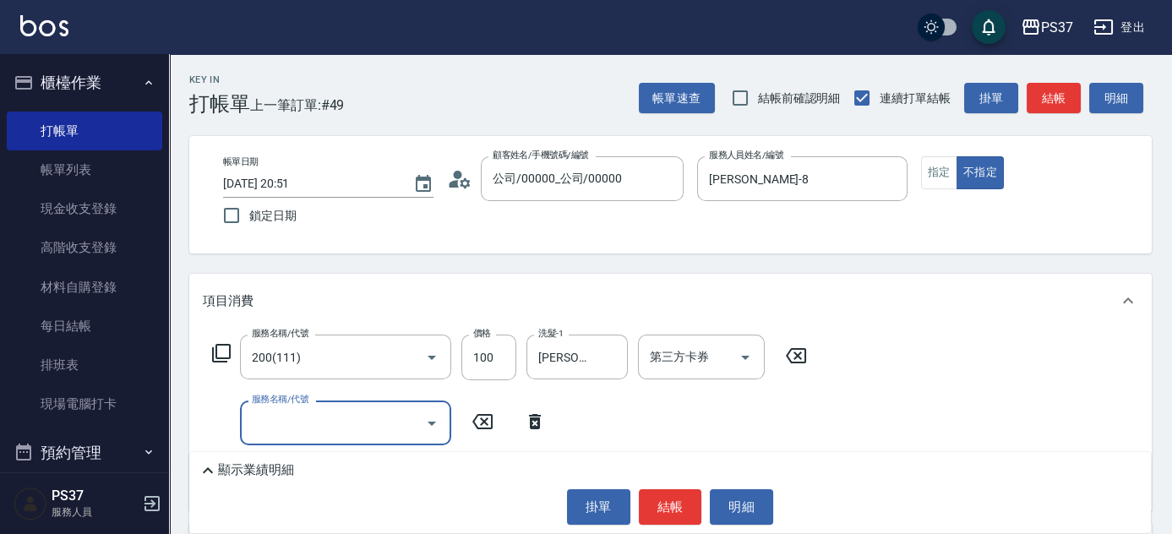
click at [291, 417] on input "服務名稱/代號" at bounding box center [333, 423] width 171 height 30
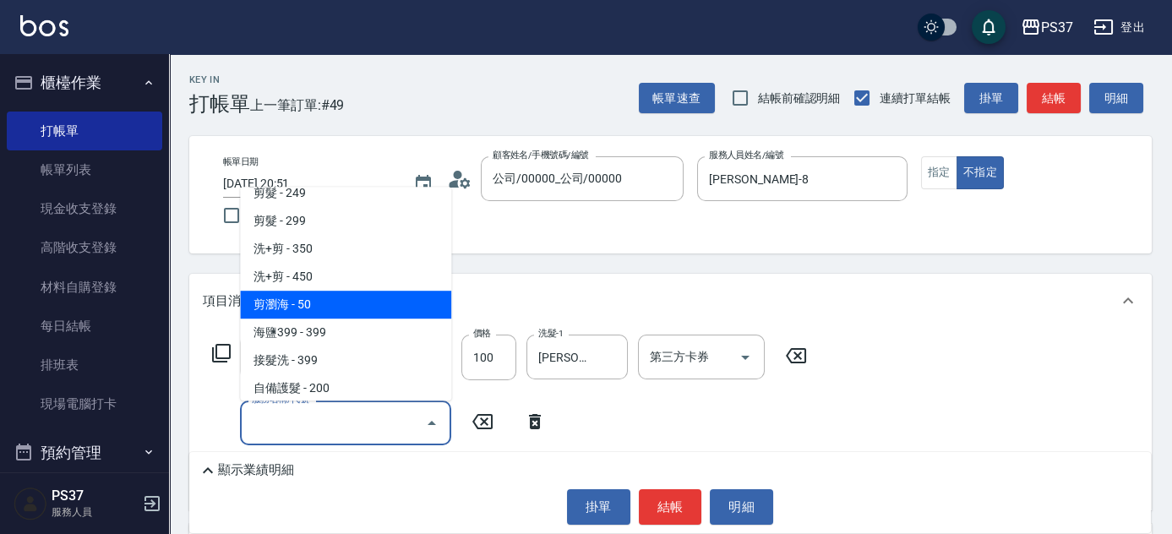
scroll to position [384, 0]
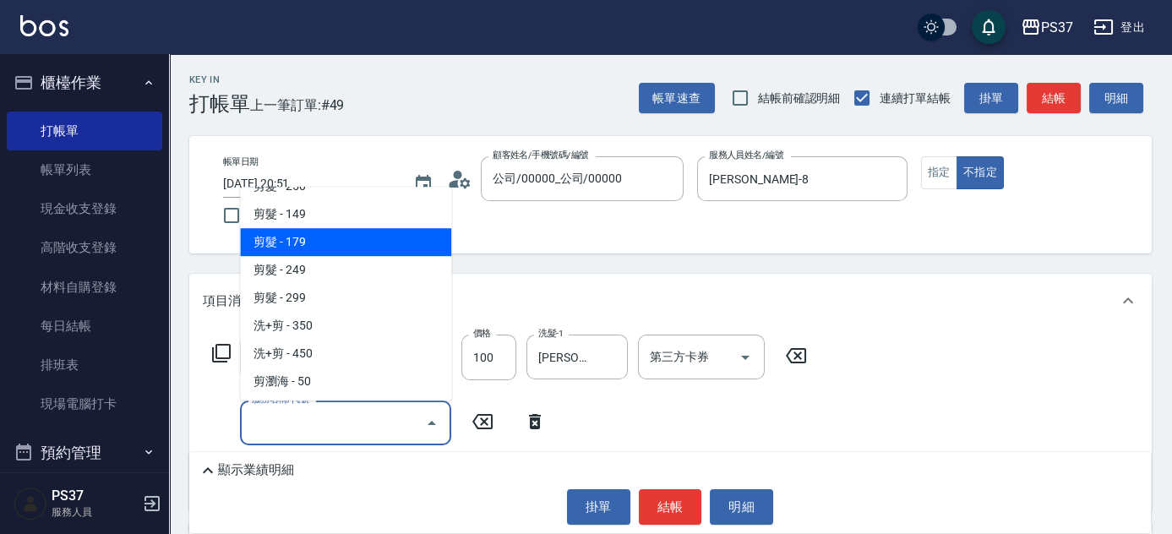
click at [344, 238] on span "剪髮 - 179" at bounding box center [345, 242] width 211 height 28
type input "剪髮(305)"
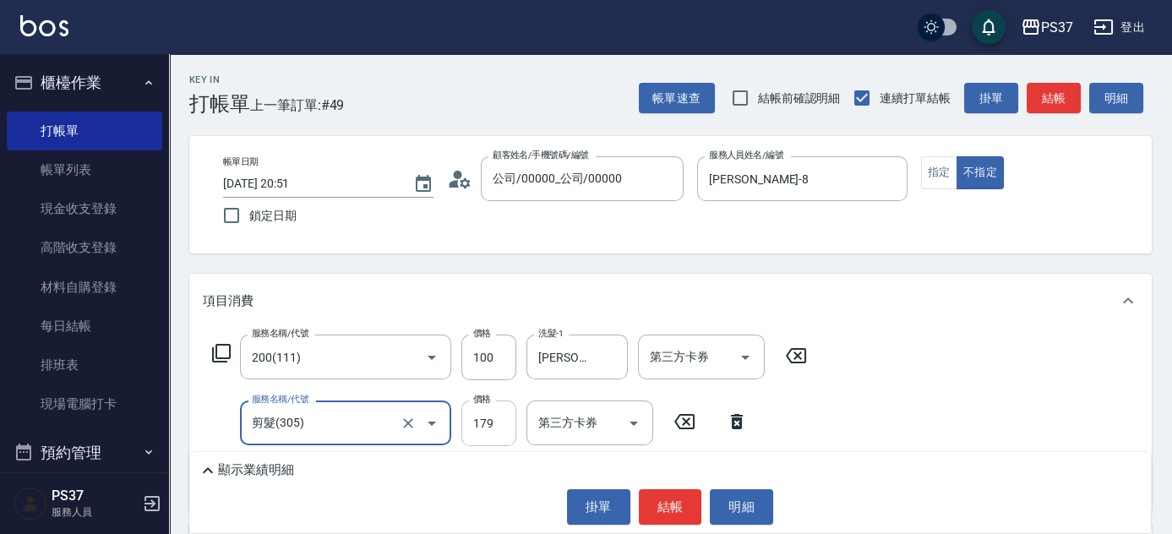
click at [484, 428] on input "179" at bounding box center [488, 424] width 55 height 46
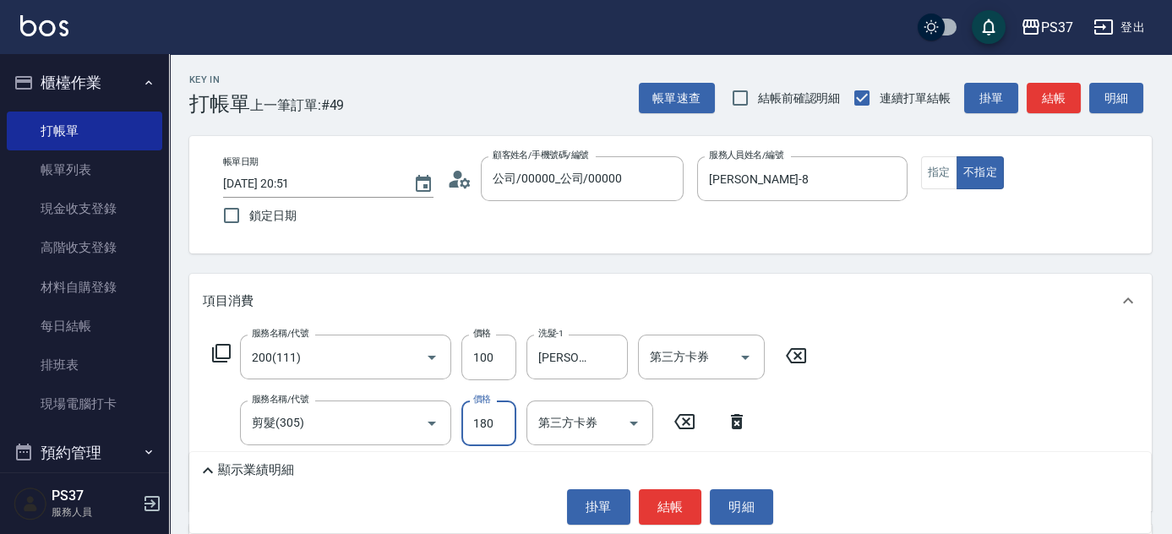
type input "180"
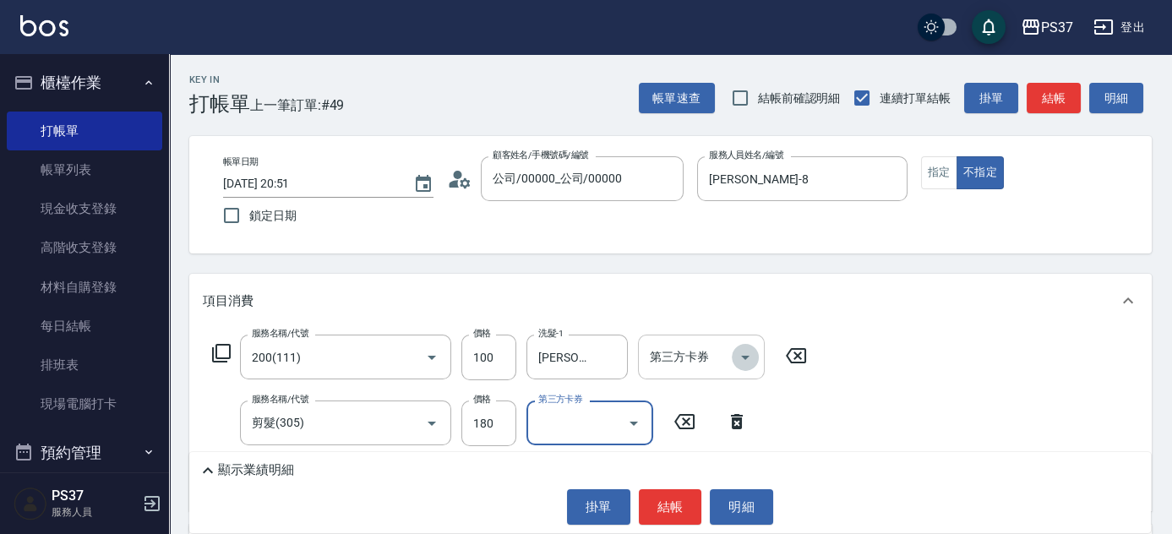
click at [751, 360] on icon "Open" at bounding box center [745, 357] width 20 height 20
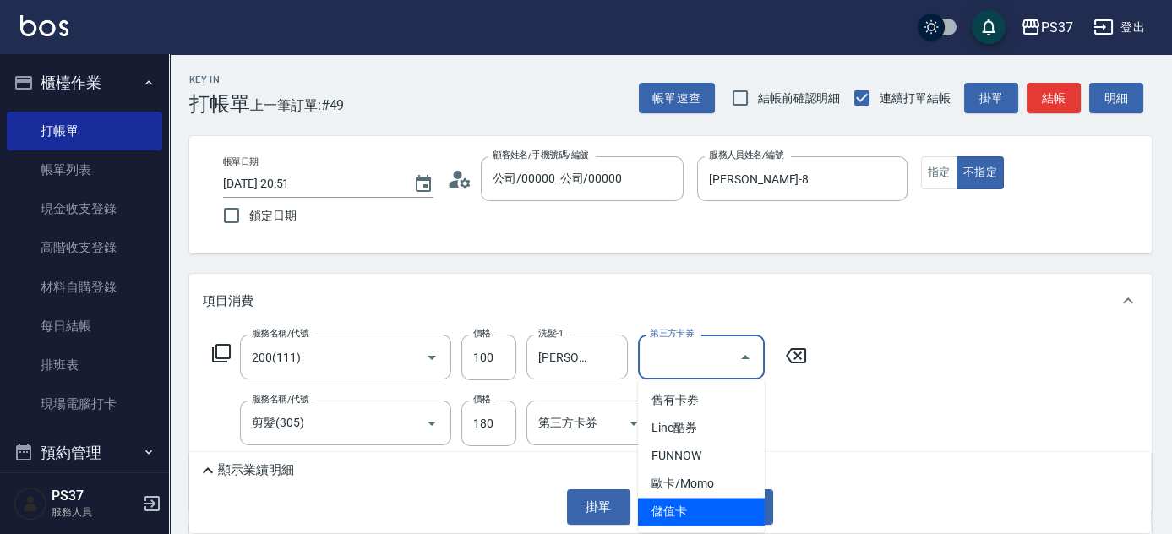
click at [732, 511] on span "儲值卡" at bounding box center [701, 512] width 127 height 28
type input "儲值卡"
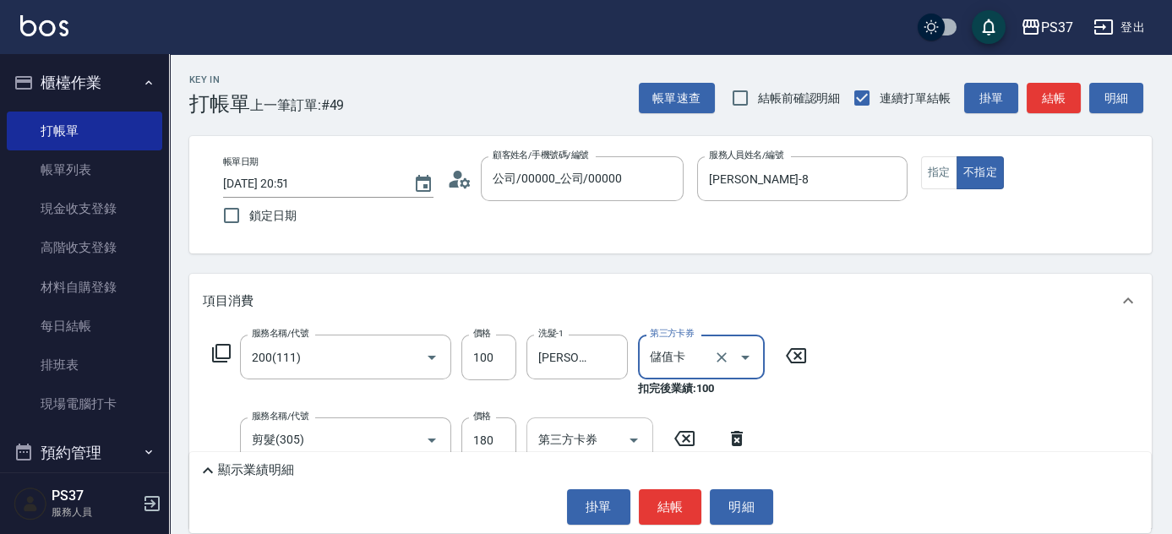
click at [636, 440] on icon "Open" at bounding box center [634, 441] width 8 height 4
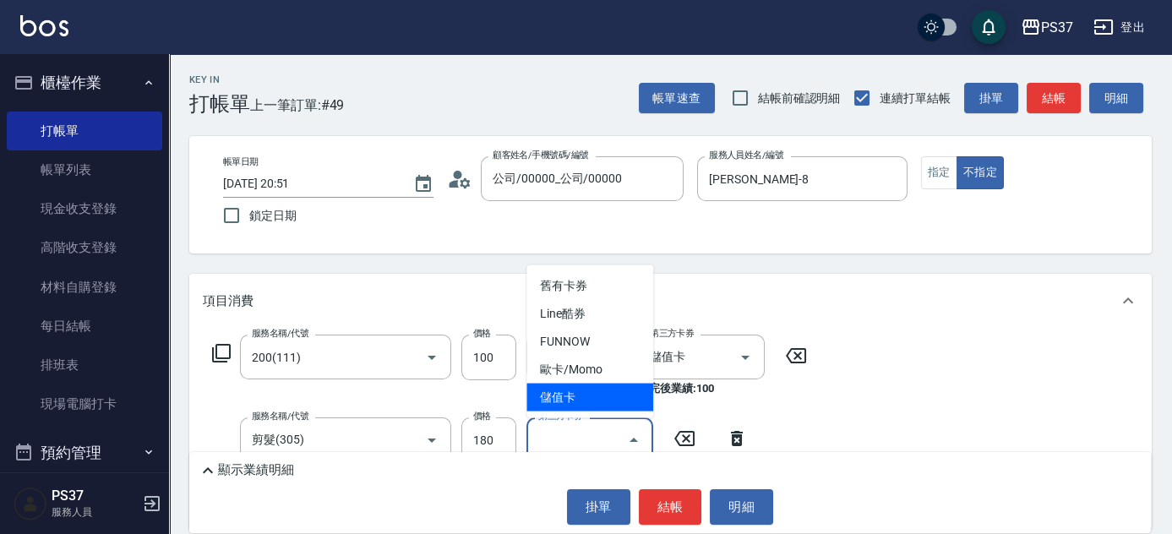
click at [619, 396] on span "儲值卡" at bounding box center [590, 398] width 127 height 28
type input "儲值卡"
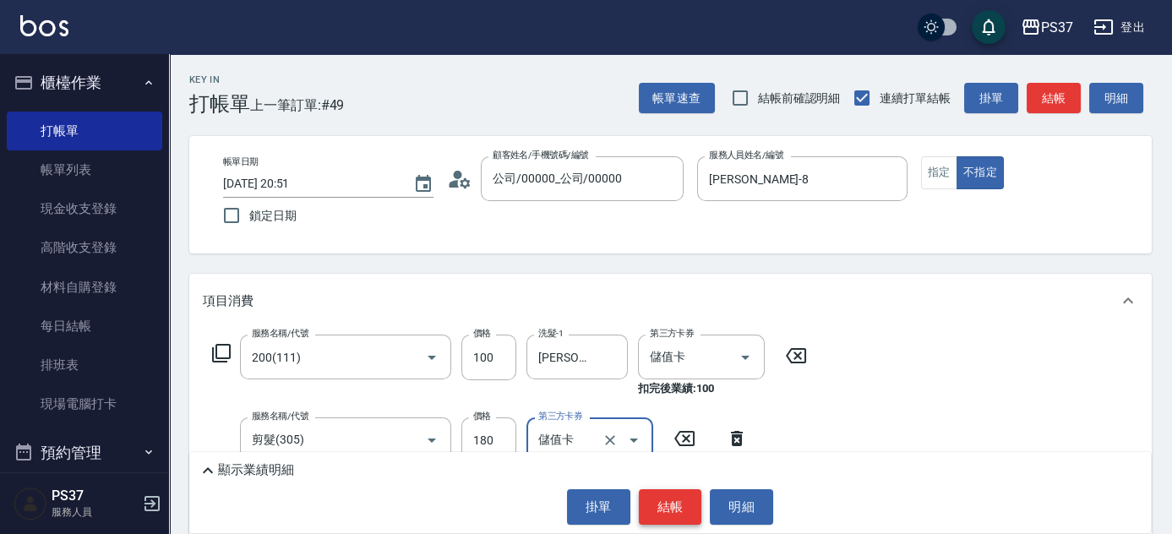
click at [677, 502] on button "結帳" at bounding box center [670, 506] width 63 height 35
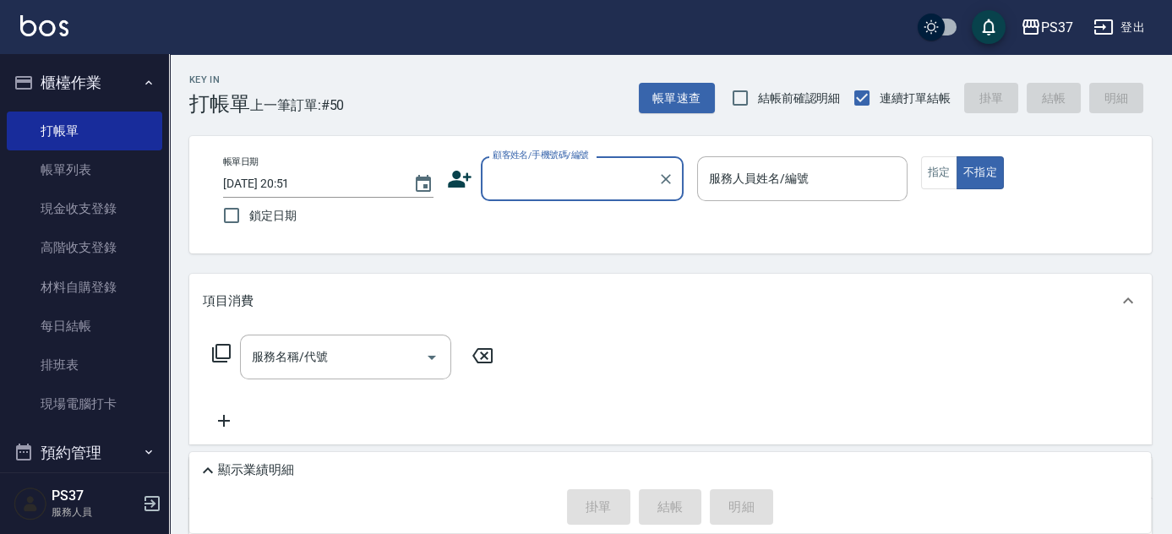
click at [537, 191] on input "顧客姓名/手機號碼/編號" at bounding box center [570, 179] width 162 height 30
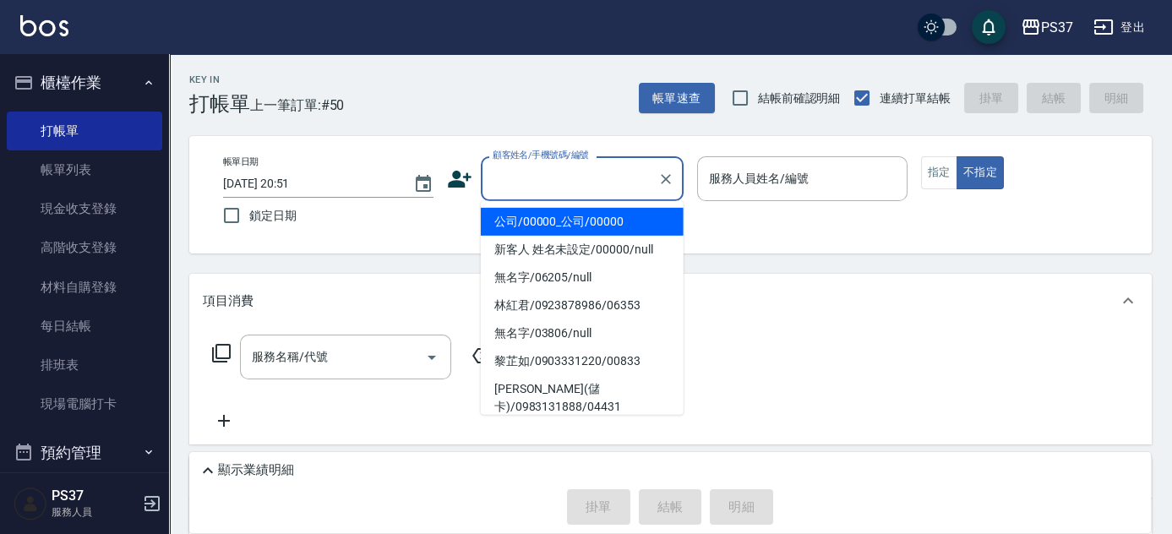
click at [538, 211] on li "公司/00000_公司/00000" at bounding box center [582, 222] width 203 height 28
type input "公司/00000_公司/00000"
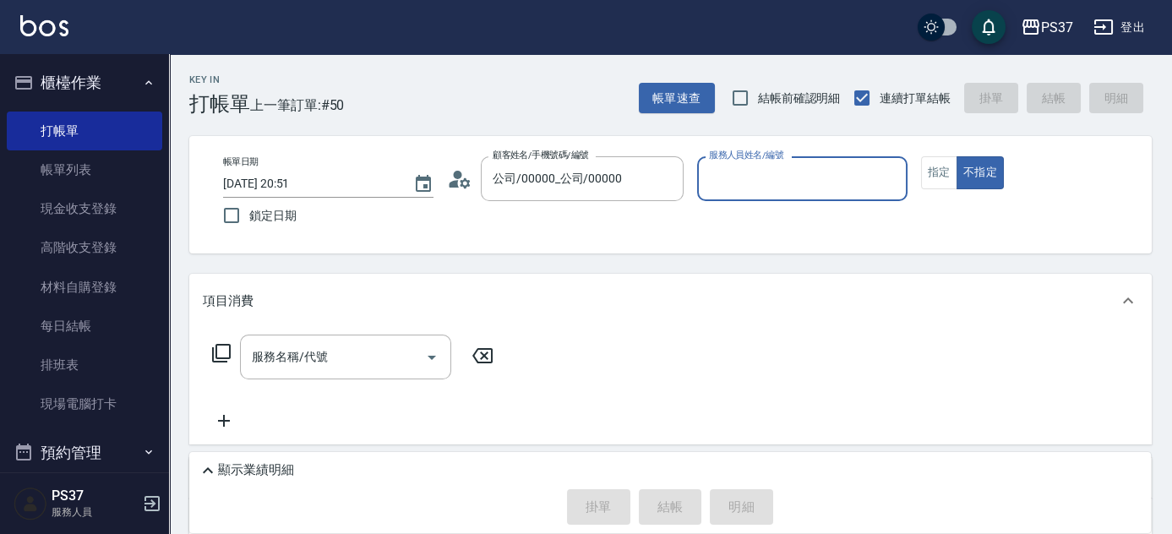
click at [741, 177] on input "服務人員姓名/編號" at bounding box center [802, 179] width 195 height 30
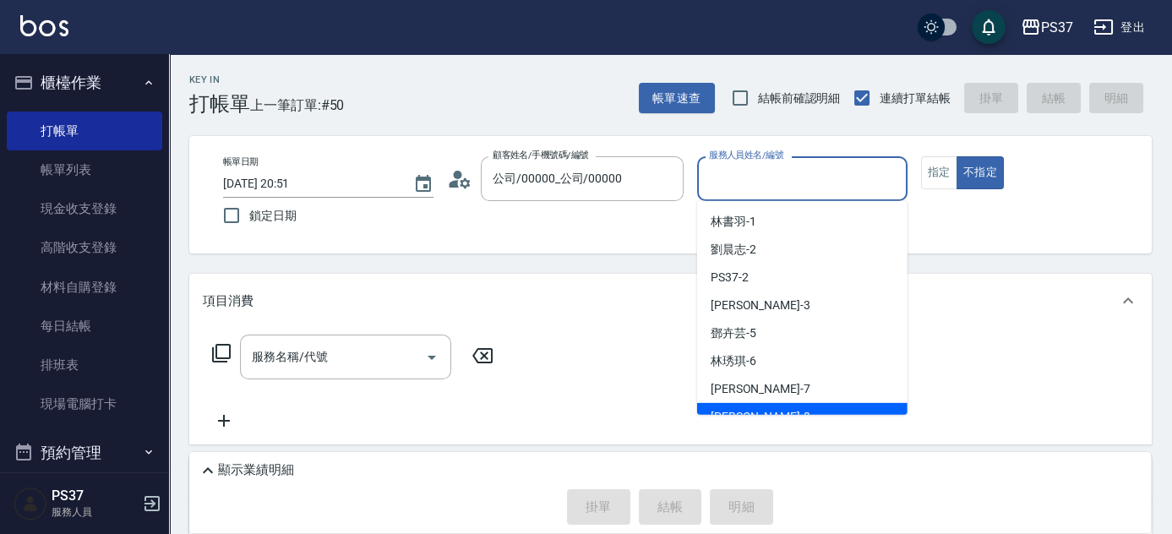
click at [767, 410] on div "徐雅娟 -8" at bounding box center [802, 417] width 210 height 28
type input "[PERSON_NAME]-8"
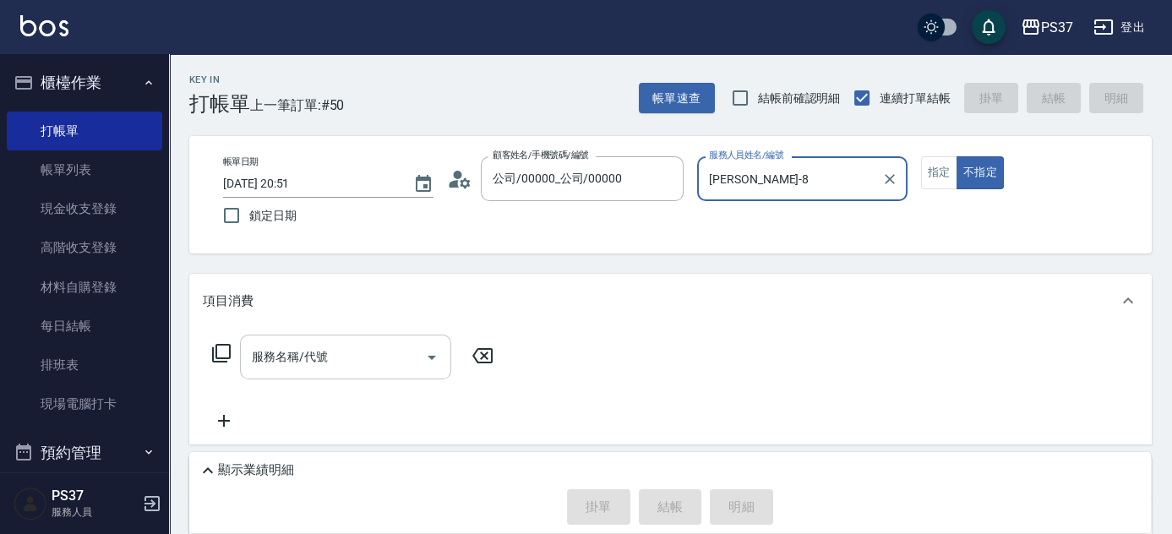
click at [361, 364] on input "服務名稱/代號" at bounding box center [333, 357] width 171 height 30
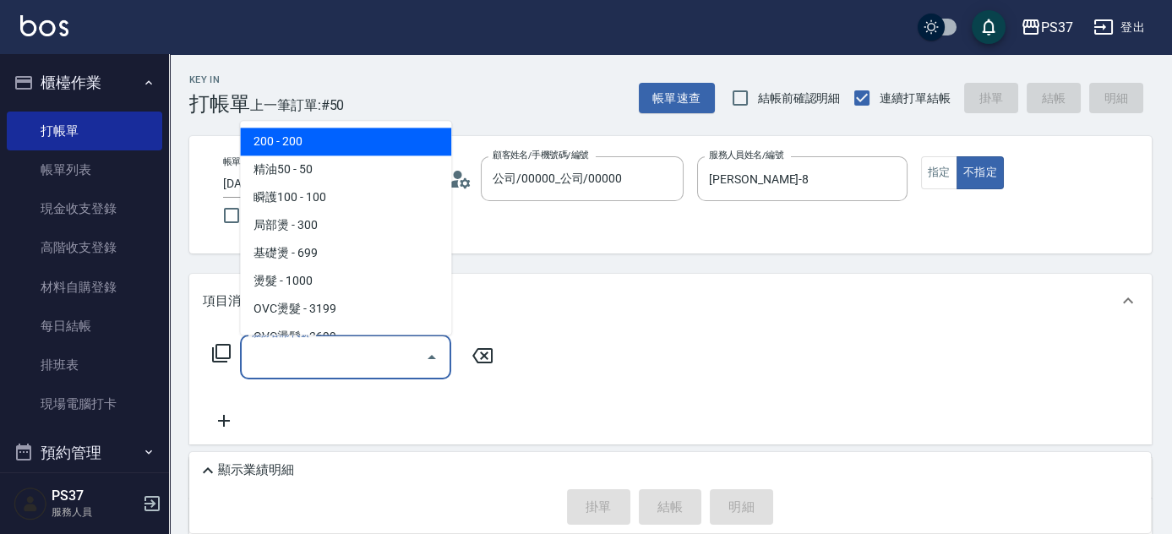
click at [360, 150] on span "200 - 200" at bounding box center [345, 142] width 211 height 28
type input "200(111)"
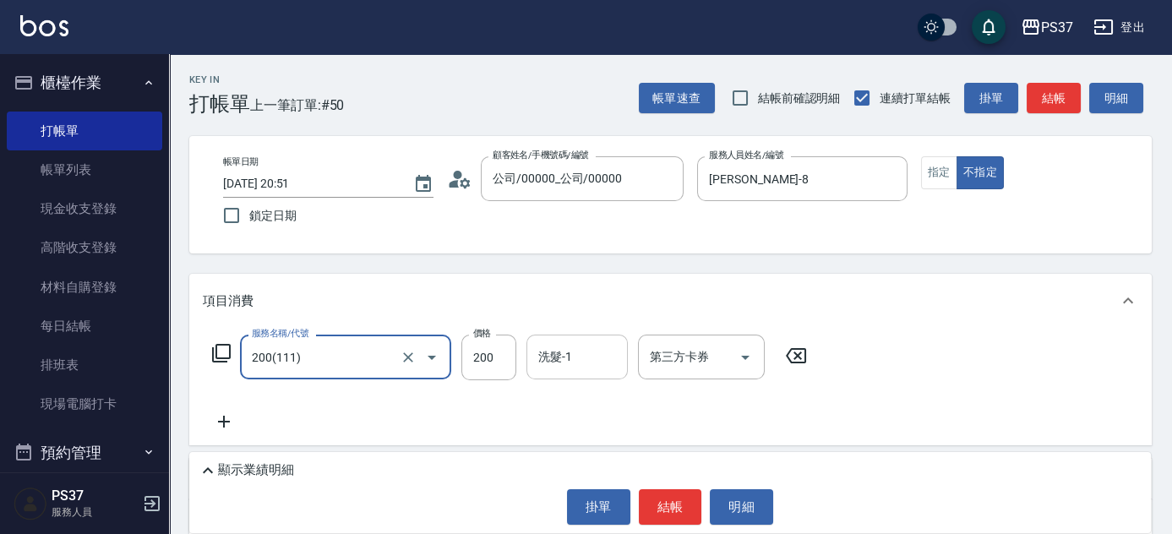
click at [561, 368] on input "洗髮-1" at bounding box center [577, 357] width 86 height 30
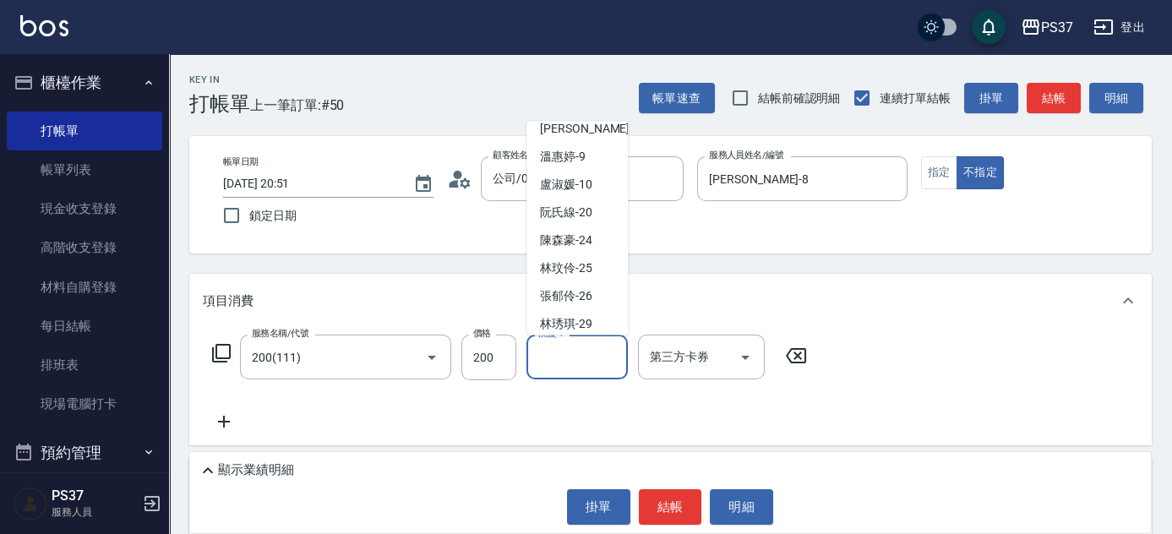
scroll to position [273, 0]
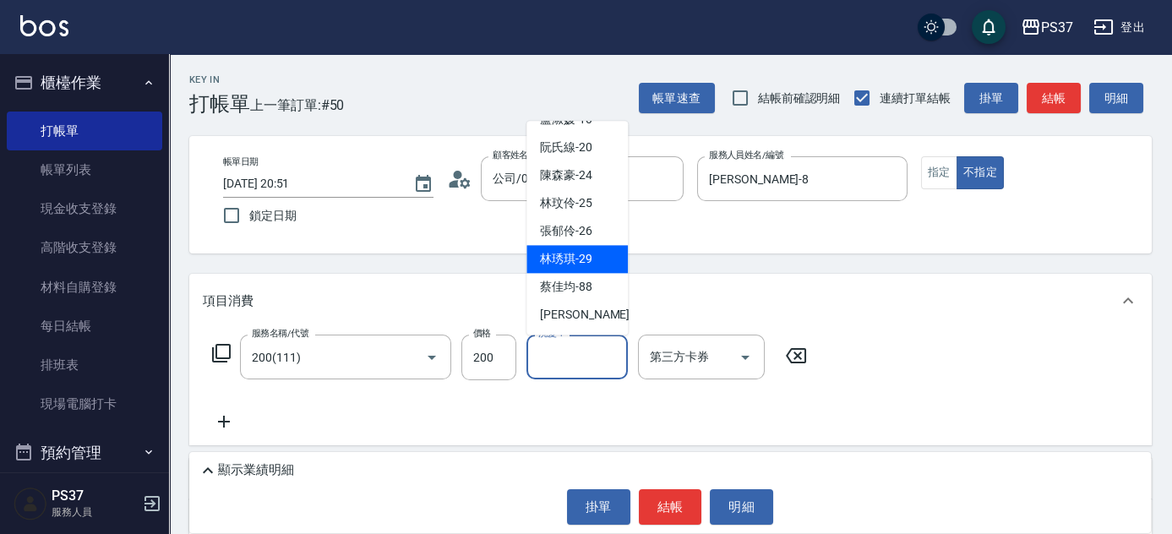
click at [576, 266] on span "林琇琪 -29" at bounding box center [566, 260] width 52 height 18
type input "林琇琪-29"
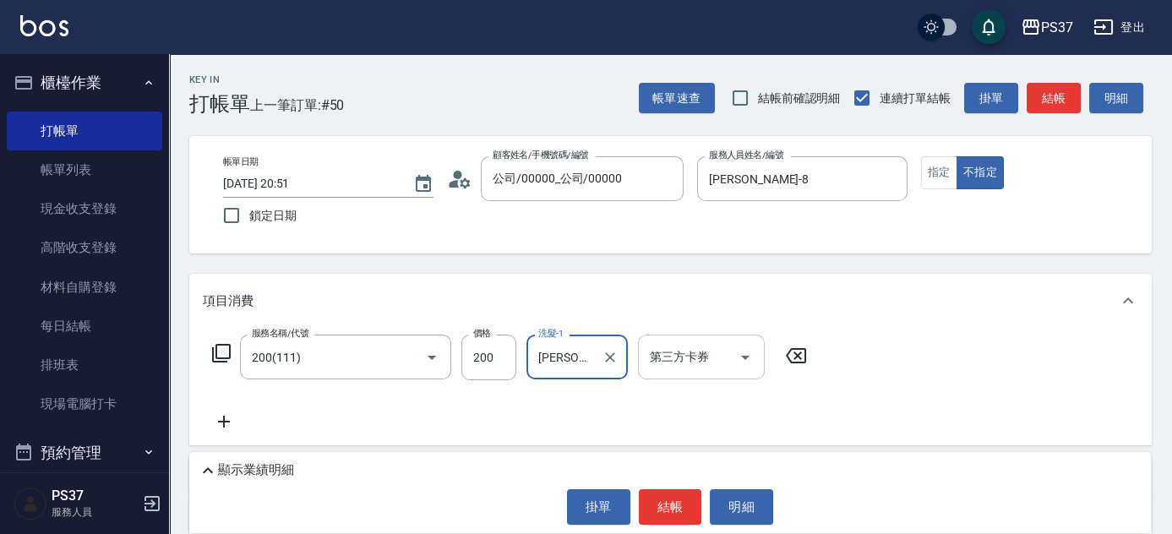
click at [756, 351] on button "Open" at bounding box center [745, 357] width 27 height 27
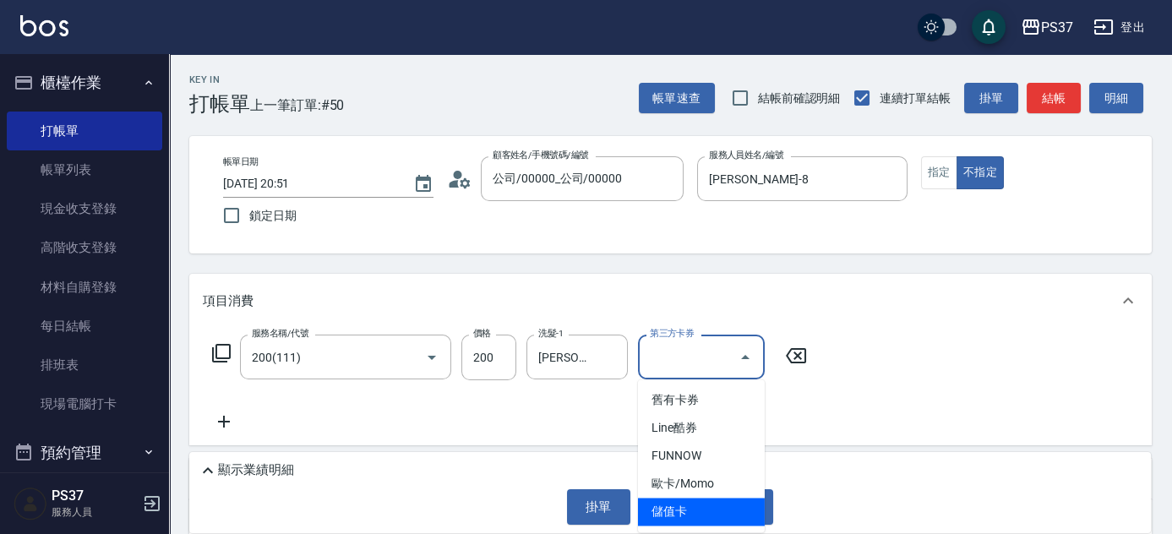
click at [702, 516] on span "儲值卡" at bounding box center [701, 512] width 127 height 28
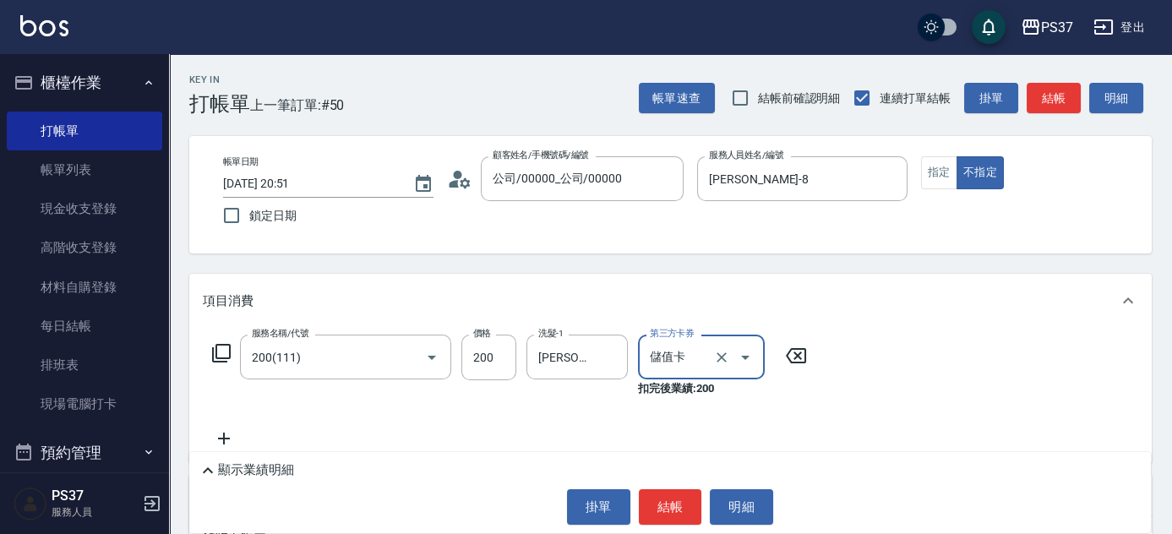
type input "儲值卡"
click at [664, 506] on button "結帳" at bounding box center [670, 506] width 63 height 35
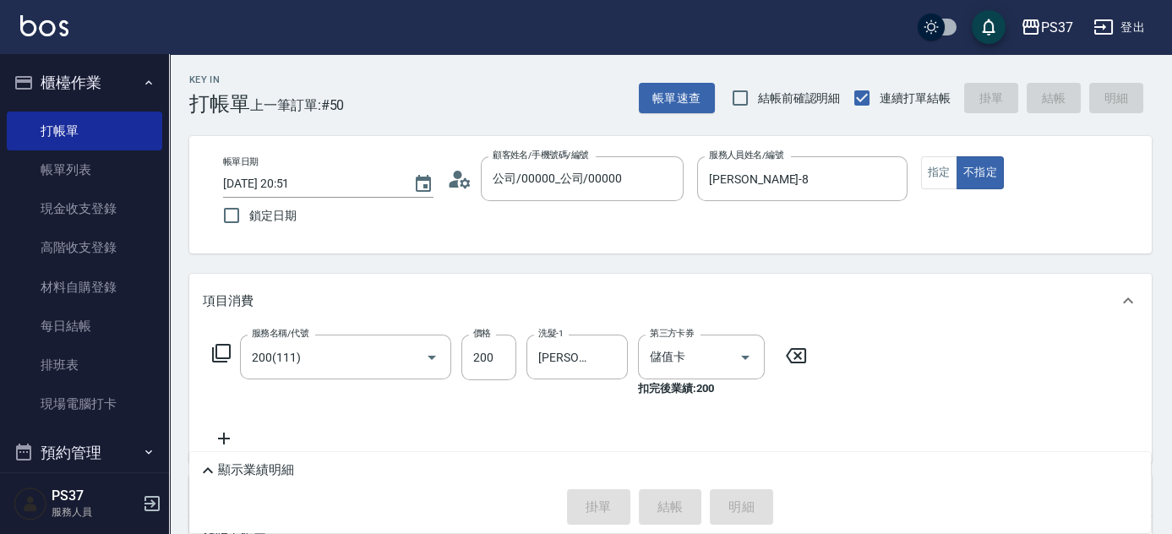
type input "2025/08/15 20:52"
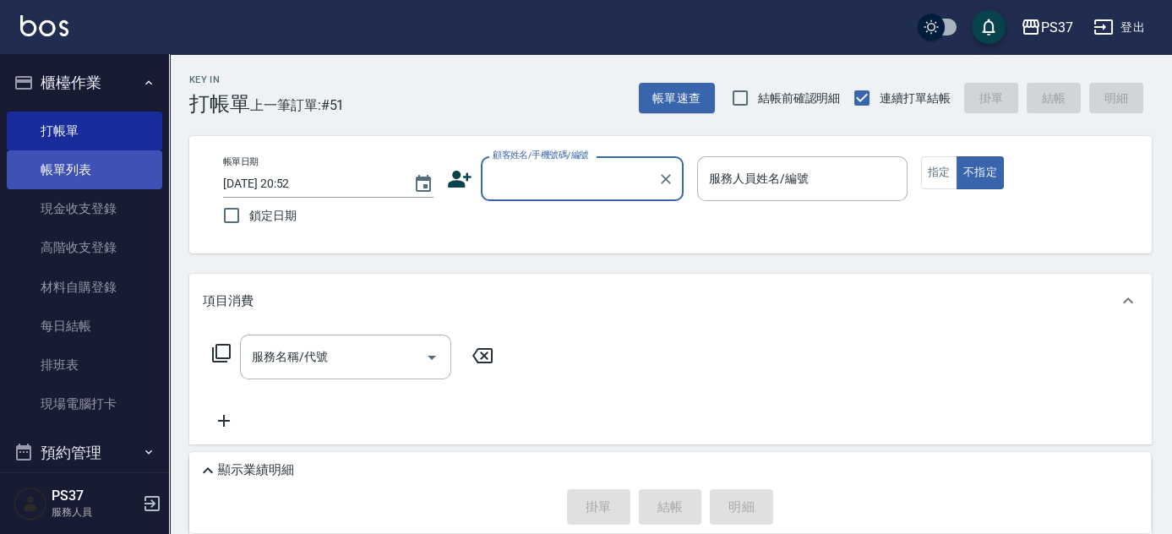
drag, startPoint x: 113, startPoint y: 168, endPoint x: 128, endPoint y: 171, distance: 15.4
click at [113, 168] on link "帳單列表" at bounding box center [85, 169] width 156 height 39
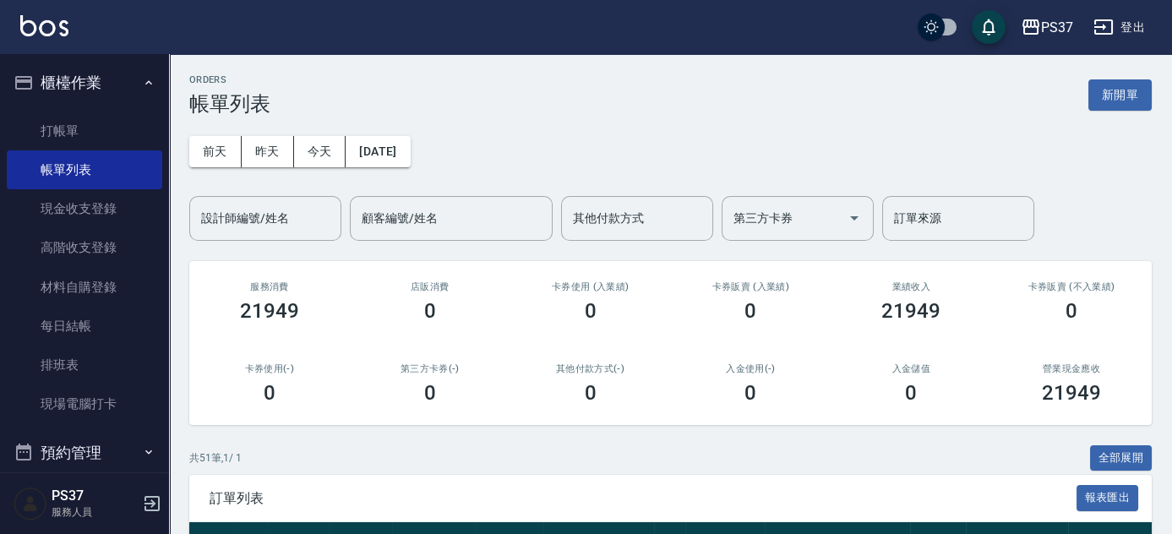
scroll to position [461, 0]
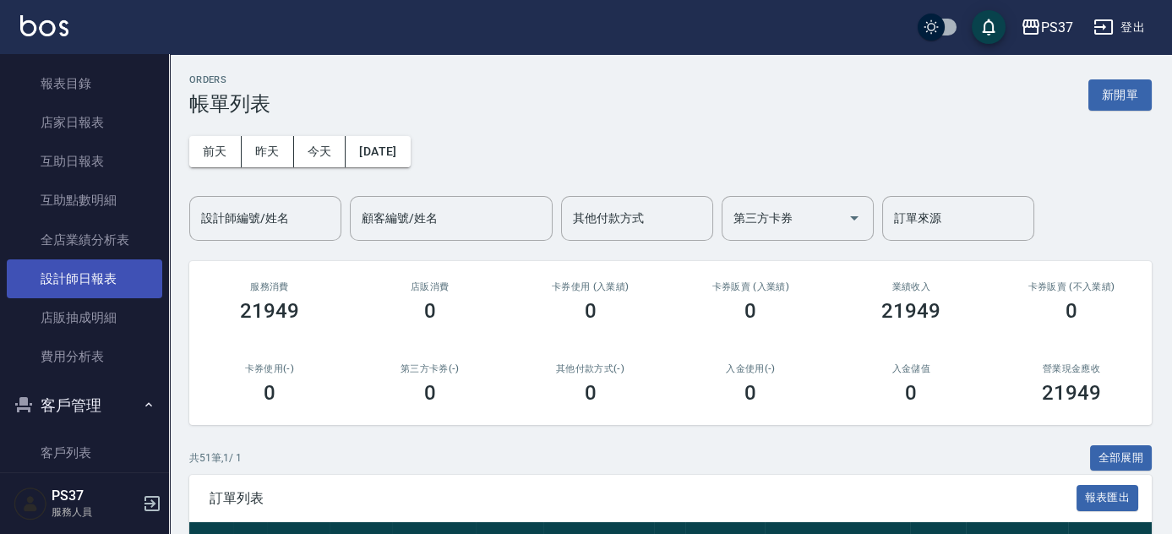
click at [63, 290] on link "設計師日報表" at bounding box center [85, 278] width 156 height 39
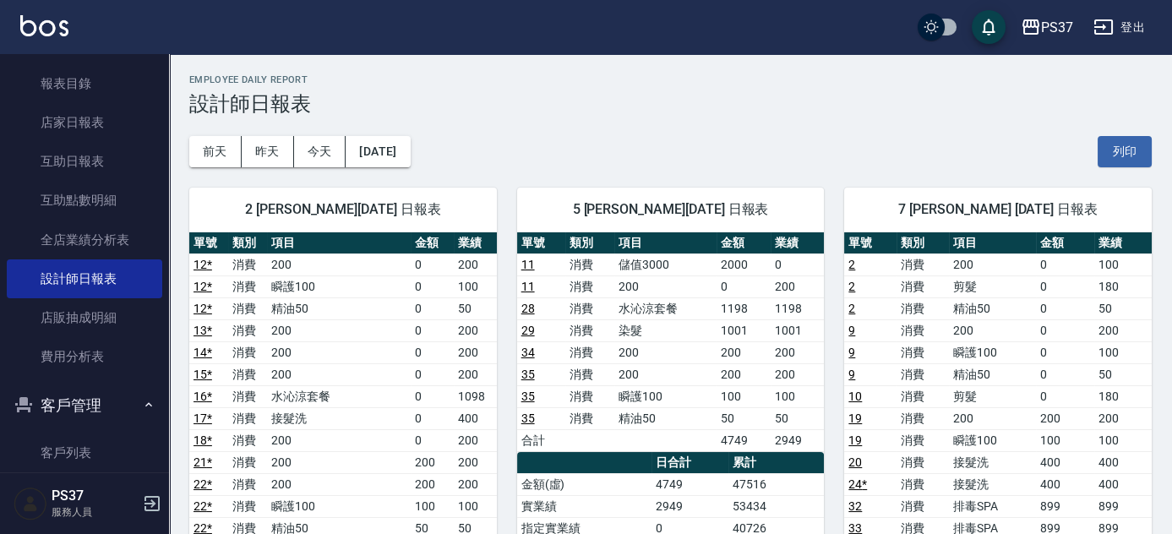
click at [270, 166] on button "昨天" at bounding box center [268, 151] width 52 height 31
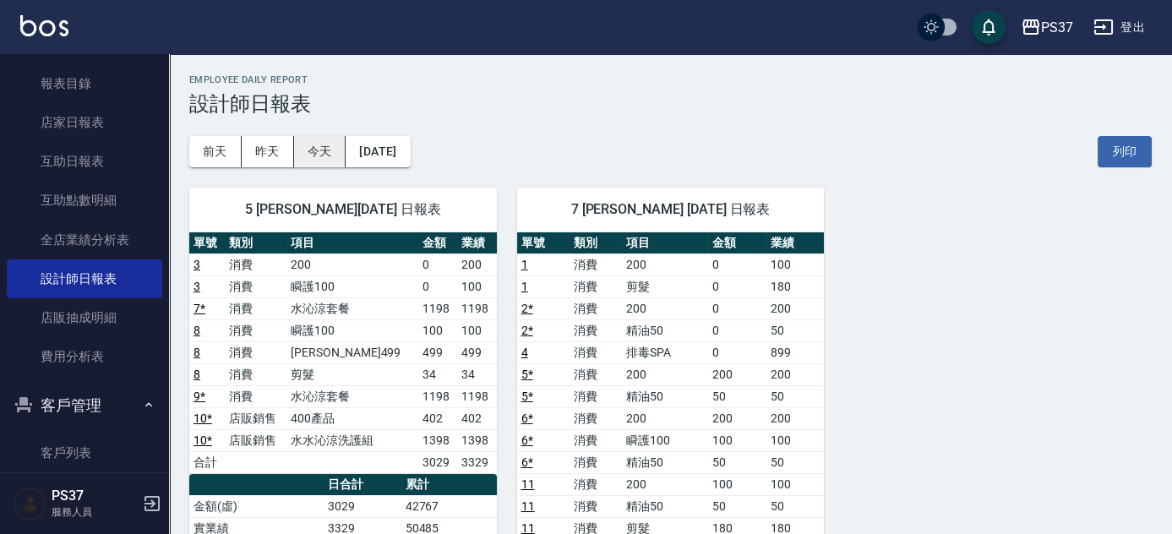
click at [326, 145] on button "今天" at bounding box center [320, 151] width 52 height 31
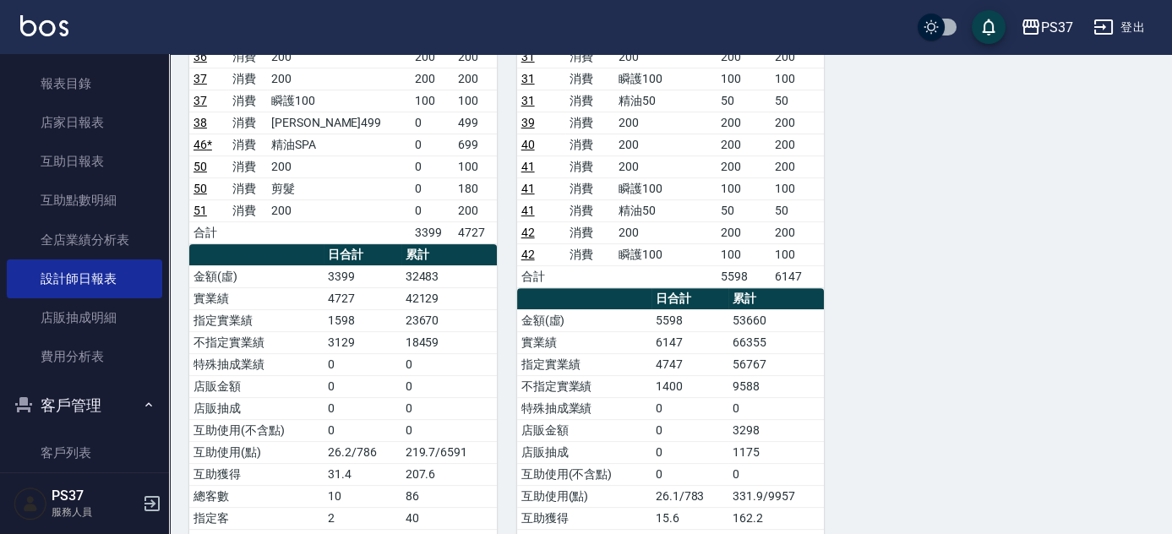
scroll to position [1383, 0]
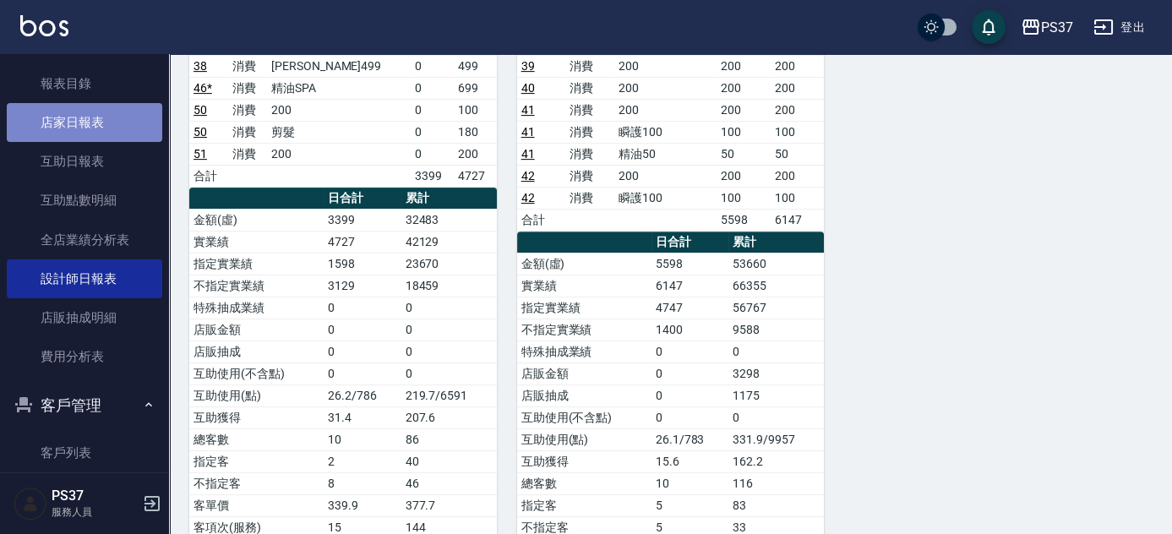
click at [92, 134] on link "店家日報表" at bounding box center [85, 122] width 156 height 39
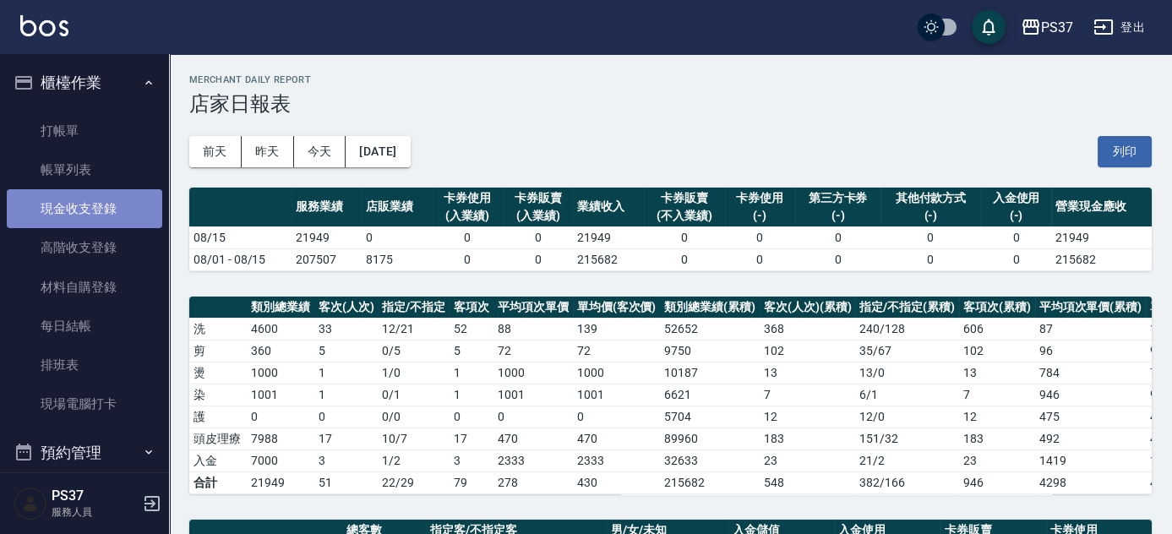
click at [101, 220] on link "現金收支登錄" at bounding box center [85, 208] width 156 height 39
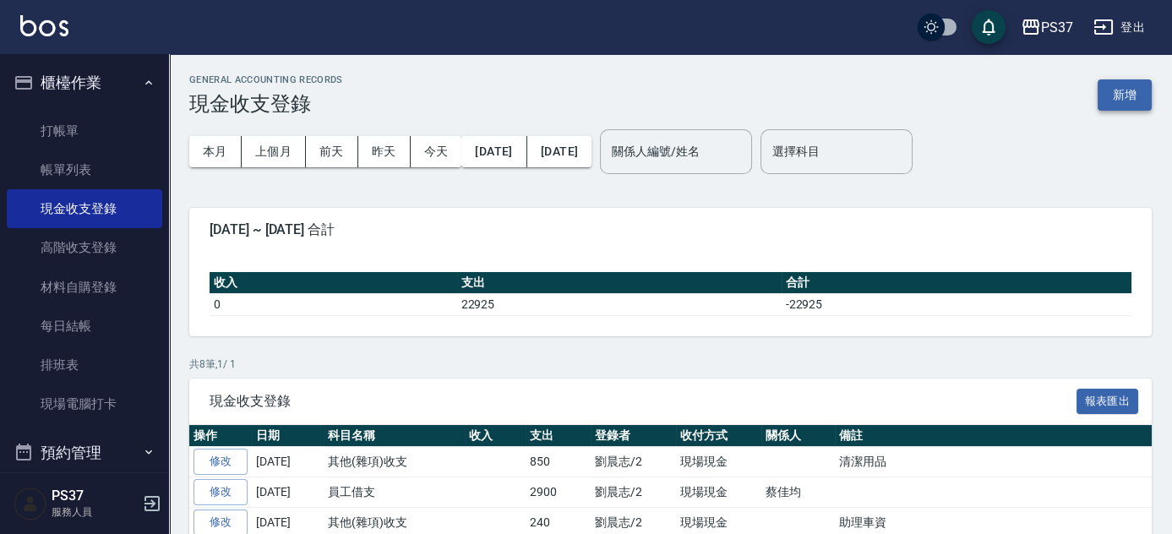
click at [1111, 101] on button "新增" at bounding box center [1125, 94] width 54 height 31
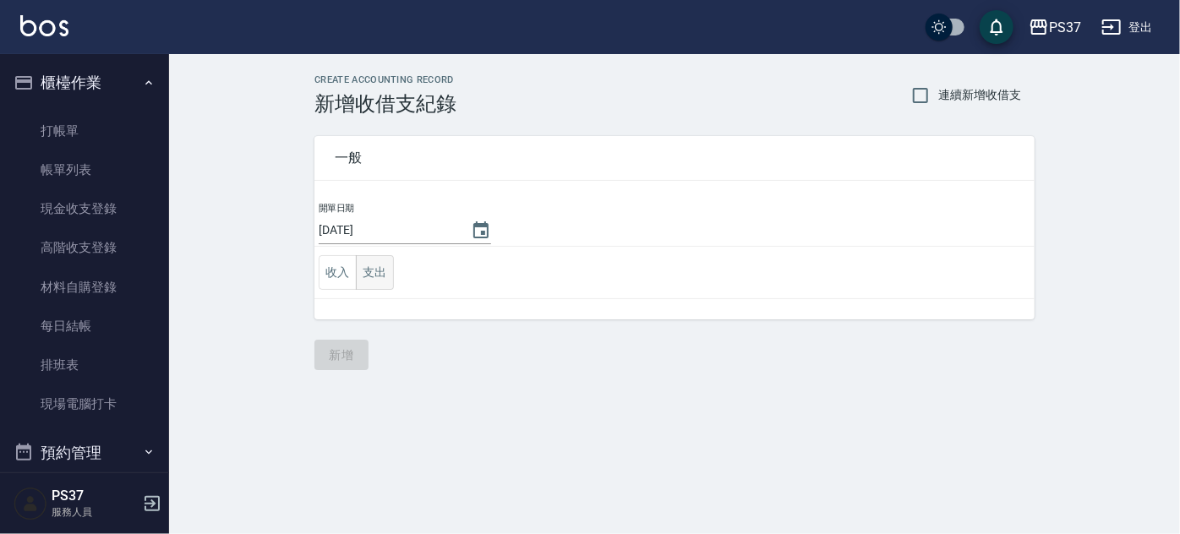
click at [378, 269] on button "支出" at bounding box center [375, 272] width 38 height 35
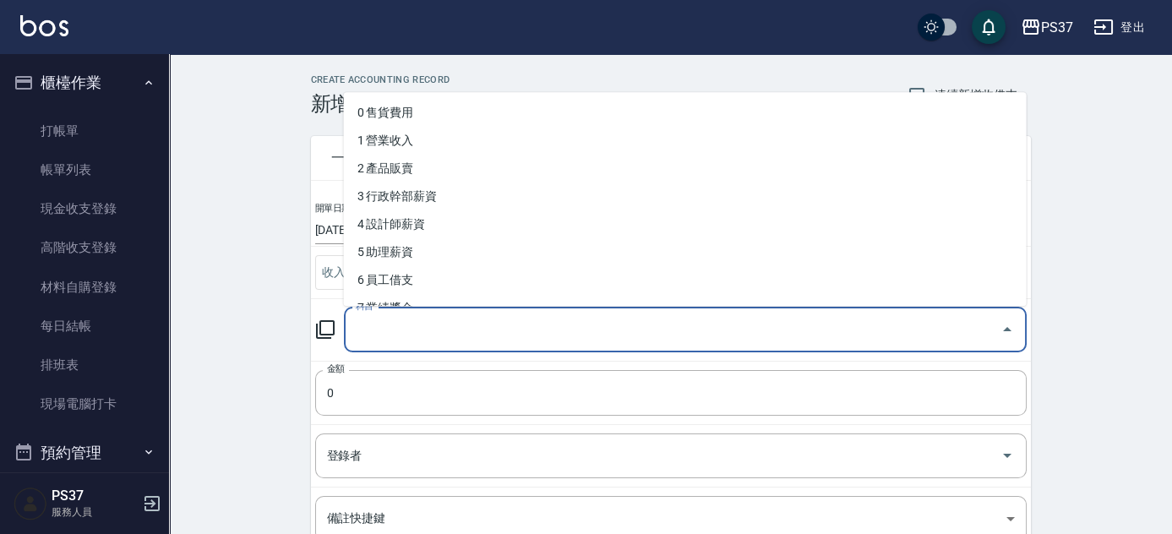
click at [413, 332] on input "科目" at bounding box center [673, 330] width 642 height 30
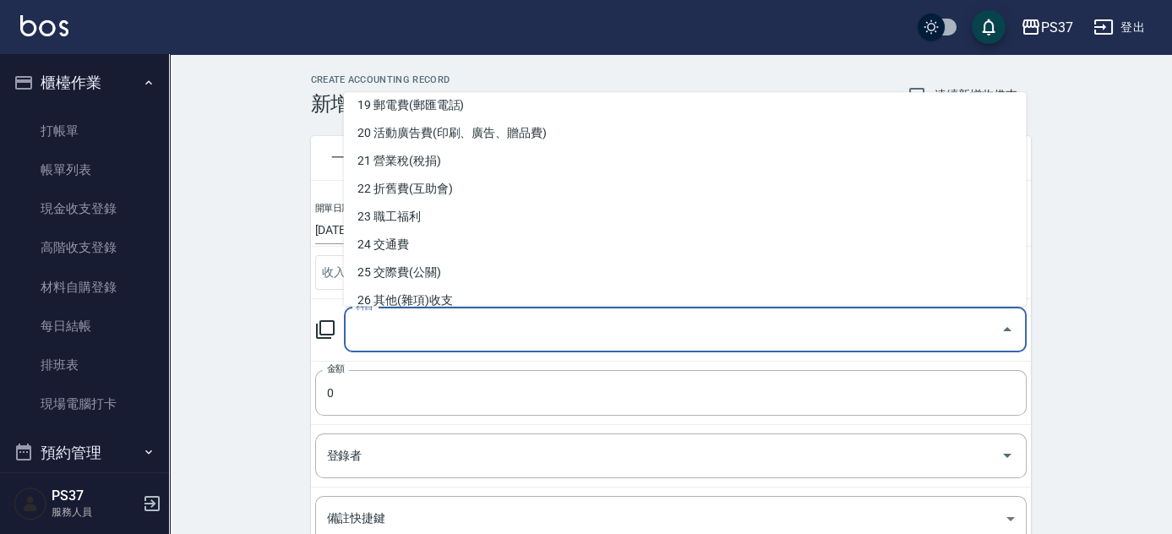
scroll to position [461, 0]
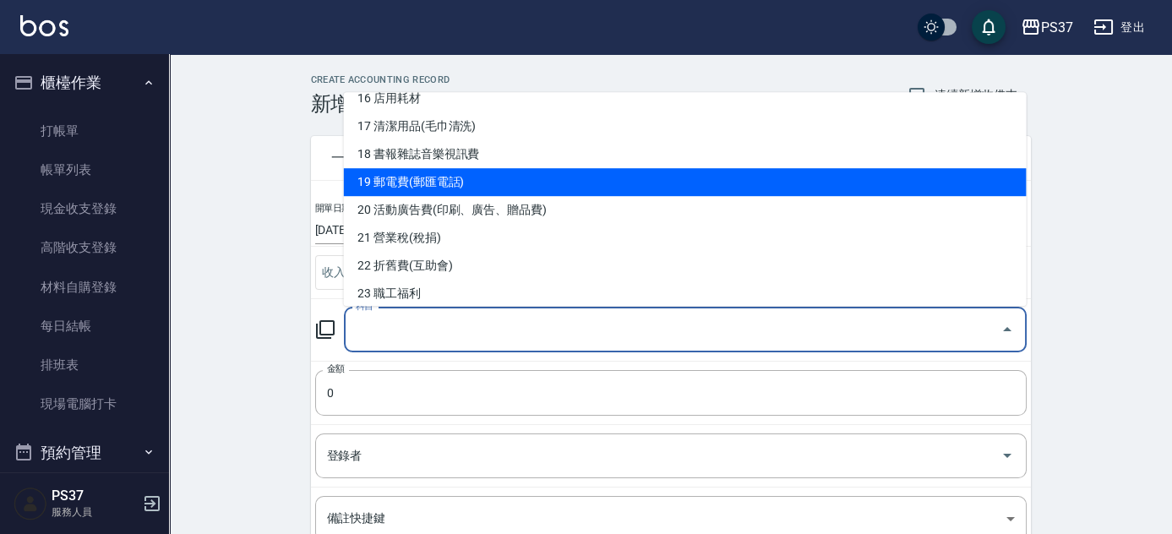
click at [467, 191] on li "19 郵電費(郵匯電話)" at bounding box center [685, 182] width 683 height 28
type input "19 郵電費(郵匯電話)"
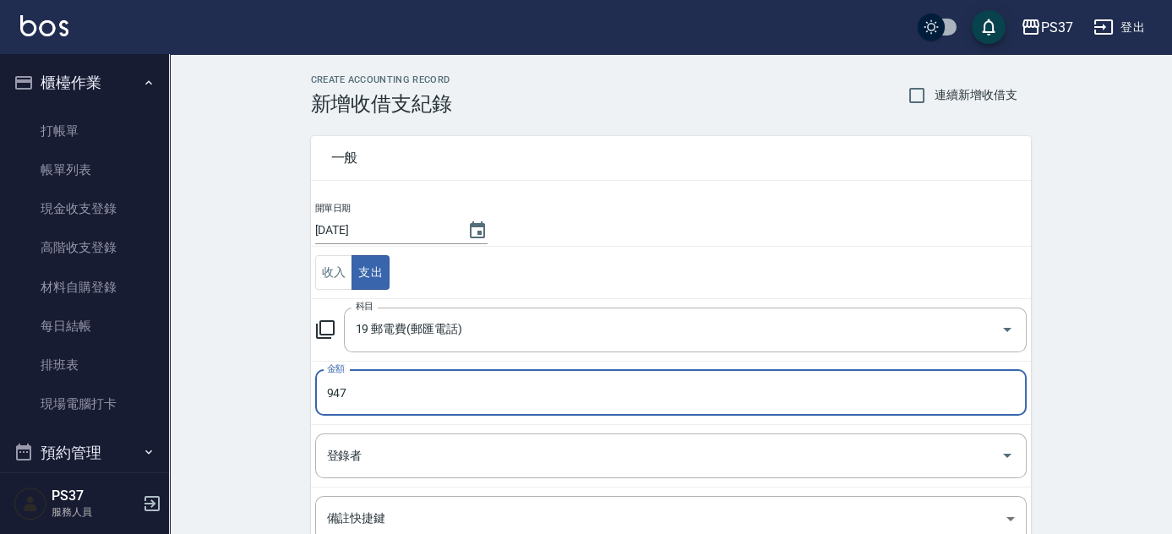
type input "947"
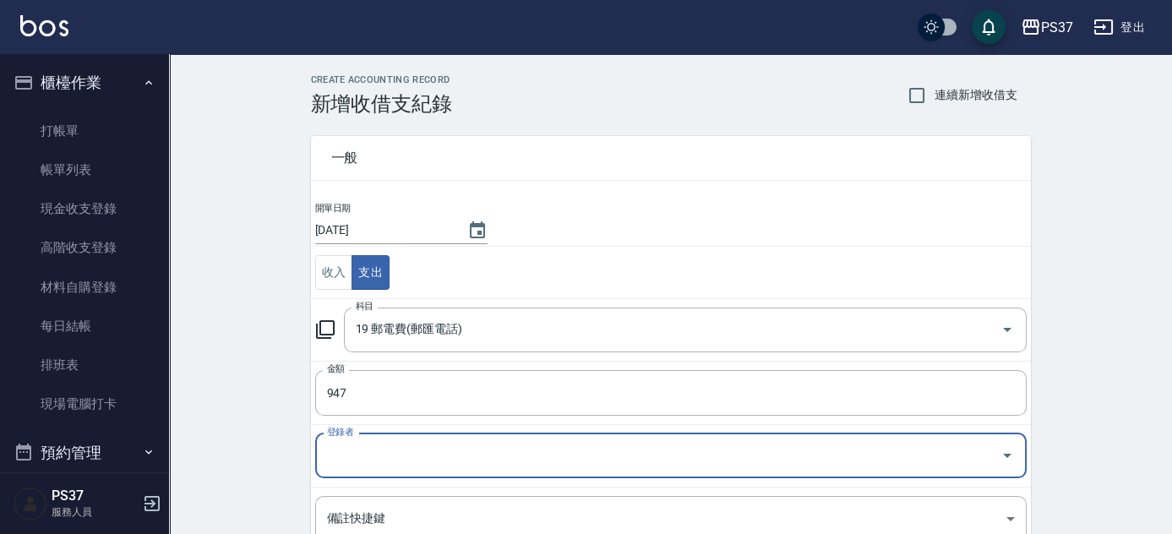
click at [383, 475] on div "登錄者" at bounding box center [671, 456] width 712 height 45
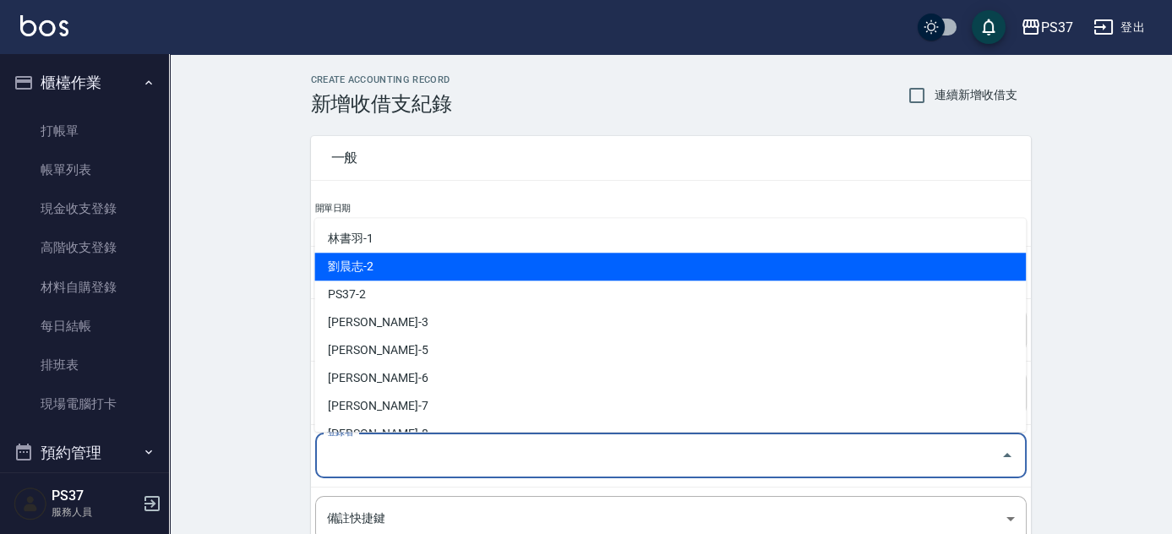
click at [390, 273] on li "劉晨志-2" at bounding box center [670, 267] width 712 height 28
type input "劉晨志-2"
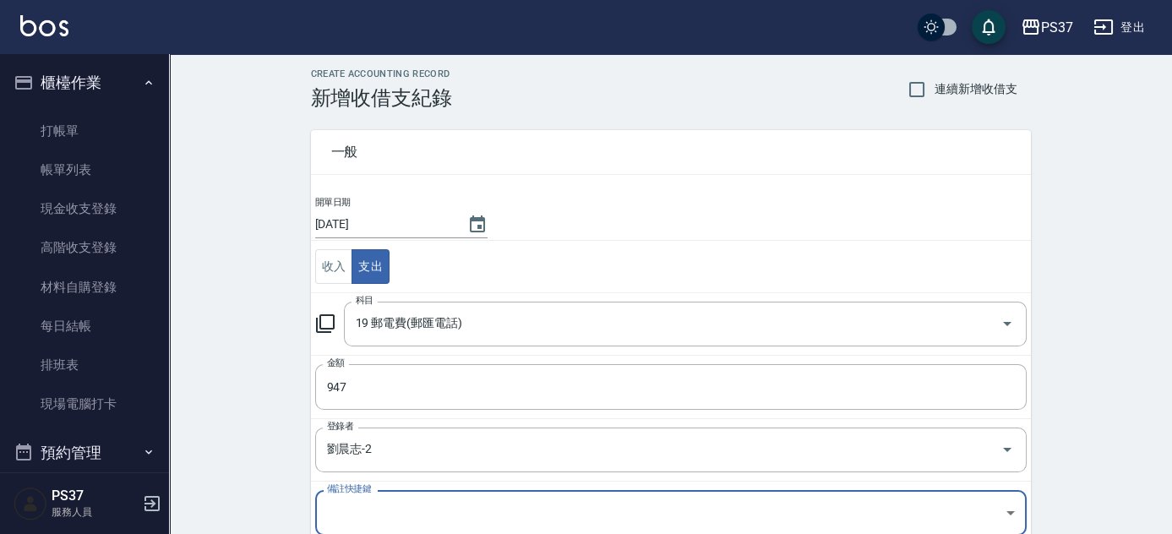
click at [223, 328] on div "CREATE ACCOUNTING RECORD 新增收借支紀錄 連續新增收借支 一般 開單日期 2025/08/15 收入 支出 科目 19 郵電費(郵匯電…" at bounding box center [670, 394] width 1003 height 692
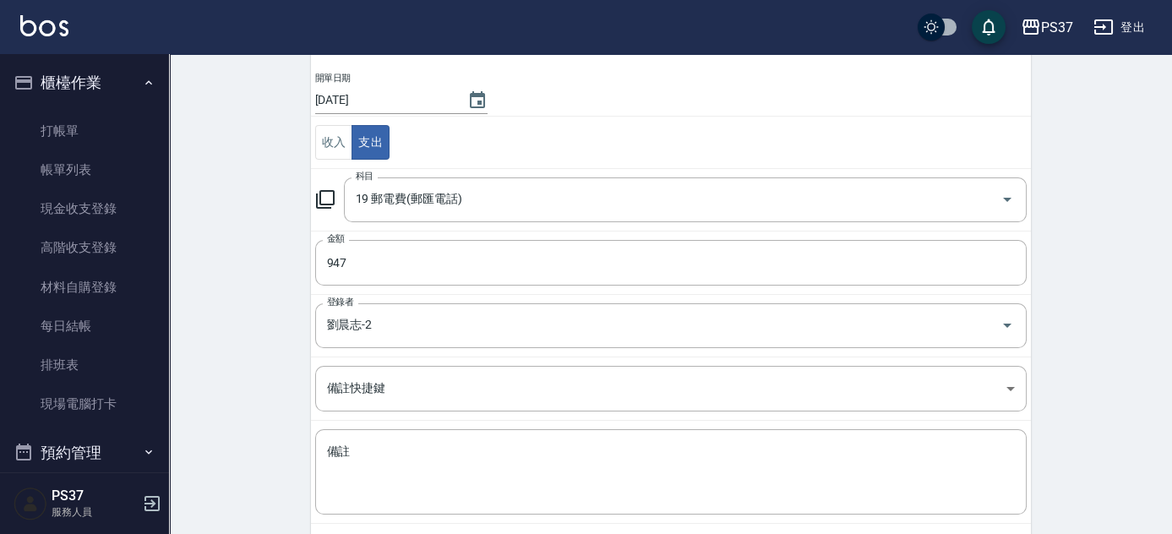
scroll to position [210, 0]
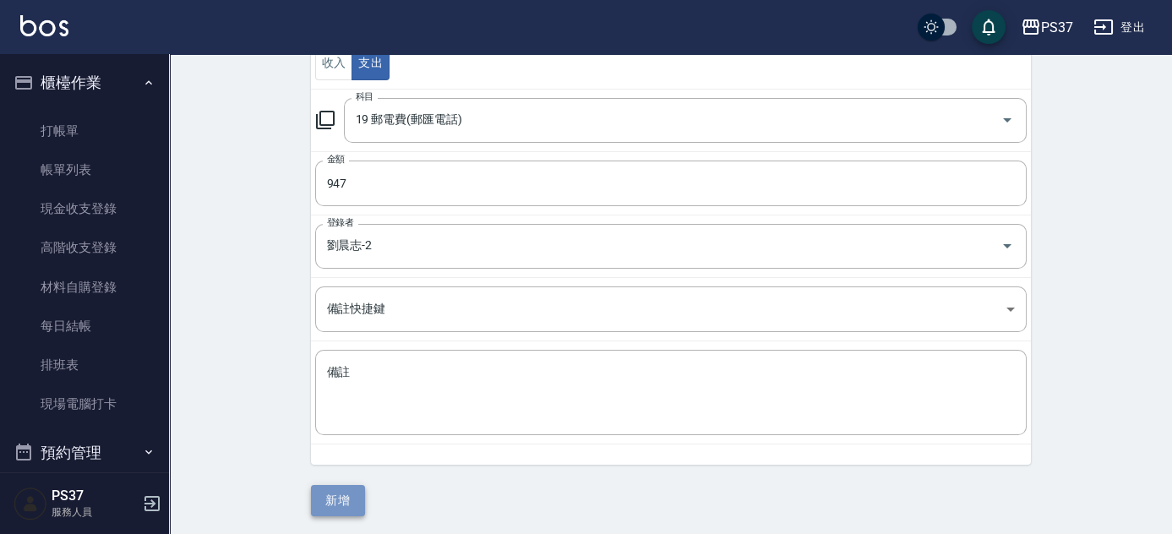
click at [332, 504] on button "新增" at bounding box center [338, 500] width 54 height 31
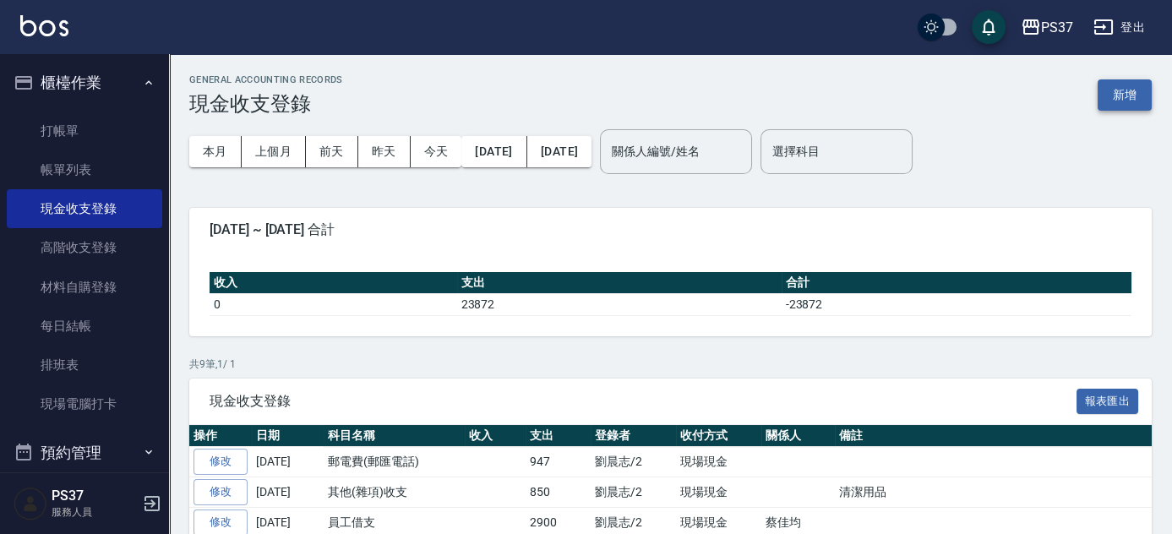
click at [1118, 97] on button "新增" at bounding box center [1125, 94] width 54 height 31
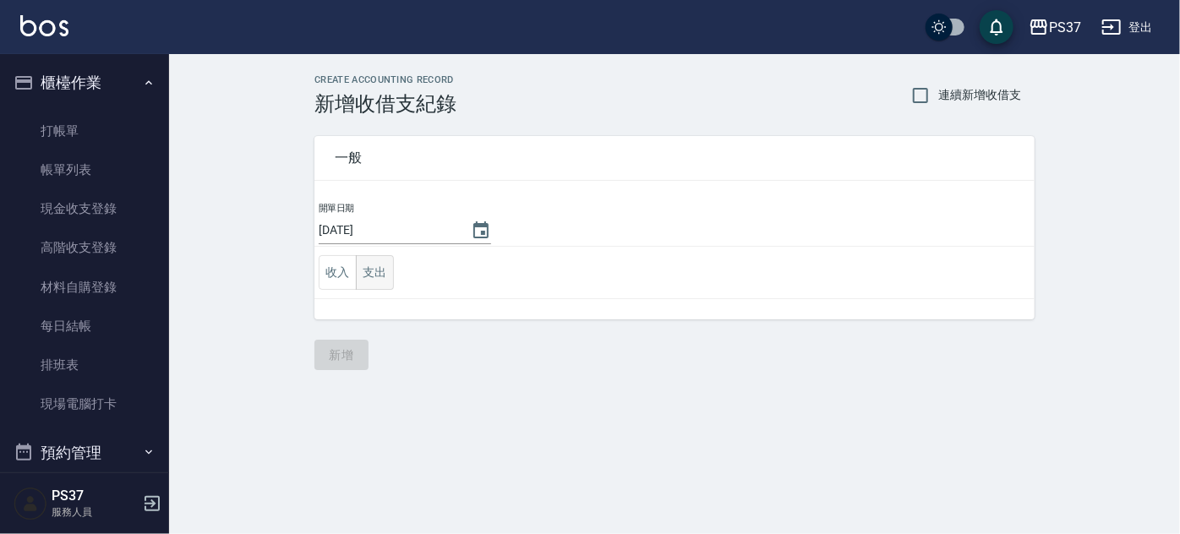
click at [372, 272] on button "支出" at bounding box center [375, 272] width 38 height 35
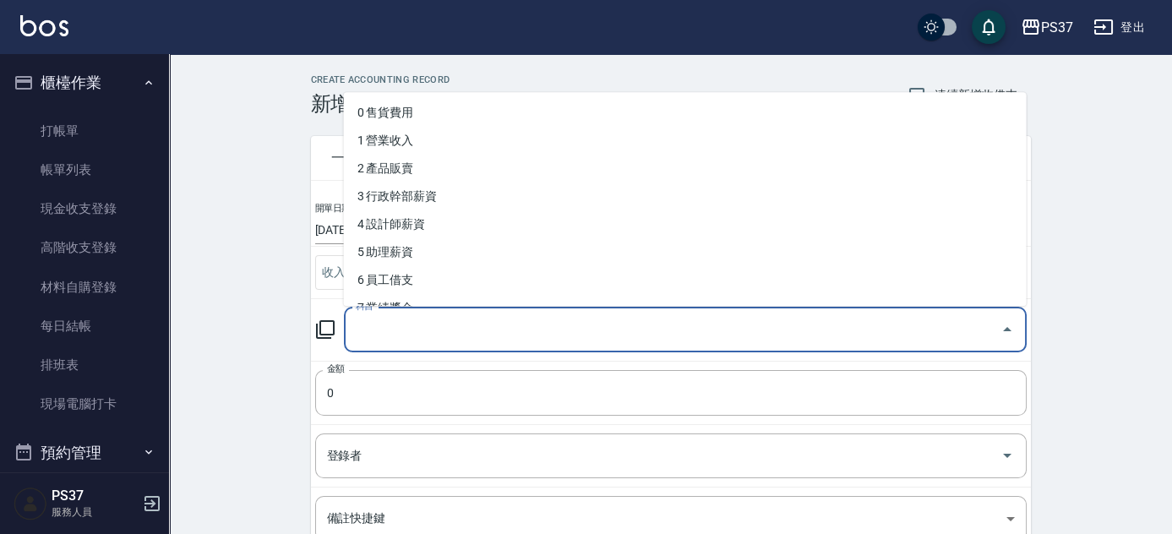
click at [428, 322] on input "科目" at bounding box center [673, 330] width 642 height 30
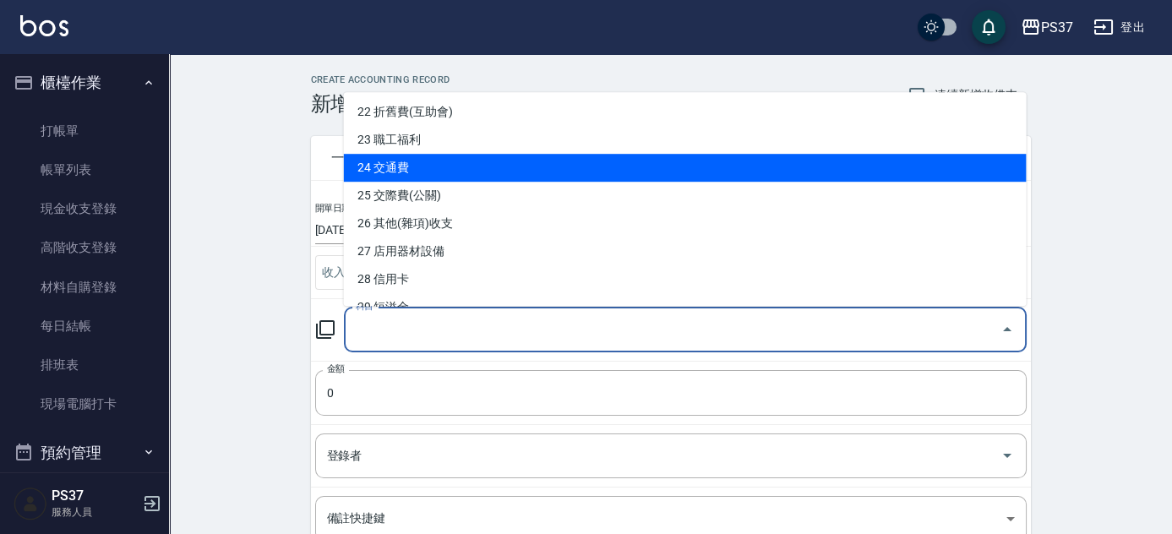
scroll to position [845, 0]
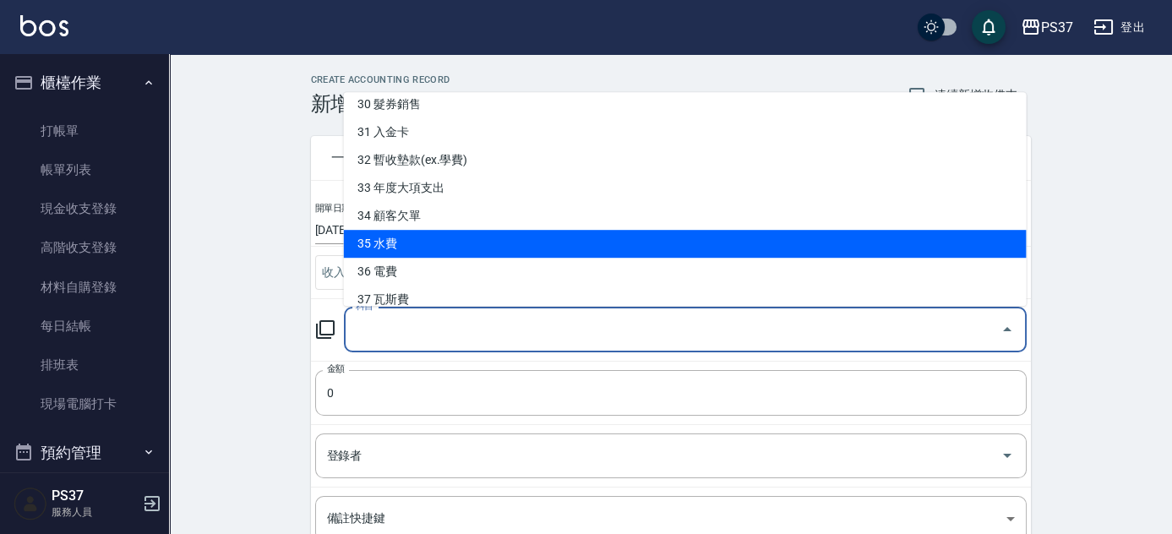
click at [438, 239] on li "35 水費" at bounding box center [685, 244] width 683 height 28
type input "35 水費"
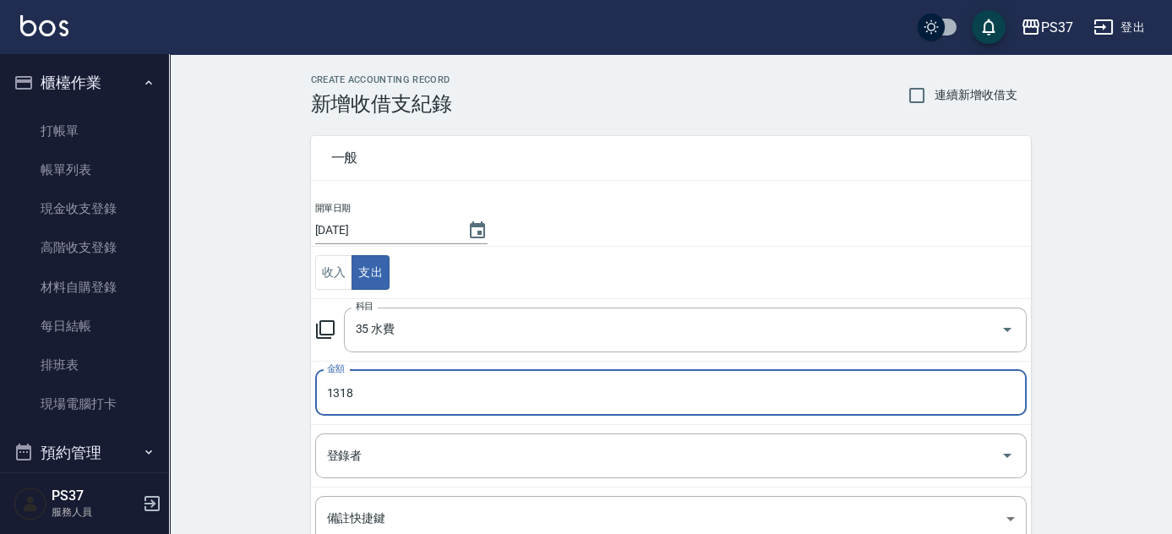
type input "1318"
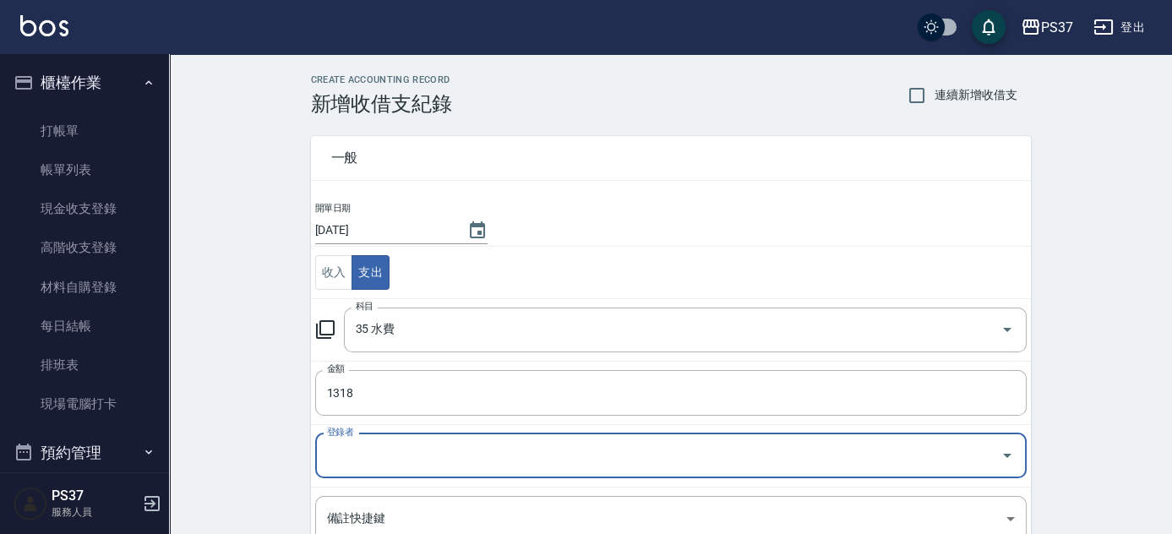
click at [380, 451] on input "登錄者" at bounding box center [658, 456] width 671 height 30
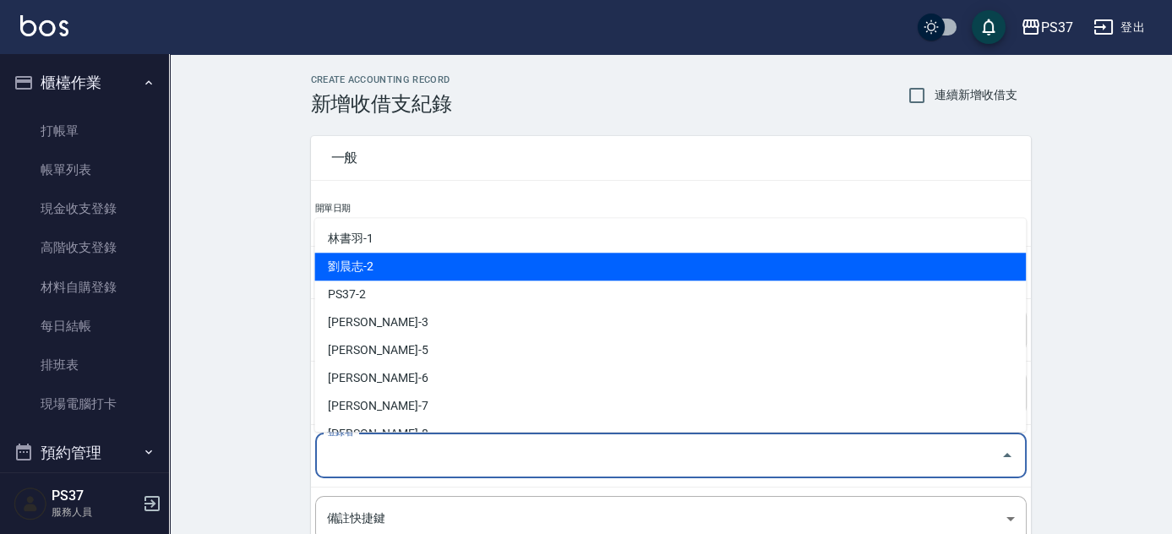
click at [386, 275] on li "劉晨志-2" at bounding box center [670, 267] width 712 height 28
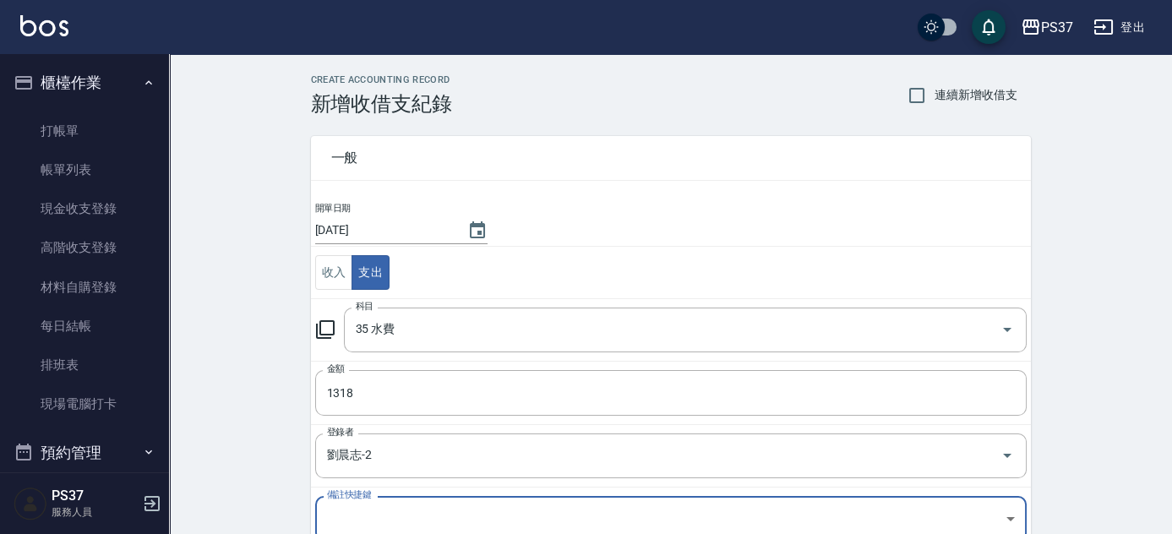
type input "劉晨志-2"
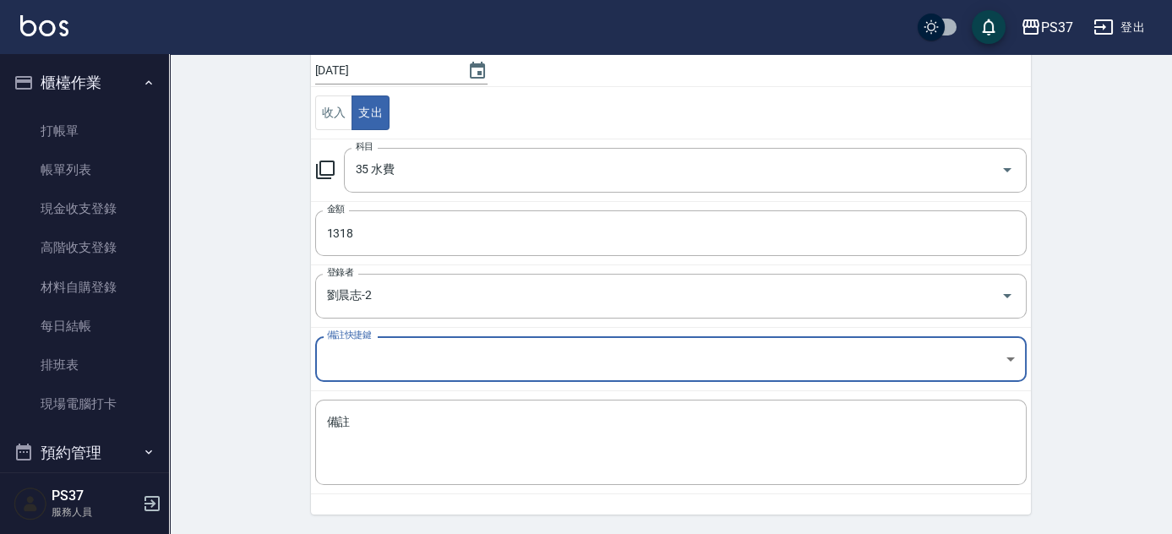
scroll to position [210, 0]
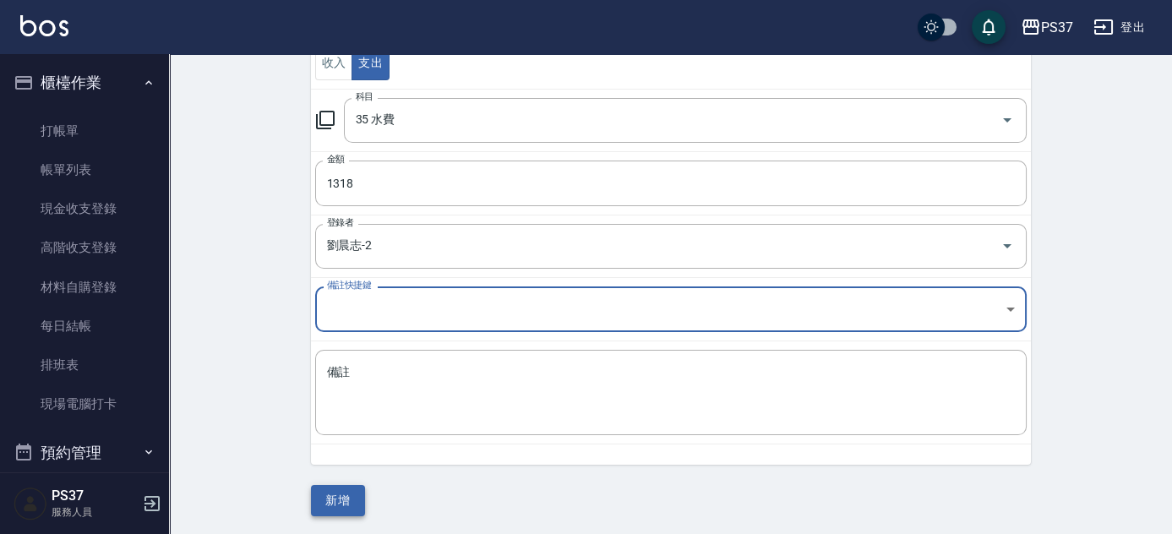
click at [325, 487] on button "新增" at bounding box center [338, 500] width 54 height 31
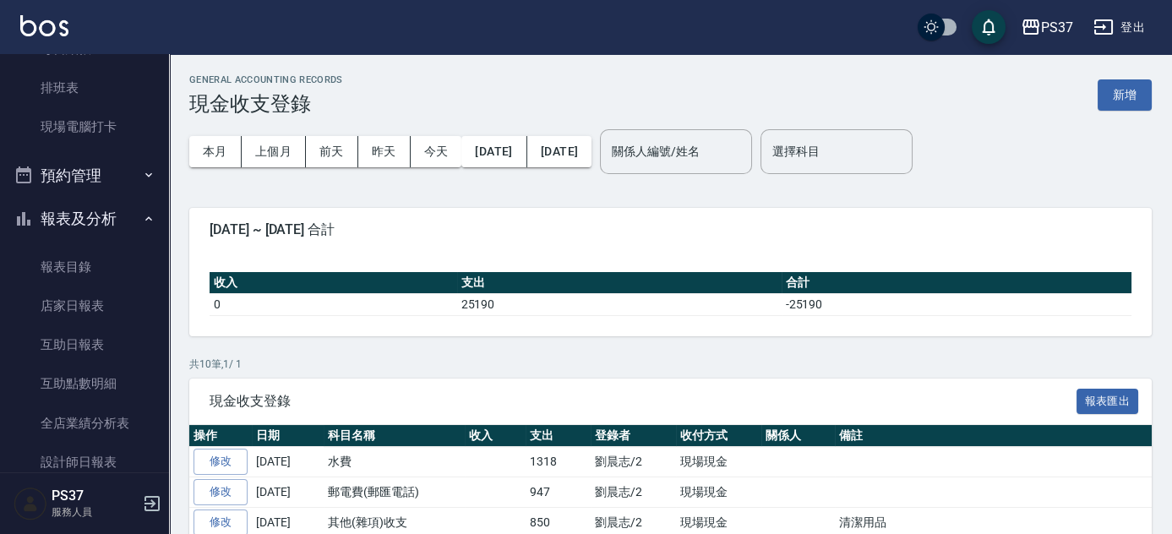
scroll to position [307, 0]
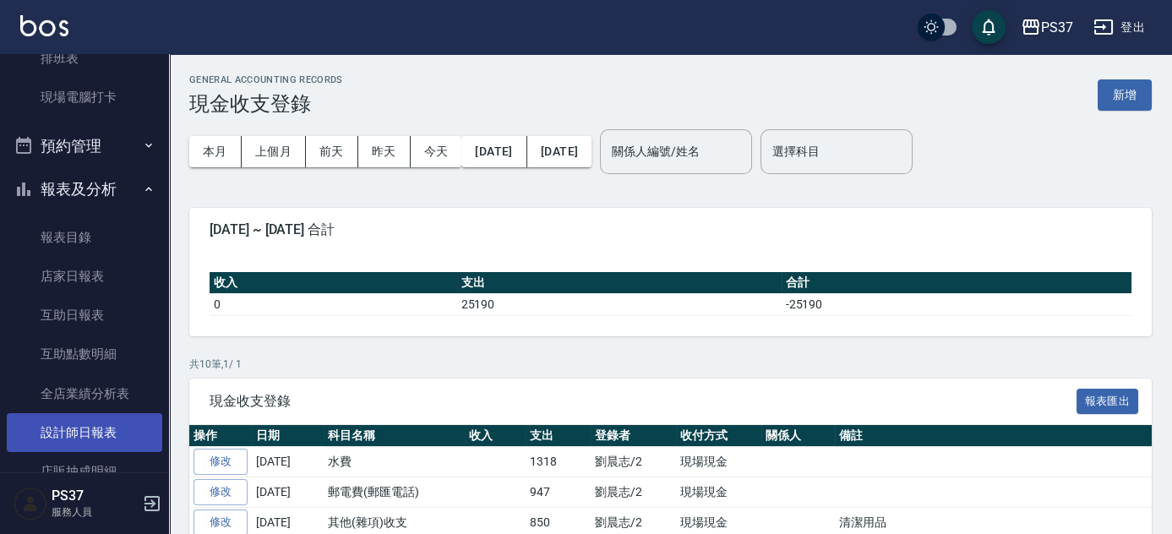
click at [90, 421] on link "設計師日報表" at bounding box center [85, 432] width 156 height 39
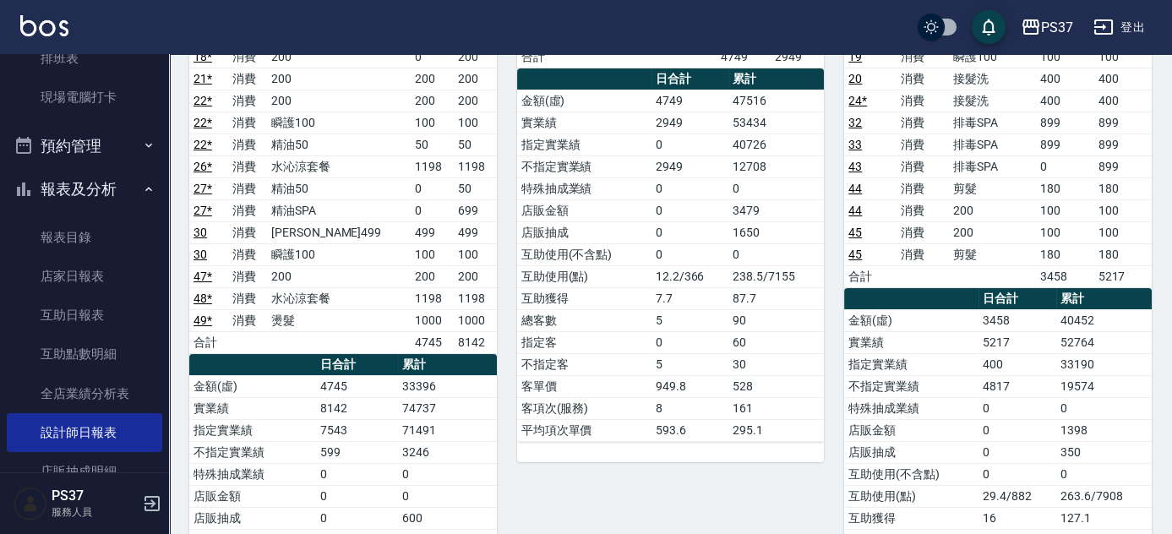
scroll to position [307, 0]
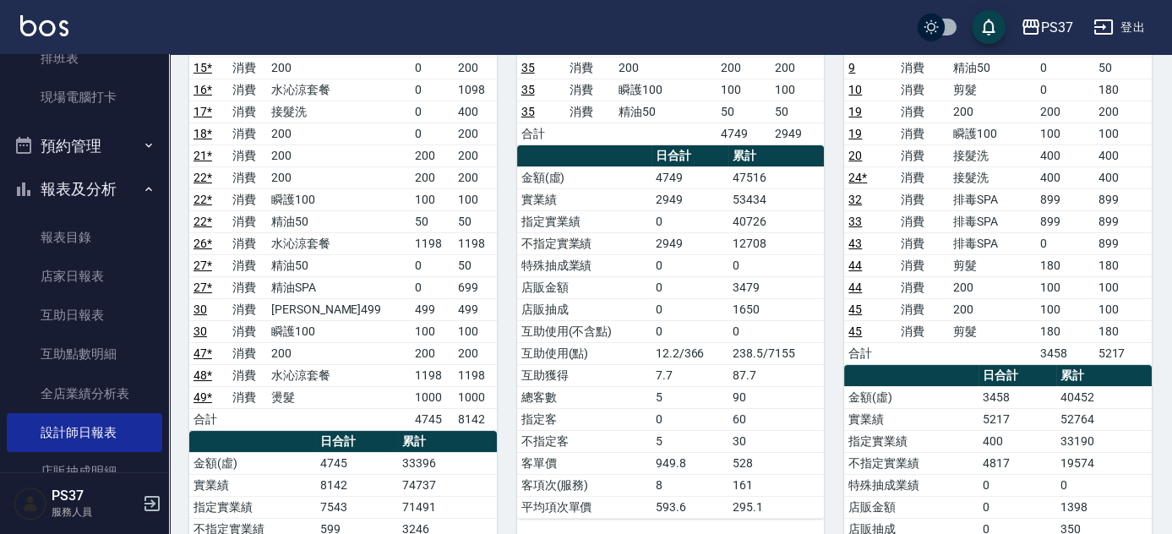
click at [197, 303] on link "30" at bounding box center [201, 310] width 14 height 14
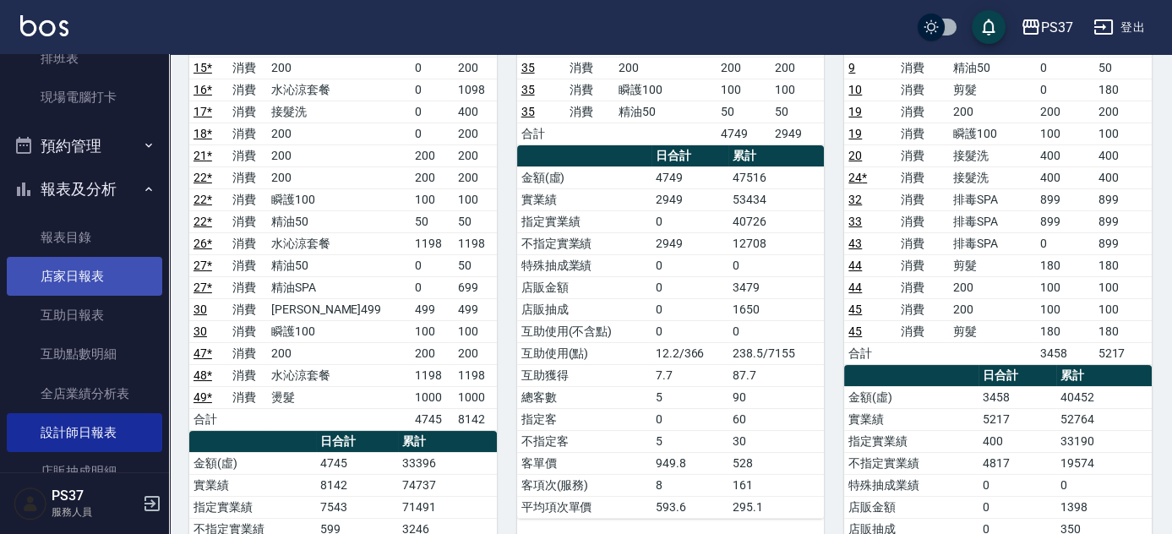
click at [55, 270] on link "店家日報表" at bounding box center [85, 276] width 156 height 39
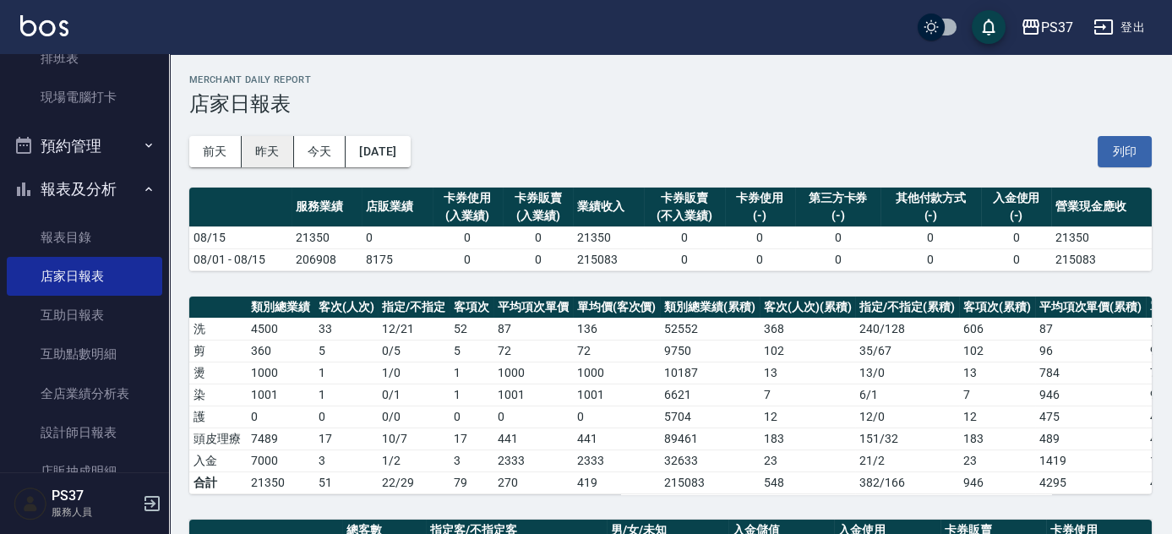
click at [284, 157] on button "昨天" at bounding box center [268, 151] width 52 height 31
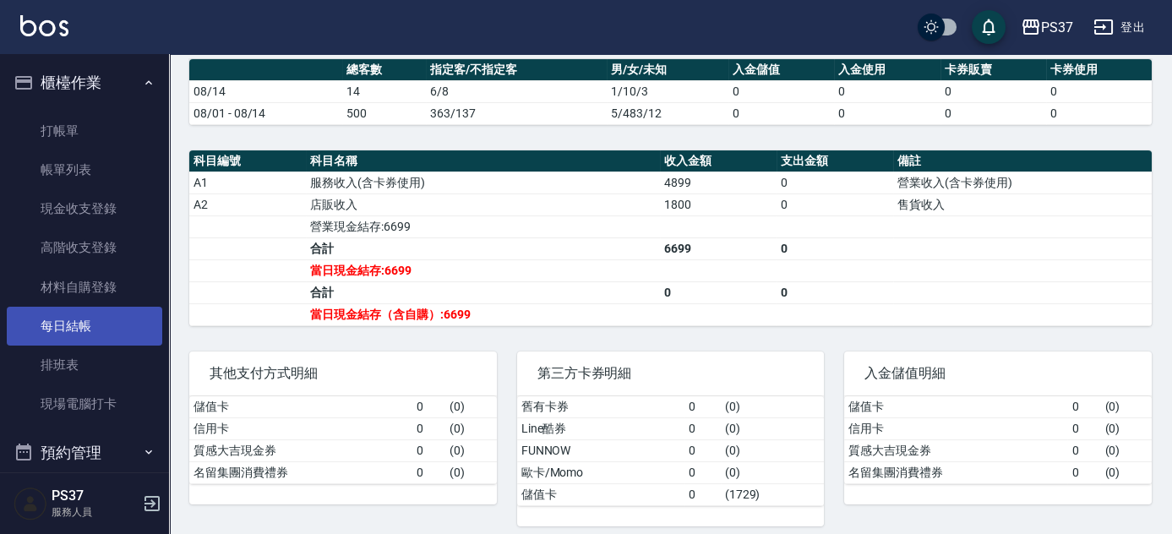
click at [88, 313] on link "每日結帳" at bounding box center [85, 326] width 156 height 39
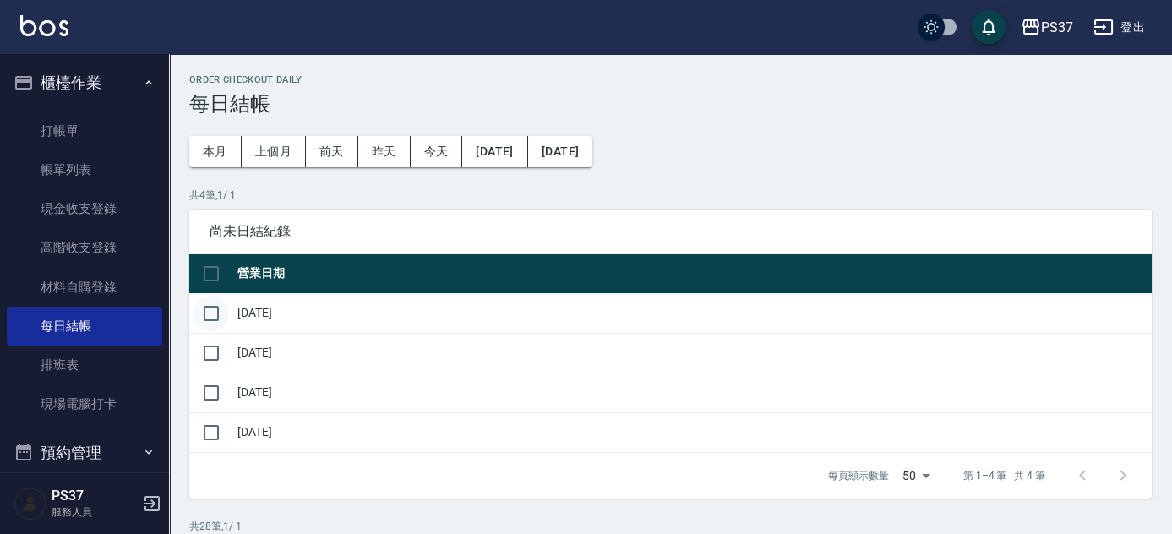
click at [207, 317] on input "checkbox" at bounding box center [211, 313] width 35 height 35
checkbox input "true"
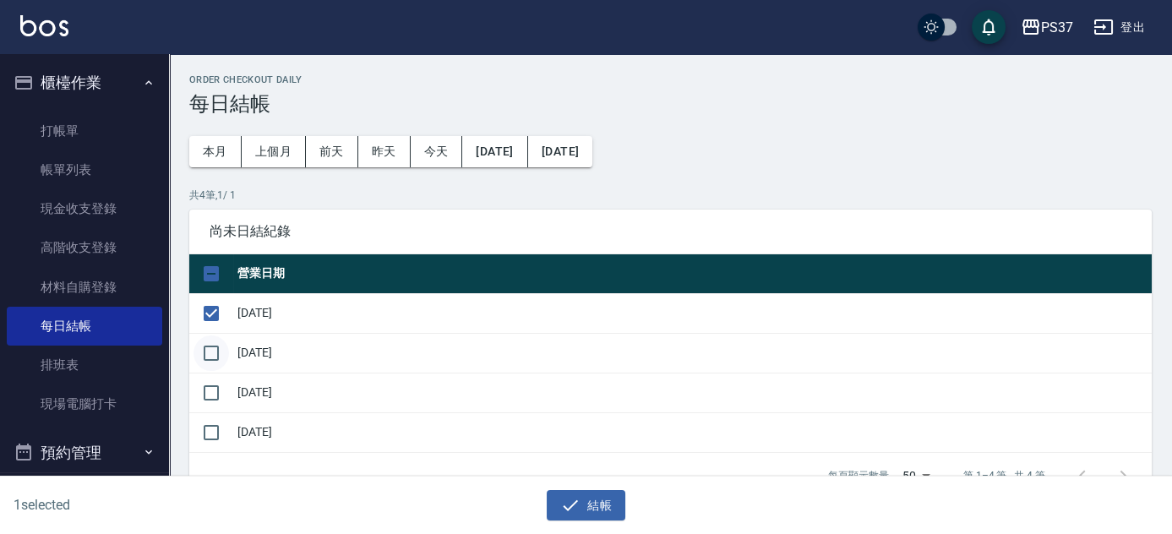
click at [214, 358] on input "checkbox" at bounding box center [211, 353] width 35 height 35
checkbox input "true"
click at [215, 391] on input "checkbox" at bounding box center [211, 392] width 35 height 35
checkbox input "true"
click at [214, 427] on input "checkbox" at bounding box center [211, 432] width 35 height 35
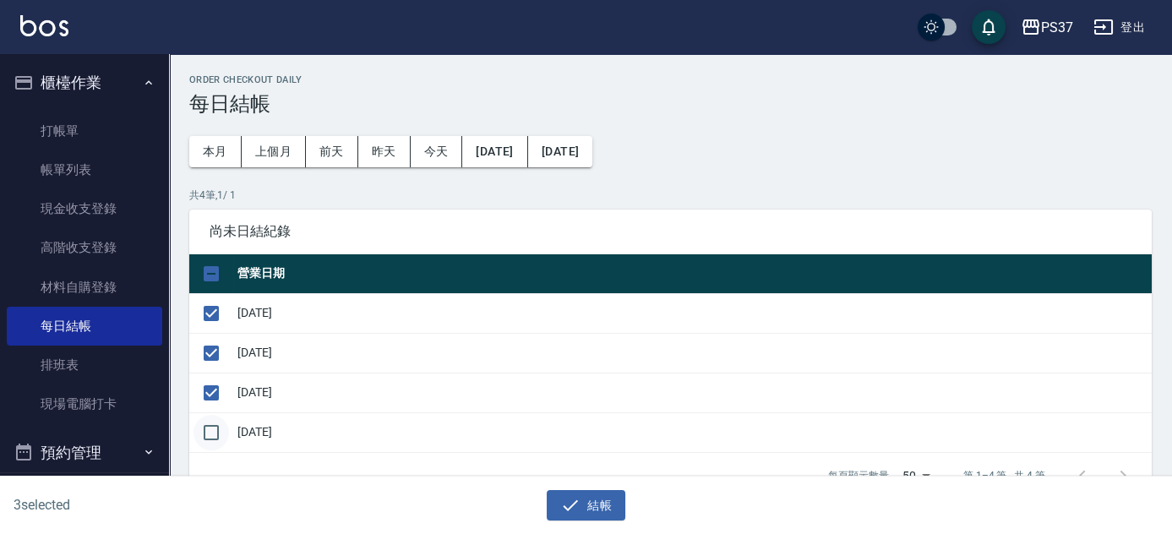
checkbox input "true"
click at [583, 517] on button "結帳" at bounding box center [586, 505] width 79 height 31
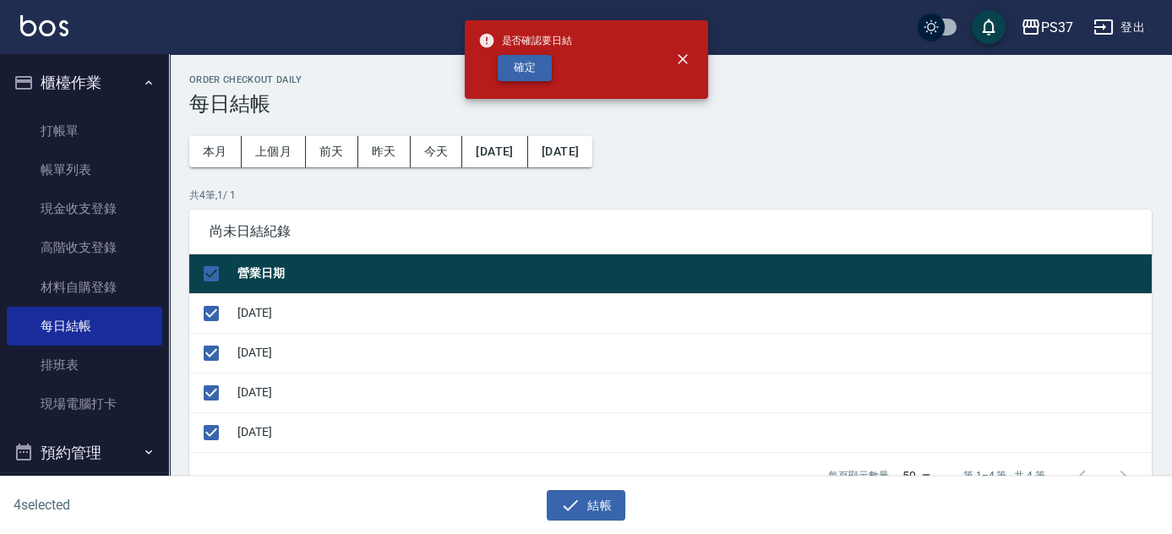
click at [517, 75] on button "確定" at bounding box center [525, 68] width 54 height 26
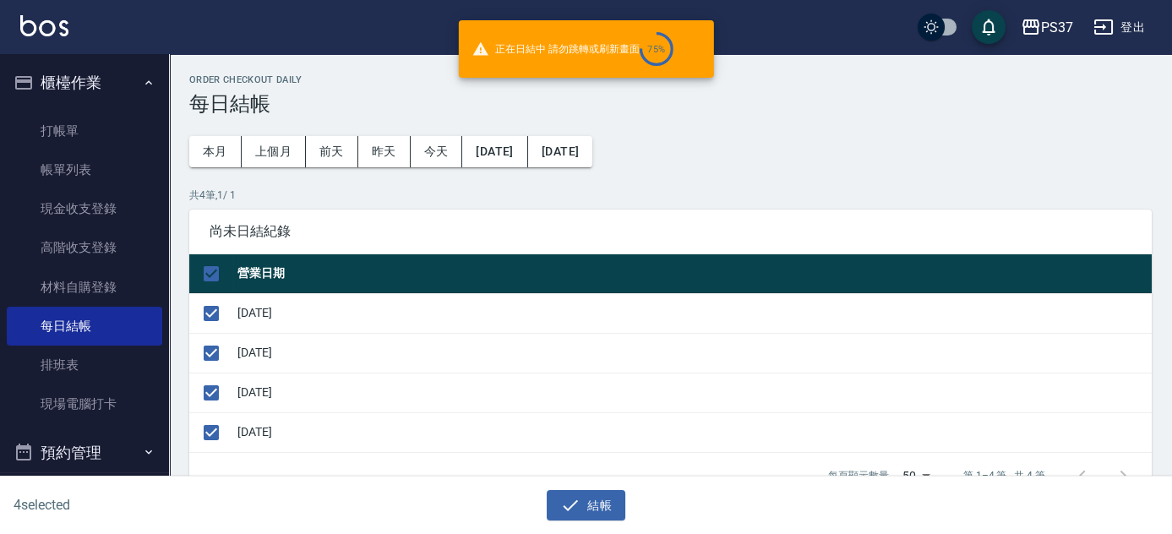
checkbox input "false"
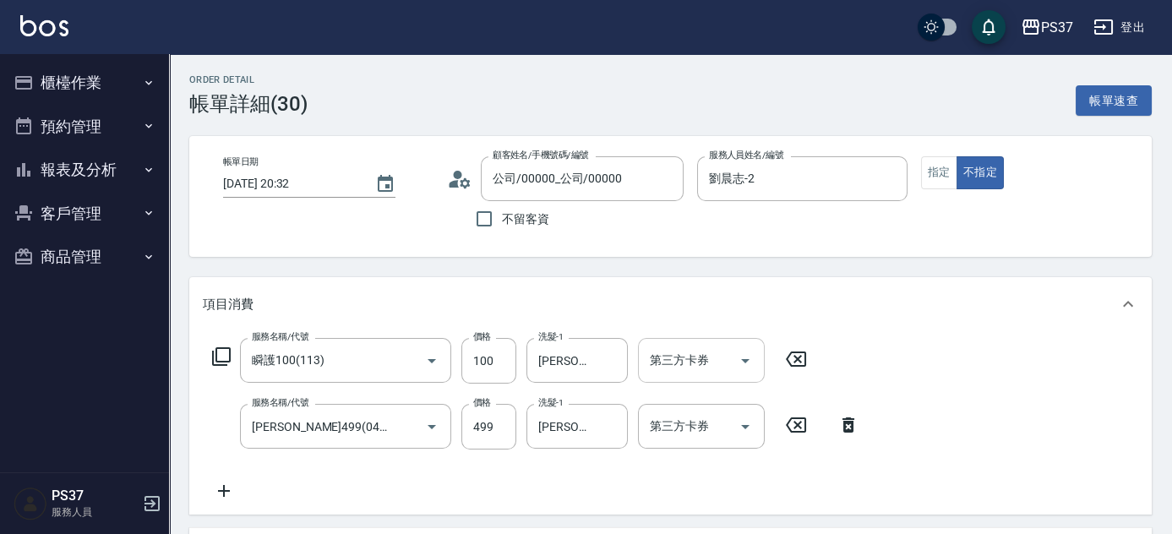
click at [737, 365] on icon "Open" at bounding box center [745, 361] width 20 height 20
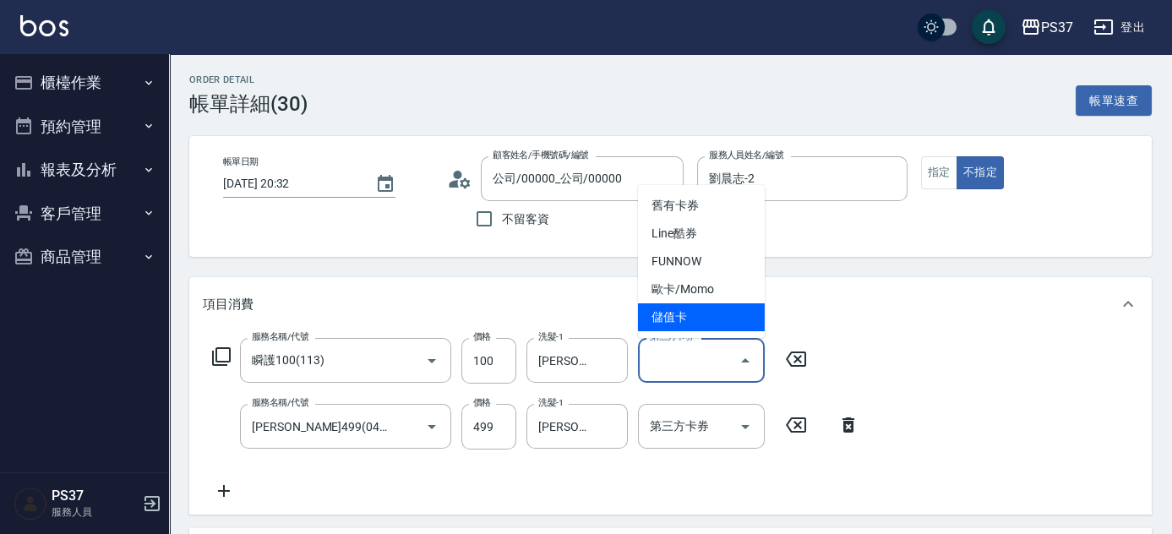
click at [690, 328] on span "儲值卡" at bounding box center [701, 317] width 127 height 28
type input "儲值卡"
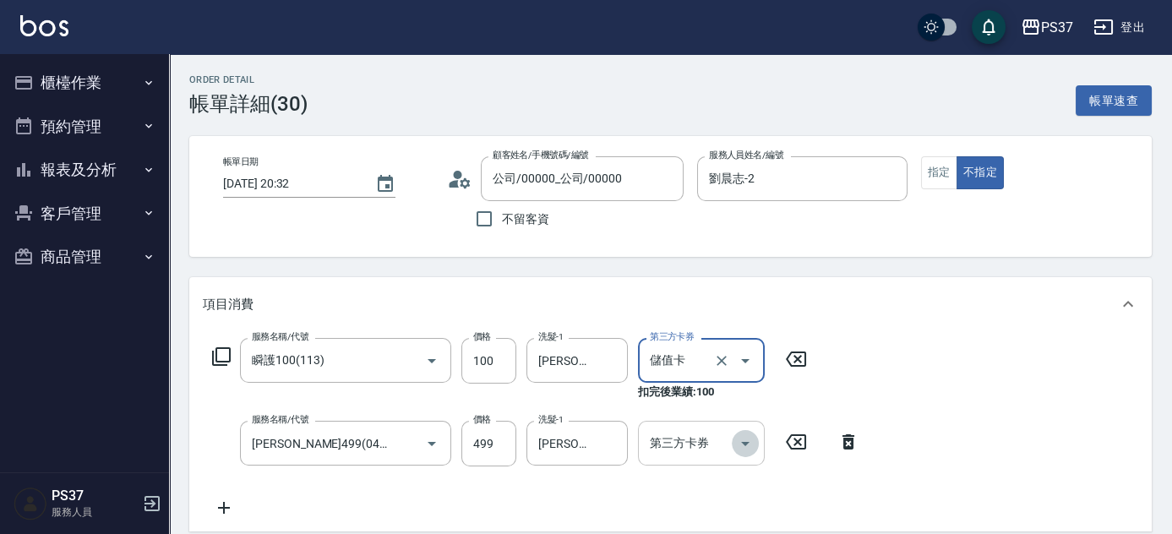
click at [742, 450] on icon "Open" at bounding box center [745, 444] width 20 height 20
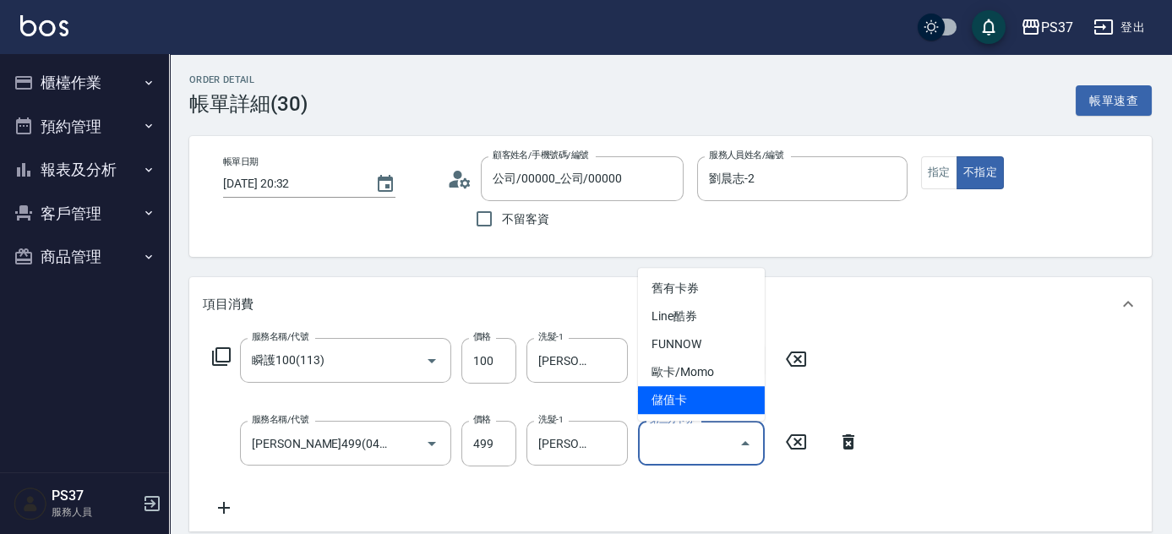
click at [735, 409] on span "儲值卡" at bounding box center [701, 400] width 127 height 28
type input "儲值卡"
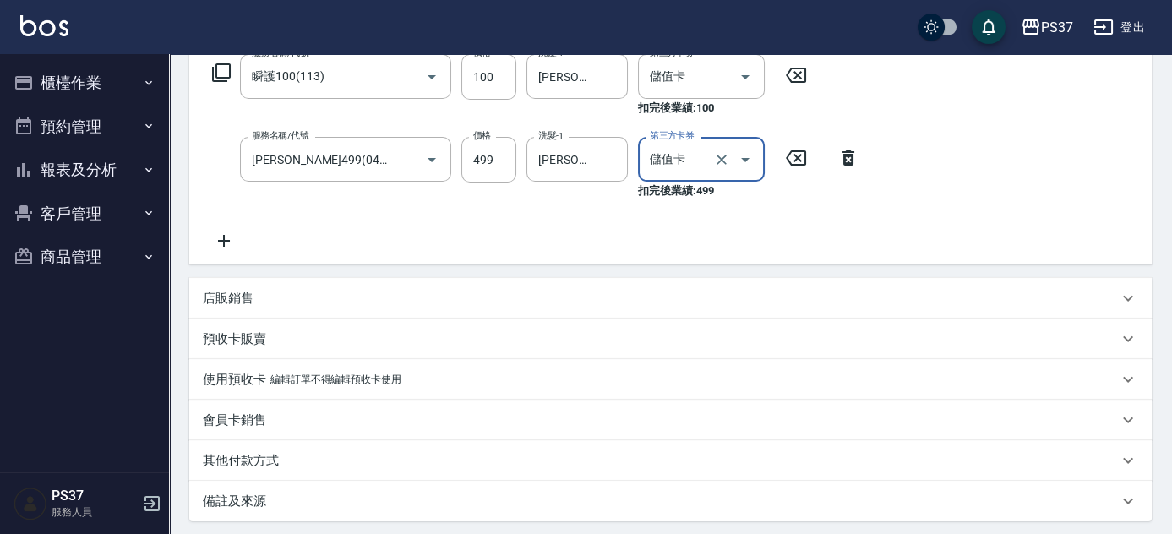
scroll to position [384, 0]
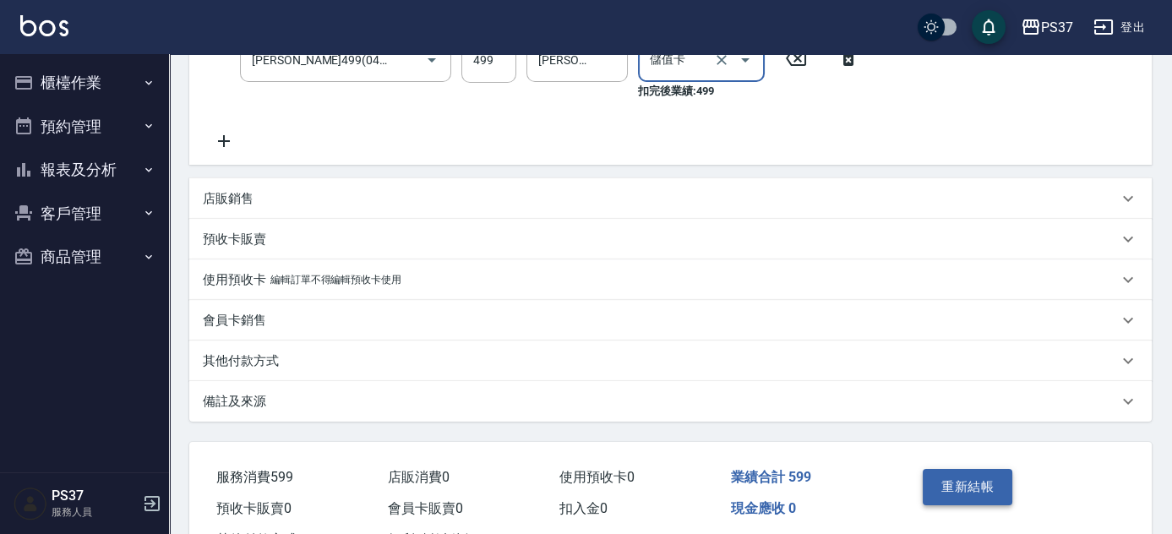
click at [946, 486] on button "重新結帳" at bounding box center [968, 486] width 90 height 35
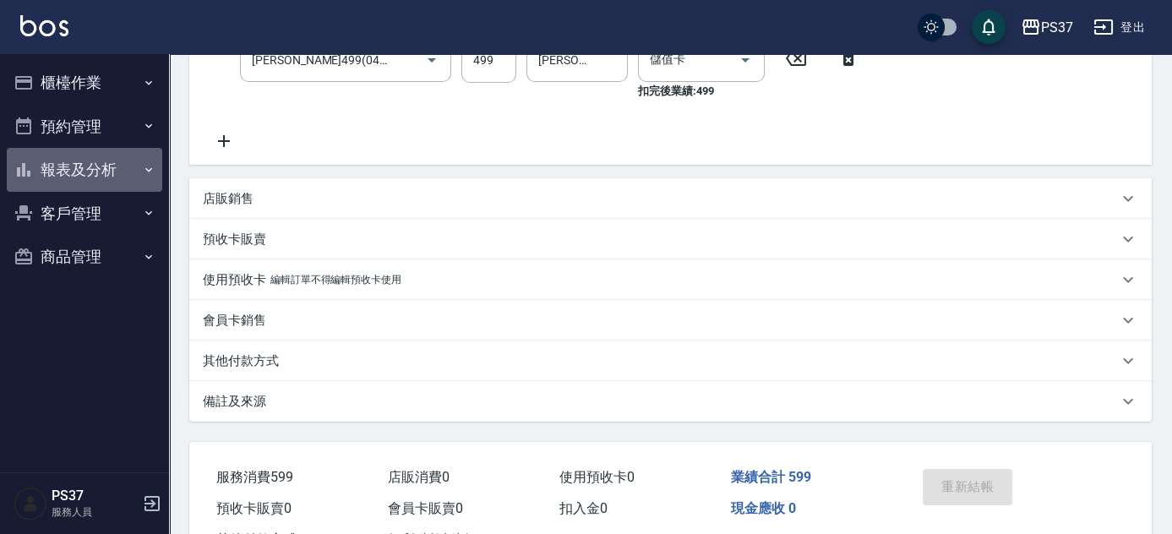
click at [89, 170] on button "報表及分析" at bounding box center [85, 170] width 156 height 44
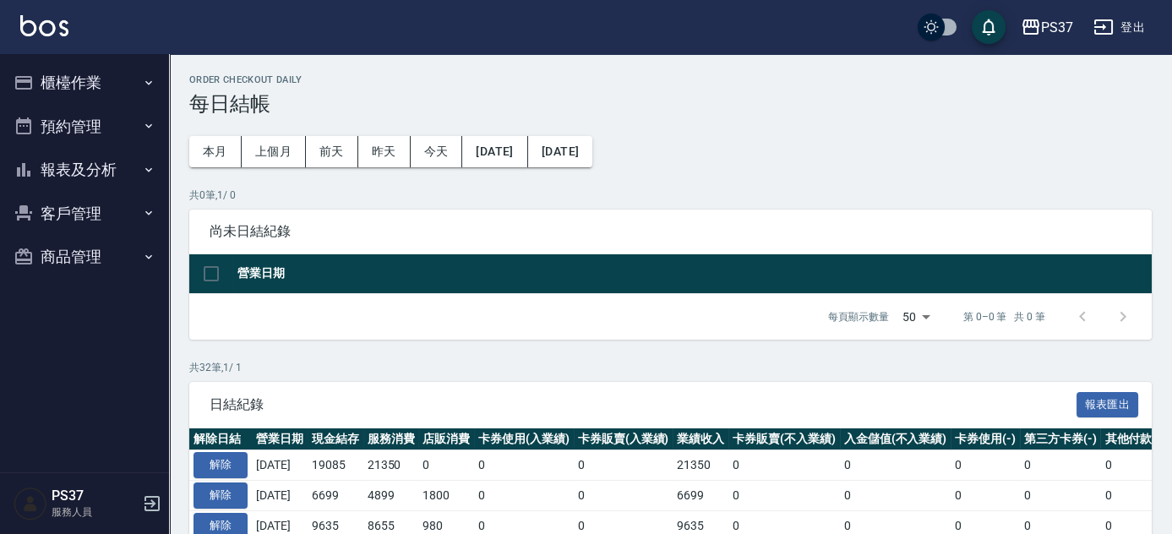
scroll to position [307, 0]
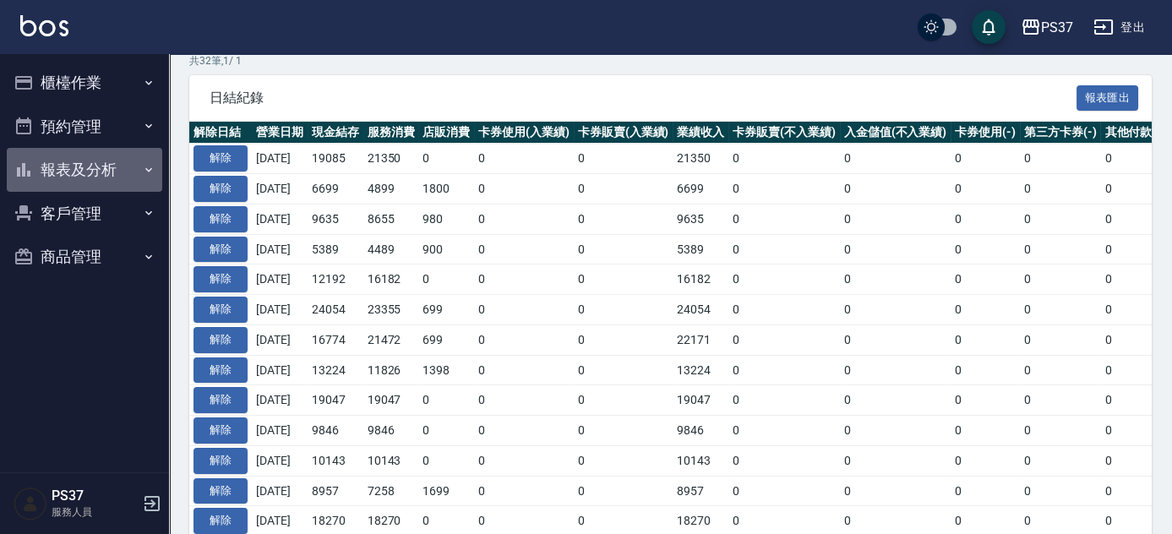
click at [101, 168] on button "報表及分析" at bounding box center [85, 170] width 156 height 44
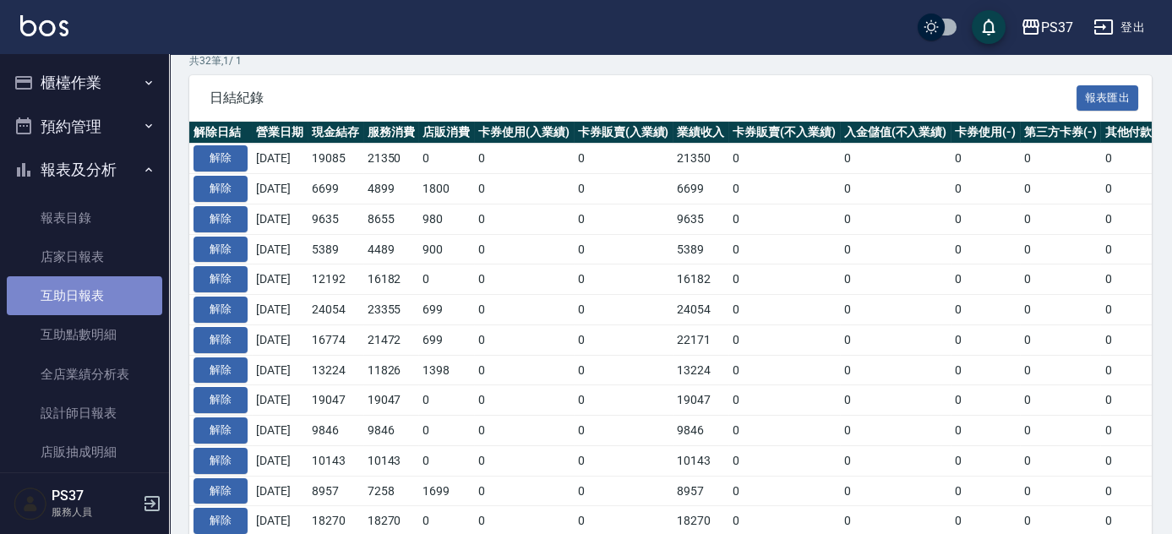
click at [84, 300] on link "互助日報表" at bounding box center [85, 295] width 156 height 39
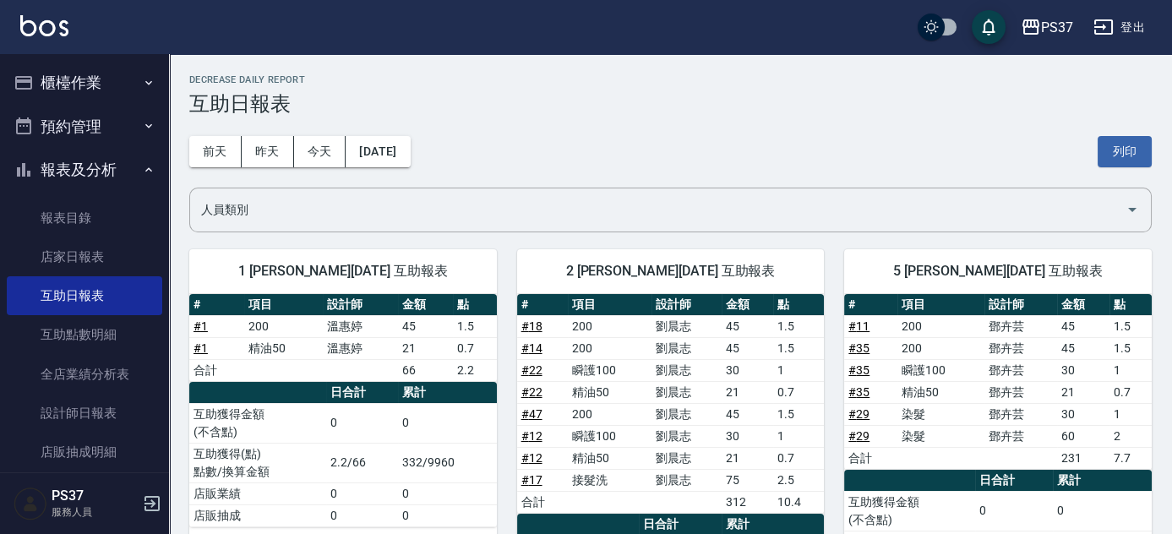
click at [620, 165] on div "前天 昨天 今天 2025/08/15 列印" at bounding box center [670, 152] width 963 height 72
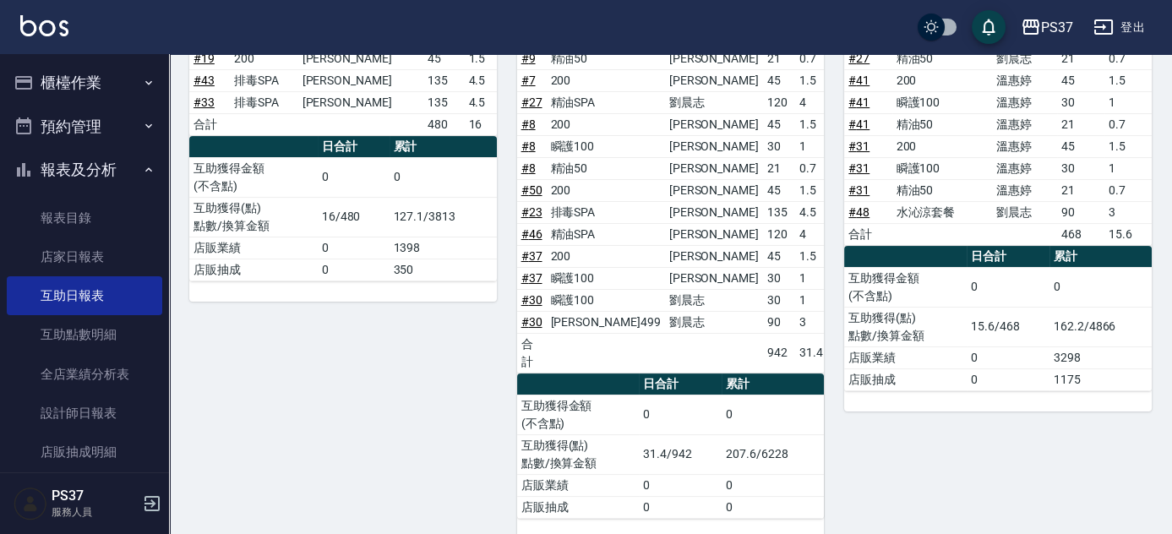
scroll to position [809, 0]
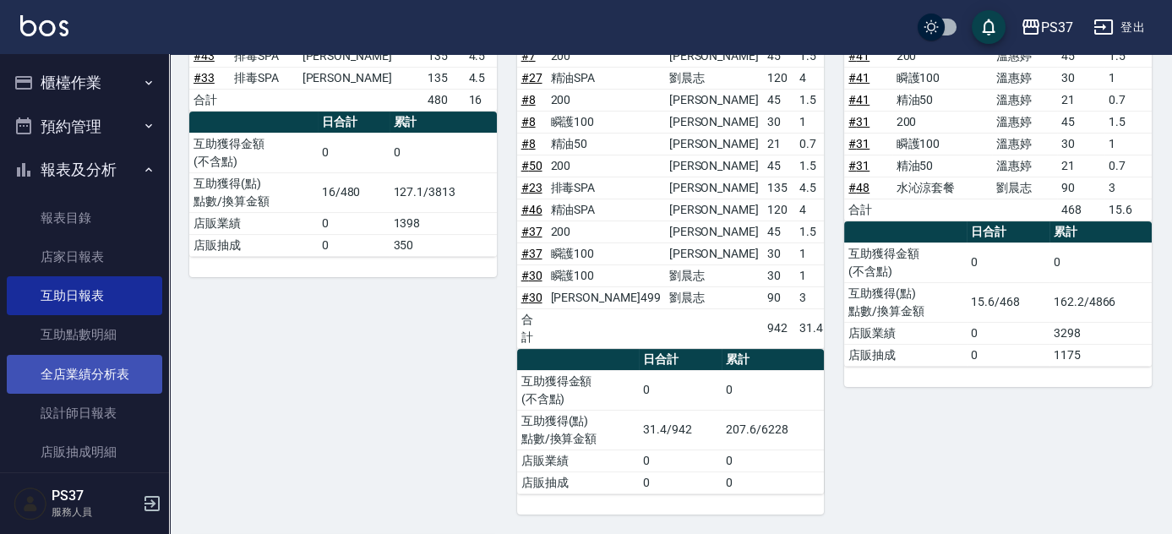
click at [88, 374] on link "全店業績分析表" at bounding box center [85, 374] width 156 height 39
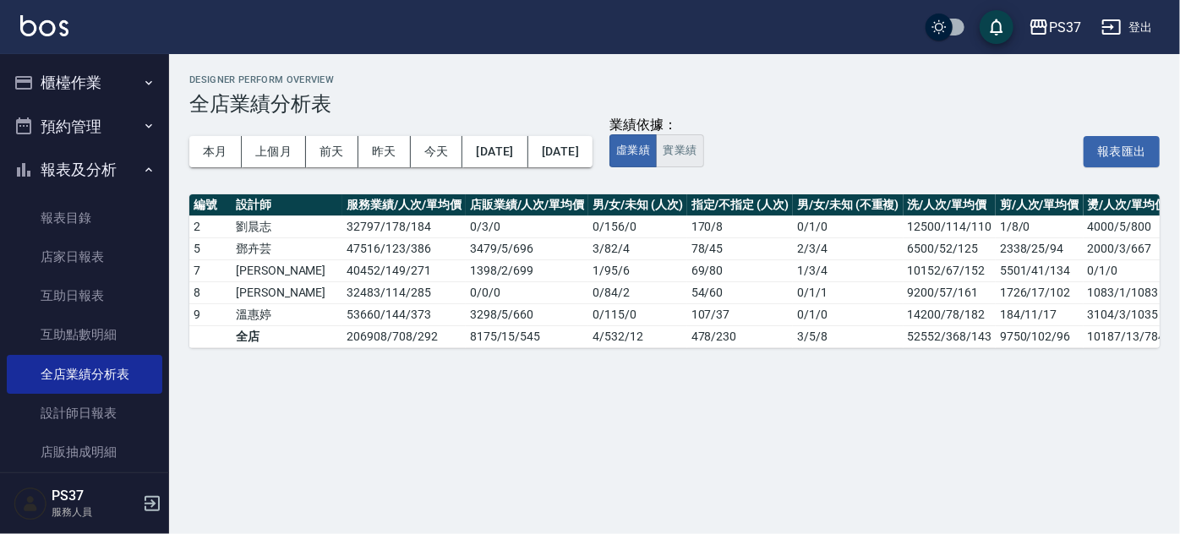
click at [703, 155] on button "實業績" at bounding box center [679, 150] width 47 height 33
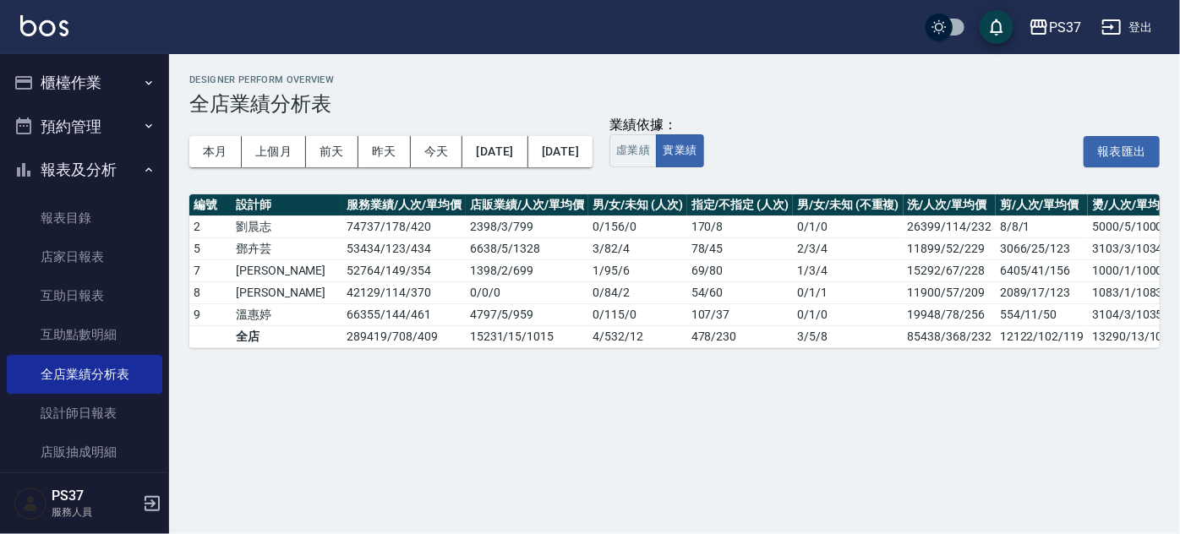
click at [518, 183] on div "本月 上個月 前天 昨天 今天 2025/08/01 2025/08/15" at bounding box center [390, 152] width 403 height 72
click at [72, 425] on link "設計師日報表" at bounding box center [85, 413] width 156 height 39
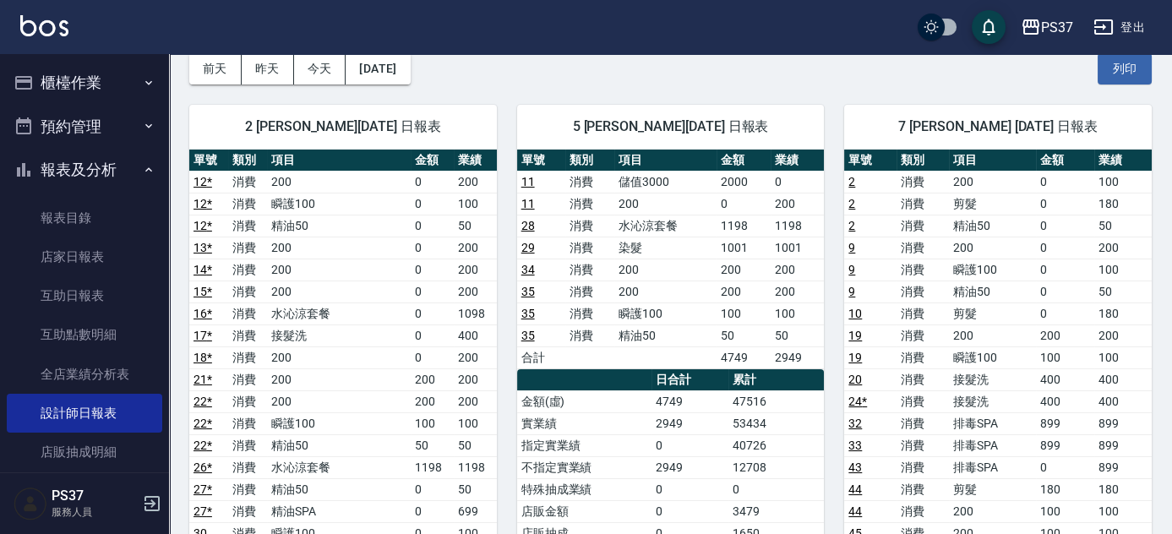
scroll to position [76, 0]
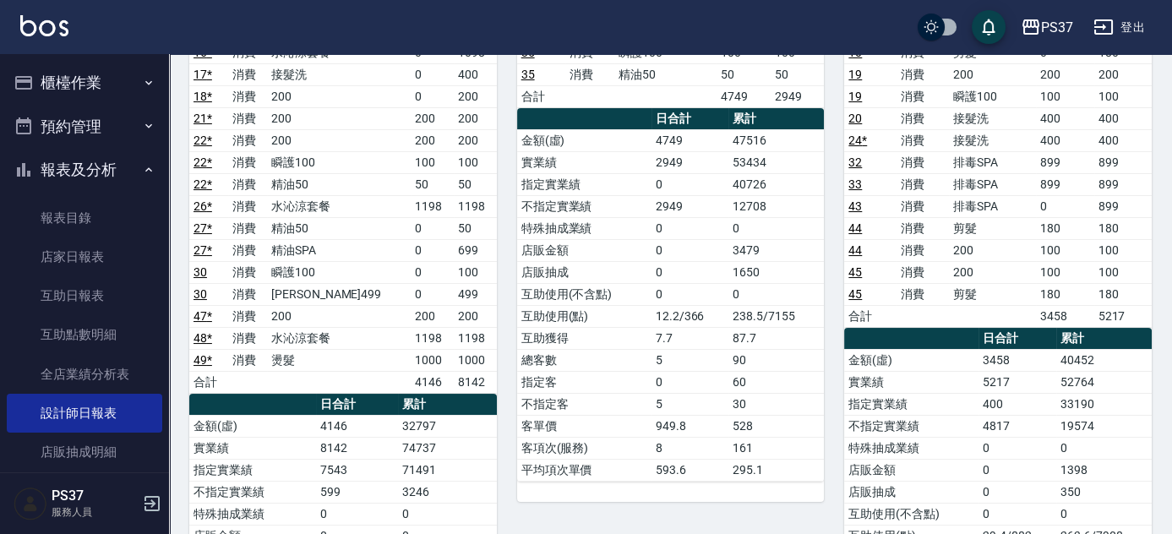
scroll to position [461, 0]
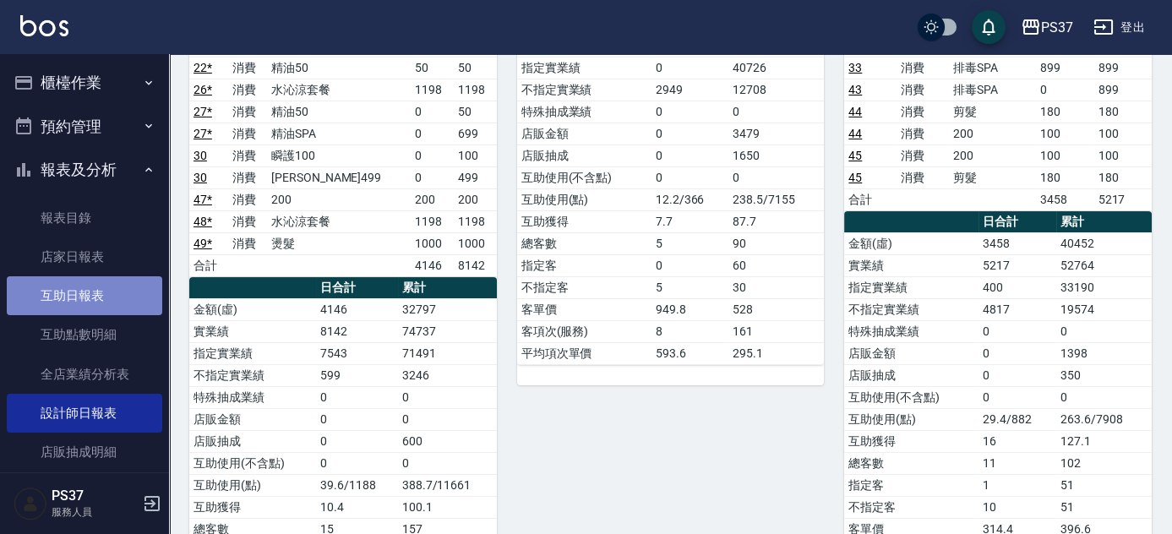
click at [88, 304] on link "互助日報表" at bounding box center [85, 295] width 156 height 39
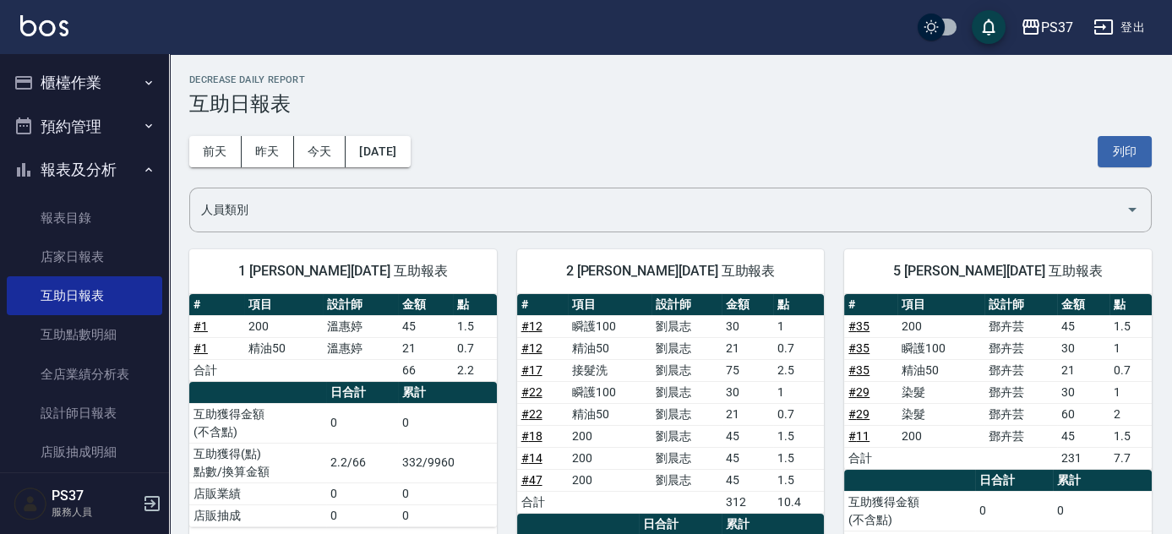
click at [119, 172] on button "報表及分析" at bounding box center [85, 170] width 156 height 44
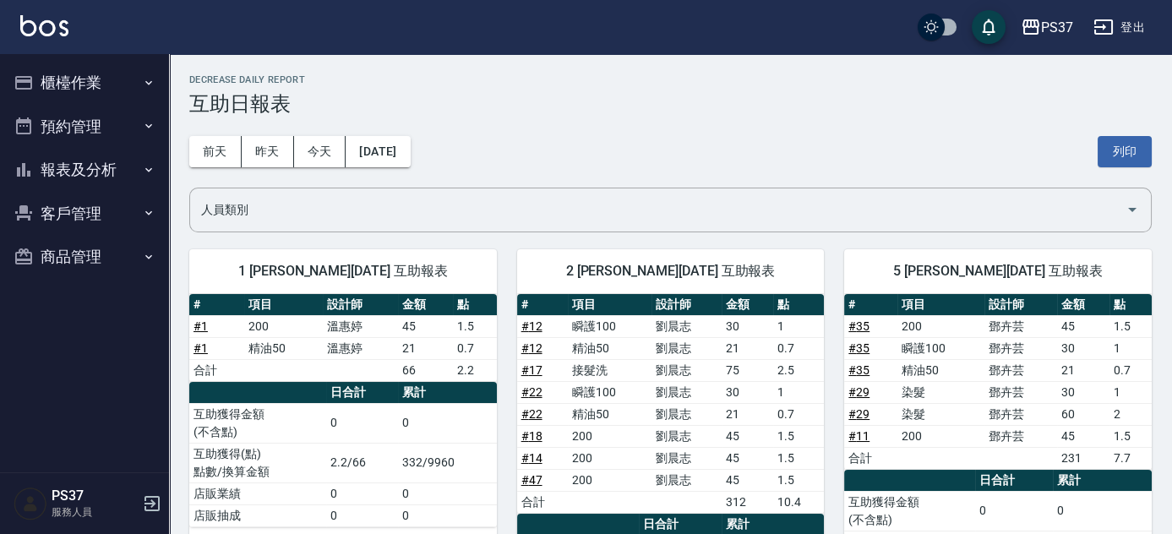
click at [101, 163] on button "報表及分析" at bounding box center [85, 170] width 156 height 44
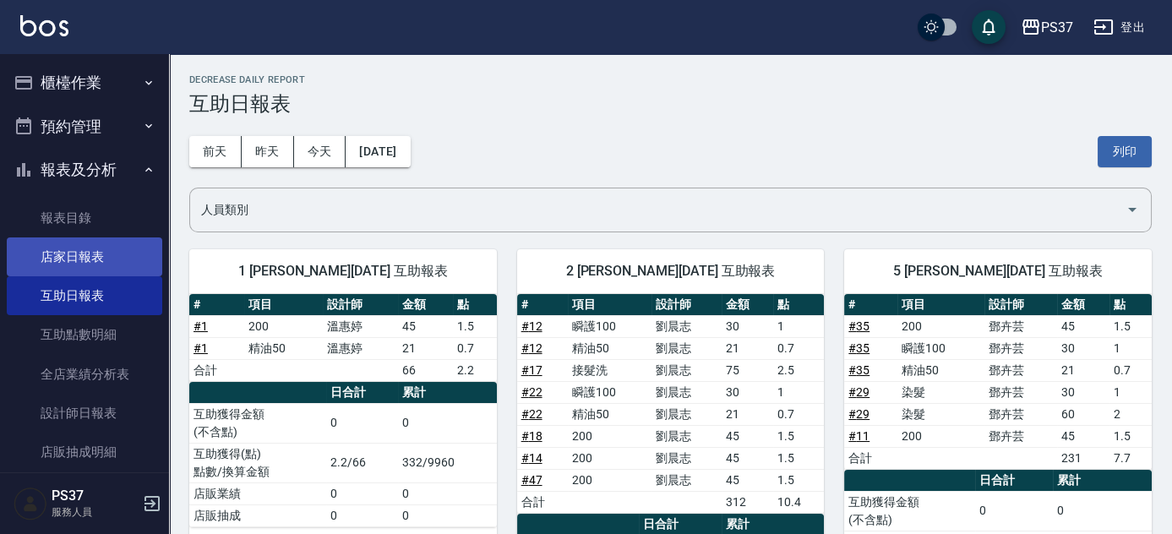
click at [105, 264] on link "店家日報表" at bounding box center [85, 257] width 156 height 39
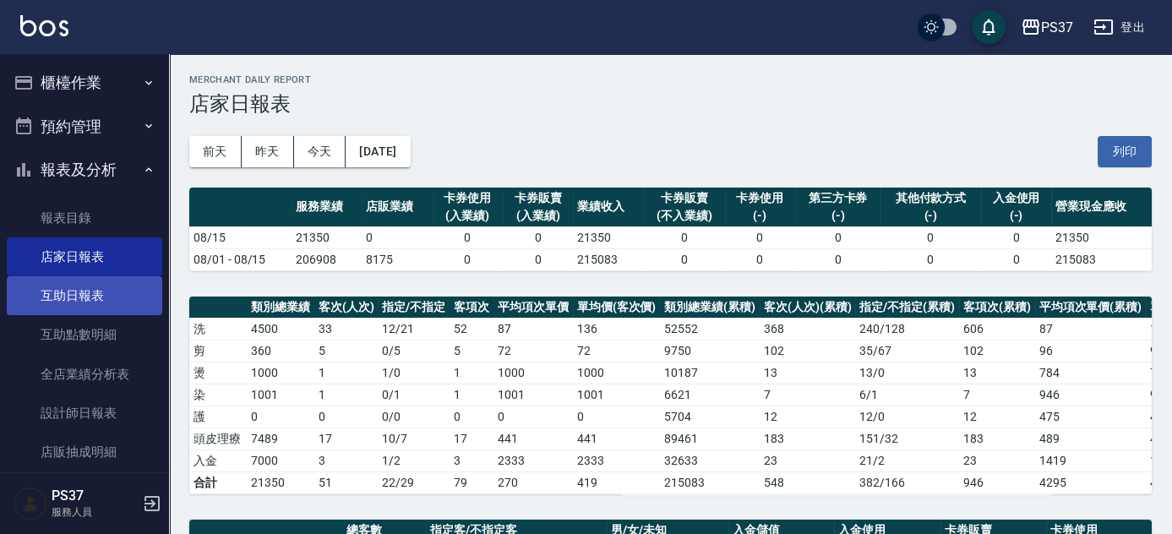
click at [122, 303] on link "互助日報表" at bounding box center [85, 295] width 156 height 39
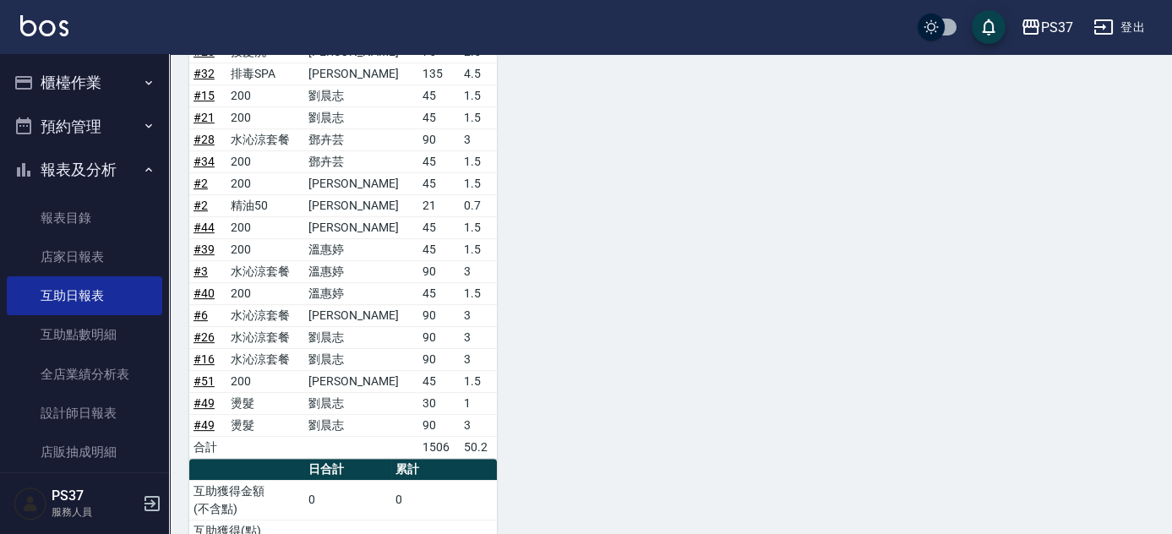
scroll to position [1577, 0]
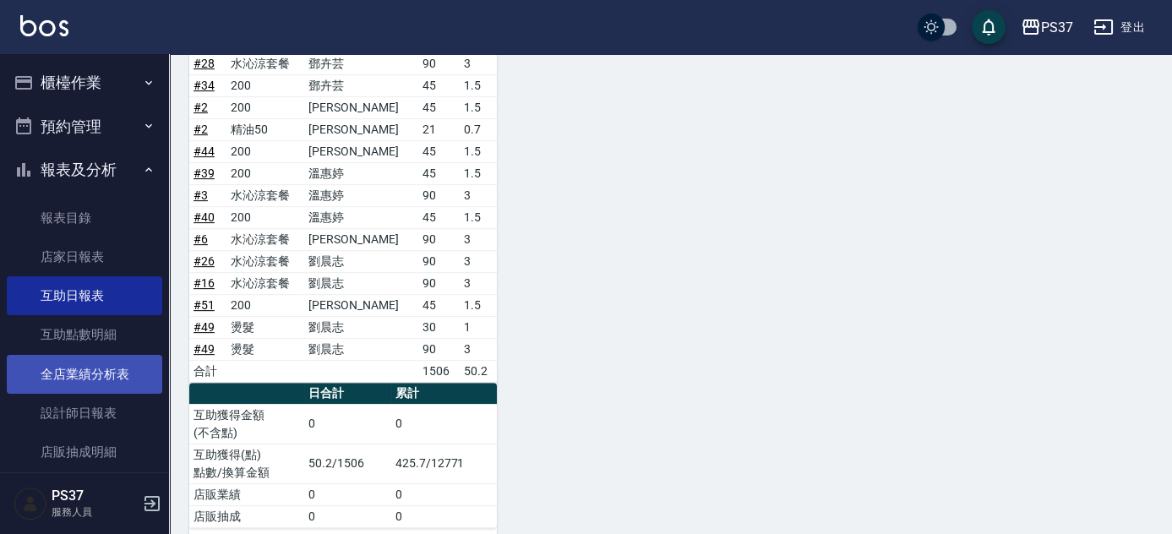
click at [85, 389] on link "全店業績分析表" at bounding box center [85, 374] width 156 height 39
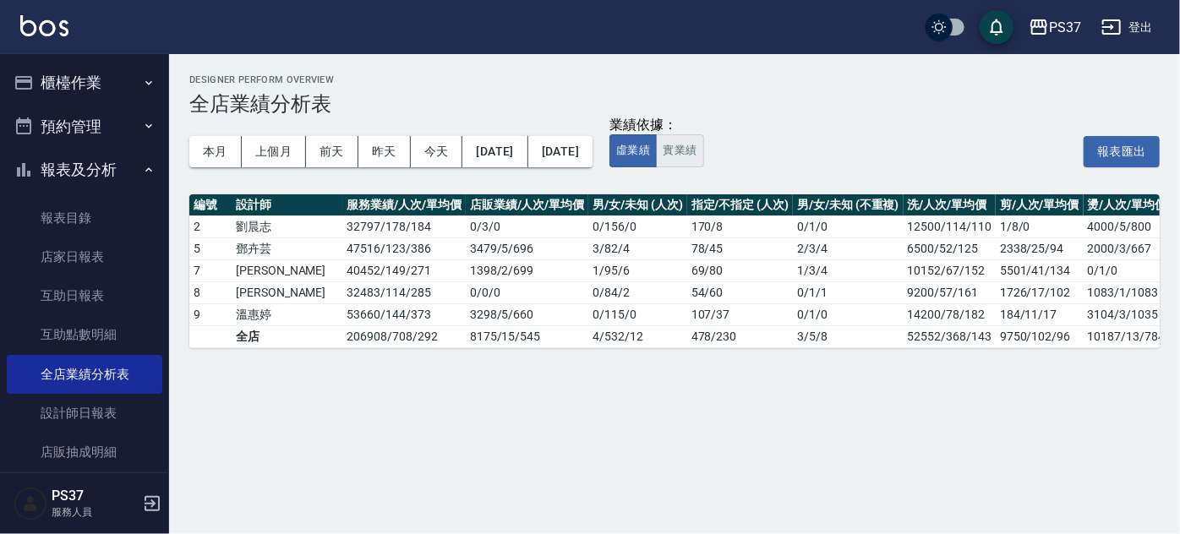
click at [703, 148] on button "實業績" at bounding box center [679, 150] width 47 height 33
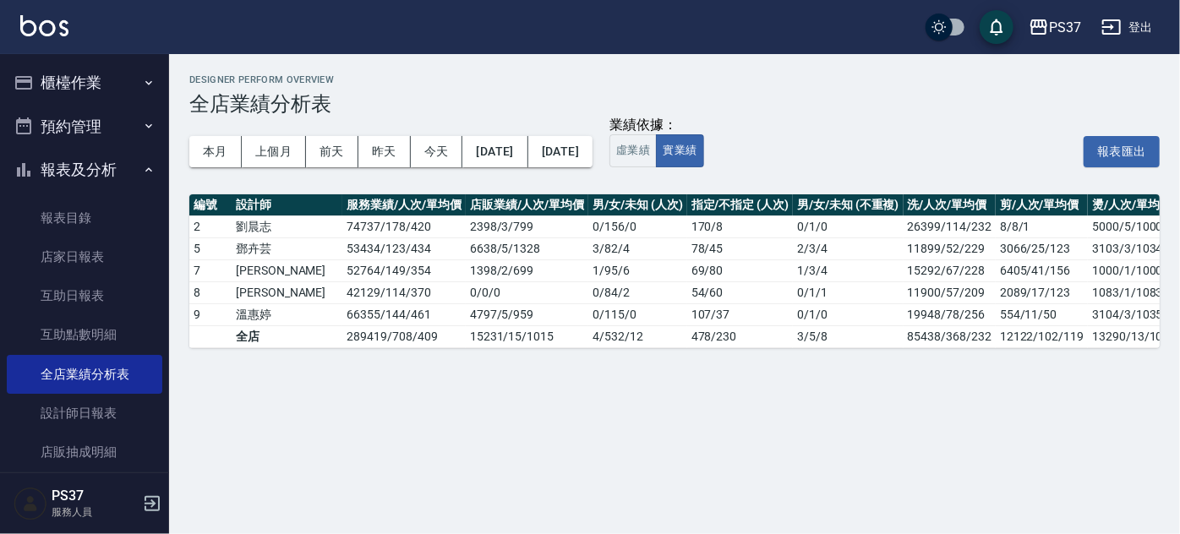
click at [729, 171] on div "本月 上個月 前天 昨天 今天 2025/08/01 2025/08/15 業績依據： 虛業績 實業績 報表匯出" at bounding box center [674, 152] width 970 height 72
click at [669, 174] on div "本月 上個月 前天 昨天 今天 2025/08/01 2025/08/15 業績依據： 虛業績 實業績 報表匯出" at bounding box center [674, 152] width 970 height 72
click at [176, 232] on div "Designer Perform Overview 全店業績分析表 本月 上個月 前天 昨天 今天 2025/08/01 2025/08/15 業績依據： 虛…" at bounding box center [674, 211] width 1011 height 314
click at [99, 292] on link "互助日報表" at bounding box center [85, 295] width 156 height 39
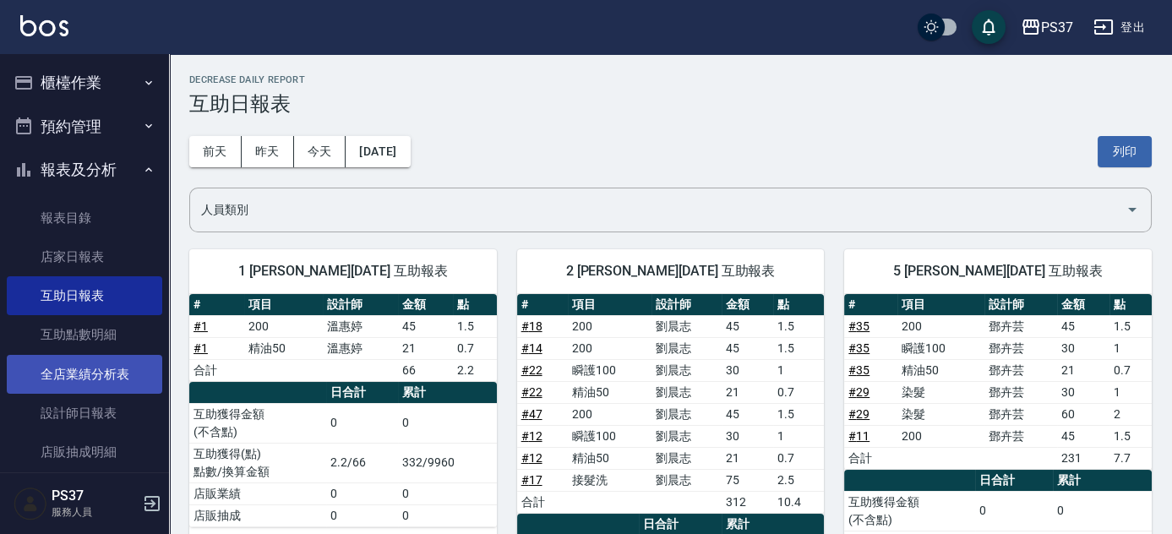
click at [125, 375] on link "全店業績分析表" at bounding box center [85, 374] width 156 height 39
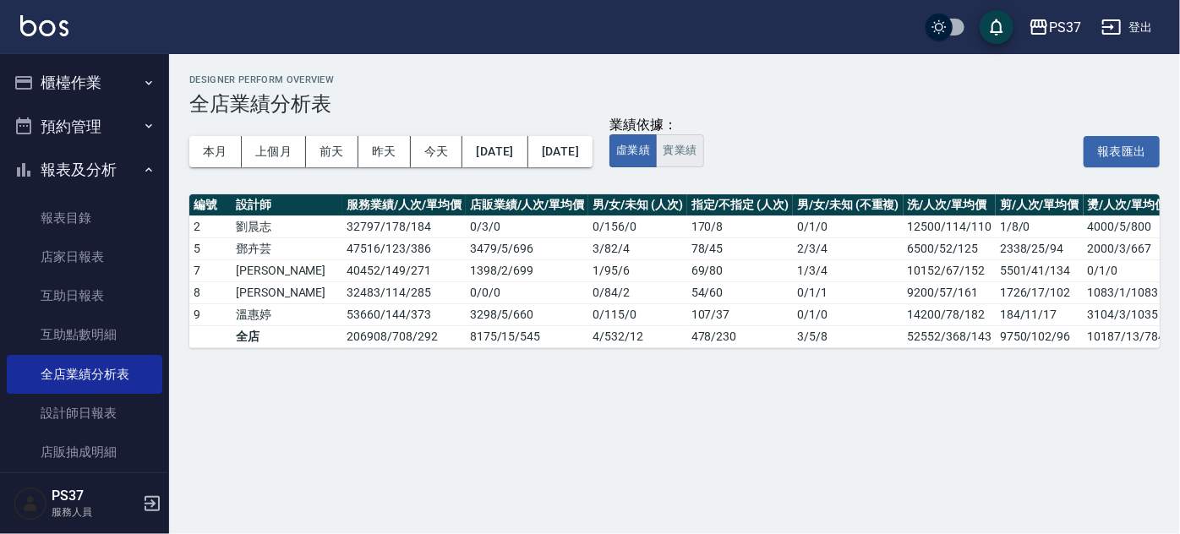
click at [703, 157] on button "實業績" at bounding box center [679, 150] width 47 height 33
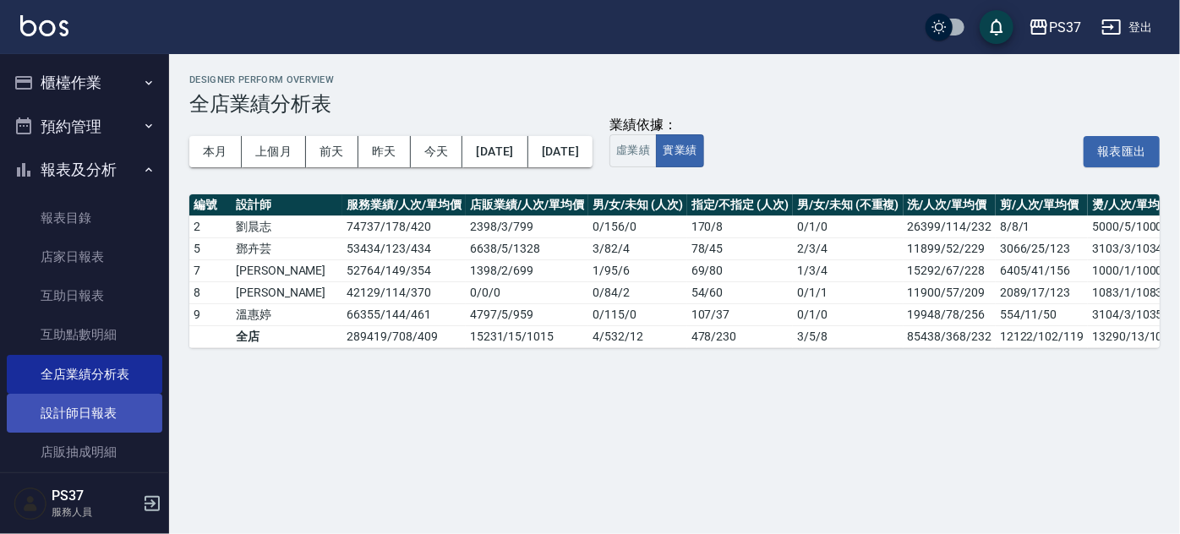
click at [96, 409] on link "設計師日報表" at bounding box center [85, 413] width 156 height 39
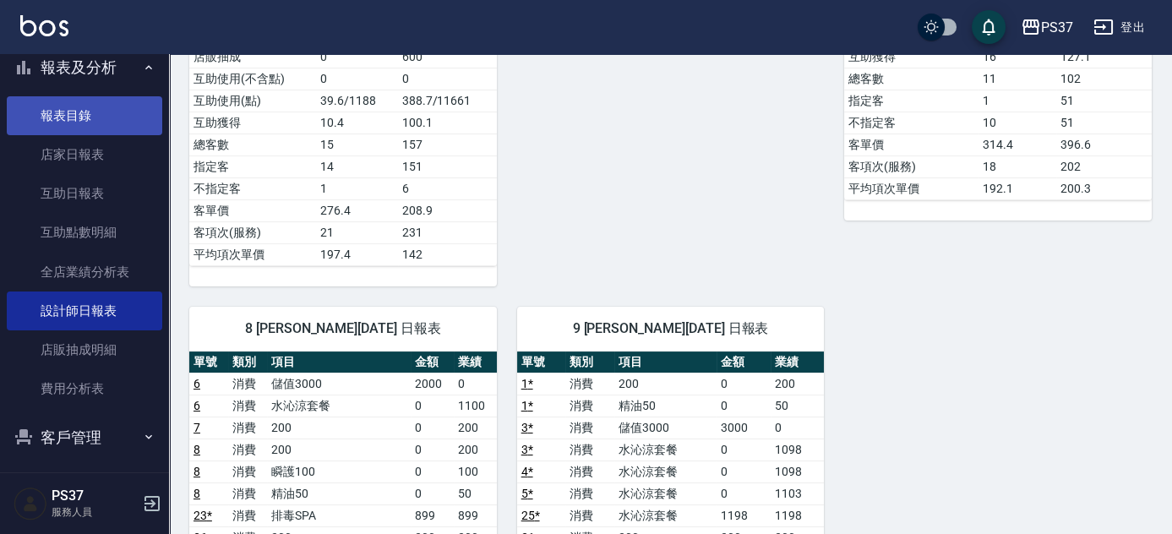
scroll to position [75, 0]
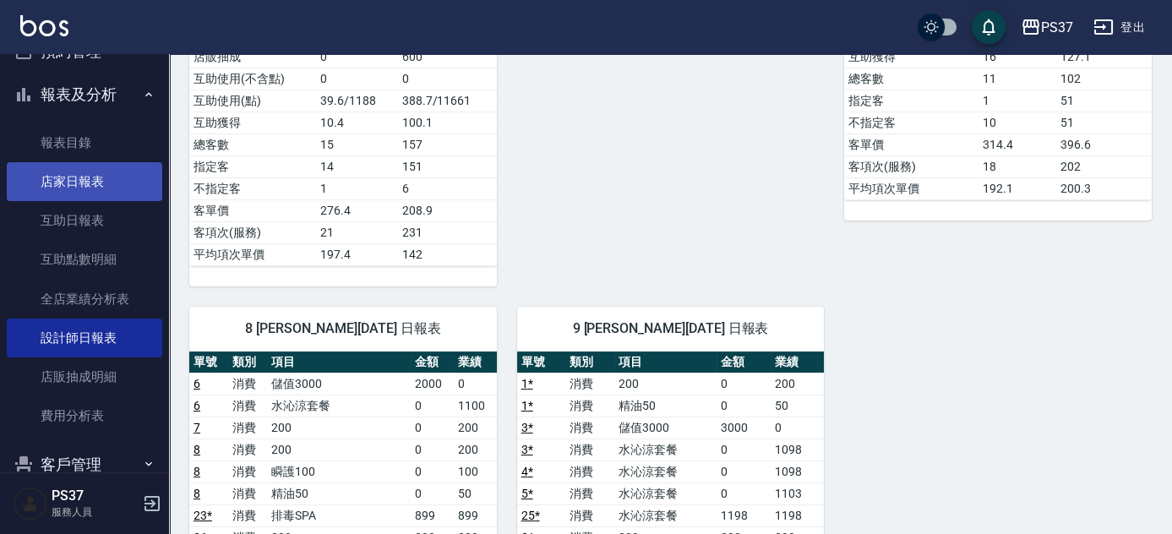
click at [96, 189] on link "店家日報表" at bounding box center [85, 181] width 156 height 39
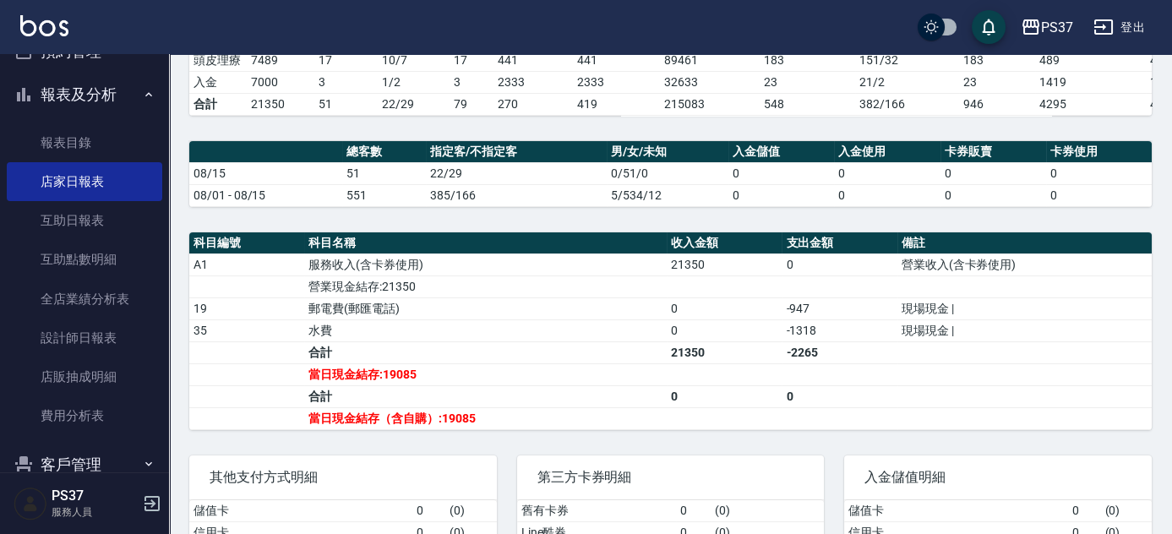
scroll to position [500, 0]
